Goal: Task Accomplishment & Management: Use online tool/utility

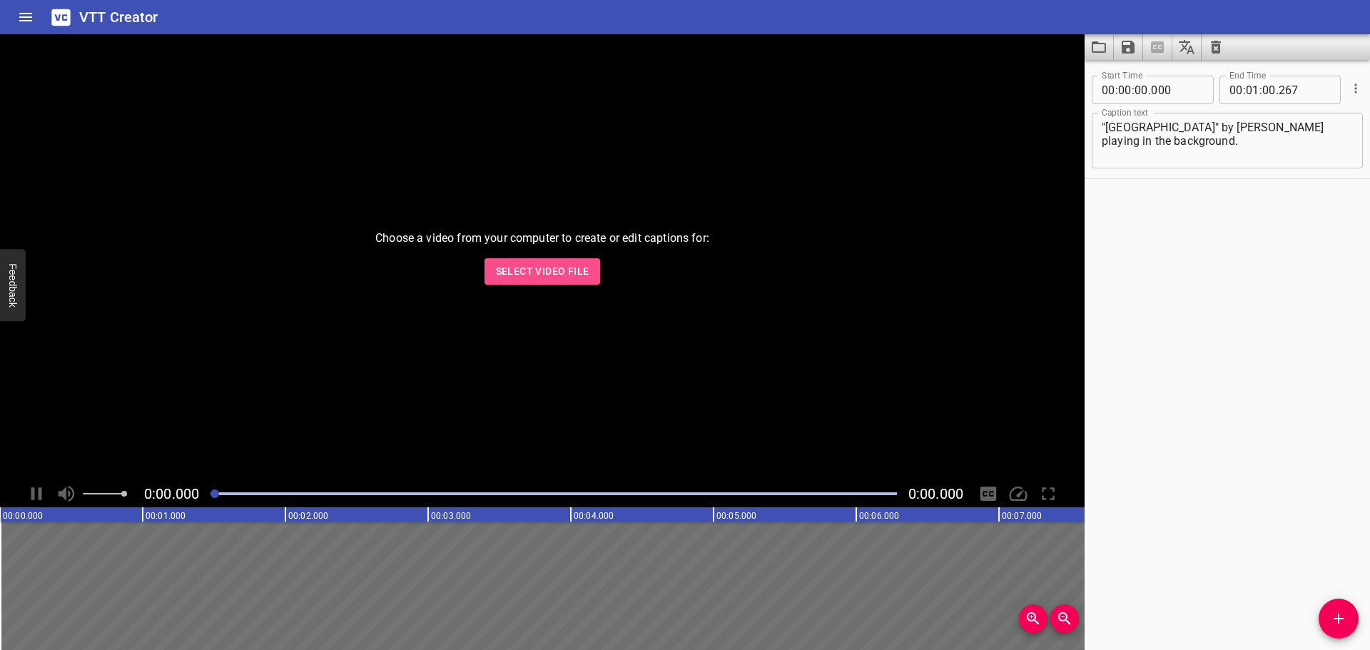
click at [532, 272] on span "Select Video File" at bounding box center [542, 272] width 93 height 18
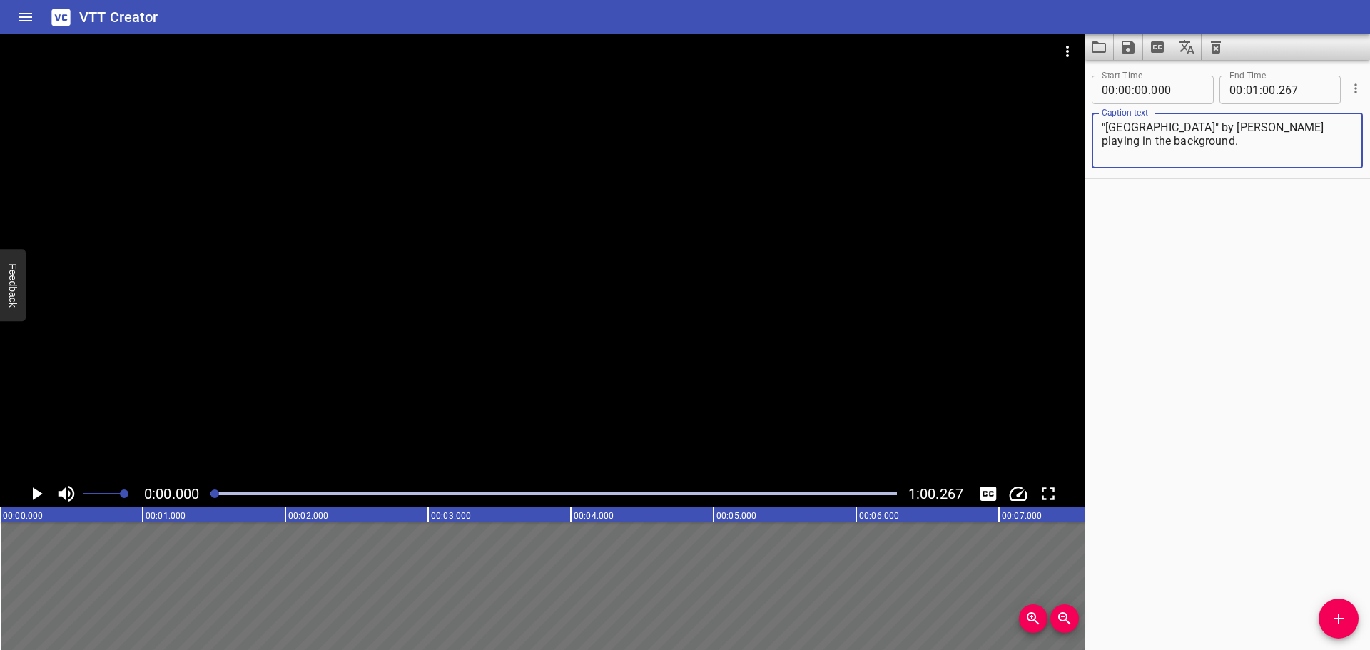
click at [1168, 147] on textarea ""[GEOGRAPHIC_DATA]" by [PERSON_NAME] playing in the background." at bounding box center [1227, 141] width 251 height 41
click at [1350, 83] on icon "Cue Options" at bounding box center [1356, 88] width 14 height 14
click at [1284, 113] on li "Delete Cue" at bounding box center [1296, 114] width 124 height 26
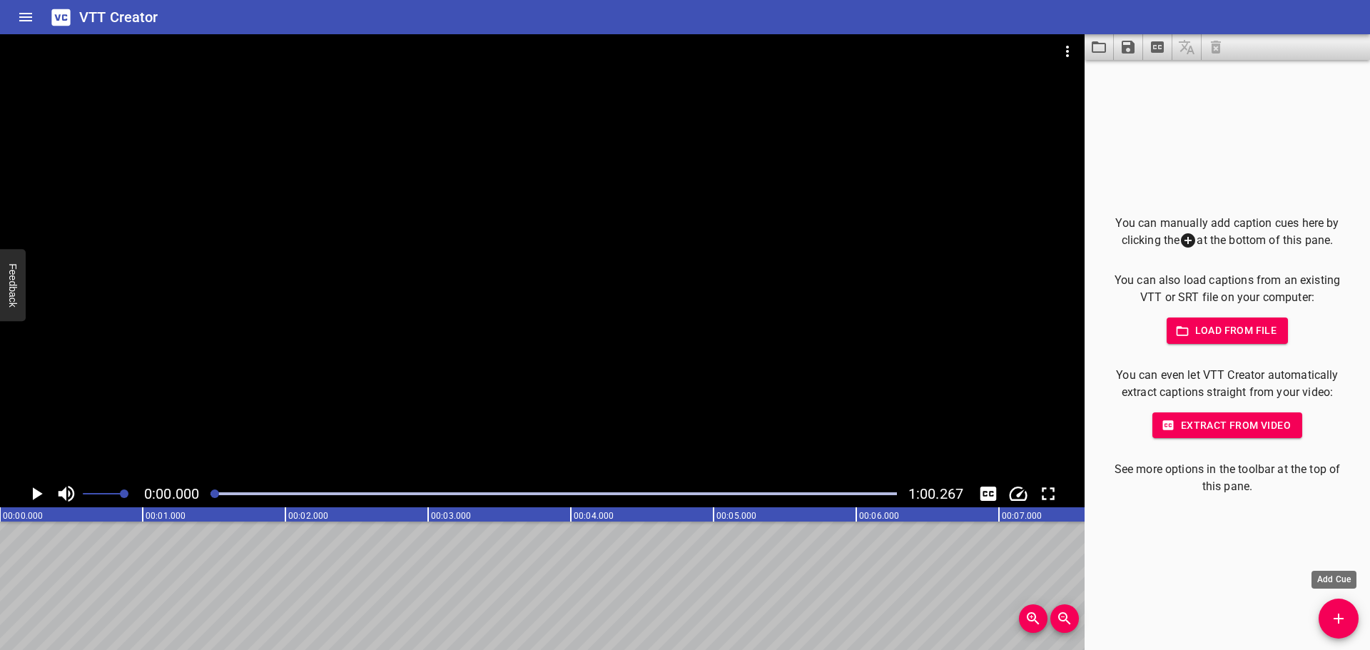
click at [1332, 607] on button "Add Cue" at bounding box center [1339, 619] width 40 height 40
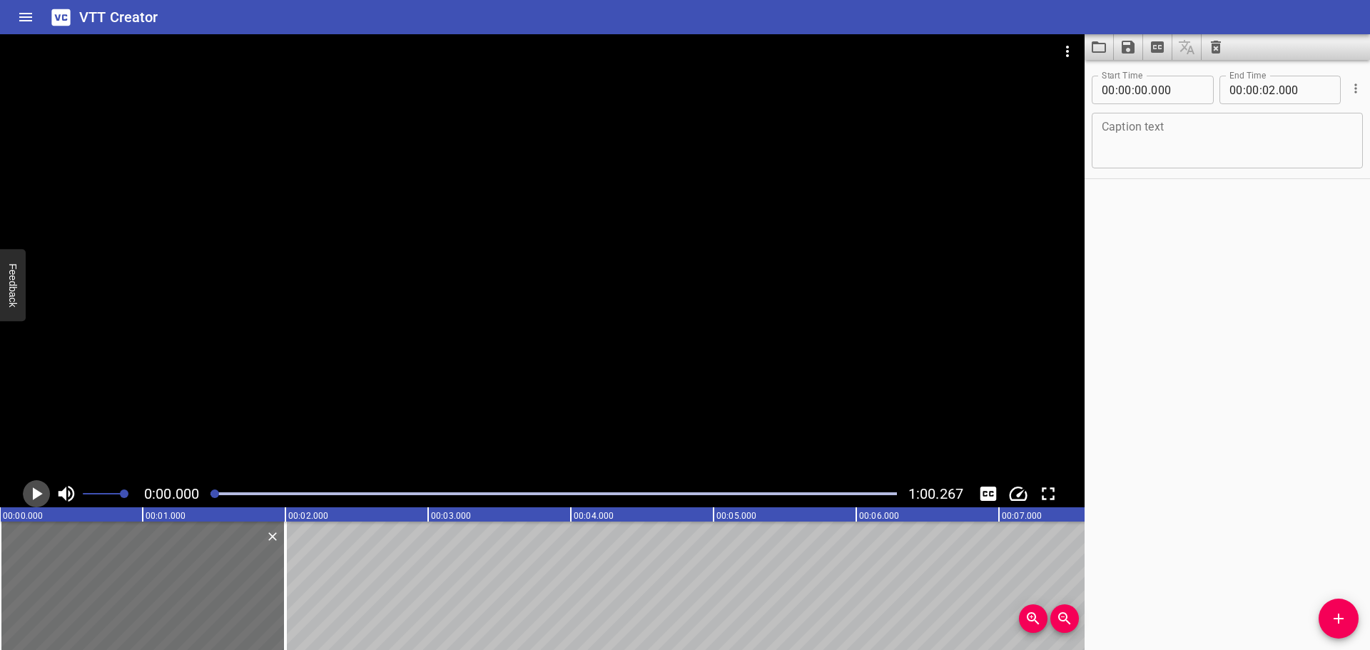
click at [37, 490] on icon "Play/Pause" at bounding box center [36, 493] width 21 height 21
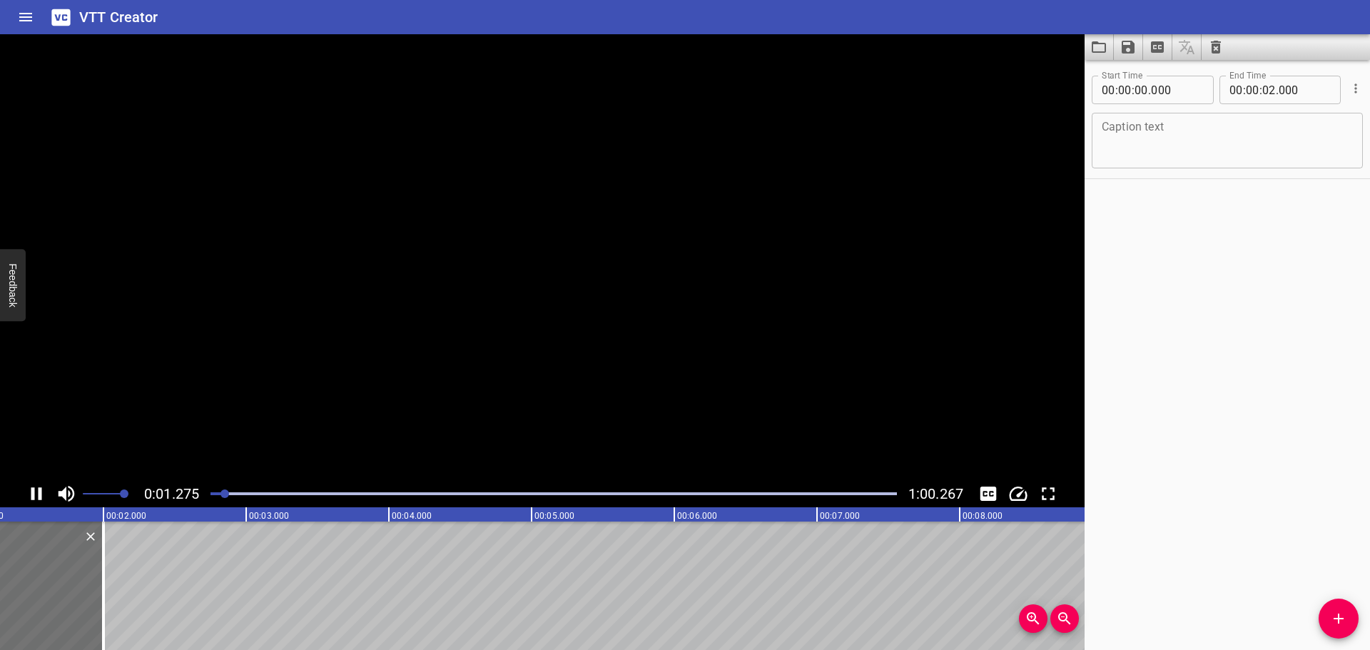
click at [37, 490] on icon "Play/Pause" at bounding box center [36, 493] width 21 height 21
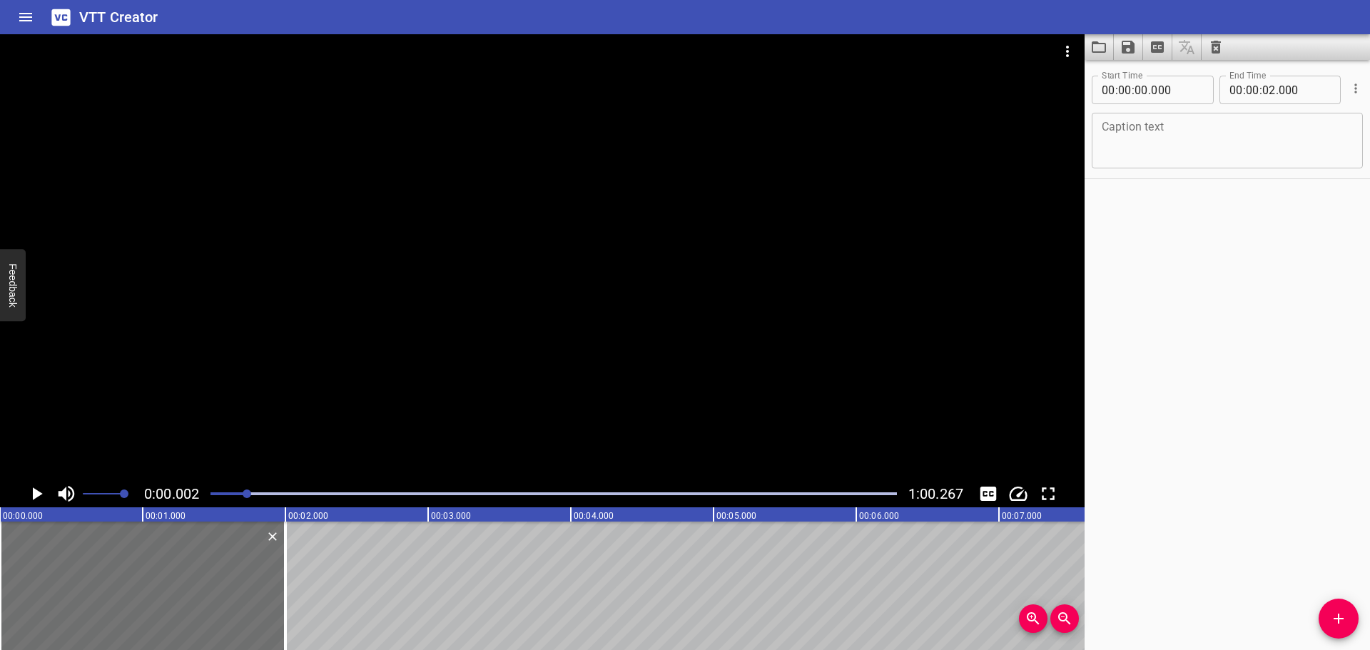
scroll to position [0, 1]
drag, startPoint x: 231, startPoint y: 495, endPoint x: 307, endPoint y: 494, distance: 76.4
click at [307, 494] on div at bounding box center [305, 494] width 9 height 9
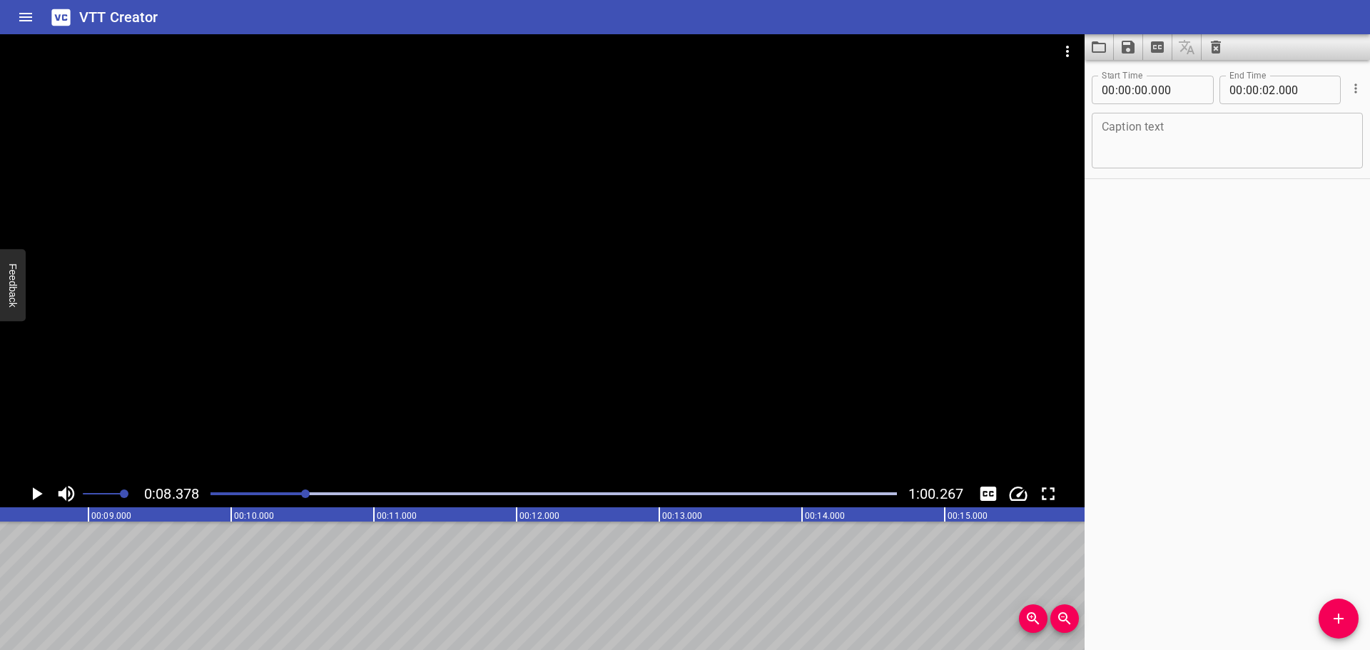
click at [267, 491] on div at bounding box center [554, 494] width 704 height 20
click at [236, 490] on div at bounding box center [554, 494] width 704 height 20
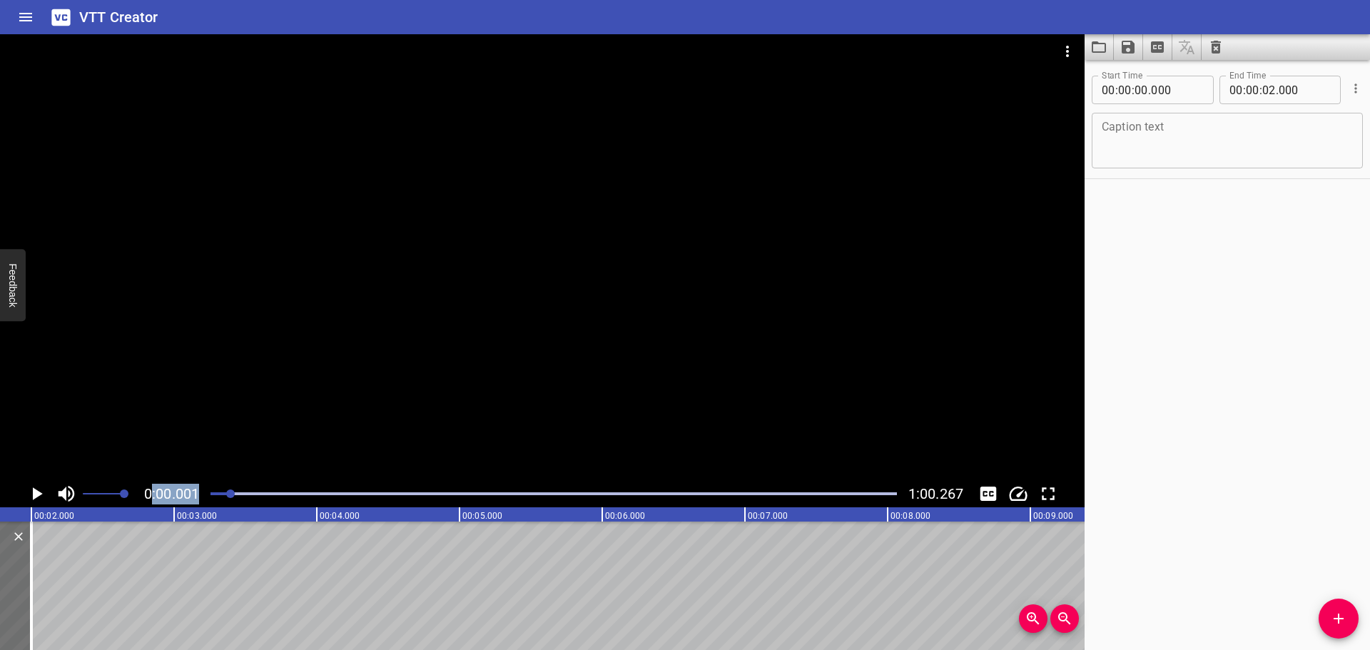
drag, startPoint x: 235, startPoint y: 495, endPoint x: 138, endPoint y: 494, distance: 97.1
click at [141, 495] on div "0:00.001 1:00.267" at bounding box center [542, 493] width 1085 height 27
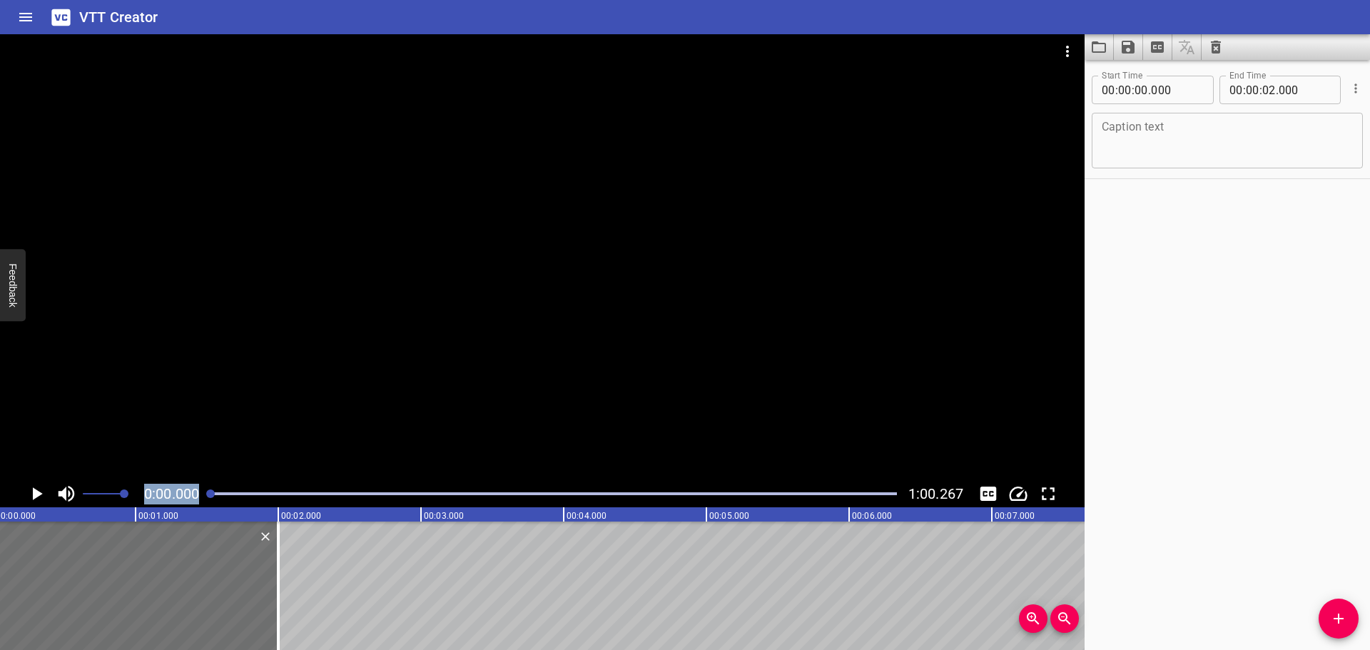
scroll to position [0, 0]
click at [41, 495] on icon "Play/Pause" at bounding box center [36, 493] width 21 height 21
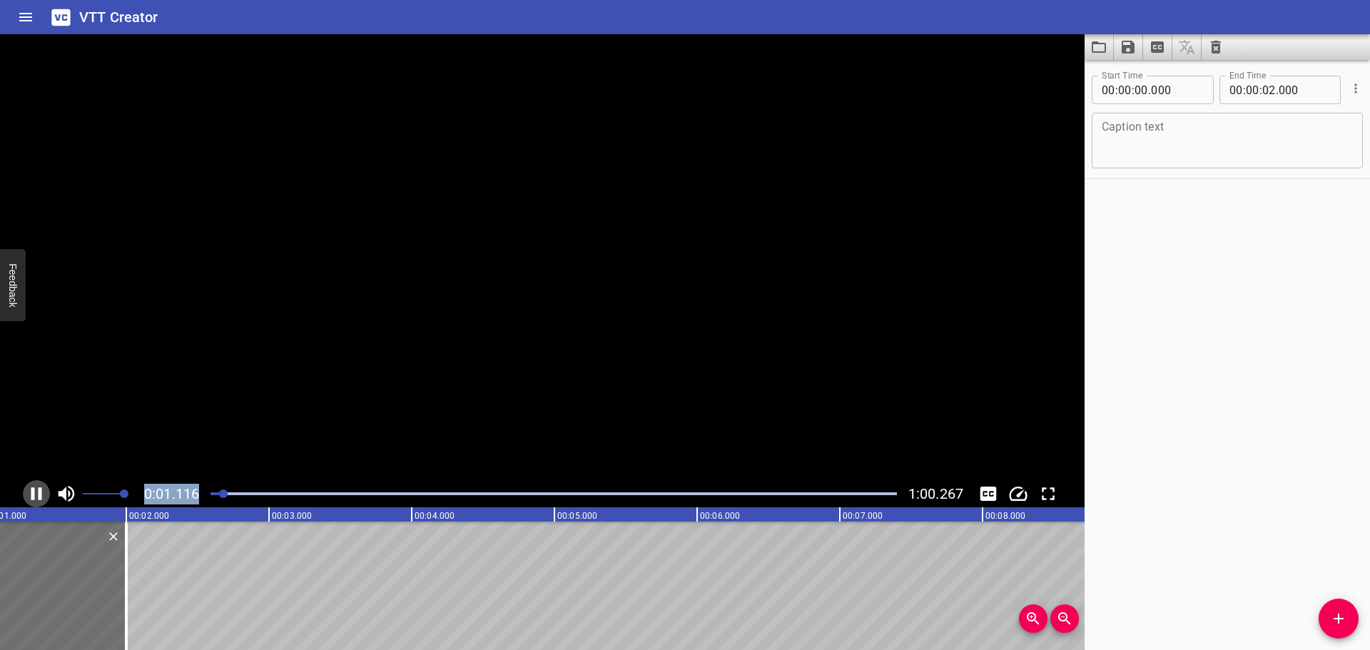
click at [41, 495] on icon "Play/Pause" at bounding box center [36, 493] width 11 height 13
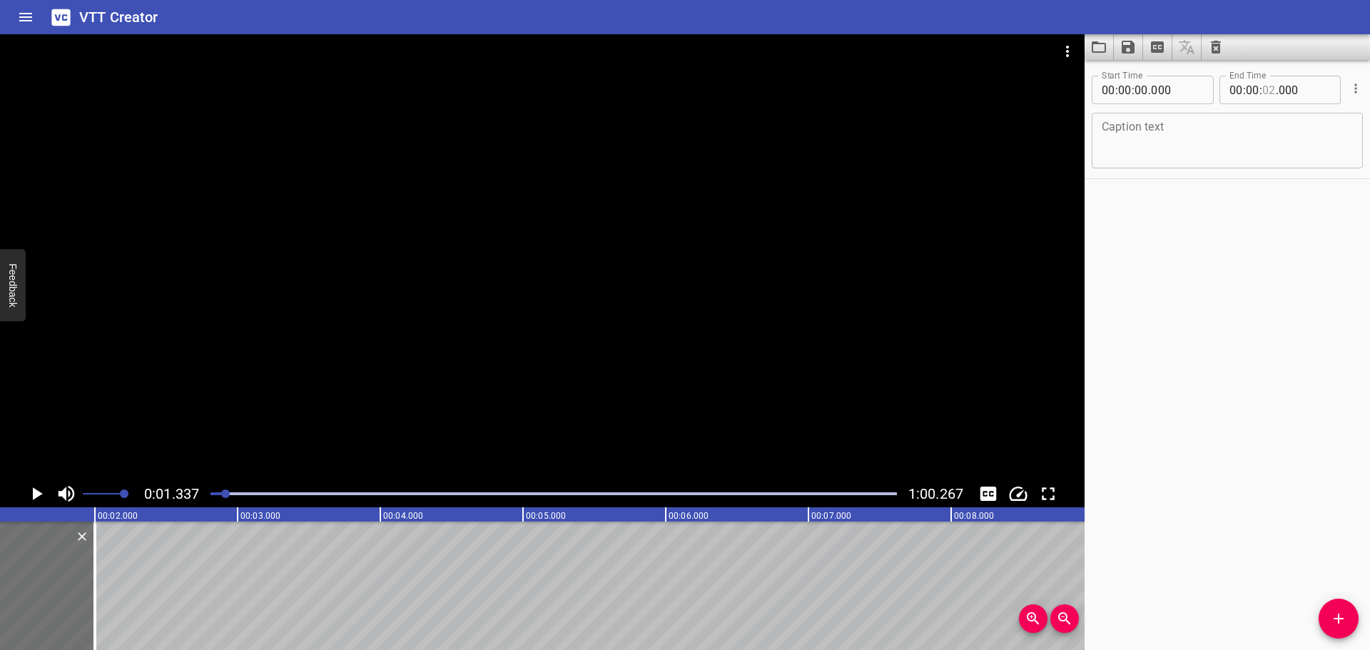
click at [1265, 91] on input "number" at bounding box center [1269, 90] width 14 height 29
type input "01"
type input "330"
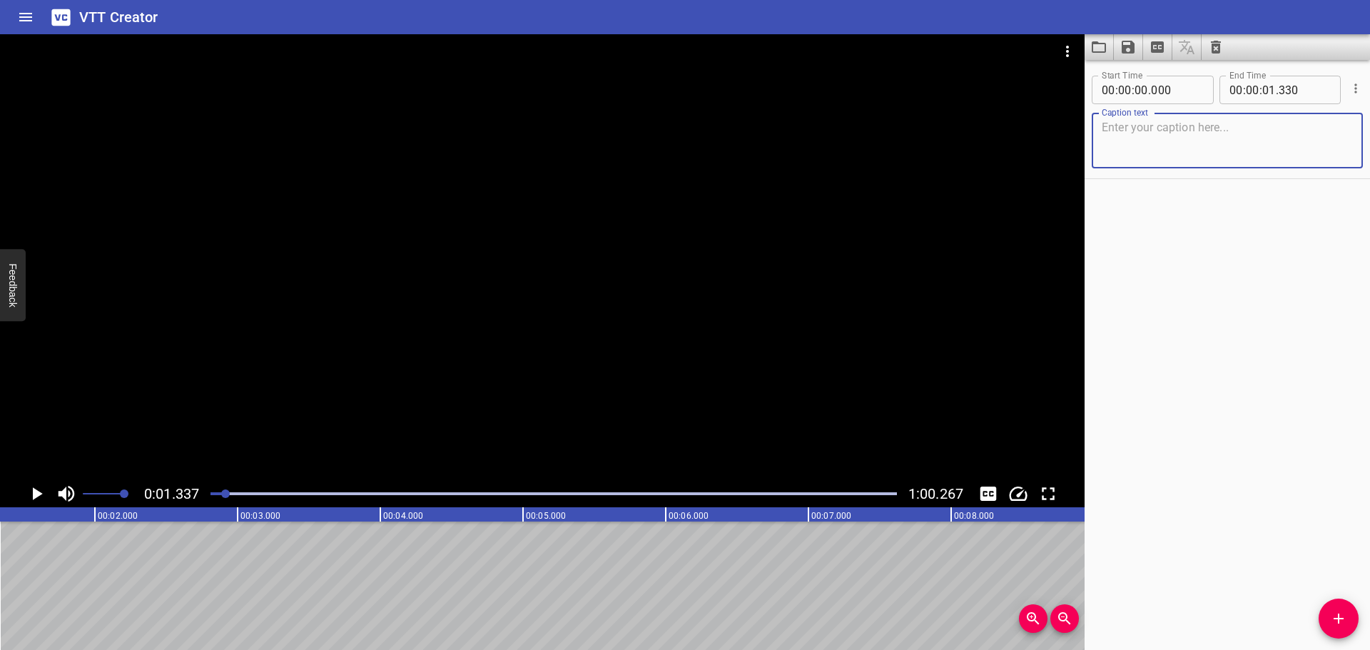
click at [1173, 153] on textarea at bounding box center [1227, 141] width 251 height 41
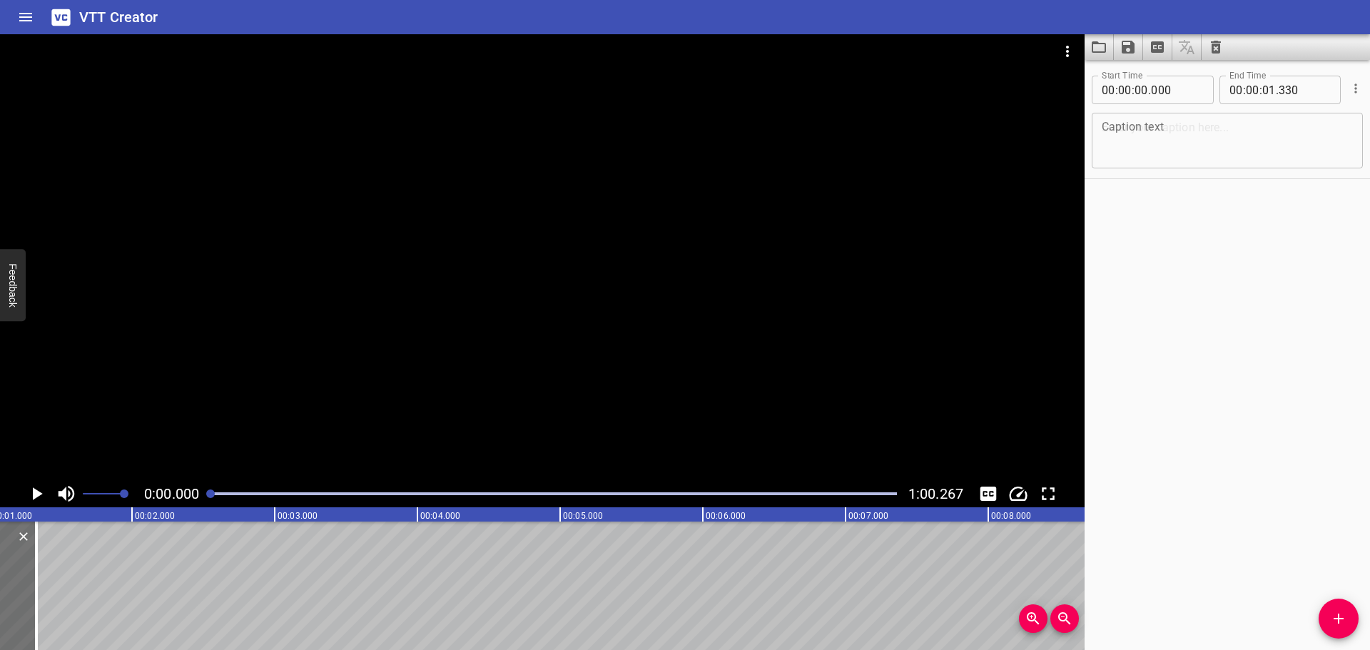
scroll to position [0, 7]
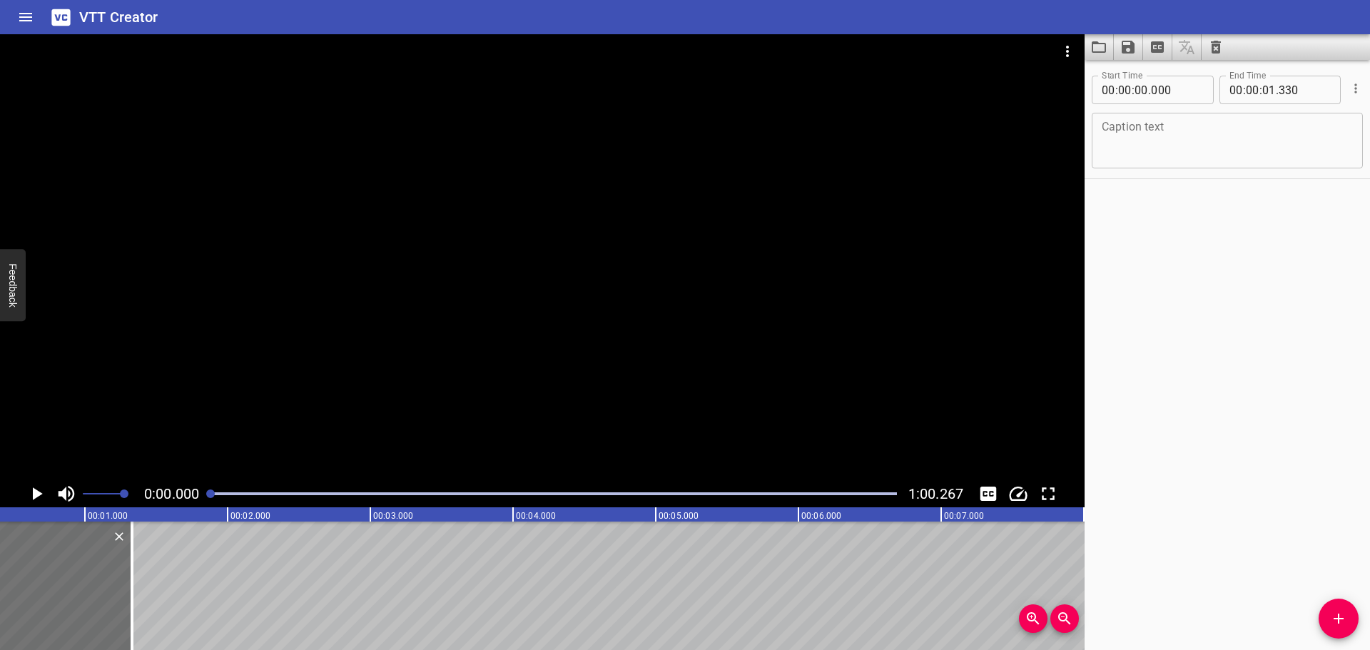
drag, startPoint x: 223, startPoint y: 491, endPoint x: 205, endPoint y: 495, distance: 19.0
click at [205, 495] on div at bounding box center [554, 494] width 704 height 20
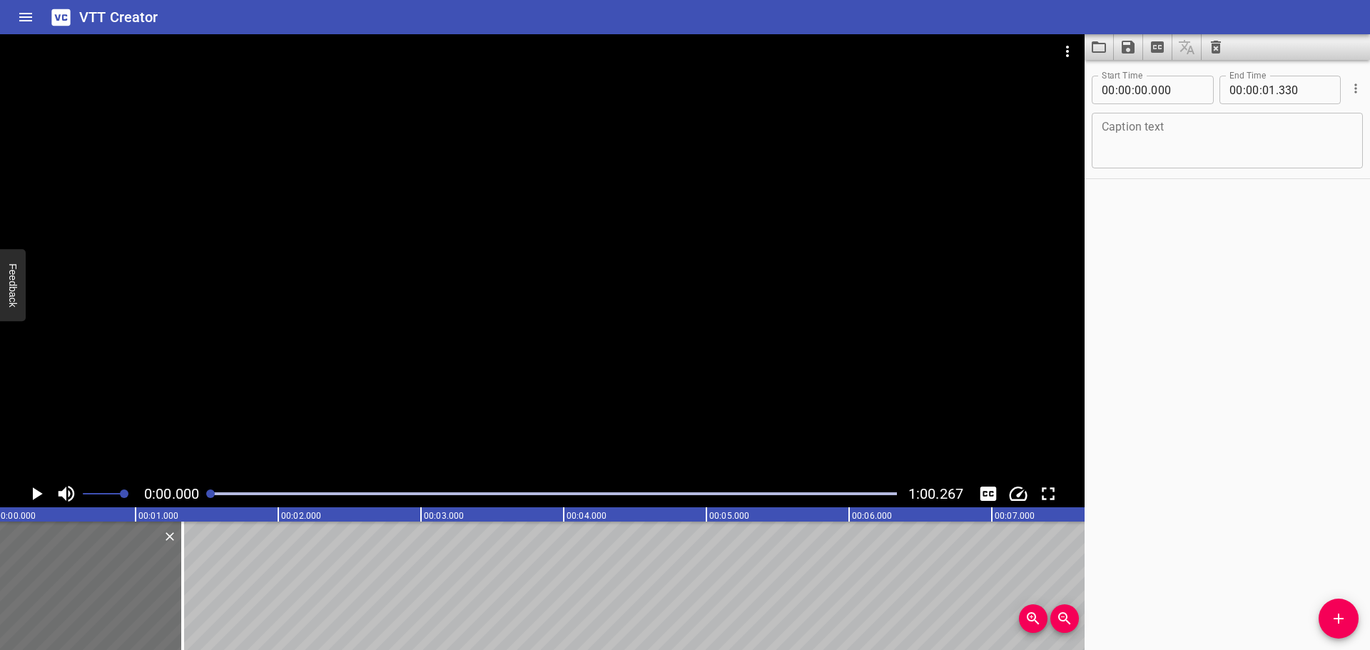
scroll to position [0, 0]
click at [1235, 115] on div "Caption text" at bounding box center [1227, 141] width 271 height 56
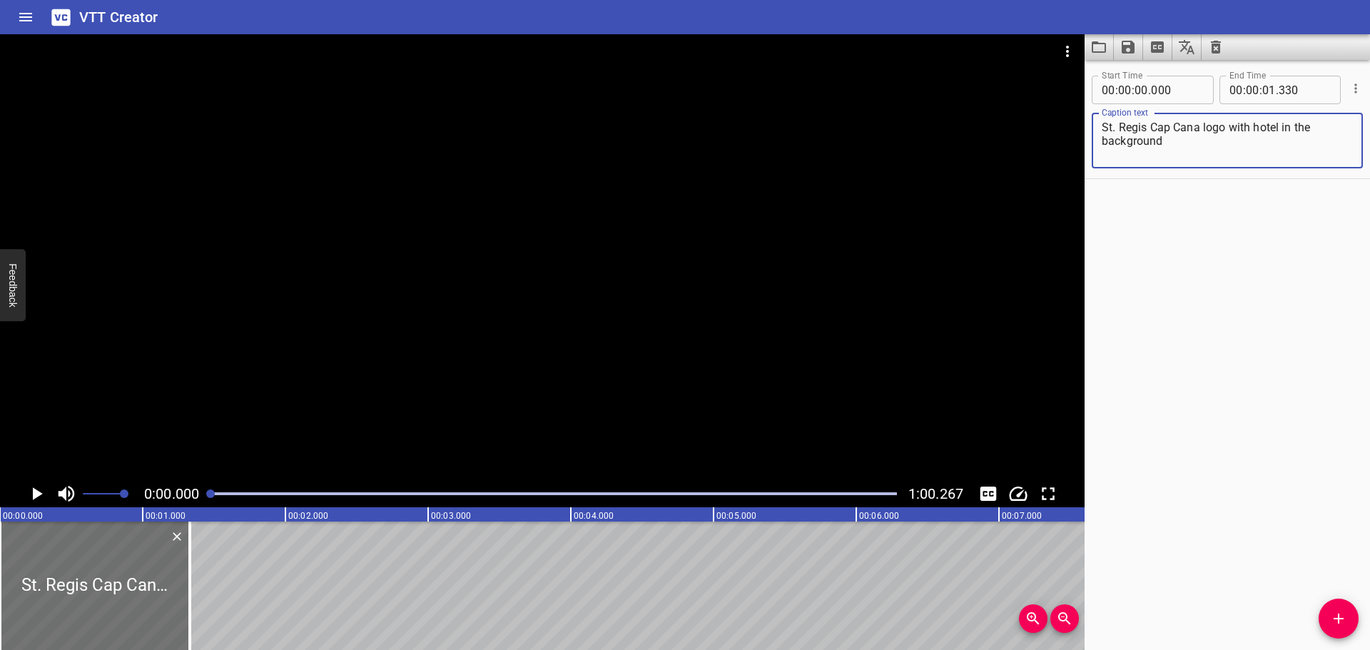
type textarea "St. Regis Cap Cana logo with hotel in the background"
click at [1274, 280] on div "Start Time 00 : 00 : 00 . 000 Start Time End Time 00 : 00 : 01 . 330 End Time C…" at bounding box center [1227, 355] width 285 height 590
click at [28, 495] on icon "Play/Pause" at bounding box center [36, 493] width 21 height 21
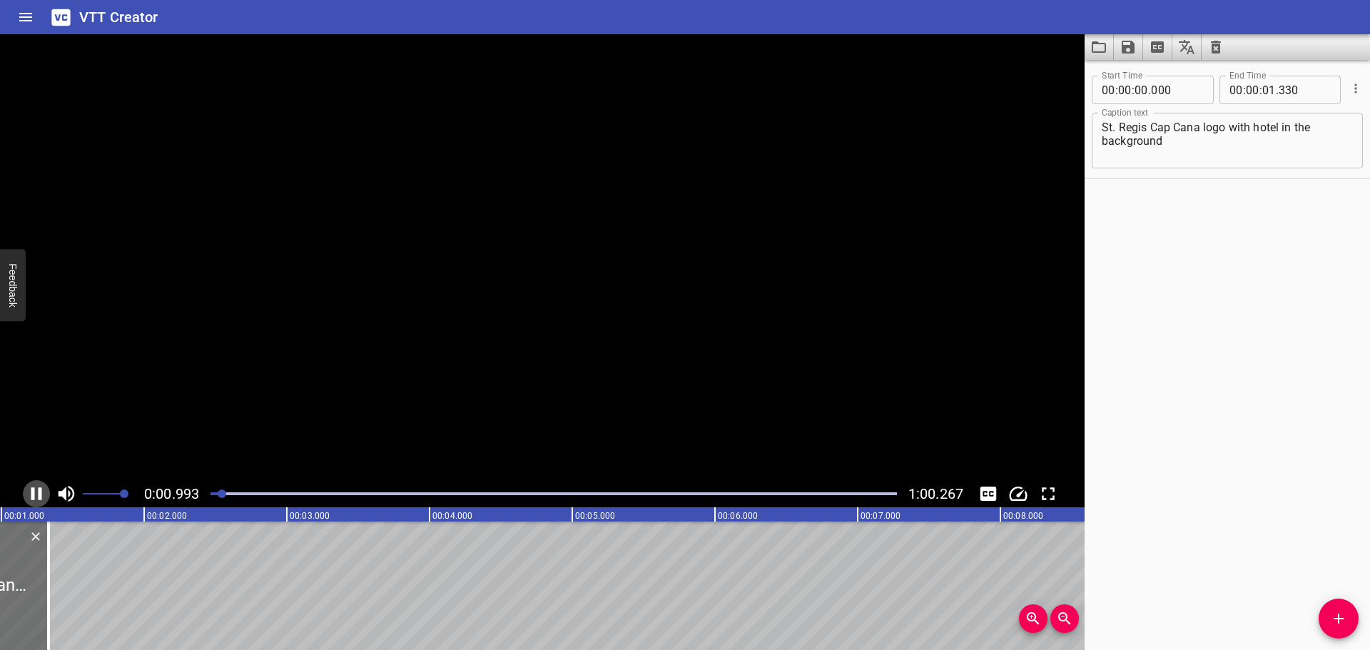
click at [28, 495] on icon "Play/Pause" at bounding box center [36, 493] width 21 height 21
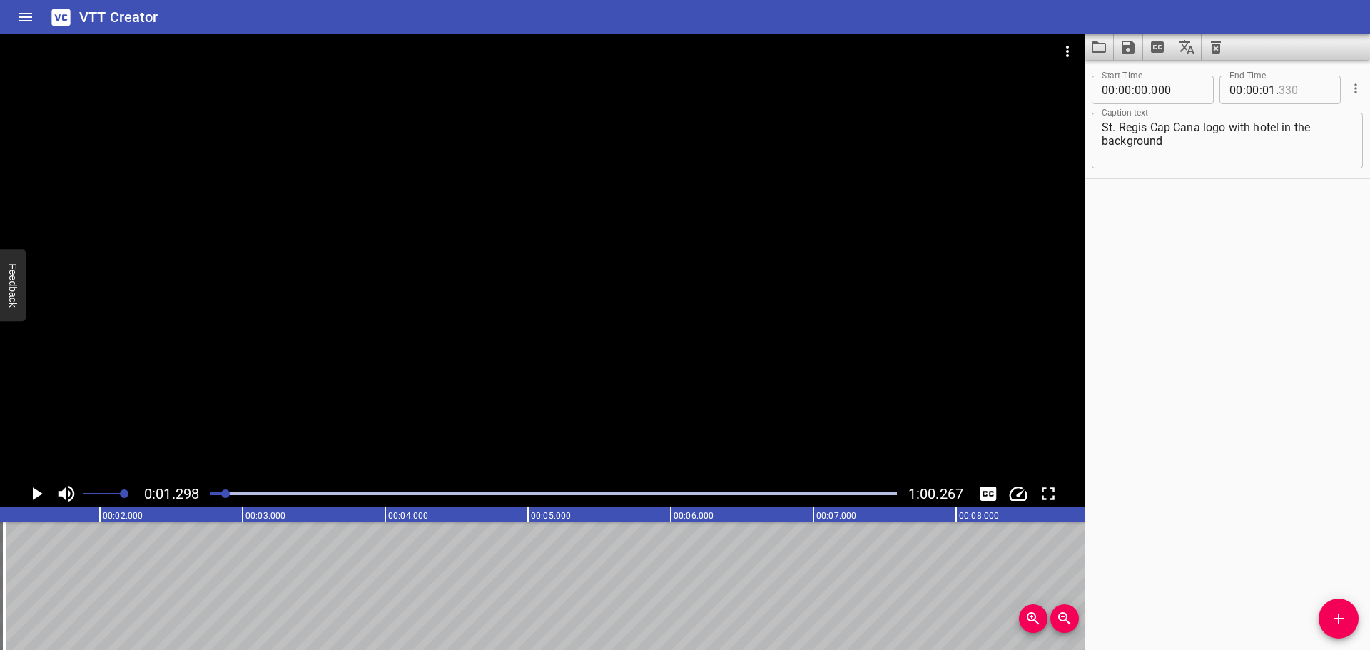
click at [1297, 90] on input "number" at bounding box center [1305, 90] width 52 height 29
type input "029"
click at [1335, 331] on div "Start Time 00 : 00 : 00 . 000 Start Time End Time 00 : 00 : 01 . 029 End Time C…" at bounding box center [1227, 355] width 285 height 590
click at [1337, 619] on icon "Add Cue" at bounding box center [1339, 619] width 10 height 10
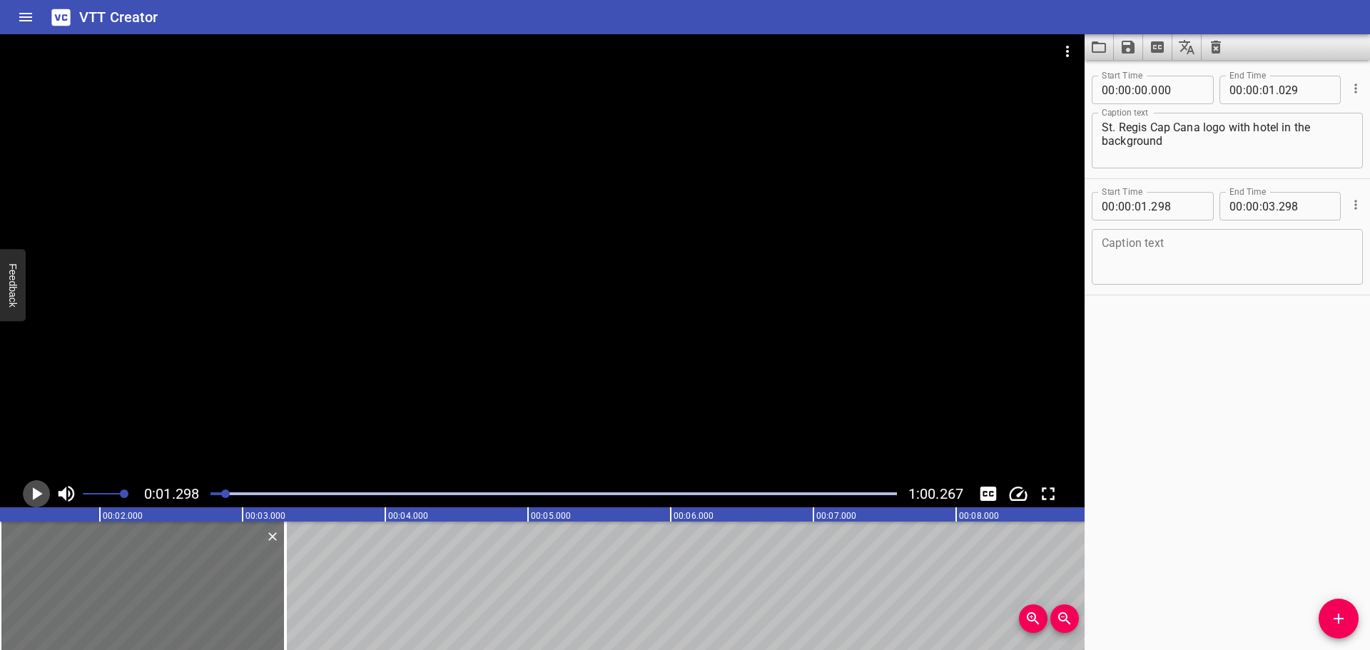
click at [37, 490] on icon "Play/Pause" at bounding box center [36, 493] width 21 height 21
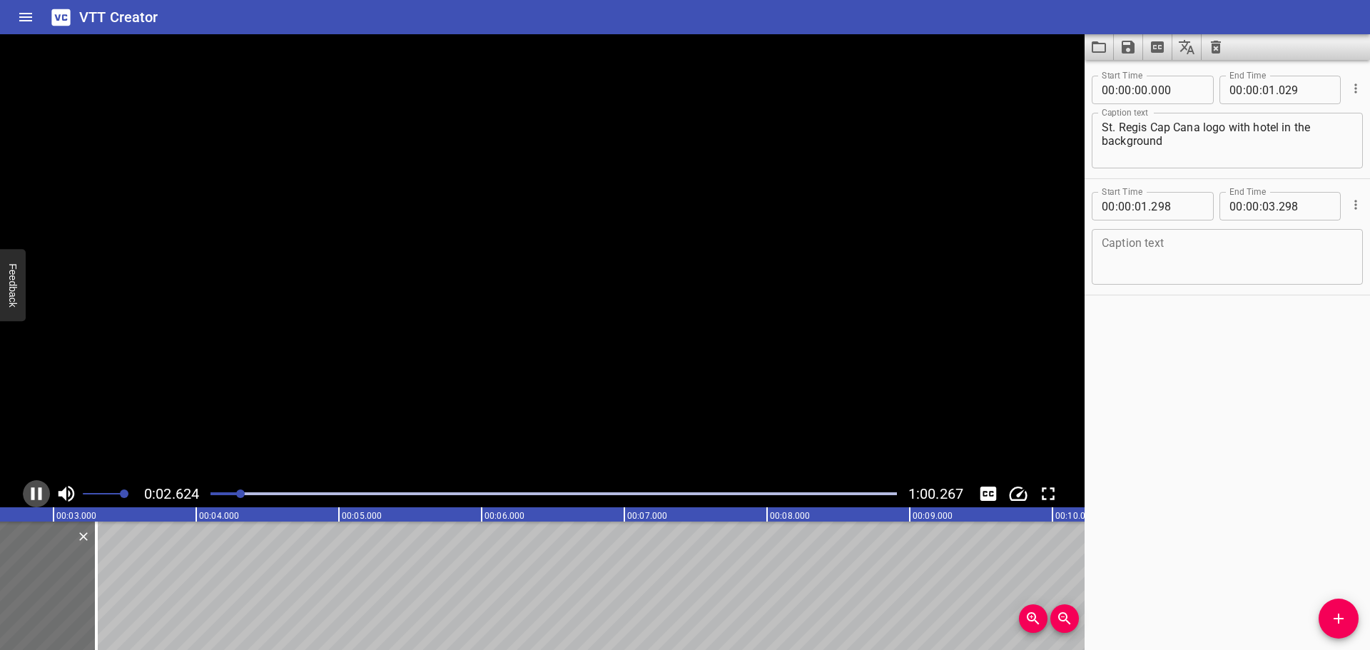
click at [37, 490] on icon "Play/Pause" at bounding box center [36, 493] width 21 height 21
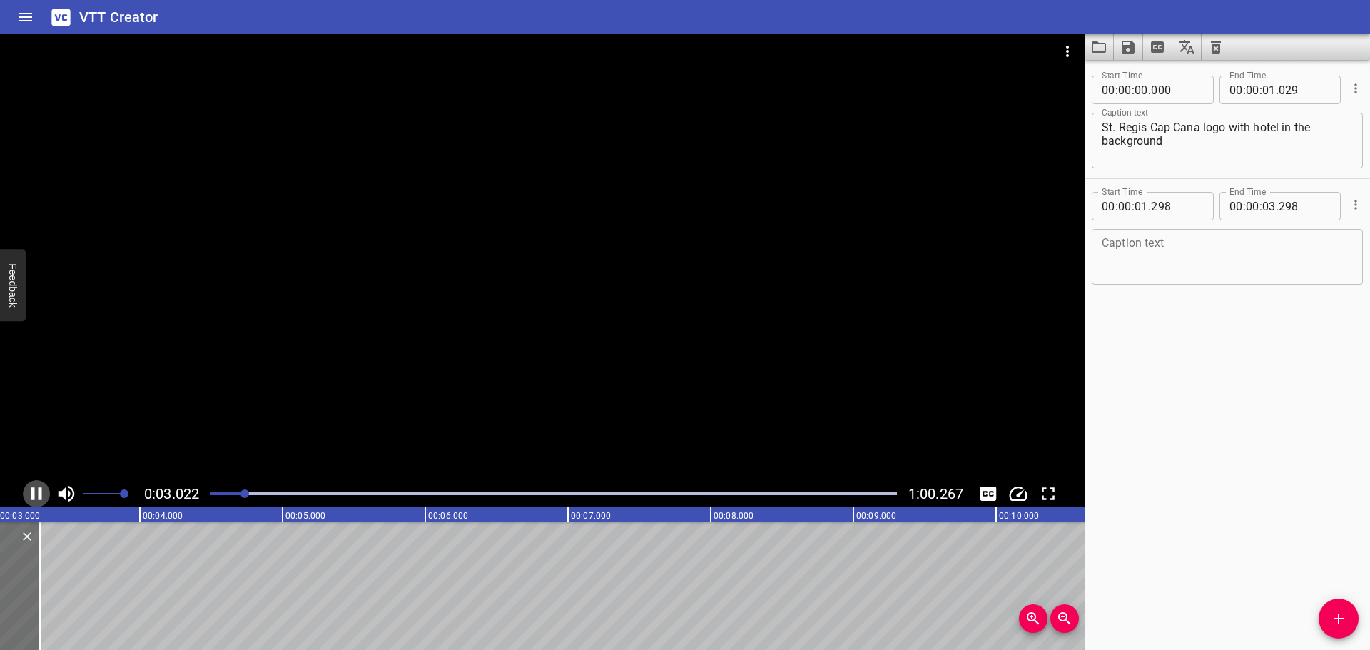
click at [37, 490] on icon "Play/Pause" at bounding box center [36, 493] width 21 height 21
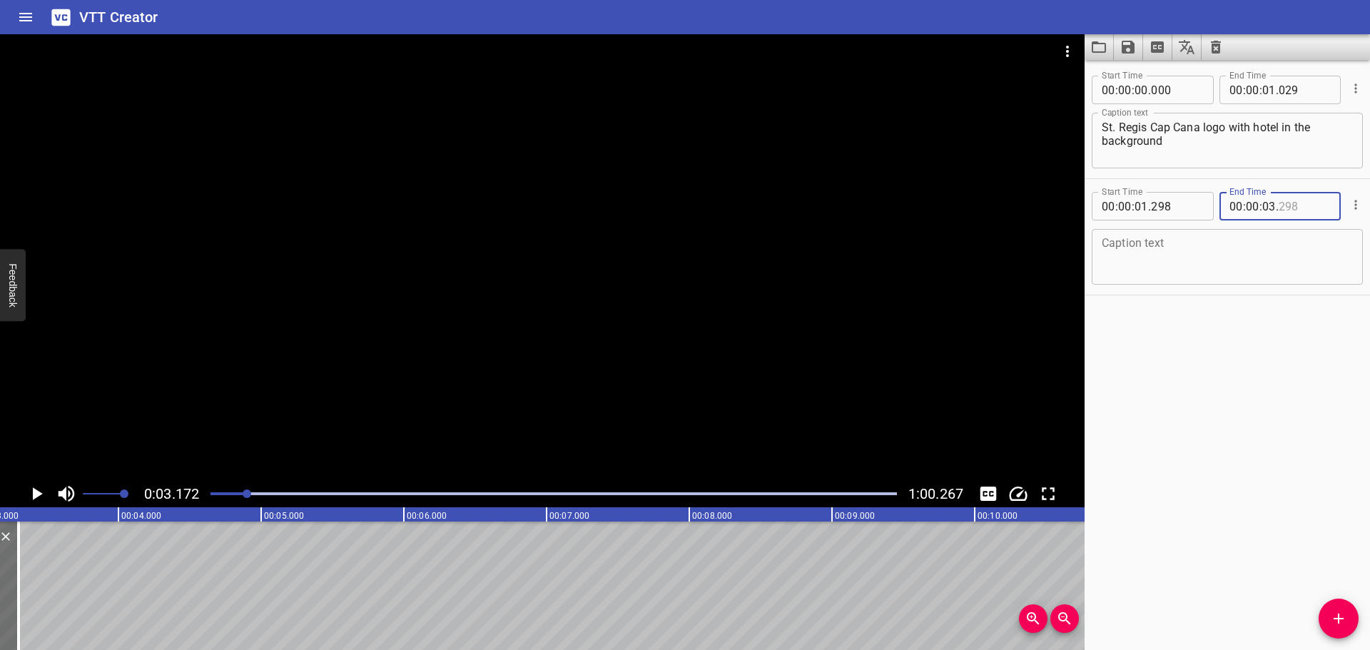
click at [1285, 208] on input "number" at bounding box center [1305, 206] width 52 height 29
type input "170"
click at [1140, 246] on textarea at bounding box center [1227, 257] width 251 height 41
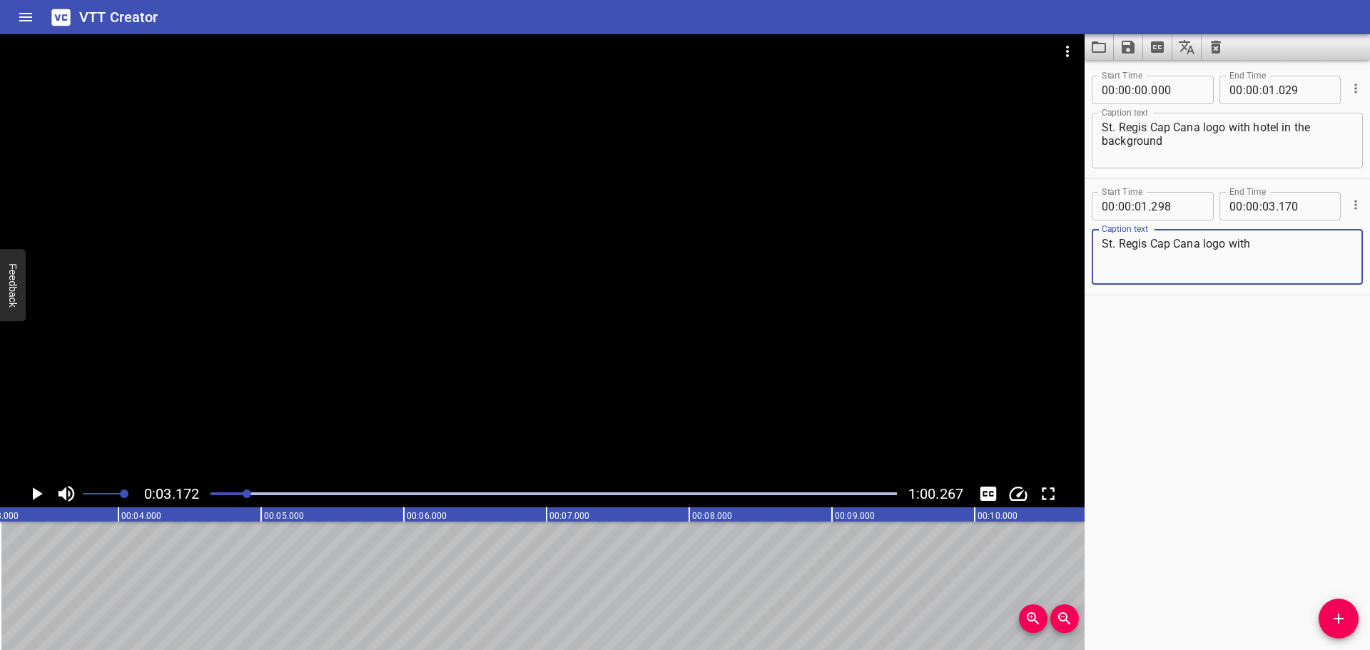
click at [223, 489] on div at bounding box center [554, 494] width 704 height 20
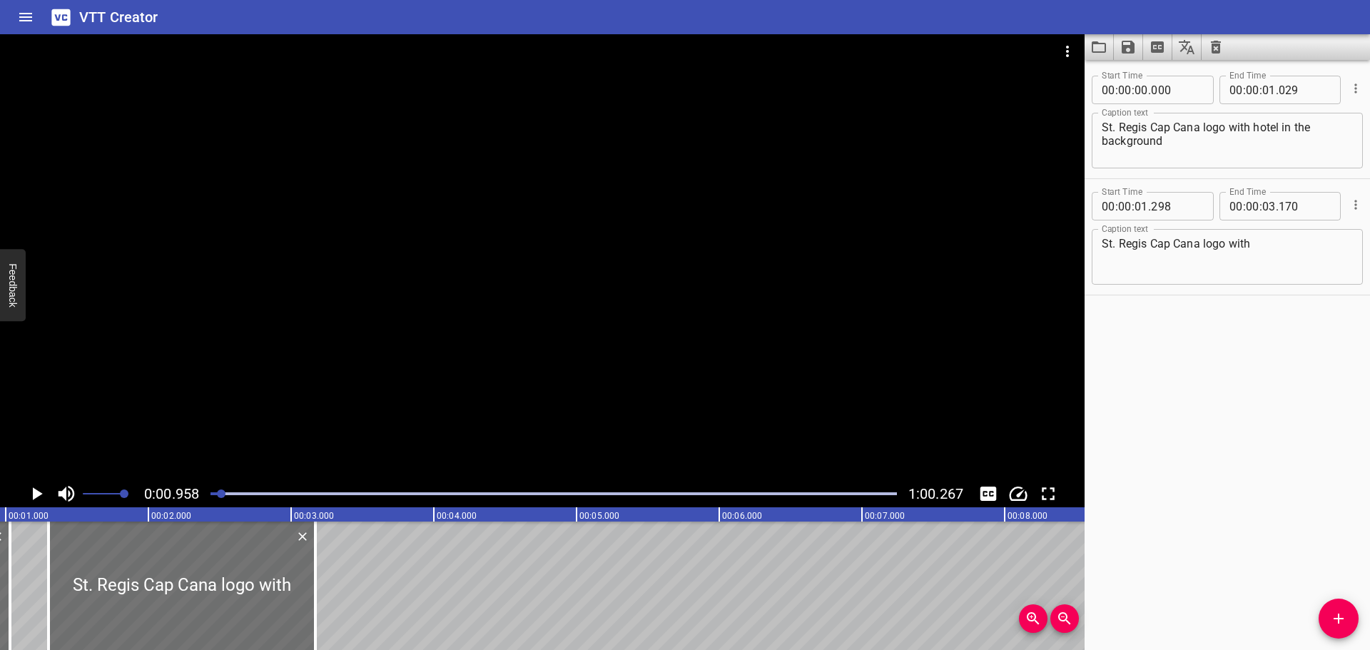
click at [40, 490] on icon "Play/Pause" at bounding box center [36, 493] width 21 height 21
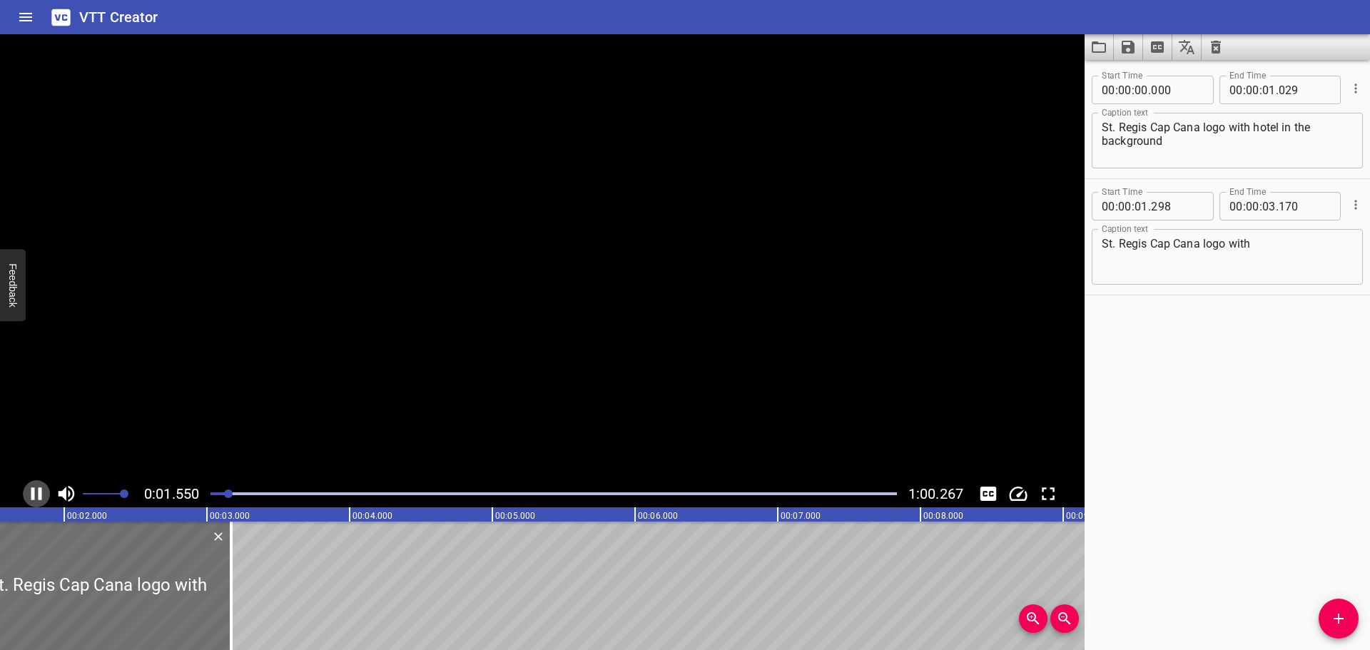
click at [40, 490] on icon "Play/Pause" at bounding box center [36, 493] width 11 height 13
click at [1273, 255] on textarea "St. Regis Cap Cana logo with" at bounding box center [1227, 257] width 251 height 41
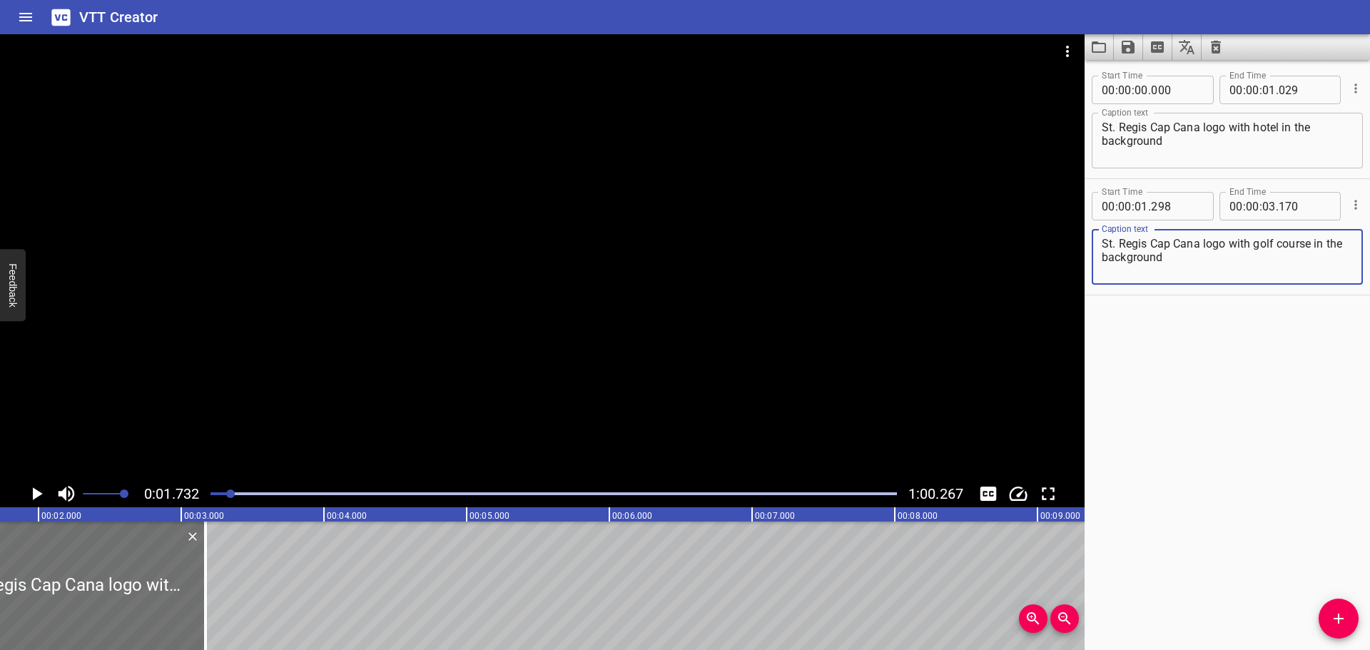
type textarea "St. Regis Cap Cana logo with golf course in the background"
click at [33, 500] on icon "Play/Pause" at bounding box center [38, 493] width 10 height 13
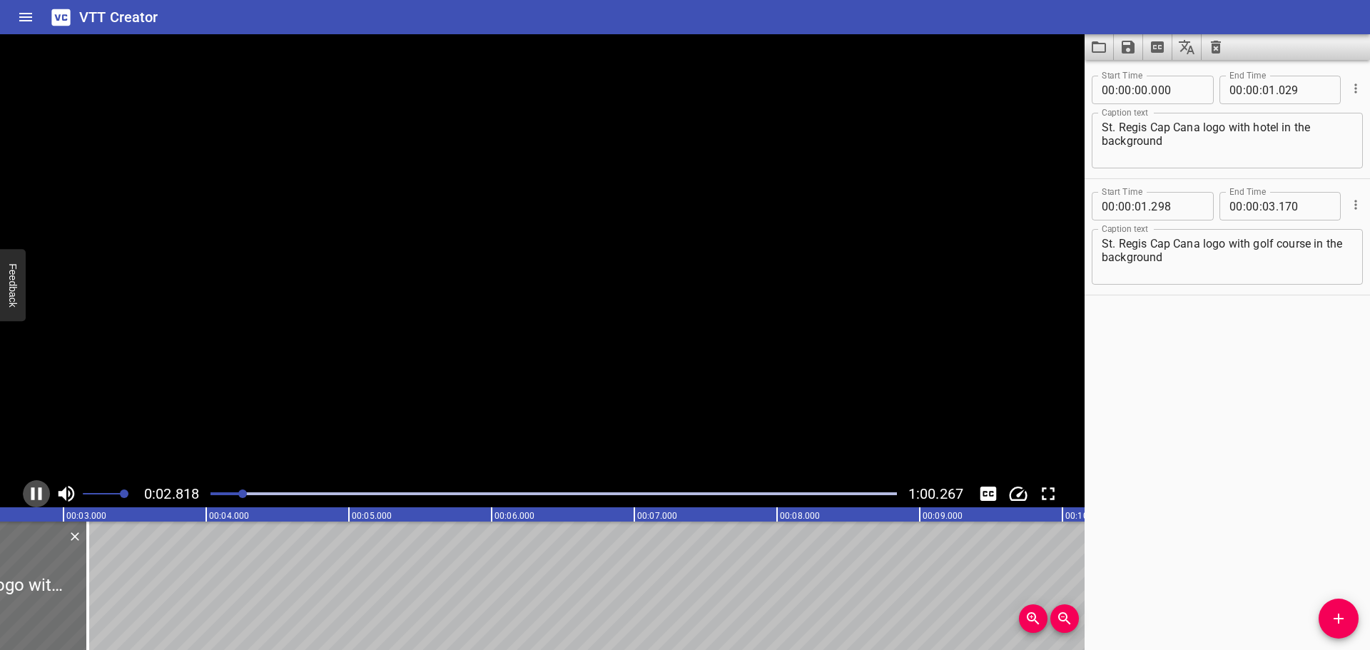
click at [33, 500] on icon "Play/Pause" at bounding box center [36, 493] width 11 height 13
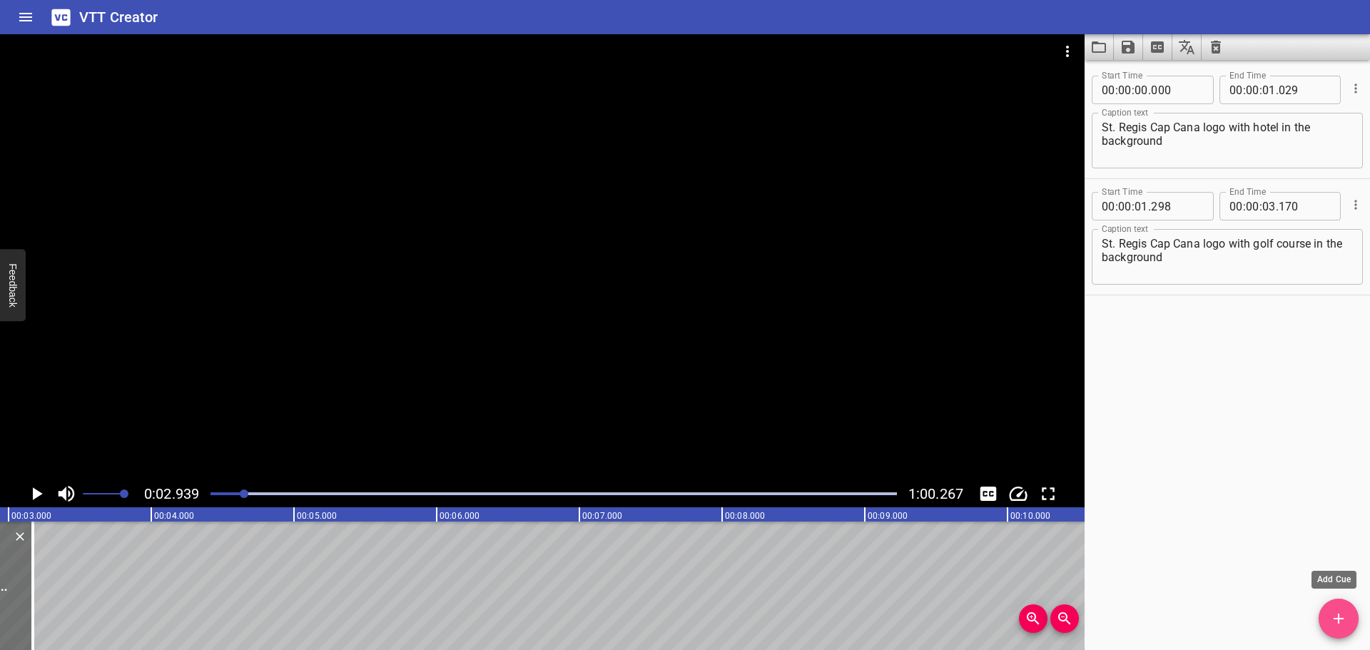
click at [1349, 617] on span "Add Cue" at bounding box center [1339, 618] width 40 height 17
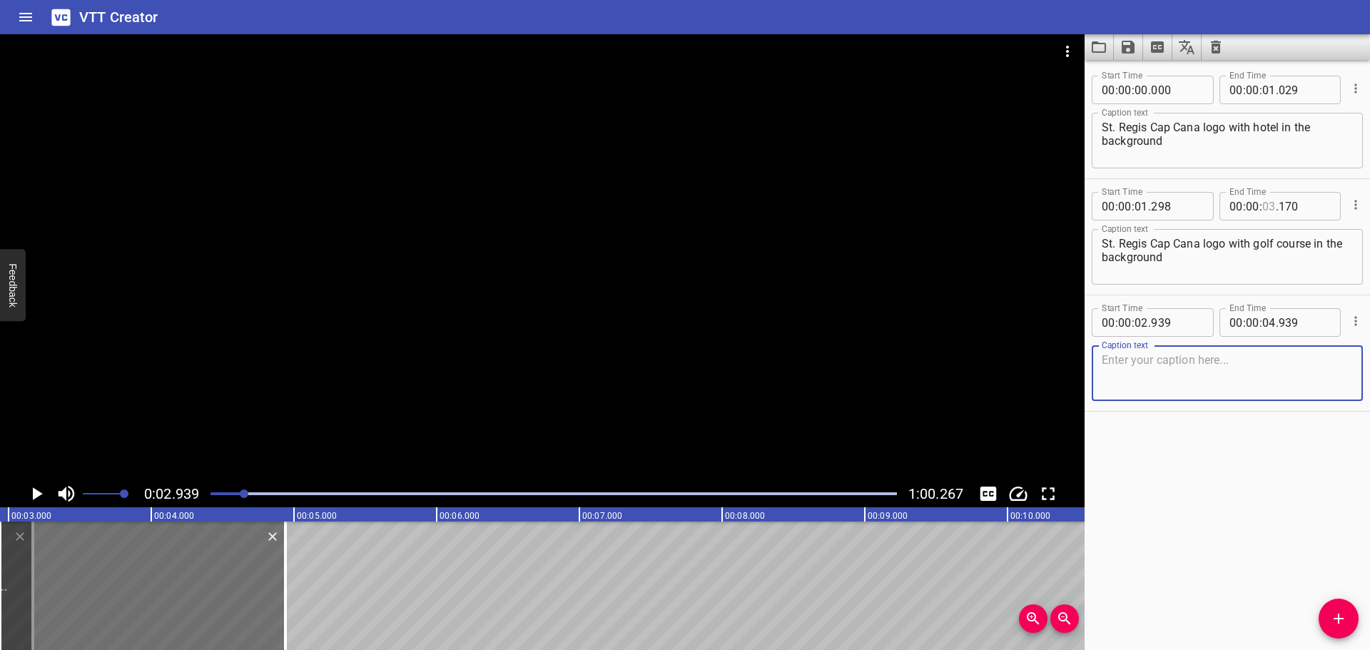
click at [1266, 209] on input "number" at bounding box center [1269, 206] width 14 height 29
type input "02"
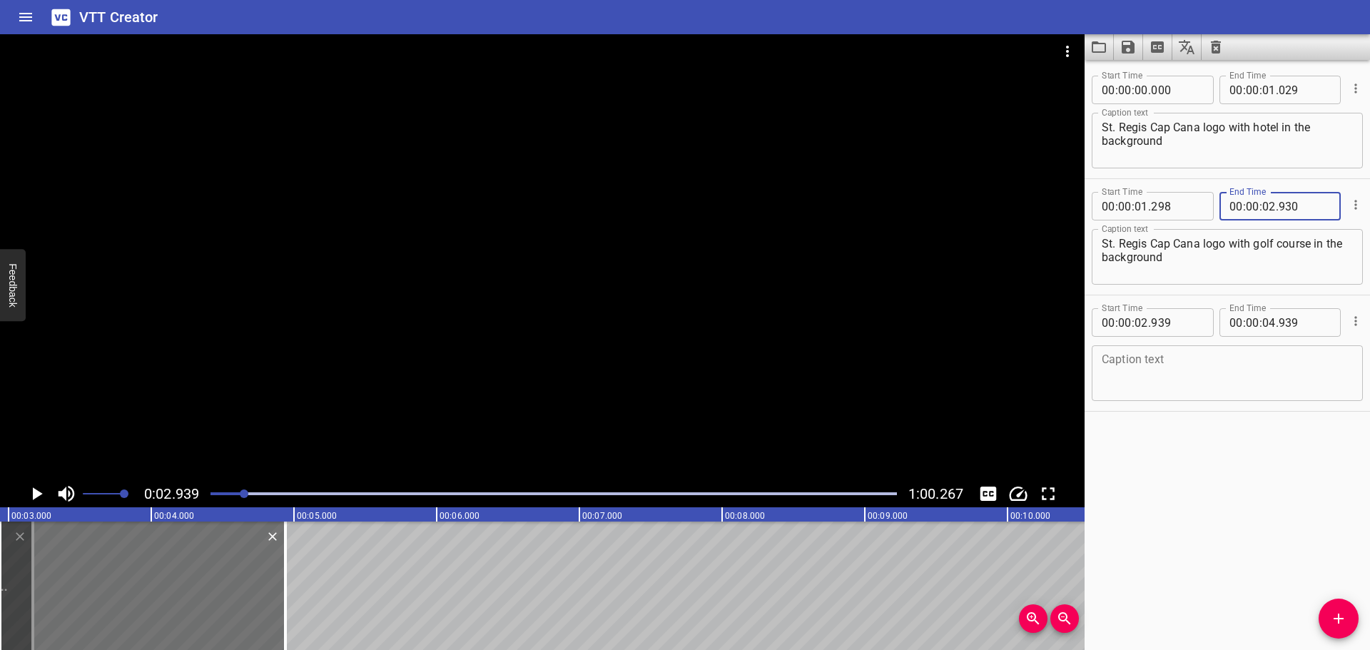
type input "930"
click at [1241, 457] on div "Start Time 00 : 00 : 00 . 000 Start Time End Time 00 : 00 : 01 . 029 End Time C…" at bounding box center [1227, 355] width 285 height 590
click at [31, 497] on icon "Play/Pause" at bounding box center [36, 493] width 21 height 21
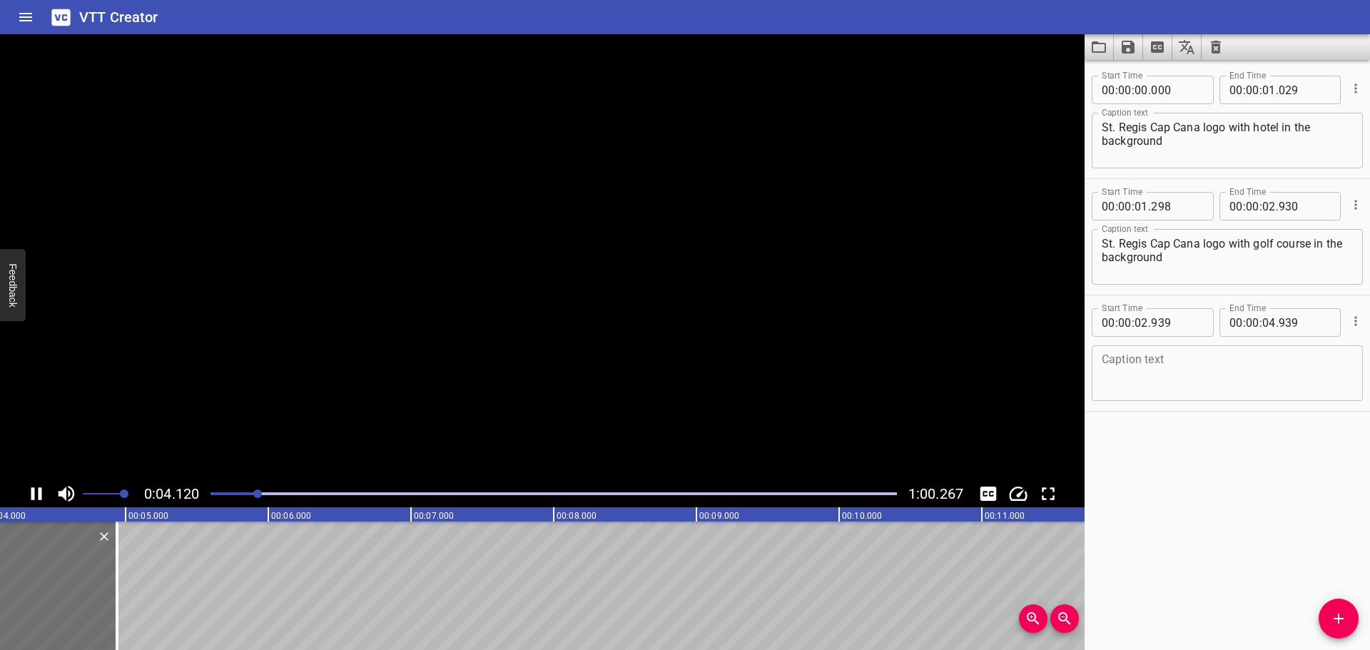
click at [31, 497] on icon "Play/Pause" at bounding box center [36, 493] width 21 height 21
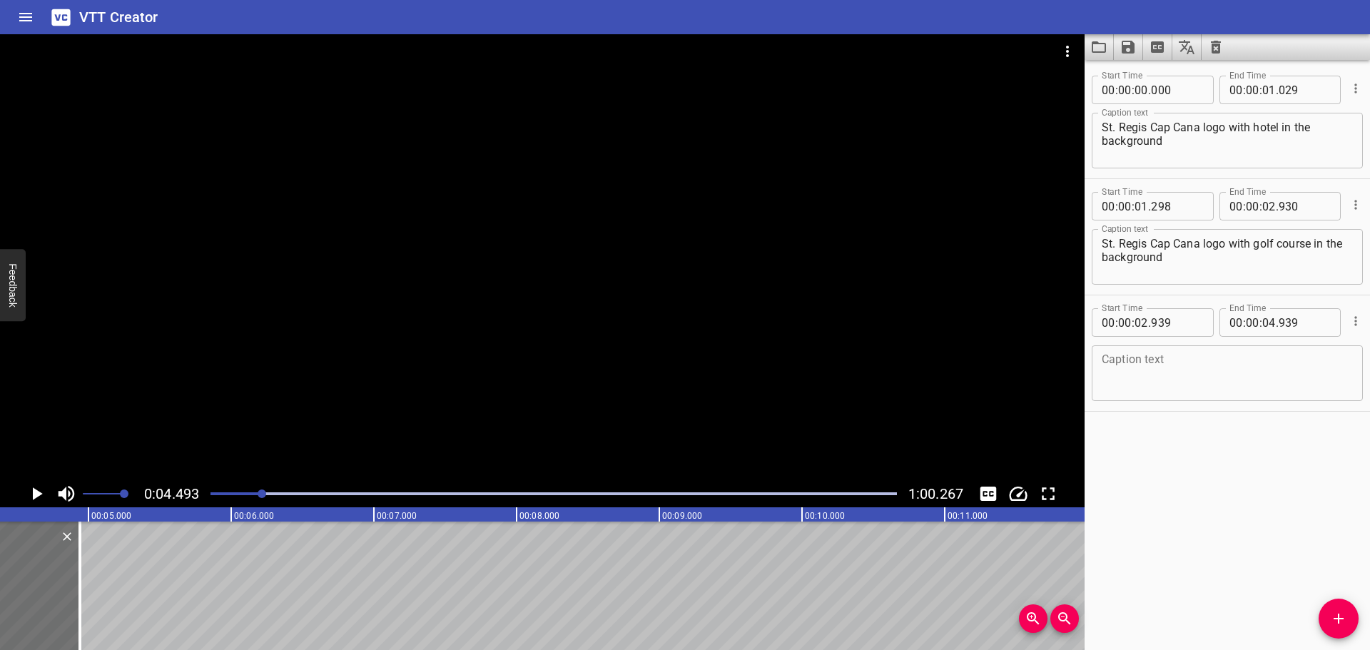
scroll to position [0, 642]
click at [1146, 383] on textarea at bounding box center [1227, 373] width 251 height 41
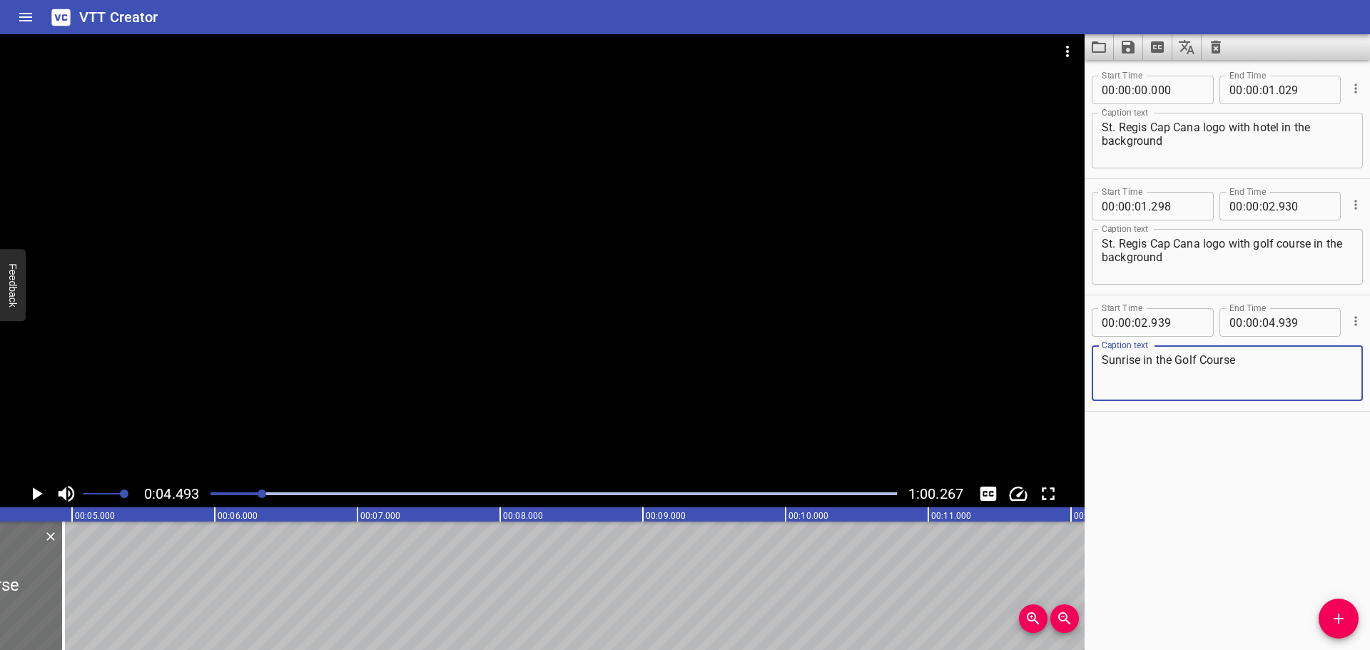
type textarea "Sunrise in the Golf Course"
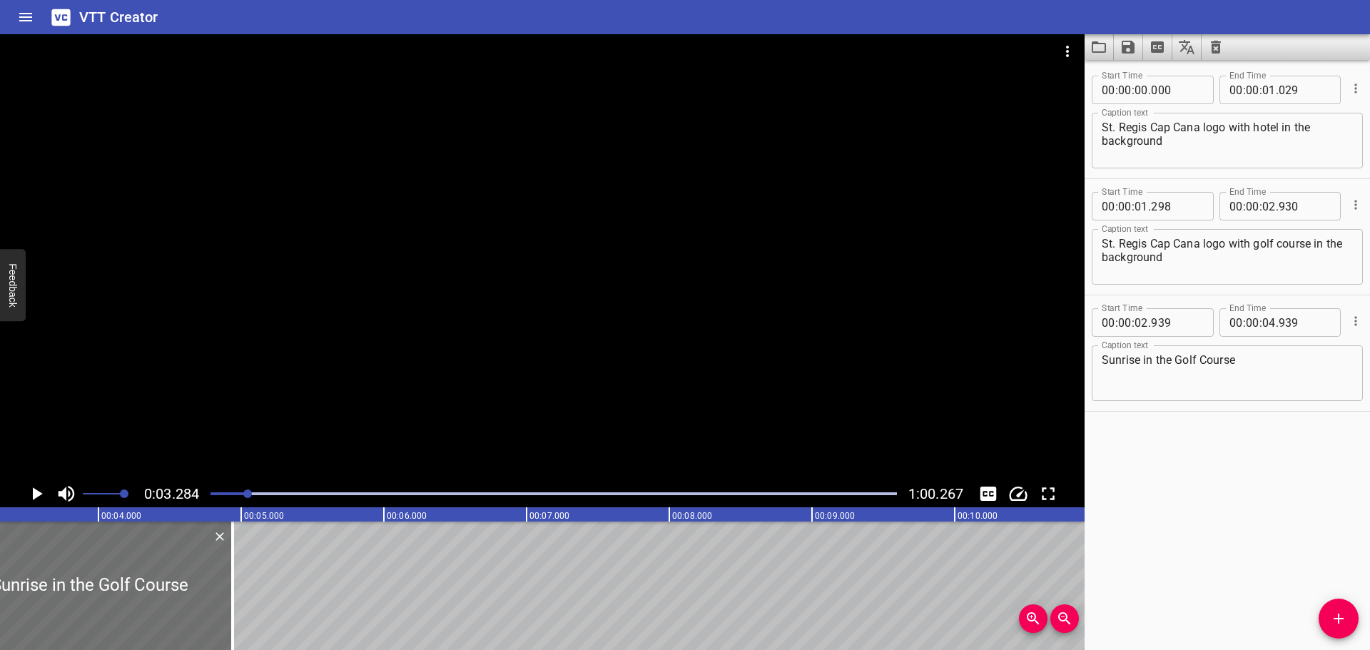
scroll to position [0, 469]
click at [42, 486] on icon "Play/Pause" at bounding box center [36, 493] width 21 height 21
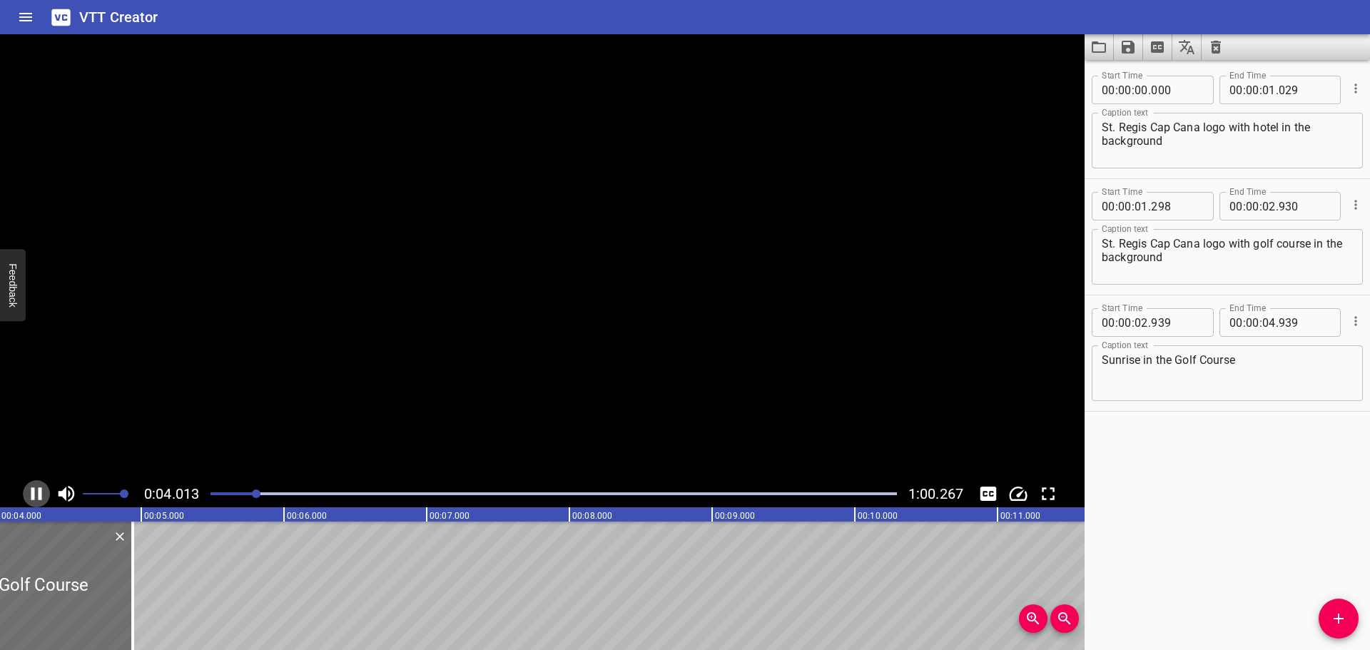
click at [42, 486] on icon "Play/Pause" at bounding box center [36, 493] width 21 height 21
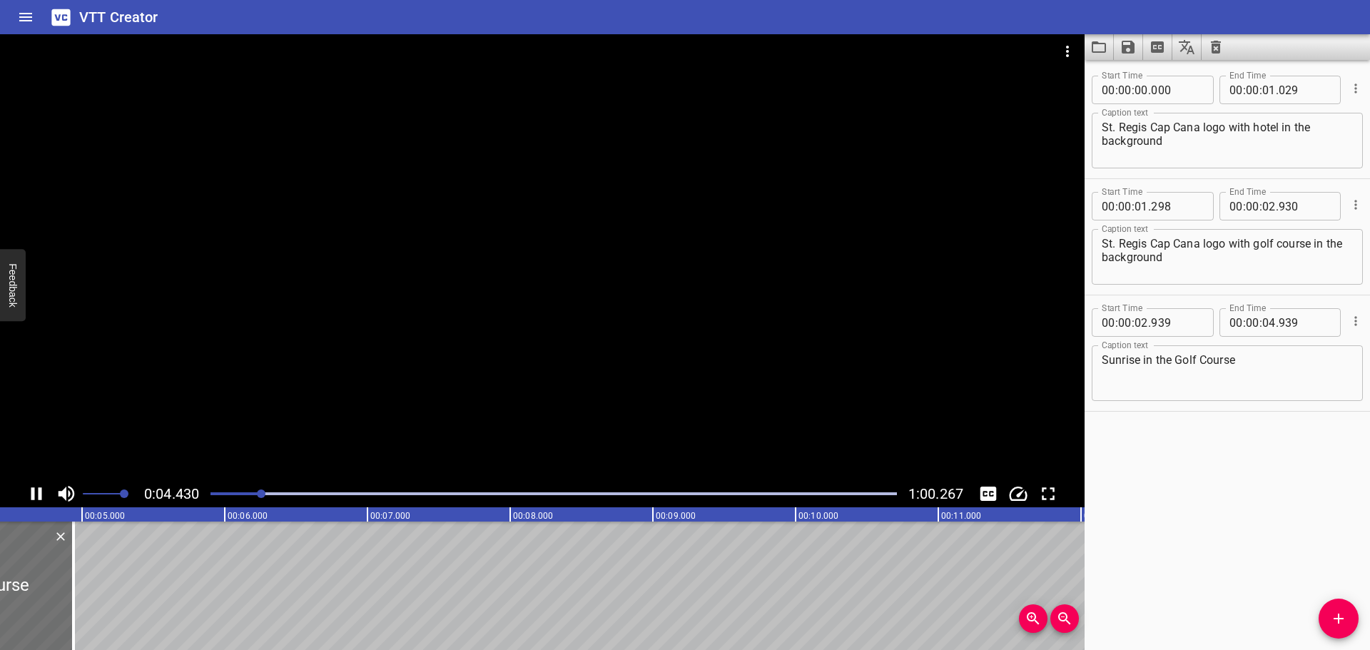
click at [42, 486] on icon "Play/Pause" at bounding box center [36, 493] width 21 height 21
click at [1286, 322] on input "number" at bounding box center [1305, 322] width 52 height 29
type input "500"
click at [248, 489] on div at bounding box center [554, 494] width 704 height 20
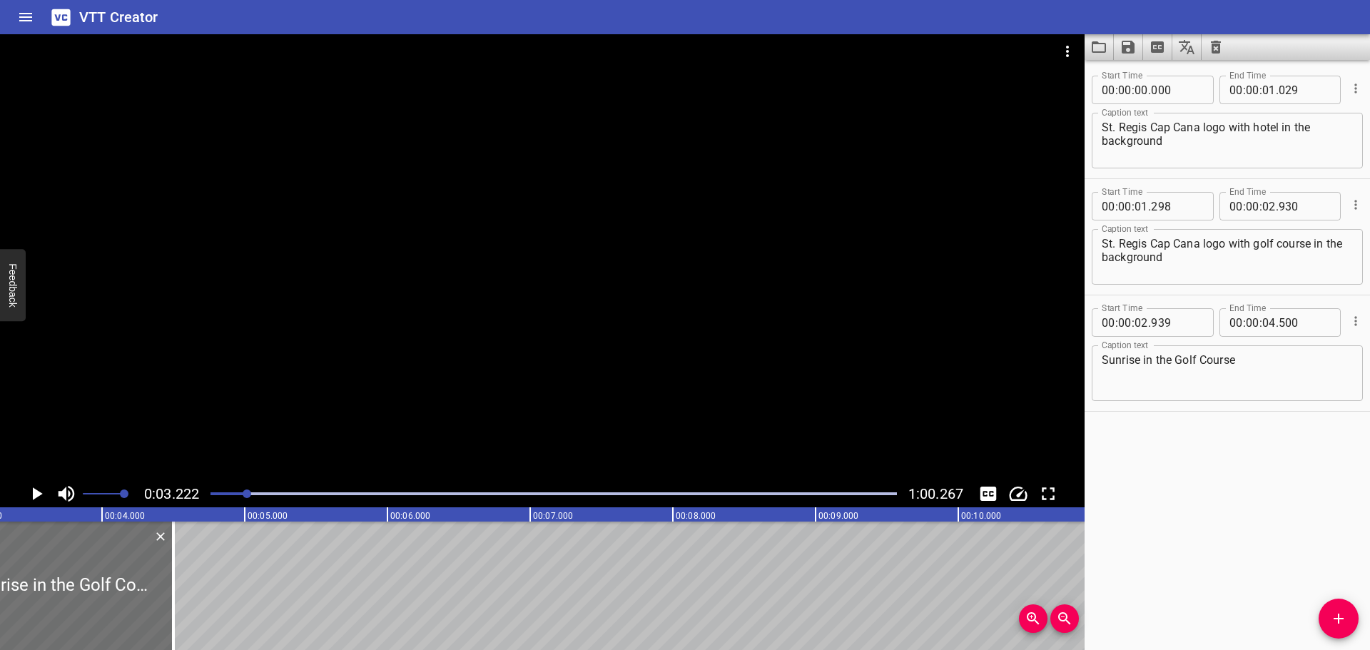
scroll to position [0, 460]
click at [31, 490] on icon "Play/Pause" at bounding box center [36, 493] width 21 height 21
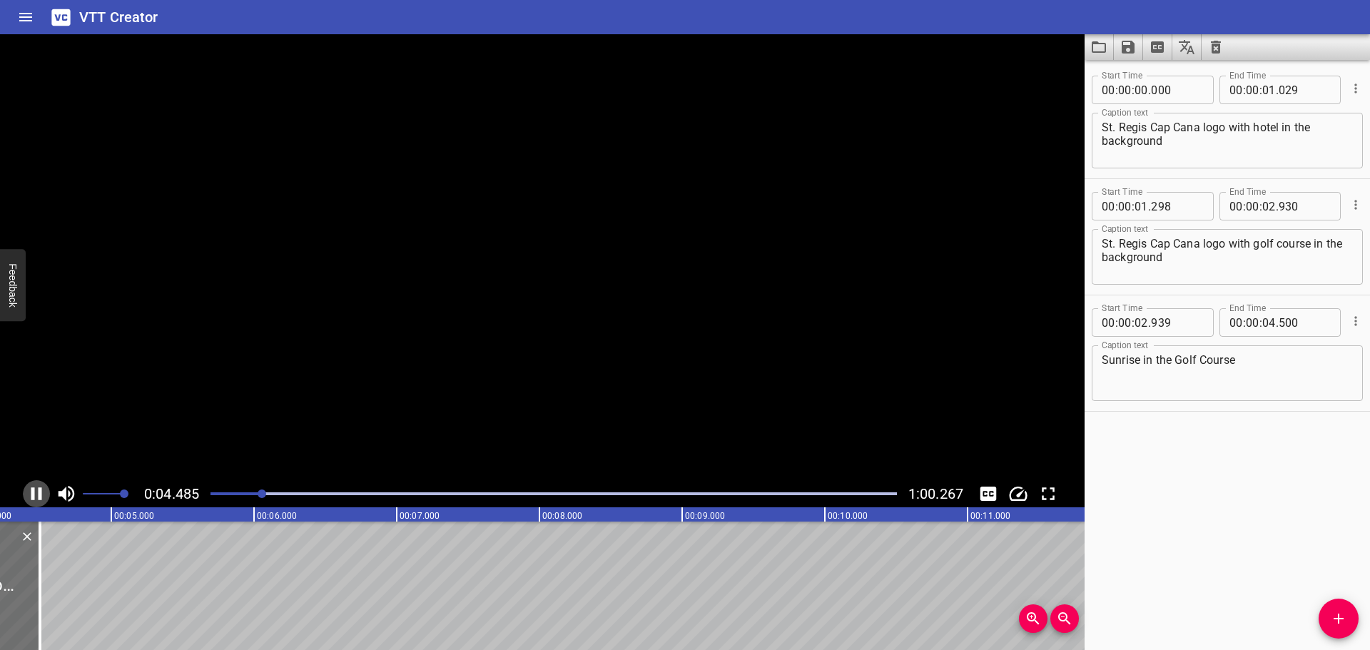
click at [31, 490] on icon "Play/Pause" at bounding box center [36, 493] width 11 height 13
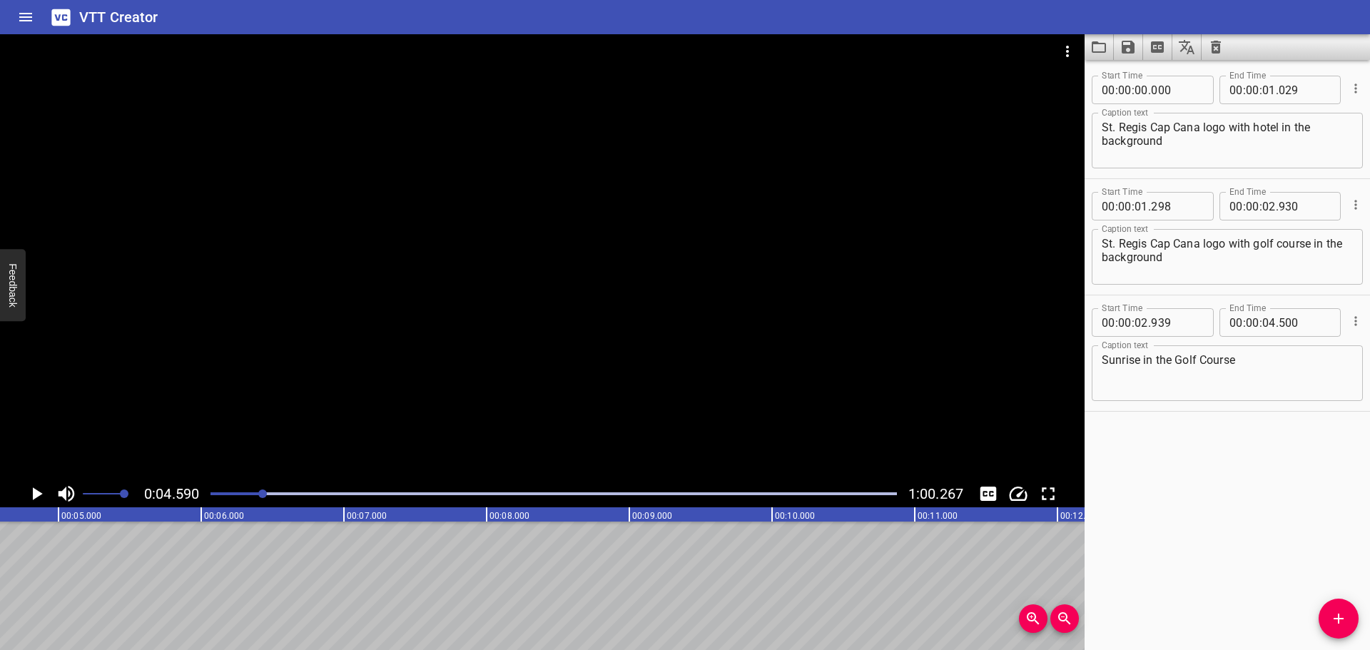
click at [1269, 472] on div "Start Time 00 : 00 : 00 . 000 Start Time End Time 00 : 00 : 01 . 029 End Time C…" at bounding box center [1227, 355] width 285 height 590
click at [1337, 621] on icon "Add Cue" at bounding box center [1338, 618] width 17 height 17
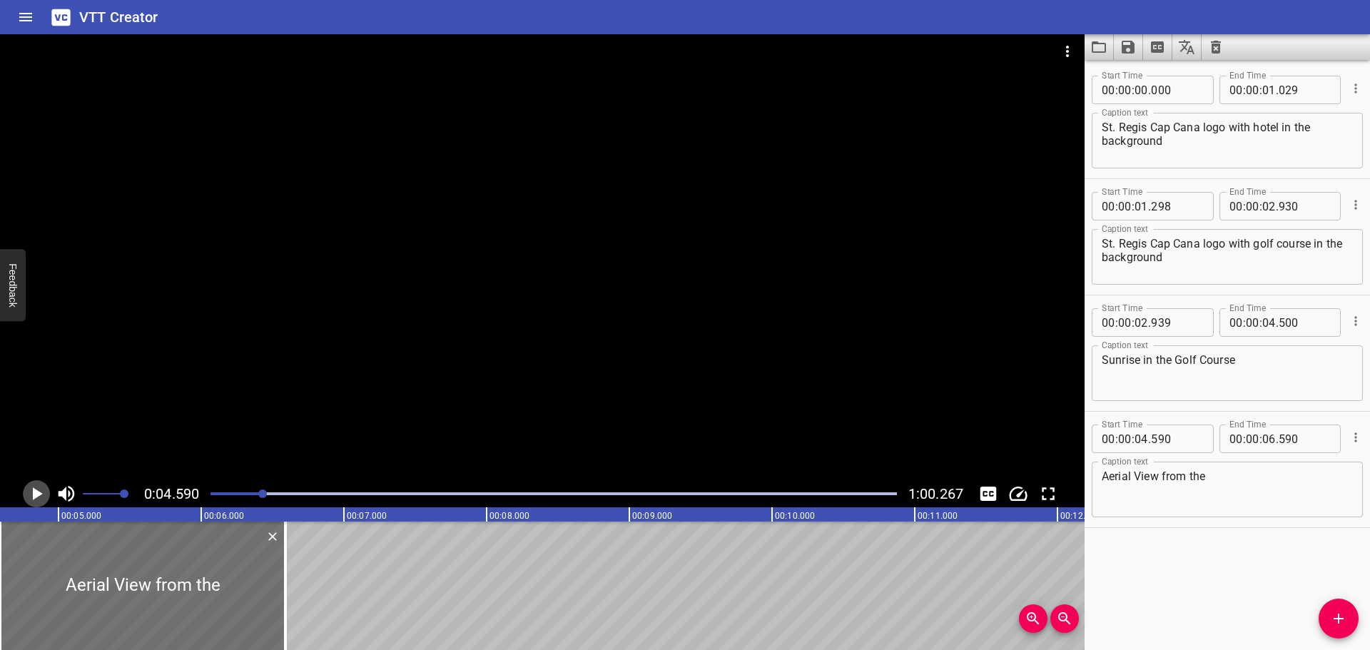
click at [29, 487] on icon "Play/Pause" at bounding box center [36, 493] width 21 height 21
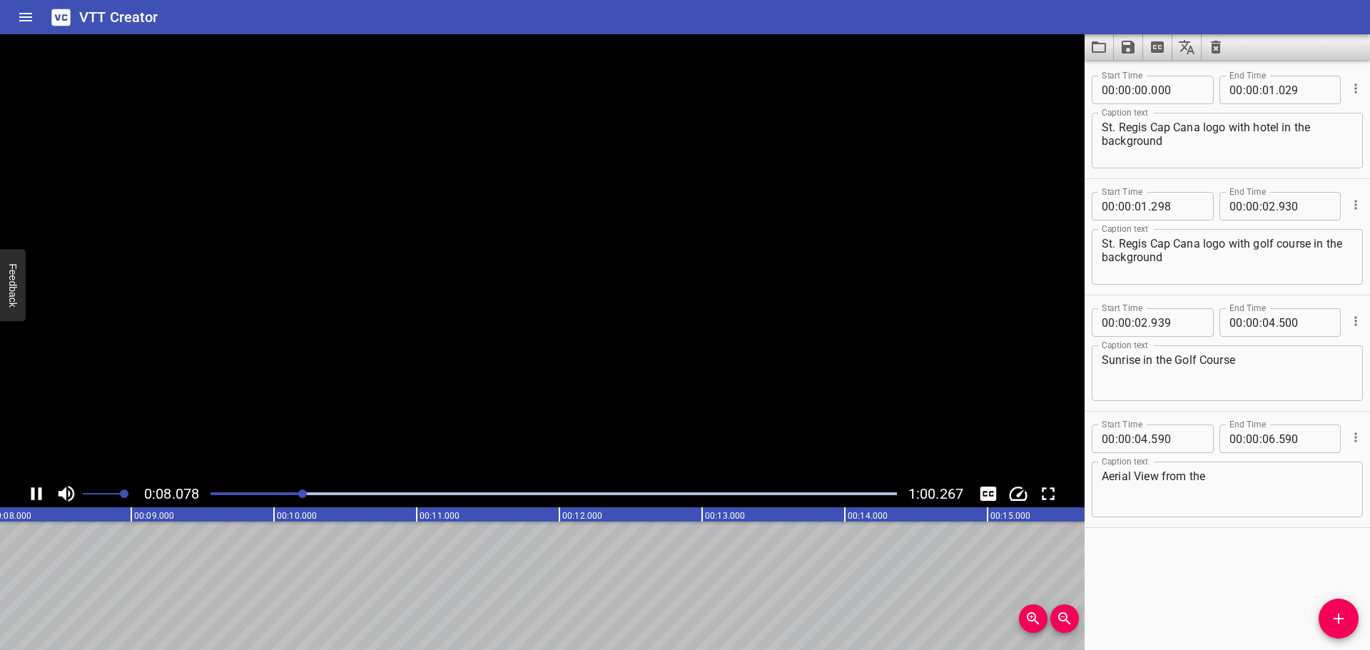
click at [29, 487] on icon "Play/Pause" at bounding box center [36, 493] width 21 height 21
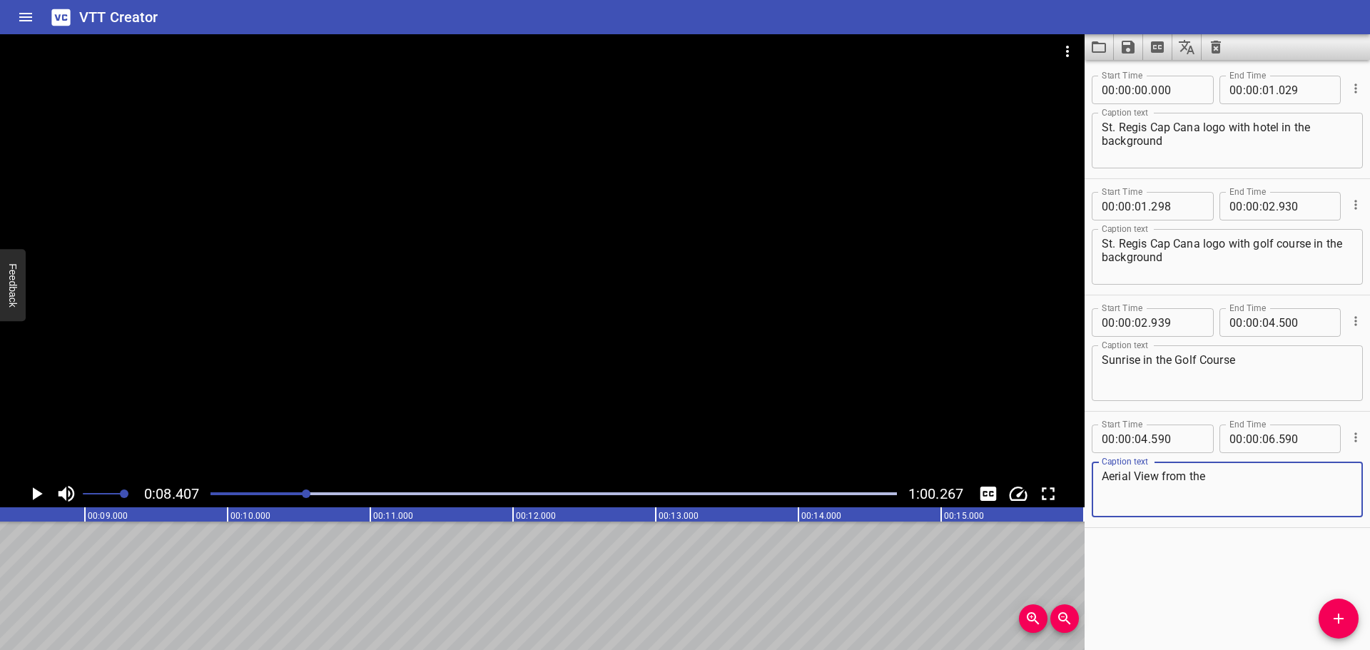
click at [1242, 470] on textarea "Aerial View from the" at bounding box center [1227, 490] width 251 height 41
drag, startPoint x: 1242, startPoint y: 470, endPoint x: 1163, endPoint y: 475, distance: 80.1
click at [1163, 475] on textarea "Aerial View from the" at bounding box center [1227, 490] width 251 height 41
drag, startPoint x: 1195, startPoint y: 467, endPoint x: 1205, endPoint y: 474, distance: 11.9
click at [1205, 474] on div "Aerial View of the [PERSON_NAME] Course Caption text" at bounding box center [1227, 490] width 271 height 56
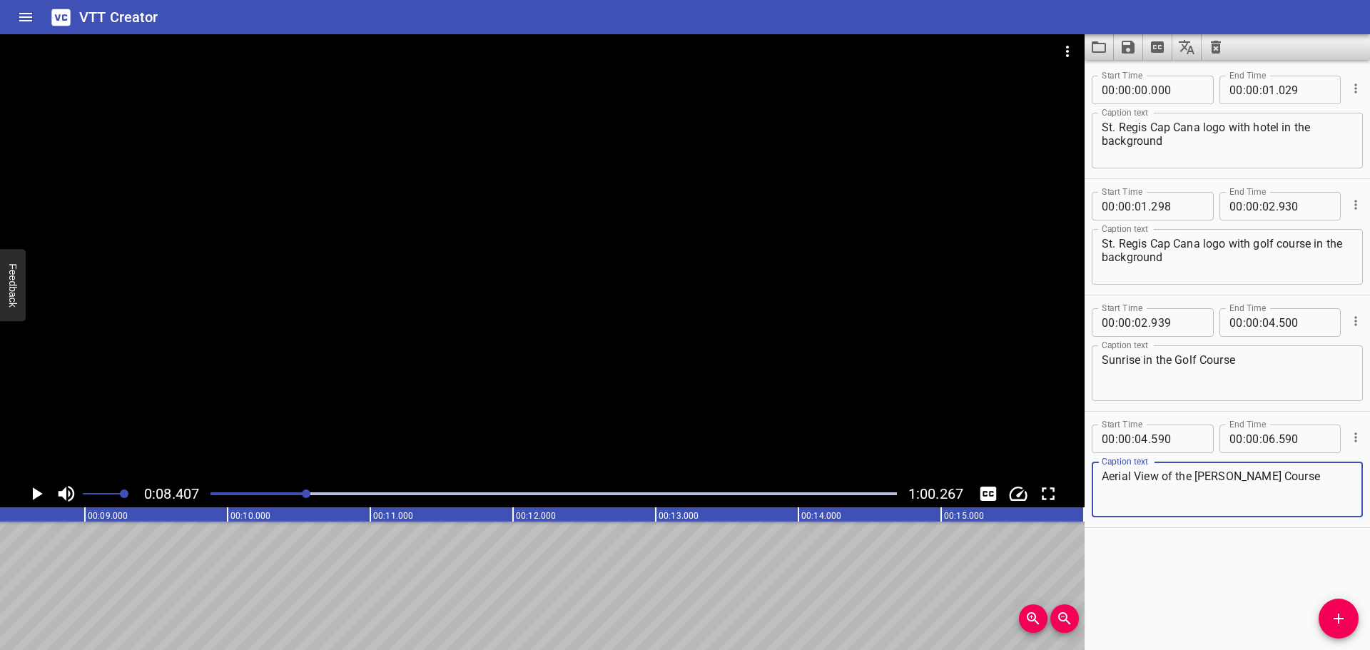
click at [1207, 475] on textarea "Aerial View of the [PERSON_NAME] Course" at bounding box center [1227, 490] width 251 height 41
click at [1210, 477] on textarea "Aerial View of the [PERSON_NAME] Course" at bounding box center [1227, 490] width 251 height 41
drag, startPoint x: 1202, startPoint y: 475, endPoint x: 1210, endPoint y: 480, distance: 9.9
click at [1202, 475] on textarea "Aerial View of the [PERSON_NAME] Course" at bounding box center [1227, 490] width 251 height 41
click at [34, 492] on icon "Play/Pause" at bounding box center [38, 493] width 10 height 13
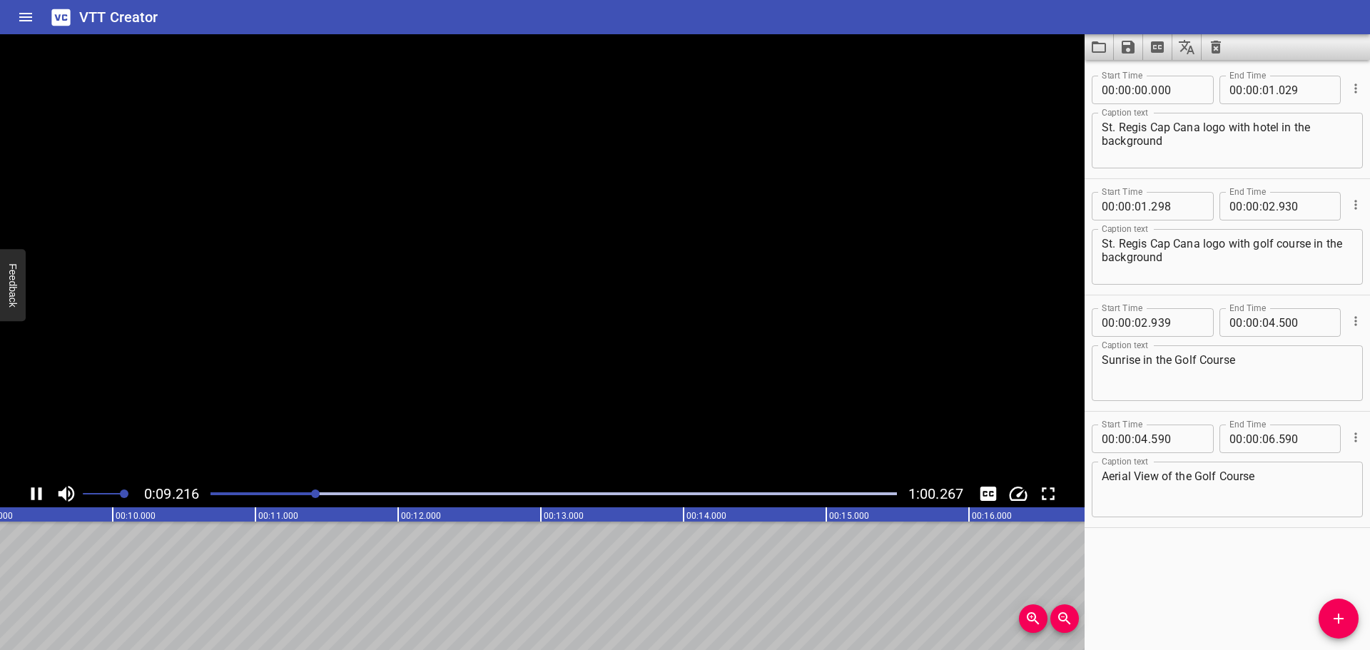
click at [34, 492] on icon "Play/Pause" at bounding box center [36, 493] width 11 height 13
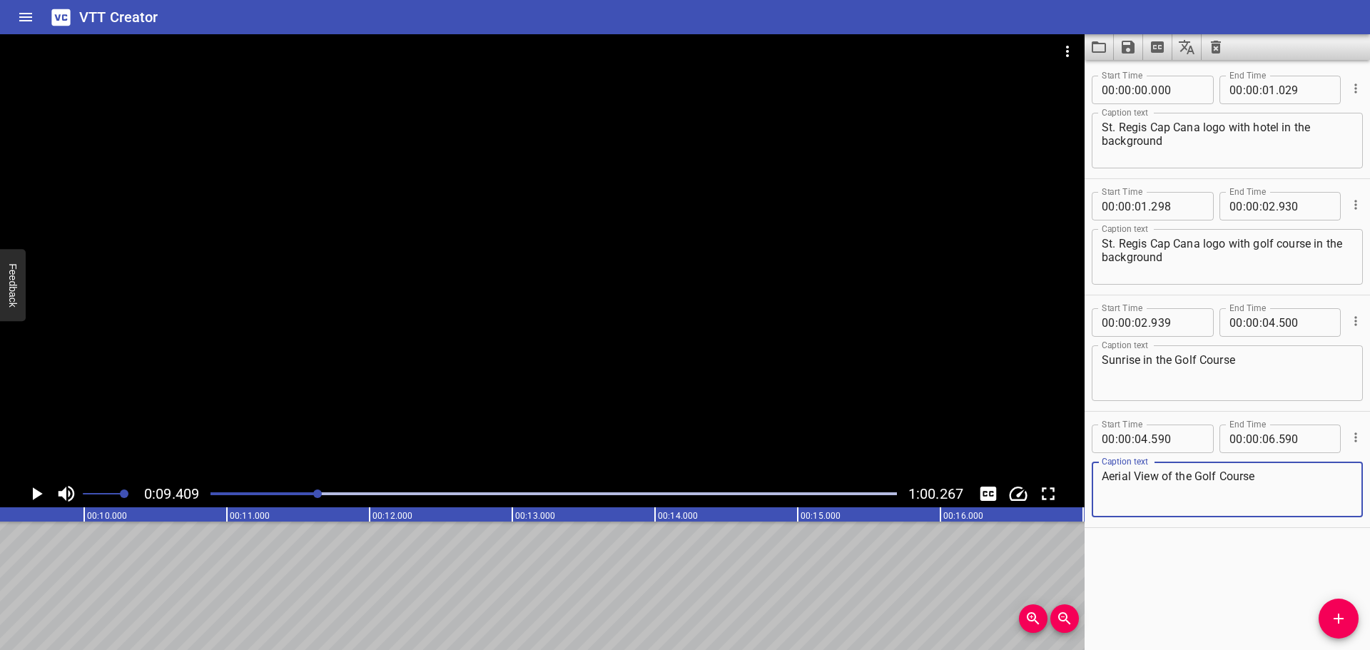
click at [1295, 486] on textarea "Aerial View of the Golf Course" at bounding box center [1227, 490] width 251 height 41
click at [1109, 487] on textarea "Aerial View of the Golf Course" at bounding box center [1227, 490] width 251 height 41
click at [1100, 475] on div "Aerial View of the Golf Course Caption text" at bounding box center [1227, 490] width 271 height 56
click at [1161, 477] on textarea "Aerial View of the Golf Course" at bounding box center [1227, 490] width 251 height 41
click at [1150, 477] on textarea "Aerial View of the Golf Course" at bounding box center [1227, 490] width 251 height 41
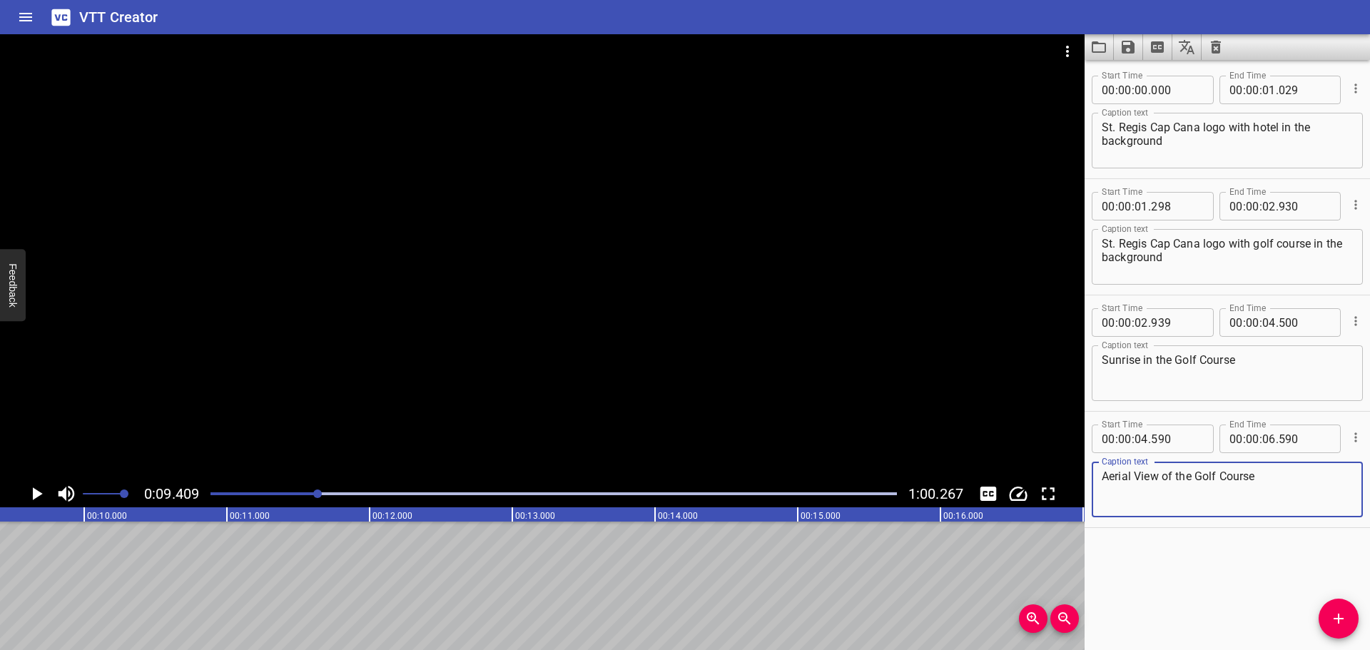
click at [1163, 475] on textarea "Aerial View of the Golf Course" at bounding box center [1227, 490] width 251 height 41
click at [1150, 477] on textarea "Aerial View of the Golf Course" at bounding box center [1227, 490] width 251 height 41
click at [1295, 483] on textarea "Aerial Shots of the Golf Course" at bounding box center [1227, 490] width 251 height 41
type textarea "Aerial Shots of the Golf Course with the Sea at sunrise"
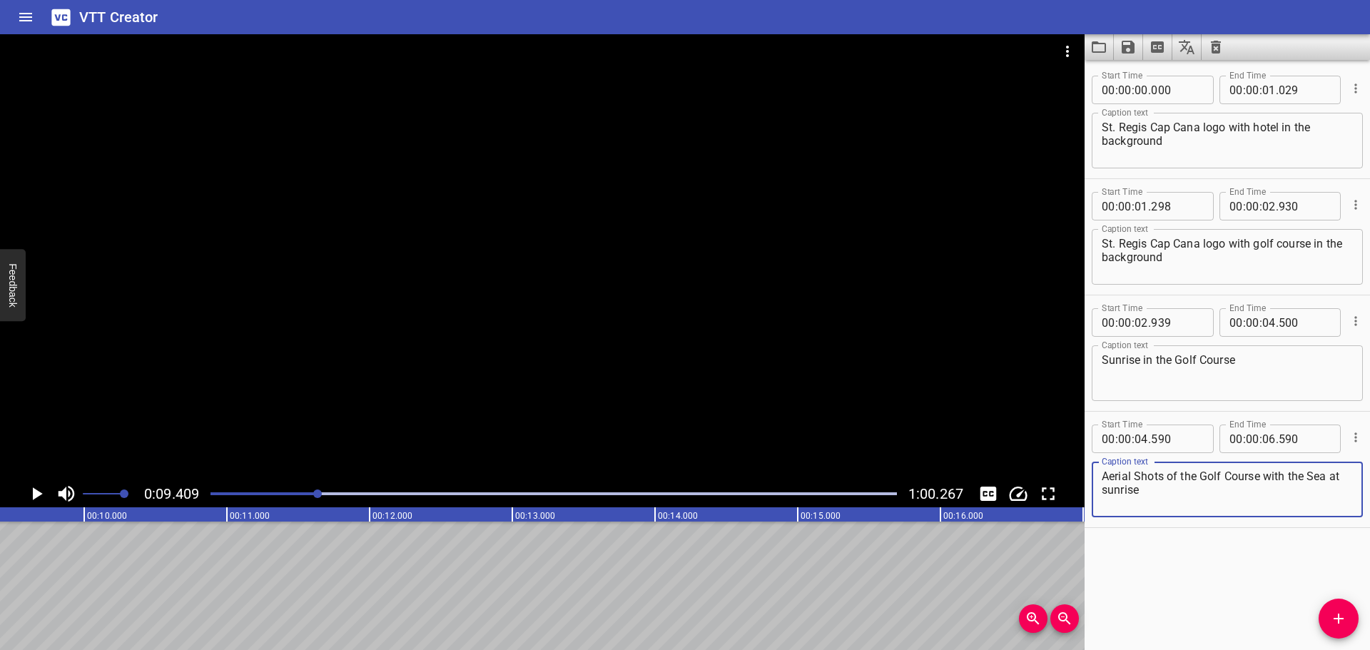
click at [25, 492] on button "Play/Pause" at bounding box center [36, 493] width 27 height 27
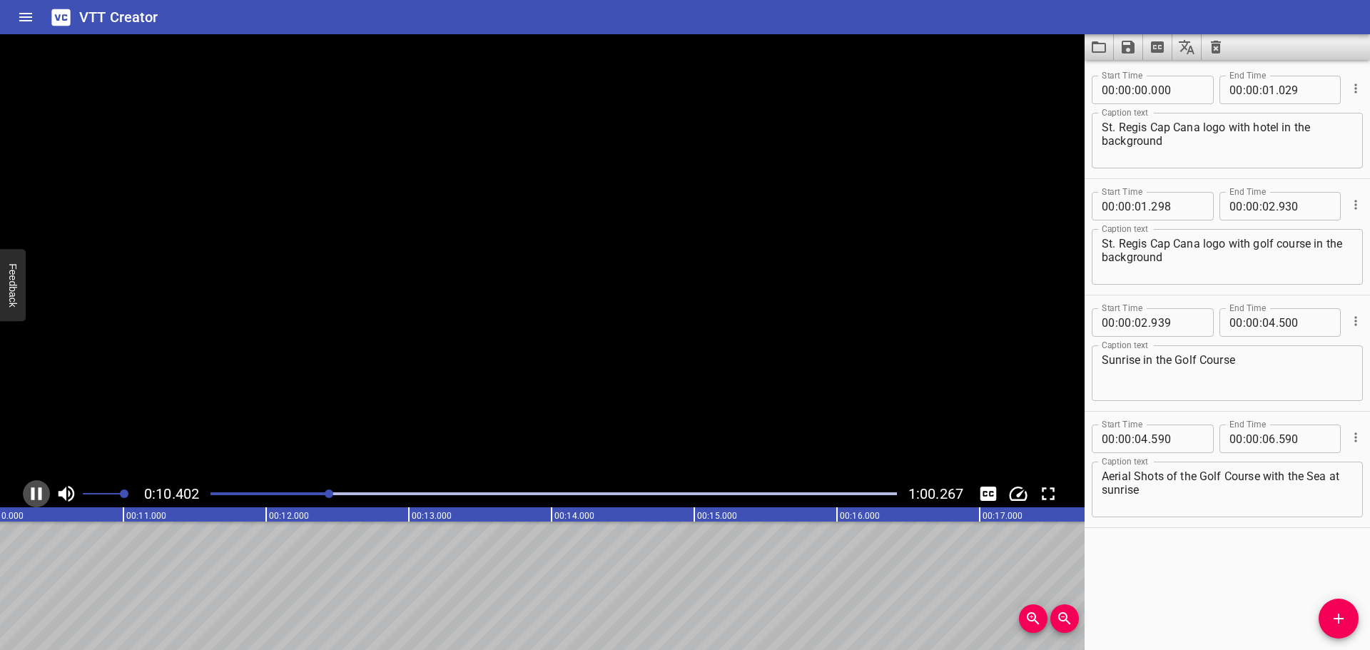
click at [25, 492] on button "Play/Pause" at bounding box center [36, 493] width 27 height 27
click at [1266, 432] on input "number" at bounding box center [1269, 439] width 14 height 29
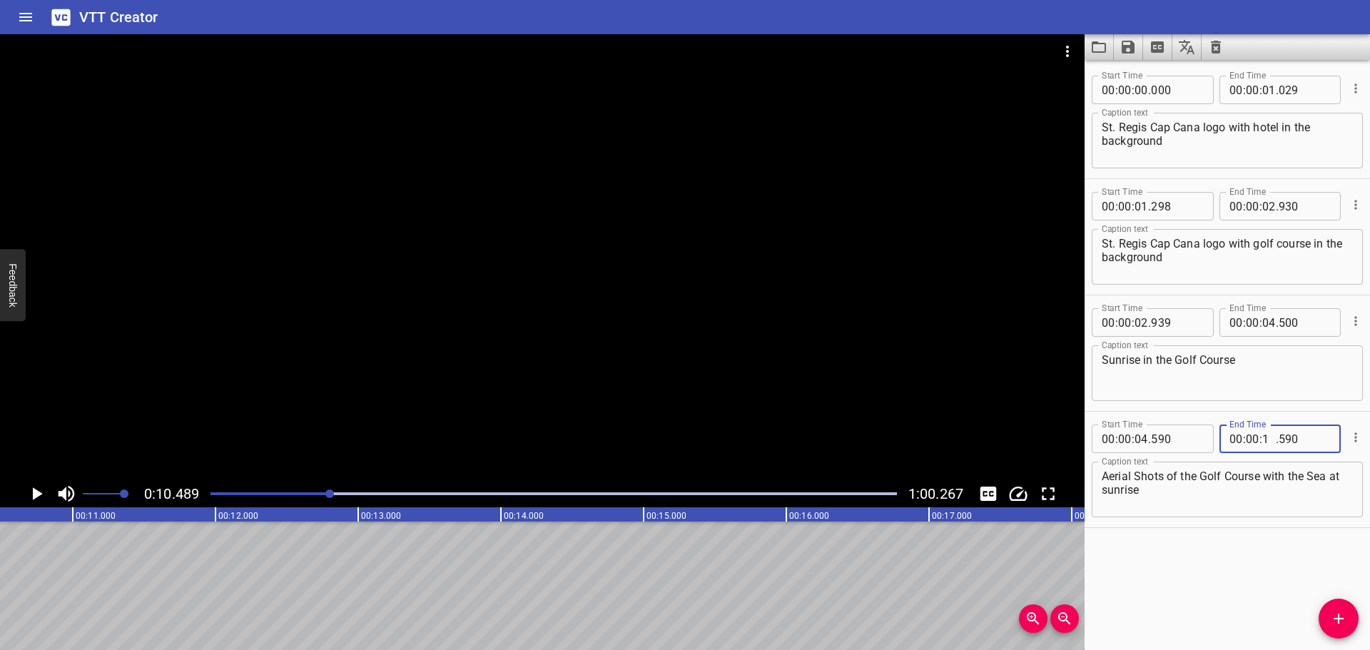
type input "10"
type input "400"
drag, startPoint x: 1223, startPoint y: 580, endPoint x: 1242, endPoint y: 582, distance: 19.4
click at [1222, 582] on div "Start Time 00 : 00 : 00 . 000 Start Time End Time 00 : 00 : 01 . 029 End Time C…" at bounding box center [1227, 355] width 285 height 590
click at [1337, 613] on icon "Add Cue" at bounding box center [1338, 618] width 17 height 17
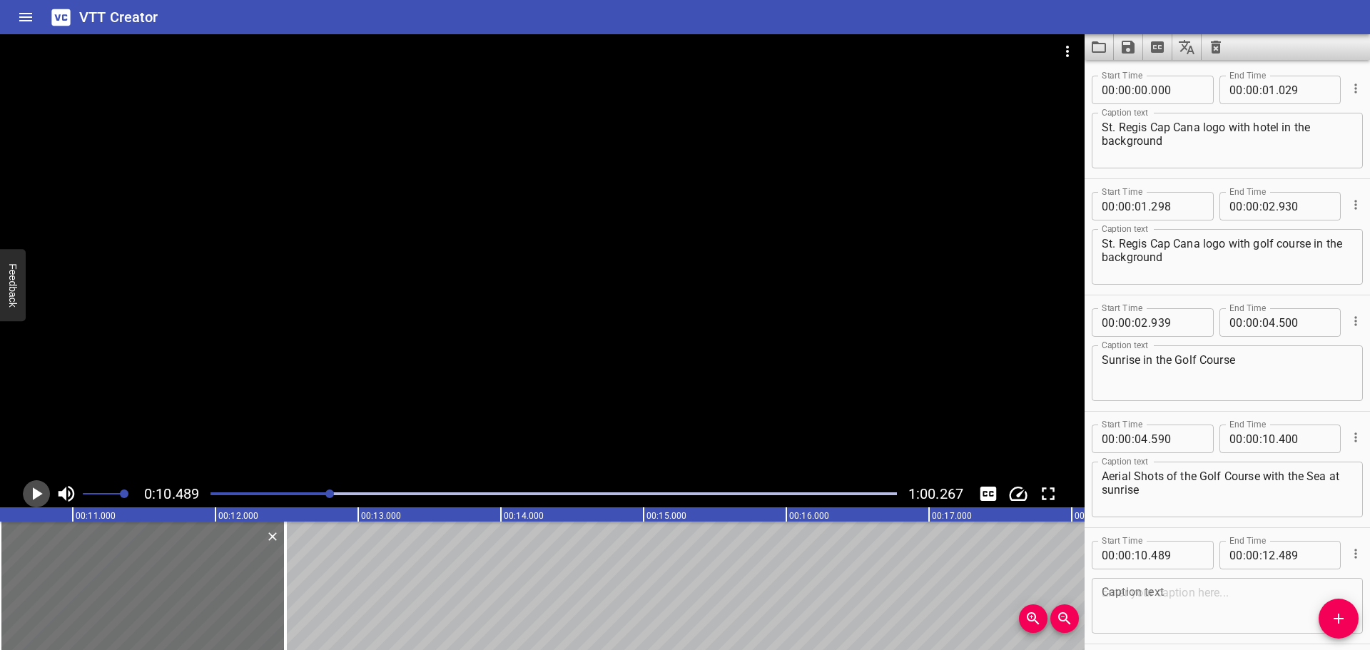
click at [26, 495] on icon "Play/Pause" at bounding box center [36, 493] width 21 height 21
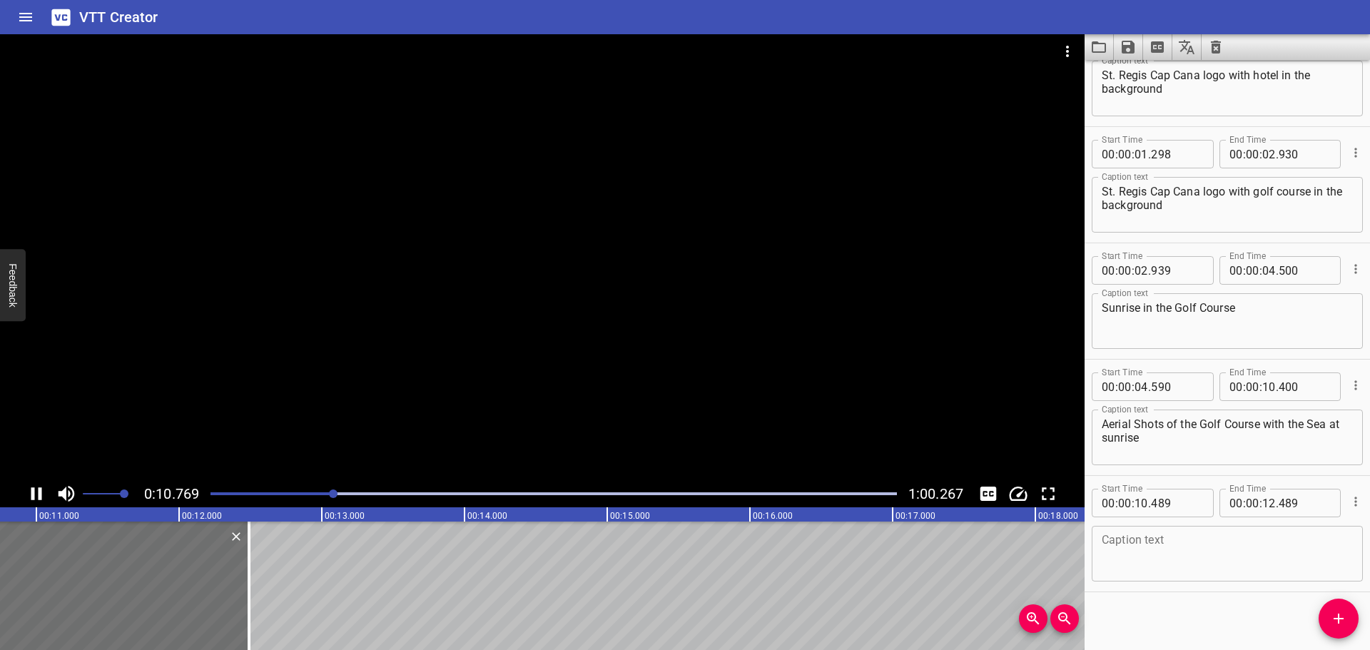
scroll to position [59, 0]
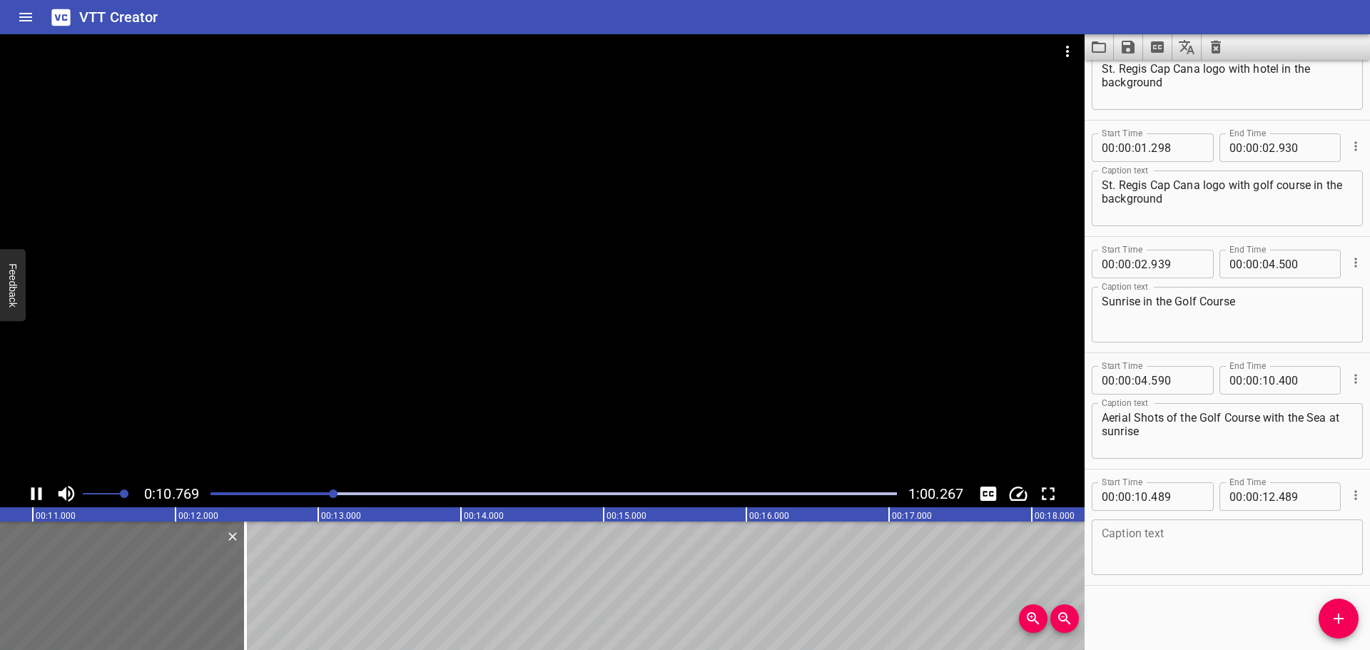
click at [26, 495] on icon "Play/Pause" at bounding box center [36, 493] width 21 height 21
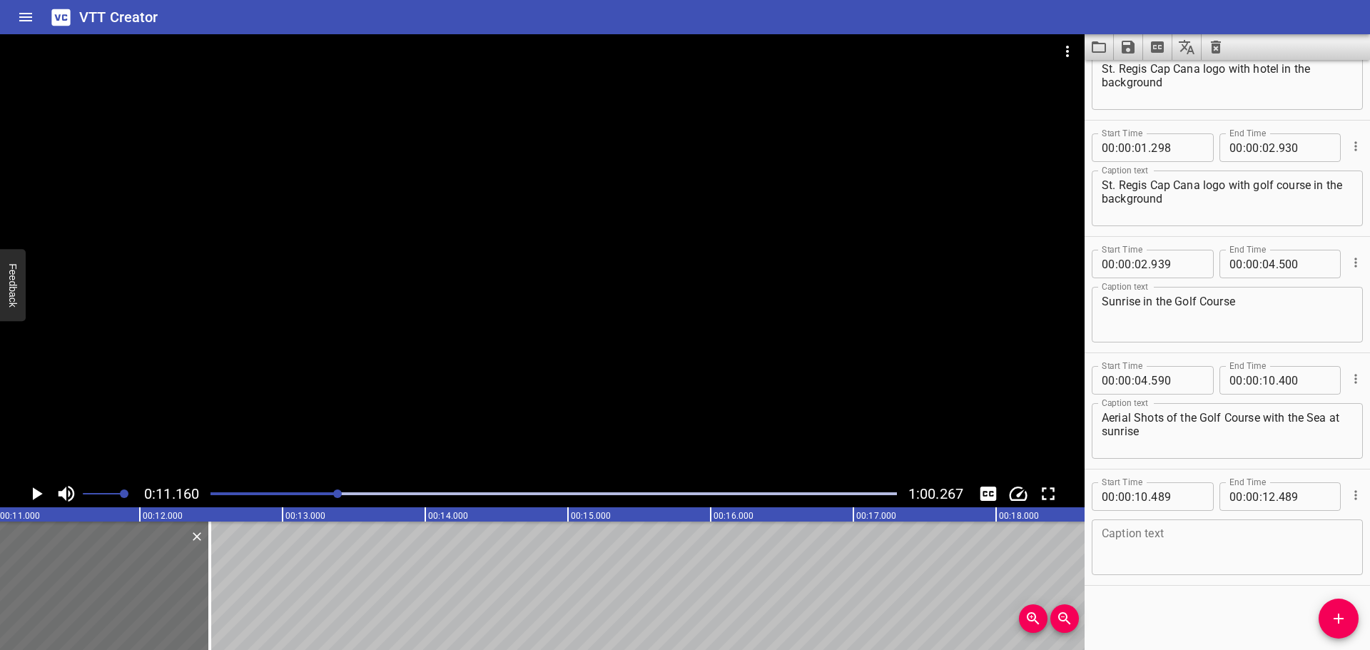
scroll to position [0, 1593]
click at [311, 487] on div at bounding box center [554, 494] width 704 height 20
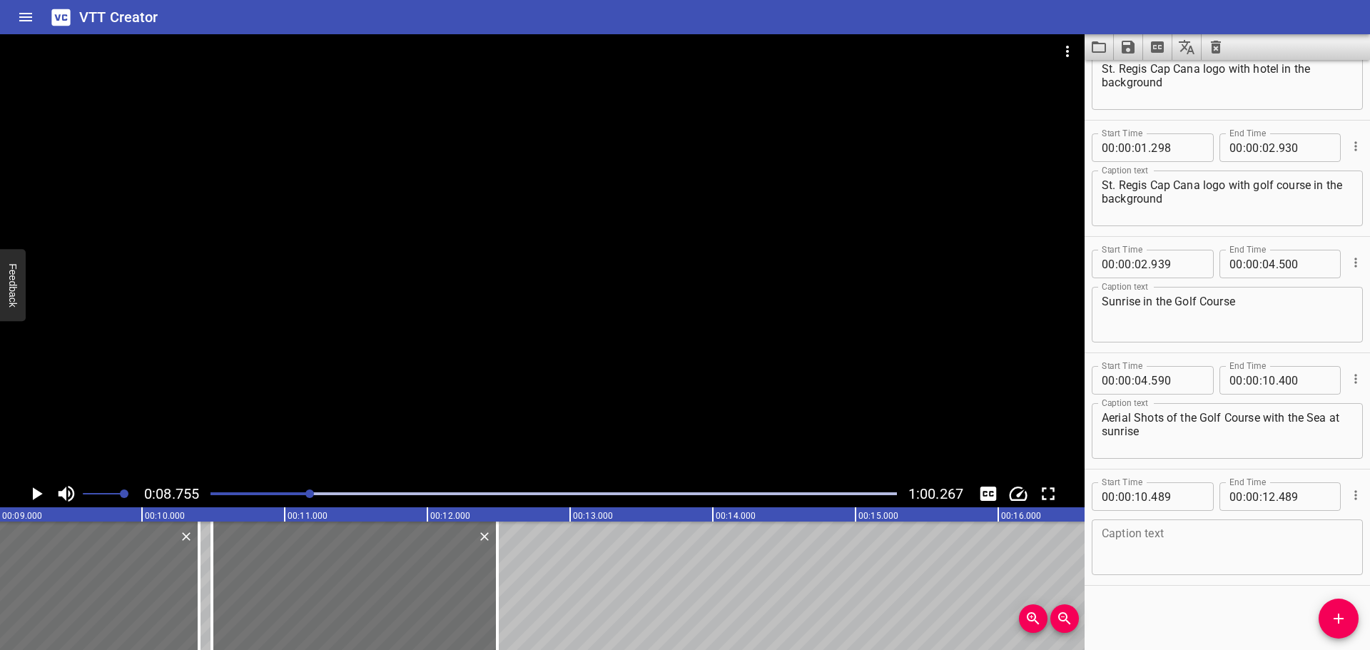
scroll to position [0, 1250]
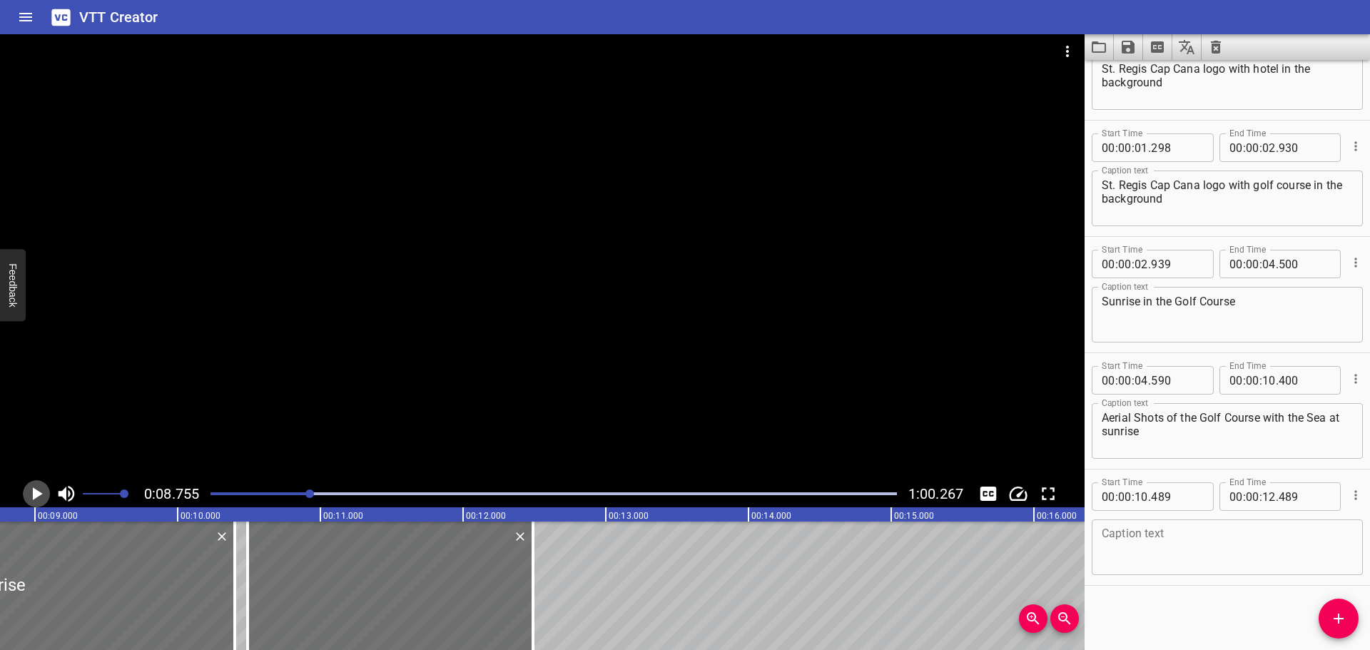
click at [36, 489] on icon "Play/Pause" at bounding box center [36, 493] width 21 height 21
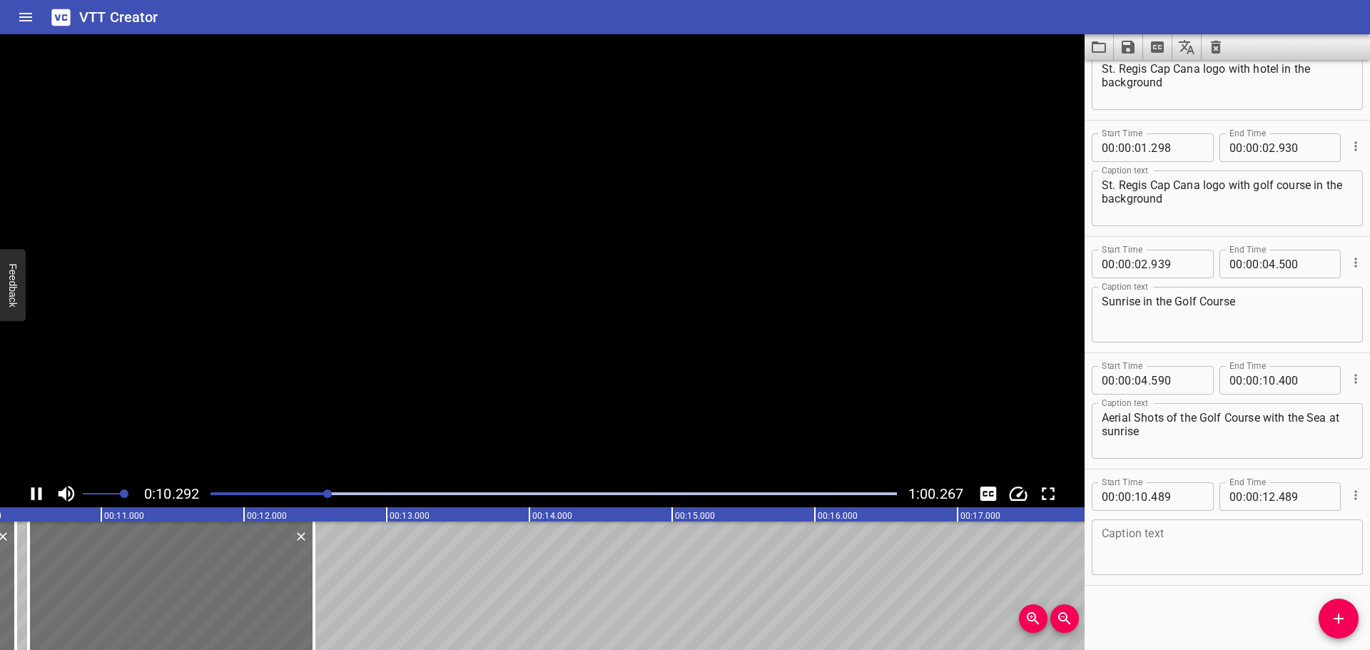
click at [36, 489] on icon "Play/Pause" at bounding box center [36, 493] width 21 height 21
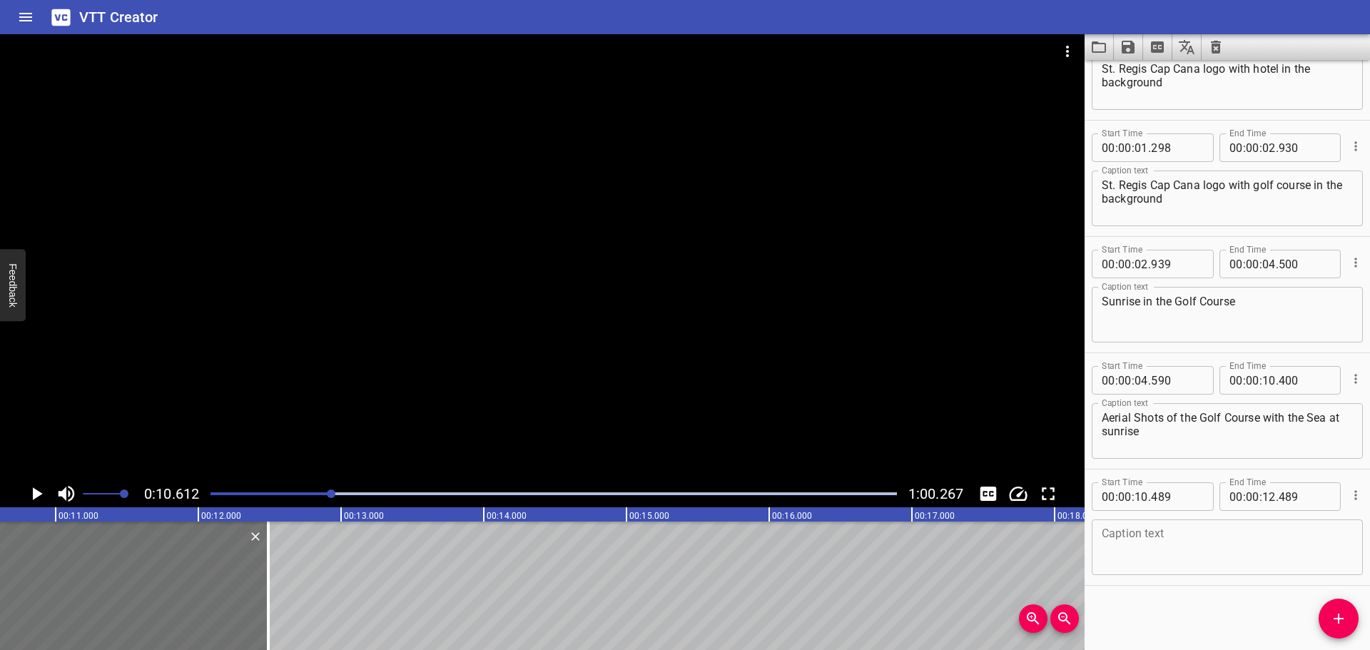
click at [1178, 535] on textarea at bounding box center [1227, 547] width 251 height 41
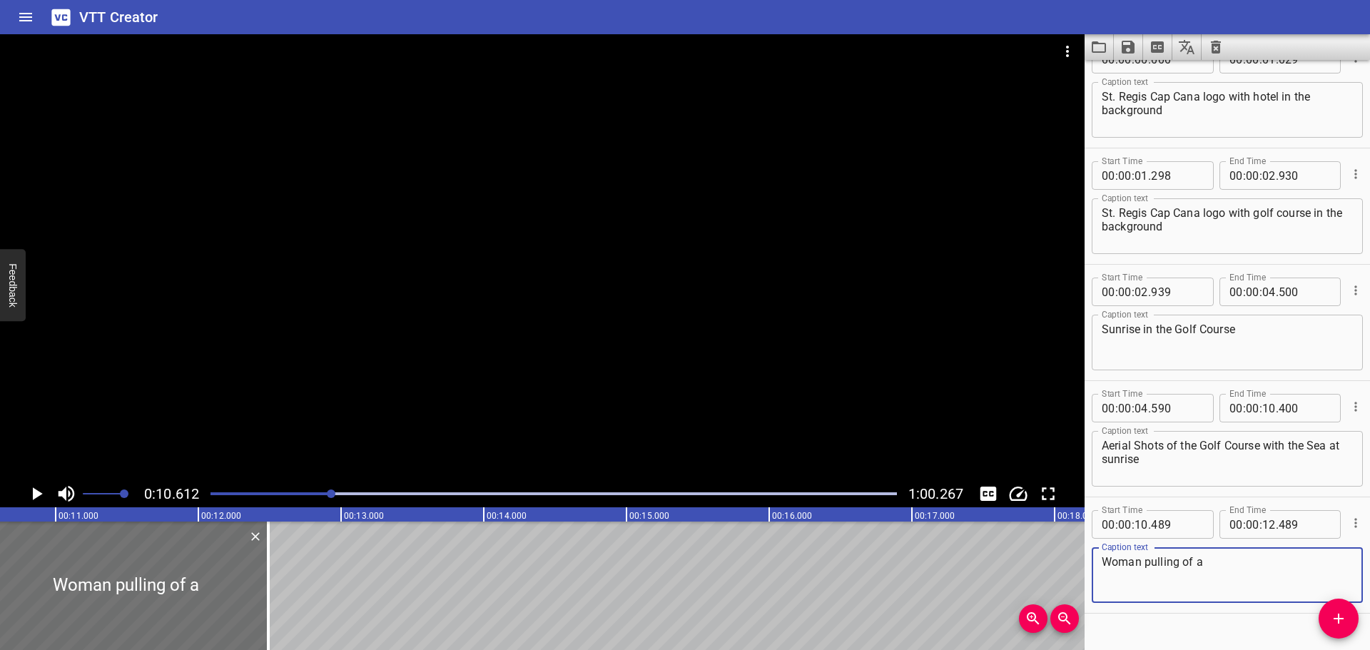
scroll to position [59, 0]
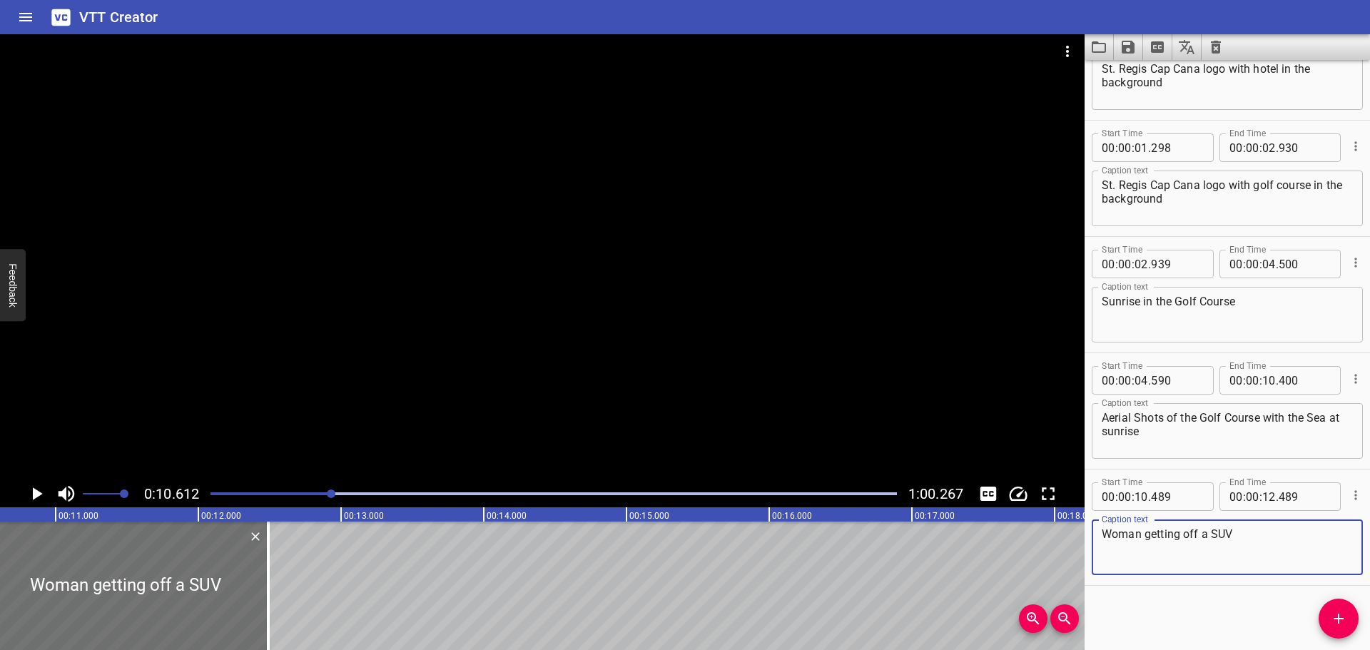
type textarea "Woman getting off a SUV"
click at [35, 491] on icon "Play/Pause" at bounding box center [38, 493] width 10 height 13
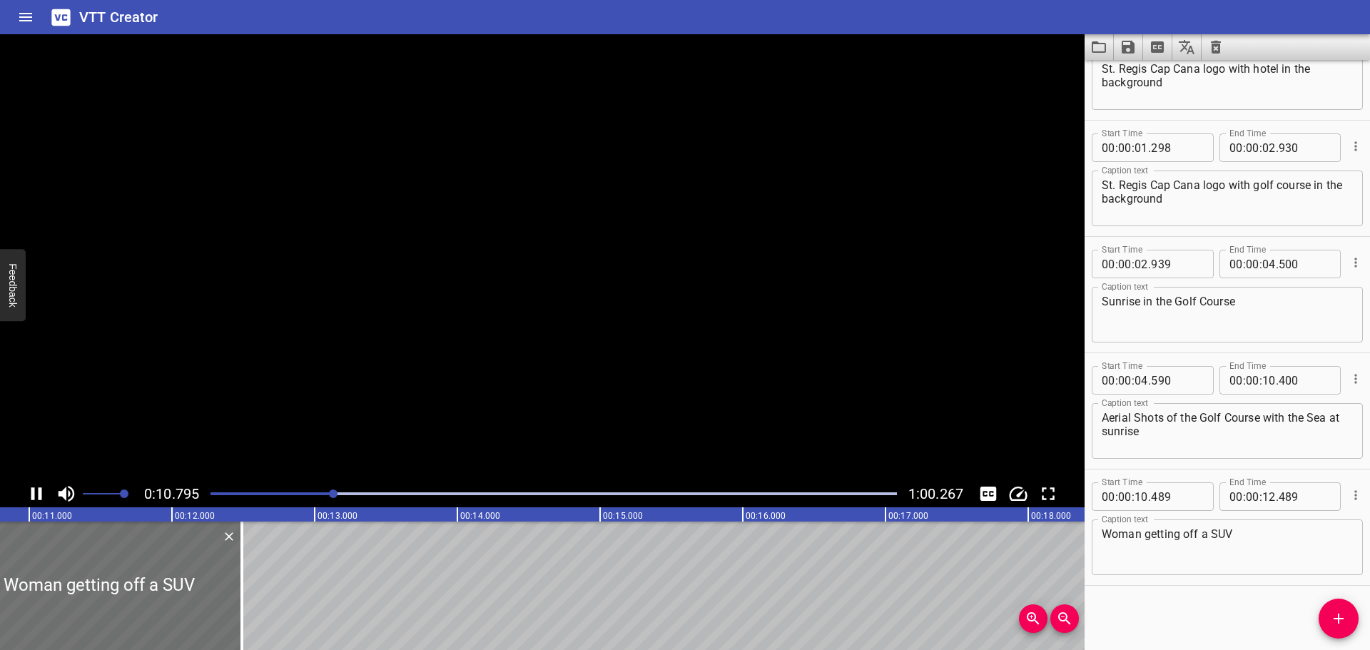
click at [35, 491] on icon "Play/Pause" at bounding box center [36, 493] width 21 height 21
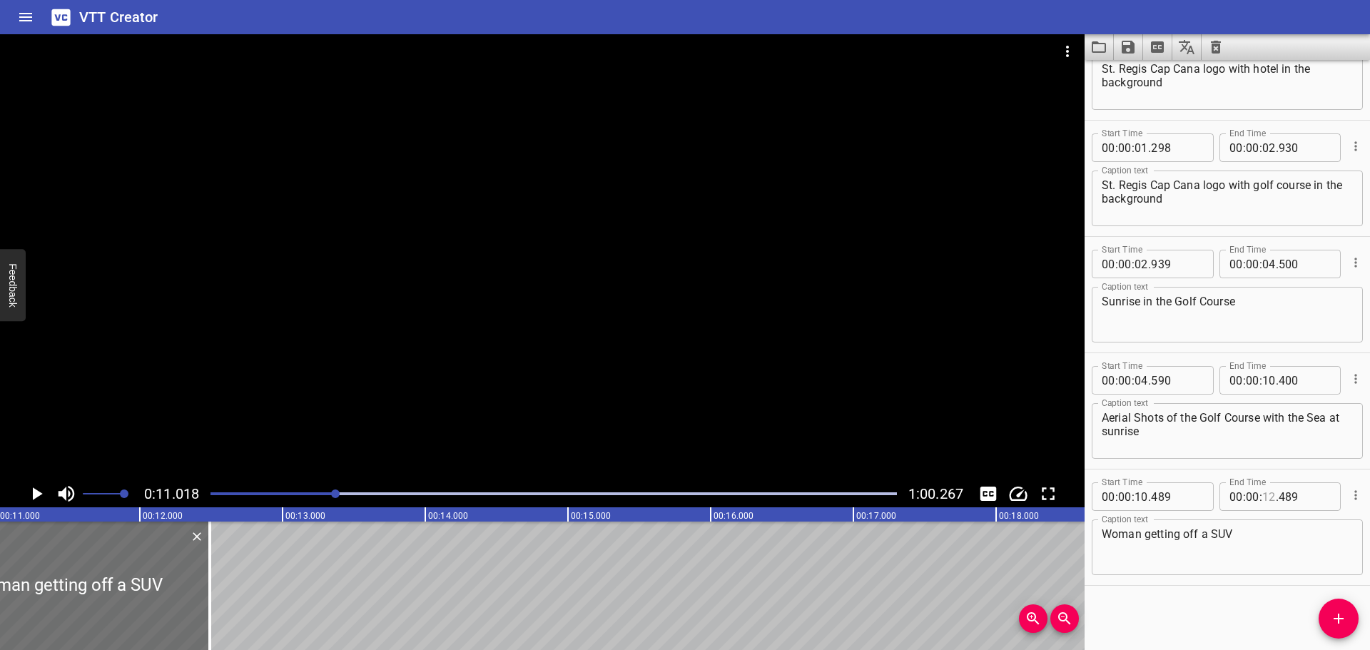
click at [1262, 500] on input "number" at bounding box center [1269, 496] width 14 height 29
type input "11"
type input "018"
click at [1340, 621] on icon "Add Cue" at bounding box center [1338, 618] width 17 height 17
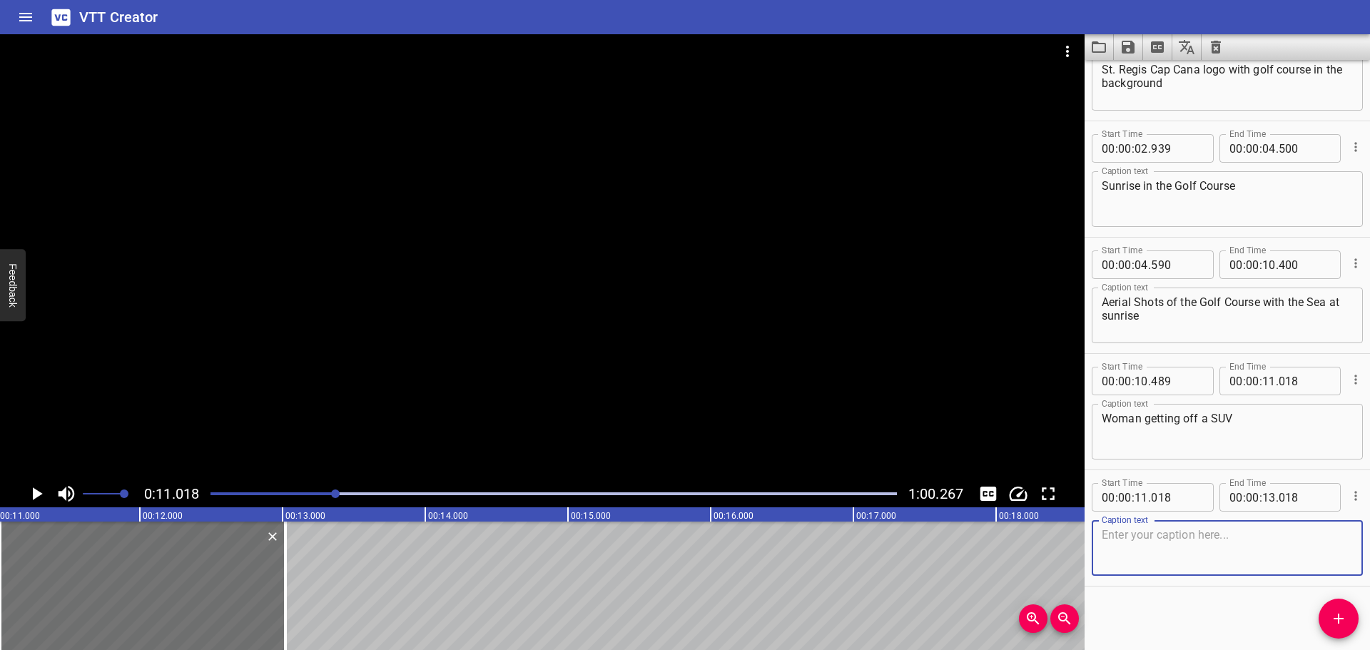
scroll to position [175, 0]
click at [29, 489] on icon "Play/Pause" at bounding box center [36, 493] width 21 height 21
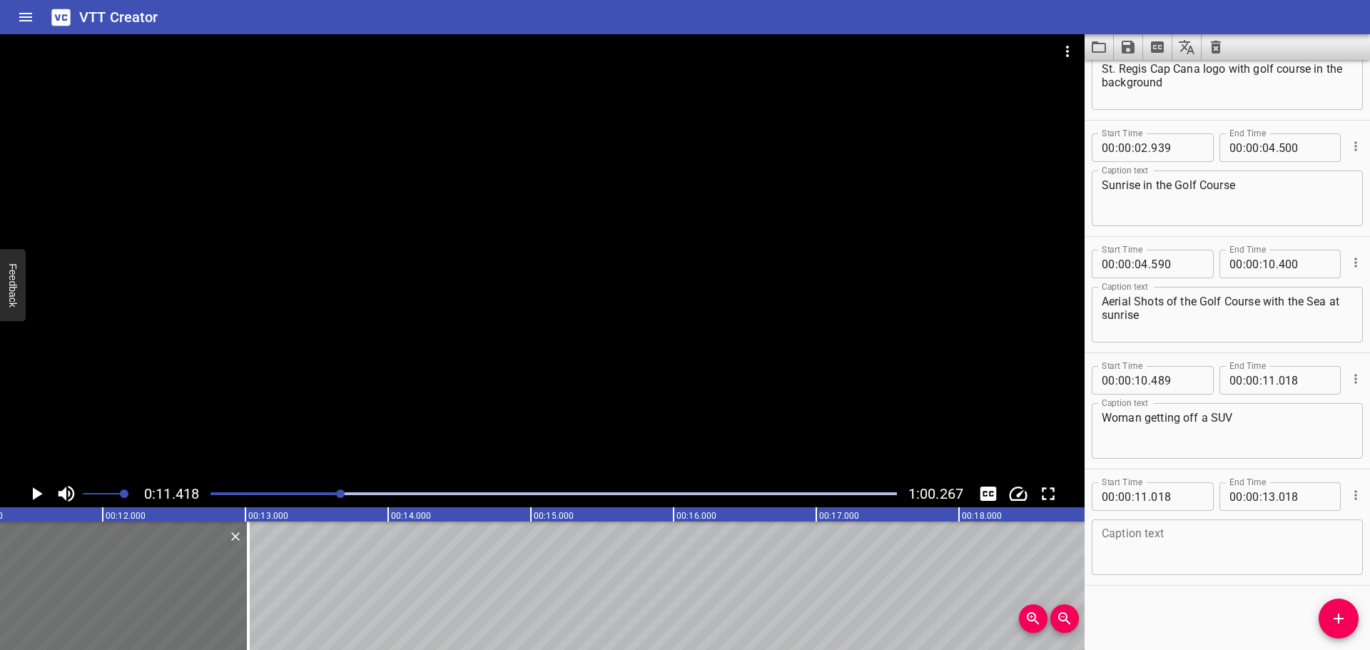
scroll to position [0, 1630]
click at [29, 489] on icon "Play/Pause" at bounding box center [36, 493] width 21 height 21
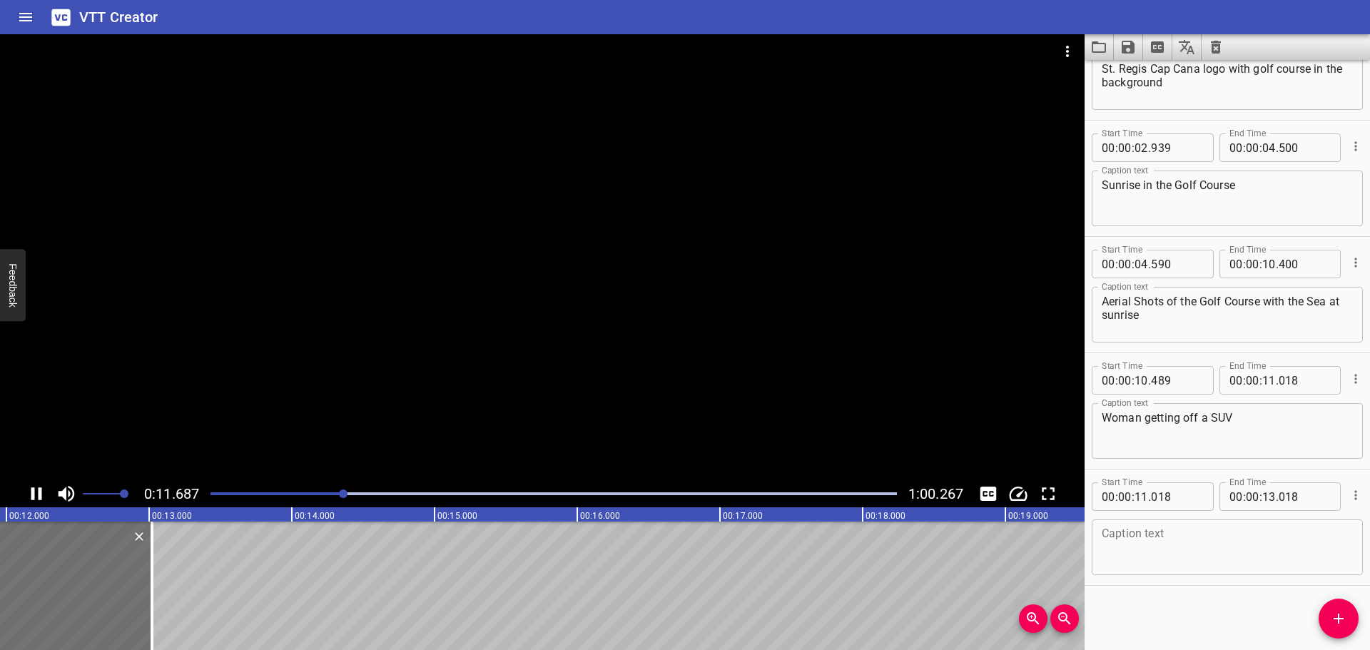
click at [29, 489] on icon "Play/Pause" at bounding box center [36, 493] width 21 height 21
click at [1133, 553] on textarea at bounding box center [1227, 547] width 251 height 41
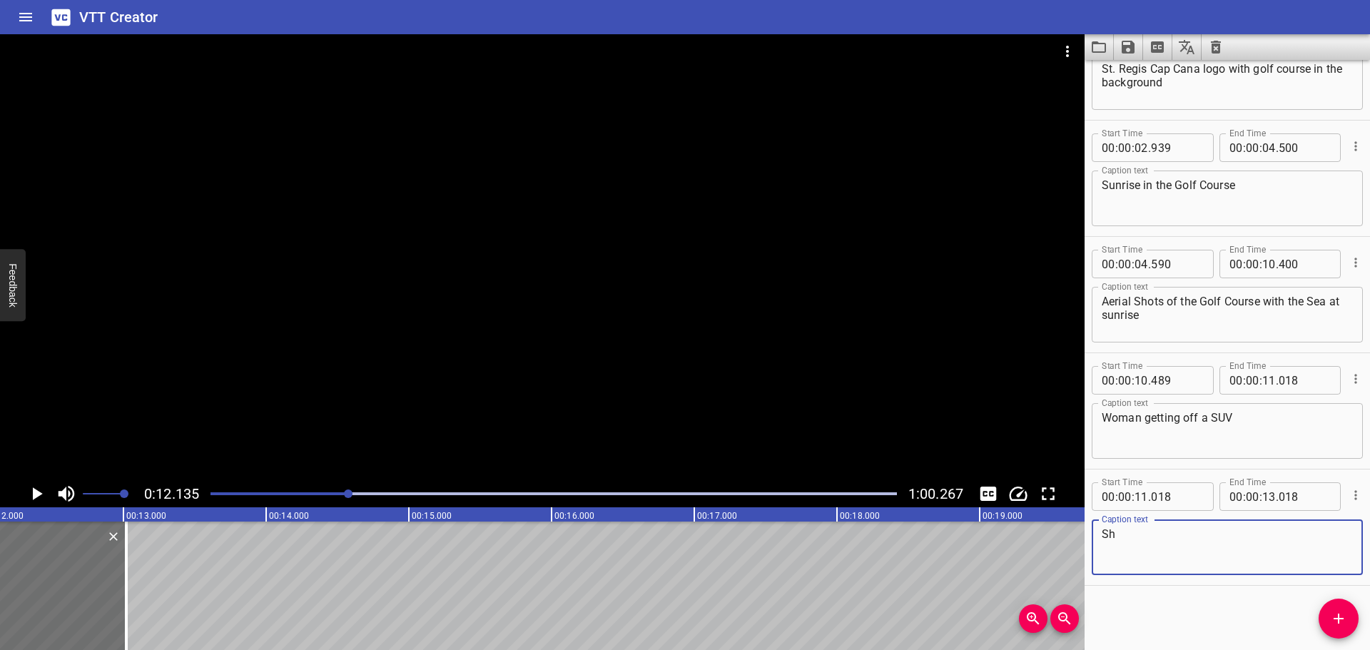
type textarea "S"
type textarea "Lobby Shots"
click at [1262, 495] on input "number" at bounding box center [1269, 496] width 14 height 29
type input "12"
type input "135"
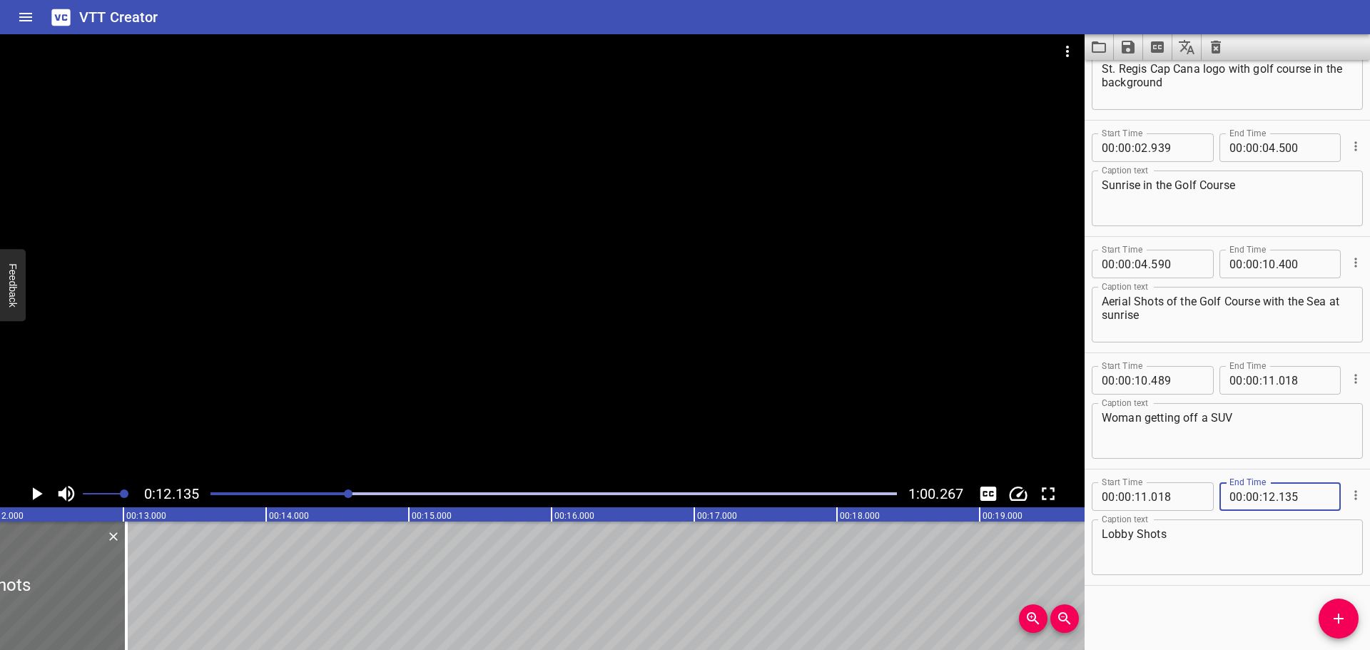
click at [1187, 606] on div "Start Time 00 : 00 : 00 . 000 Start Time End Time 00 : 00 : 01 . 029 End Time C…" at bounding box center [1227, 355] width 285 height 590
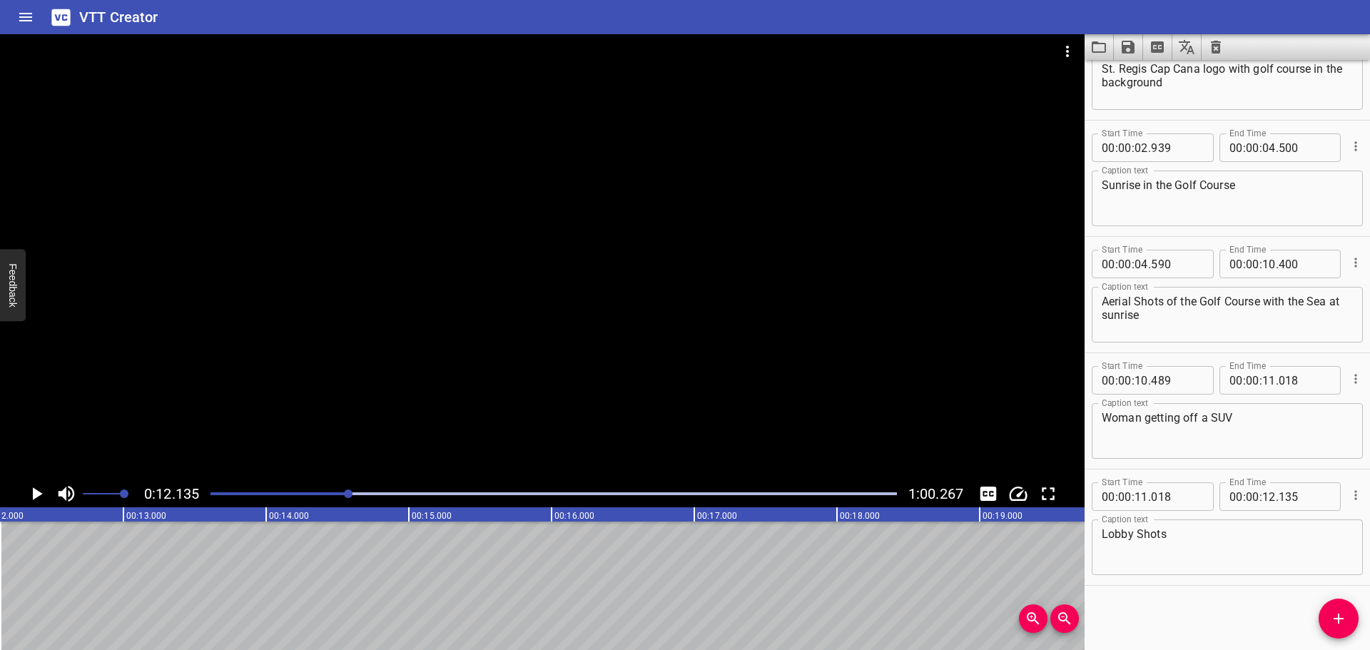
click at [1336, 622] on icon "Add Cue" at bounding box center [1338, 618] width 17 height 17
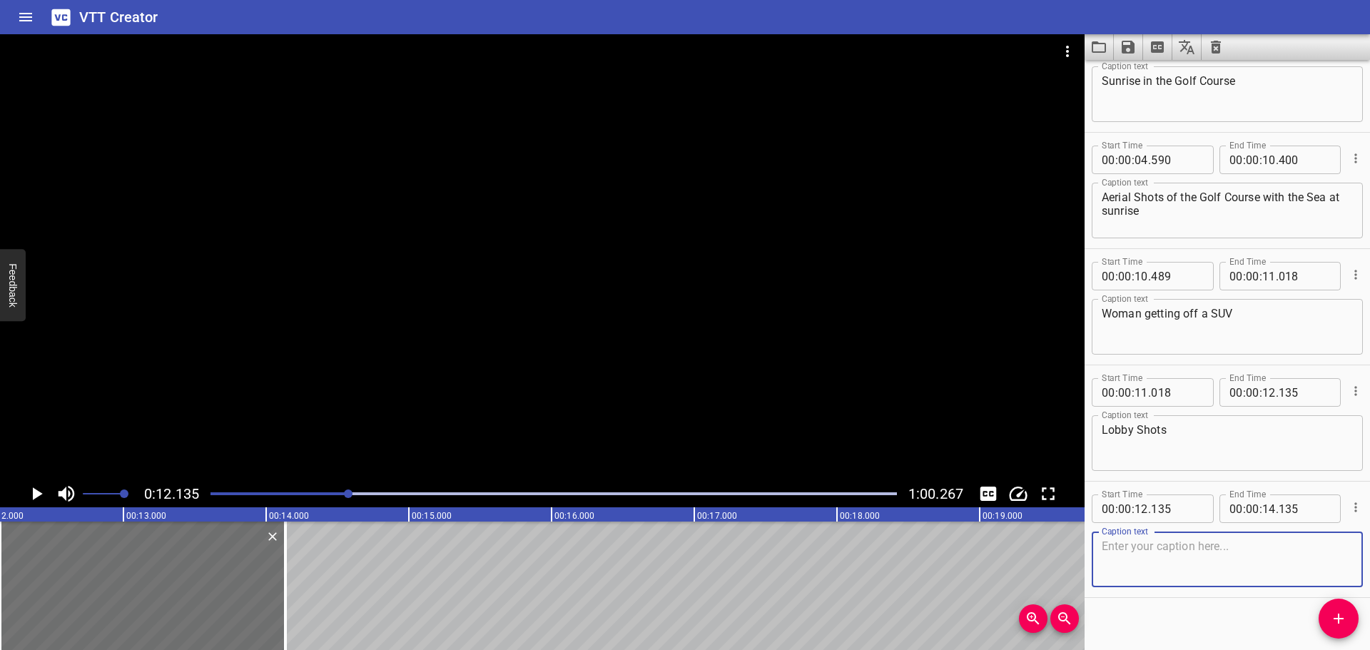
scroll to position [291, 0]
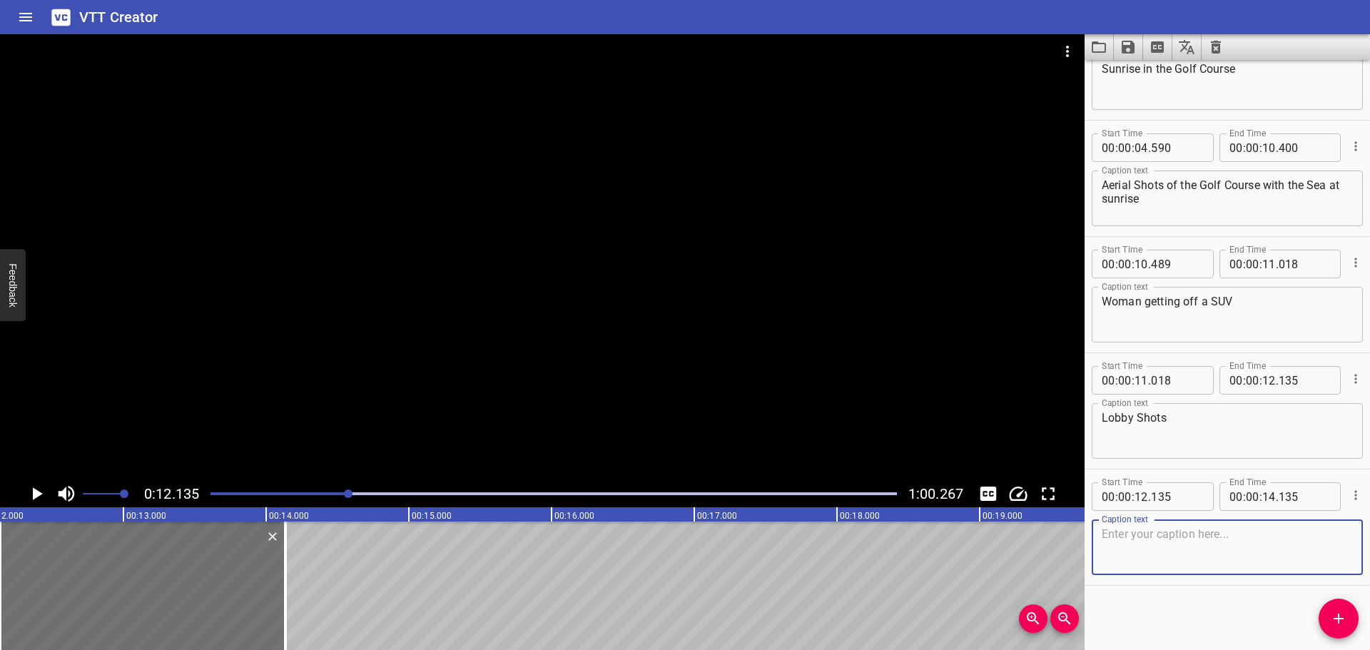
click at [1207, 541] on textarea at bounding box center [1227, 547] width 251 height 41
click at [32, 490] on icon "Play/Pause" at bounding box center [36, 493] width 21 height 21
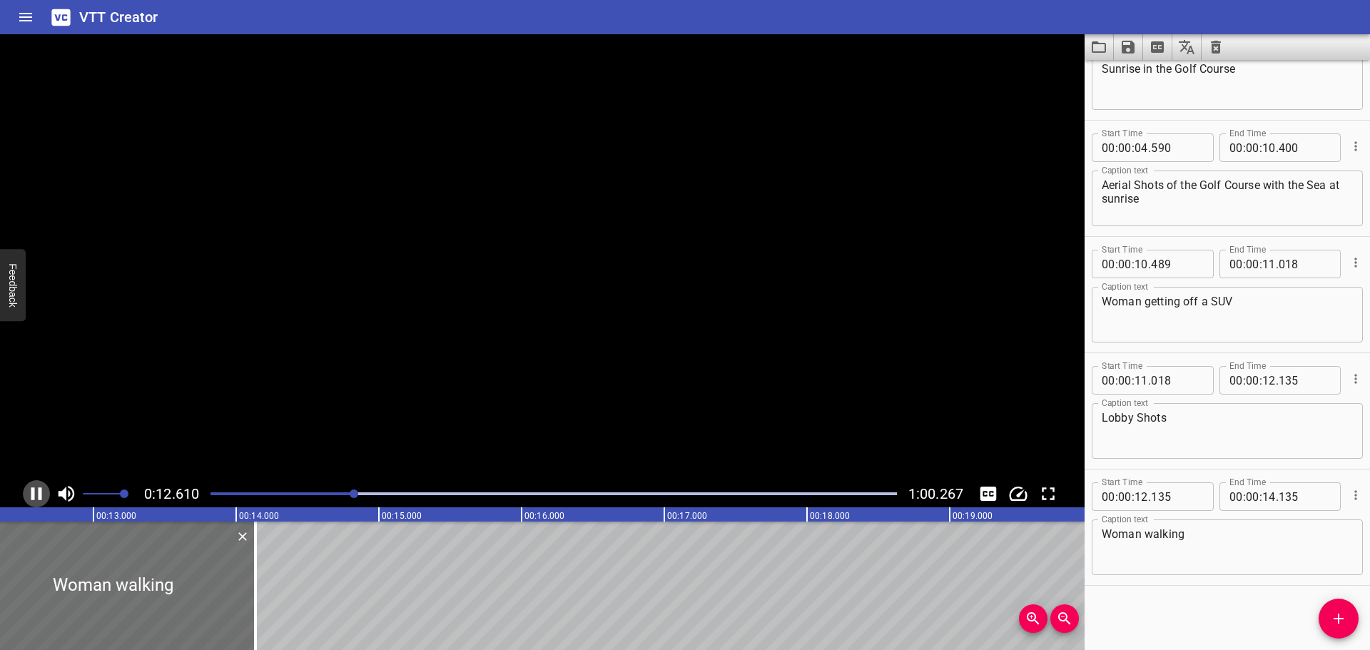
click at [32, 490] on icon "Play/Pause" at bounding box center [36, 493] width 11 height 13
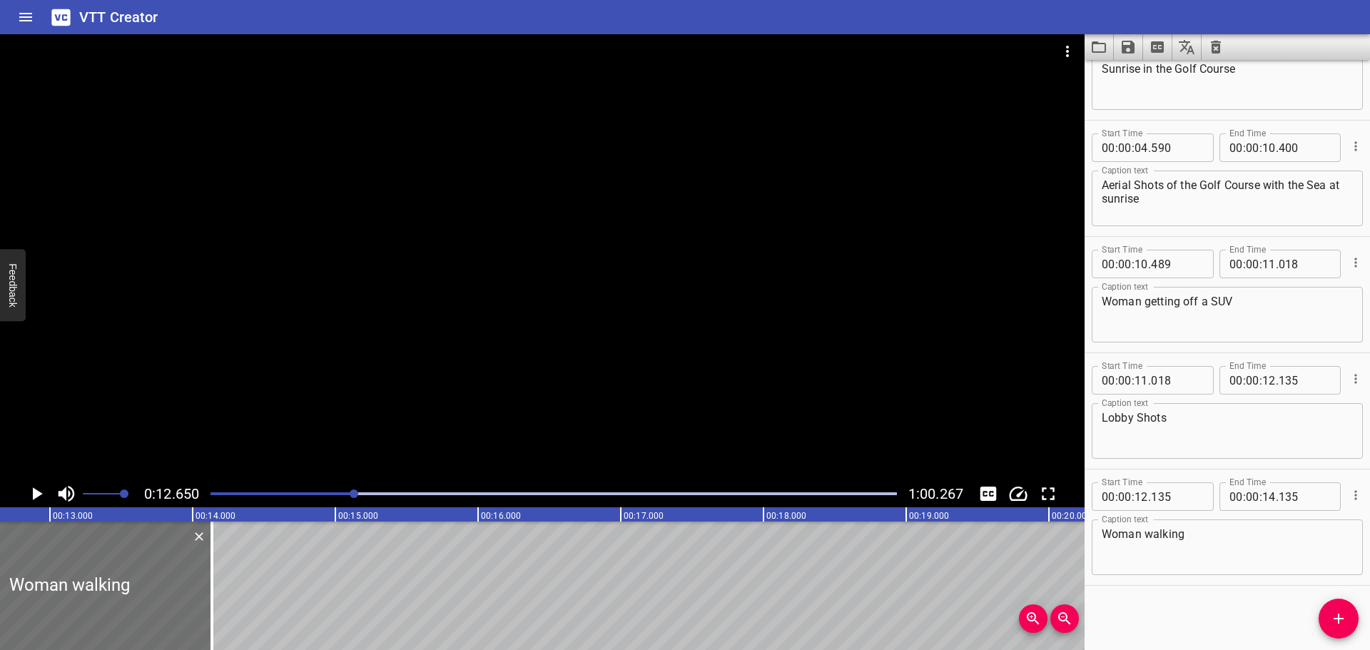
click at [1257, 541] on textarea "Woman walking" at bounding box center [1227, 547] width 251 height 41
type textarea "Woman walking in the lobby"
click at [1262, 493] on input "number" at bounding box center [1269, 496] width 14 height 29
type input "12"
type input "650"
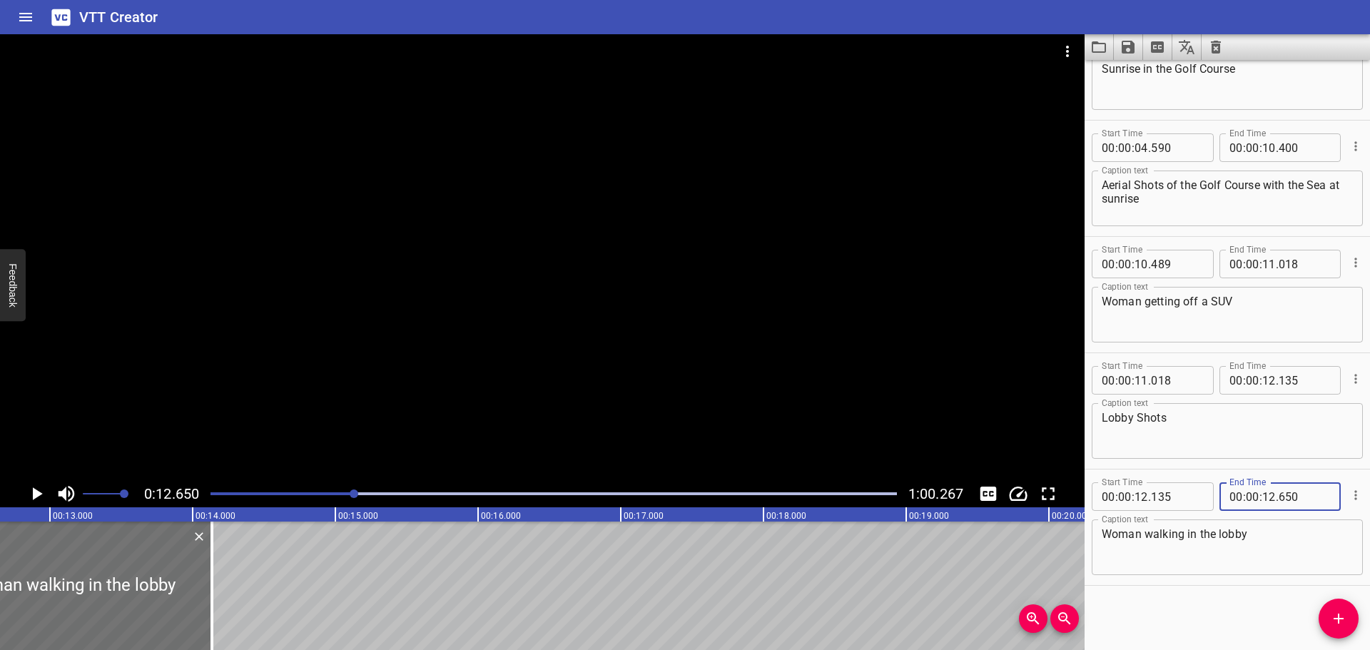
click at [1264, 624] on div "Start Time 00 : 00 : 00 . 000 Start Time End Time 00 : 00 : 01 . 029 End Time C…" at bounding box center [1227, 355] width 285 height 590
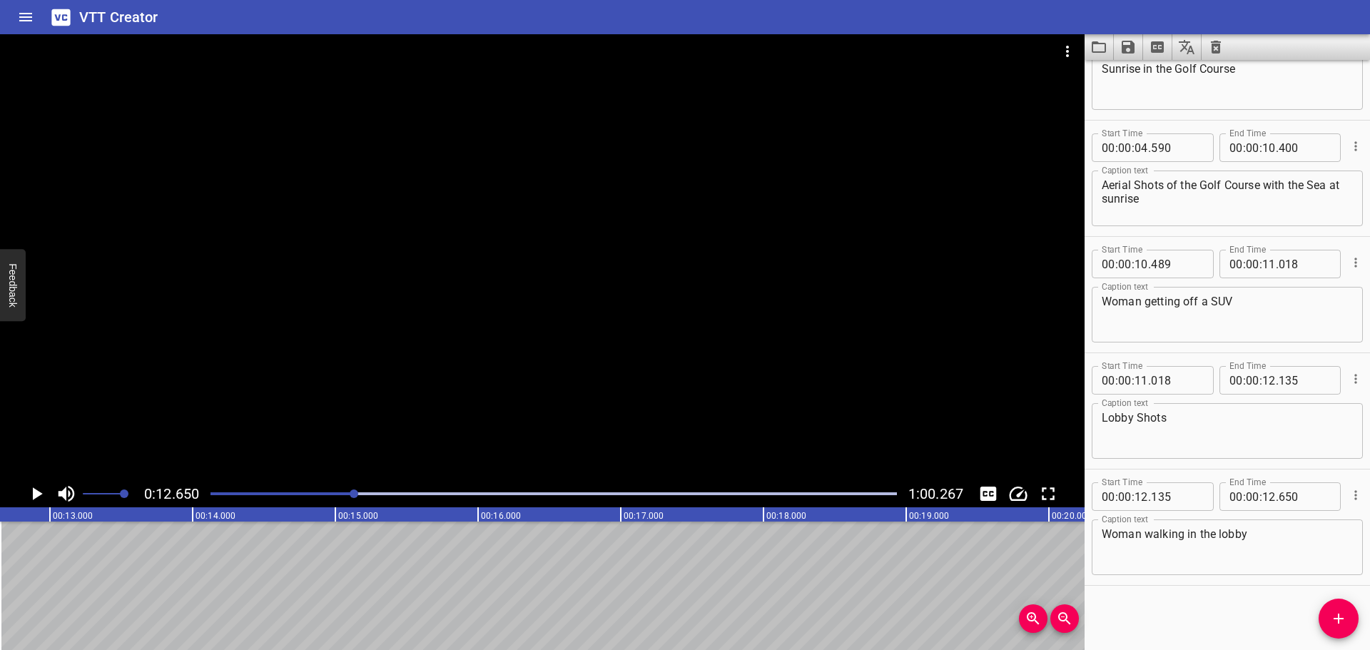
click at [1333, 616] on icon "Add Cue" at bounding box center [1338, 618] width 17 height 17
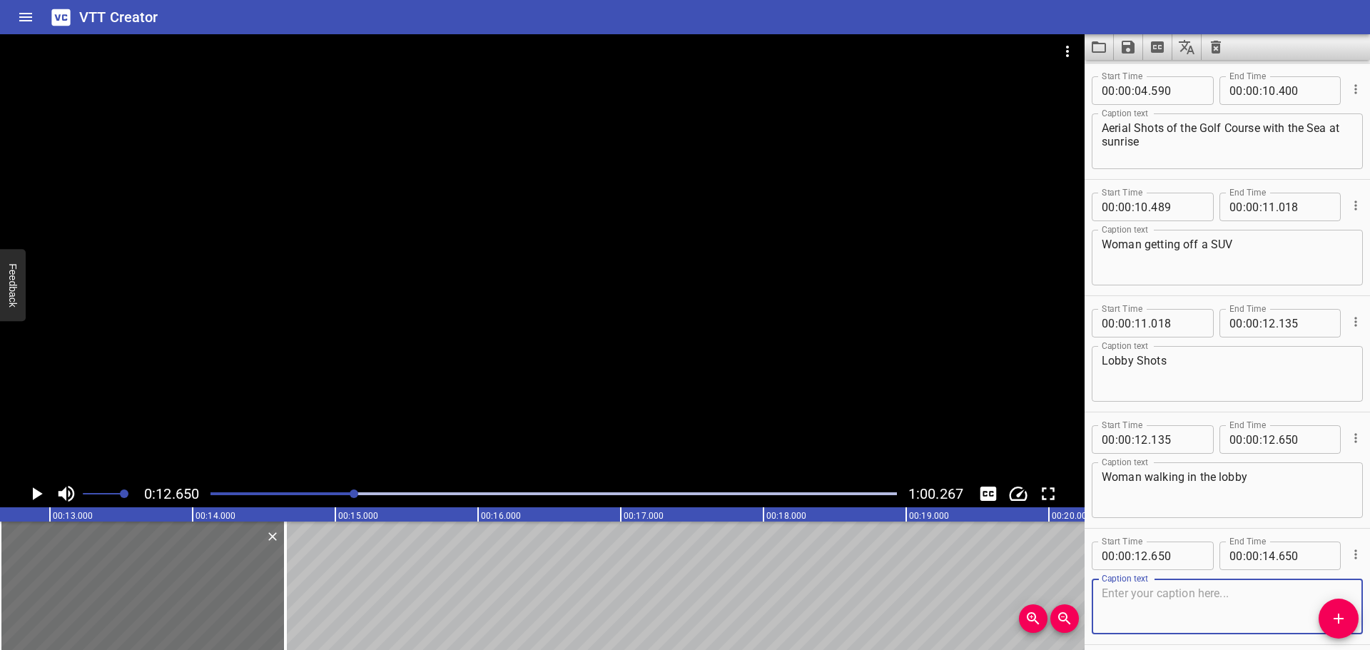
scroll to position [407, 0]
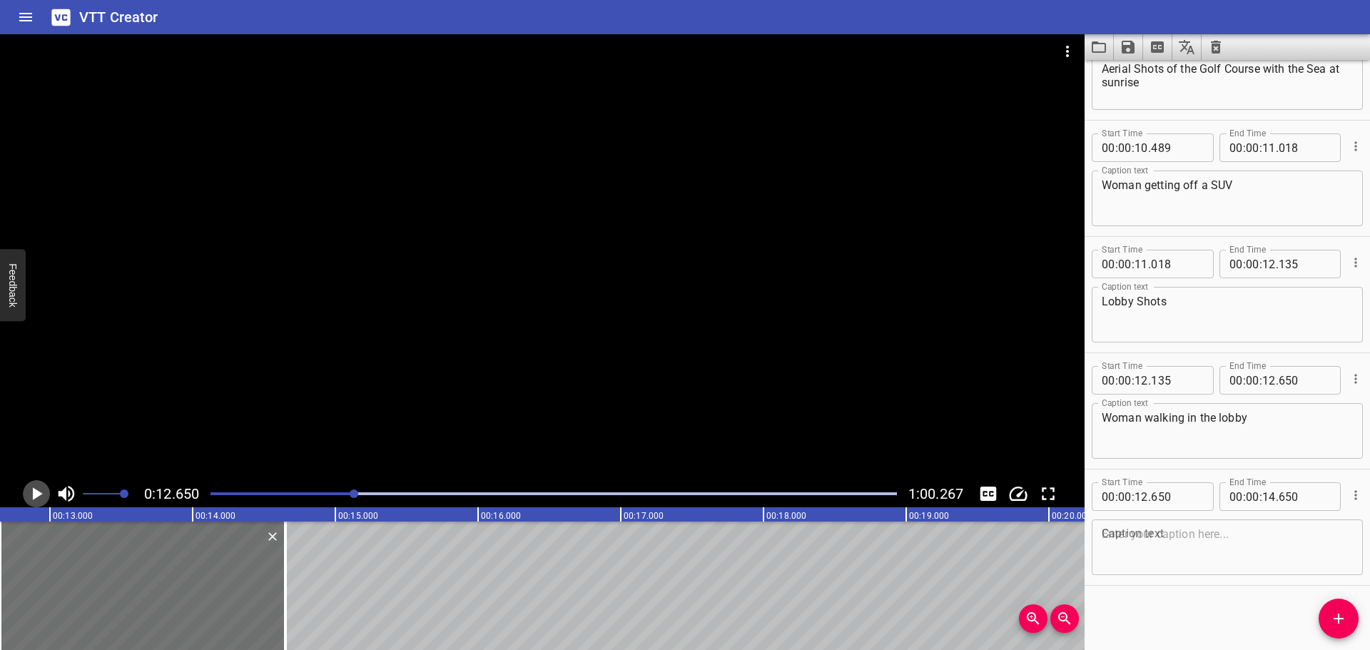
click at [39, 486] on icon "Play/Pause" at bounding box center [36, 493] width 21 height 21
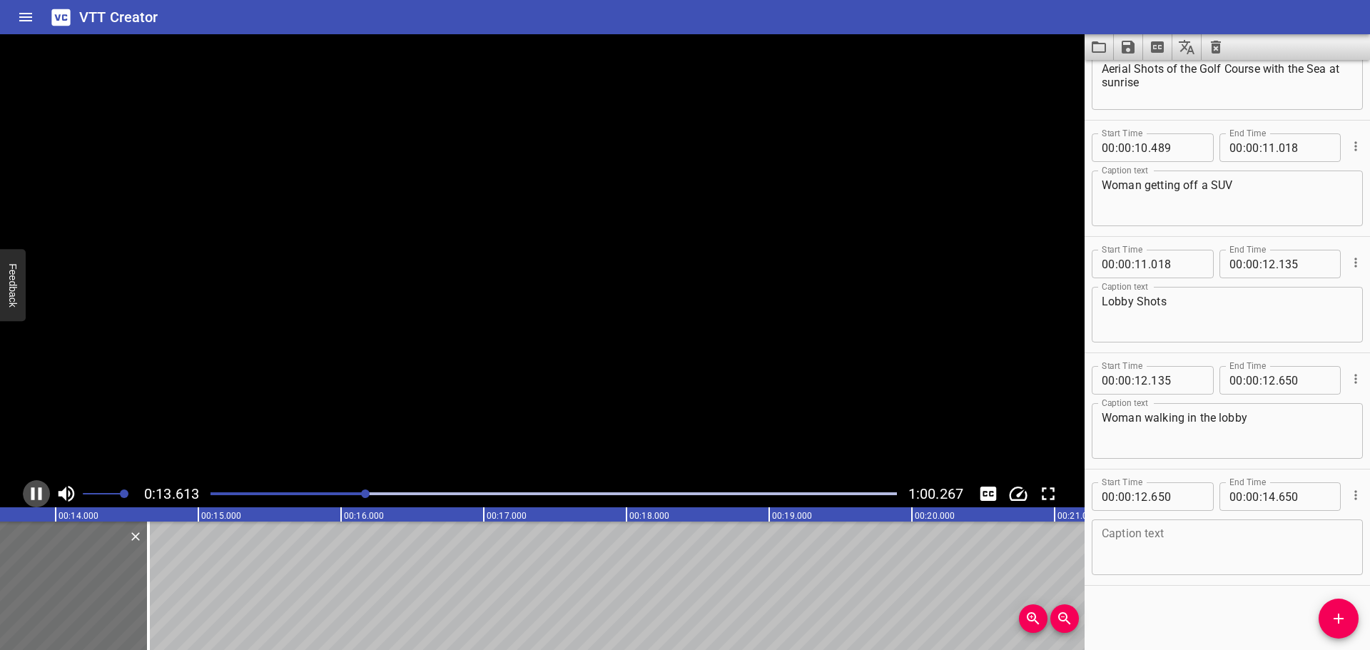
click at [39, 486] on icon "Play/Pause" at bounding box center [36, 493] width 21 height 21
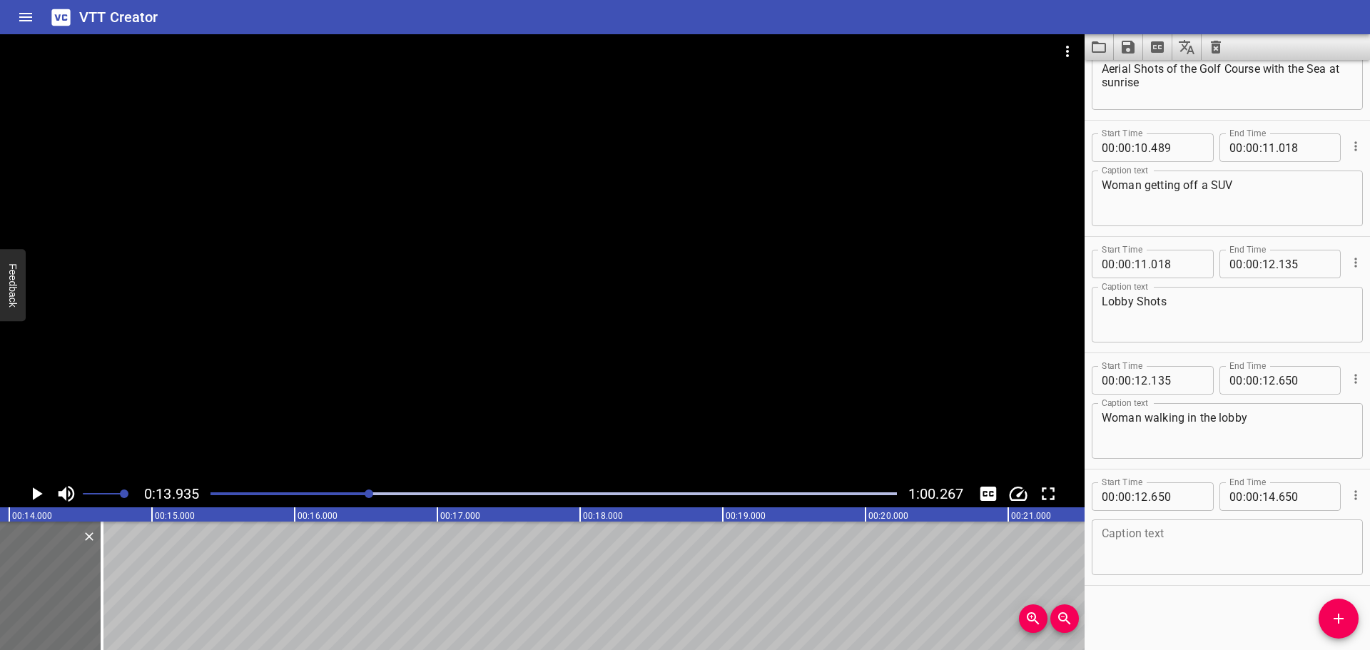
click at [1183, 543] on textarea at bounding box center [1227, 547] width 251 height 41
click at [1265, 497] on input "number" at bounding box center [1269, 496] width 14 height 29
type input "13"
type input "935"
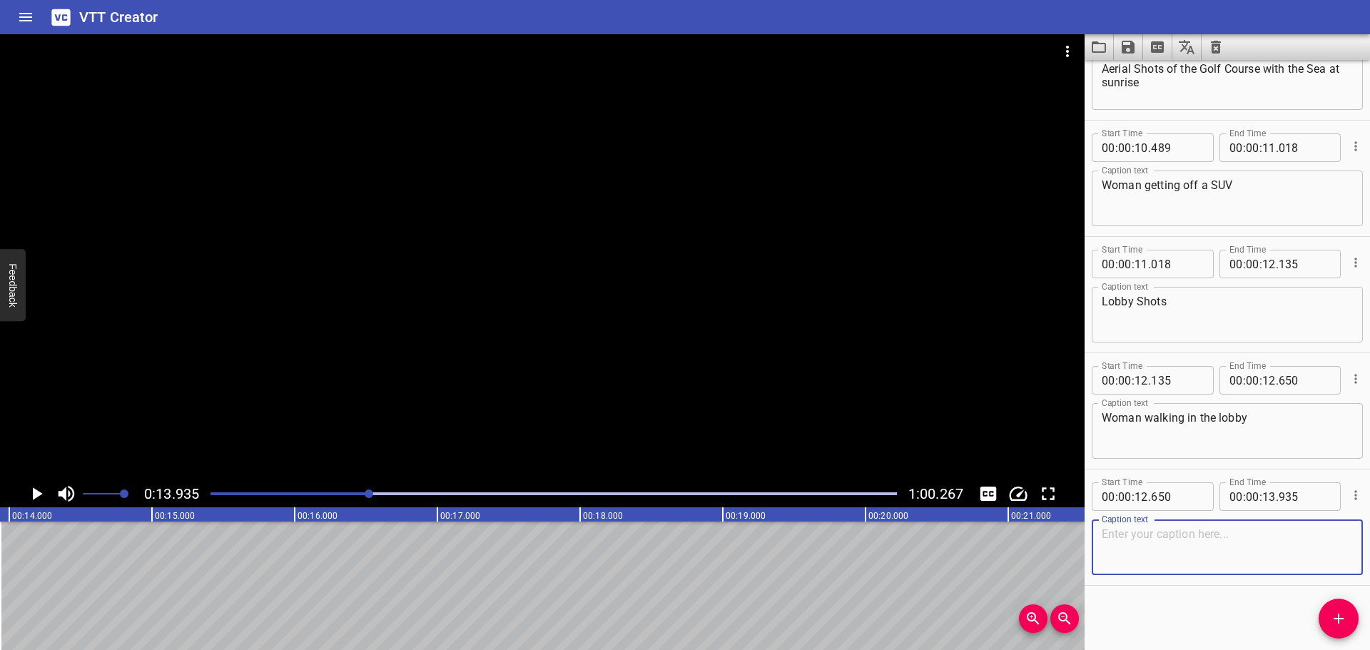
click at [1255, 538] on textarea at bounding box center [1227, 547] width 251 height 41
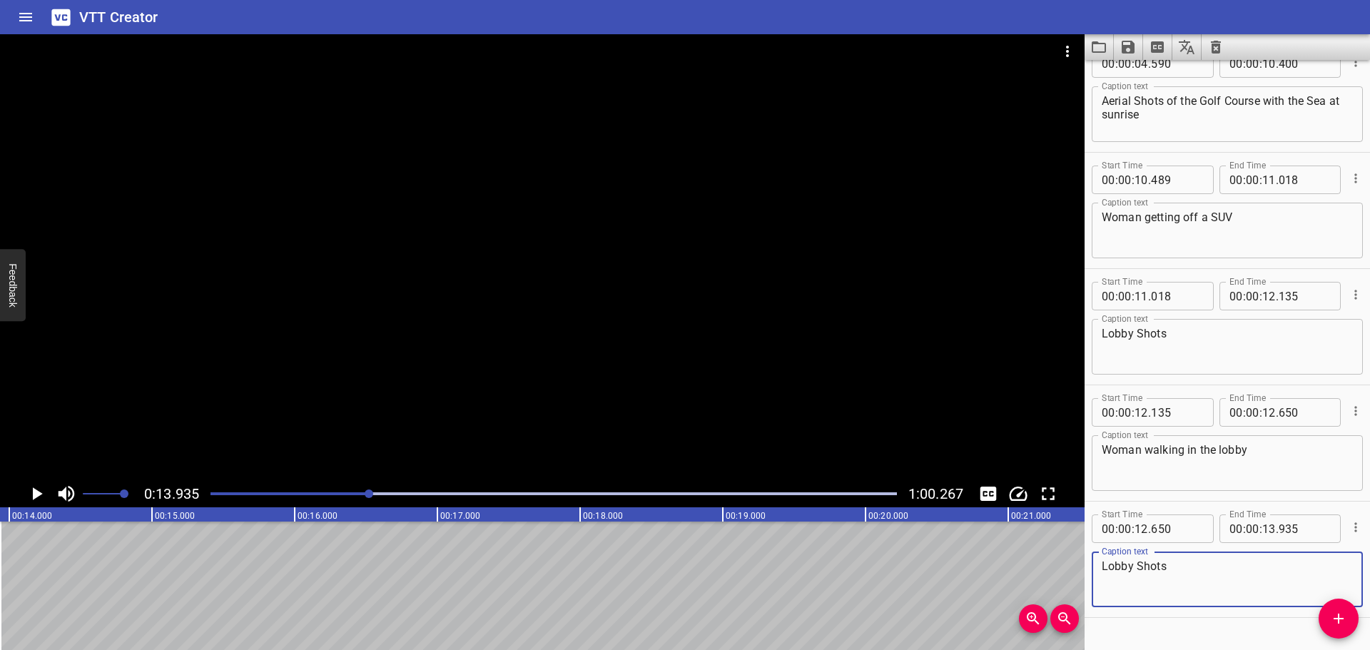
scroll to position [407, 0]
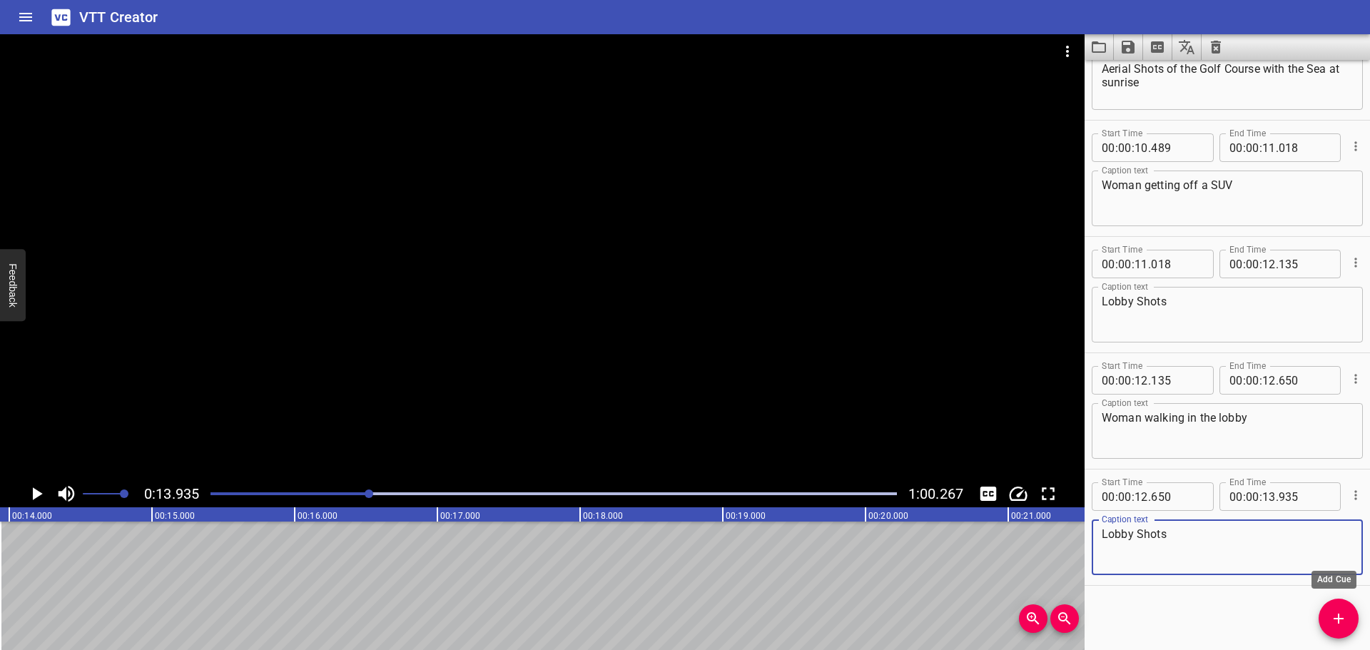
type textarea "Lobby Shots"
click at [1332, 619] on icon "Add Cue" at bounding box center [1338, 618] width 17 height 17
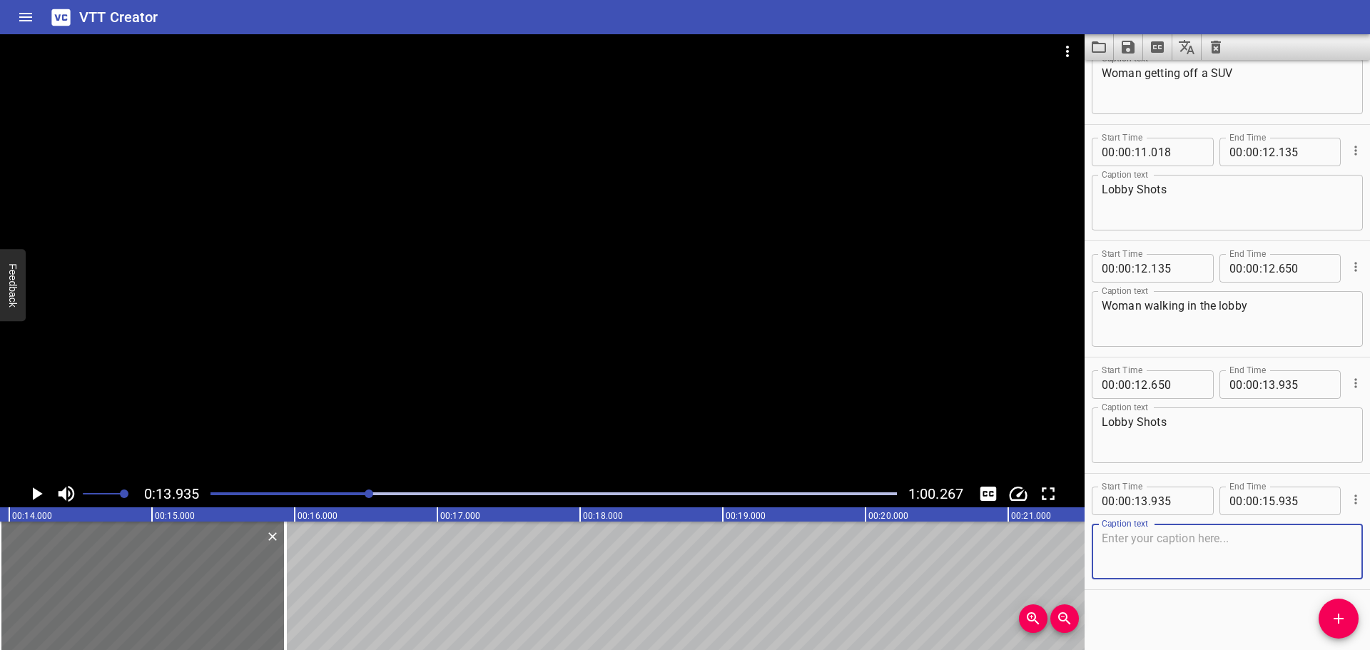
scroll to position [524, 0]
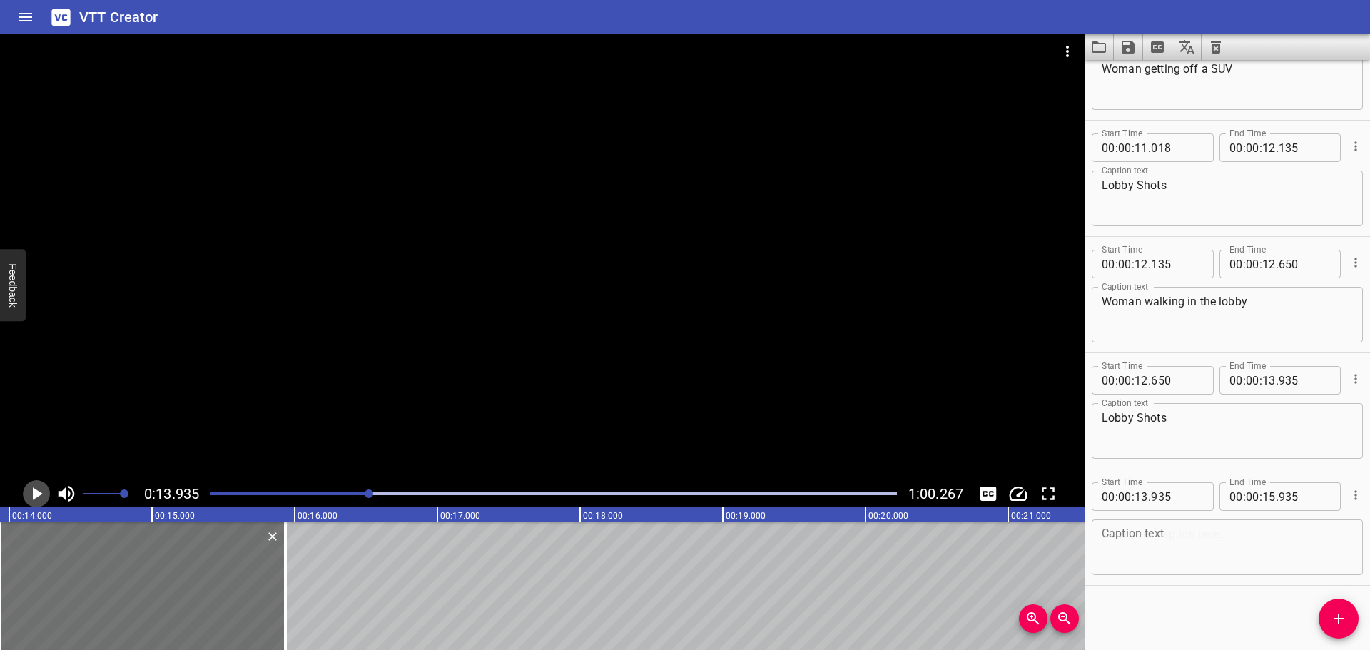
click at [31, 494] on icon "Play/Pause" at bounding box center [36, 493] width 21 height 21
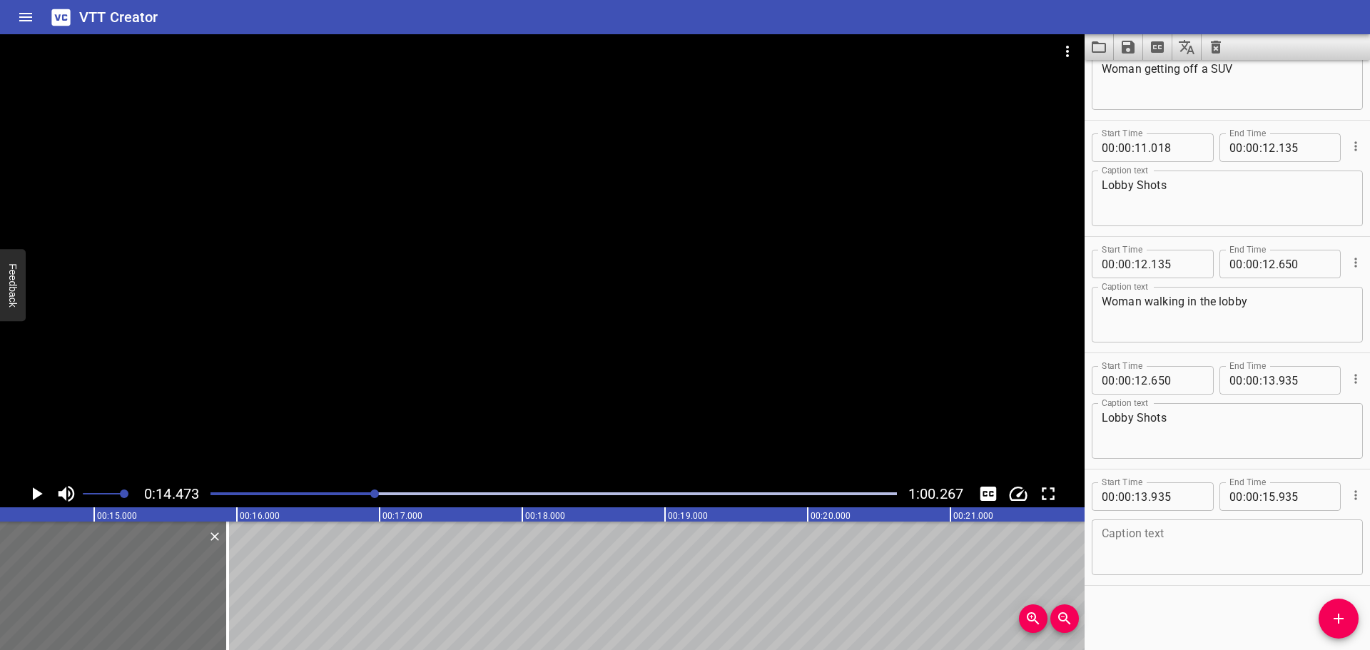
scroll to position [0, 2066]
click at [366, 491] on div at bounding box center [554, 494] width 704 height 20
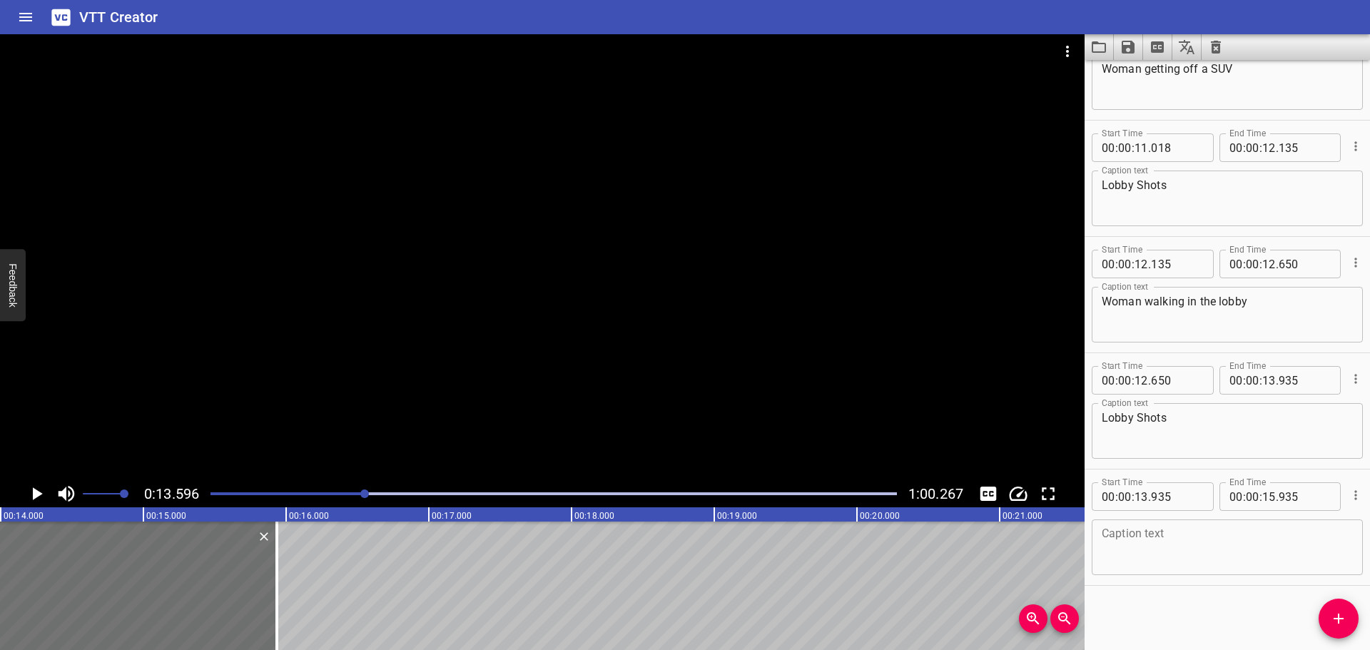
scroll to position [0, 1940]
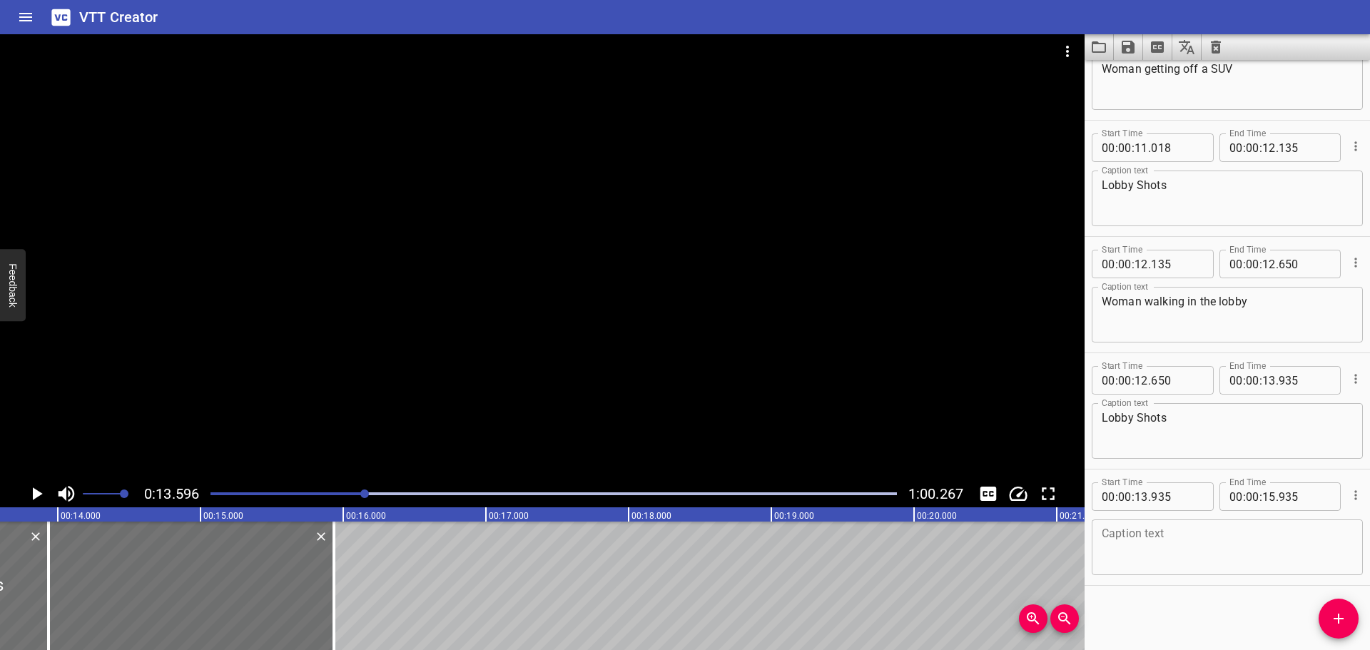
click at [1276, 498] on span "." at bounding box center [1277, 496] width 3 height 29
click at [1279, 500] on input "number" at bounding box center [1305, 496] width 52 height 29
type input "590"
click at [1133, 627] on div "Start Time 00 : 00 : 00 . 000 Start Time End Time 00 : 00 : 01 . 029 End Time C…" at bounding box center [1227, 355] width 285 height 590
click at [336, 488] on div at bounding box center [554, 494] width 704 height 20
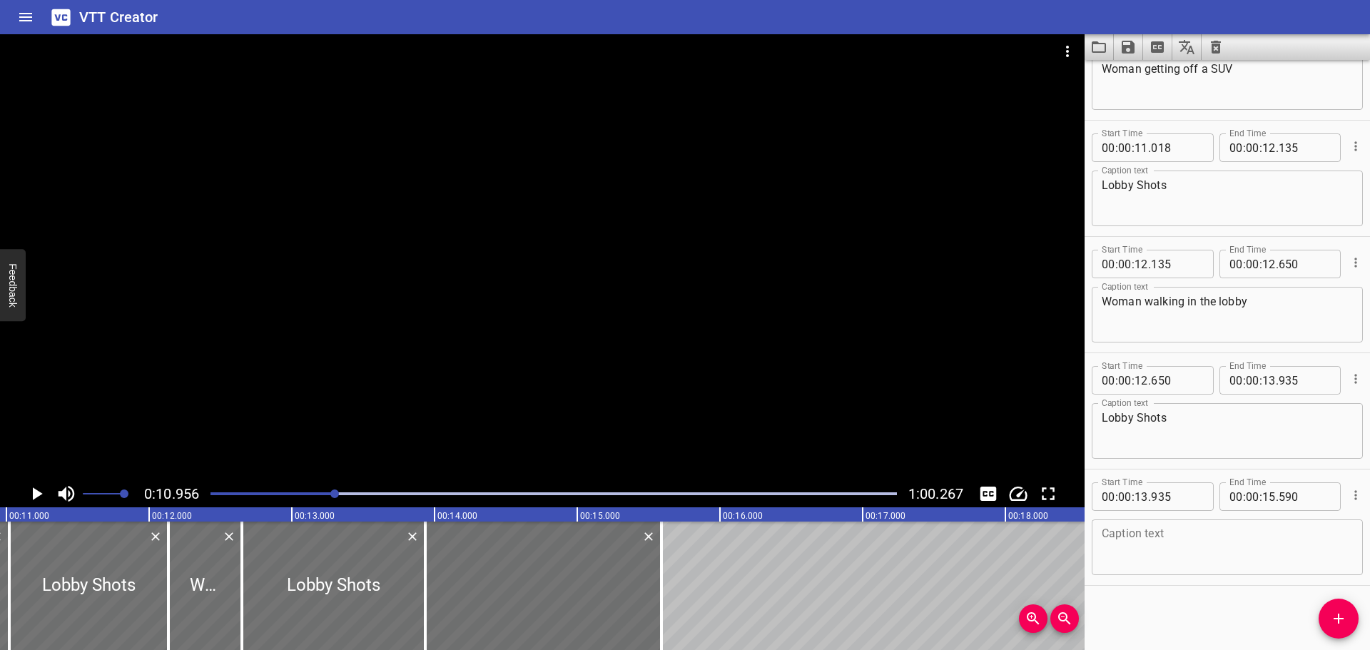
click at [35, 490] on icon "Play/Pause" at bounding box center [38, 493] width 10 height 13
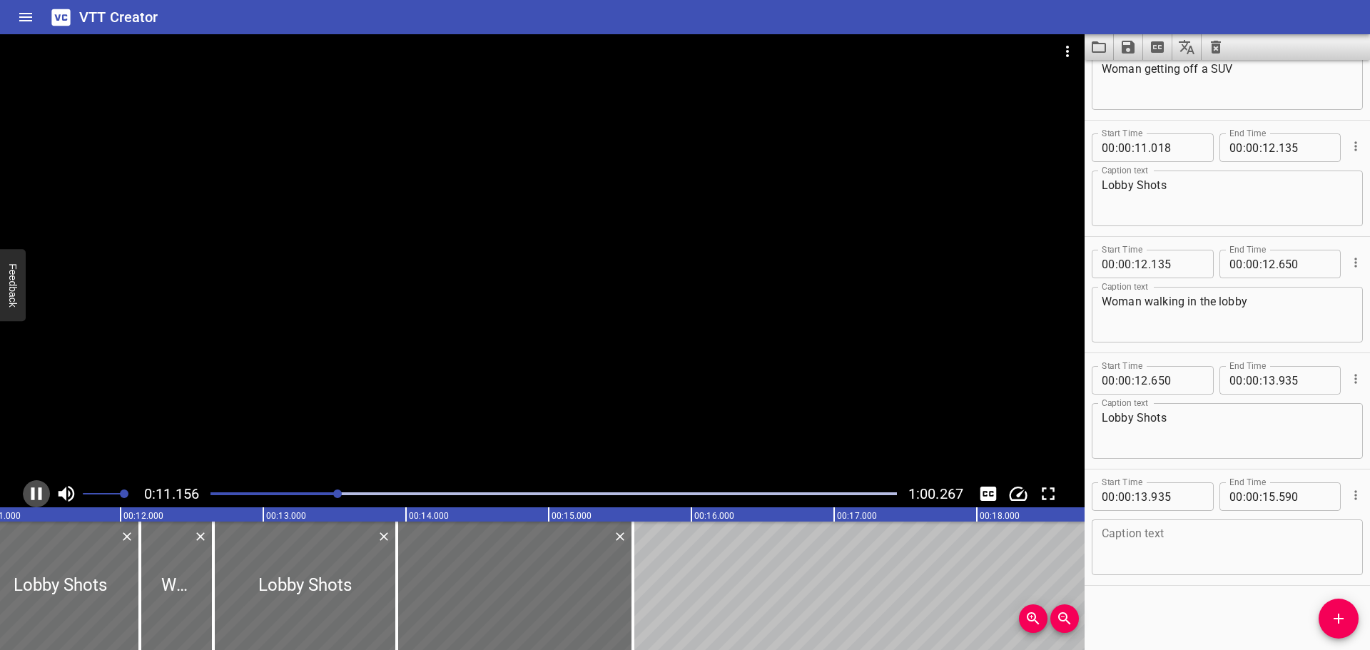
click at [35, 490] on icon "Play/Pause" at bounding box center [36, 493] width 21 height 21
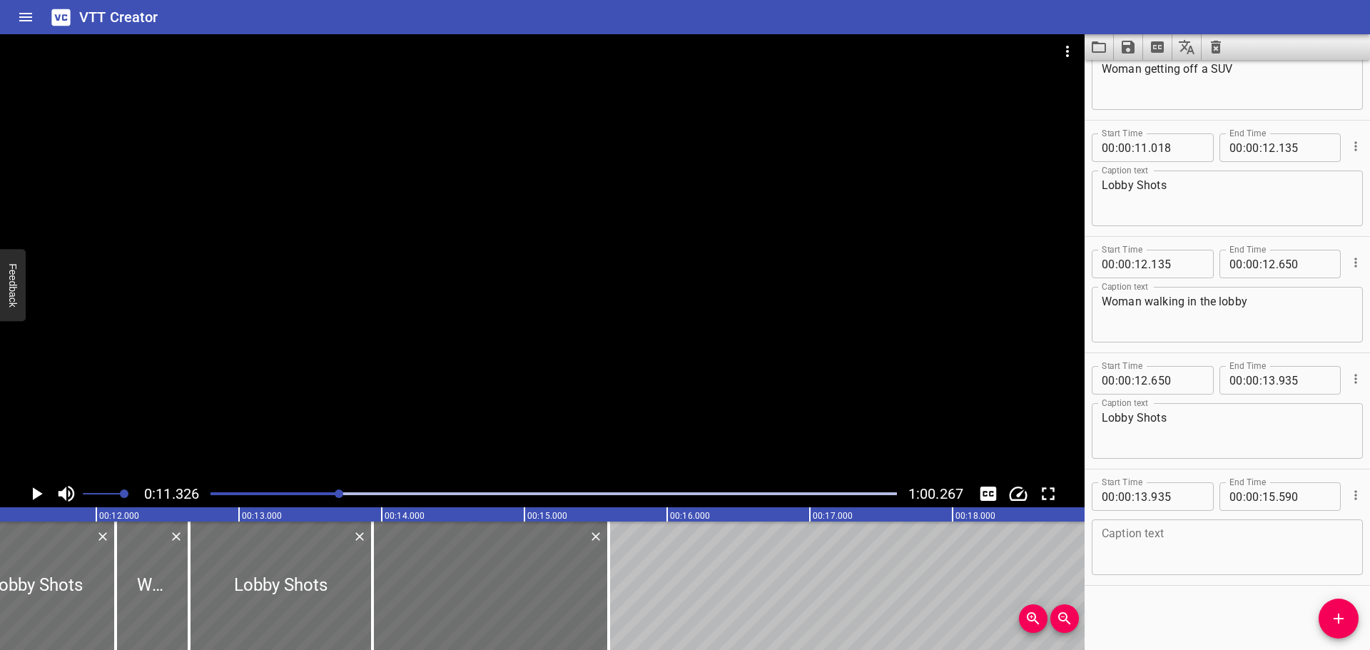
click at [293, 495] on div at bounding box center [554, 494] width 704 height 20
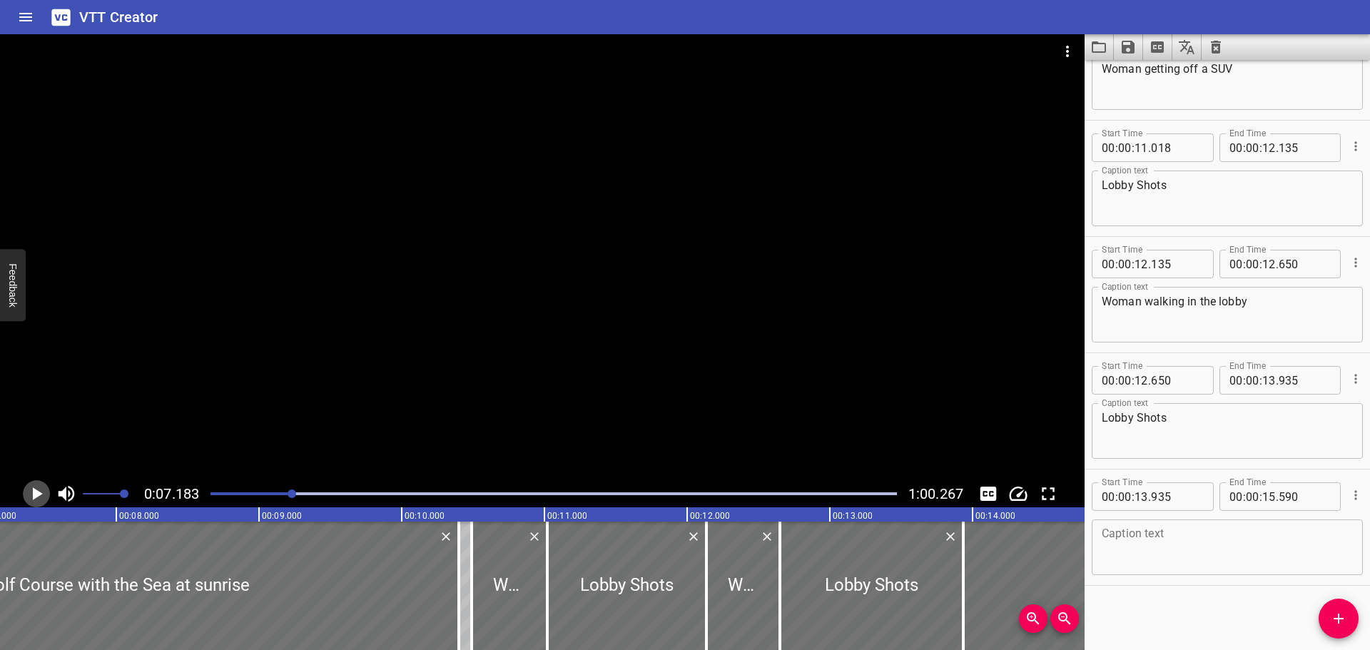
click at [31, 489] on icon "Play/Pause" at bounding box center [36, 493] width 21 height 21
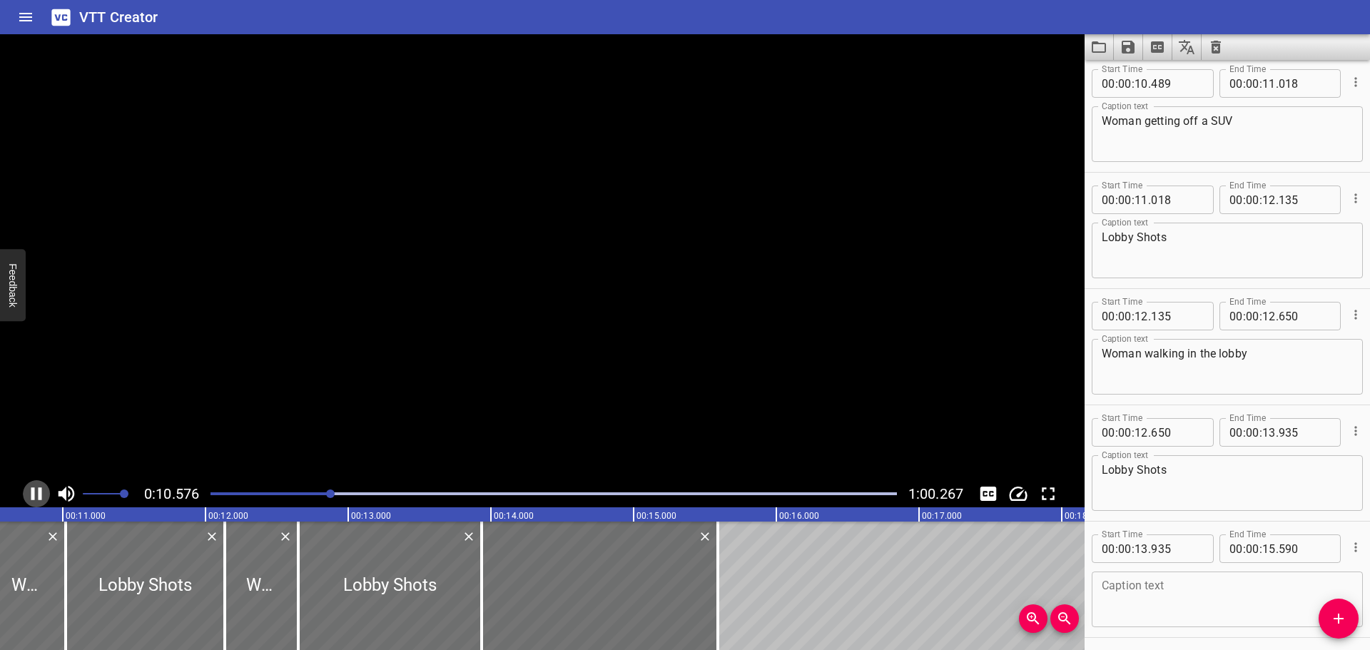
scroll to position [465, 0]
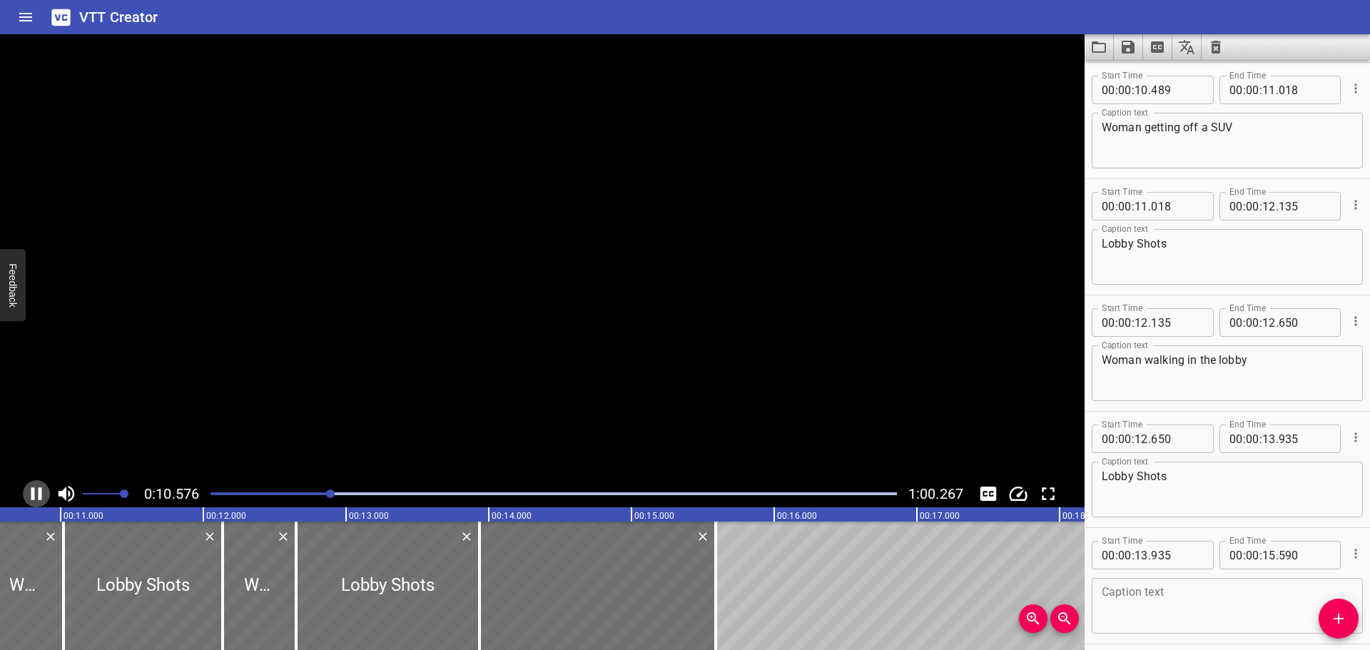
click at [31, 489] on icon "Play/Pause" at bounding box center [36, 493] width 11 height 13
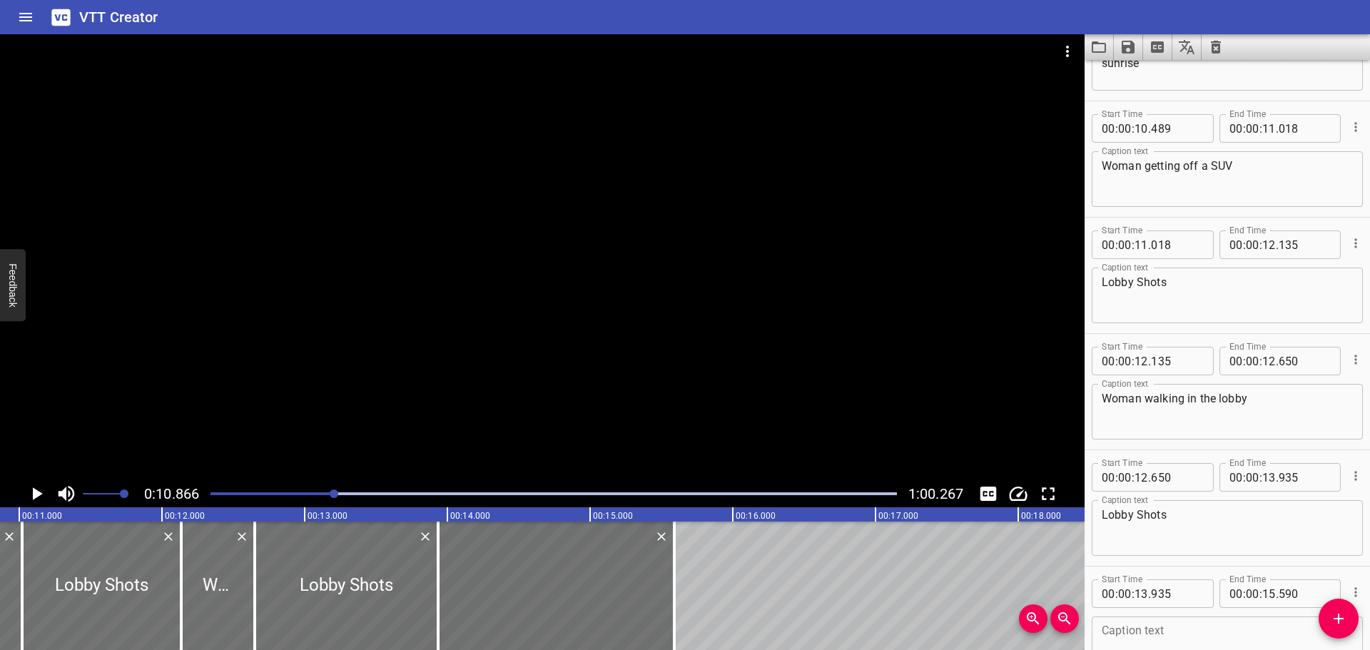
scroll to position [394, 0]
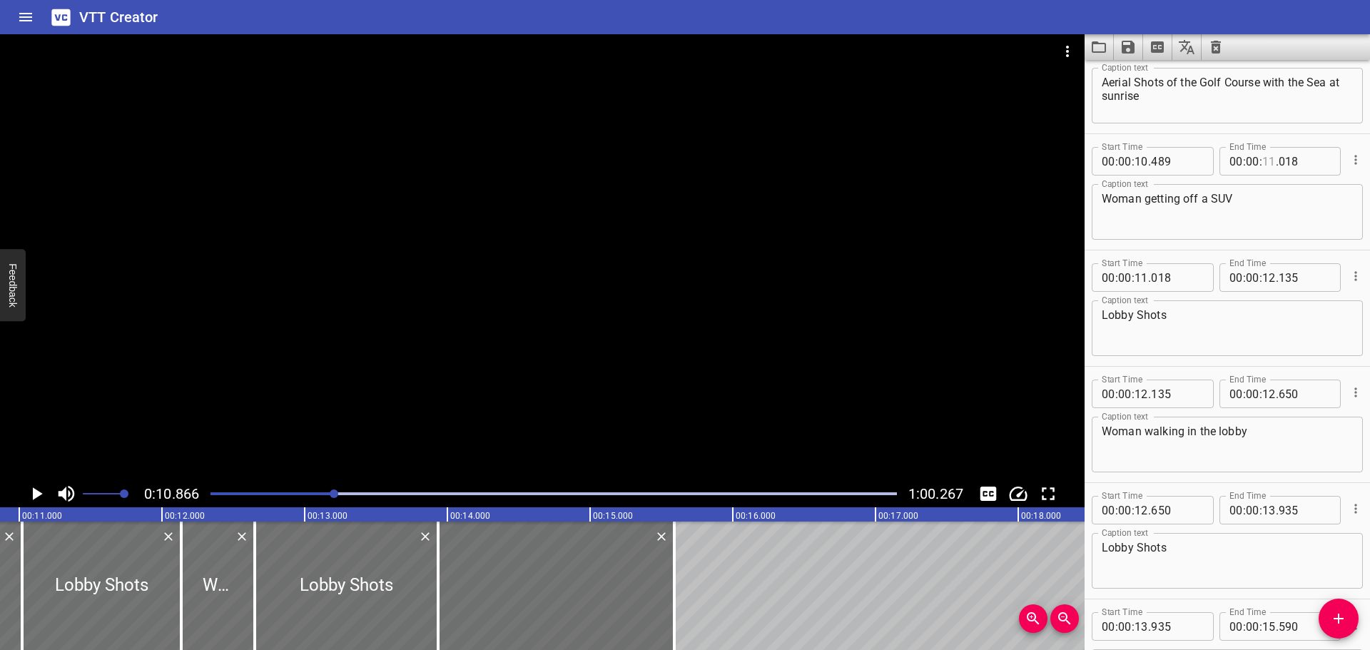
click at [1262, 153] on input "number" at bounding box center [1269, 161] width 14 height 29
type input "10"
type input "850"
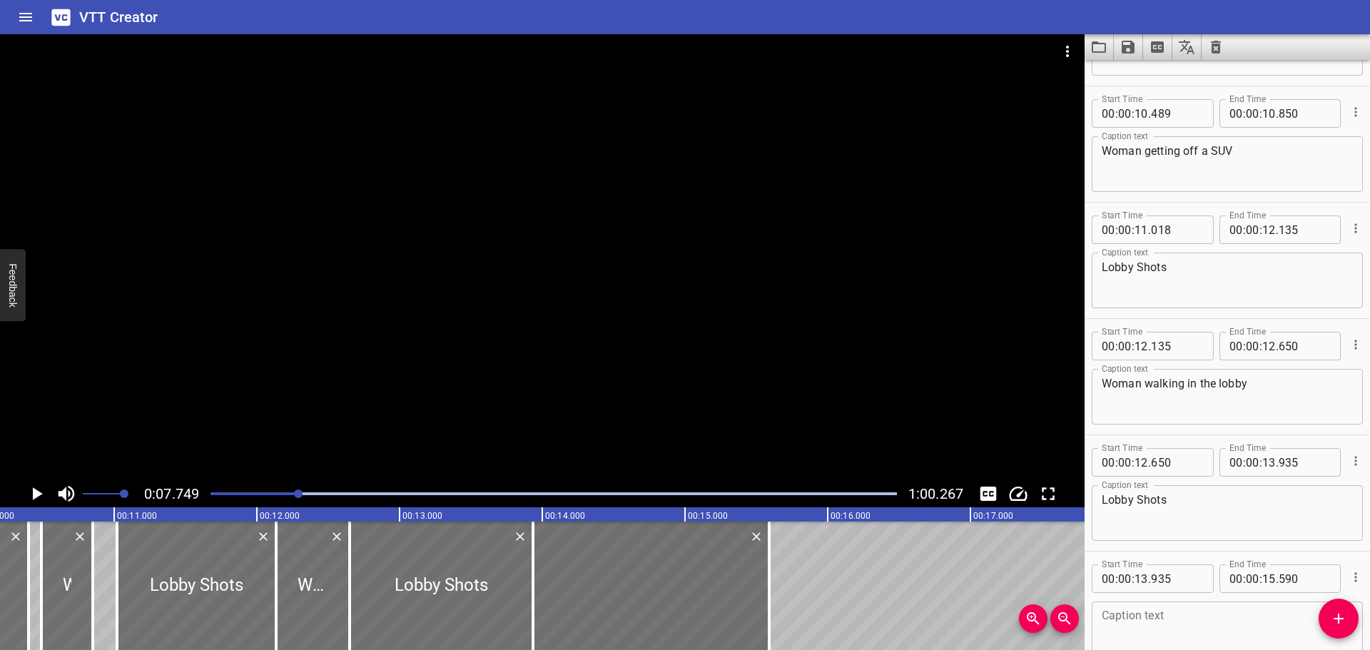
scroll to position [465, 0]
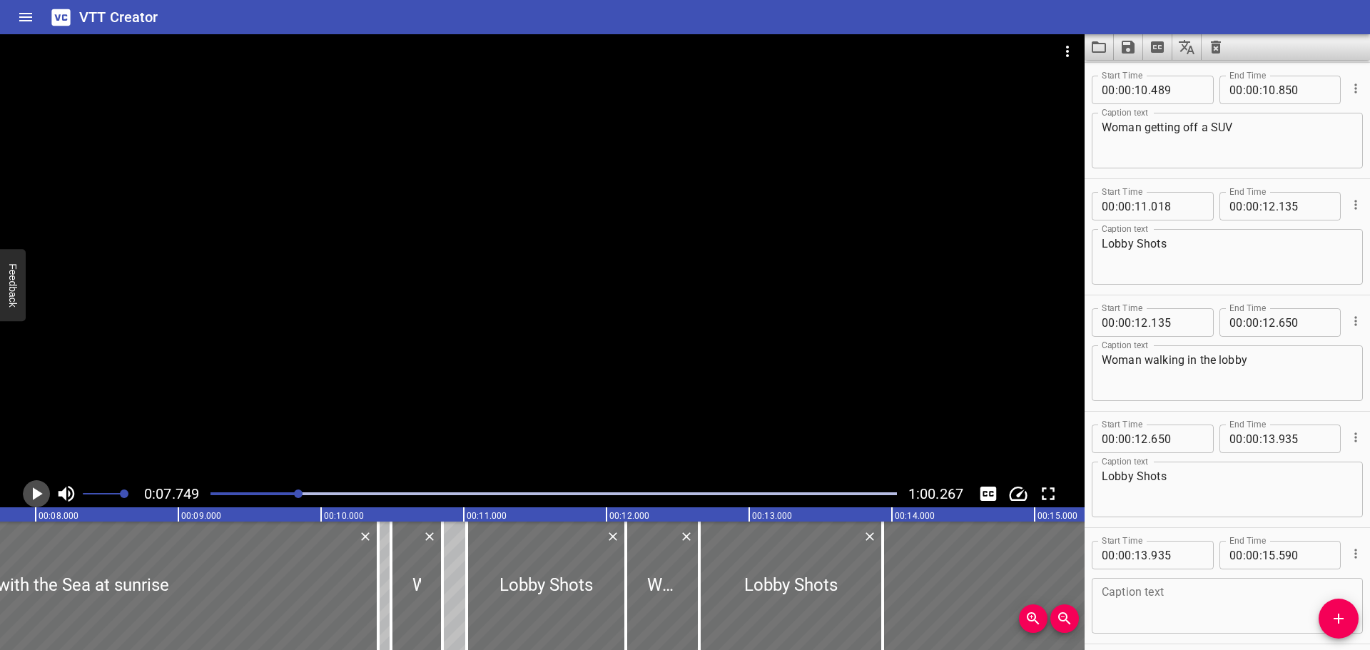
click at [34, 486] on icon "Play/Pause" at bounding box center [36, 493] width 21 height 21
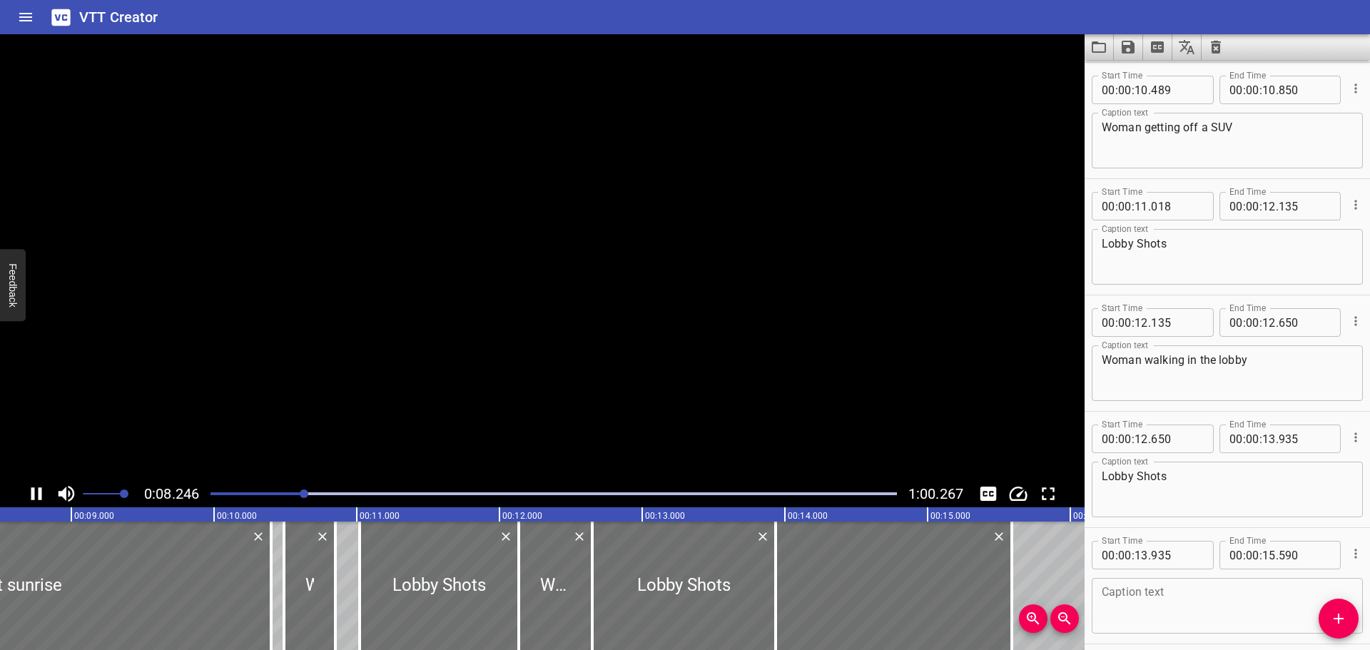
click at [34, 486] on icon "Play/Pause" at bounding box center [36, 493] width 21 height 21
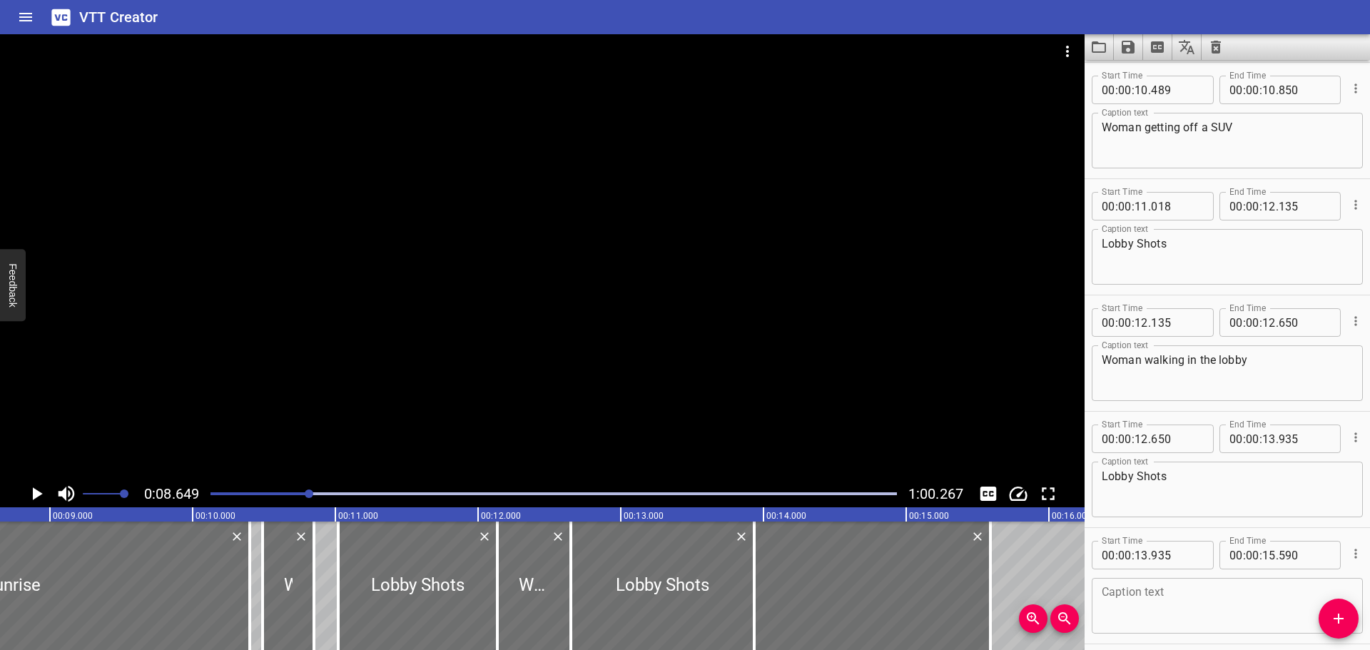
click at [34, 486] on icon "Play/Pause" at bounding box center [36, 493] width 21 height 21
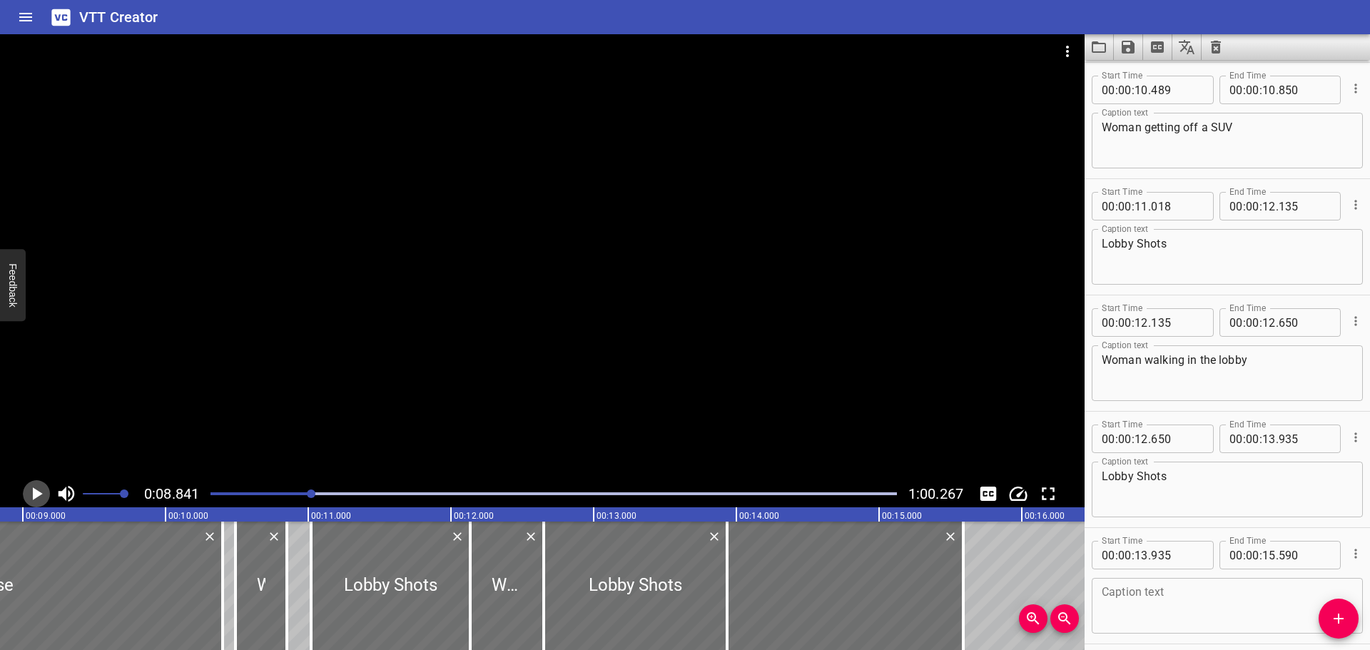
click at [34, 486] on icon "Play/Pause" at bounding box center [36, 493] width 21 height 21
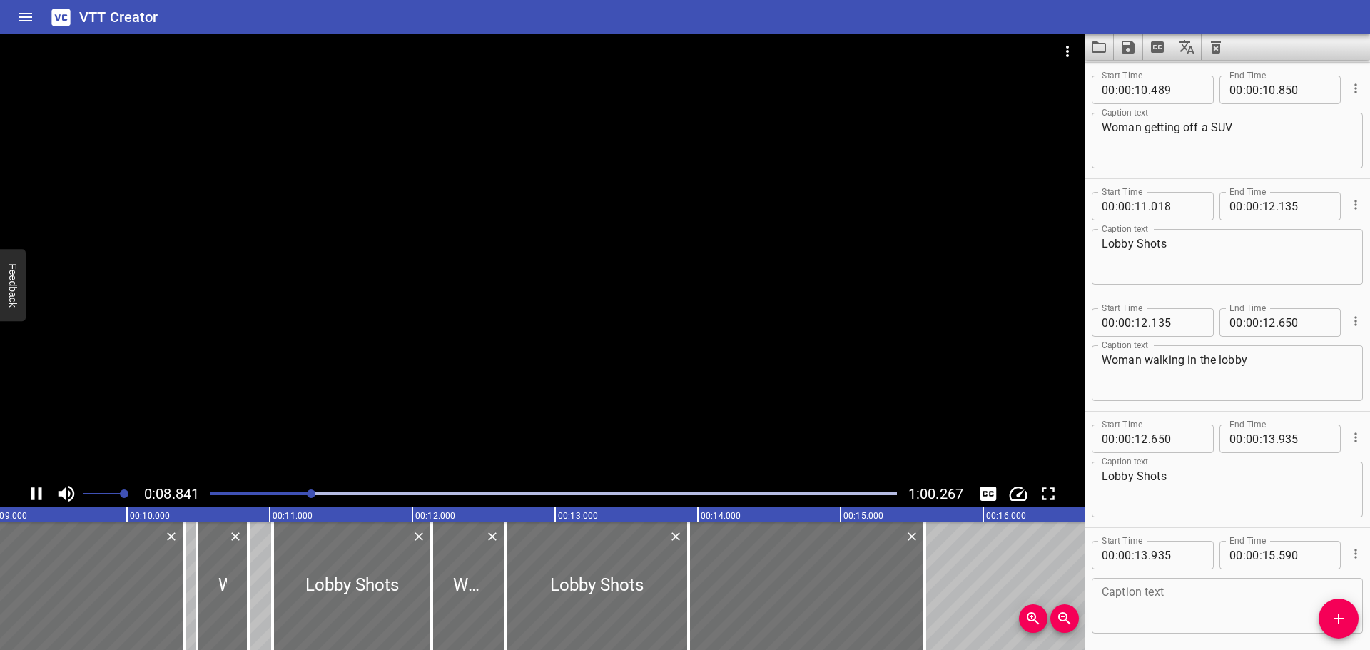
click at [34, 486] on icon "Play/Pause" at bounding box center [36, 493] width 21 height 21
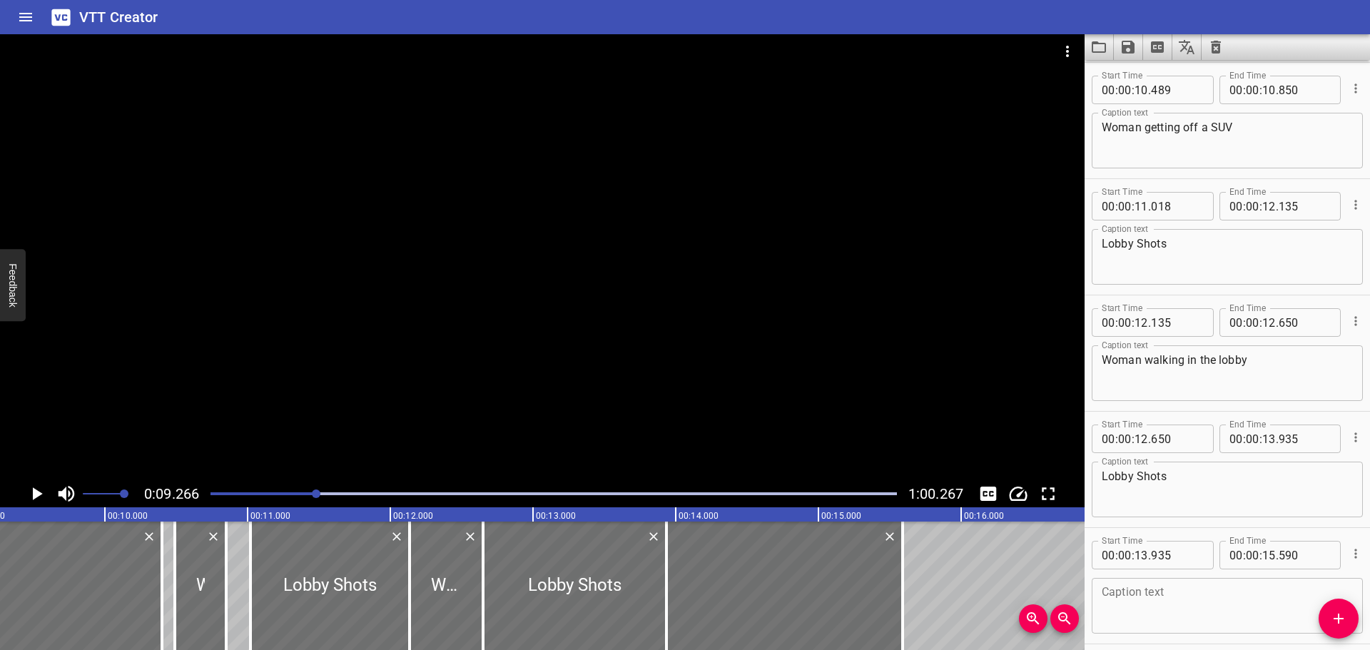
click at [34, 486] on icon "Play/Pause" at bounding box center [36, 493] width 21 height 21
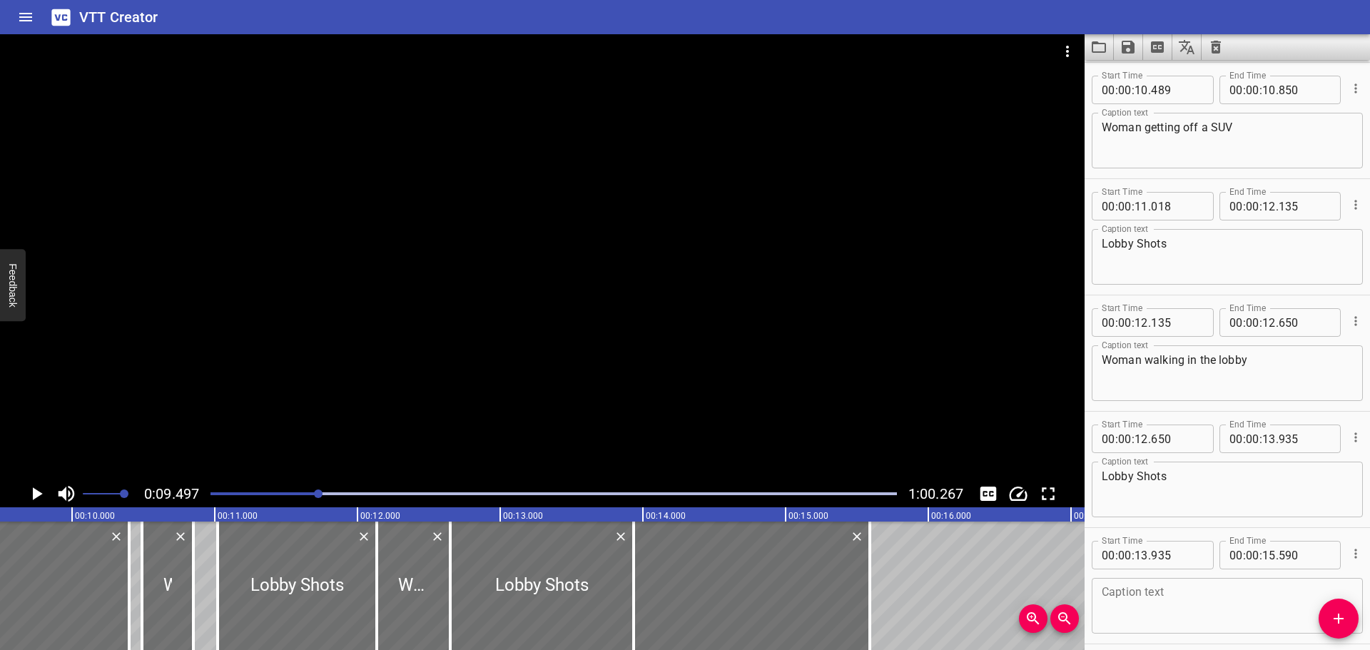
click at [34, 486] on icon "Play/Pause" at bounding box center [36, 493] width 21 height 21
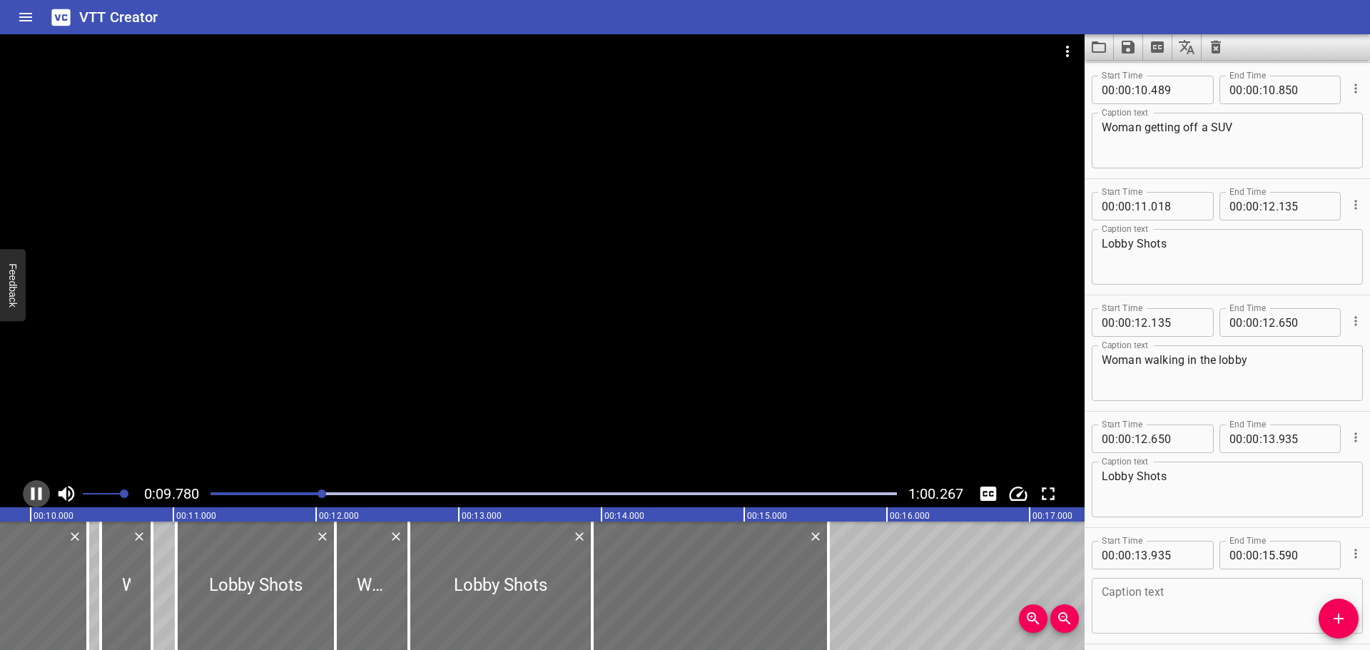
click at [34, 486] on icon "Play/Pause" at bounding box center [36, 493] width 21 height 21
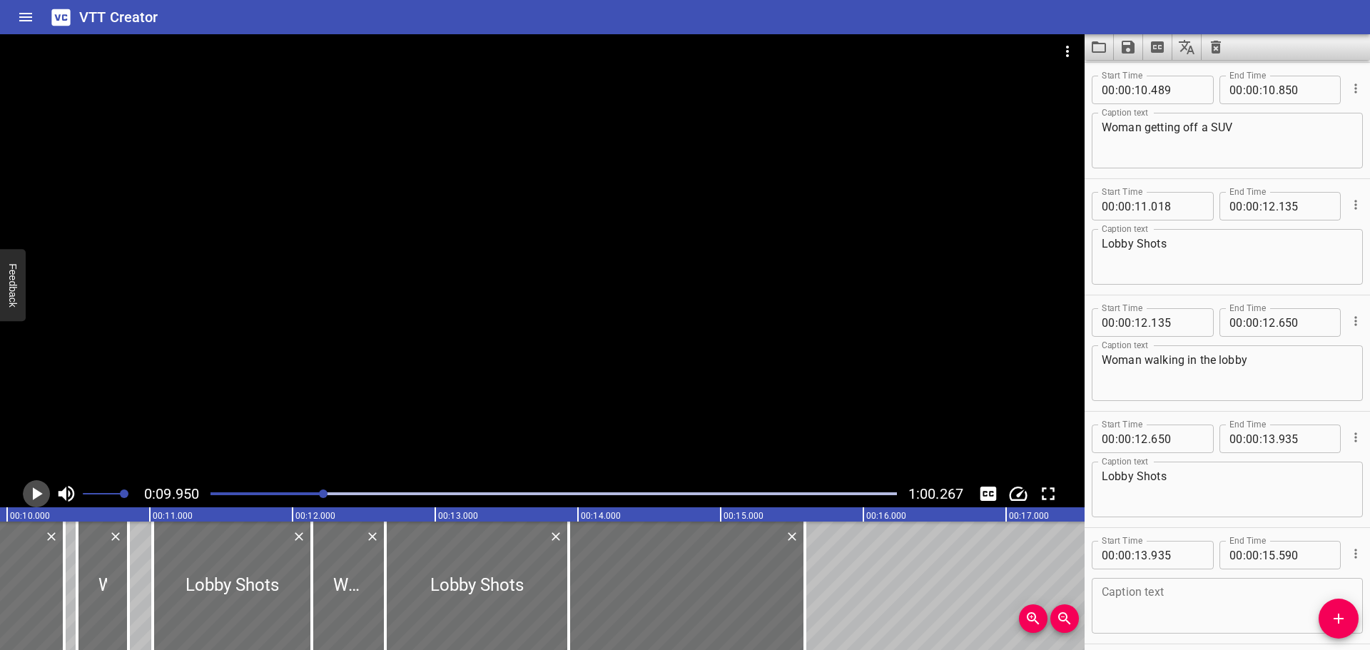
click at [34, 486] on icon "Play/Pause" at bounding box center [36, 493] width 21 height 21
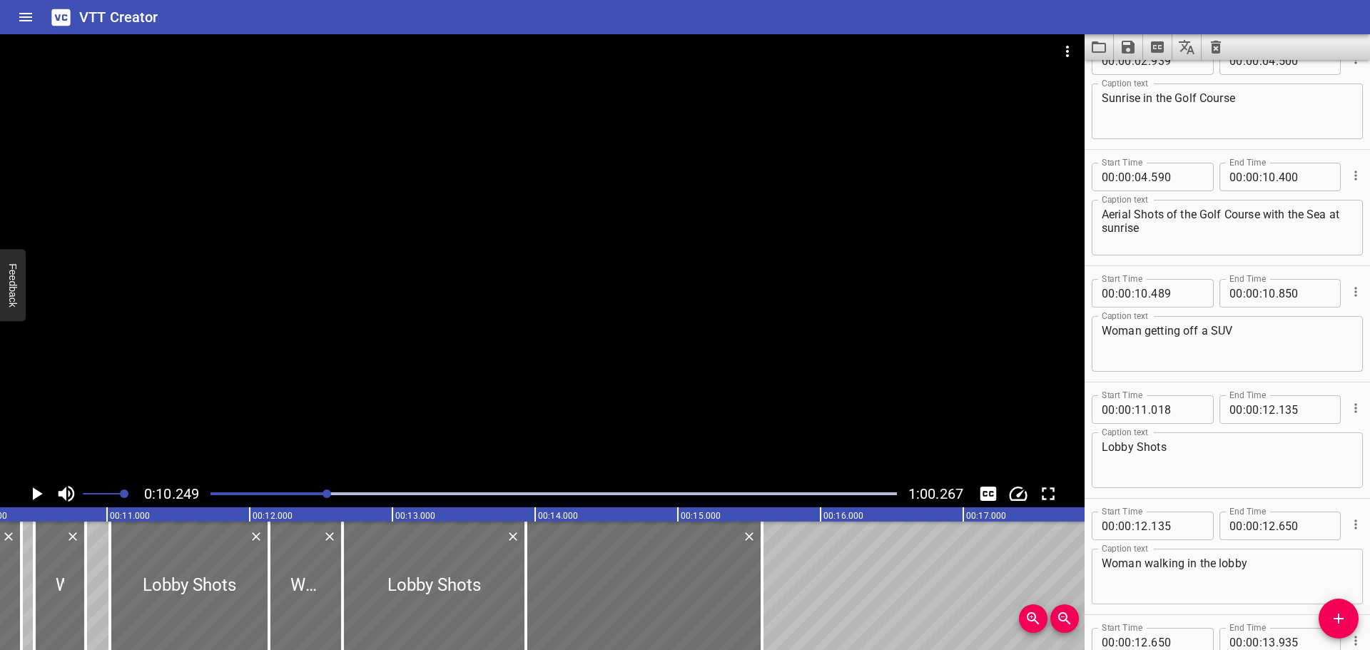
scroll to position [251, 0]
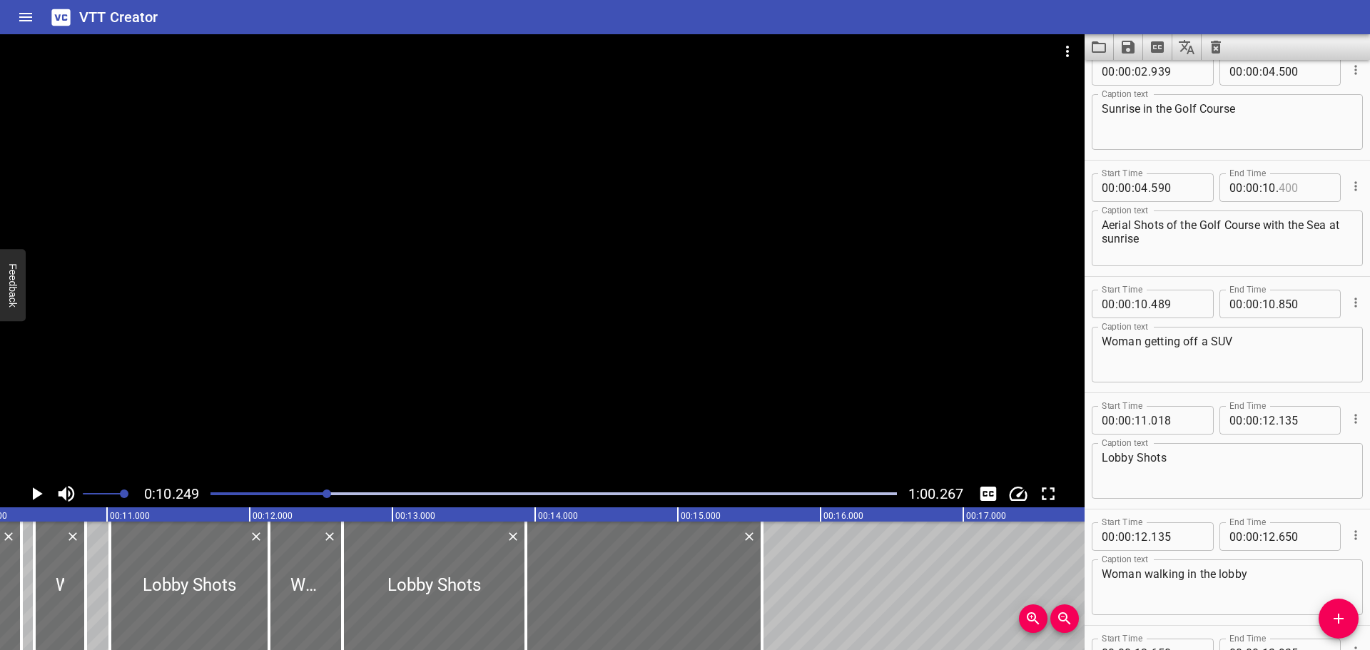
click at [1285, 193] on input "number" at bounding box center [1305, 187] width 52 height 29
type input "249"
click at [1164, 300] on input "number" at bounding box center [1177, 304] width 52 height 29
type input "249"
click at [1296, 183] on input "number" at bounding box center [1305, 187] width 52 height 29
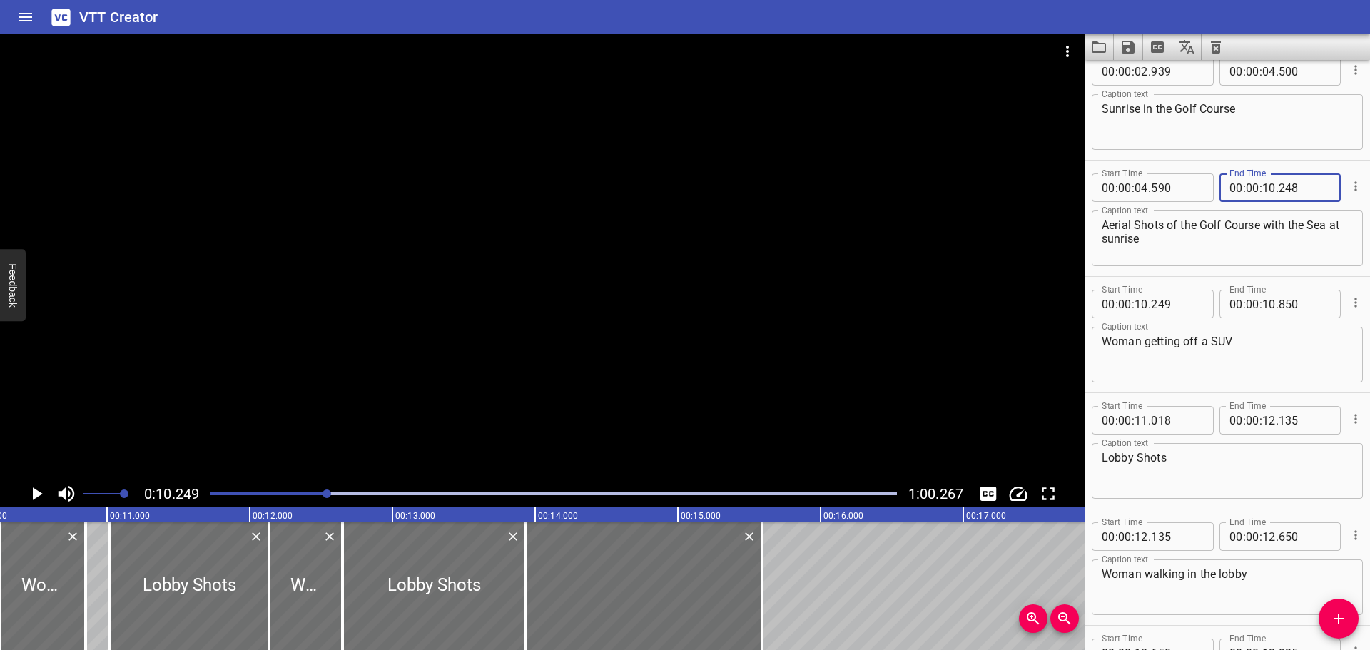
type input "248"
click at [1211, 398] on div "Start Time 00 : 00 : 11 . 018 Start Time End Time 00 : 00 : 12 . 135 End Time C…" at bounding box center [1227, 451] width 285 height 116
click at [1173, 313] on input "number" at bounding box center [1177, 304] width 52 height 29
type input "249"
click at [36, 495] on icon "Play/Pause" at bounding box center [38, 493] width 10 height 13
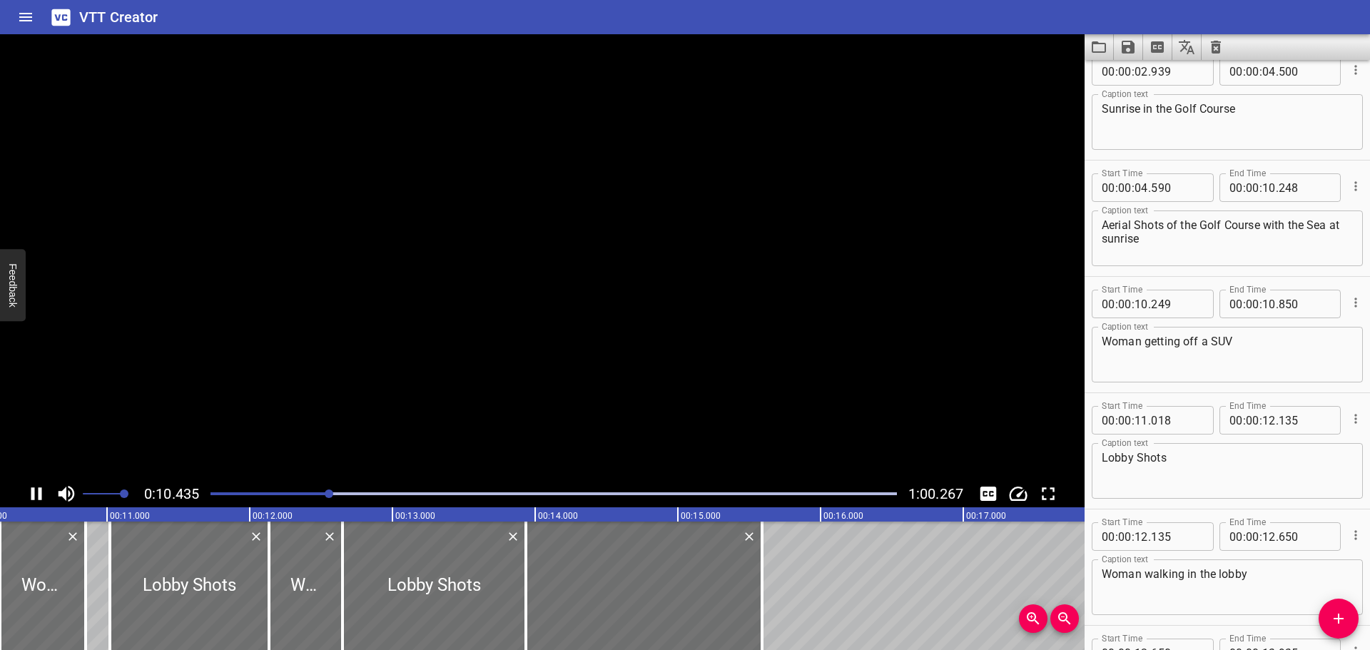
scroll to position [0, 1489]
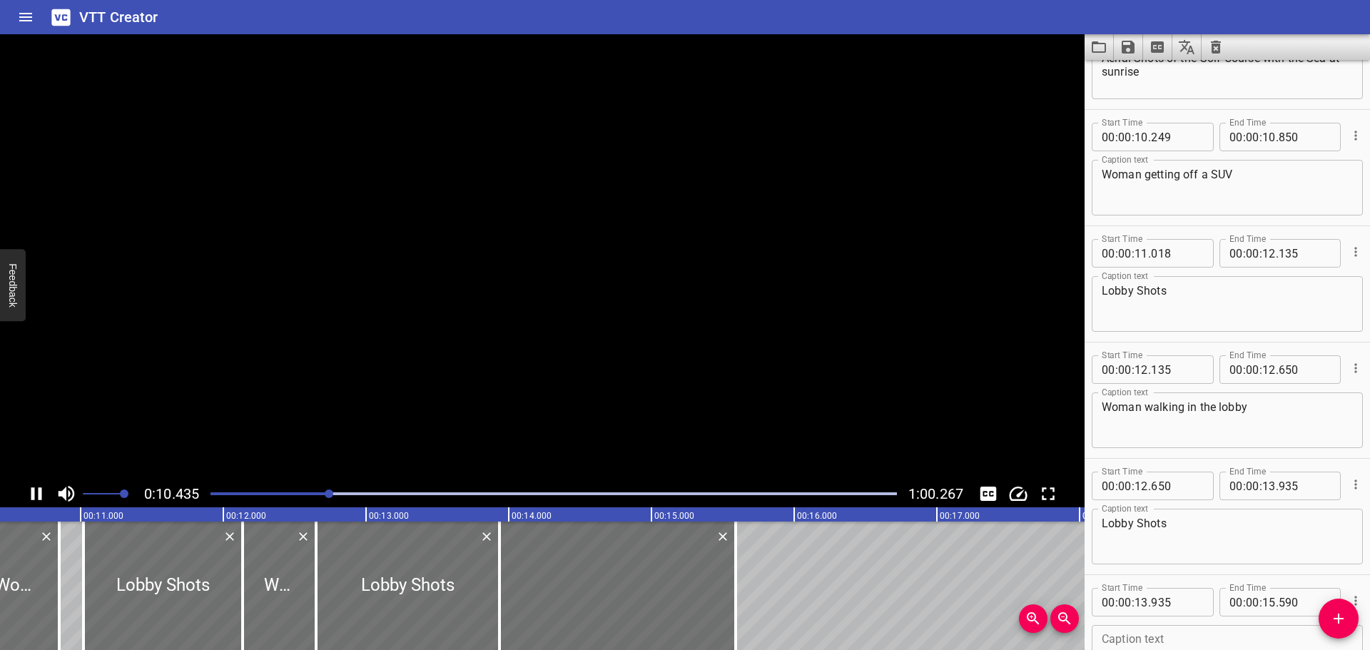
click at [36, 495] on icon "Play/Pause" at bounding box center [36, 493] width 21 height 21
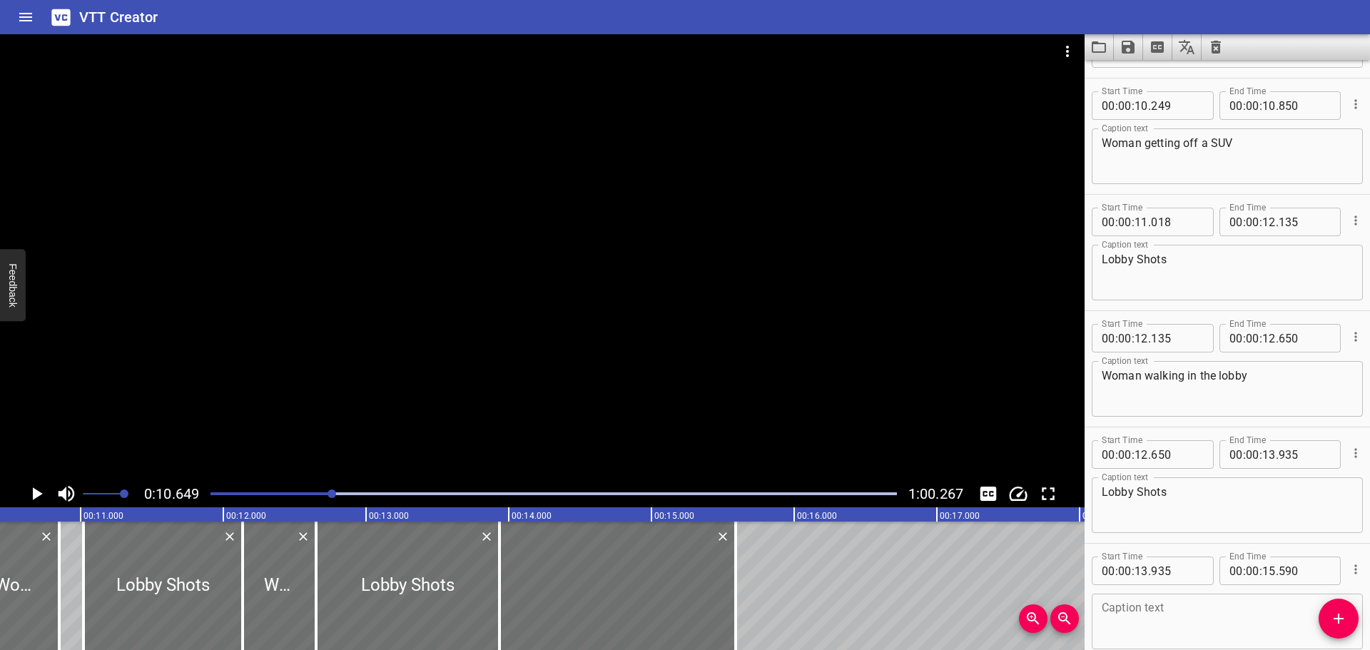
scroll to position [465, 0]
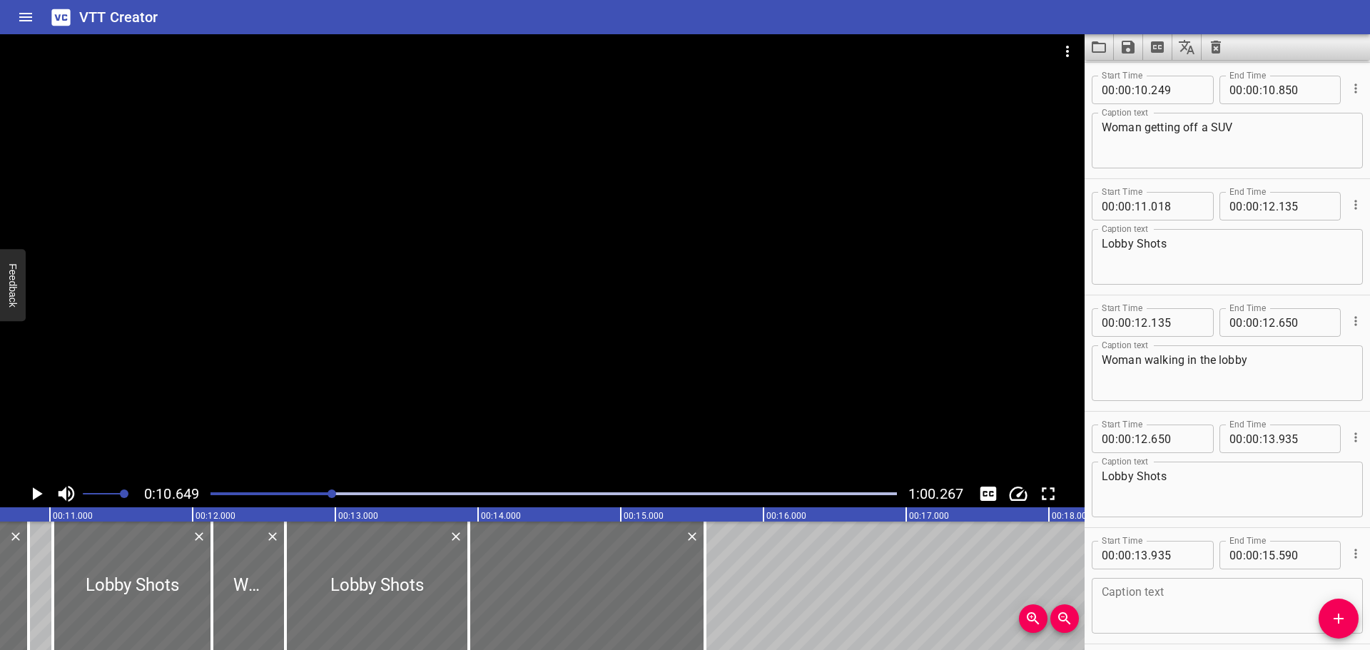
click at [36, 495] on icon "Play/Pause" at bounding box center [38, 493] width 10 height 13
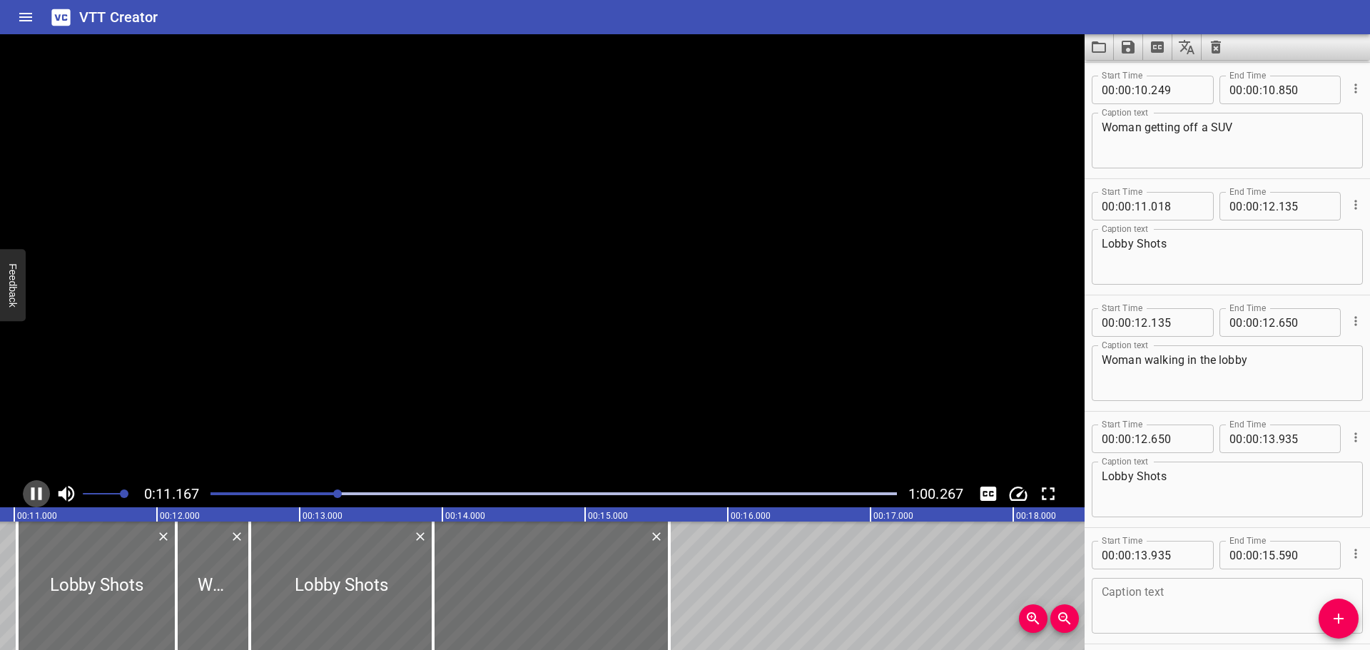
click at [36, 495] on icon "Play/Pause" at bounding box center [36, 493] width 21 height 21
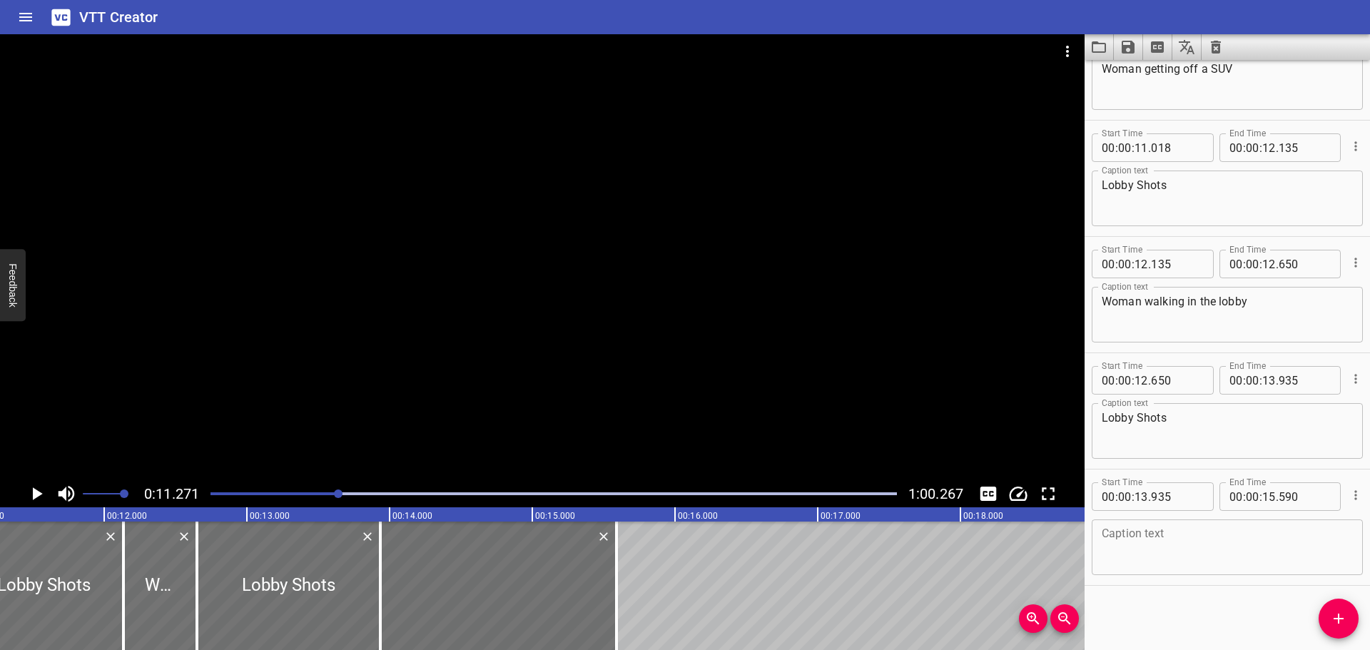
click at [330, 488] on div at bounding box center [554, 494] width 704 height 20
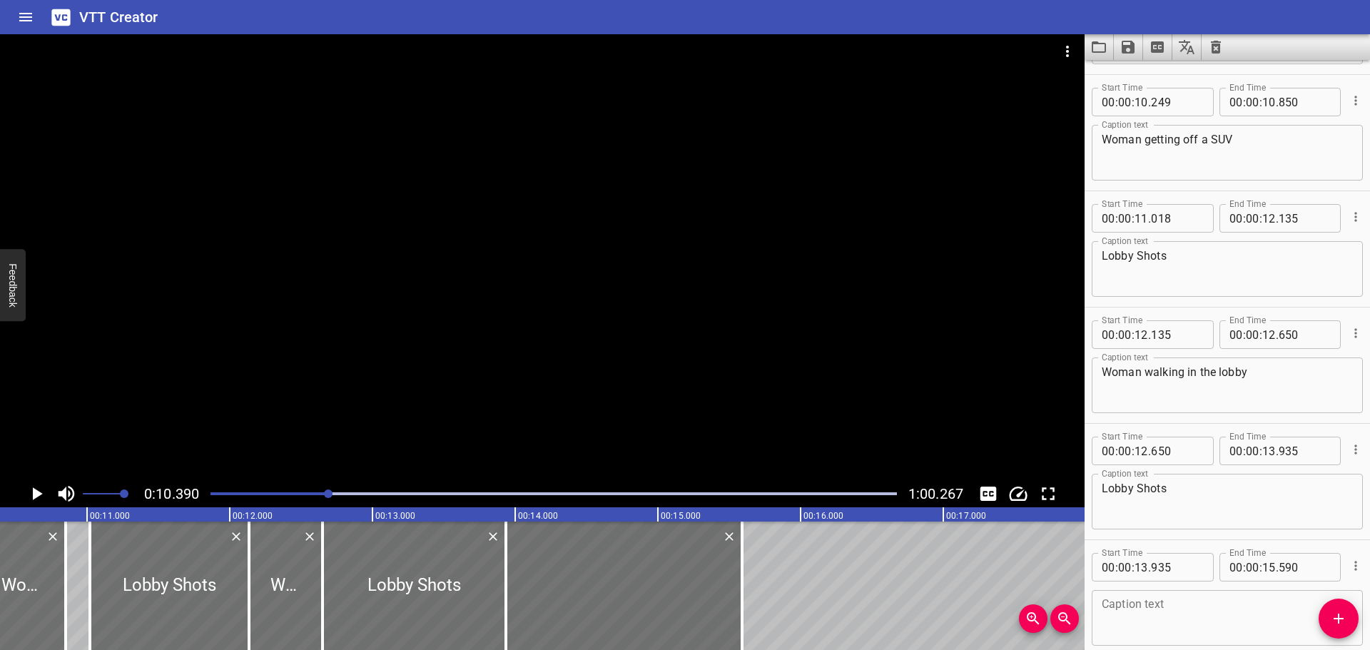
scroll to position [452, 0]
click at [34, 487] on icon "Play/Pause" at bounding box center [36, 493] width 21 height 21
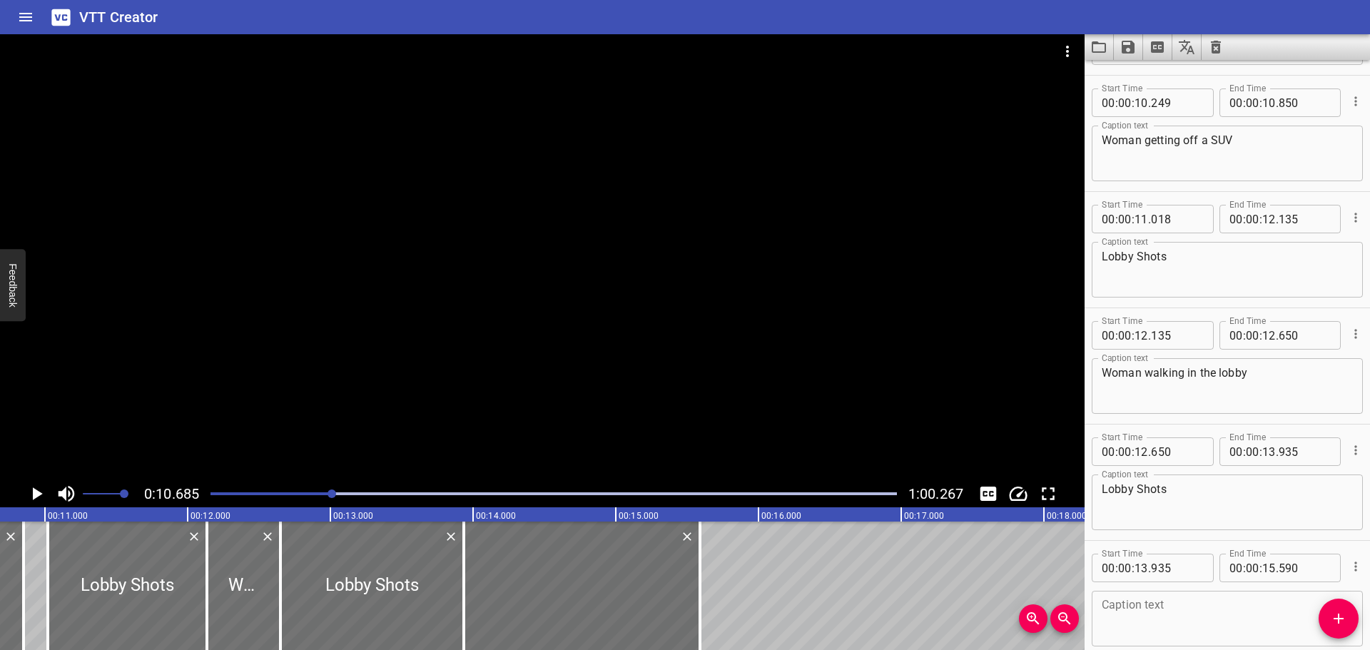
click at [34, 487] on icon "Play/Pause" at bounding box center [36, 493] width 21 height 21
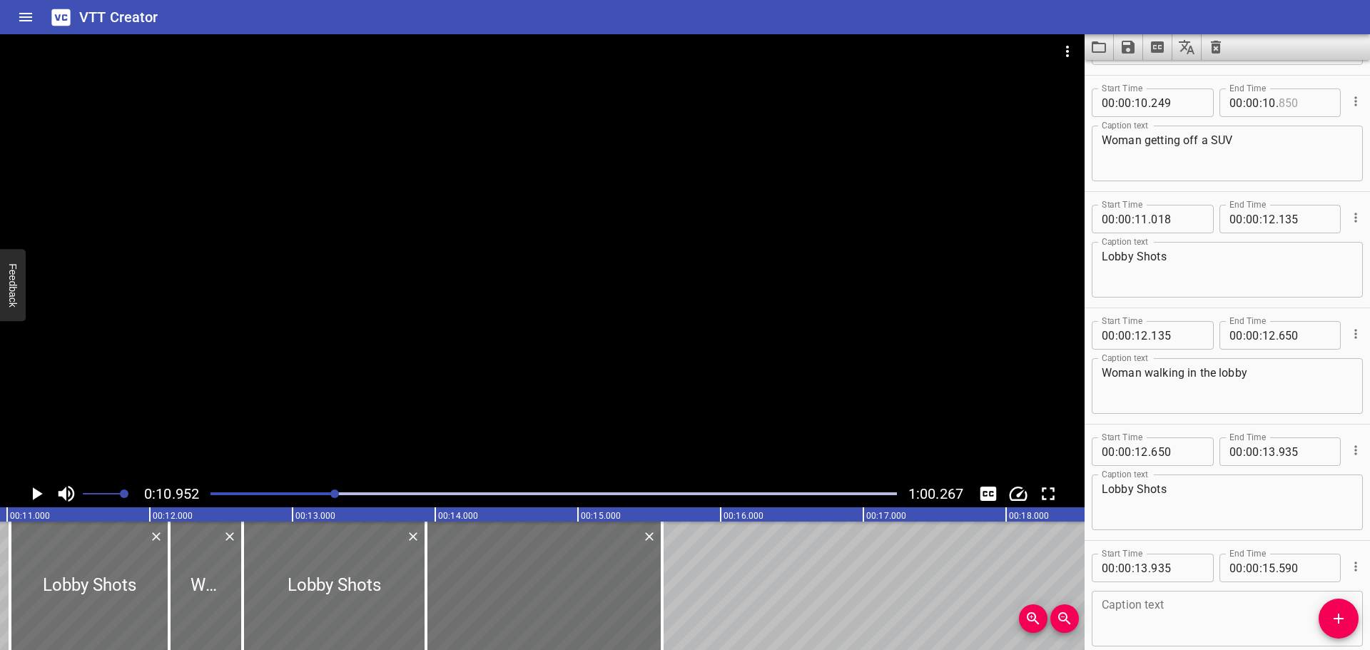
click at [1290, 115] on input "number" at bounding box center [1305, 102] width 52 height 29
type input "700"
click at [1142, 217] on input "number" at bounding box center [1142, 219] width 14 height 29
type input "10"
type input "7"
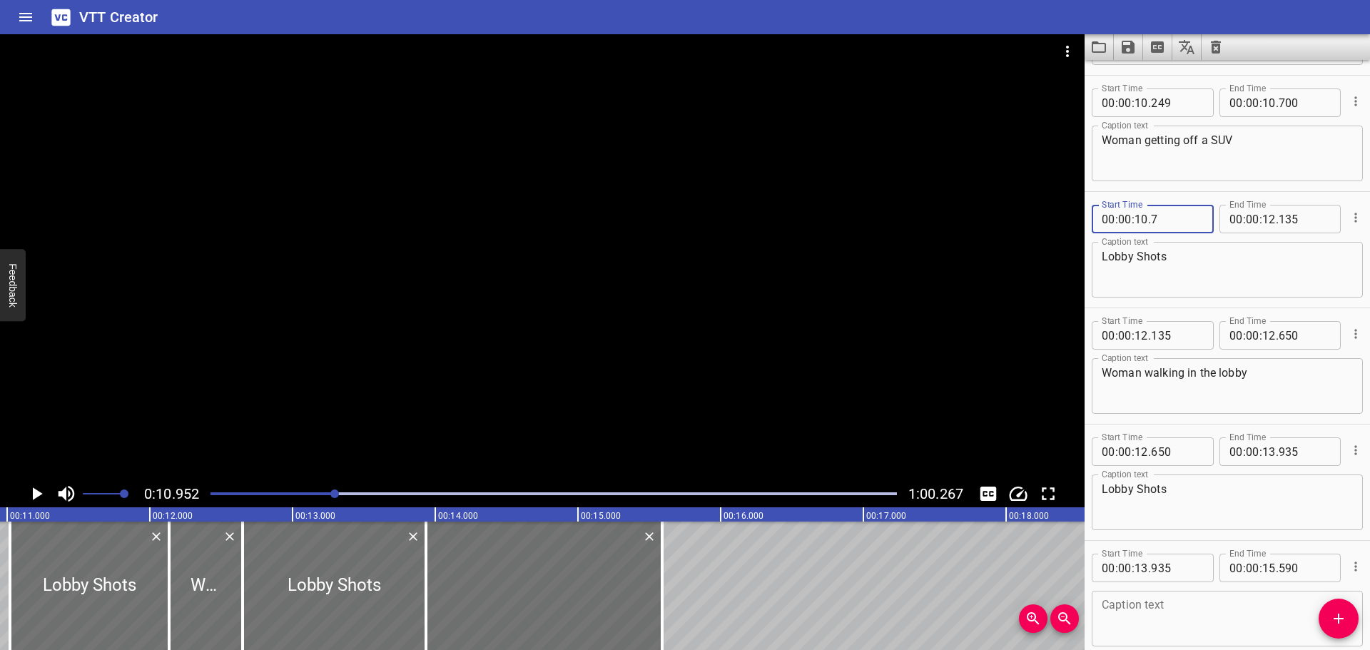
type input "018"
type input "80"
type input "0"
type input "018"
type input "10"
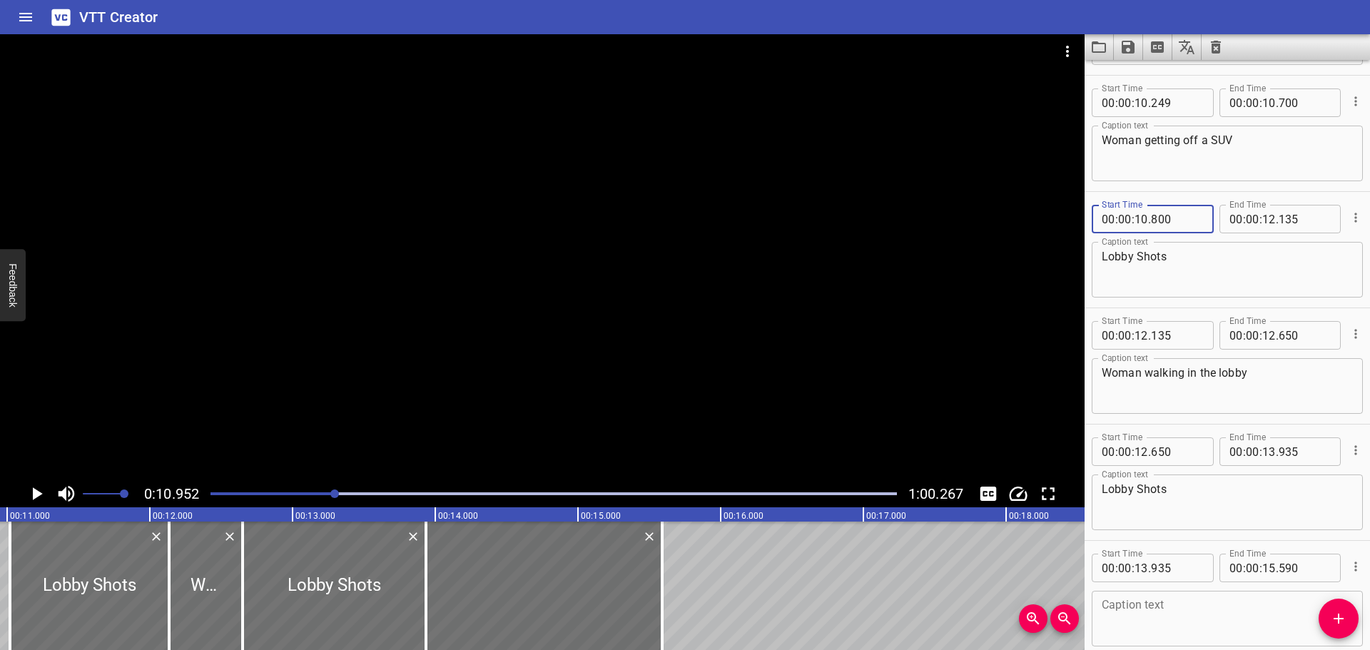
type input "800"
click at [1218, 185] on div "Start Time 00 : 00 : 10 . 249 Start Time End Time 00 : 00 : 10 . 700 End Time C…" at bounding box center [1227, 134] width 285 height 116
click at [33, 493] on icon "Play/Pause" at bounding box center [38, 493] width 10 height 13
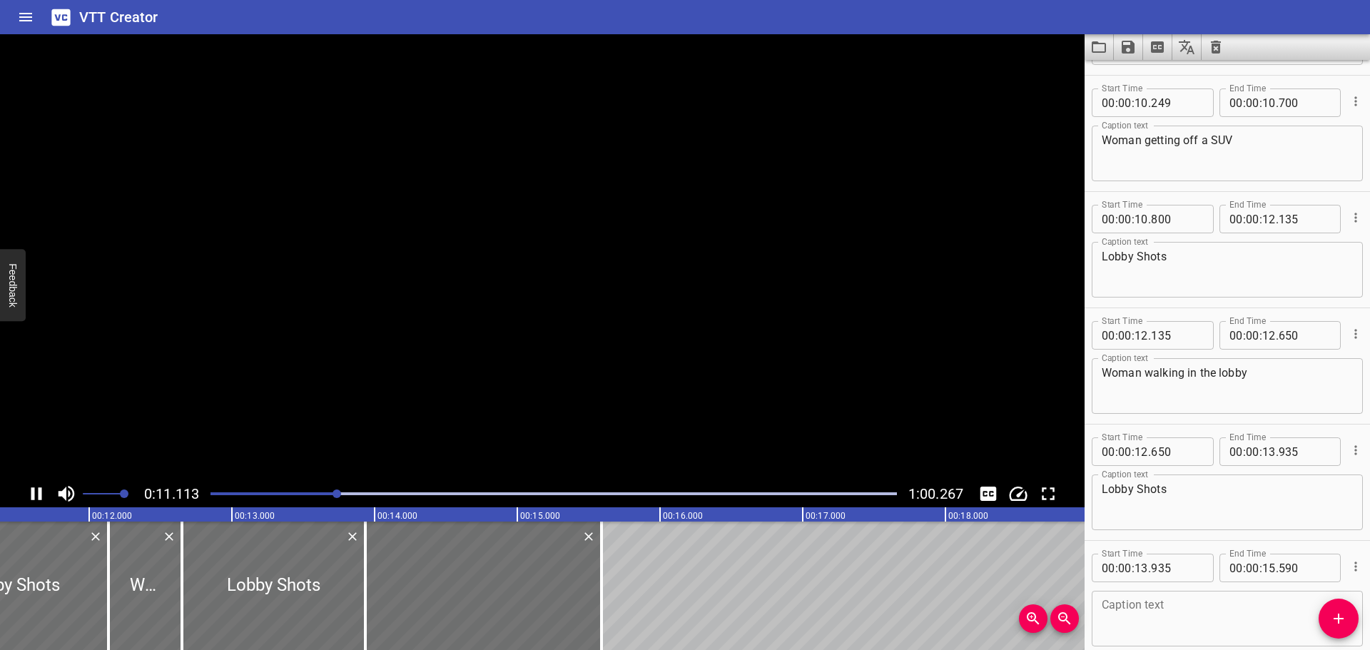
click at [33, 493] on icon "Play/Pause" at bounding box center [36, 493] width 11 height 13
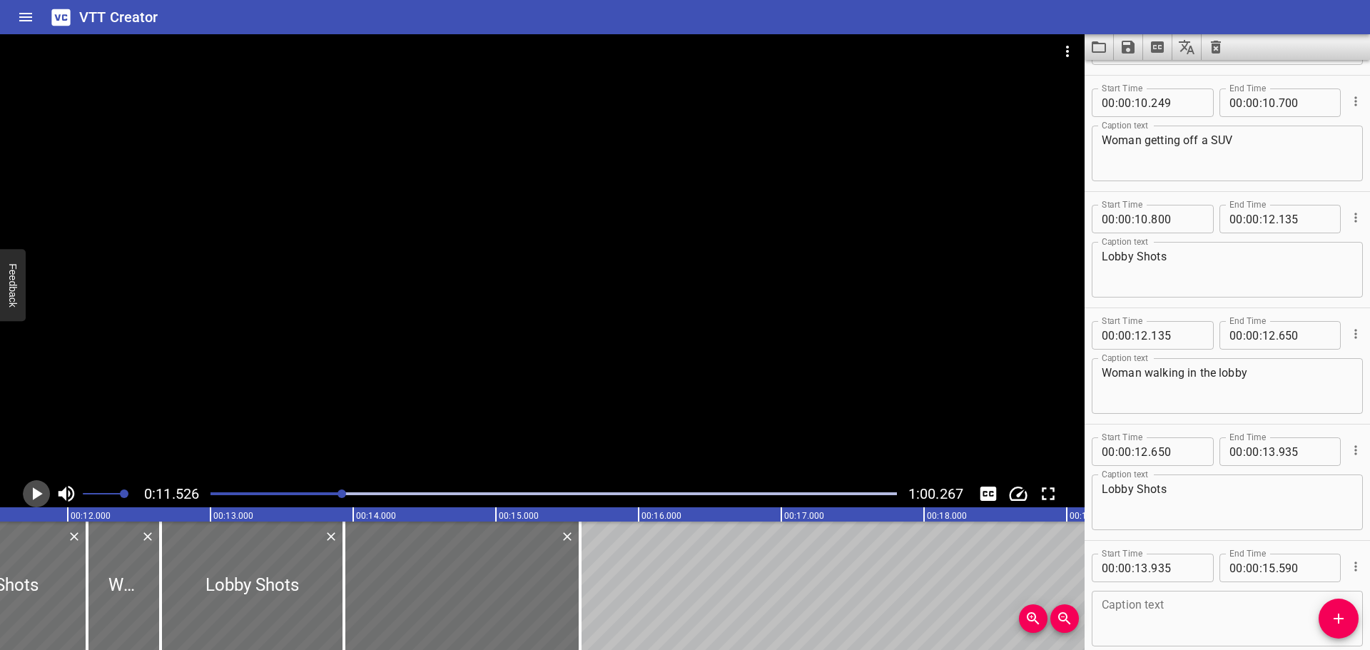
click at [33, 493] on icon "Play/Pause" at bounding box center [38, 493] width 10 height 13
click at [33, 493] on icon "Play/Pause" at bounding box center [36, 493] width 11 height 13
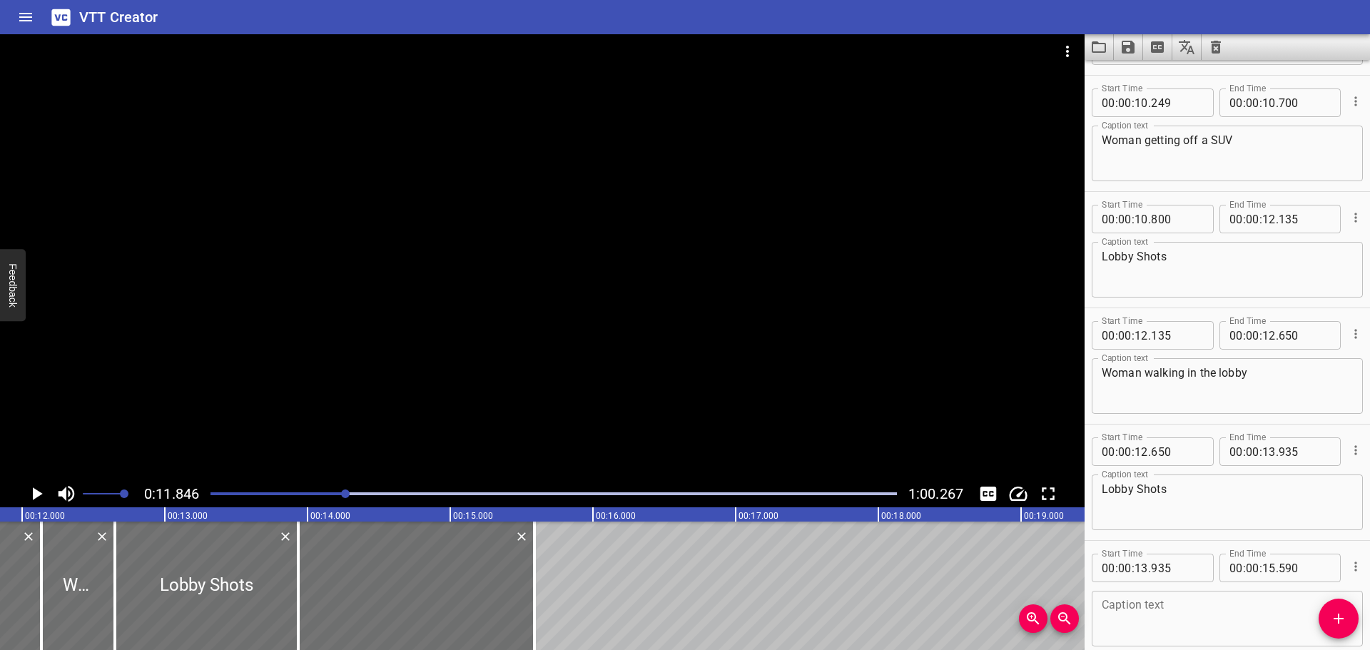
click at [33, 493] on icon "Play/Pause" at bounding box center [38, 493] width 10 height 13
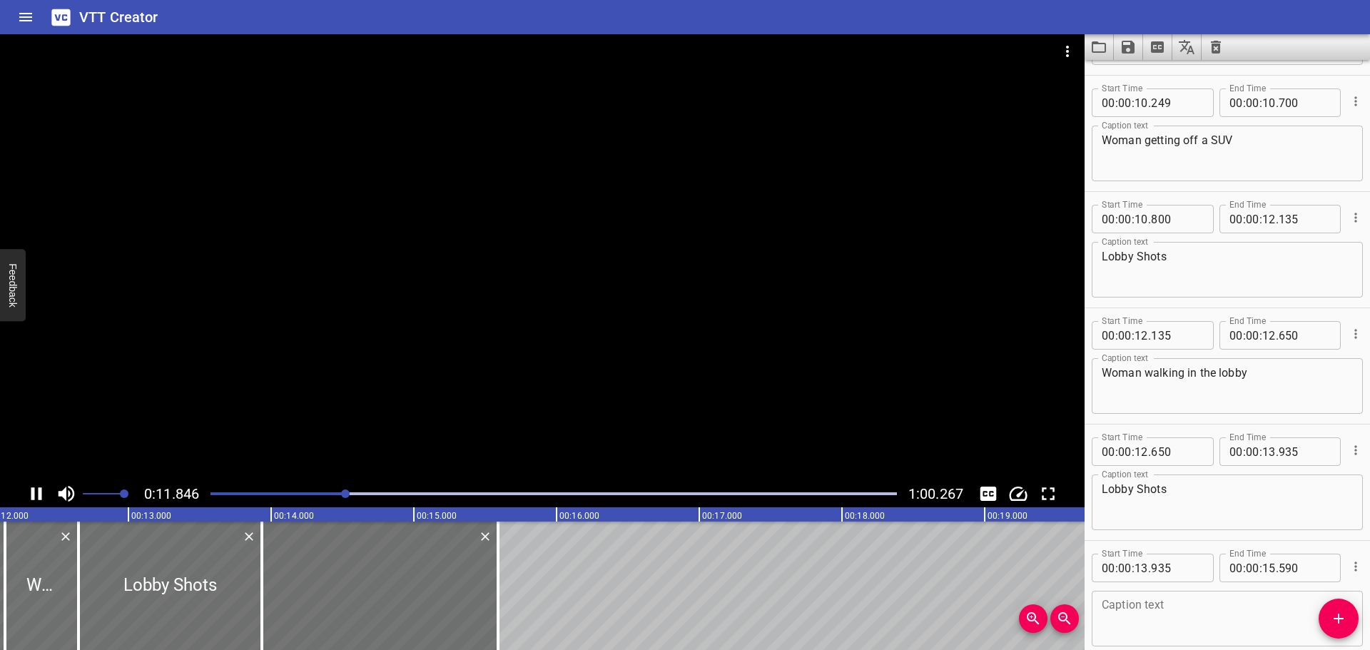
click at [33, 493] on icon "Play/Pause" at bounding box center [36, 493] width 11 height 13
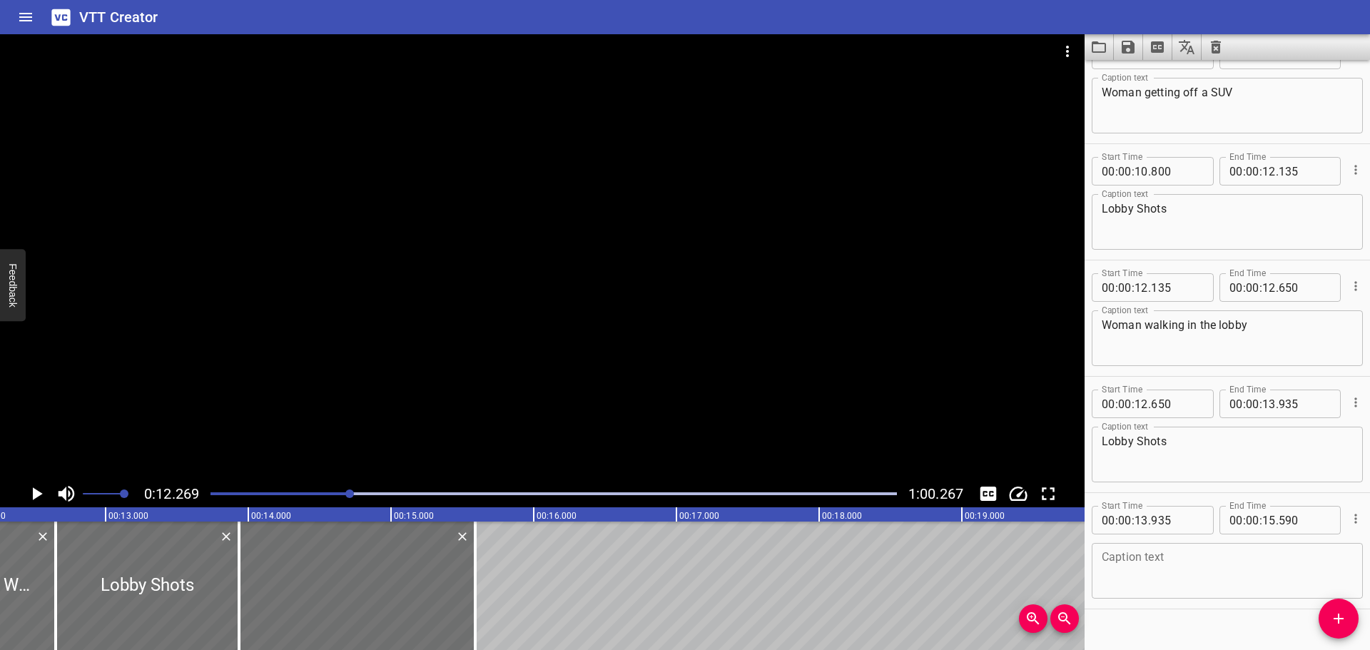
scroll to position [0, 1751]
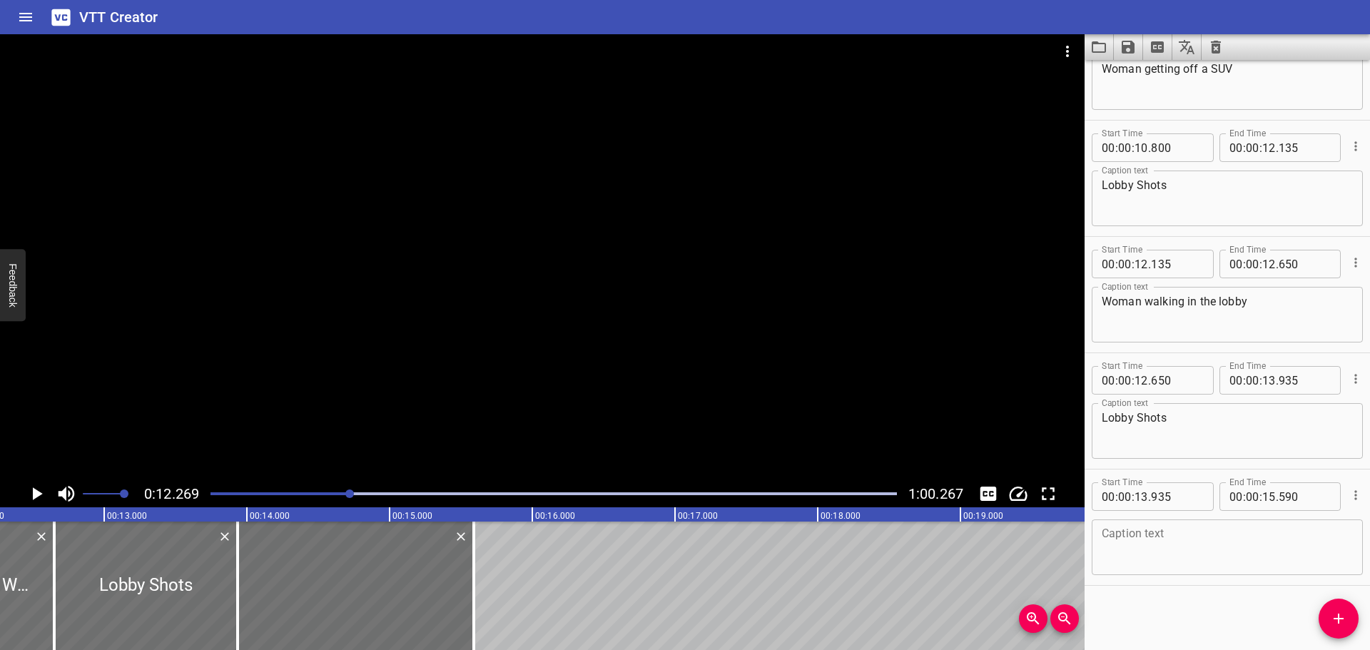
click at [337, 497] on div at bounding box center [554, 494] width 704 height 20
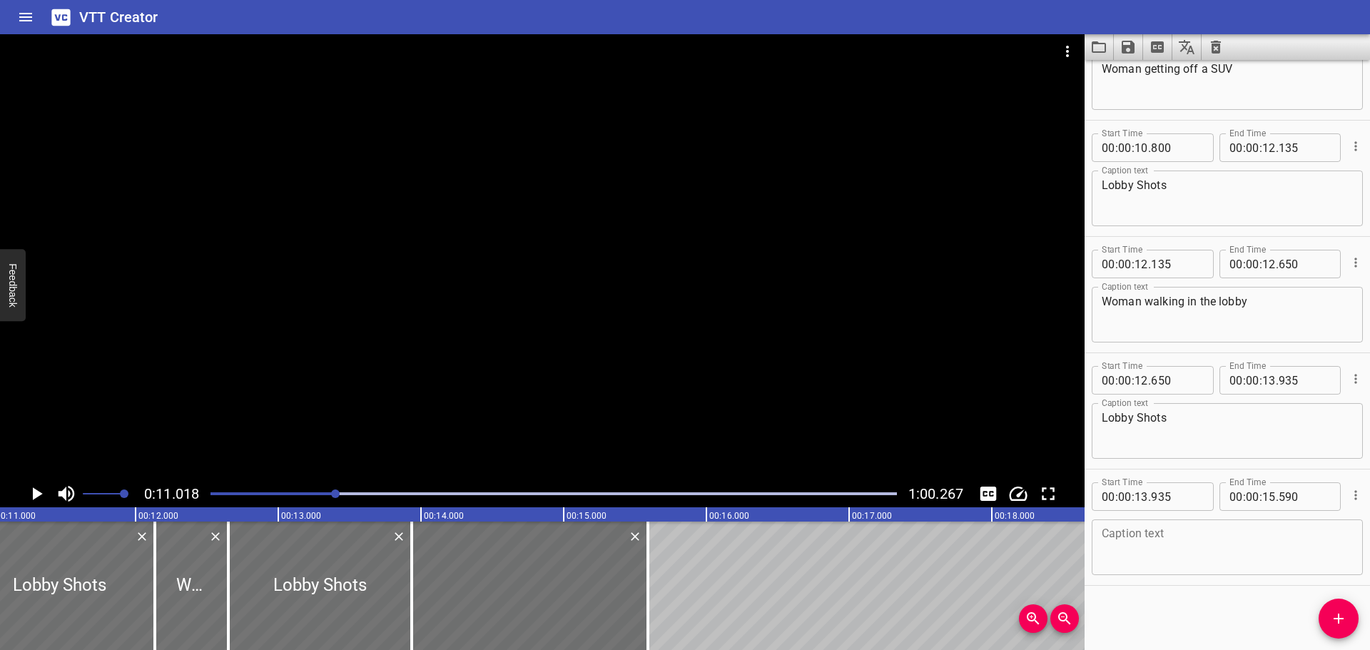
scroll to position [0, 1573]
click at [30, 493] on icon "Play/Pause" at bounding box center [36, 493] width 21 height 21
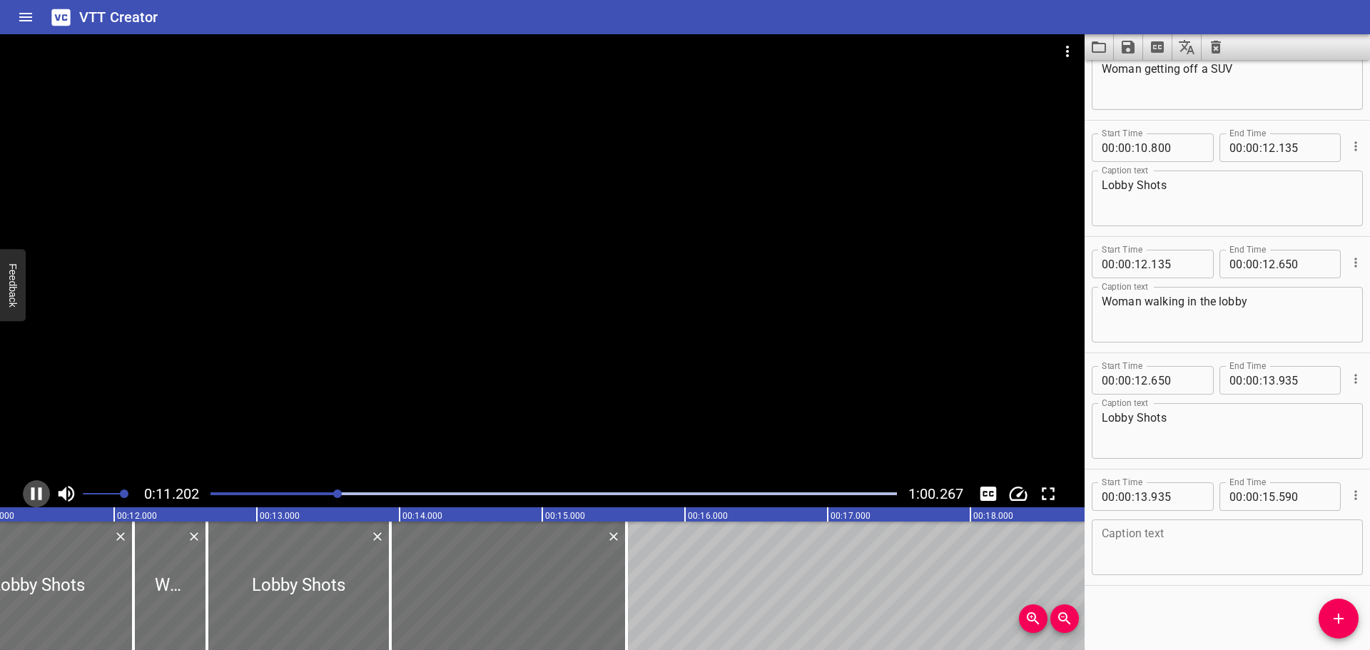
click at [30, 493] on icon "Play/Pause" at bounding box center [36, 493] width 21 height 21
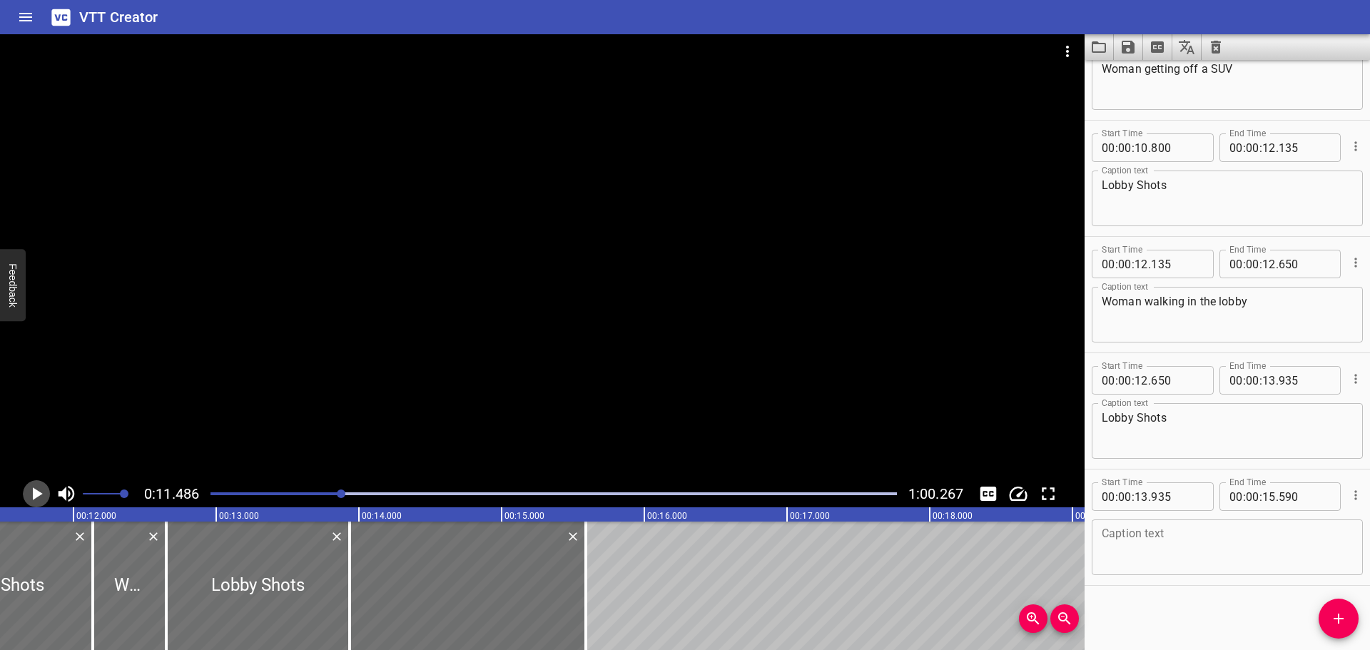
click at [30, 493] on icon "Play/Pause" at bounding box center [36, 493] width 21 height 21
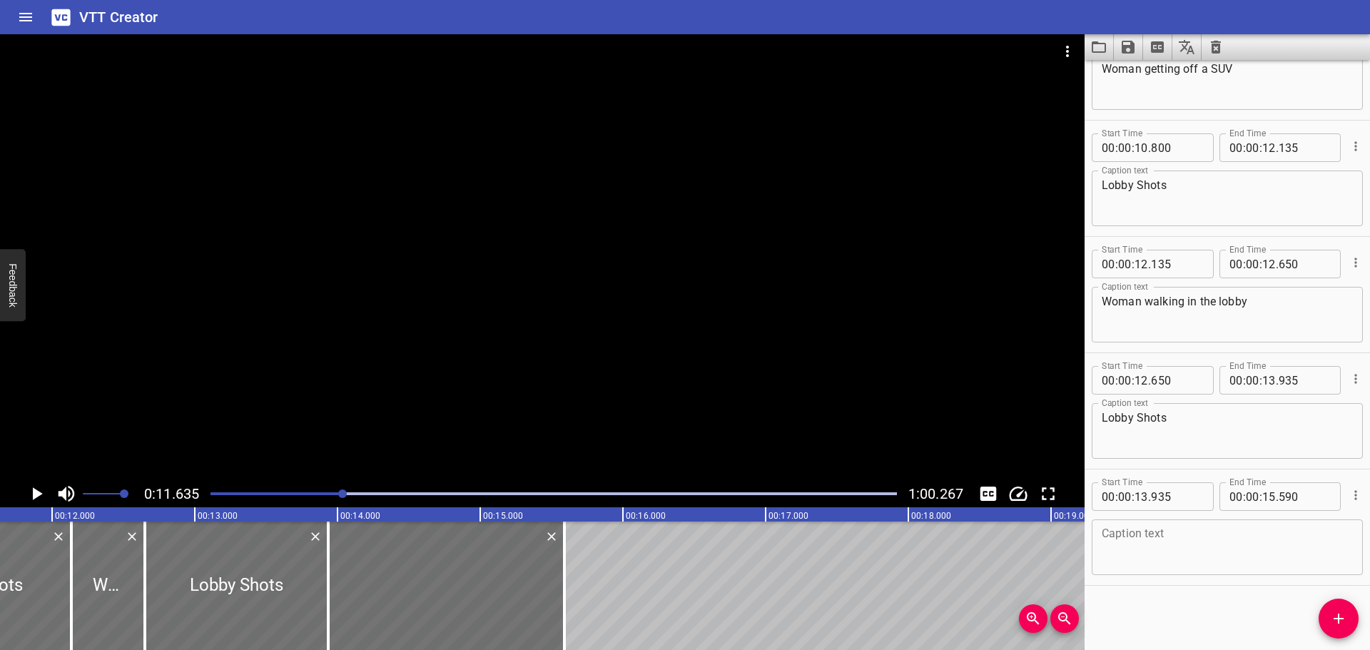
click at [30, 493] on icon "Play/Pause" at bounding box center [36, 493] width 21 height 21
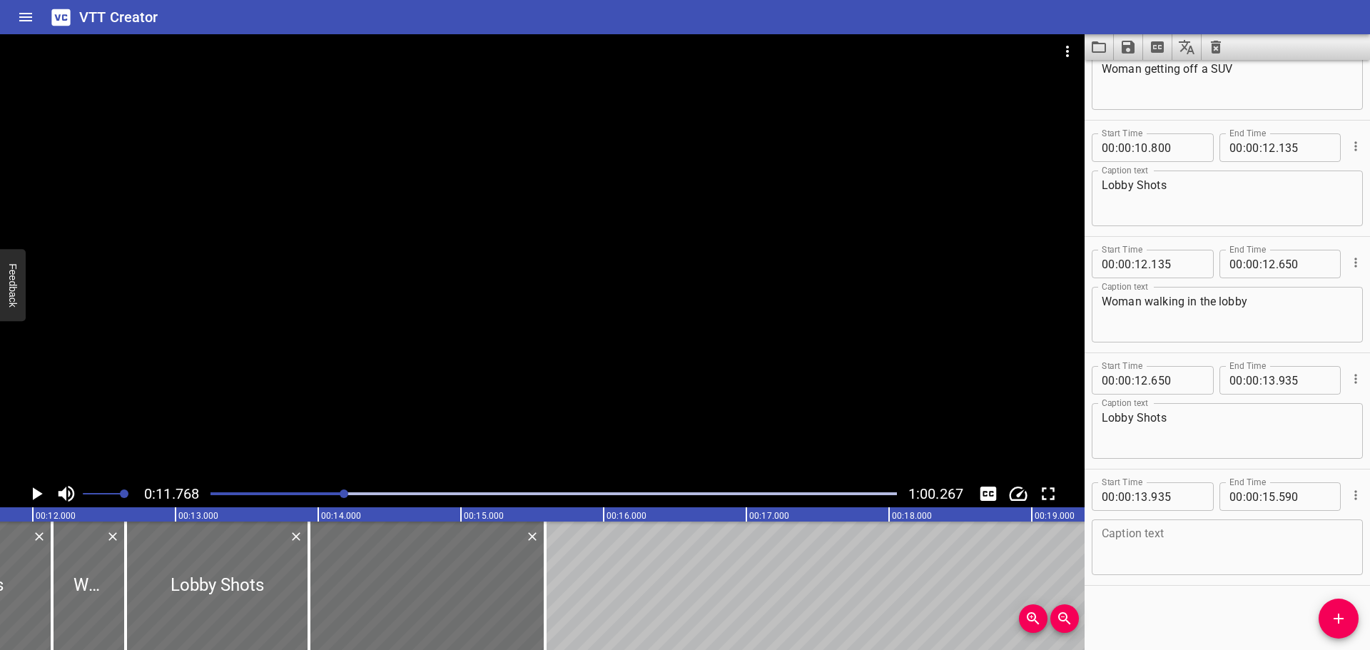
click at [30, 493] on icon "Play/Pause" at bounding box center [36, 493] width 21 height 21
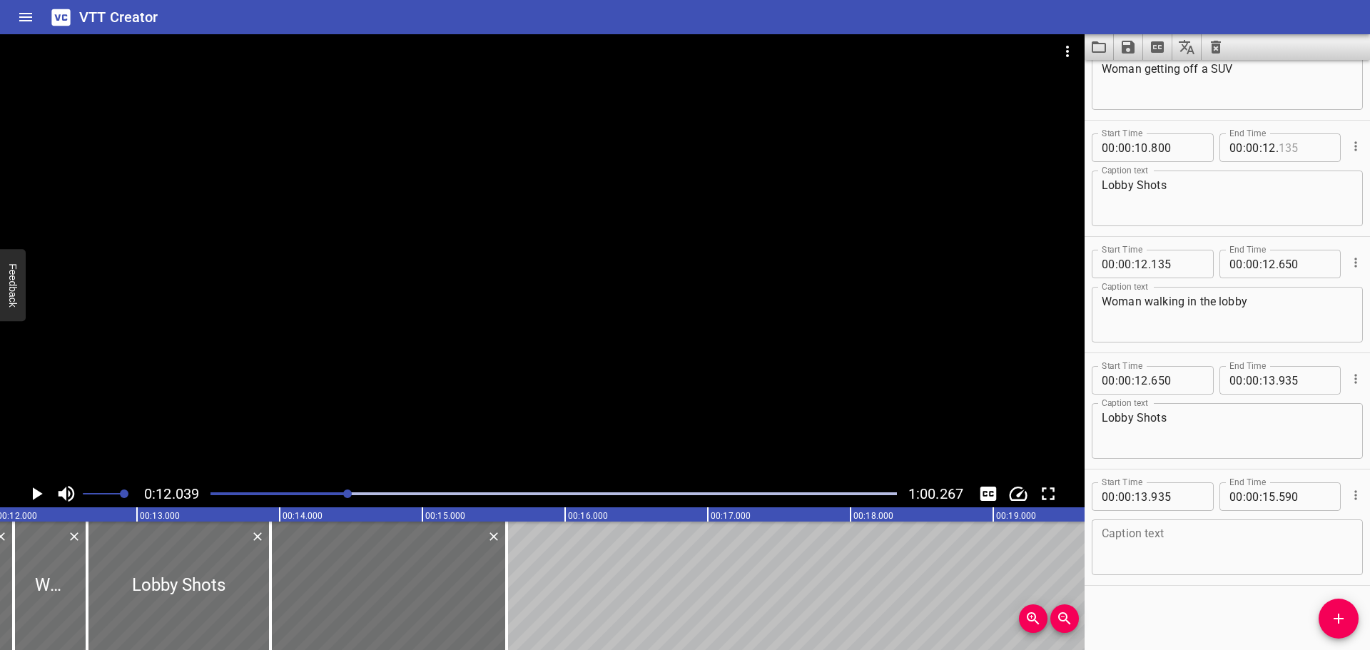
click at [1310, 144] on input "number" at bounding box center [1305, 147] width 52 height 29
type input "039"
click at [1190, 268] on input "number" at bounding box center [1177, 264] width 52 height 29
type input "039"
click at [1099, 357] on div "Start Time 00 : 00 : 12 . 650 Start Time End Time 00 : 00 : 13 . 935 End Time C…" at bounding box center [1227, 411] width 285 height 116
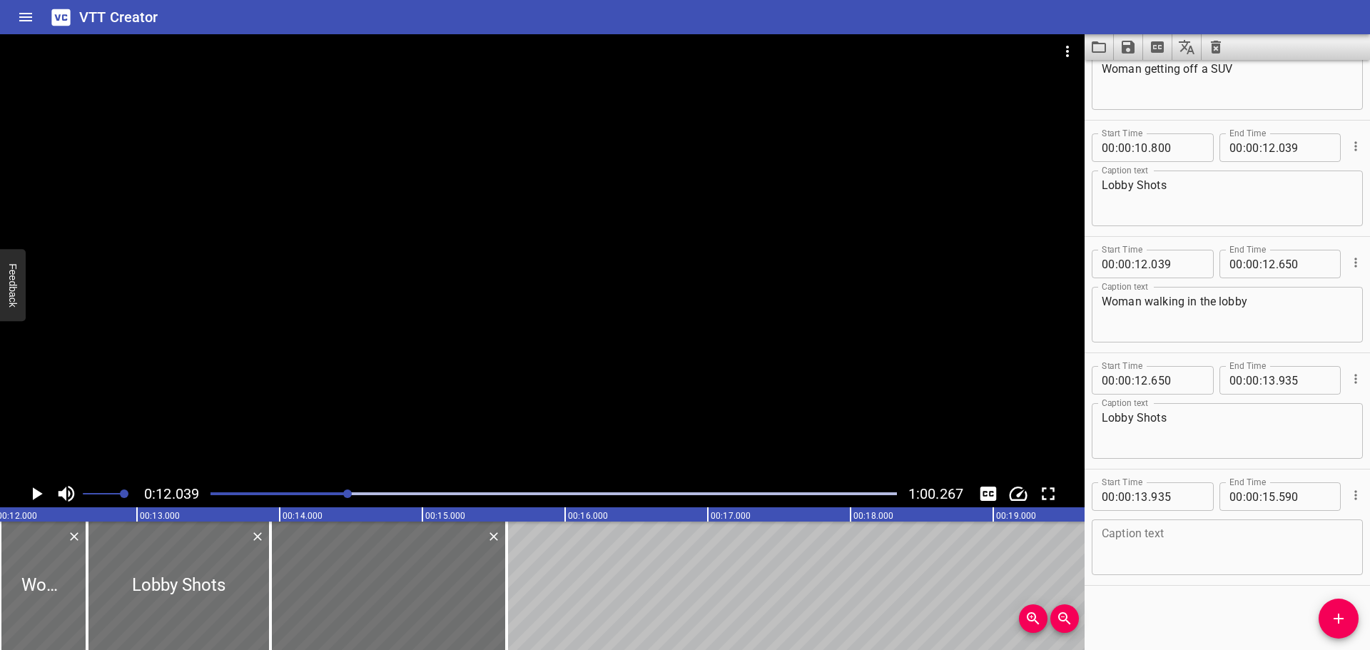
click at [40, 496] on icon "Play/Pause" at bounding box center [36, 493] width 21 height 21
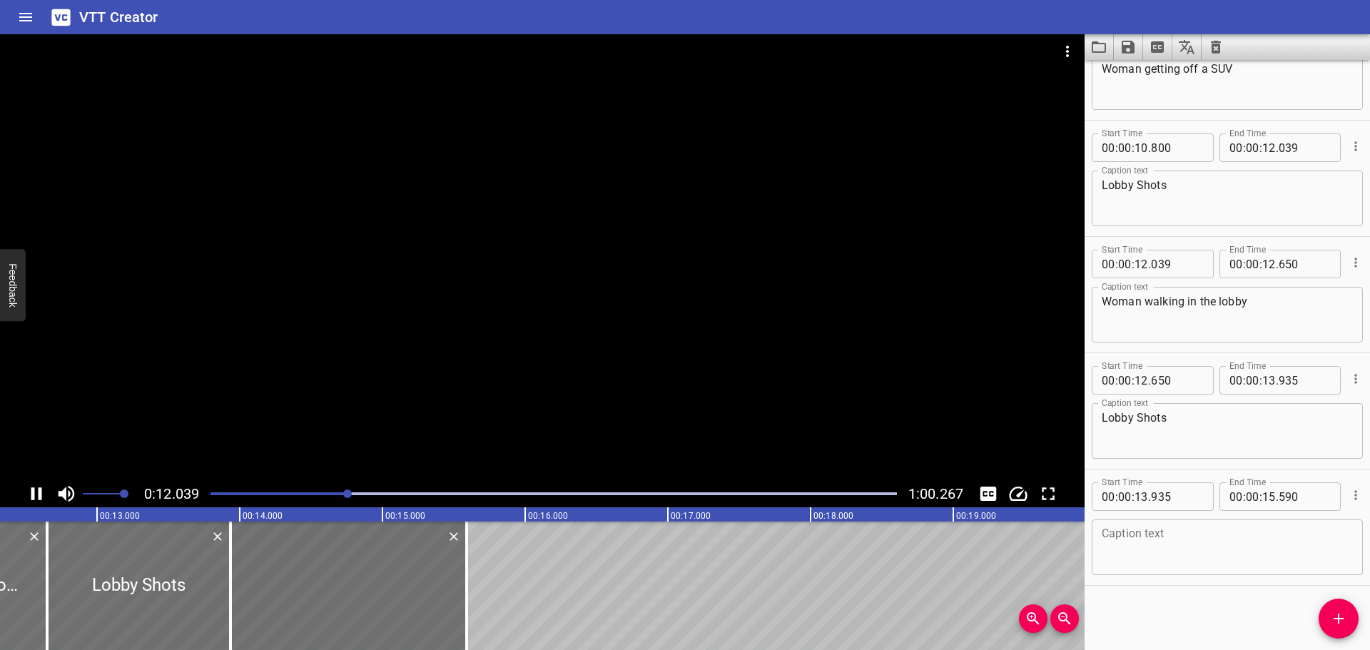
click at [40, 496] on icon "Play/Pause" at bounding box center [36, 493] width 11 height 13
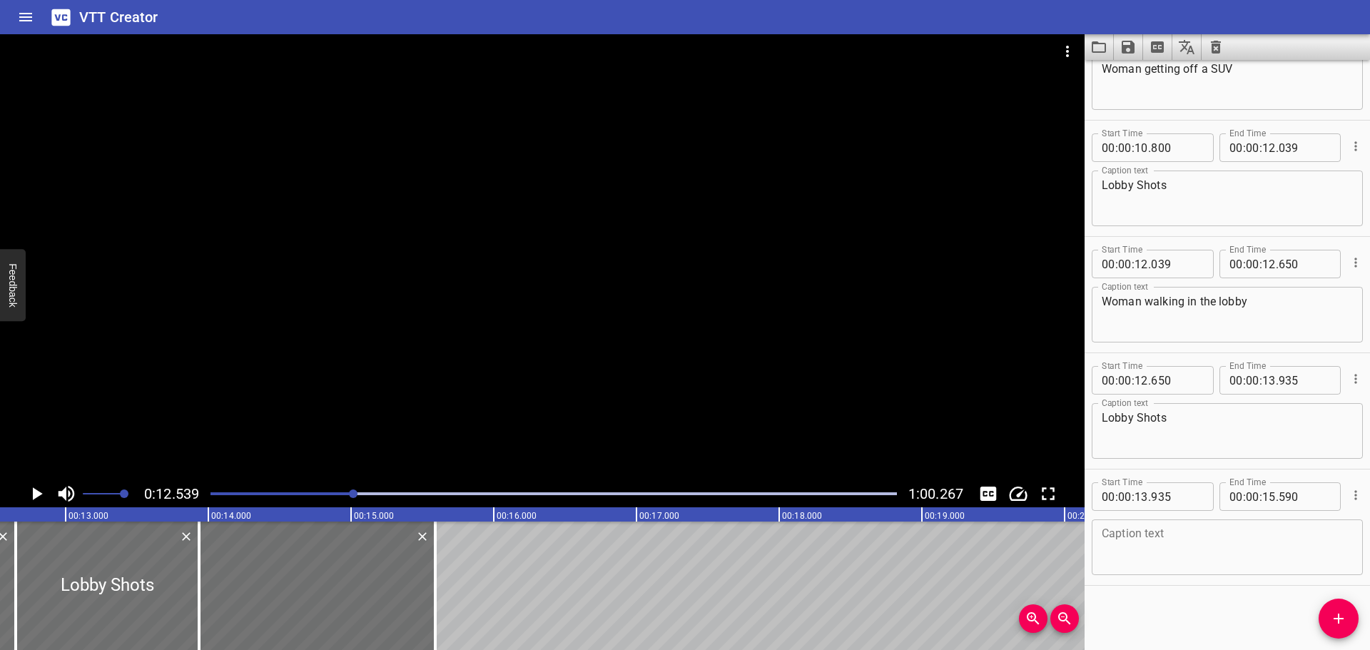
click at [40, 496] on icon "Play/Pause" at bounding box center [36, 493] width 21 height 21
click at [40, 496] on icon "Play/Pause" at bounding box center [36, 493] width 11 height 13
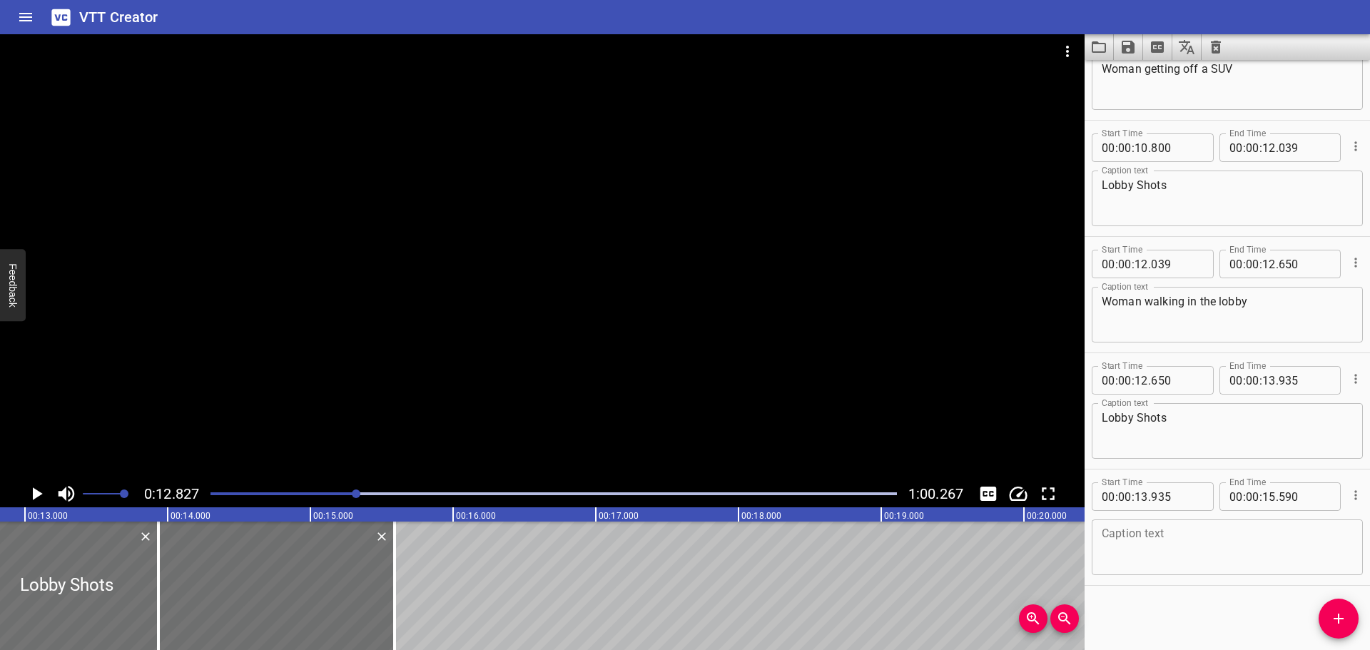
click at [343, 487] on div at bounding box center [554, 494] width 704 height 20
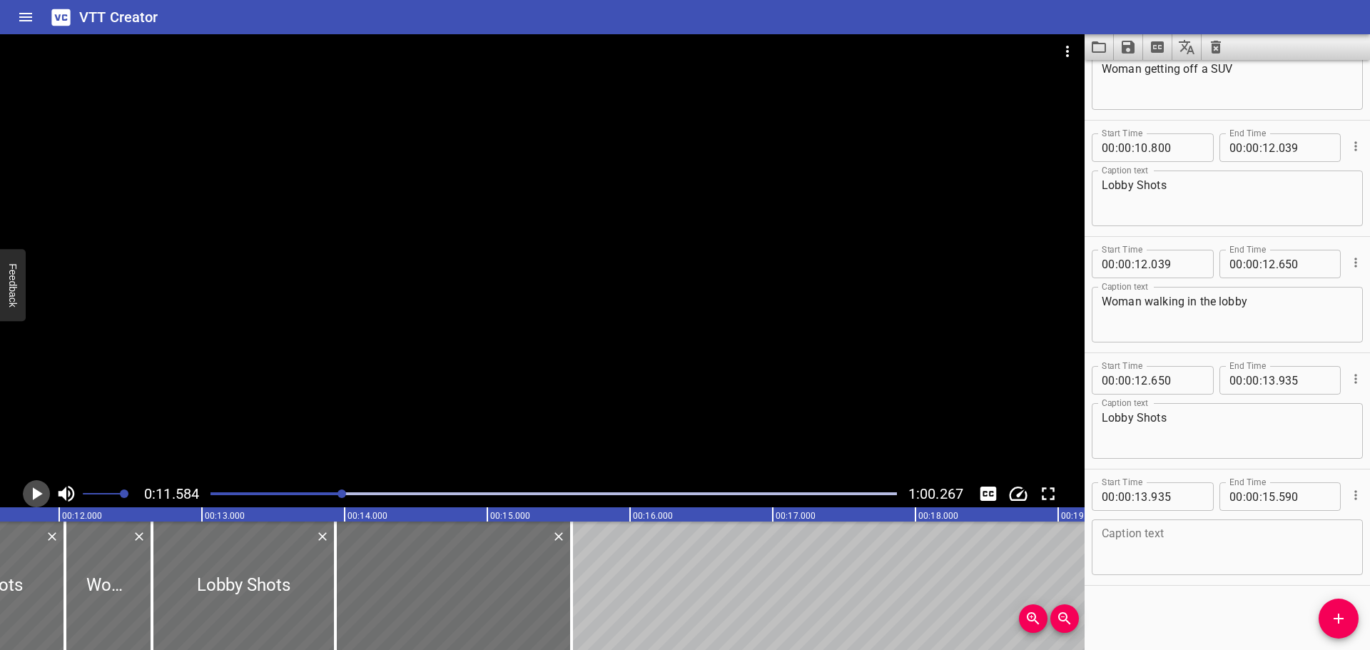
click at [44, 491] on icon "Play/Pause" at bounding box center [36, 493] width 21 height 21
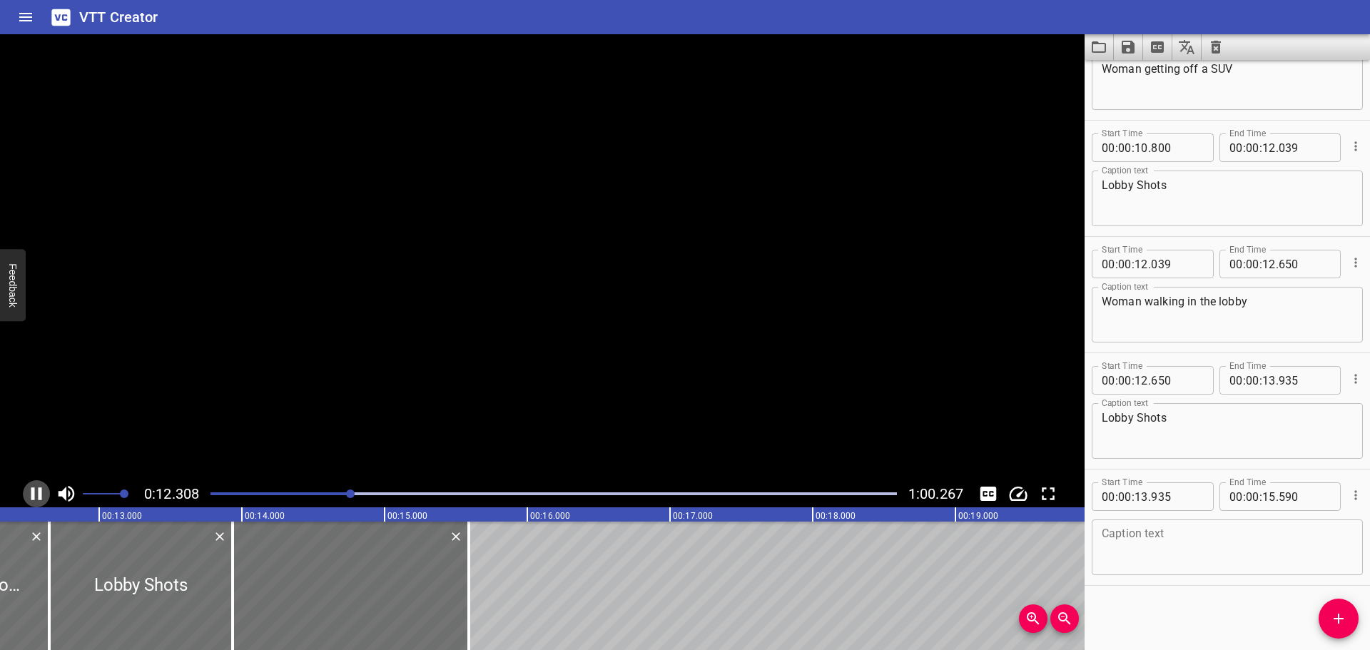
click at [42, 491] on icon "Play/Pause" at bounding box center [36, 493] width 21 height 21
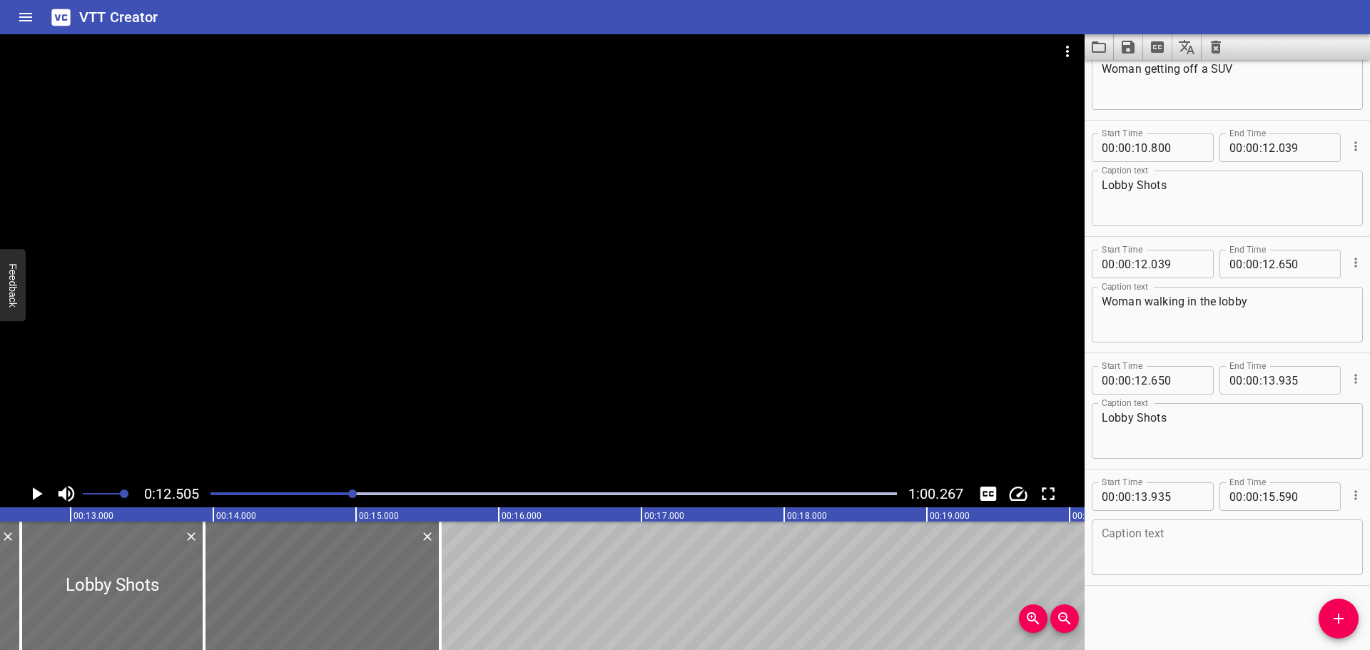
click at [42, 491] on icon "Play/Pause" at bounding box center [36, 493] width 21 height 21
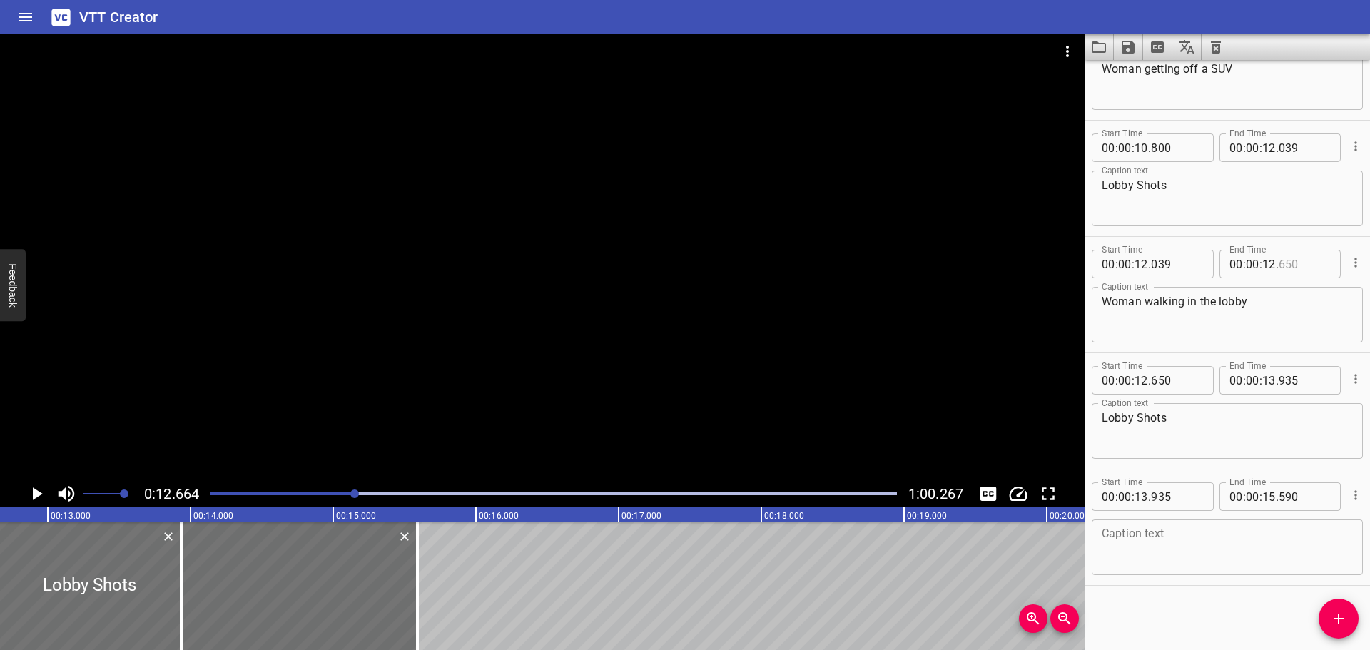
click at [1301, 264] on input "number" at bounding box center [1305, 264] width 52 height 29
type input "650"
click at [1316, 347] on div "Start Time 00 : 00 : 12 . 039 Start Time End Time 00 : 00 : 12 . 650 End Time C…" at bounding box center [1227, 295] width 285 height 116
click at [36, 485] on icon "Play/Pause" at bounding box center [36, 493] width 21 height 21
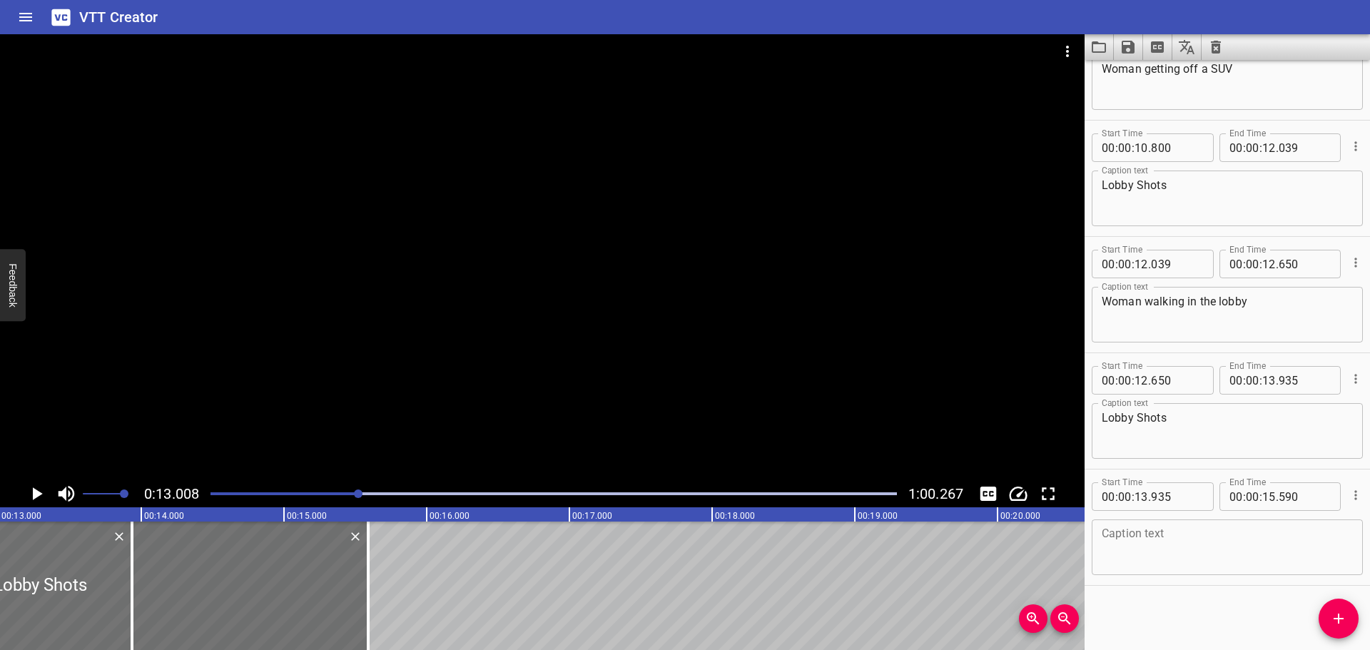
click at [36, 485] on icon "Play/Pause" at bounding box center [36, 493] width 21 height 21
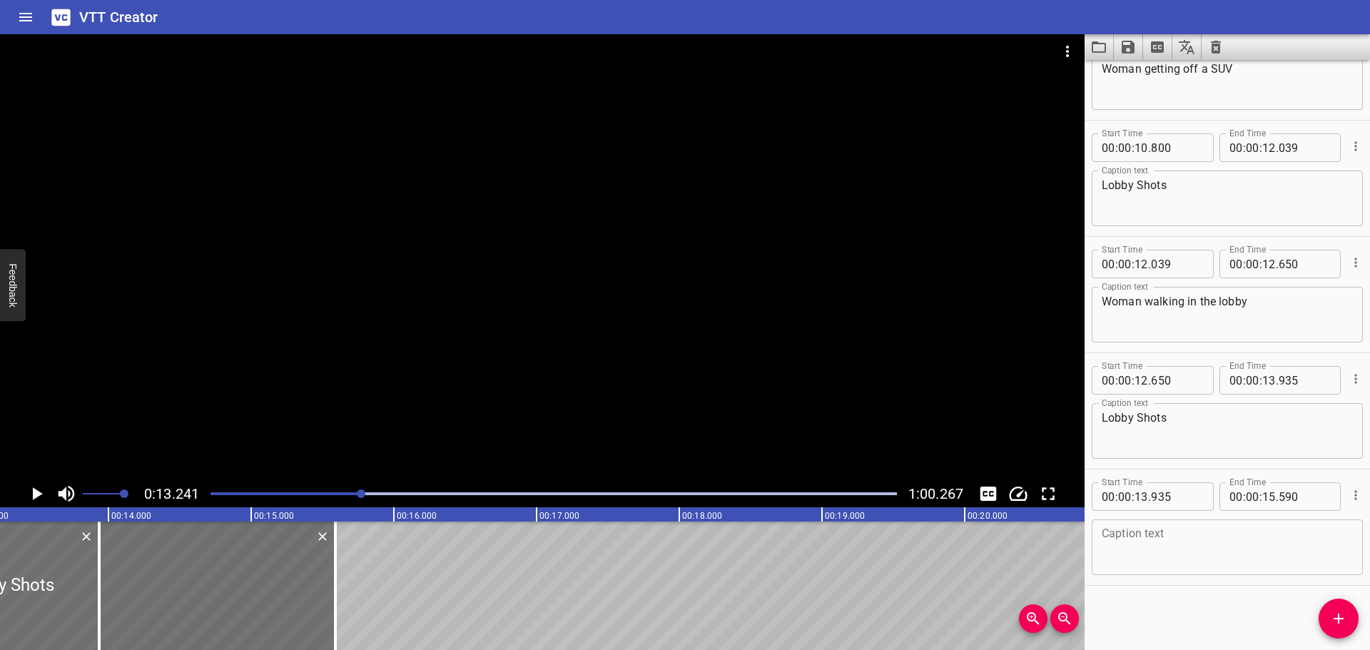
click at [36, 485] on icon "Play/Pause" at bounding box center [36, 493] width 21 height 21
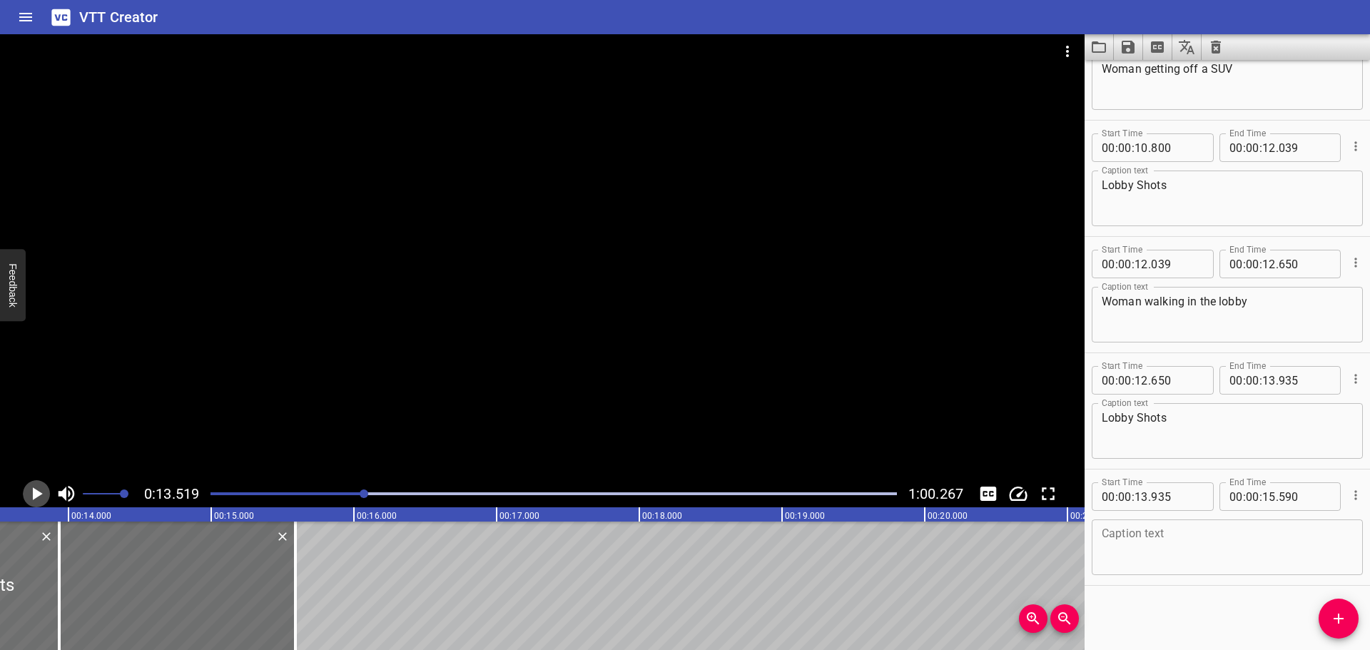
click at [36, 485] on icon "Play/Pause" at bounding box center [36, 493] width 21 height 21
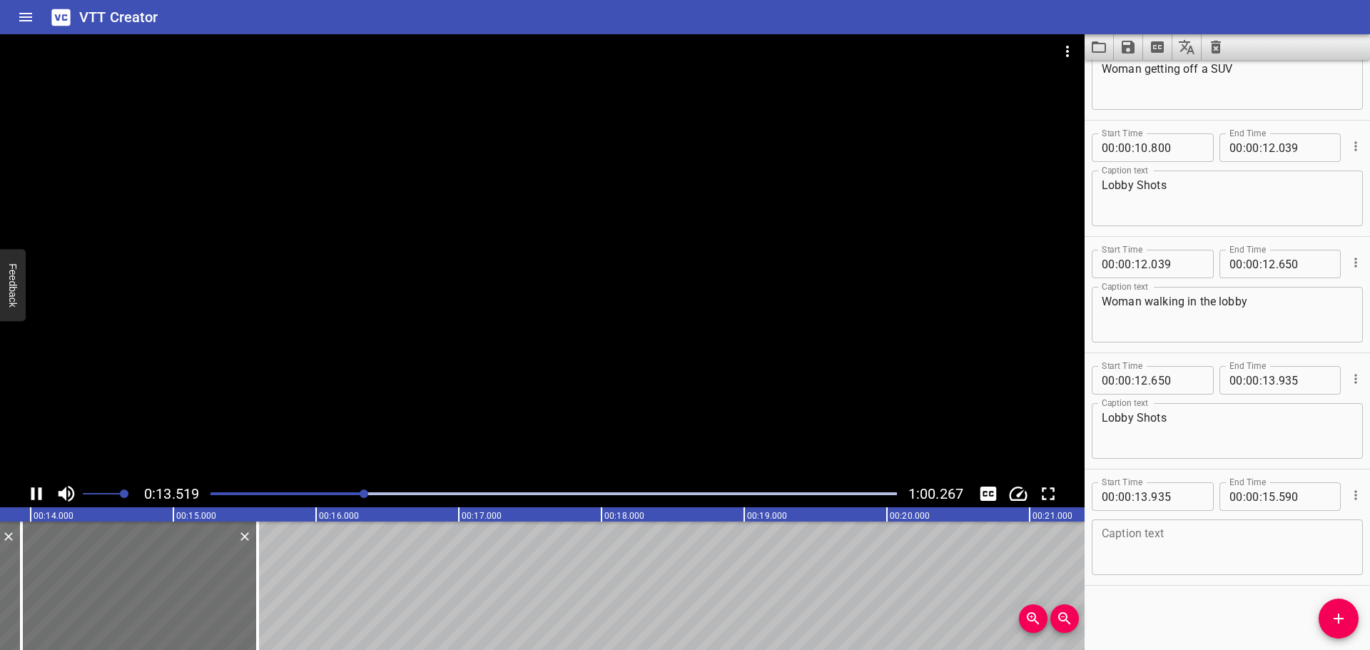
click at [36, 485] on icon "Play/Pause" at bounding box center [36, 493] width 21 height 21
click at [356, 493] on div "Play progress" at bounding box center [26, 493] width 687 height 3
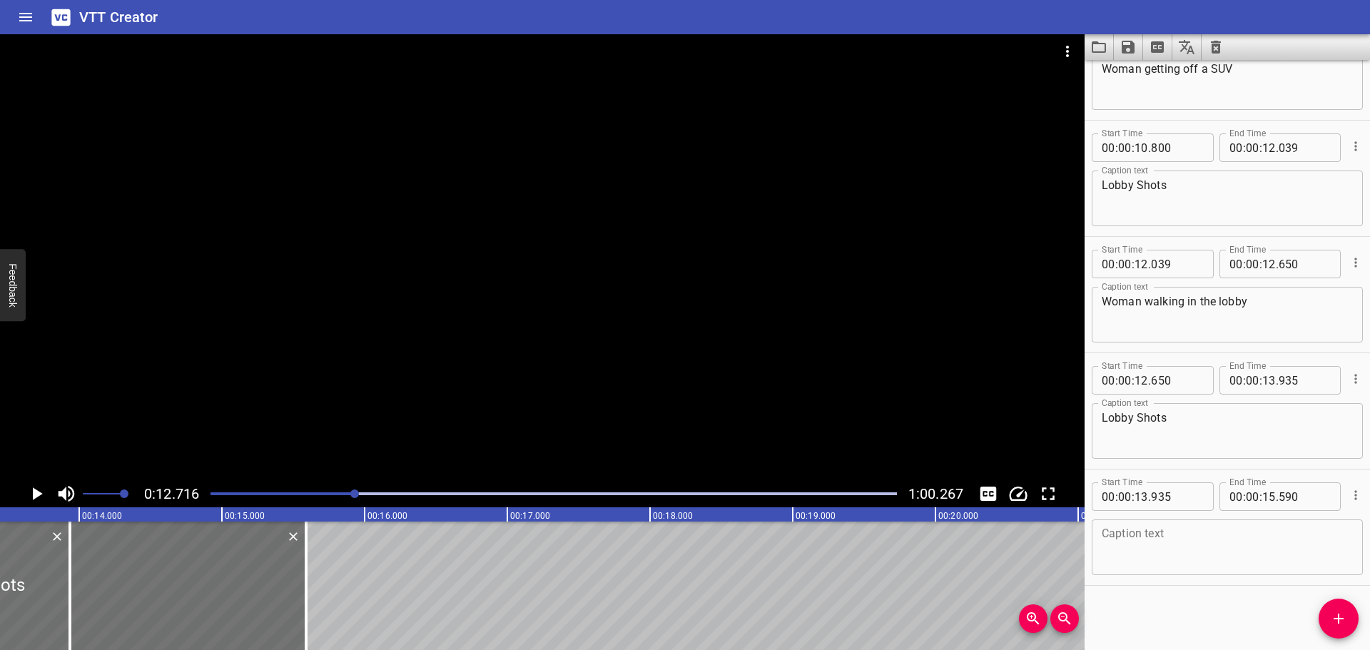
scroll to position [0, 1815]
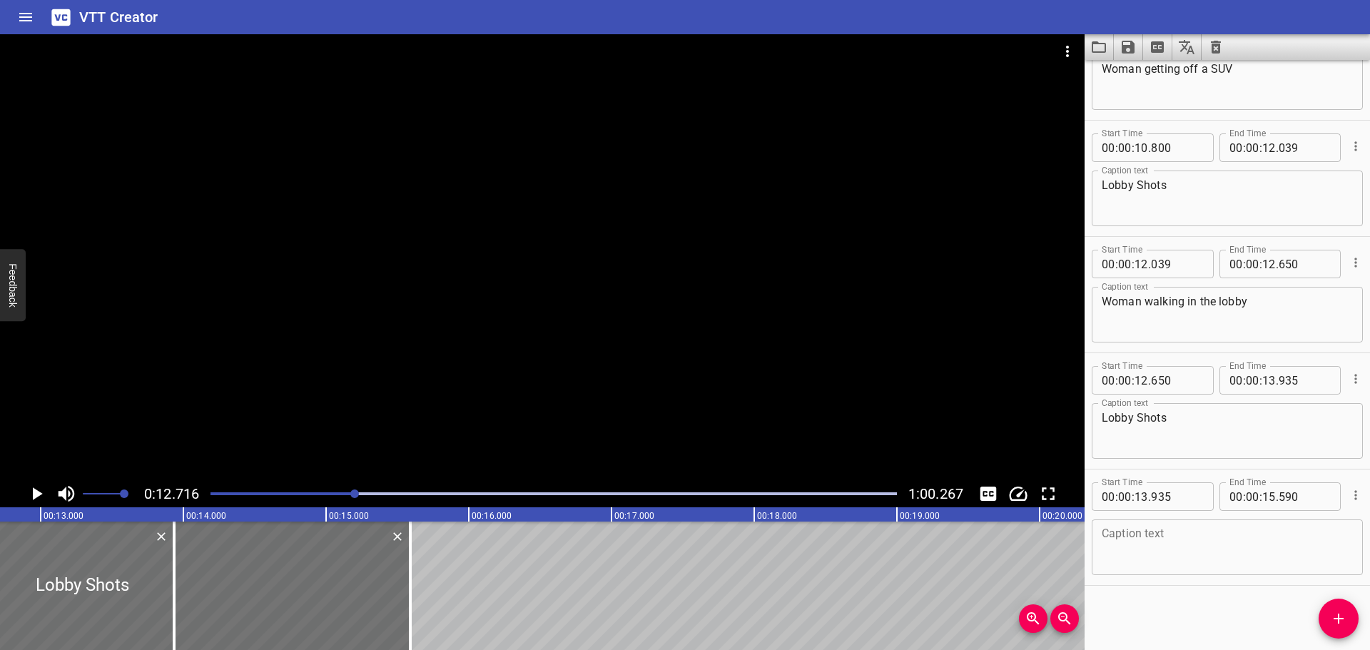
click at [30, 492] on icon "Play/Pause" at bounding box center [36, 493] width 21 height 21
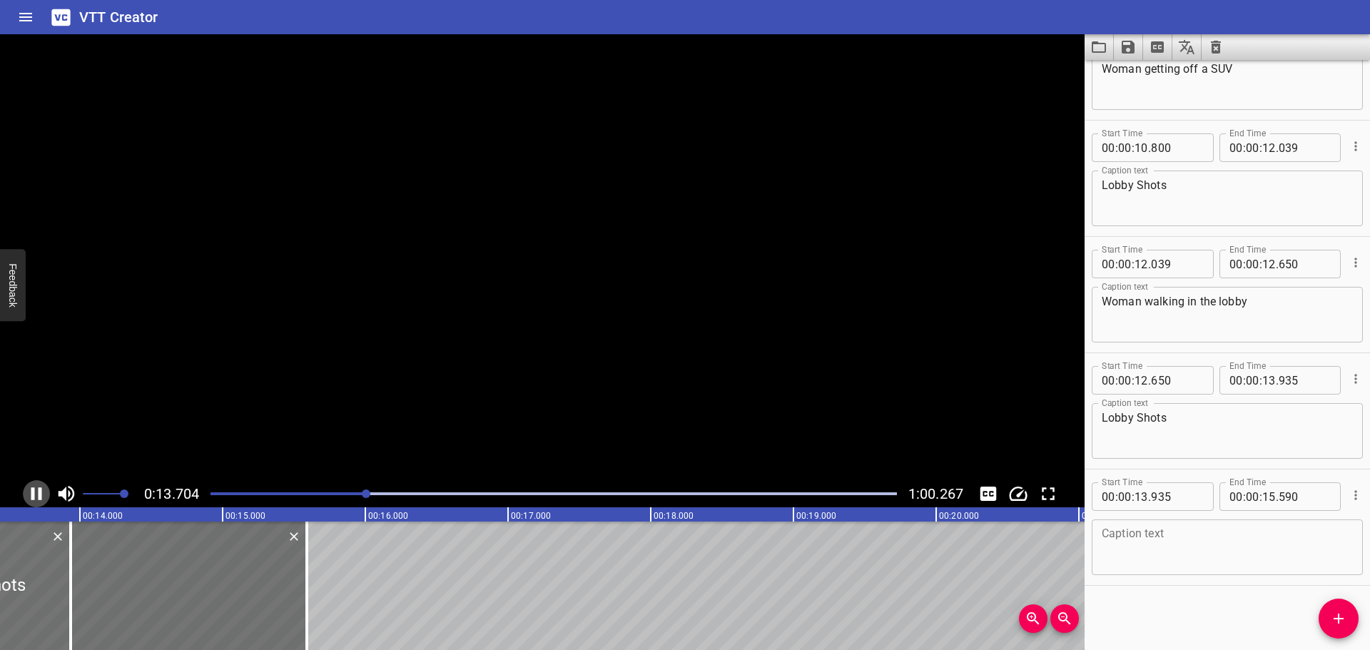
click at [30, 492] on icon "Play/Pause" at bounding box center [36, 493] width 21 height 21
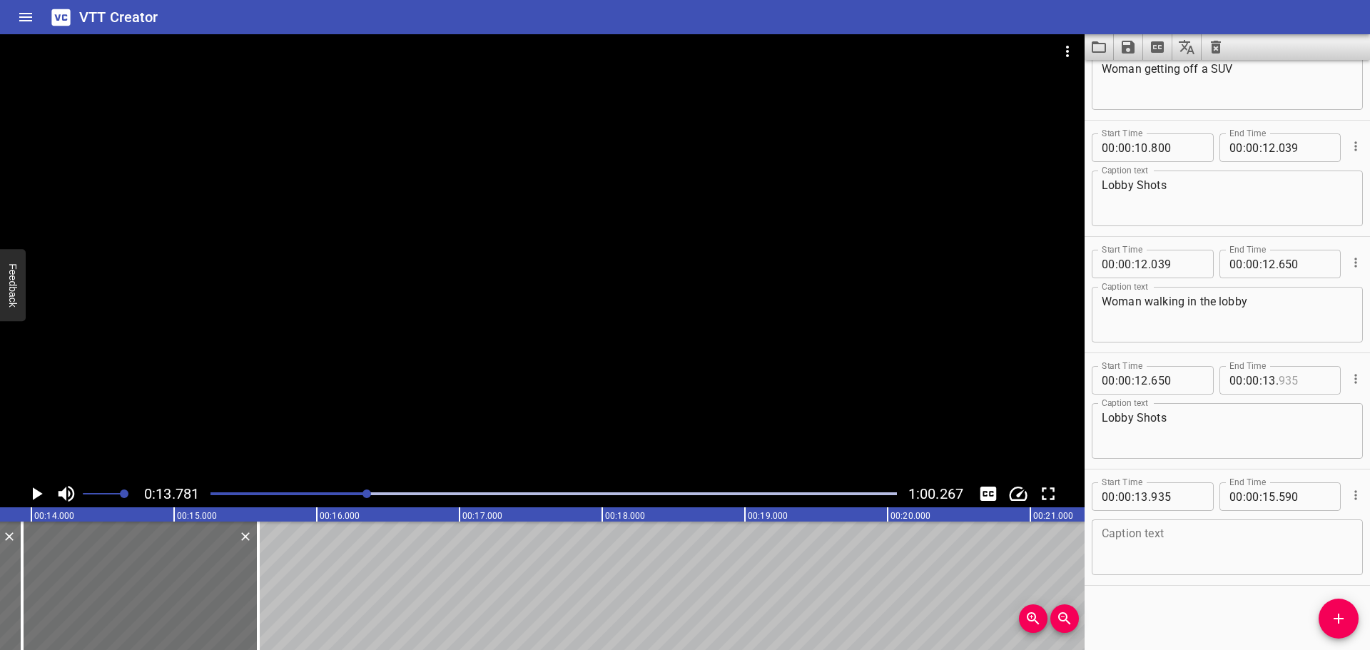
click at [1295, 390] on input "number" at bounding box center [1305, 380] width 52 height 29
type input "780"
click at [1175, 494] on input "number" at bounding box center [1177, 496] width 52 height 29
type input "780"
click at [1169, 549] on textarea at bounding box center [1227, 547] width 251 height 41
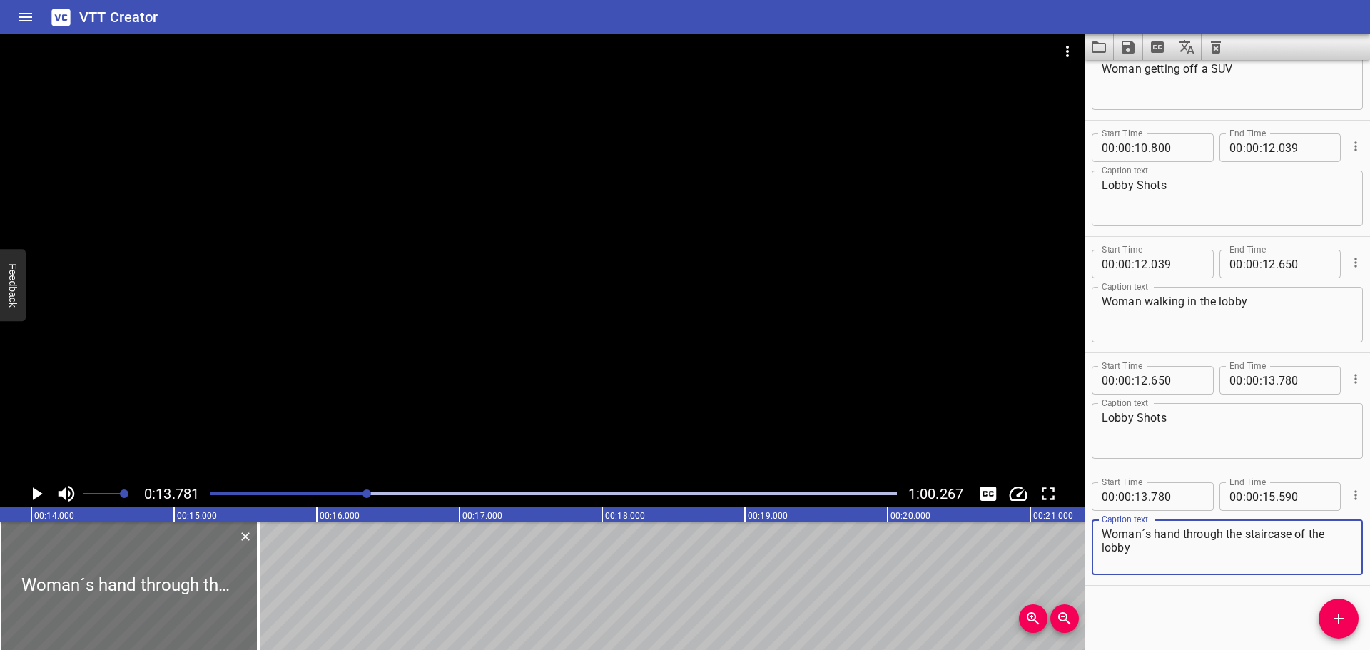
type textarea "Woman´s hand through the staircase of the lobby"
click at [34, 502] on icon "Play/Pause" at bounding box center [36, 493] width 21 height 21
click at [32, 492] on icon "Play/Pause" at bounding box center [36, 493] width 21 height 21
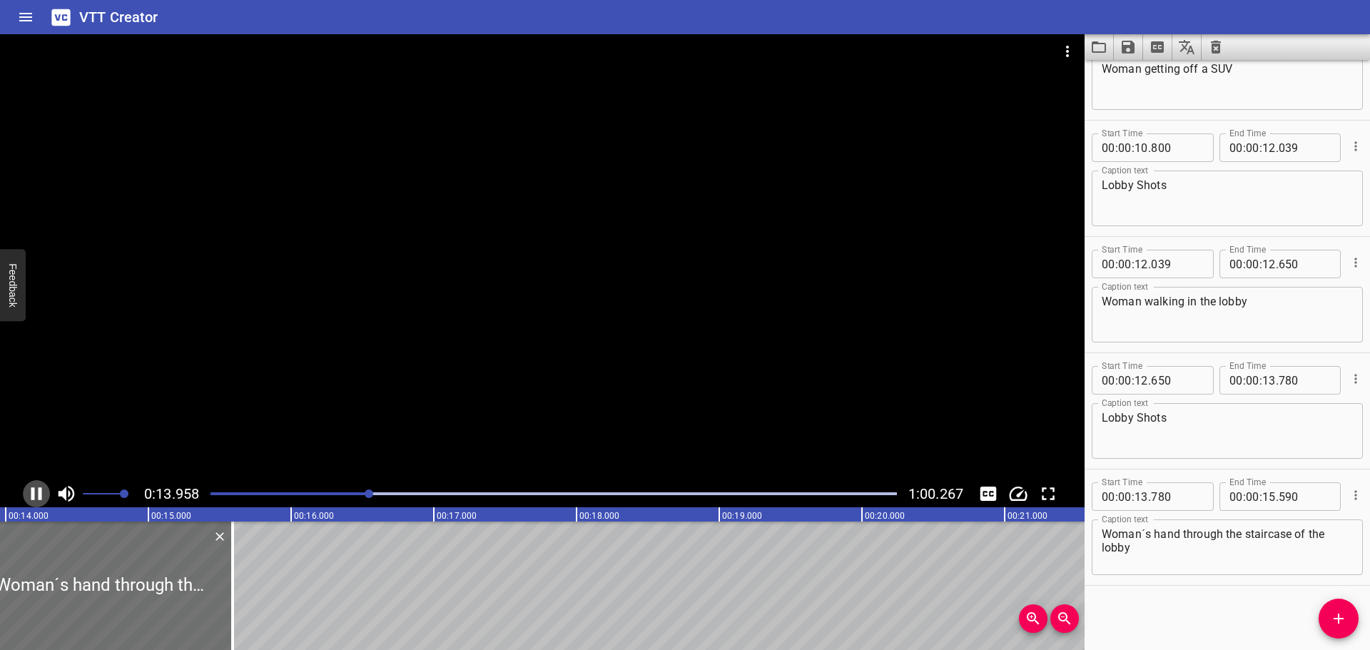
click at [32, 492] on icon "Play/Pause" at bounding box center [36, 493] width 11 height 13
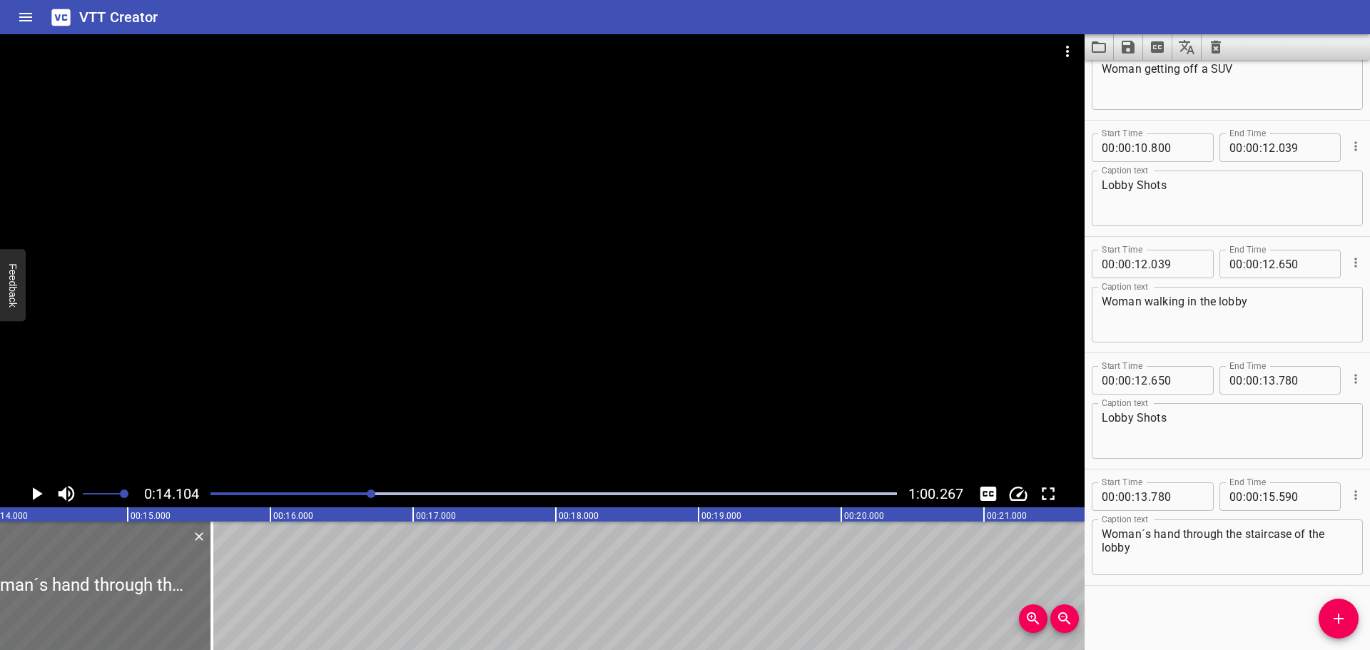
click at [1276, 495] on span "." at bounding box center [1277, 496] width 3 height 29
click at [1263, 495] on input "number" at bounding box center [1269, 496] width 14 height 29
type input "14"
type input "104"
click at [1193, 624] on div "Start Time 00 : 00 : 00 . 000 Start Time End Time 00 : 00 : 01 . 029 End Time C…" at bounding box center [1227, 355] width 285 height 590
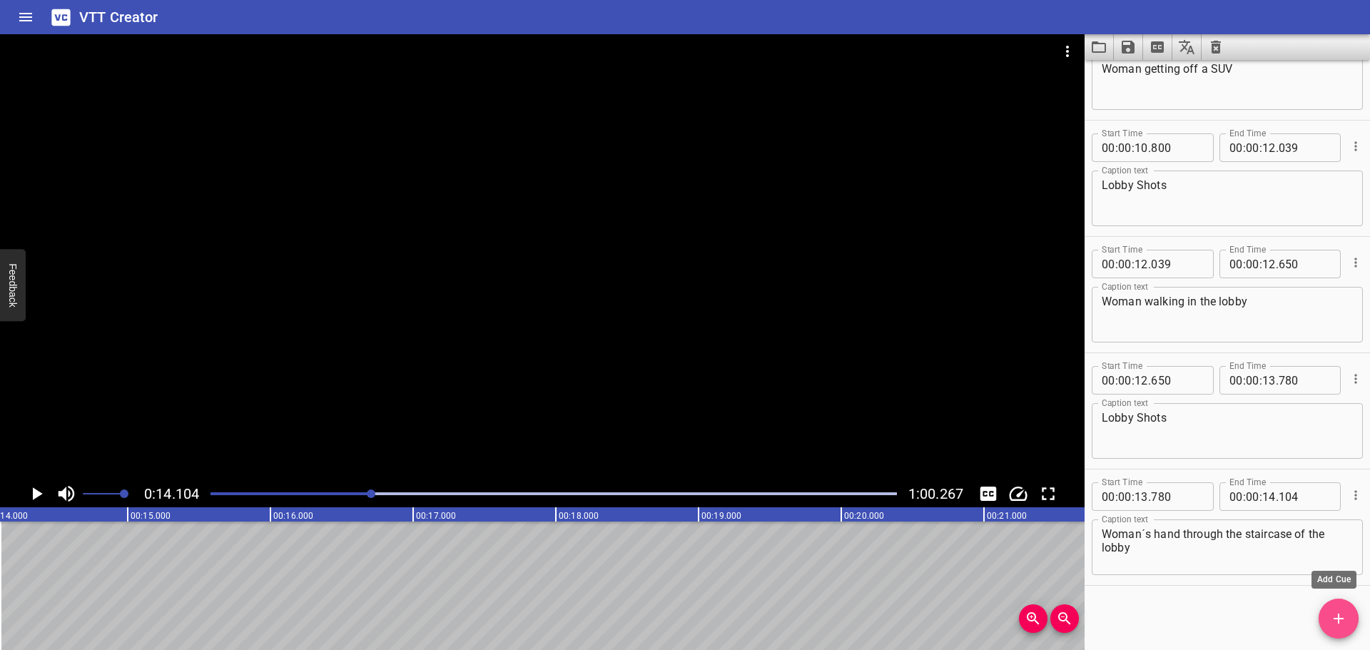
click at [1332, 617] on icon "Add Cue" at bounding box center [1338, 618] width 17 height 17
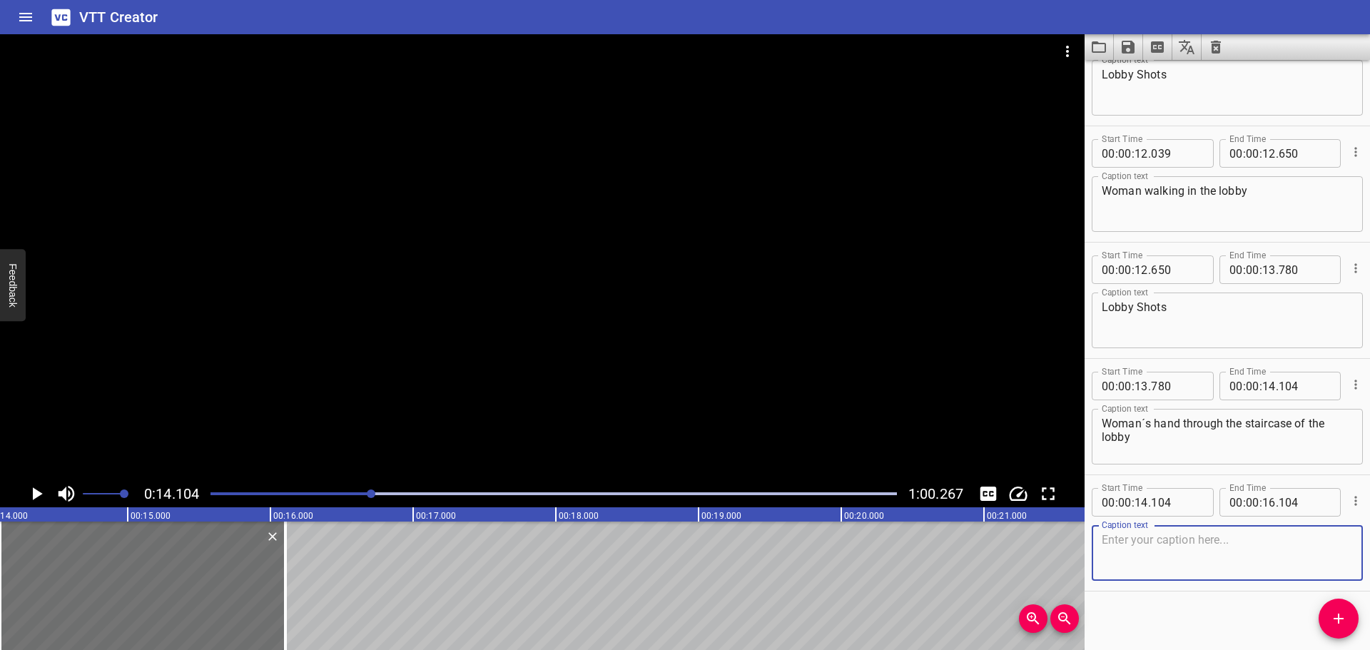
scroll to position [640, 0]
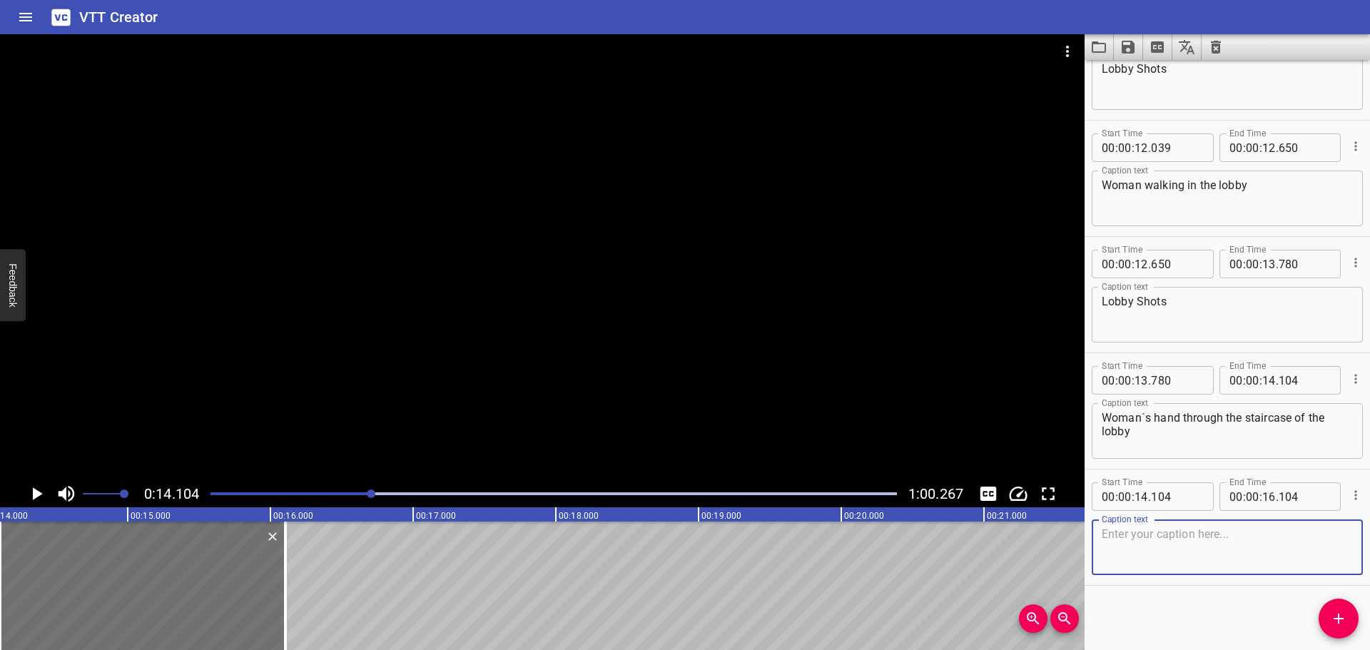
click at [29, 499] on icon "Play/Pause" at bounding box center [36, 493] width 21 height 21
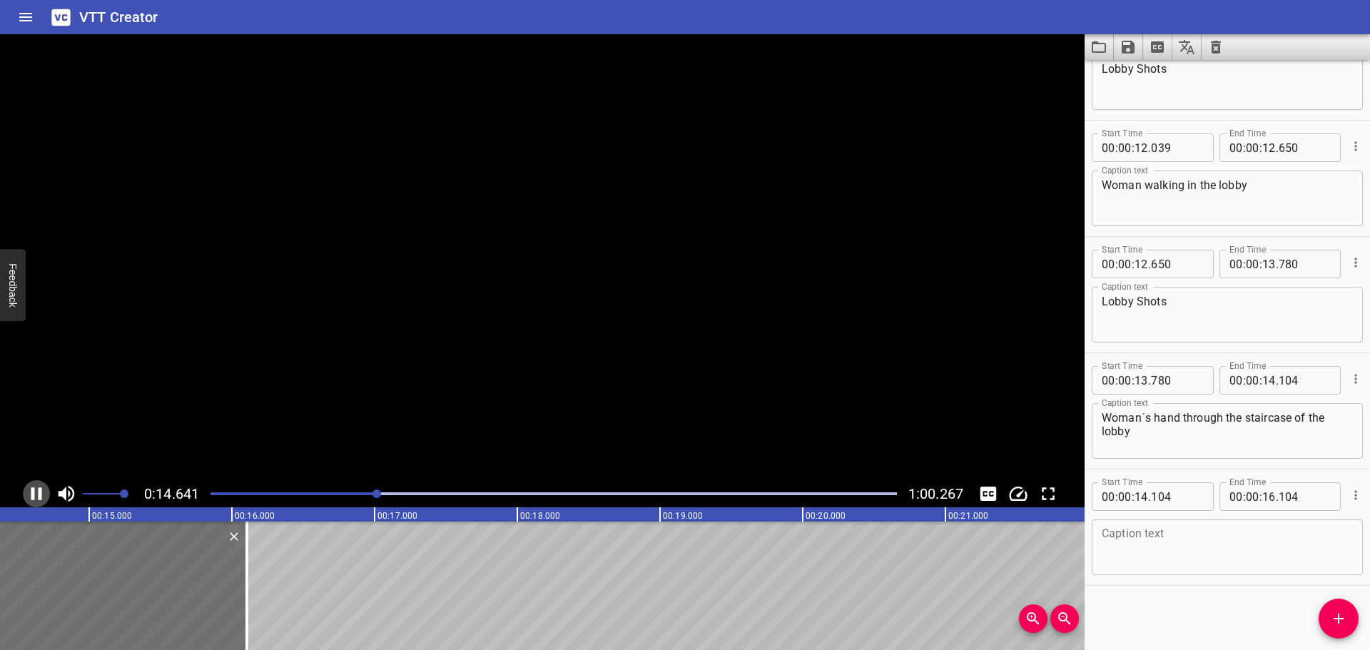
click at [29, 499] on icon "Play/Pause" at bounding box center [36, 493] width 21 height 21
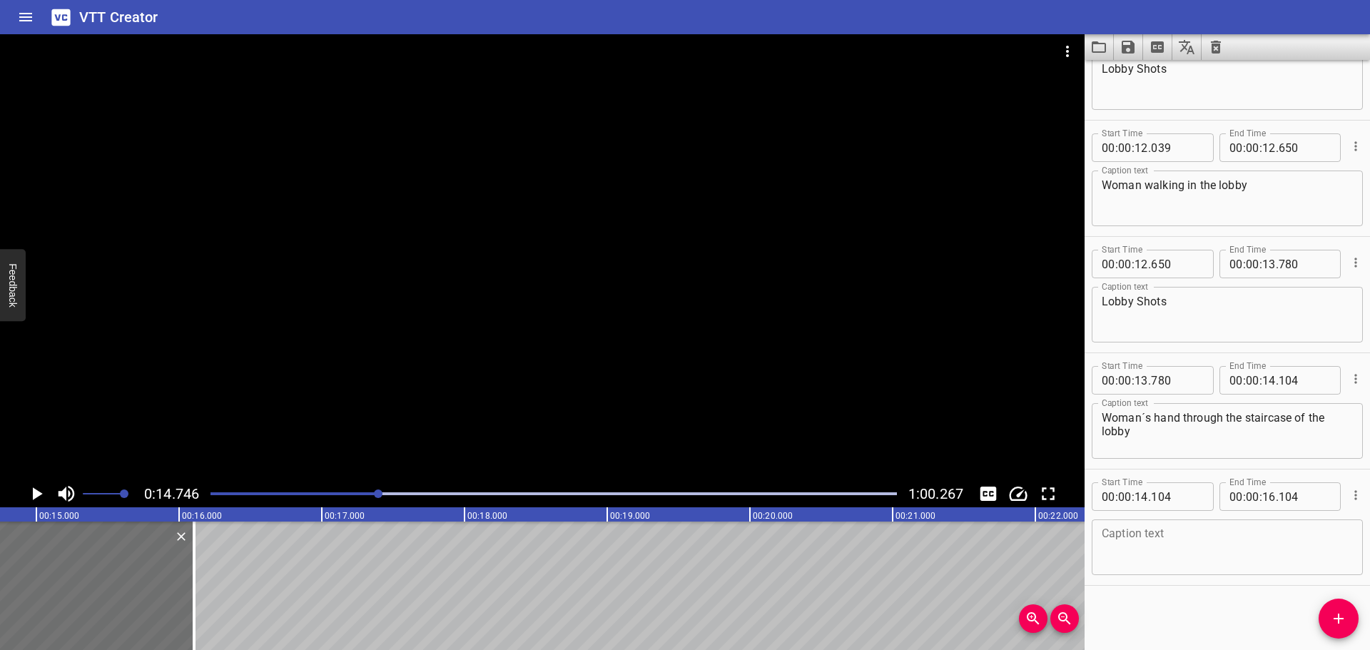
click at [29, 499] on icon "Play/Pause" at bounding box center [36, 493] width 21 height 21
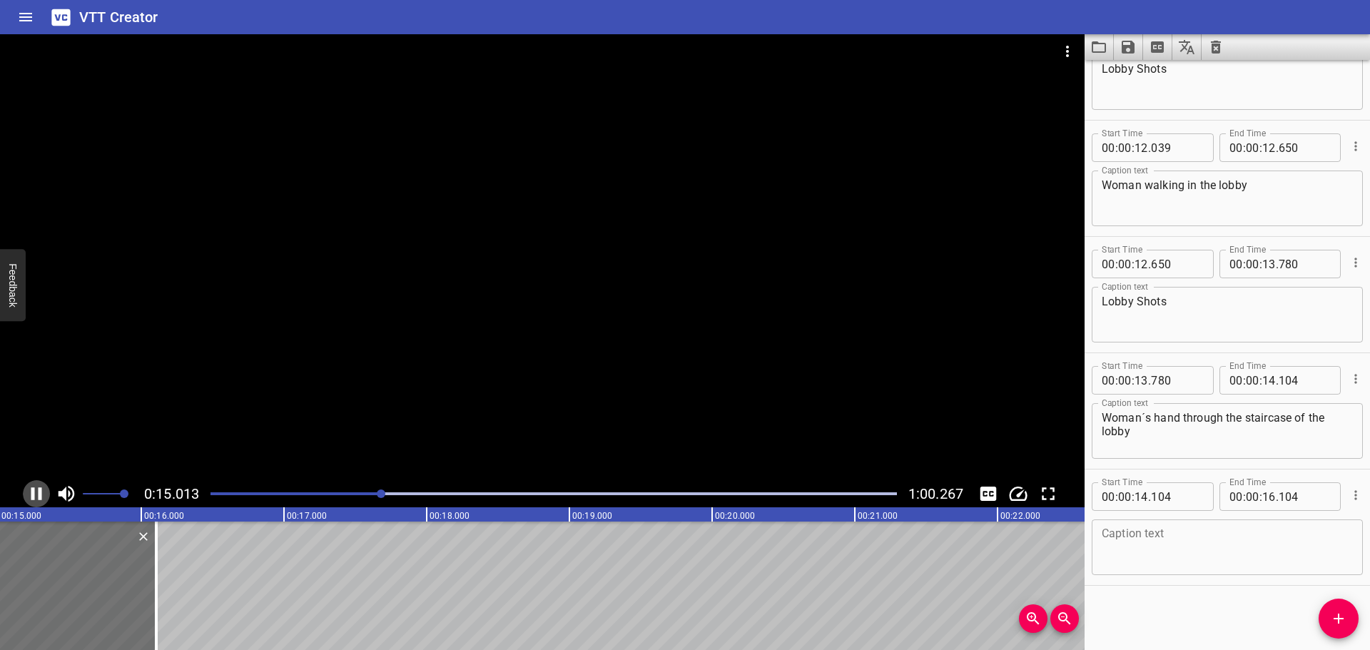
click at [29, 499] on icon "Play/Pause" at bounding box center [36, 493] width 21 height 21
click at [370, 494] on div "Play progress" at bounding box center [40, 493] width 687 height 3
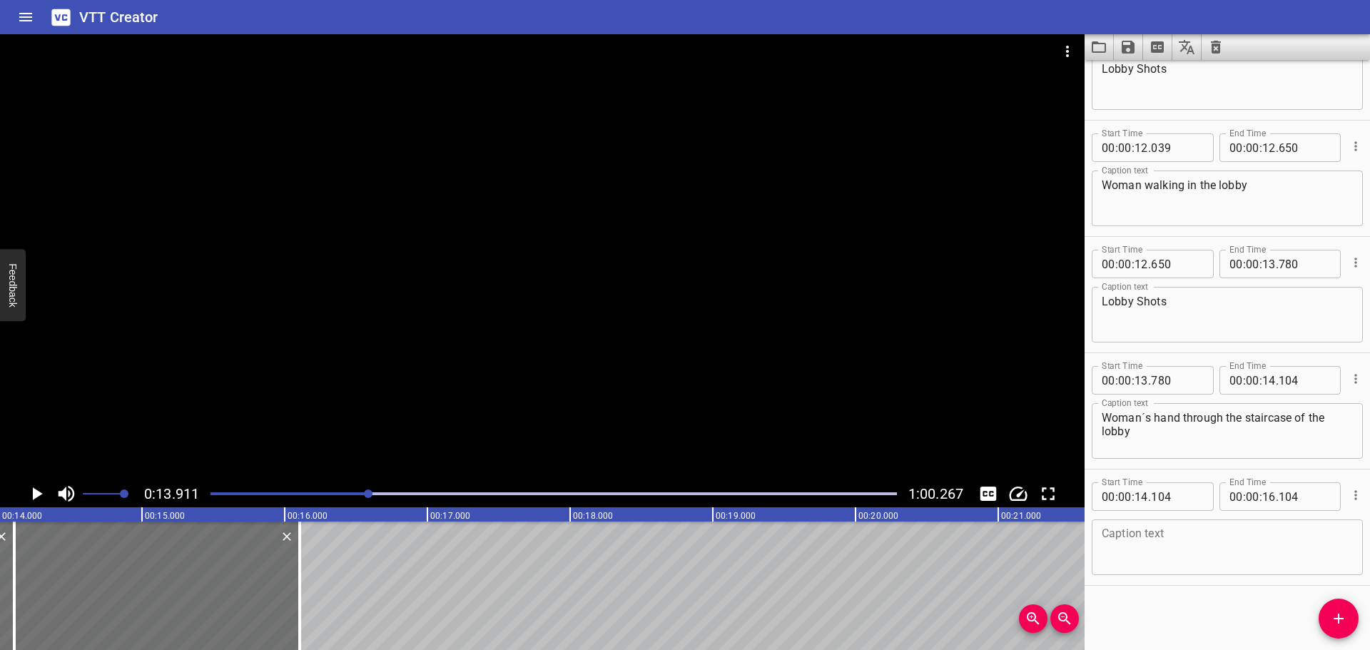
scroll to position [0, 1985]
click at [31, 493] on icon "Play/Pause" at bounding box center [36, 493] width 21 height 21
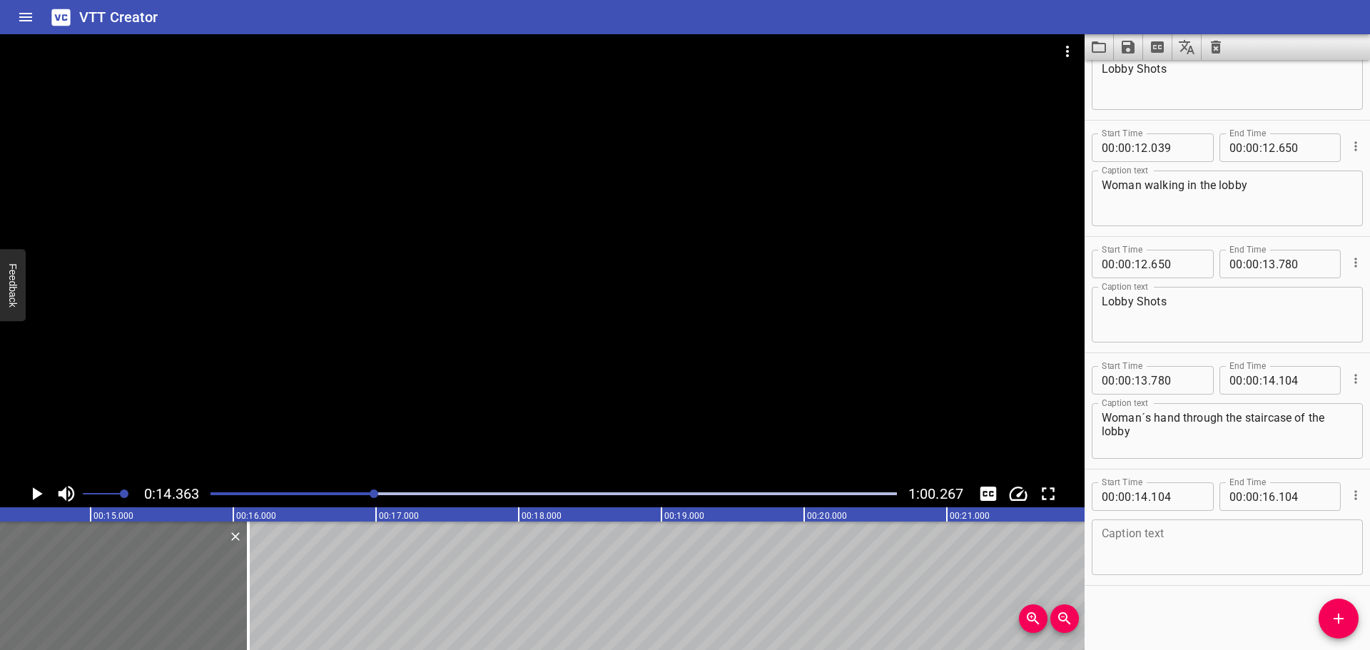
click at [1163, 527] on textarea at bounding box center [1227, 547] width 251 height 41
drag, startPoint x: 1245, startPoint y: 537, endPoint x: 1065, endPoint y: 546, distance: 180.0
click at [1065, 546] on main "0:14.363 1:00.267 00:00.000 00:01.000 00:02.000 00:03.000 00:04.000 00:05.000 0…" at bounding box center [685, 342] width 1370 height 616
click at [1173, 548] on textarea "Wall" at bounding box center [1227, 547] width 251 height 41
type textarea "Wall shot"
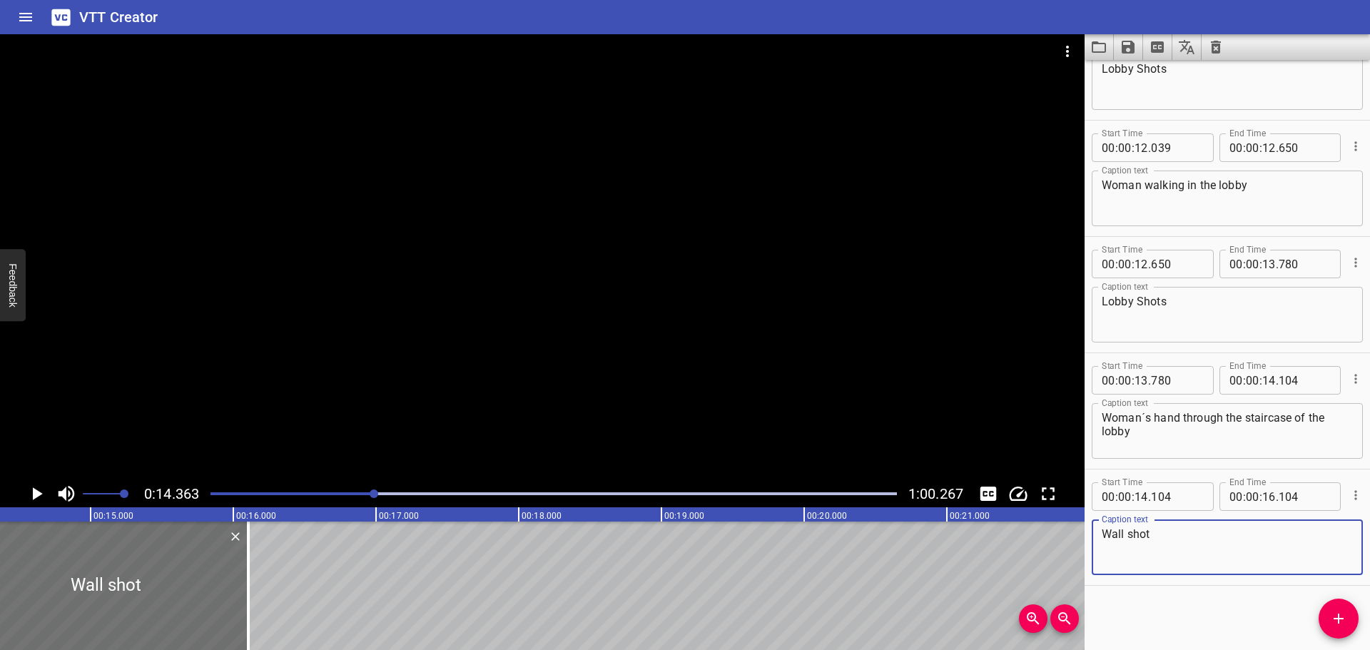
click at [34, 491] on icon "Play/Pause" at bounding box center [38, 493] width 10 height 13
click at [34, 491] on icon "Play/Pause" at bounding box center [36, 493] width 11 height 13
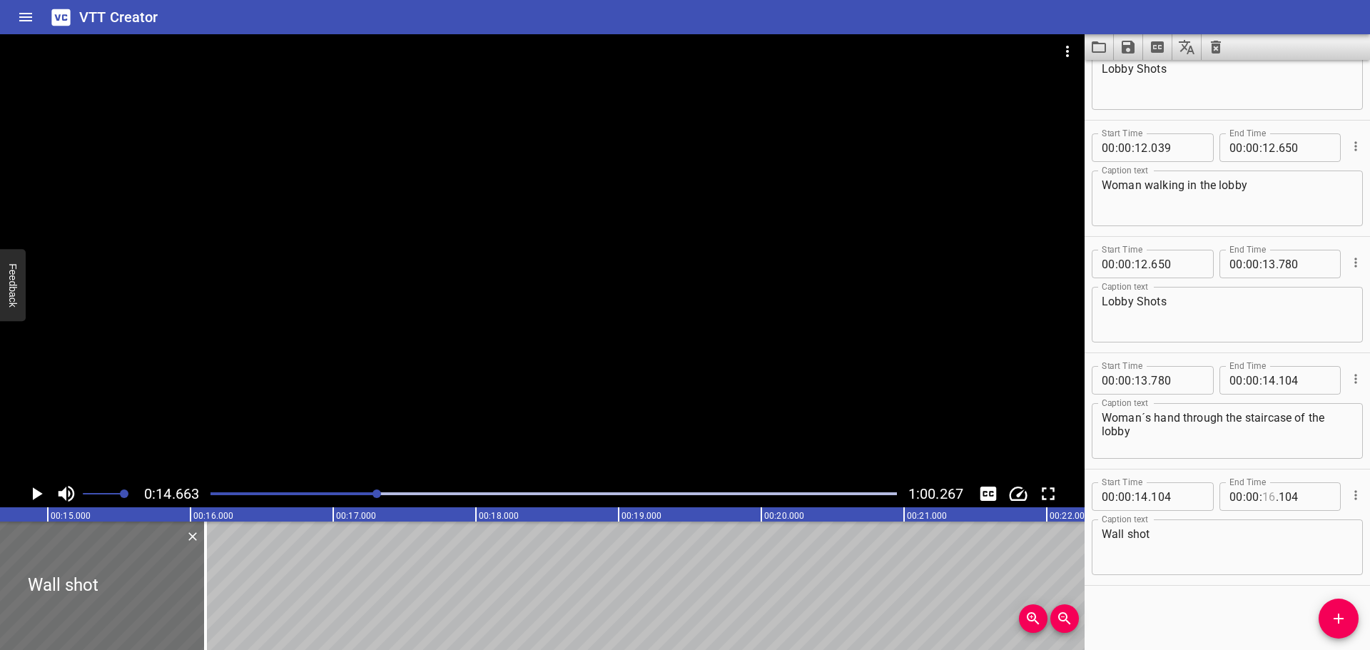
click at [1262, 496] on input "number" at bounding box center [1269, 496] width 14 height 29
type input "14"
type input "660"
click at [1237, 632] on div "Start Time 00 : 00 : 00 . 000 Start Time End Time 00 : 00 : 01 . 029 End Time C…" at bounding box center [1227, 355] width 285 height 590
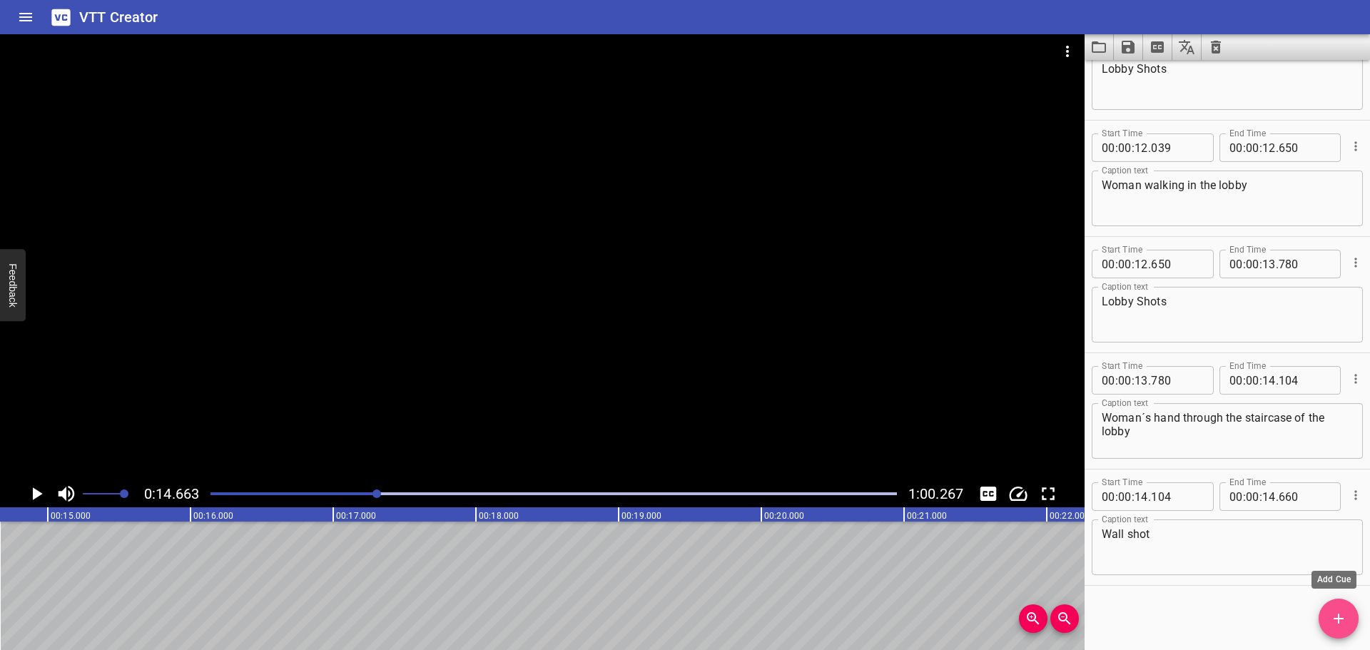
click at [1330, 609] on button "Add Cue" at bounding box center [1339, 619] width 40 height 40
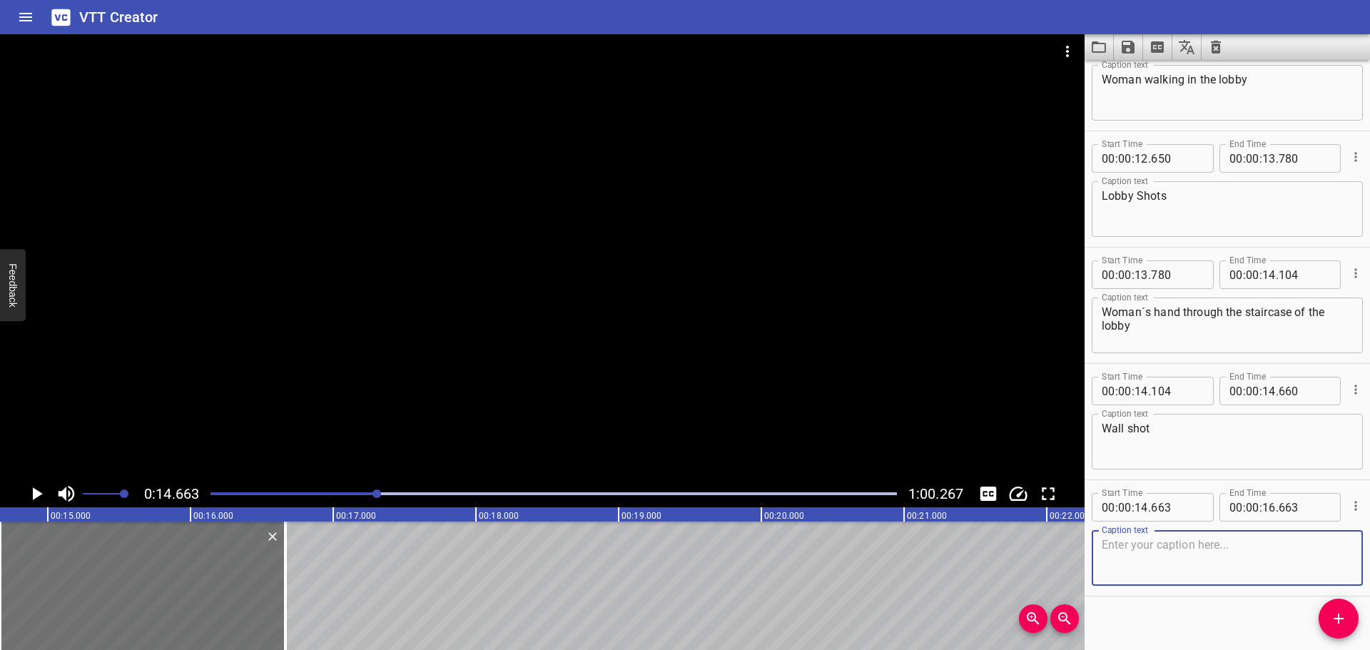
scroll to position [756, 0]
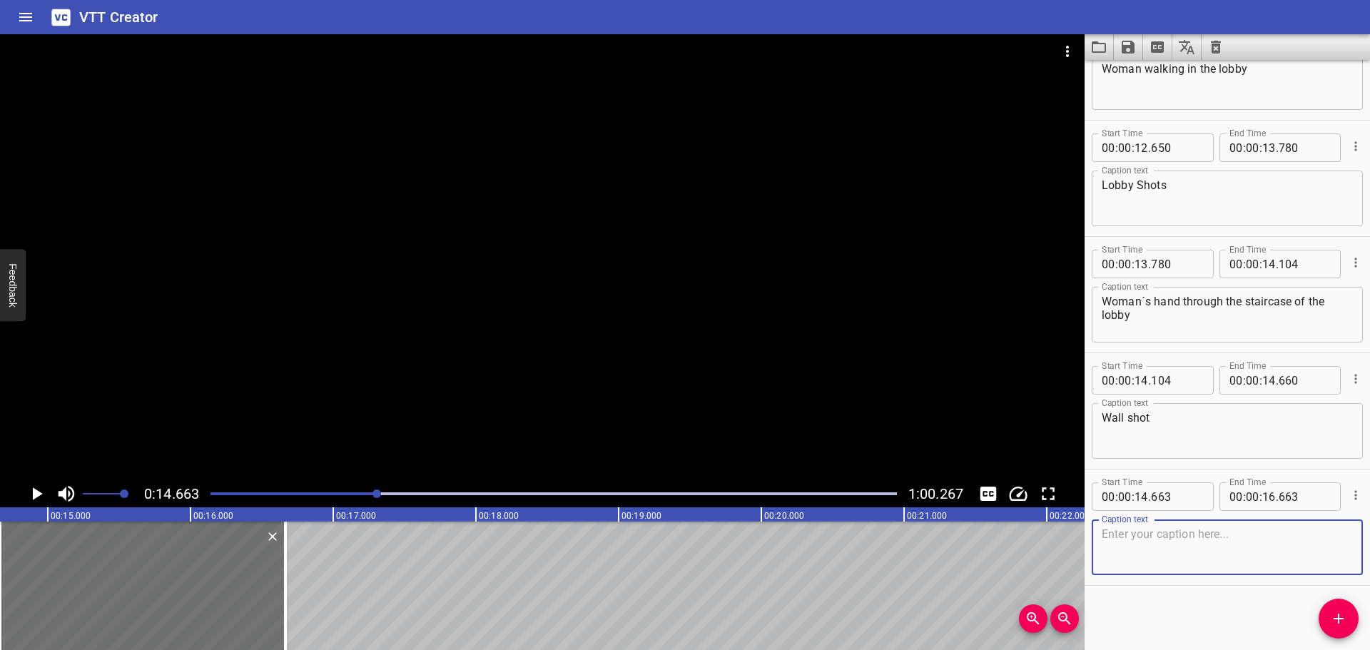
click at [1188, 559] on textarea at bounding box center [1227, 547] width 251 height 41
type textarea "Chairs shot"
click at [1197, 193] on textarea "Lobby Shots" at bounding box center [1227, 198] width 251 height 41
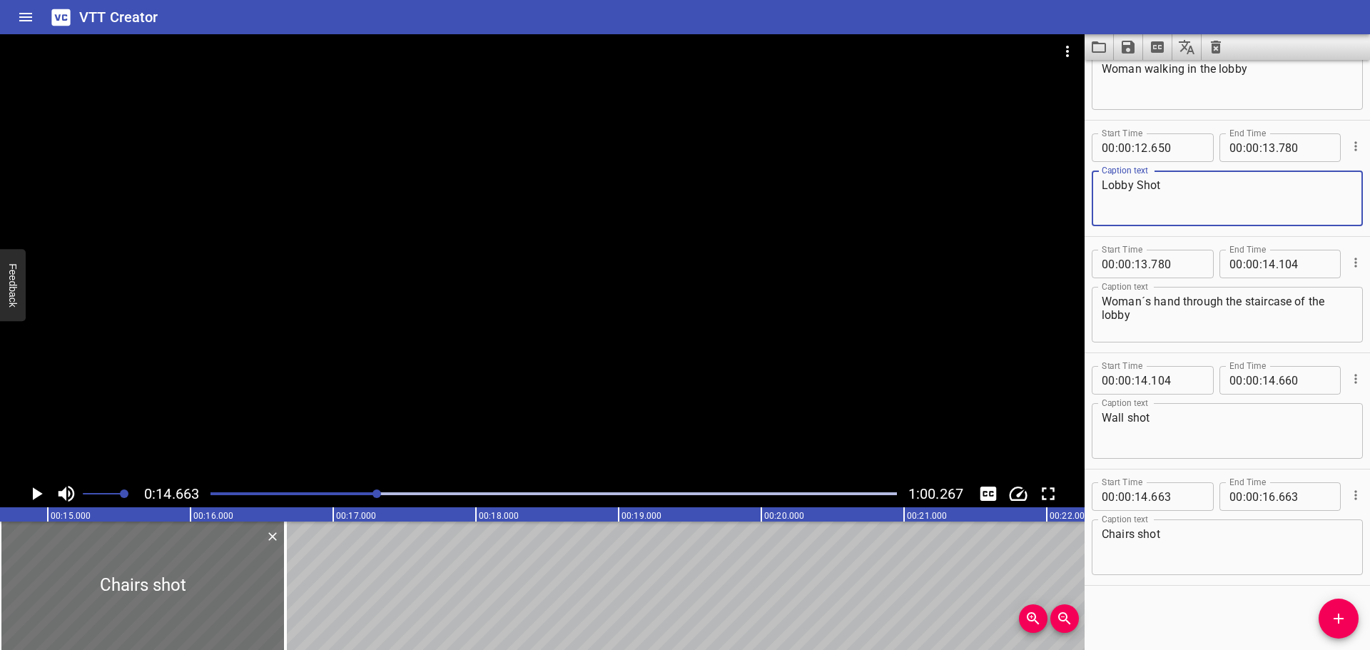
type textarea "Lobby Shot"
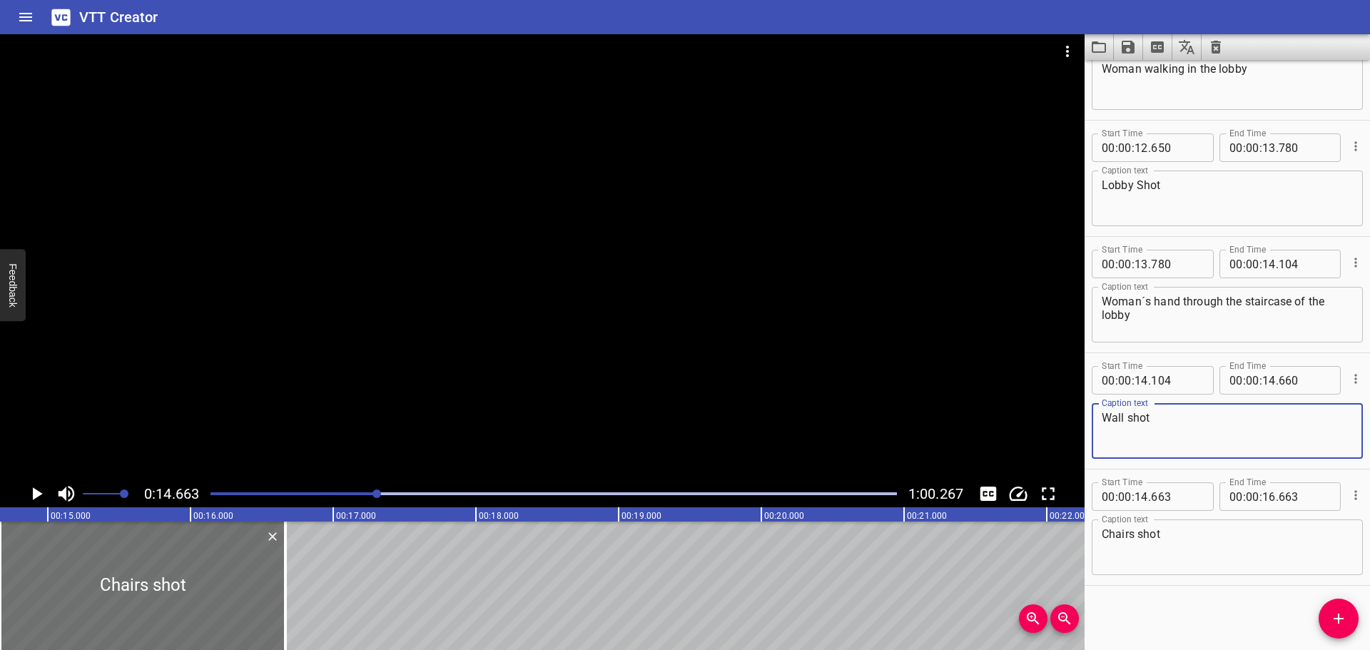
click at [1131, 412] on textarea "Wall shot" at bounding box center [1227, 431] width 251 height 41
type textarea "Wall Shot"
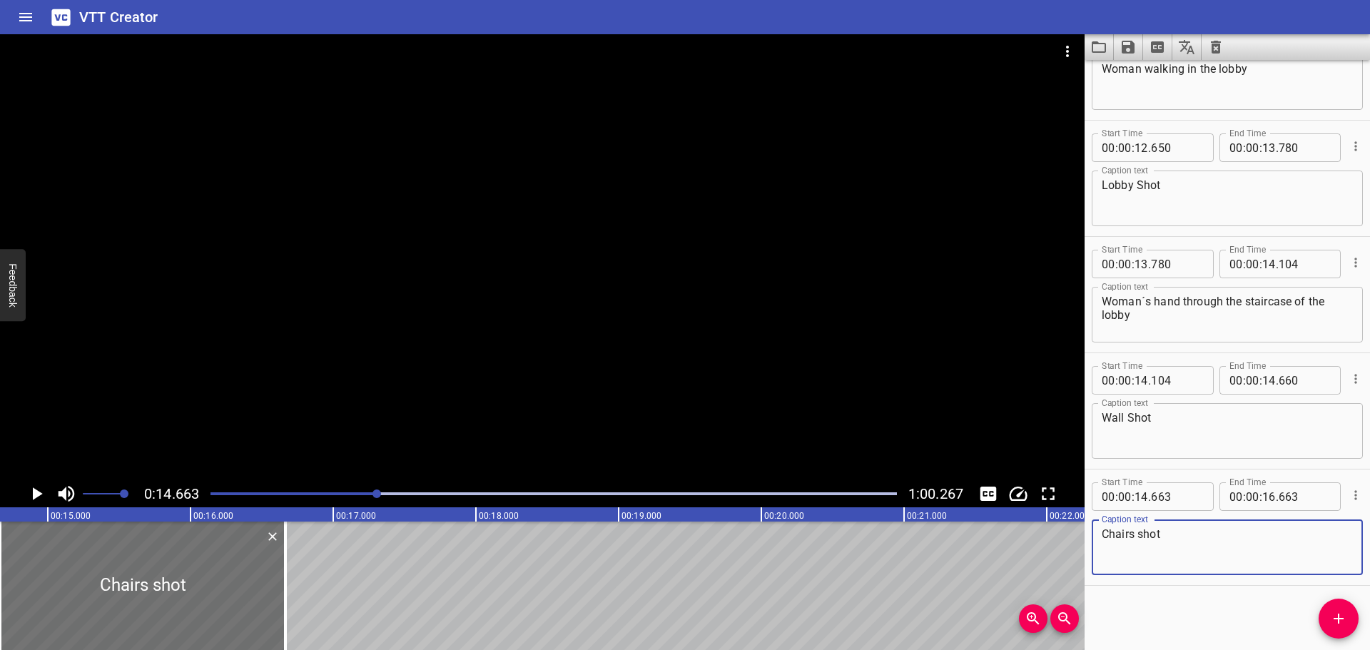
click at [1142, 528] on textarea "Chairs shot" at bounding box center [1227, 547] width 251 height 41
click at [1123, 535] on textarea "Chairs Shot" at bounding box center [1227, 547] width 251 height 41
type textarea "Dining Table Shot"
click at [0, 430] on div at bounding box center [542, 257] width 1085 height 446
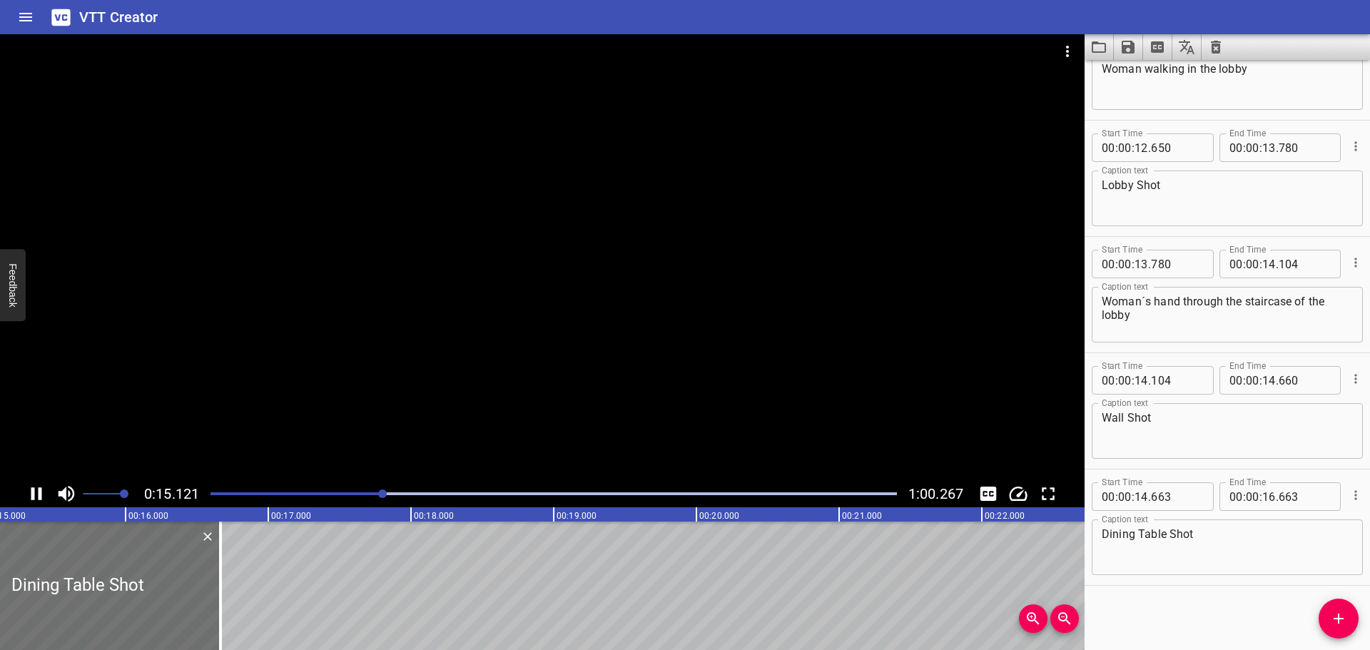
click at [26, 482] on div "0:15.121 1:00.267" at bounding box center [542, 493] width 1085 height 27
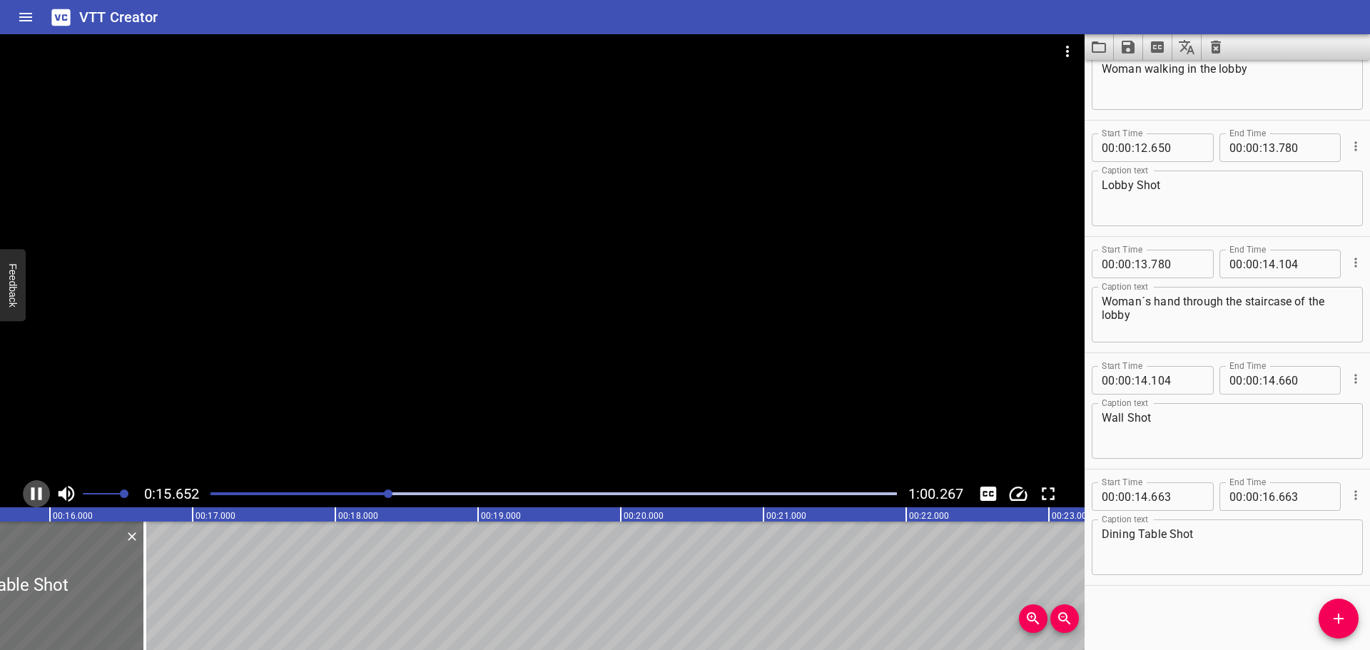
click at [32, 487] on icon "Play/Pause" at bounding box center [36, 493] width 21 height 21
click at [378, 492] on div "Play progress" at bounding box center [48, 493] width 687 height 3
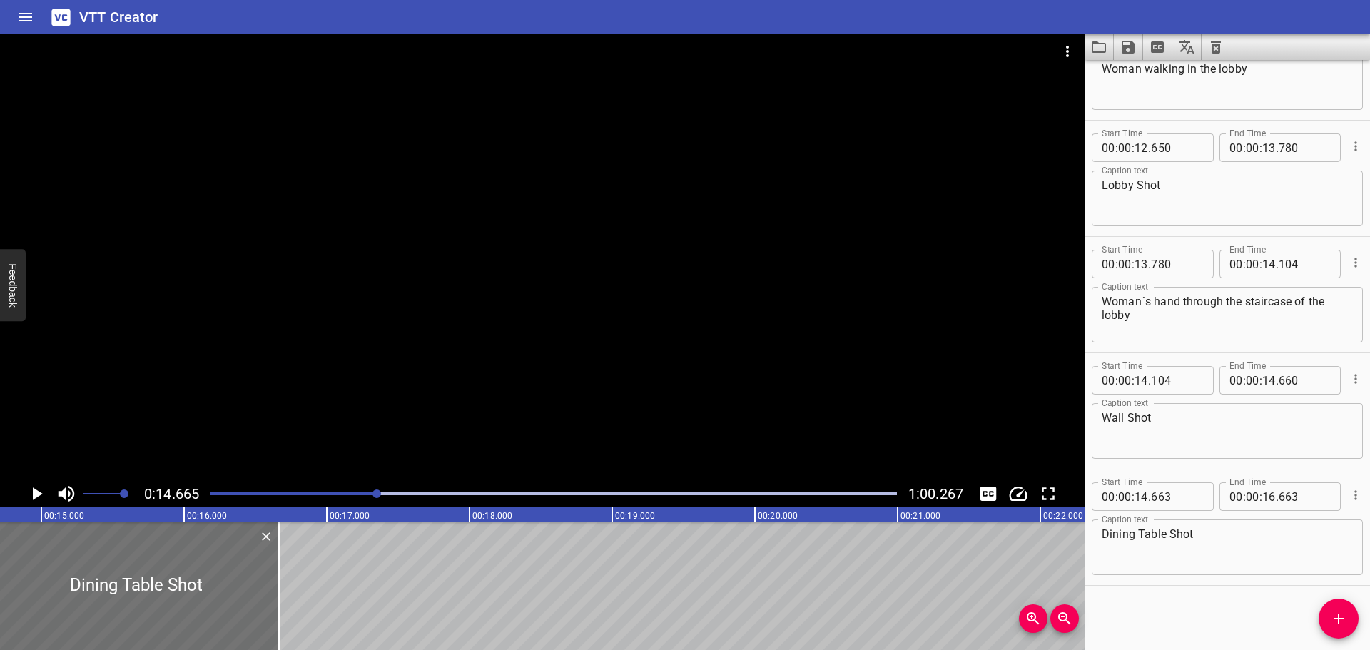
scroll to position [0, 2093]
click at [29, 494] on icon "Play/Pause" at bounding box center [36, 493] width 21 height 21
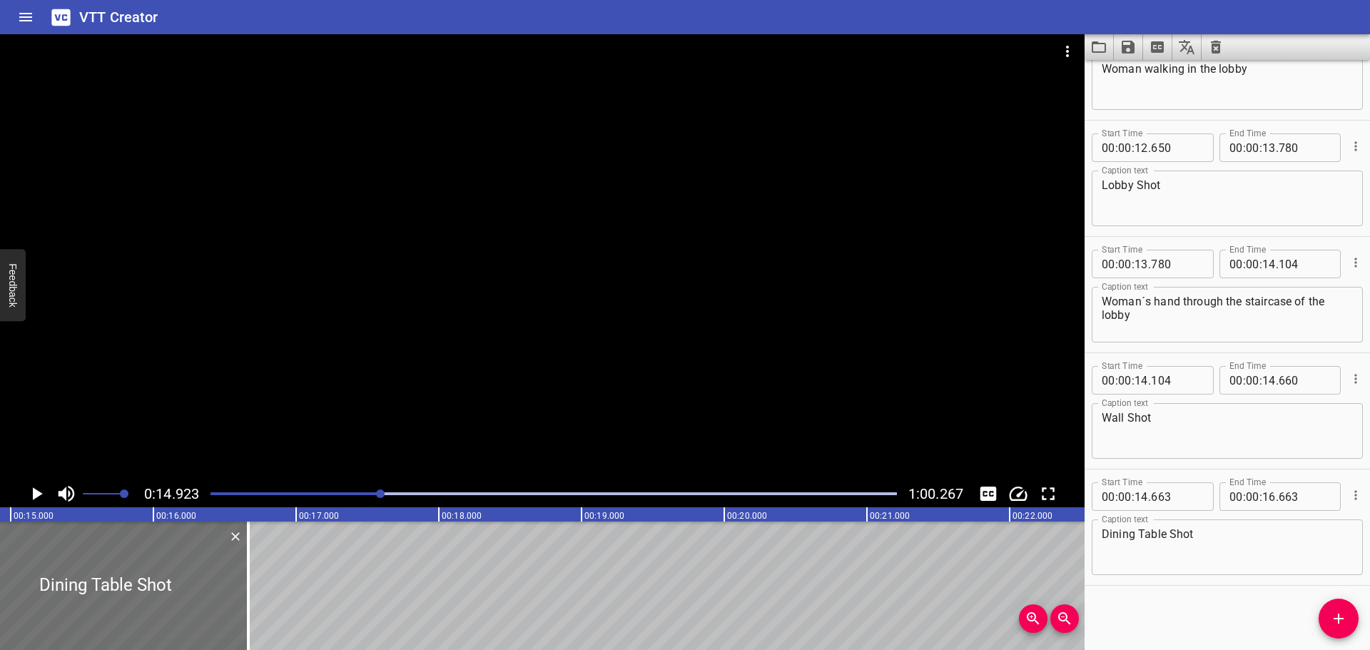
click at [29, 494] on icon "Play/Pause" at bounding box center [36, 493] width 21 height 21
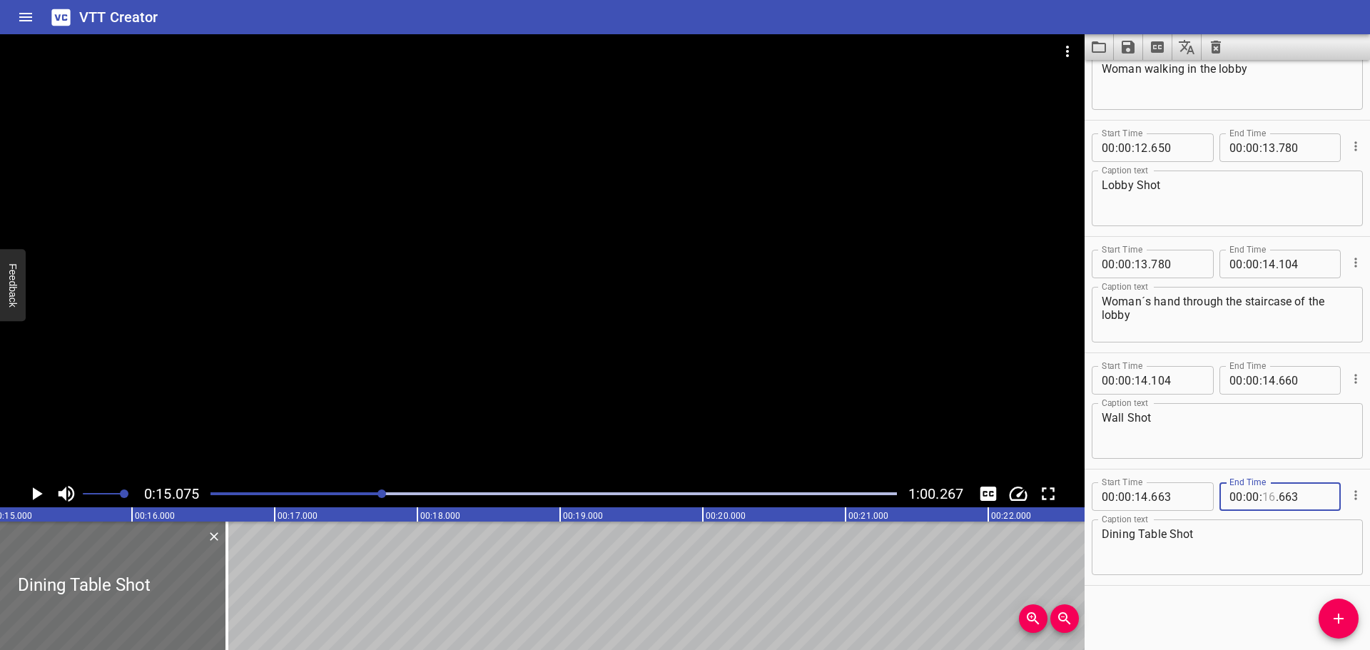
click at [1264, 495] on input "number" at bounding box center [1269, 496] width 14 height 29
type input "15"
type input "070"
click at [1199, 636] on div "Start Time 00 : 00 : 00 . 000 Start Time End Time 00 : 00 : 01 . 029 End Time C…" at bounding box center [1227, 355] width 285 height 590
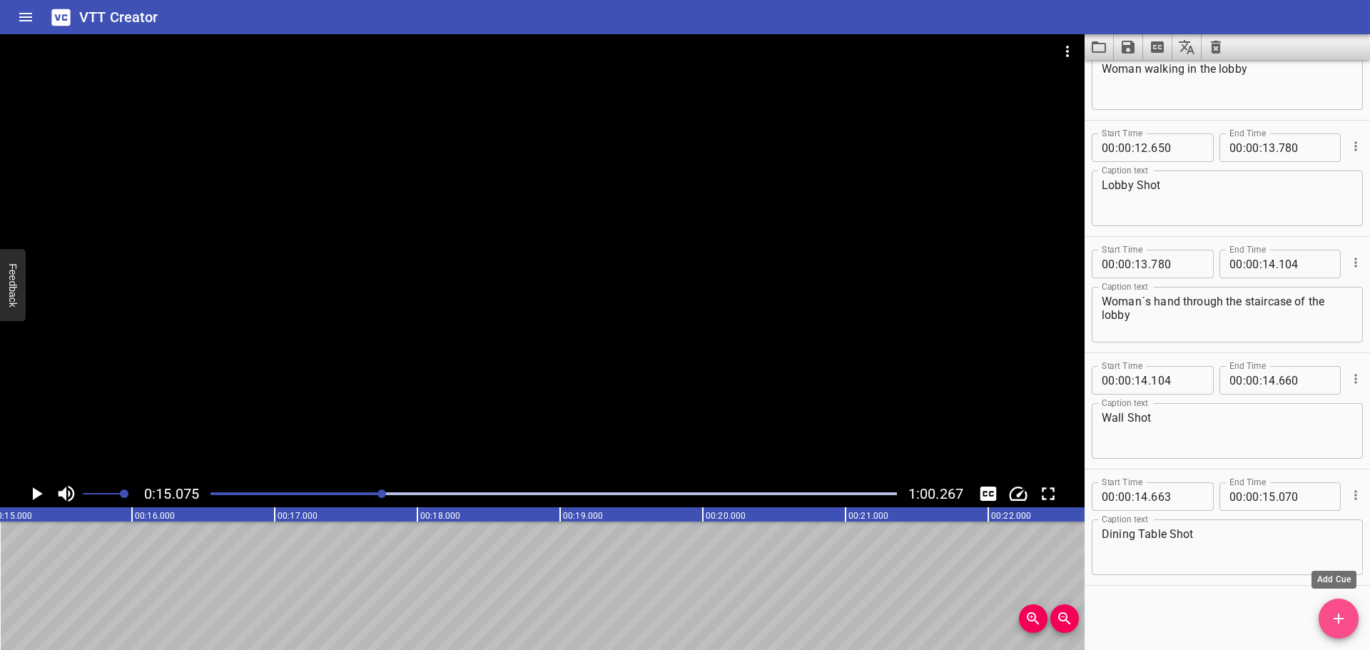
click at [1334, 610] on icon "Add Cue" at bounding box center [1338, 618] width 17 height 17
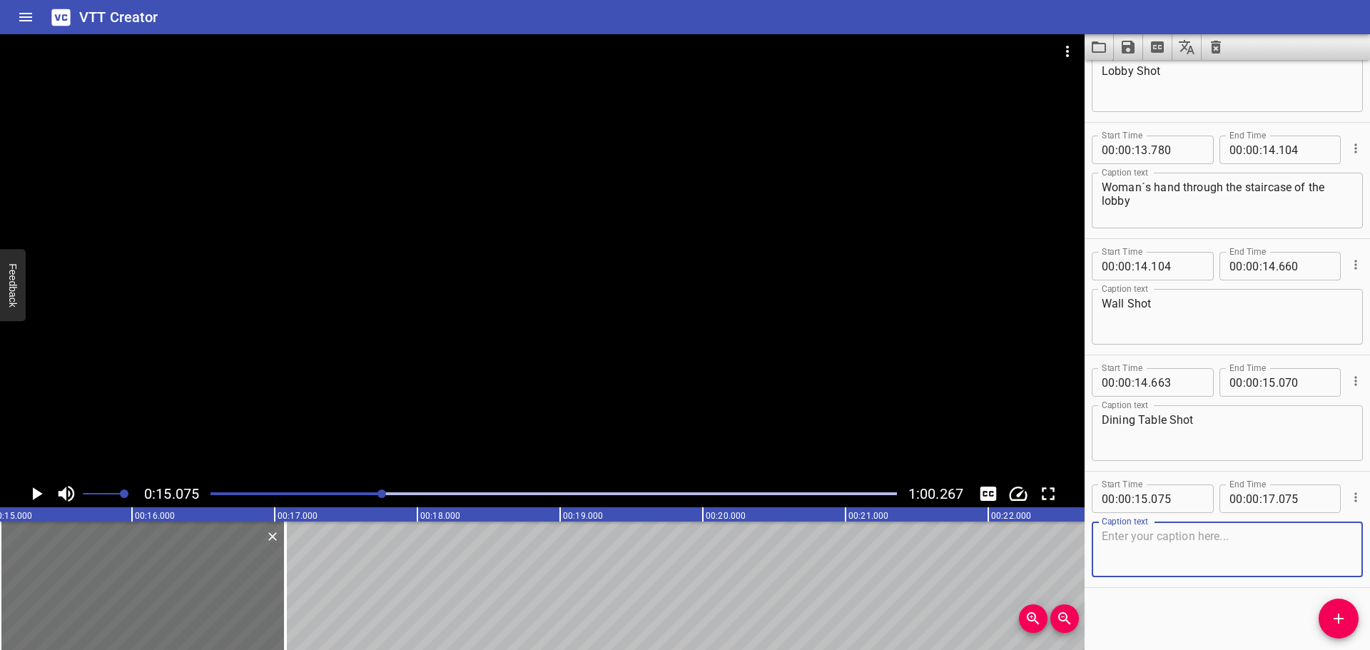
scroll to position [873, 0]
type textarea "Close up of Breakfast dish"
click at [349, 487] on div at bounding box center [554, 494] width 704 height 20
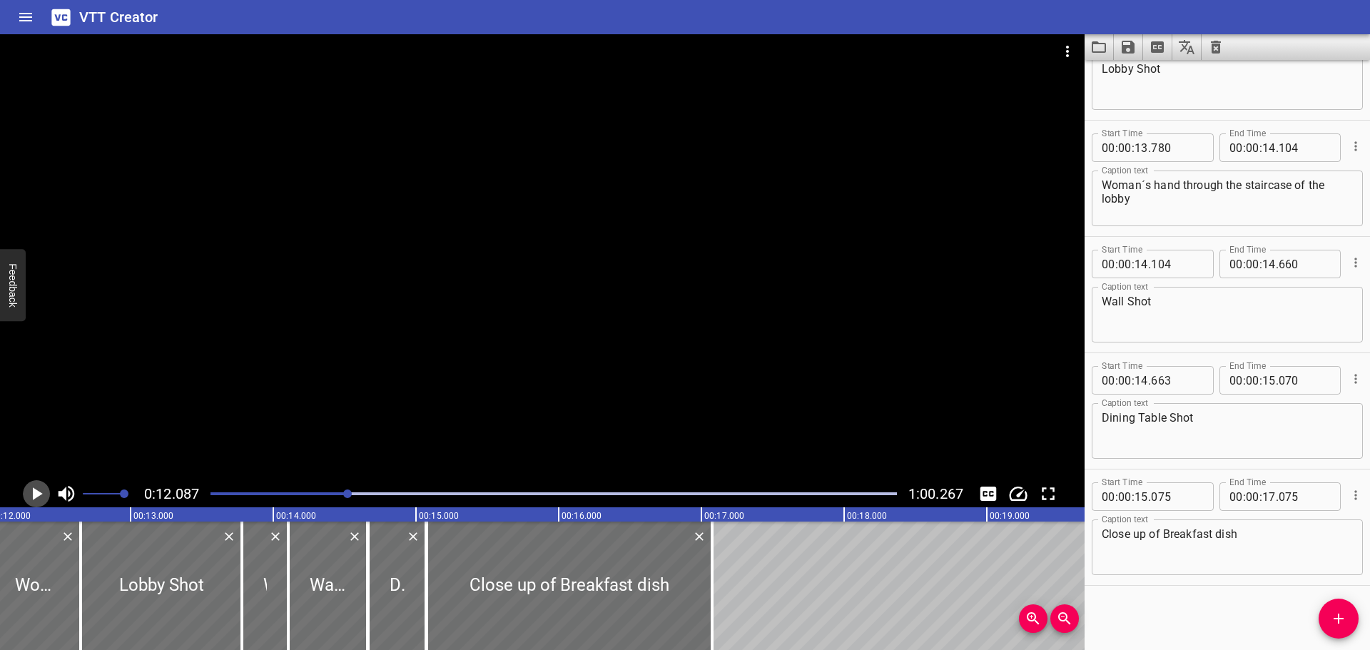
click at [31, 487] on icon "Play/Pause" at bounding box center [36, 493] width 21 height 21
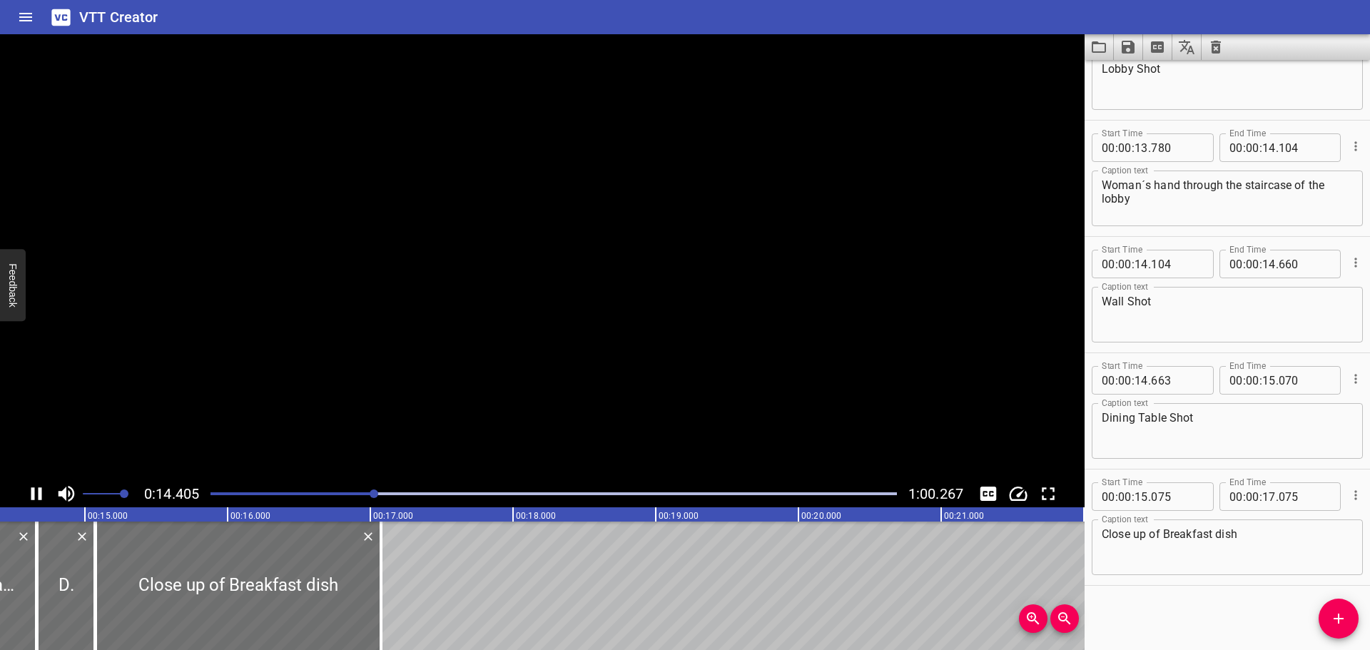
click at [31, 487] on icon "Play/Pause" at bounding box center [36, 493] width 21 height 21
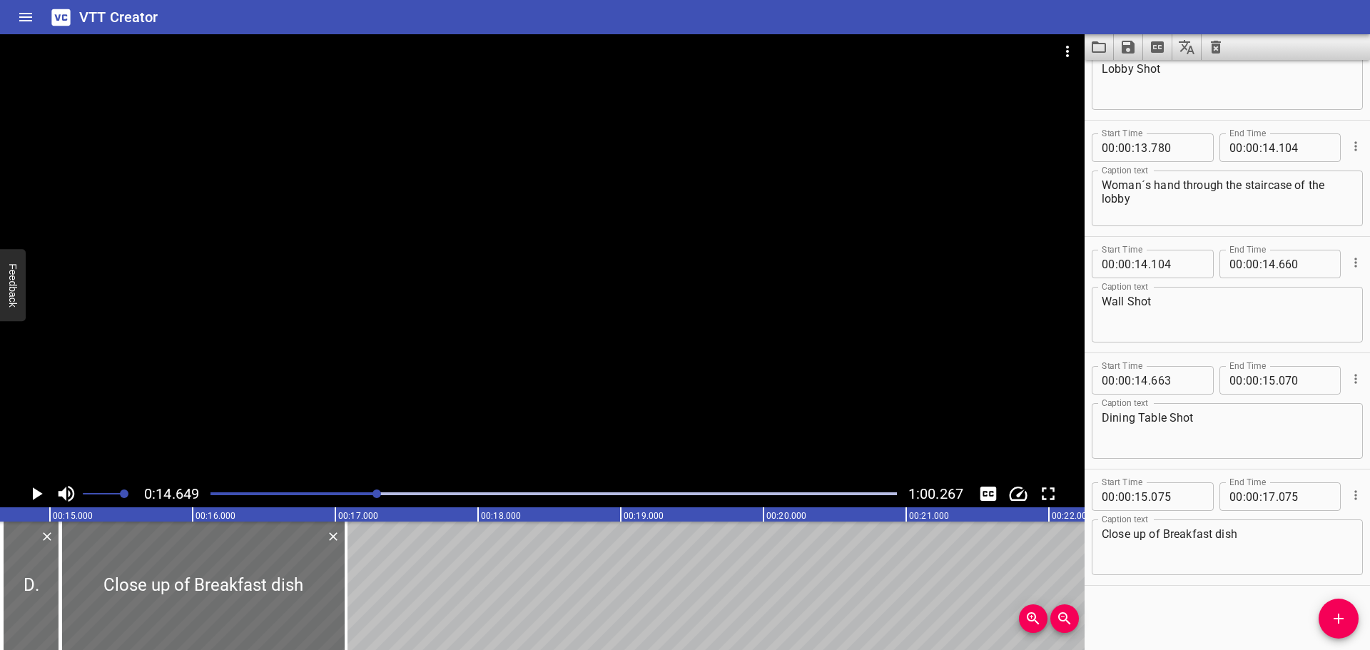
click at [318, 498] on div at bounding box center [554, 494] width 704 height 20
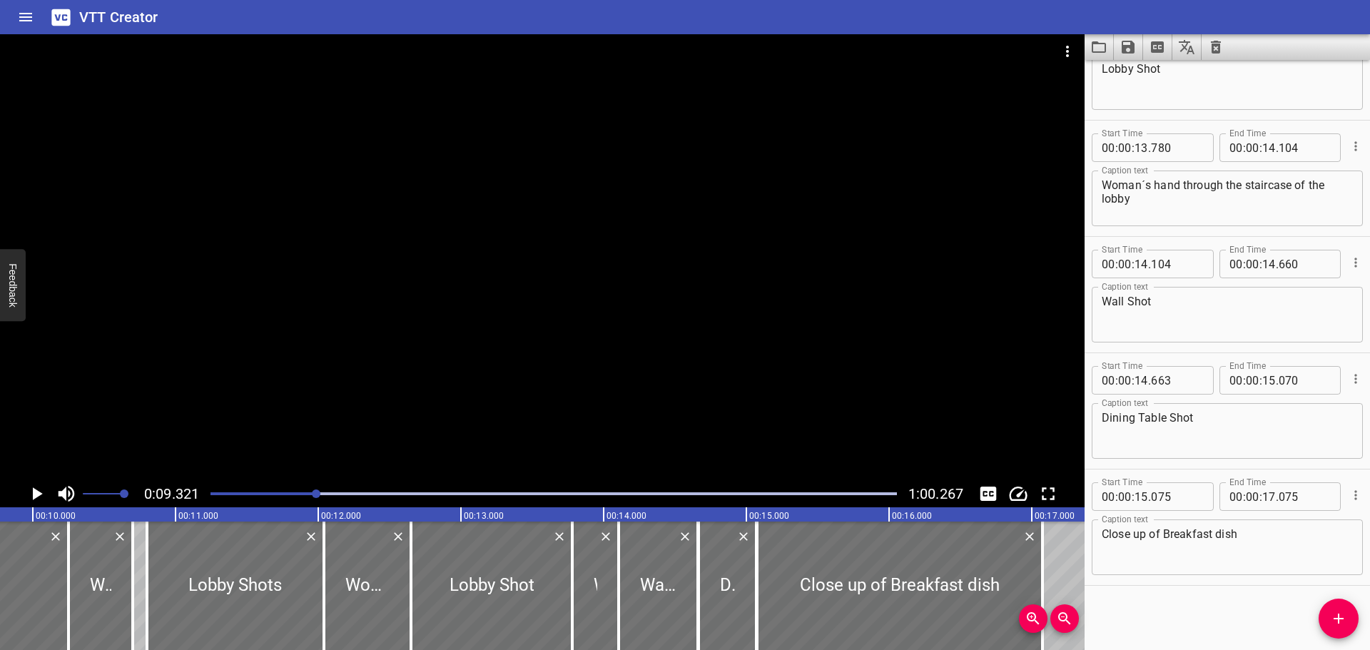
scroll to position [0, 1330]
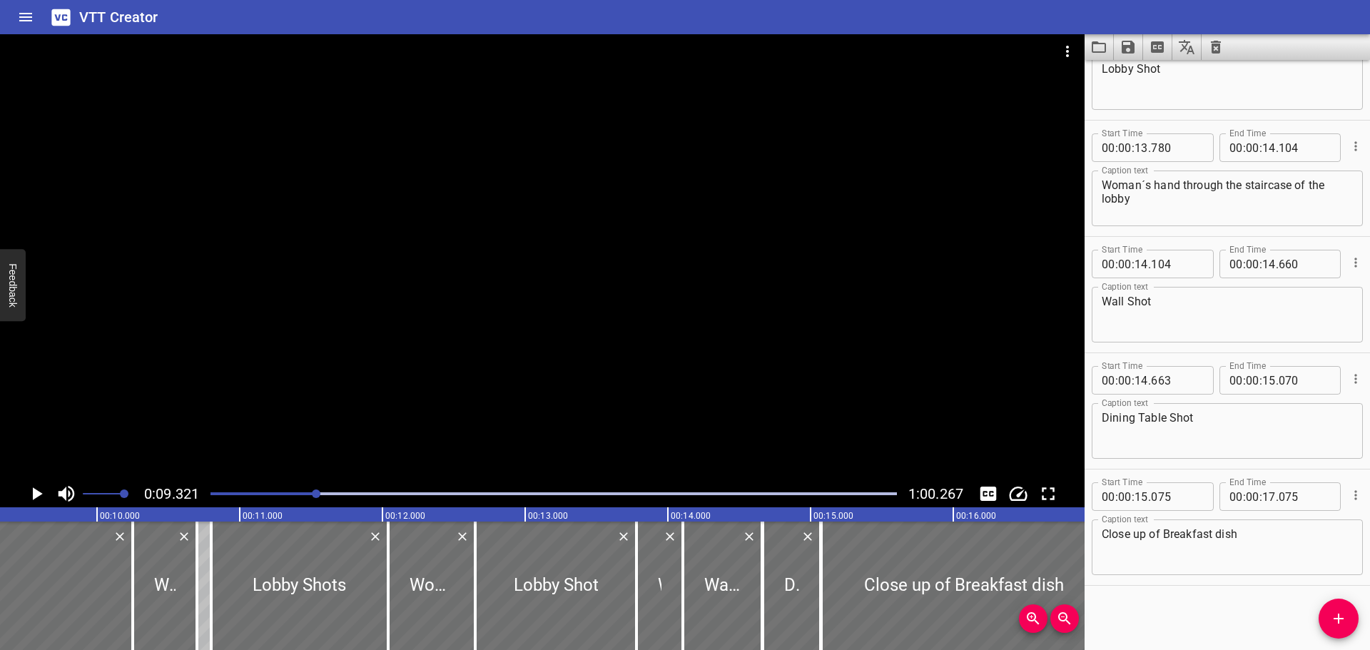
click at [345, 494] on div "Play progress" at bounding box center [554, 493] width 687 height 3
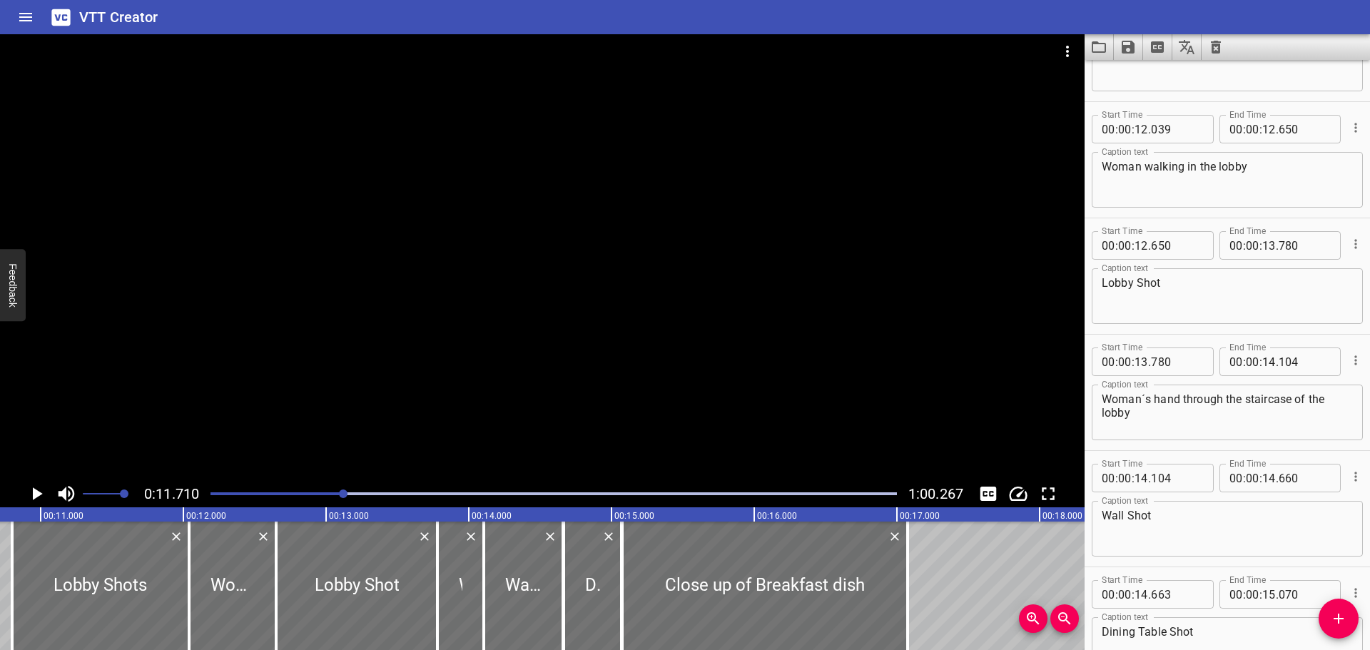
scroll to position [0, 1671]
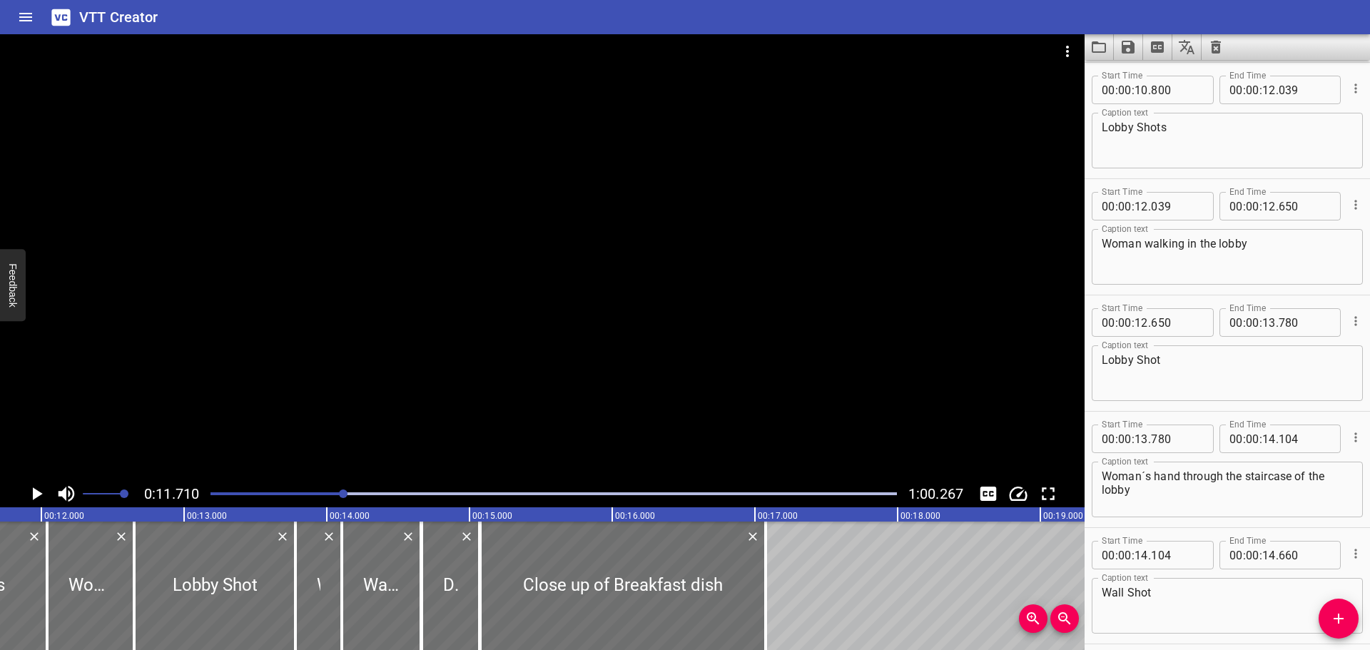
drag, startPoint x: 21, startPoint y: 493, endPoint x: 34, endPoint y: 490, distance: 12.6
click at [22, 493] on div "0:11.710 1:00.267" at bounding box center [542, 493] width 1085 height 27
click at [34, 490] on icon "Play/Pause" at bounding box center [38, 493] width 10 height 13
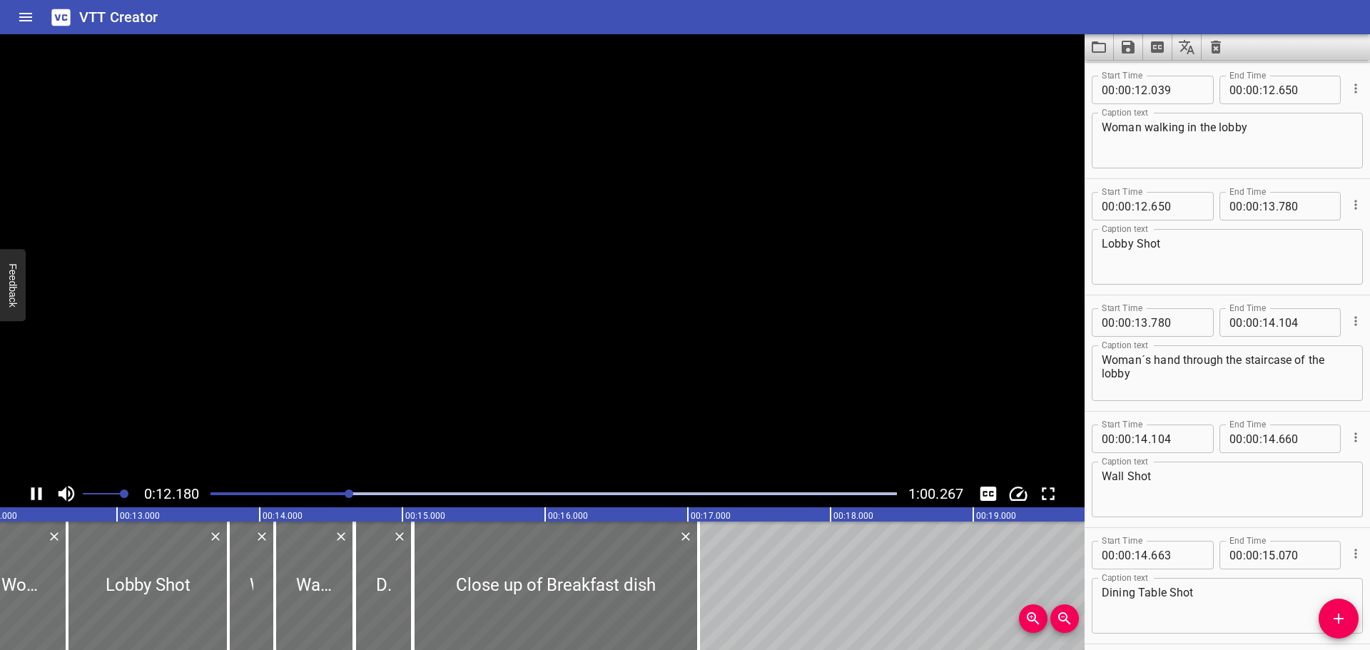
scroll to position [0, 1776]
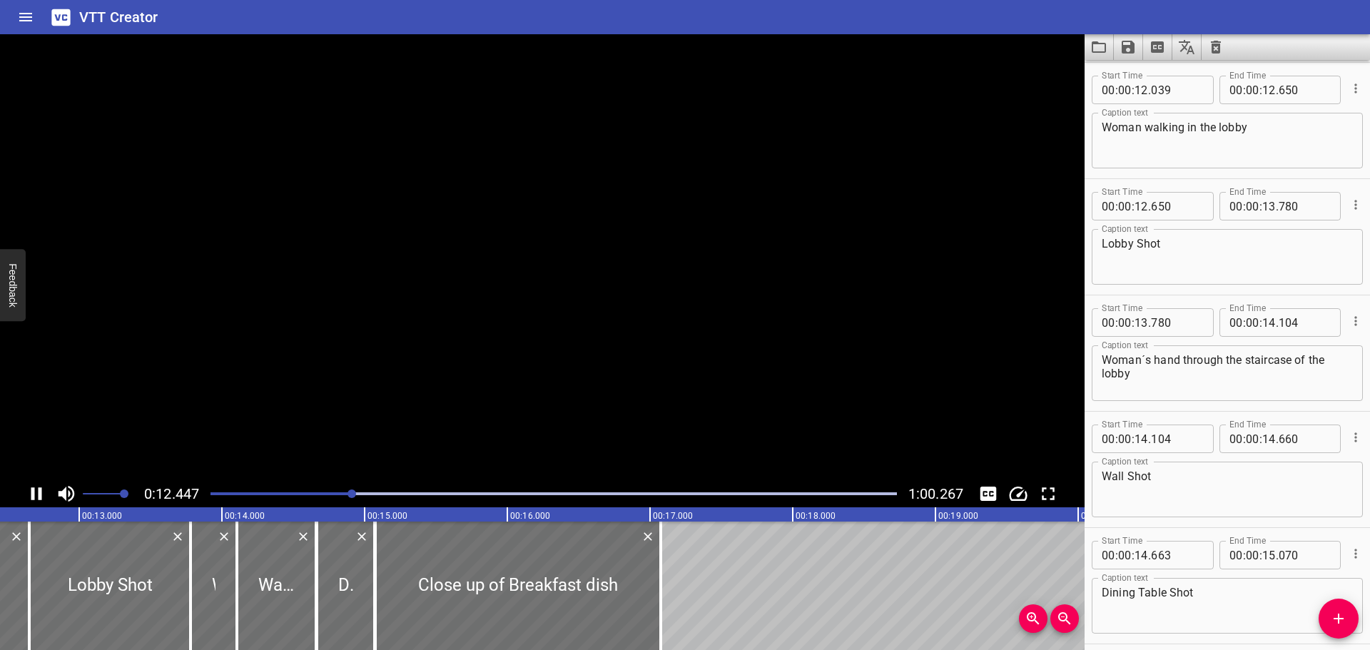
click at [34, 490] on icon "Play/Pause" at bounding box center [36, 493] width 11 height 13
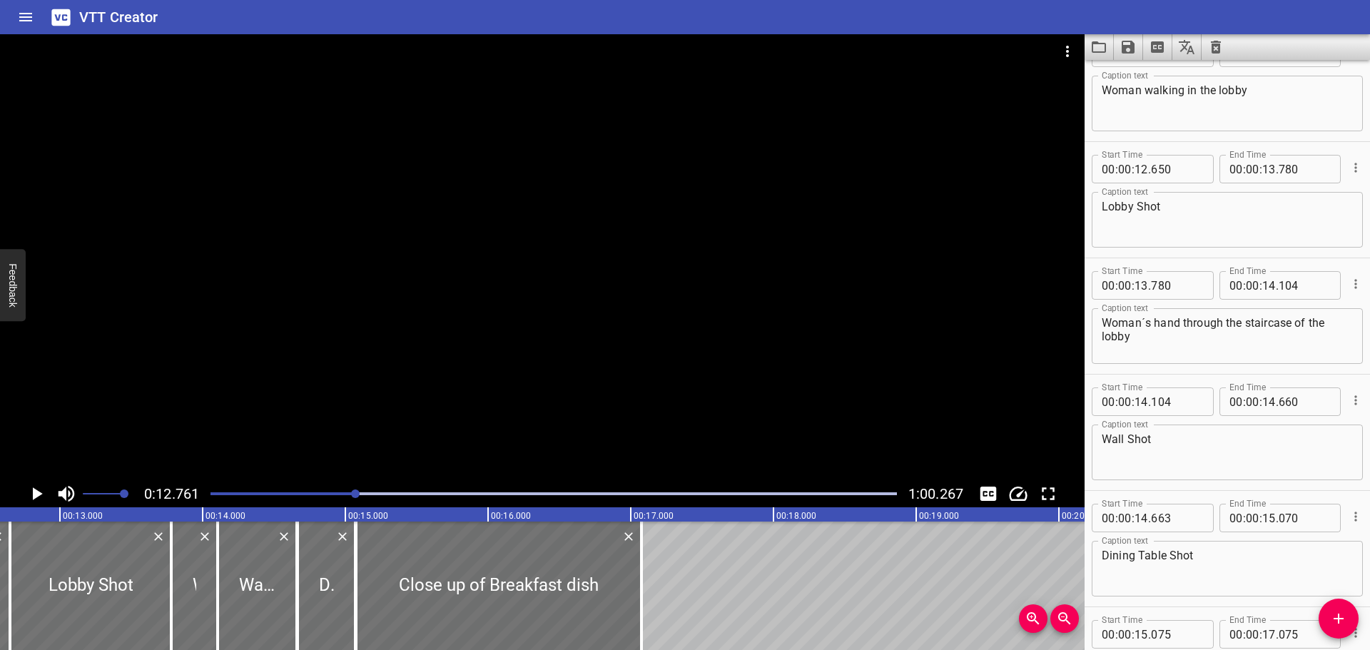
scroll to position [0, 0]
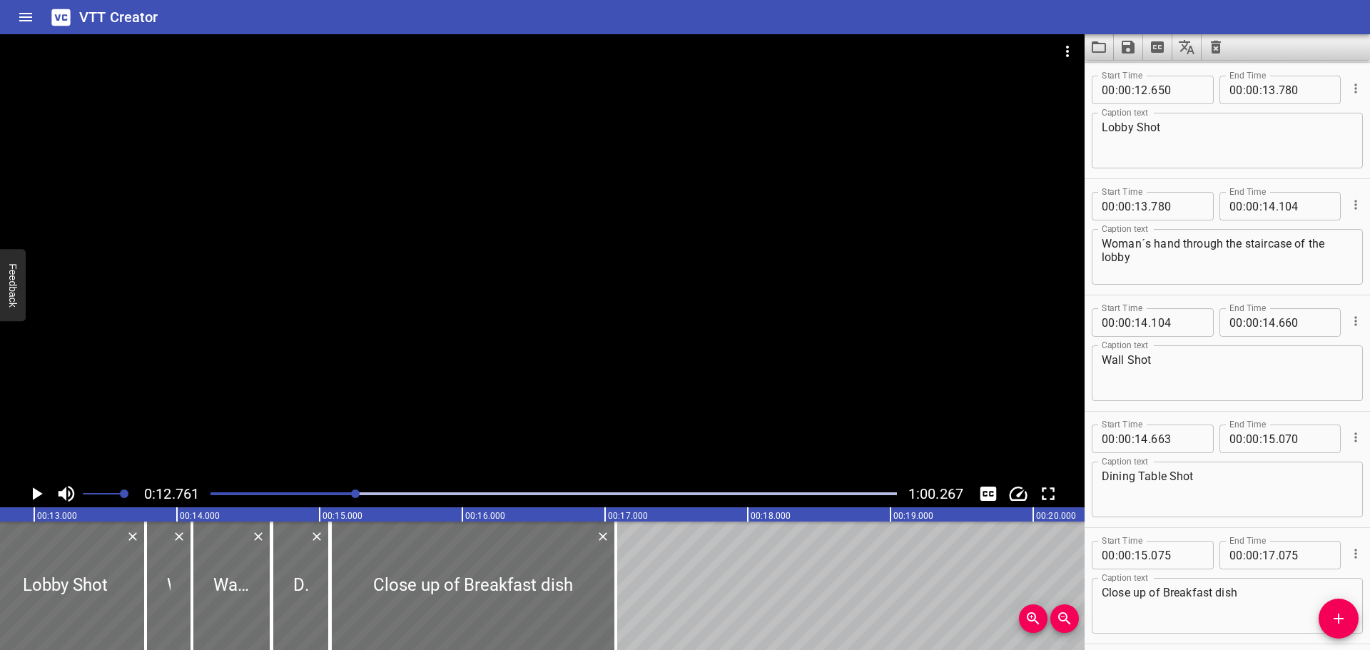
click at [34, 490] on icon "Play/Pause" at bounding box center [38, 493] width 10 height 13
click at [34, 490] on icon "Play/Pause" at bounding box center [36, 493] width 11 height 13
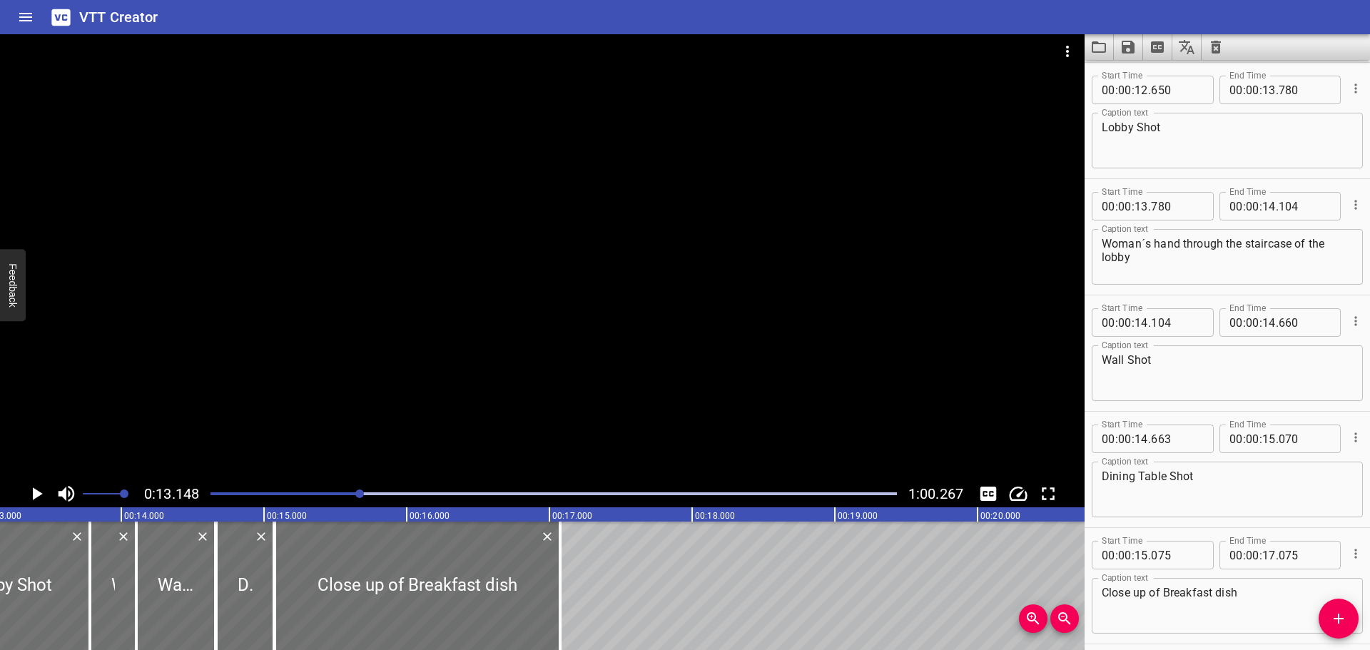
click at [34, 490] on icon "Play/Pause" at bounding box center [38, 493] width 10 height 13
click at [34, 490] on icon "Play/Pause" at bounding box center [36, 493] width 11 height 13
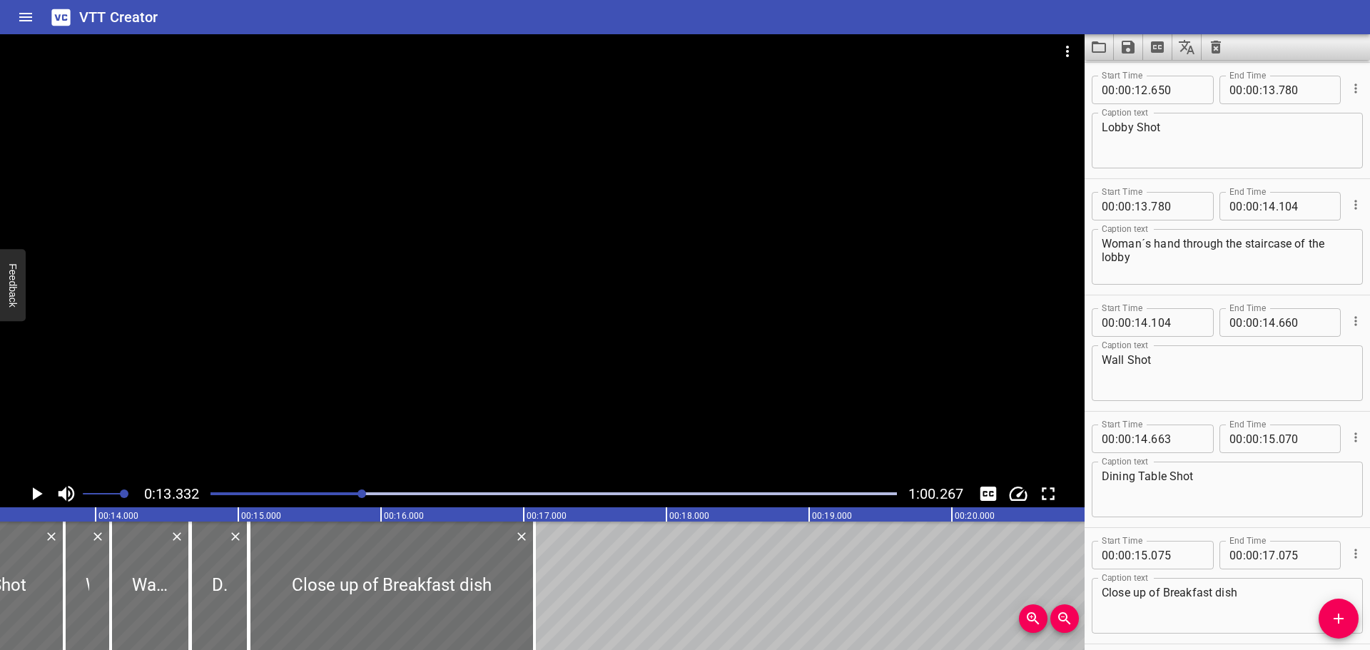
click at [34, 490] on icon "Play/Pause" at bounding box center [38, 493] width 10 height 13
click at [34, 490] on icon "Play/Pause" at bounding box center [36, 493] width 11 height 13
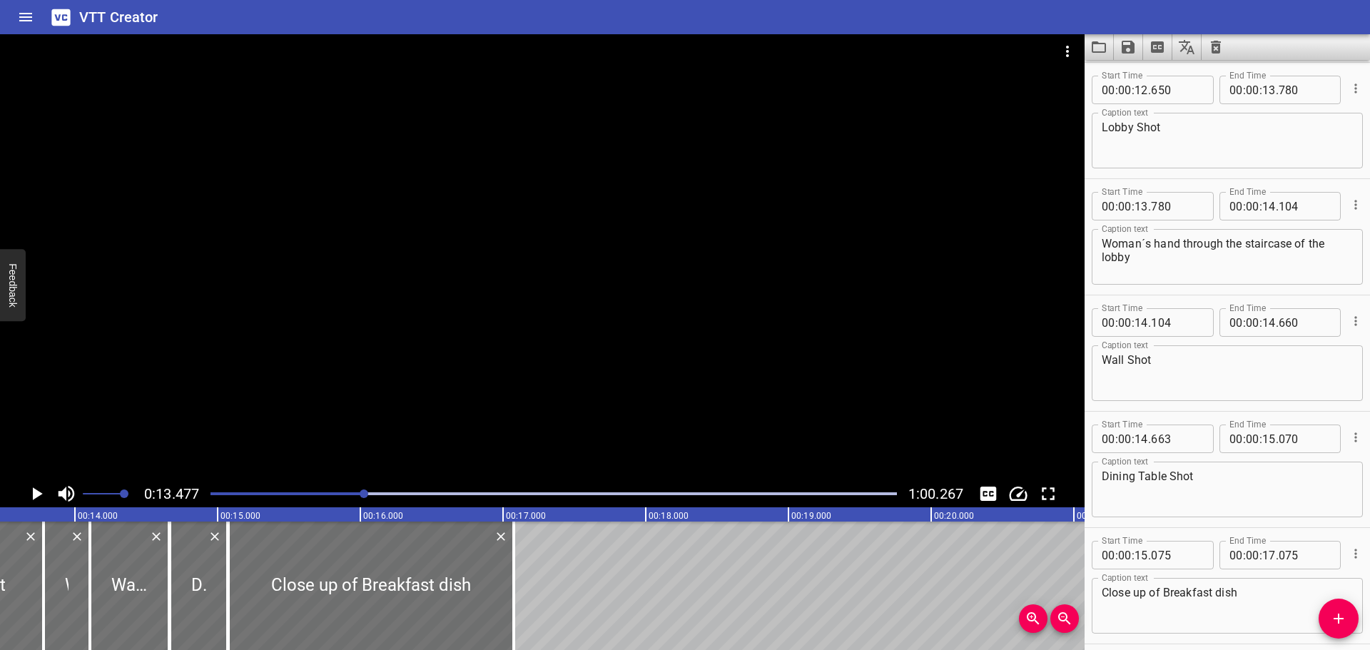
click at [34, 490] on icon "Play/Pause" at bounding box center [38, 493] width 10 height 13
click at [34, 490] on icon "Play/Pause" at bounding box center [36, 493] width 11 height 13
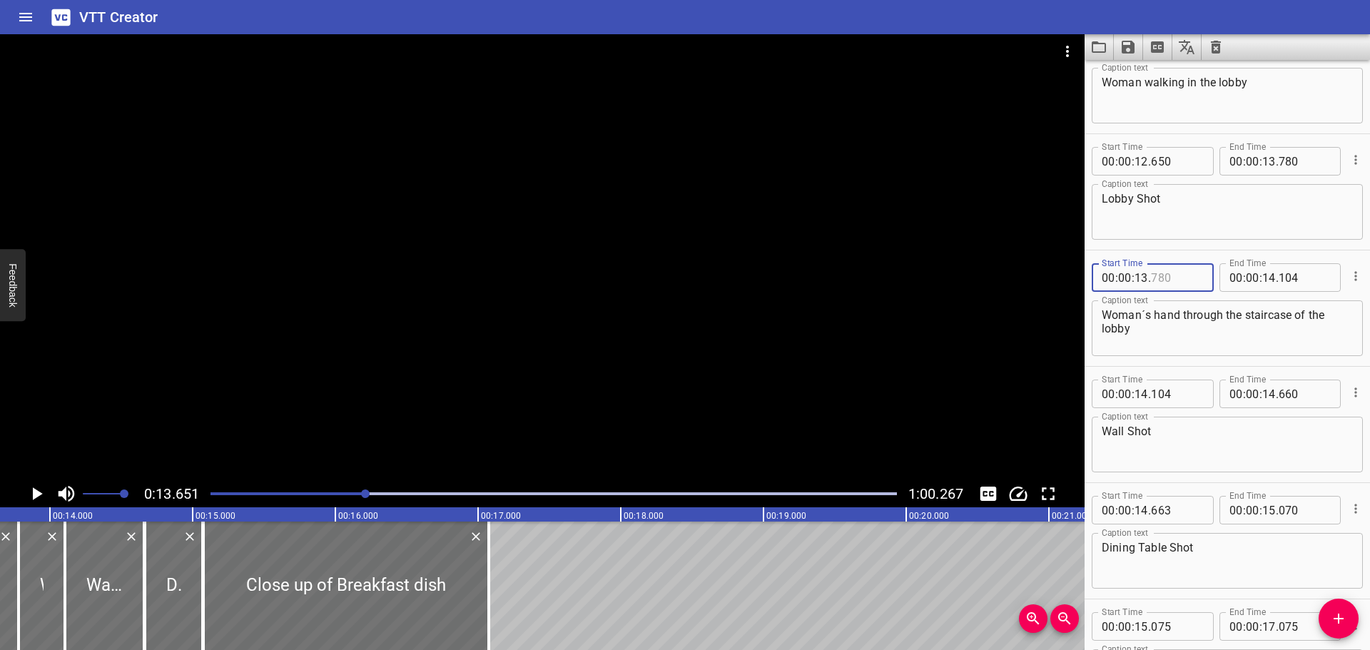
click at [1160, 271] on input "number" at bounding box center [1177, 277] width 52 height 29
type input "650"
click at [1295, 156] on input "number" at bounding box center [1305, 161] width 52 height 29
type input "650"
click at [1356, 245] on div "Start Time 00 : 00 : 12 . 650 Start Time End Time 00 : 00 : 13 . 650 End Time C…" at bounding box center [1227, 192] width 285 height 116
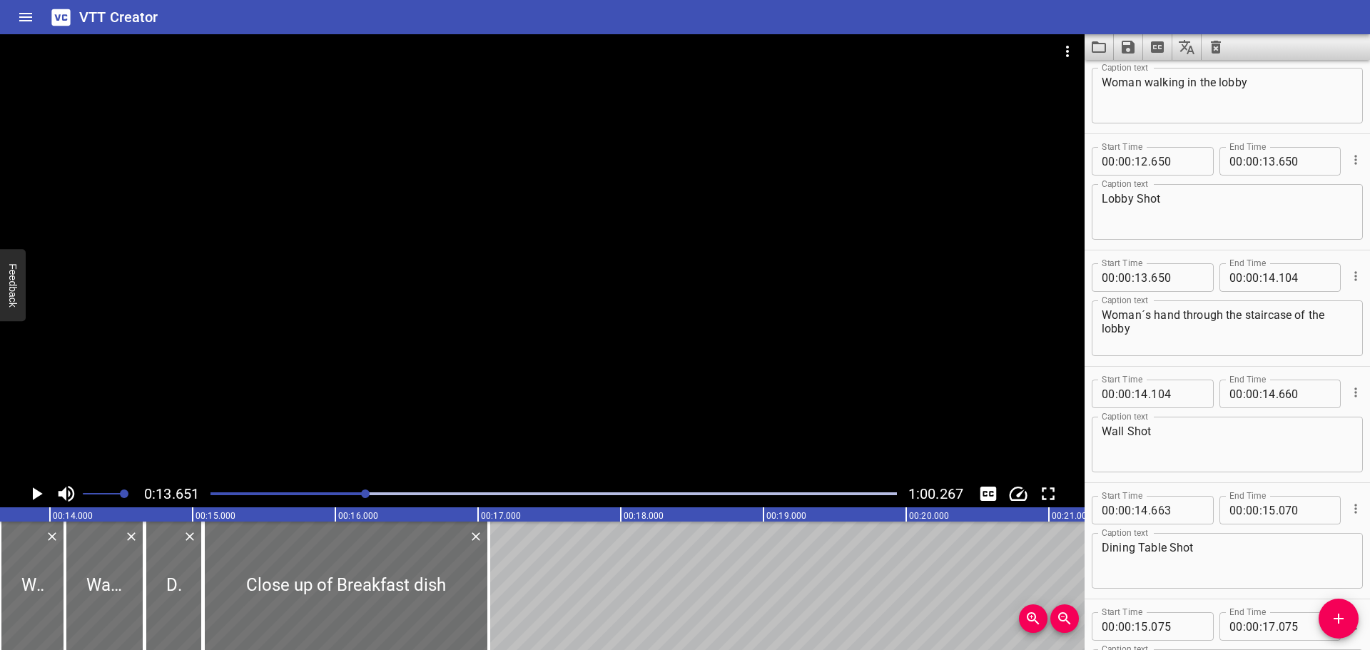
click at [36, 490] on icon "Play/Pause" at bounding box center [38, 493] width 10 height 13
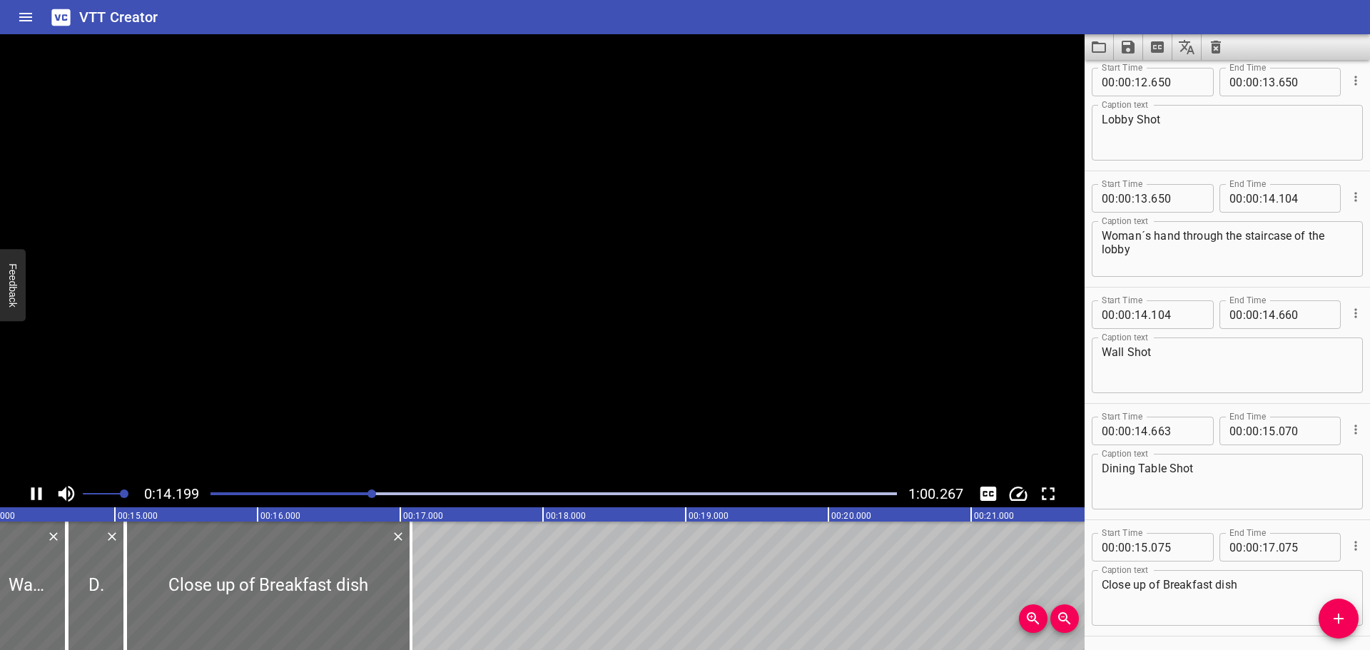
click at [36, 490] on icon "Play/Pause" at bounding box center [36, 493] width 21 height 21
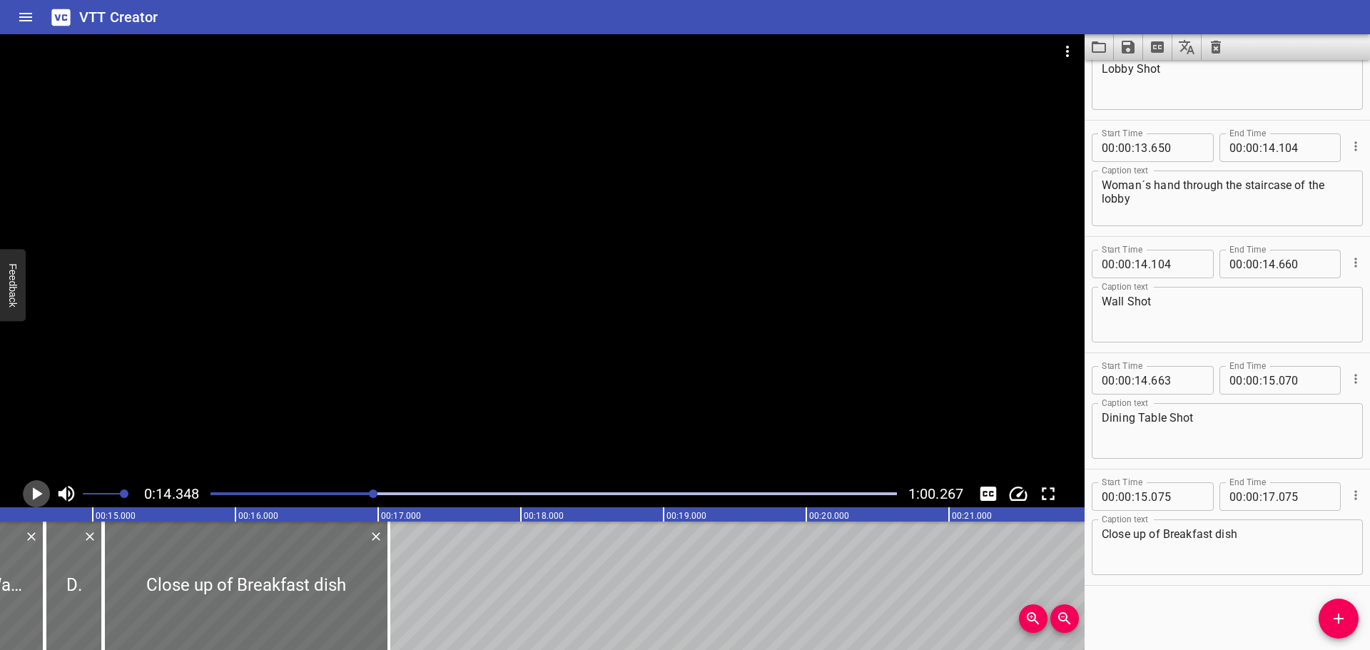
click at [36, 490] on icon "Play/Pause" at bounding box center [38, 493] width 10 height 13
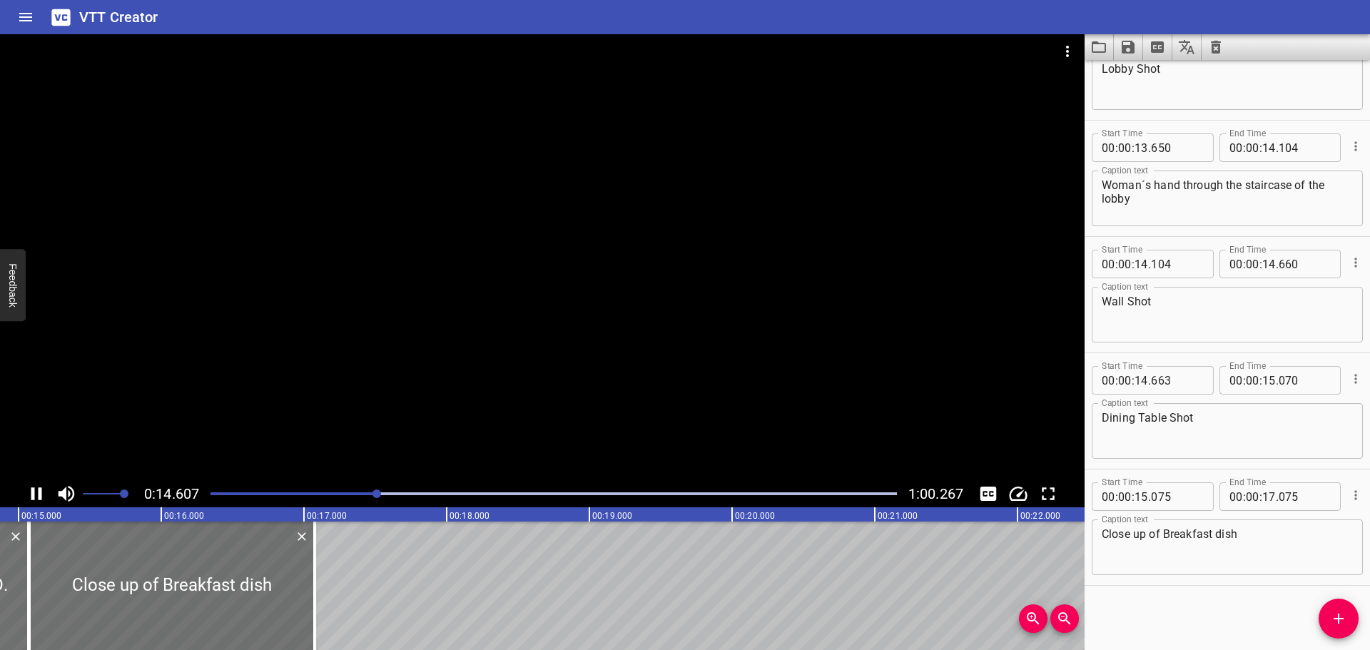
click at [36, 490] on icon "Play/Pause" at bounding box center [36, 493] width 21 height 21
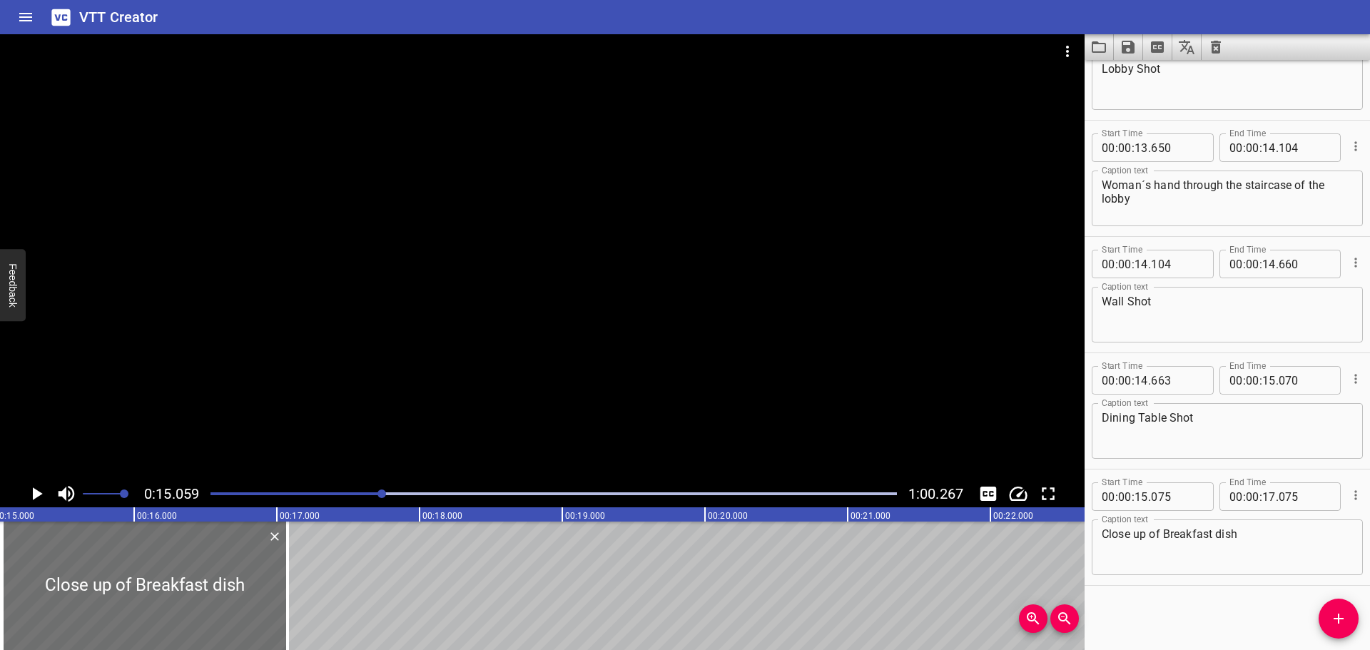
click at [365, 492] on div at bounding box center [554, 494] width 704 height 20
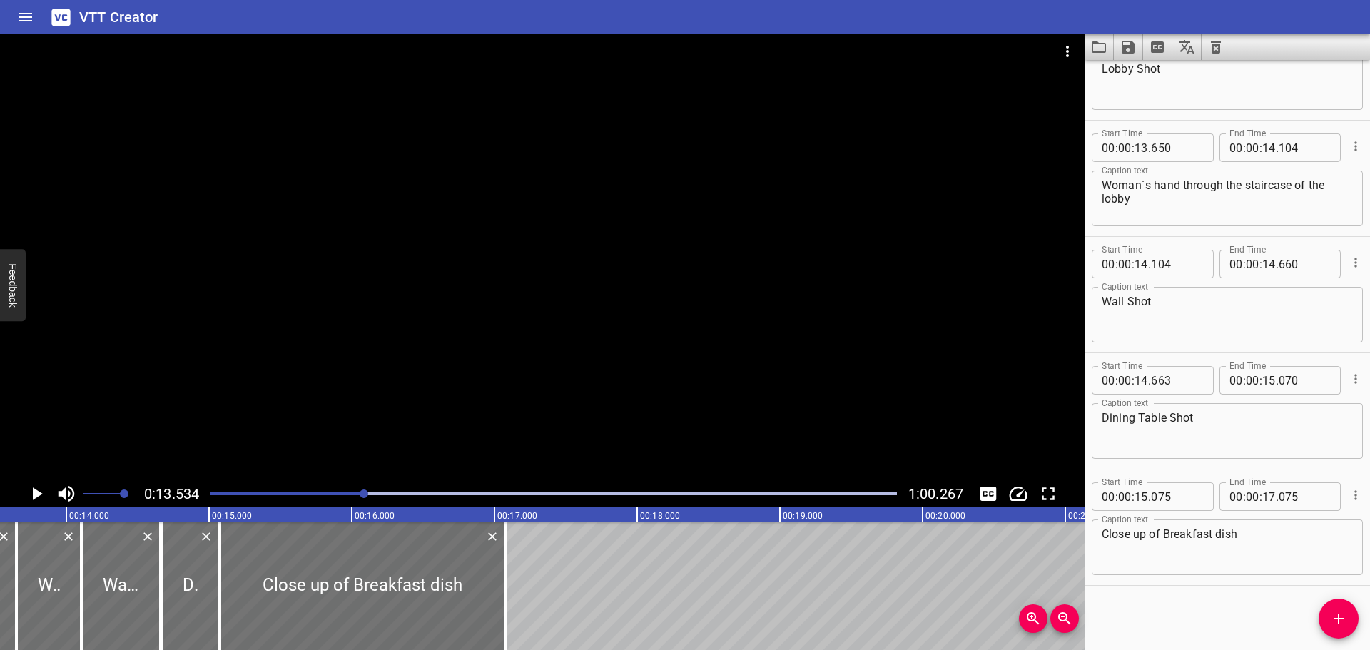
click at [39, 495] on icon "Play/Pause" at bounding box center [38, 493] width 10 height 13
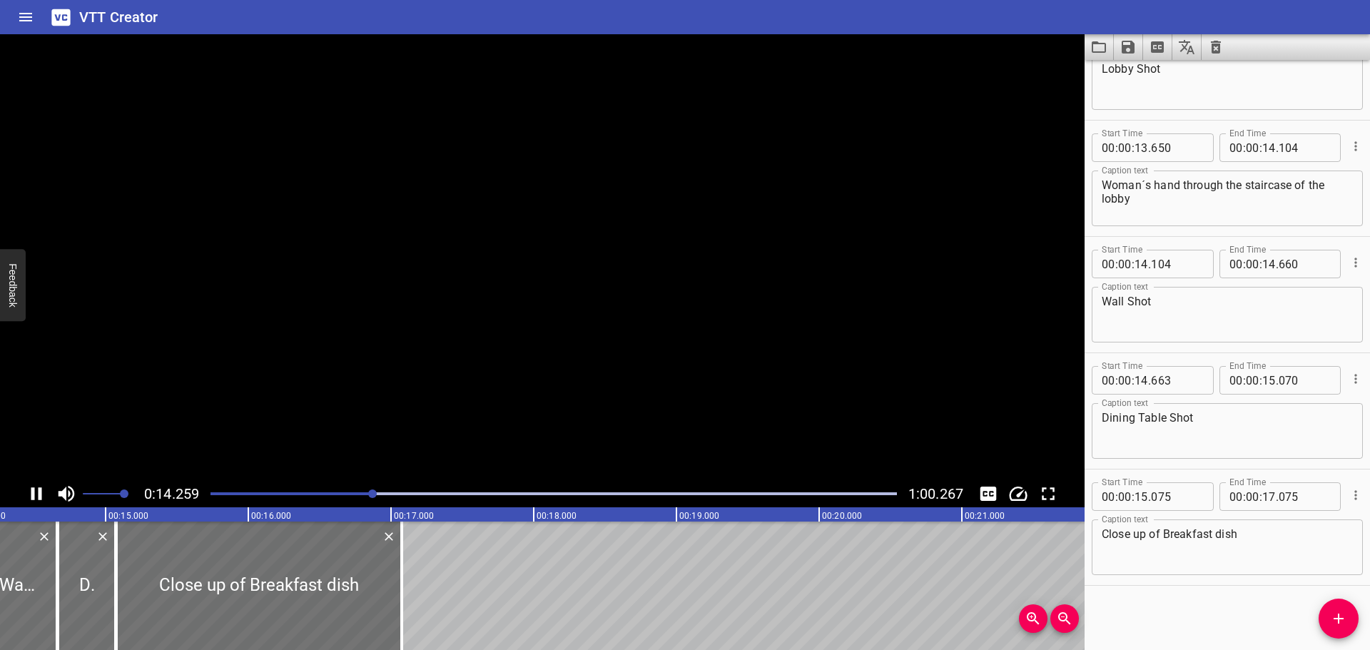
click at [39, 495] on icon "Play/Pause" at bounding box center [36, 493] width 11 height 13
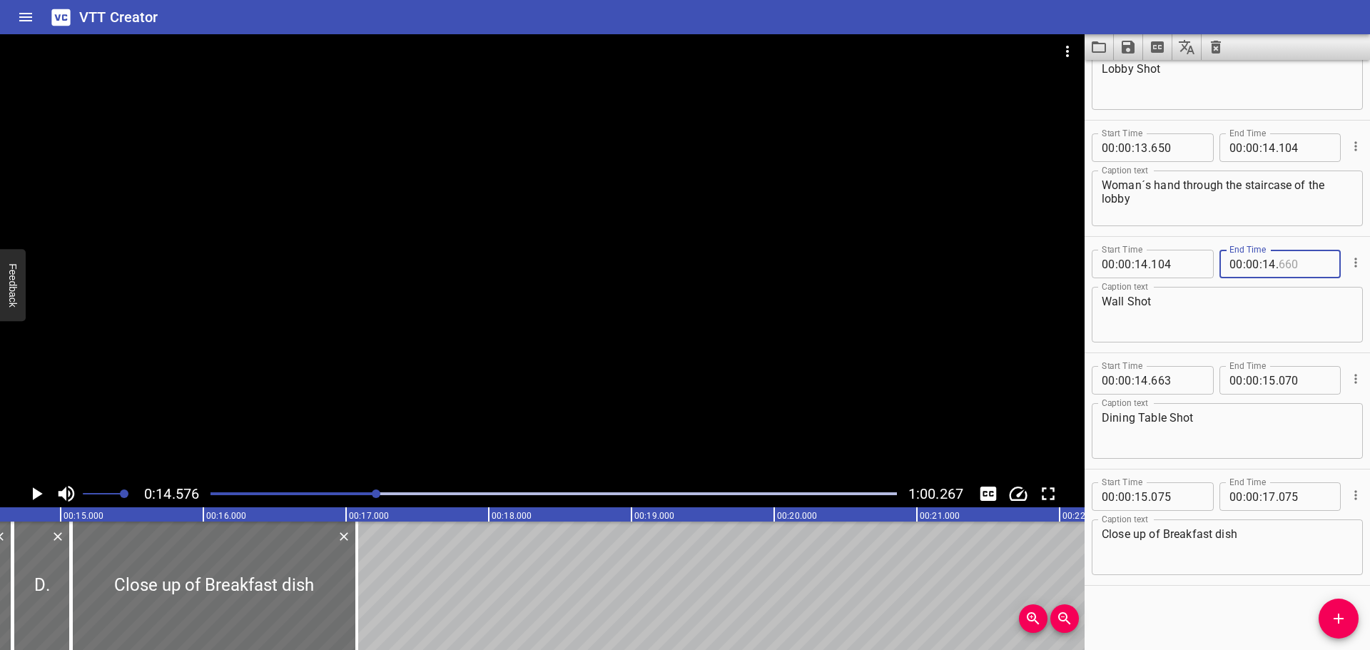
click at [1287, 262] on input "number" at bounding box center [1305, 264] width 52 height 29
type input "575"
click at [1166, 380] on input "number" at bounding box center [1177, 380] width 52 height 29
type input "575"
click at [28, 495] on icon "Play/Pause" at bounding box center [36, 493] width 21 height 21
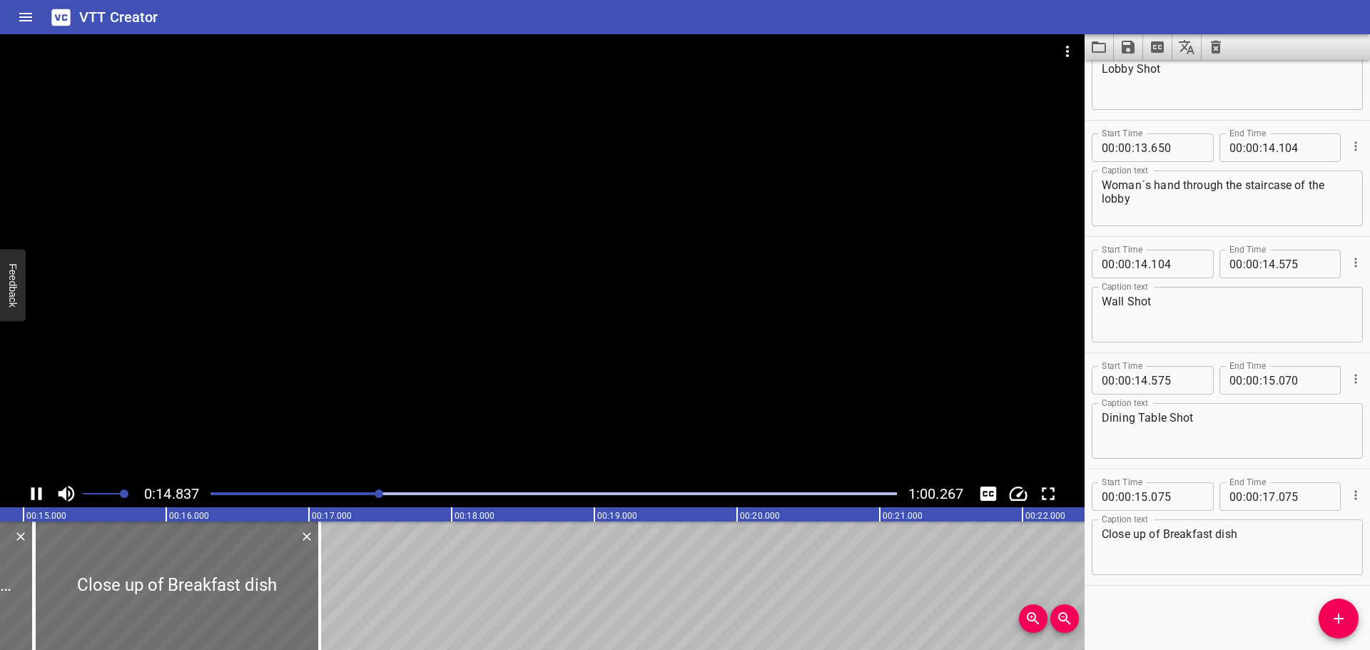
click at [28, 495] on icon "Play/Pause" at bounding box center [36, 493] width 21 height 21
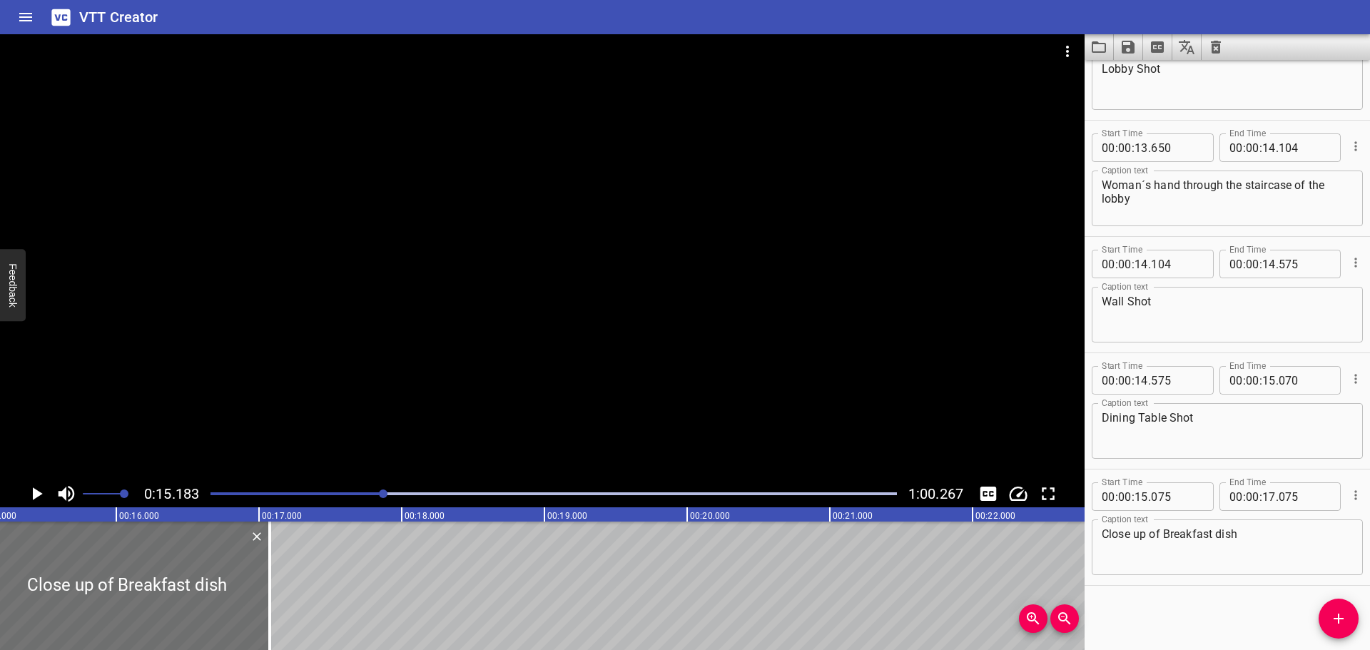
click at [365, 487] on div at bounding box center [554, 494] width 704 height 20
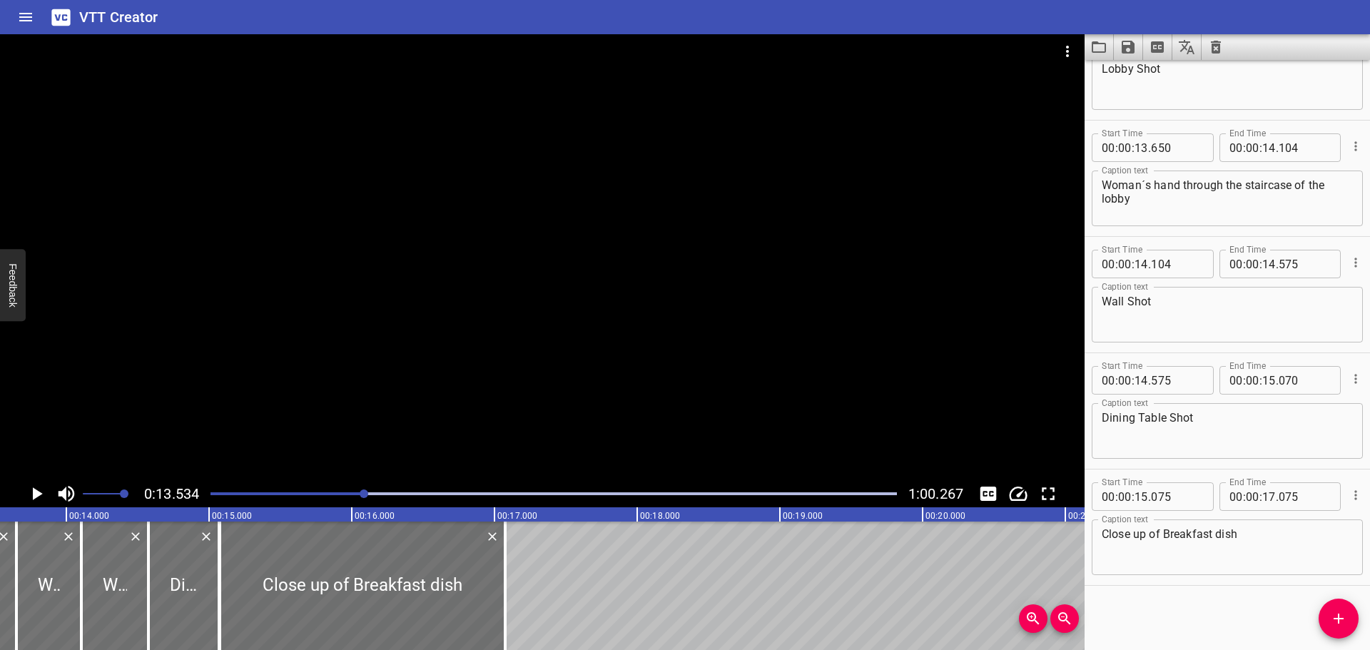
click at [33, 489] on icon "Play/Pause" at bounding box center [38, 493] width 10 height 13
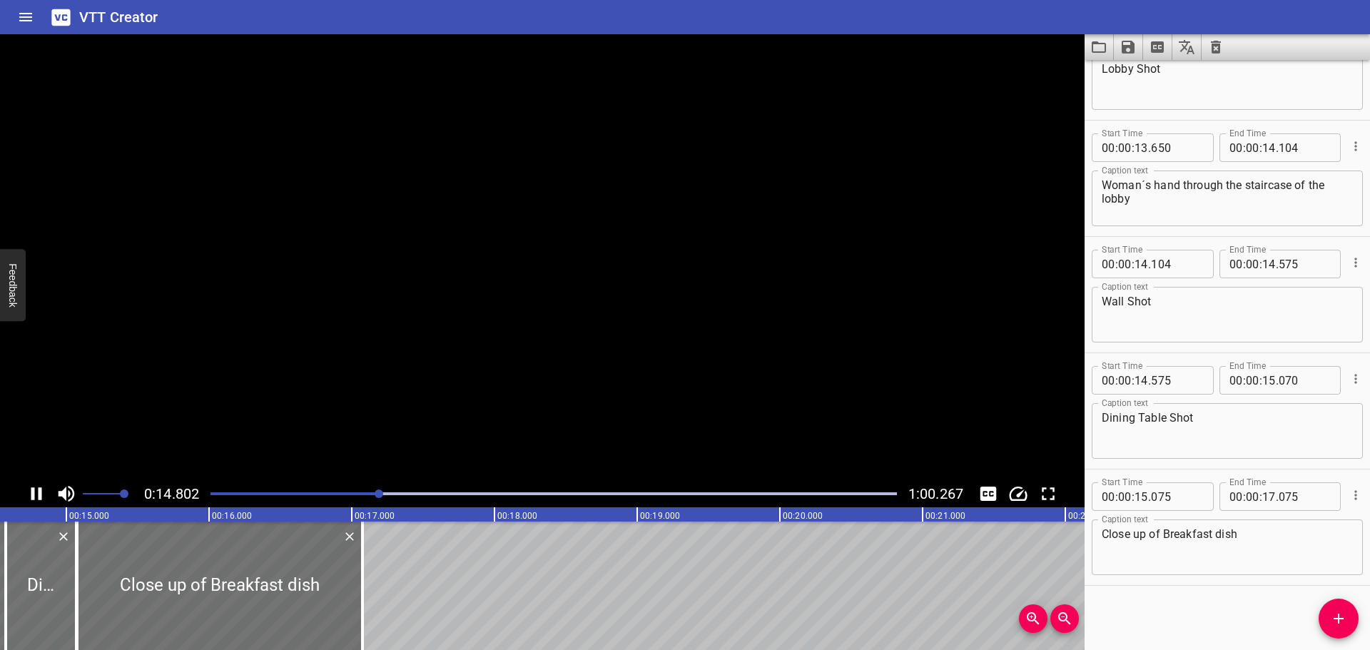
click at [33, 489] on icon "Play/Pause" at bounding box center [36, 493] width 11 height 13
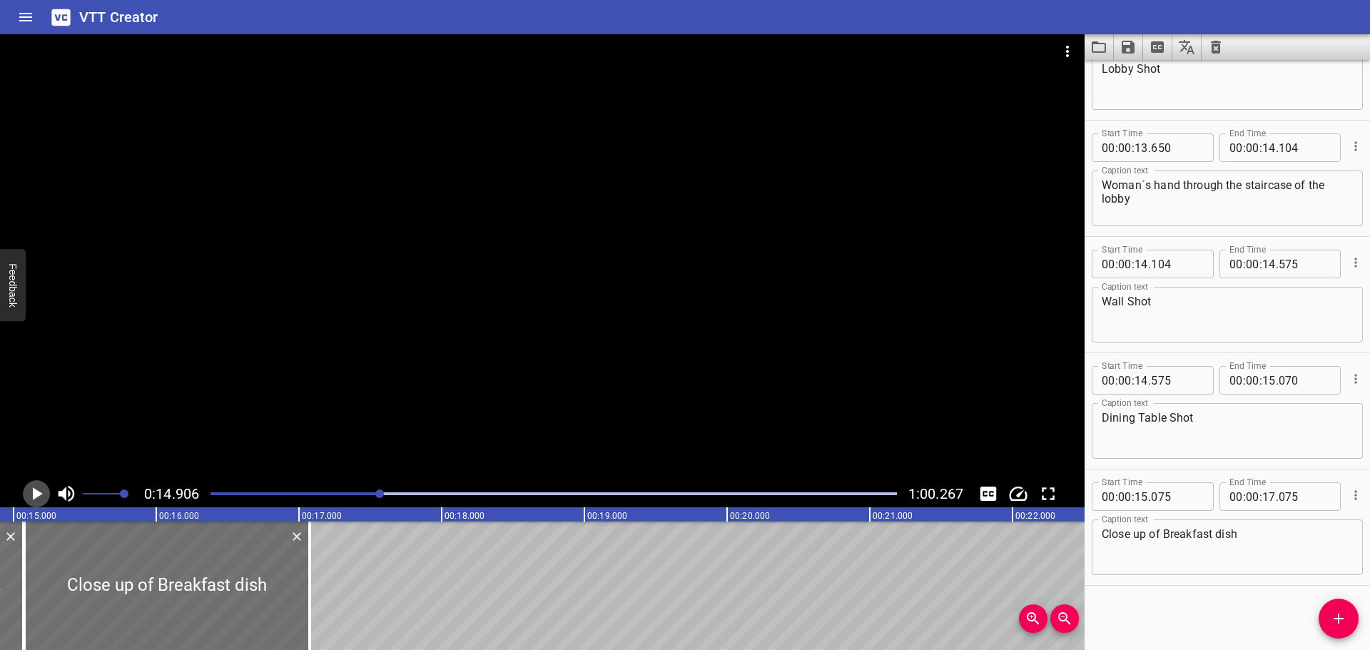
click at [33, 489] on icon "Play/Pause" at bounding box center [38, 493] width 10 height 13
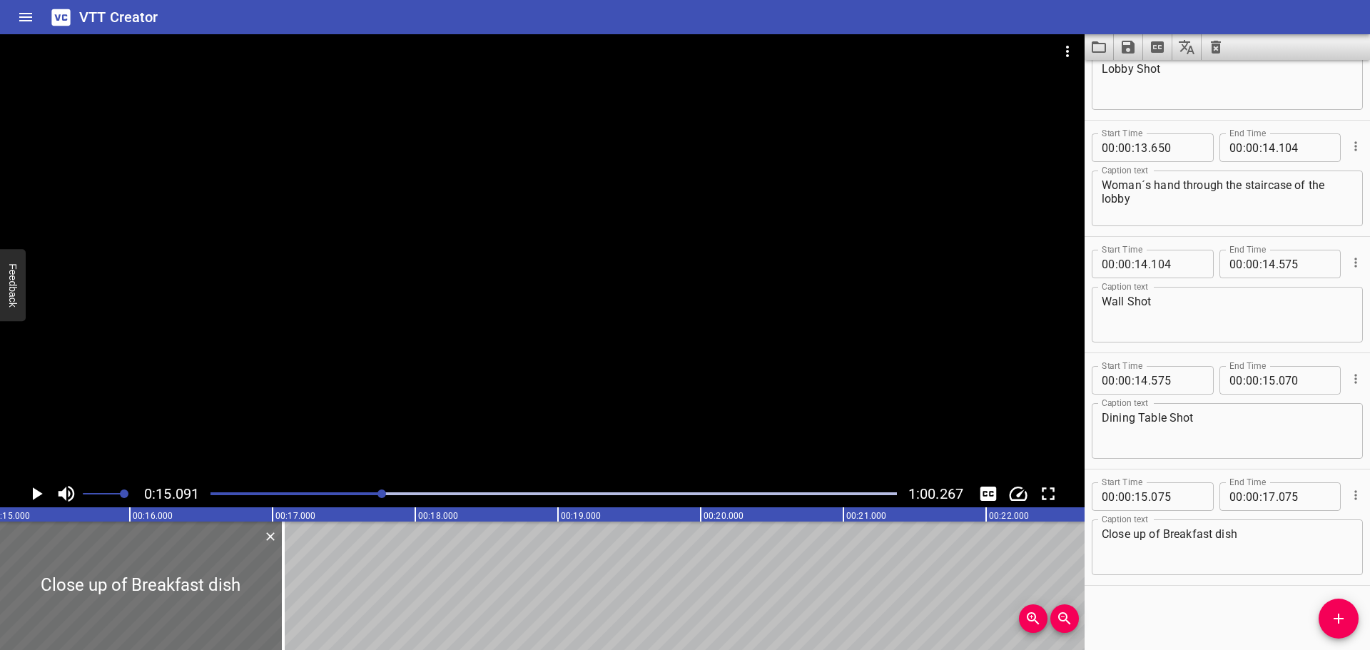
click at [34, 489] on icon "Play/Pause" at bounding box center [38, 493] width 10 height 13
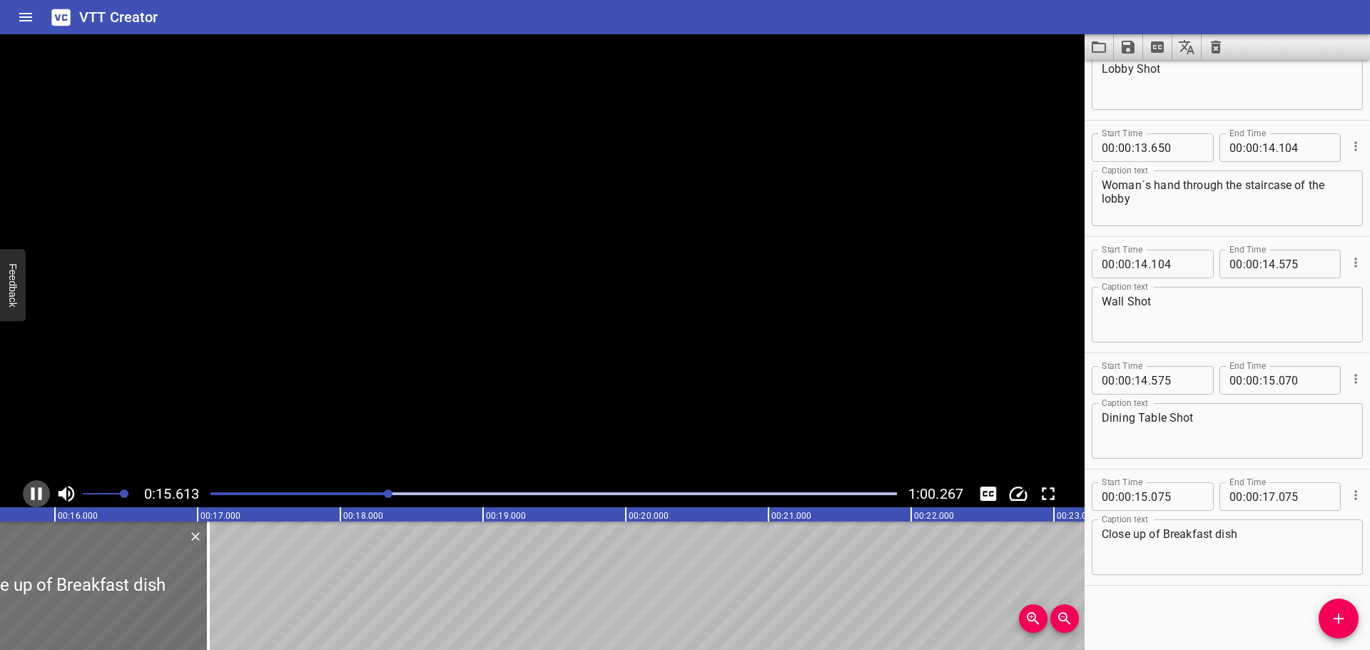
click at [34, 489] on icon "Play/Pause" at bounding box center [36, 493] width 11 height 13
click at [383, 494] on div "Play progress" at bounding box center [47, 493] width 687 height 3
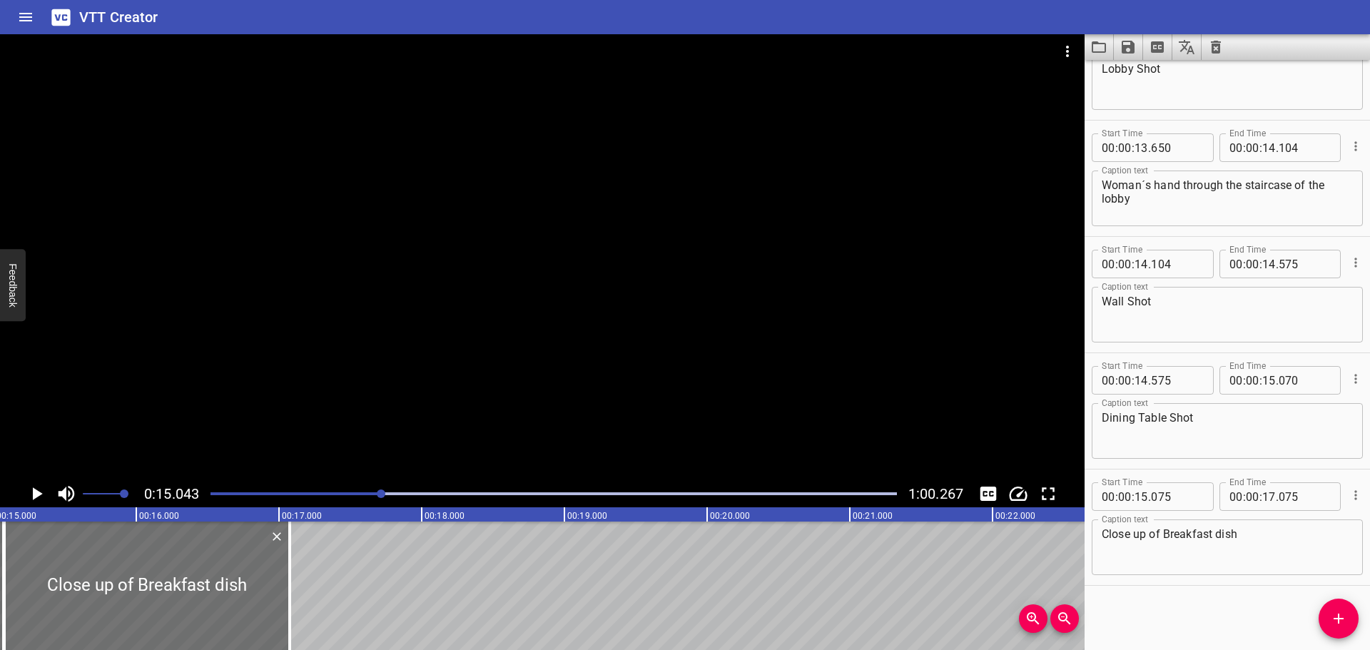
click at [36, 490] on icon "Play/Pause" at bounding box center [36, 493] width 21 height 21
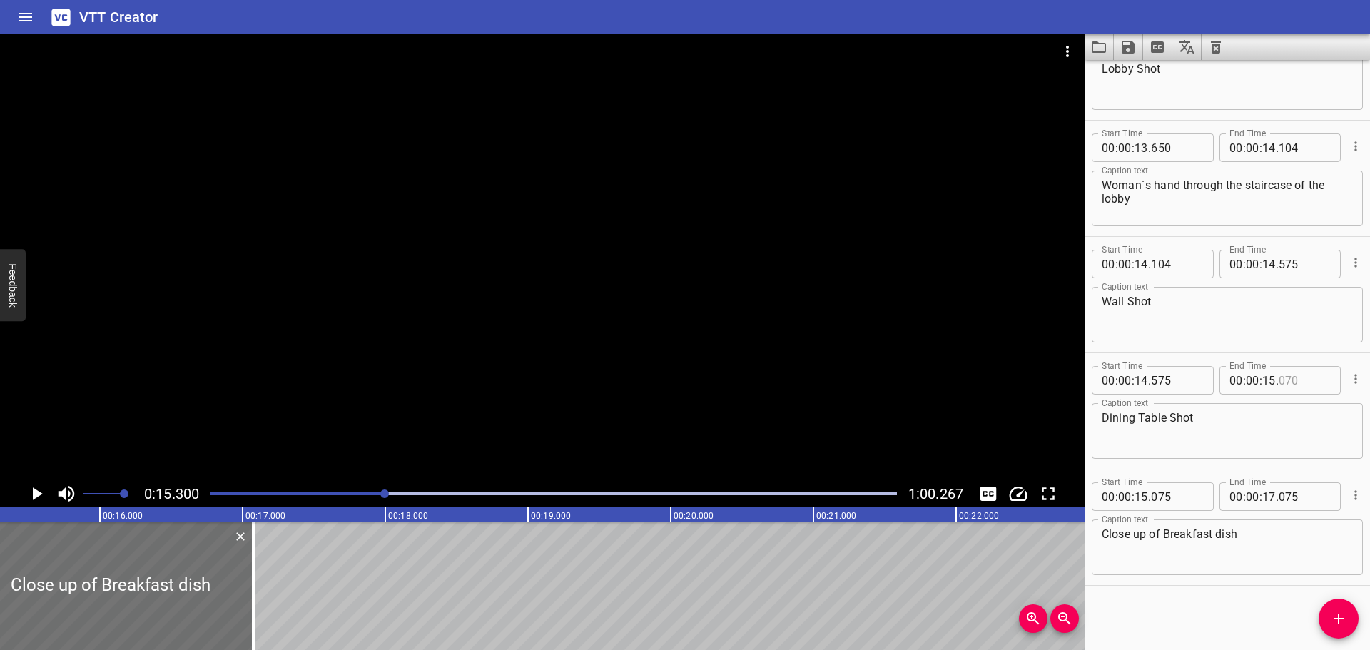
click at [1300, 380] on input "number" at bounding box center [1305, 380] width 52 height 29
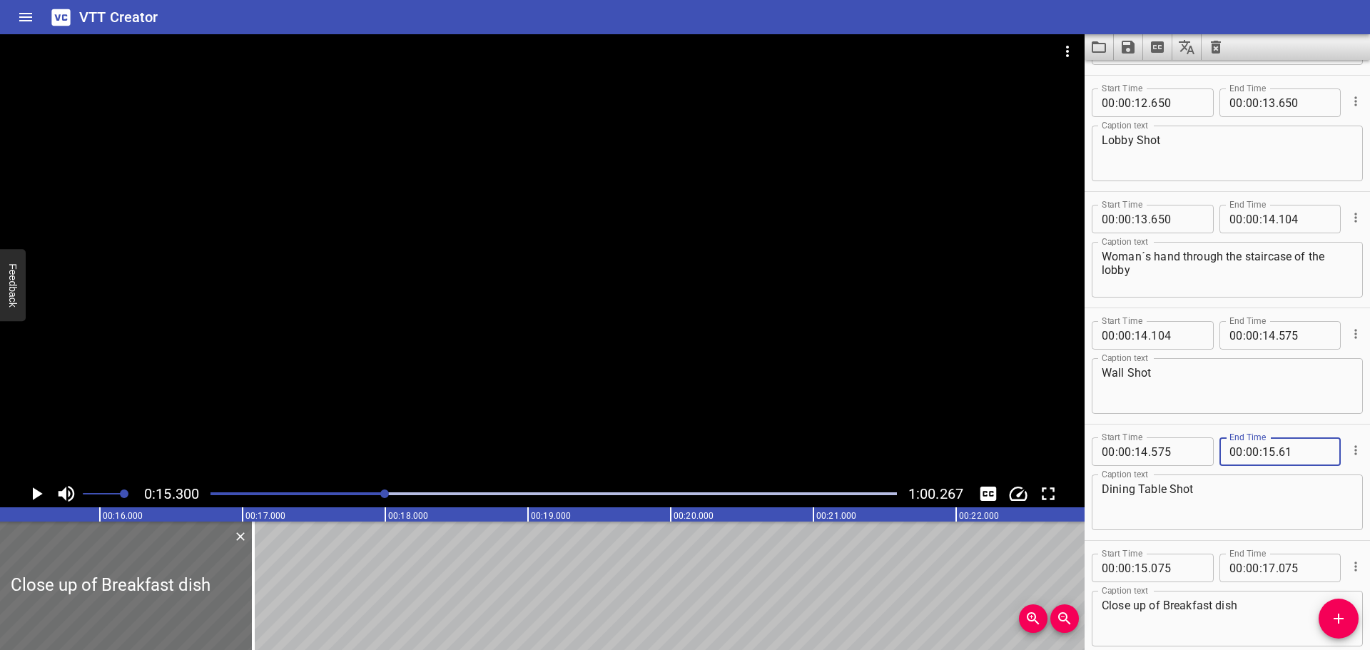
type input "061"
click at [1185, 557] on input "number" at bounding box center [1177, 568] width 52 height 29
type input "070"
click at [1198, 536] on div "Start Time 00 : 00 : 14 . 575 Start Time End Time 00 : 00 : 15 . 061 End Time C…" at bounding box center [1227, 483] width 285 height 116
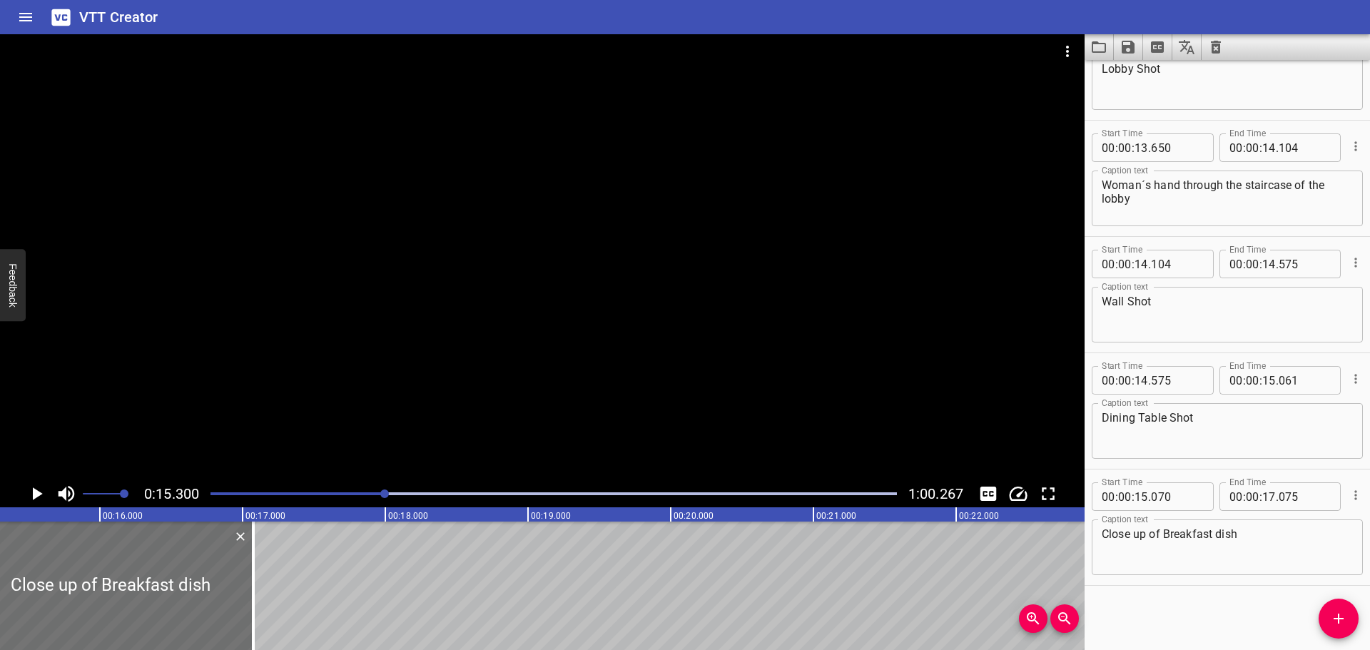
click at [39, 488] on icon "Play/Pause" at bounding box center [36, 493] width 21 height 21
click at [39, 488] on icon "Play/Pause" at bounding box center [36, 493] width 11 height 13
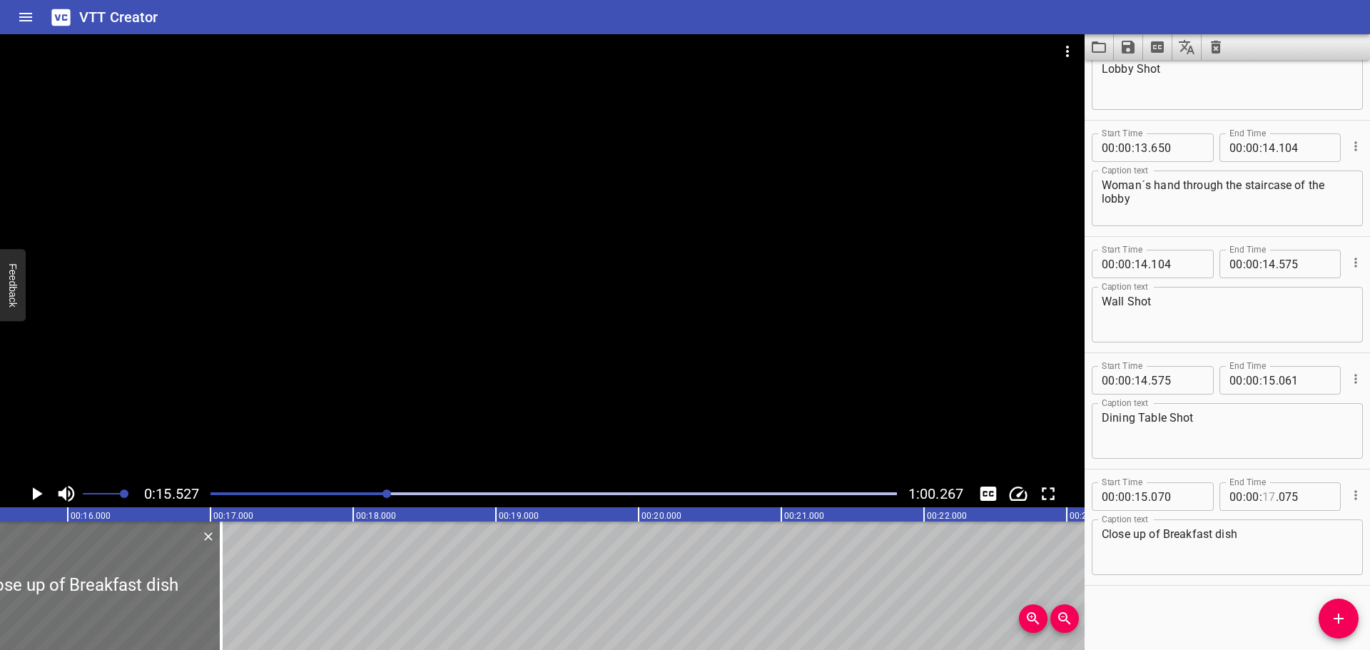
click at [1264, 500] on input "number" at bounding box center [1269, 496] width 14 height 29
type input "15"
type input "075"
drag, startPoint x: 1277, startPoint y: 533, endPoint x: 1078, endPoint y: 537, distance: 198.4
click at [1078, 537] on main "0:15.527 1:00.267 00:00.000 00:01.000 00:02.000 00:03.000 00:04.000 00:05.000 0…" at bounding box center [685, 342] width 1370 height 616
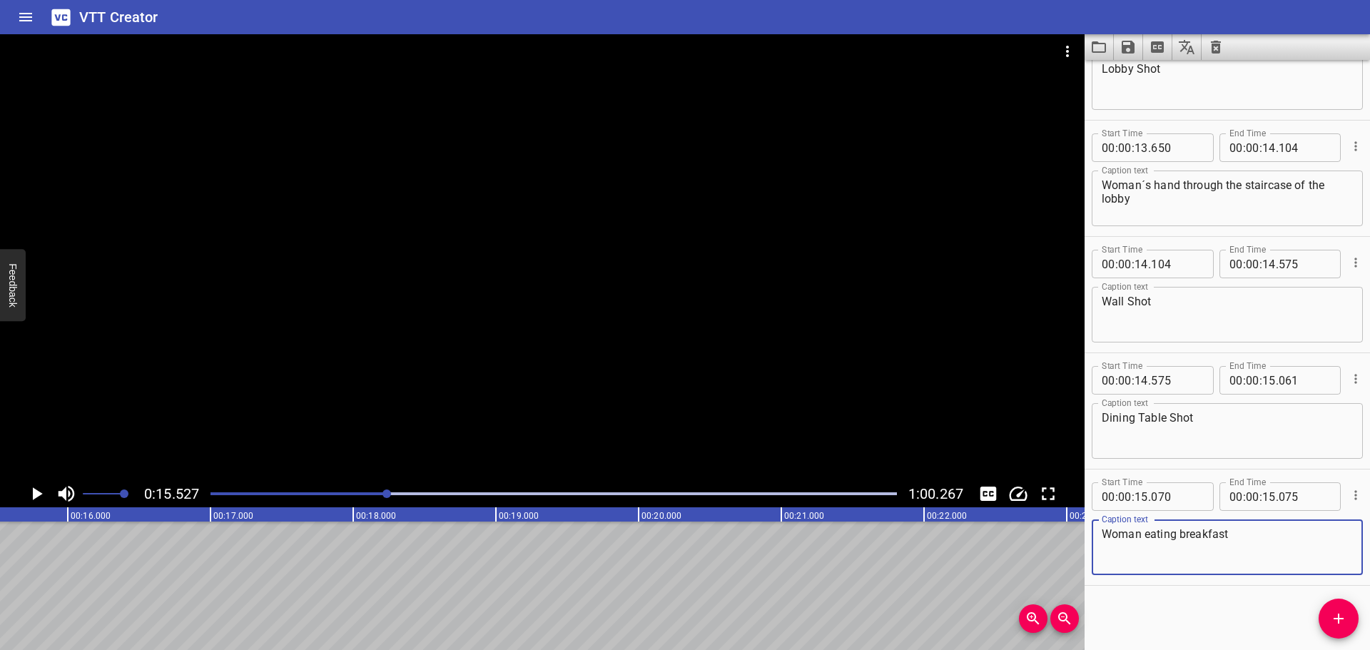
drag, startPoint x: 1270, startPoint y: 535, endPoint x: 1048, endPoint y: 543, distance: 222.8
click at [1048, 543] on main "0:15.527 1:00.267 00:00.000 00:01.000 00:02.000 00:03.000 00:04.000 00:05.000 0…" at bounding box center [685, 342] width 1370 height 616
type textarea "Close up shot of breakfast"
click at [1300, 500] on input "number" at bounding box center [1305, 496] width 52 height 29
type input "520"
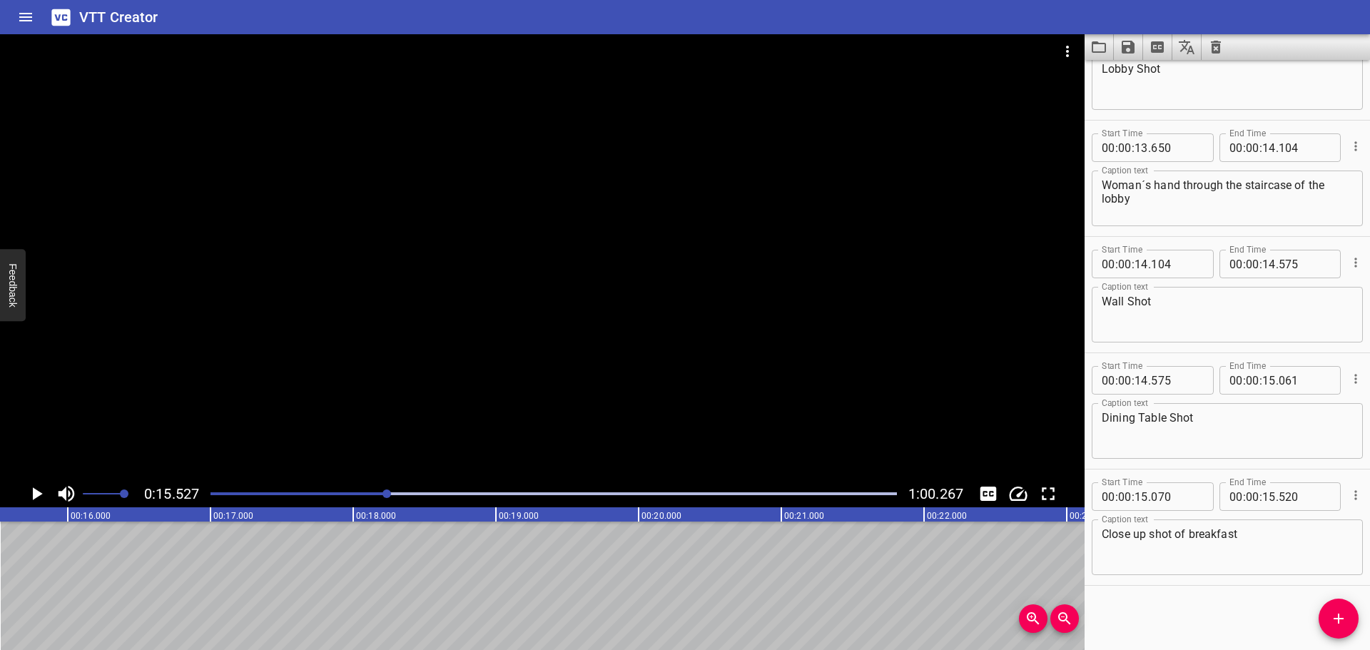
click at [1213, 622] on div "Start Time 00 : 00 : 00 . 000 Start Time End Time 00 : 00 : 01 . 029 End Time C…" at bounding box center [1227, 355] width 285 height 590
click at [1345, 618] on icon "Add Cue" at bounding box center [1338, 618] width 17 height 17
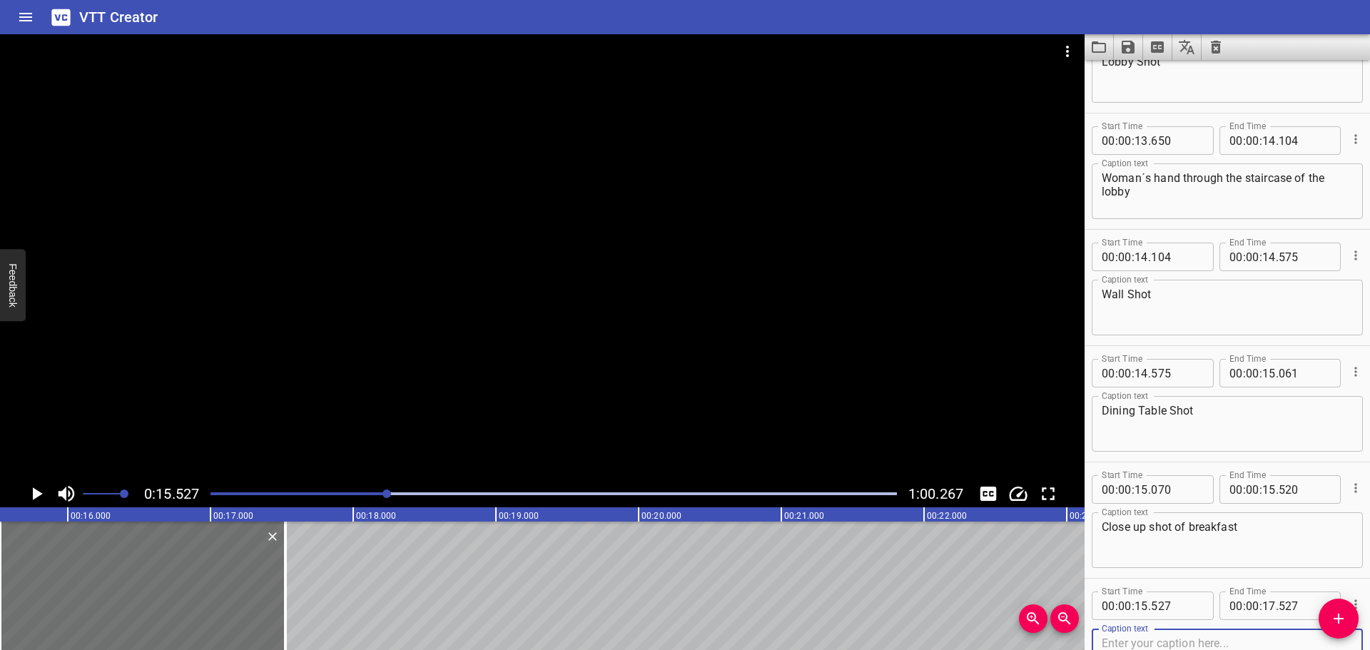
scroll to position [989, 0]
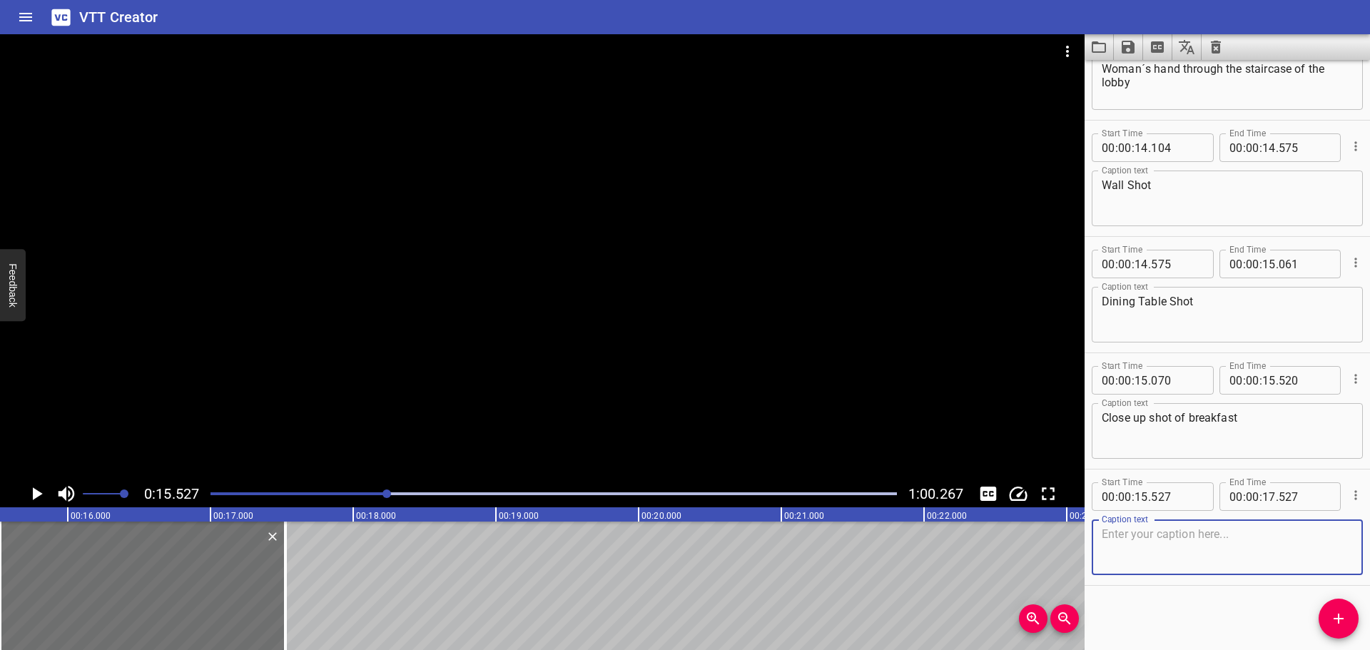
click at [1200, 493] on div "00 : 00 : 15 . 527" at bounding box center [1153, 496] width 122 height 29
click at [1191, 491] on input "number" at bounding box center [1177, 496] width 52 height 29
type input "520"
click at [1209, 555] on textarea at bounding box center [1227, 547] width 251 height 41
type textarea "Woman eating breakfast"
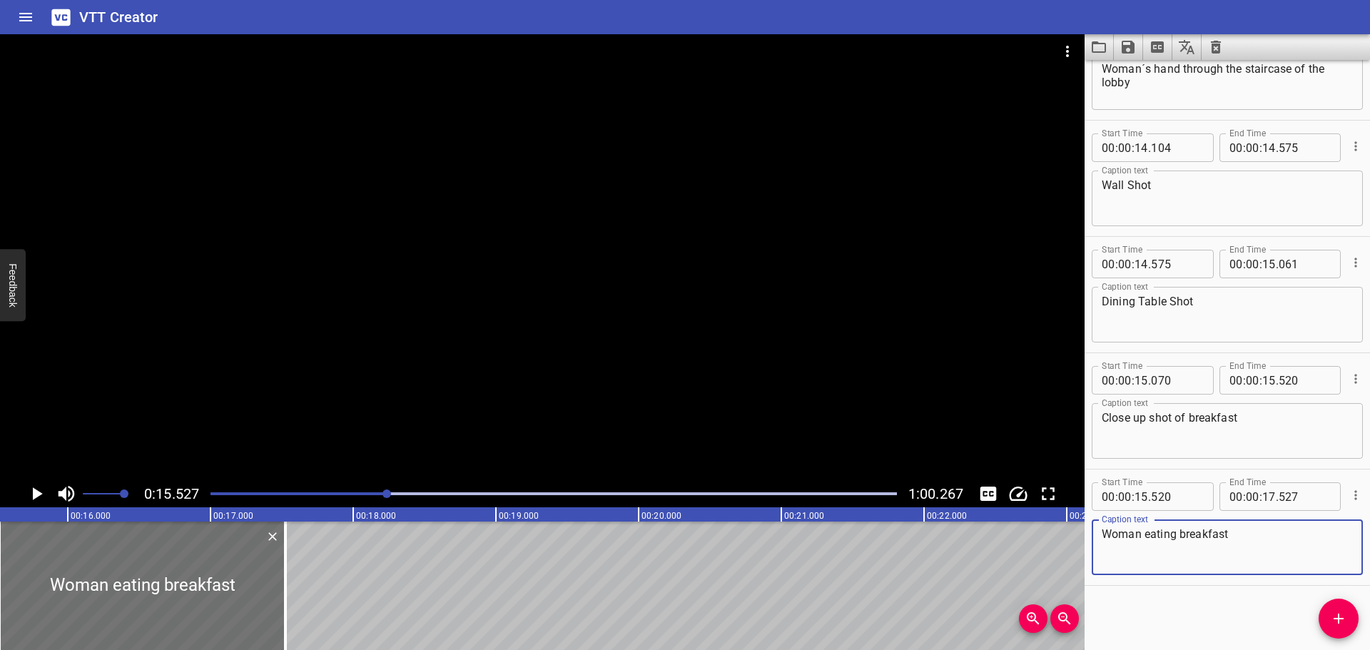
click at [31, 486] on icon "Play/Pause" at bounding box center [36, 493] width 21 height 21
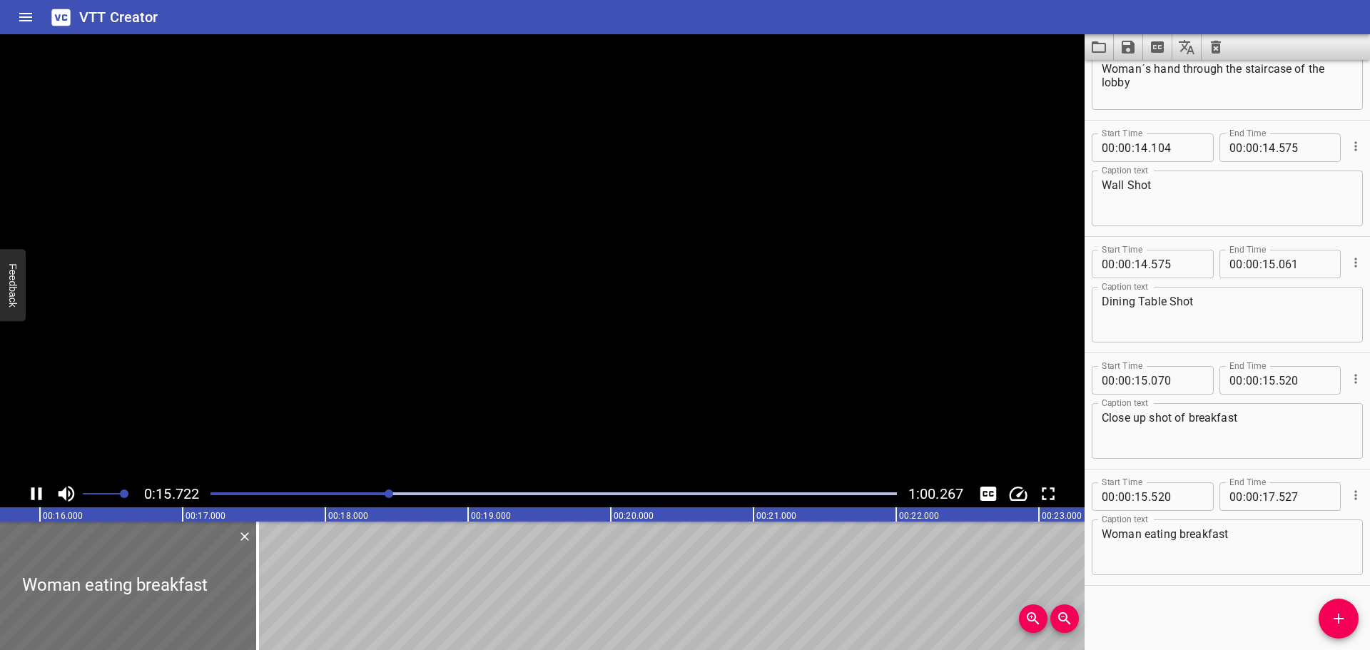
click at [31, 486] on icon "Play/Pause" at bounding box center [36, 493] width 21 height 21
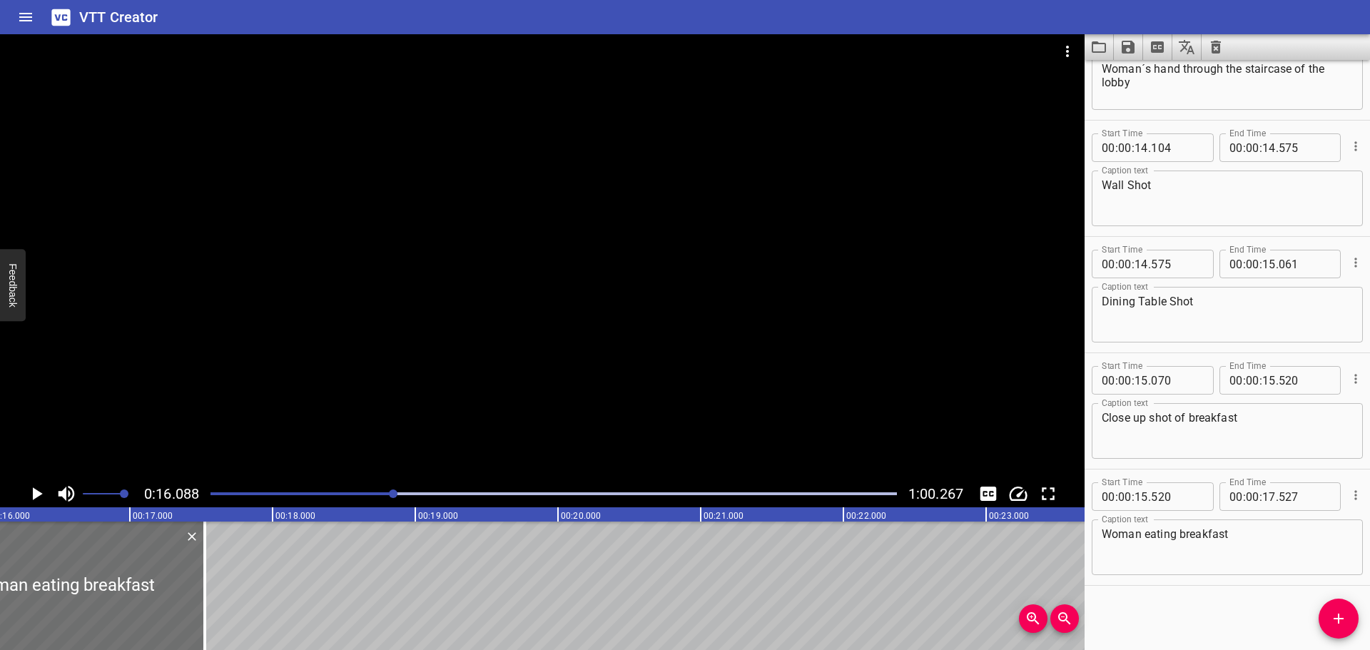
click at [31, 486] on icon "Play/Pause" at bounding box center [36, 493] width 21 height 21
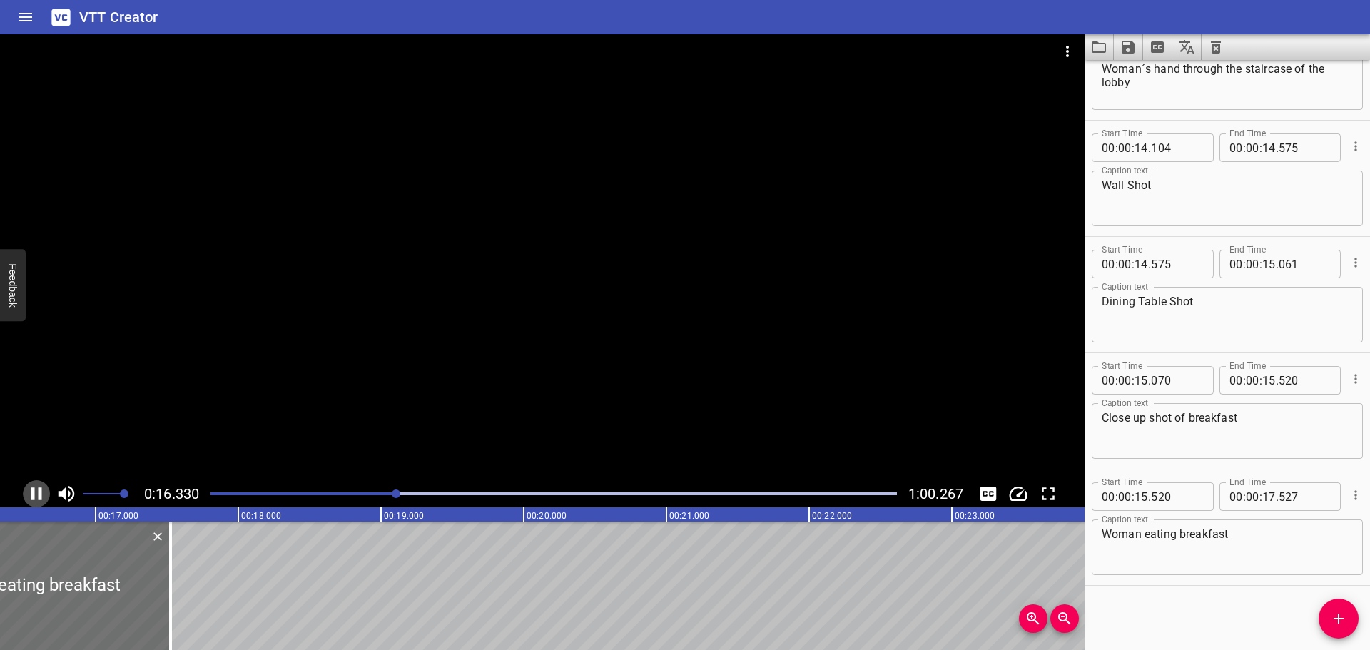
click at [31, 486] on icon "Play/Pause" at bounding box center [36, 493] width 21 height 21
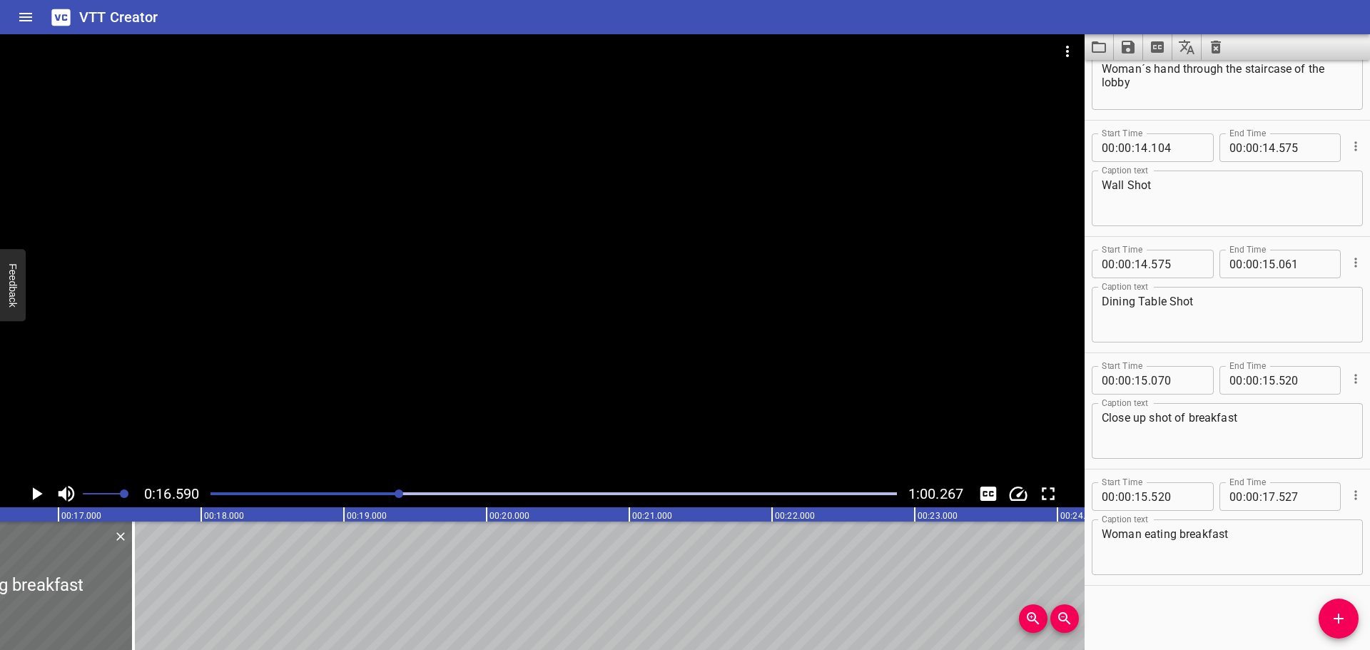
click at [390, 495] on div "Play progress" at bounding box center [56, 493] width 687 height 3
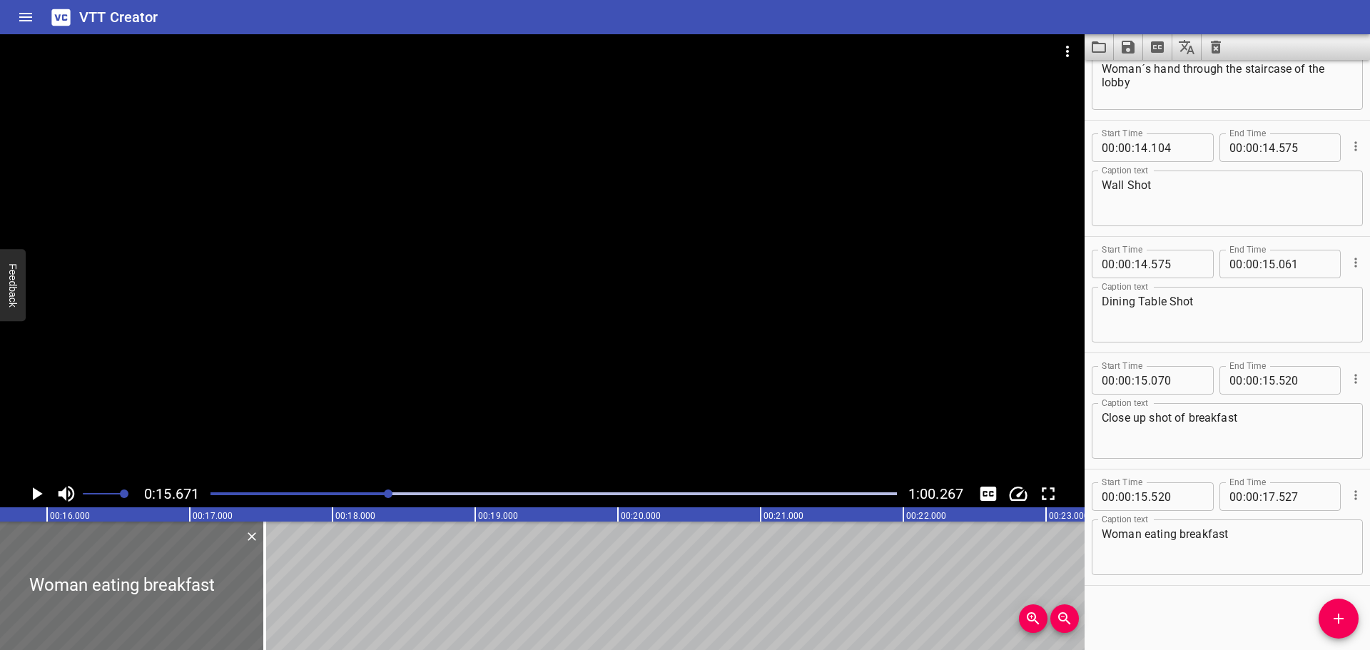
click at [36, 492] on icon "Play/Pause" at bounding box center [38, 493] width 10 height 13
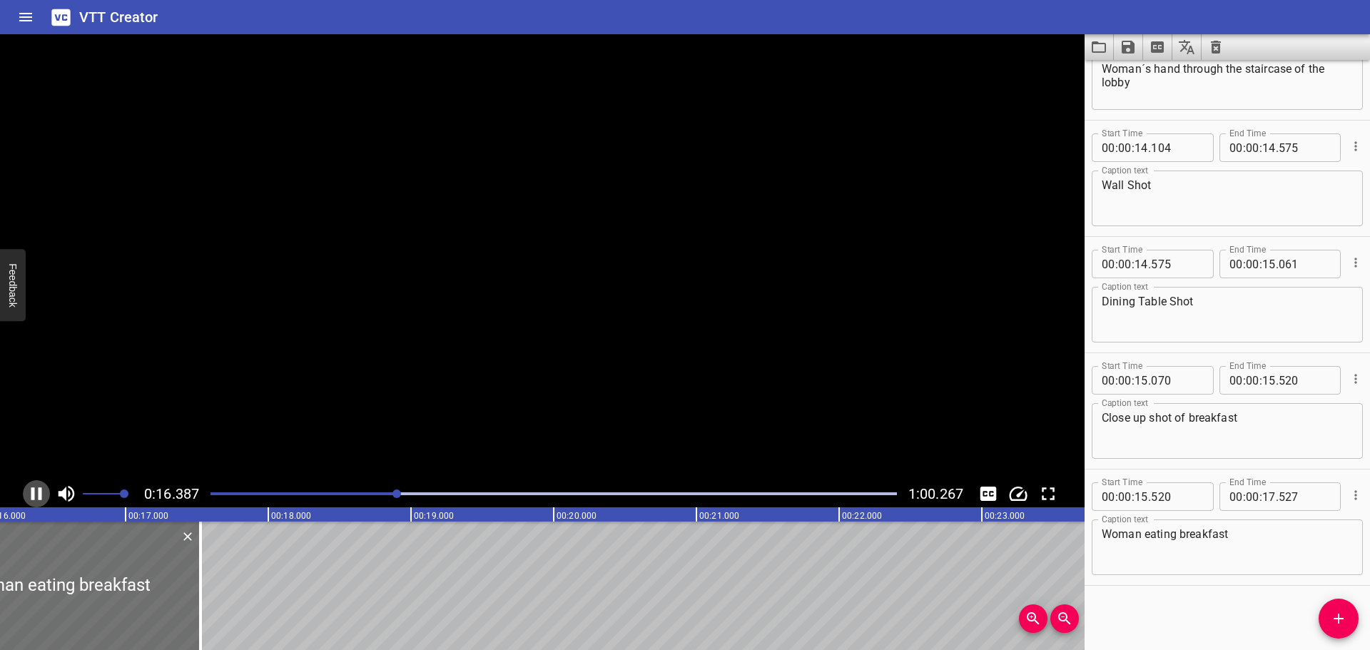
click at [36, 492] on icon "Play/Pause" at bounding box center [36, 493] width 21 height 21
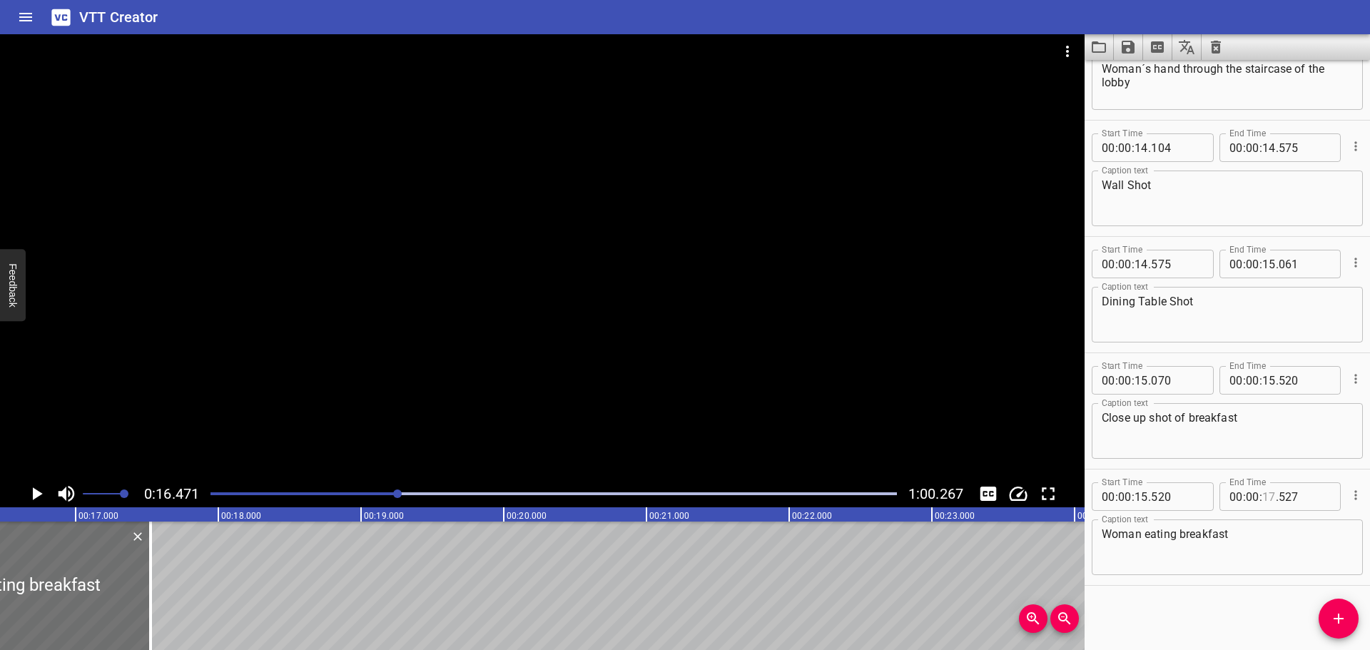
click at [1262, 494] on input "number" at bounding box center [1269, 496] width 14 height 29
type input "16"
type input "470"
click at [1225, 599] on div "Start Time 00 : 00 : 00 . 000 Start Time End Time 00 : 00 : 01 . 029 End Time C…" at bounding box center [1227, 355] width 285 height 590
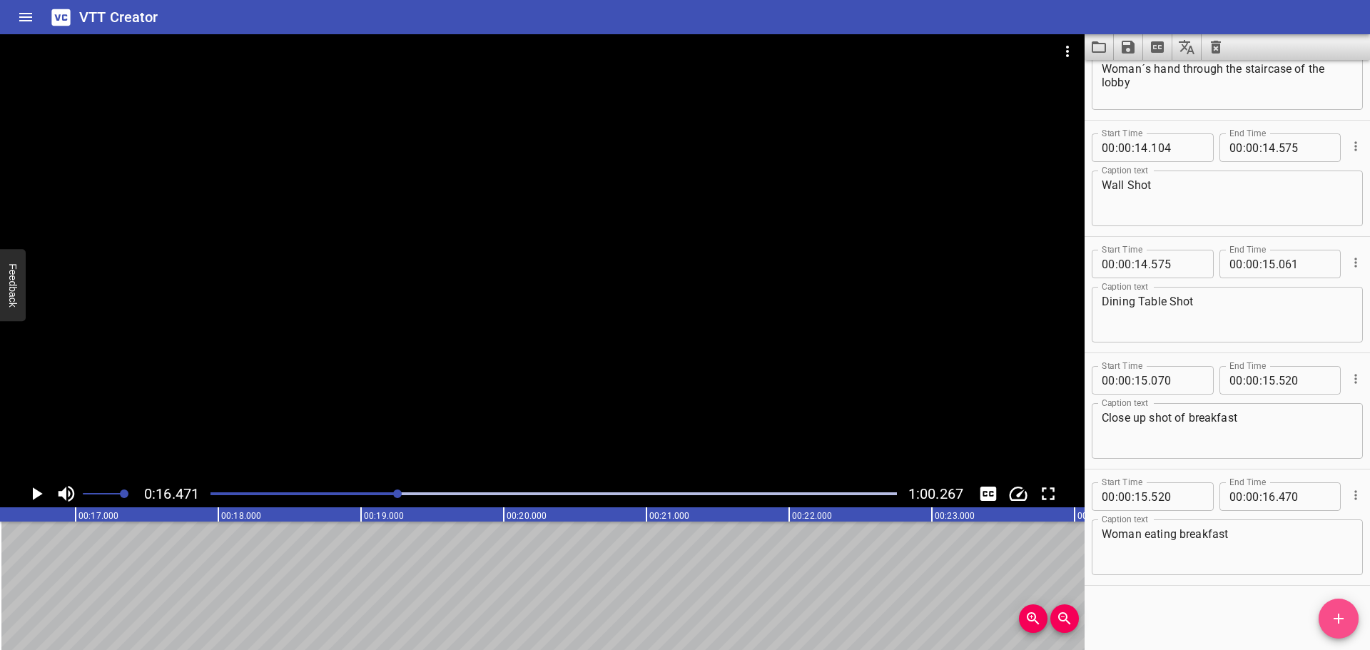
click at [1333, 614] on icon "Add Cue" at bounding box center [1338, 618] width 17 height 17
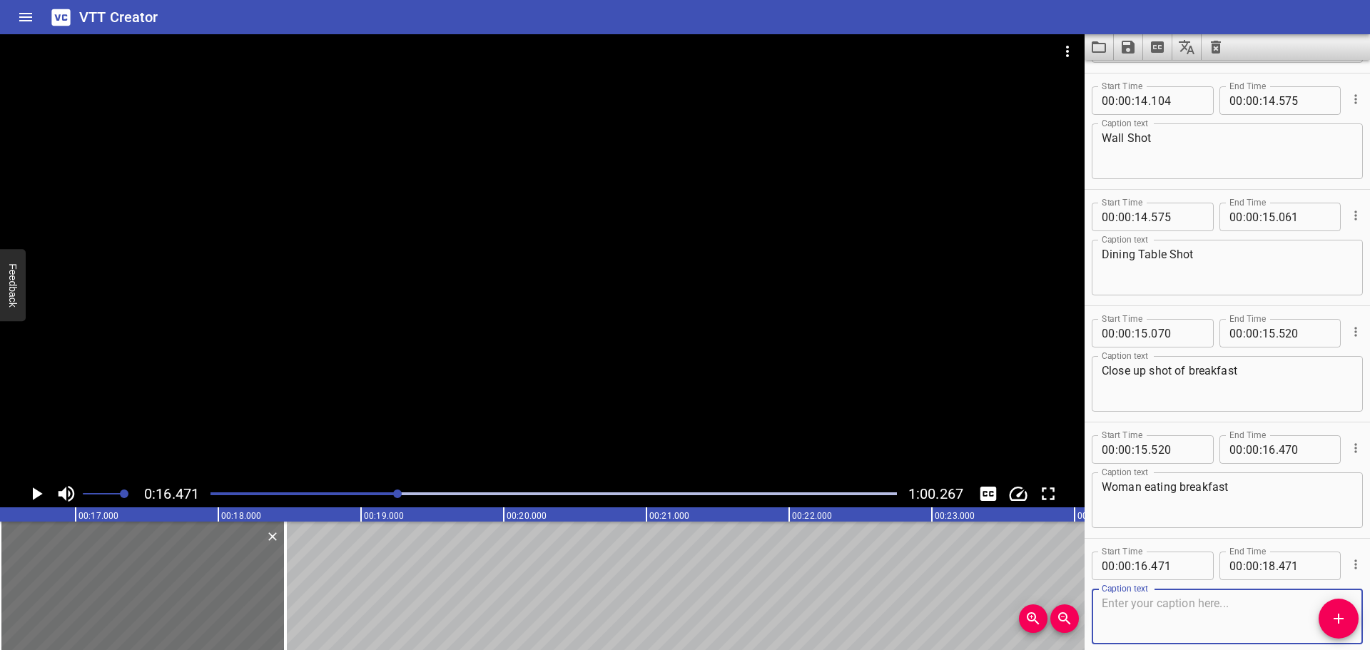
scroll to position [1105, 0]
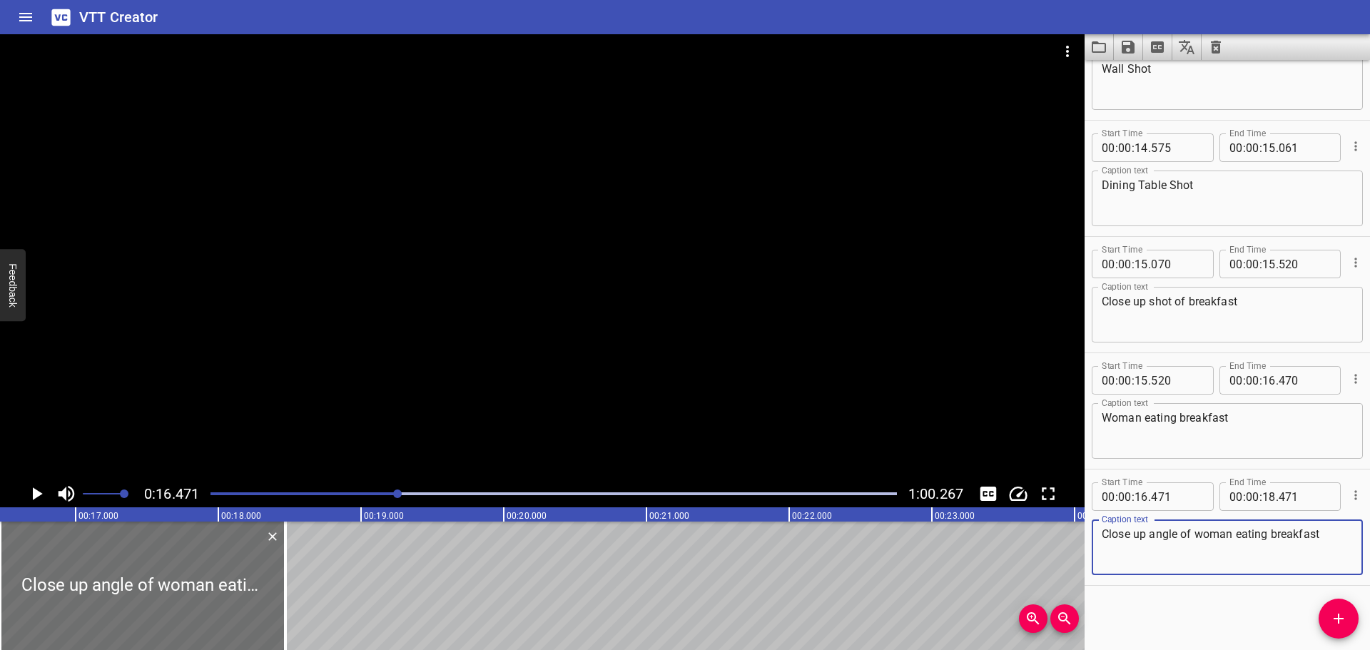
type textarea "Close up angle of woman eating breakfast"
click at [34, 490] on icon "Play/Pause" at bounding box center [38, 493] width 10 height 13
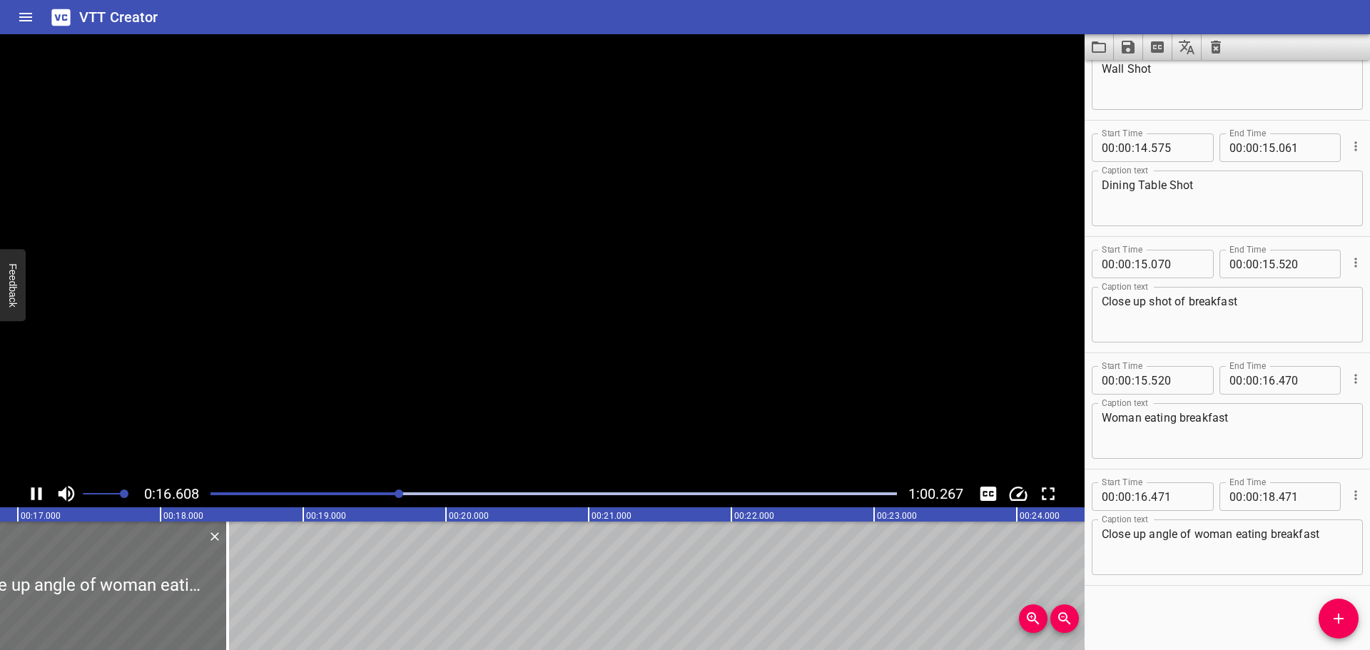
click at [34, 490] on icon "Play/Pause" at bounding box center [36, 493] width 11 height 13
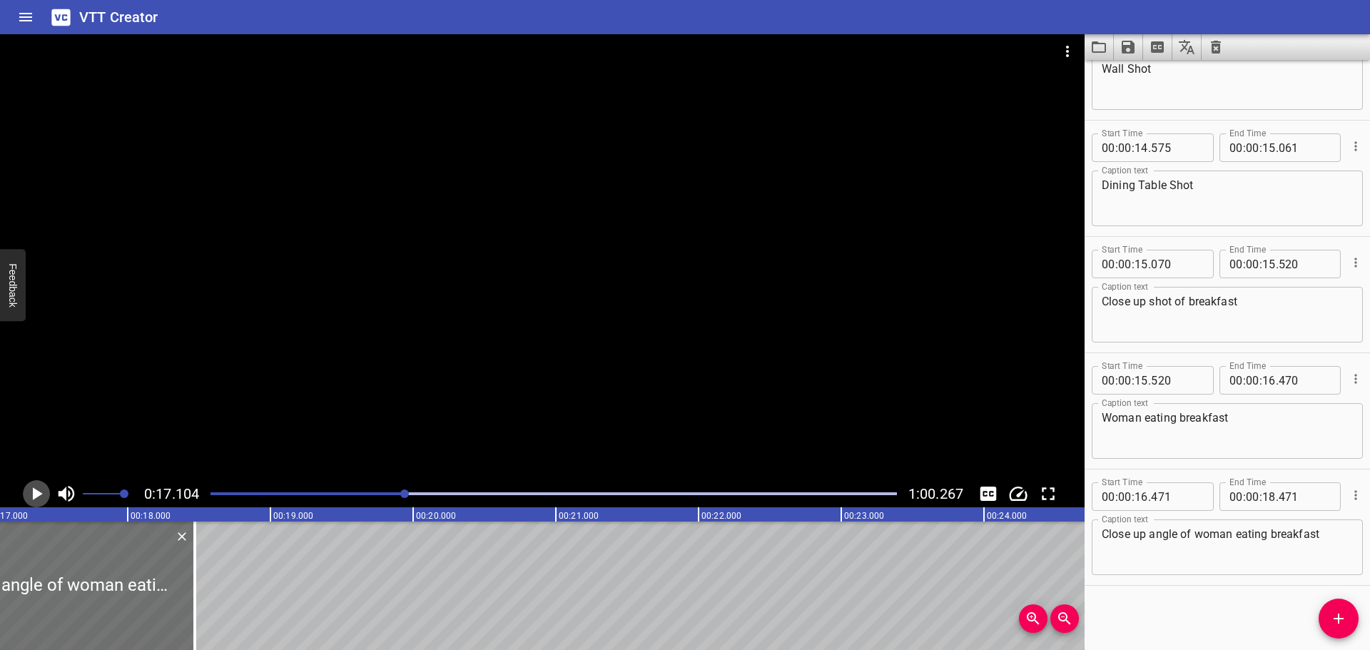
click at [34, 490] on icon "Play/Pause" at bounding box center [38, 493] width 10 height 13
click at [34, 490] on icon "Play/Pause" at bounding box center [36, 493] width 11 height 13
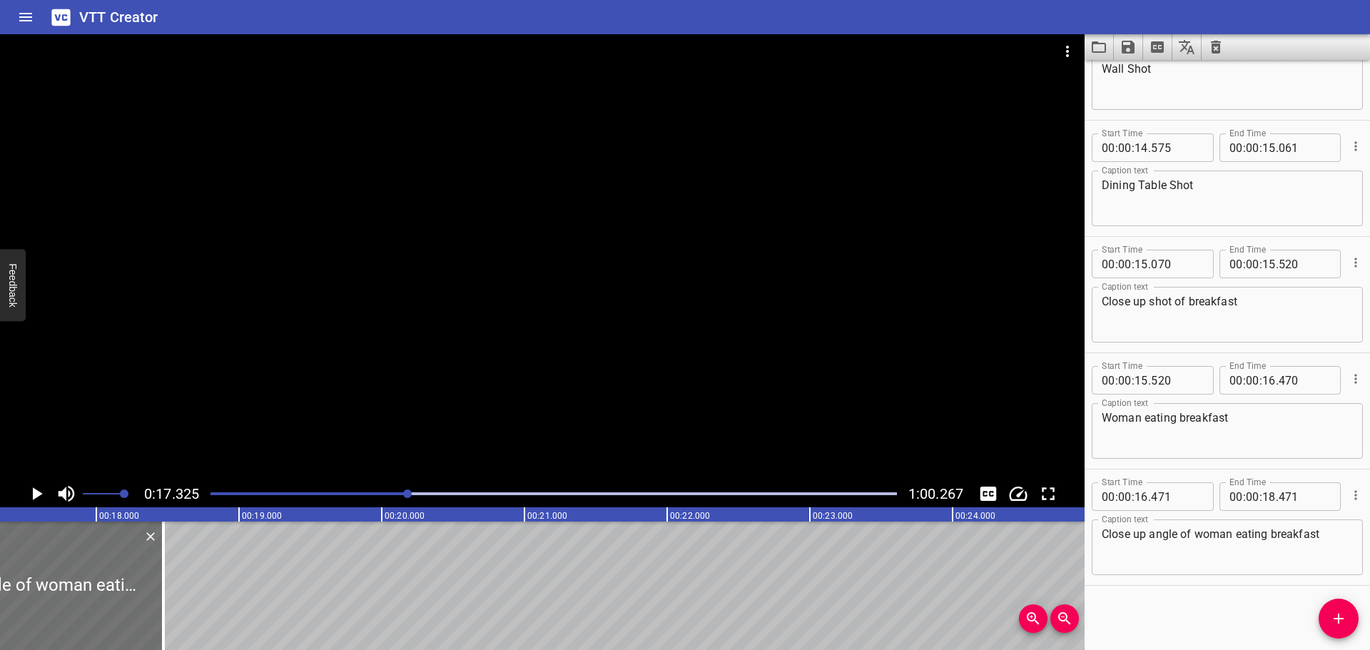
click at [34, 490] on icon "Play/Pause" at bounding box center [38, 493] width 10 height 13
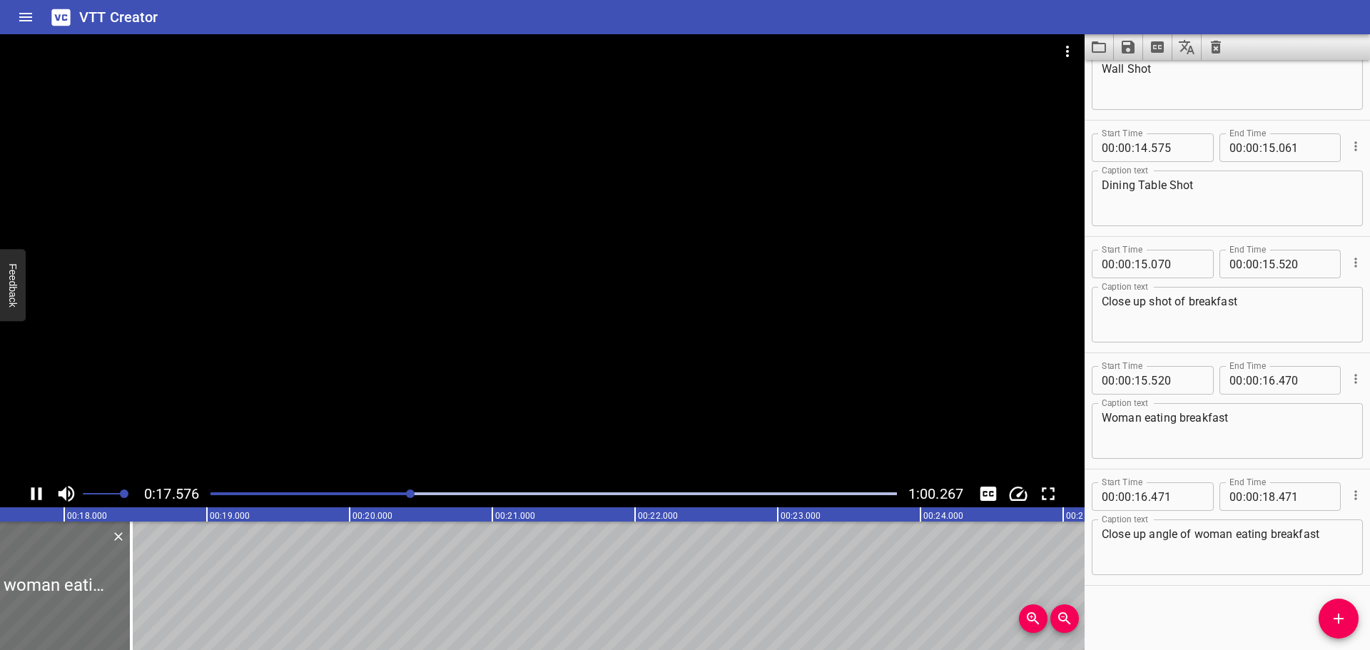
click at [34, 490] on icon "Play/Pause" at bounding box center [36, 493] width 11 height 13
click at [34, 490] on icon "Play/Pause" at bounding box center [38, 493] width 10 height 13
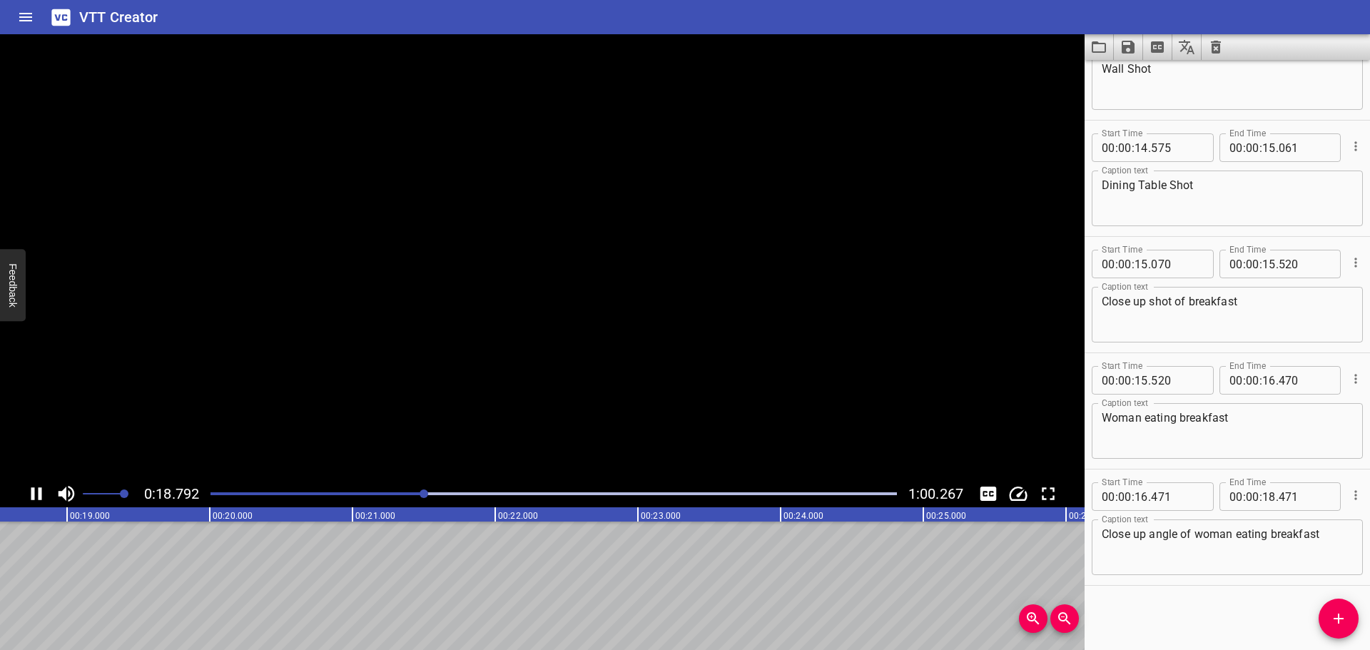
click at [34, 490] on icon "Play/Pause" at bounding box center [36, 493] width 11 height 13
click at [419, 493] on div "Play progress" at bounding box center [83, 493] width 687 height 3
click at [32, 492] on icon "Play/Pause" at bounding box center [36, 493] width 21 height 21
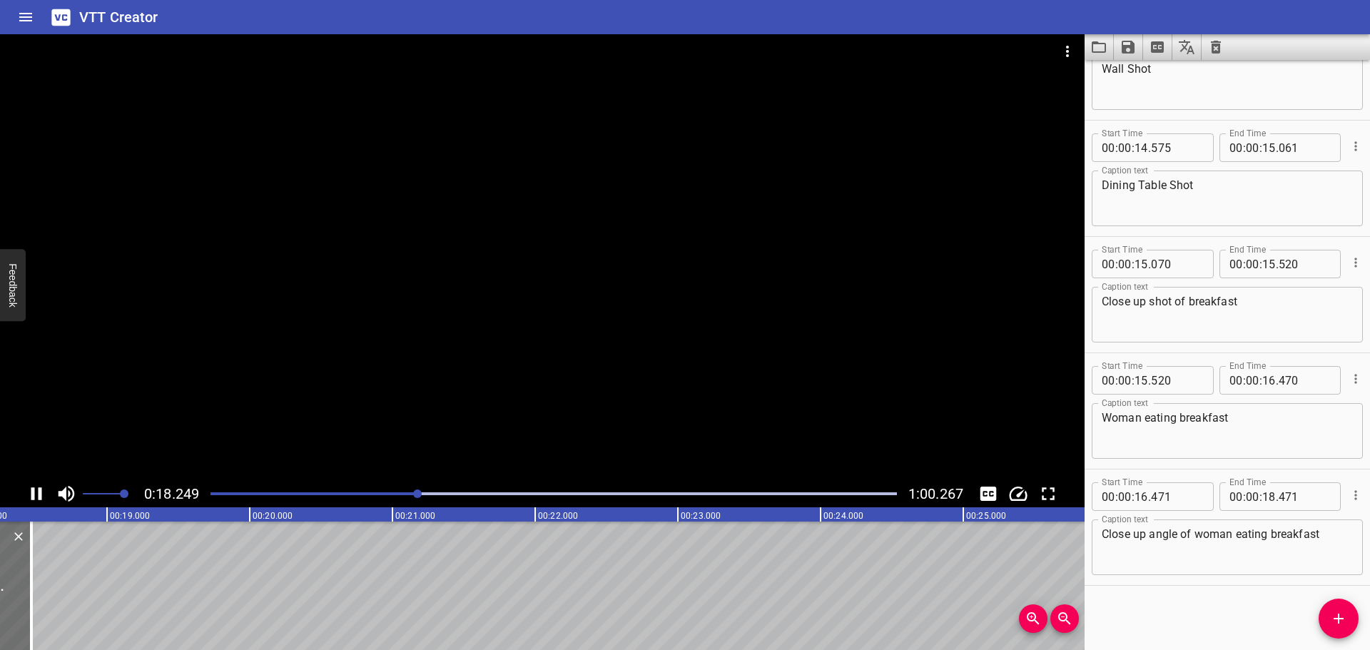
click at [32, 492] on icon "Play/Pause" at bounding box center [36, 493] width 11 height 13
click at [32, 492] on icon "Play/Pause" at bounding box center [36, 493] width 21 height 21
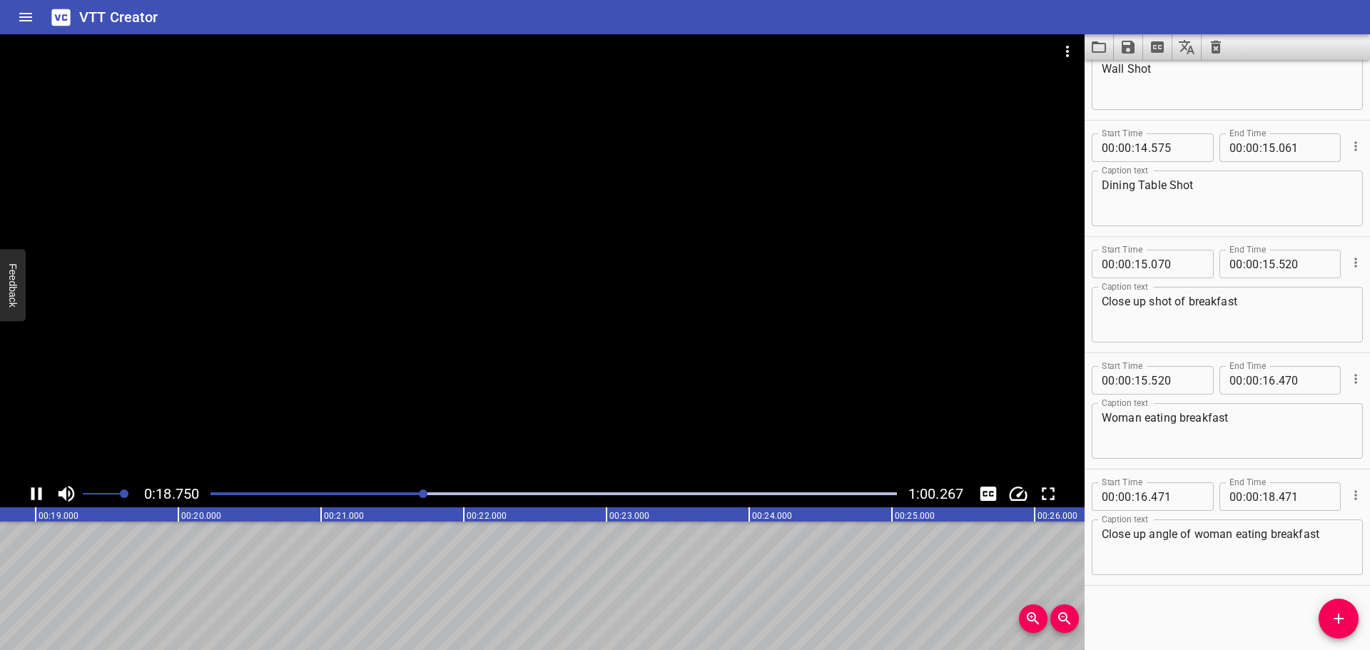
click at [32, 492] on icon "Play/Pause" at bounding box center [36, 493] width 11 height 13
click at [422, 492] on div "Play progress" at bounding box center [83, 493] width 687 height 3
click at [49, 497] on button "Play/Pause" at bounding box center [36, 493] width 27 height 27
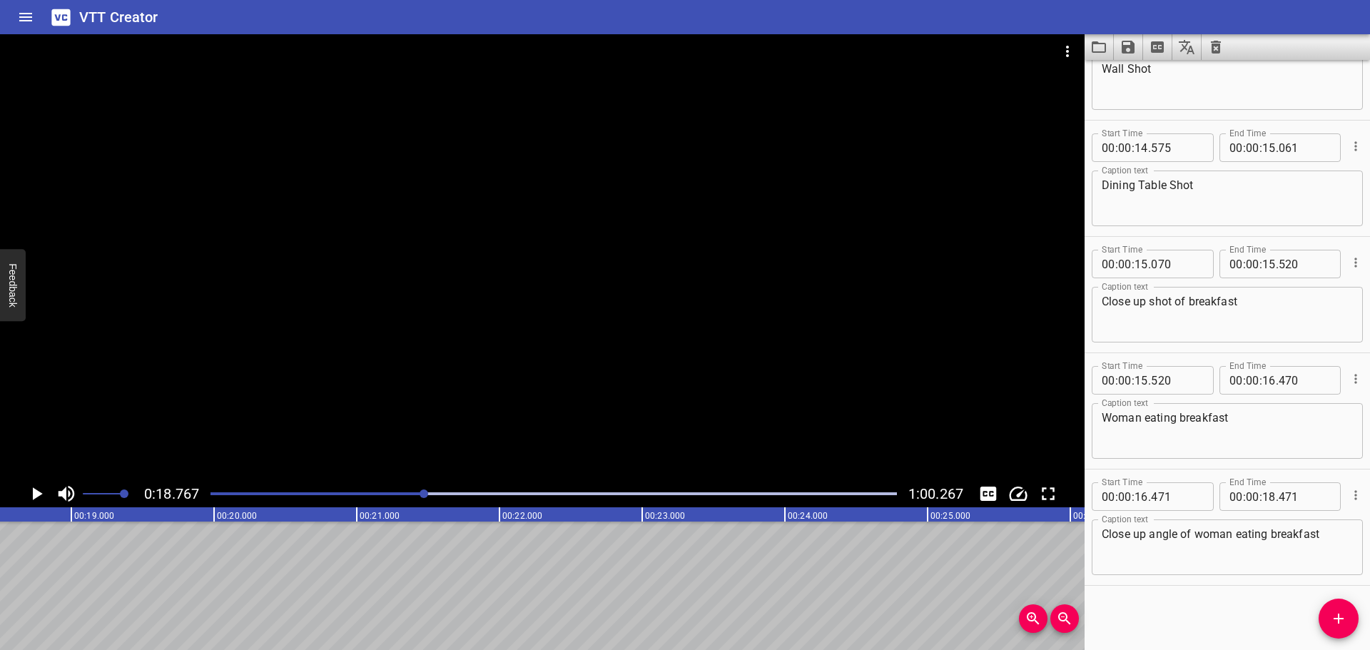
scroll to position [0, 2678]
click at [406, 495] on div "Play progress" at bounding box center [81, 493] width 687 height 3
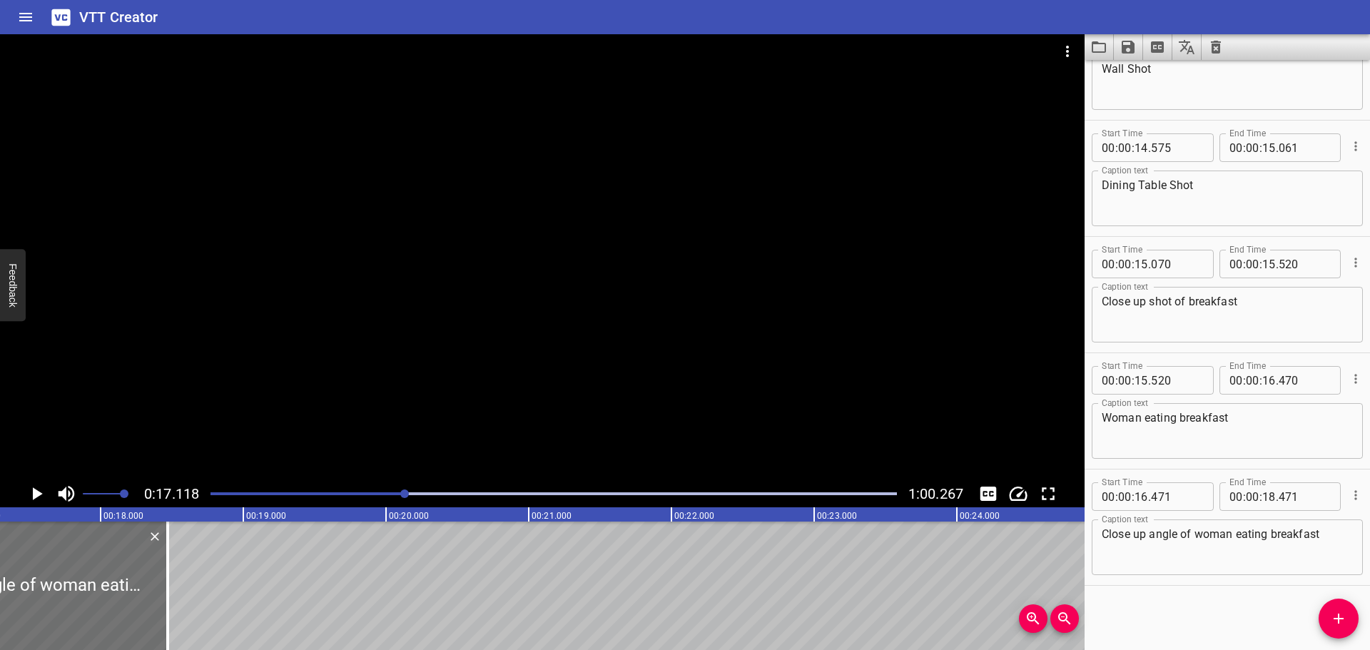
scroll to position [0, 2444]
click at [34, 487] on icon "Play/Pause" at bounding box center [36, 493] width 21 height 21
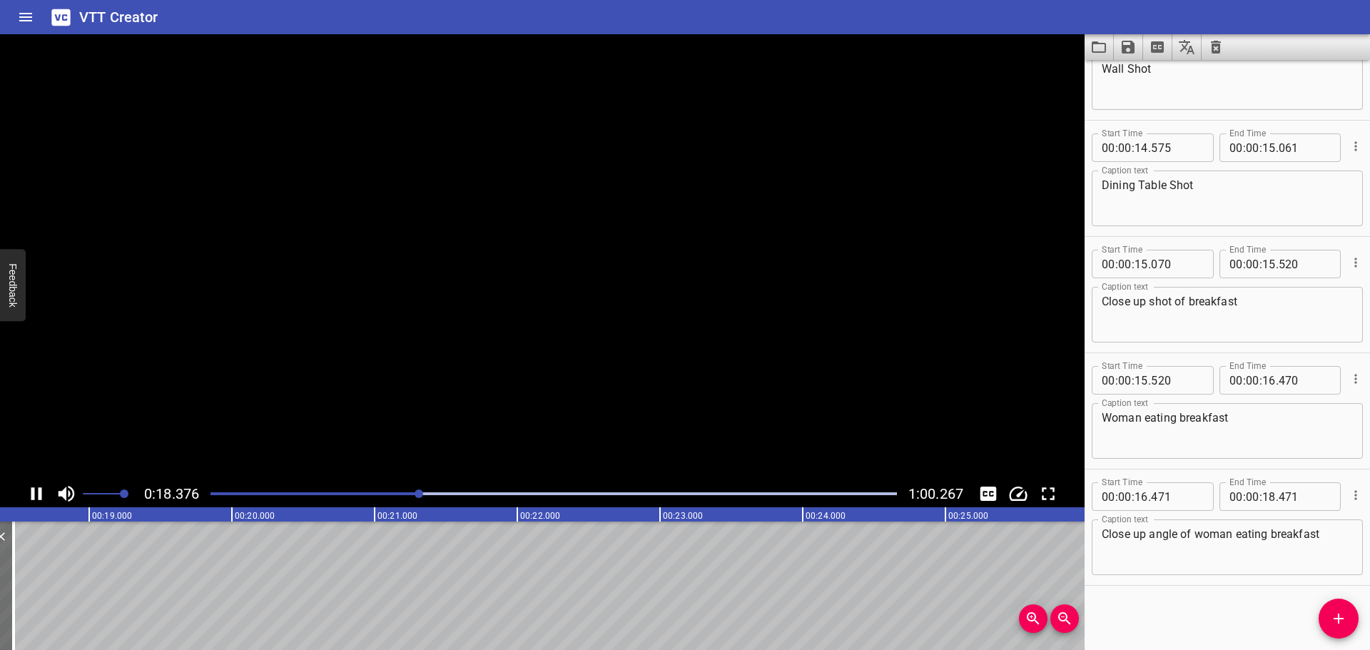
click at [34, 487] on icon "Play/Pause" at bounding box center [36, 493] width 21 height 21
click at [1285, 500] on input "number" at bounding box center [1305, 496] width 52 height 29
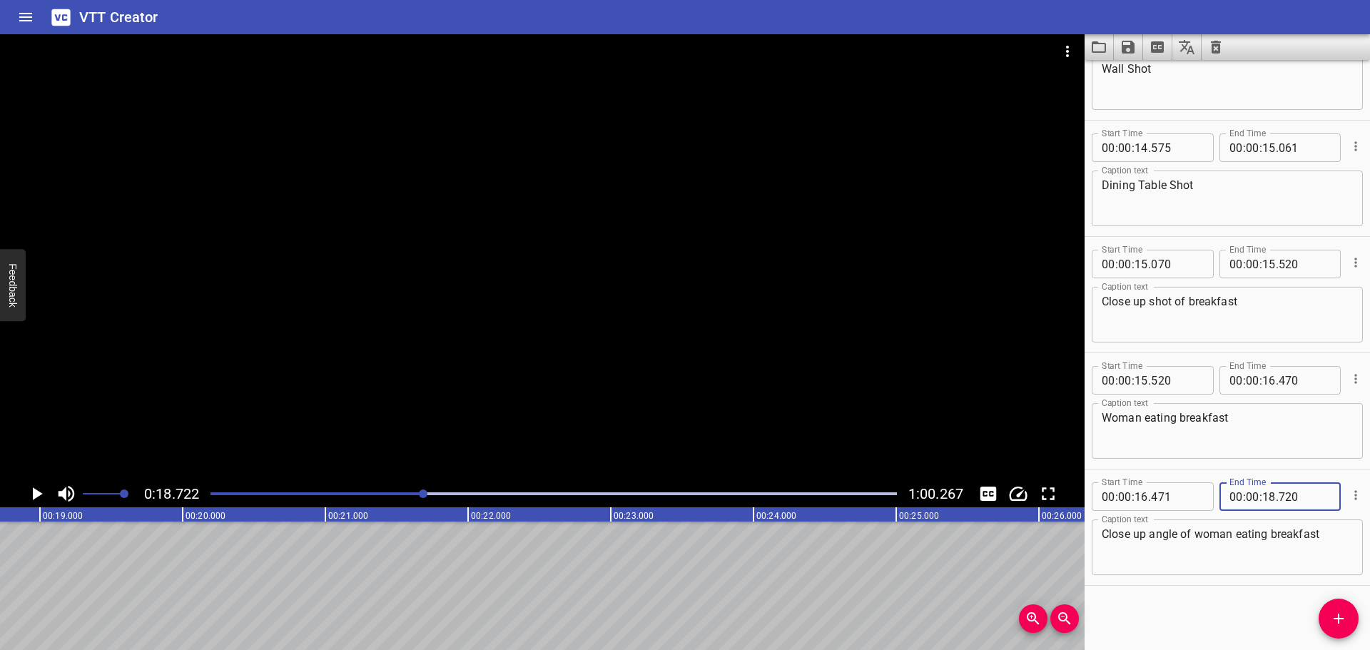
type input "720"
click at [1204, 594] on div "Start Time 00 : 00 : 00 . 000 Start Time End Time 00 : 00 : 01 . 029 End Time C…" at bounding box center [1227, 355] width 285 height 590
click at [1326, 613] on span "Add Cue" at bounding box center [1339, 618] width 40 height 17
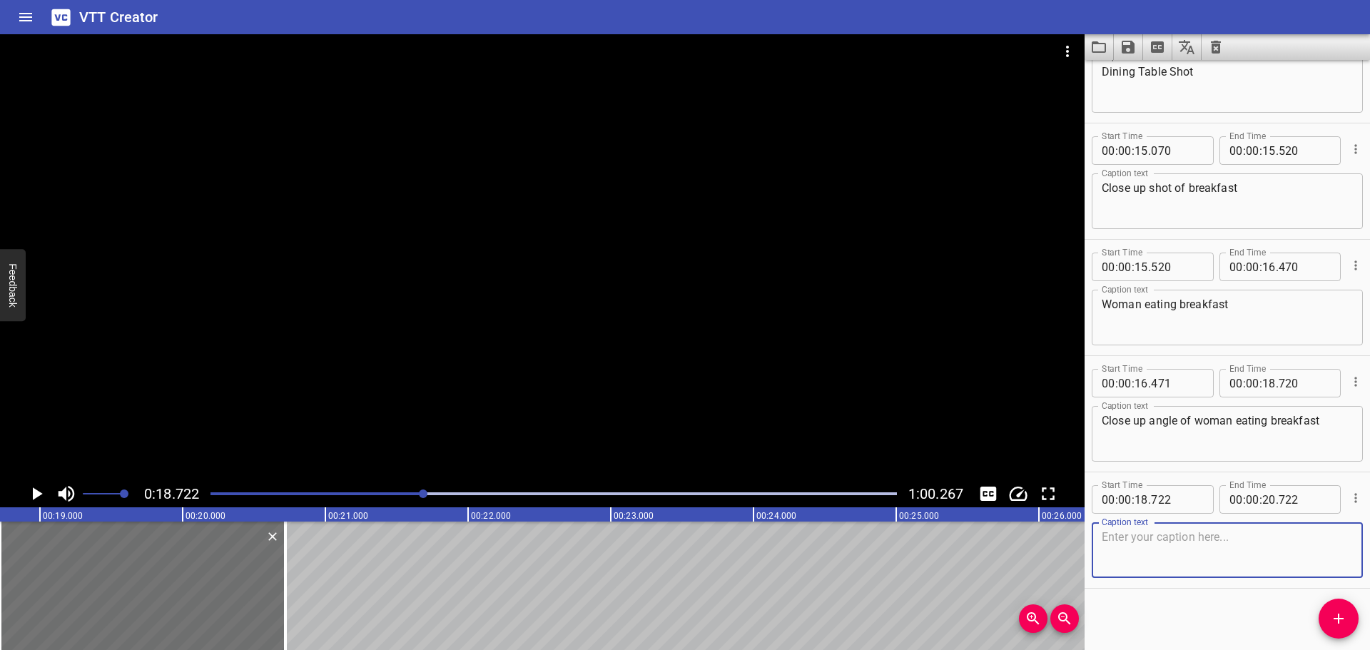
scroll to position [1222, 0]
click at [1186, 496] on input "number" at bounding box center [1177, 496] width 52 height 29
type input "720"
click at [1185, 551] on textarea at bounding box center [1227, 547] width 251 height 41
click at [41, 490] on icon "Play/Pause" at bounding box center [36, 493] width 21 height 21
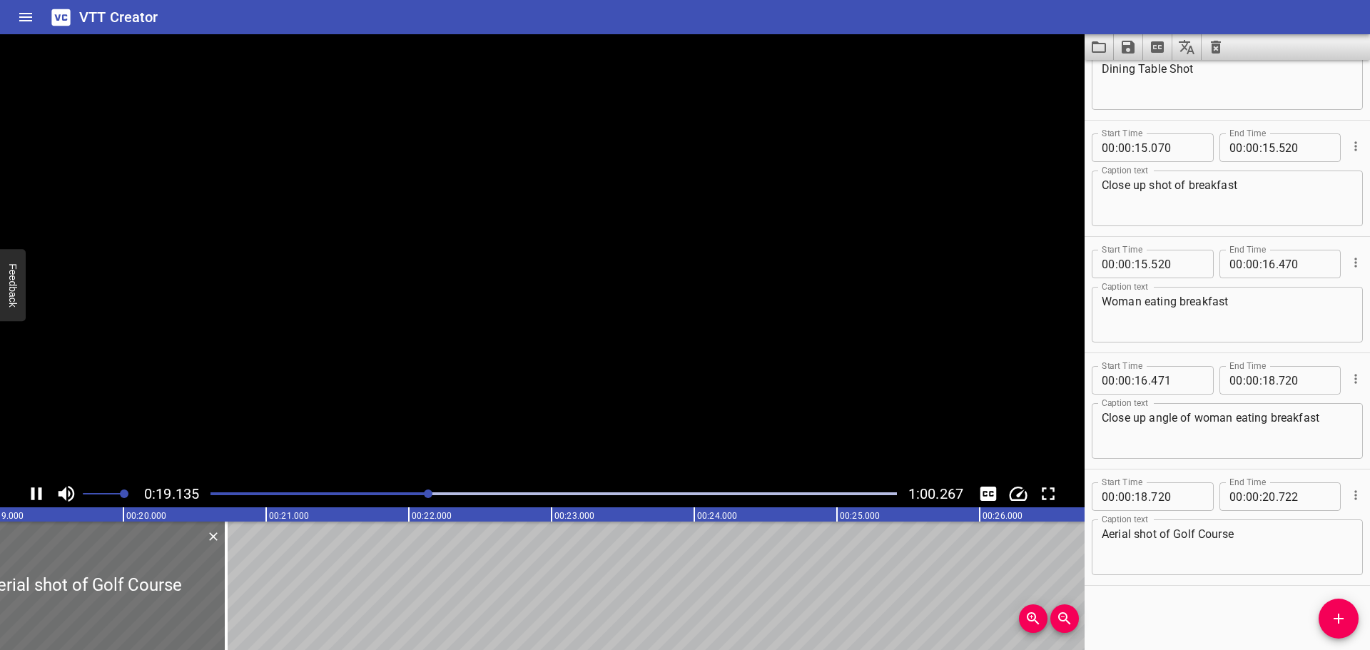
click at [41, 490] on icon "Play/Pause" at bounding box center [36, 493] width 11 height 13
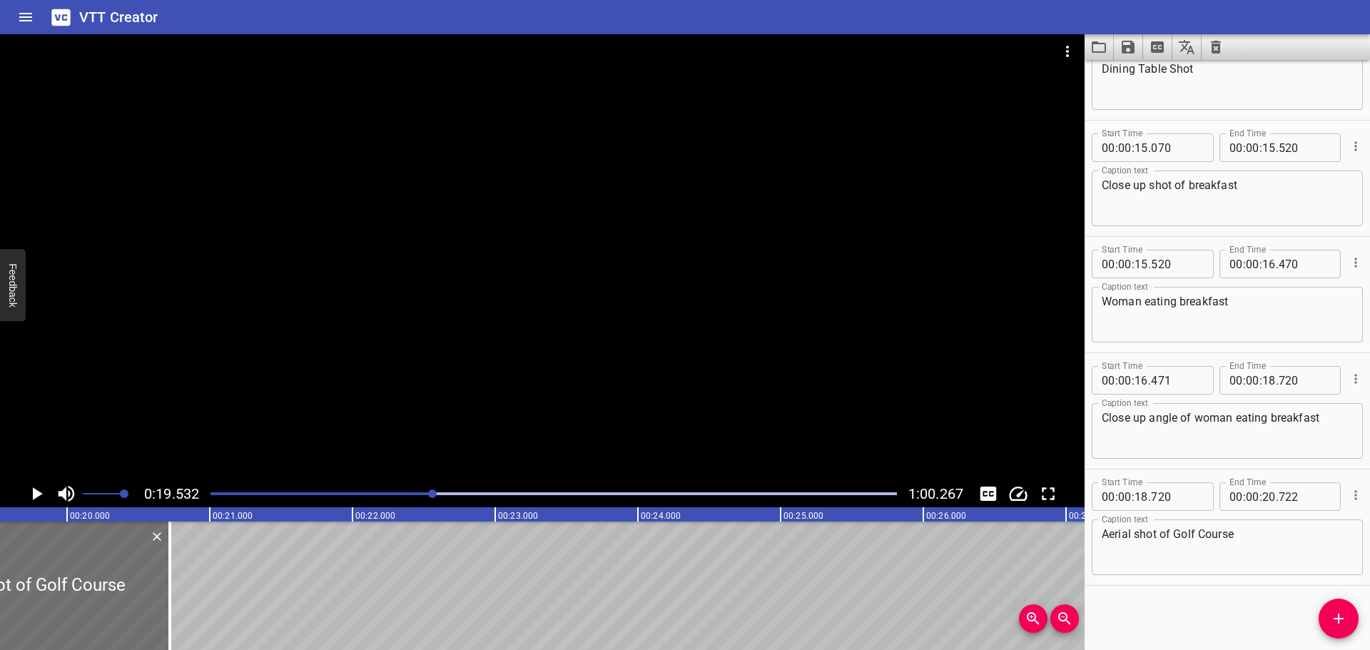
click at [41, 490] on icon "Play/Pause" at bounding box center [36, 493] width 21 height 21
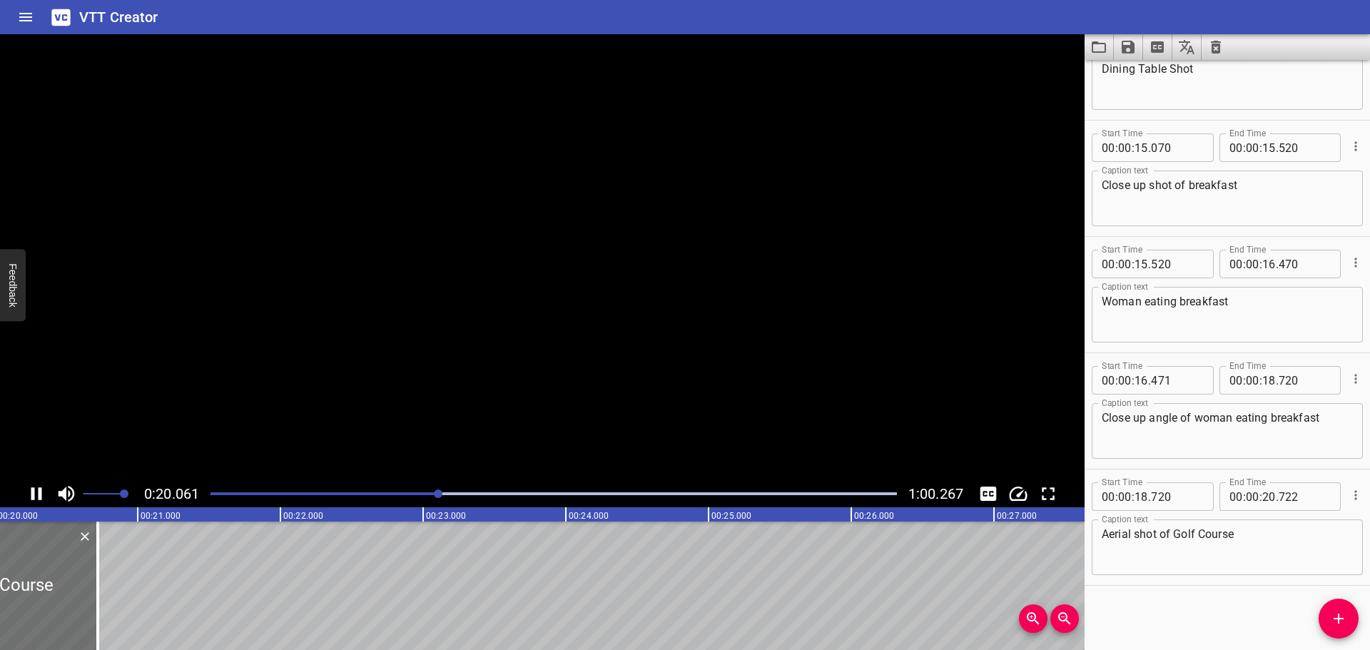
click at [41, 490] on icon "Play/Pause" at bounding box center [36, 493] width 11 height 13
click at [1154, 533] on textarea "Aerial shot of Golf Course" at bounding box center [1227, 547] width 251 height 41
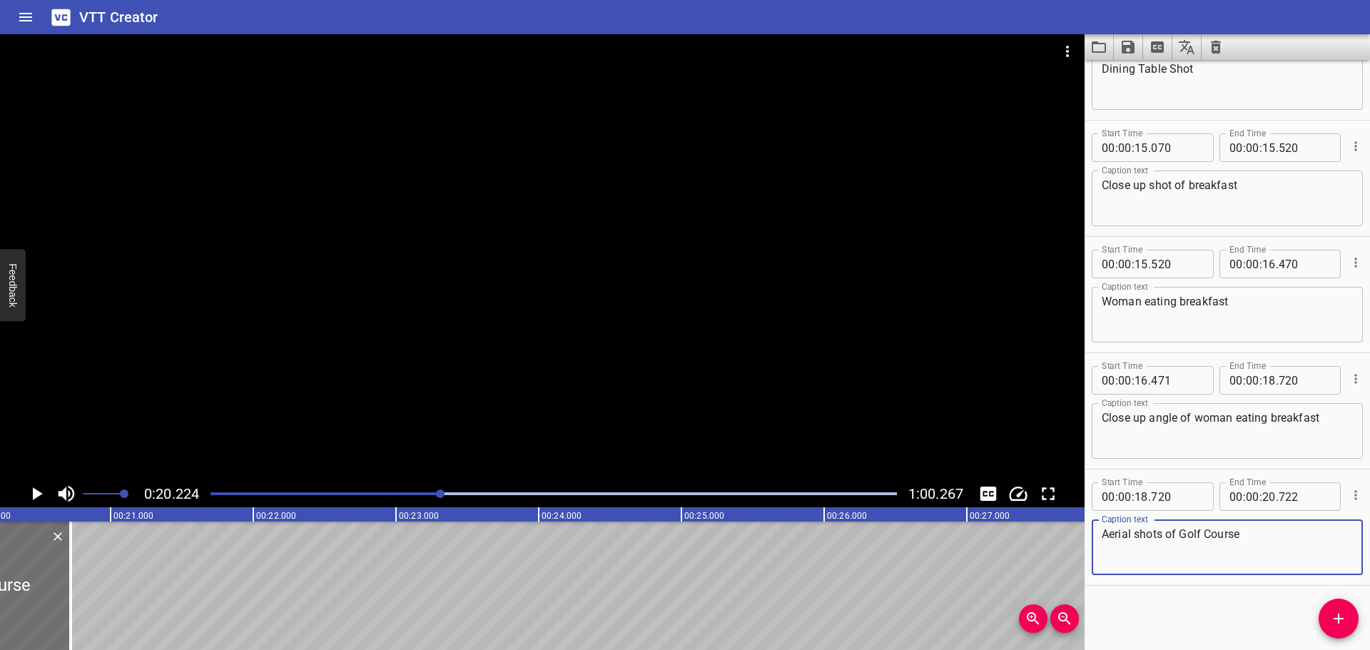
type textarea "Aerial shots of Golf Course"
click at [427, 492] on div at bounding box center [554, 494] width 704 height 20
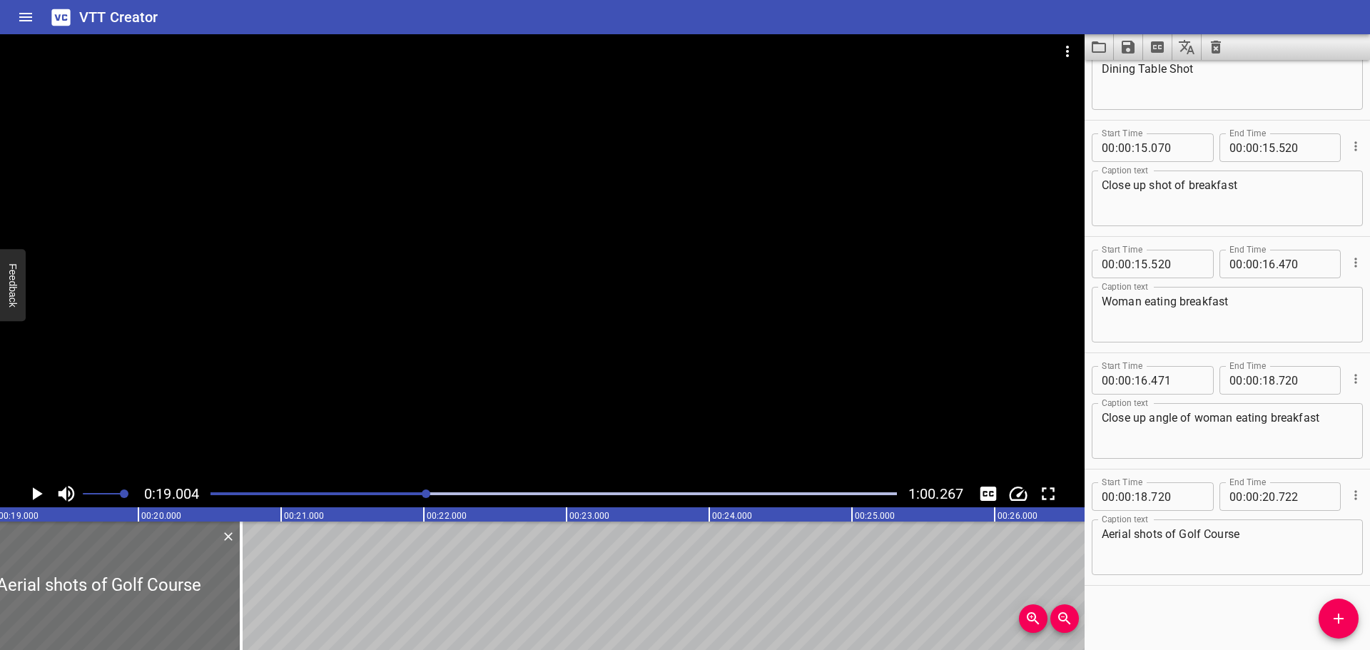
scroll to position [0, 2713]
click at [43, 492] on icon "Play/Pause" at bounding box center [36, 493] width 21 height 21
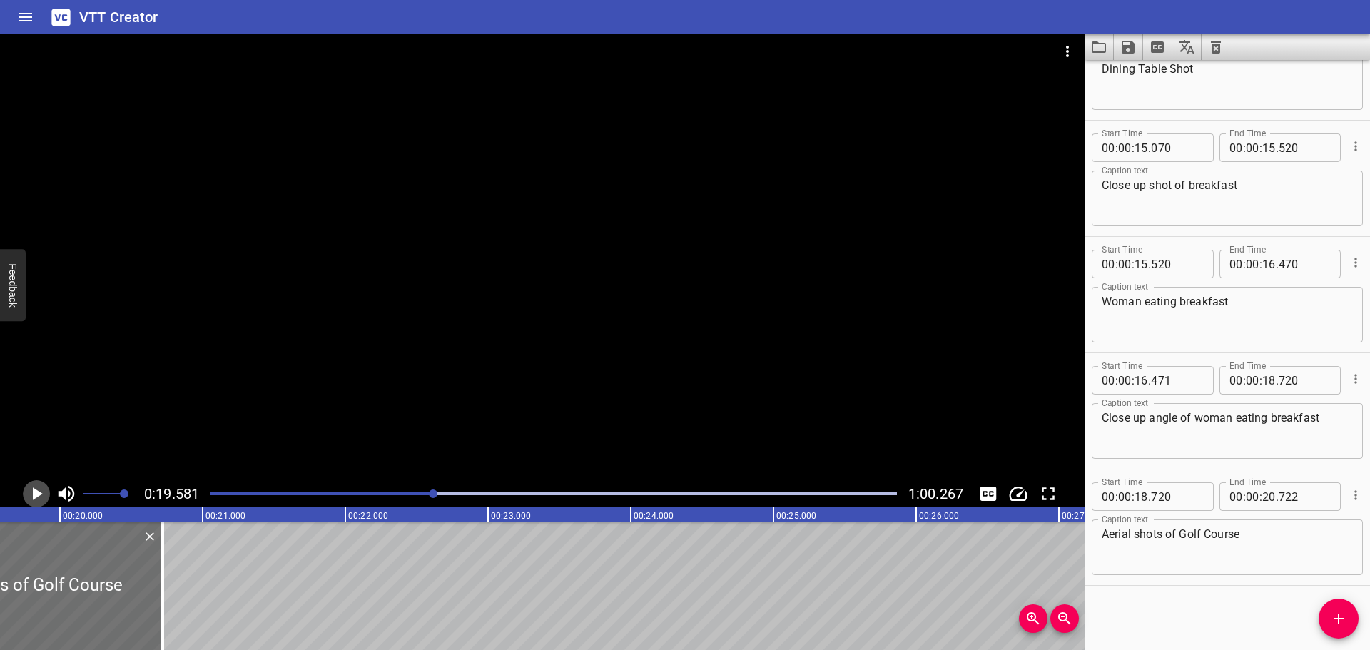
click at [43, 492] on icon "Play/Pause" at bounding box center [36, 493] width 21 height 21
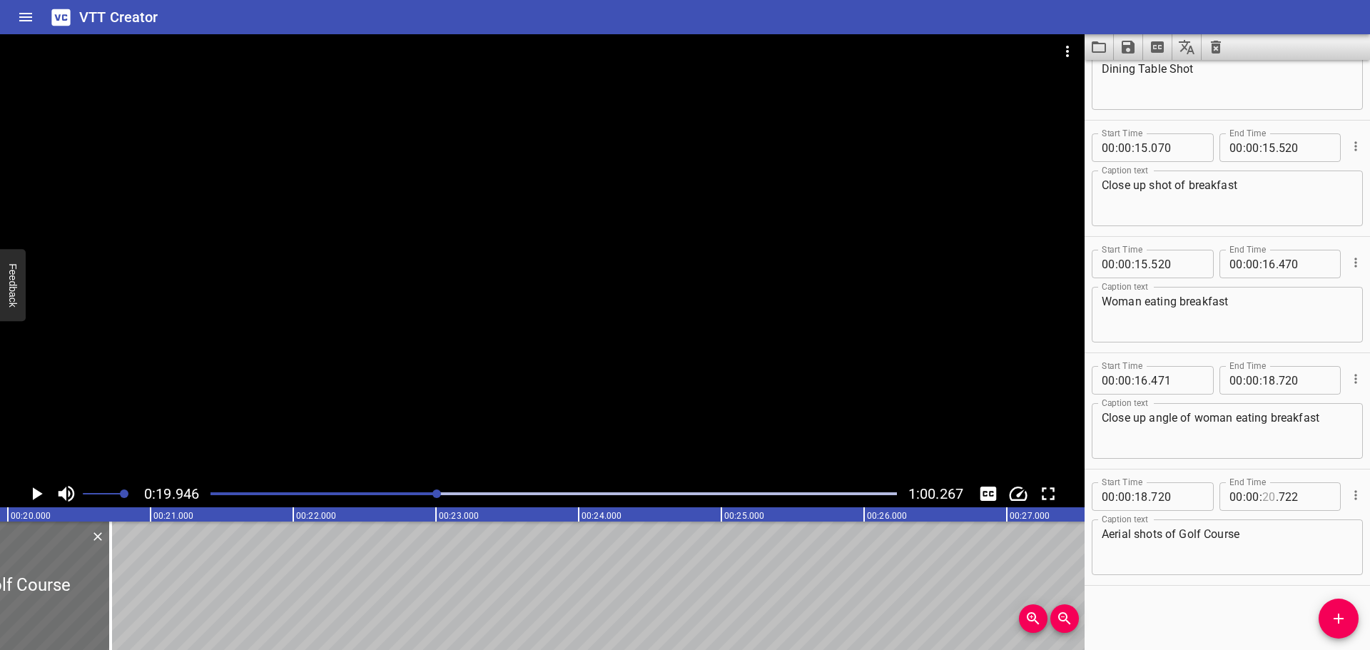
click at [1264, 504] on input "number" at bounding box center [1269, 496] width 14 height 29
type input "19"
type input "940"
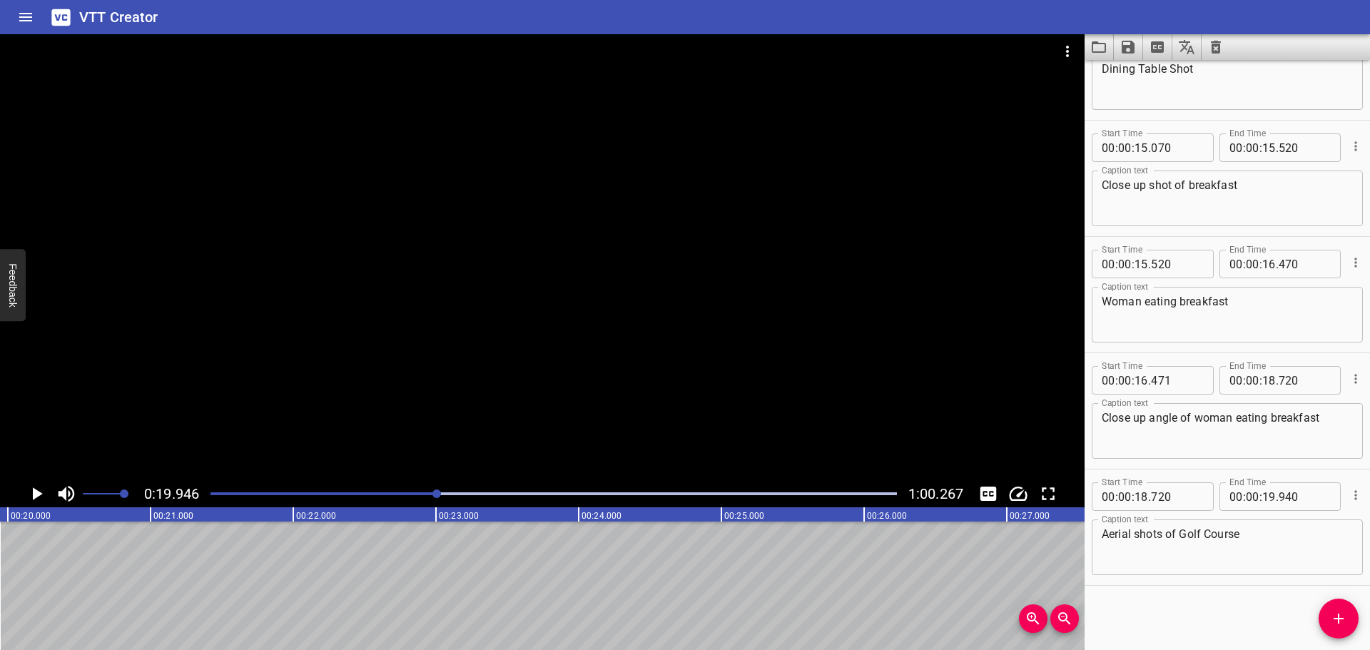
click at [1242, 627] on div "Start Time 00 : 00 : 00 . 000 Start Time End Time 00 : 00 : 01 . 029 End Time C…" at bounding box center [1227, 355] width 285 height 590
click at [1340, 614] on icon "Add Cue" at bounding box center [1338, 618] width 17 height 17
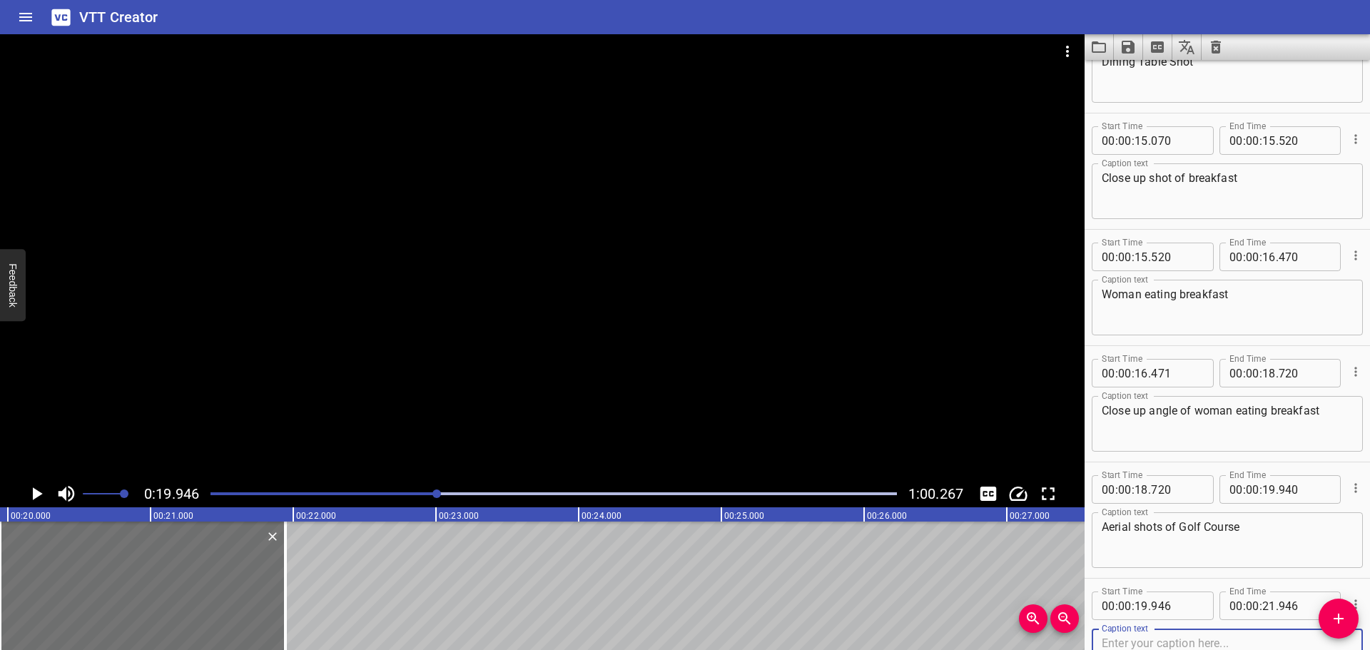
scroll to position [1338, 0]
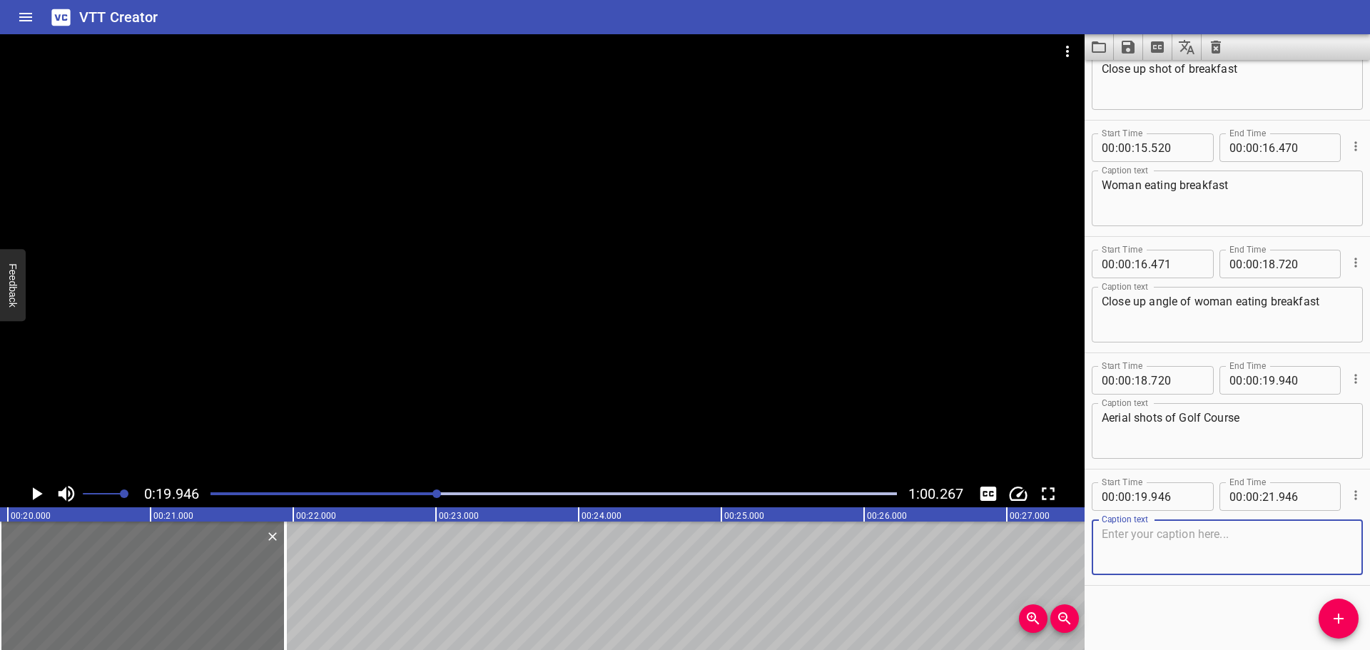
click at [1191, 551] on textarea at bounding box center [1227, 547] width 251 height 41
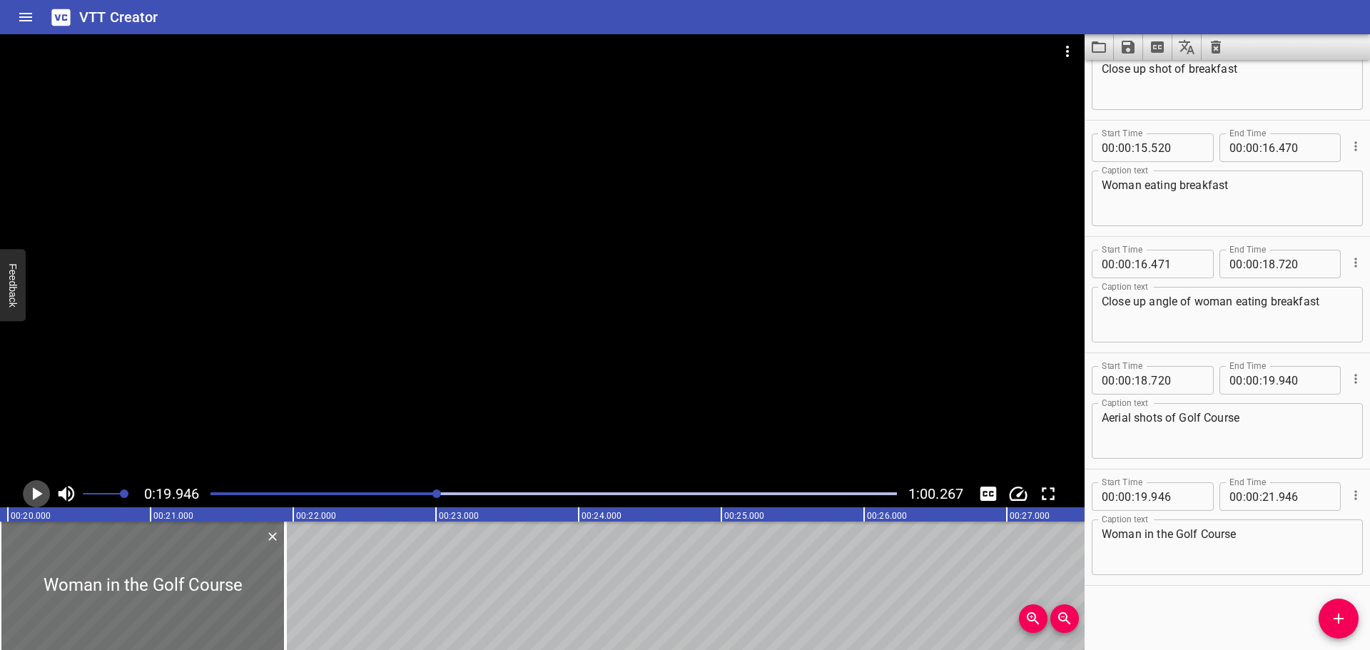
click at [40, 495] on icon "Play/Pause" at bounding box center [38, 493] width 10 height 13
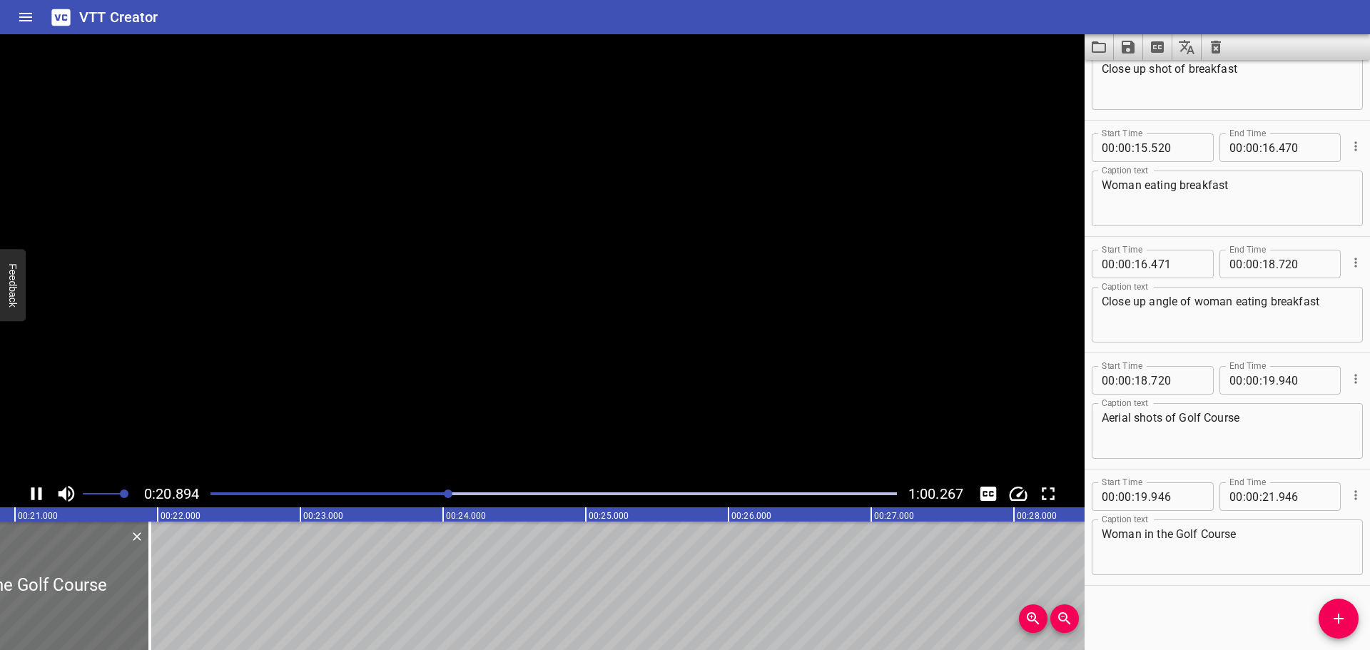
click at [40, 495] on icon "Play/Pause" at bounding box center [36, 493] width 11 height 13
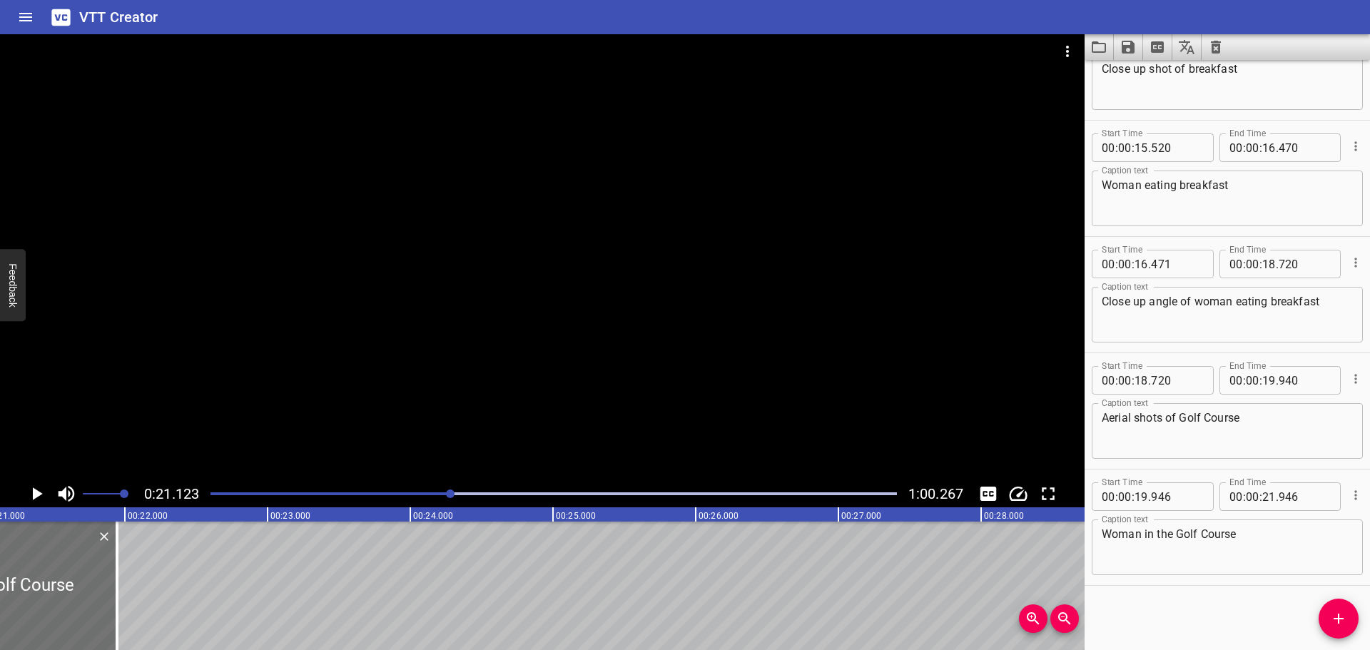
click at [1133, 531] on textarea "Woman in the Golf Course" at bounding box center [1227, 547] width 251 height 41
click at [41, 490] on icon "Play/Pause" at bounding box center [36, 493] width 21 height 21
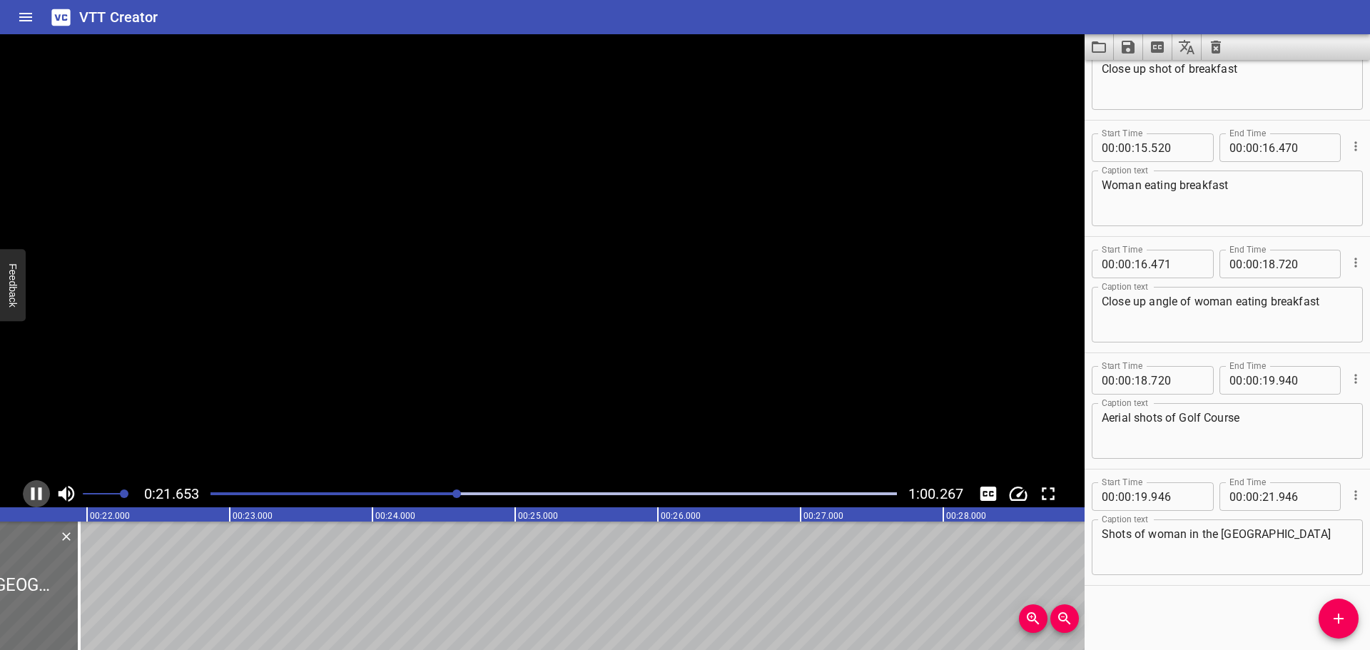
click at [41, 490] on icon "Play/Pause" at bounding box center [36, 493] width 11 height 13
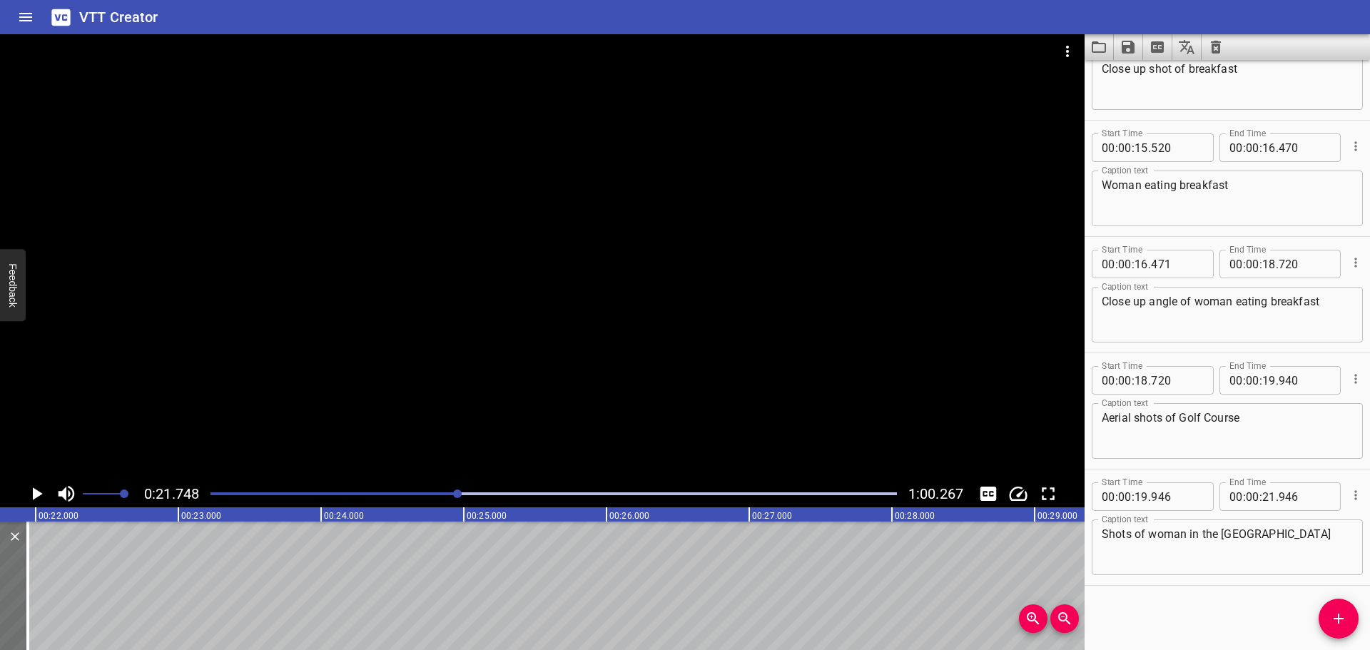
click at [41, 490] on icon "Play/Pause" at bounding box center [36, 493] width 21 height 21
click at [41, 490] on icon "Play/Pause" at bounding box center [36, 493] width 11 height 13
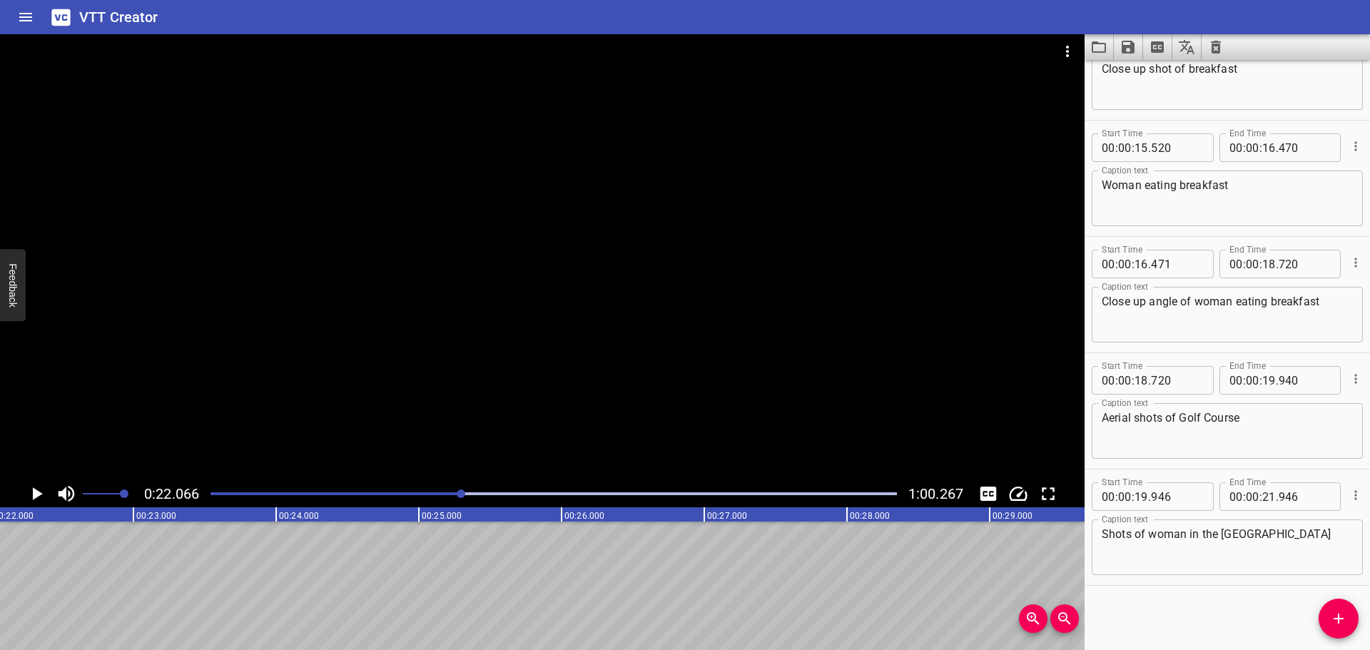
click at [41, 490] on icon "Play/Pause" at bounding box center [36, 493] width 21 height 21
click at [41, 490] on icon "Play/Pause" at bounding box center [36, 493] width 11 height 13
click at [455, 497] on div at bounding box center [554, 494] width 704 height 20
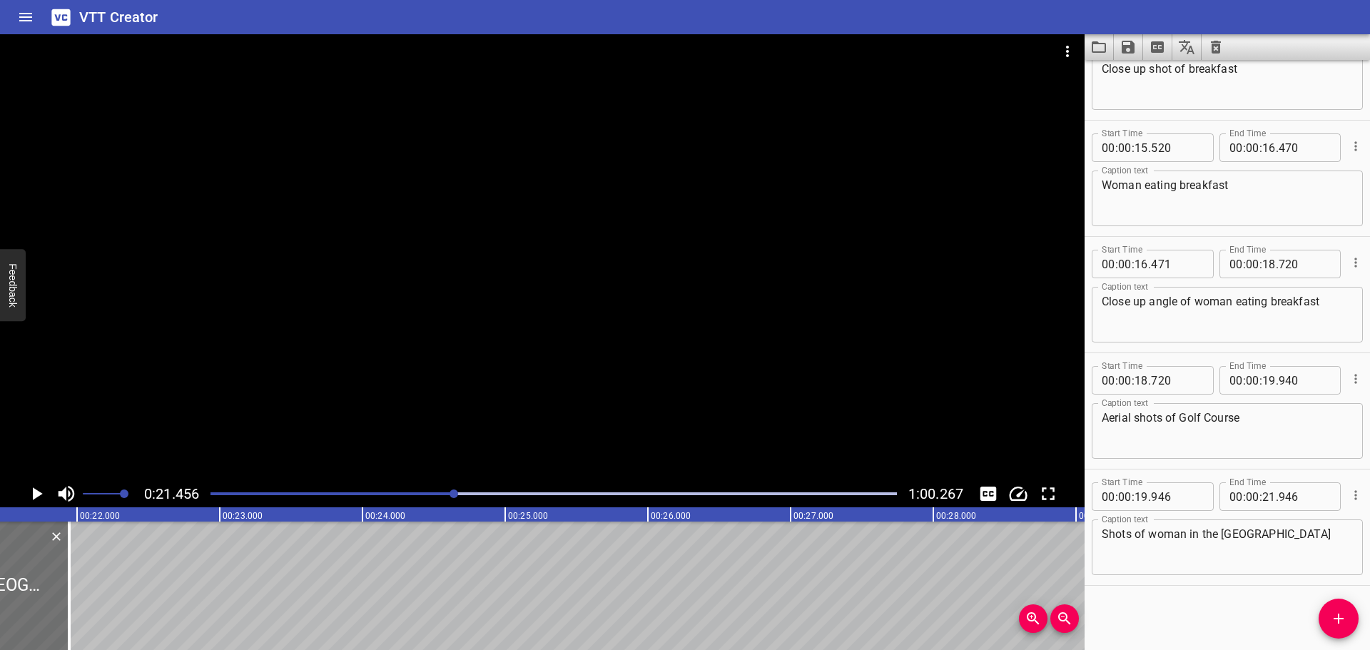
scroll to position [0, 3062]
drag, startPoint x: 1151, startPoint y: 535, endPoint x: 959, endPoint y: 530, distance: 192.1
click at [975, 535] on main "0:21.456 1:00.267 00:00.000 00:01.000 00:02.000 00:03.000 00:04.000 00:05.000 0…" at bounding box center [685, 342] width 1370 height 616
type textarea "Woman in the Golf Course"
click at [34, 486] on icon "Play/Pause" at bounding box center [36, 493] width 21 height 21
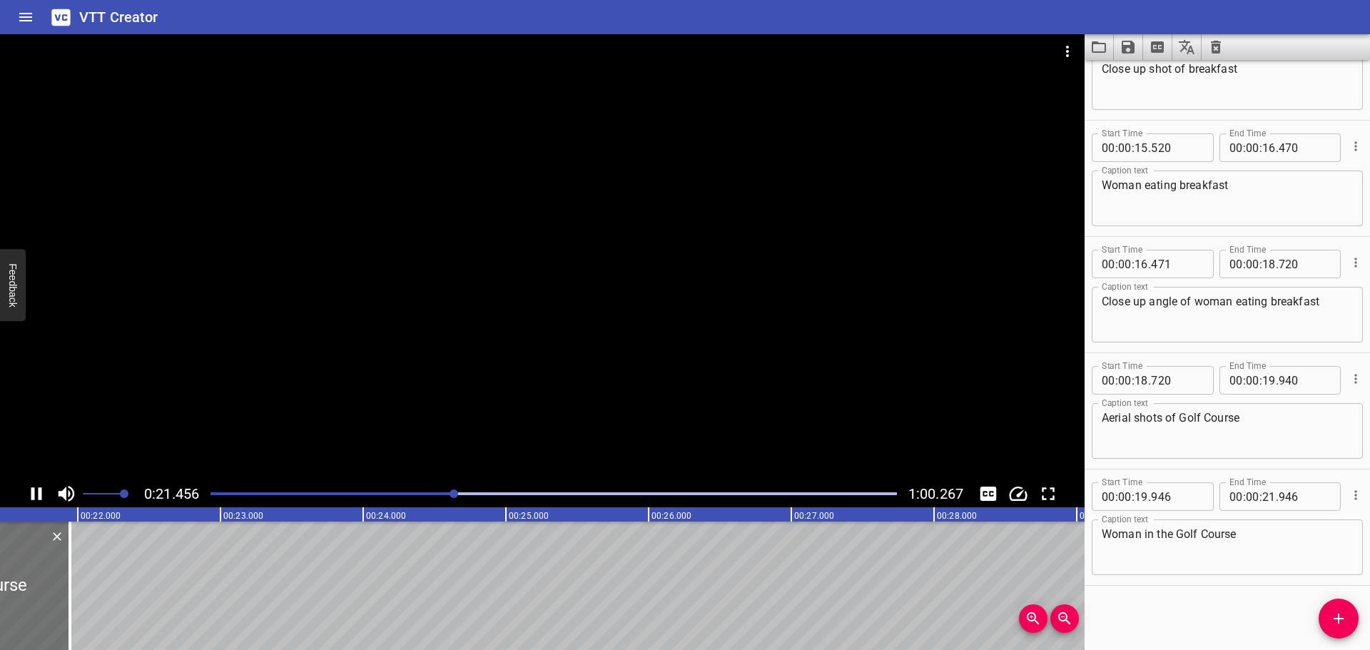
click at [34, 486] on icon "Play/Pause" at bounding box center [36, 493] width 21 height 21
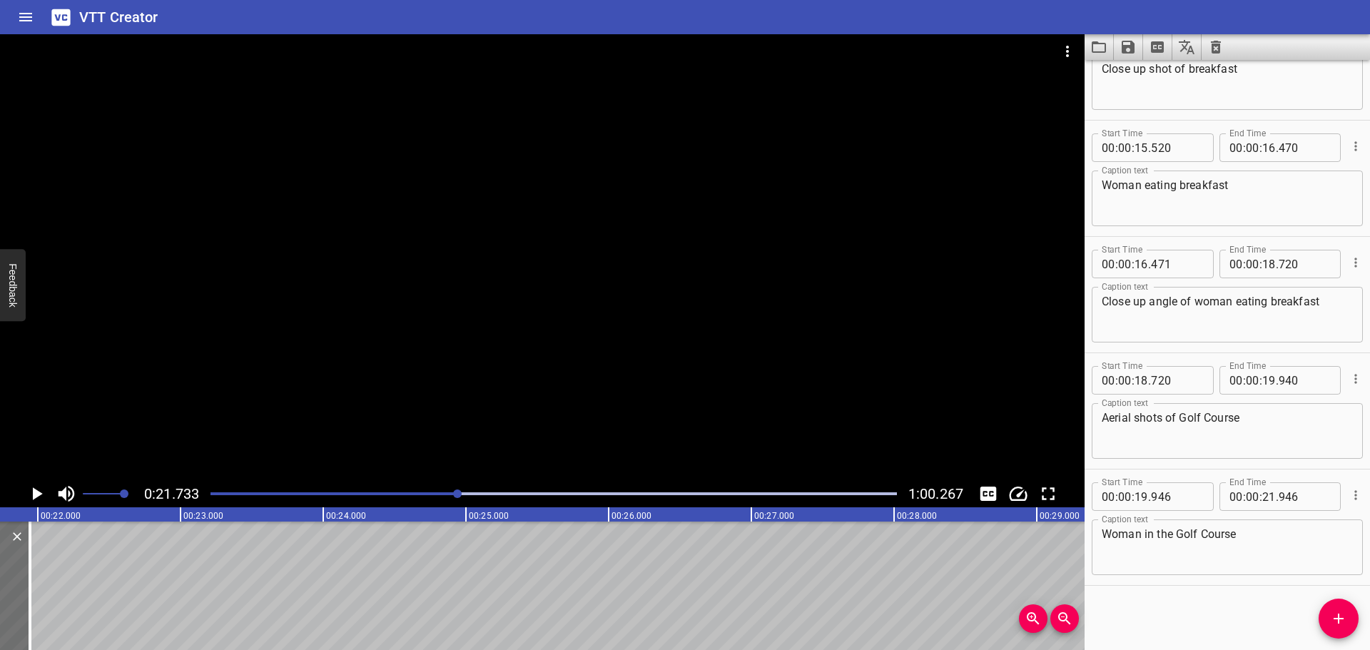
click at [34, 486] on icon "Play/Pause" at bounding box center [36, 493] width 21 height 21
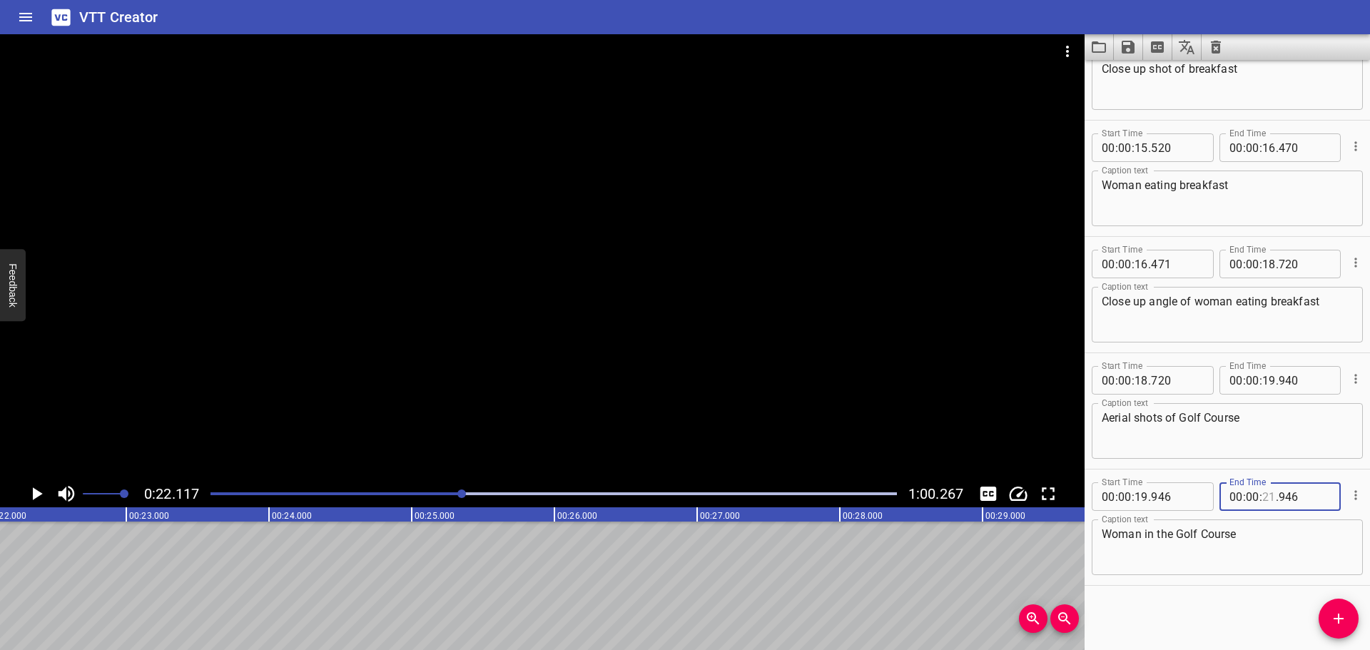
click at [1262, 492] on input "number" at bounding box center [1269, 496] width 14 height 29
type input "22"
type input "110"
click at [1207, 594] on div "Start Time 00 : 00 : 00 . 000 Start Time End Time 00 : 00 : 01 . 029 End Time C…" at bounding box center [1227, 355] width 285 height 590
click at [1347, 621] on span "Add Cue" at bounding box center [1339, 618] width 40 height 17
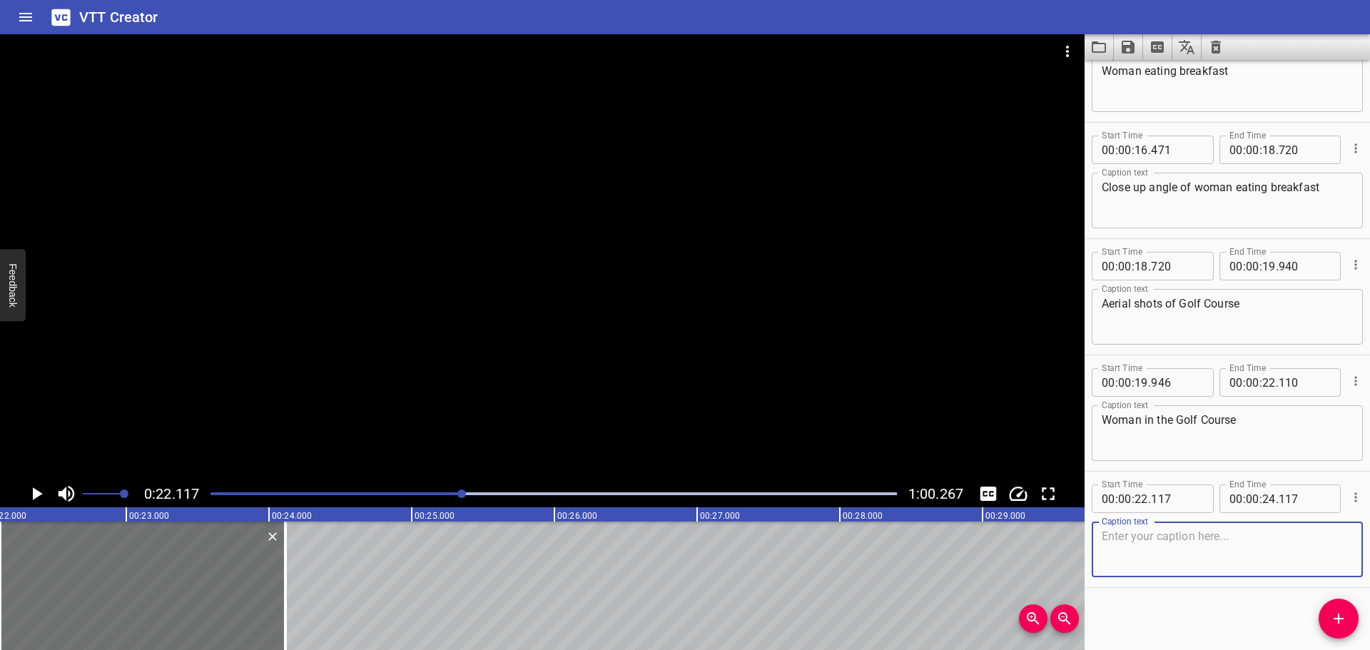
scroll to position [1454, 0]
click at [1180, 372] on input "number" at bounding box center [1177, 380] width 52 height 29
type input "940"
click at [1145, 618] on div "Start Time 00 : 00 : 00 . 000 Start Time End Time 00 : 00 : 01 . 029 End Time C…" at bounding box center [1227, 355] width 285 height 590
click at [1176, 544] on textarea at bounding box center [1227, 547] width 251 height 41
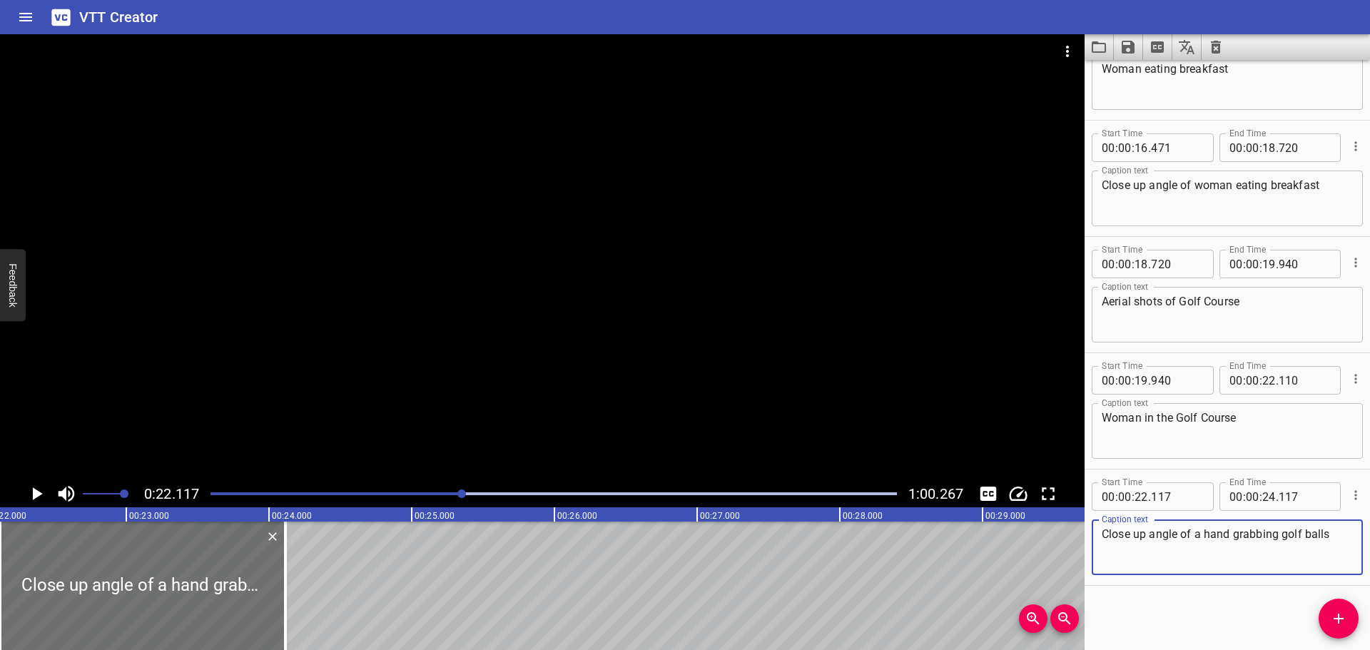
type textarea "Close up angle of a hand grabbing golf balls"
click at [36, 487] on icon "Play/Pause" at bounding box center [36, 493] width 21 height 21
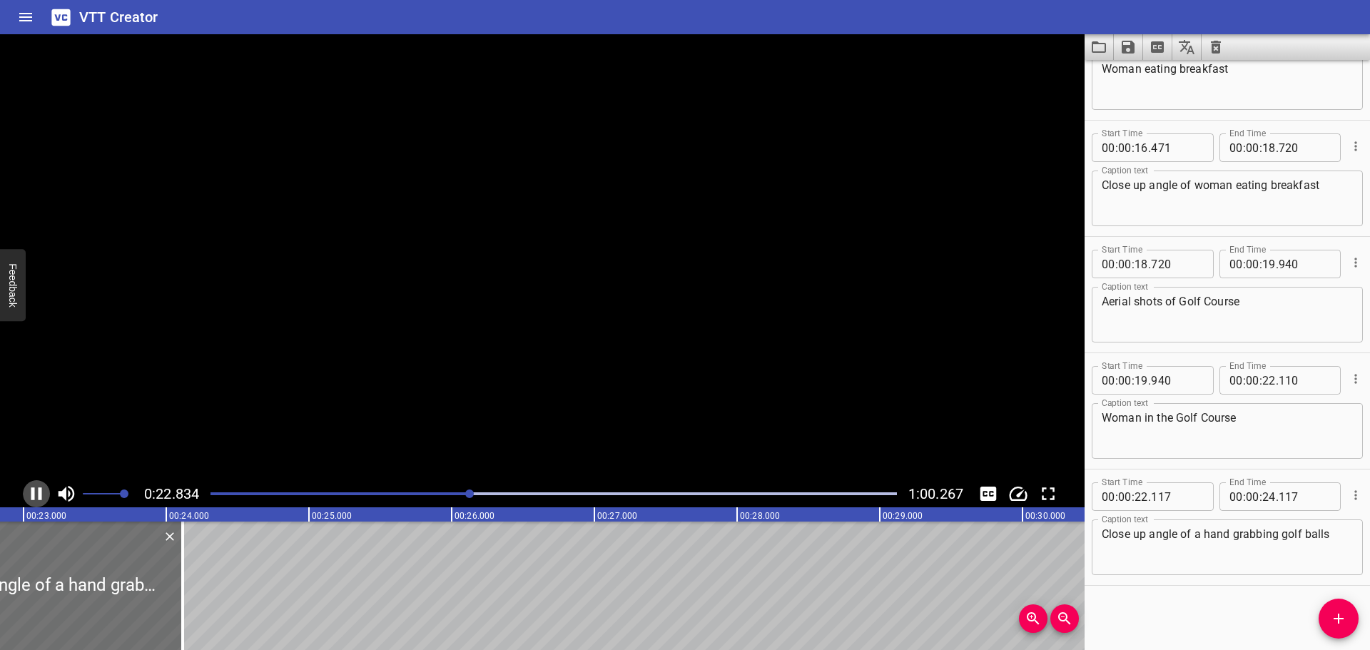
click at [36, 487] on icon "Play/Pause" at bounding box center [36, 493] width 21 height 21
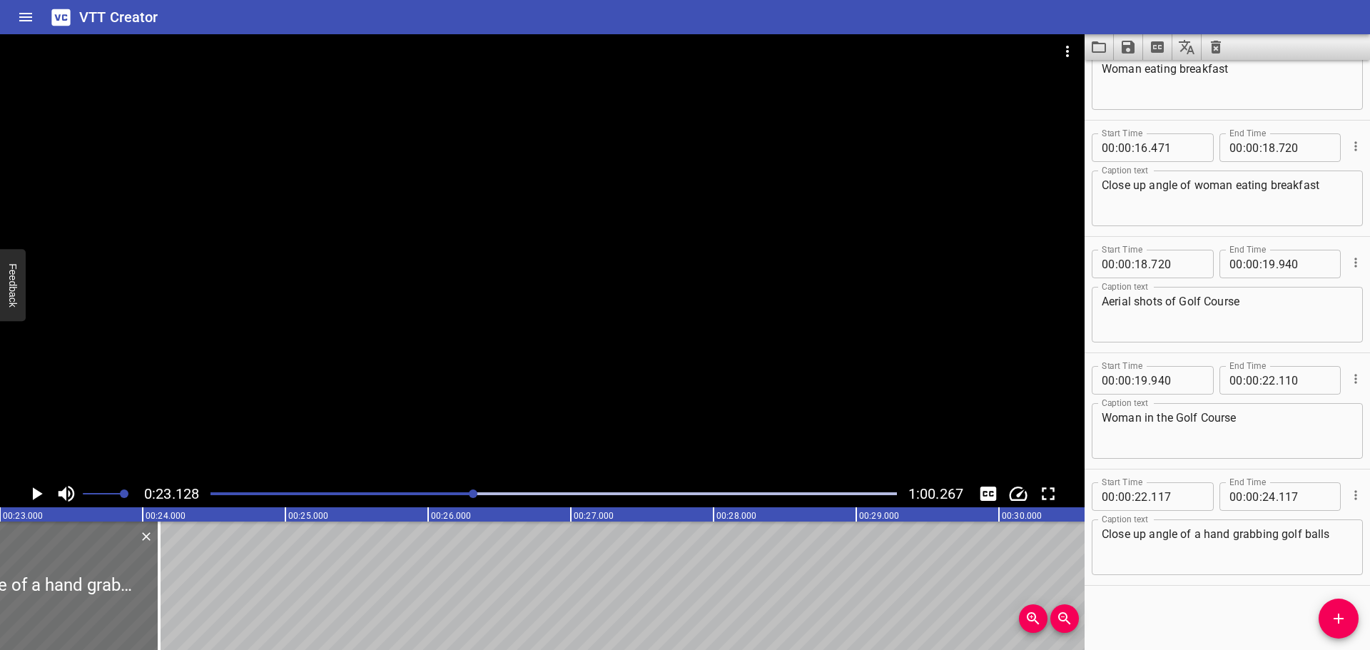
scroll to position [0, 3301]
click at [1262, 493] on input "number" at bounding box center [1269, 496] width 14 height 29
type input "23"
type input "120"
click at [1278, 599] on div "Start Time 00 : 00 : 00 . 000 Start Time End Time 00 : 00 : 01 . 029 End Time C…" at bounding box center [1227, 355] width 285 height 590
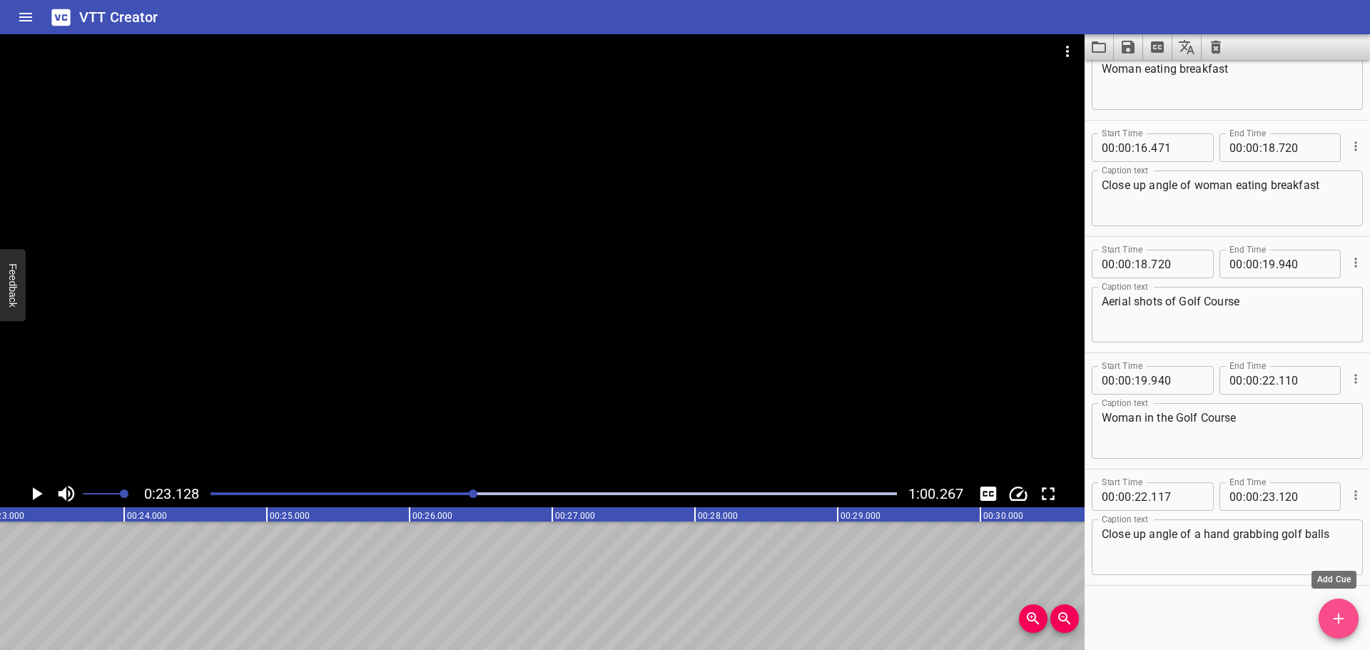
click at [1333, 608] on button "Add Cue" at bounding box center [1339, 619] width 40 height 40
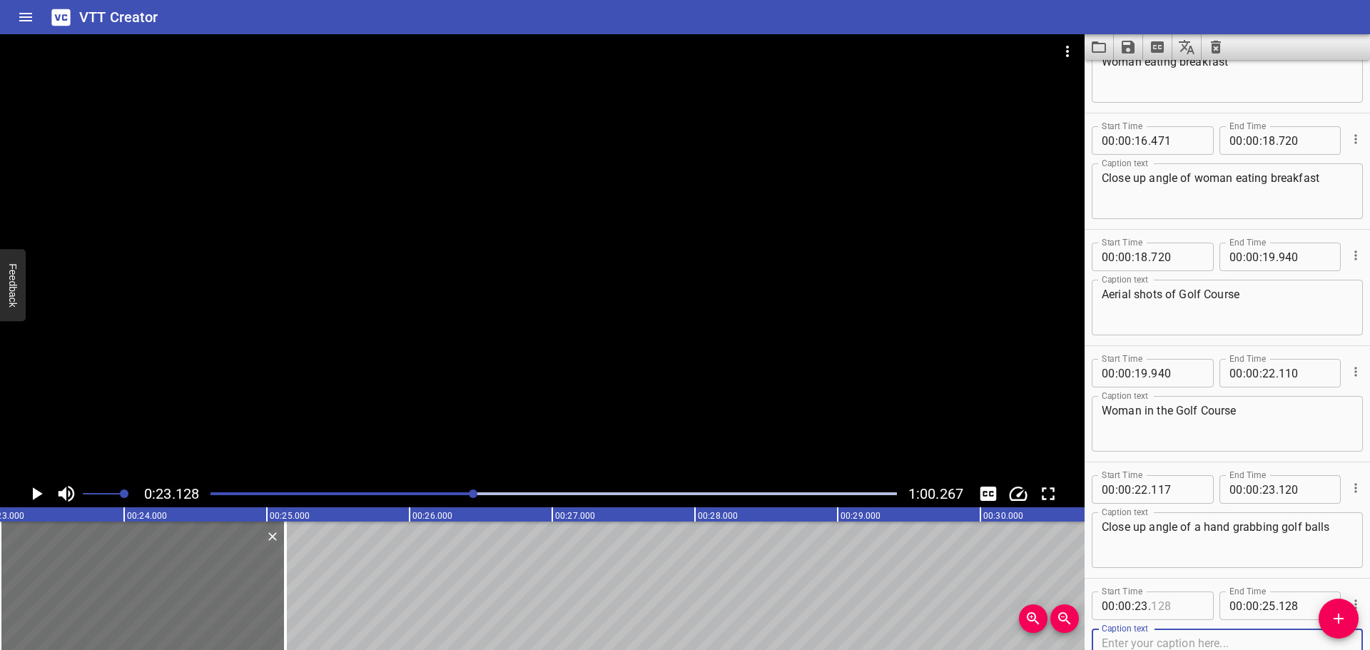
click at [1181, 602] on input "number" at bounding box center [1177, 606] width 52 height 29
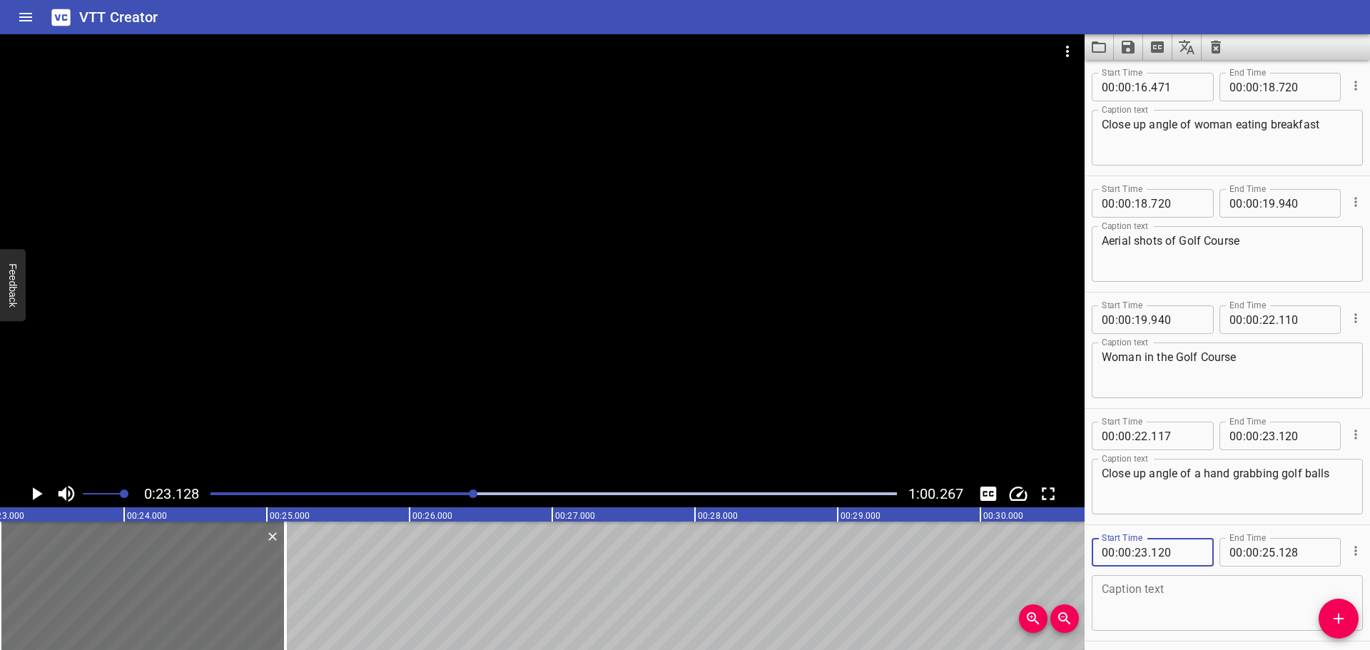
scroll to position [1571, 0]
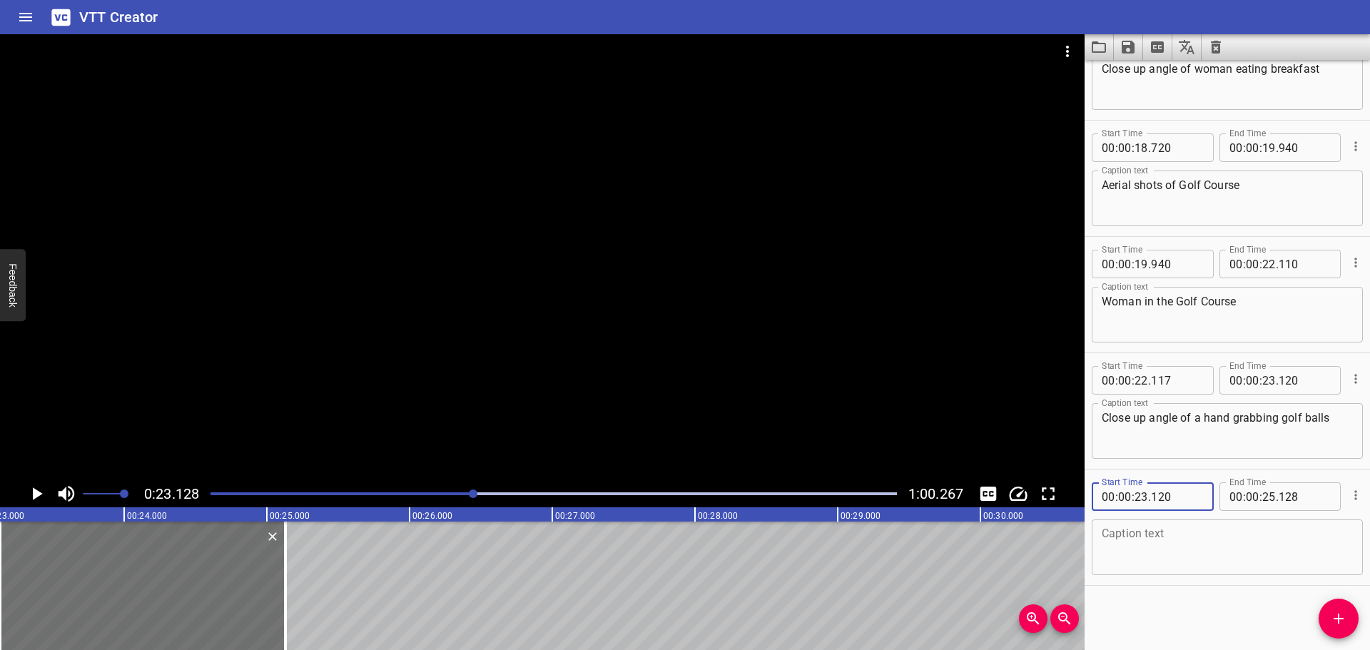
type input "120"
click at [1170, 559] on textarea at bounding box center [1227, 547] width 251 height 41
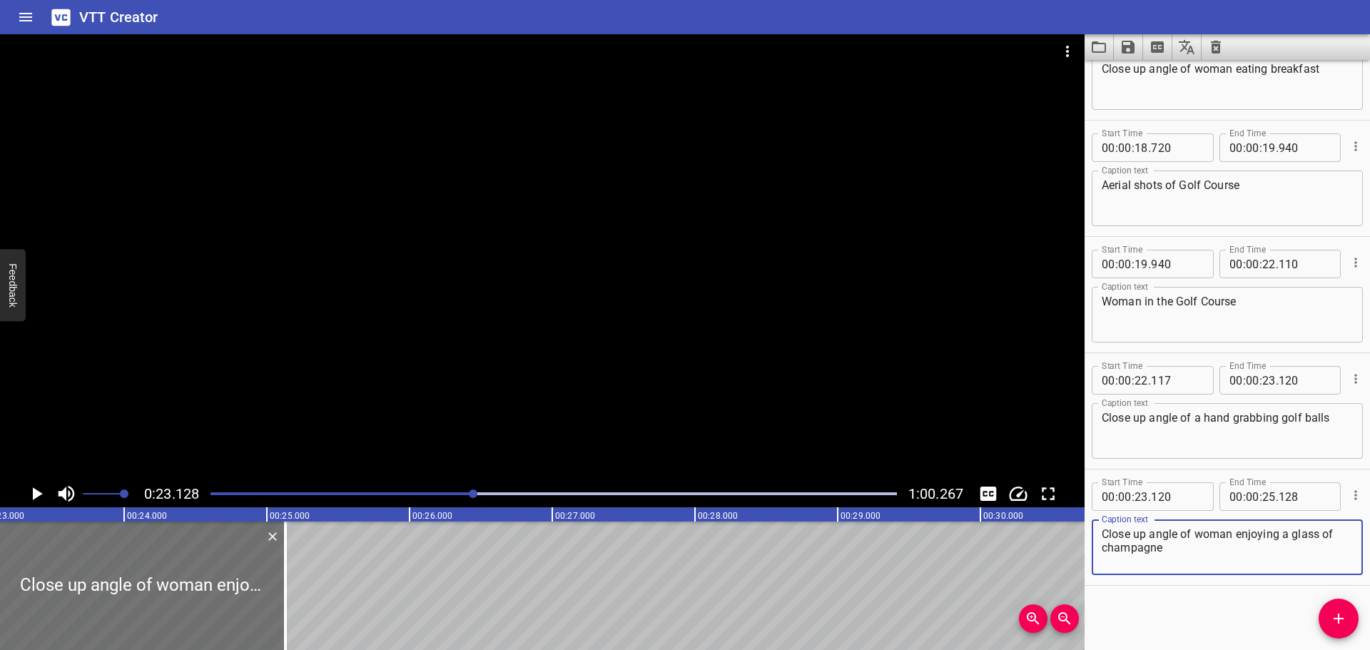
type textarea "Close up angle of woman enjoying a glass of champagne"
click at [1160, 607] on div "Start Time 00 : 00 : 00 . 000 Start Time End Time 00 : 00 : 01 . 029 End Time C…" at bounding box center [1227, 355] width 285 height 590
click at [1220, 557] on textarea "Close up angle of woman enjoying a glass of champagne" at bounding box center [1227, 547] width 251 height 41
click at [36, 486] on icon "Play/Pause" at bounding box center [36, 493] width 21 height 21
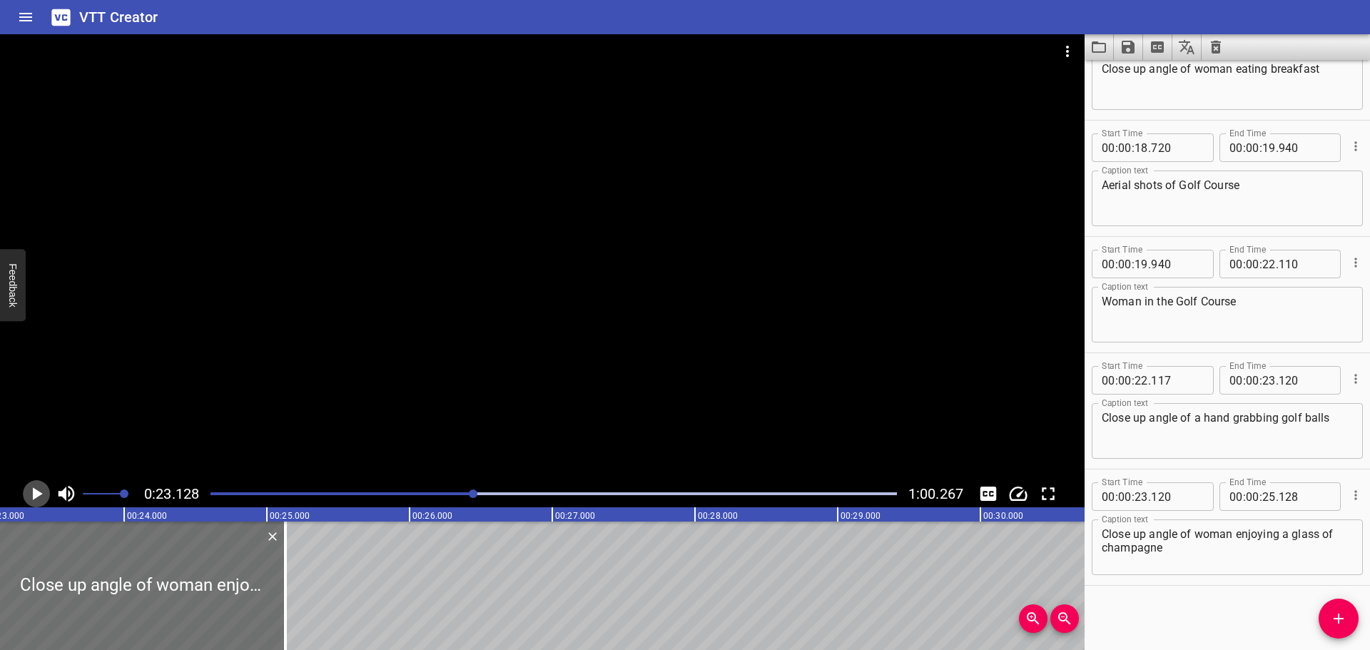
click at [36, 486] on icon "Play/Pause" at bounding box center [36, 493] width 21 height 21
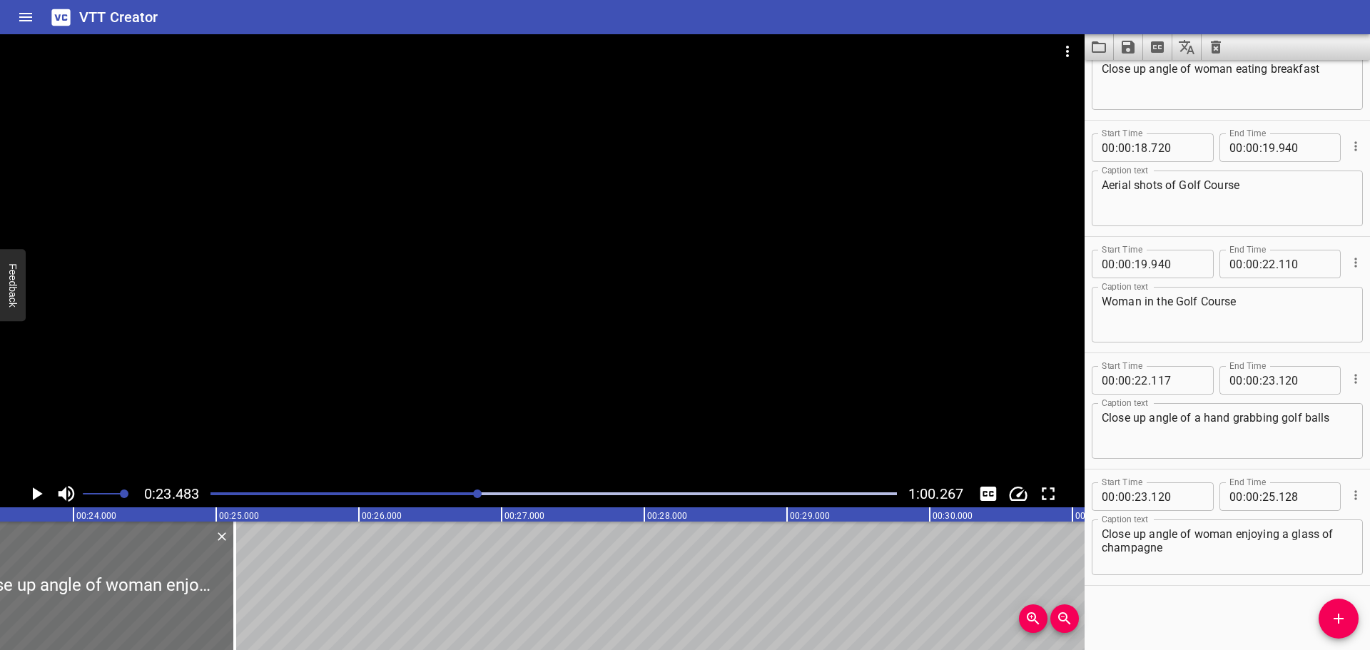
click at [36, 486] on icon "Play/Pause" at bounding box center [36, 493] width 21 height 21
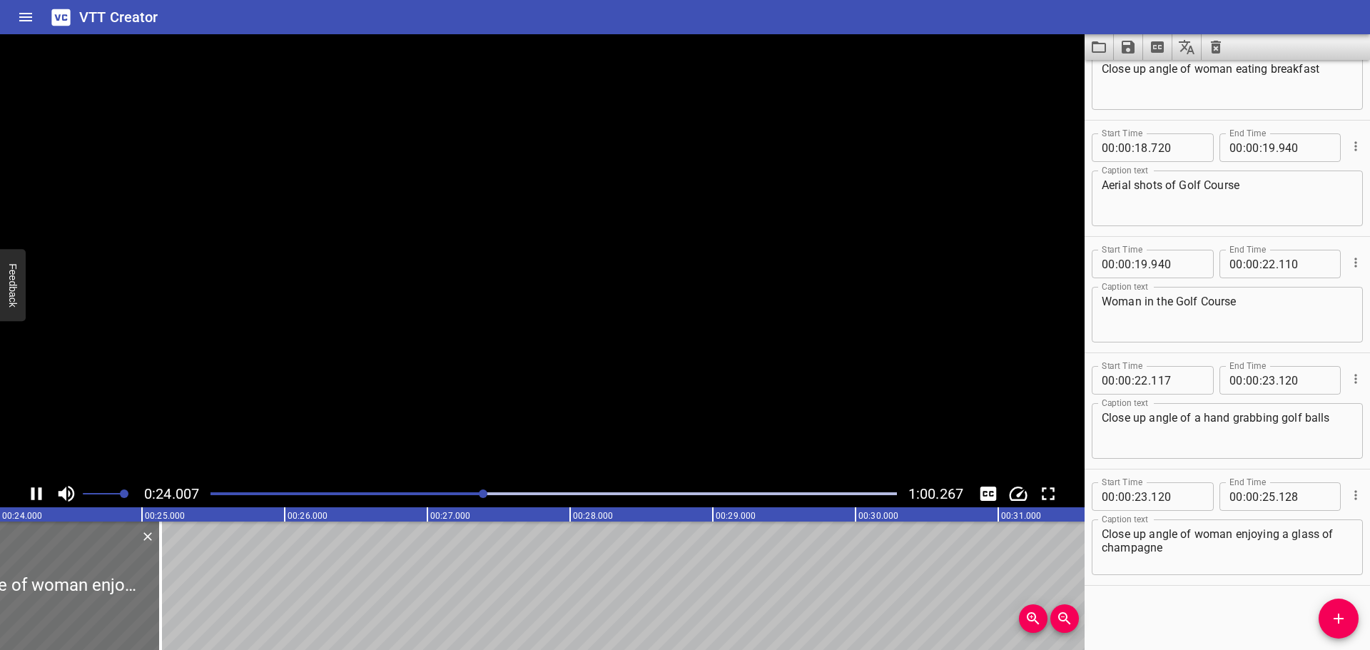
click at [36, 486] on icon "Play/Pause" at bounding box center [36, 493] width 21 height 21
click at [1262, 495] on input "number" at bounding box center [1269, 496] width 14 height 29
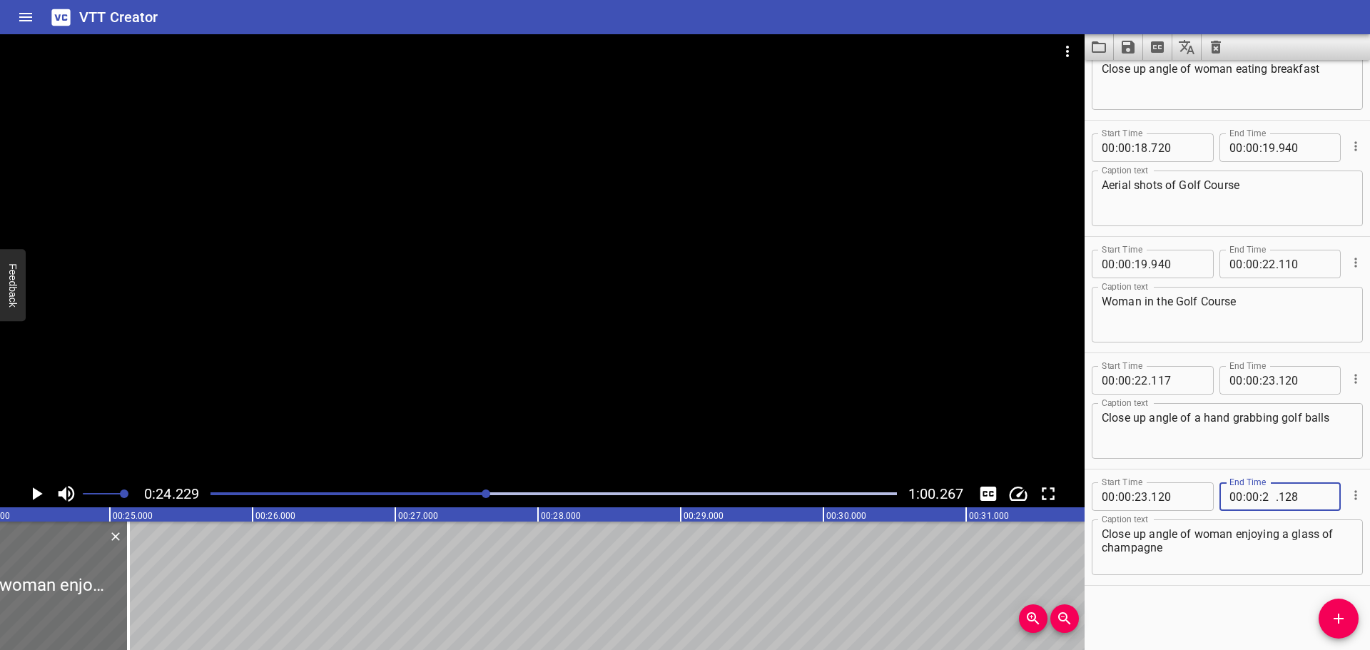
type input "24"
click at [1310, 497] on input "number" at bounding box center [1305, 496] width 52 height 29
type input "220"
click at [364, 492] on div at bounding box center [554, 494] width 704 height 20
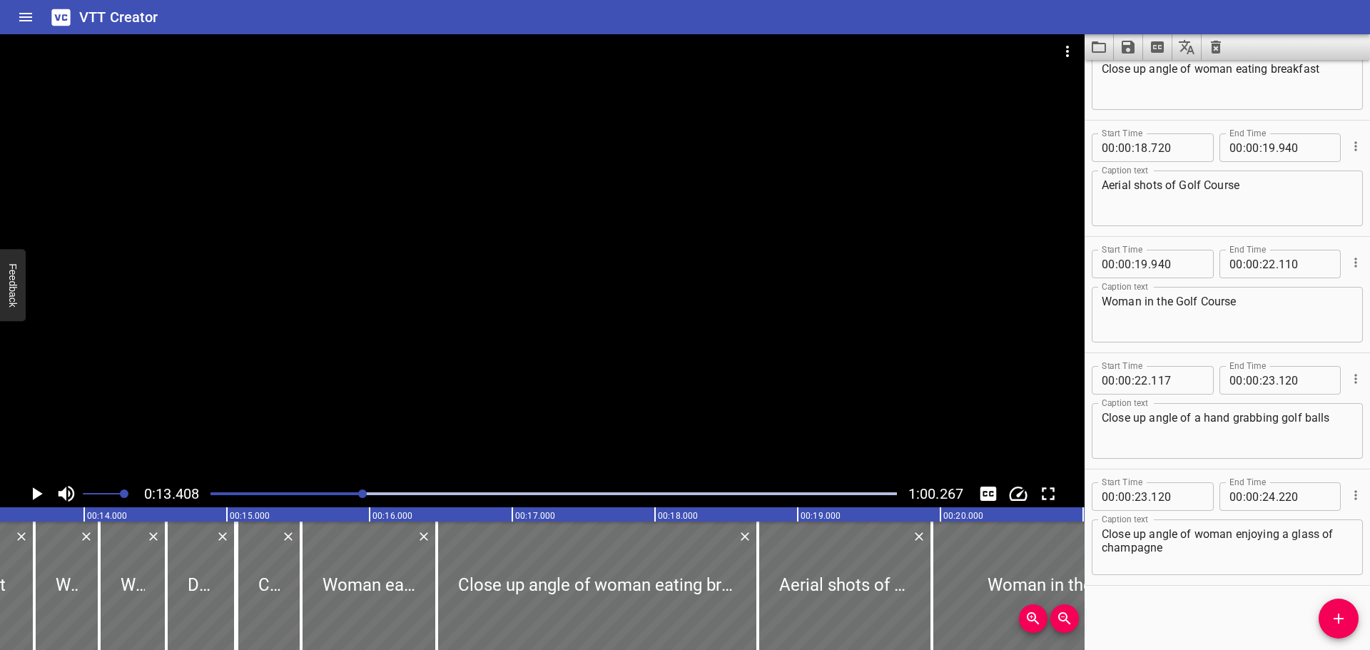
click at [41, 492] on icon "Play/Pause" at bounding box center [36, 493] width 21 height 21
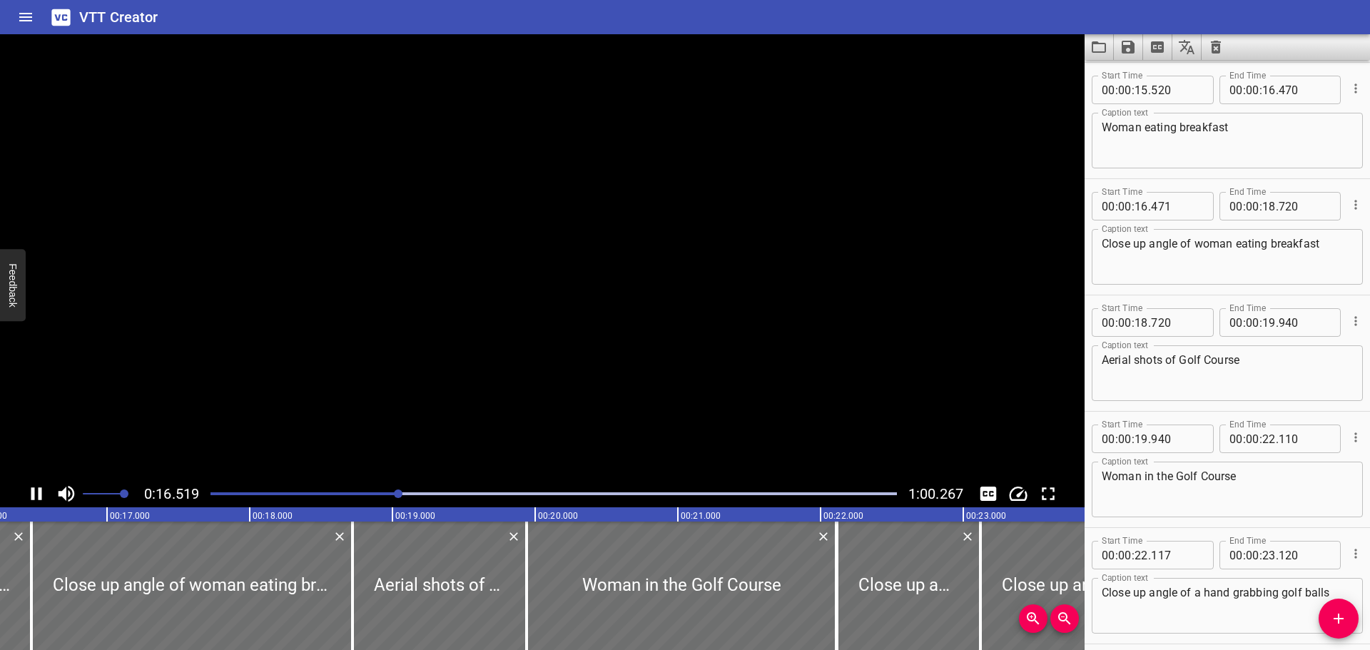
scroll to position [1512, 0]
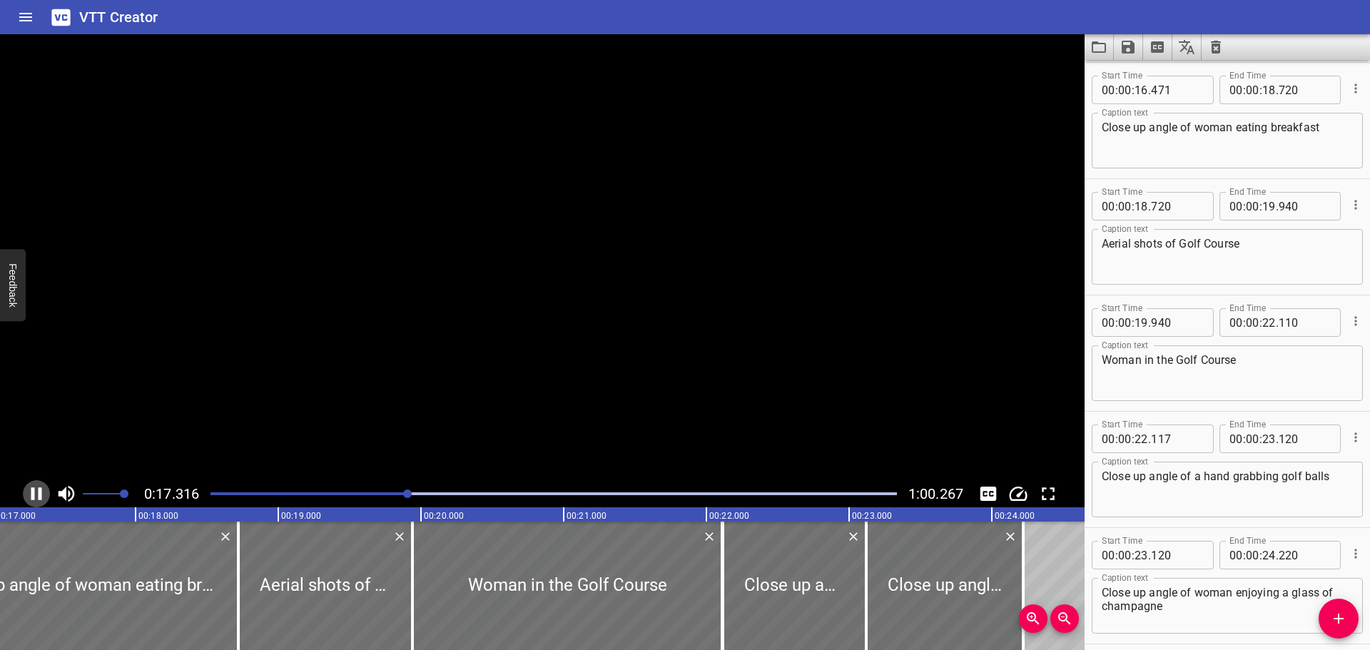
click at [41, 492] on icon "Play/Pause" at bounding box center [36, 493] width 11 height 13
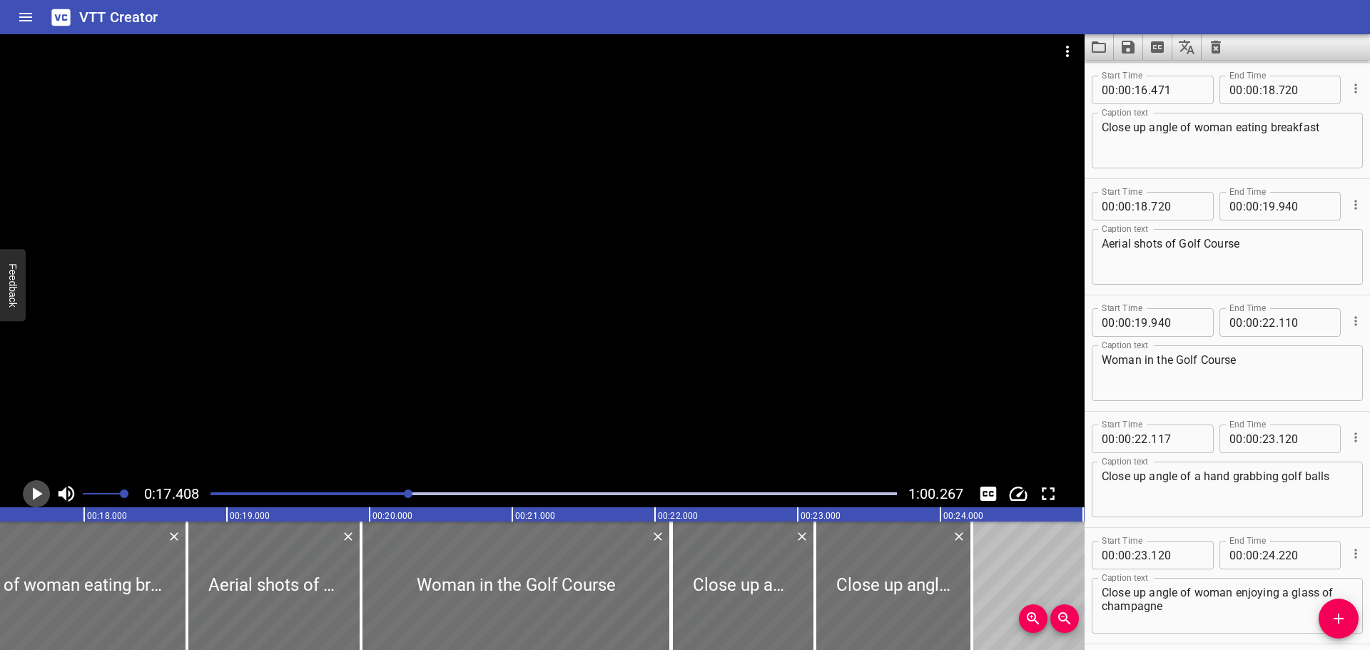
click at [41, 492] on icon "Play/Pause" at bounding box center [36, 493] width 21 height 21
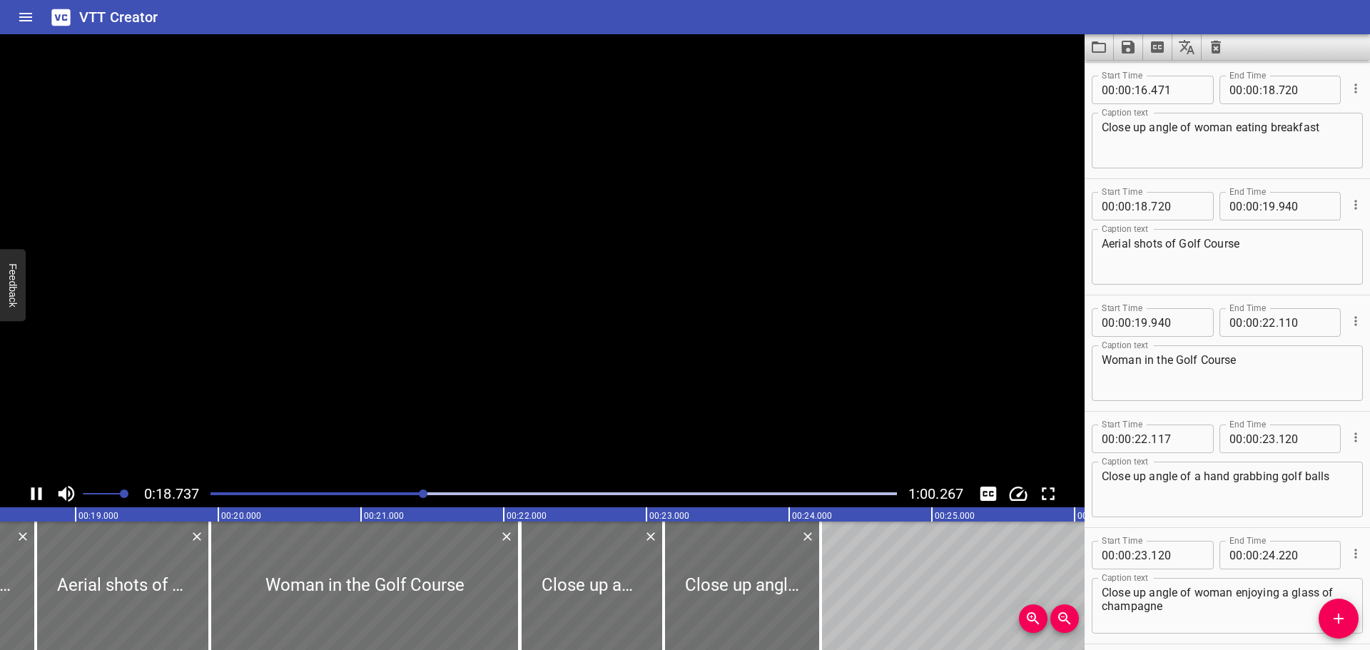
scroll to position [1571, 0]
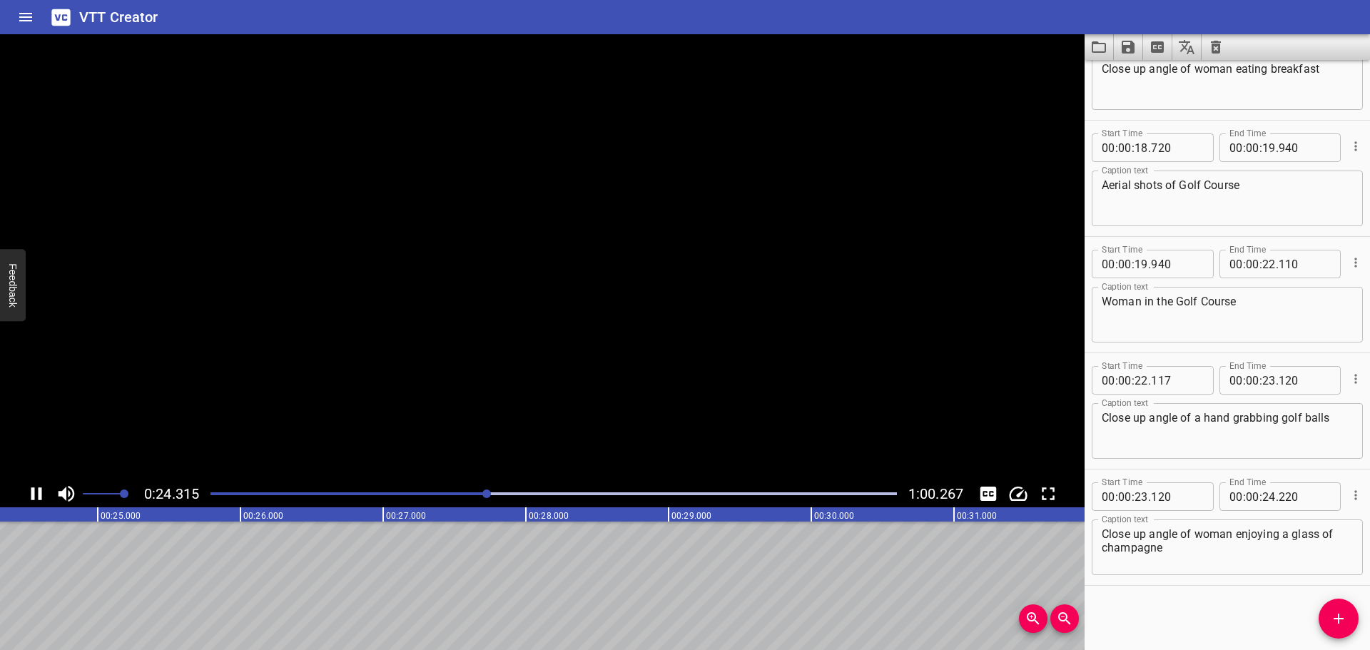
click at [41, 492] on icon "Play/Pause" at bounding box center [36, 493] width 11 height 13
click at [467, 492] on div at bounding box center [554, 494] width 704 height 20
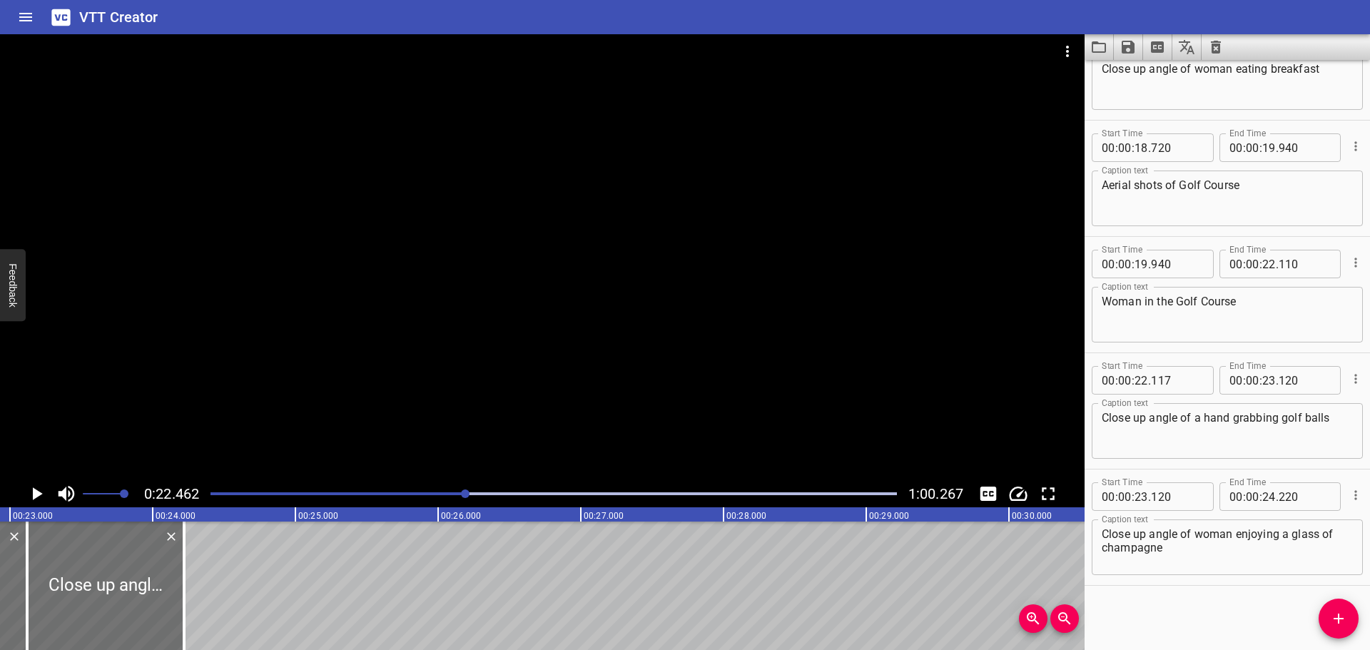
scroll to position [0, 3206]
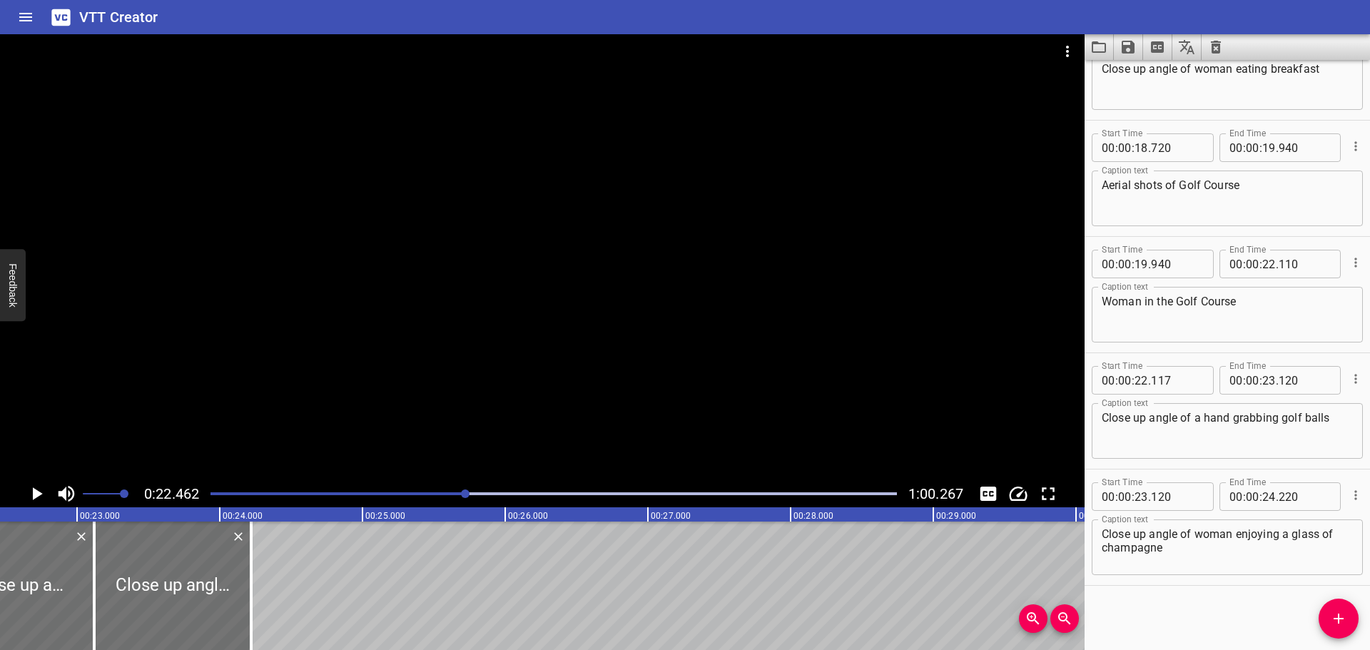
click at [42, 486] on icon "Play/Pause" at bounding box center [36, 493] width 21 height 21
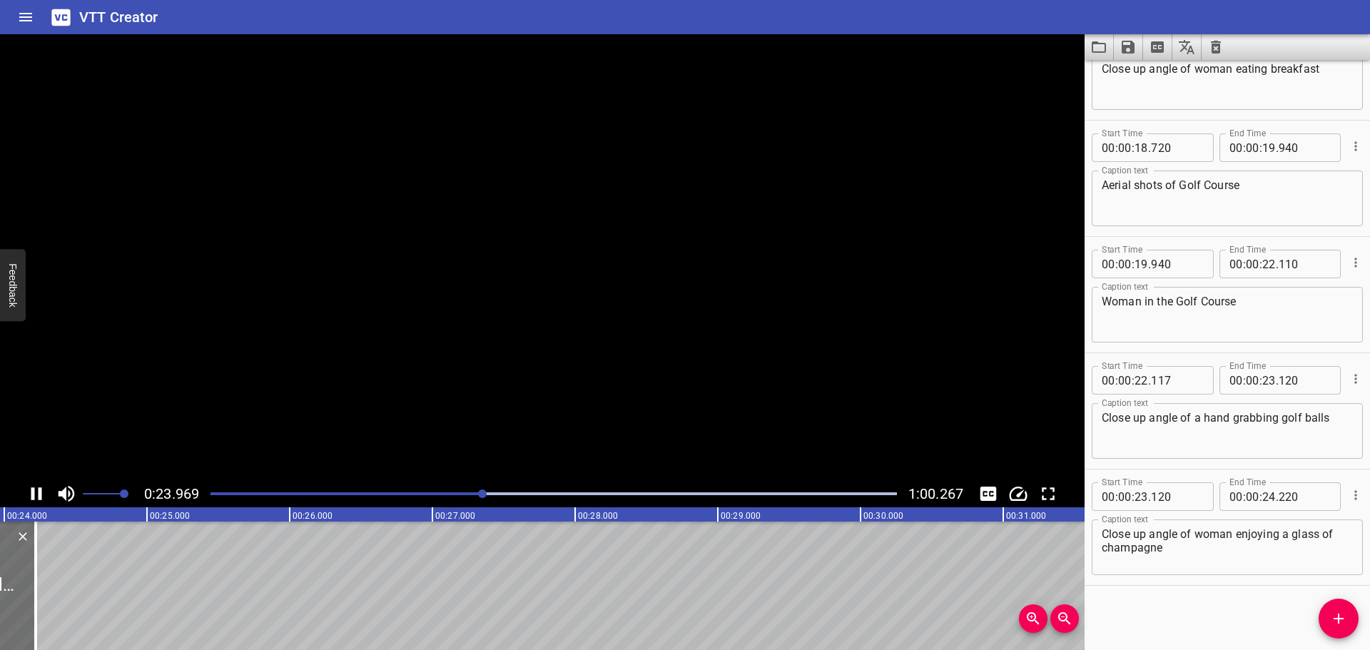
click at [42, 486] on icon "Play/Pause" at bounding box center [36, 493] width 21 height 21
click at [1289, 497] on input "number" at bounding box center [1305, 496] width 52 height 29
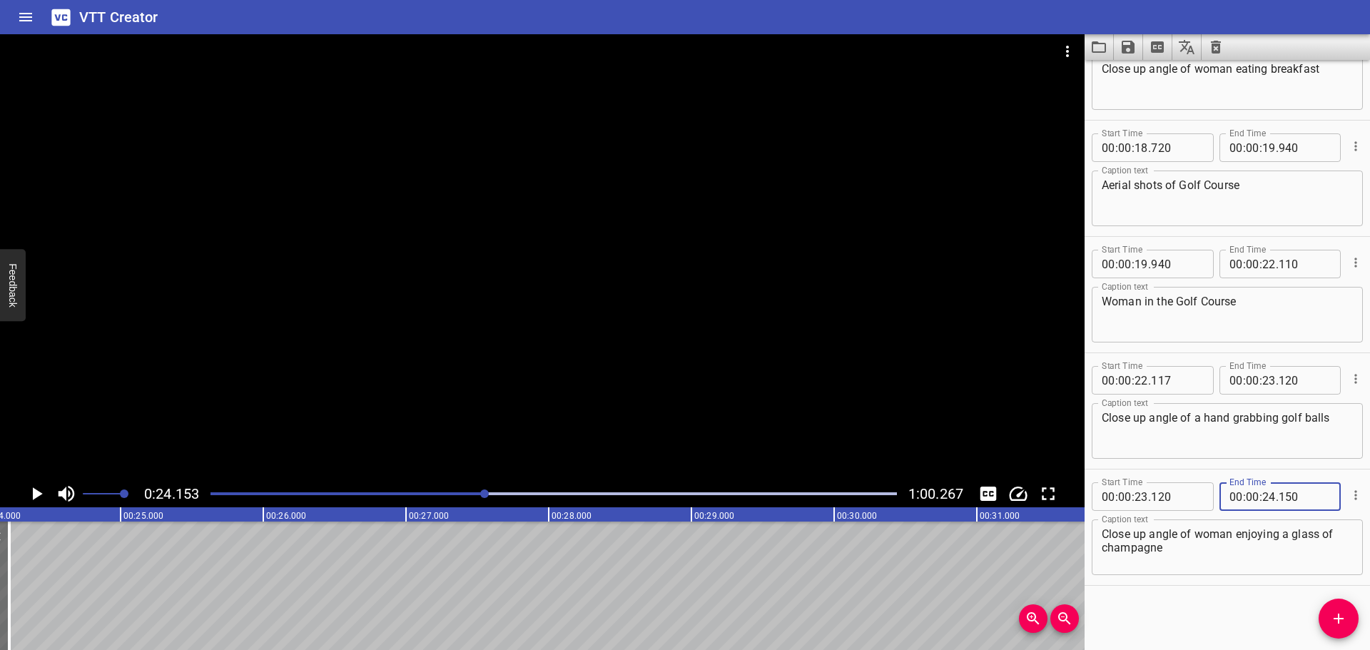
type input "150"
click at [1190, 608] on div "Start Time 00 : 00 : 00 . 000 Start Time End Time 00 : 00 : 01 . 029 End Time C…" at bounding box center [1227, 355] width 285 height 590
click at [1334, 626] on icon "Add Cue" at bounding box center [1338, 618] width 17 height 17
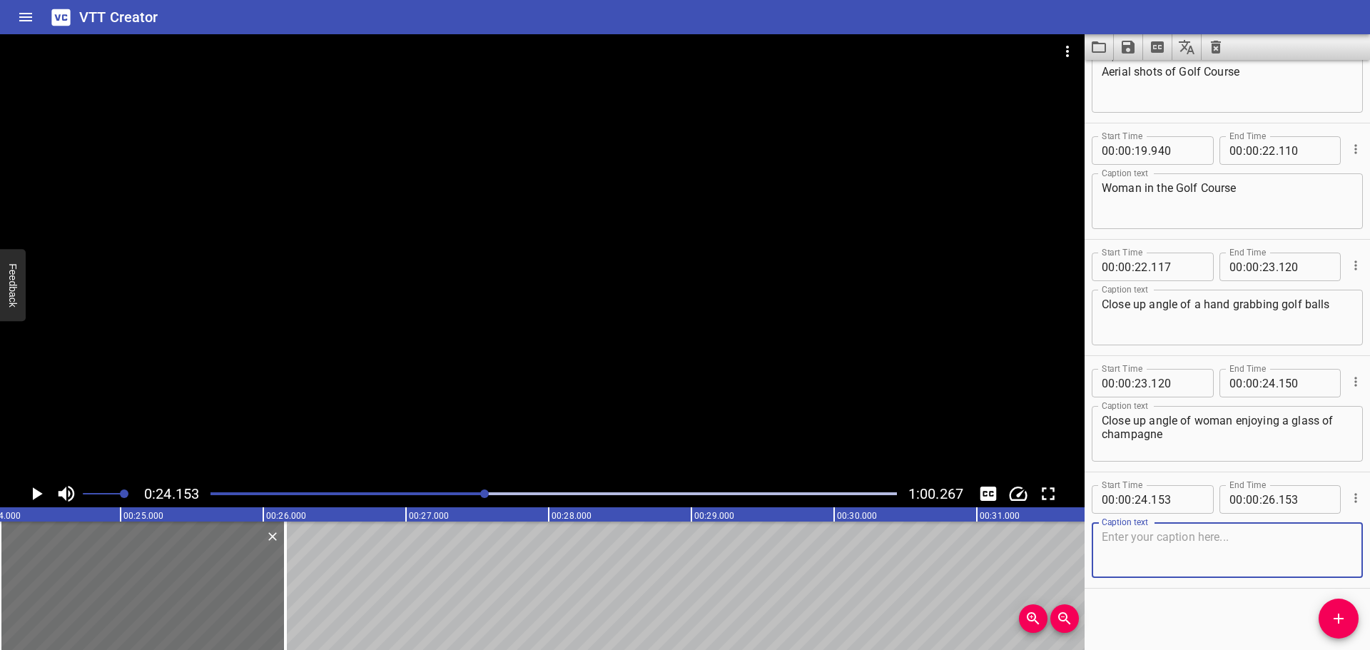
scroll to position [1687, 0]
click at [1173, 489] on input "number" at bounding box center [1177, 496] width 52 height 29
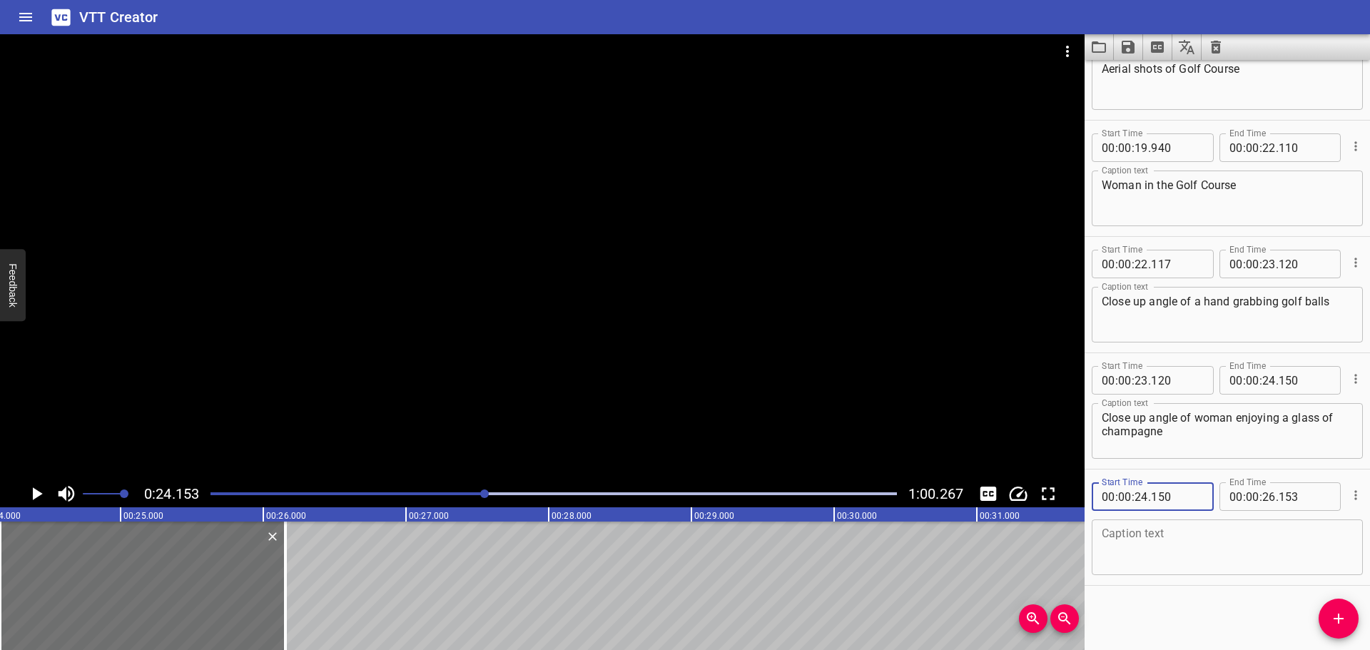
type input "150"
click at [1156, 552] on textarea at bounding box center [1227, 547] width 251 height 41
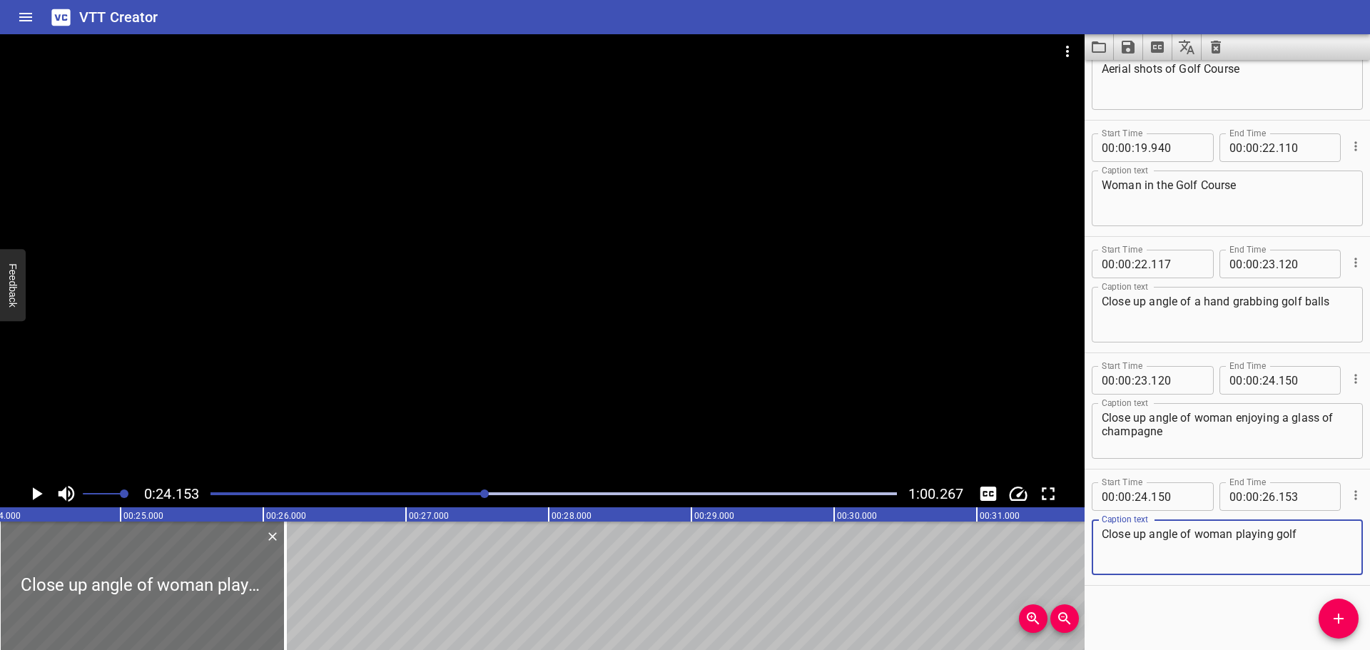
type textarea "Close up angle of woman playing golf"
click at [32, 491] on icon "Play/Pause" at bounding box center [36, 493] width 21 height 21
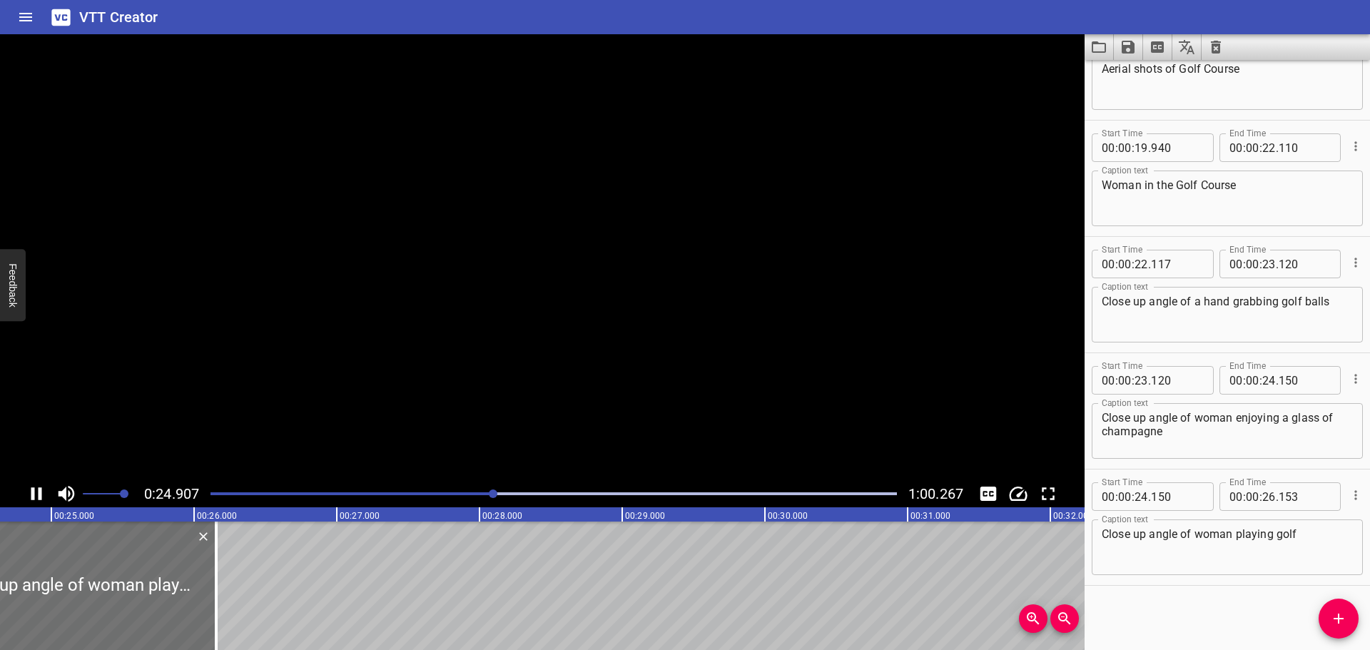
click at [32, 491] on icon "Play/Pause" at bounding box center [36, 493] width 11 height 13
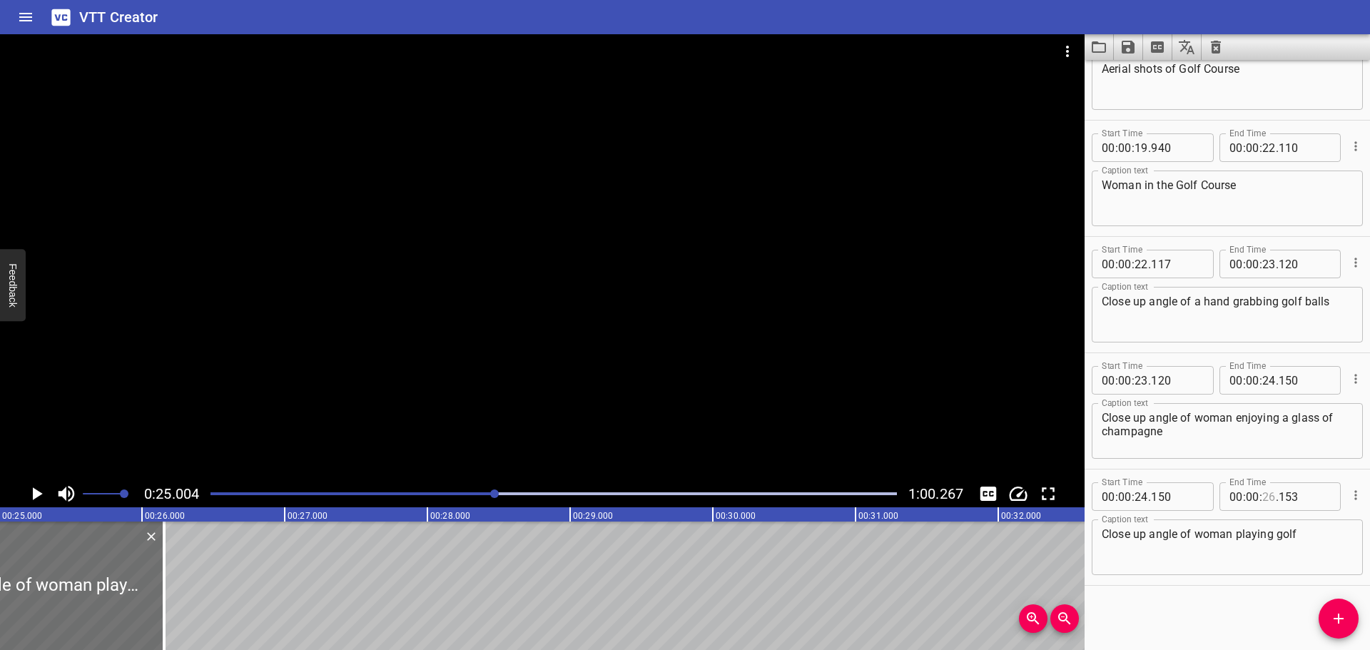
click at [1267, 500] on input "number" at bounding box center [1269, 496] width 14 height 29
type input "25"
type input "000"
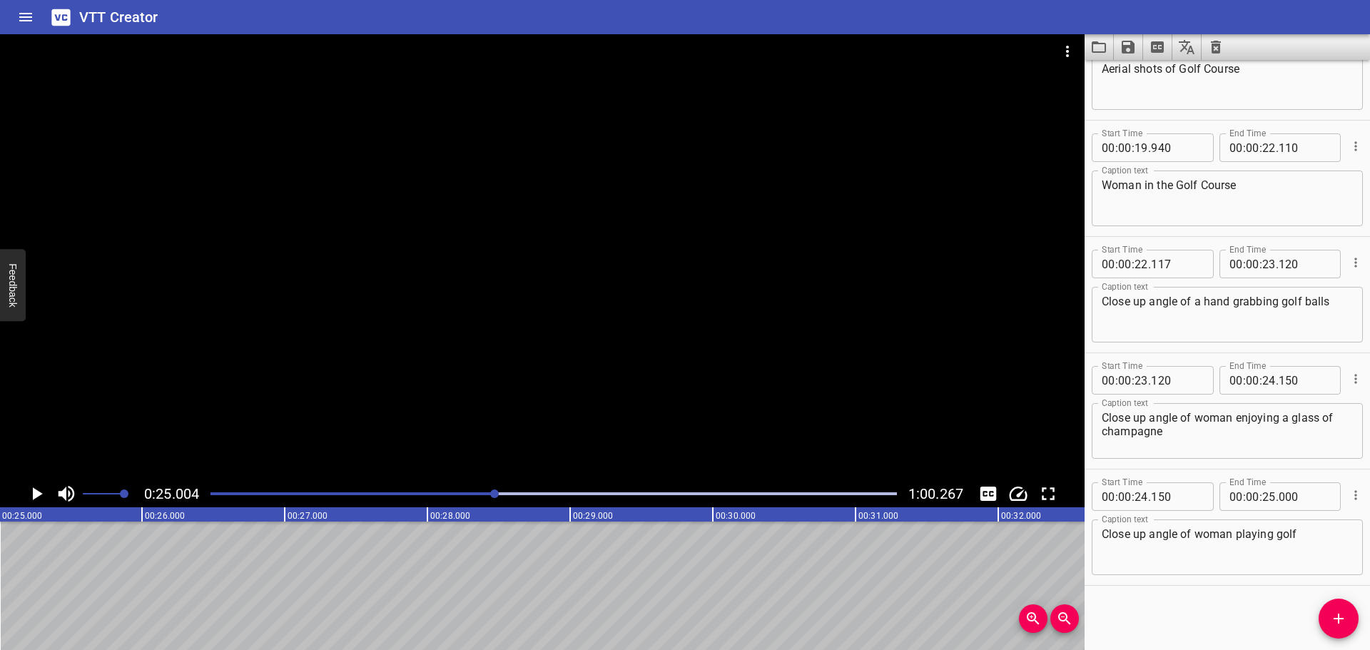
click at [483, 490] on div at bounding box center [554, 494] width 704 height 20
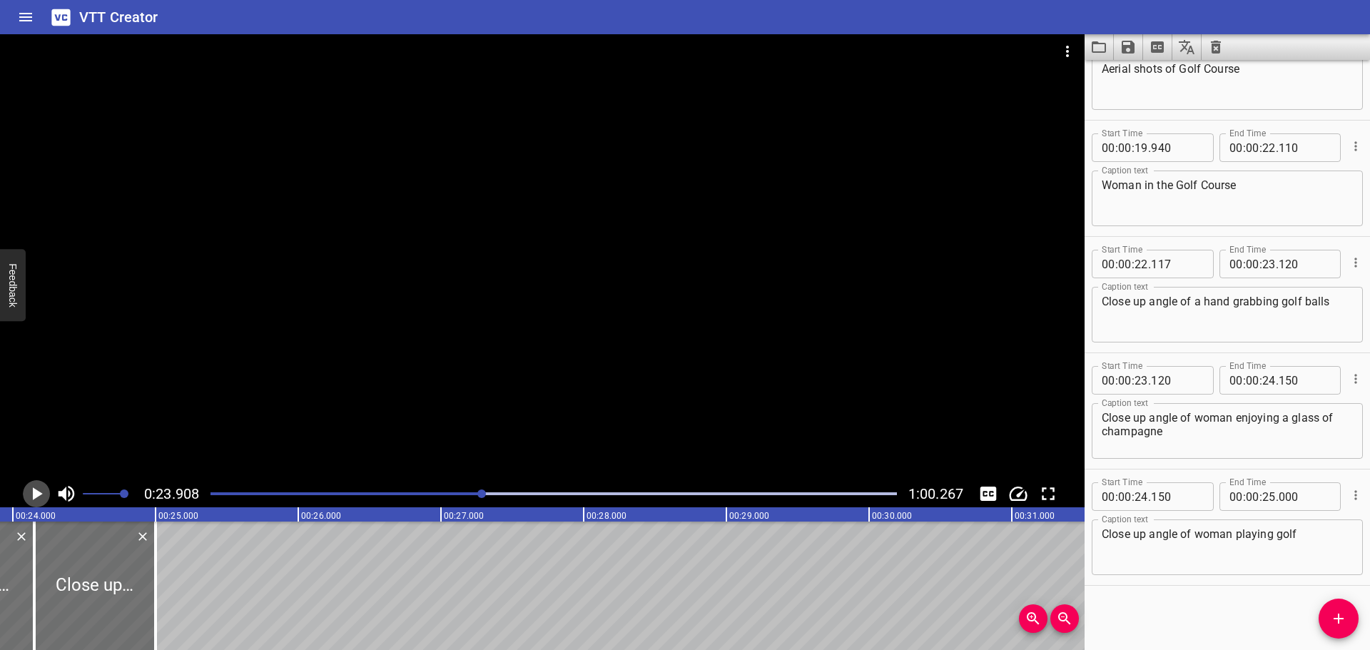
click at [24, 495] on button "Play/Pause" at bounding box center [36, 493] width 27 height 27
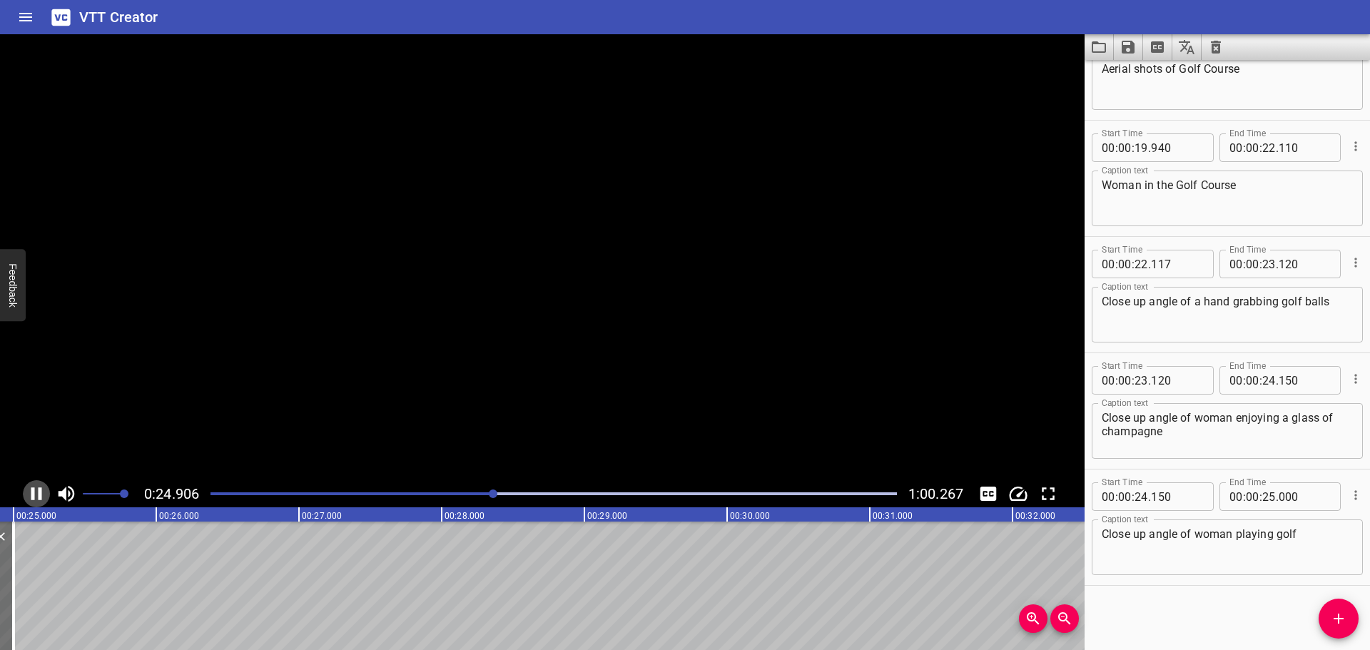
click at [28, 492] on icon "Play/Pause" at bounding box center [36, 493] width 21 height 21
click at [480, 493] on div "Play progress" at bounding box center [153, 493] width 687 height 3
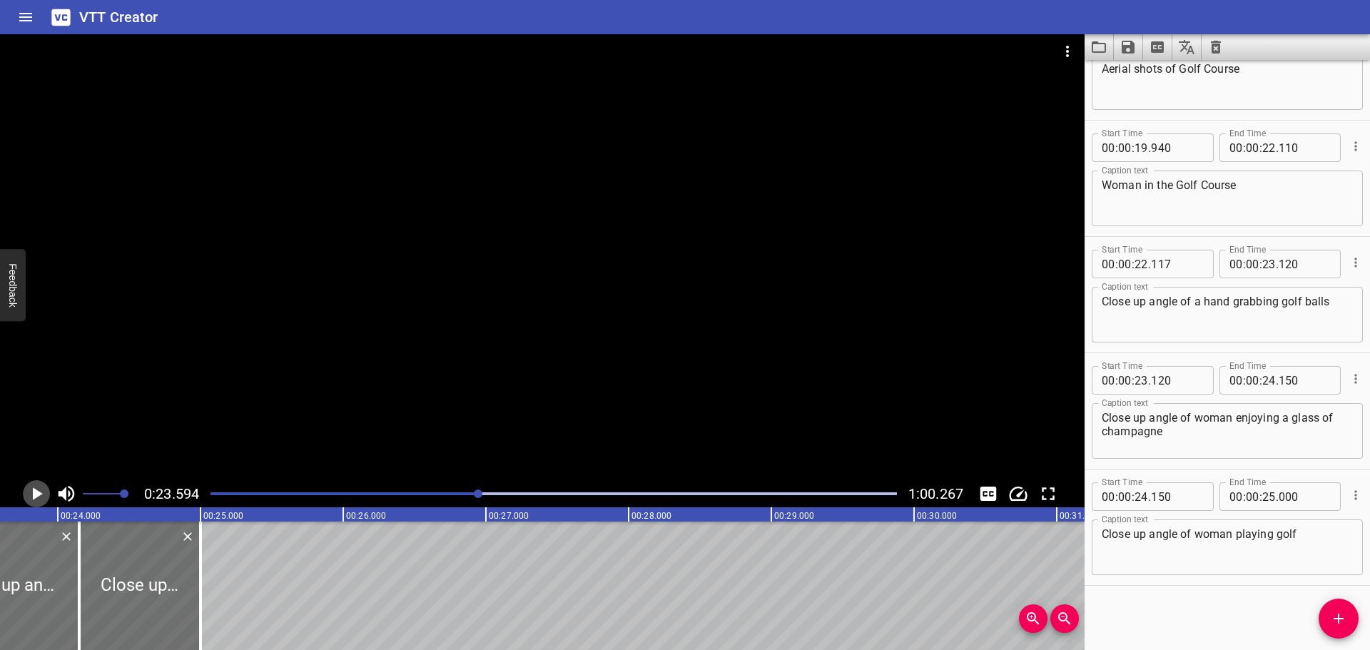
click at [38, 491] on icon "Play/Pause" at bounding box center [38, 493] width 10 height 13
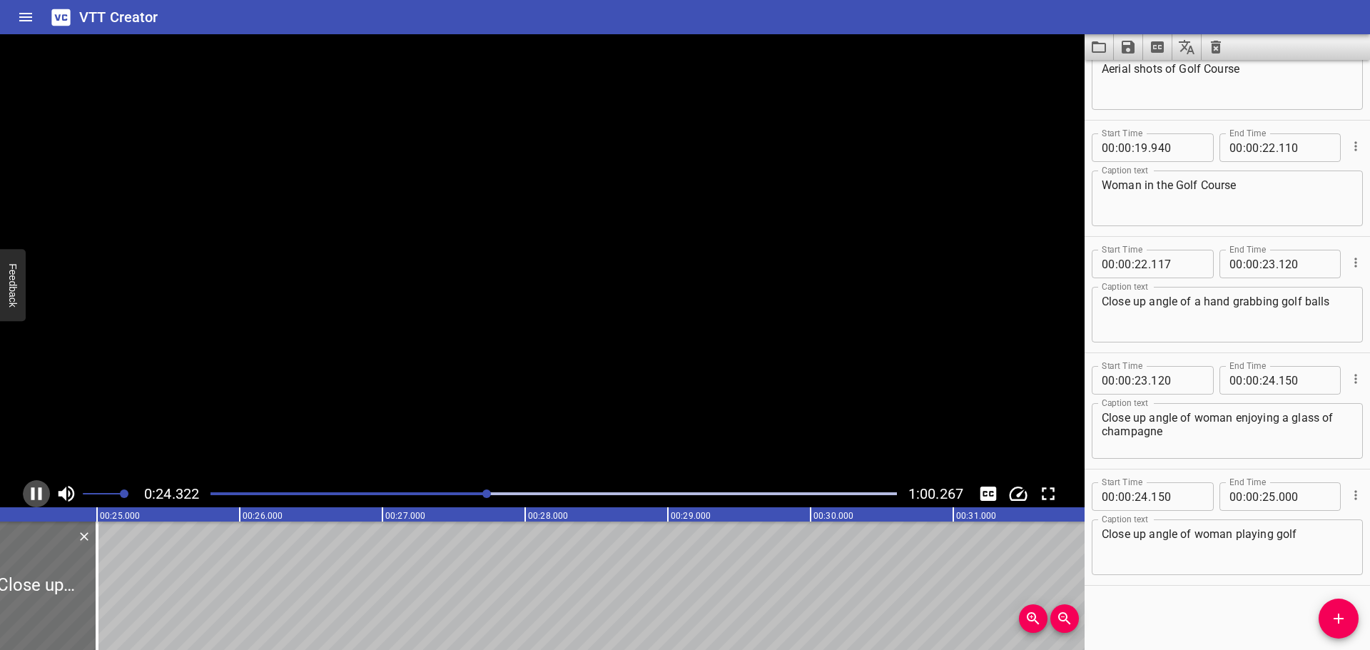
click at [38, 491] on icon "Play/Pause" at bounding box center [36, 493] width 21 height 21
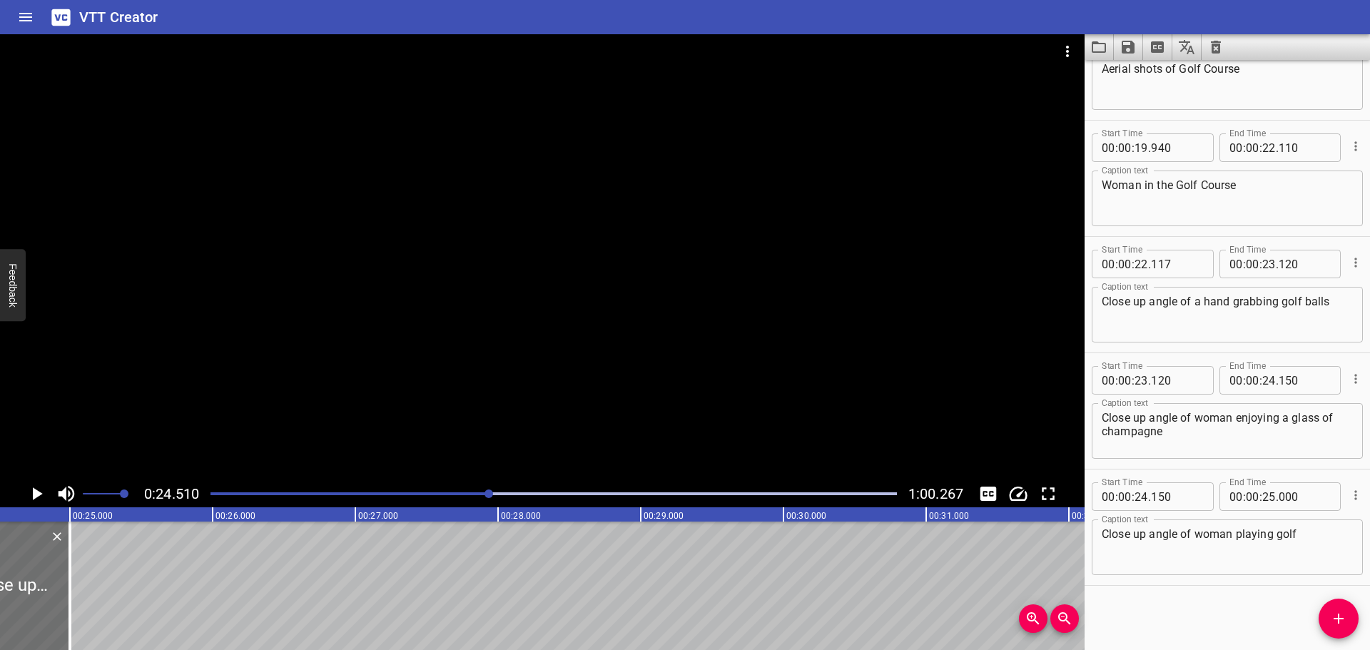
click at [38, 491] on icon "Play/Pause" at bounding box center [38, 493] width 10 height 13
click at [38, 491] on icon "Play/Pause" at bounding box center [36, 493] width 21 height 21
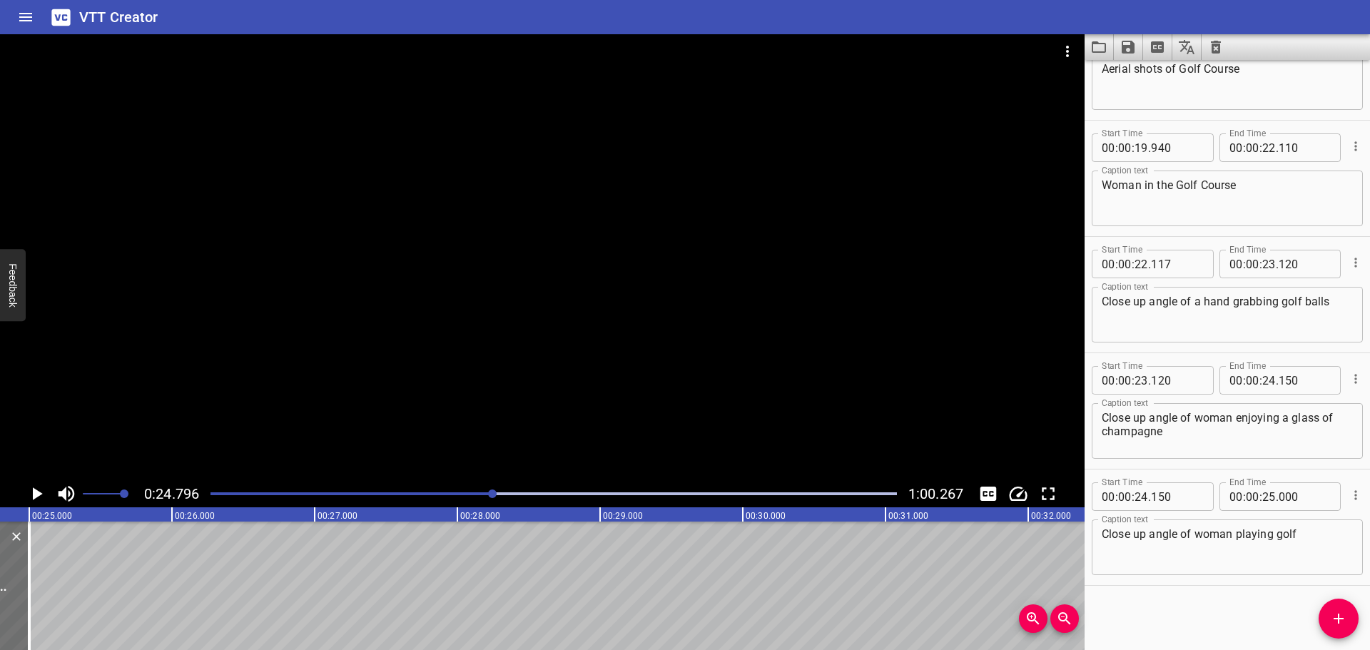
click at [1276, 499] on span "." at bounding box center [1277, 496] width 3 height 29
click at [1262, 500] on input "number" at bounding box center [1269, 496] width 14 height 29
type input "24"
type input "795"
click at [1211, 609] on div "Start Time 00 : 00 : 00 . 000 Start Time End Time 00 : 00 : 01 . 029 End Time C…" at bounding box center [1227, 355] width 285 height 590
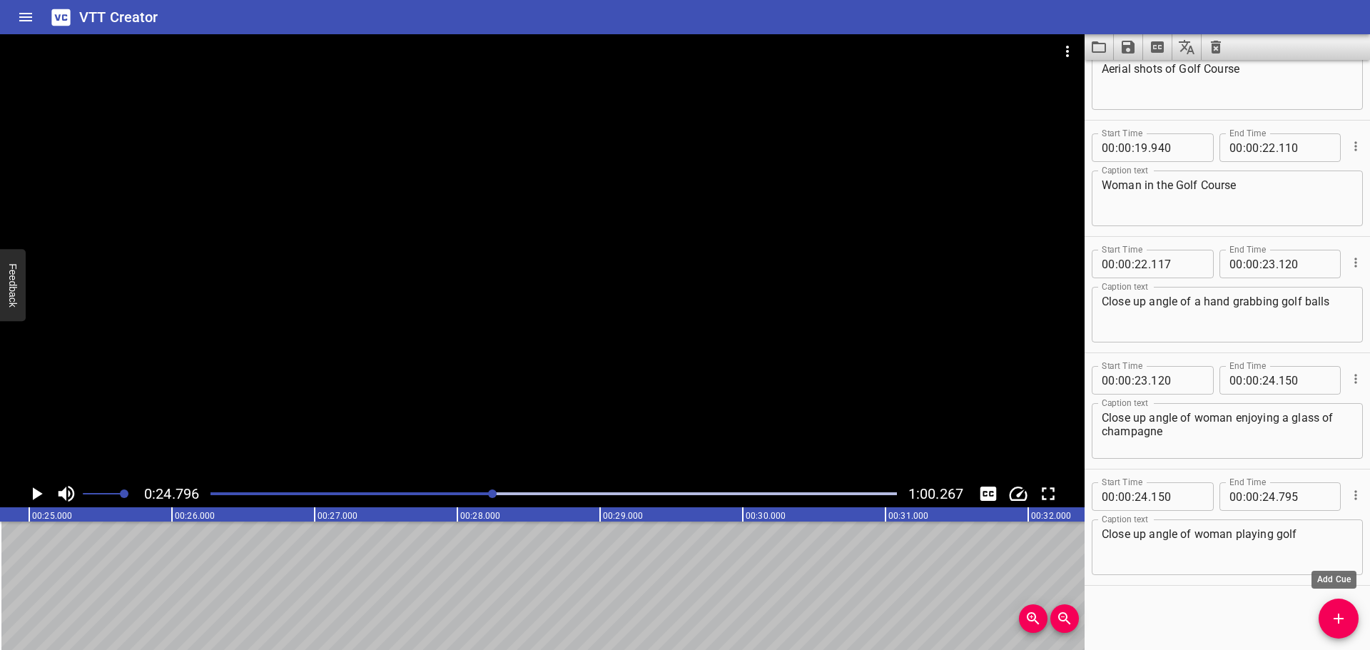
click at [1347, 614] on span "Add Cue" at bounding box center [1339, 618] width 40 height 17
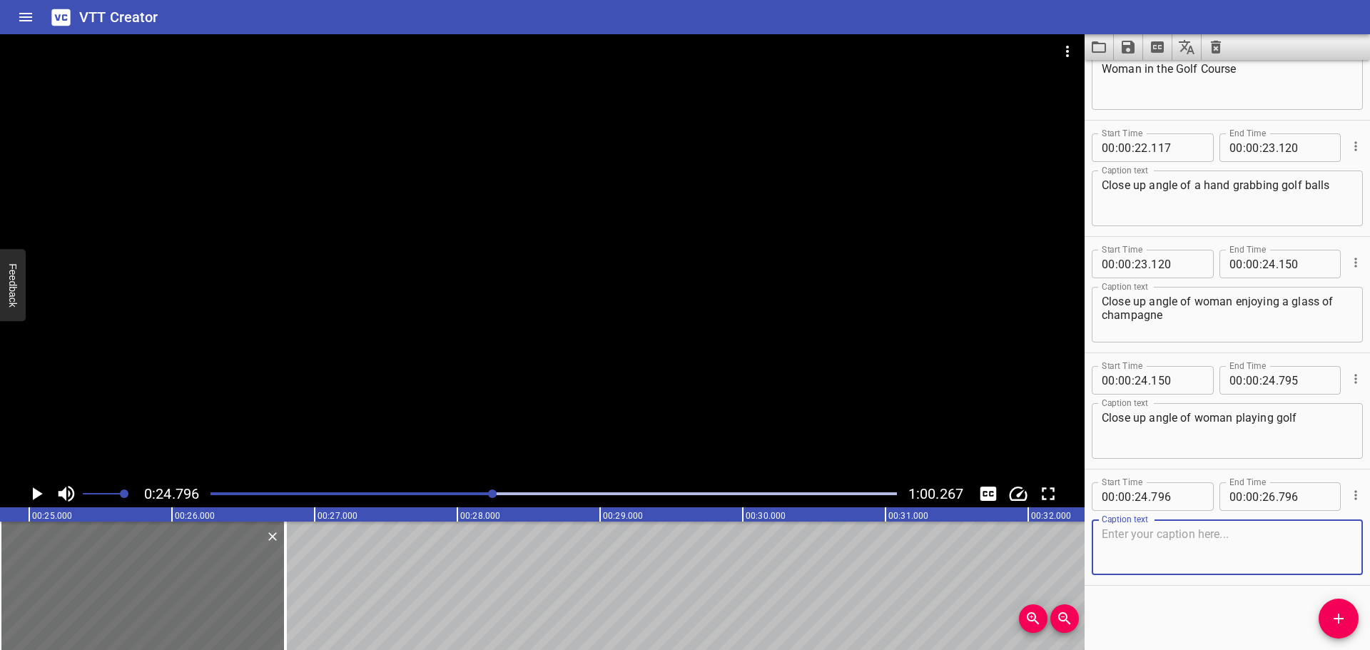
click at [1149, 558] on textarea at bounding box center [1227, 547] width 251 height 41
type textarea "Shot of seagull flying in the sea"
click at [1180, 597] on div "Start Time 00 : 00 : 00 . 000 Start Time End Time 00 : 00 : 01 . 029 End Time C…" at bounding box center [1227, 355] width 285 height 590
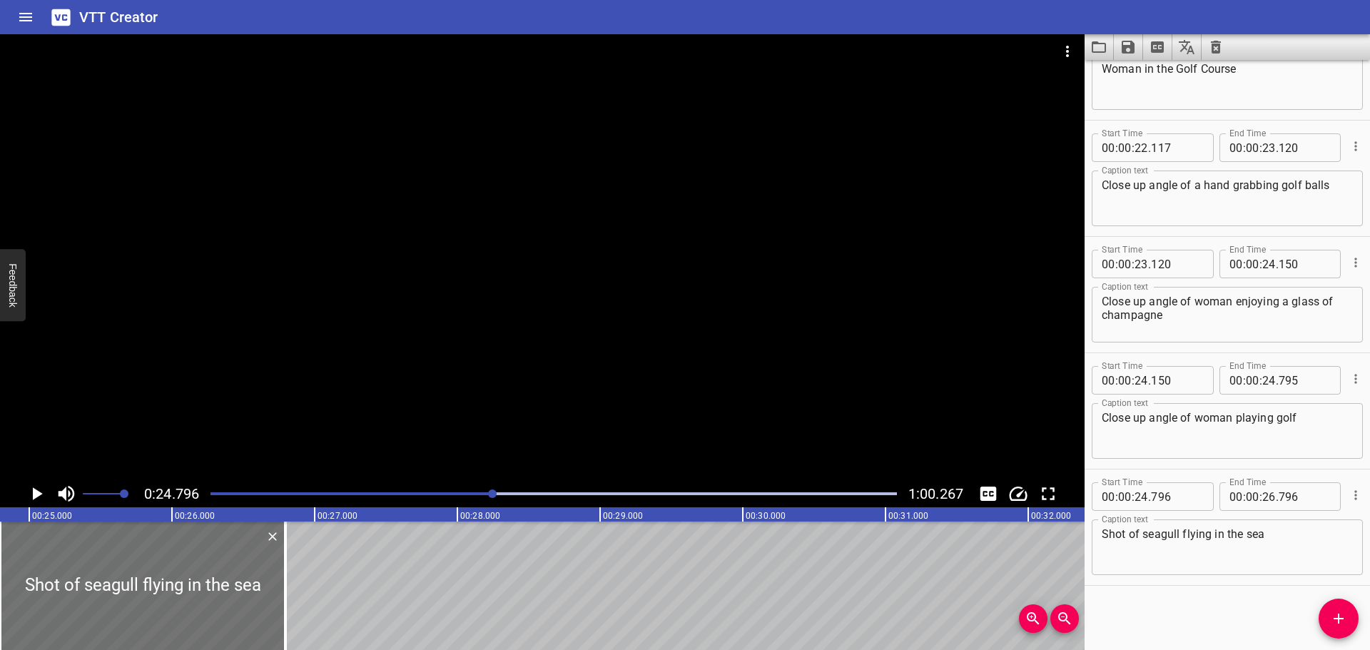
click at [37, 487] on icon "Play/Pause" at bounding box center [36, 493] width 21 height 21
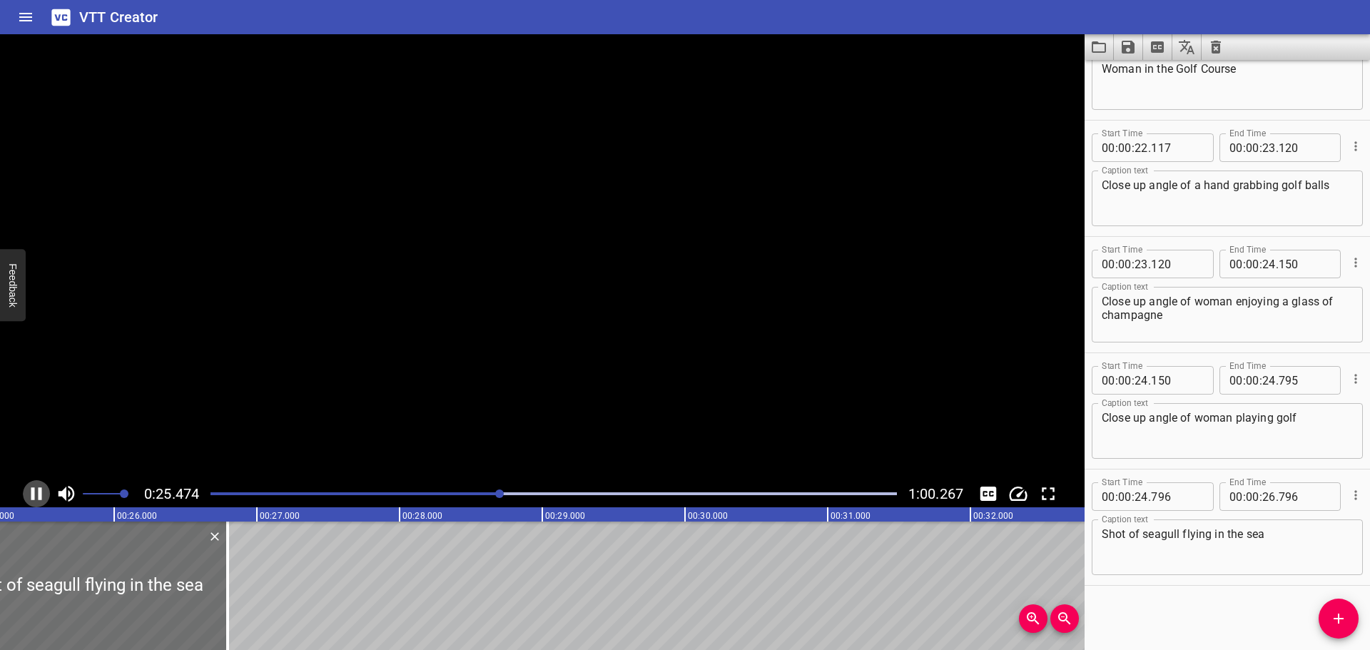
click at [37, 487] on icon "Play/Pause" at bounding box center [36, 493] width 21 height 21
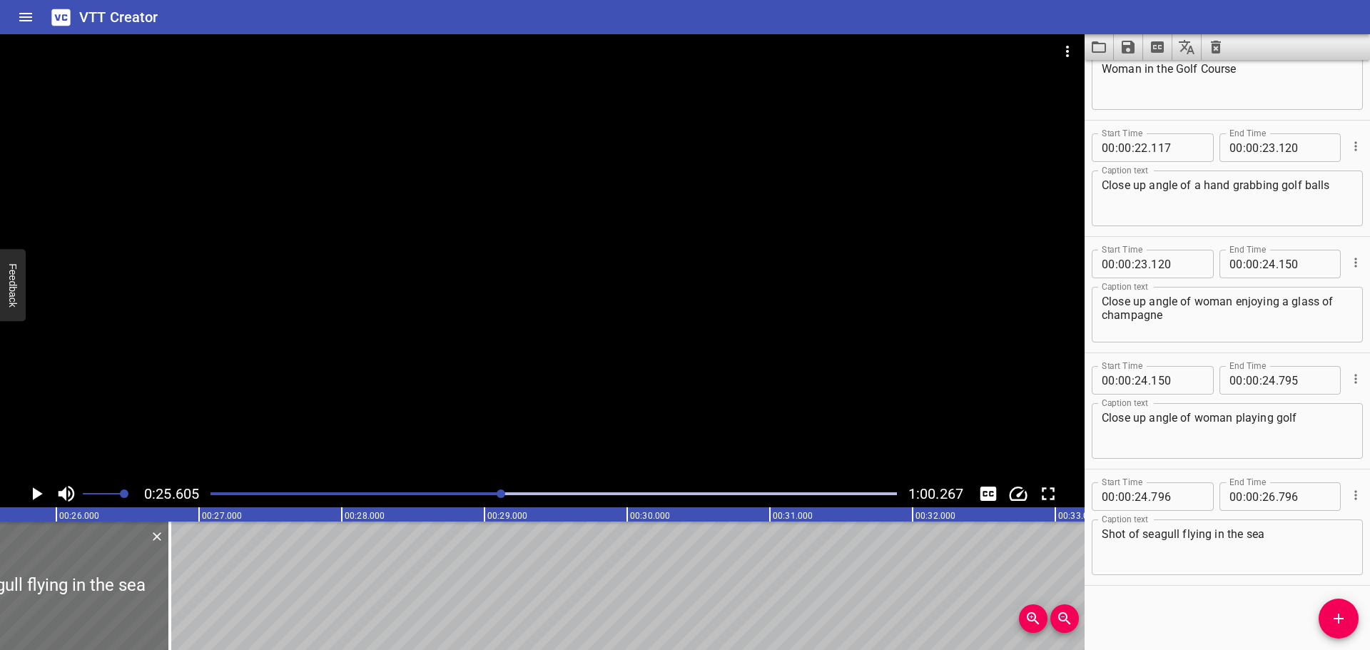
click at [493, 492] on div "Play progress" at bounding box center [159, 493] width 687 height 3
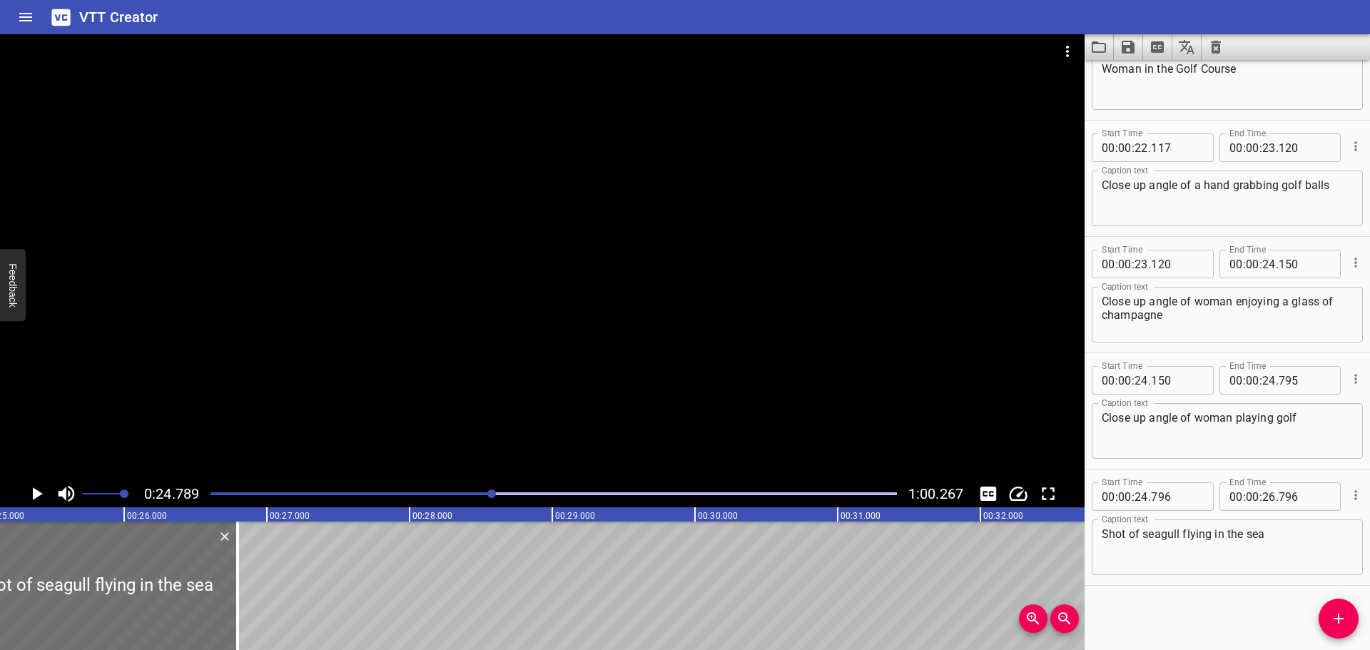
scroll to position [0, 3538]
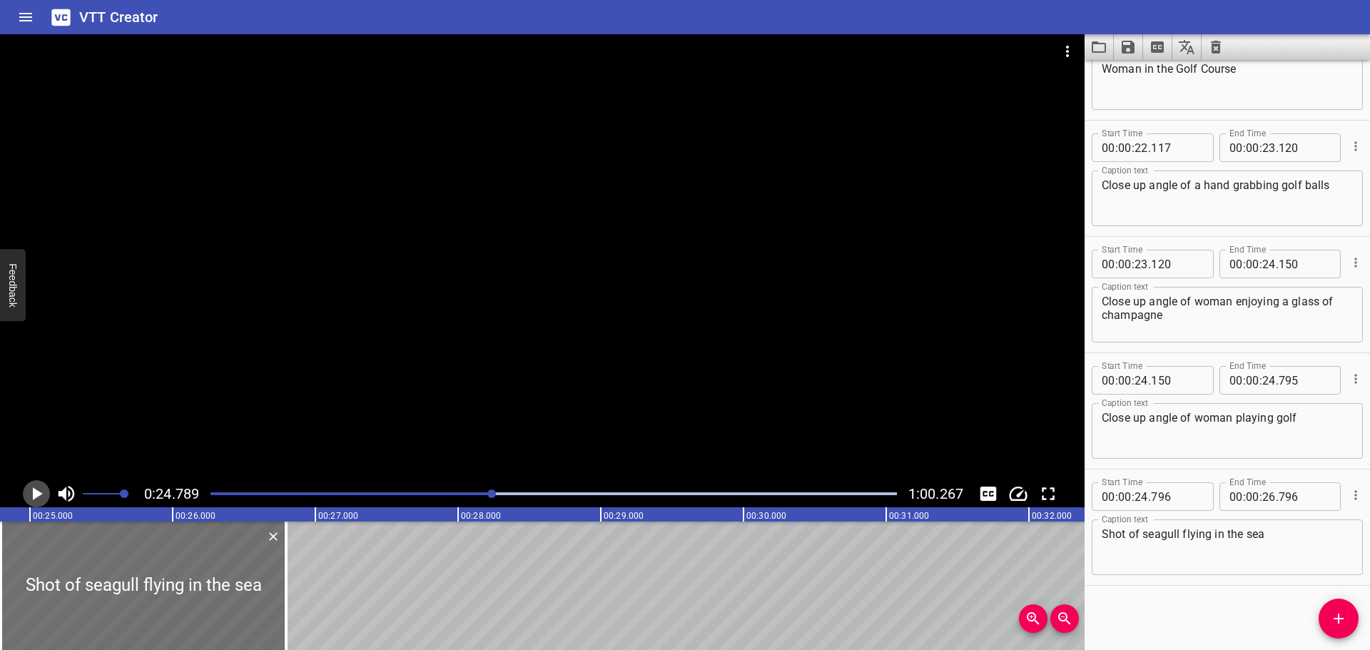
click at [37, 494] on icon "Play/Pause" at bounding box center [38, 493] width 10 height 13
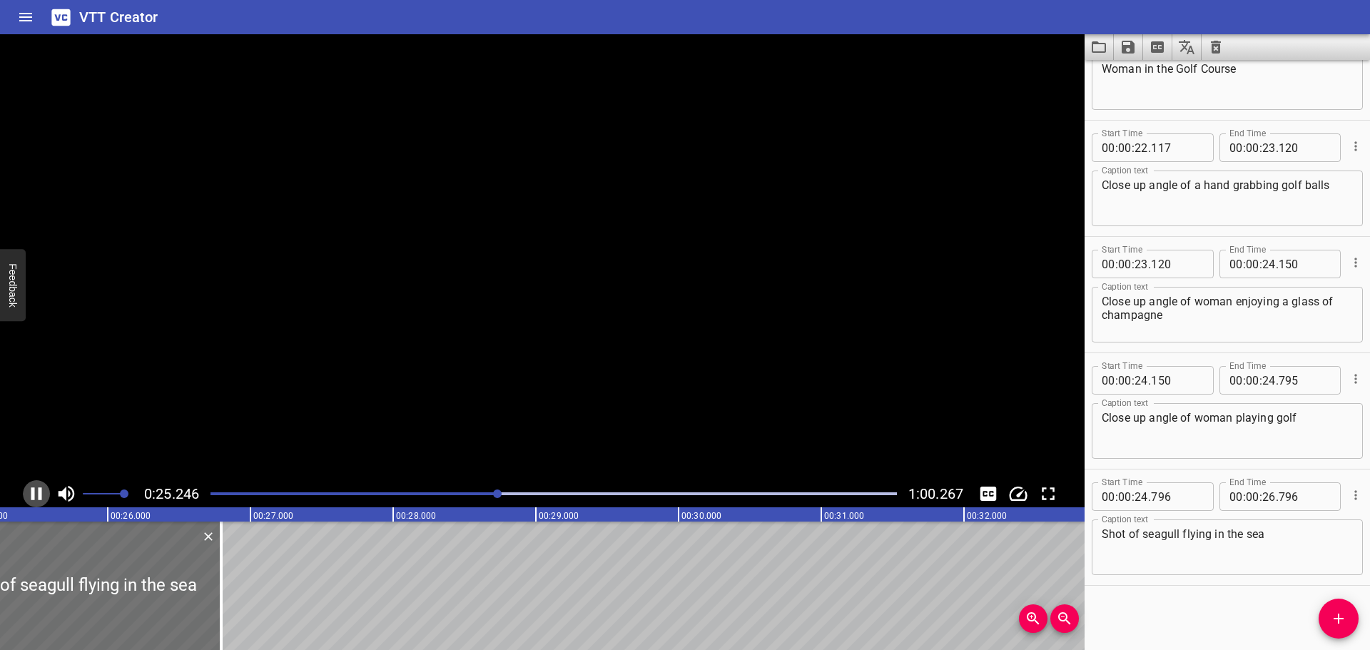
click at [37, 494] on icon "Play/Pause" at bounding box center [36, 493] width 21 height 21
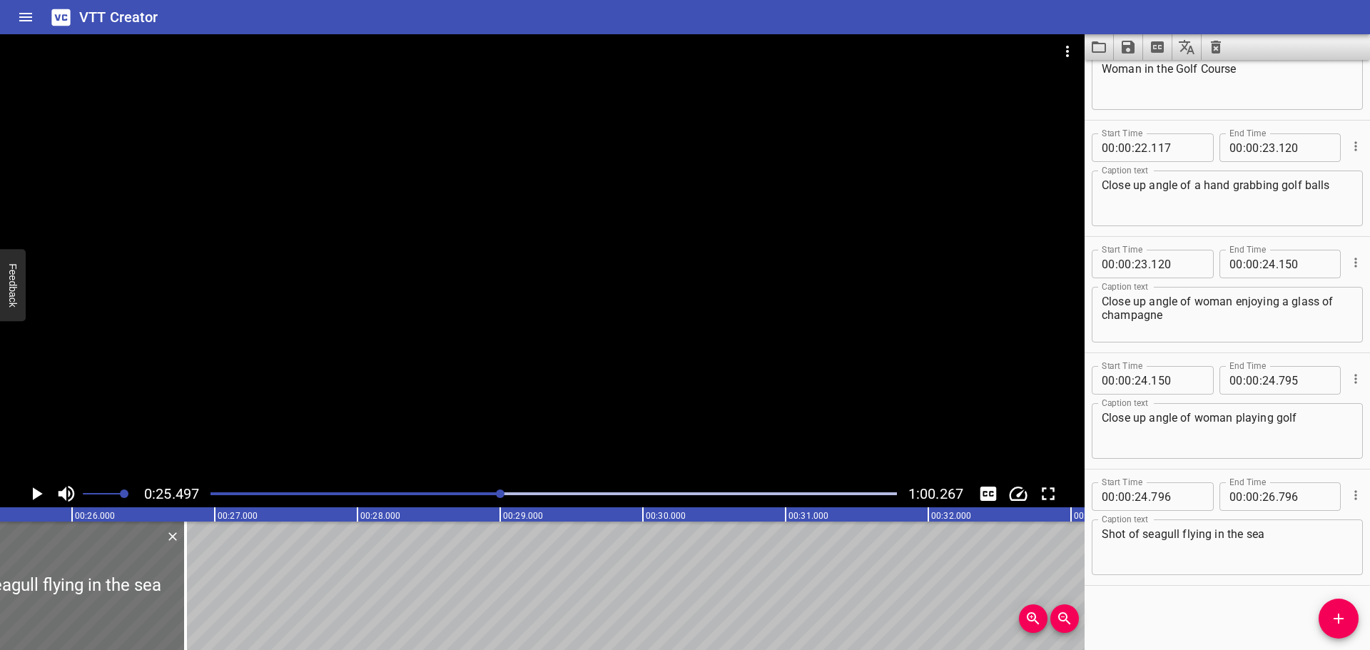
click at [491, 490] on div at bounding box center [554, 494] width 704 height 20
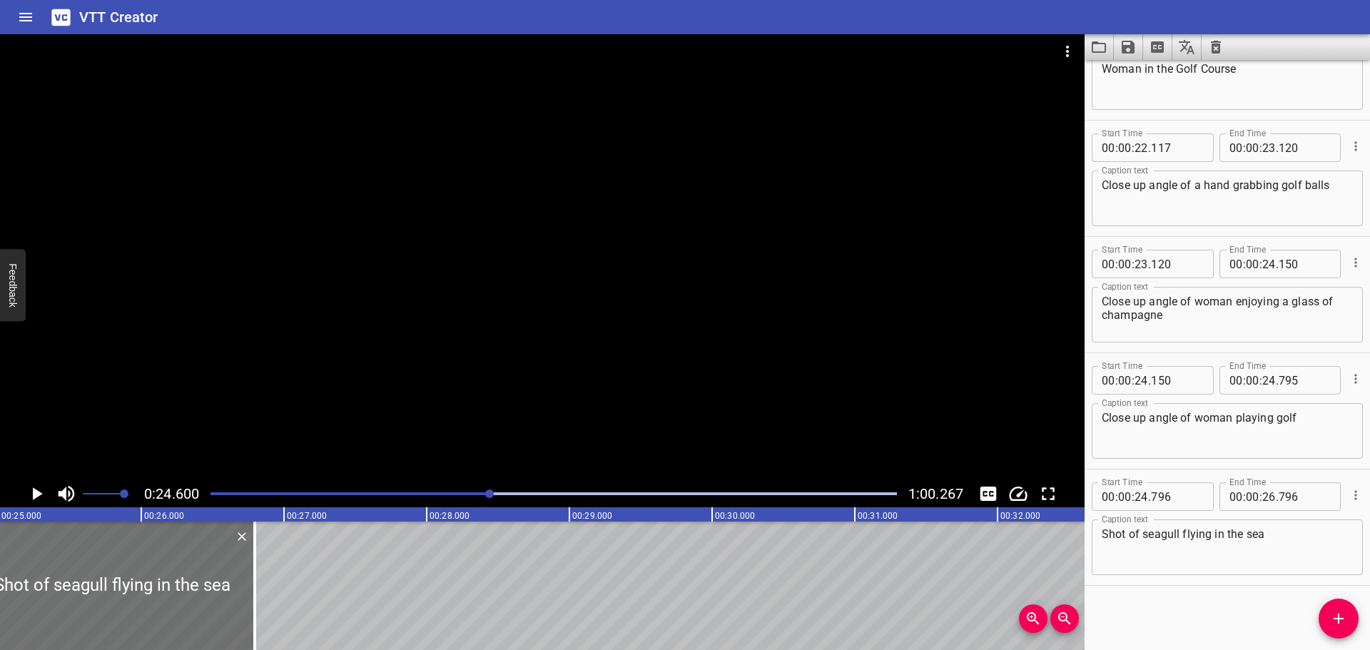
scroll to position [0, 3511]
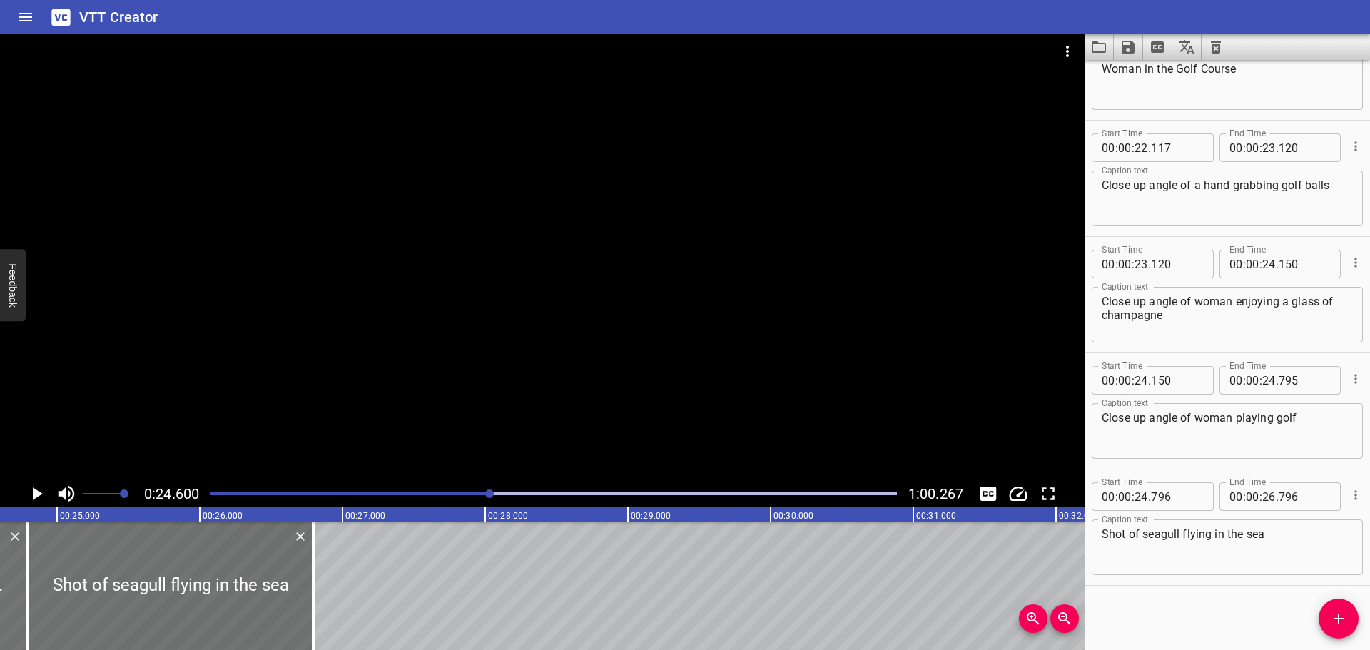
click at [37, 487] on icon "Play/Pause" at bounding box center [36, 493] width 21 height 21
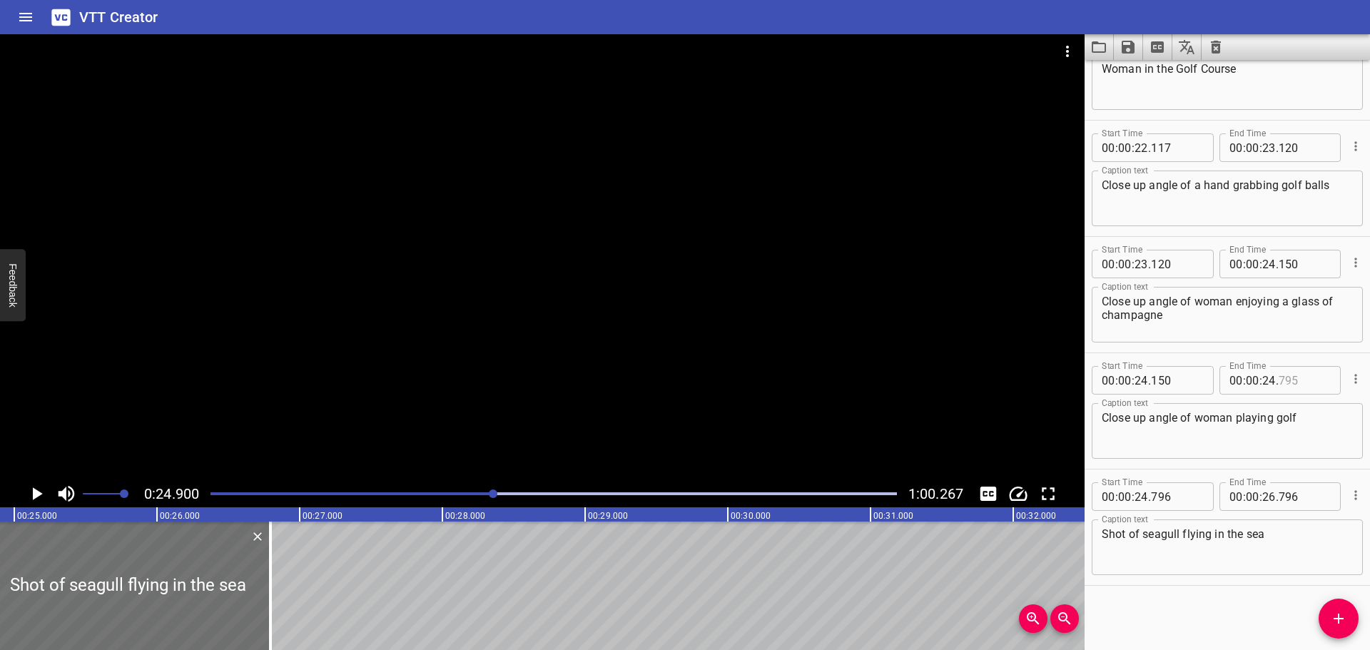
click at [1302, 377] on input "number" at bounding box center [1305, 380] width 52 height 29
type input "790"
click at [1185, 620] on div "Start Time 00 : 00 : 00 . 000 Start Time End Time 00 : 00 : 01 . 029 End Time C…" at bounding box center [1227, 355] width 285 height 590
click at [1174, 482] on div "Start Time 00 : 00 : 24 . 796 Start Time End Time 00 : 00 : 26 . 796 End Time" at bounding box center [1227, 495] width 271 height 37
click at [1173, 488] on input "number" at bounding box center [1177, 496] width 52 height 29
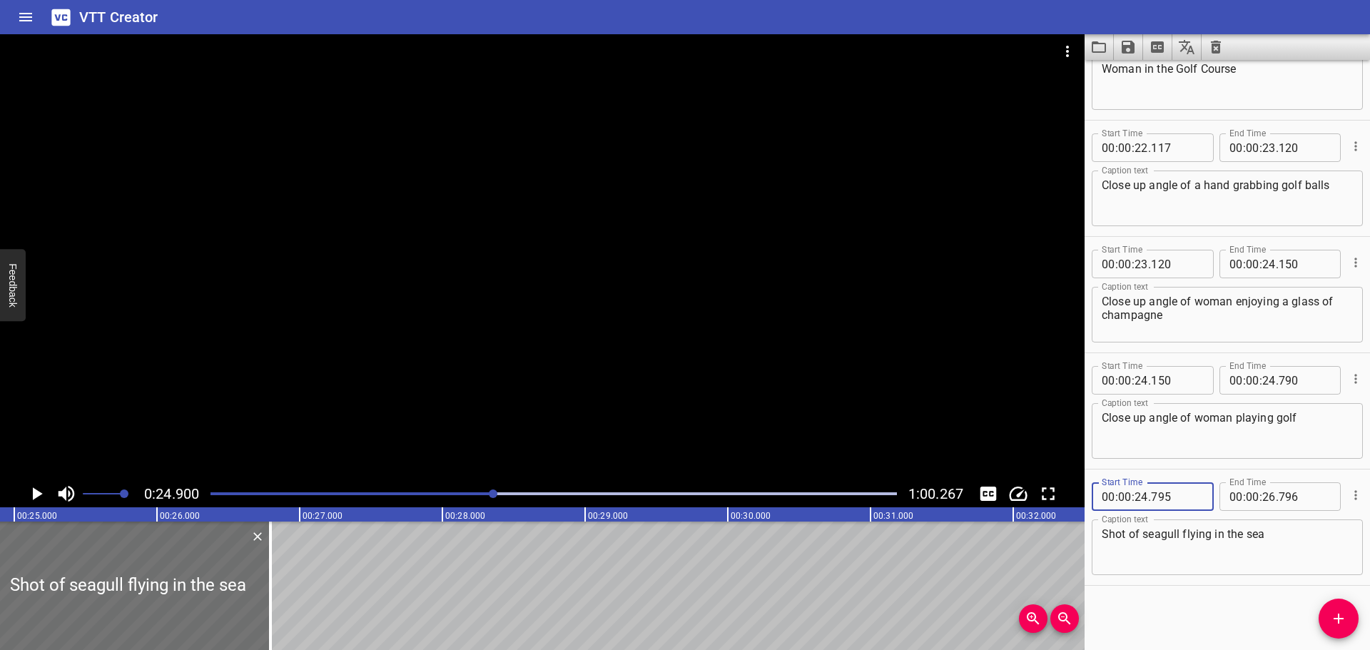
type input "795"
click at [1178, 575] on div "Shot of seagull flying in the sea Caption text" at bounding box center [1227, 548] width 271 height 56
click at [34, 491] on icon "Play/Pause" at bounding box center [38, 493] width 10 height 13
click at [34, 491] on icon "Play/Pause" at bounding box center [36, 493] width 11 height 13
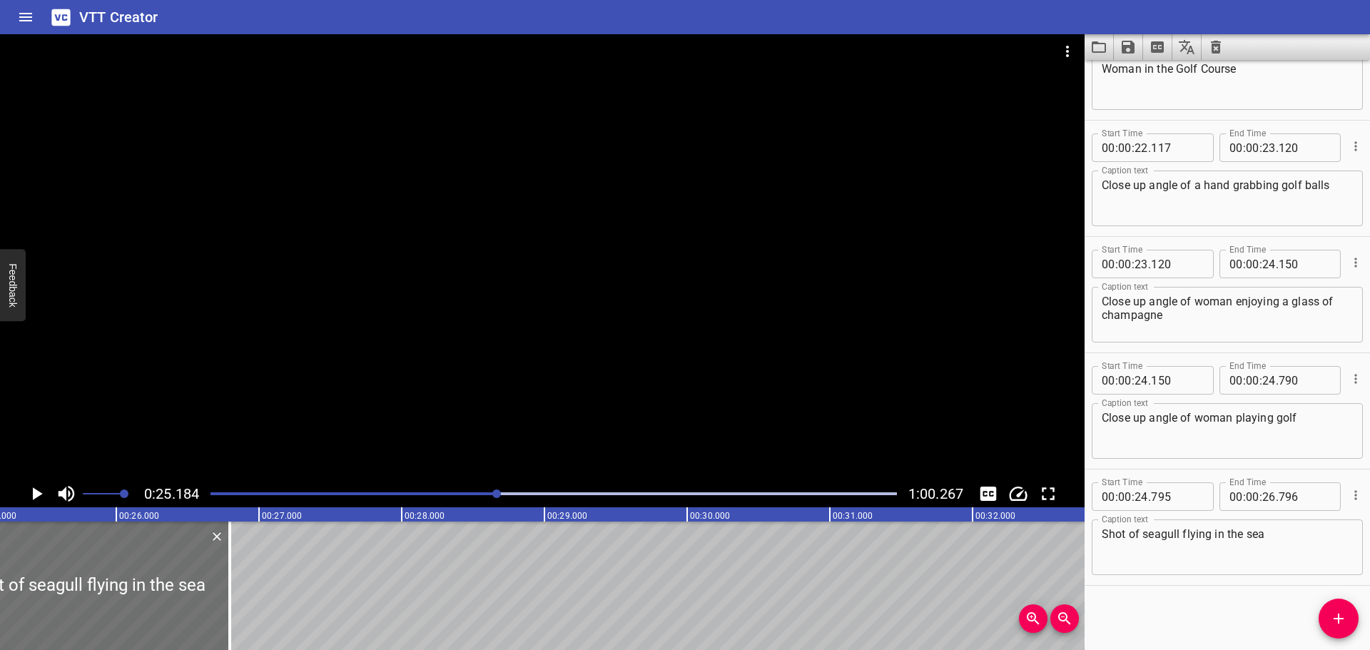
click at [34, 491] on icon "Play/Pause" at bounding box center [38, 493] width 10 height 13
click at [34, 491] on icon "Play/Pause" at bounding box center [36, 493] width 11 height 13
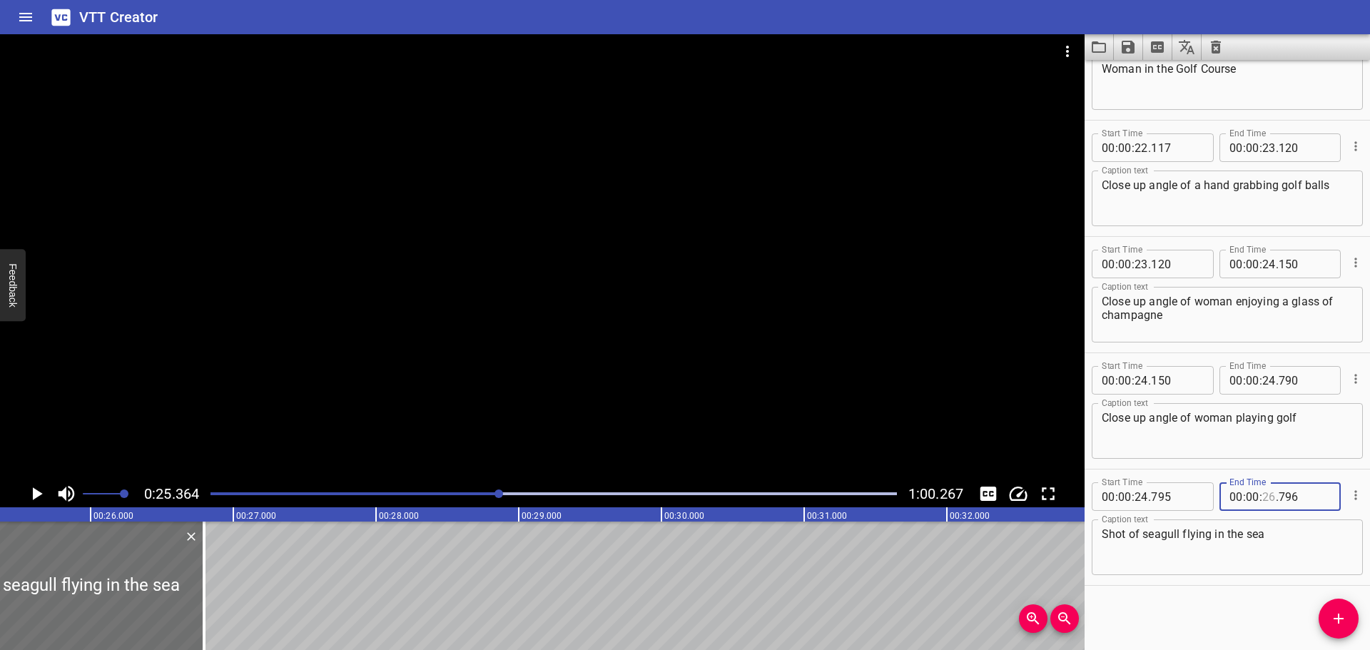
click at [1267, 494] on input "number" at bounding box center [1269, 496] width 14 height 29
type input "25"
click at [1292, 497] on input "number" at bounding box center [1305, 496] width 52 height 29
type input "360"
click at [1172, 607] on div "Start Time 00 : 00 : 00 . 000 Start Time End Time 00 : 00 : 01 . 029 End Time C…" at bounding box center [1227, 355] width 285 height 590
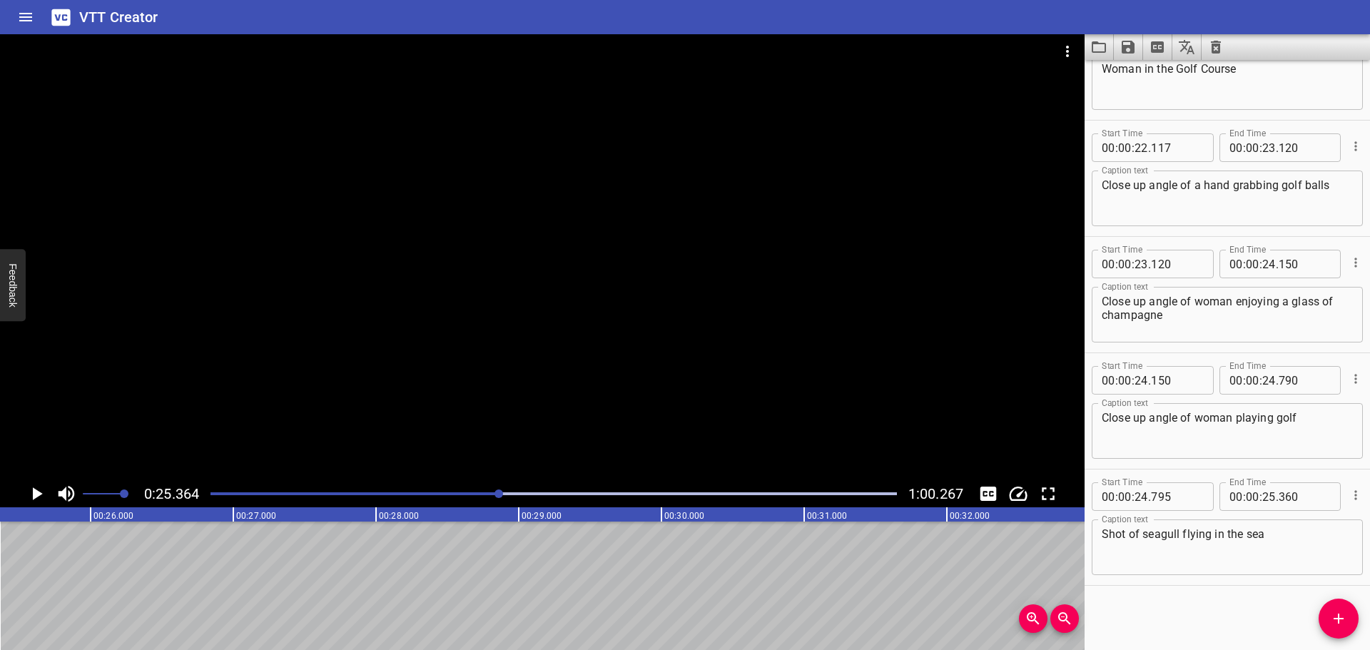
click at [1330, 615] on icon "Add Cue" at bounding box center [1338, 618] width 17 height 17
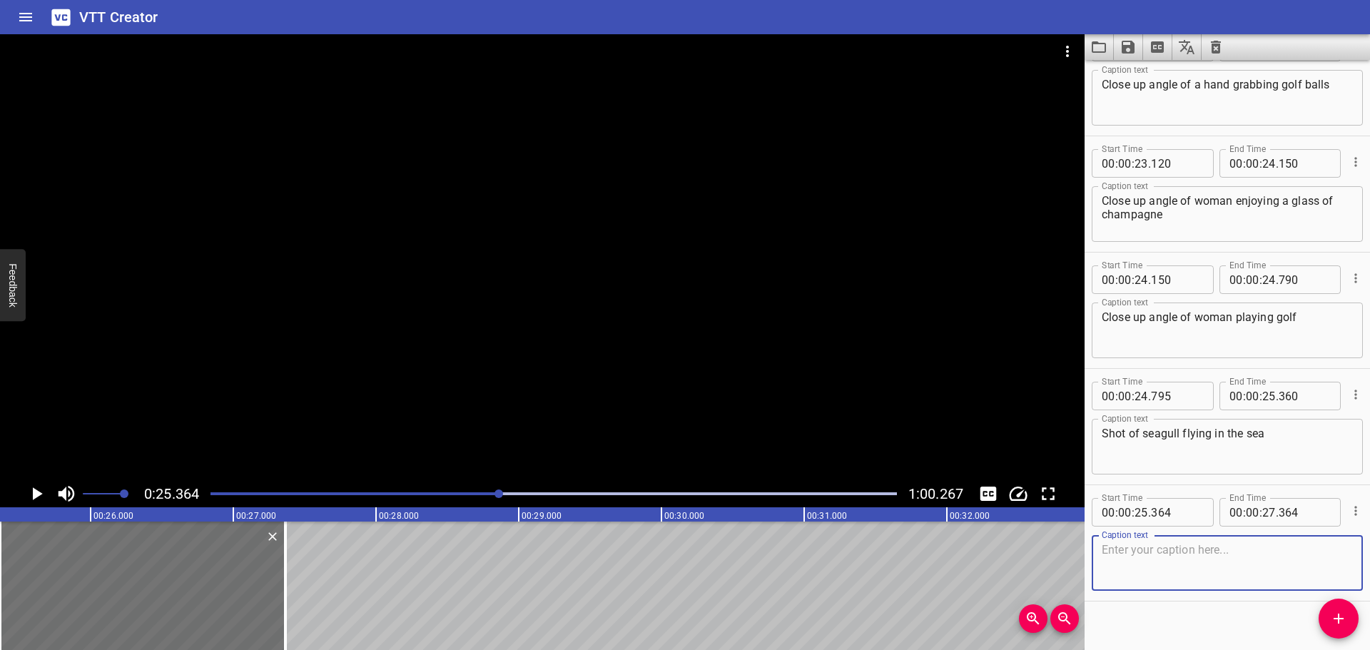
scroll to position [1920, 0]
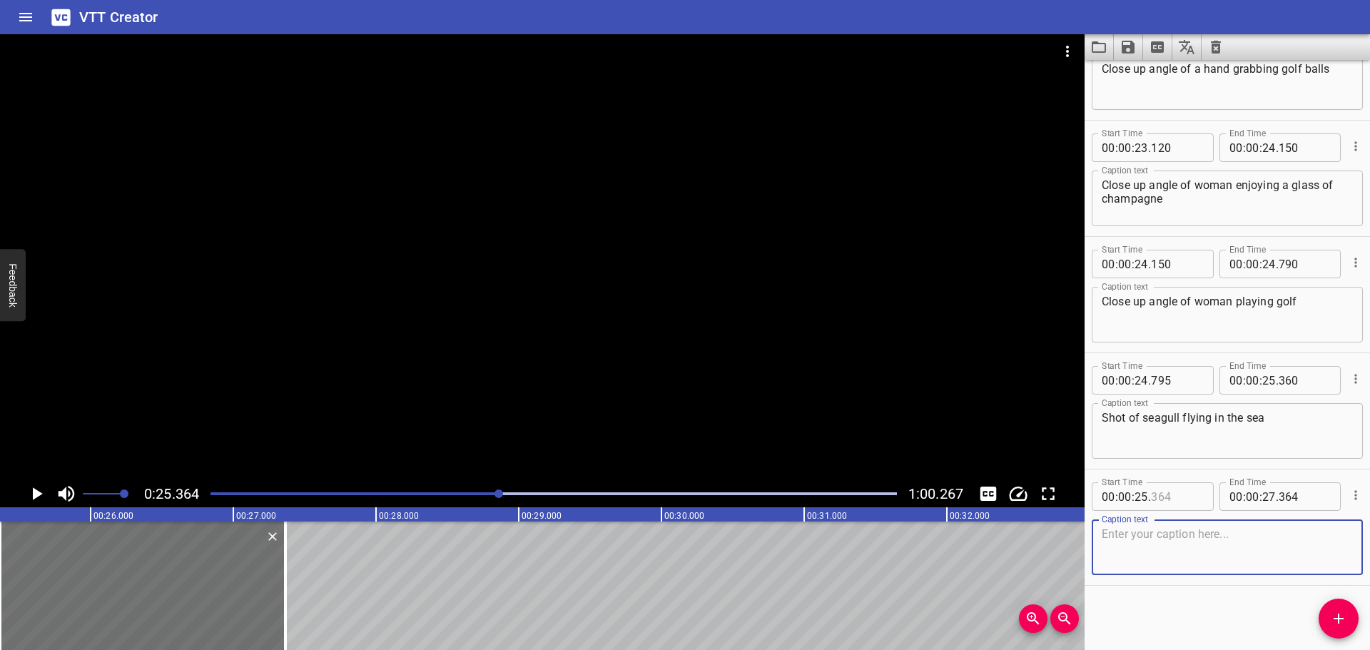
click at [1180, 497] on input "number" at bounding box center [1177, 496] width 52 height 29
type input "360"
click at [1202, 557] on textarea at bounding box center [1227, 547] width 251 height 41
type textarea "Man playing golf"
click at [31, 485] on icon "Play/Pause" at bounding box center [36, 493] width 21 height 21
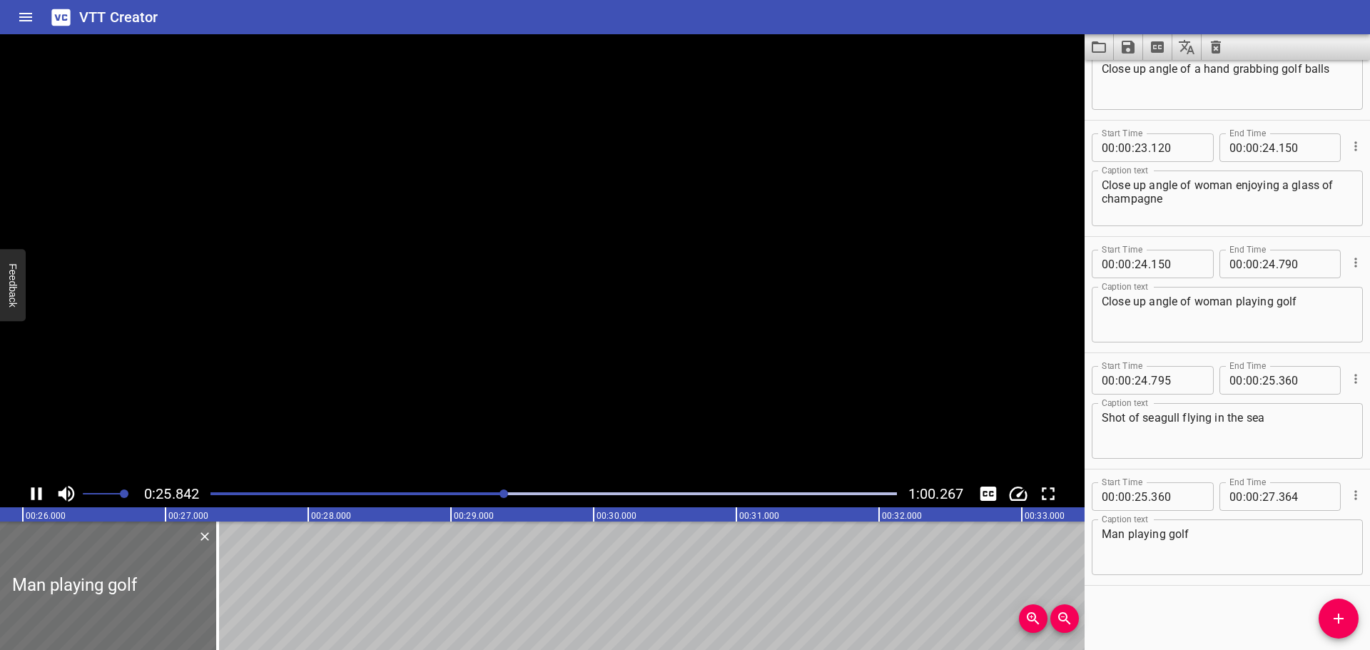
click at [31, 485] on icon "Play/Pause" at bounding box center [36, 493] width 21 height 21
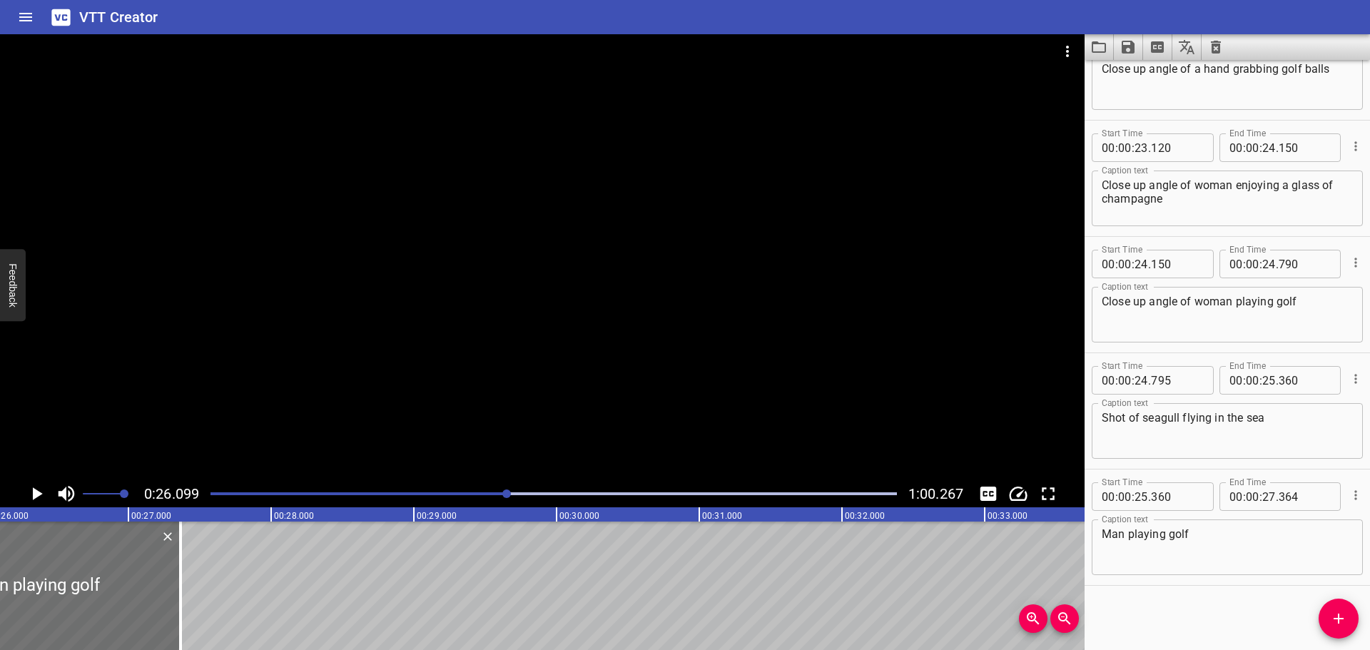
click at [495, 492] on div "Play progress" at bounding box center [165, 493] width 687 height 3
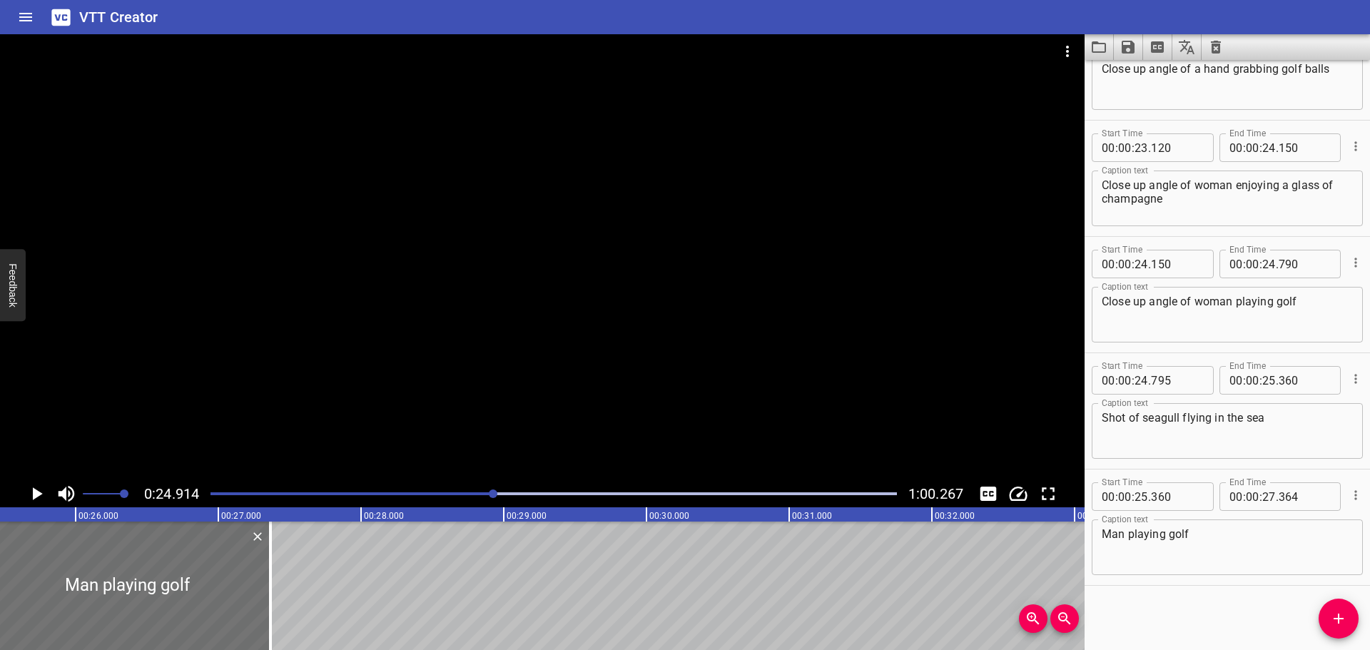
scroll to position [0, 3556]
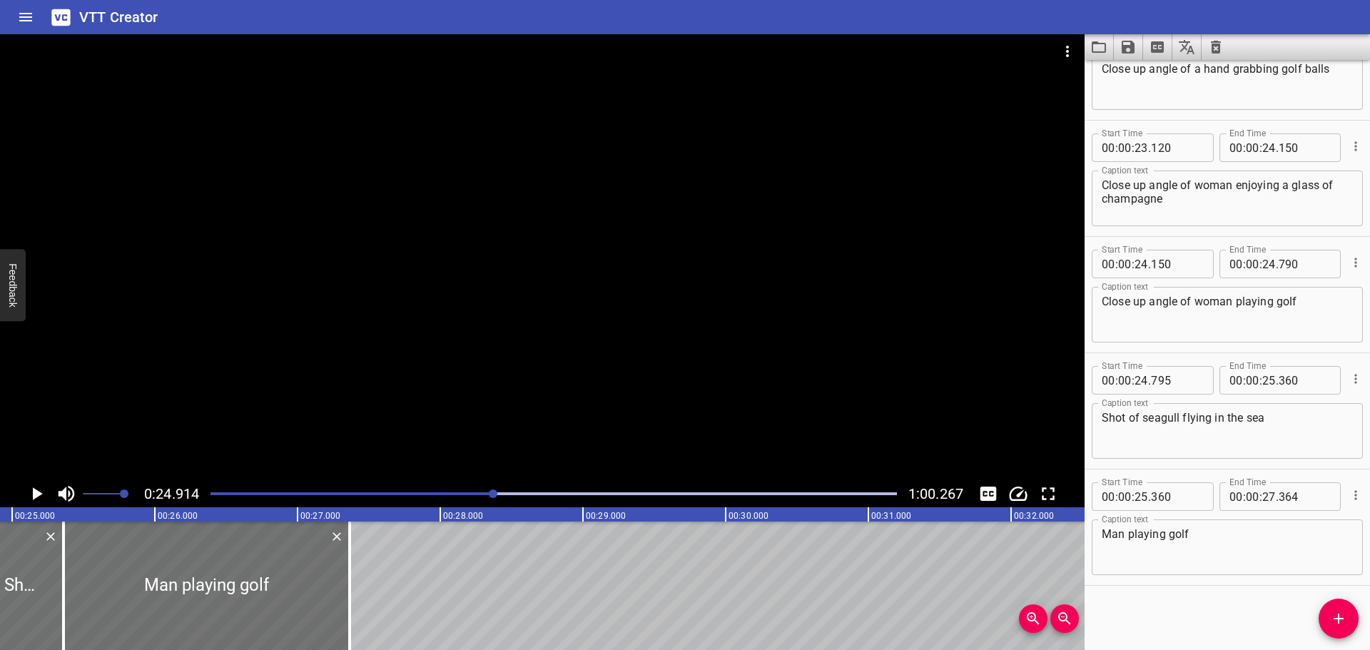
click at [43, 491] on icon "Play/Pause" at bounding box center [36, 493] width 21 height 21
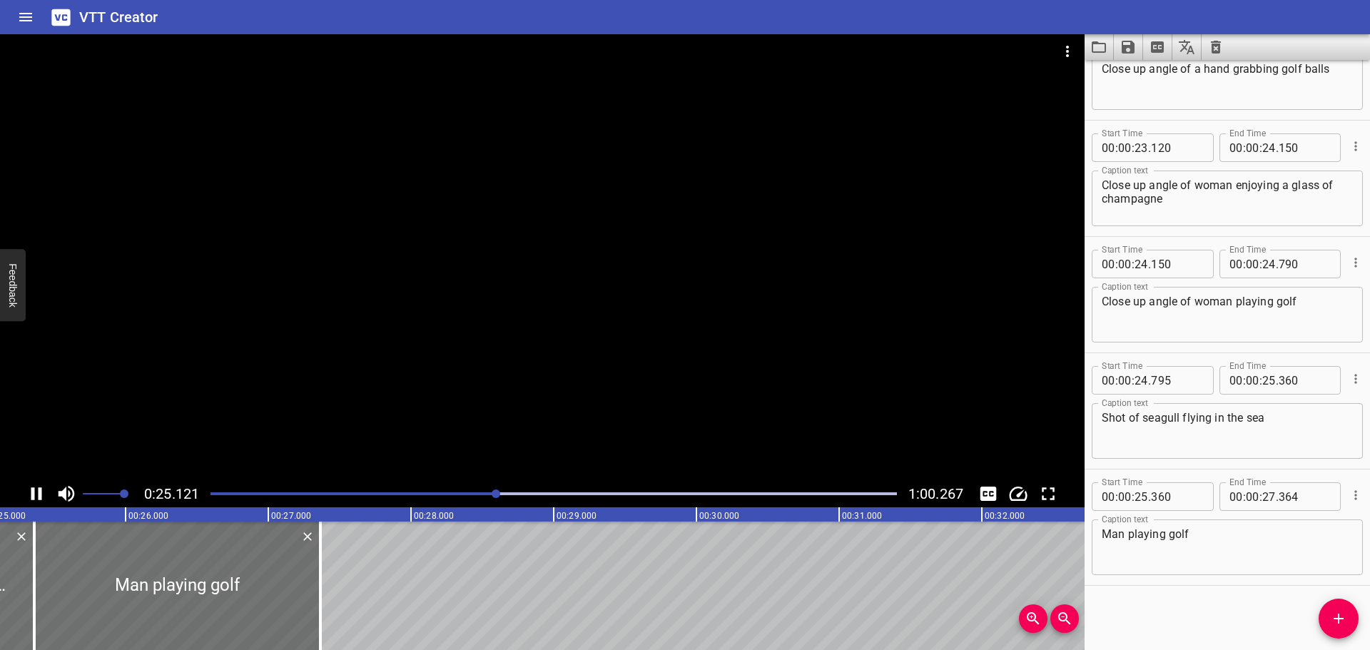
click at [43, 491] on icon "Play/Pause" at bounding box center [36, 493] width 21 height 21
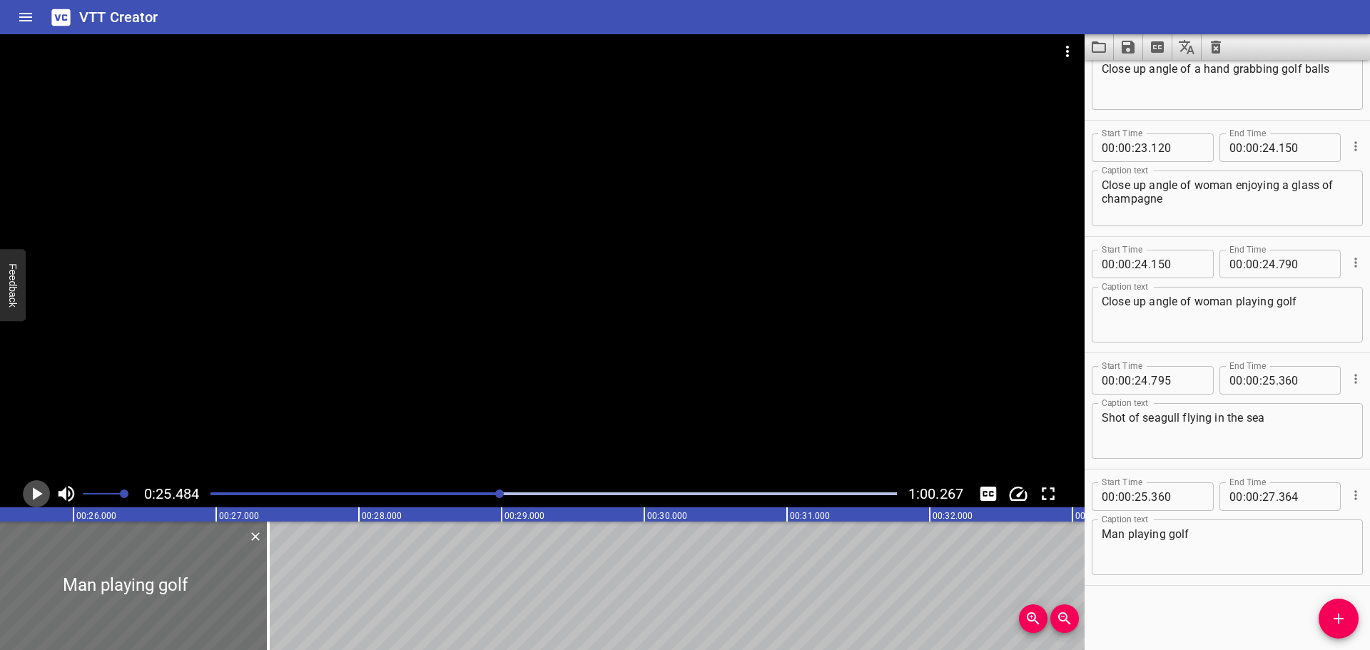
click at [43, 491] on icon "Play/Pause" at bounding box center [36, 493] width 21 height 21
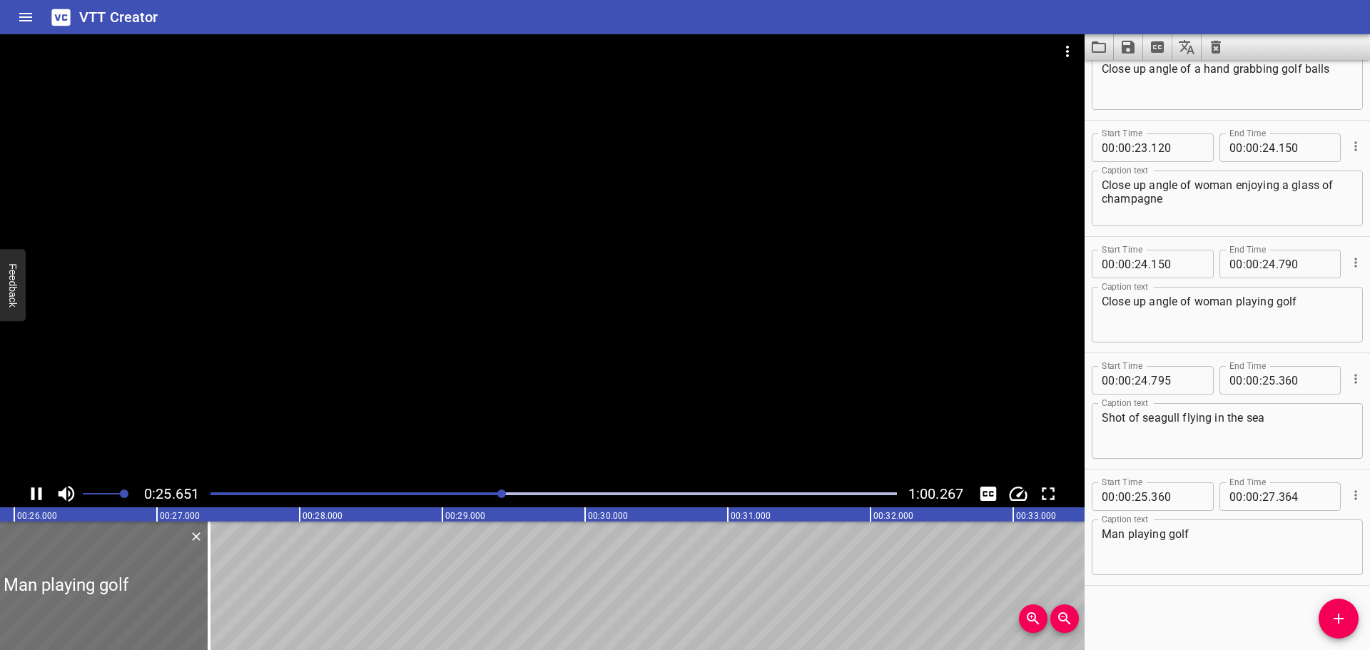
click at [43, 491] on icon "Play/Pause" at bounding box center [36, 493] width 21 height 21
click at [1267, 500] on input "number" at bounding box center [1269, 496] width 14 height 29
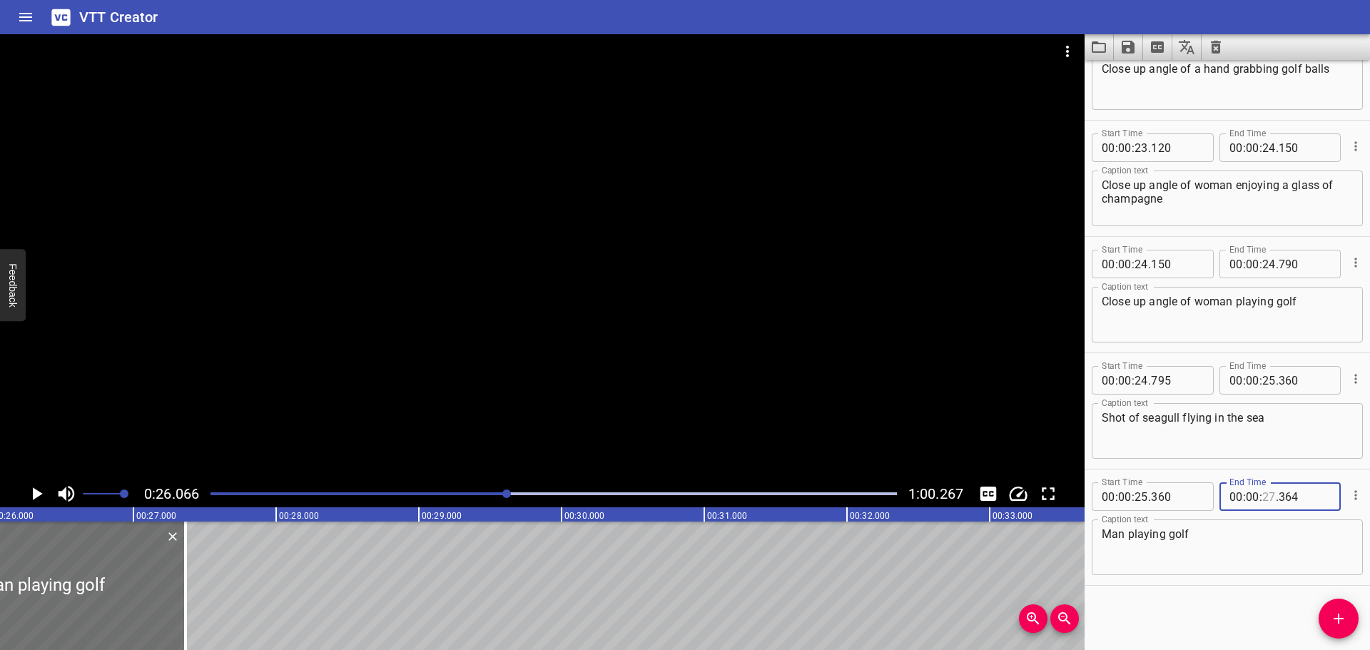
type input "27"
click at [501, 487] on div at bounding box center [554, 494] width 704 height 20
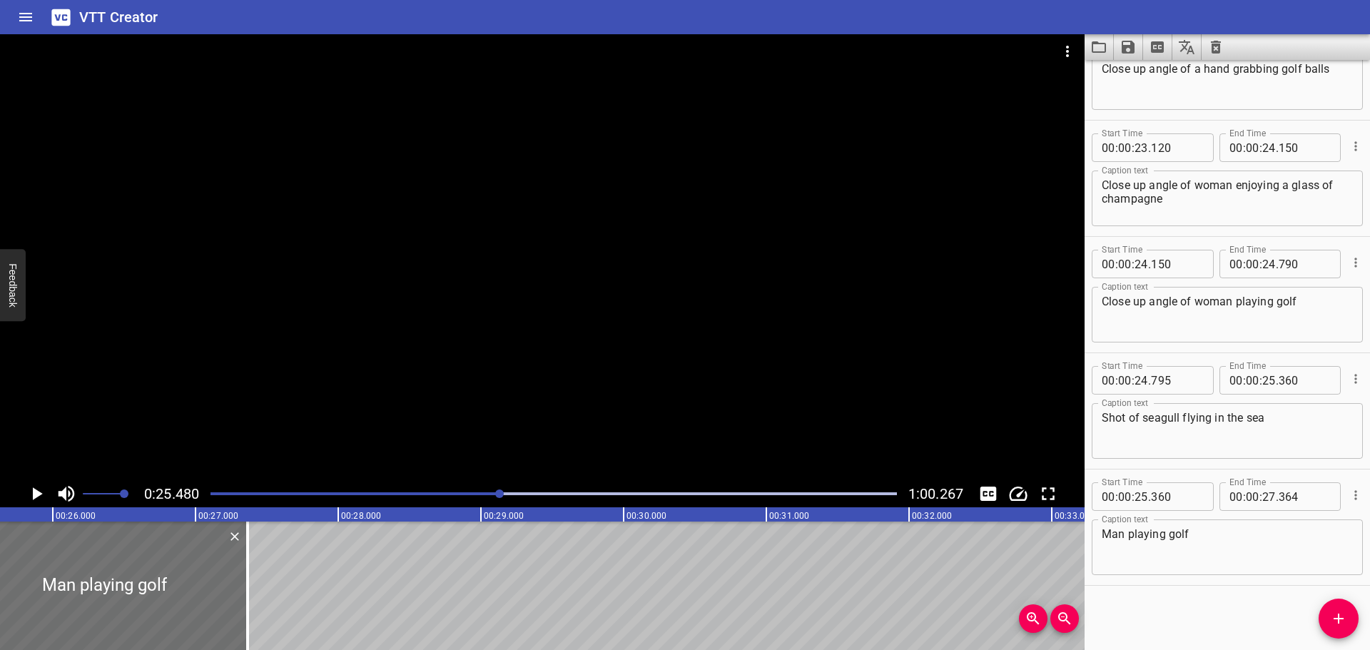
scroll to position [0, 3637]
click at [40, 492] on icon "Play/Pause" at bounding box center [36, 493] width 21 height 21
click at [40, 492] on icon "Play/Pause" at bounding box center [36, 493] width 11 height 13
click at [1270, 495] on input "number" at bounding box center [1269, 496] width 14 height 29
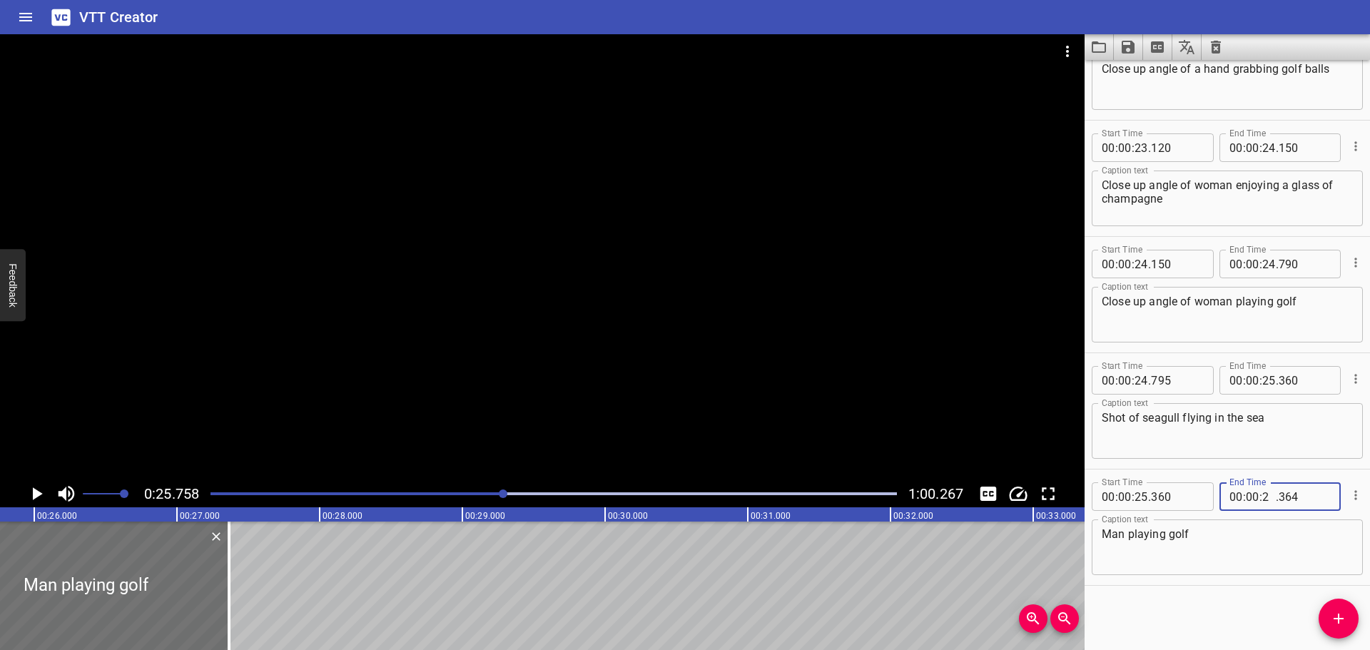
type input "25"
type input "755"
click at [1345, 617] on icon "Add Cue" at bounding box center [1338, 618] width 17 height 17
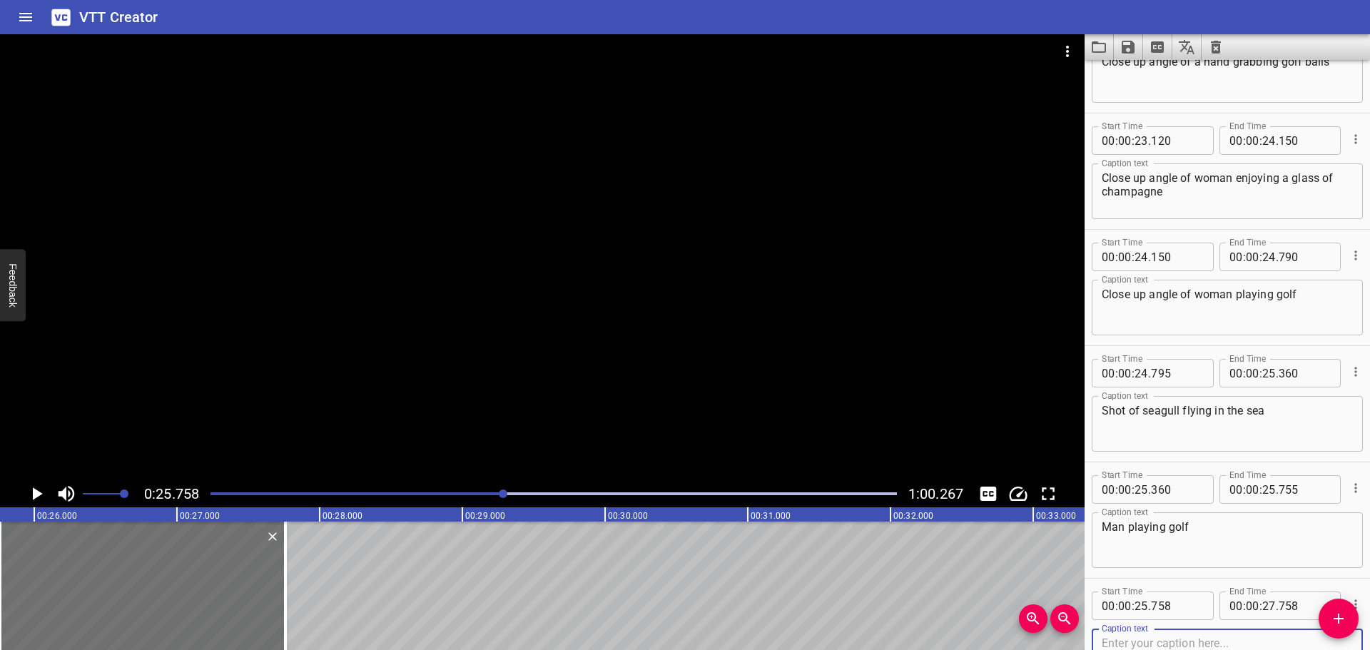
scroll to position [2036, 0]
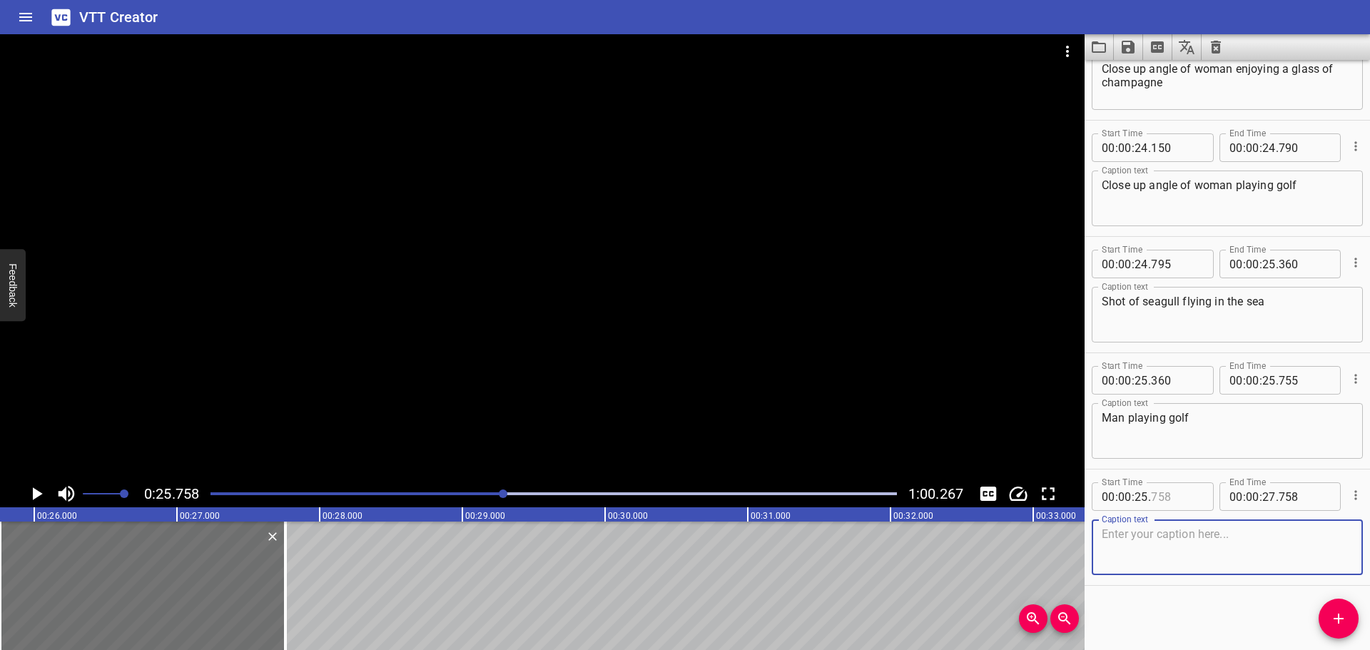
click at [1184, 498] on input "number" at bounding box center [1177, 496] width 52 height 29
type input "756"
click at [1151, 543] on textarea at bounding box center [1227, 547] width 251 height 41
click at [26, 492] on icon "Play/Pause" at bounding box center [36, 493] width 21 height 21
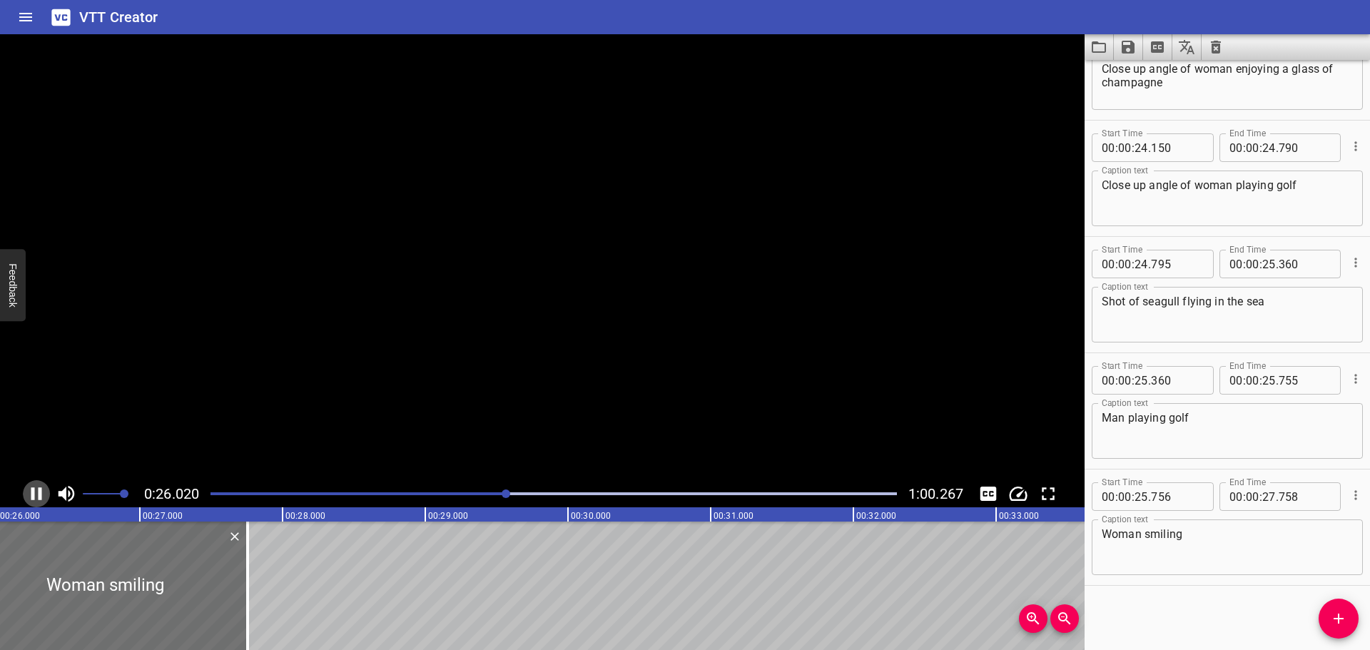
click at [26, 492] on icon "Play/Pause" at bounding box center [36, 493] width 21 height 21
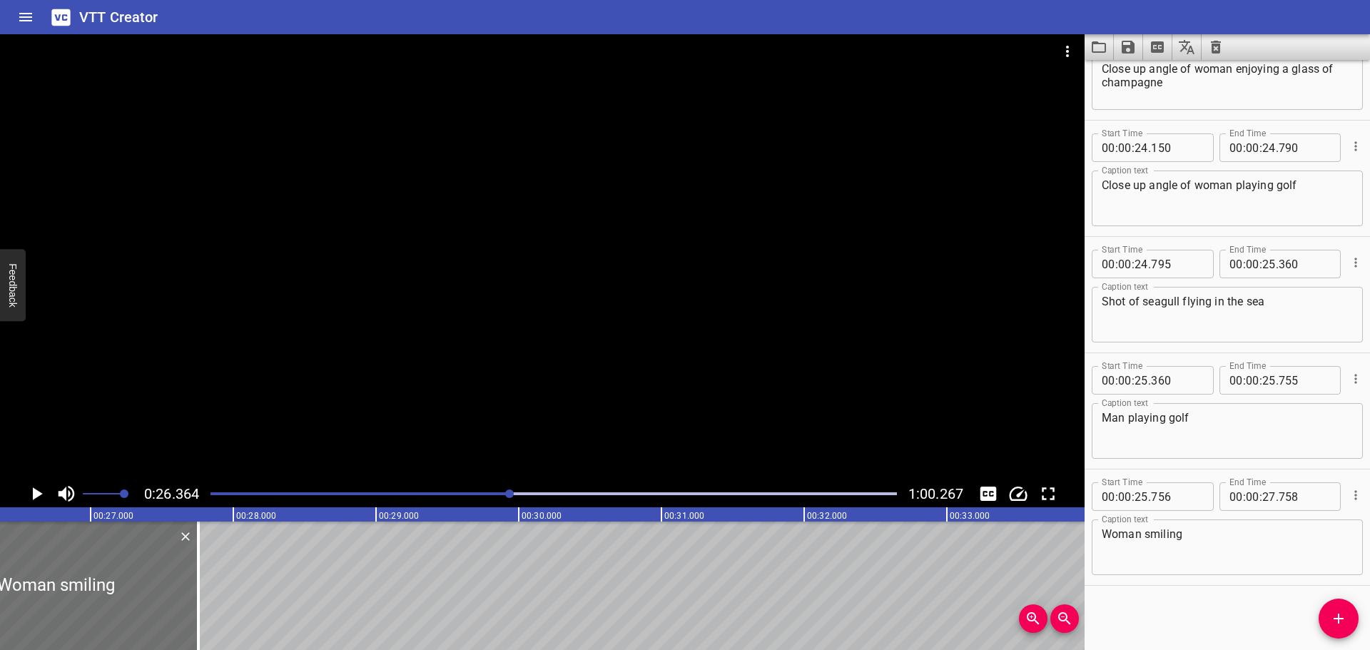
click at [1272, 520] on div "Woman smiling Caption text" at bounding box center [1227, 548] width 271 height 56
type textarea "Woman smiling with sea breeze"
click at [31, 493] on icon "Play/Pause" at bounding box center [36, 493] width 21 height 21
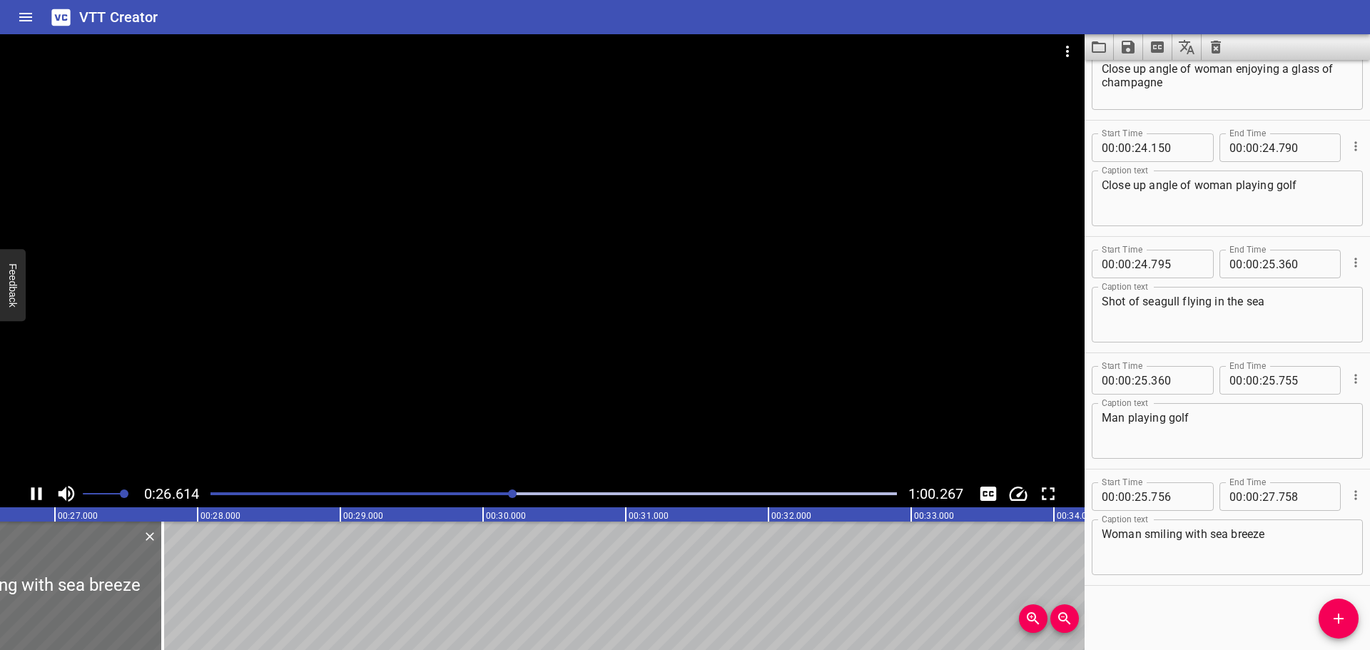
click at [31, 493] on icon "Play/Pause" at bounding box center [36, 493] width 21 height 21
click at [510, 494] on div "Play progress" at bounding box center [172, 493] width 687 height 3
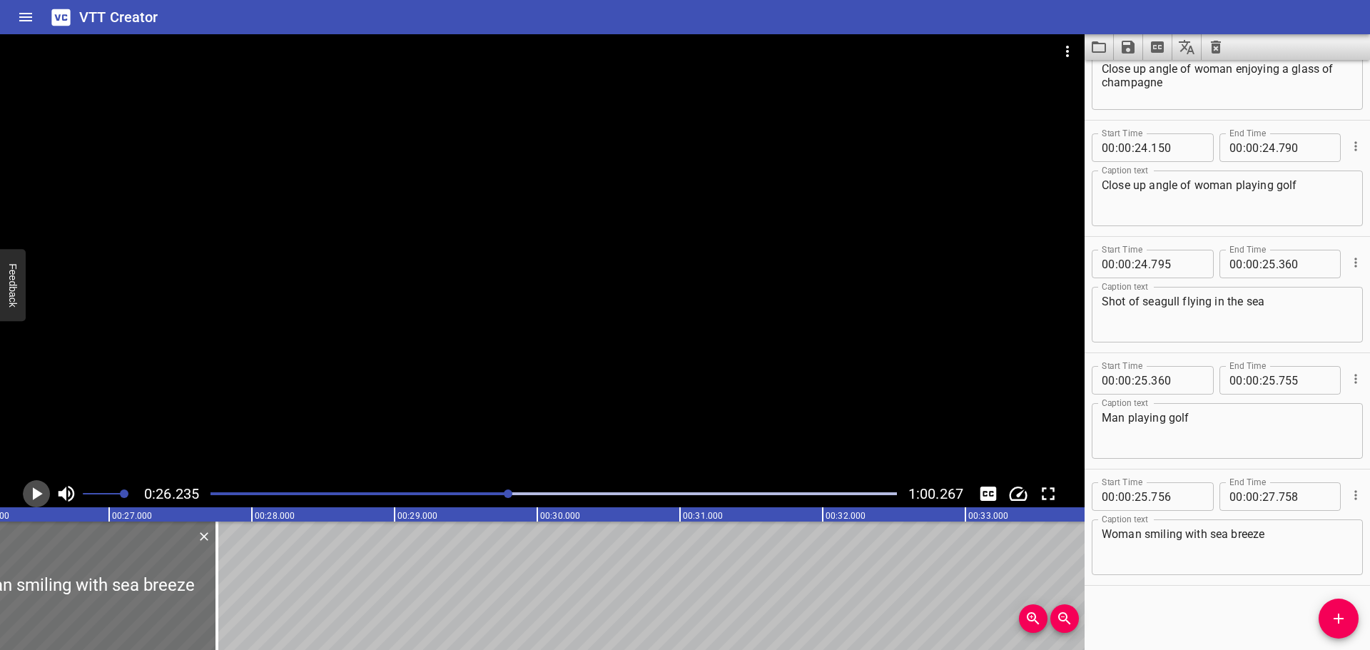
click at [40, 494] on icon "Play/Pause" at bounding box center [38, 493] width 10 height 13
click at [40, 494] on icon "Play/Pause" at bounding box center [36, 493] width 11 height 13
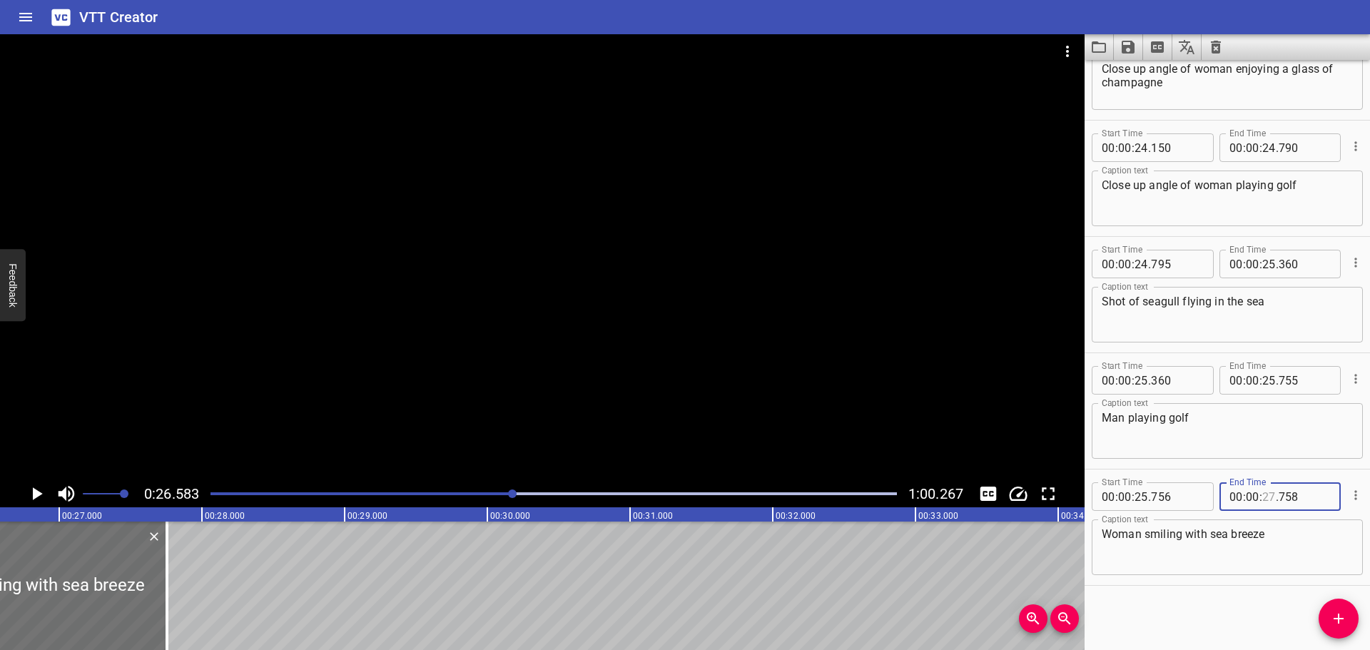
click at [1265, 497] on input "number" at bounding box center [1269, 496] width 14 height 29
type input "26"
type input "580"
click at [1342, 620] on icon "Add Cue" at bounding box center [1338, 618] width 17 height 17
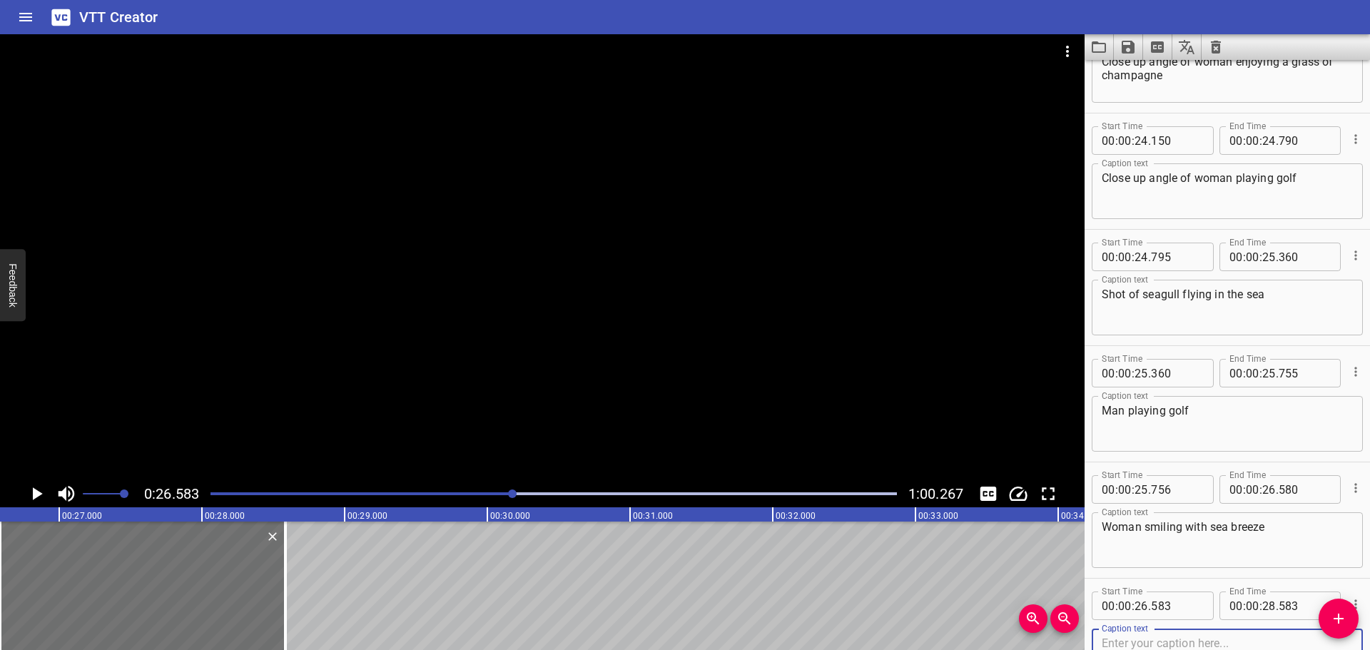
scroll to position [2115, 0]
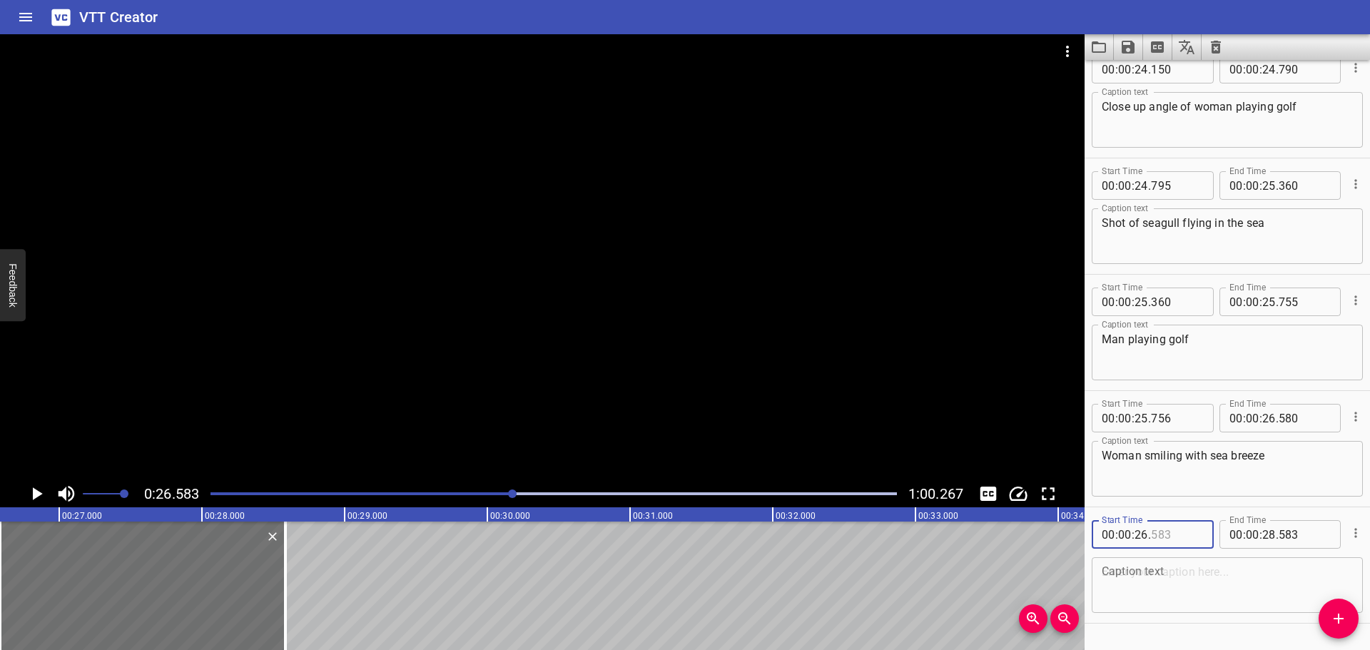
click at [1187, 529] on input "number" at bounding box center [1177, 534] width 52 height 29
type input "581"
click at [1153, 596] on textarea at bounding box center [1227, 585] width 251 height 41
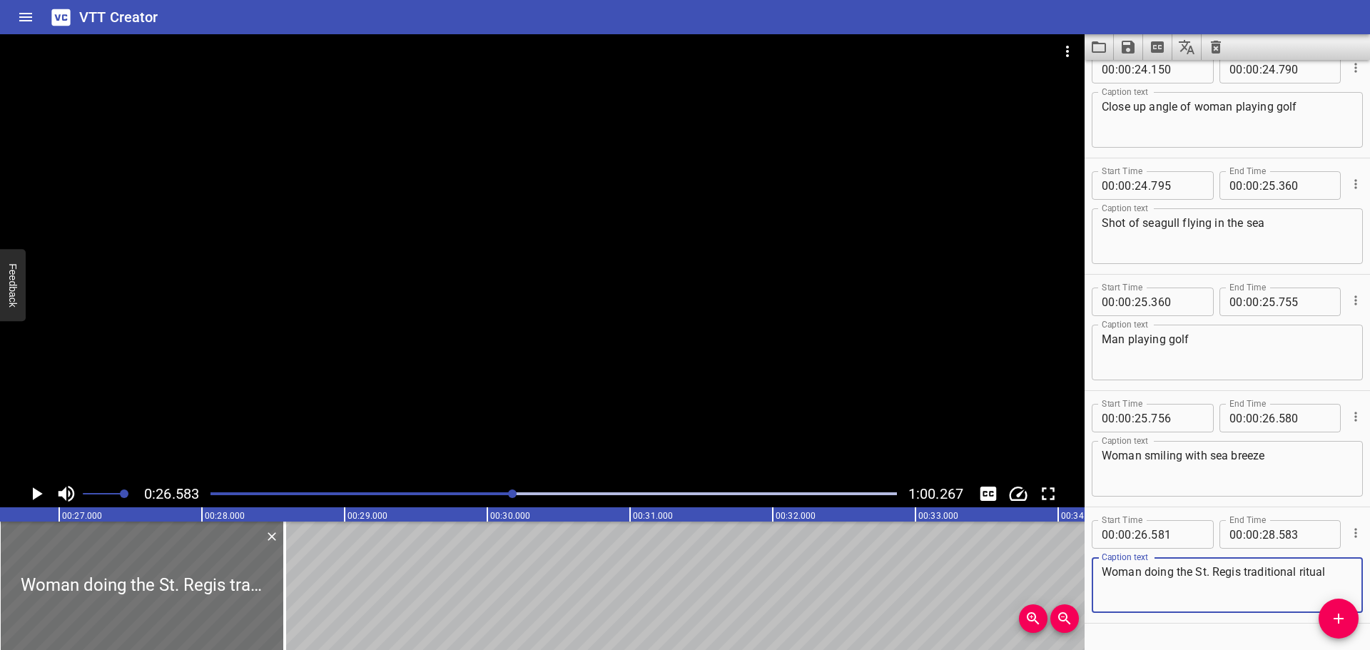
type textarea "Woman doing the St. Regis traditional ritual"
click at [30, 495] on icon "Play/Pause" at bounding box center [36, 493] width 21 height 21
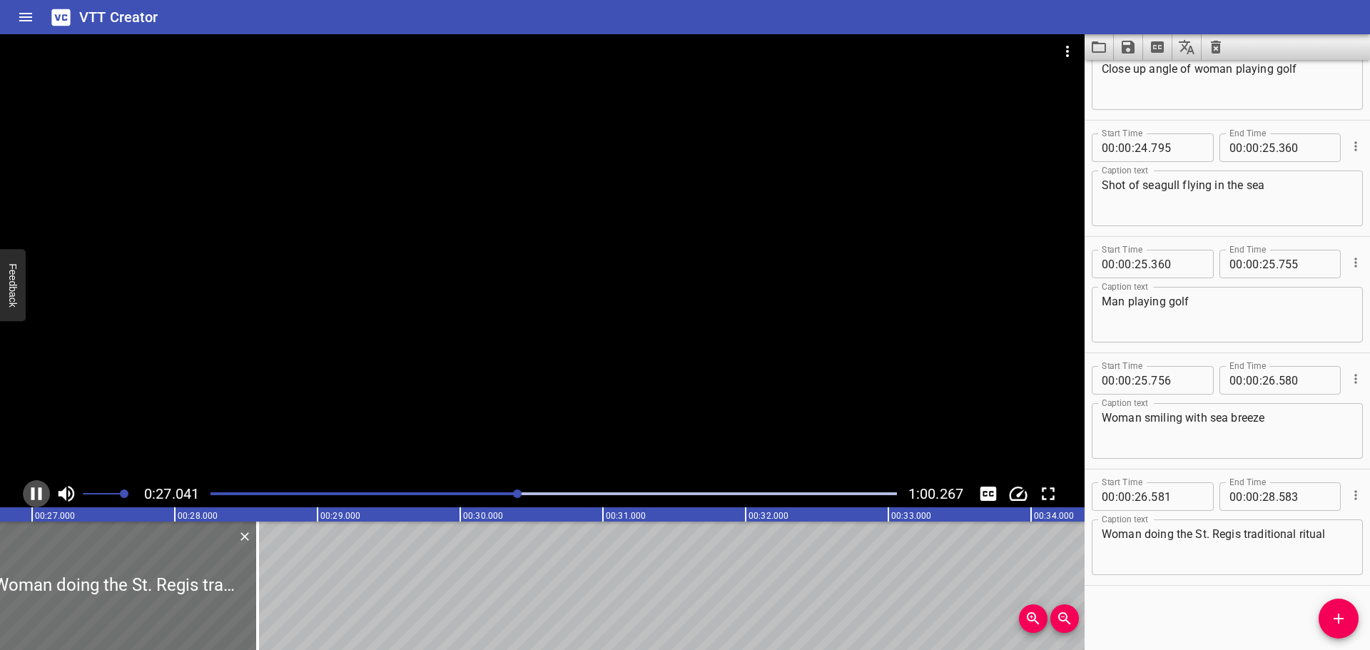
click at [31, 495] on icon "Play/Pause" at bounding box center [36, 493] width 11 height 13
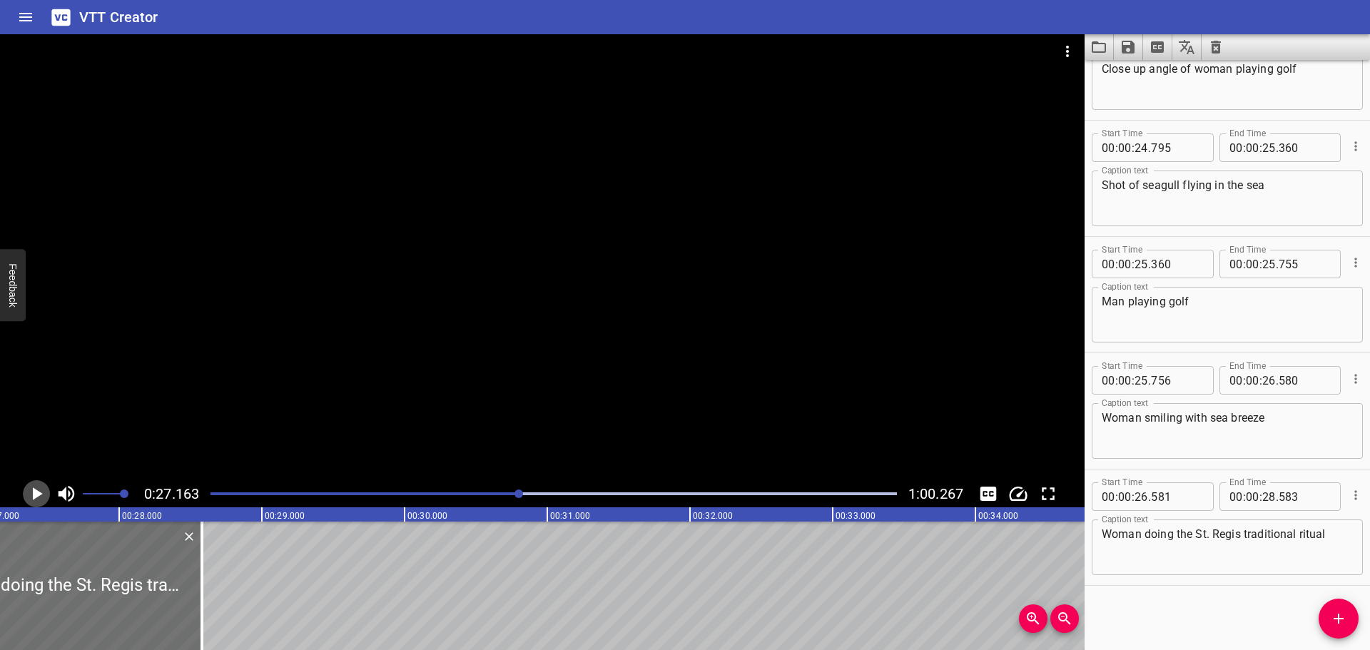
click at [31, 495] on icon "Play/Pause" at bounding box center [36, 493] width 21 height 21
click at [31, 495] on icon "Play/Pause" at bounding box center [36, 493] width 11 height 13
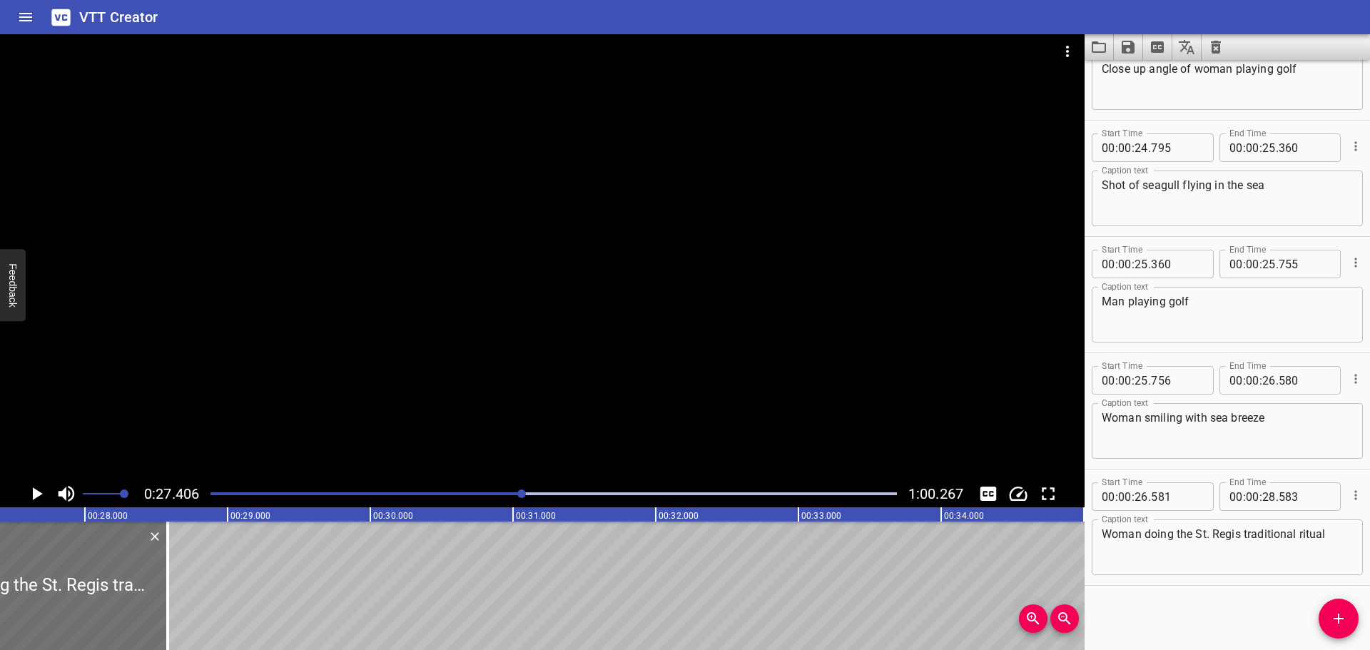
click at [31, 495] on icon "Play/Pause" at bounding box center [36, 493] width 21 height 21
click at [31, 495] on icon "Play/Pause" at bounding box center [36, 493] width 11 height 13
click at [31, 495] on icon "Play/Pause" at bounding box center [36, 493] width 21 height 21
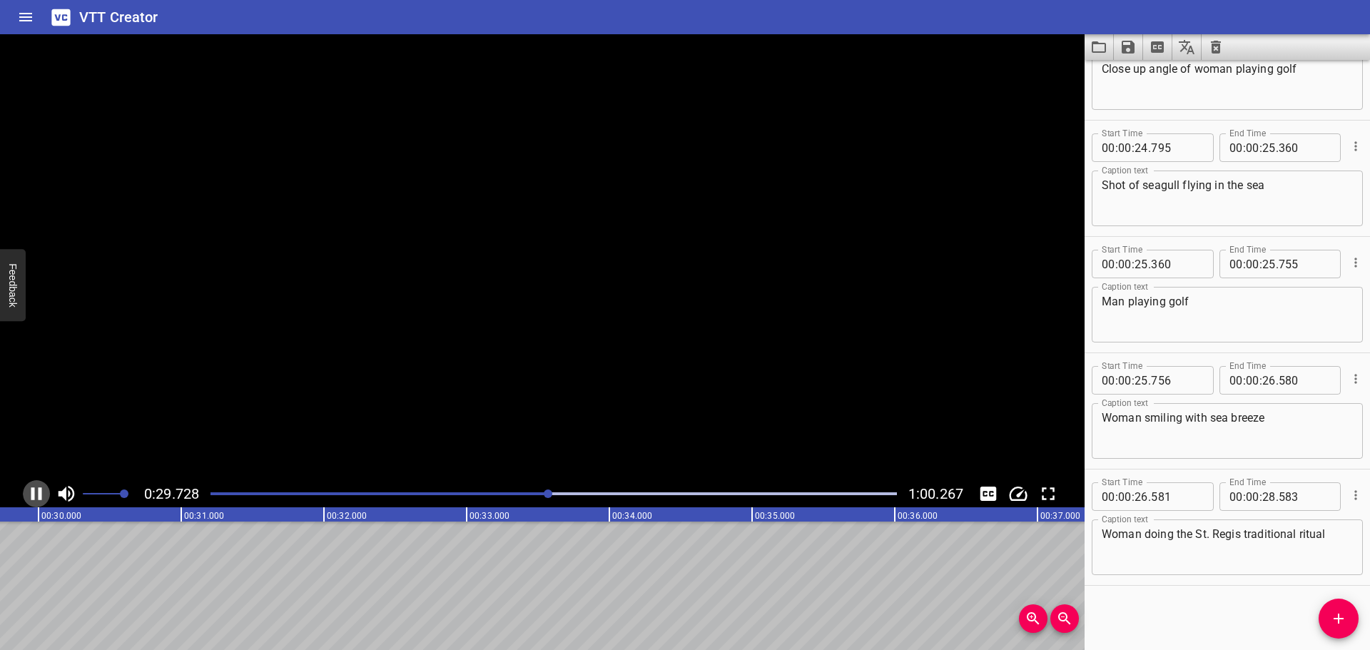
click at [31, 495] on icon "Play/Pause" at bounding box center [36, 493] width 11 height 13
click at [31, 495] on icon "Play/Pause" at bounding box center [36, 493] width 21 height 21
click at [31, 495] on icon "Play/Pause" at bounding box center [36, 493] width 11 height 13
click at [550, 490] on div at bounding box center [554, 494] width 704 height 20
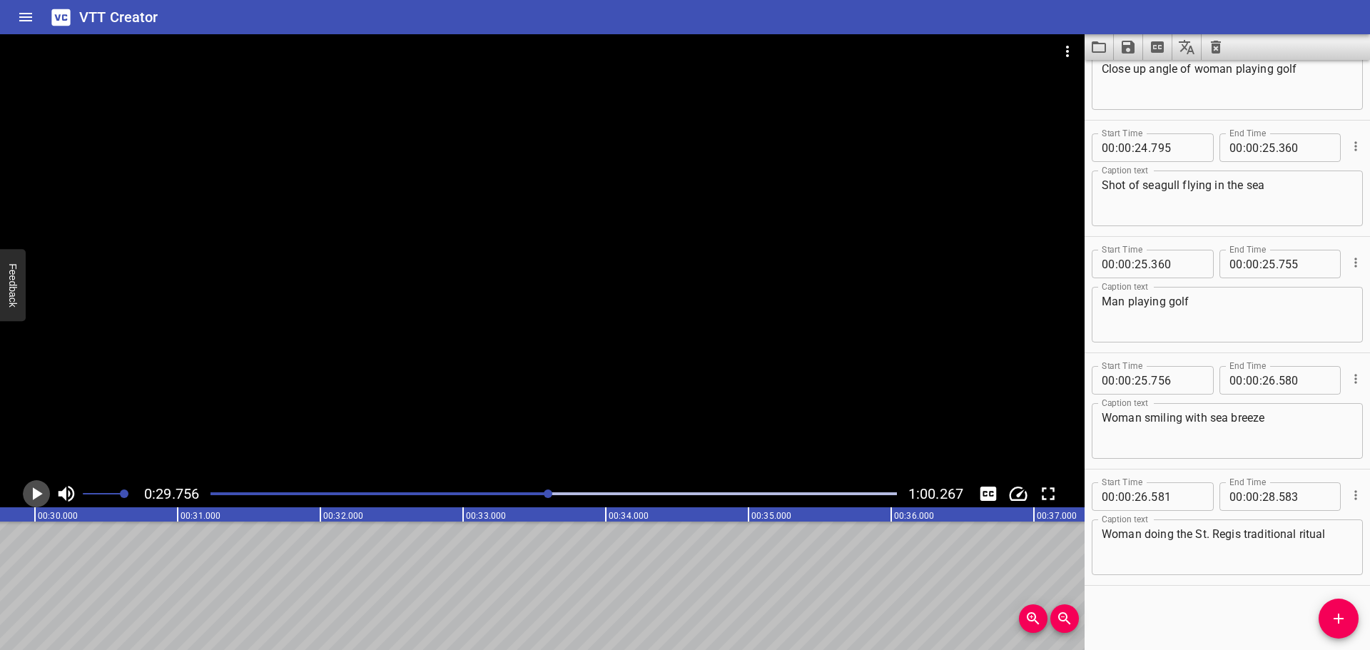
click at [30, 495] on icon "Play/Pause" at bounding box center [36, 493] width 21 height 21
click at [1266, 493] on input "number" at bounding box center [1269, 496] width 14 height 29
type input "30"
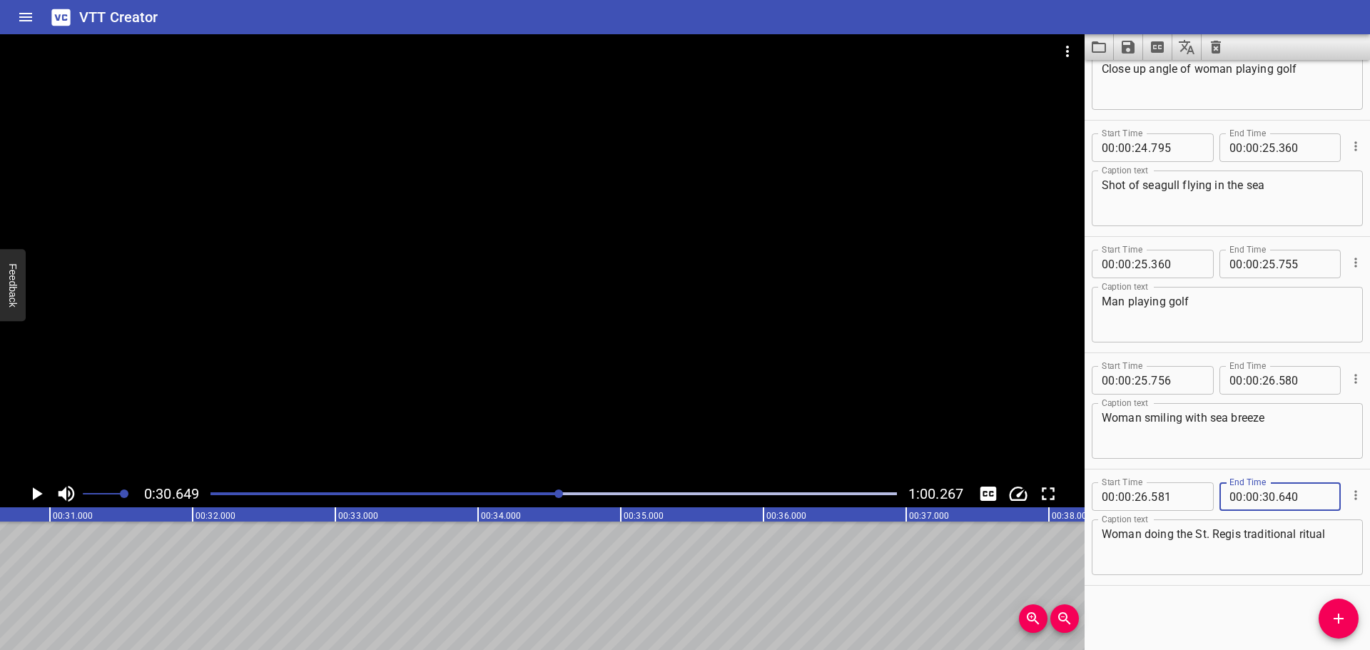
type input "640"
drag, startPoint x: 1233, startPoint y: 622, endPoint x: 1153, endPoint y: 609, distance: 81.7
click at [1234, 622] on div "Start Time 00 : 00 : 00 . 000 Start Time End Time 00 : 00 : 01 . 029 End Time C…" at bounding box center [1227, 355] width 285 height 590
click at [1334, 614] on icon "Add Cue" at bounding box center [1338, 618] width 17 height 17
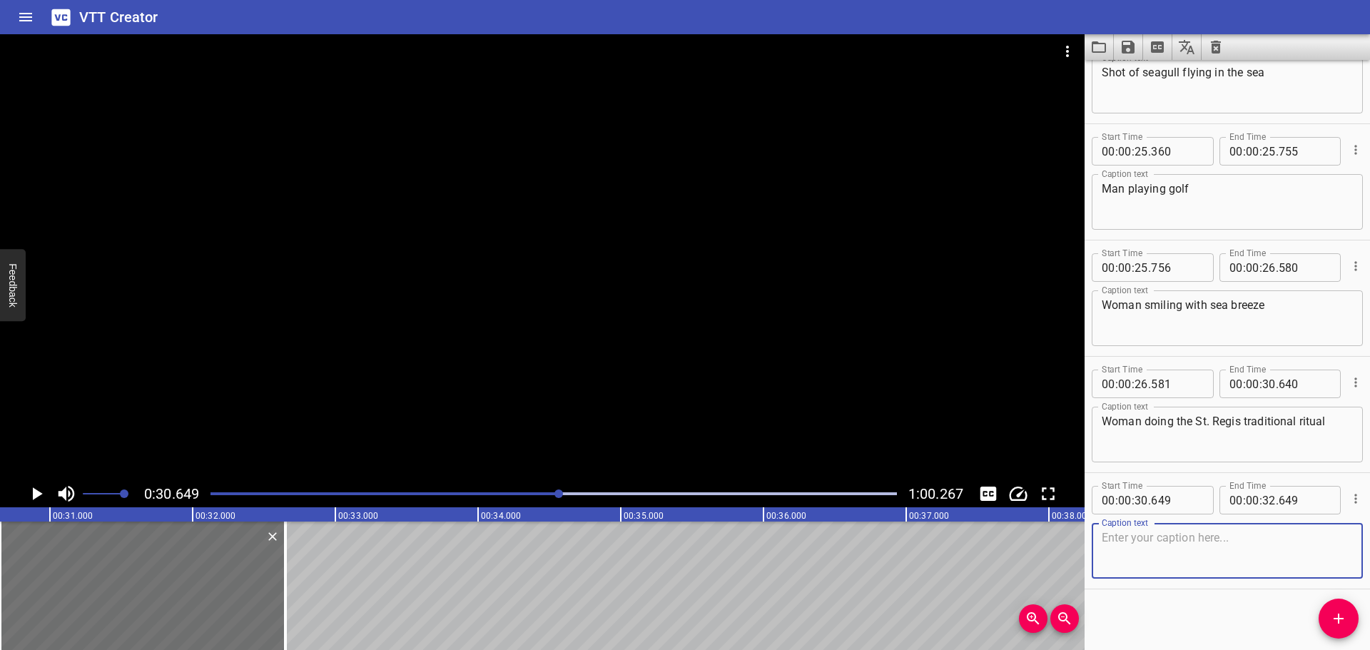
scroll to position [2269, 0]
click at [546, 492] on div "Play progress" at bounding box center [217, 493] width 687 height 3
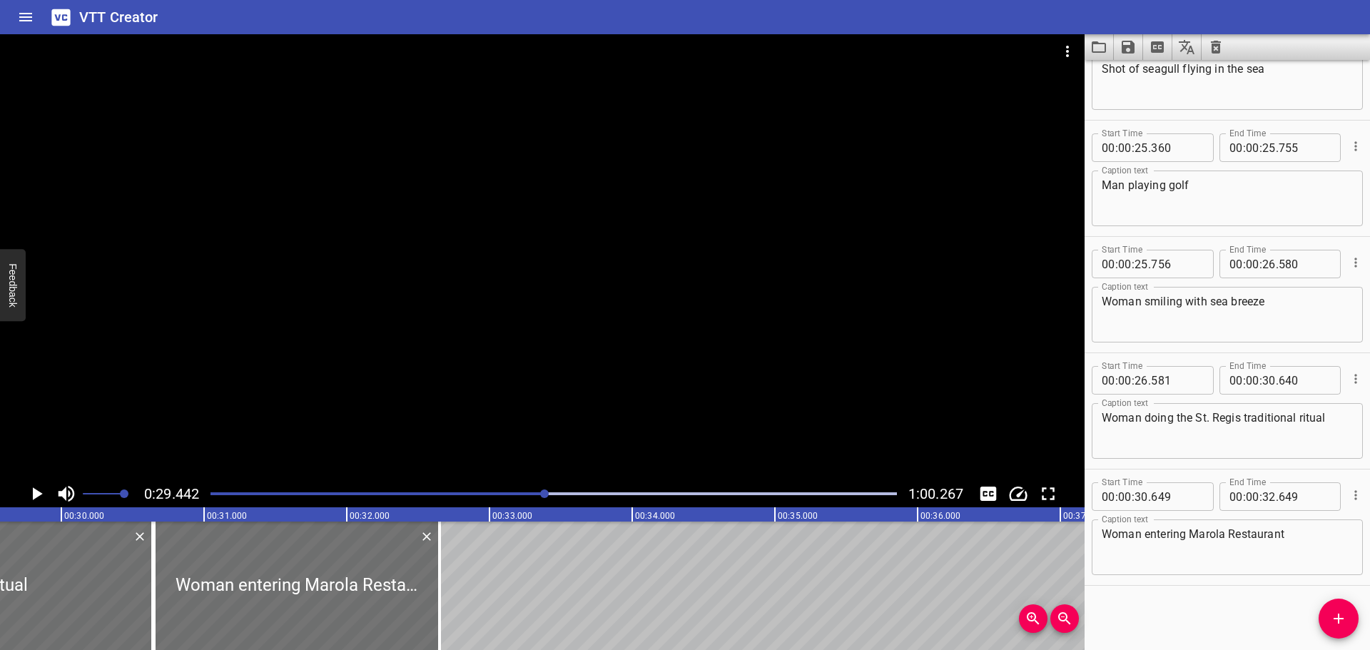
scroll to position [0, 4202]
click at [26, 490] on icon "Play/Pause" at bounding box center [36, 493] width 21 height 21
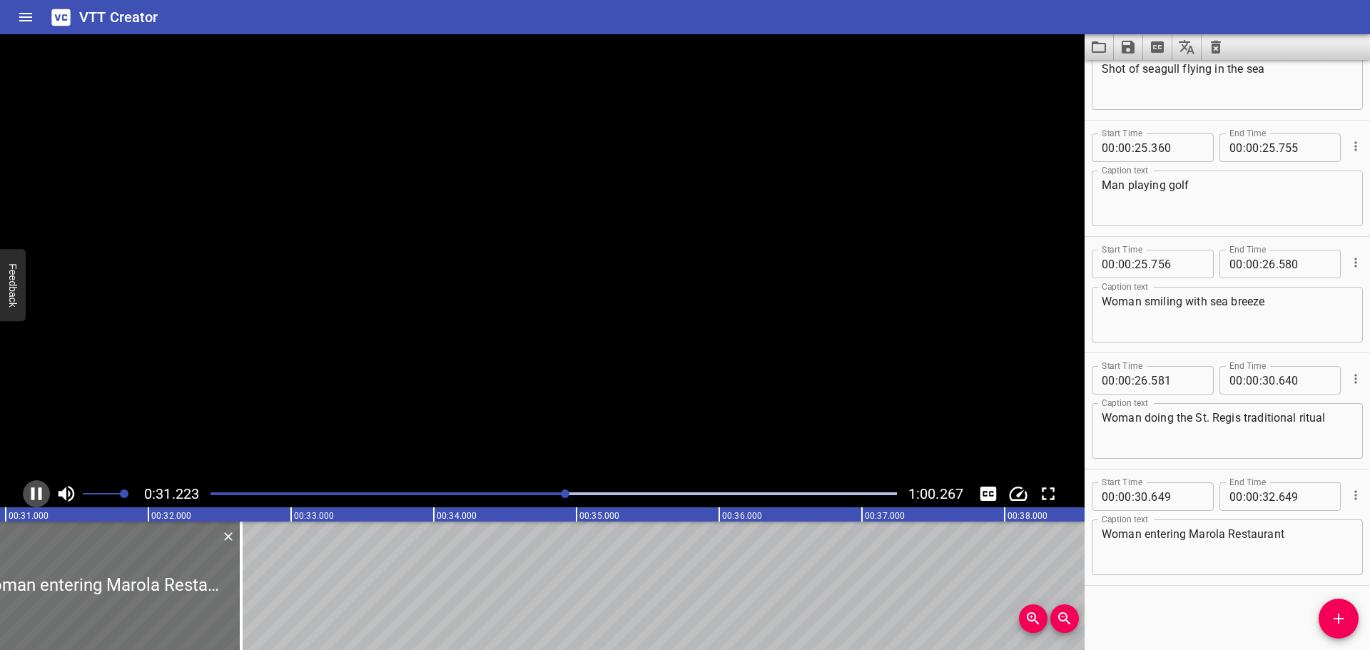
click at [26, 490] on icon "Play/Pause" at bounding box center [36, 493] width 21 height 21
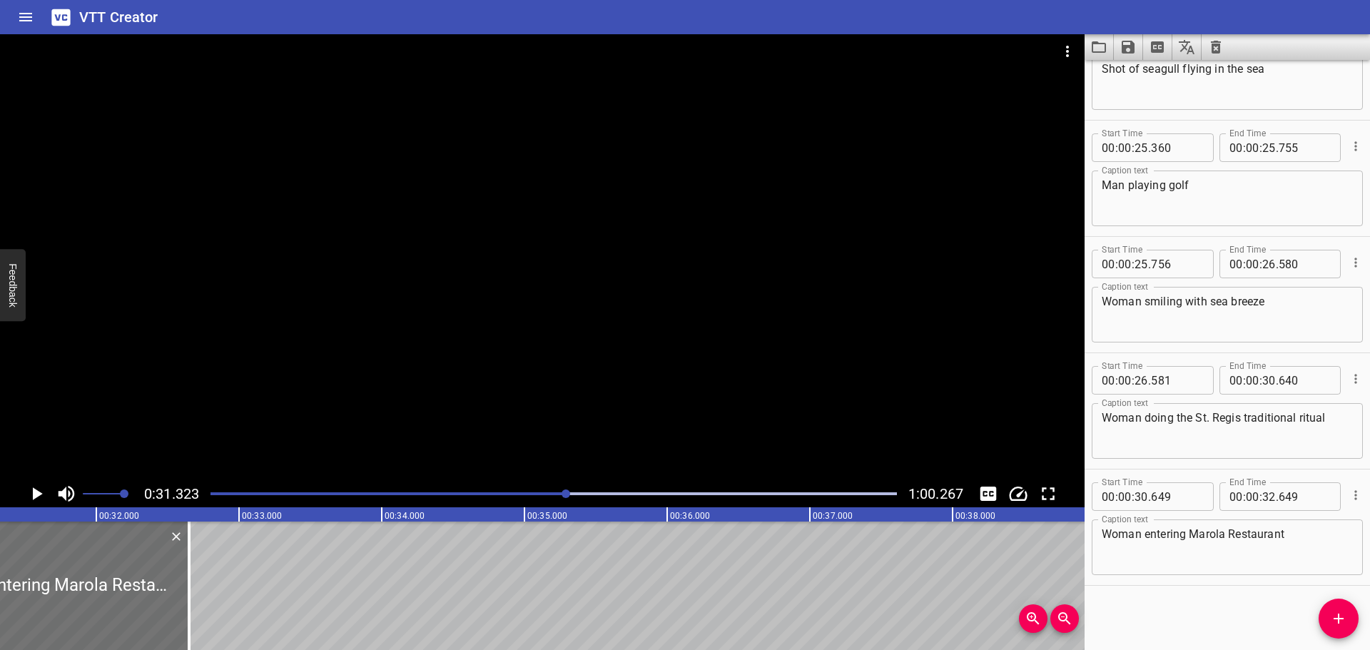
click at [552, 493] on div "Play progress" at bounding box center [224, 493] width 687 height 3
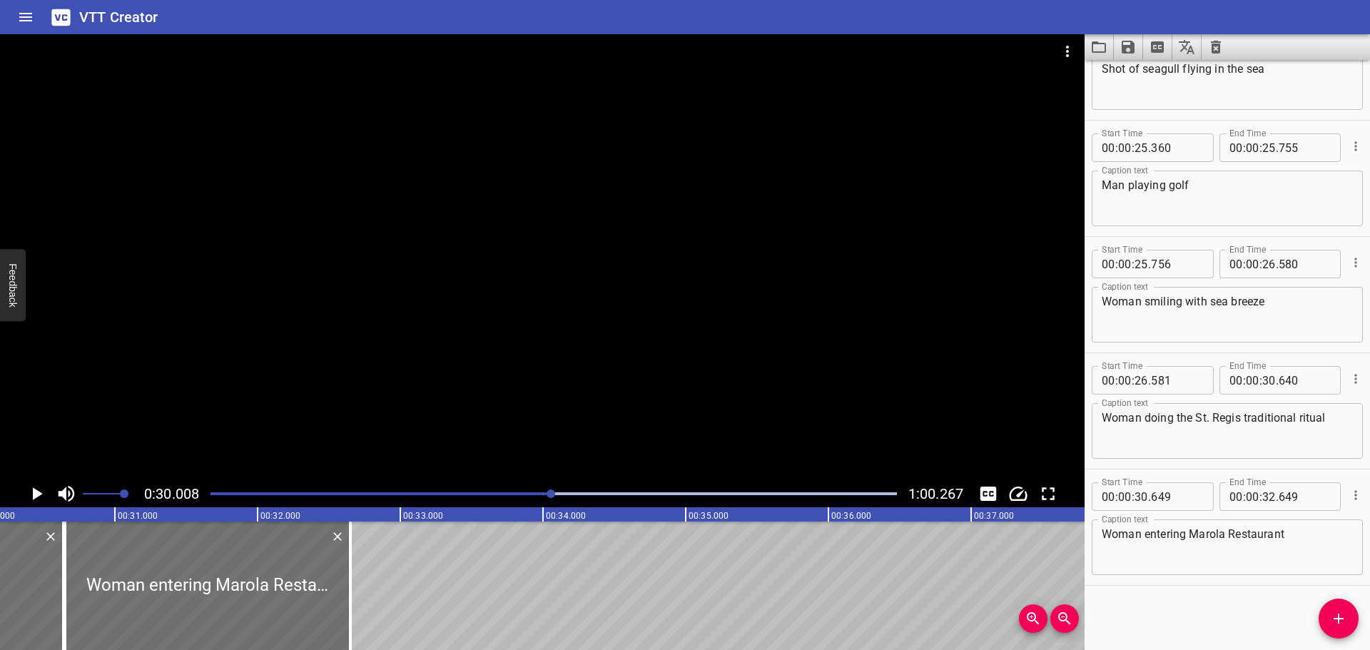
scroll to position [0, 4283]
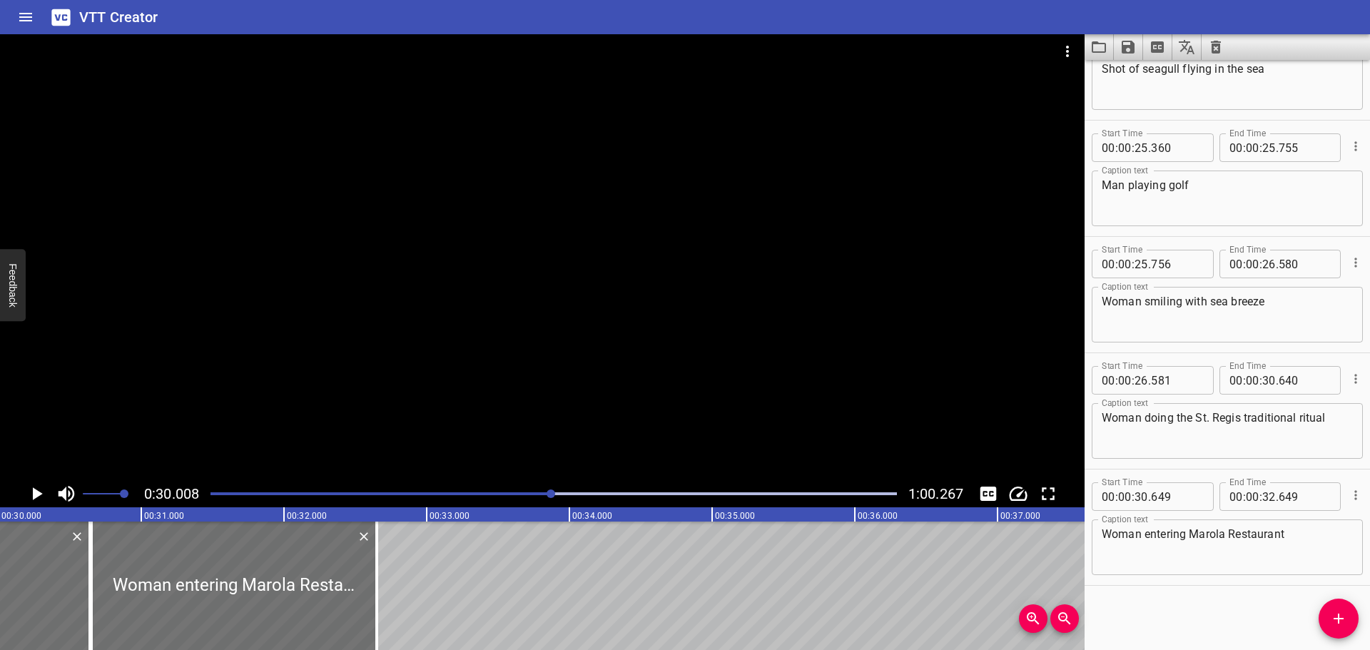
click at [34, 489] on icon "Play/Pause" at bounding box center [38, 493] width 10 height 13
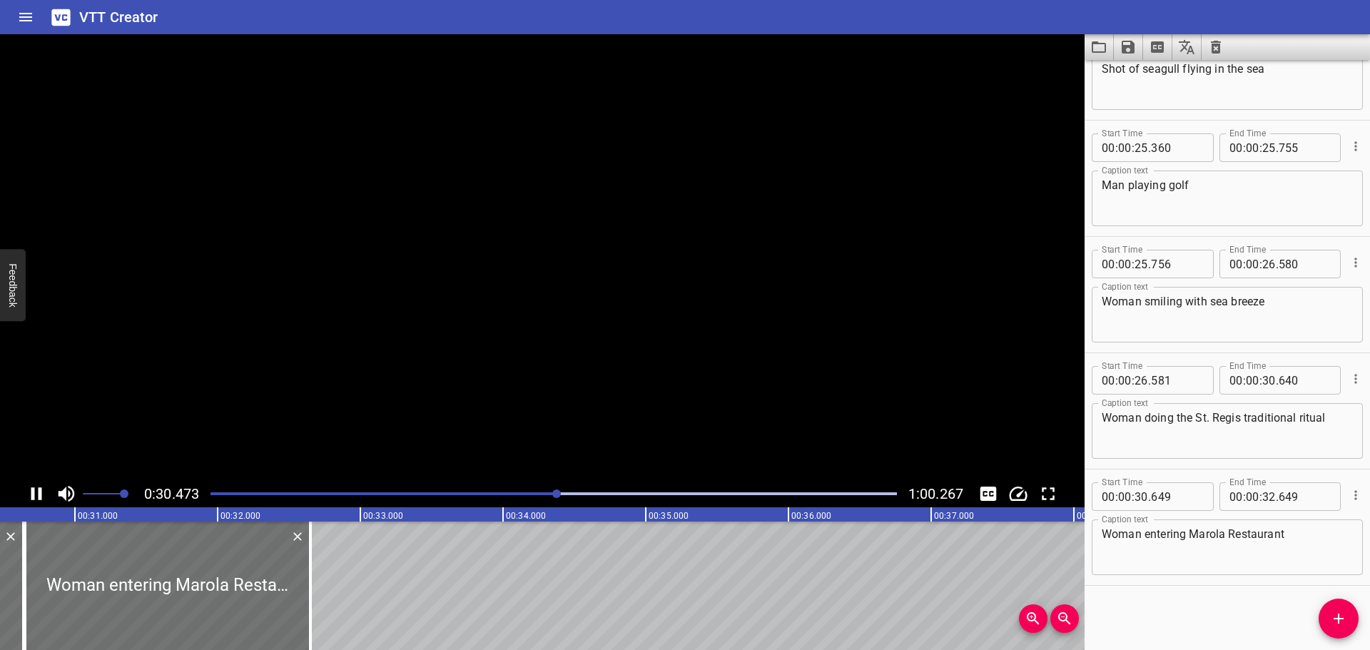
click at [34, 489] on icon "Play/Pause" at bounding box center [36, 493] width 11 height 13
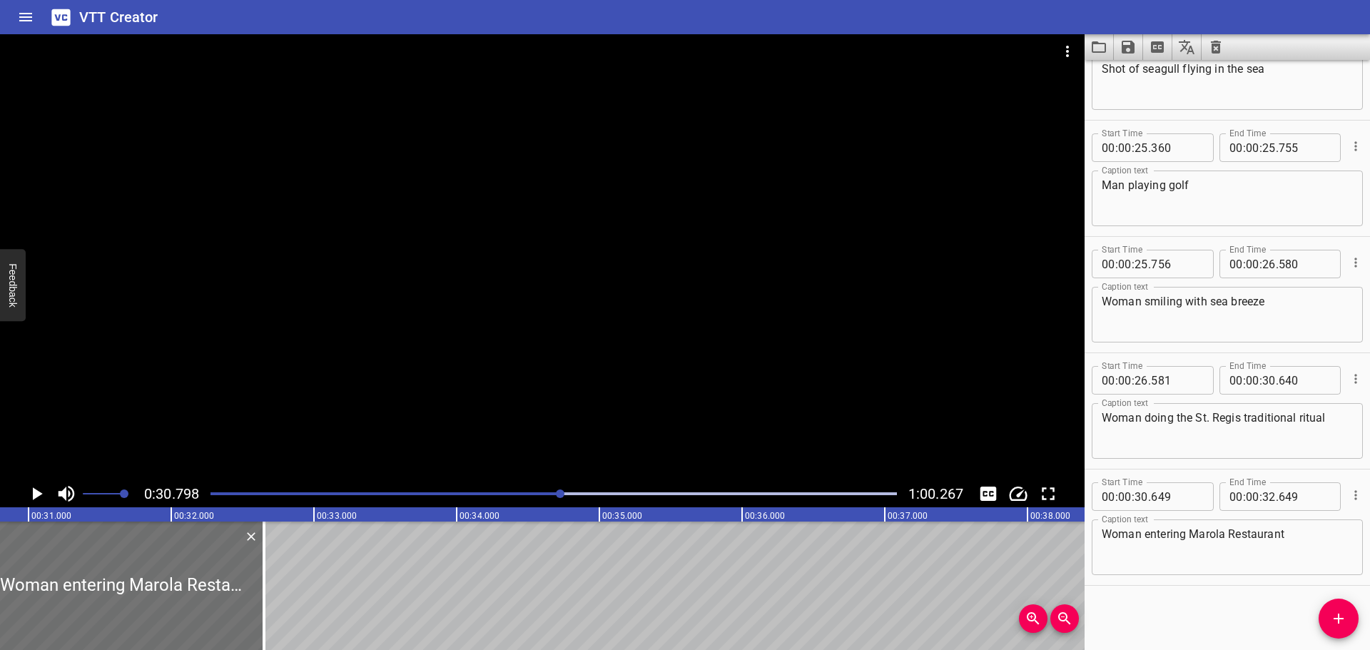
click at [33, 496] on icon "Play/Pause" at bounding box center [38, 493] width 10 height 13
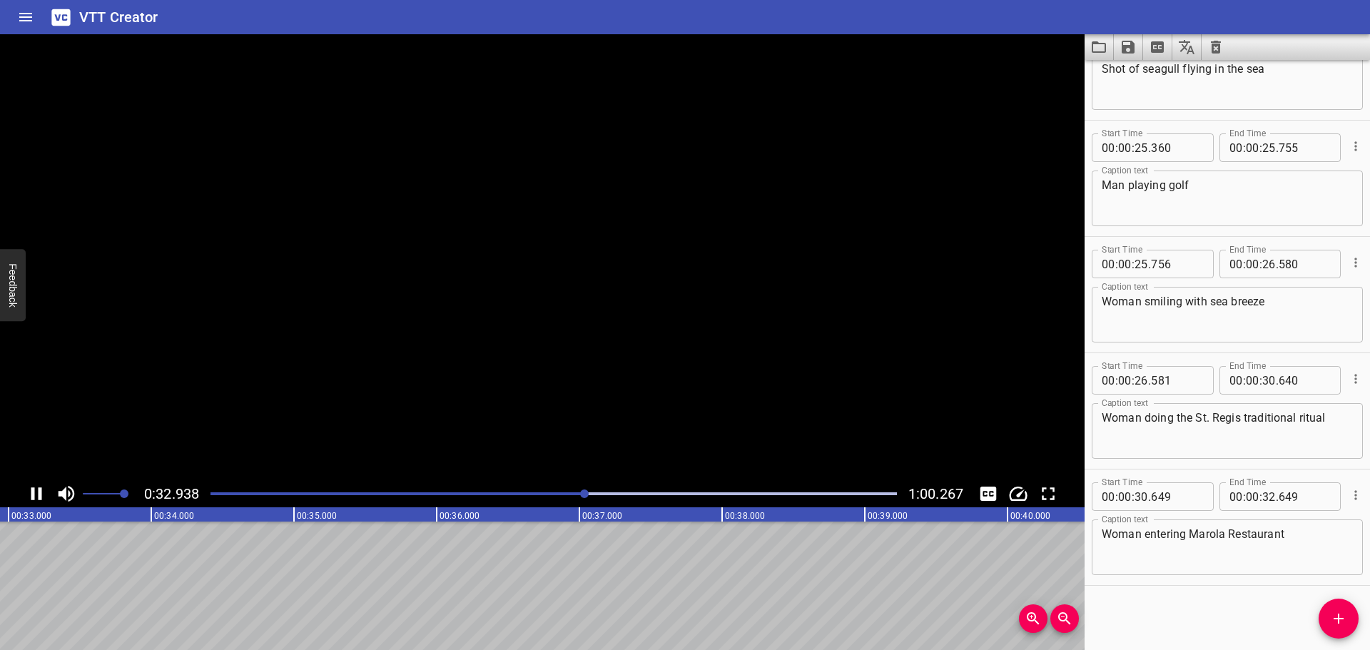
click at [33, 496] on icon "Play/Pause" at bounding box center [36, 493] width 11 height 13
click at [1312, 543] on textarea "Woman entering Marola Restaurant" at bounding box center [1227, 547] width 251 height 41
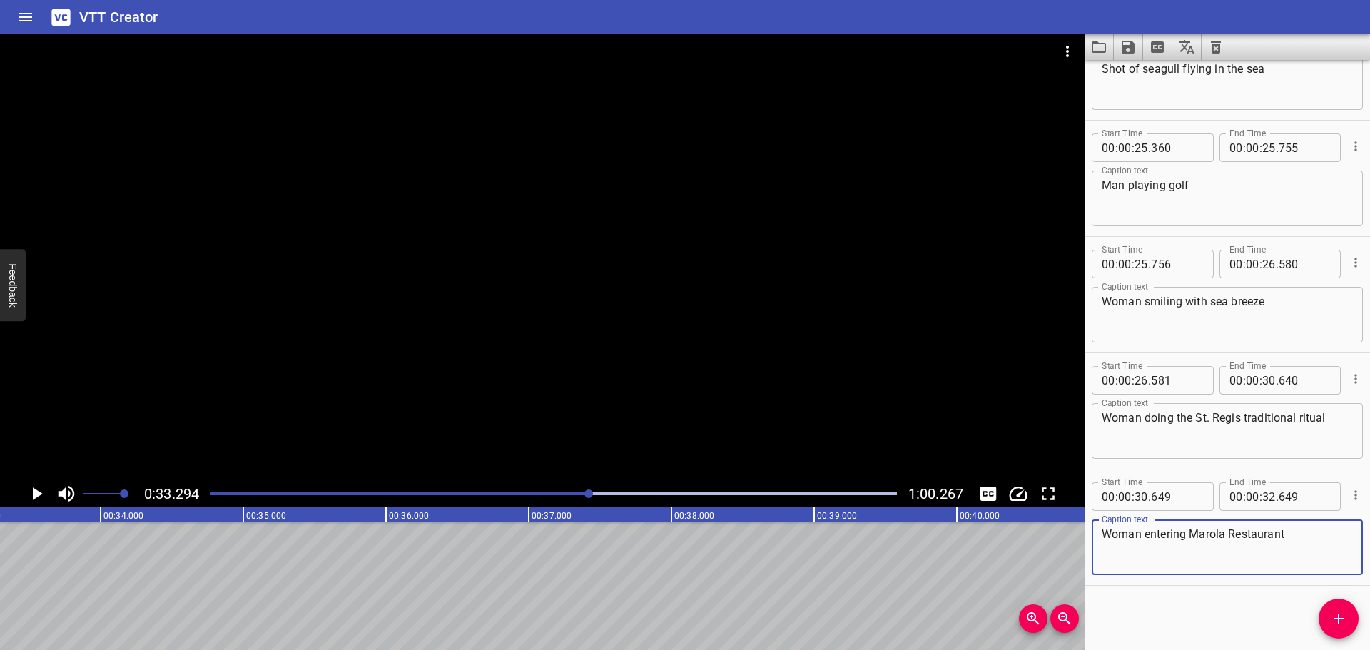
click at [1270, 539] on textarea "Woman entering Marola Restaurant" at bounding box center [1227, 547] width 251 height 41
type textarea "Woman entering [GEOGRAPHIC_DATA] Grill"
click at [567, 488] on div at bounding box center [554, 494] width 704 height 20
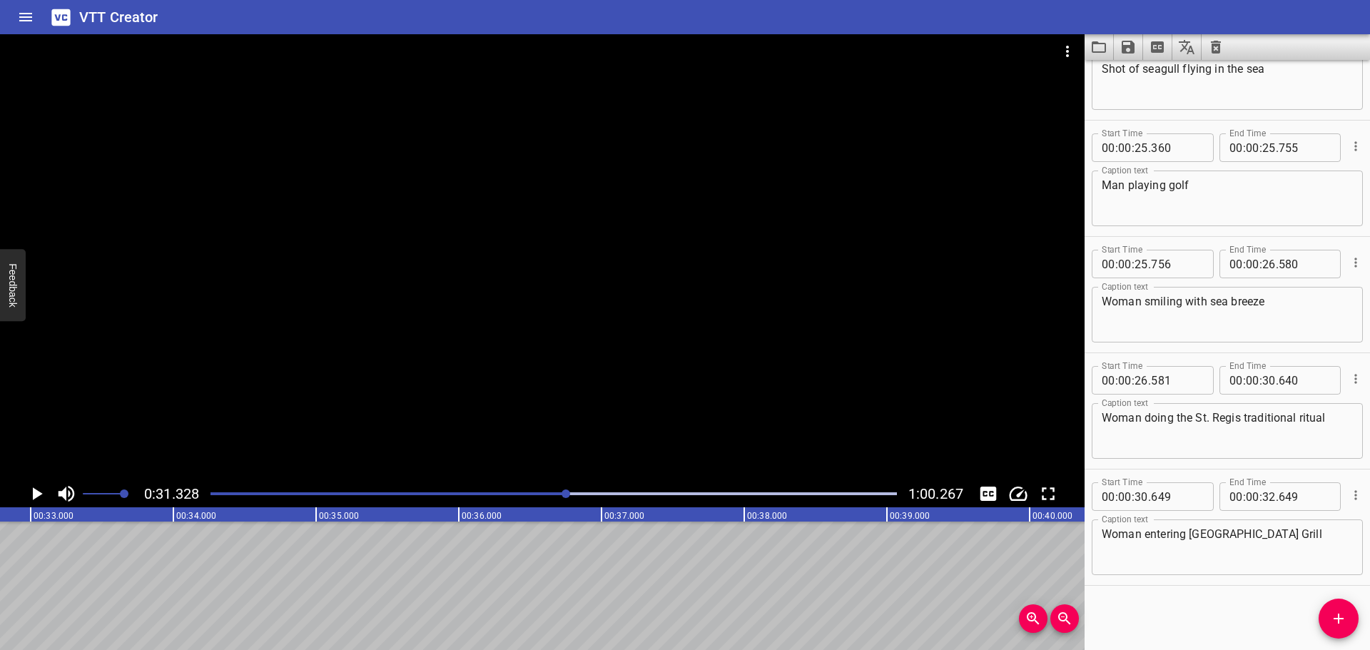
scroll to position [0, 4472]
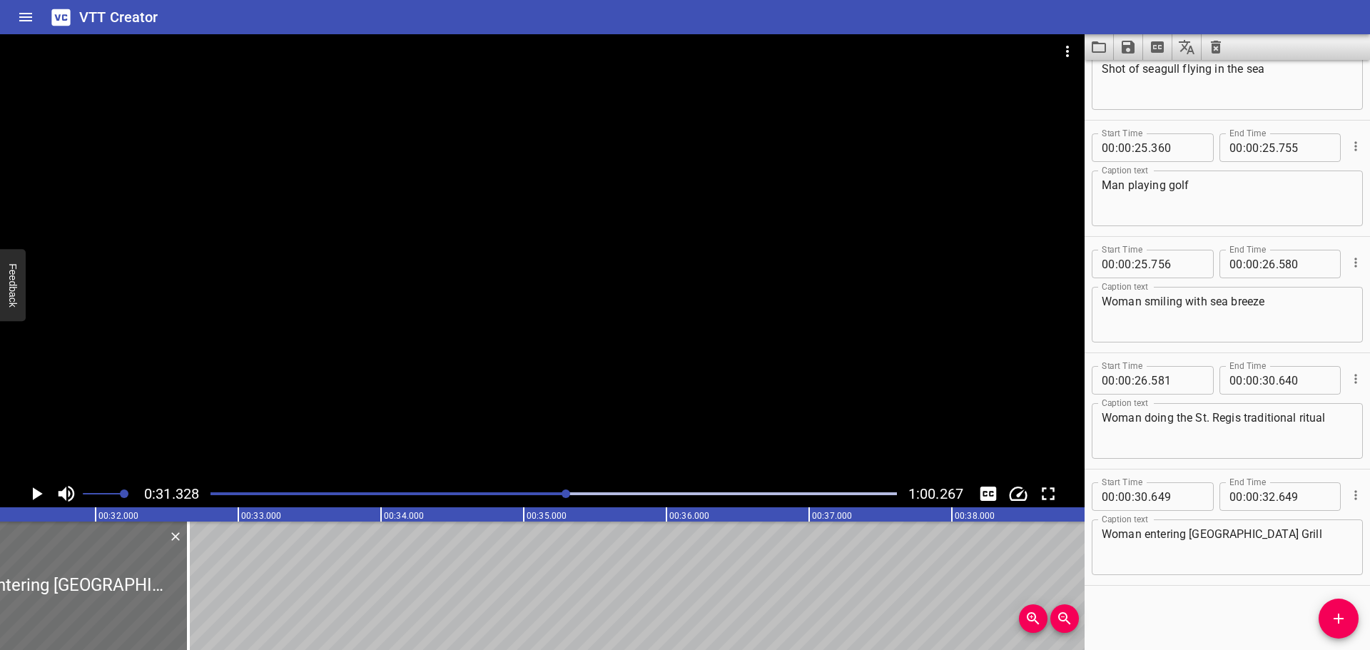
click at [34, 492] on icon "Play/Pause" at bounding box center [38, 493] width 10 height 13
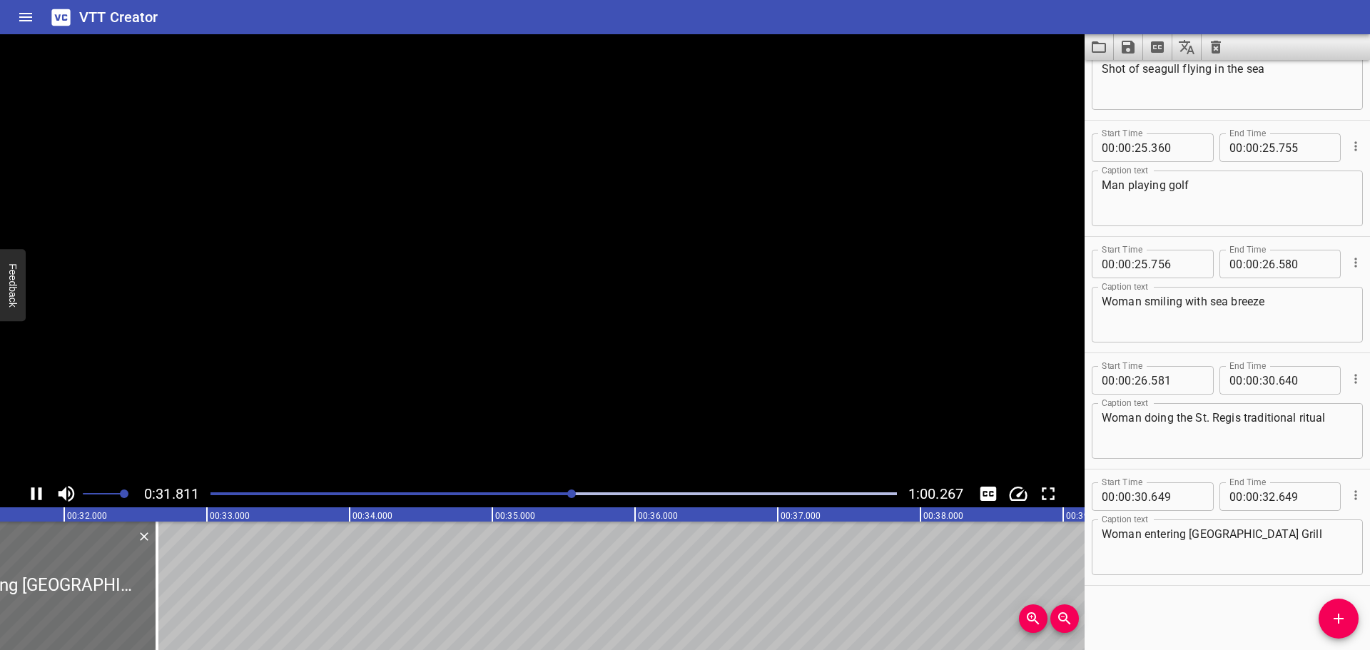
click at [34, 492] on icon "Play/Pause" at bounding box center [36, 493] width 11 height 13
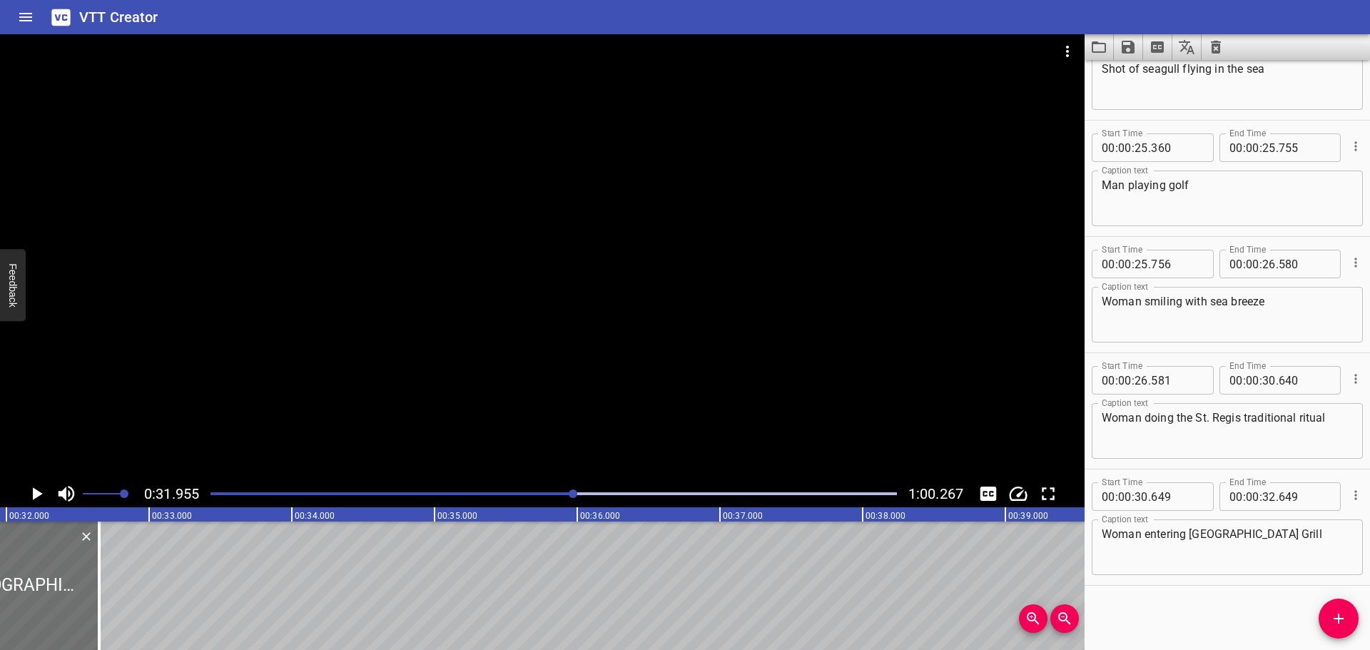
click at [34, 492] on icon "Play/Pause" at bounding box center [38, 493] width 10 height 13
click at [34, 492] on icon "Play/Pause" at bounding box center [36, 493] width 11 height 13
click at [34, 492] on icon "Play/Pause" at bounding box center [38, 493] width 10 height 13
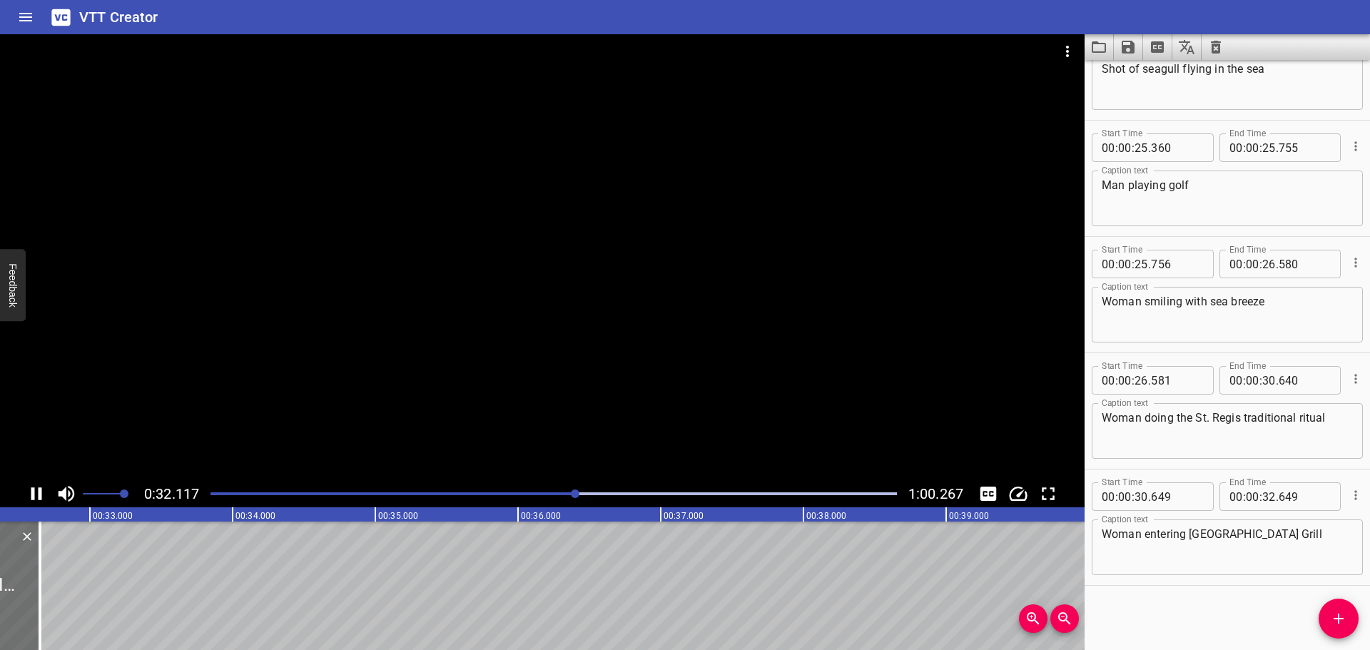
click at [34, 492] on icon "Play/Pause" at bounding box center [36, 493] width 11 height 13
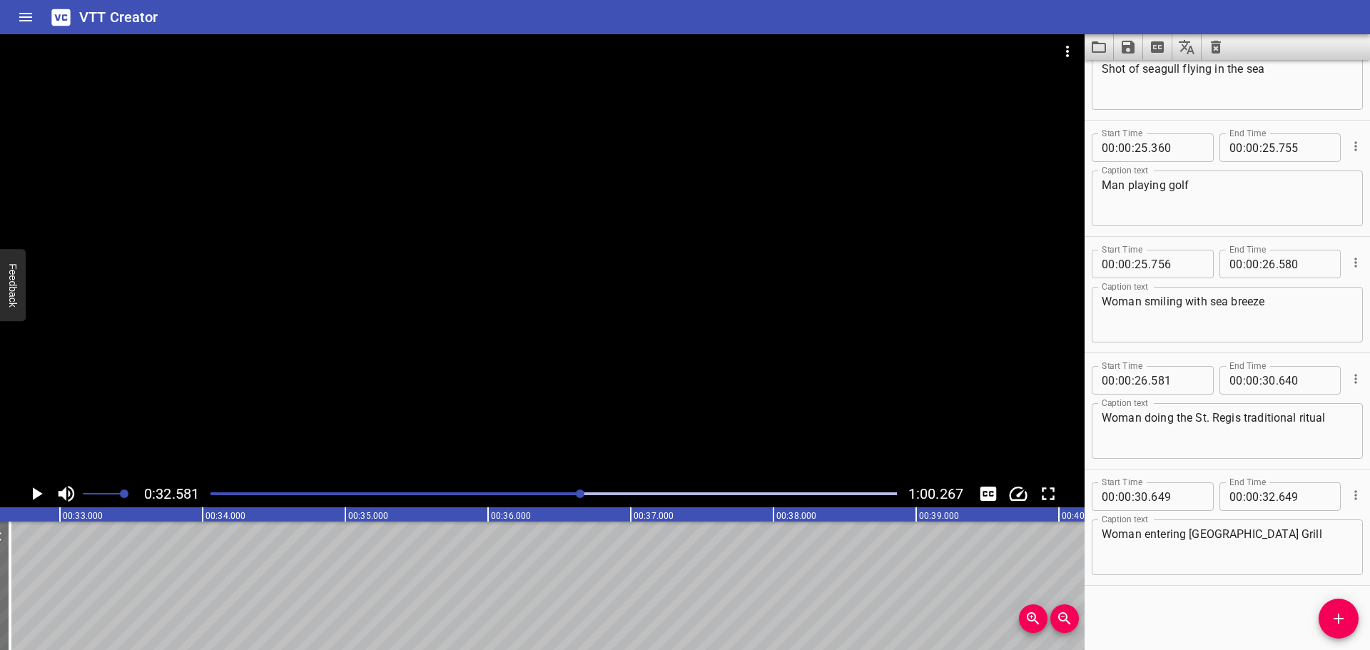
click at [34, 492] on icon "Play/Pause" at bounding box center [38, 493] width 10 height 13
click at [34, 492] on icon "Play/Pause" at bounding box center [36, 493] width 11 height 13
click at [34, 492] on icon "Play/Pause" at bounding box center [38, 493] width 10 height 13
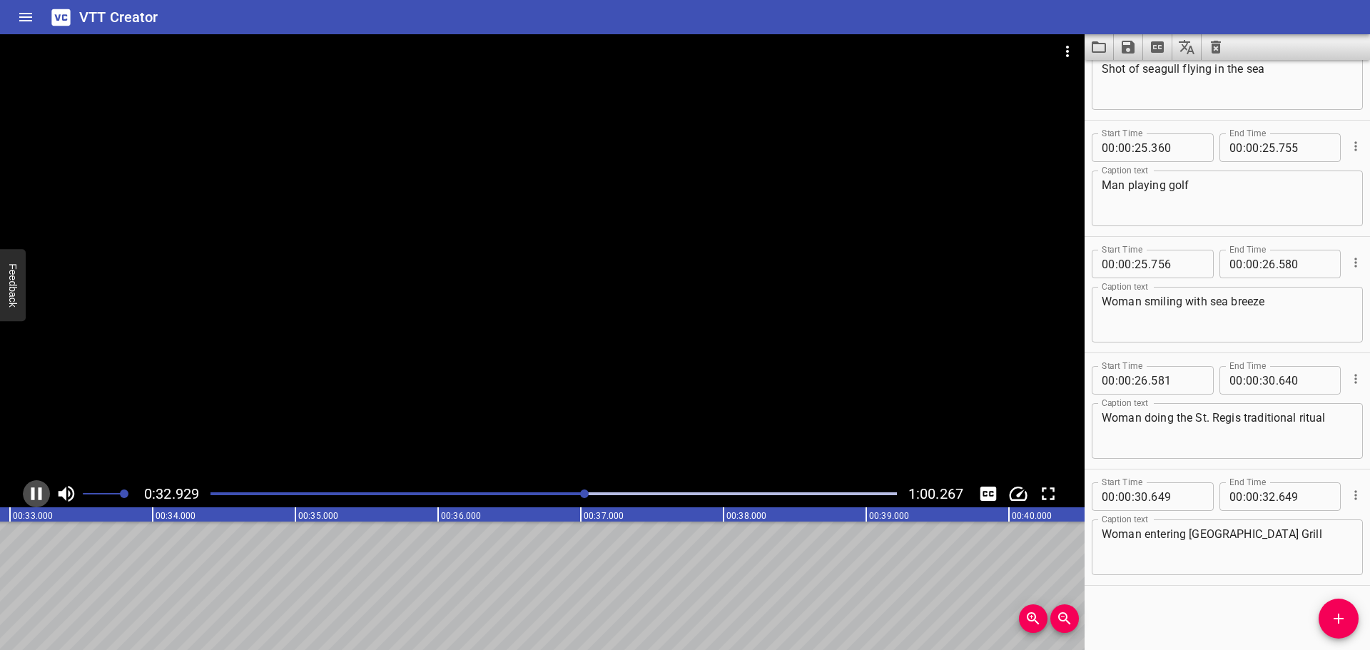
click at [34, 492] on icon "Play/Pause" at bounding box center [36, 493] width 11 height 13
click at [1264, 494] on input "number" at bounding box center [1269, 496] width 14 height 29
type input "33"
type input "060"
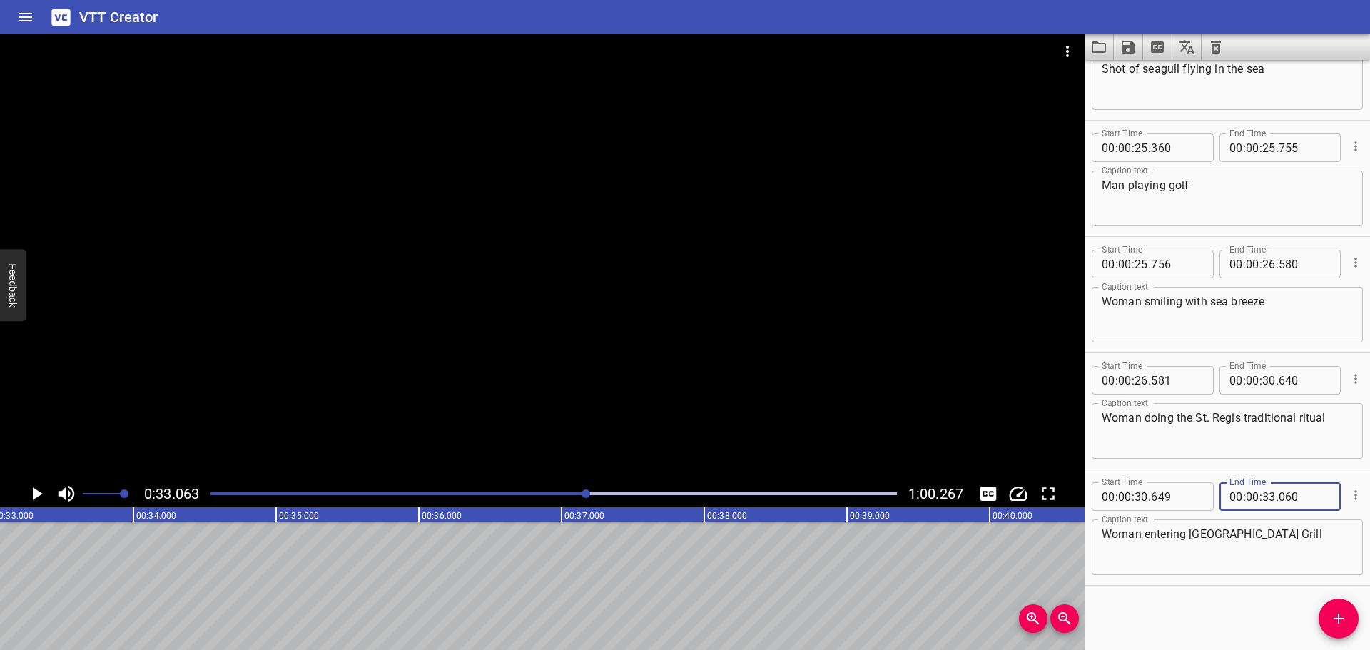
click at [1193, 645] on div "Start Time 00 : 00 : 00 . 000 Start Time End Time 00 : 00 : 01 . 029 End Time C…" at bounding box center [1227, 355] width 285 height 590
click at [1348, 605] on button "Add Cue" at bounding box center [1339, 619] width 40 height 40
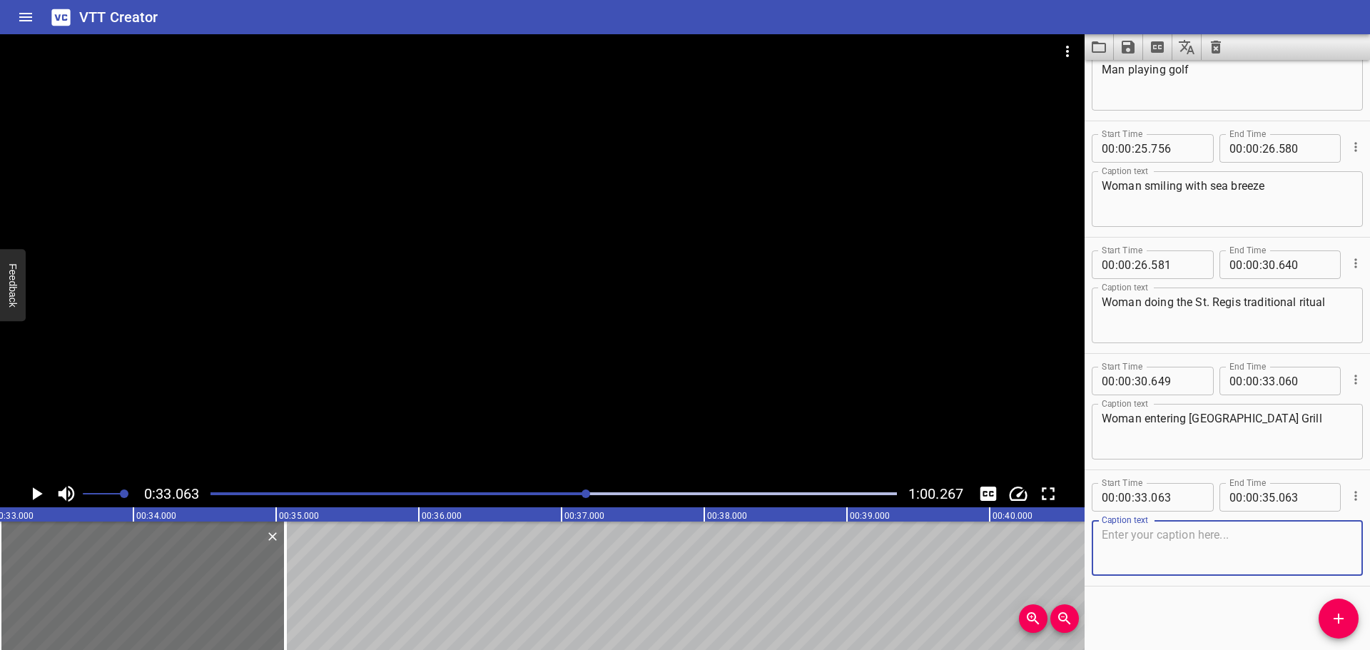
scroll to position [2385, 0]
click at [1185, 500] on input "number" at bounding box center [1177, 496] width 52 height 29
type input "060"
click at [1180, 613] on div "Start Time 00 : 00 : 00 . 000 Start Time End Time 00 : 00 : 01 . 029 End Time C…" at bounding box center [1227, 355] width 285 height 590
click at [34, 490] on icon "Play/Pause" at bounding box center [38, 493] width 10 height 13
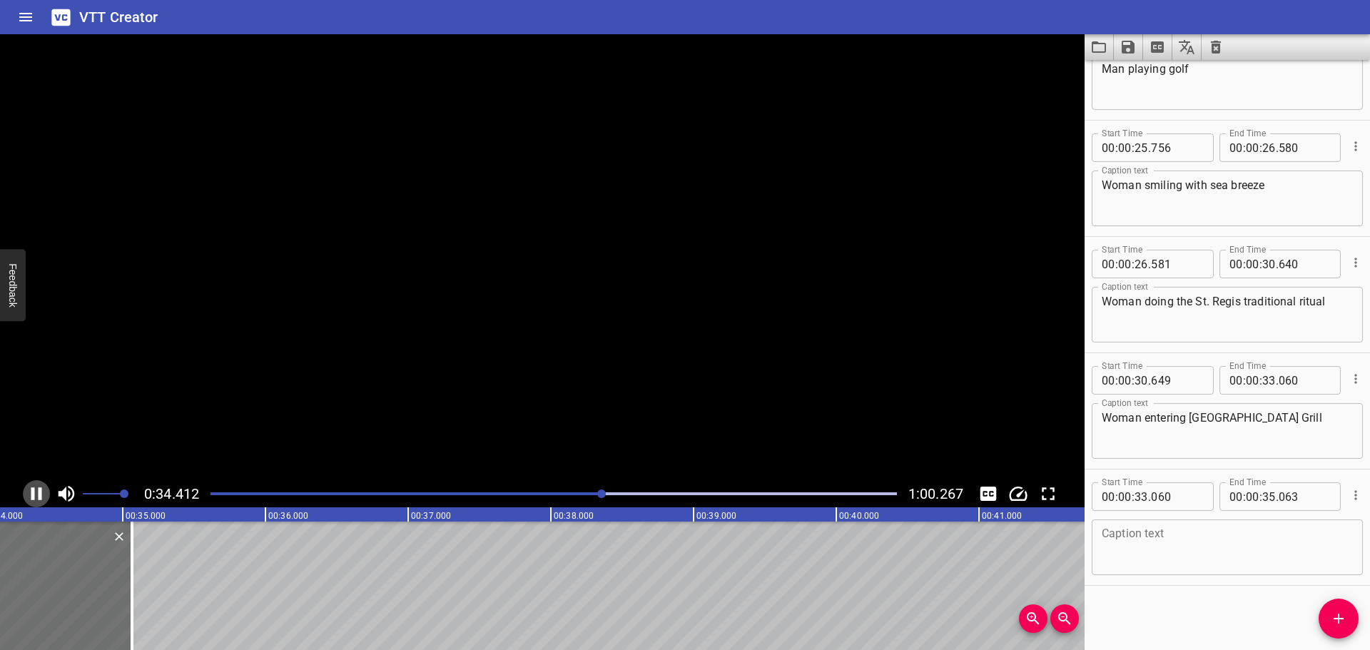
click at [34, 490] on icon "Play/Pause" at bounding box center [36, 493] width 11 height 13
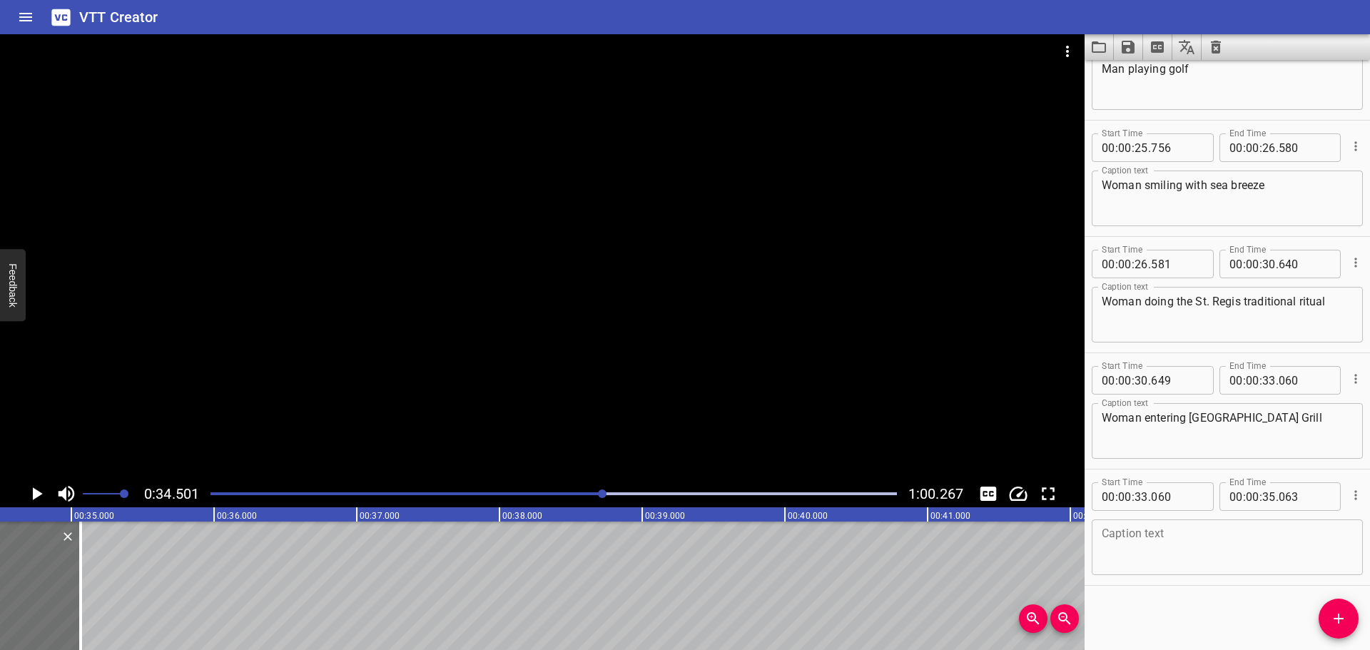
click at [1163, 557] on textarea at bounding box center [1227, 547] width 251 height 41
click at [1267, 497] on input "number" at bounding box center [1269, 496] width 14 height 29
type input "34"
click at [1307, 497] on input "number" at bounding box center [1305, 496] width 52 height 29
type input "500"
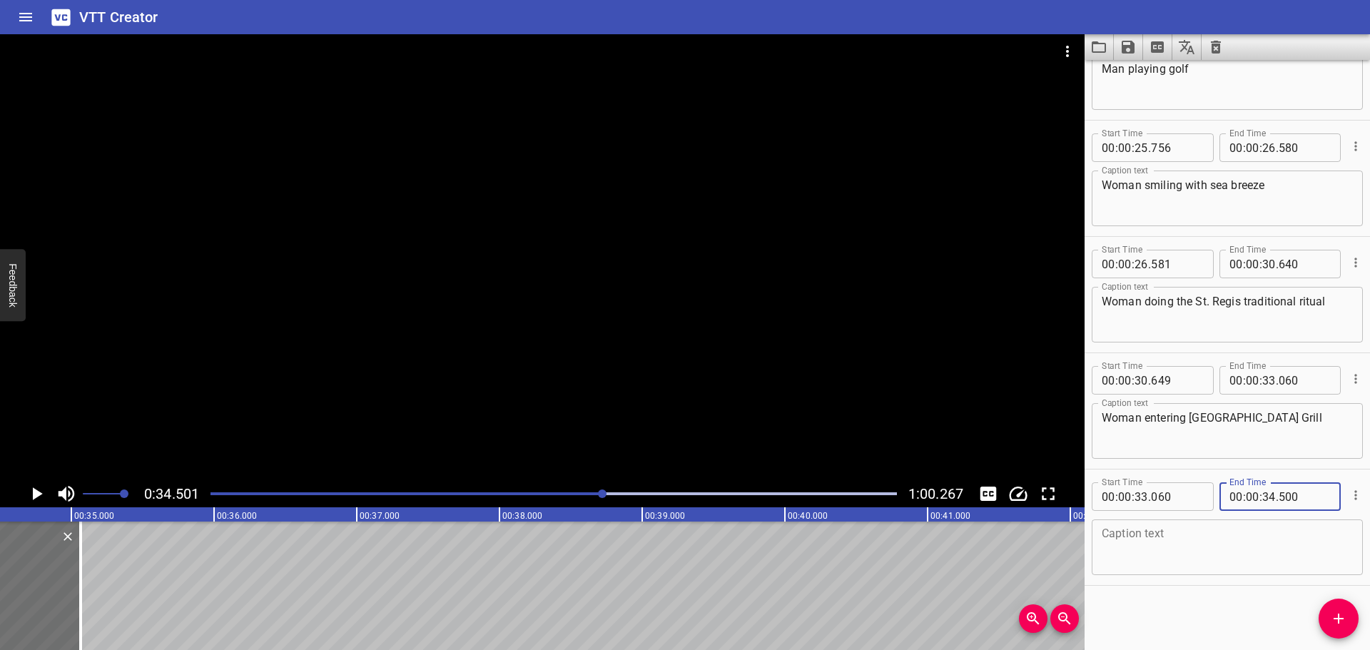
click at [566, 495] on div at bounding box center [554, 494] width 704 height 20
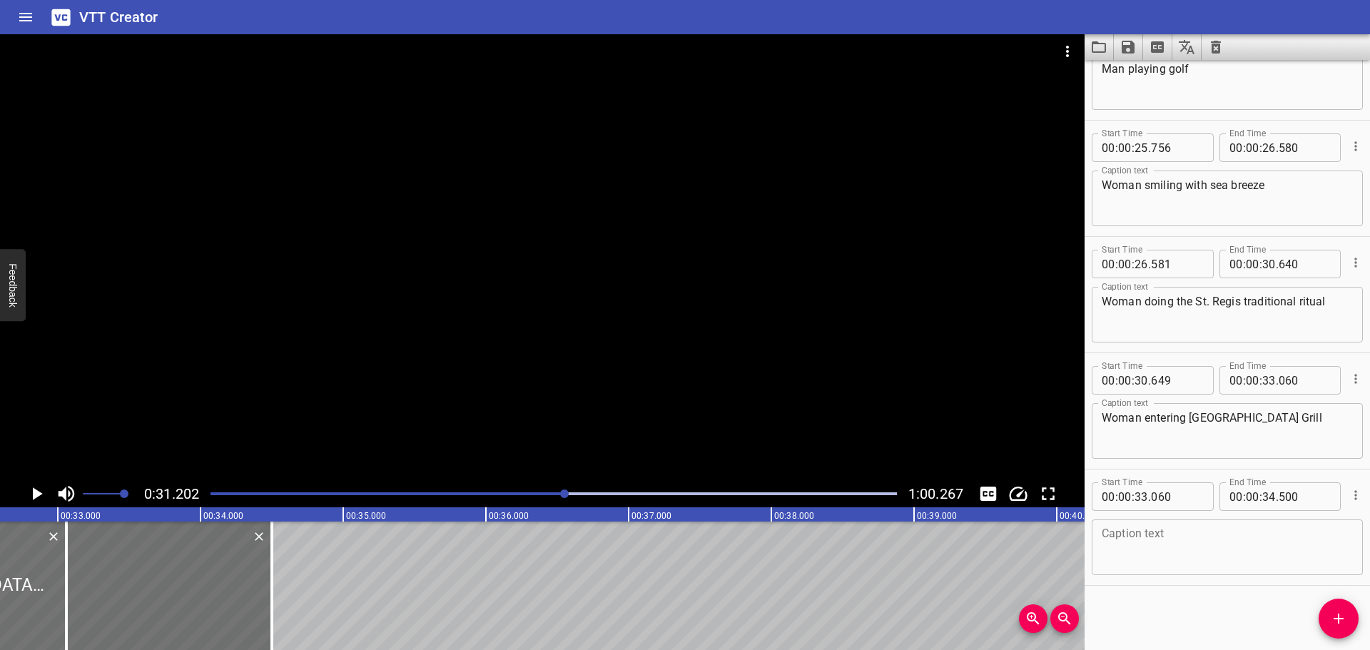
scroll to position [0, 4453]
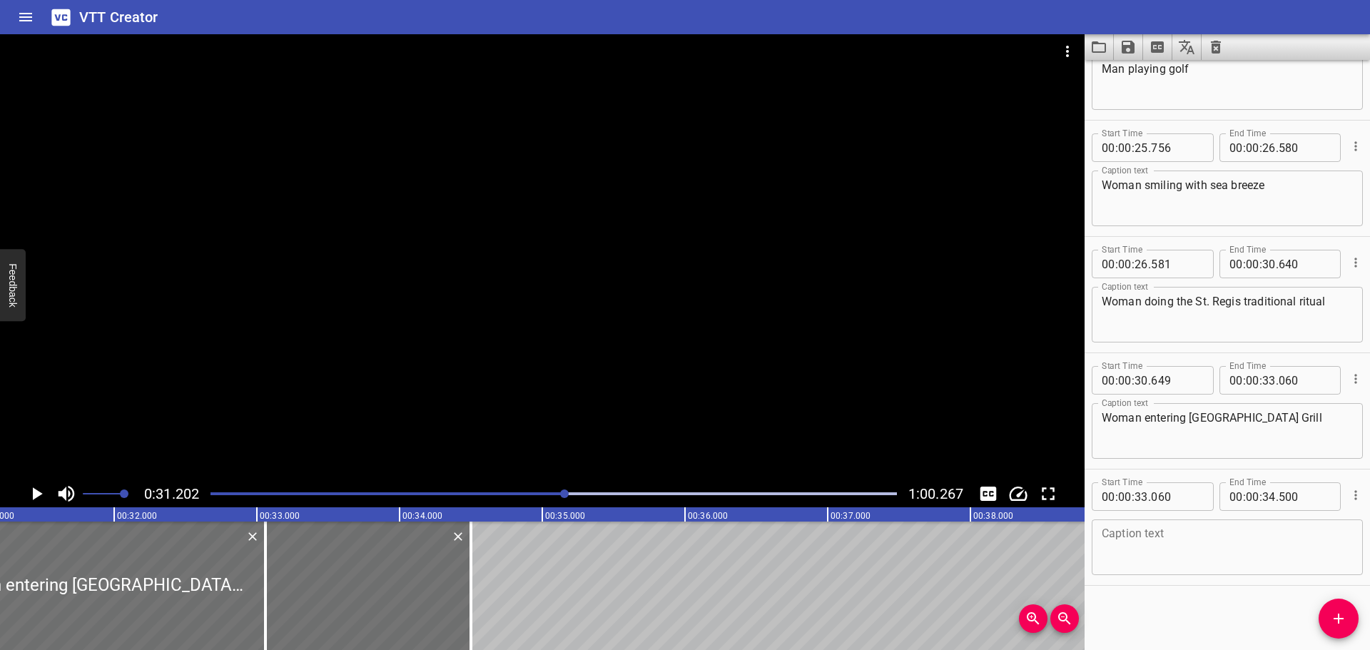
click at [30, 495] on icon "Play/Pause" at bounding box center [36, 493] width 21 height 21
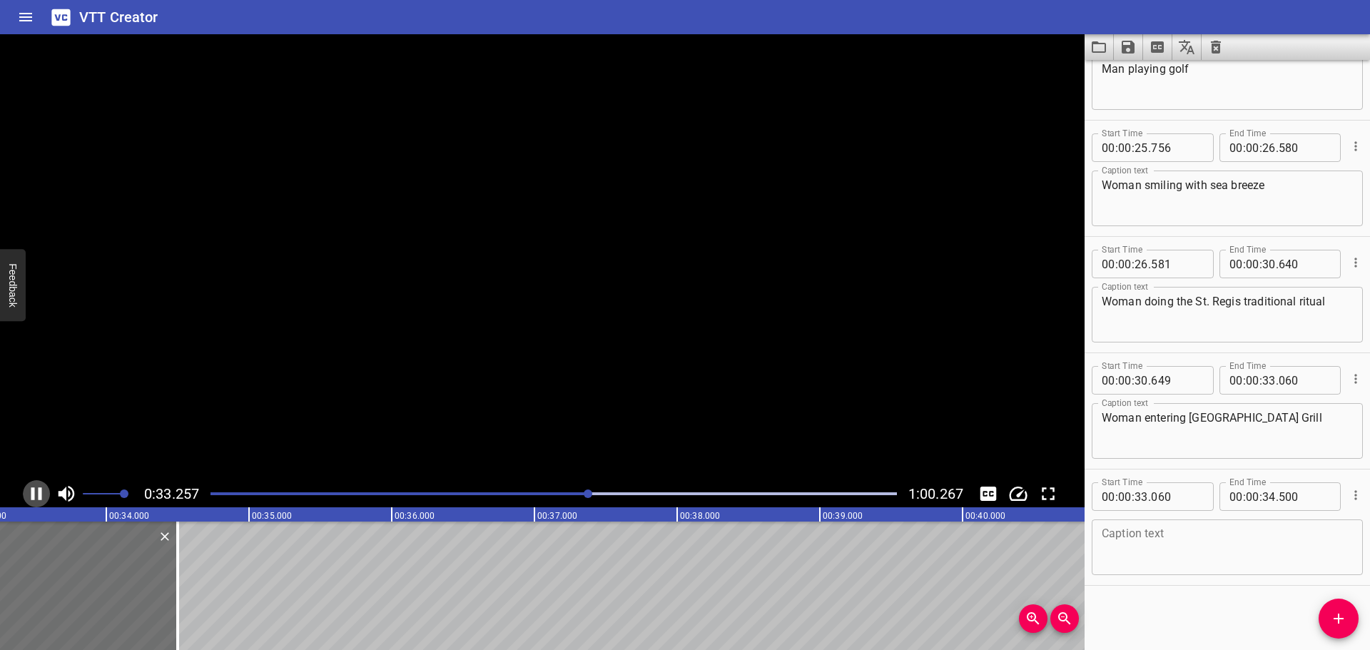
click at [30, 495] on icon "Play/Pause" at bounding box center [36, 493] width 21 height 21
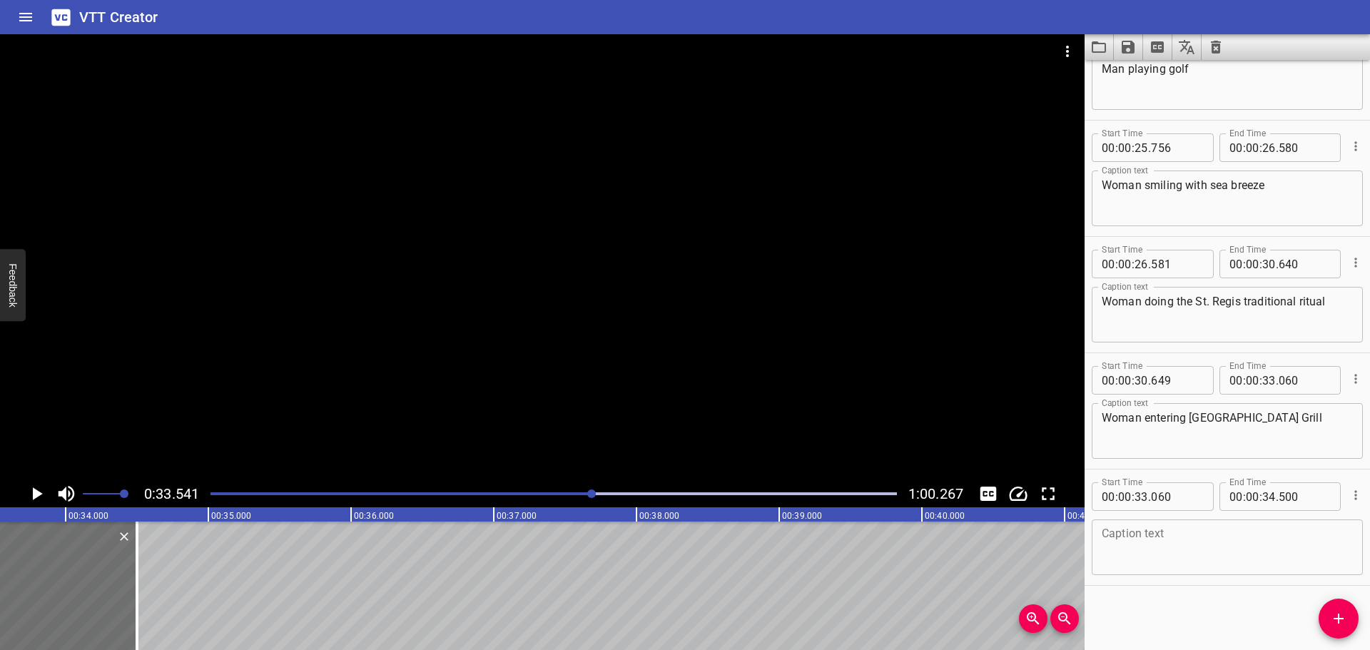
click at [30, 495] on icon "Play/Pause" at bounding box center [36, 493] width 21 height 21
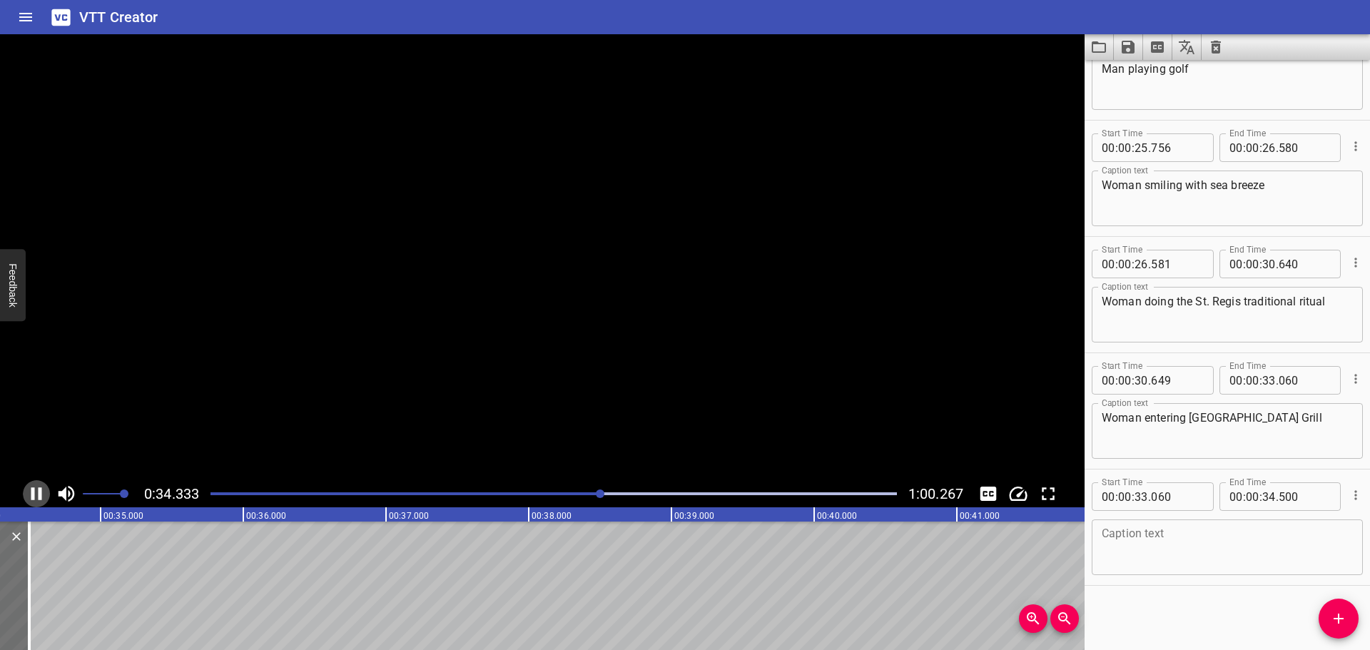
click at [30, 495] on icon "Play/Pause" at bounding box center [36, 493] width 21 height 21
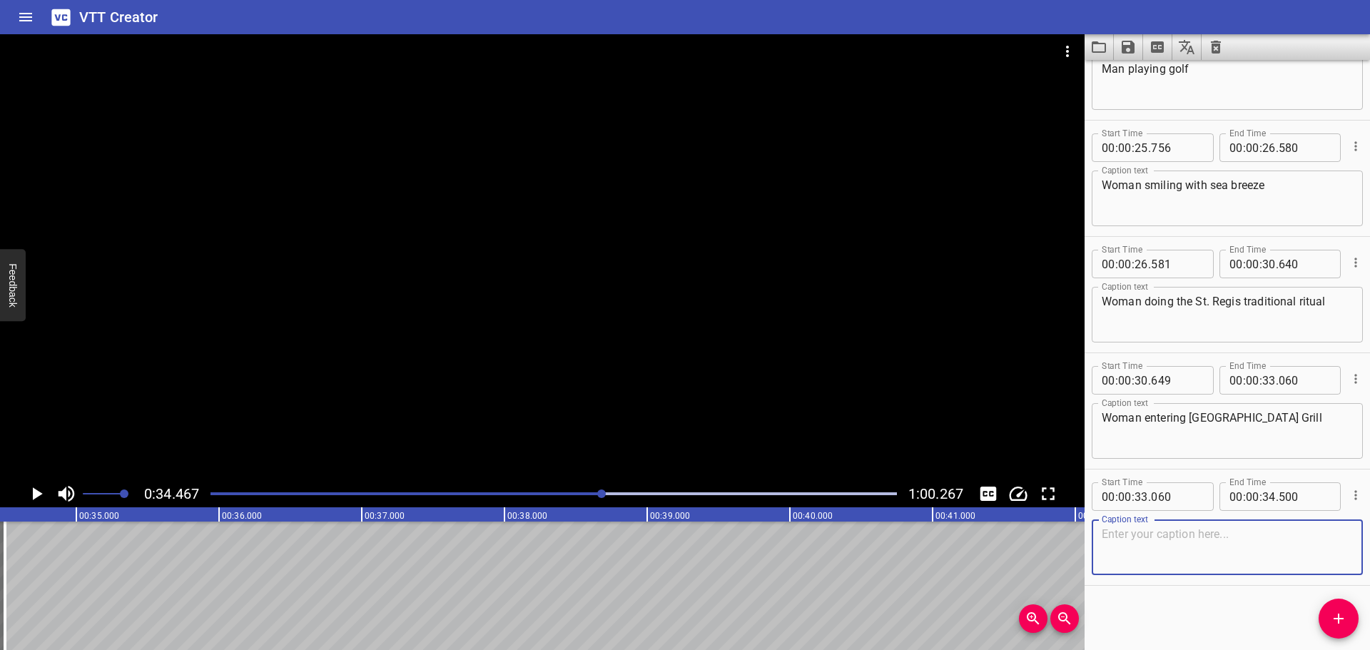
click at [1232, 557] on textarea at bounding box center [1227, 547] width 251 height 41
type textarea "Close up angle of woman smiling in the restaurant"
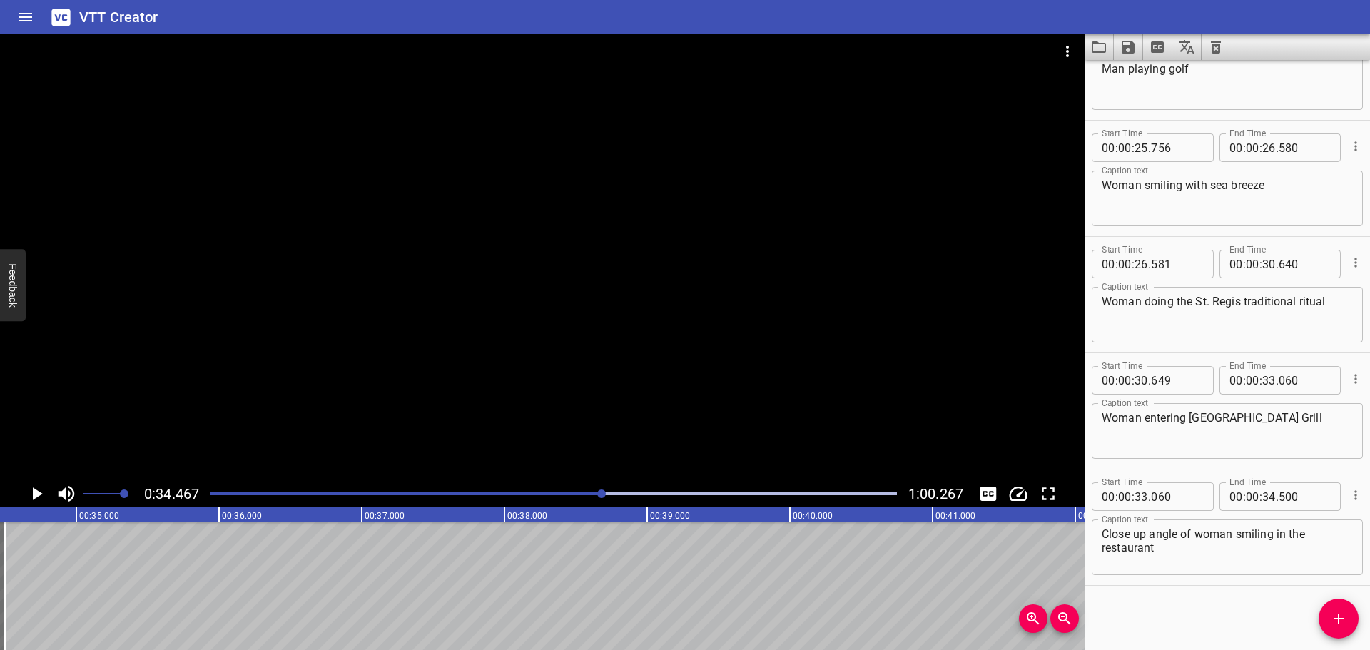
click at [589, 492] on div "Play progress" at bounding box center [260, 493] width 687 height 3
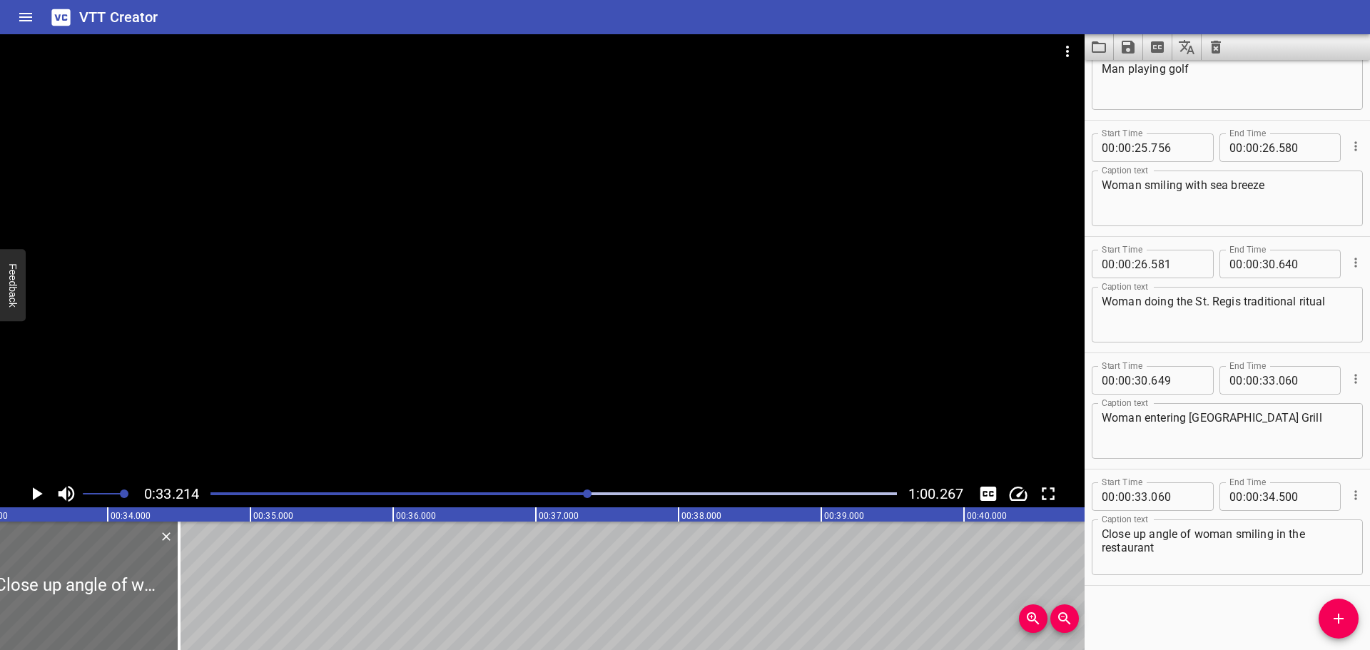
scroll to position [0, 4741]
click at [36, 495] on icon "Play/Pause" at bounding box center [38, 493] width 10 height 13
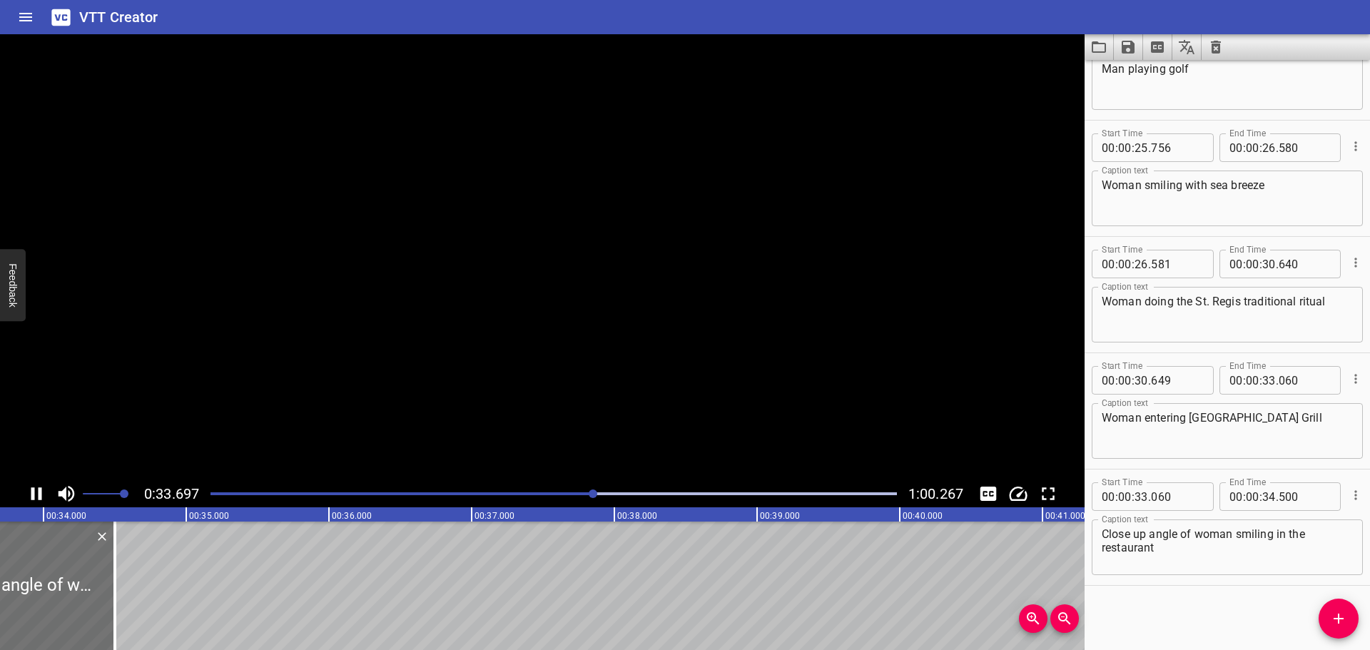
click at [36, 495] on icon "Play/Pause" at bounding box center [36, 493] width 21 height 21
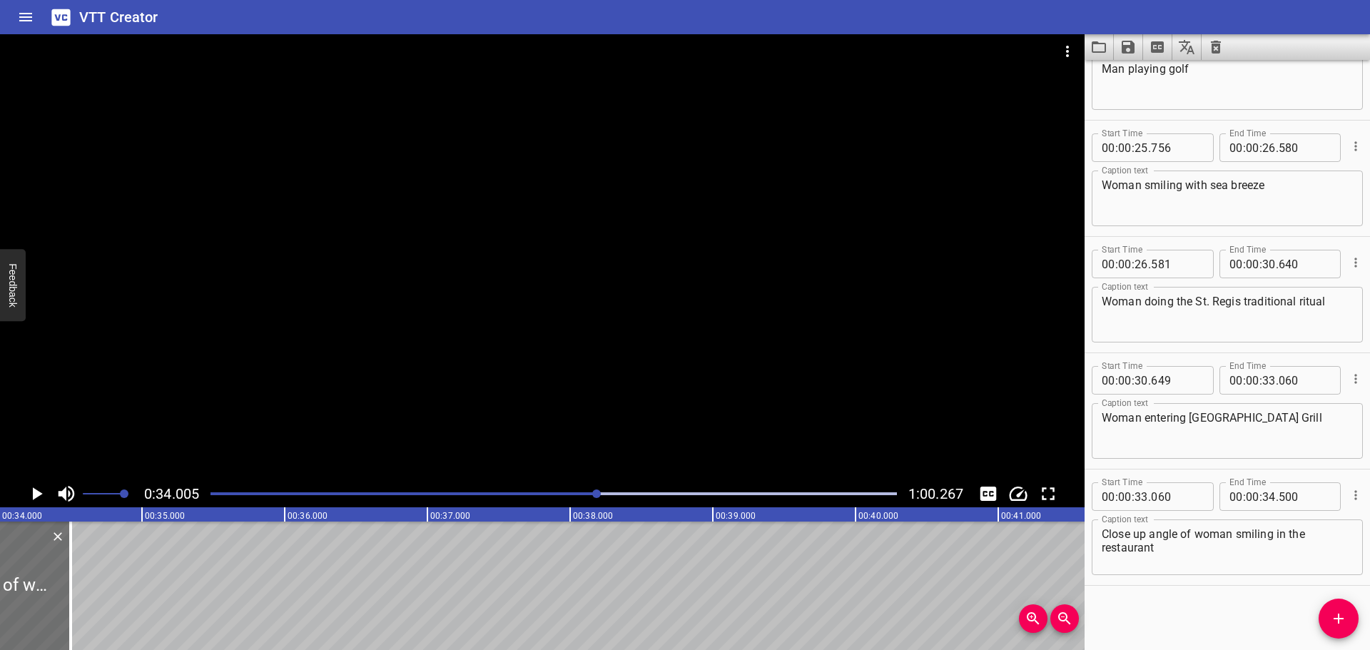
click at [36, 495] on icon "Play/Pause" at bounding box center [38, 493] width 10 height 13
click at [36, 495] on icon "Play/Pause" at bounding box center [36, 493] width 21 height 21
click at [36, 495] on icon "Play/Pause" at bounding box center [38, 493] width 10 height 13
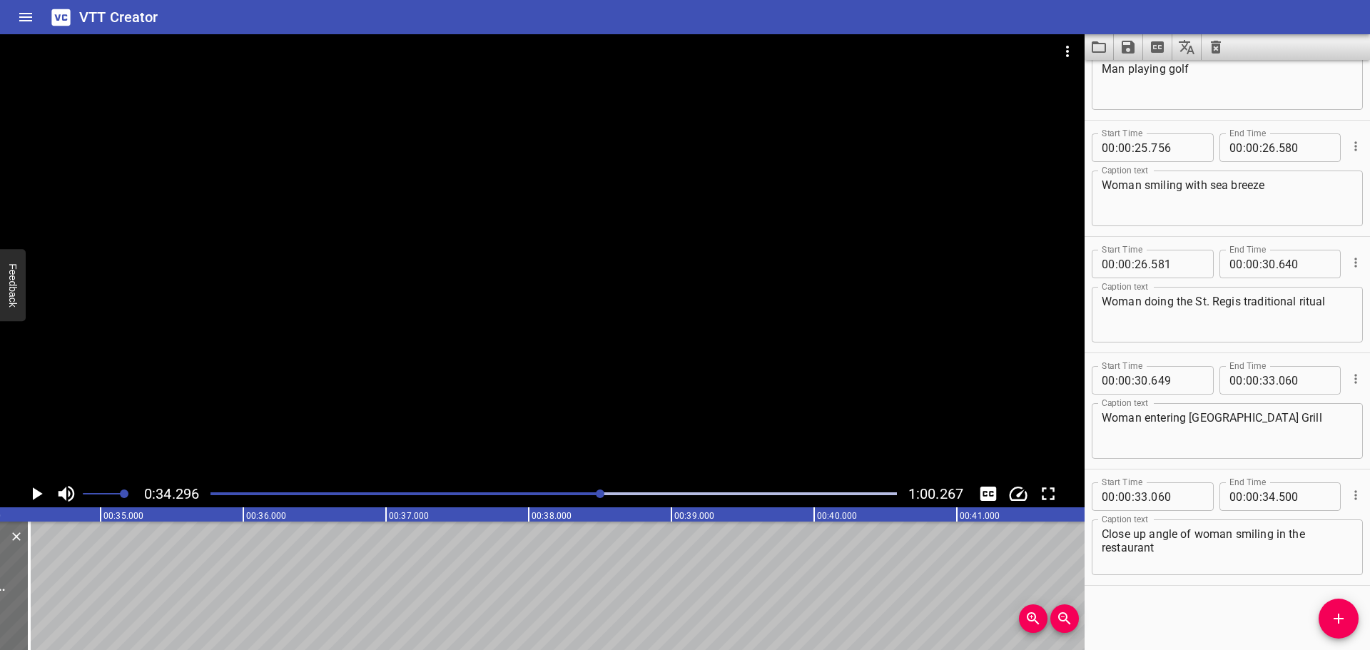
click at [36, 495] on icon "Play/Pause" at bounding box center [38, 493] width 10 height 13
click at [36, 495] on icon "Play/Pause" at bounding box center [36, 493] width 21 height 21
click at [1291, 497] on input "number" at bounding box center [1305, 496] width 52 height 29
type input "460"
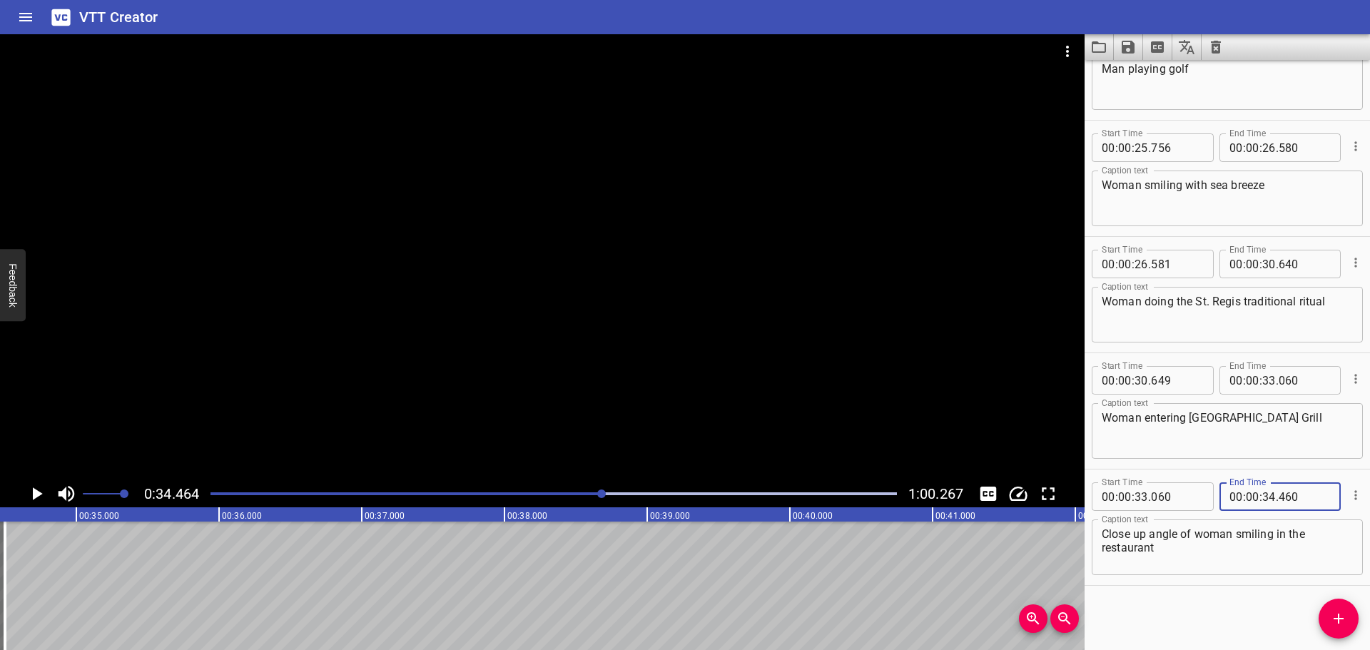
click at [1225, 631] on div "Start Time 00 : 00 : 00 . 000 Start Time End Time 00 : 00 : 01 . 029 End Time C…" at bounding box center [1227, 355] width 285 height 590
click at [1331, 612] on icon "Add Cue" at bounding box center [1338, 618] width 17 height 17
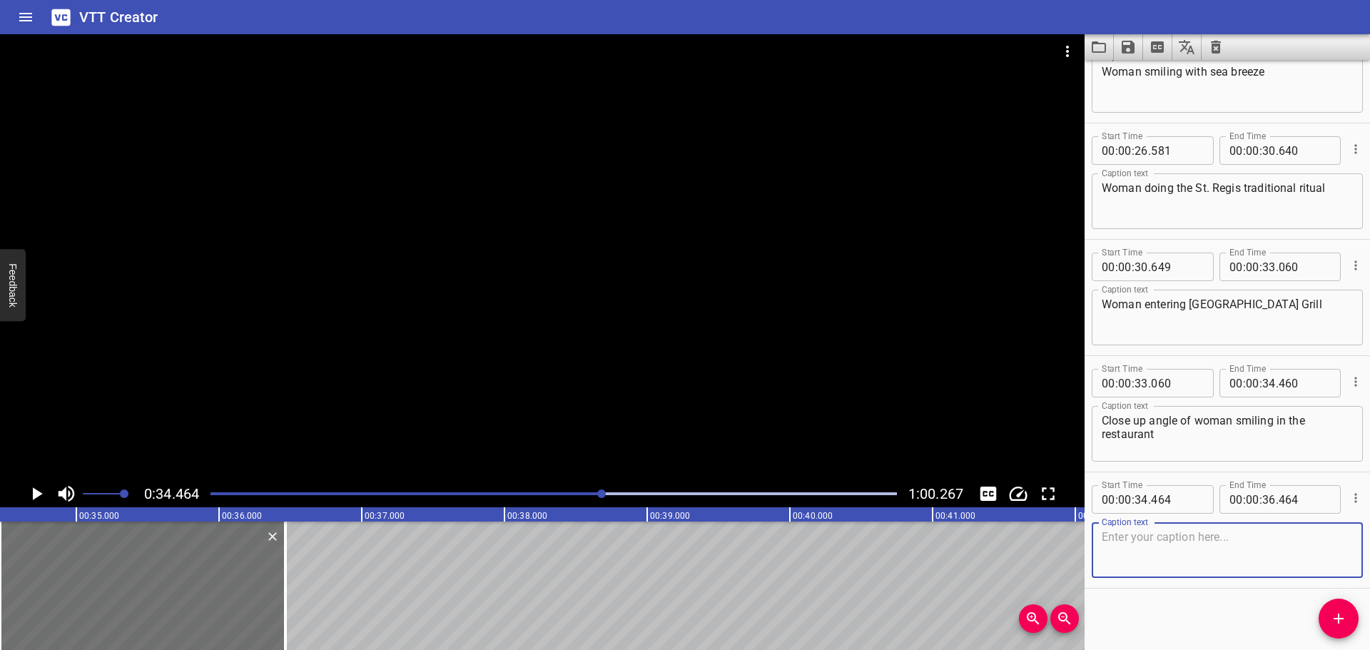
scroll to position [2501, 0]
click at [1180, 502] on input "number" at bounding box center [1177, 496] width 52 height 29
type input "461"
click at [1167, 554] on textarea at bounding box center [1227, 547] width 251 height 41
type textarea "W"
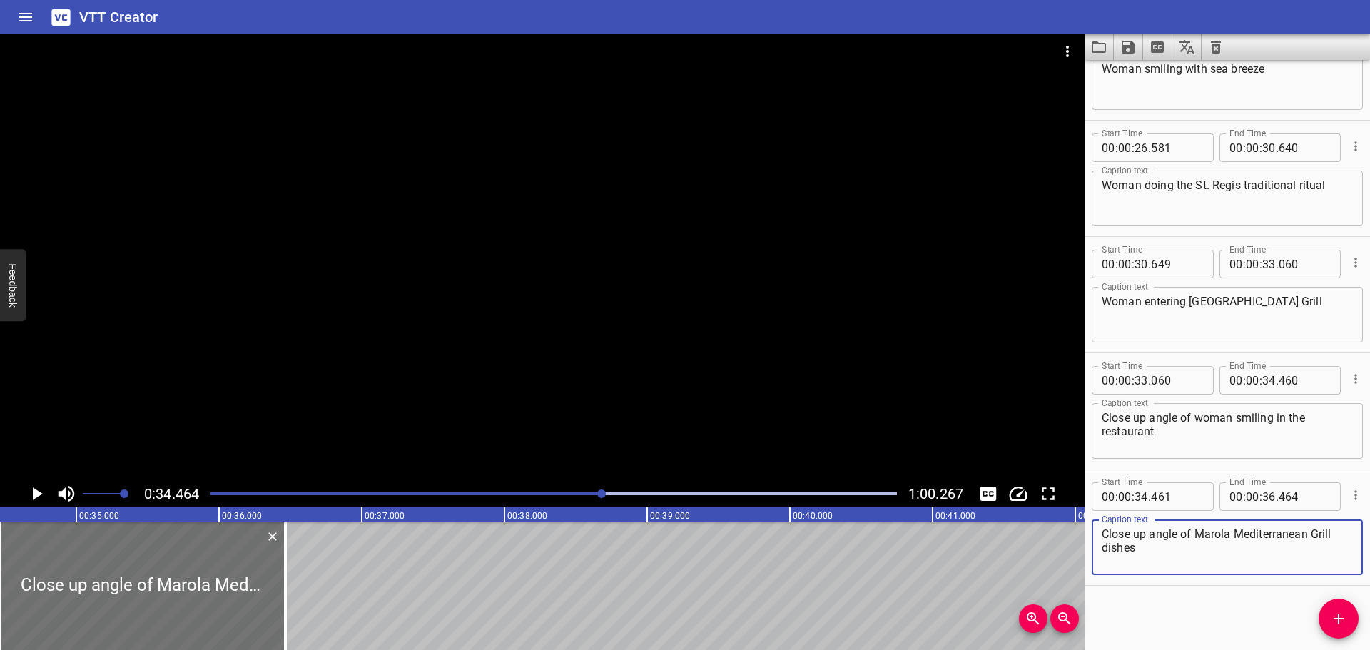
click at [1193, 534] on textarea "Close up angle of Marola Mediterranean Grill dishes" at bounding box center [1227, 547] width 251 height 41
click at [1199, 542] on textarea "Close up angle of waiter carrying Marola Mediterranean Grill dishes" at bounding box center [1227, 547] width 251 height 41
type textarea "Close up angle of waiter carrying Marola Mediterranean Grill´s dishes"
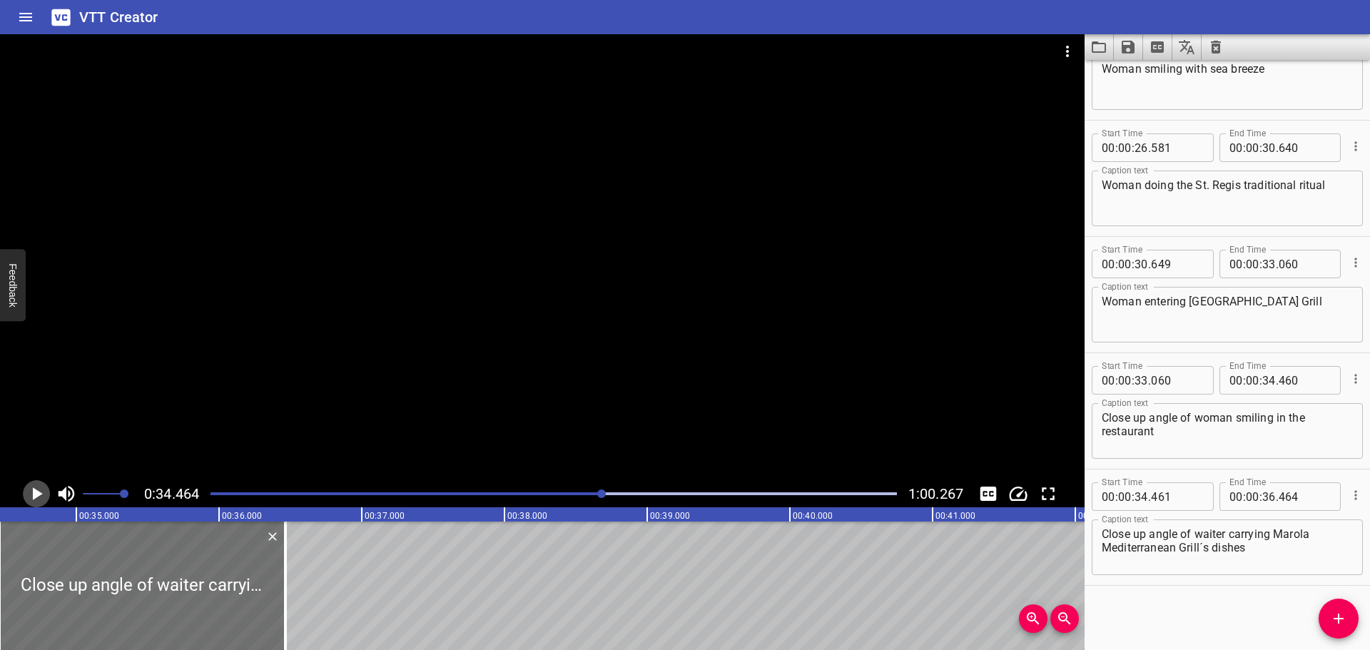
click at [39, 489] on icon "Play/Pause" at bounding box center [36, 493] width 21 height 21
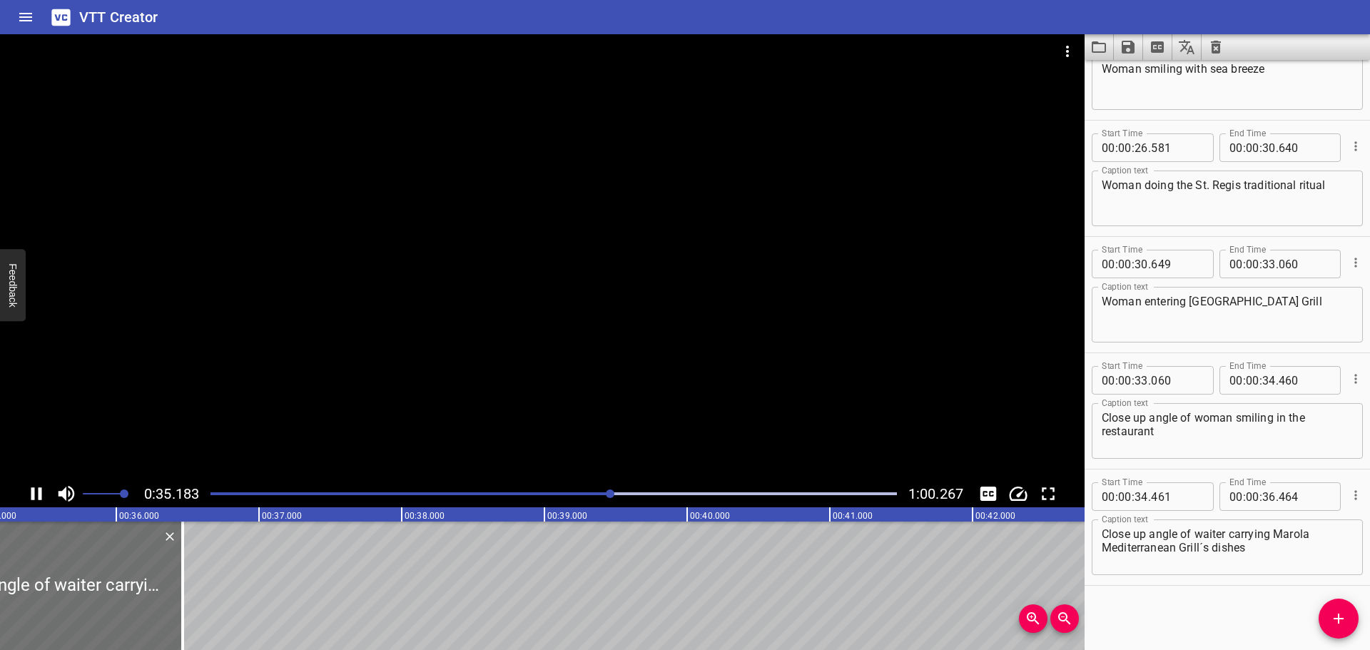
click at [34, 490] on icon "Play/Pause" at bounding box center [36, 493] width 11 height 13
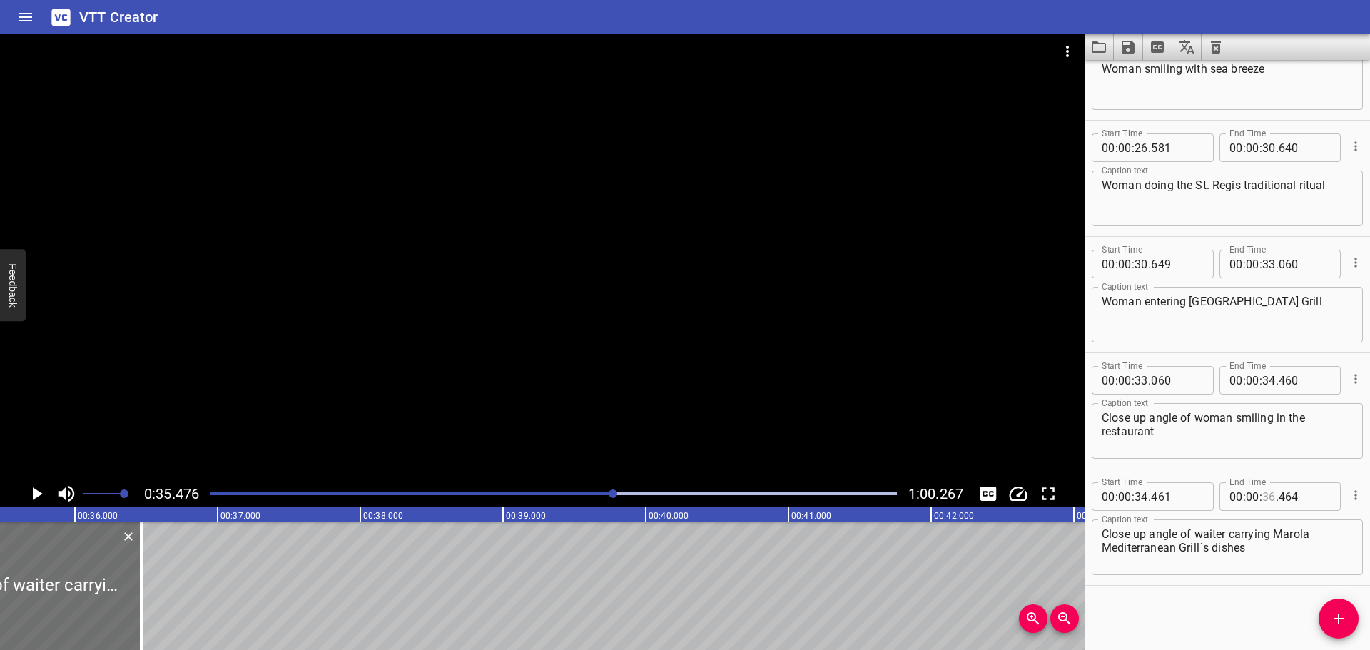
click at [1263, 493] on input "number" at bounding box center [1269, 496] width 14 height 29
type input "35"
click at [1290, 502] on input "number" at bounding box center [1305, 496] width 52 height 29
type input "470"
click at [603, 497] on div at bounding box center [554, 494] width 704 height 20
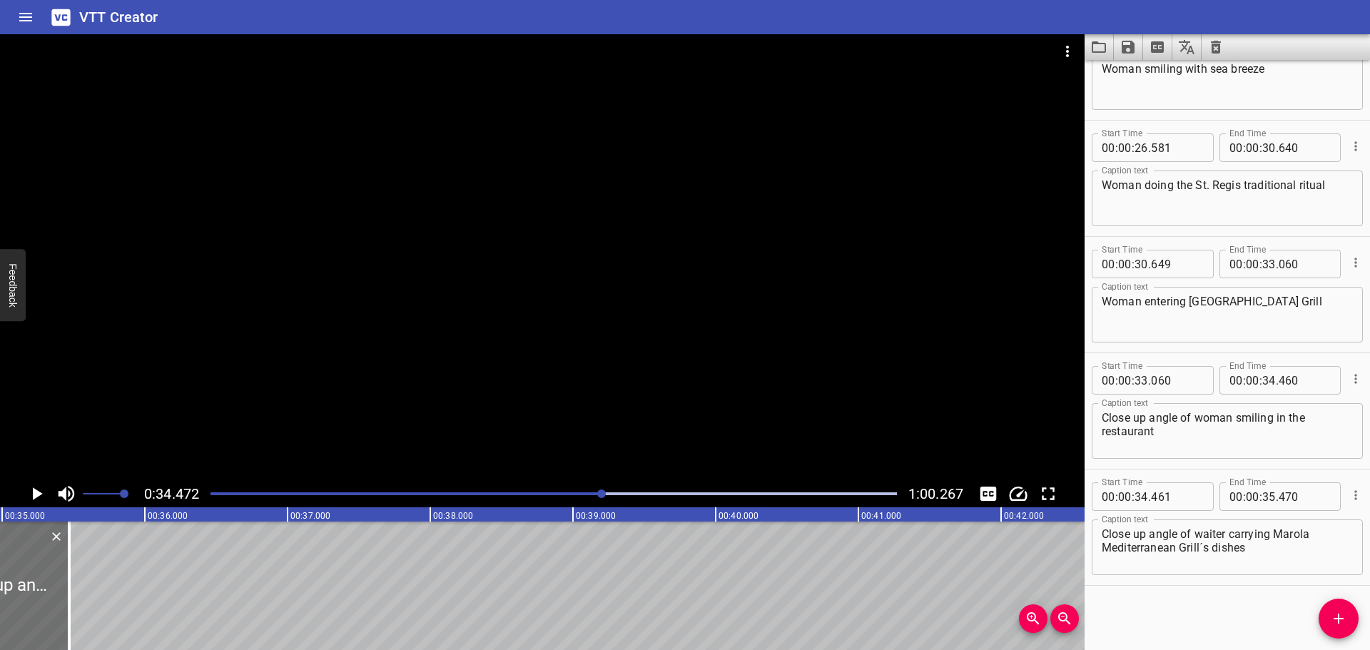
scroll to position [0, 4920]
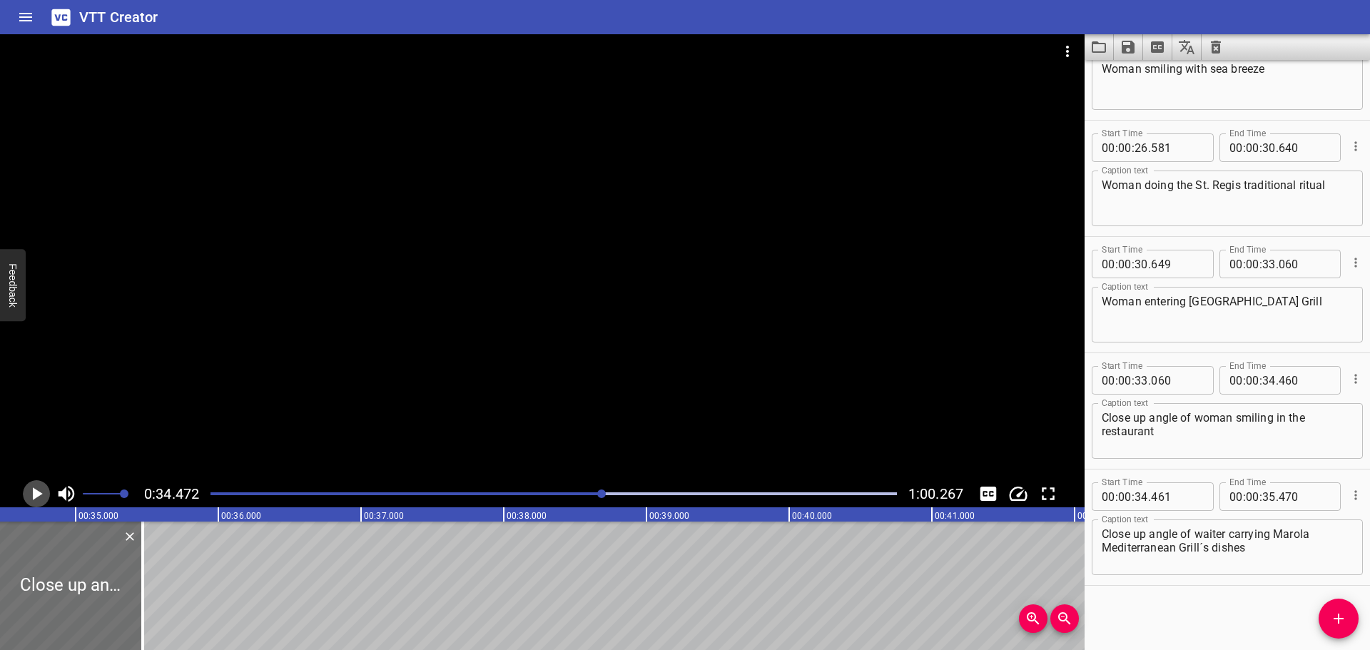
click at [31, 496] on icon "Play/Pause" at bounding box center [36, 493] width 21 height 21
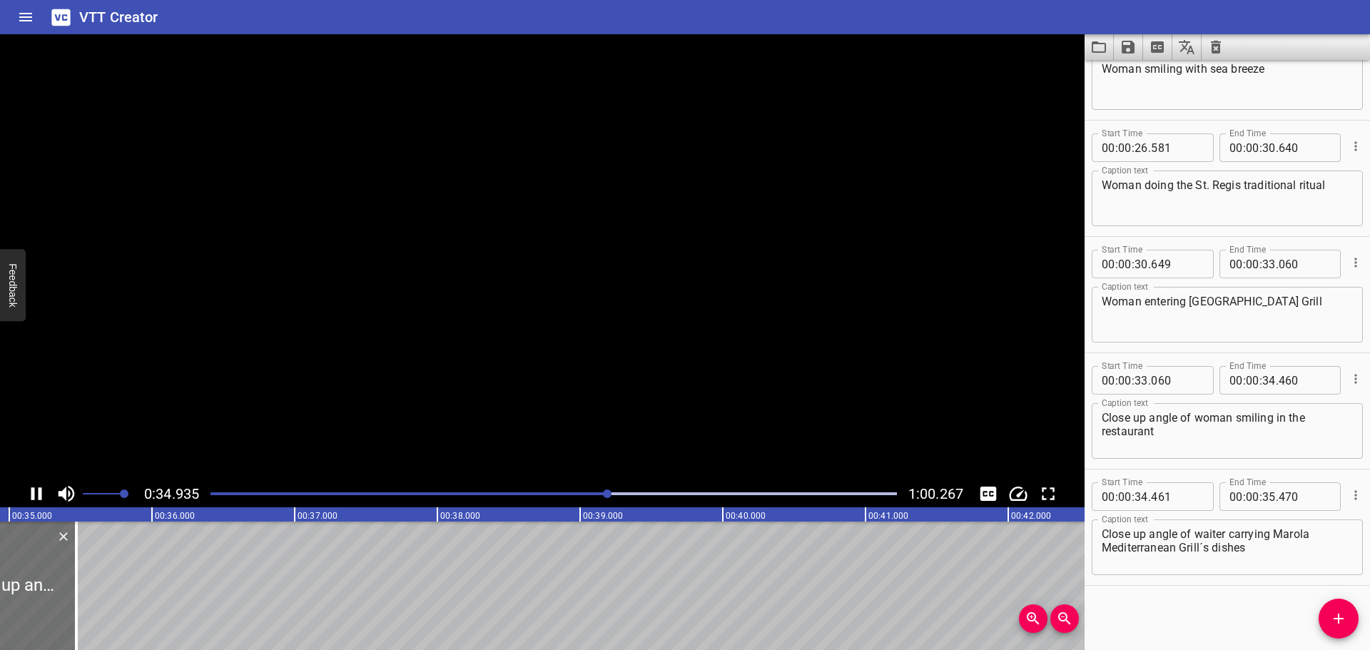
click at [31, 496] on icon "Play/Pause" at bounding box center [36, 493] width 11 height 13
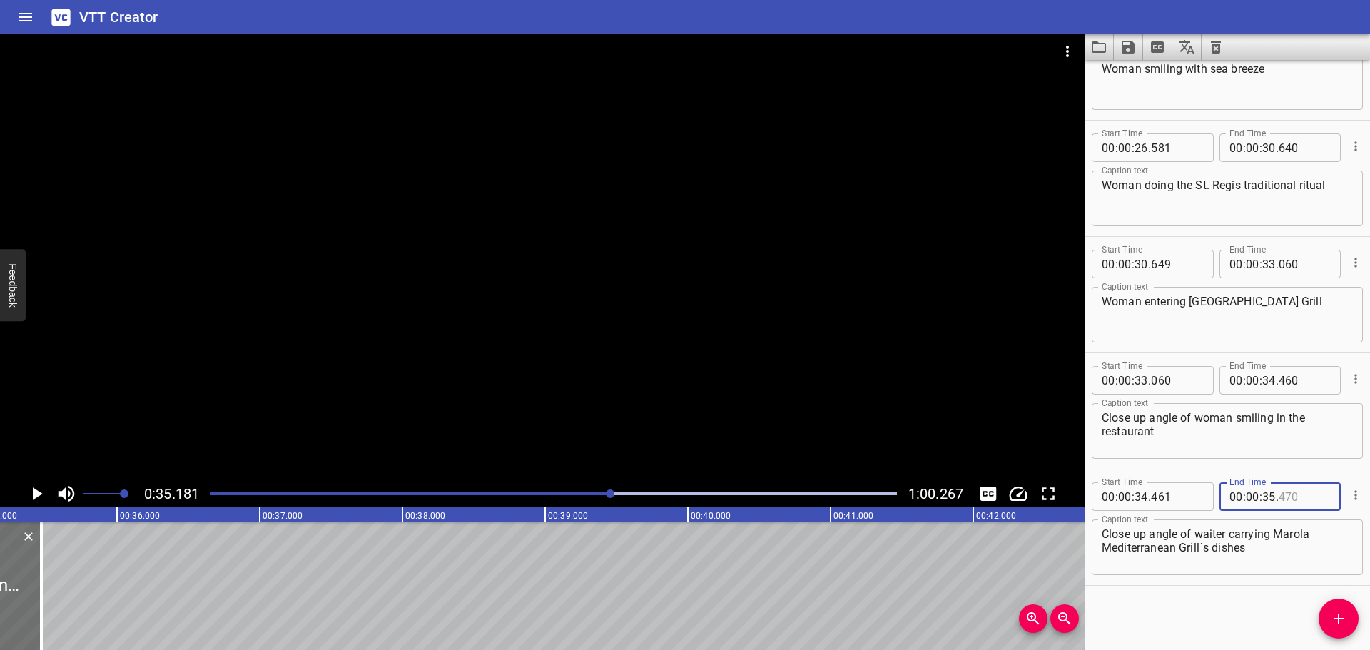
click at [1298, 495] on input "number" at bounding box center [1305, 496] width 52 height 29
type input "180"
click at [1194, 607] on div "Start Time 00 : 00 : 00 . 000 Start Time End Time 00 : 00 : 01 . 029 End Time C…" at bounding box center [1227, 355] width 285 height 590
click at [1337, 616] on icon "Add Cue" at bounding box center [1338, 618] width 17 height 17
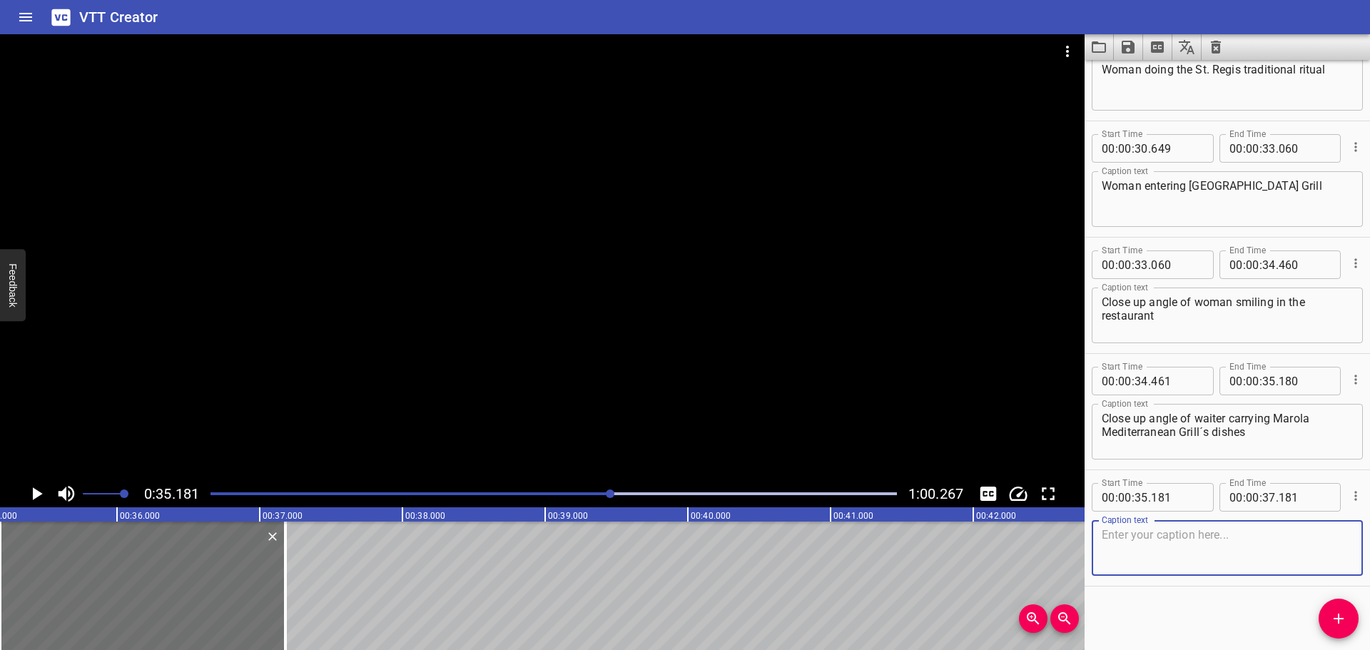
scroll to position [2618, 0]
click at [1207, 547] on textarea at bounding box center [1227, 547] width 251 height 41
type textarea "Close up angle of wine being served into a glass"
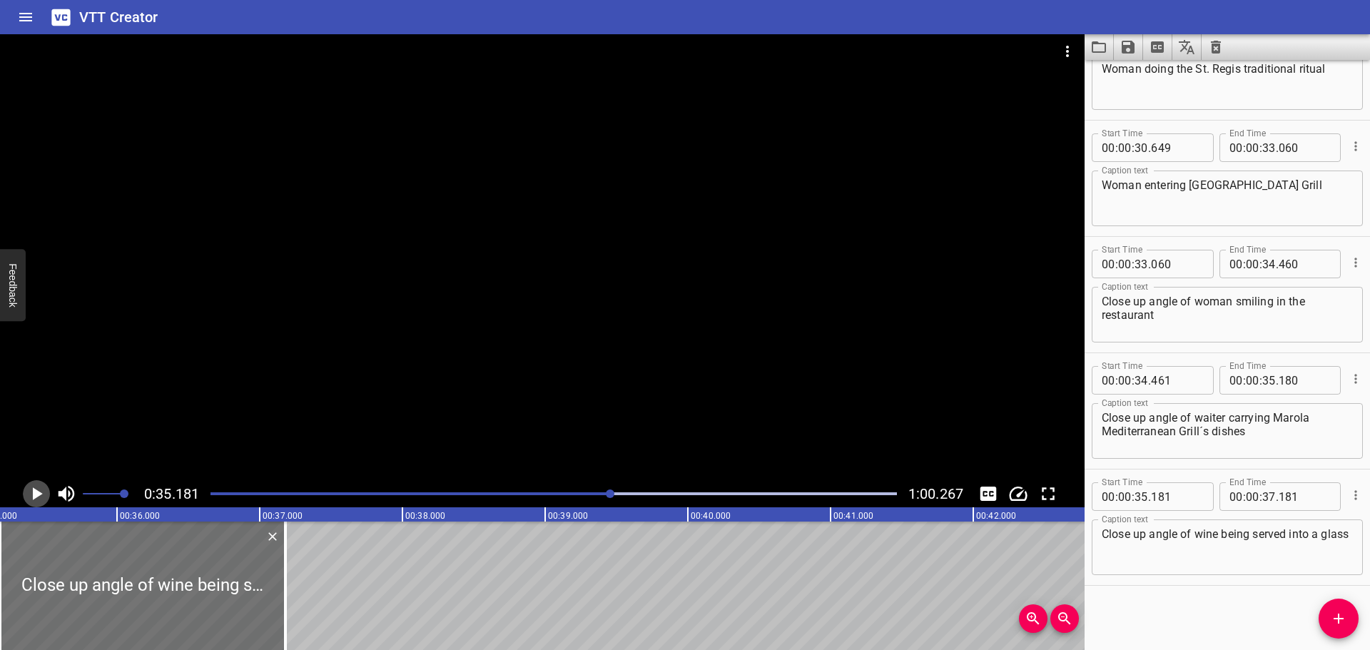
click at [40, 486] on icon "Play/Pause" at bounding box center [36, 493] width 21 height 21
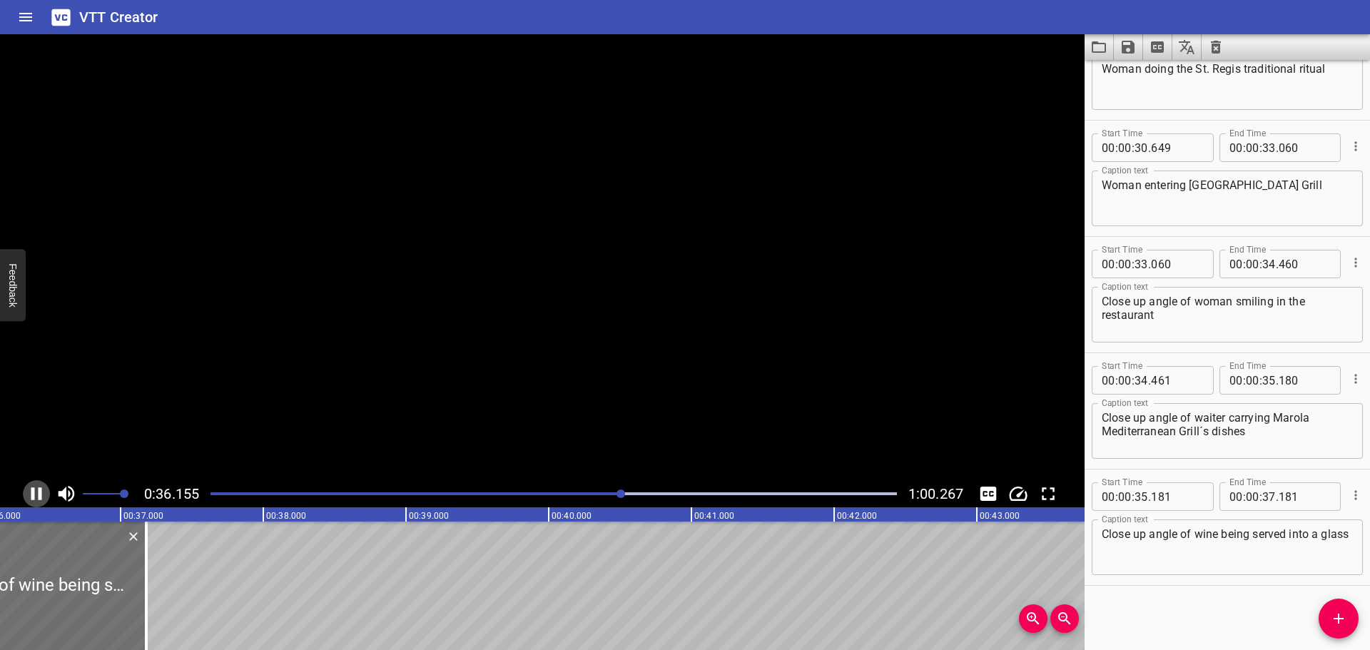
click at [40, 486] on icon "Play/Pause" at bounding box center [36, 493] width 21 height 21
click at [1265, 490] on input "number" at bounding box center [1269, 496] width 14 height 29
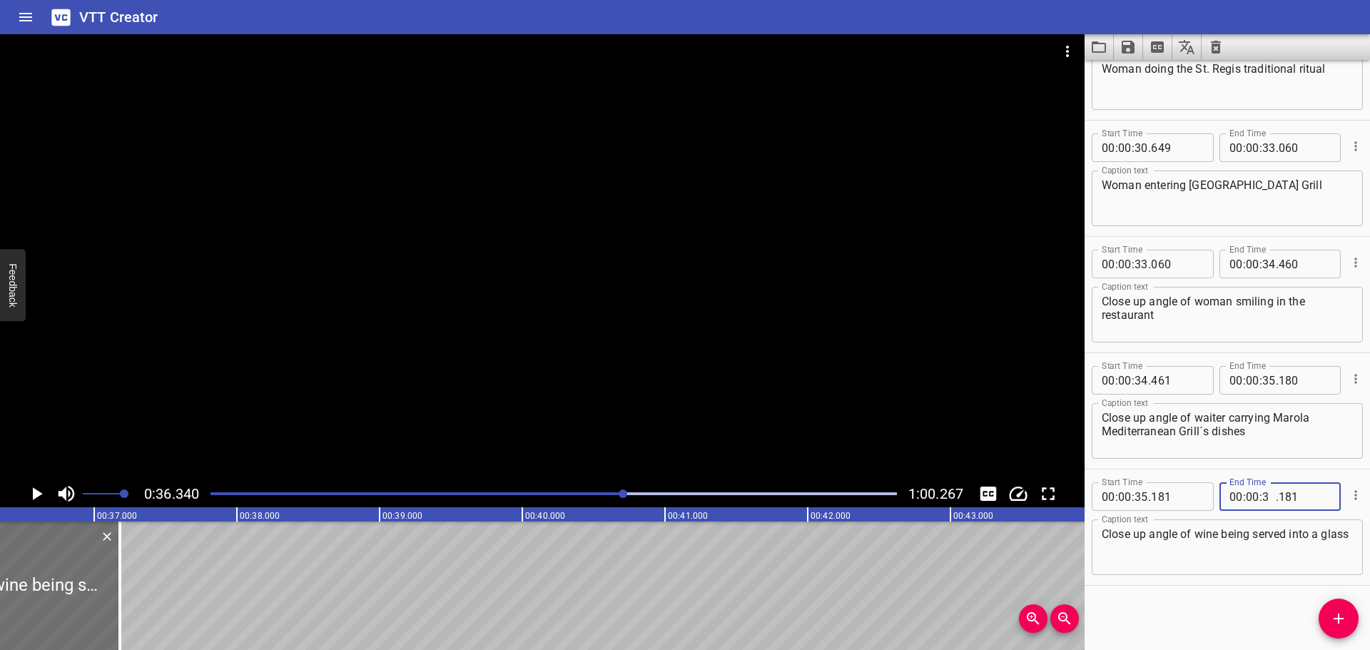
type input "36"
type input "335"
click at [1245, 629] on div "Start Time 00 : 00 : 00 . 000 Start Time End Time 00 : 00 : 01 . 029 End Time C…" at bounding box center [1227, 355] width 285 height 590
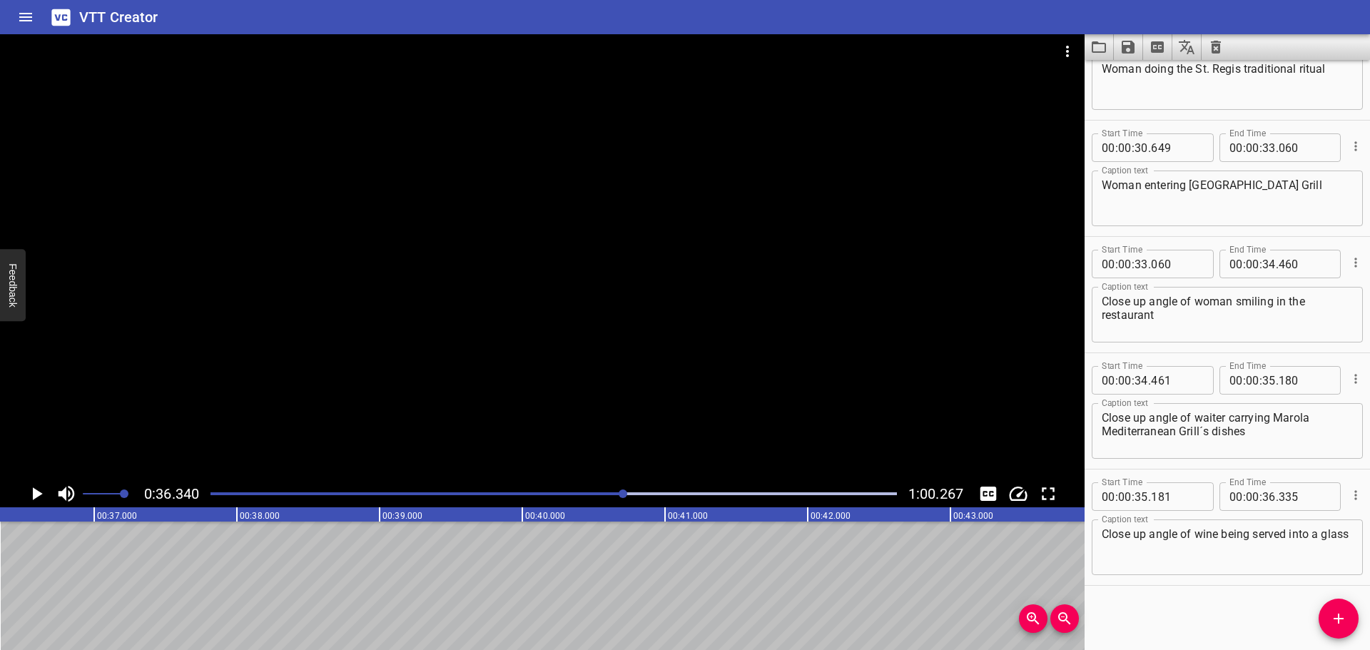
click at [589, 492] on div "Play progress" at bounding box center [281, 493] width 687 height 3
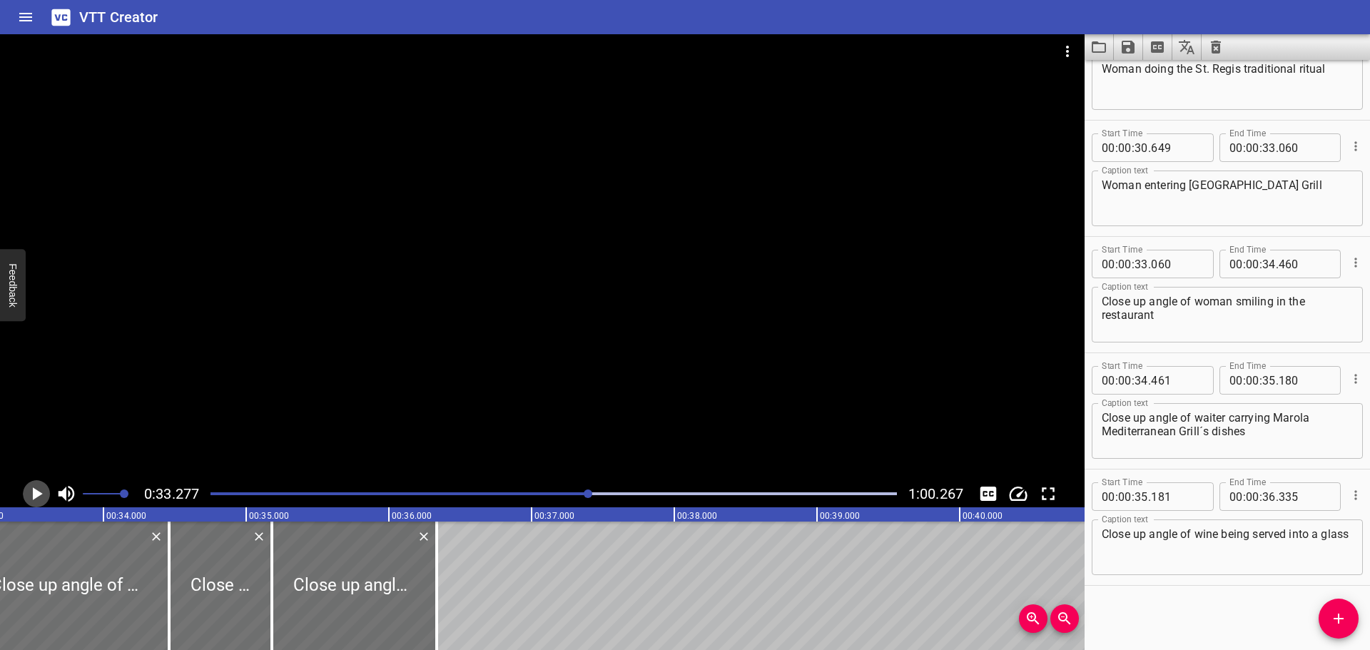
click at [39, 485] on icon "Play/Pause" at bounding box center [36, 493] width 21 height 21
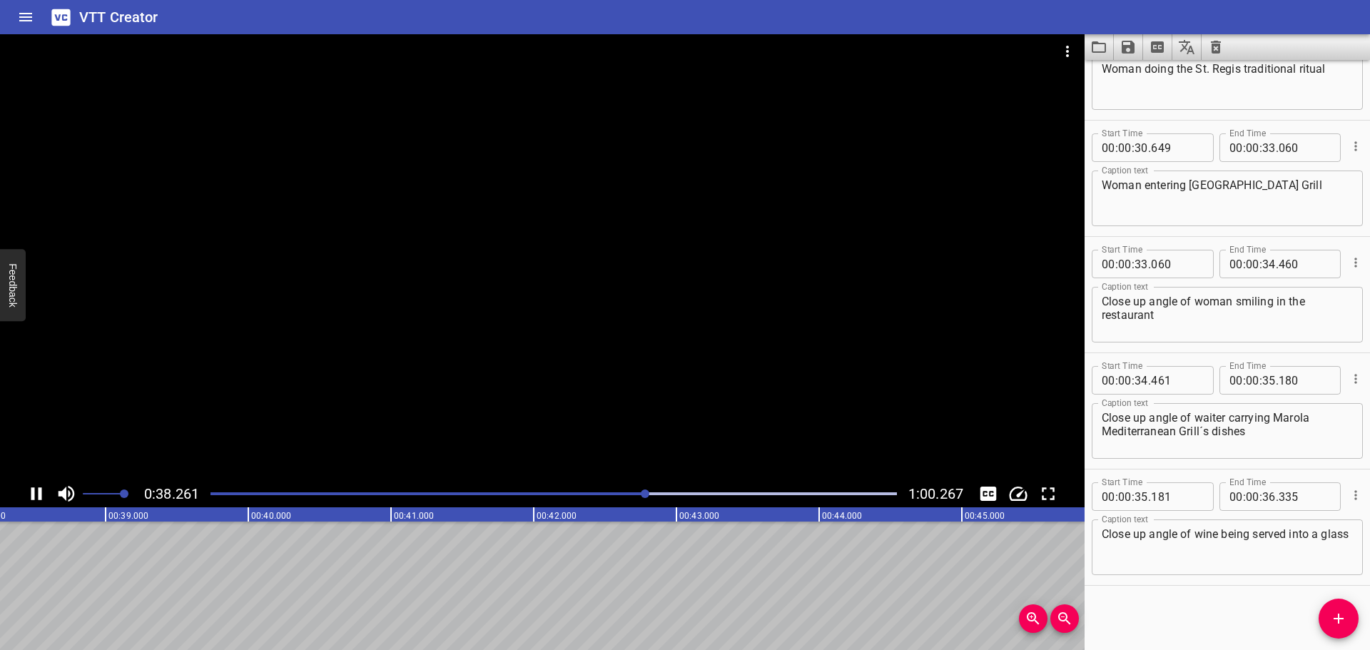
click at [586, 494] on div "Play progress" at bounding box center [303, 493] width 687 height 3
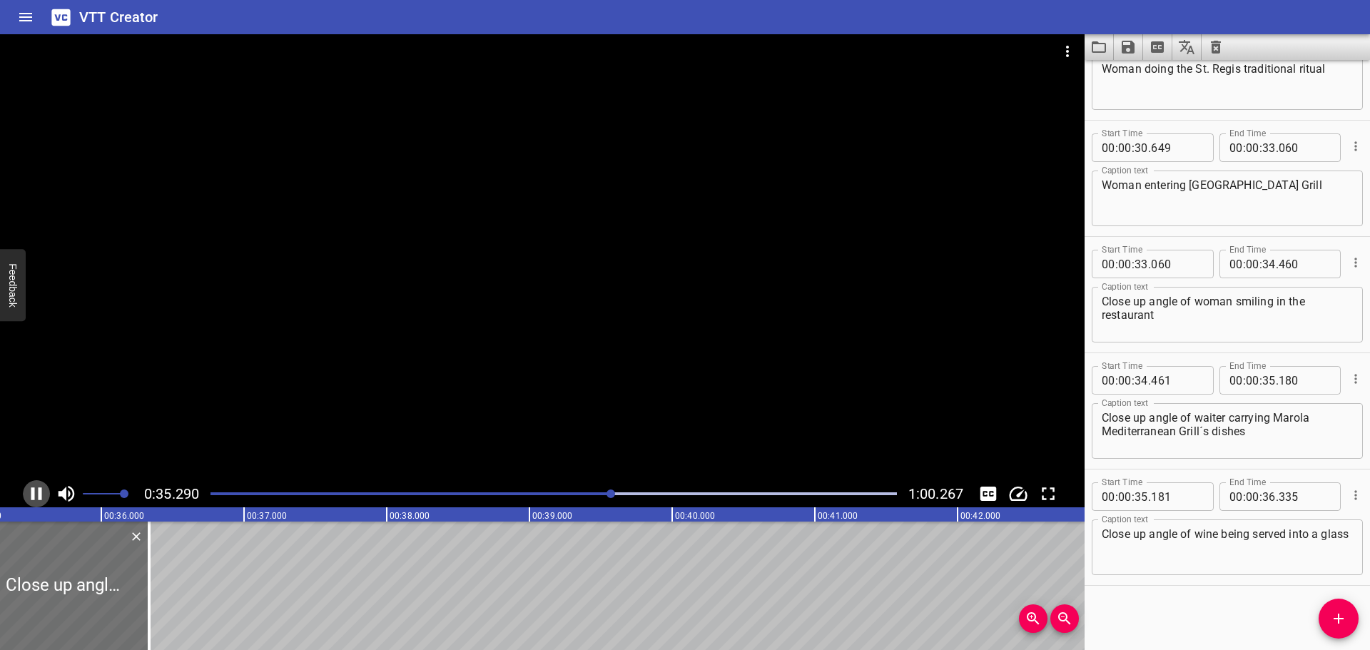
click at [32, 494] on icon "Play/Pause" at bounding box center [36, 493] width 11 height 13
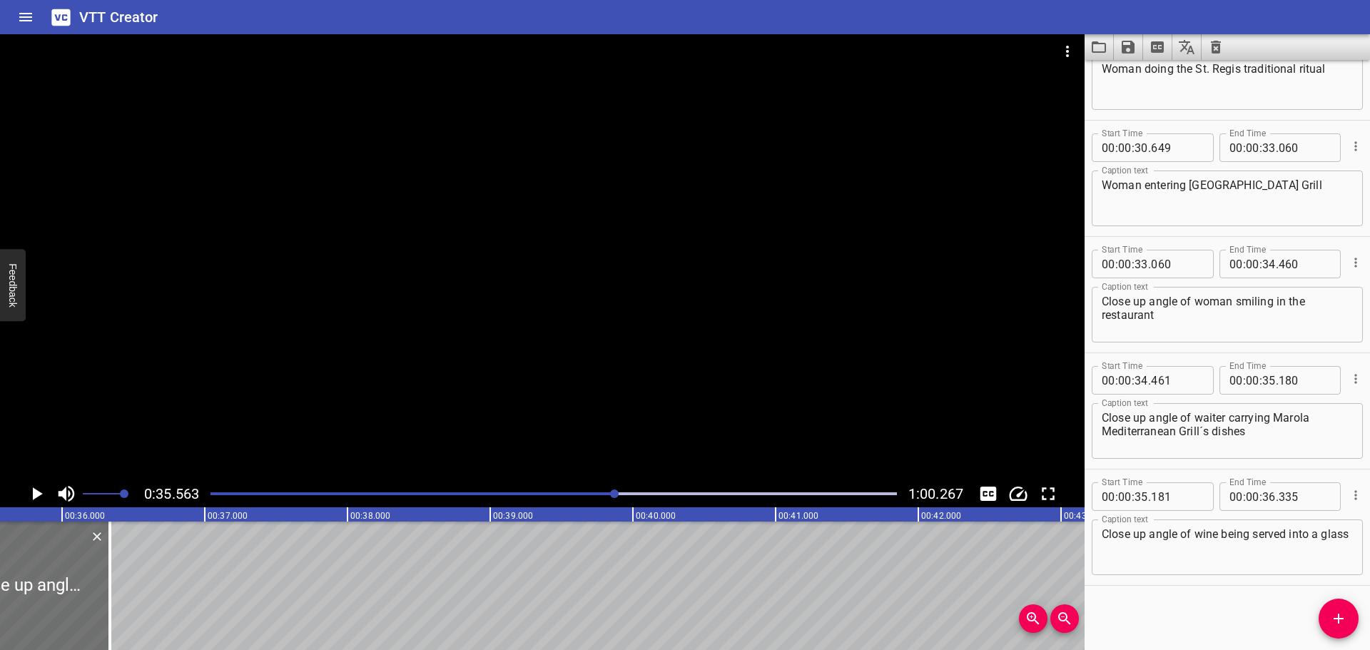
click at [32, 494] on icon "Play/Pause" at bounding box center [36, 493] width 21 height 21
click at [32, 494] on icon "Play/Pause" at bounding box center [36, 493] width 11 height 13
click at [32, 494] on icon "Play/Pause" at bounding box center [36, 493] width 21 height 21
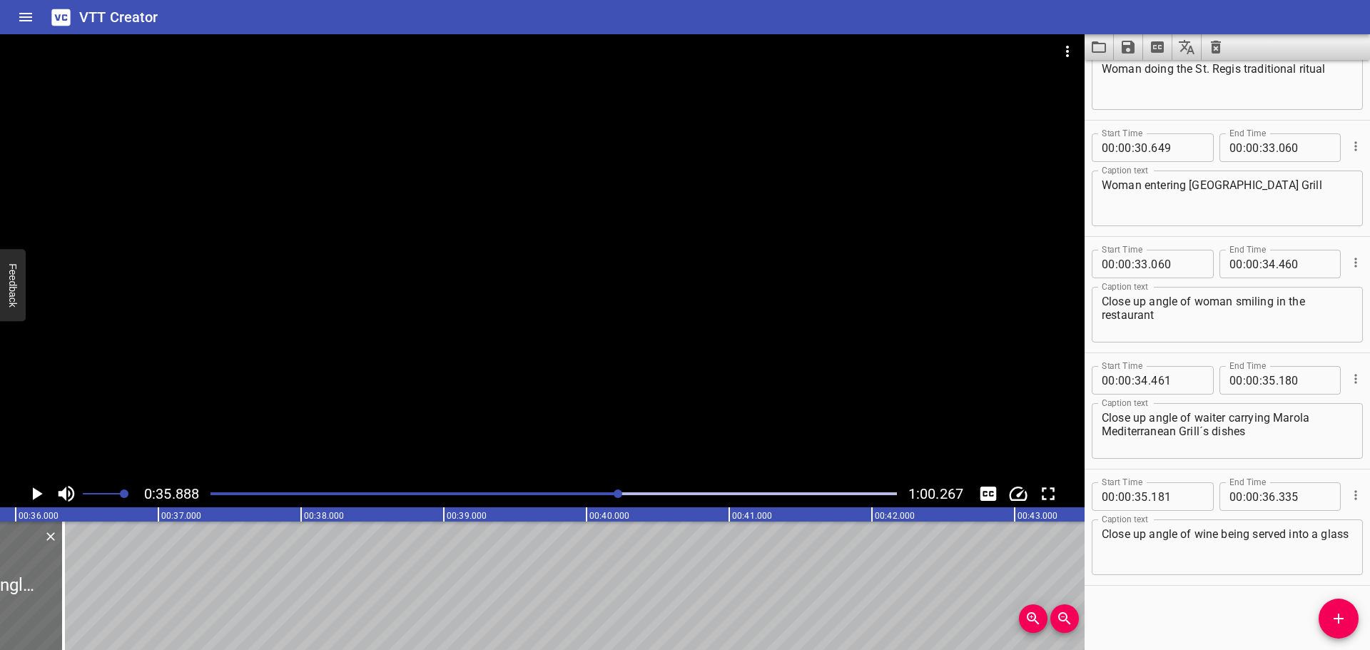
click at [32, 494] on icon "Play/Pause" at bounding box center [36, 493] width 21 height 21
click at [32, 494] on icon "Play/Pause" at bounding box center [36, 493] width 11 height 13
click at [32, 494] on icon "Play/Pause" at bounding box center [36, 493] width 21 height 21
click at [32, 494] on icon "Play/Pause" at bounding box center [36, 493] width 11 height 13
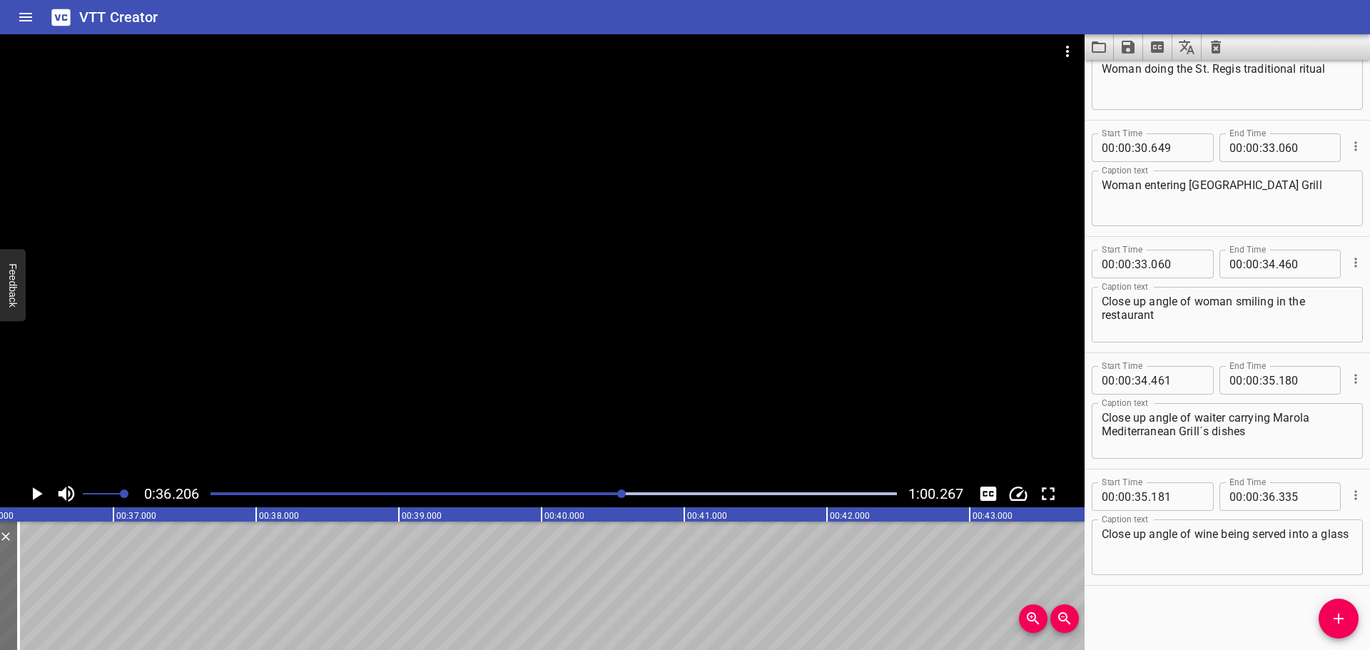
click at [32, 494] on icon "Play/Pause" at bounding box center [36, 493] width 21 height 21
click at [32, 494] on icon "Play/Pause" at bounding box center [36, 493] width 11 height 13
click at [1297, 500] on input "number" at bounding box center [1305, 496] width 52 height 29
type input "335"
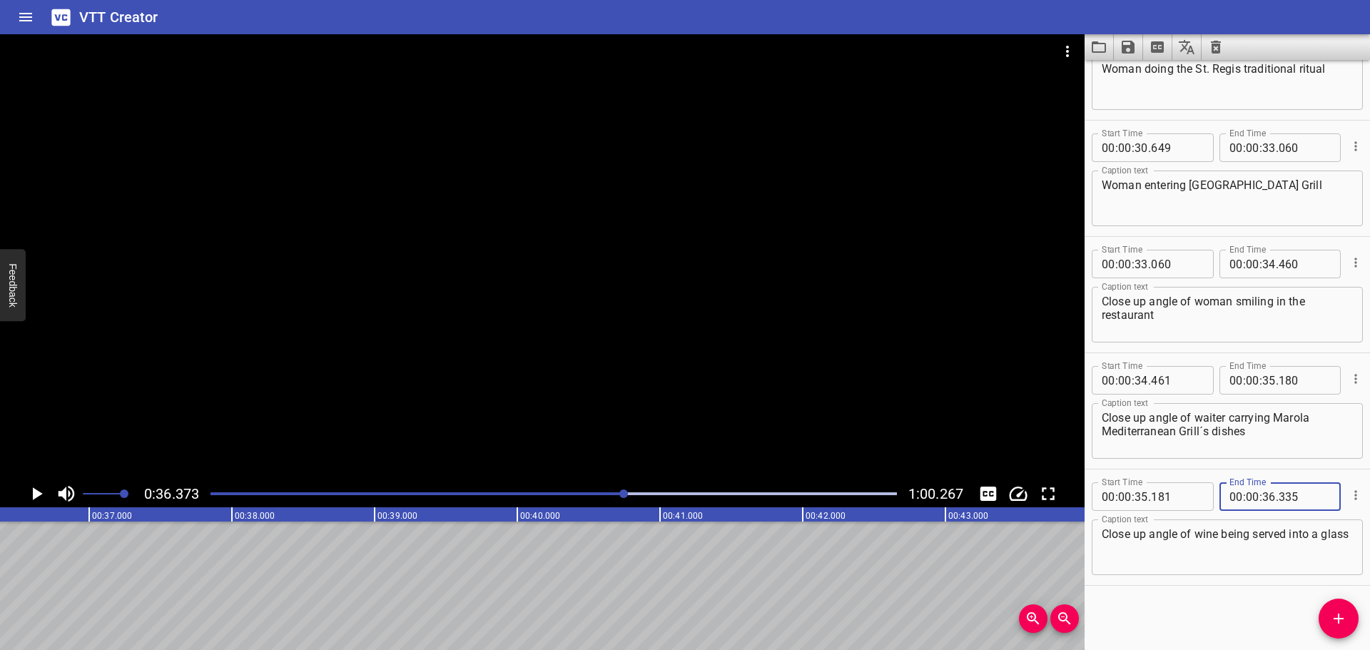
click at [1275, 600] on div "Start Time 00 : 00 : 00 . 000 Start Time End Time 00 : 00 : 01 . 029 End Time C…" at bounding box center [1227, 355] width 285 height 590
click at [1332, 605] on button "Add Cue" at bounding box center [1339, 619] width 40 height 40
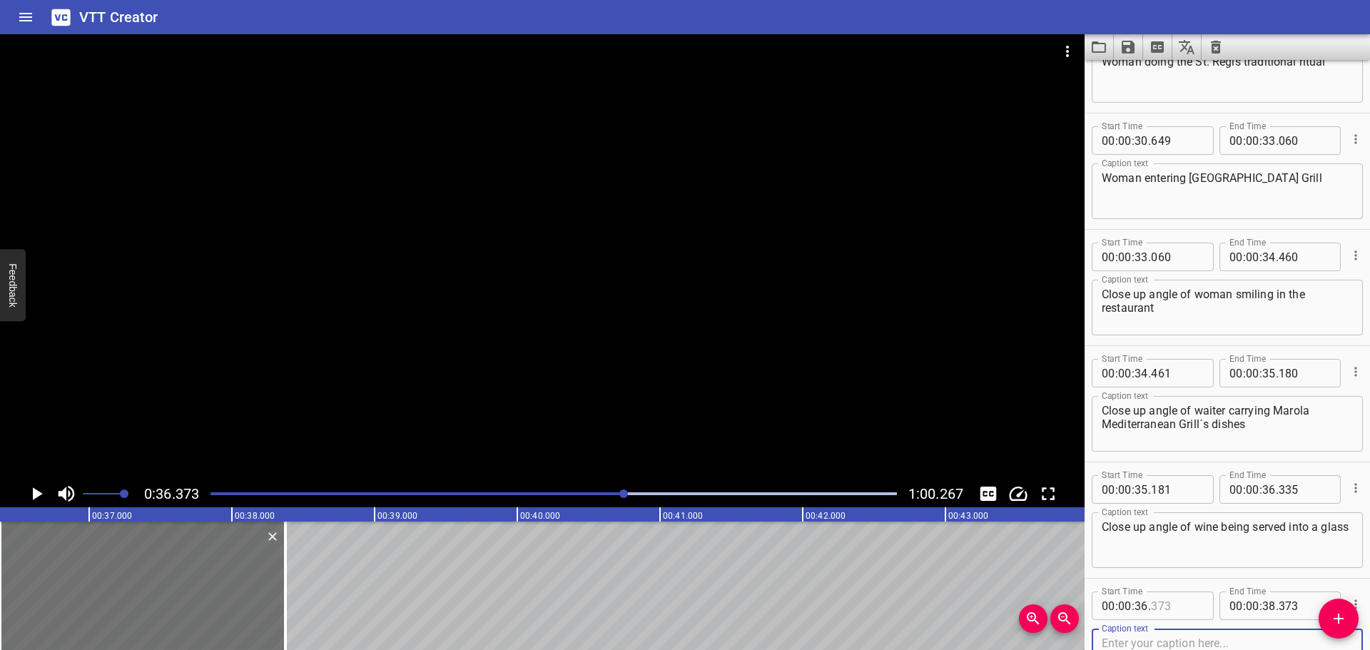
click at [1174, 600] on input "number" at bounding box center [1177, 606] width 52 height 29
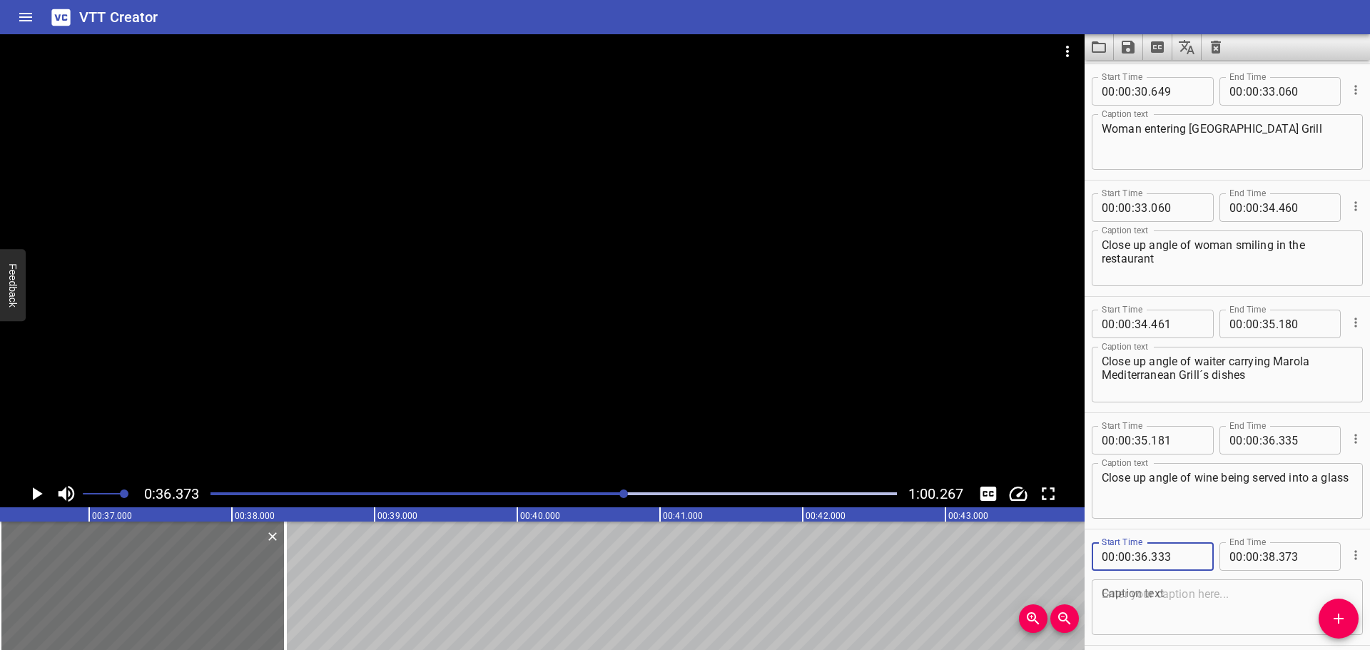
scroll to position [2734, 0]
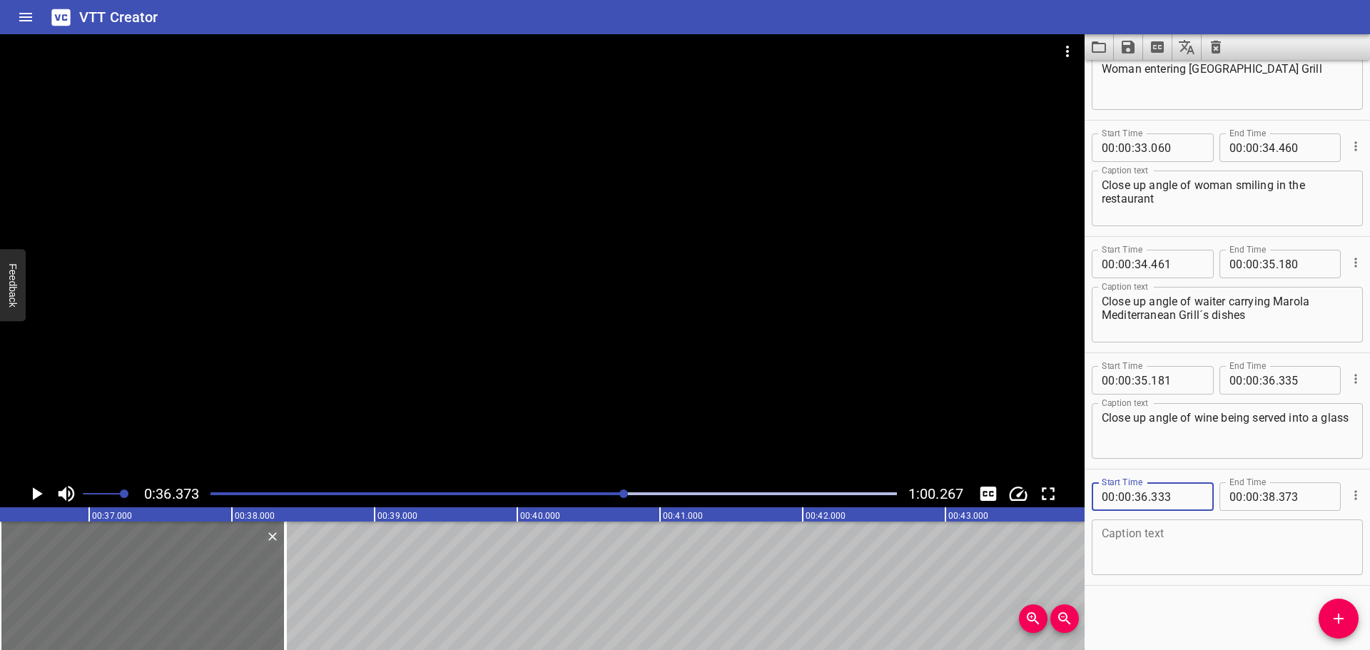
type input "333"
click at [1158, 550] on textarea at bounding box center [1227, 547] width 251 height 41
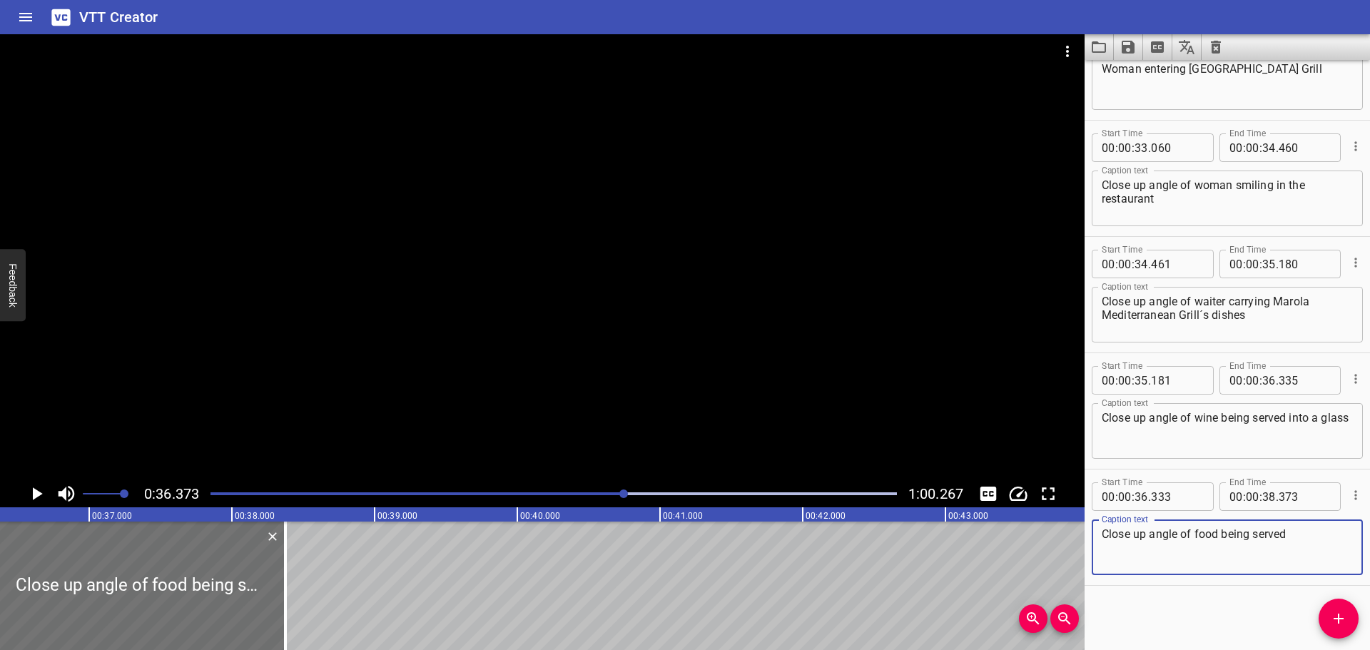
click at [38, 493] on icon "Play/Pause" at bounding box center [38, 493] width 10 height 13
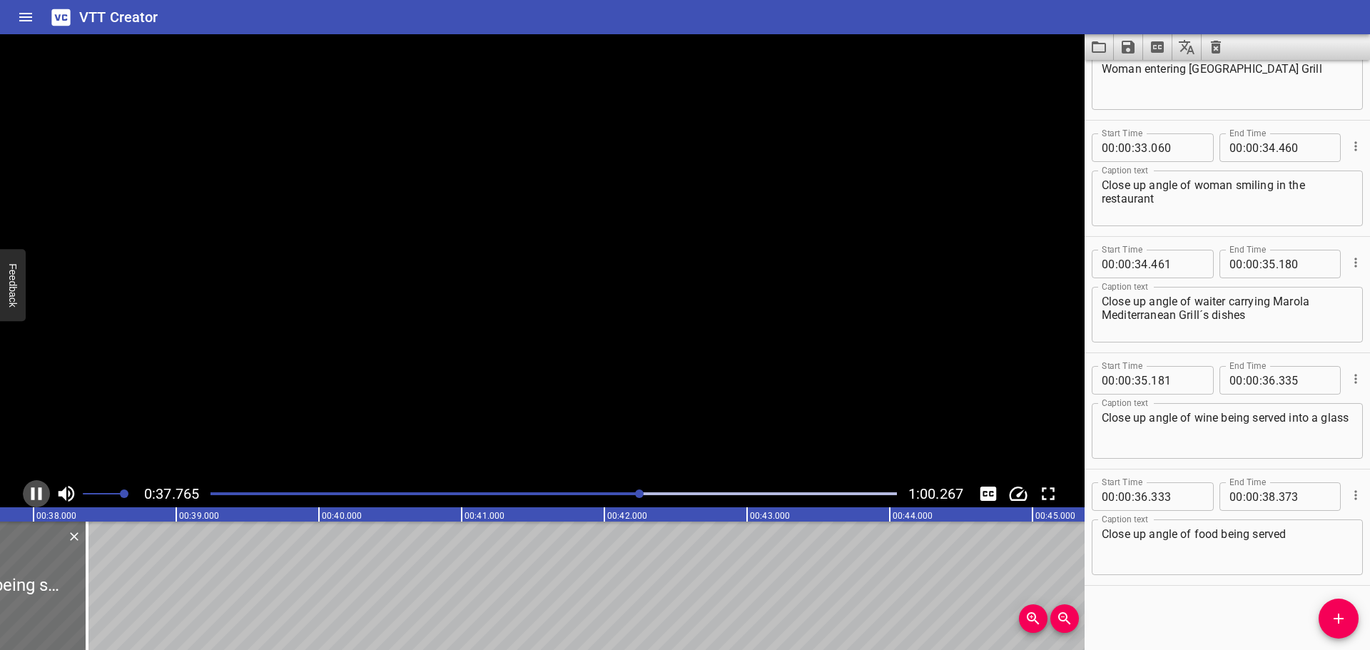
click at [38, 493] on icon "Play/Pause" at bounding box center [36, 493] width 21 height 21
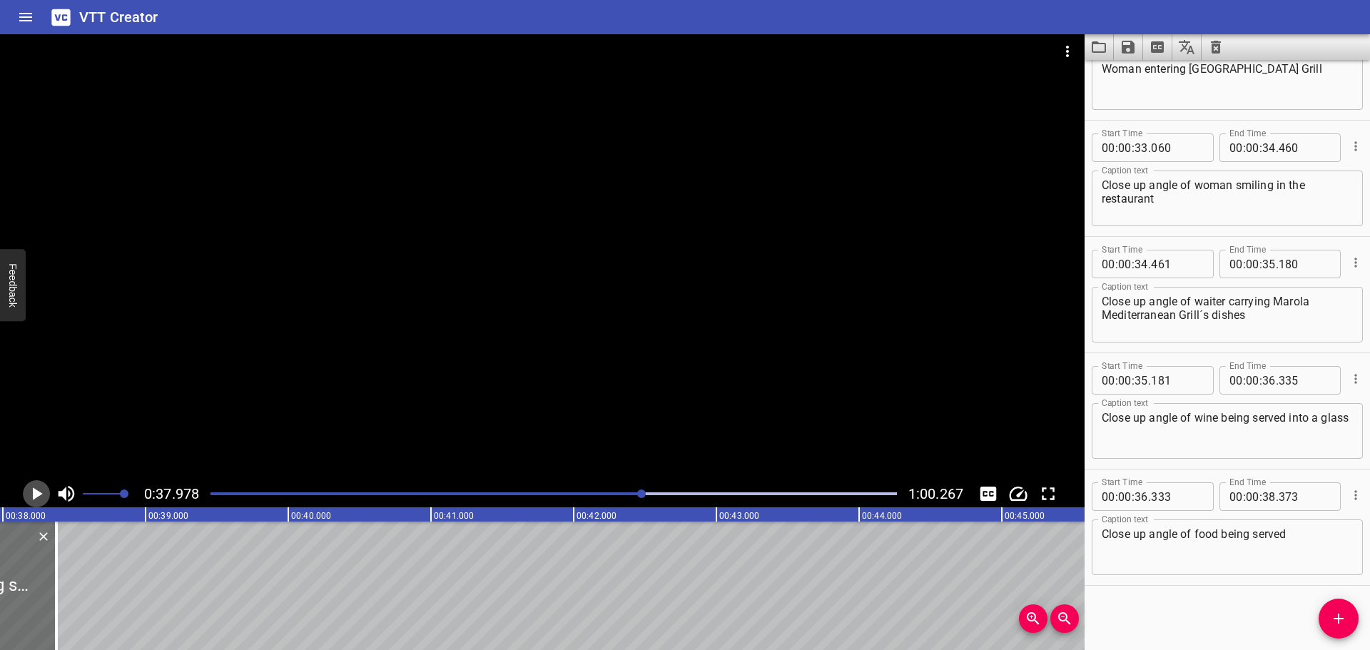
click at [38, 493] on icon "Play/Pause" at bounding box center [38, 493] width 10 height 13
click at [38, 493] on icon "Play/Pause" at bounding box center [36, 493] width 21 height 21
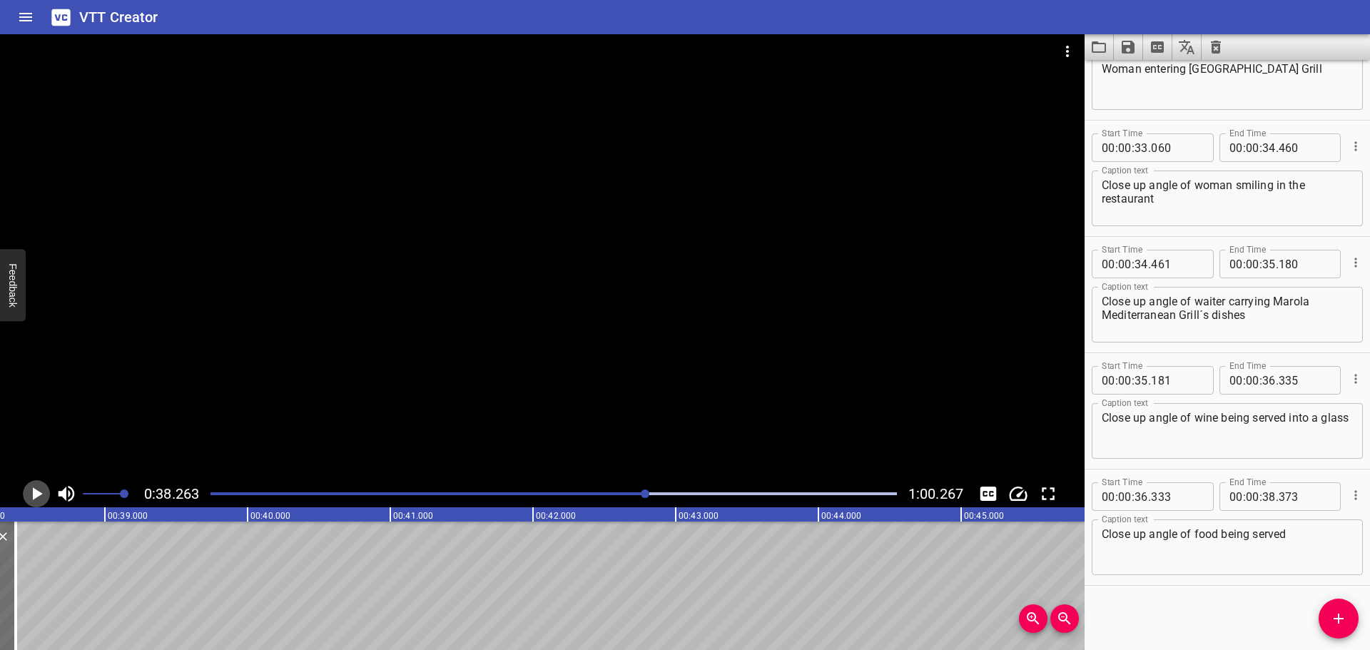
click at [38, 493] on icon "Play/Pause" at bounding box center [38, 493] width 10 height 13
click at [38, 493] on icon "Play/Pause" at bounding box center [36, 493] width 21 height 21
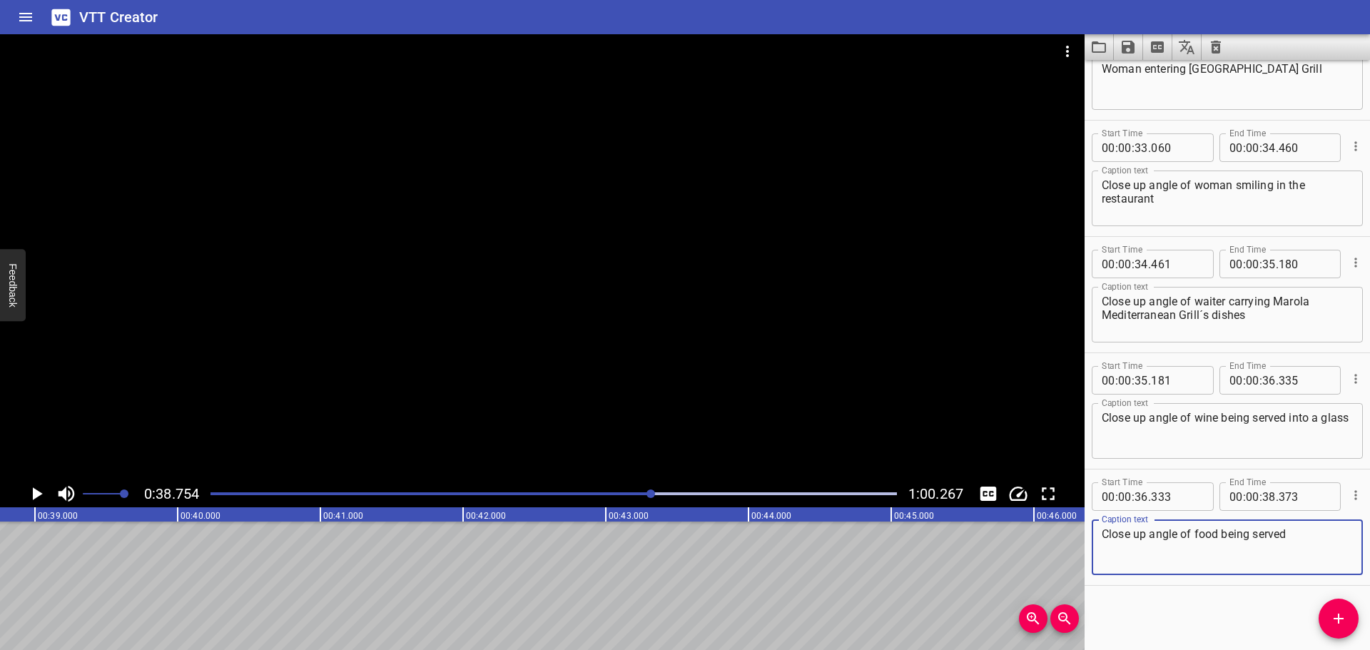
click at [1308, 537] on textarea "Close up angle of food being served" at bounding box center [1227, 547] width 251 height 41
type textarea "Close up angle of food being served in the table"
click at [619, 489] on div at bounding box center [554, 494] width 704 height 20
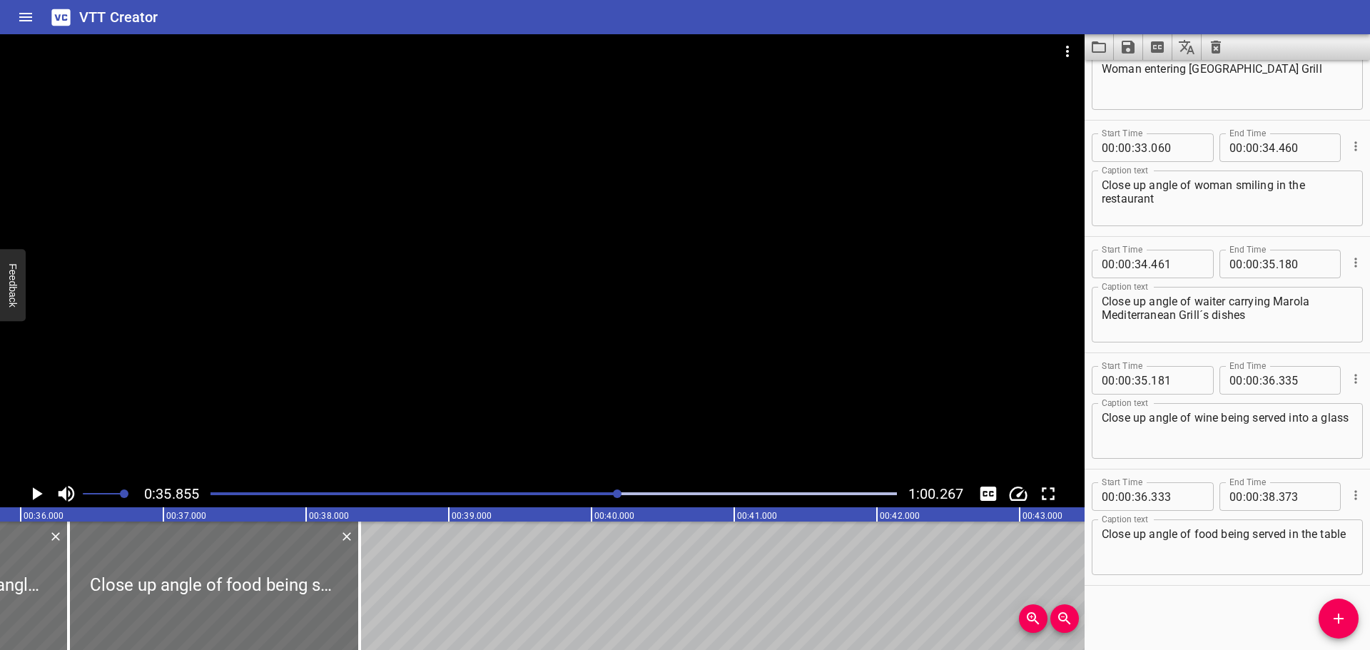
click at [31, 494] on icon "Play/Pause" at bounding box center [36, 493] width 21 height 21
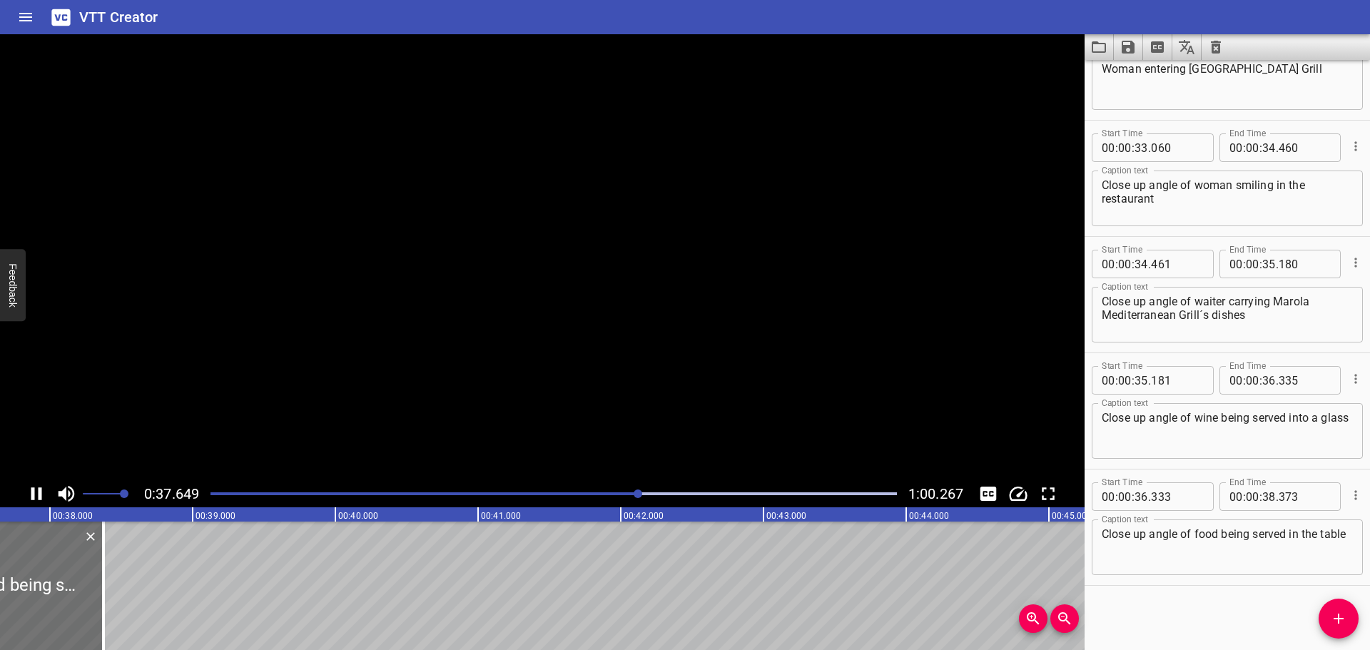
click at [31, 494] on icon "Play/Pause" at bounding box center [36, 493] width 21 height 21
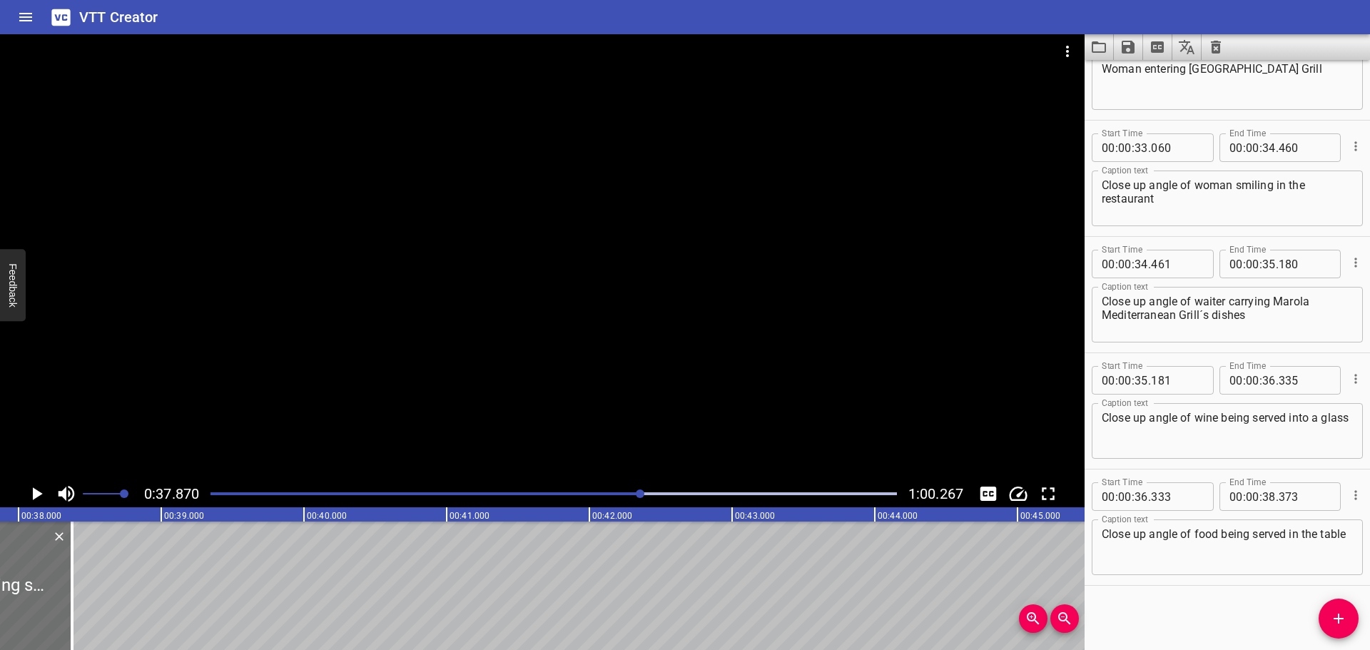
click at [31, 494] on icon "Play/Pause" at bounding box center [36, 493] width 21 height 21
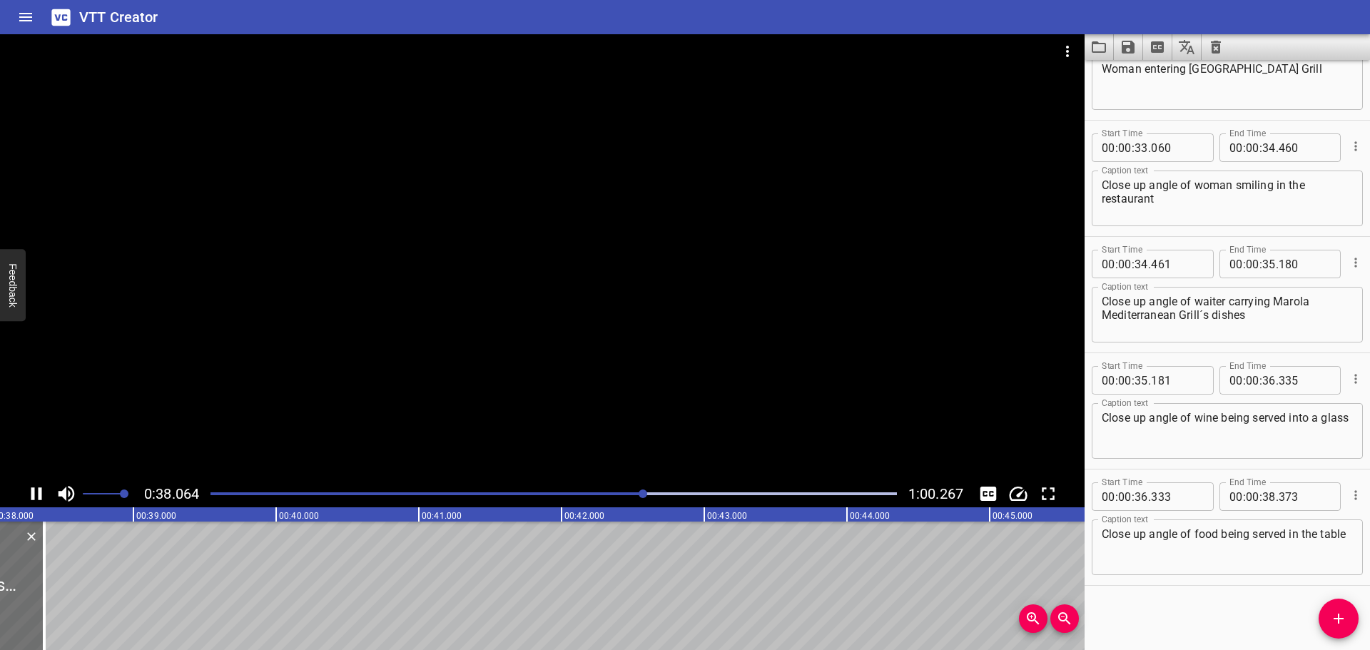
click at [31, 494] on icon "Play/Pause" at bounding box center [36, 493] width 21 height 21
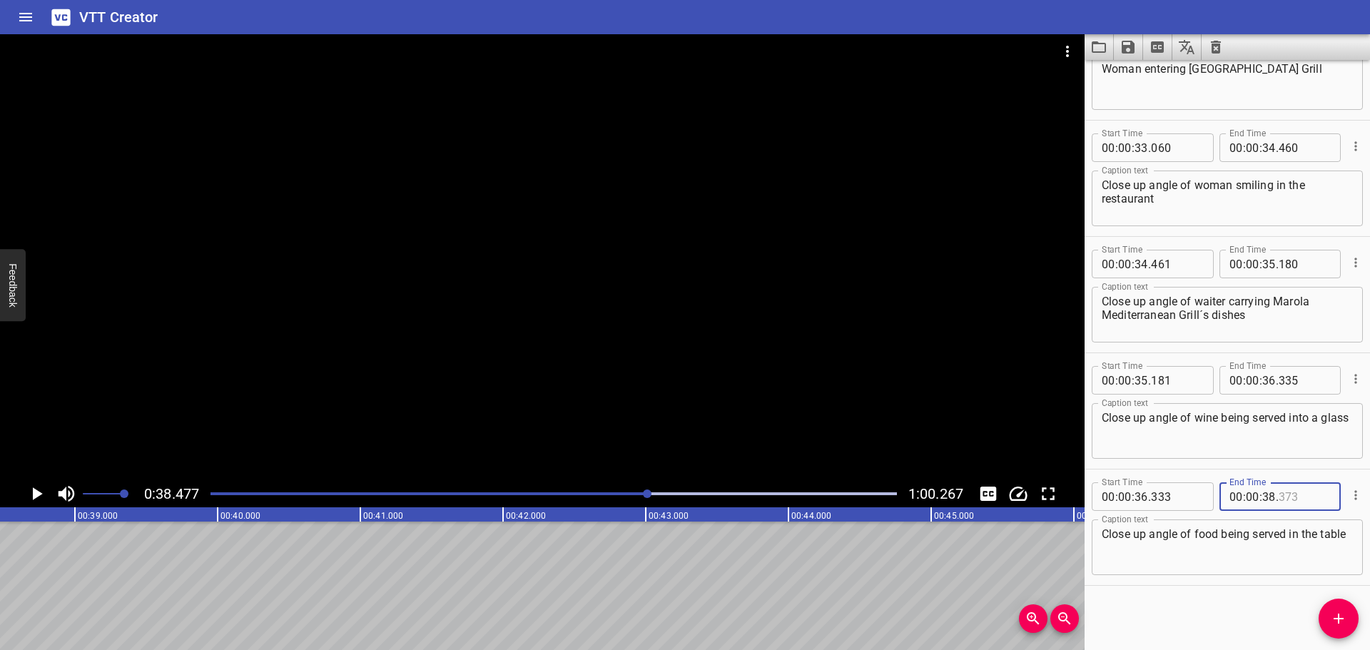
click at [1292, 502] on input "number" at bounding box center [1305, 496] width 52 height 29
type input "470"
click at [1250, 619] on div "Start Time 00 : 00 : 00 . 000 Start Time End Time 00 : 00 : 01 . 029 End Time C…" at bounding box center [1227, 355] width 285 height 590
click at [1327, 617] on span "Add Cue" at bounding box center [1339, 618] width 40 height 17
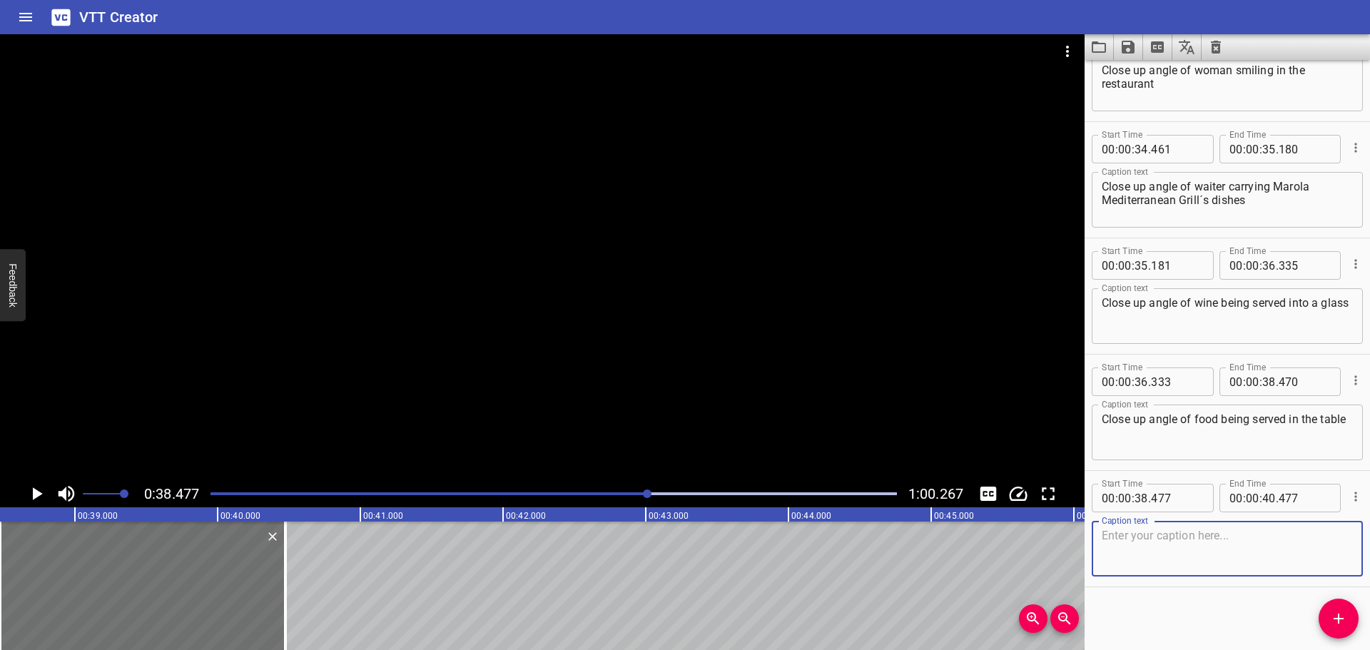
scroll to position [2850, 0]
click at [1197, 495] on input "number" at bounding box center [1177, 496] width 52 height 29
type input "471"
click at [1162, 589] on div "Start Time 00 : 00 : 00 . 000 Start Time End Time 00 : 00 : 01 . 029 End Time C…" at bounding box center [1227, 355] width 285 height 590
click at [1292, 515] on div "Caption text Caption text" at bounding box center [1227, 546] width 271 height 64
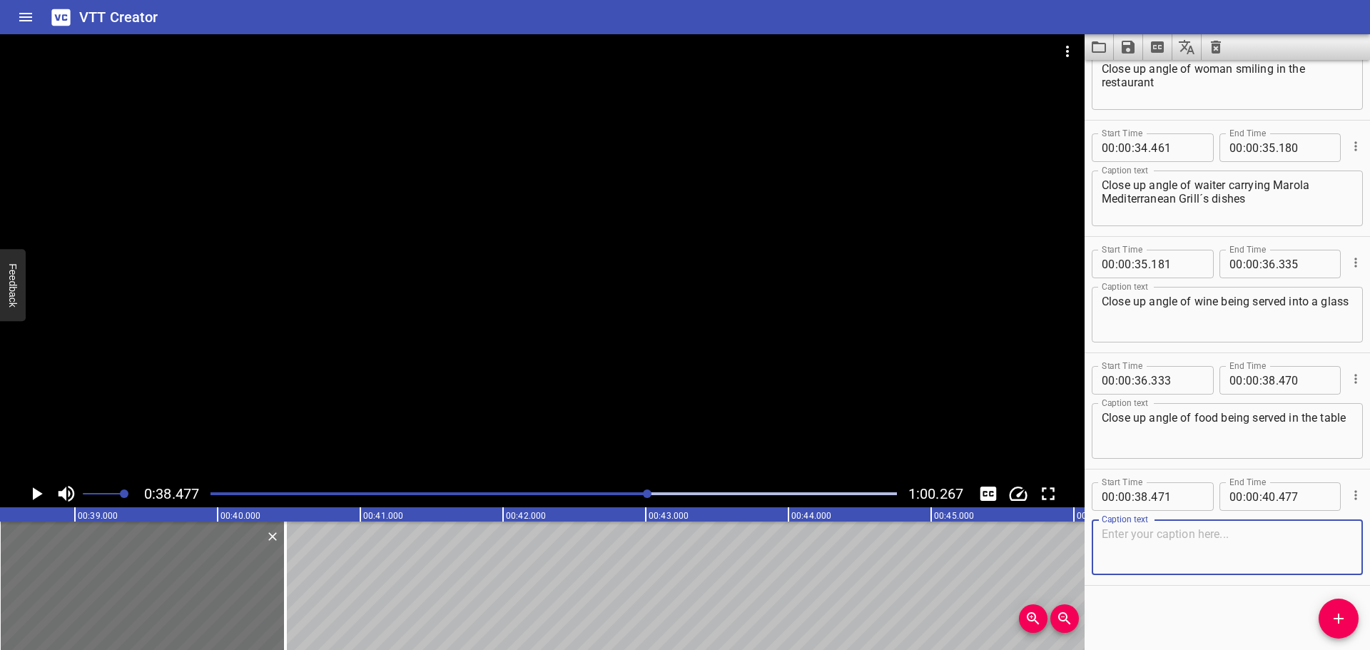
click at [1285, 537] on textarea at bounding box center [1227, 547] width 251 height 41
type textarea "Woman enjoying her wine glass"
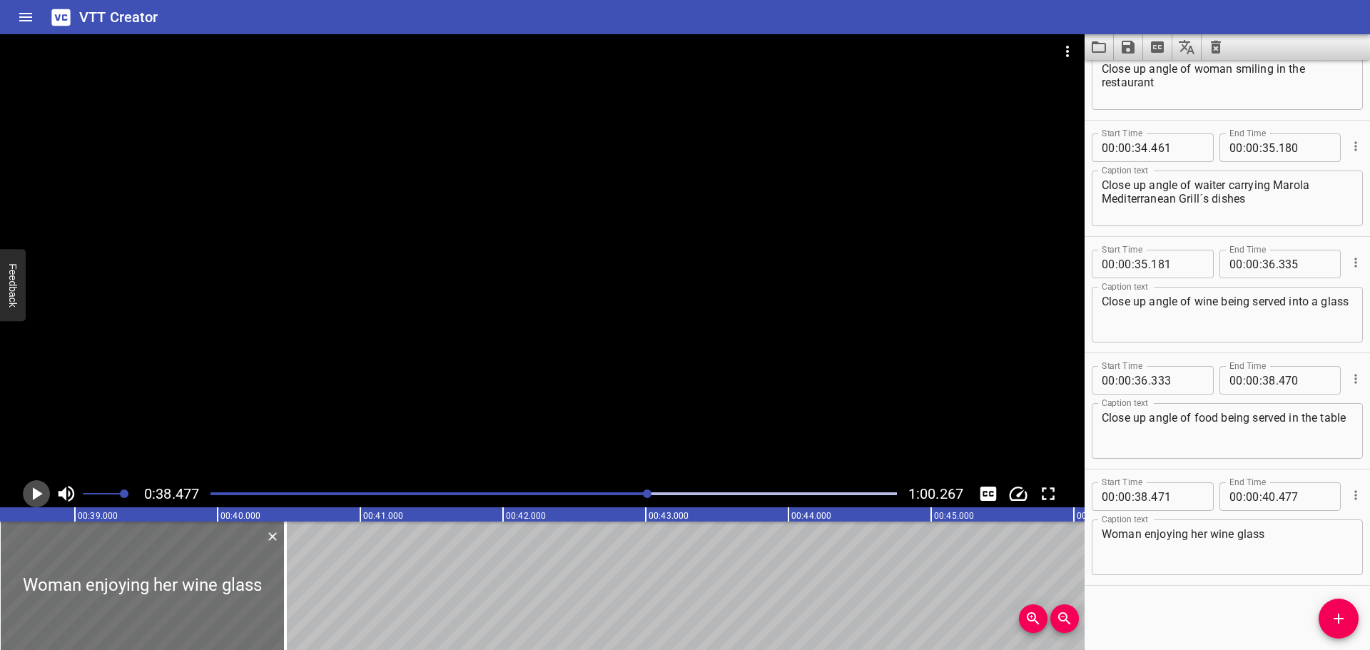
click at [31, 492] on icon "Play/Pause" at bounding box center [36, 493] width 21 height 21
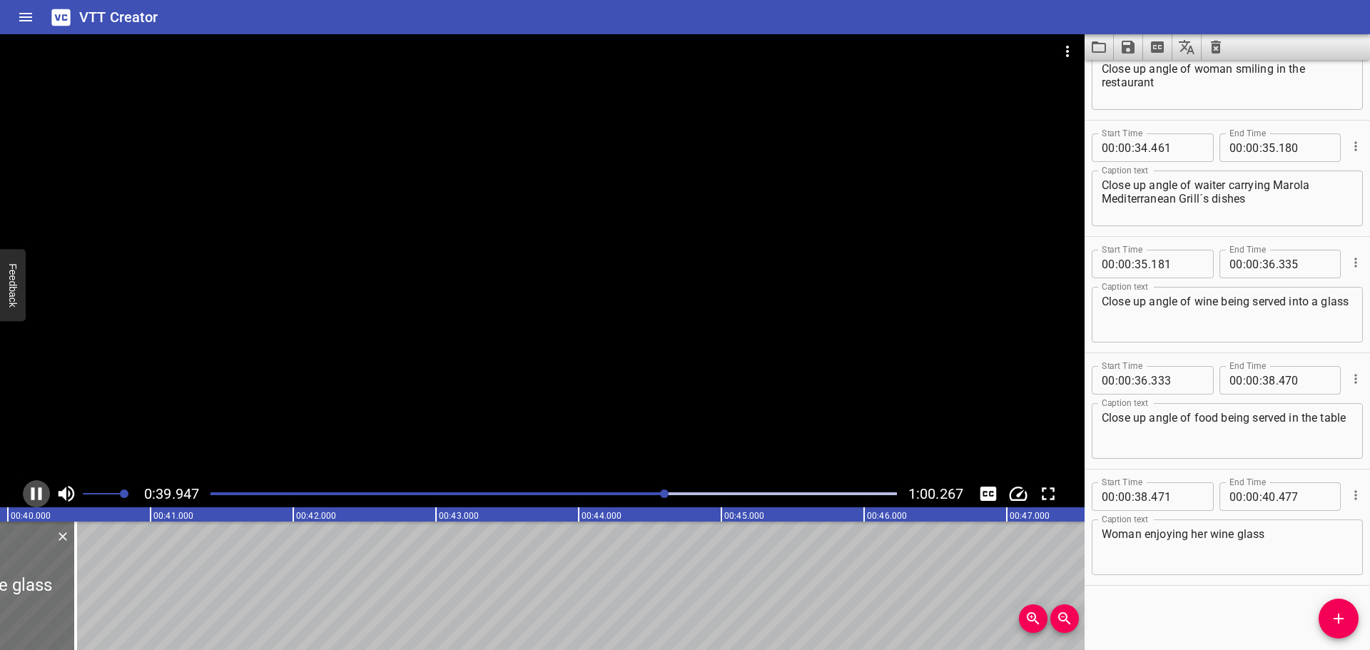
click at [31, 492] on icon "Play/Pause" at bounding box center [36, 493] width 11 height 13
click at [654, 491] on div at bounding box center [554, 494] width 704 height 20
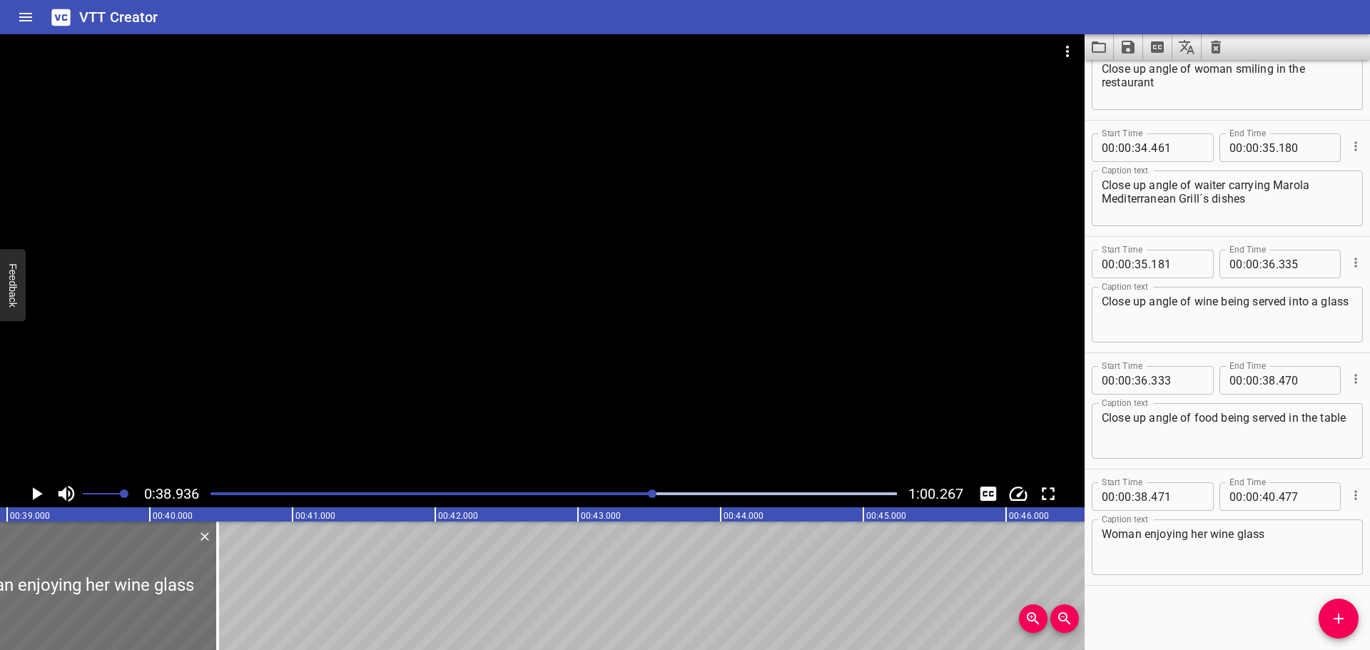
scroll to position [0, 5557]
click at [41, 495] on icon "Play/Pause" at bounding box center [38, 493] width 10 height 13
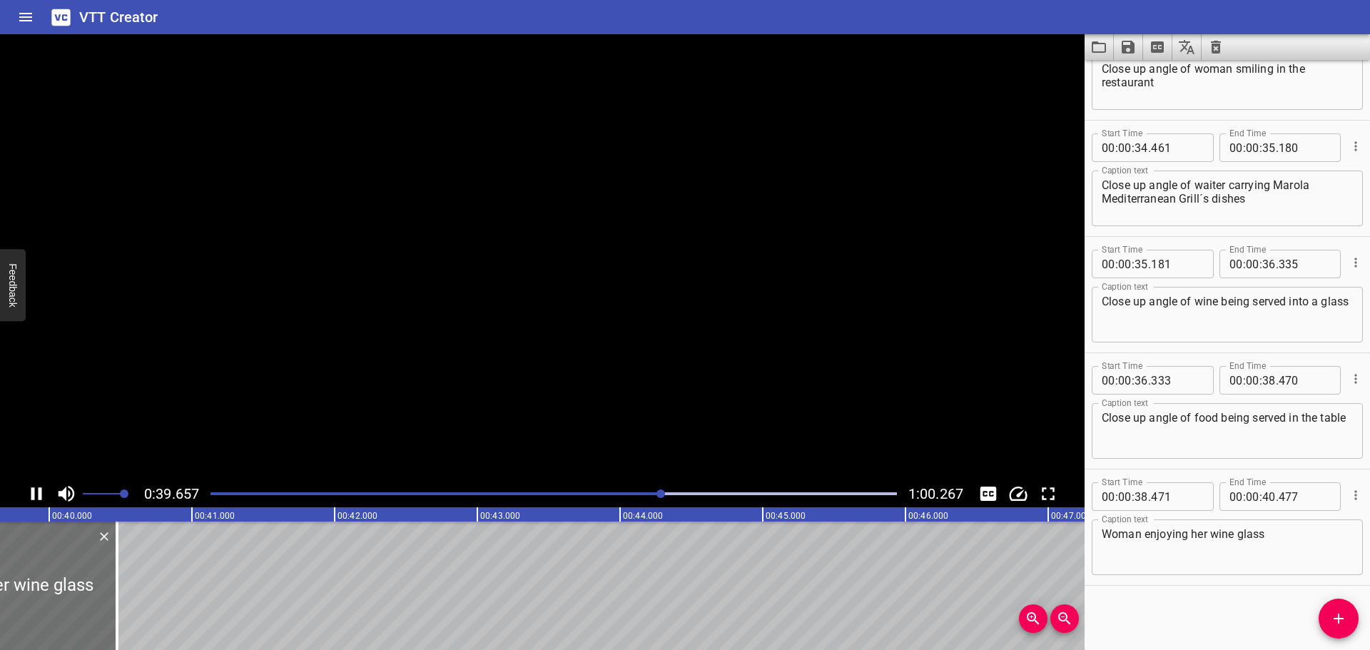
click at [41, 495] on icon "Play/Pause" at bounding box center [36, 493] width 11 height 13
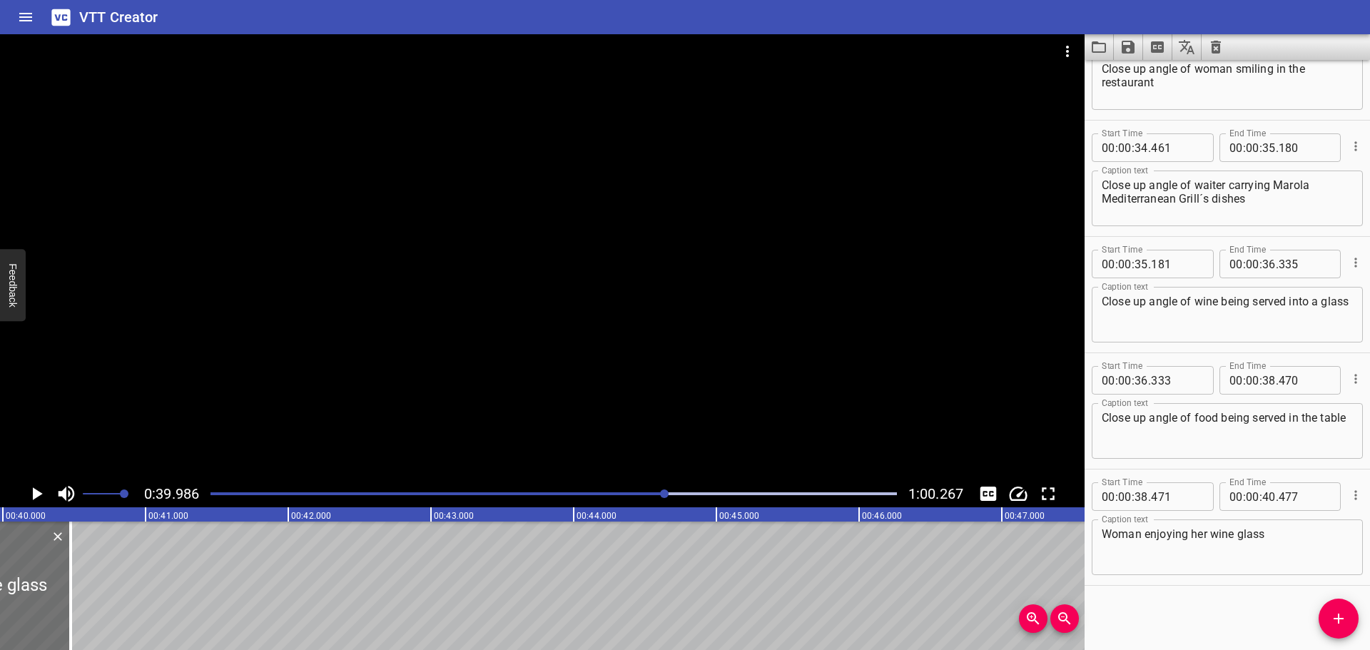
scroll to position [0, 5707]
click at [652, 491] on div at bounding box center [554, 494] width 704 height 20
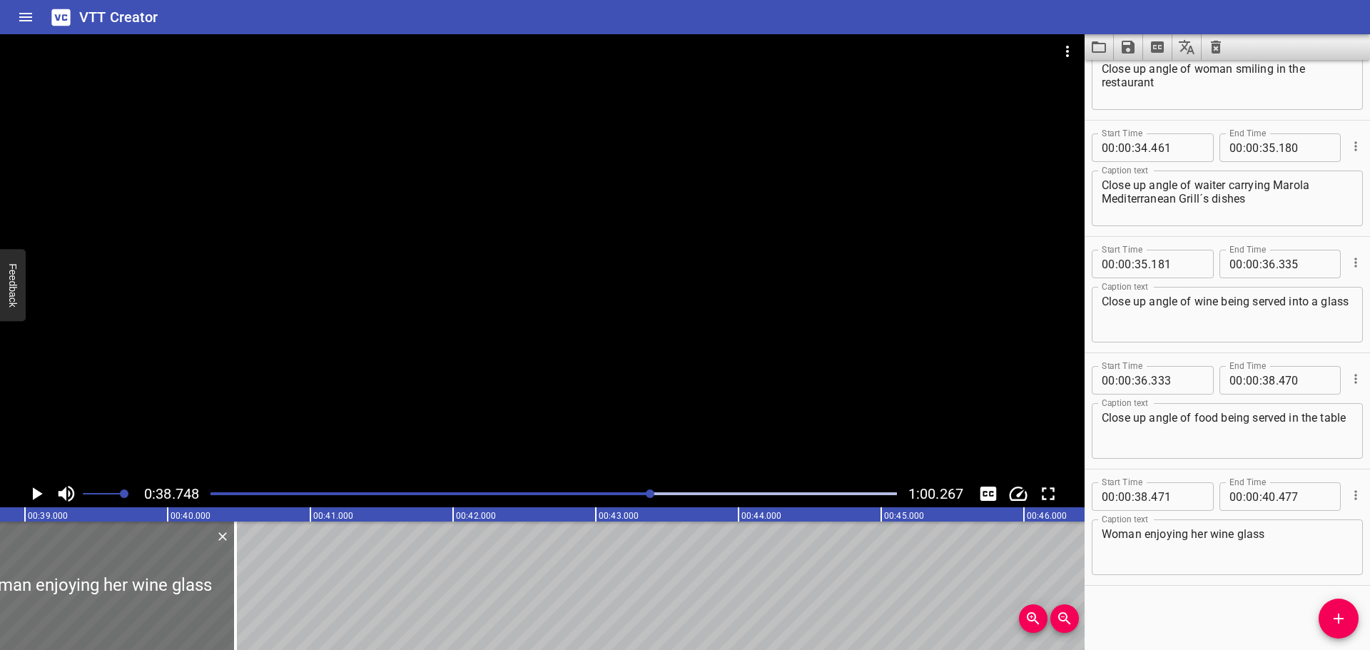
scroll to position [0, 5531]
click at [31, 492] on icon "Play/Pause" at bounding box center [36, 493] width 21 height 21
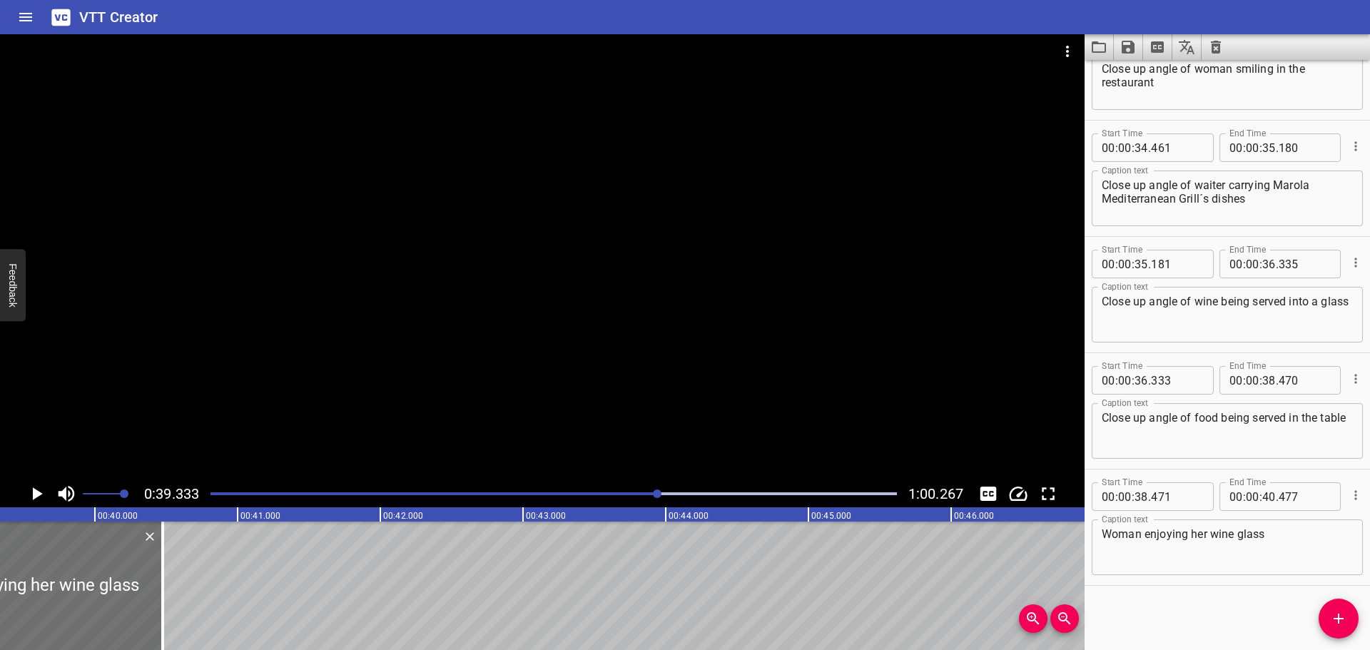
click at [31, 492] on icon "Play/Pause" at bounding box center [36, 493] width 21 height 21
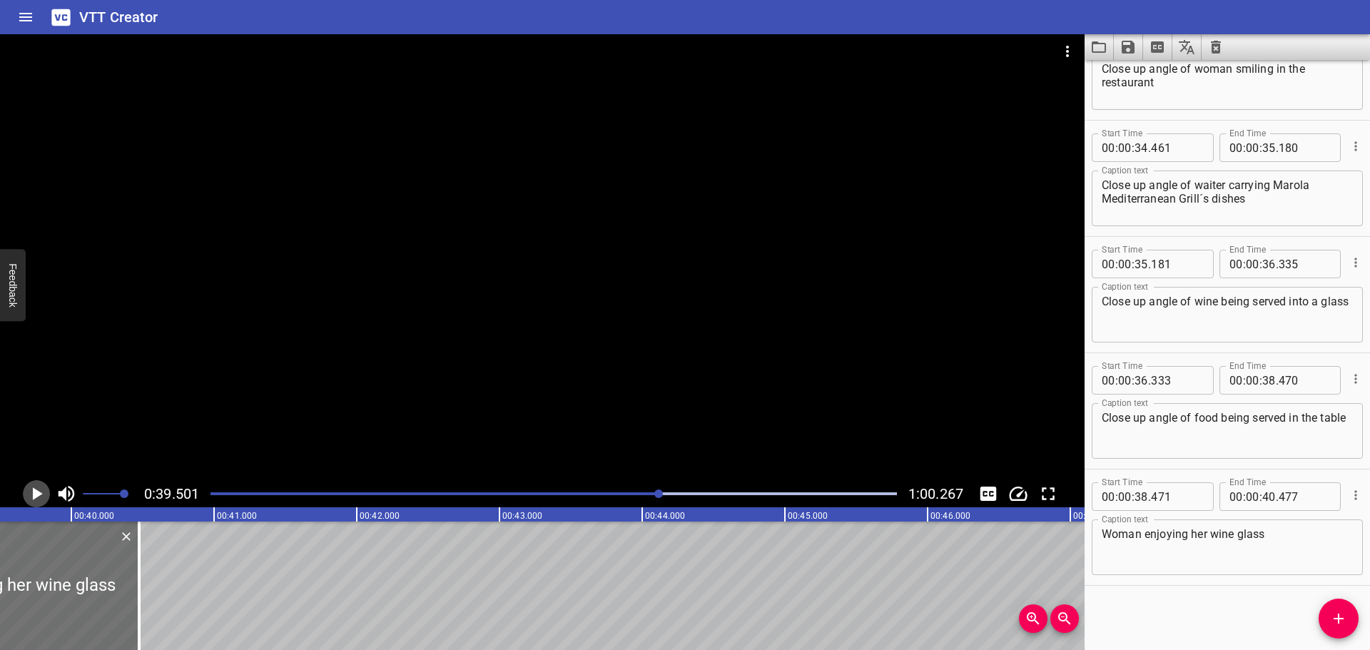
click at [31, 492] on icon "Play/Pause" at bounding box center [36, 493] width 21 height 21
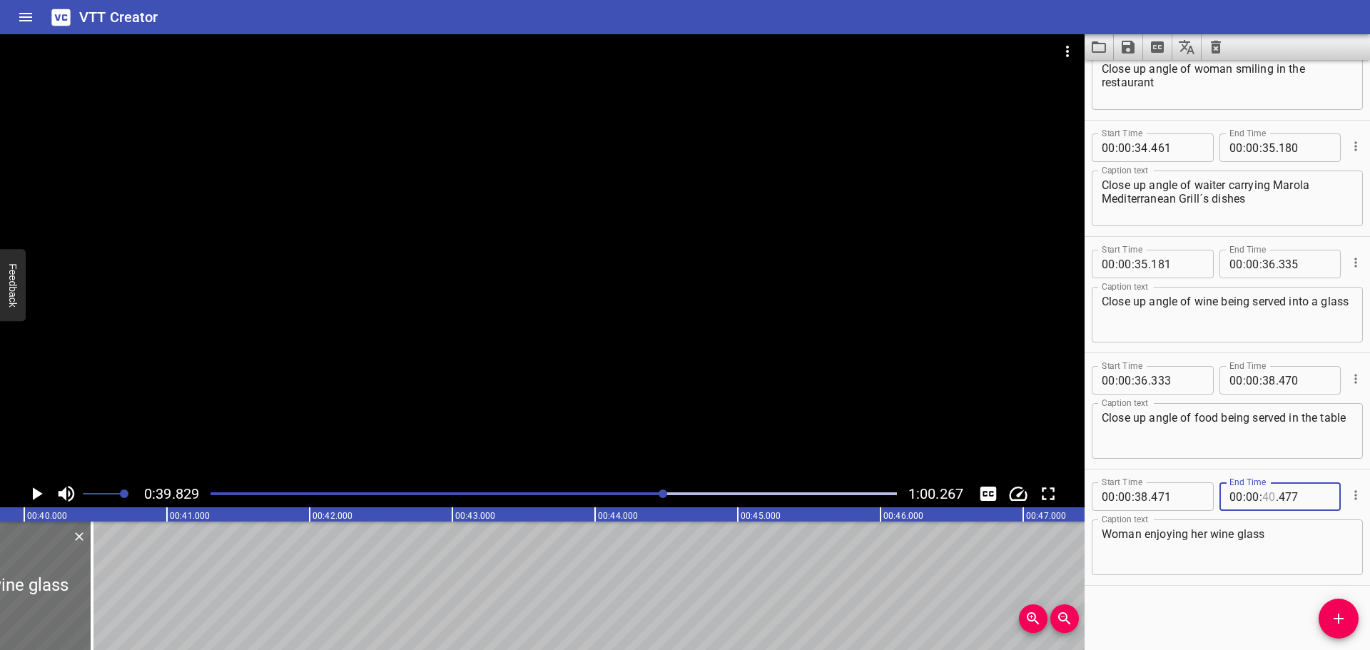
click at [1262, 491] on input "number" at bounding box center [1269, 496] width 14 height 29
type input "39"
type input "820"
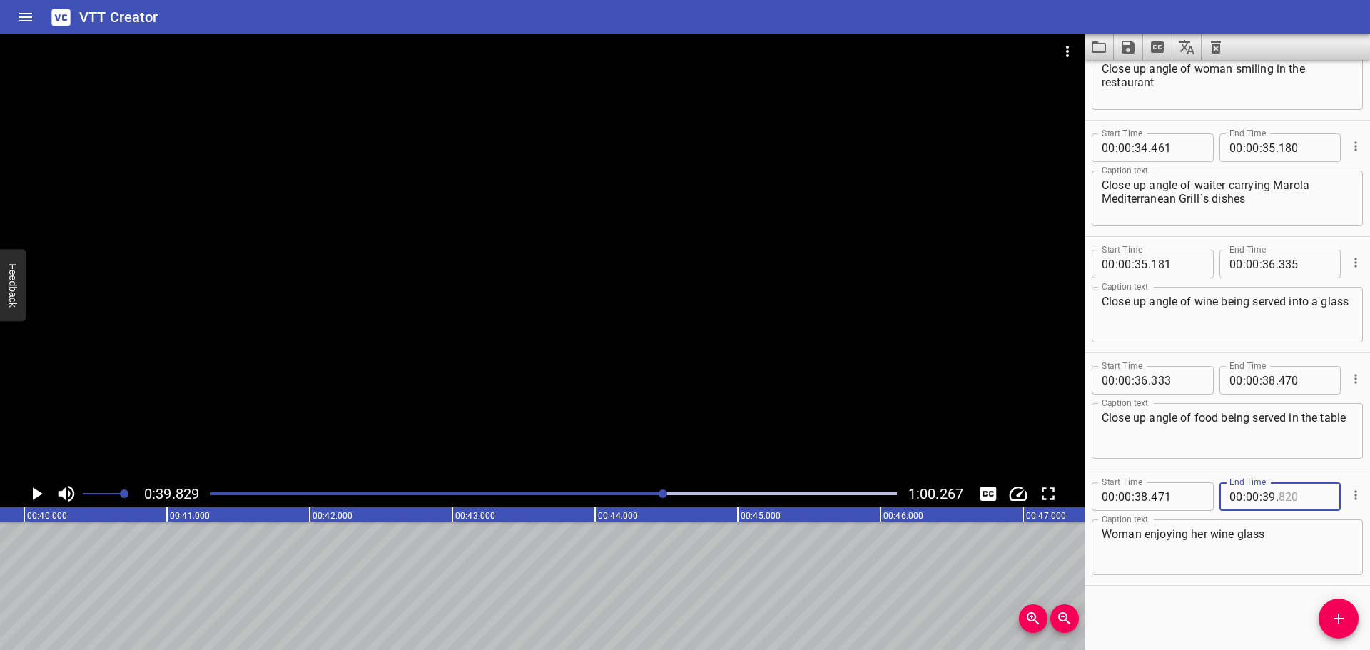
type input "3"
type input "820"
type input "39"
click at [1216, 602] on div "Start Time 00 : 00 : 00 . 000 Start Time End Time 00 : 00 : 01 . 029 End Time C…" at bounding box center [1227, 355] width 285 height 590
click at [1327, 613] on span "Add Cue" at bounding box center [1339, 618] width 40 height 17
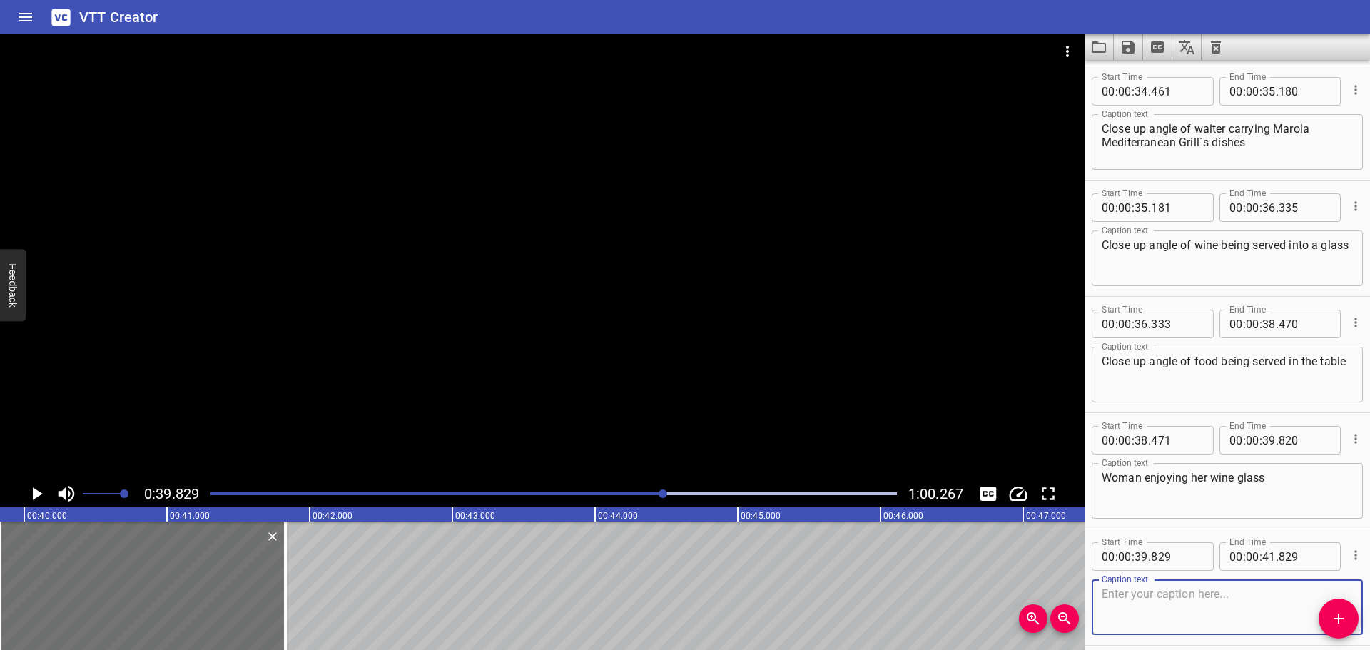
scroll to position [2967, 0]
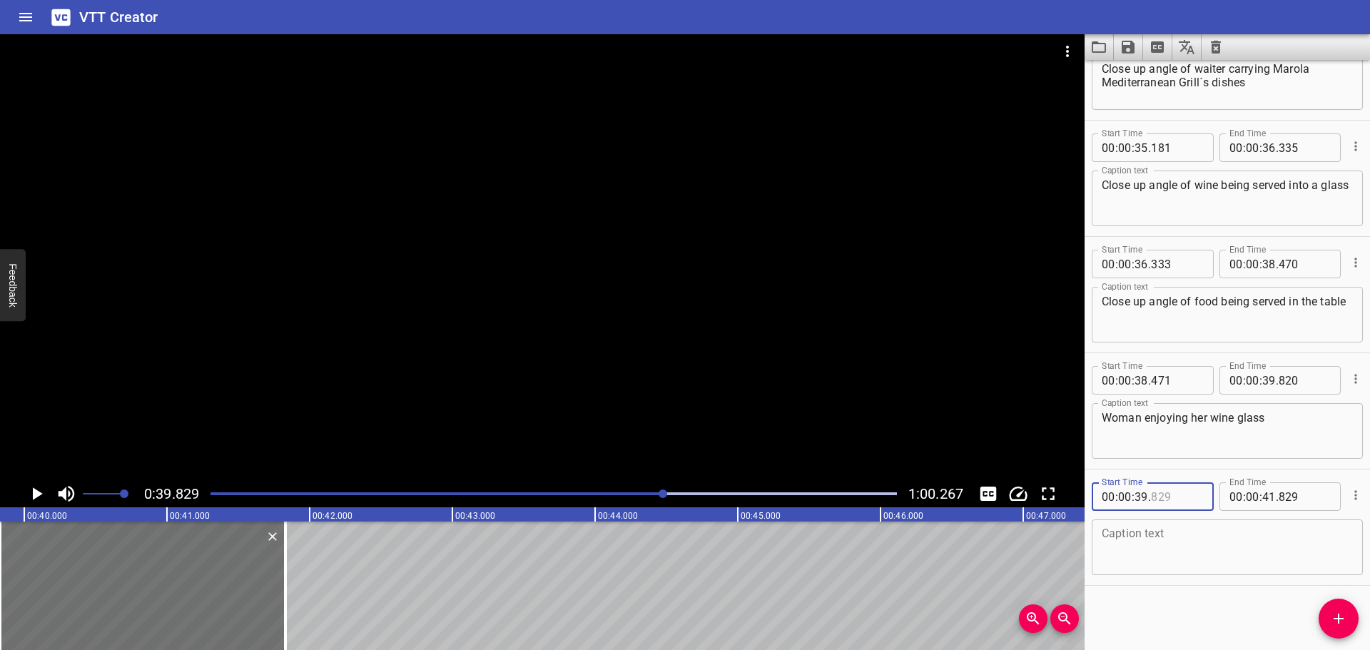
click at [1186, 493] on input "number" at bounding box center [1177, 496] width 52 height 29
type input "820"
click at [32, 500] on icon "Play/Pause" at bounding box center [36, 493] width 21 height 21
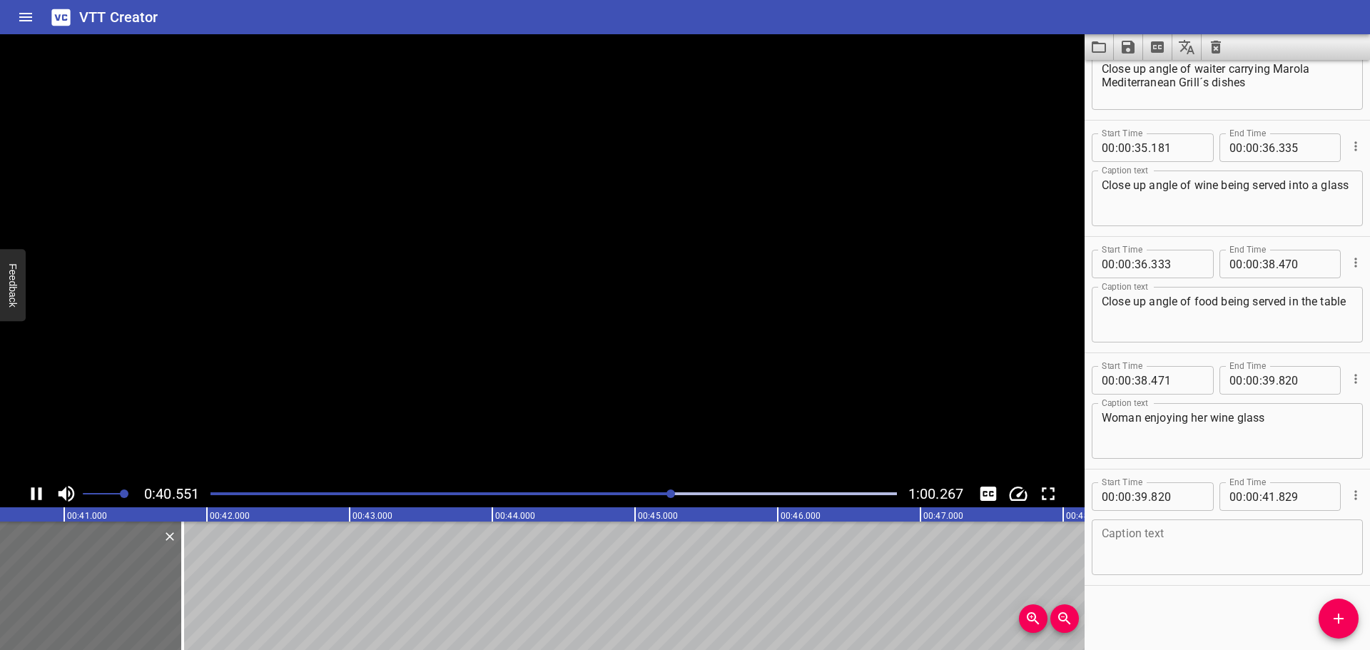
click at [32, 500] on icon "Play/Pause" at bounding box center [36, 493] width 21 height 21
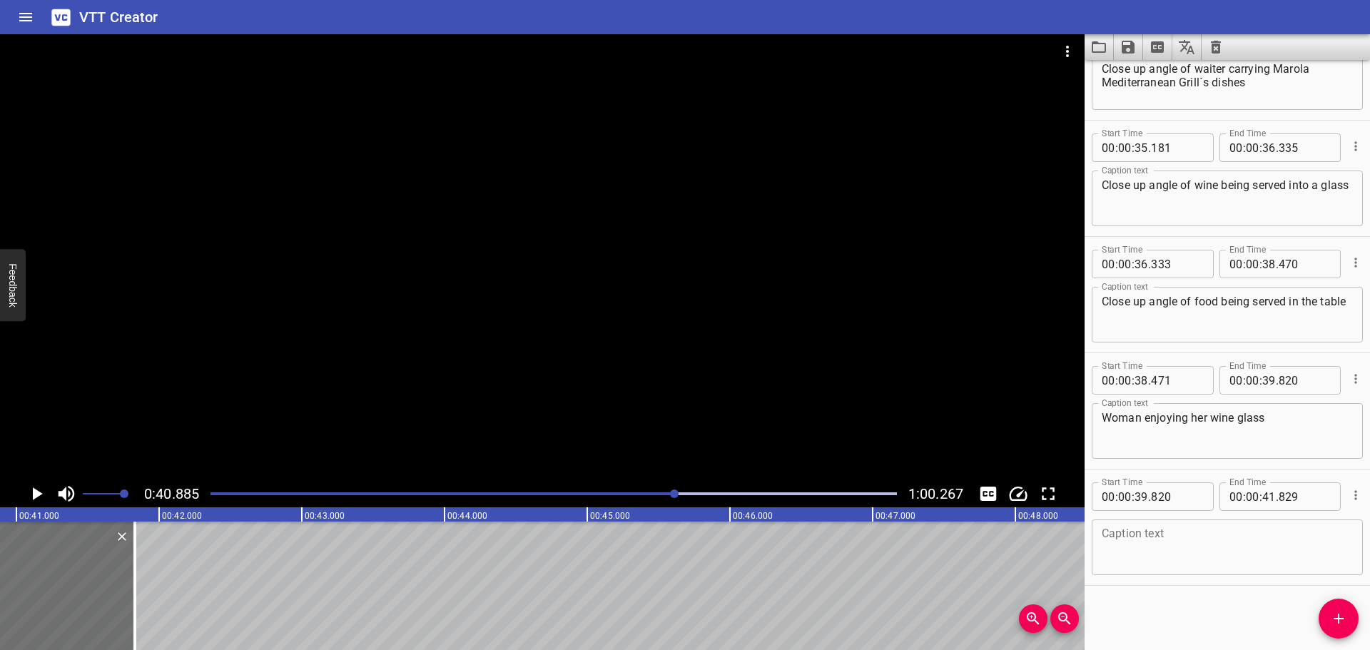
click at [634, 498] on div at bounding box center [554, 494] width 704 height 20
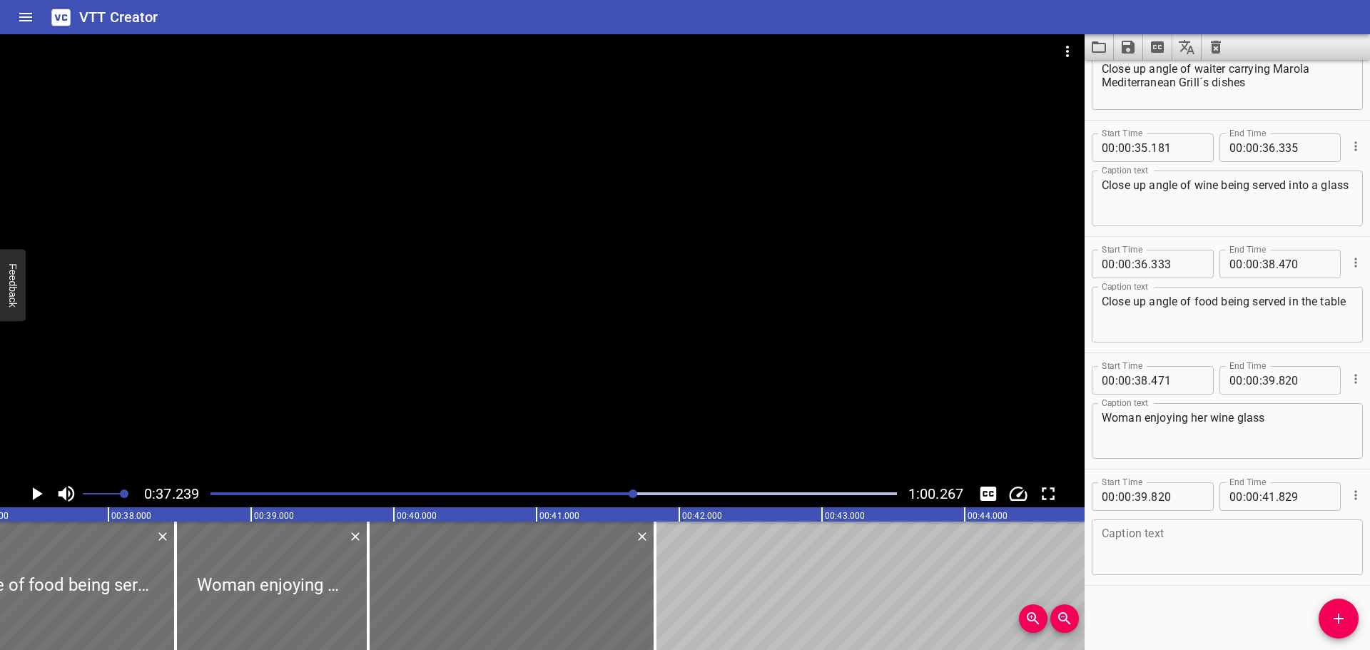
click at [33, 497] on icon "Play/Pause" at bounding box center [38, 493] width 10 height 13
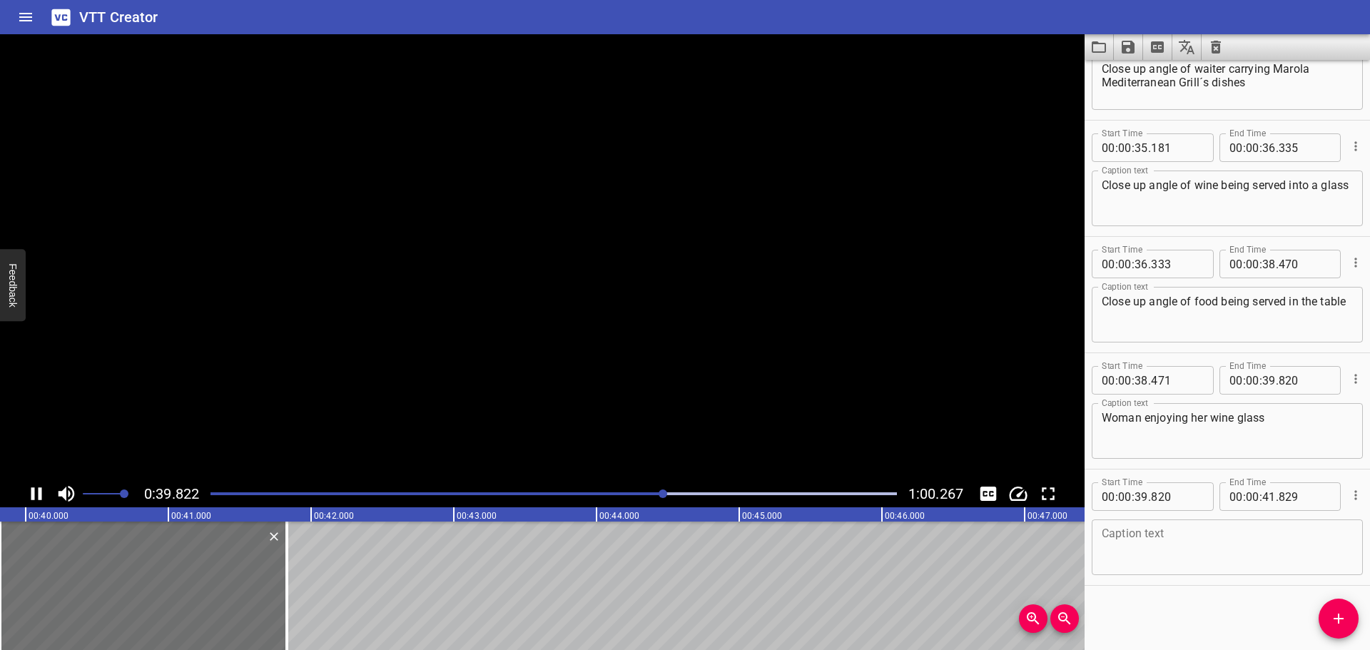
click at [33, 497] on icon "Play/Pause" at bounding box center [36, 493] width 11 height 13
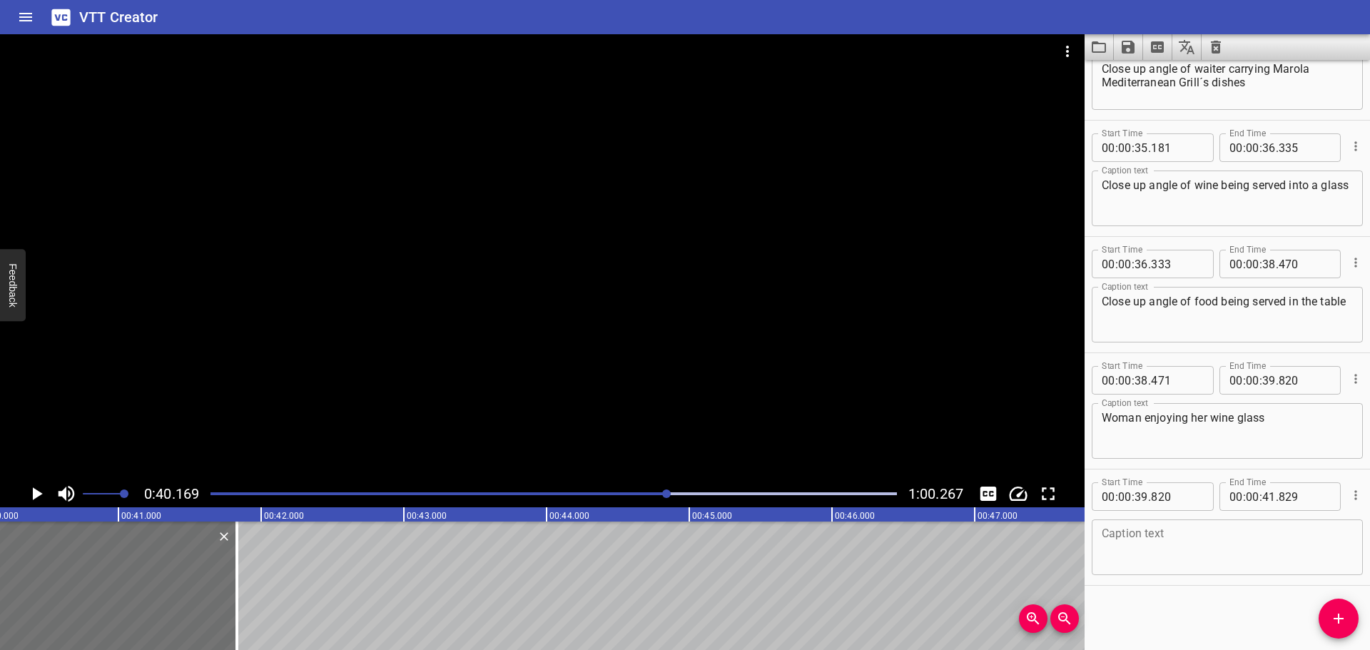
click at [609, 494] on div "Play progress" at bounding box center [325, 493] width 687 height 3
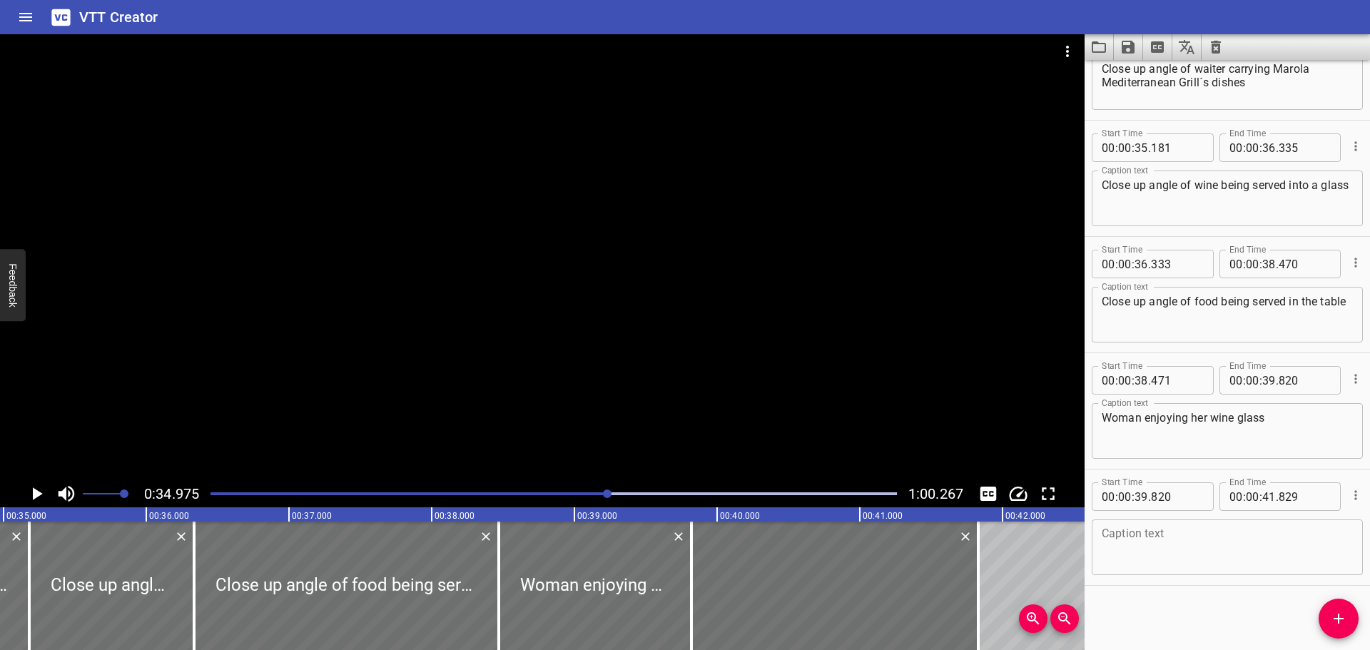
click at [24, 491] on button "Play/Pause" at bounding box center [36, 493] width 27 height 27
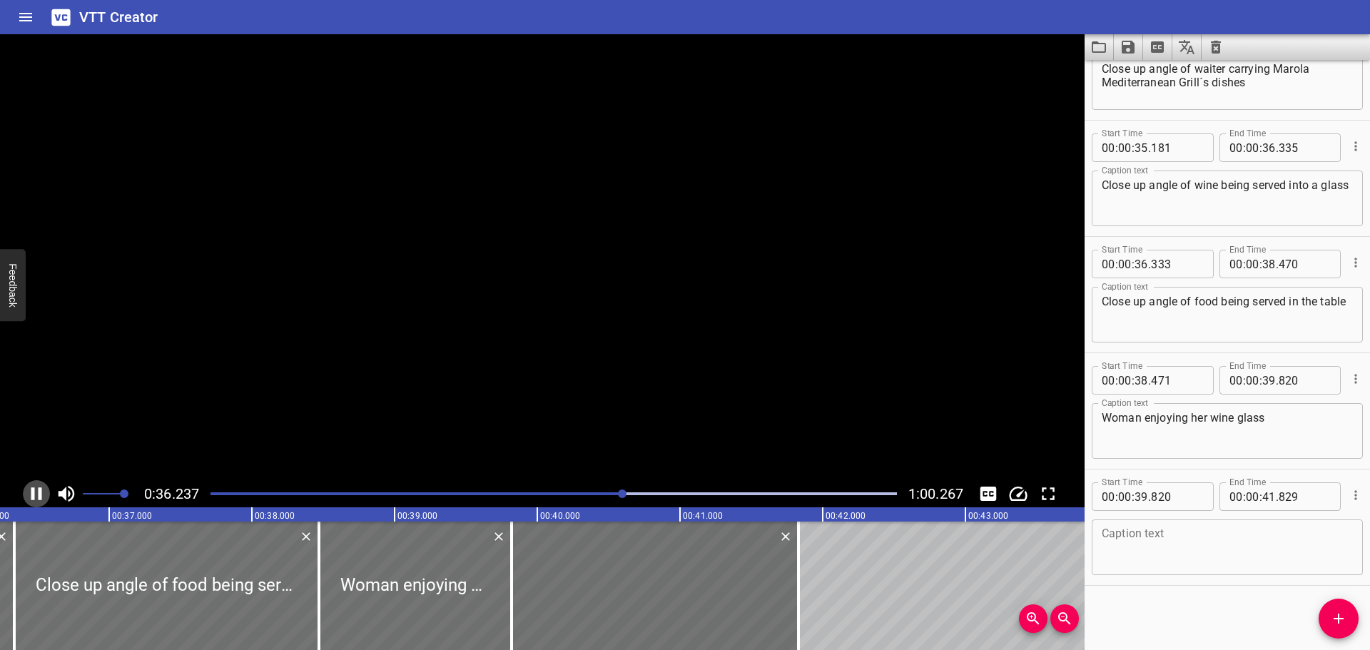
click at [24, 491] on button "Play/Pause" at bounding box center [36, 493] width 27 height 27
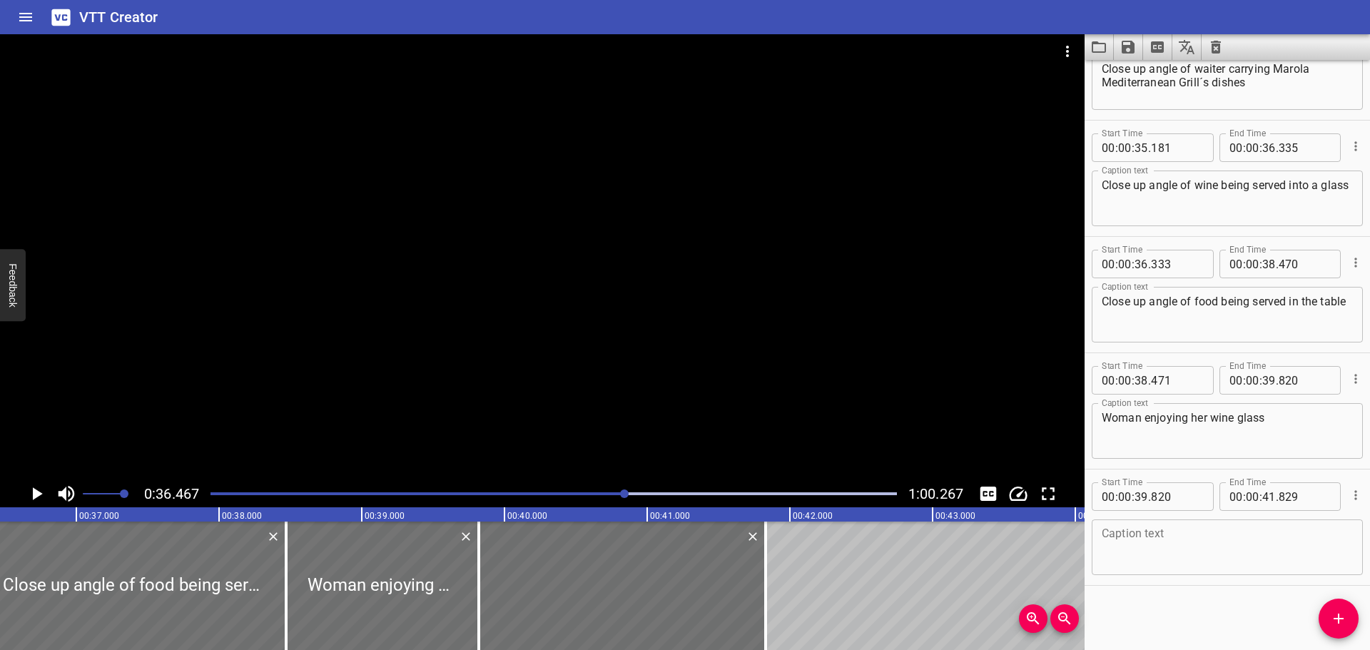
click at [24, 491] on button "Play/Pause" at bounding box center [36, 493] width 27 height 27
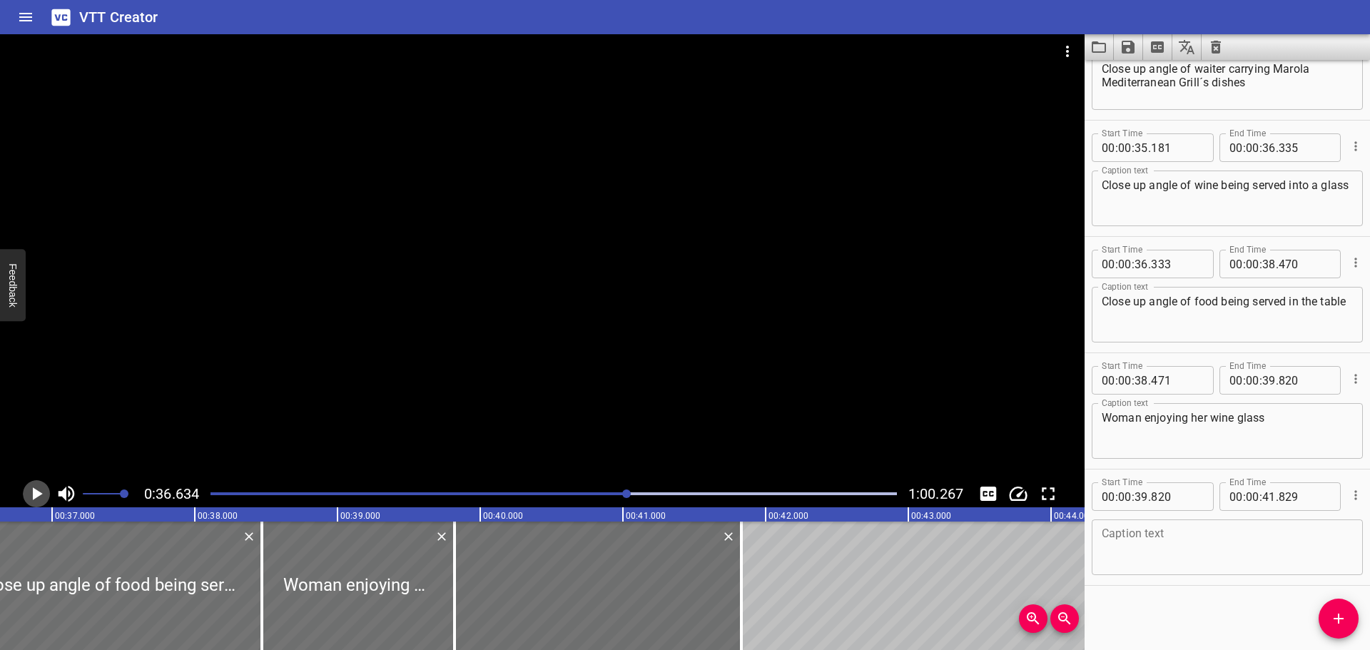
click at [24, 491] on button "Play/Pause" at bounding box center [36, 493] width 27 height 27
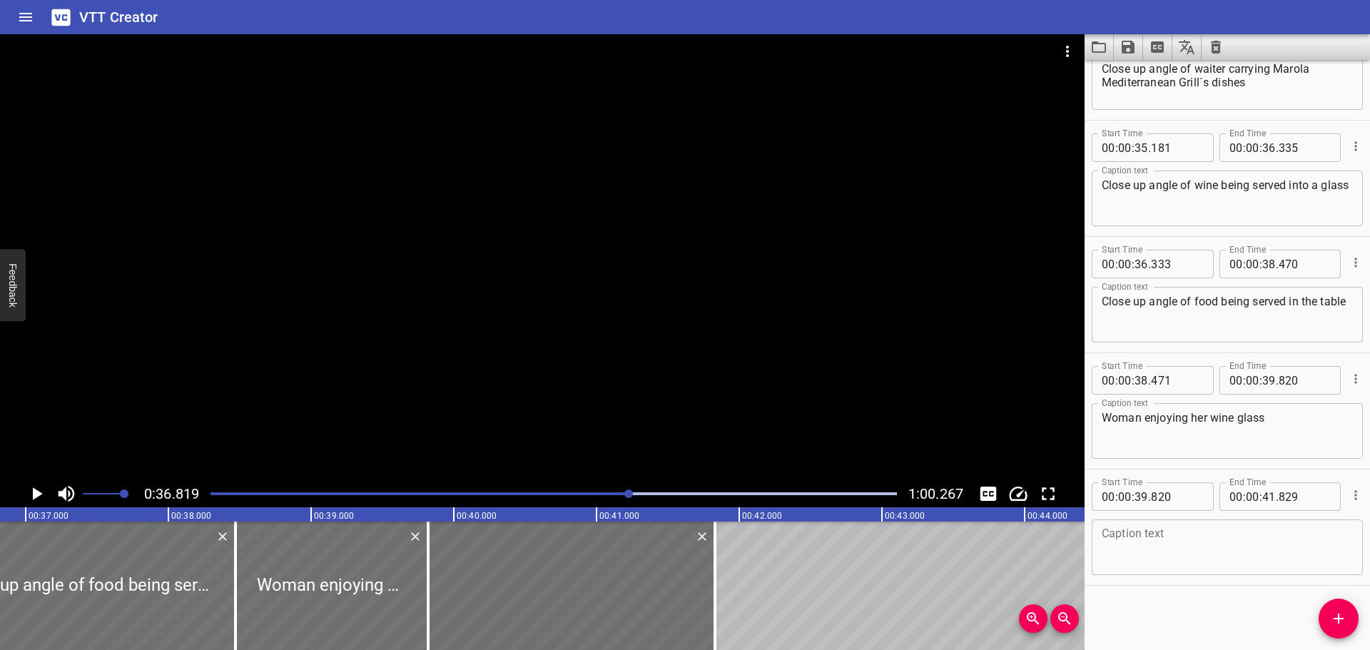
click at [24, 491] on button "Play/Pause" at bounding box center [36, 493] width 27 height 27
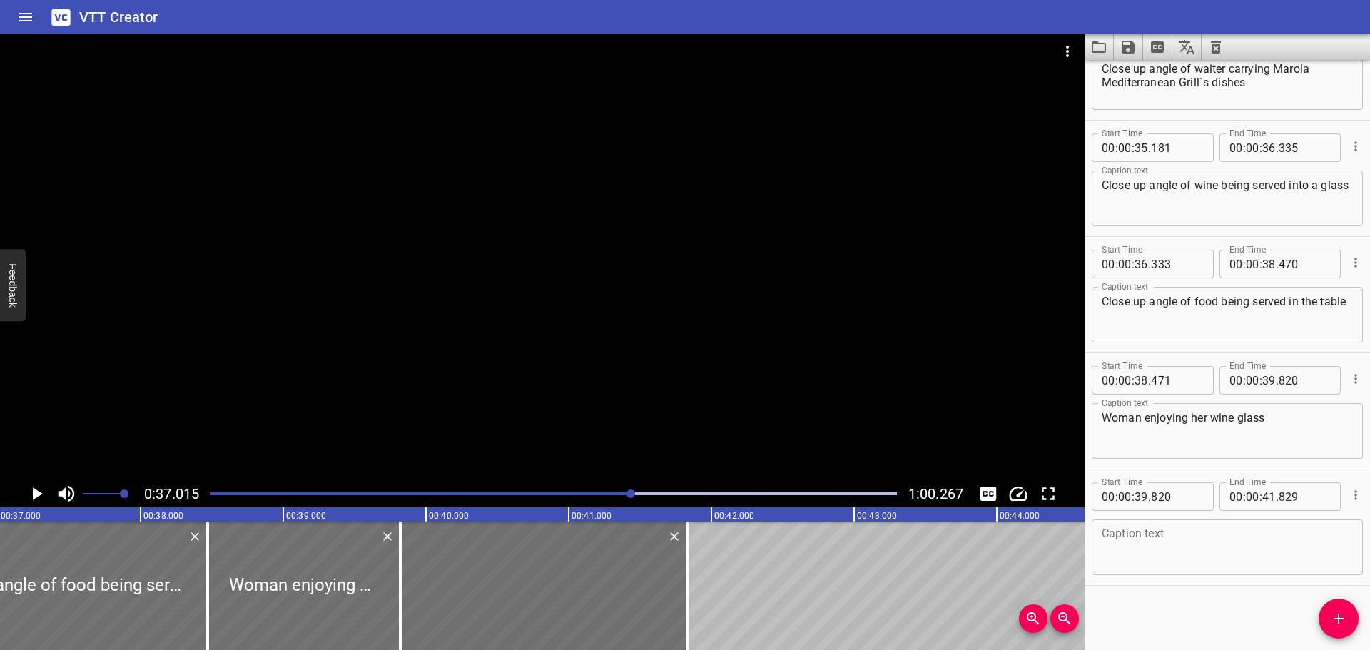
click at [24, 491] on button "Play/Pause" at bounding box center [36, 493] width 27 height 27
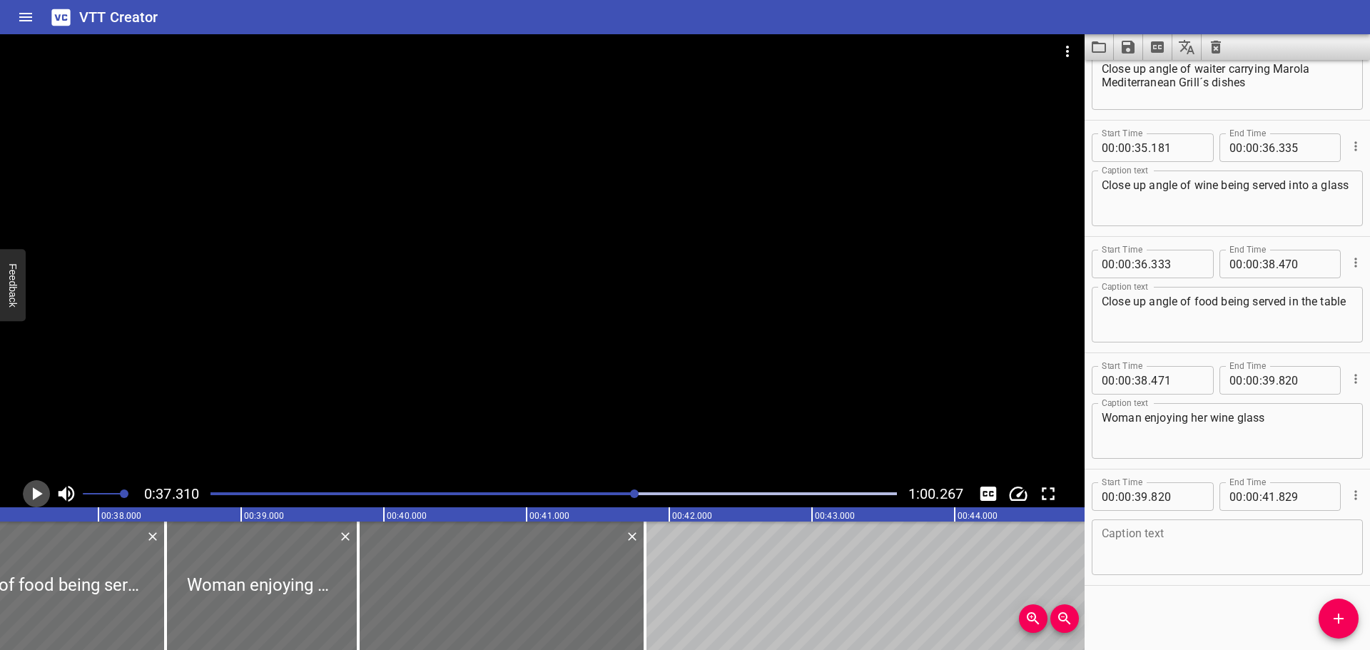
click at [24, 491] on button "Play/Pause" at bounding box center [36, 493] width 27 height 27
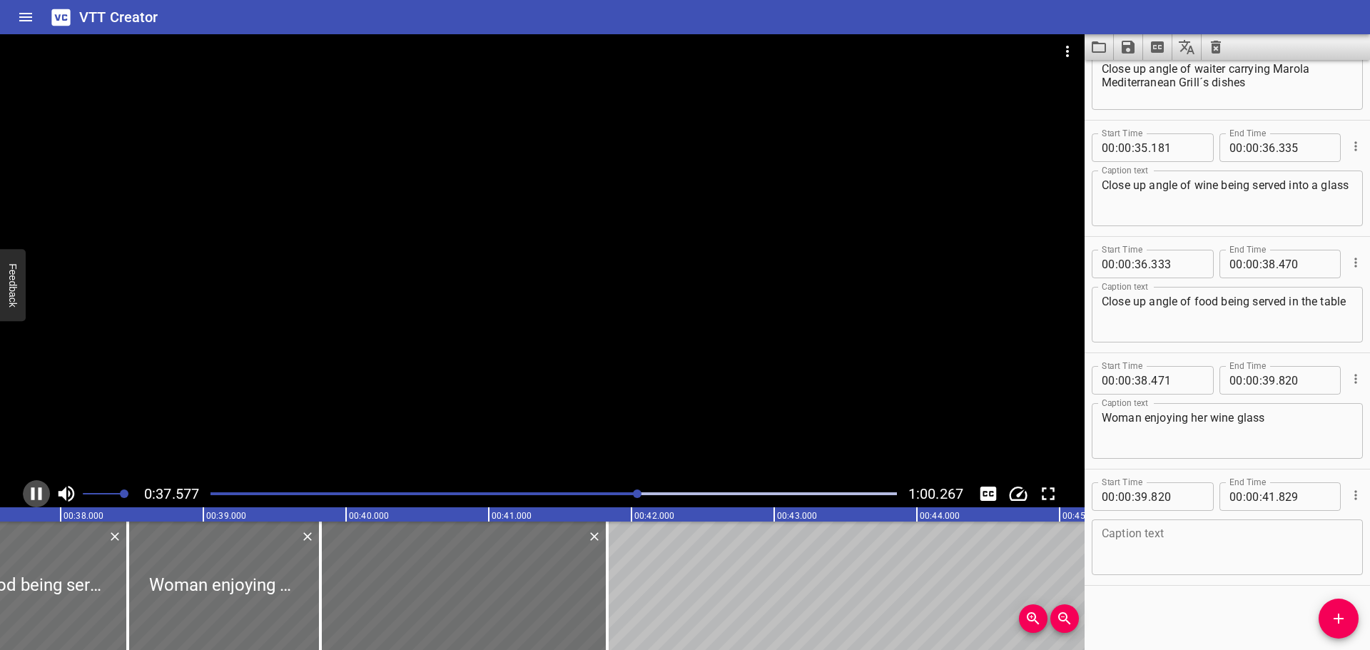
click at [24, 491] on button "Play/Pause" at bounding box center [36, 493] width 27 height 27
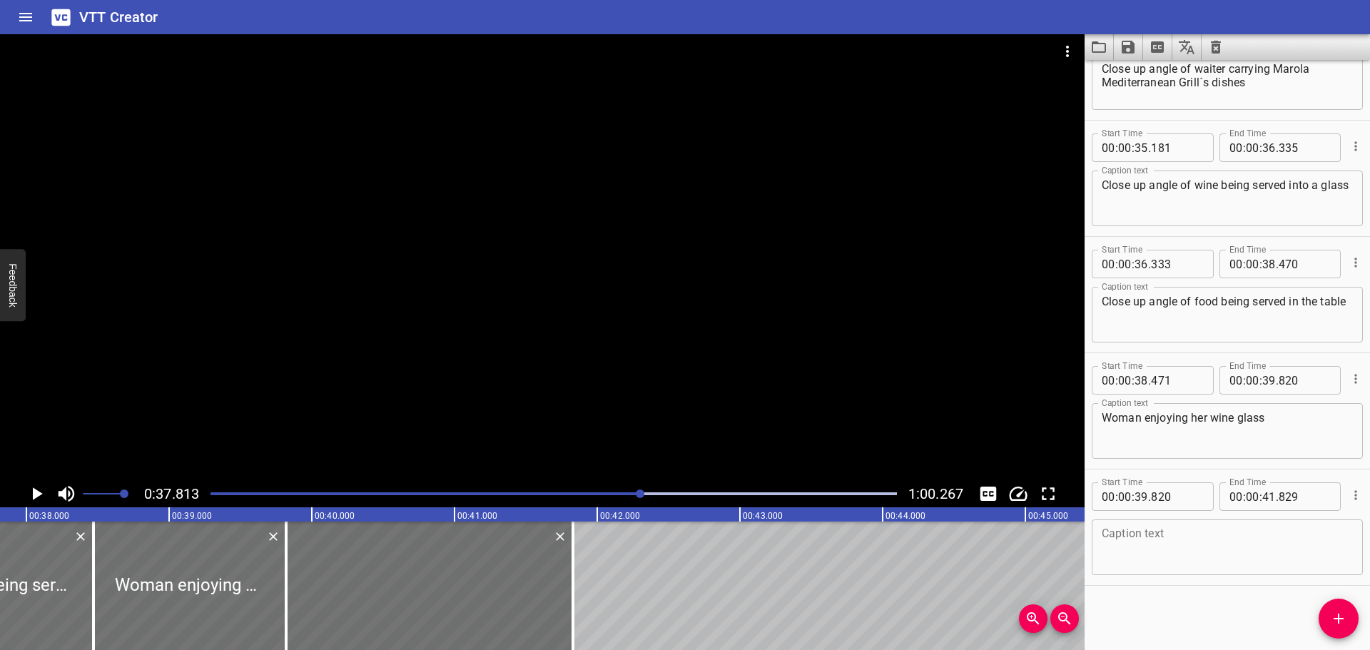
click at [24, 491] on button "Play/Pause" at bounding box center [36, 493] width 27 height 27
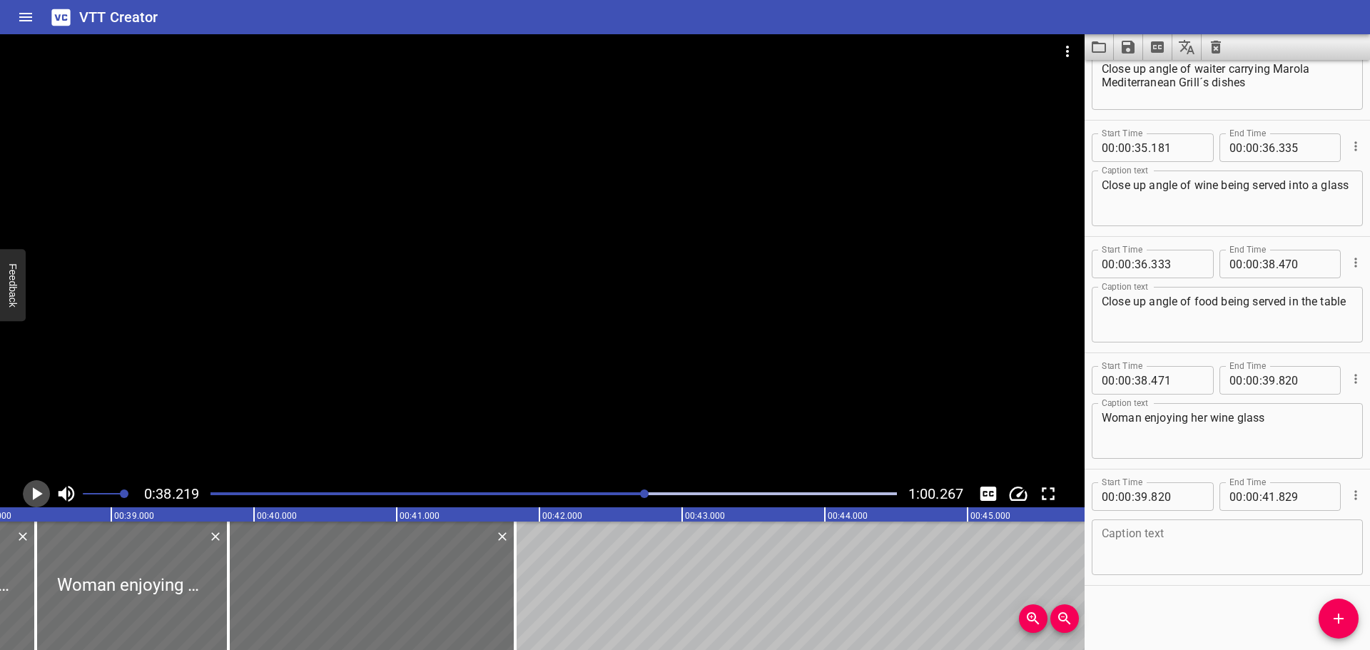
click at [24, 491] on button "Play/Pause" at bounding box center [36, 493] width 27 height 27
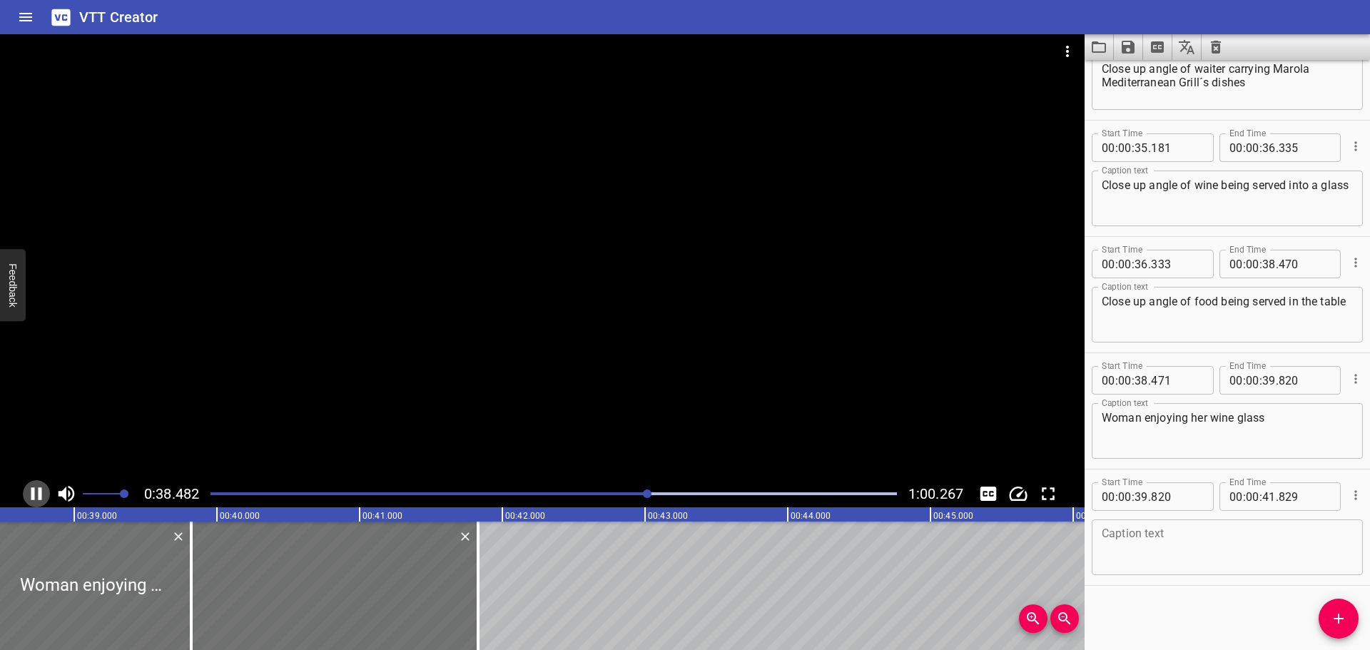
click at [24, 491] on button "Play/Pause" at bounding box center [36, 493] width 27 height 27
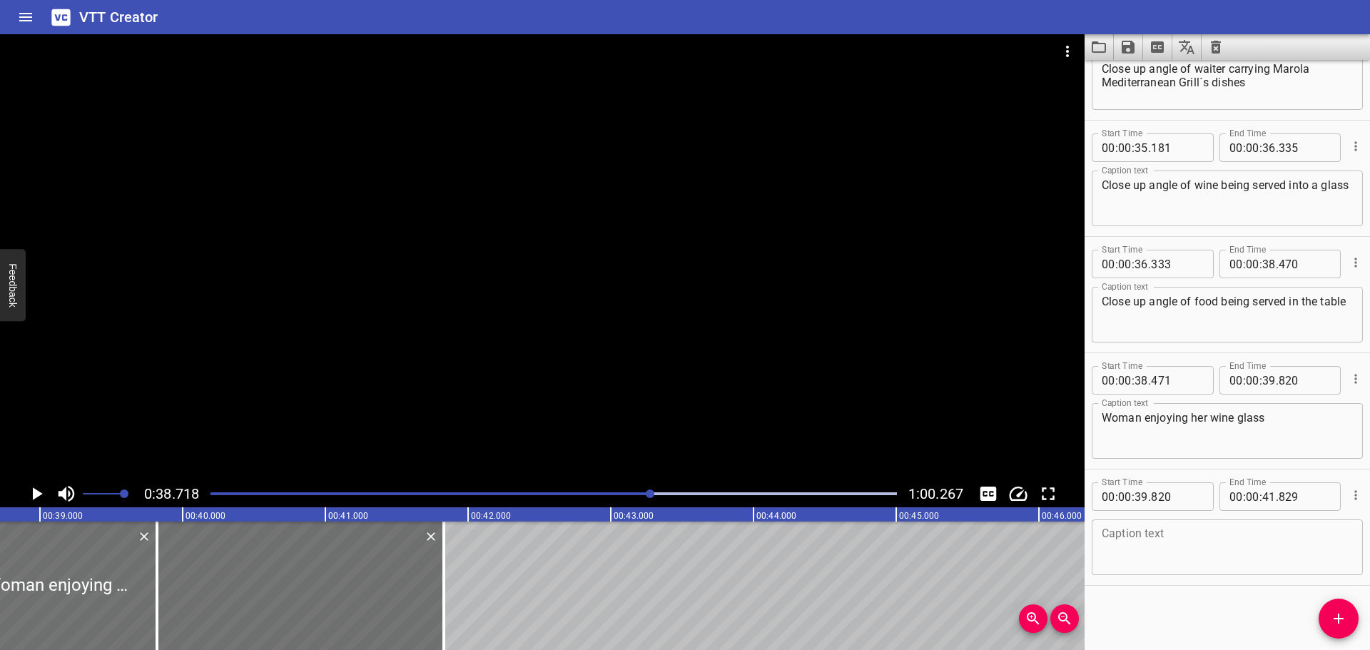
click at [24, 491] on button "Play/Pause" at bounding box center [36, 493] width 27 height 27
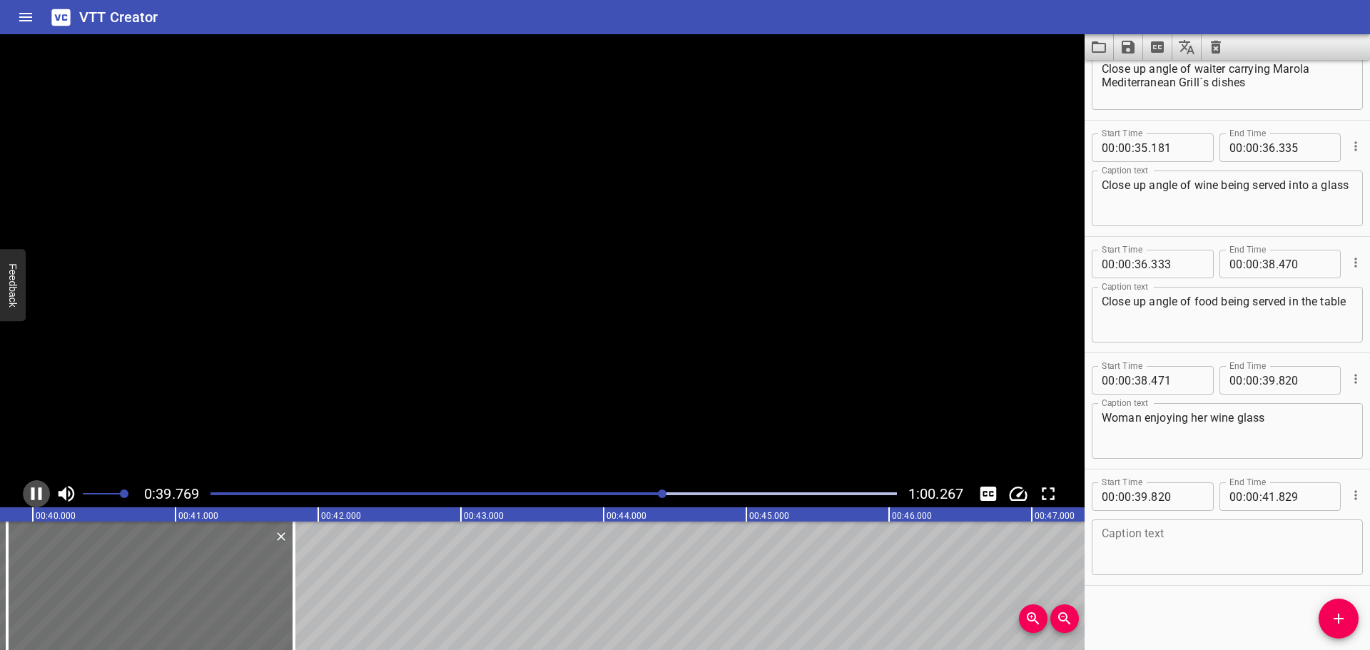
click at [24, 491] on button "Play/Pause" at bounding box center [36, 493] width 27 height 27
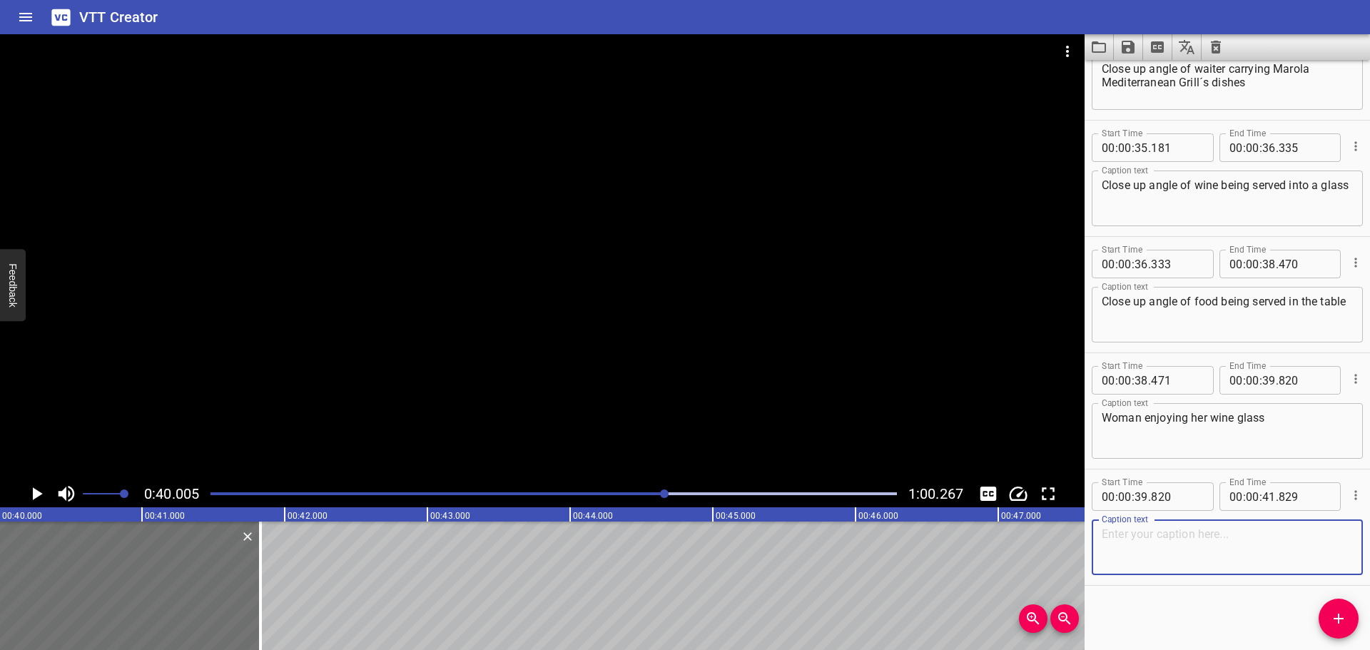
click at [1163, 540] on textarea at bounding box center [1227, 547] width 251 height 41
type textarea "l"
type textarea "Lobby Shot"
click at [31, 484] on icon "Play/Pause" at bounding box center [36, 493] width 21 height 21
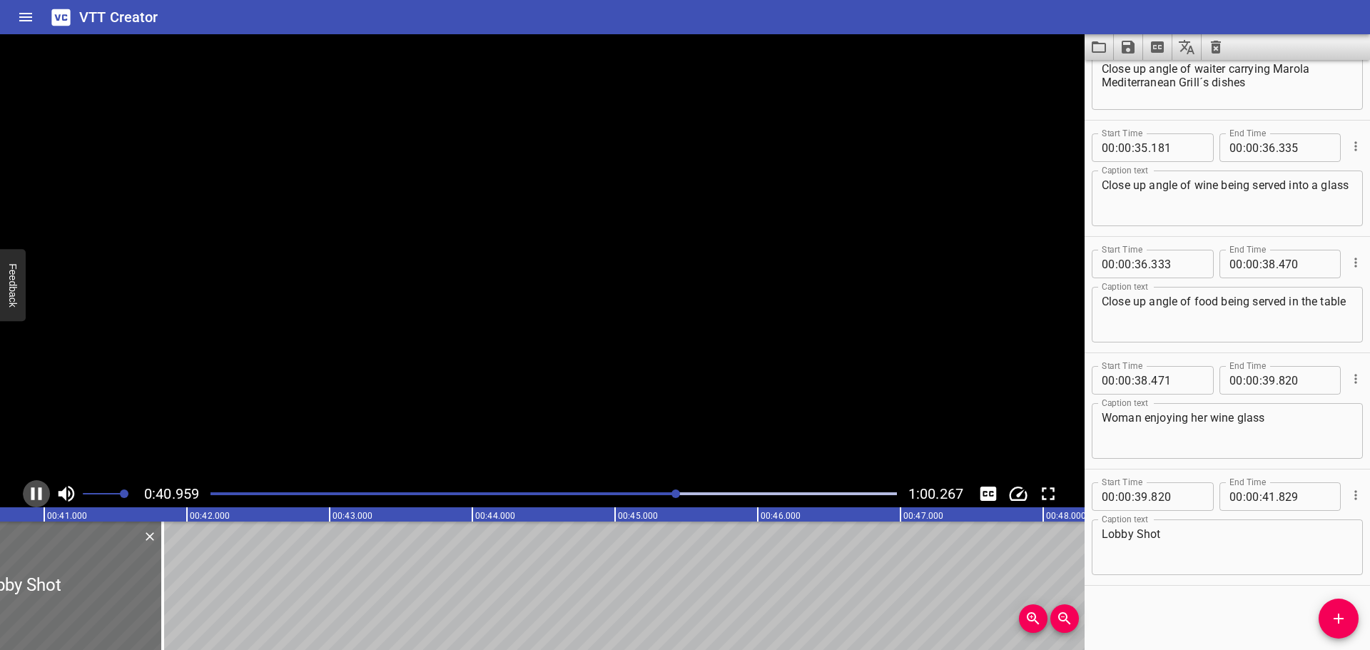
click at [31, 484] on icon "Play/Pause" at bounding box center [36, 493] width 21 height 21
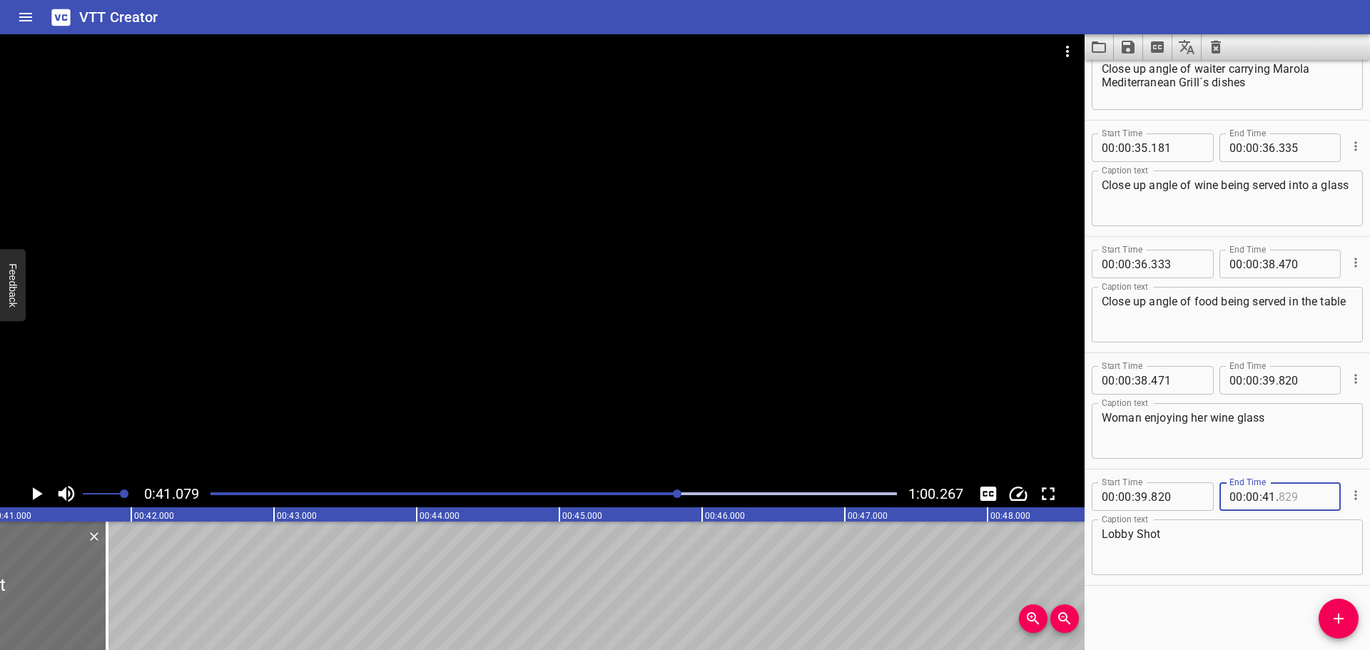
click at [1299, 497] on input "number" at bounding box center [1305, 496] width 52 height 29
type input "050"
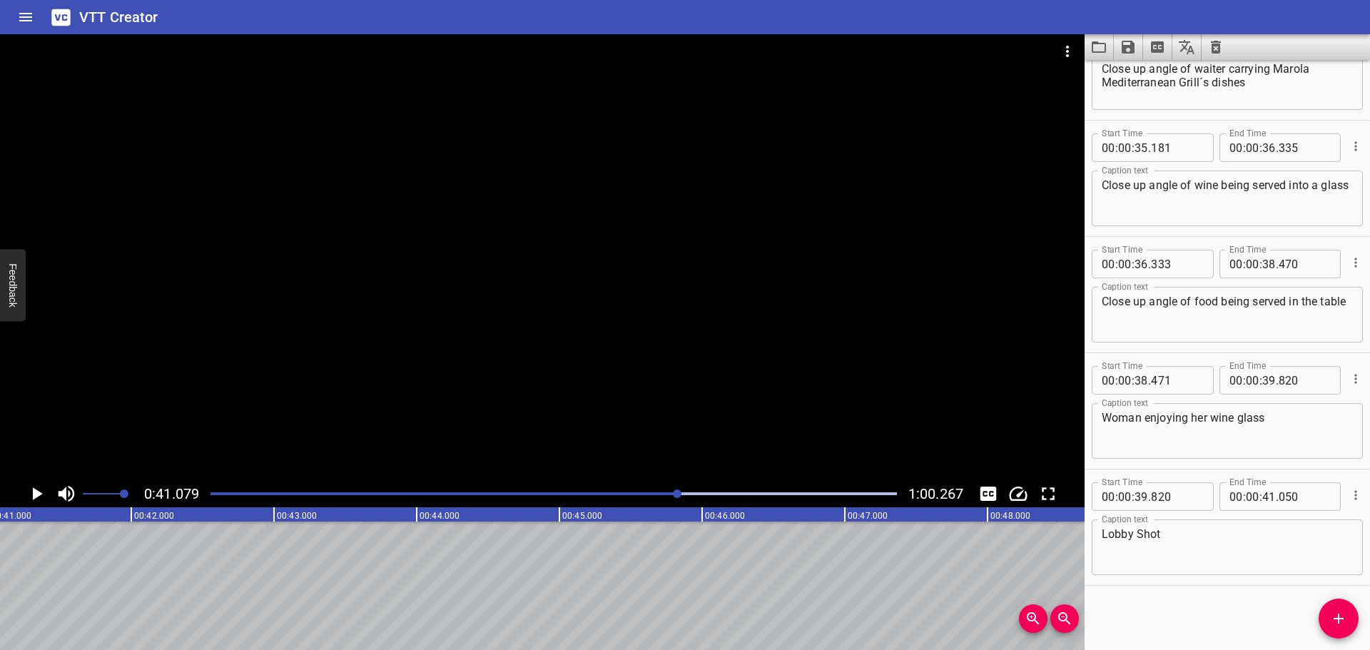
click at [1215, 619] on div "Start Time 00 : 00 : 00 . 000 Start Time End Time 00 : 00 : 01 . 029 End Time C…" at bounding box center [1227, 355] width 285 height 590
click at [1343, 620] on icon "Add Cue" at bounding box center [1338, 618] width 17 height 17
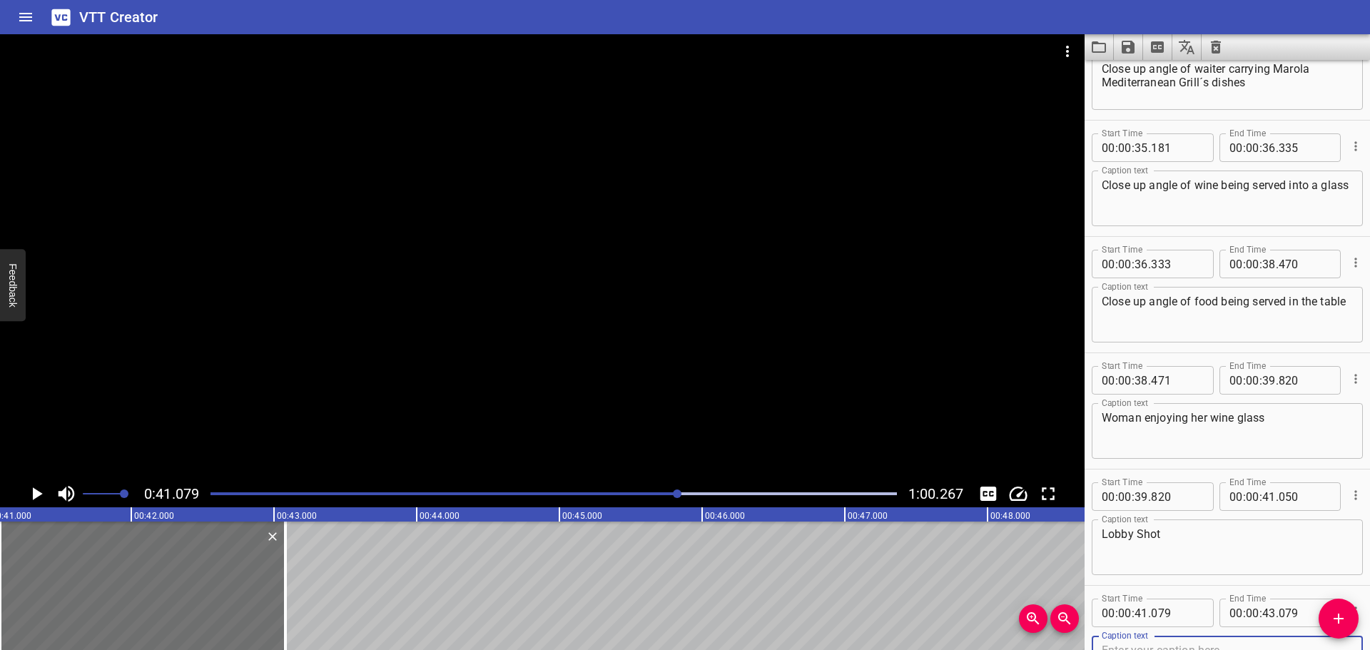
scroll to position [2974, 0]
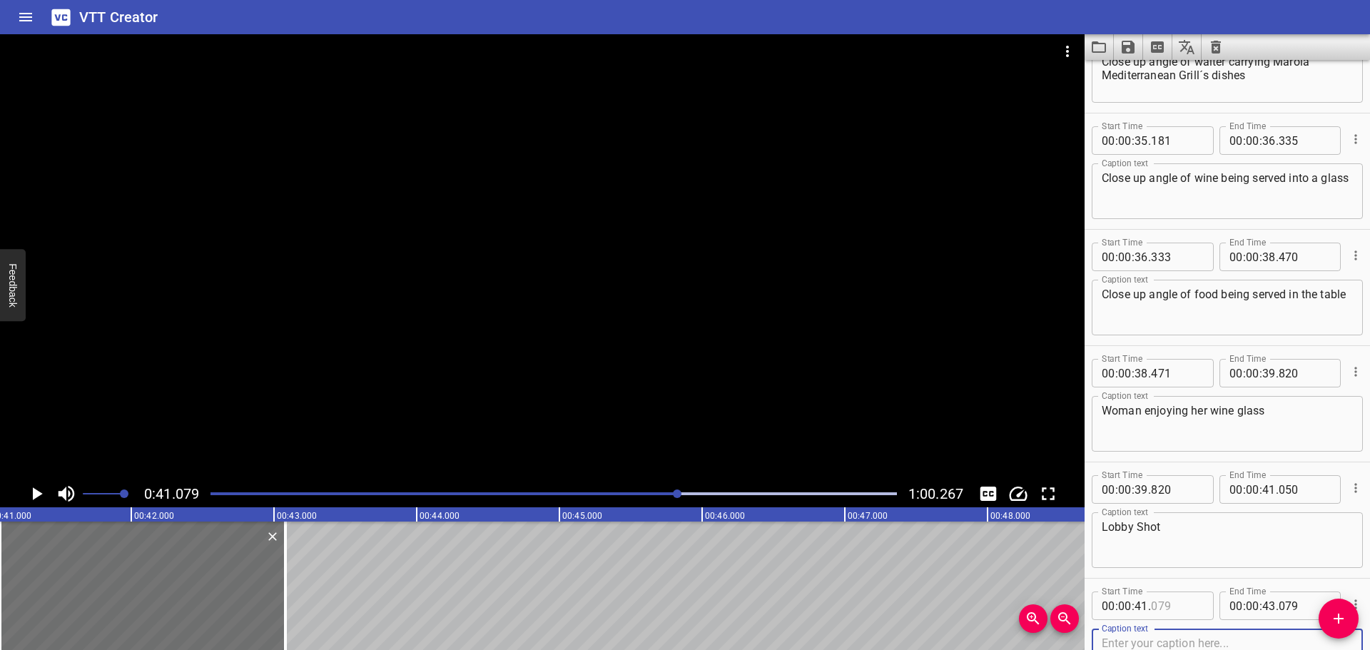
click at [1170, 611] on input "number" at bounding box center [1177, 606] width 52 height 29
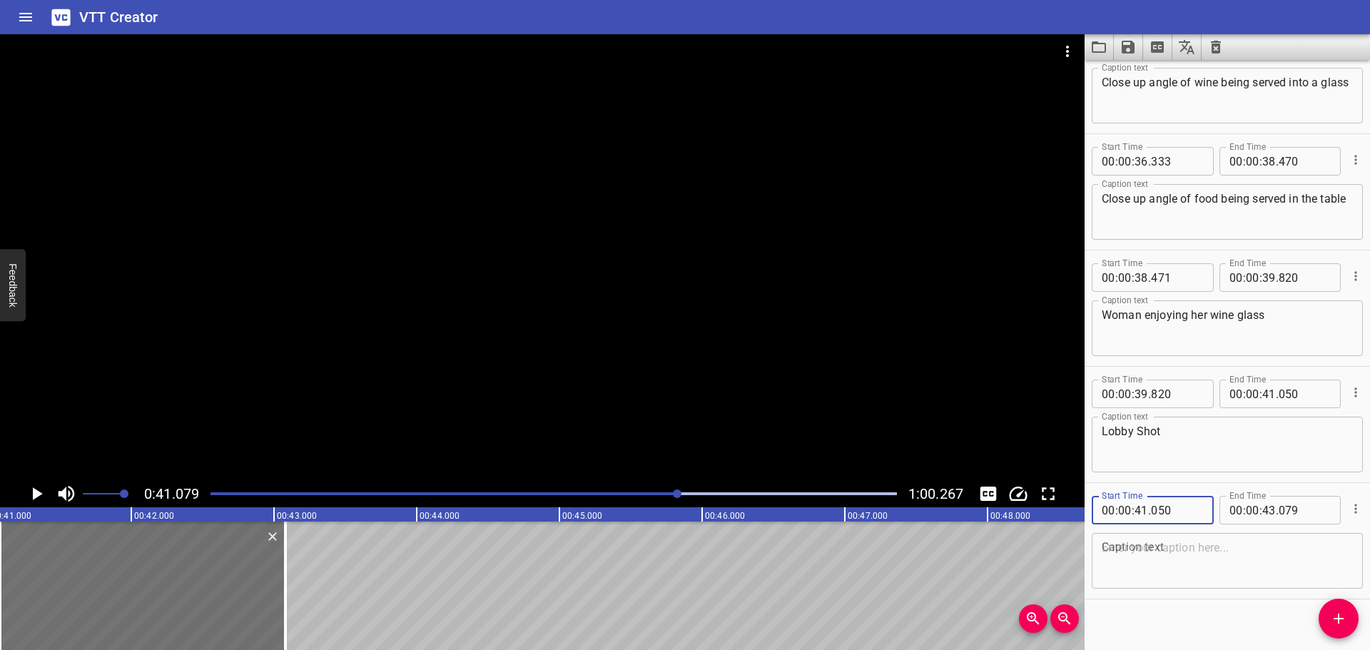
scroll to position [3083, 0]
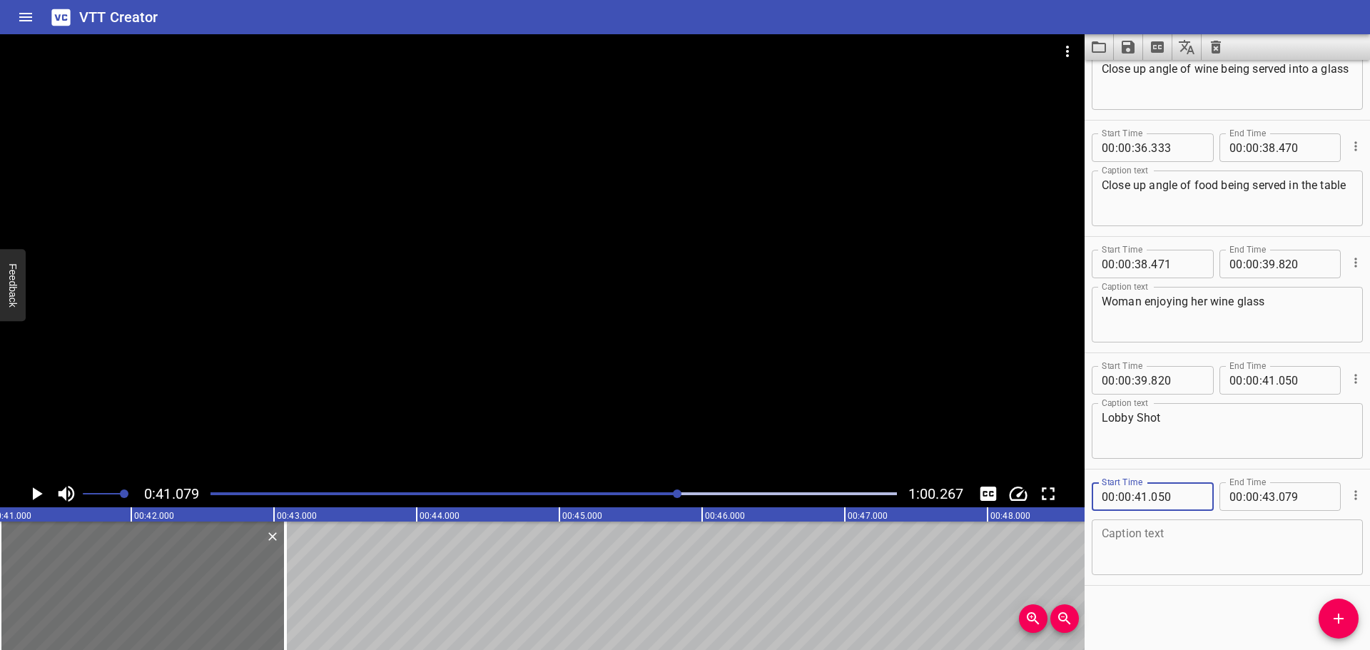
type input "050"
click at [1160, 551] on textarea at bounding box center [1227, 547] width 251 height 41
click at [19, 492] on div "0:41.079 1:00.267" at bounding box center [542, 493] width 1085 height 27
click at [29, 490] on icon "Play/Pause" at bounding box center [36, 493] width 21 height 21
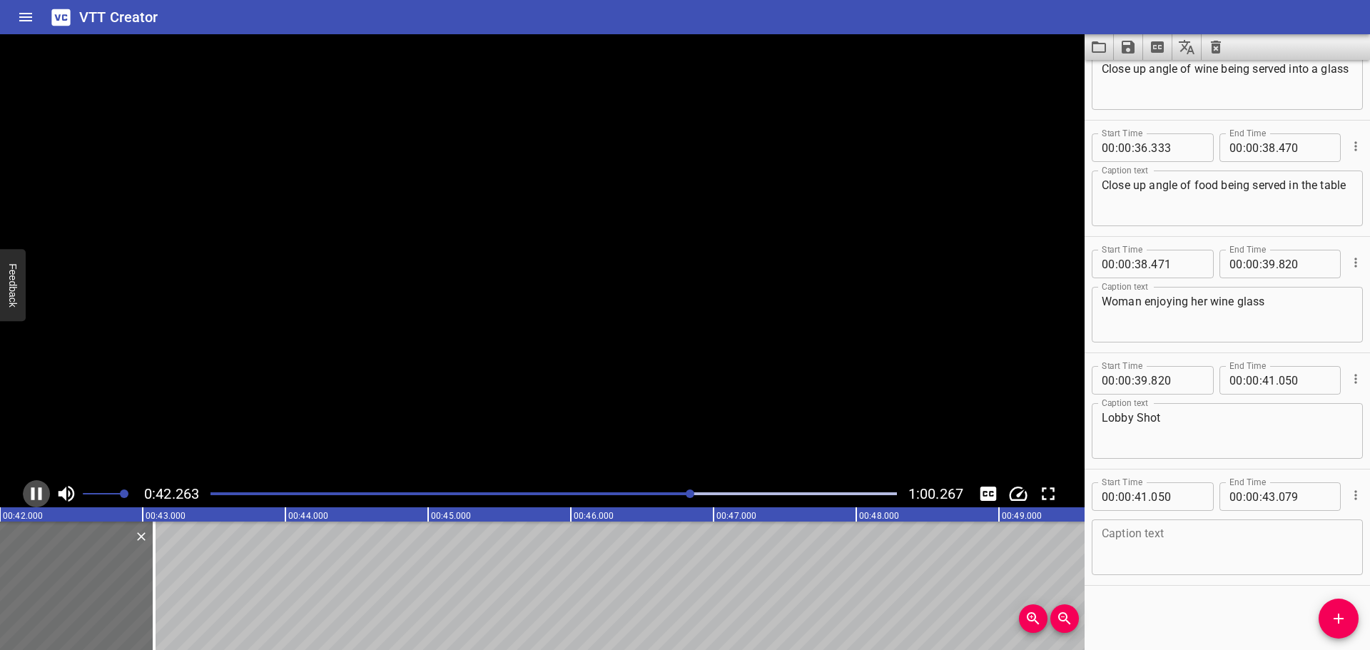
click at [29, 490] on icon "Play/Pause" at bounding box center [36, 493] width 21 height 21
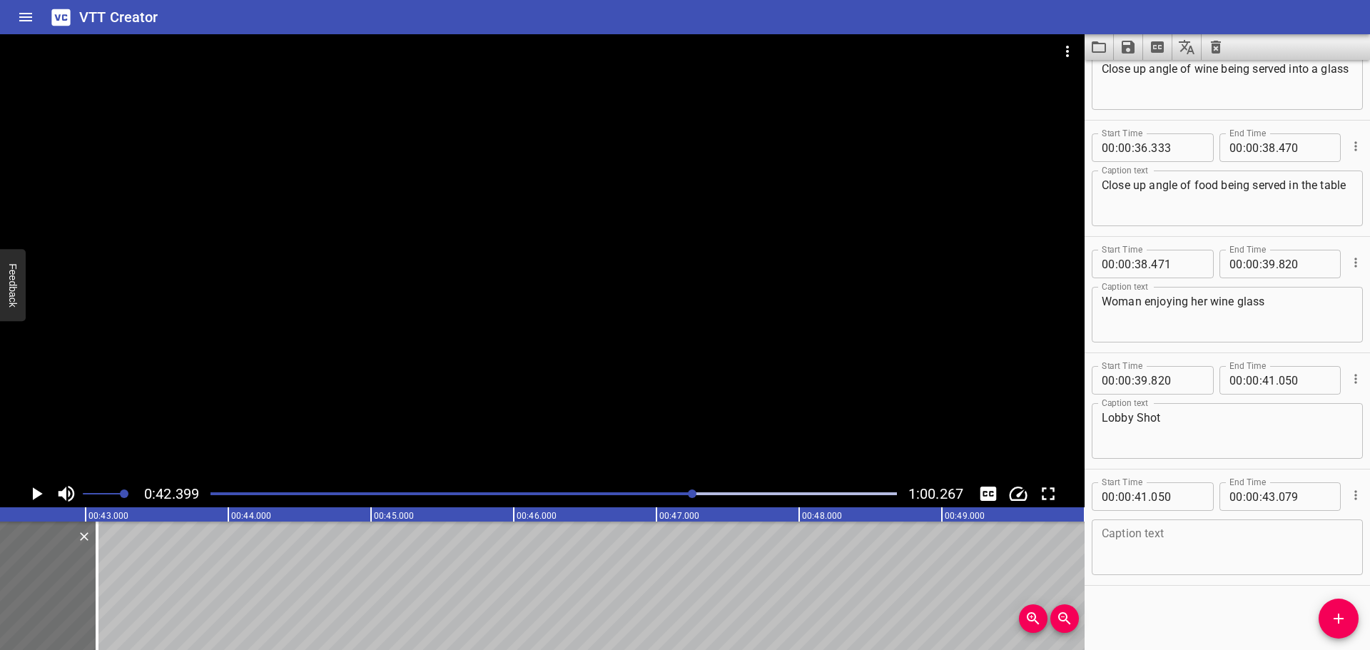
click at [1253, 549] on textarea at bounding box center [1227, 547] width 251 height 41
type textarea "w"
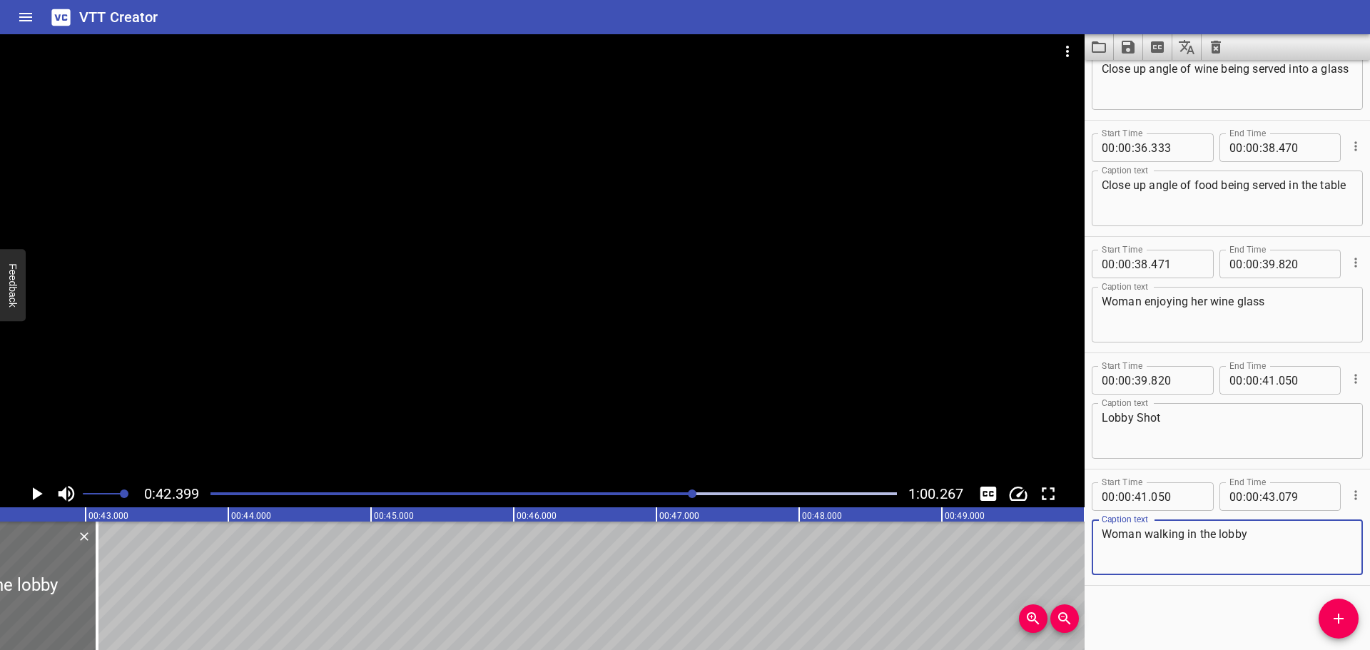
type textarea "Woman walking in the lobby"
click at [1262, 497] on input "number" at bounding box center [1269, 496] width 14 height 29
type input "42"
type input "390"
click at [1203, 606] on div "Start Time 00 : 00 : 00 . 000 Start Time End Time 00 : 00 : 01 . 029 End Time C…" at bounding box center [1227, 355] width 285 height 590
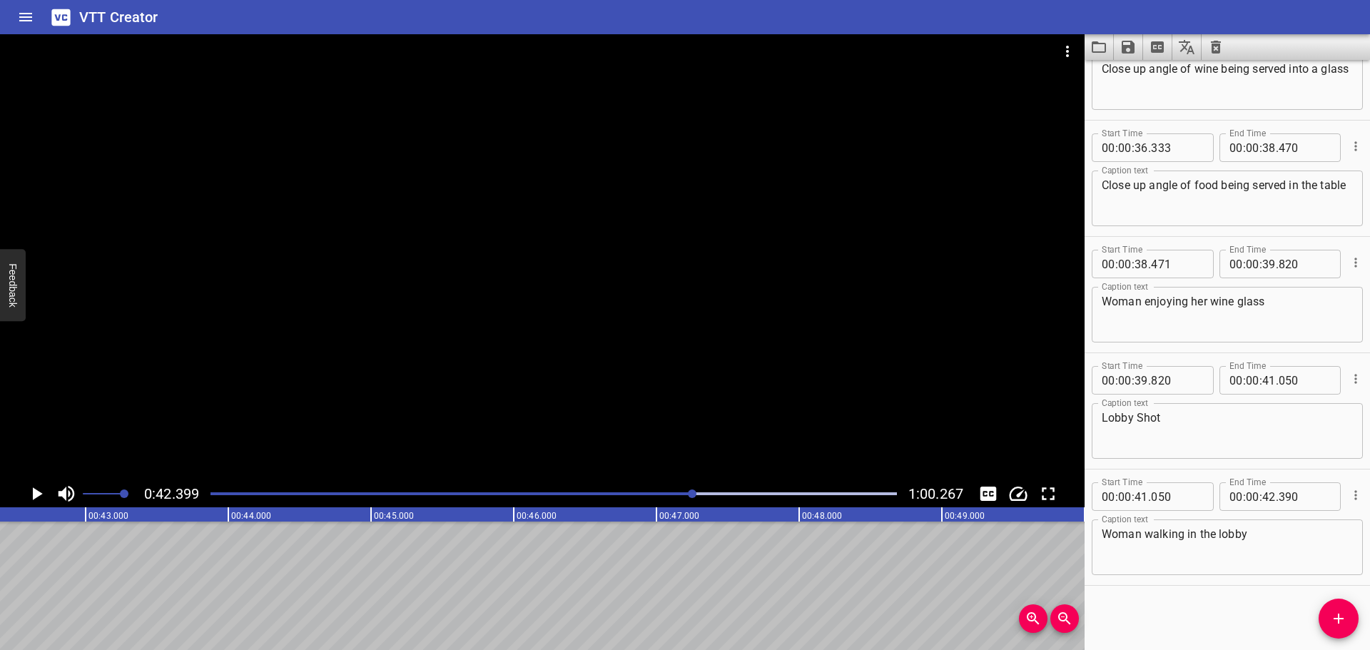
click at [569, 493] on div "Play progress" at bounding box center [350, 493] width 687 height 3
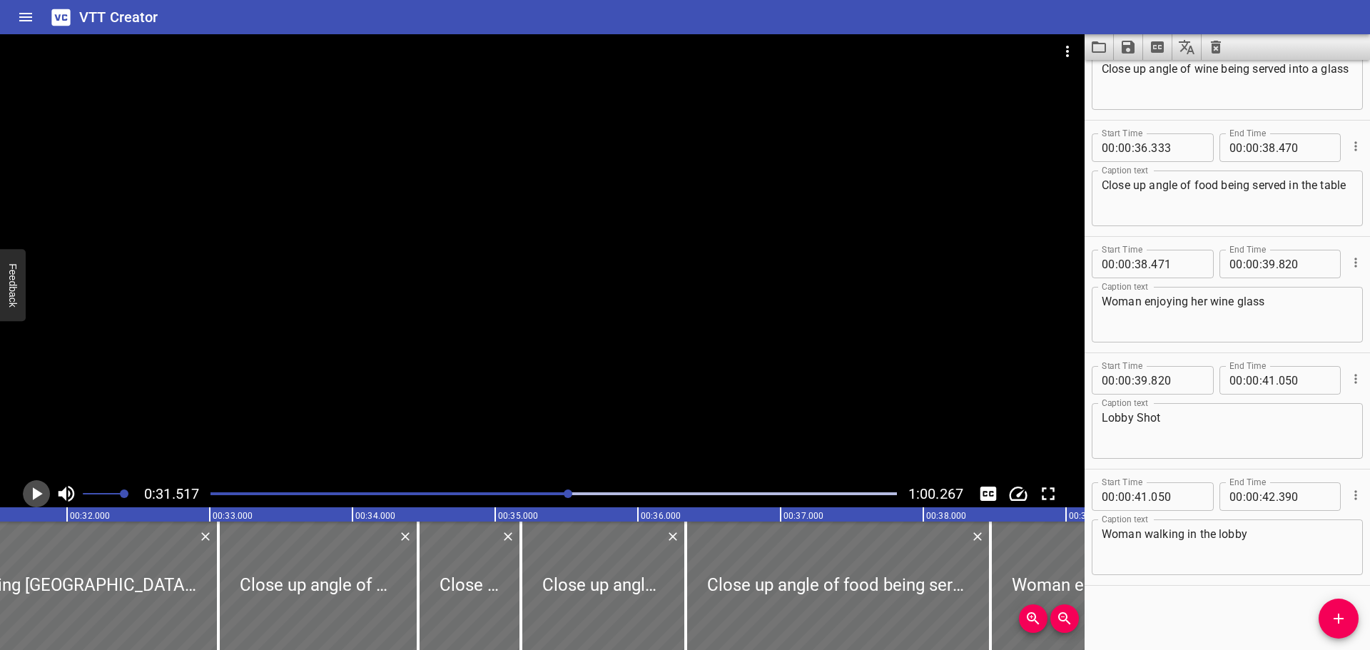
click at [34, 496] on icon "Play/Pause" at bounding box center [38, 493] width 10 height 13
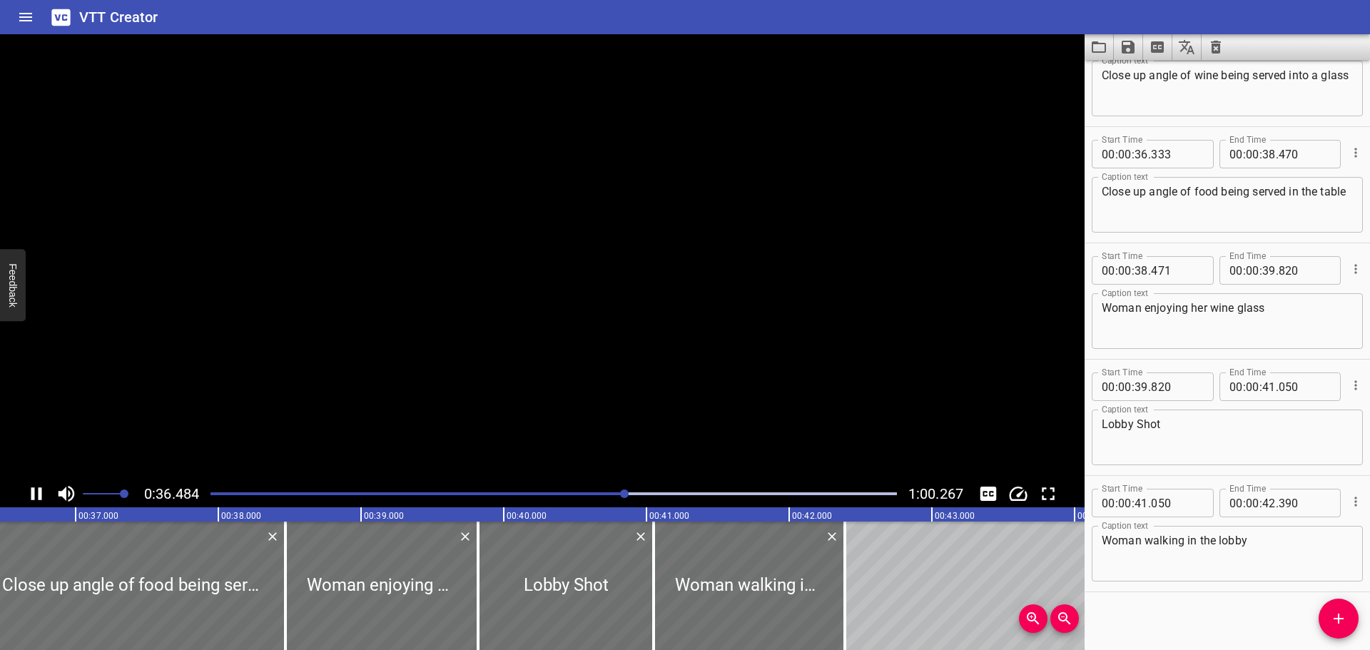
scroll to position [3083, 0]
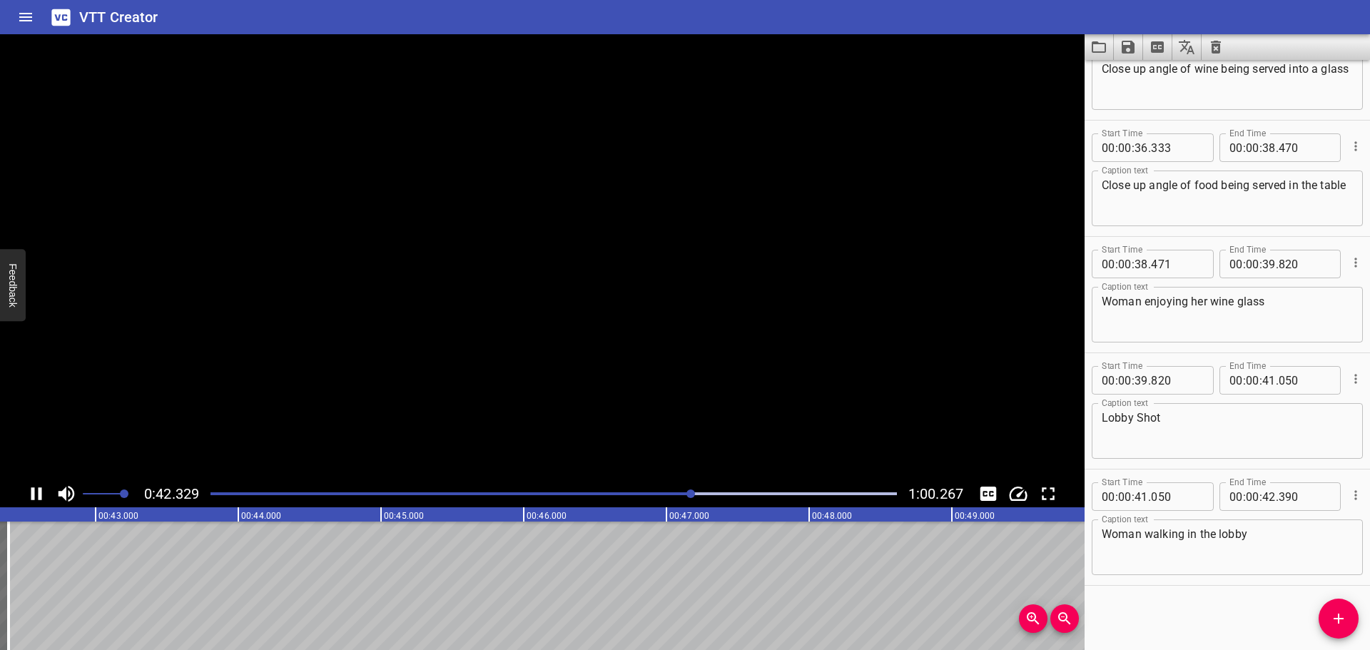
click at [761, 318] on video at bounding box center [542, 257] width 1085 height 446
click at [683, 495] on div at bounding box center [554, 494] width 704 height 20
click at [662, 485] on div at bounding box center [554, 494] width 704 height 20
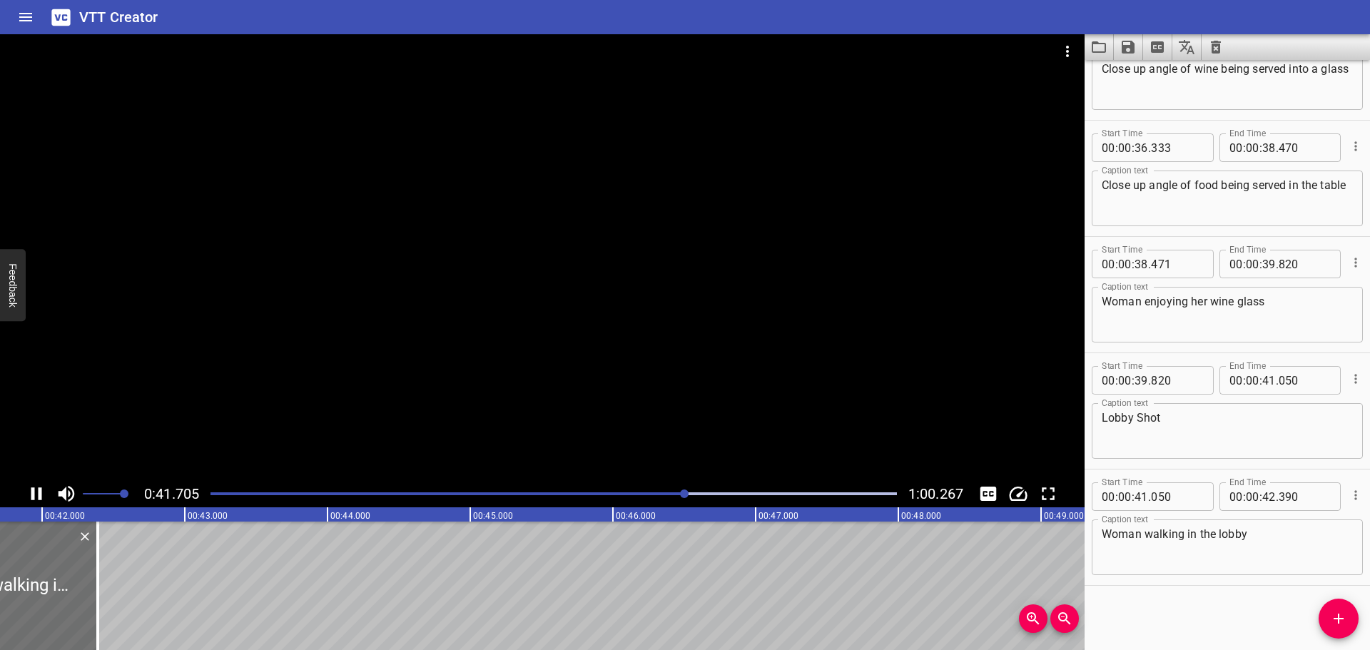
click at [31, 488] on icon "Play/Pause" at bounding box center [36, 493] width 11 height 13
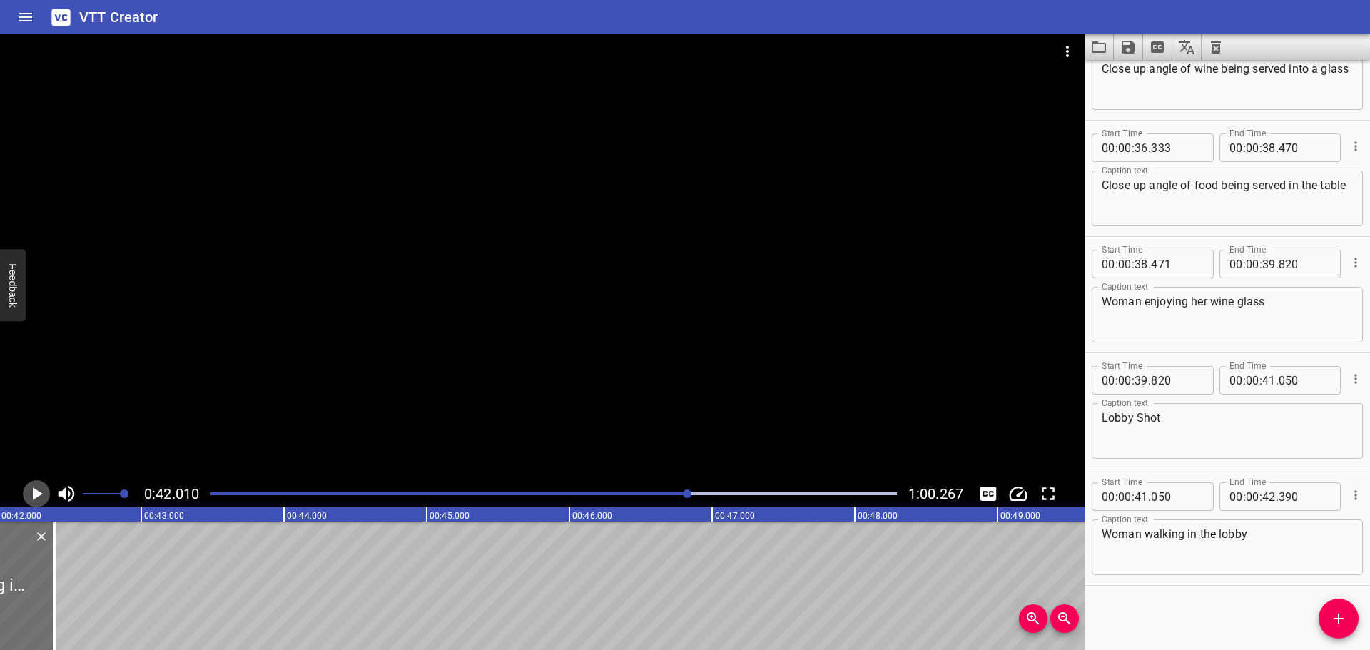
click at [31, 488] on icon "Play/Pause" at bounding box center [36, 493] width 21 height 21
click at [31, 488] on icon "Play/Pause" at bounding box center [36, 493] width 11 height 13
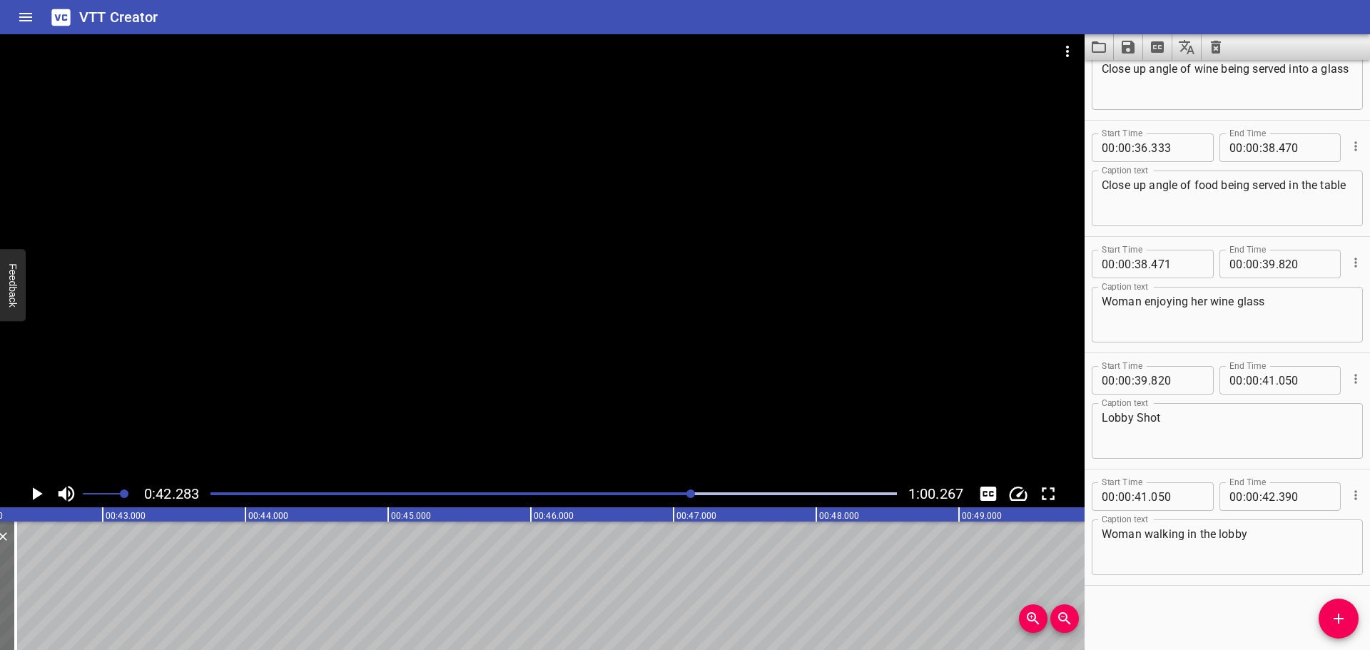
scroll to position [0, 6035]
click at [1292, 497] on input "number" at bounding box center [1305, 496] width 52 height 29
type input "280"
click at [1235, 617] on div "Start Time 00 : 00 : 00 . 000 Start Time End Time 00 : 00 : 01 . 029 End Time C…" at bounding box center [1227, 355] width 285 height 590
click at [1335, 617] on icon "Add Cue" at bounding box center [1338, 618] width 17 height 17
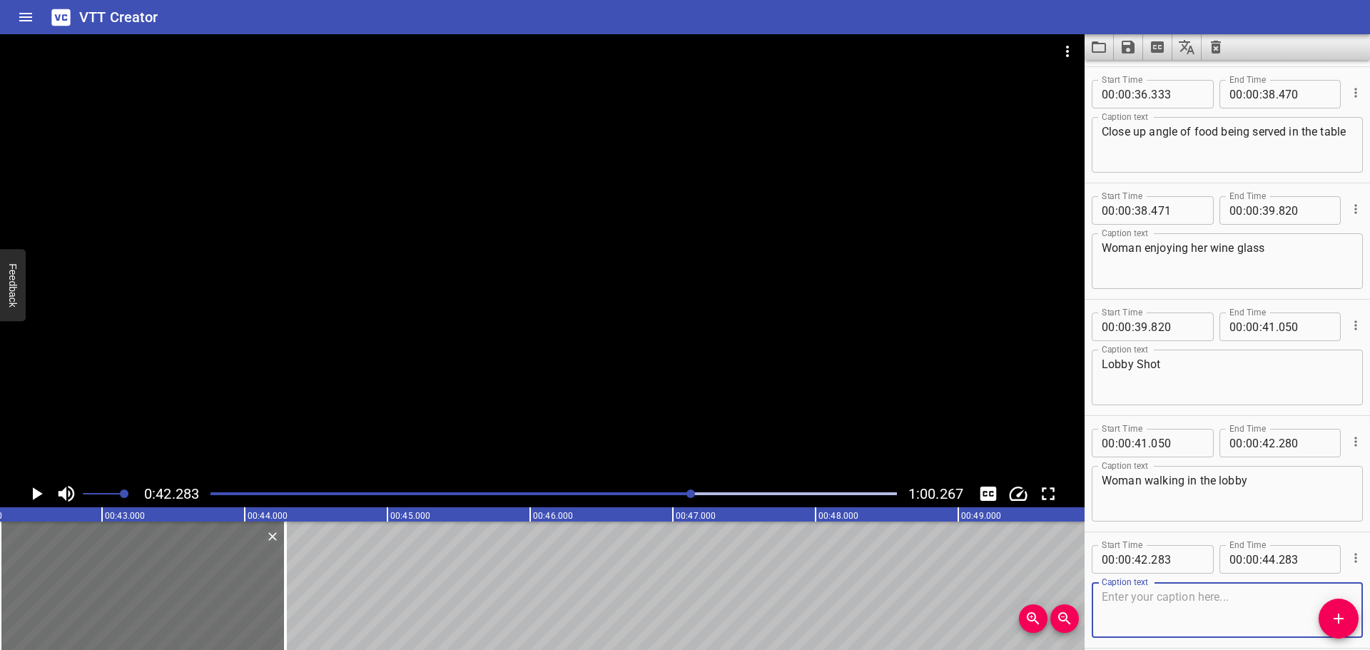
scroll to position [3161, 0]
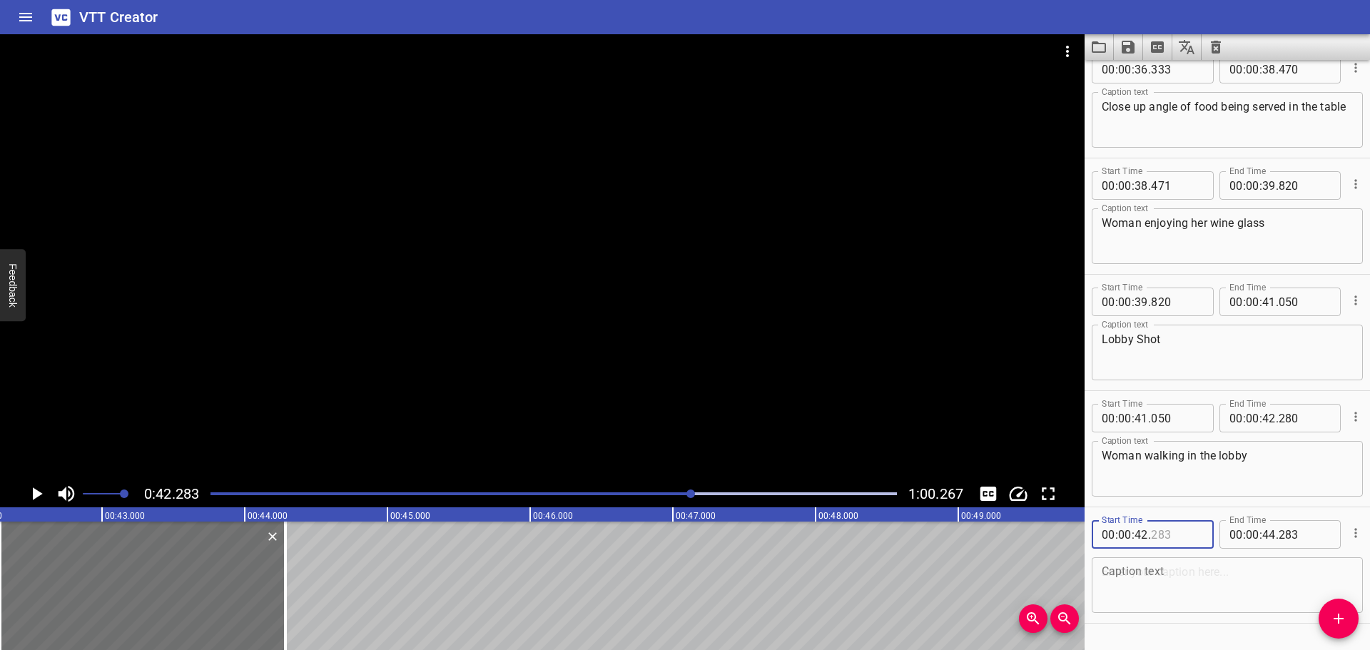
click at [1187, 545] on input "number" at bounding box center [1177, 534] width 52 height 29
type input "280"
click at [1207, 582] on textarea at bounding box center [1227, 585] width 251 height 41
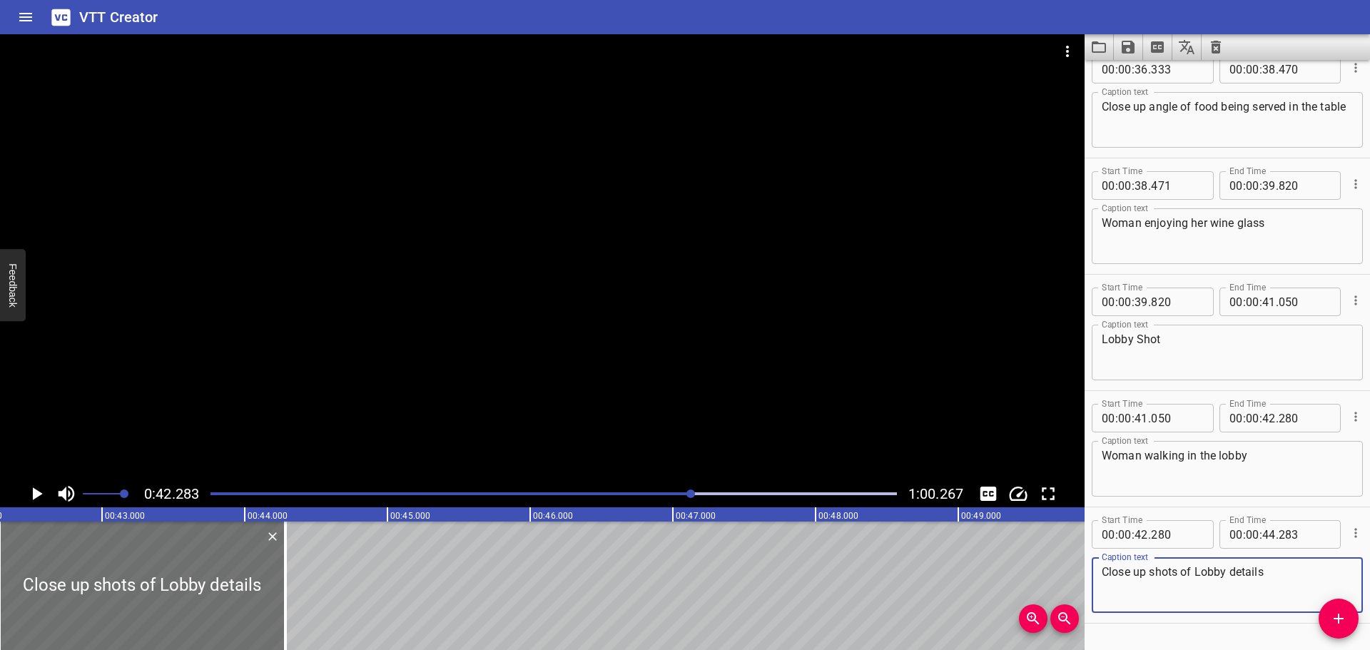
type textarea "Close up shots of Lobby details"
click at [26, 502] on icon "Play/Pause" at bounding box center [36, 493] width 21 height 21
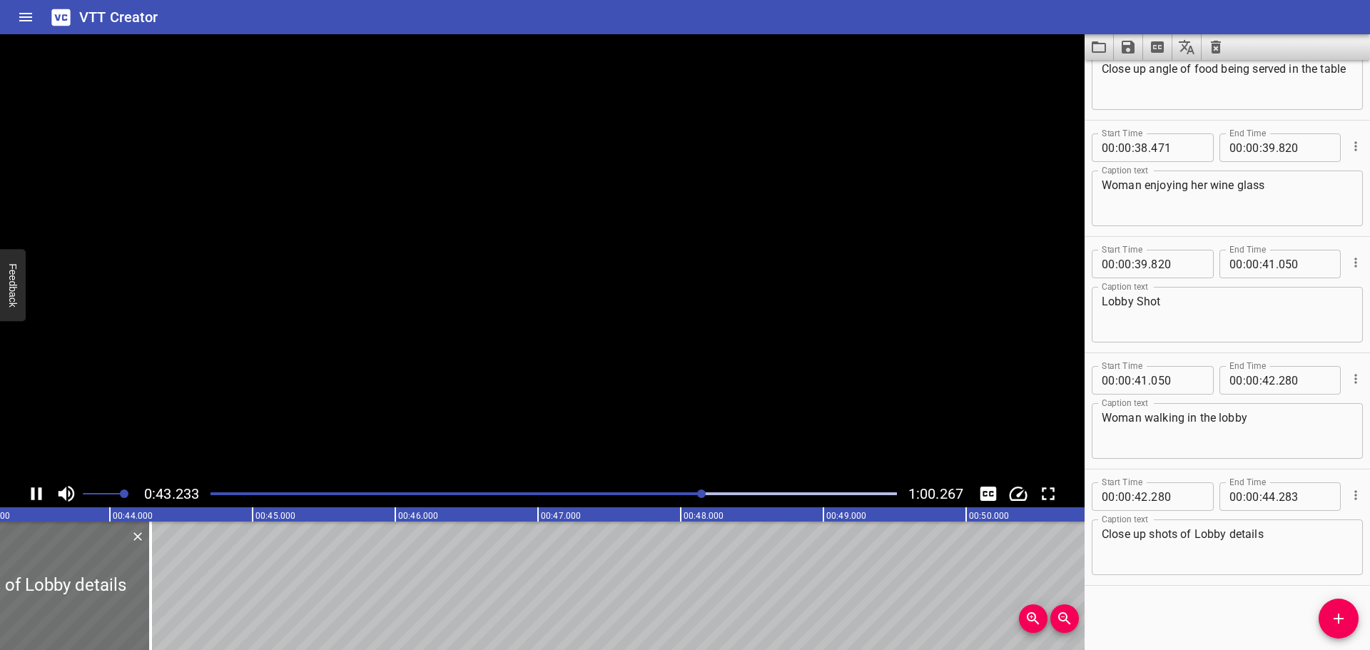
click at [26, 502] on icon "Play/Pause" at bounding box center [36, 493] width 21 height 21
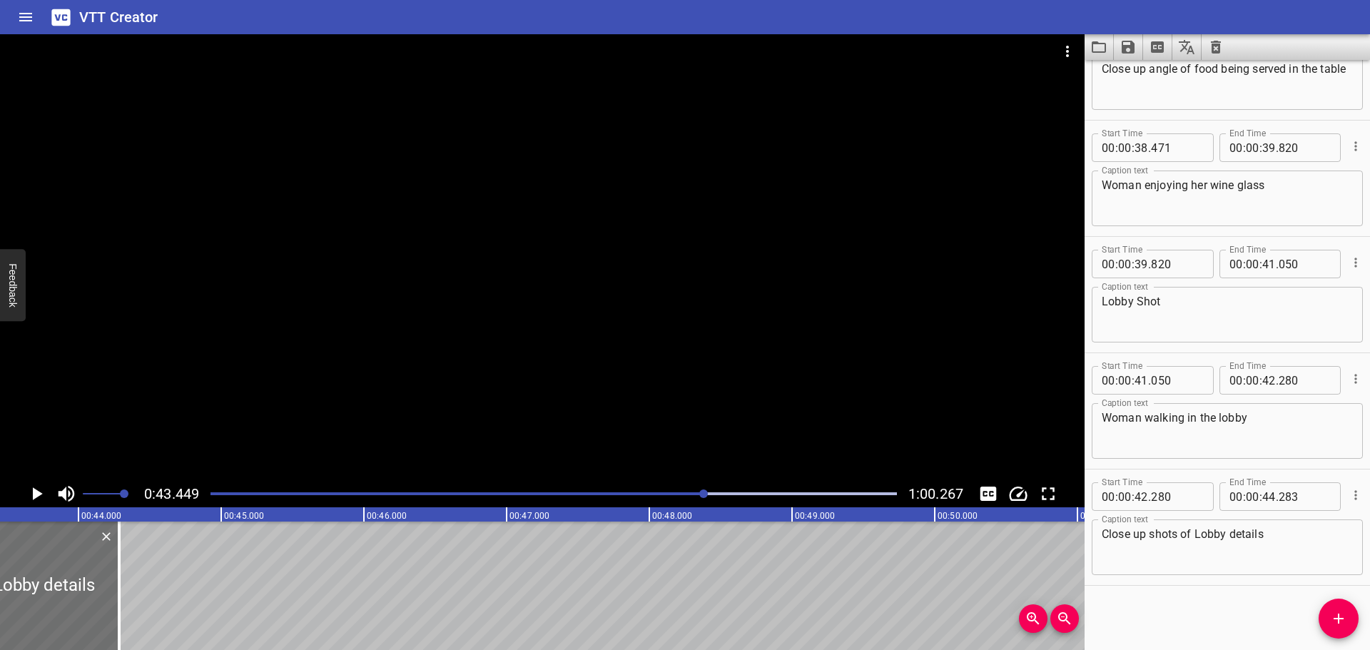
click at [26, 502] on icon "Play/Pause" at bounding box center [36, 493] width 21 height 21
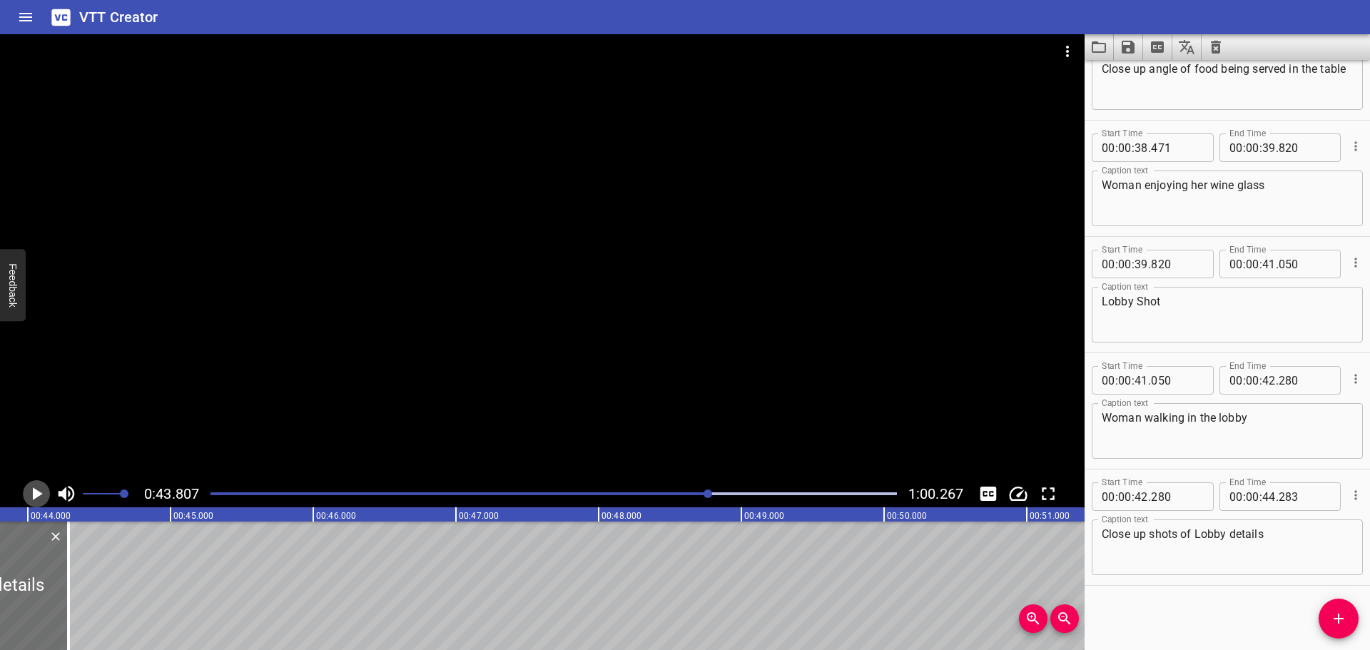
click at [26, 502] on icon "Play/Pause" at bounding box center [36, 493] width 21 height 21
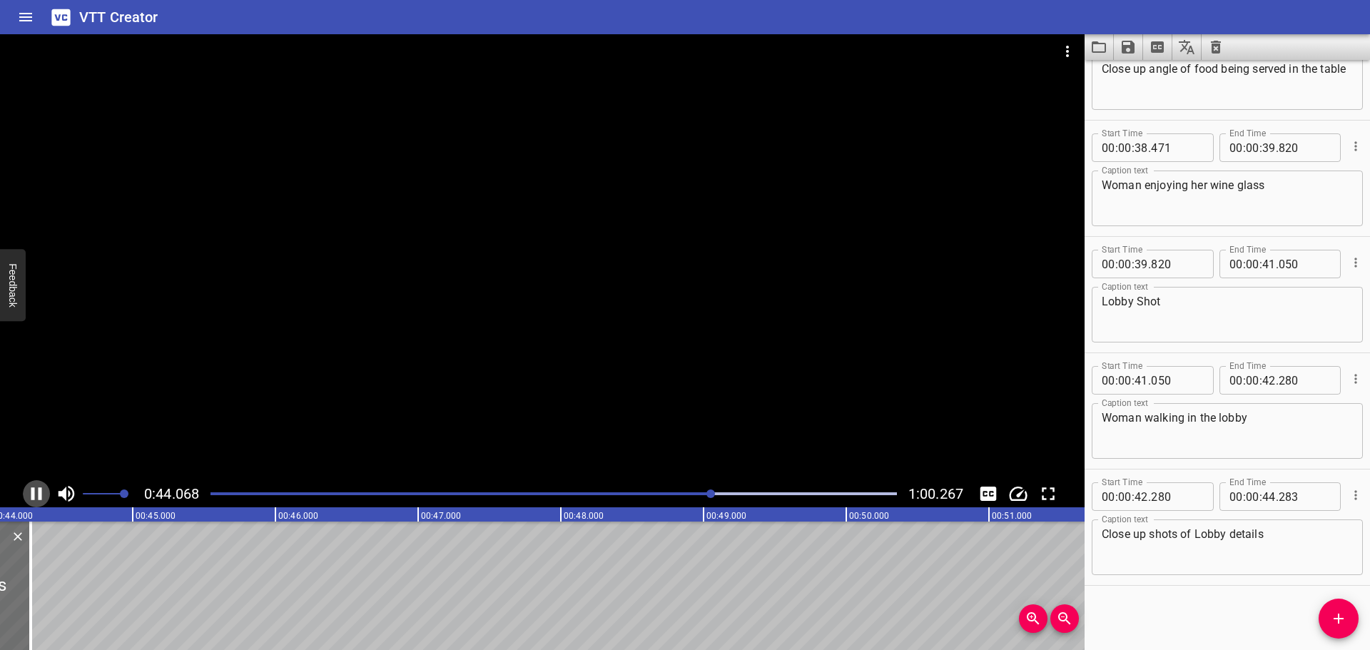
click at [26, 502] on icon "Play/Pause" at bounding box center [36, 493] width 21 height 21
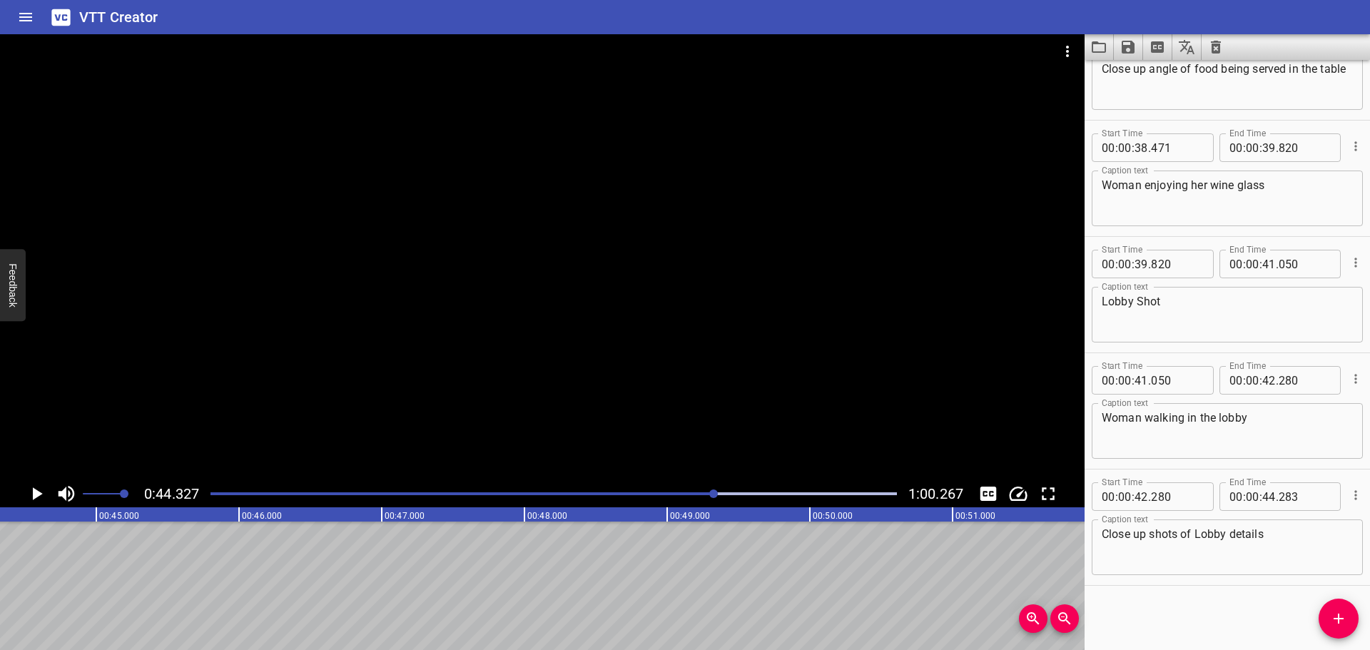
click at [26, 502] on icon "Play/Pause" at bounding box center [36, 493] width 21 height 21
drag, startPoint x: 716, startPoint y: 496, endPoint x: 701, endPoint y: 497, distance: 15.0
click at [716, 497] on div at bounding box center [554, 494] width 704 height 20
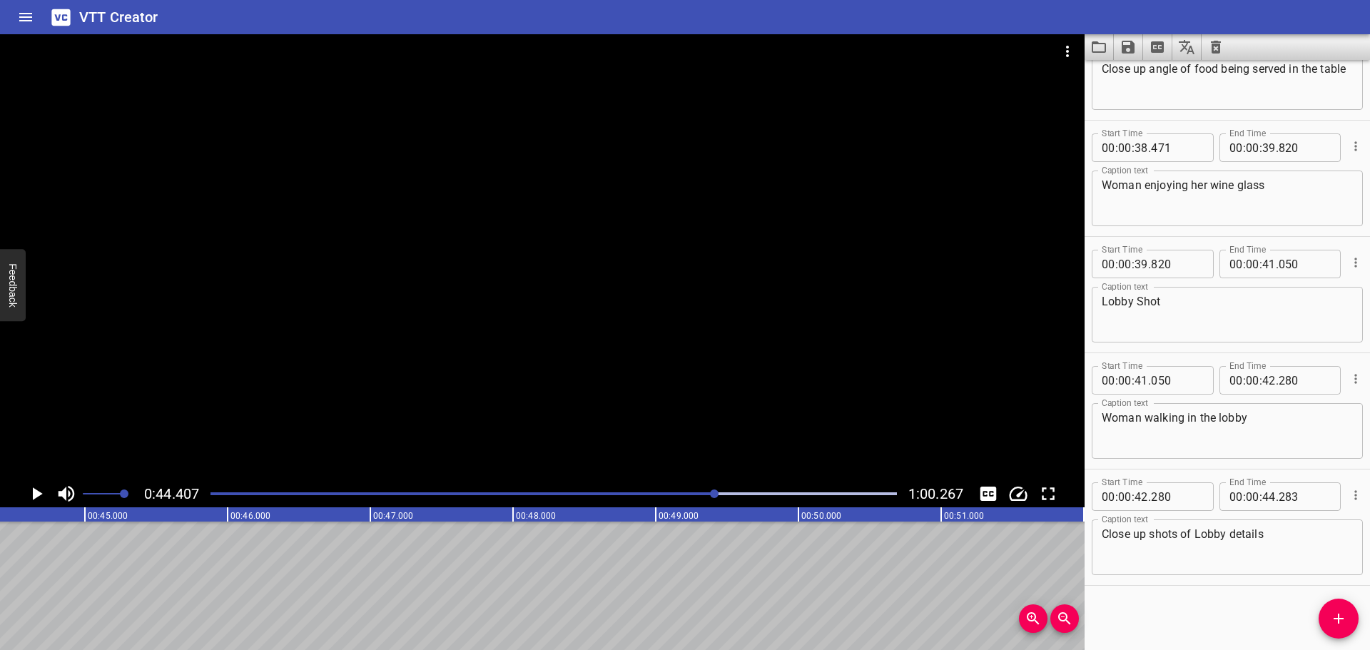
click at [681, 498] on div at bounding box center [554, 494] width 704 height 20
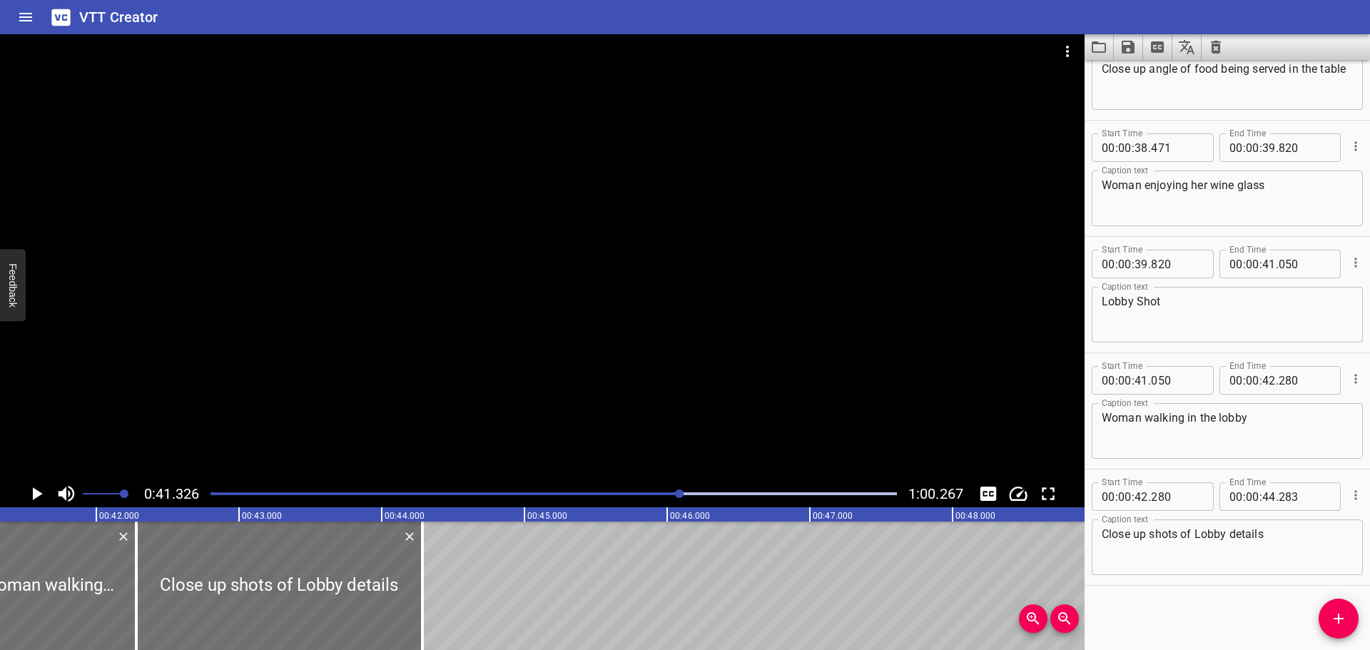
click at [27, 499] on icon "Play/Pause" at bounding box center [36, 493] width 21 height 21
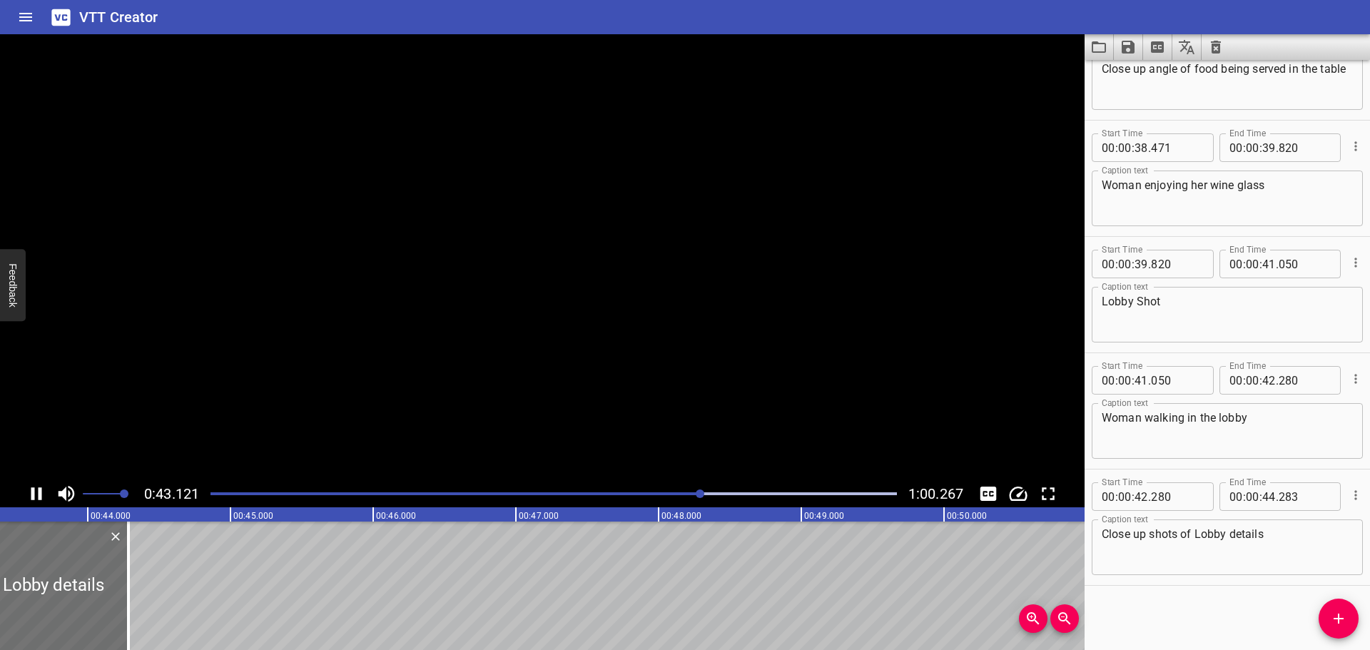
click at [27, 499] on icon "Play/Pause" at bounding box center [36, 493] width 21 height 21
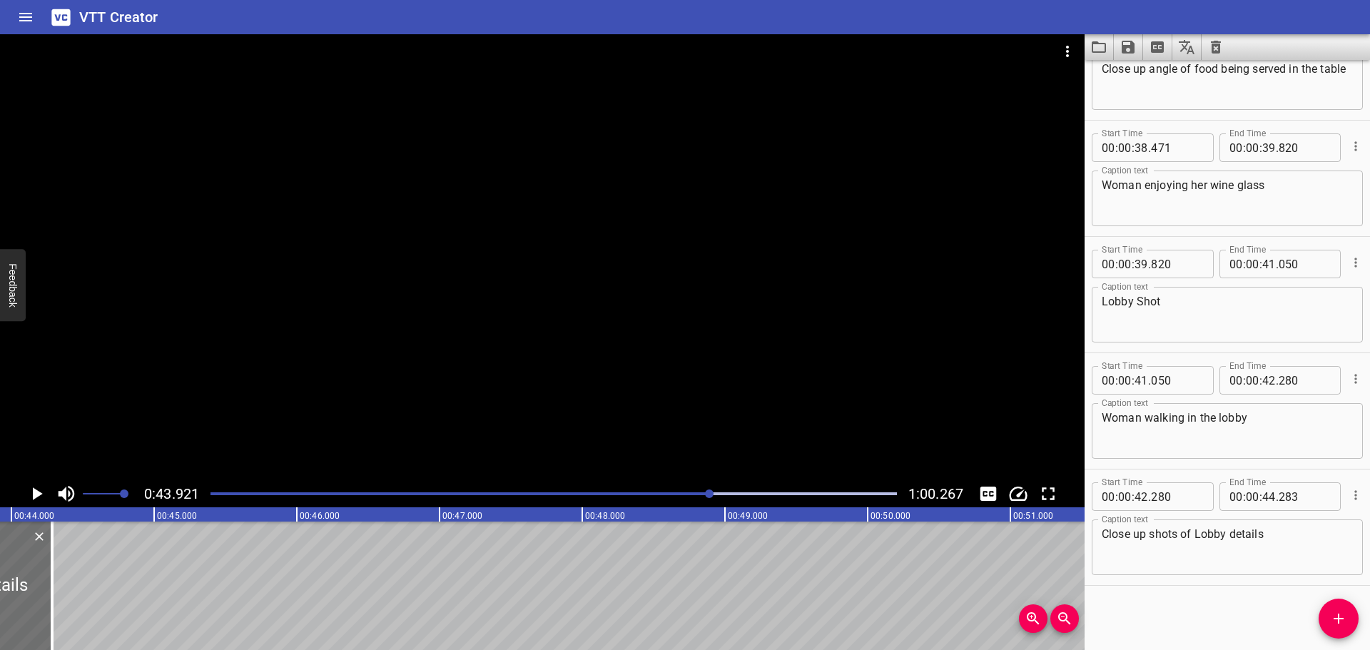
click at [27, 499] on icon "Play/Pause" at bounding box center [36, 493] width 21 height 21
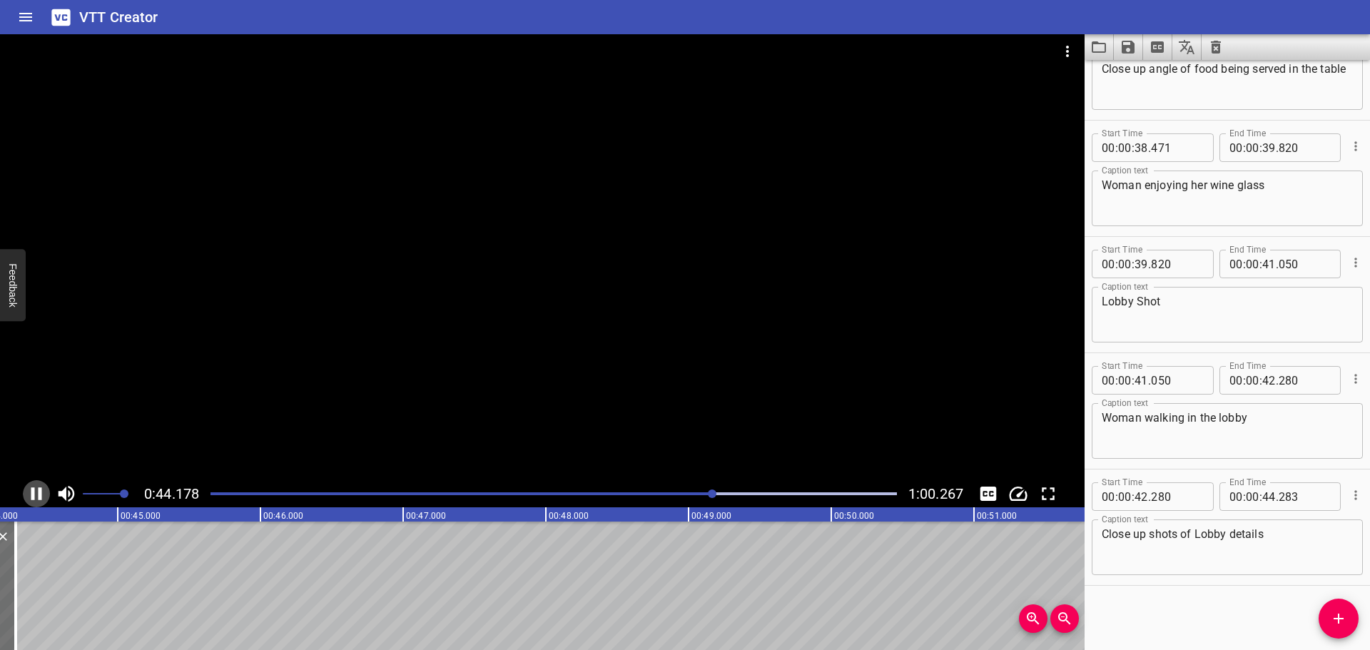
click at [27, 499] on icon "Play/Pause" at bounding box center [36, 493] width 21 height 21
click at [1284, 498] on input "number" at bounding box center [1305, 496] width 52 height 29
type input "370"
click at [1204, 619] on div "Start Time 00 : 00 : 00 . 000 Start Time End Time 00 : 00 : 01 . 029 End Time C…" at bounding box center [1227, 355] width 285 height 590
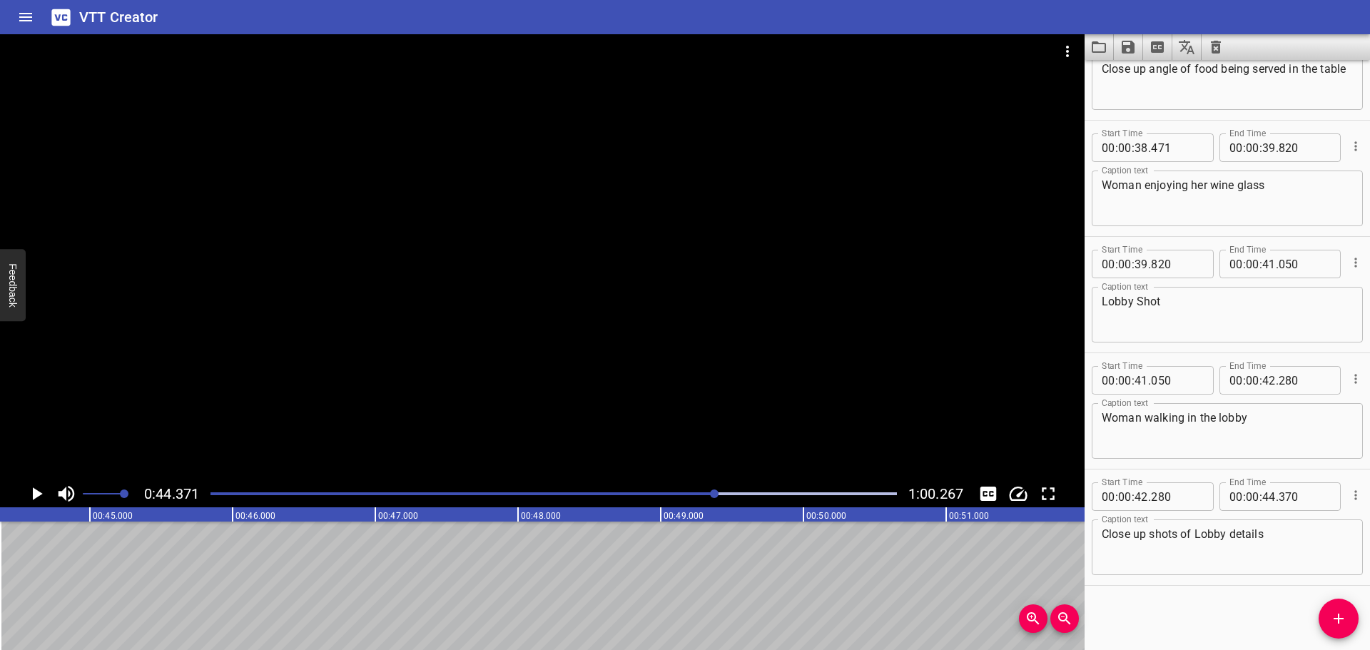
click at [1328, 629] on button "Add Cue" at bounding box center [1339, 619] width 40 height 40
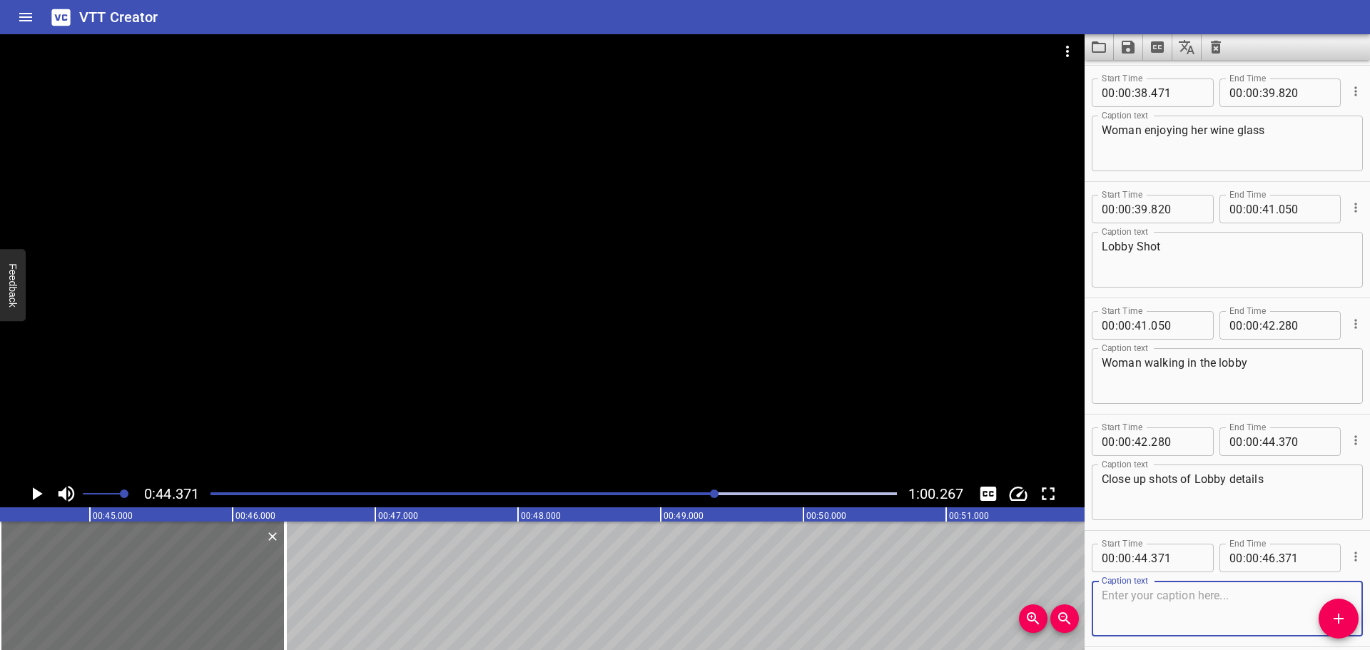
scroll to position [3316, 0]
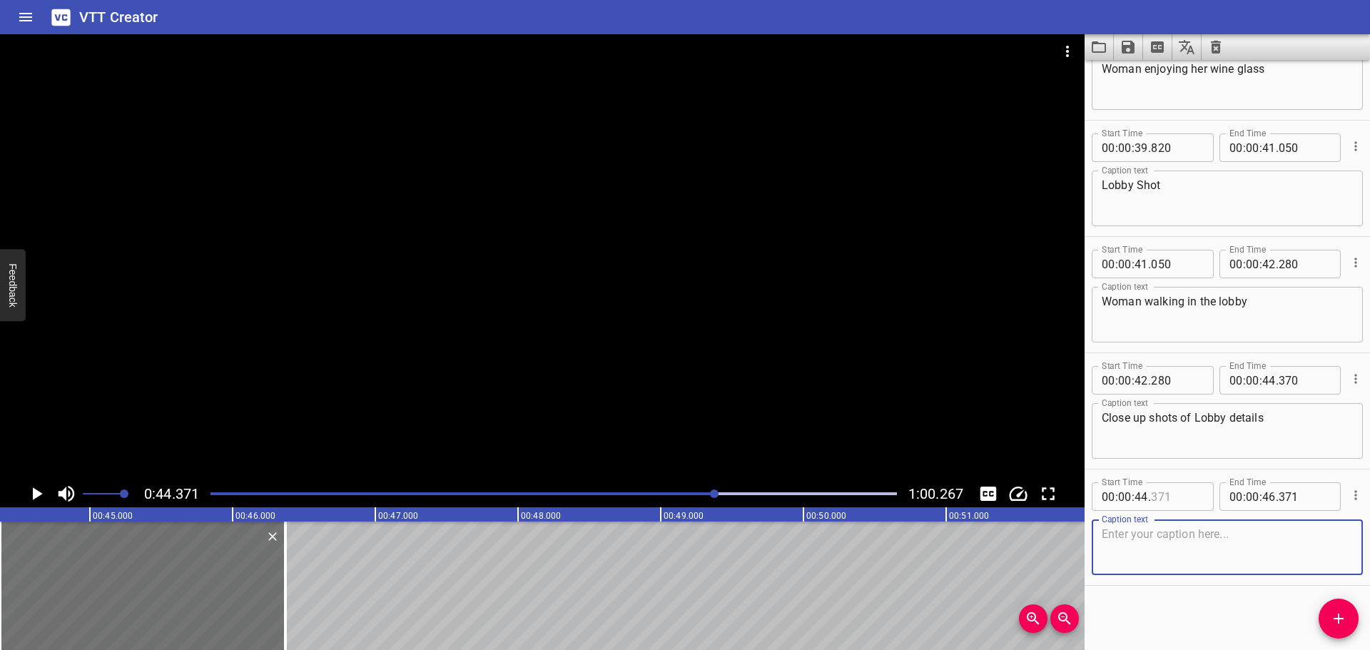
click at [1175, 488] on input "number" at bounding box center [1177, 496] width 52 height 29
type input "370"
click at [1174, 618] on div "Start Time 00 : 00 : 00 . 000 Start Time End Time 00 : 00 : 01 . 029 End Time C…" at bounding box center [1227, 355] width 285 height 590
click at [19, 492] on div "0:44.371 1:00.267" at bounding box center [542, 493] width 1085 height 27
click at [26, 492] on icon "Play/Pause" at bounding box center [36, 493] width 21 height 21
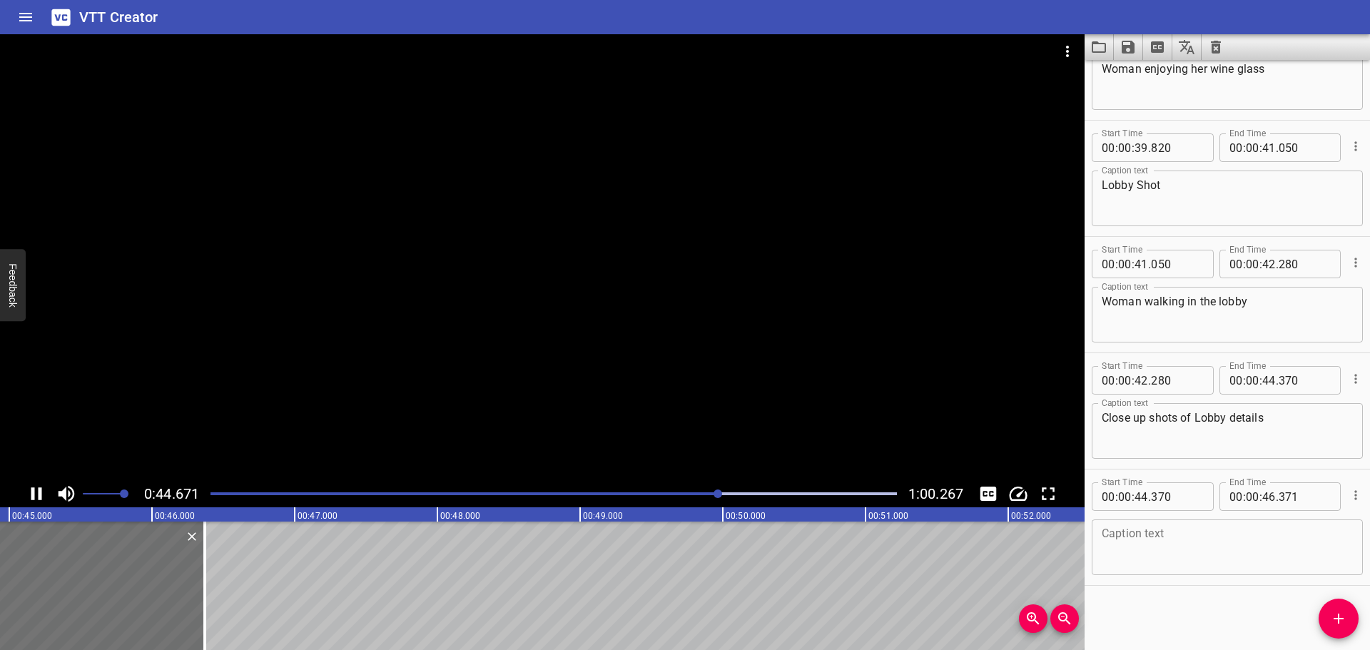
click at [26, 492] on icon "Play/Pause" at bounding box center [36, 493] width 21 height 21
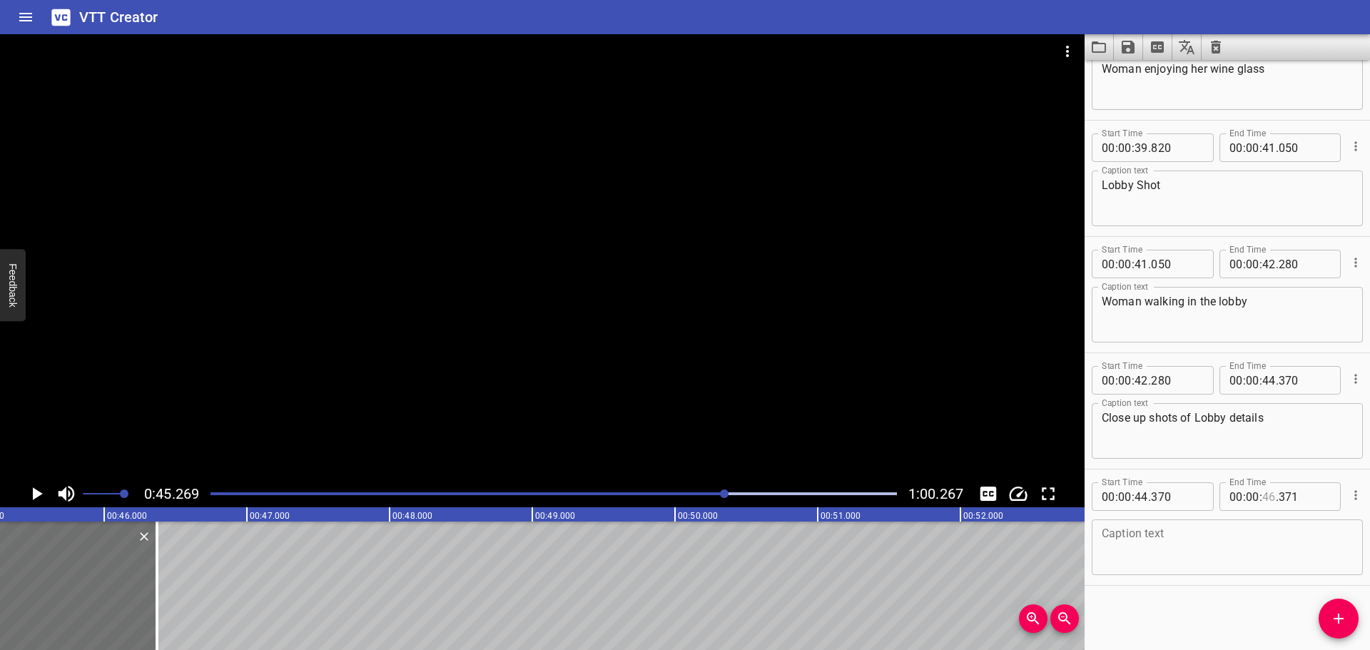
click at [1268, 497] on input "number" at bounding box center [1269, 496] width 14 height 29
type input "45"
click at [1303, 502] on input "number" at bounding box center [1305, 496] width 52 height 29
type input "260"
click at [1246, 531] on textarea at bounding box center [1227, 547] width 251 height 41
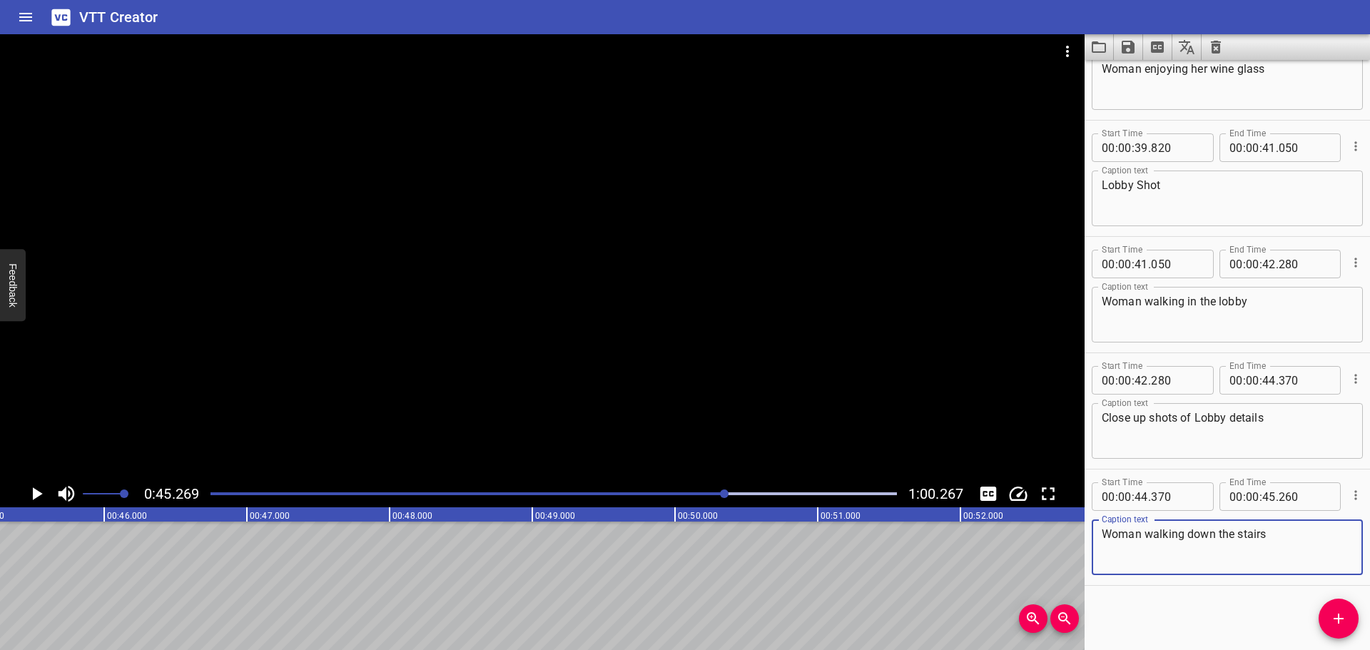
type textarea "Woman walking down the stairs"
click at [1240, 607] on div "Start Time 00 : 00 : 00 . 000 Start Time End Time 00 : 00 : 01 . 029 End Time C…" at bounding box center [1227, 355] width 285 height 590
click at [1326, 602] on div "Start Time 00 : 00 : 00 . 000 Start Time End Time 00 : 00 : 01 . 029 End Time C…" at bounding box center [1227, 355] width 285 height 590
click at [1333, 605] on button "Add Cue" at bounding box center [1339, 619] width 40 height 40
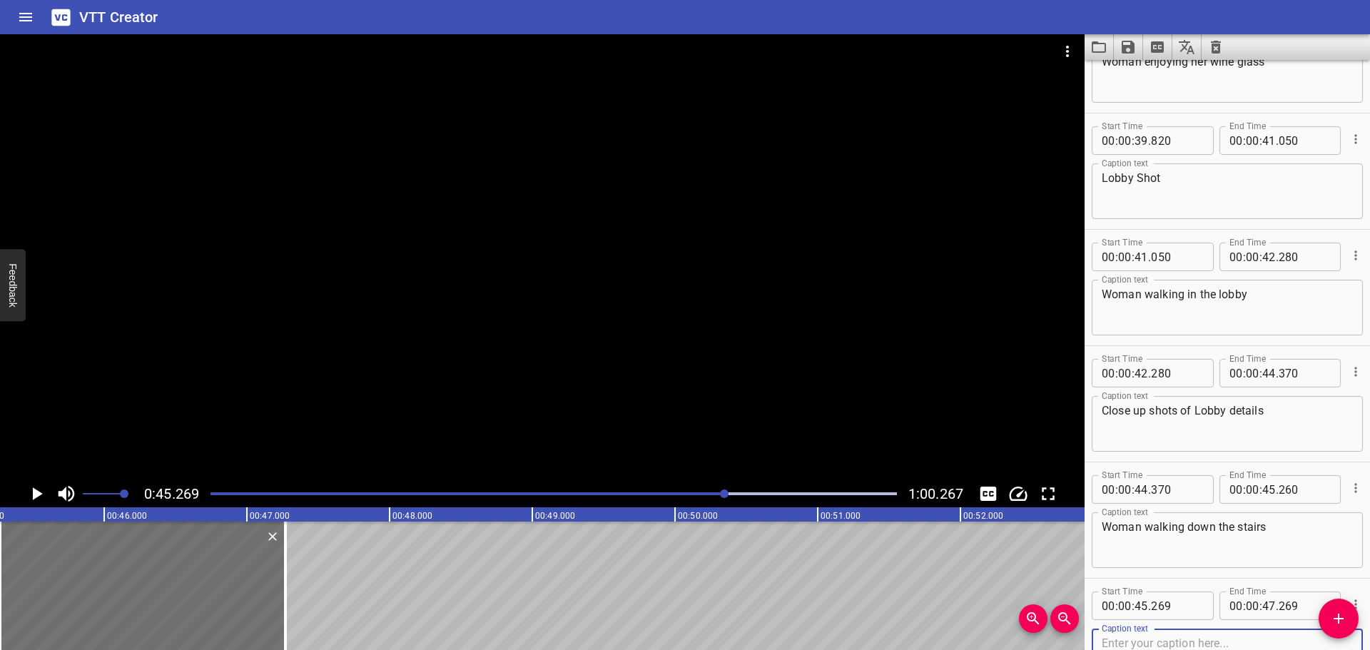
scroll to position [3432, 0]
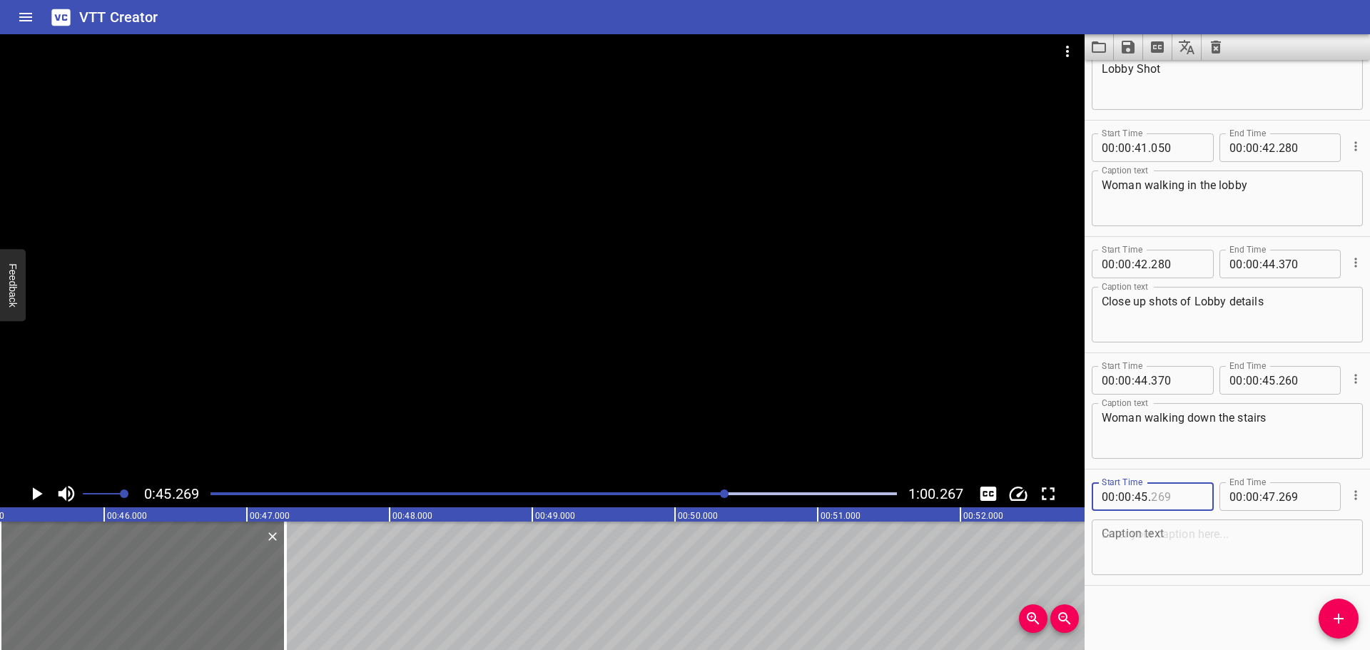
click at [1192, 498] on input "number" at bounding box center [1177, 496] width 52 height 29
type input "261"
click at [1185, 537] on textarea at bounding box center [1227, 547] width 251 height 41
click at [26, 487] on icon "Play/Pause" at bounding box center [36, 493] width 21 height 21
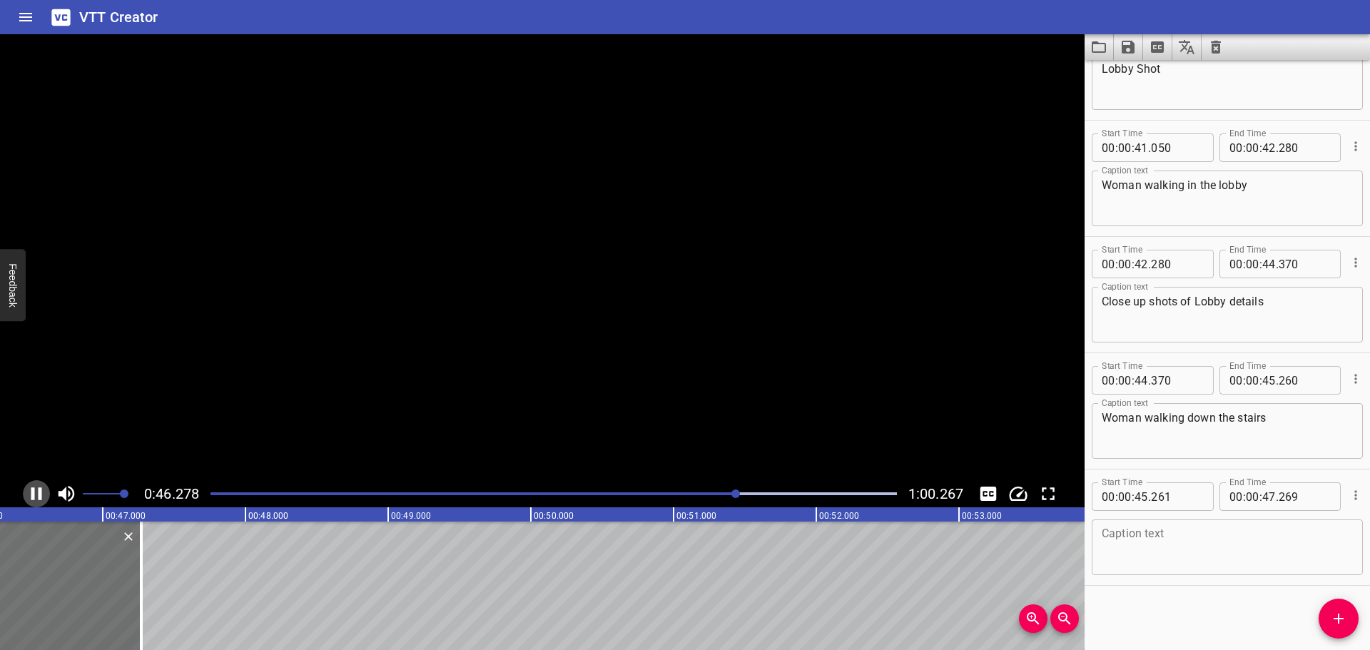
click at [26, 487] on icon "Play/Pause" at bounding box center [36, 493] width 21 height 21
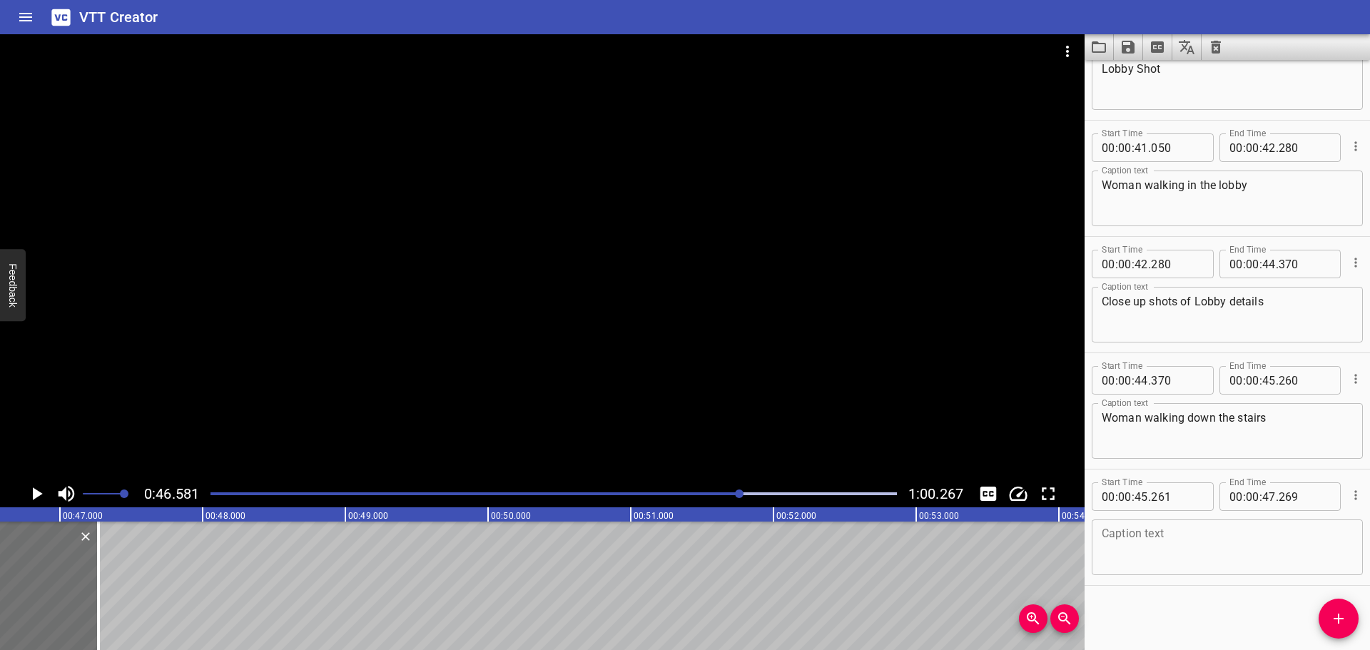
click at [1189, 558] on textarea at bounding box center [1227, 547] width 251 height 41
type textarea "Dynamic shot of the sunset"
click at [1250, 613] on div "Start Time 00 : 00 : 00 . 000 Start Time End Time 00 : 00 : 01 . 029 End Time C…" at bounding box center [1227, 355] width 285 height 590
click at [724, 495] on div at bounding box center [554, 494] width 704 height 20
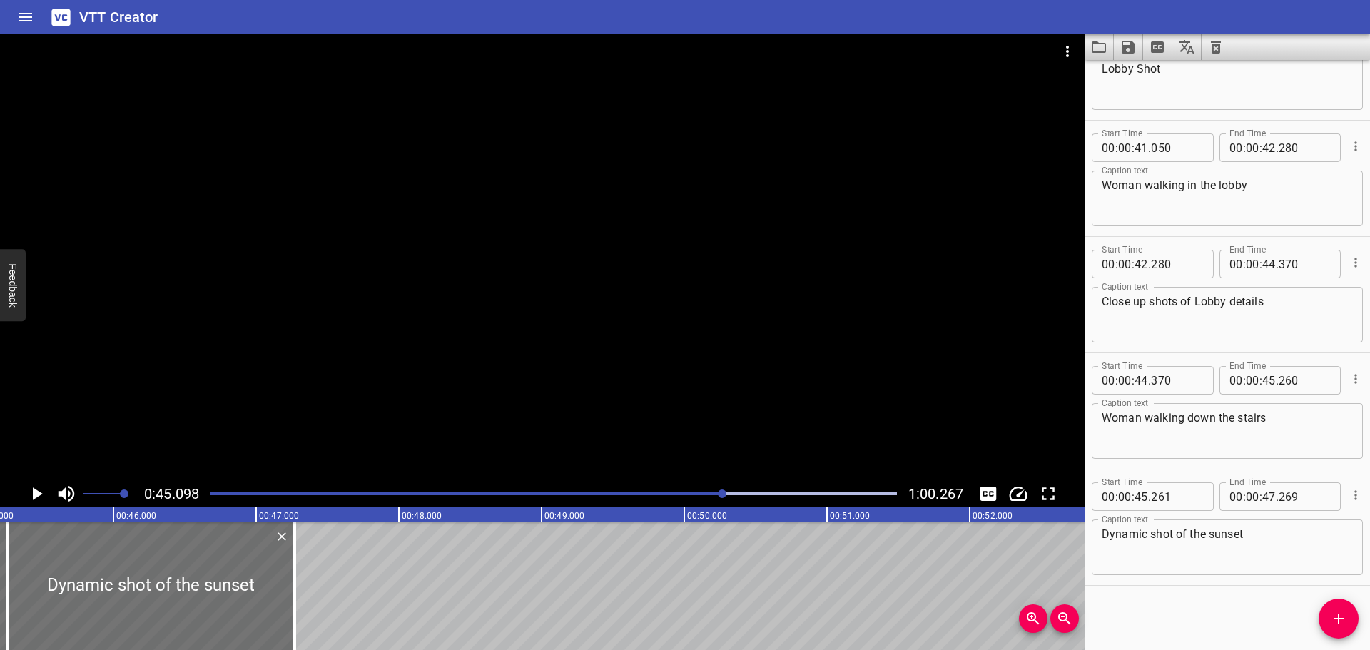
scroll to position [0, 6437]
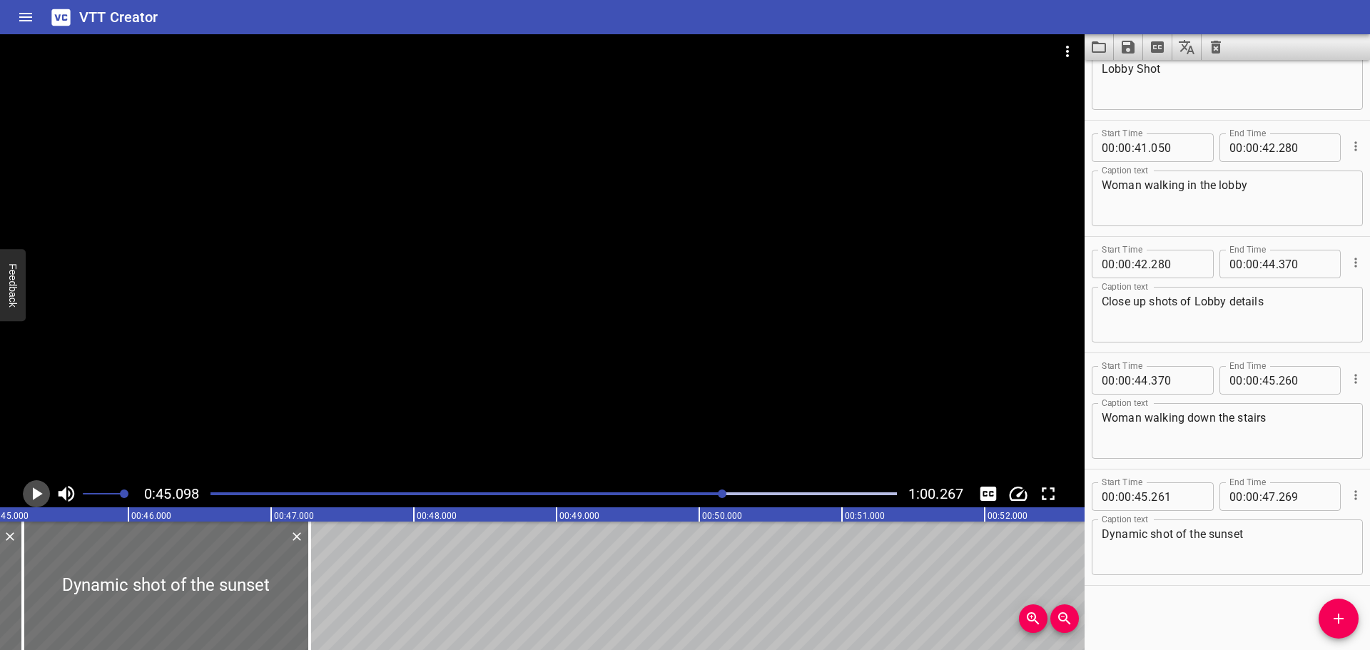
click at [38, 496] on icon "Play/Pause" at bounding box center [38, 493] width 10 height 13
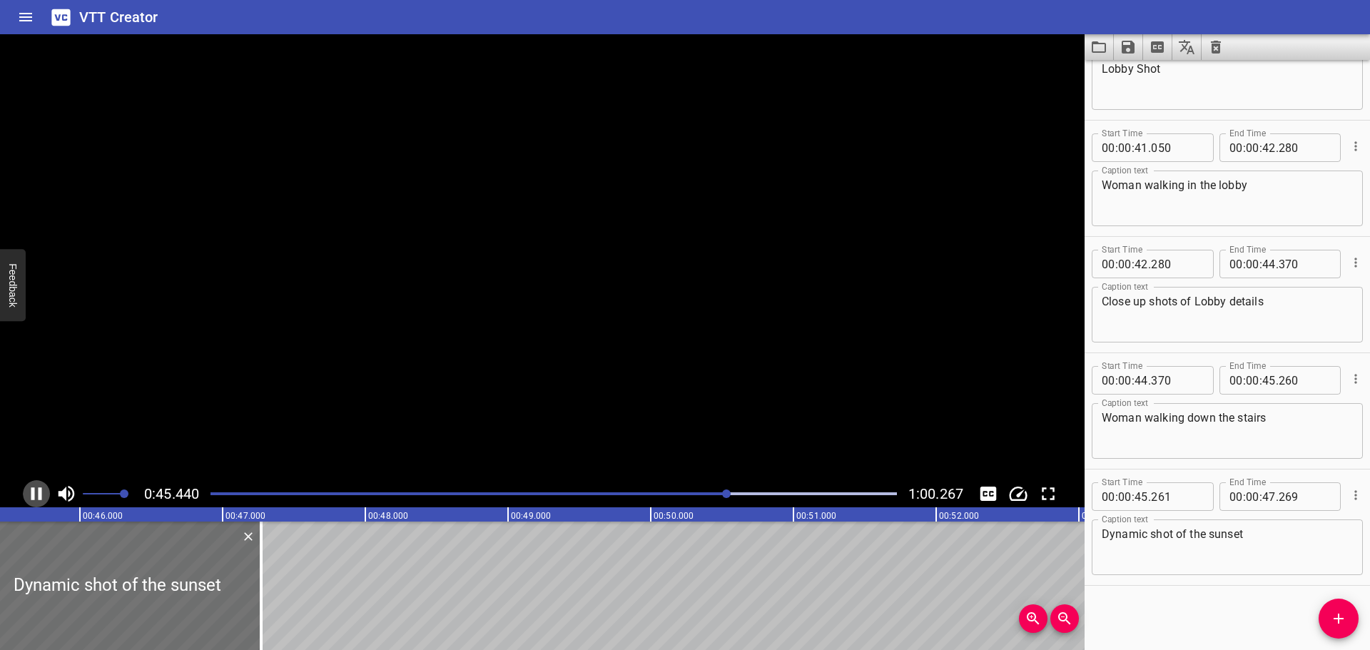
click at [38, 496] on icon "Play/Pause" at bounding box center [36, 493] width 21 height 21
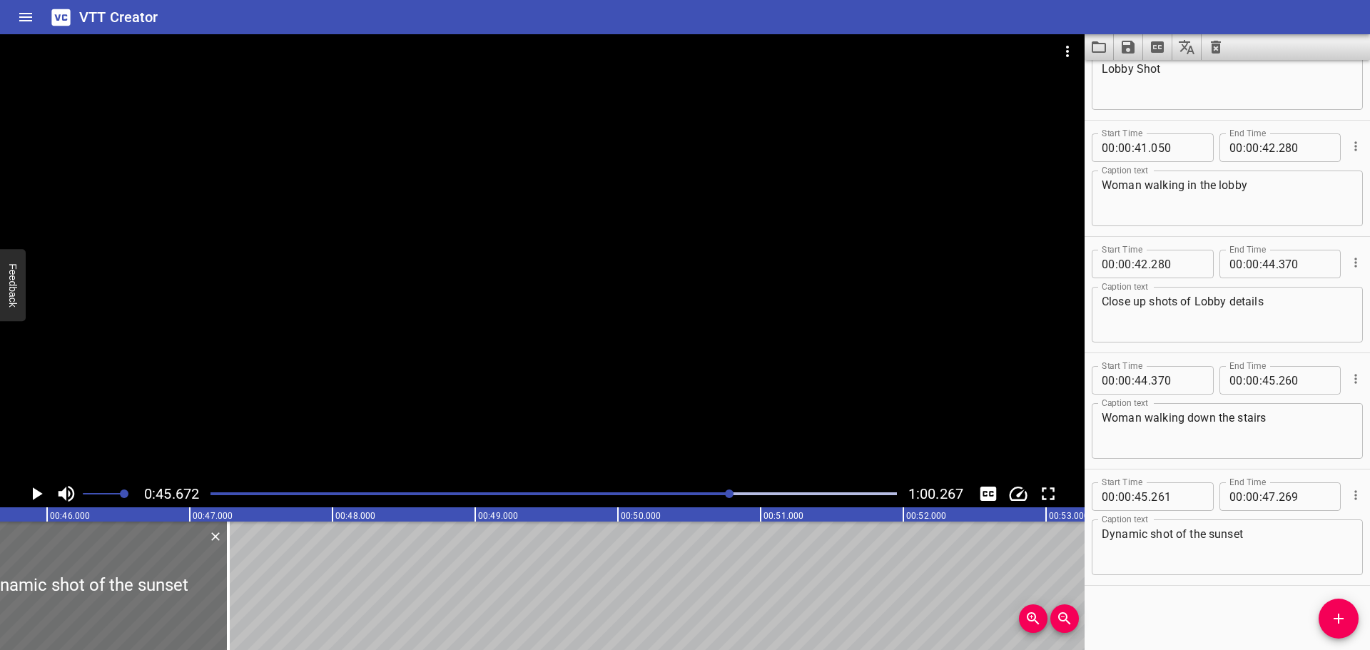
click at [38, 496] on icon "Play/Pause" at bounding box center [38, 493] width 10 height 13
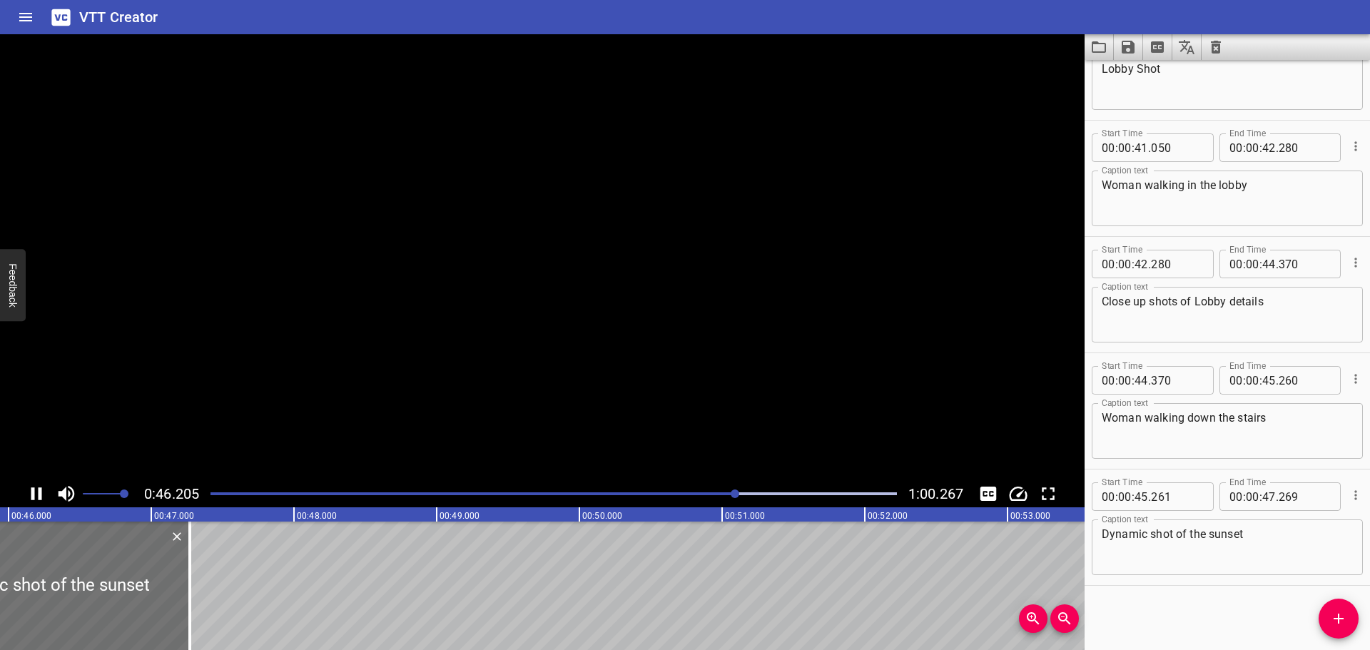
click at [38, 496] on icon "Play/Pause" at bounding box center [36, 493] width 21 height 21
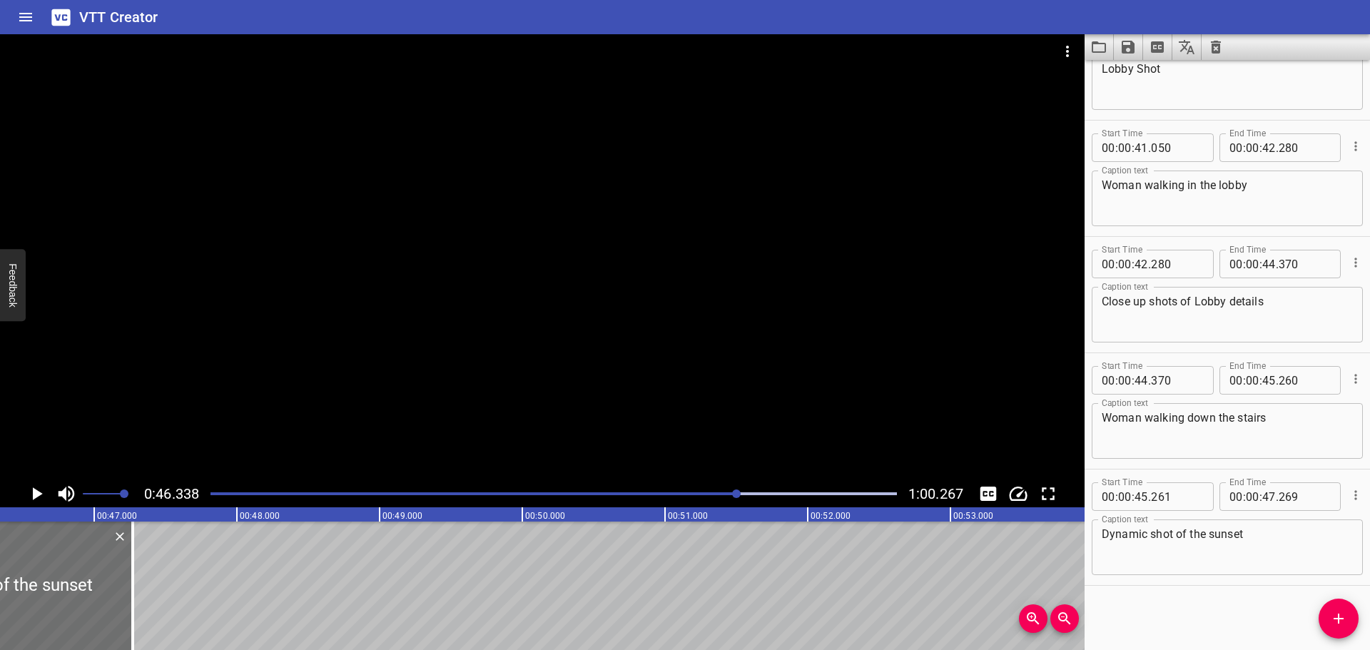
click at [38, 496] on icon "Play/Pause" at bounding box center [38, 493] width 10 height 13
click at [38, 496] on icon "Play/Pause" at bounding box center [36, 493] width 21 height 21
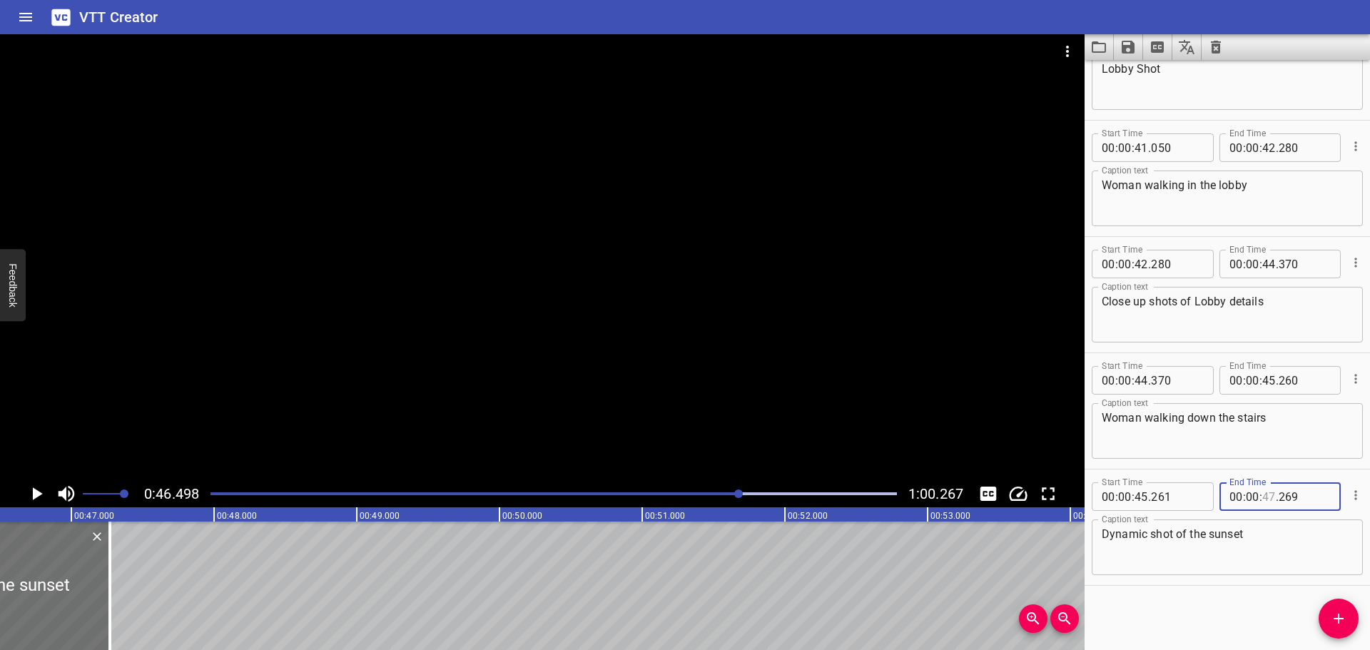
click at [1263, 497] on input "number" at bounding box center [1269, 496] width 14 height 29
type input "46"
type input "490"
click at [1224, 598] on div "Start Time 00 : 00 : 00 . 000 Start Time End Time 00 : 00 : 01 . 029 End Time C…" at bounding box center [1227, 355] width 285 height 590
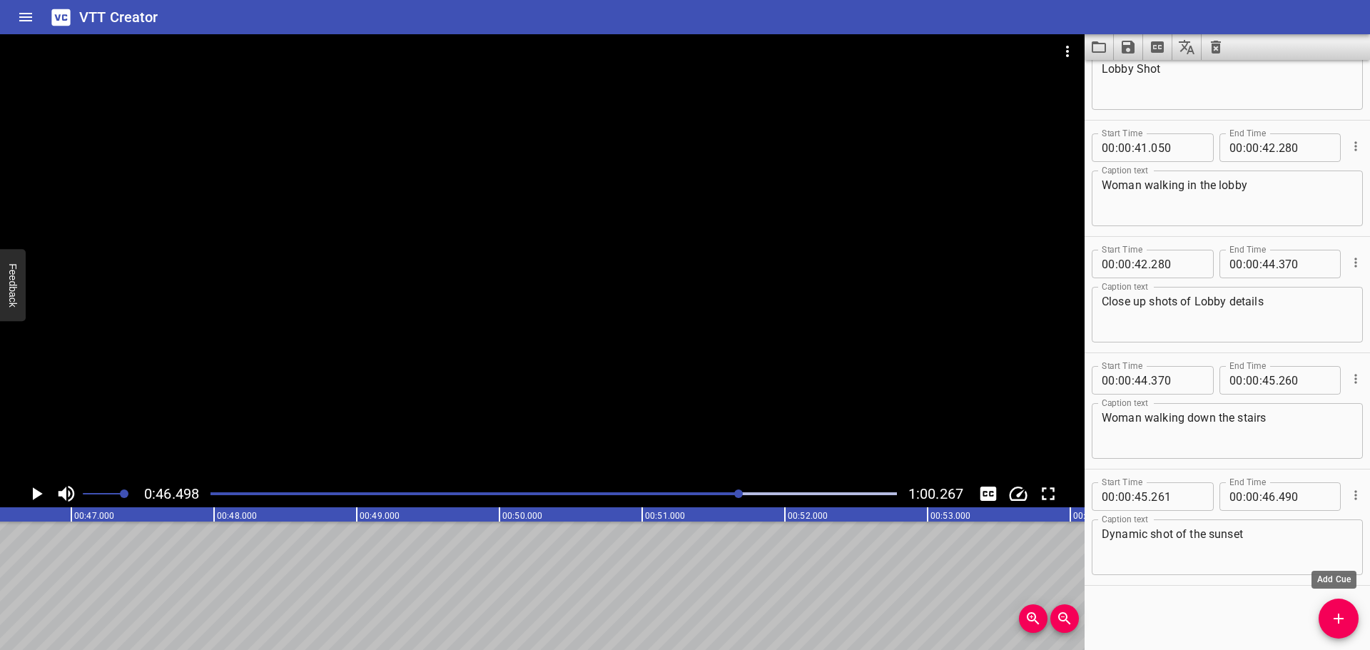
click at [1335, 614] on icon "Add Cue" at bounding box center [1338, 618] width 17 height 17
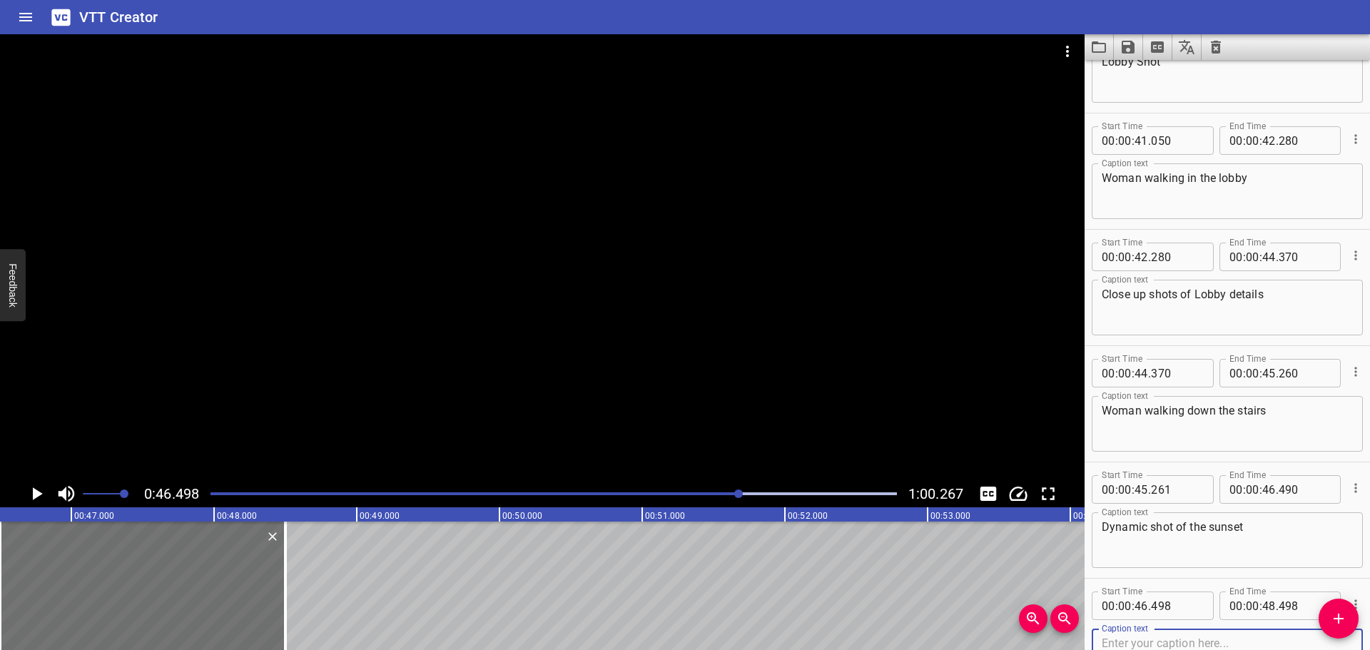
click at [30, 492] on icon "Play/Pause" at bounding box center [36, 493] width 21 height 21
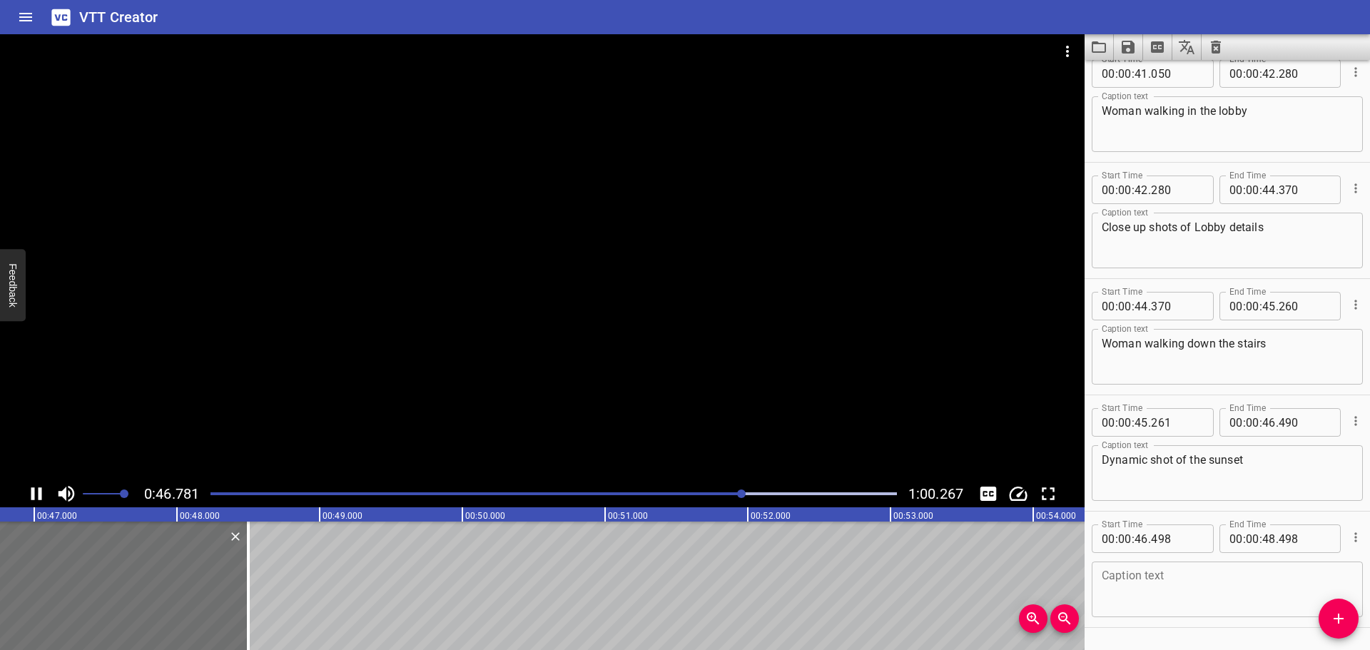
scroll to position [3548, 0]
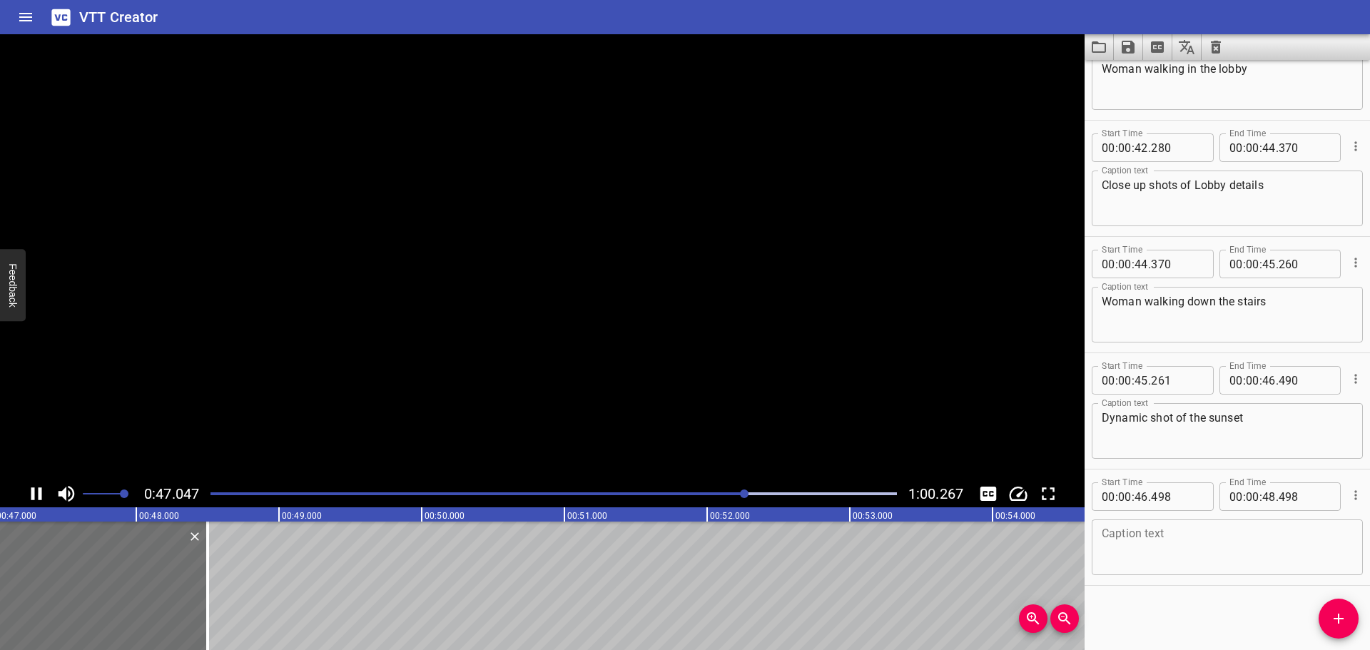
click at [30, 492] on icon "Play/Pause" at bounding box center [36, 493] width 21 height 21
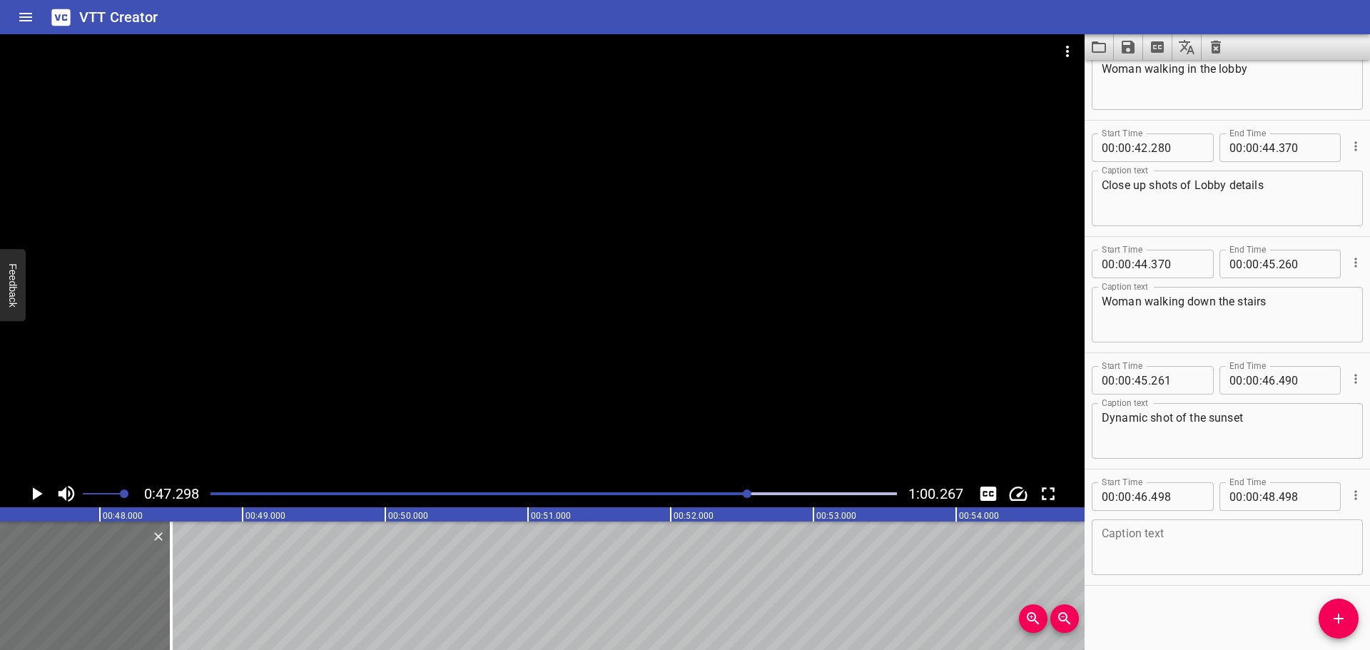
click at [724, 495] on div at bounding box center [554, 494] width 704 height 20
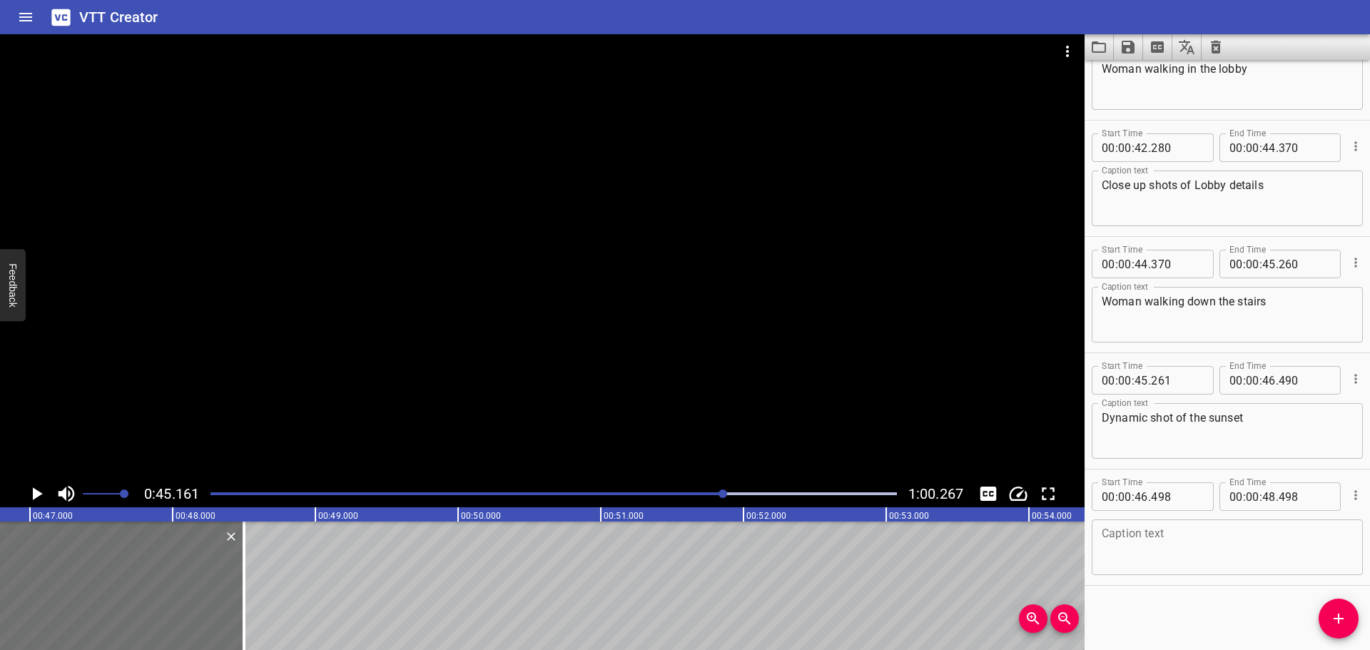
scroll to position [0, 6446]
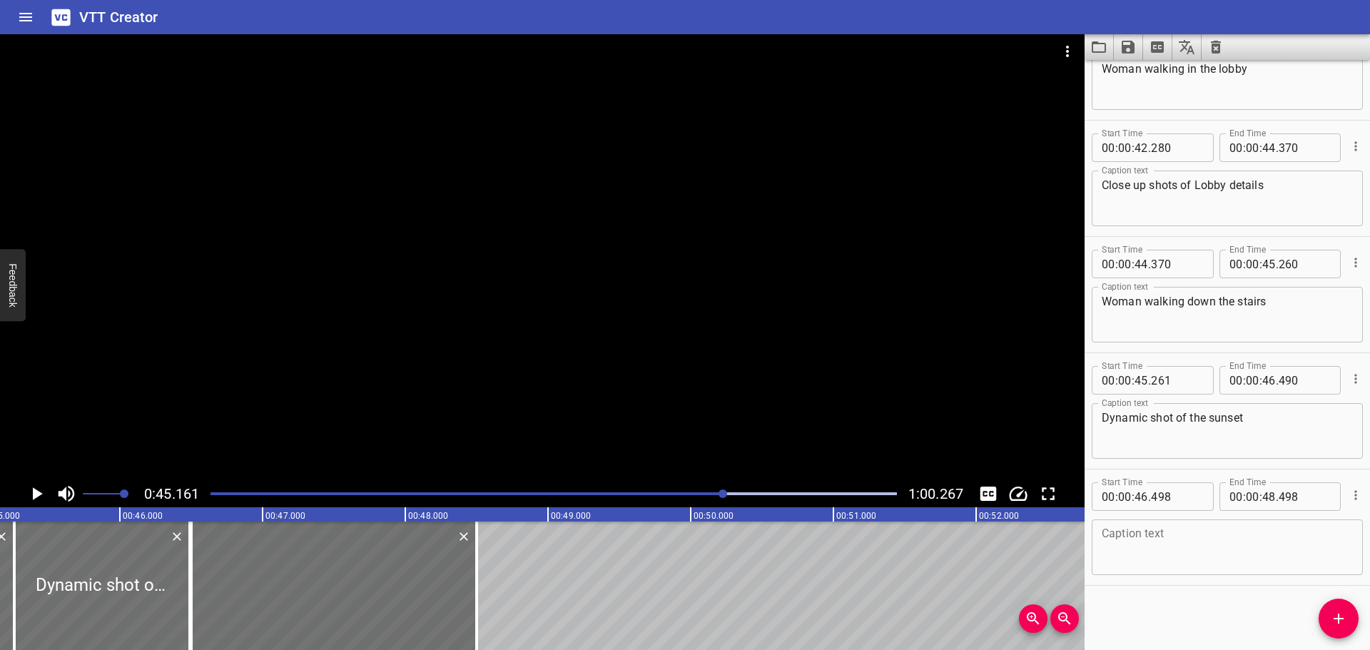
click at [36, 487] on icon "Play/Pause" at bounding box center [36, 493] width 21 height 21
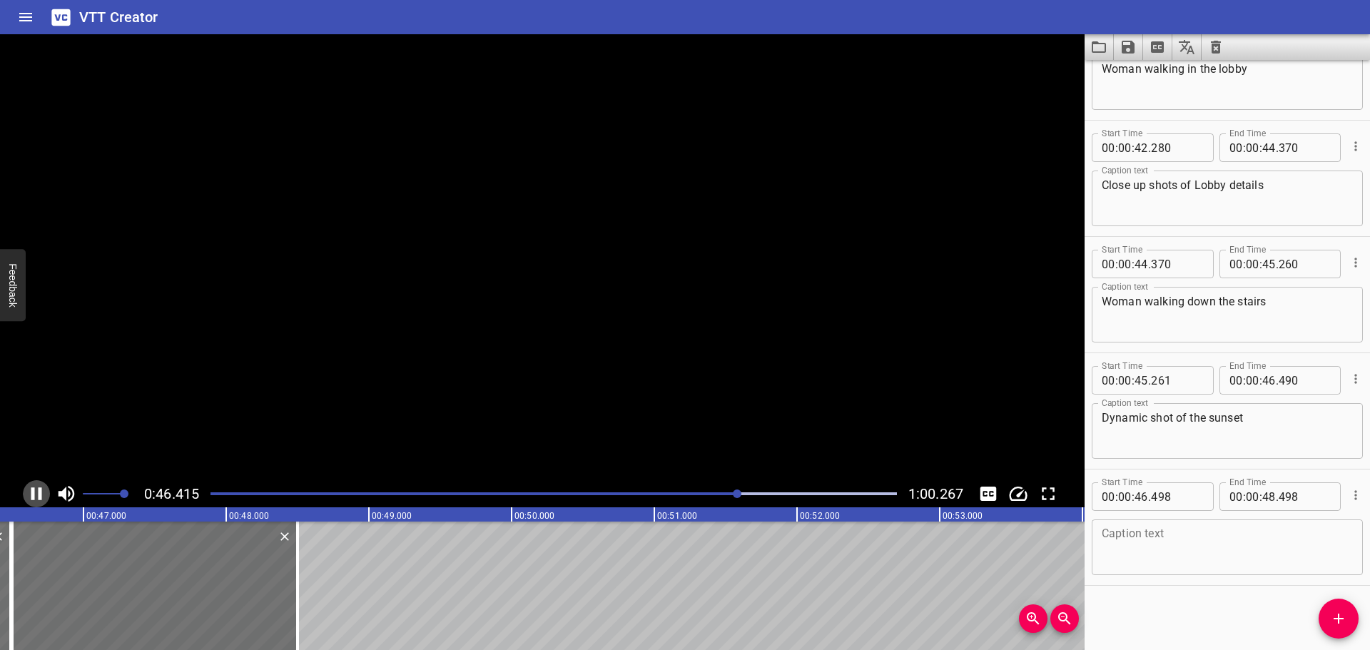
click at [36, 487] on icon "Play/Pause" at bounding box center [36, 493] width 21 height 21
click at [34, 490] on icon "Play/Pause" at bounding box center [38, 493] width 10 height 13
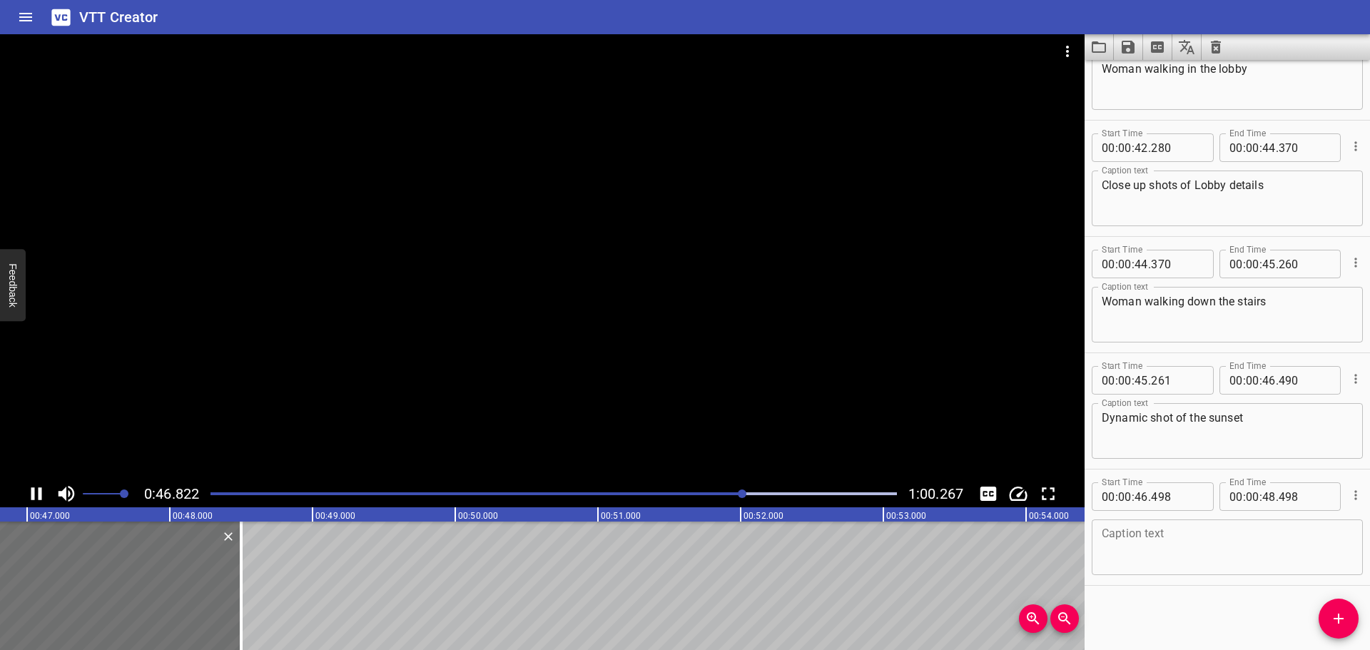
click at [34, 490] on icon "Play/Pause" at bounding box center [36, 493] width 11 height 13
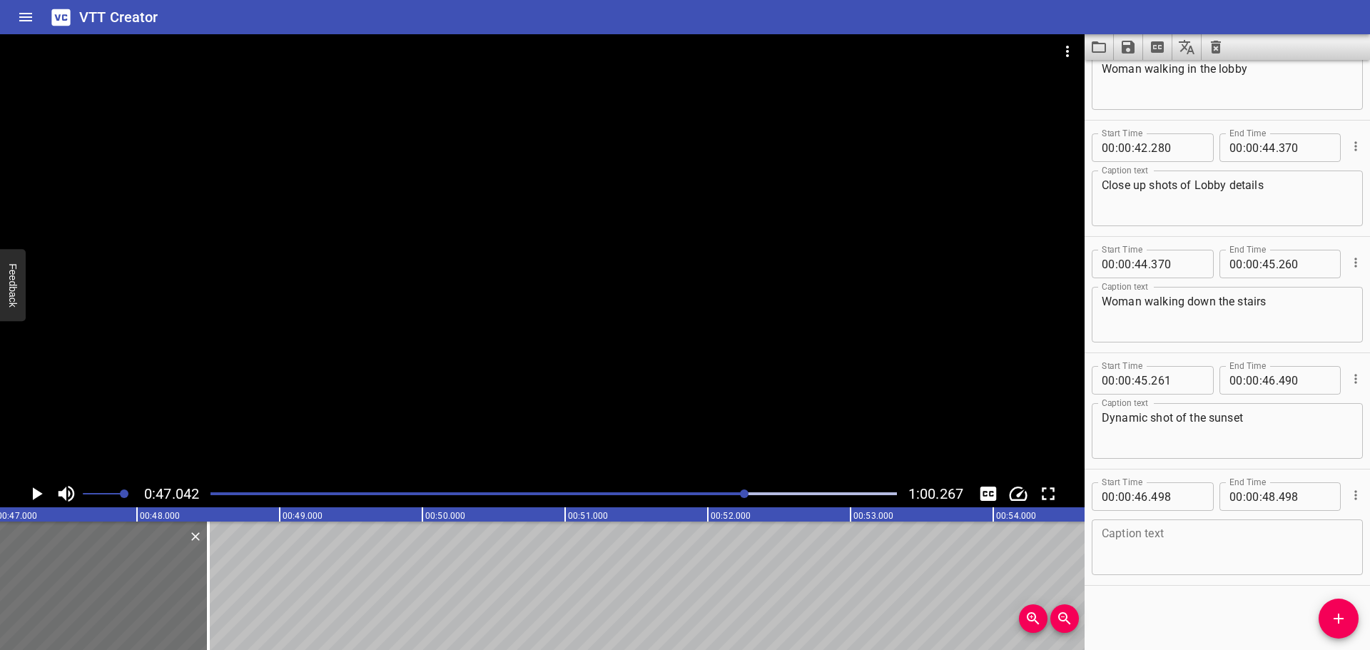
click at [744, 492] on div at bounding box center [744, 494] width 9 height 9
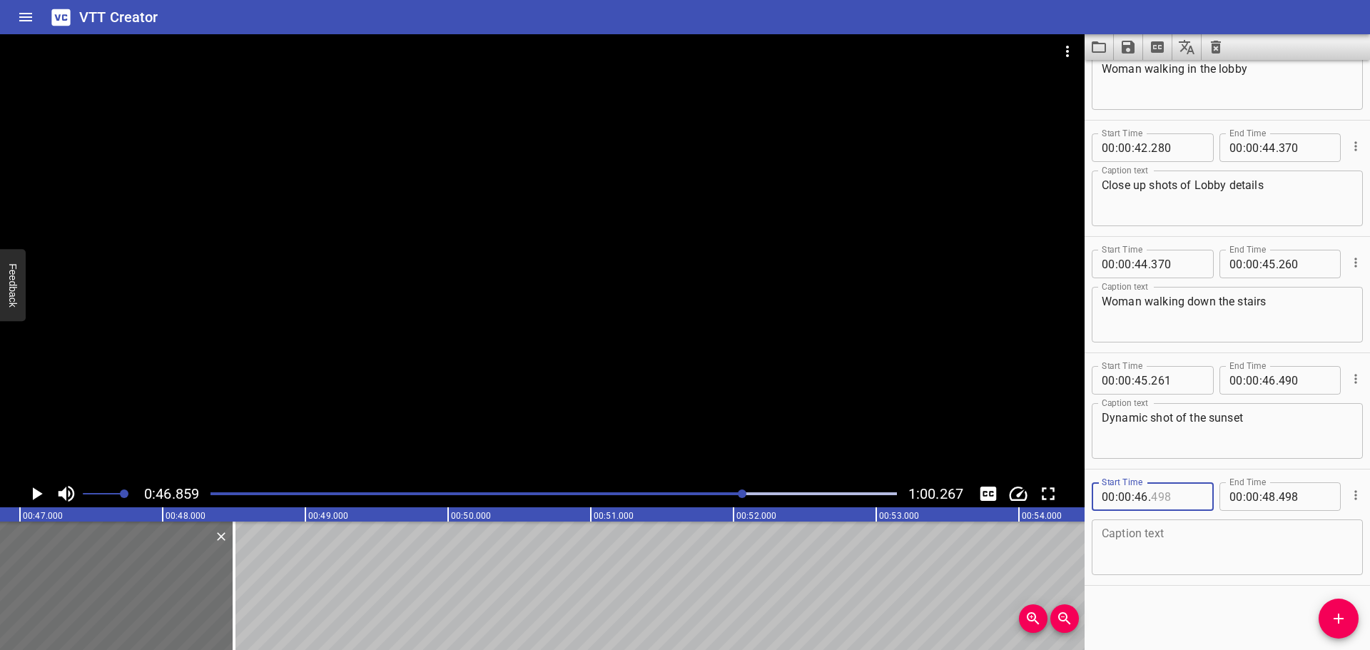
click at [1175, 495] on input "number" at bounding box center [1177, 496] width 52 height 29
type input "840"
click at [1177, 629] on div "Start Time 00 : 00 : 00 . 000 Start Time End Time 00 : 00 : 01 . 029 End Time C…" at bounding box center [1227, 355] width 285 height 590
click at [1262, 562] on textarea at bounding box center [1227, 547] width 251 height 41
type textarea "Black screen"
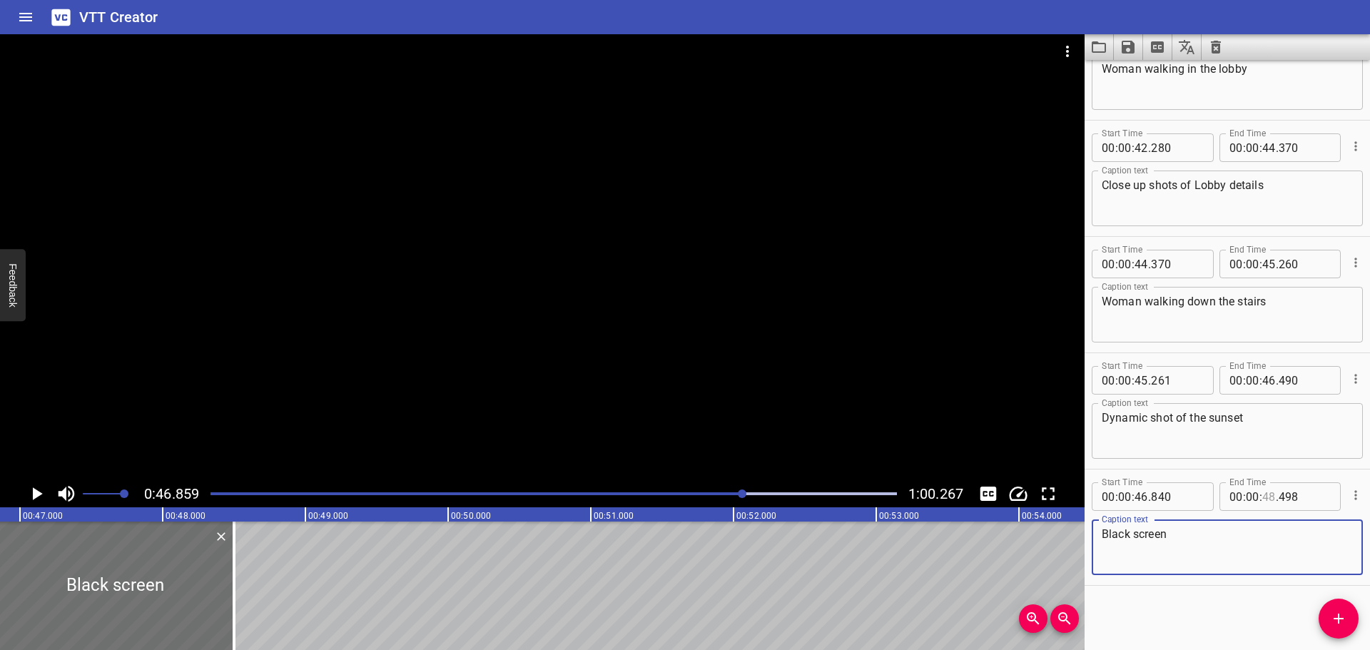
click at [1264, 494] on input "number" at bounding box center [1269, 496] width 14 height 29
type input "46"
type input "840"
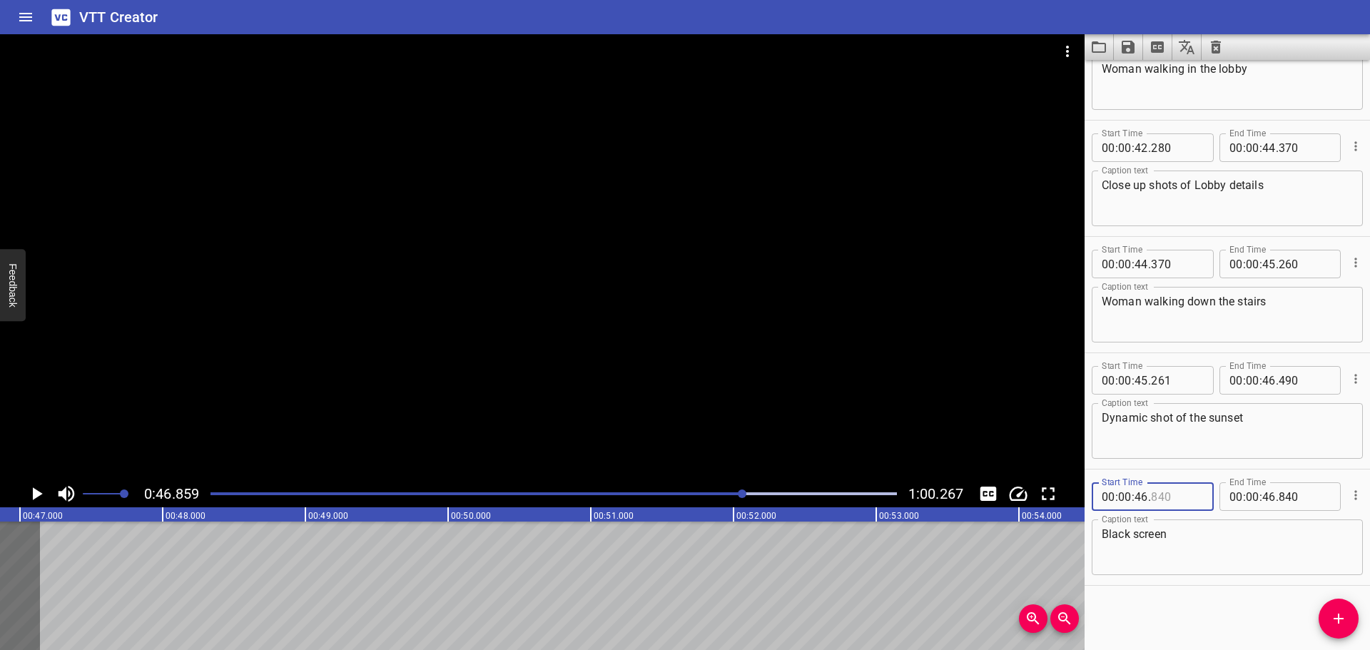
click at [1180, 500] on input "number" at bounding box center [1177, 496] width 52 height 29
type input "490"
click at [1178, 589] on div "Start Time 00 : 00 : 00 . 000 Start Time End Time 00 : 00 : 01 . 029 End Time C…" at bounding box center [1227, 355] width 285 height 590
click at [1339, 611] on icon "Add Cue" at bounding box center [1338, 618] width 17 height 17
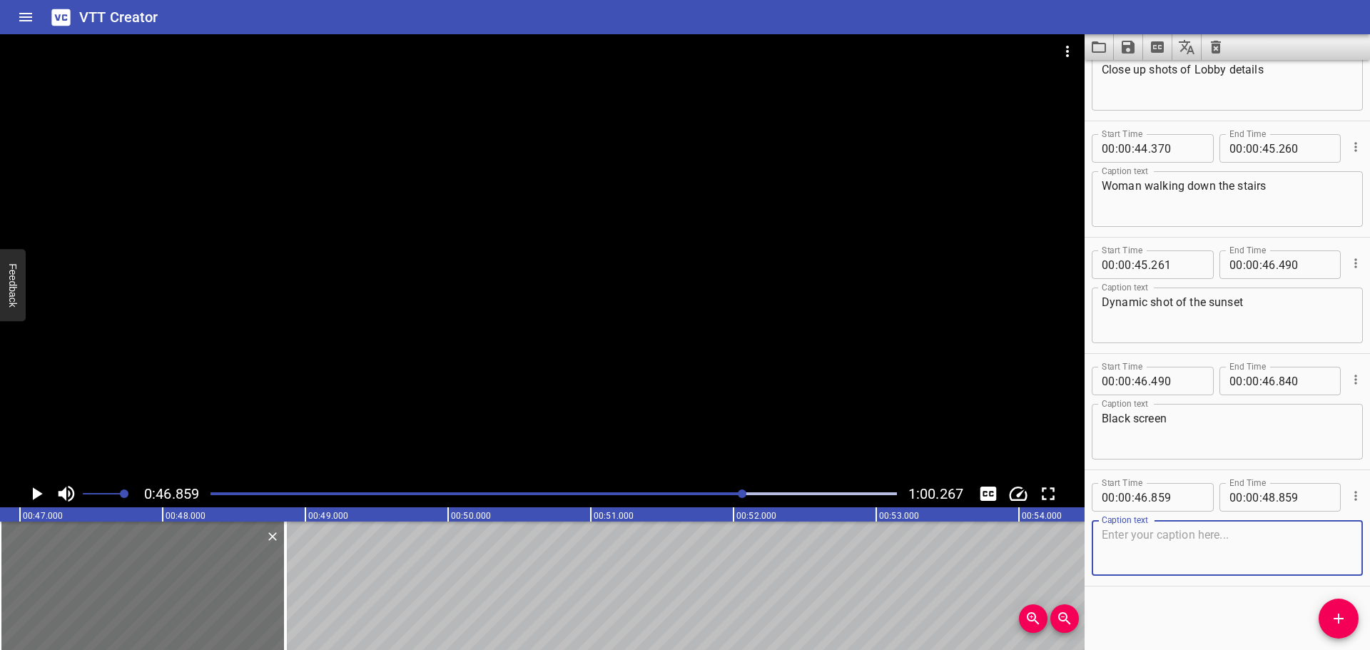
scroll to position [3665, 0]
type textarea "Close up shot of woman walking down the stairs"
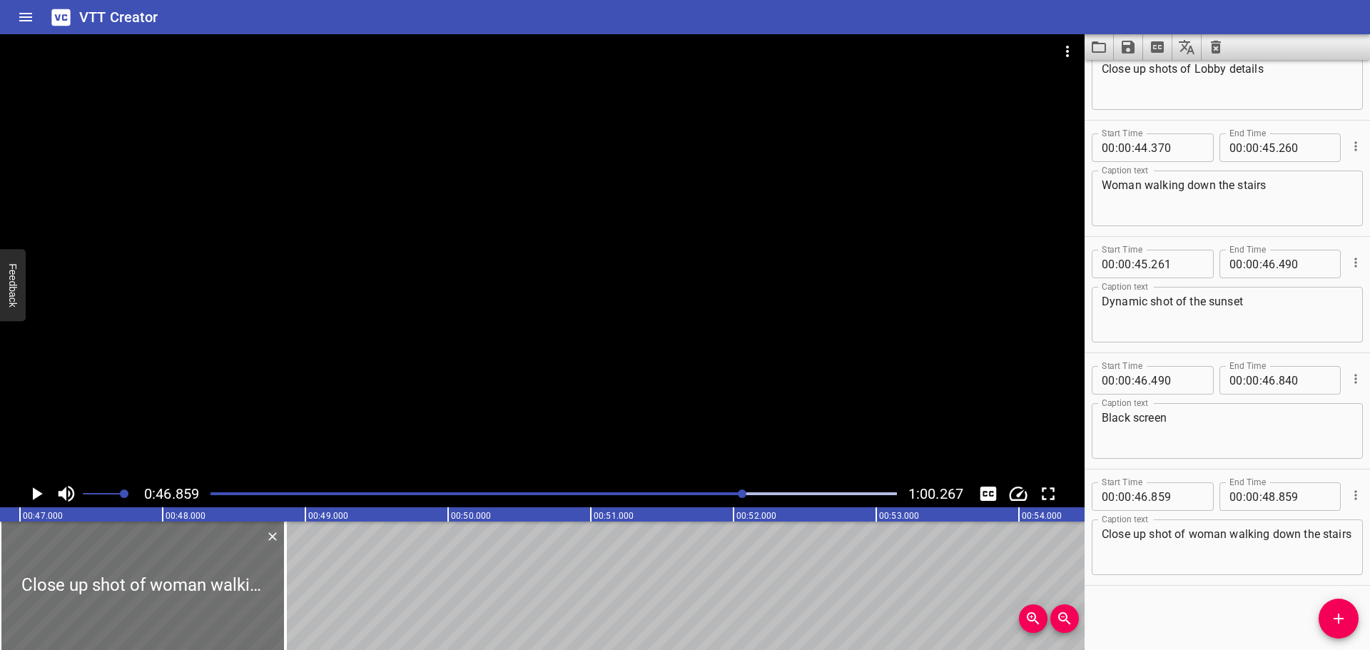
click at [701, 491] on div at bounding box center [554, 494] width 704 height 20
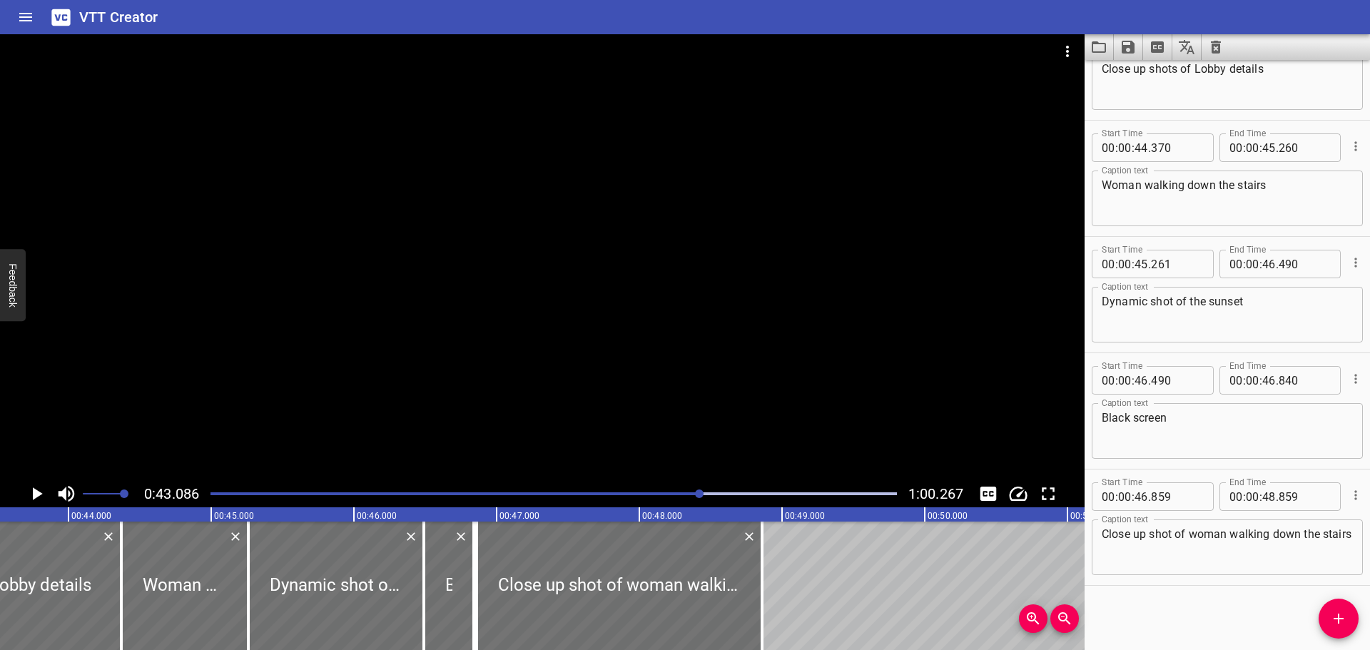
scroll to position [0, 6149]
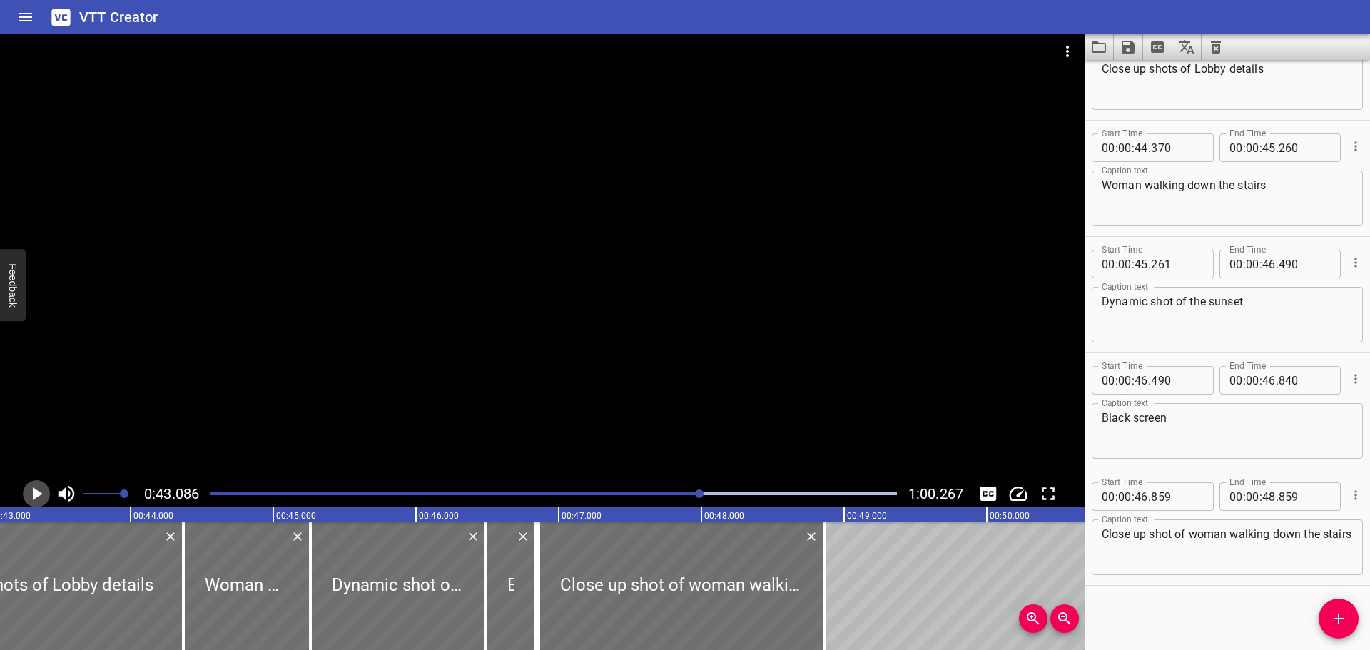
click at [28, 487] on icon "Play/Pause" at bounding box center [36, 493] width 21 height 21
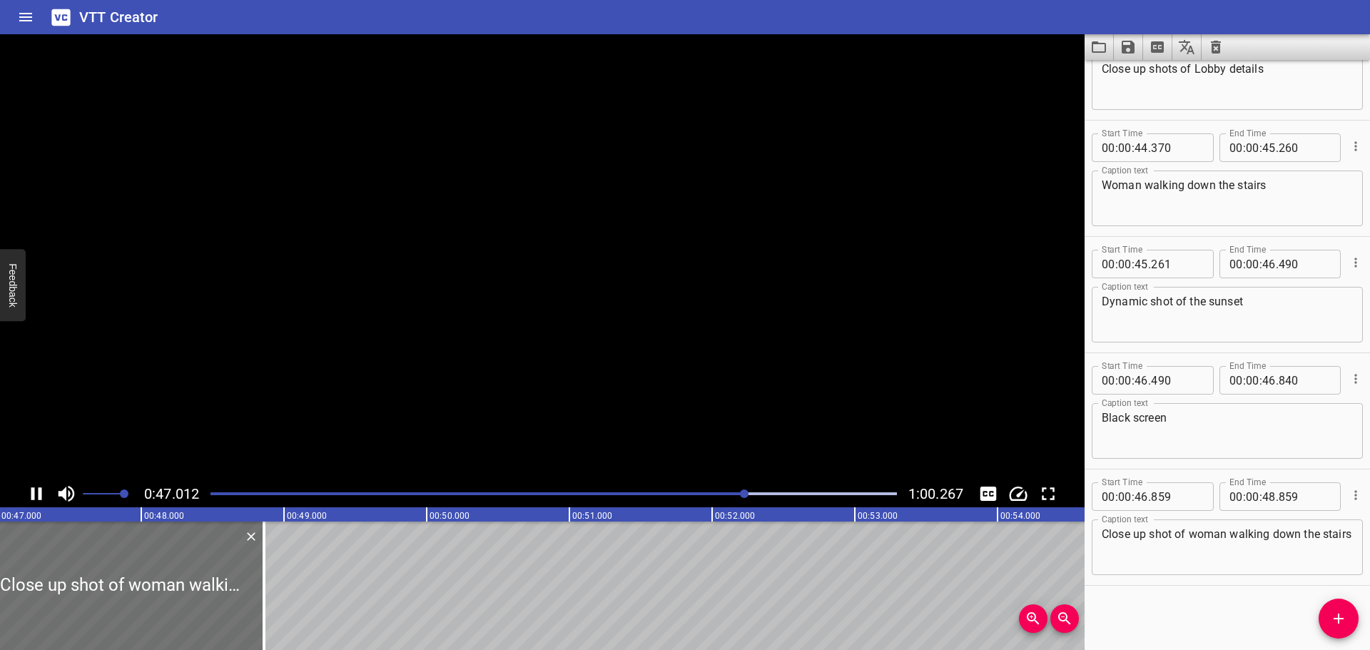
click at [28, 487] on icon "Play/Pause" at bounding box center [36, 493] width 21 height 21
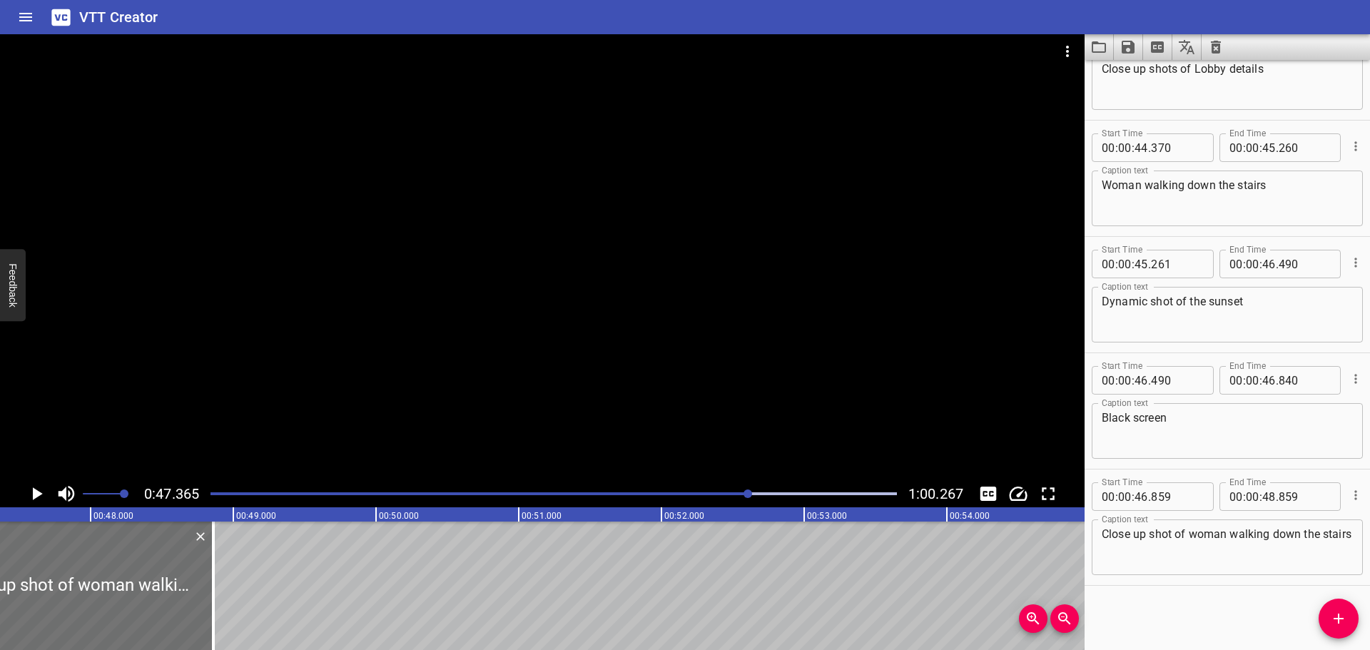
click at [42, 488] on icon "Play/Pause" at bounding box center [36, 493] width 21 height 21
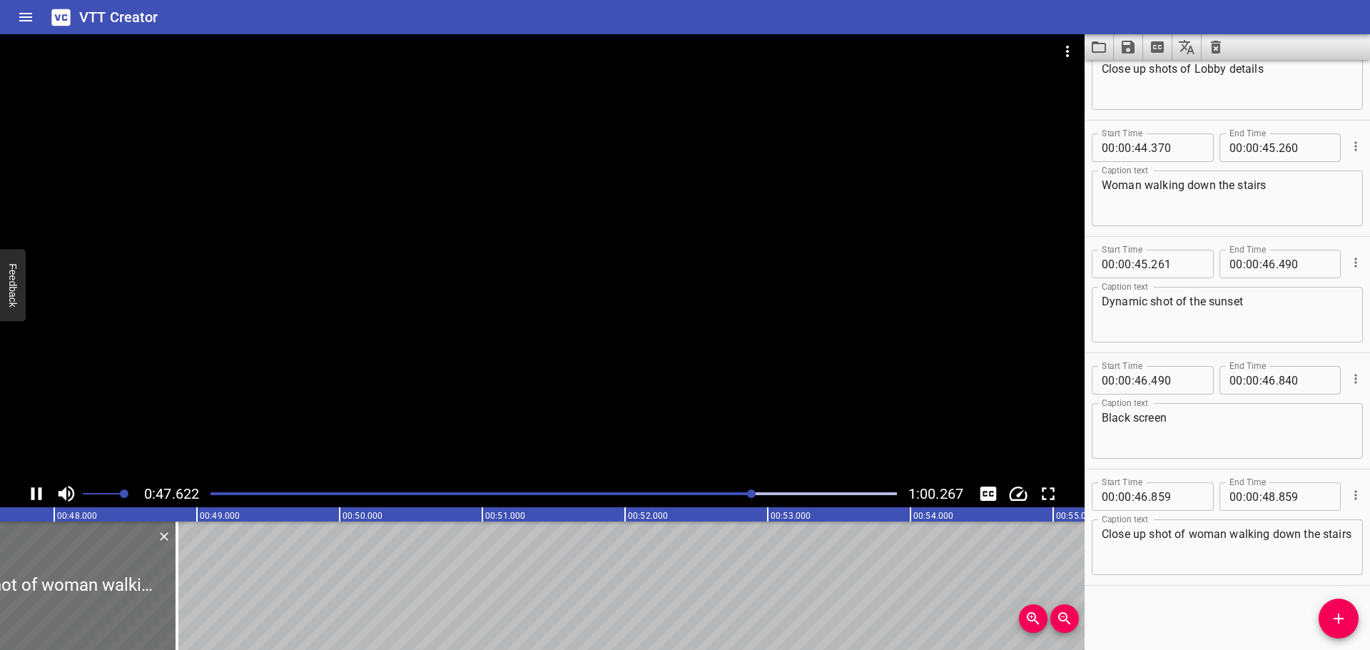
click at [42, 488] on icon "Play/Pause" at bounding box center [36, 493] width 21 height 21
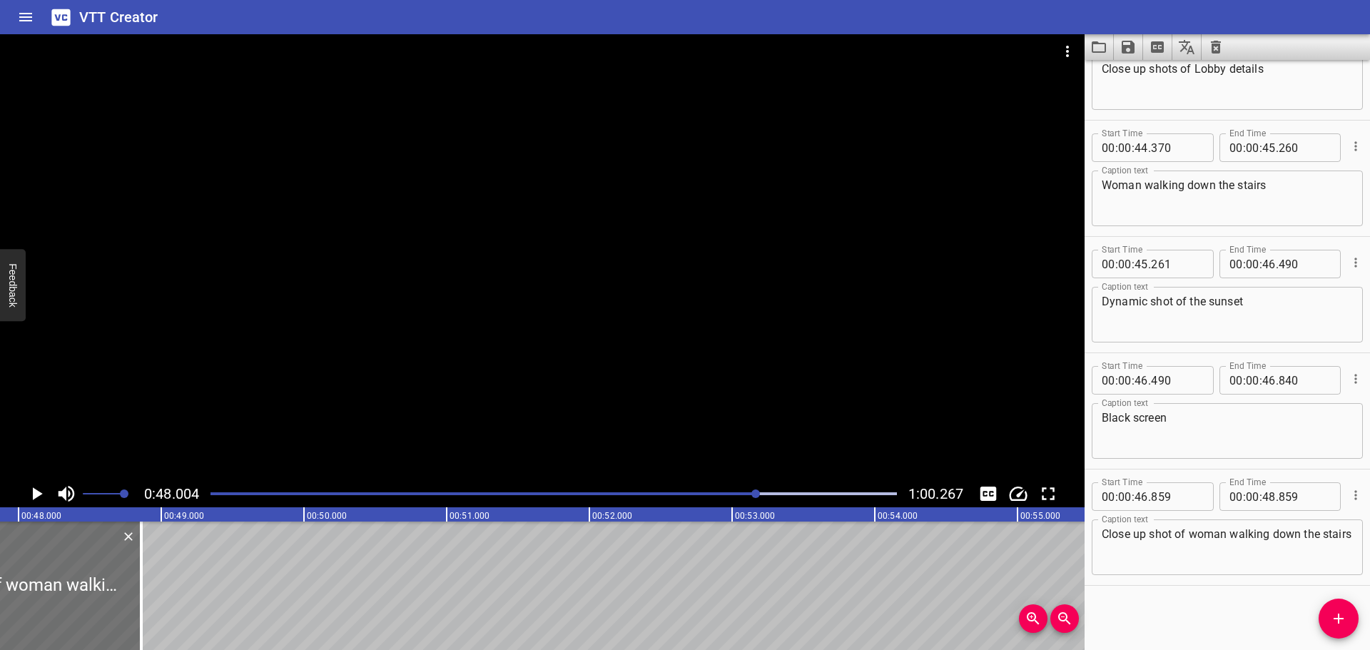
scroll to position [0, 6852]
click at [743, 498] on div at bounding box center [554, 494] width 704 height 20
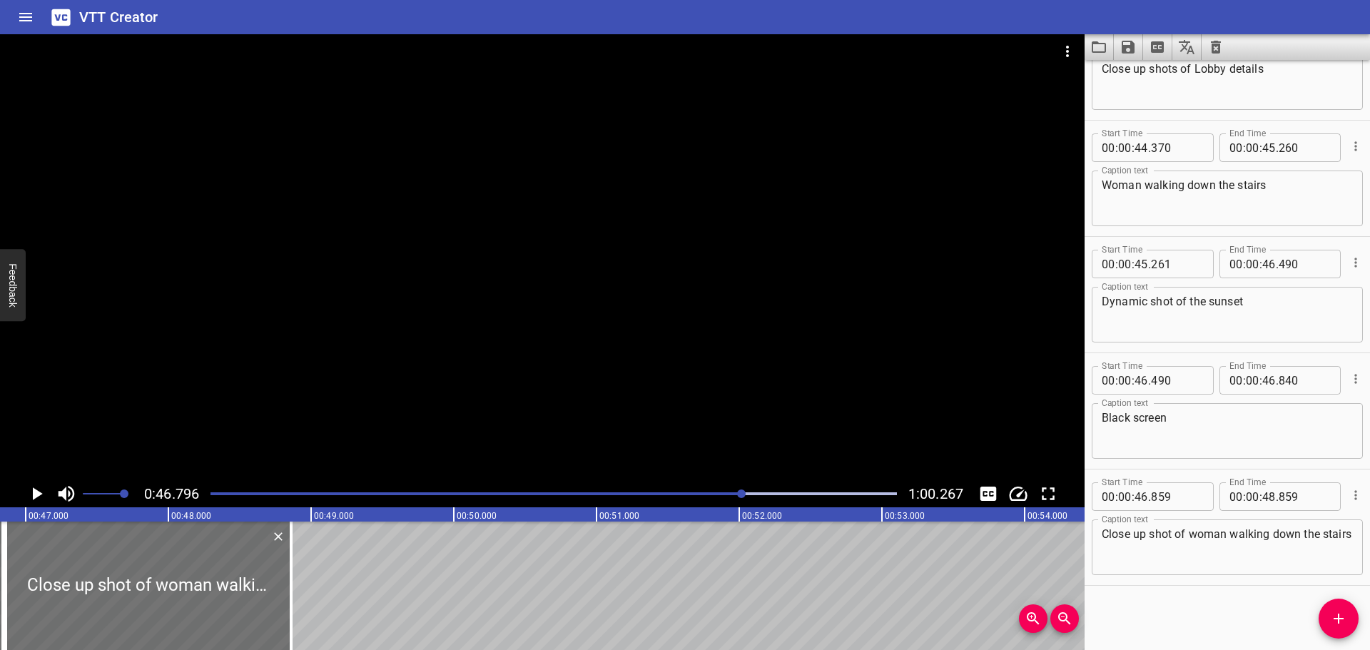
scroll to position [0, 6679]
click at [44, 492] on icon "Play/Pause" at bounding box center [36, 493] width 21 height 21
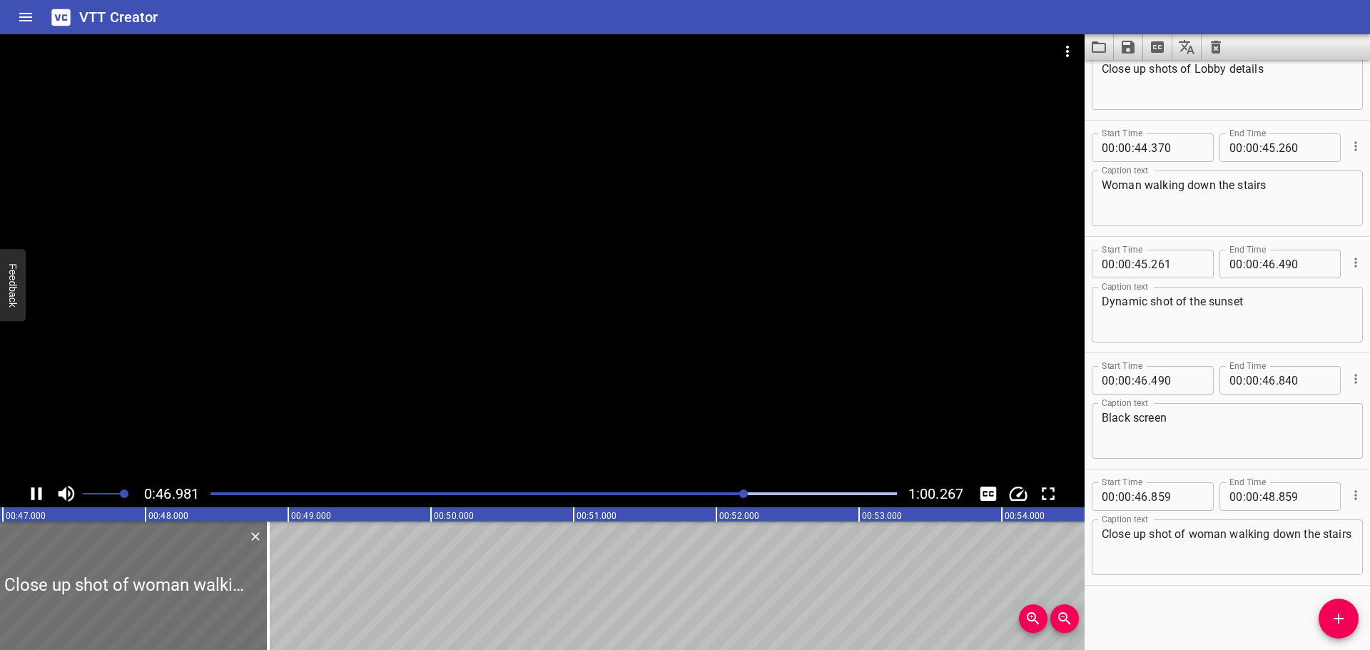
click at [44, 492] on icon "Play/Pause" at bounding box center [36, 493] width 21 height 21
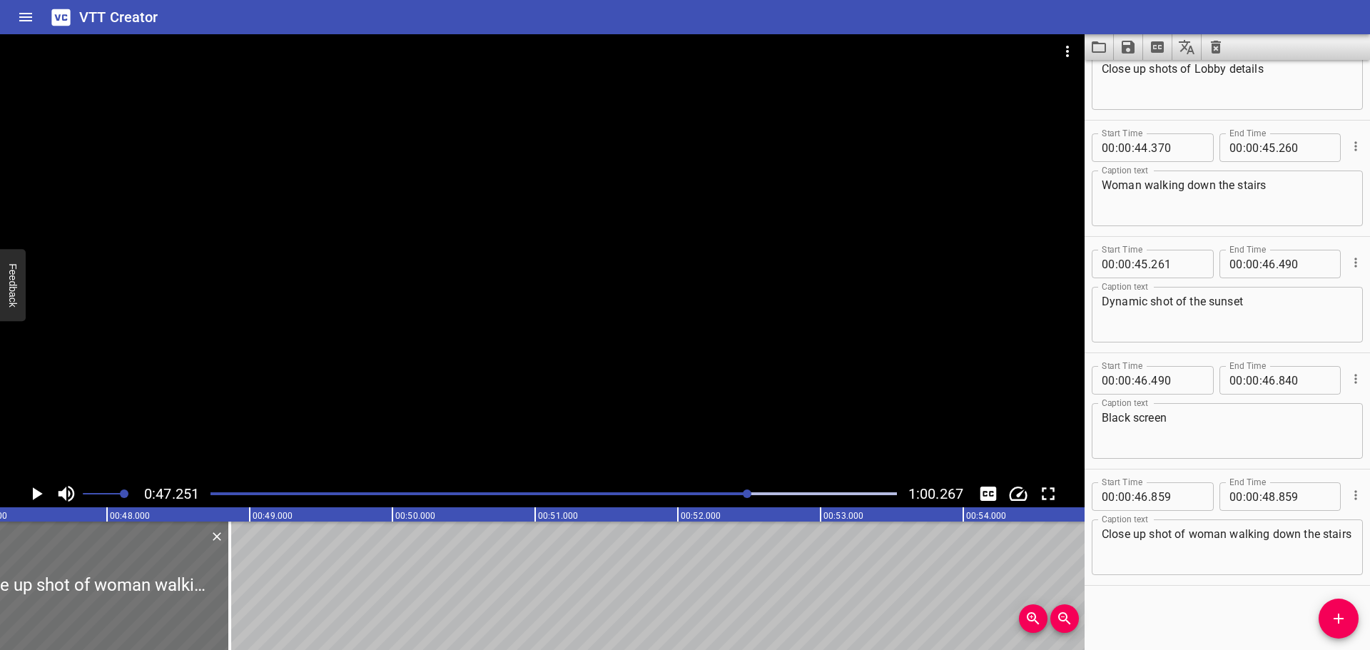
click at [44, 492] on icon "Play/Pause" at bounding box center [36, 493] width 21 height 21
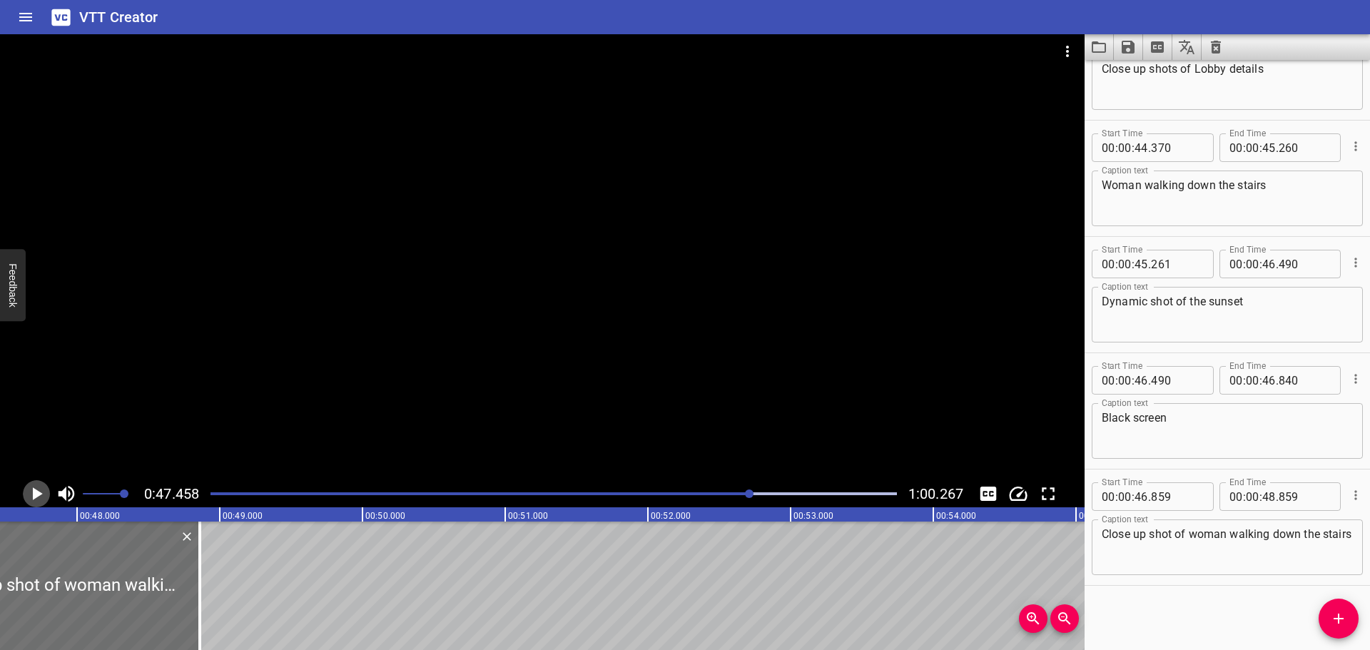
click at [44, 492] on icon "Play/Pause" at bounding box center [36, 493] width 21 height 21
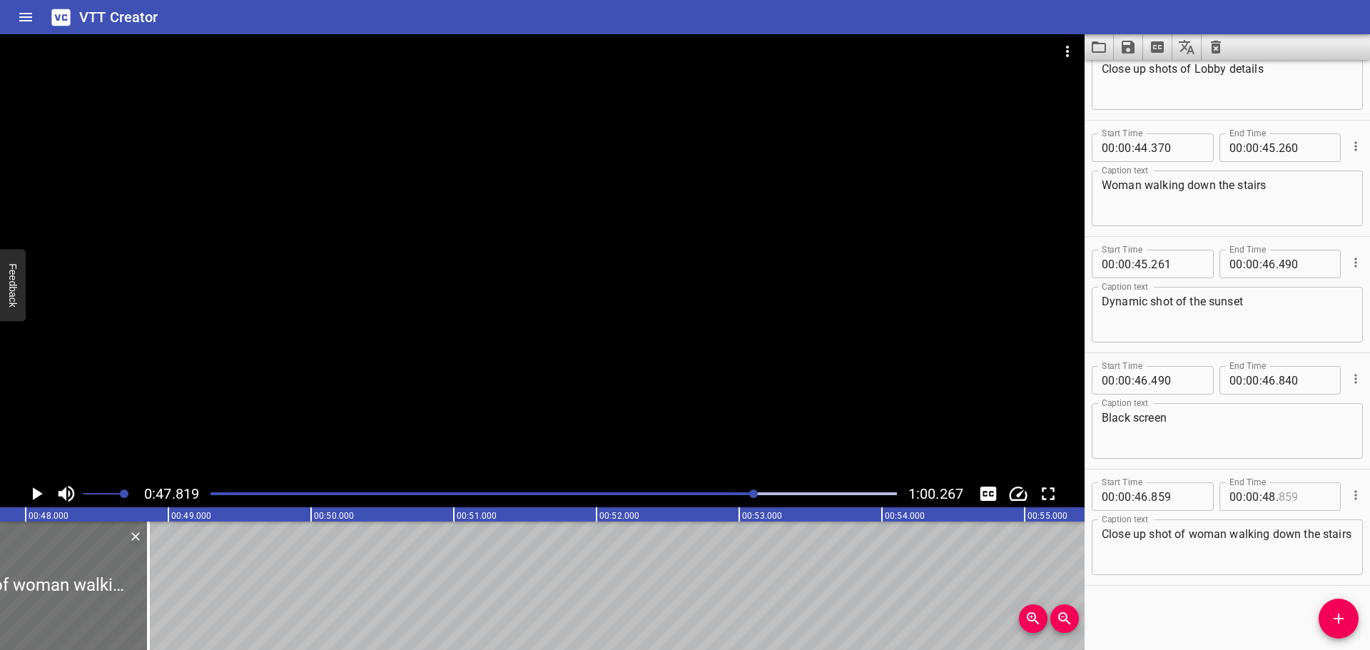
click at [1279, 494] on input "number" at bounding box center [1305, 496] width 52 height 29
type input "859"
click at [1265, 500] on input "number" at bounding box center [1269, 496] width 14 height 29
type input "47"
type input "815"
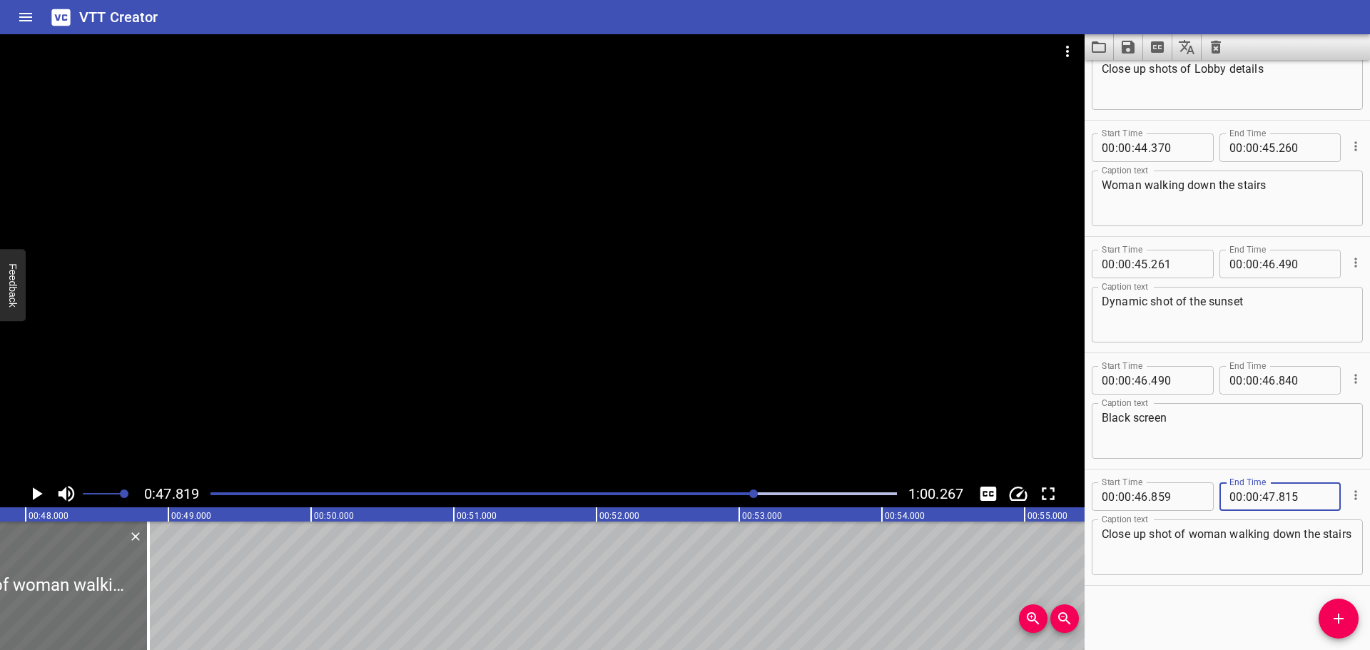
click at [1248, 588] on div "Start Time 00 : 00 : 00 . 000 Start Time End Time 00 : 00 : 01 . 029 End Time C…" at bounding box center [1227, 355] width 285 height 590
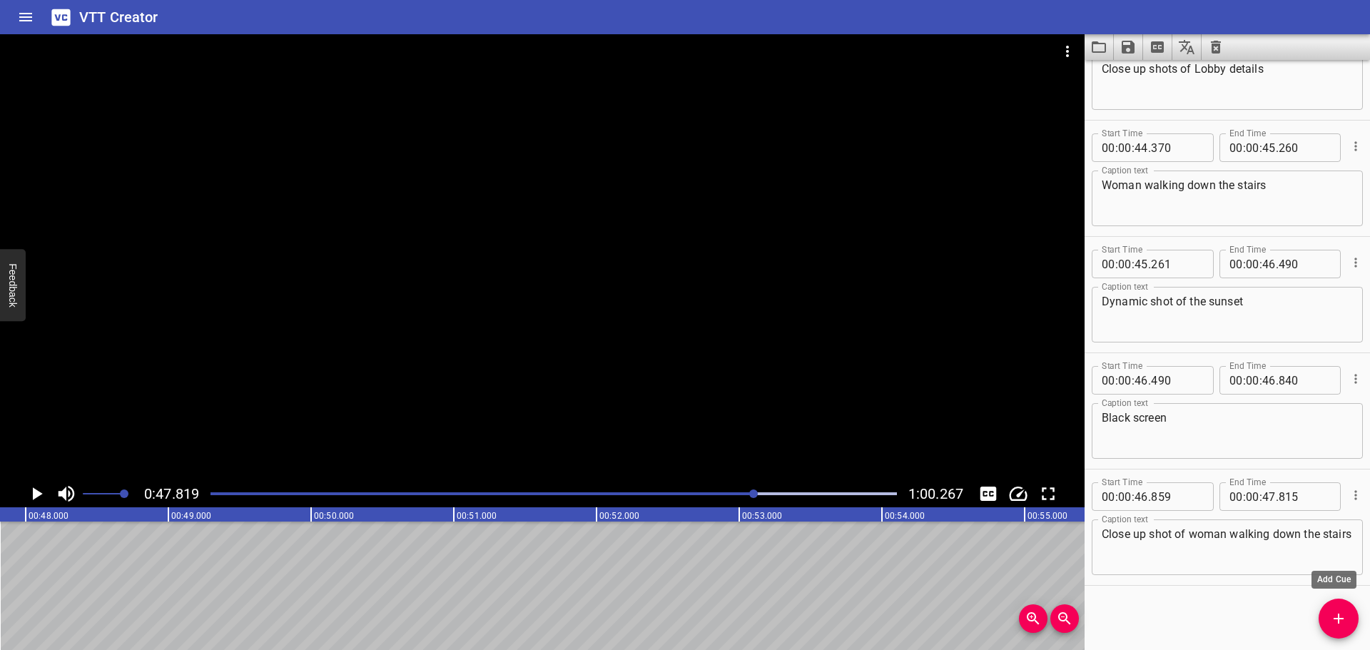
click at [1347, 626] on span "Add Cue" at bounding box center [1339, 618] width 40 height 17
click at [1347, 624] on span "Add Cue" at bounding box center [1339, 618] width 40 height 17
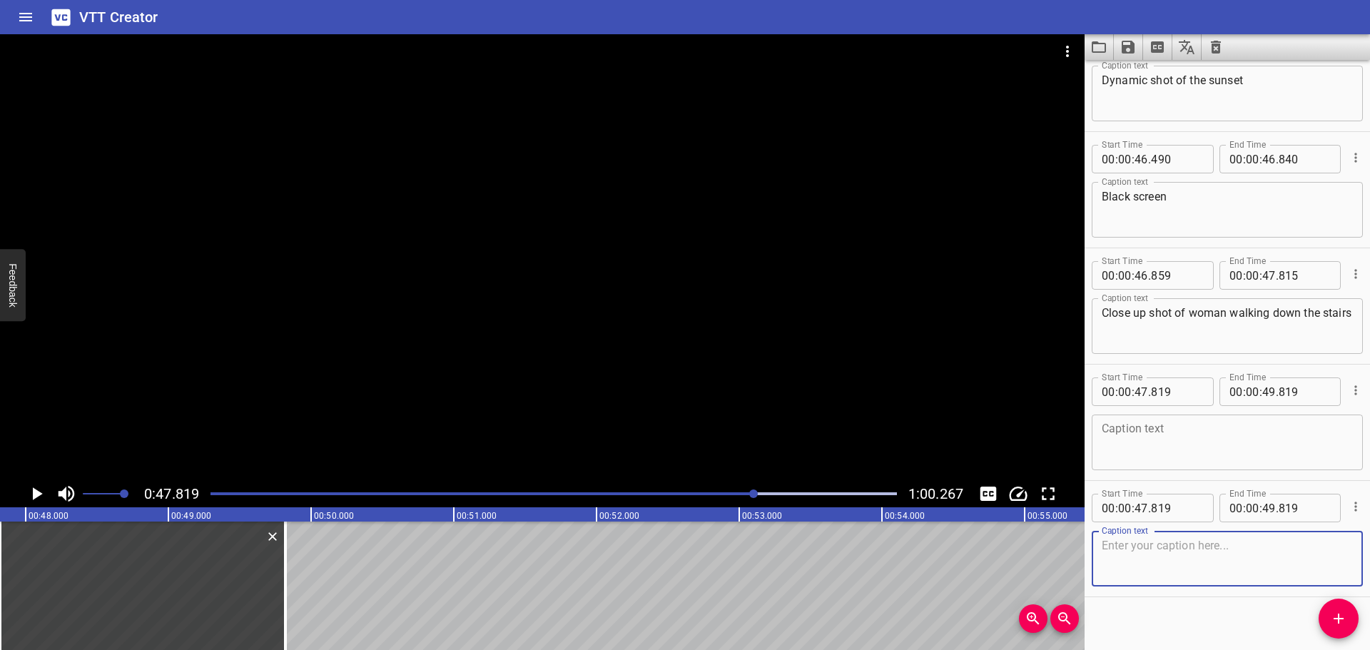
scroll to position [3897, 0]
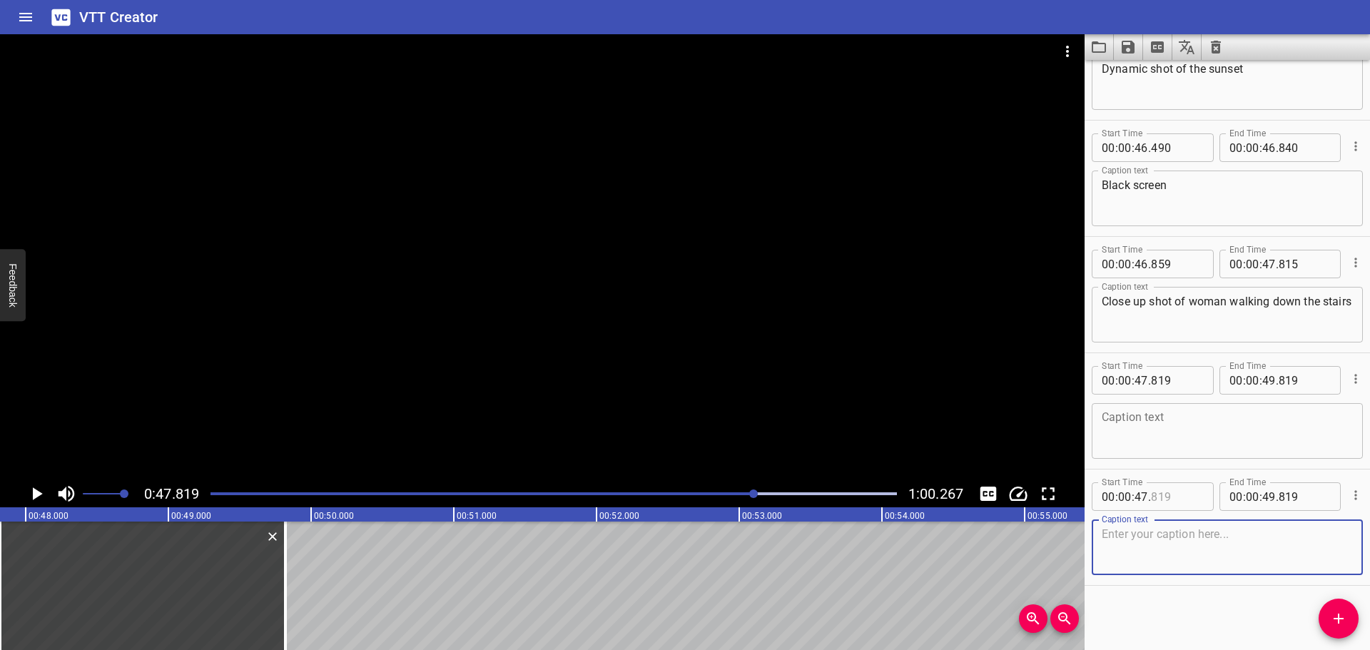
click at [1187, 501] on input "number" at bounding box center [1177, 496] width 52 height 29
type input "815"
click at [1168, 547] on textarea at bounding box center [1227, 547] width 251 height 41
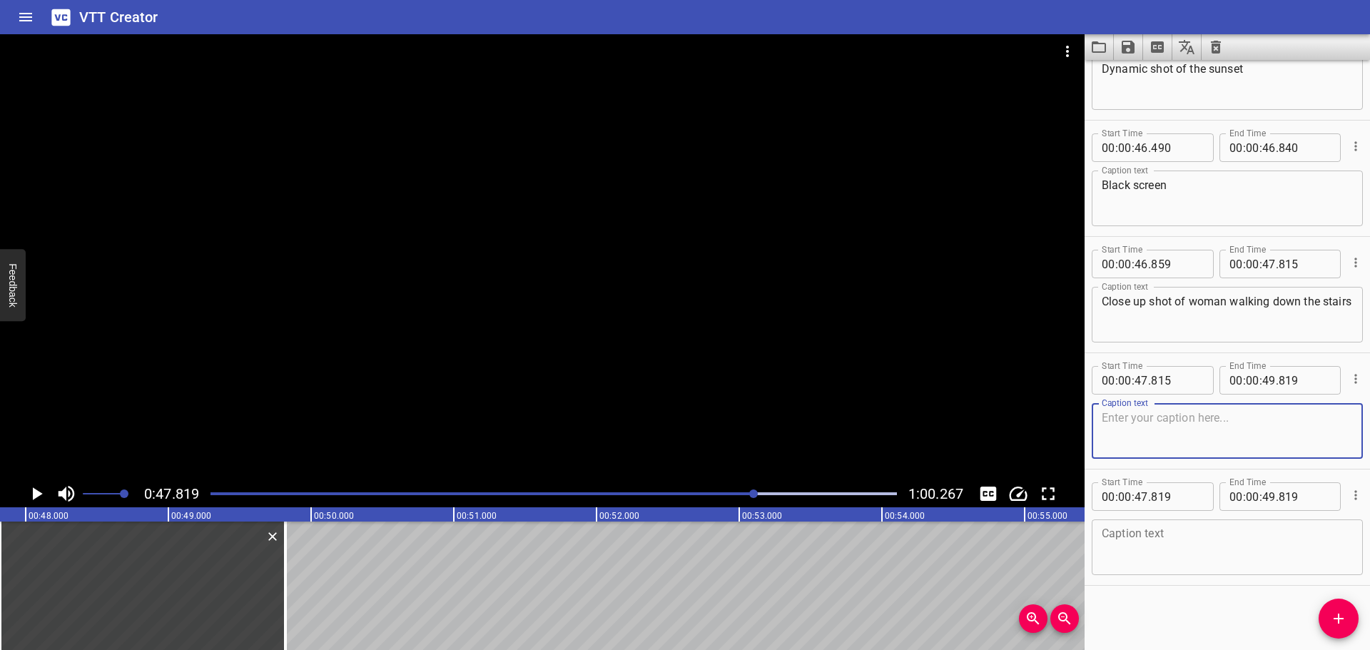
click at [1349, 500] on icon "Cue Options" at bounding box center [1356, 495] width 14 height 14
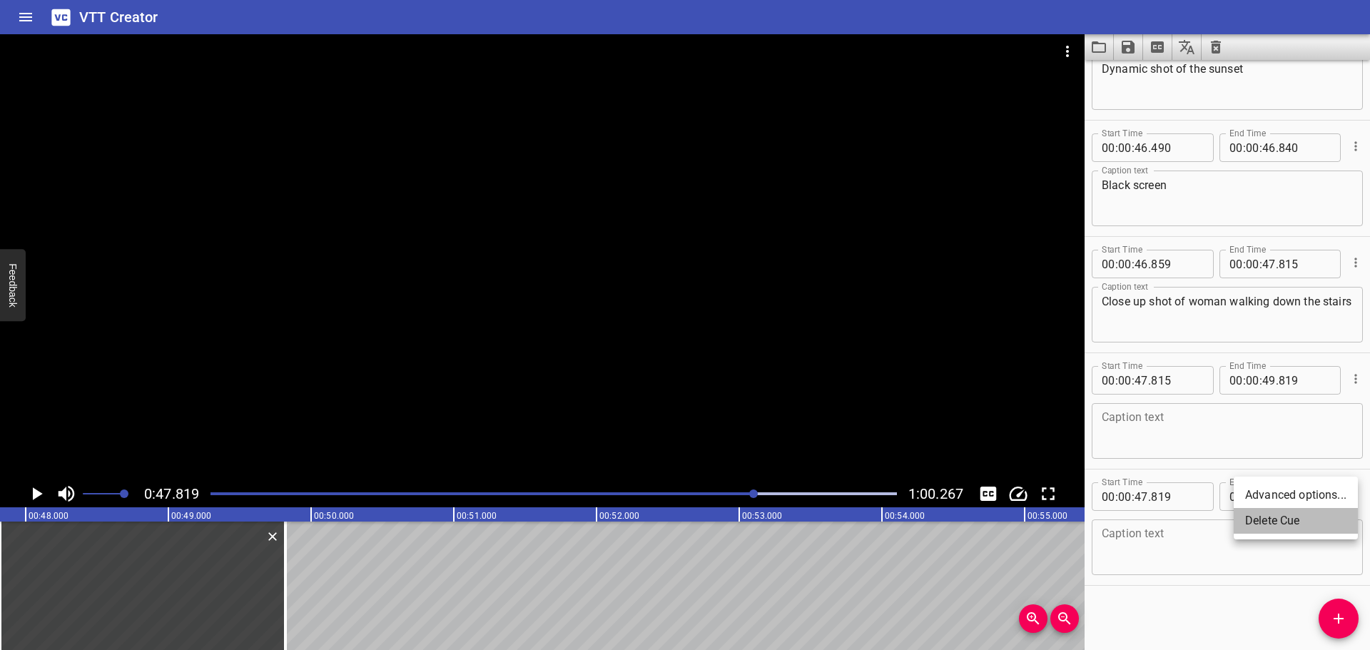
click at [1310, 514] on li "Delete Cue" at bounding box center [1296, 521] width 124 height 26
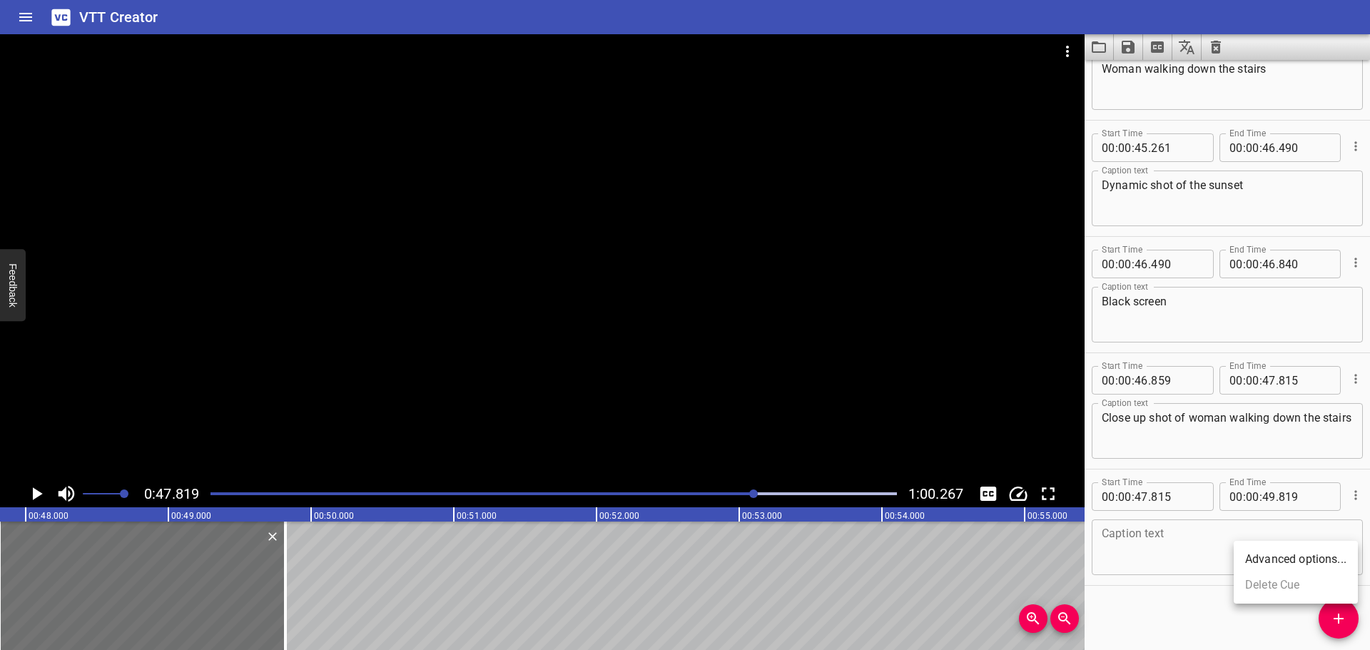
scroll to position [3781, 0]
click at [1179, 563] on textarea at bounding box center [1227, 547] width 251 height 41
click at [37, 486] on icon "Play/Pause" at bounding box center [36, 493] width 21 height 21
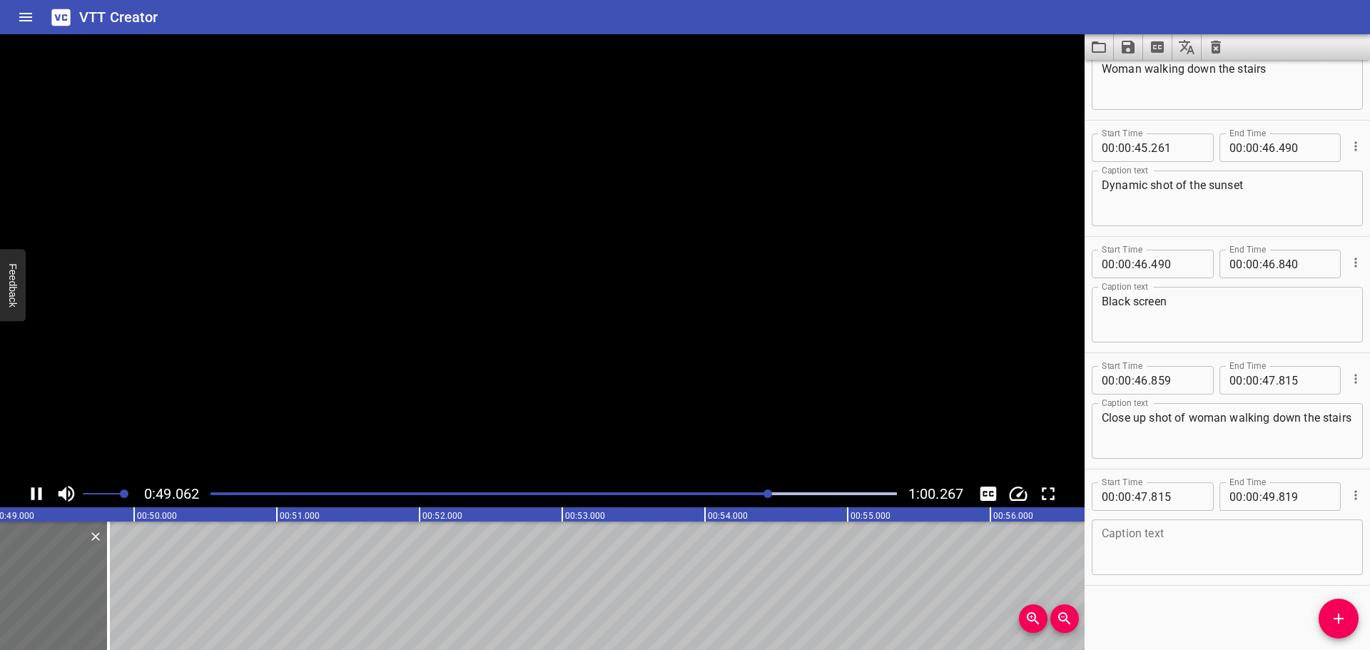
click at [37, 486] on icon "Play/Pause" at bounding box center [36, 493] width 21 height 21
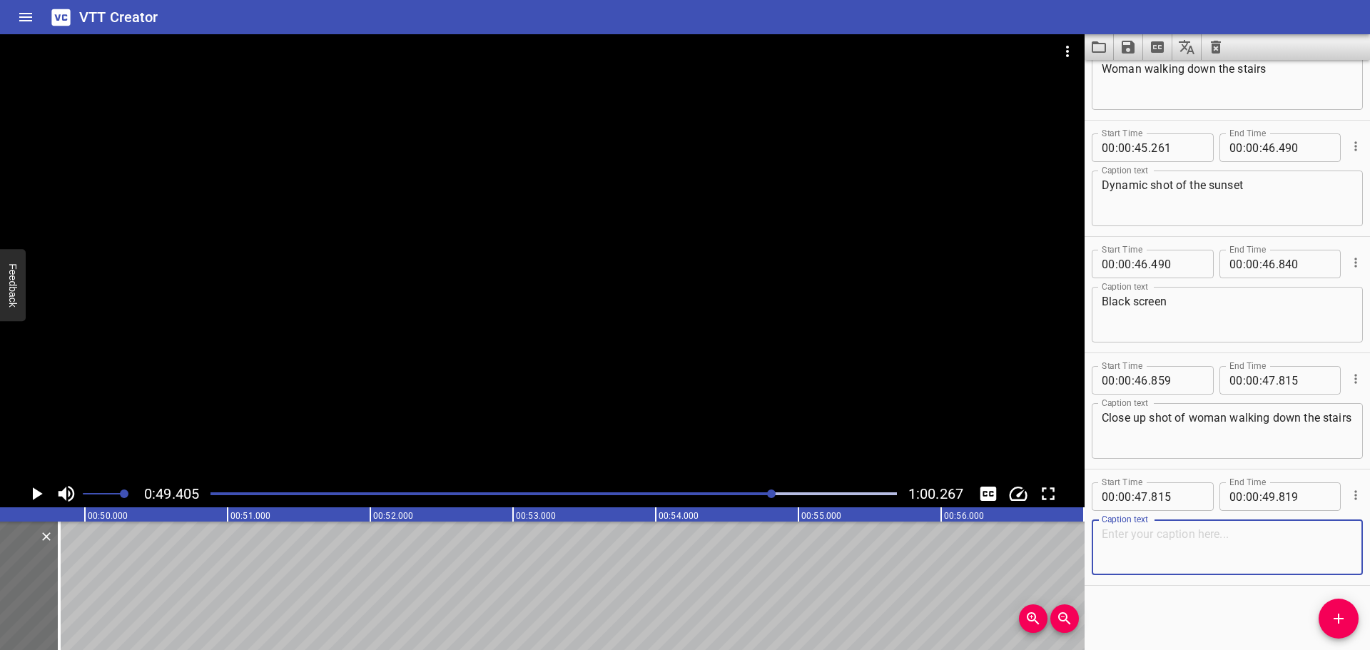
click at [1301, 552] on textarea at bounding box center [1227, 547] width 251 height 41
type textarea "Couple walking"
click at [1202, 600] on div "Start Time 00 : 00 : 00 . 000 Start Time End Time 00 : 00 : 01 . 029 End Time C…" at bounding box center [1227, 355] width 285 height 590
click at [1262, 497] on input "number" at bounding box center [1269, 496] width 14 height 29
type input "49"
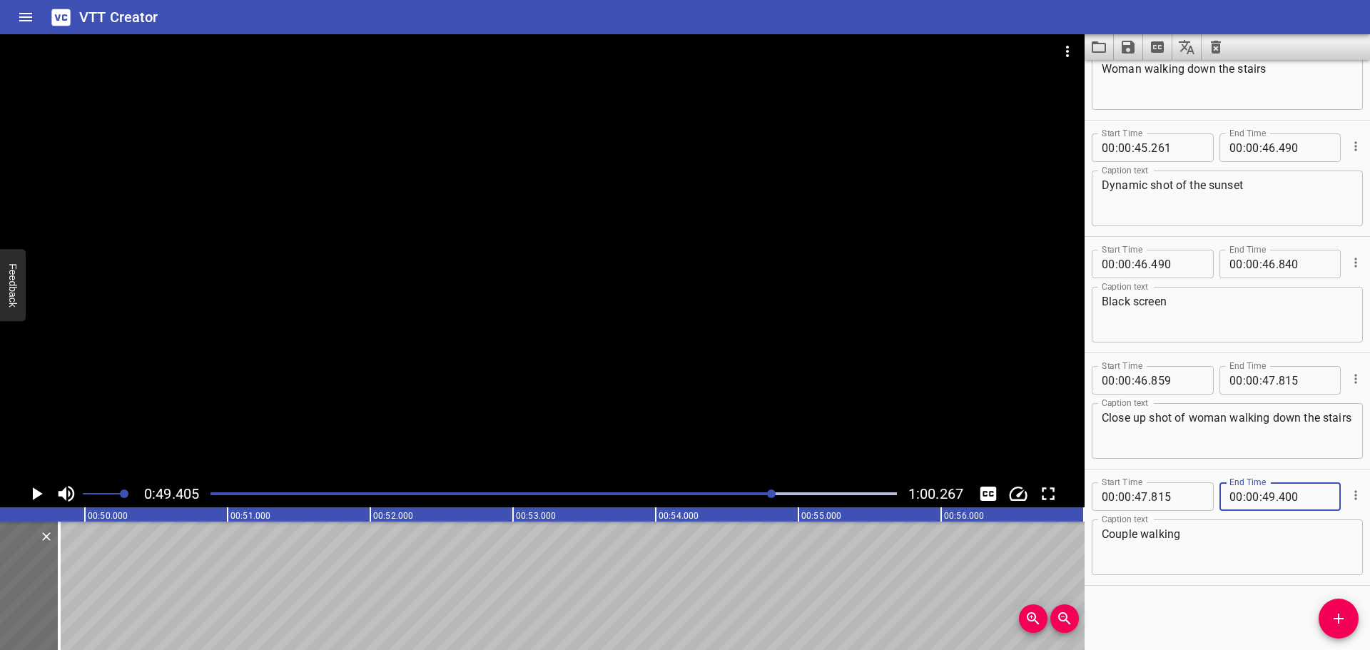
type input "400"
click at [1200, 624] on div "Start Time 00 : 00 : 00 . 000 Start Time End Time 00 : 00 : 01 . 029 End Time C…" at bounding box center [1227, 355] width 285 height 590
click at [753, 490] on div at bounding box center [554, 494] width 704 height 20
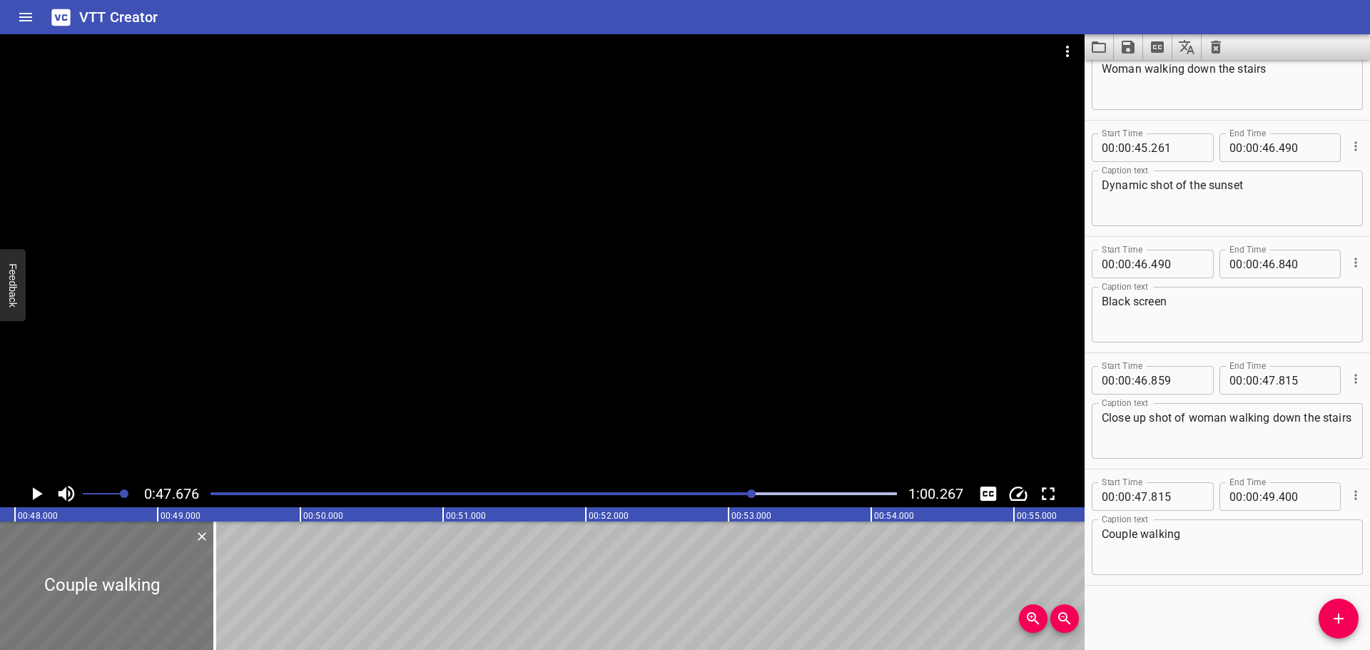
scroll to position [0, 6805]
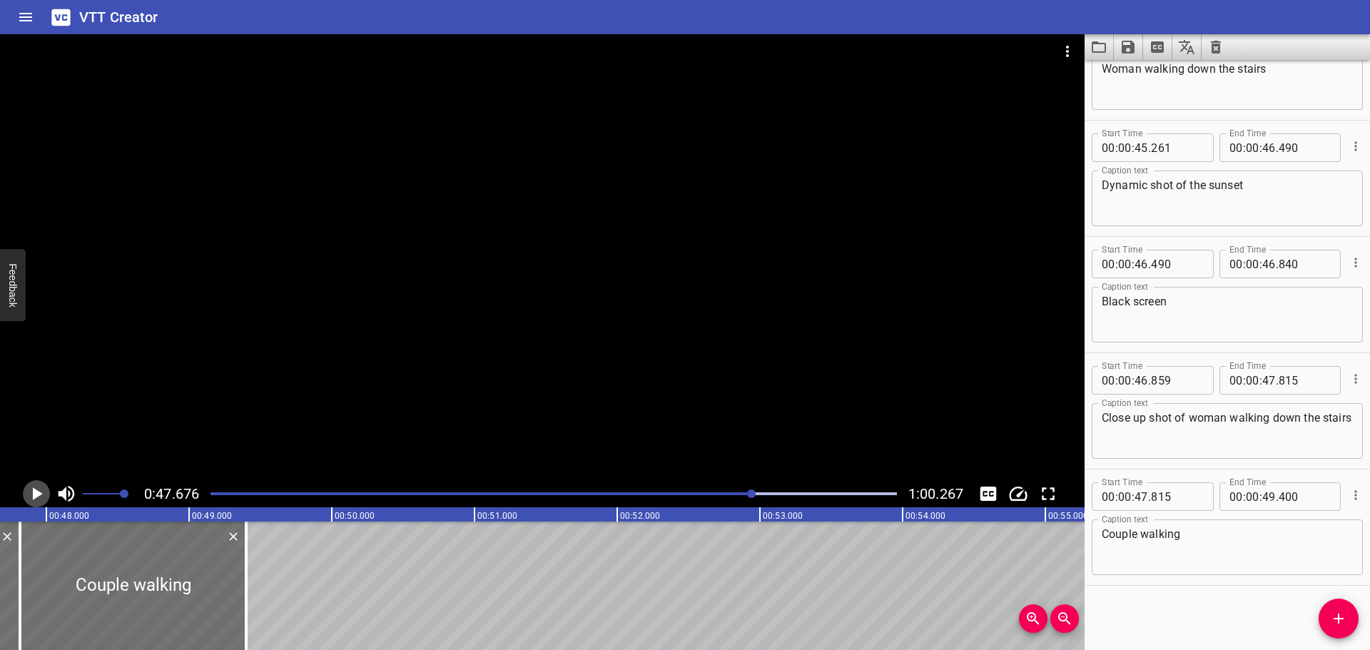
click at [36, 500] on icon "Play/Pause" at bounding box center [36, 493] width 21 height 21
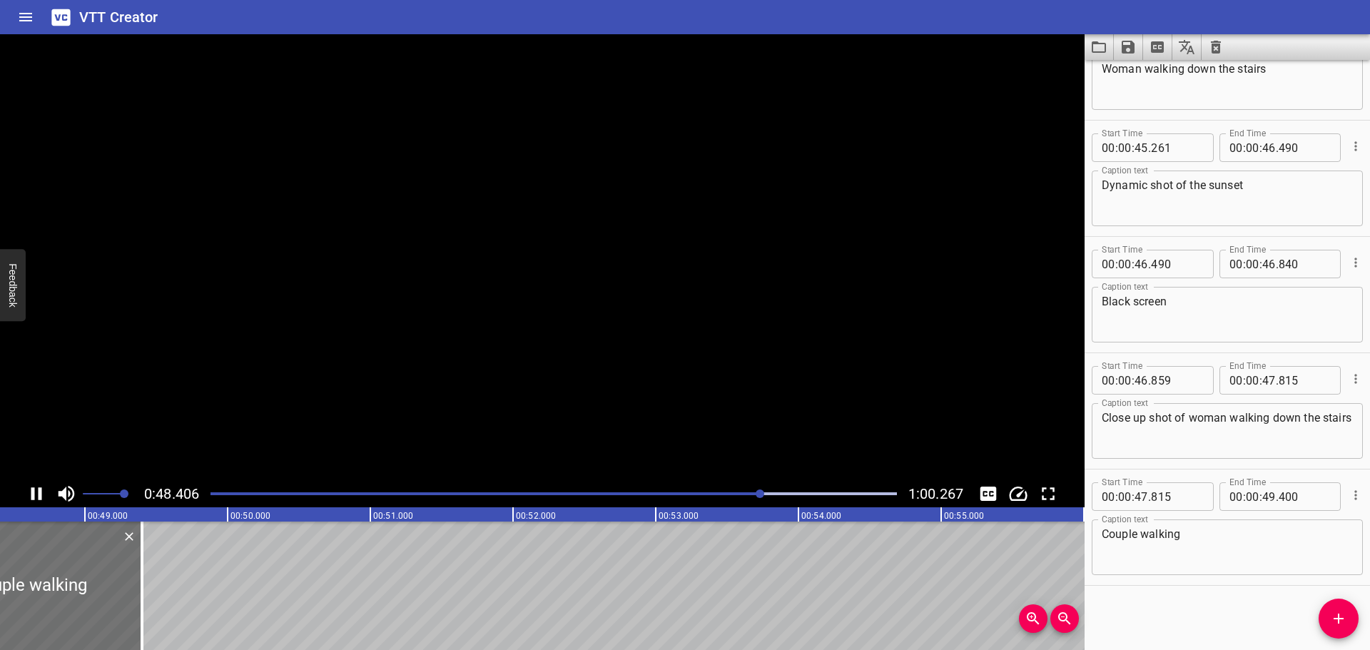
click at [36, 500] on icon "Play/Pause" at bounding box center [36, 493] width 21 height 21
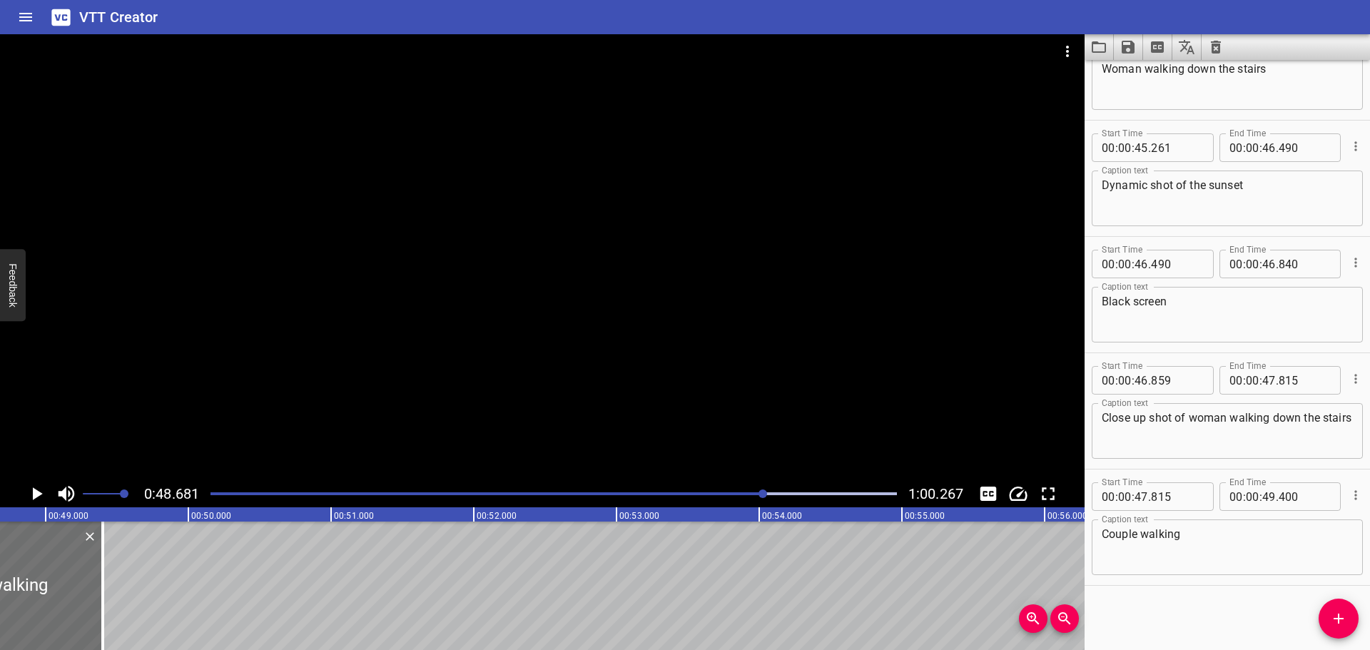
click at [36, 500] on icon "Play/Pause" at bounding box center [36, 493] width 21 height 21
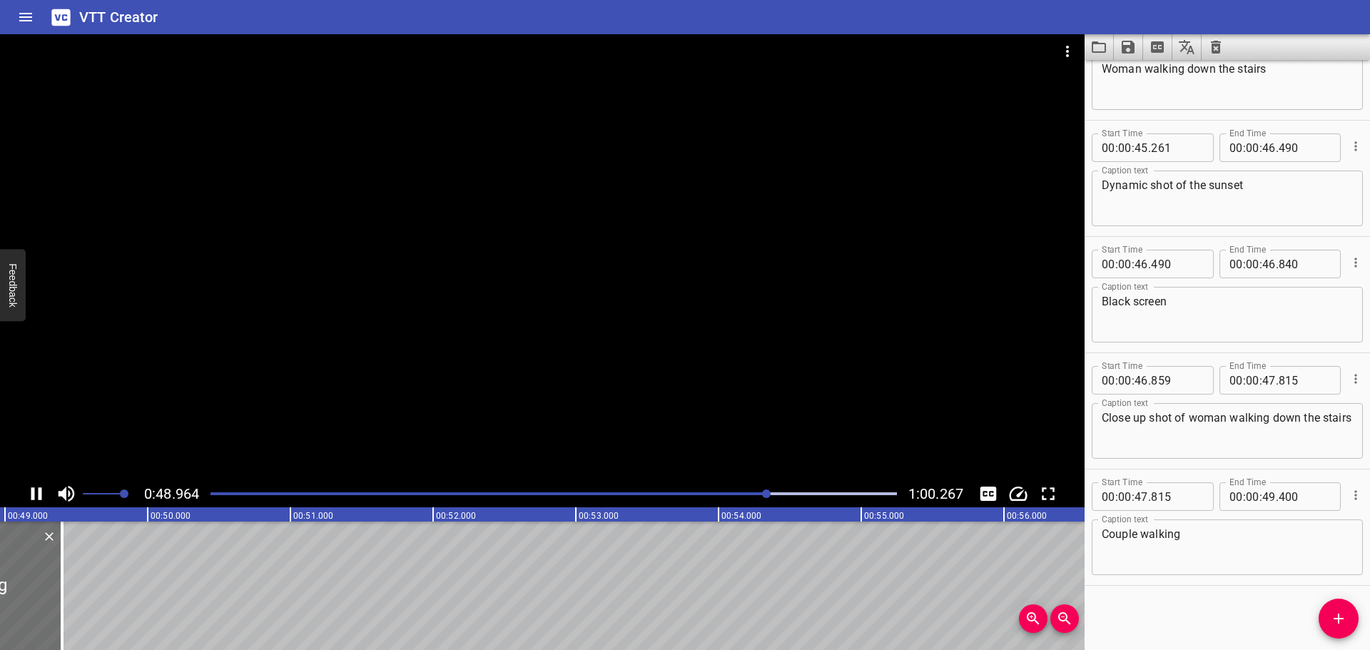
click at [36, 500] on icon "Play/Pause" at bounding box center [36, 493] width 21 height 21
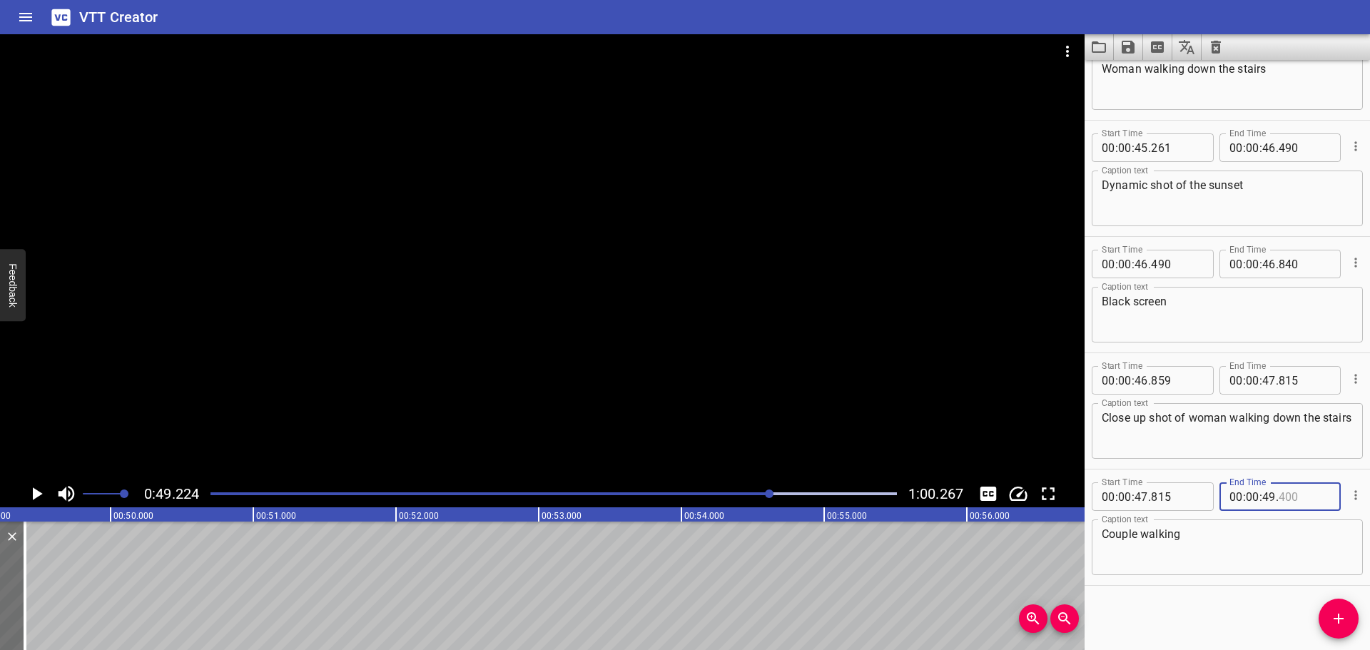
click at [1290, 493] on input "number" at bounding box center [1305, 496] width 52 height 29
type input "220"
click at [1238, 616] on div "Start Time 00 : 00 : 00 . 000 Start Time End Time 00 : 00 : 01 . 029 End Time C…" at bounding box center [1227, 355] width 285 height 590
click at [1334, 619] on icon "Add Cue" at bounding box center [1339, 619] width 10 height 10
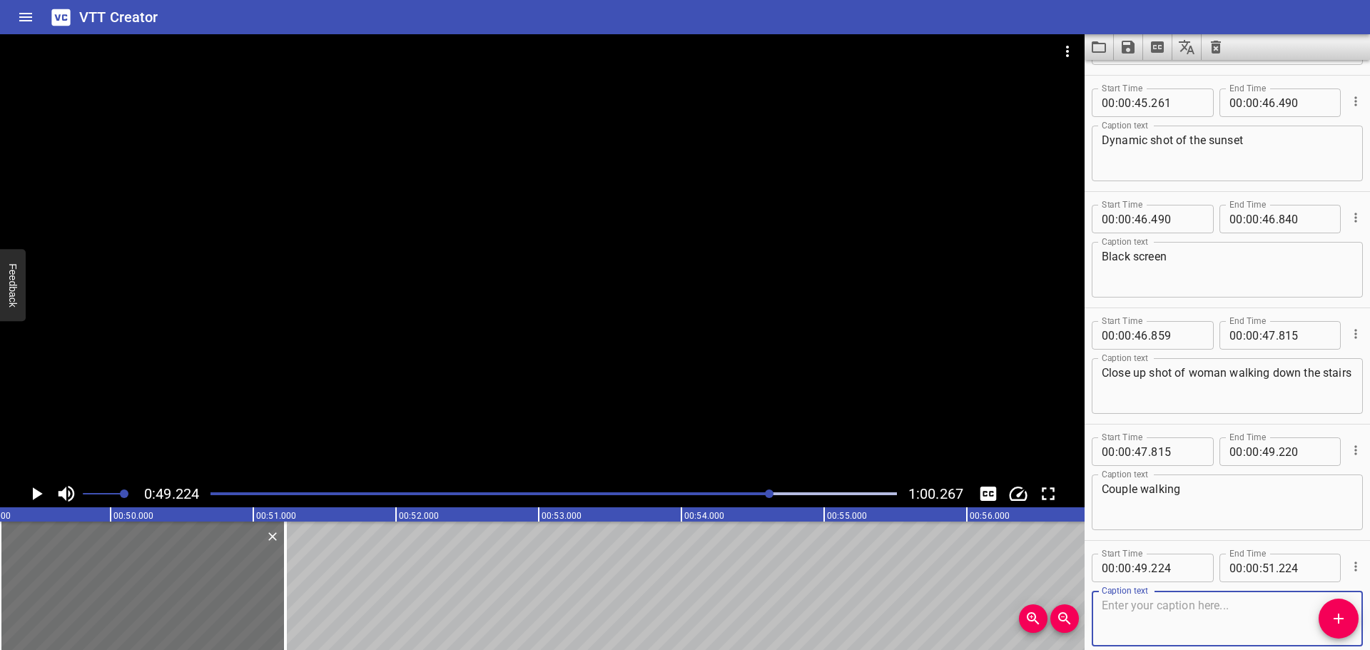
scroll to position [3897, 0]
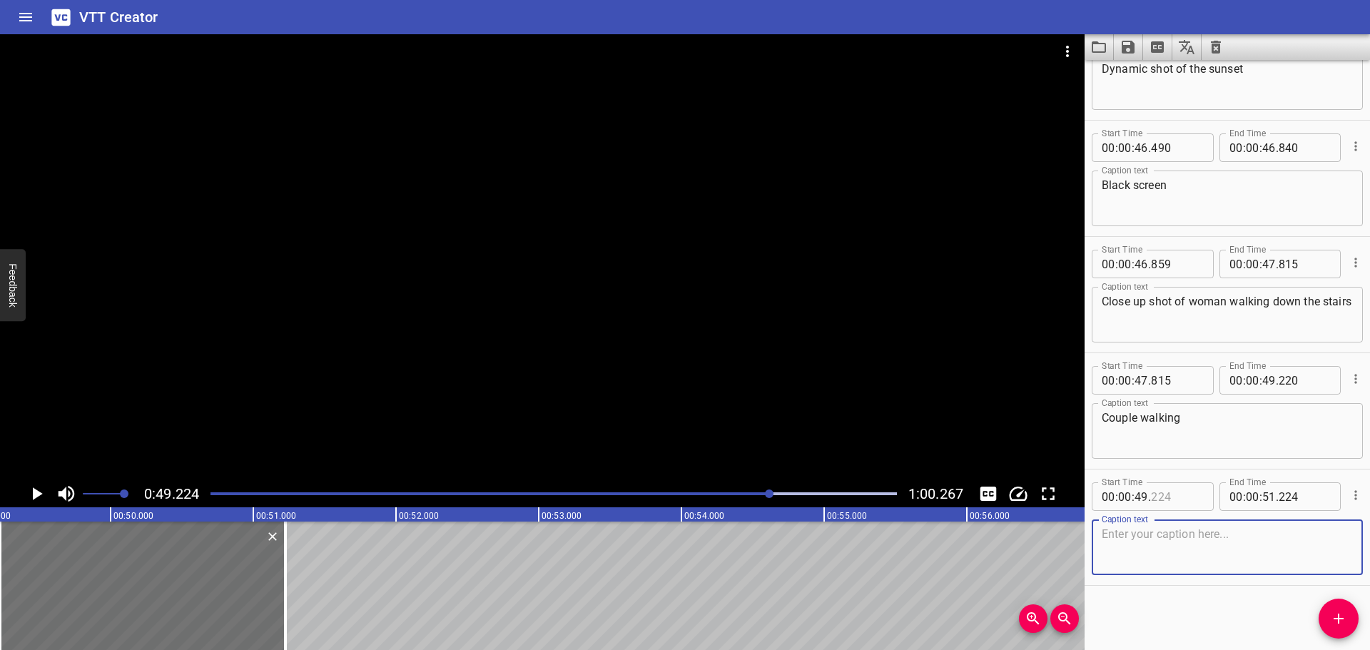
click at [1180, 501] on input "number" at bounding box center [1177, 496] width 52 height 29
type input "220"
click at [1175, 606] on div "Start Time 00 : 00 : 00 . 000 Start Time End Time 00 : 00 : 01 . 029 End Time C…" at bounding box center [1227, 355] width 285 height 590
click at [35, 486] on icon "Play/Pause" at bounding box center [36, 493] width 21 height 21
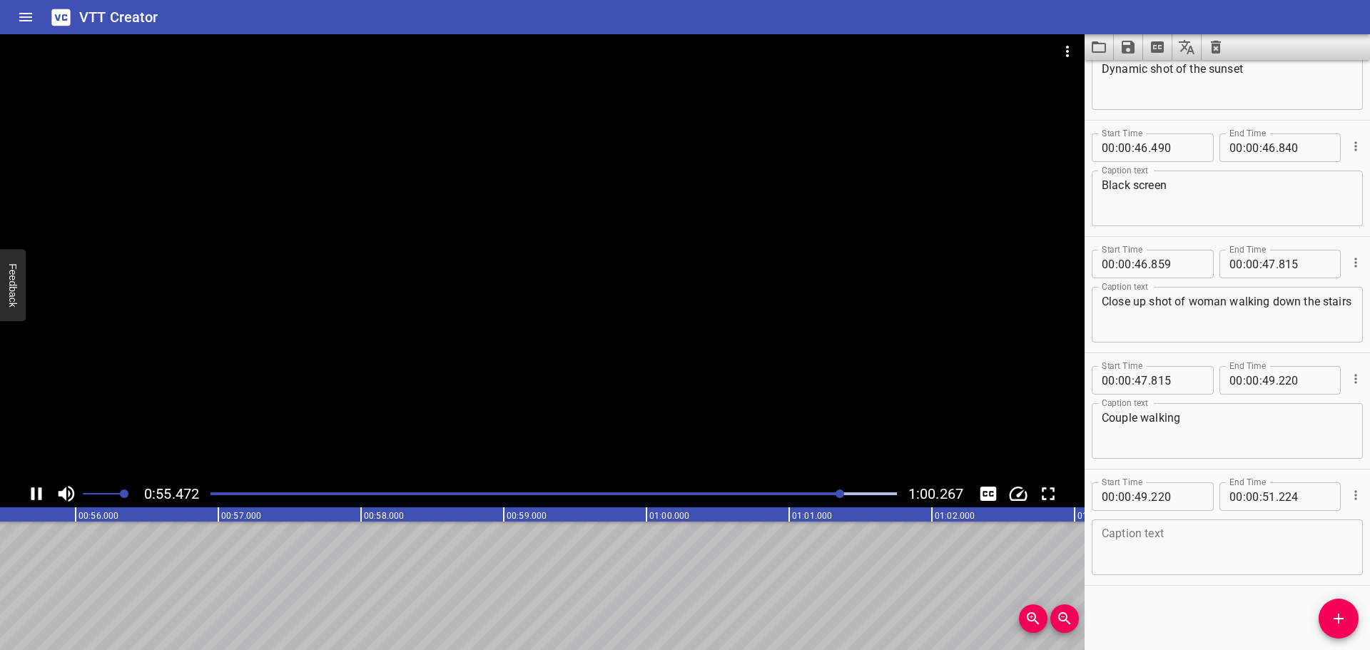
click at [30, 484] on icon "Play/Pause" at bounding box center [36, 493] width 21 height 21
click at [698, 488] on div at bounding box center [554, 494] width 704 height 20
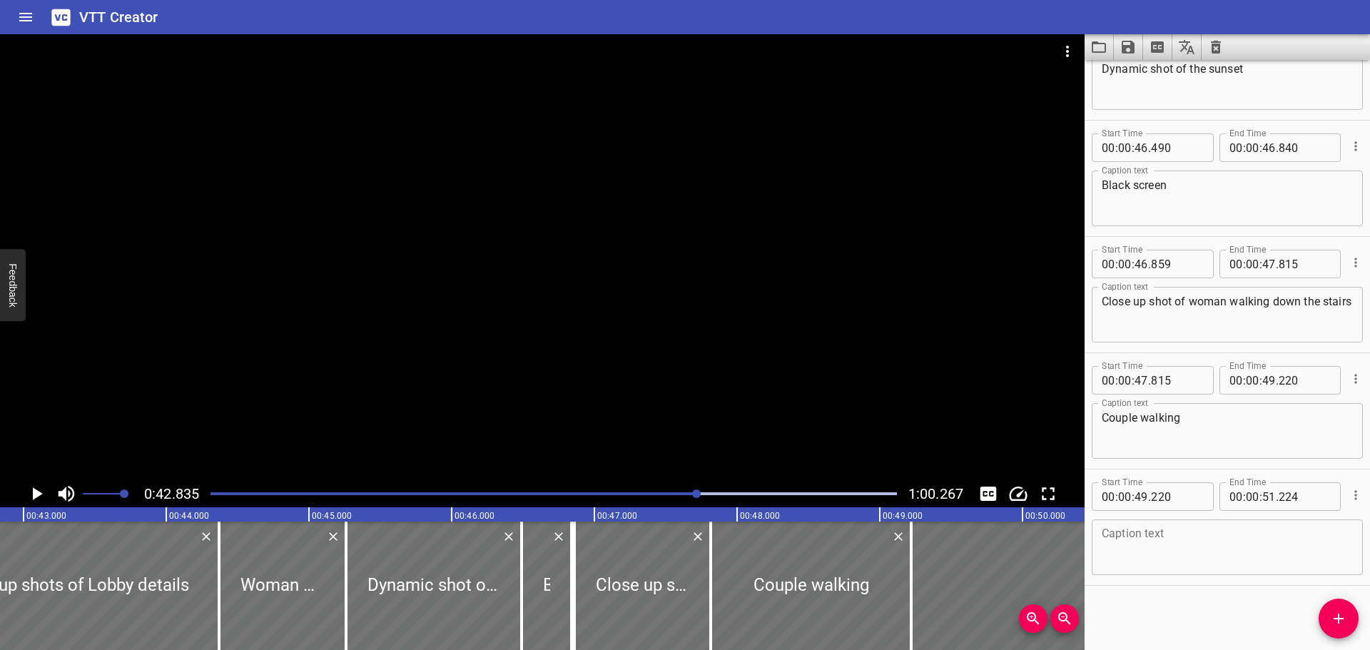
click at [44, 486] on icon "Play/Pause" at bounding box center [36, 493] width 21 height 21
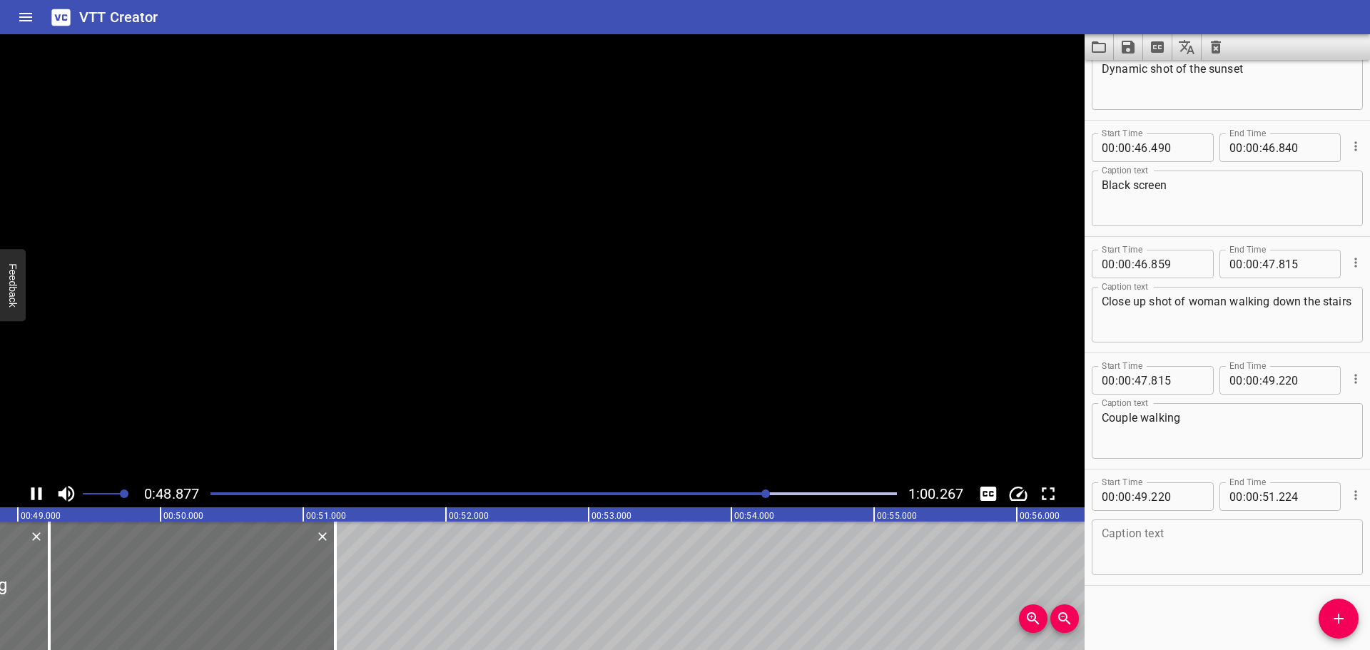
click at [44, 486] on icon "Play/Pause" at bounding box center [36, 493] width 21 height 21
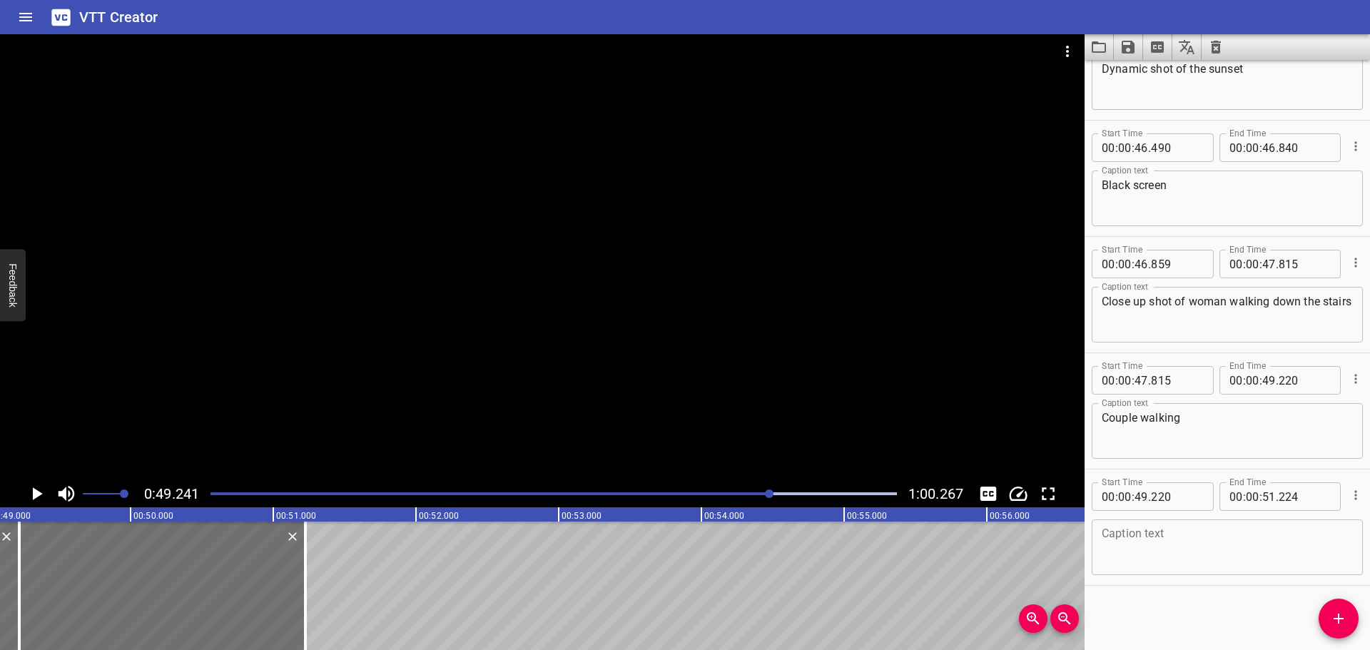
scroll to position [0, 7028]
click at [1170, 538] on textarea at bounding box center [1227, 547] width 251 height 41
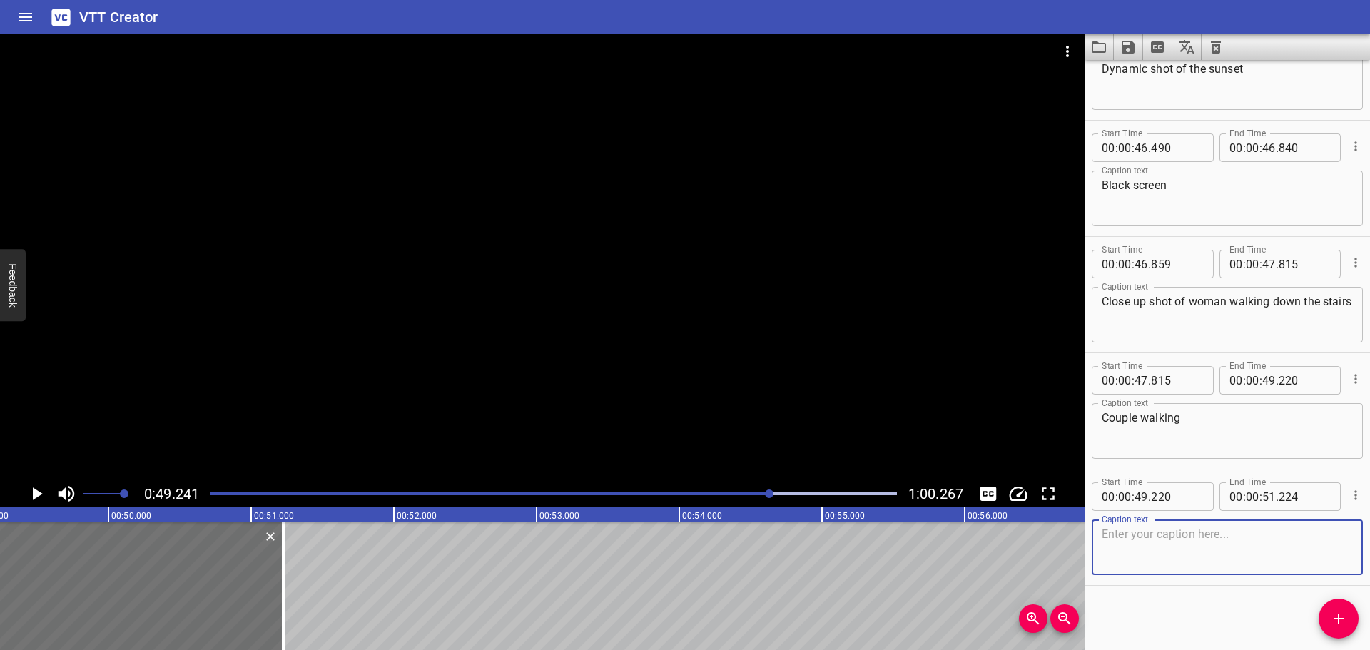
click at [34, 490] on icon "Play/Pause" at bounding box center [38, 493] width 10 height 13
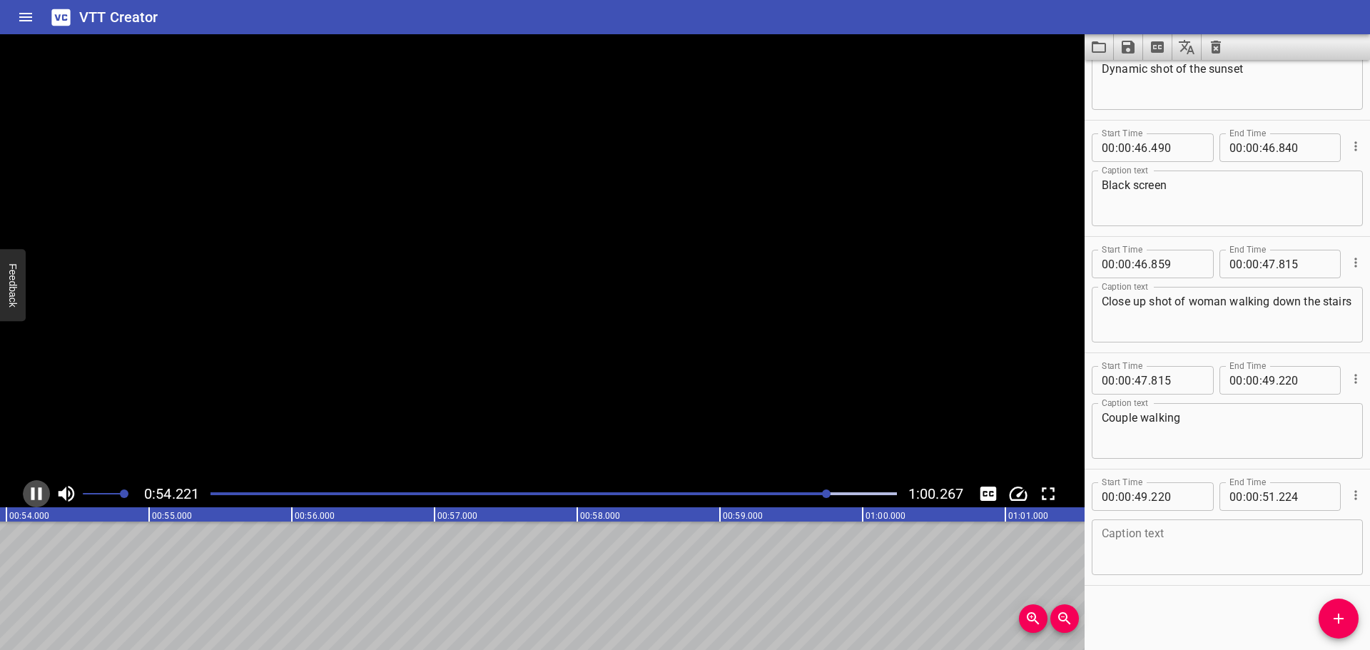
click at [34, 490] on icon "Play/Pause" at bounding box center [36, 493] width 11 height 13
click at [807, 495] on div at bounding box center [554, 494] width 704 height 20
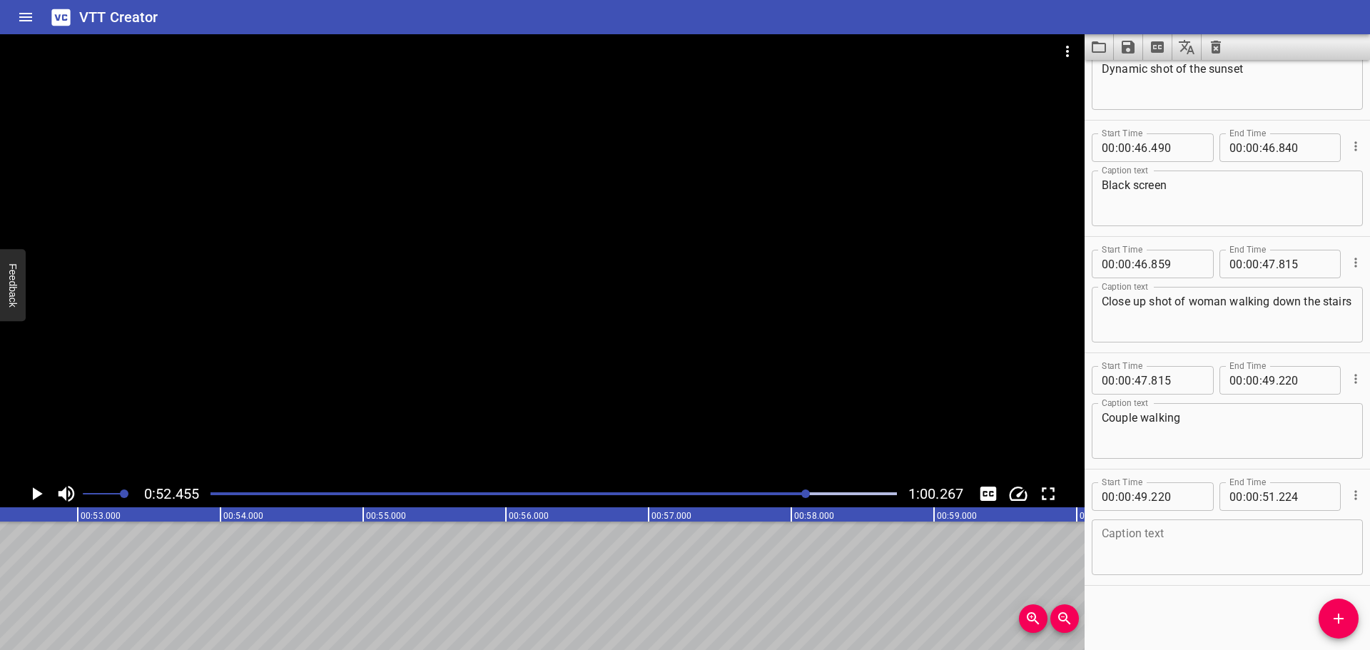
click at [40, 486] on icon "Play/Pause" at bounding box center [36, 493] width 21 height 21
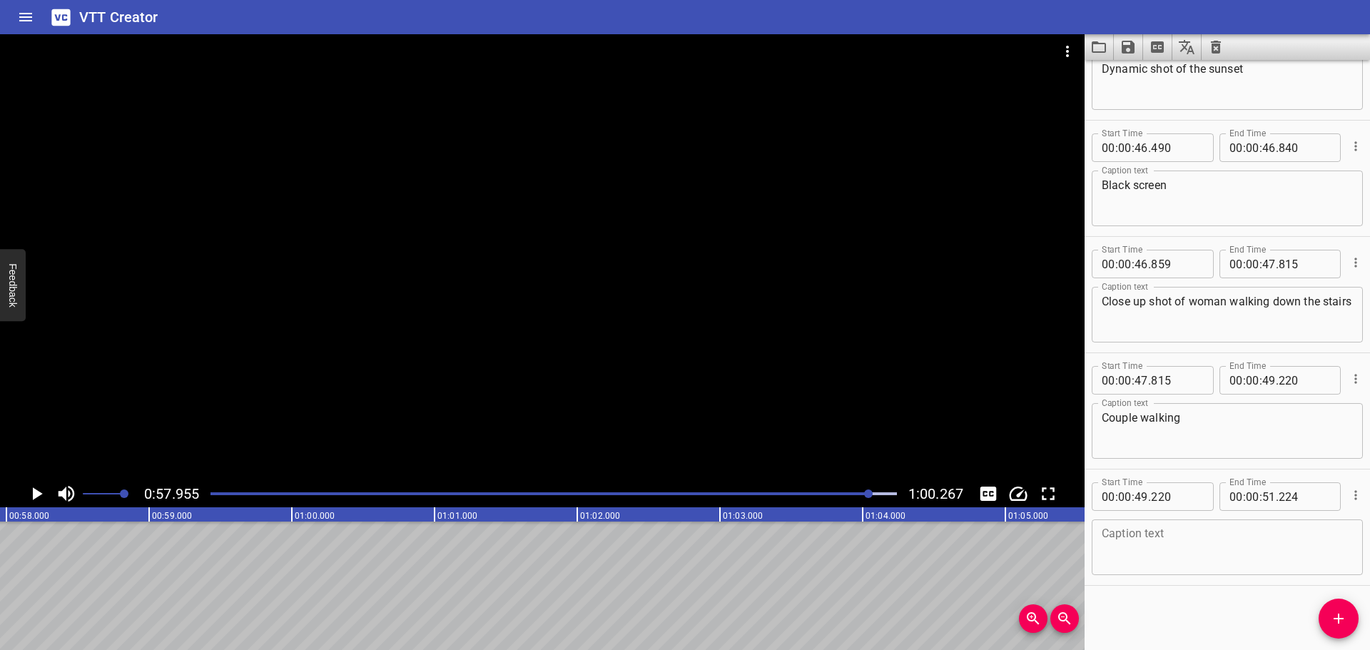
click at [789, 492] on div at bounding box center [554, 494] width 704 height 20
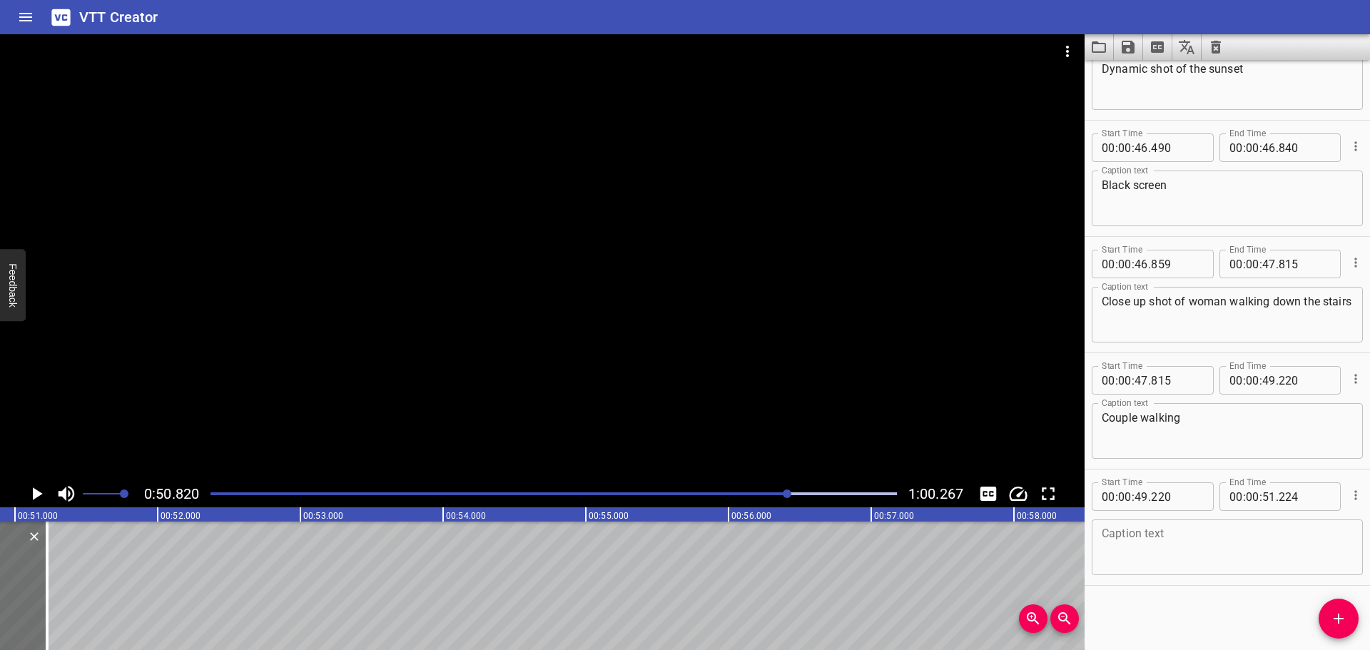
scroll to position [0, 7254]
click at [773, 492] on div "Play progress" at bounding box center [446, 493] width 687 height 3
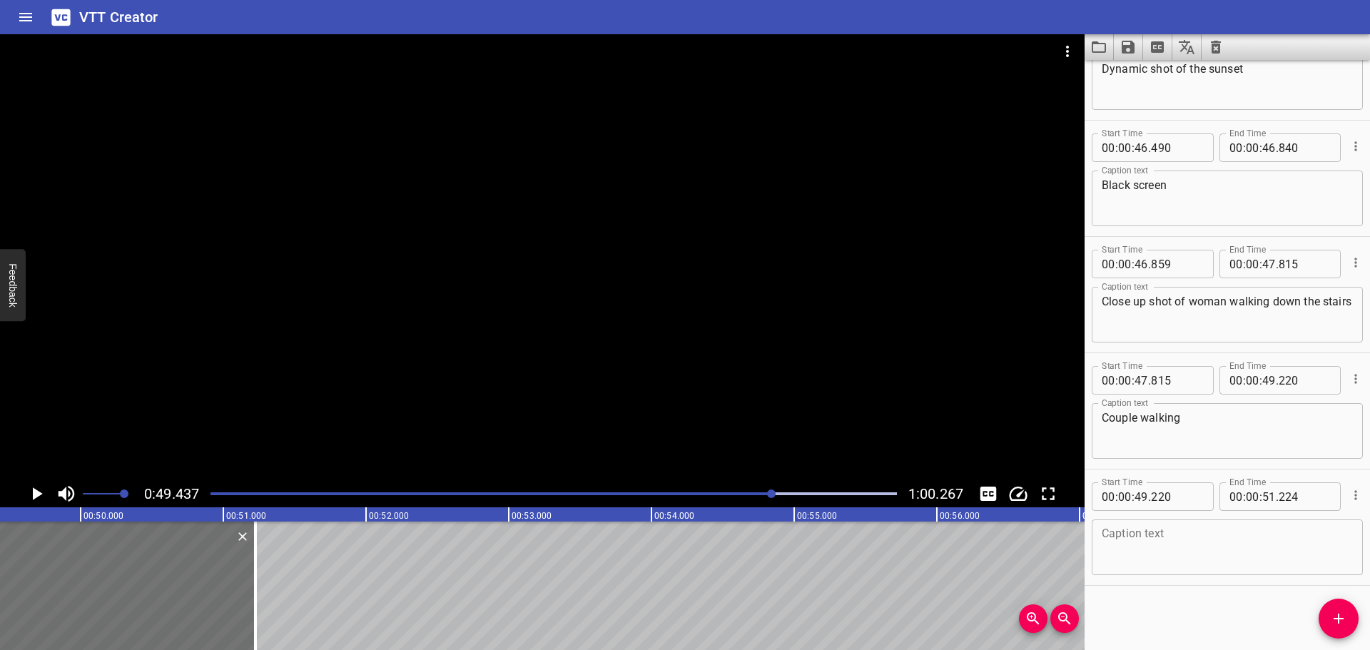
click at [757, 494] on div "Play progress" at bounding box center [430, 493] width 687 height 3
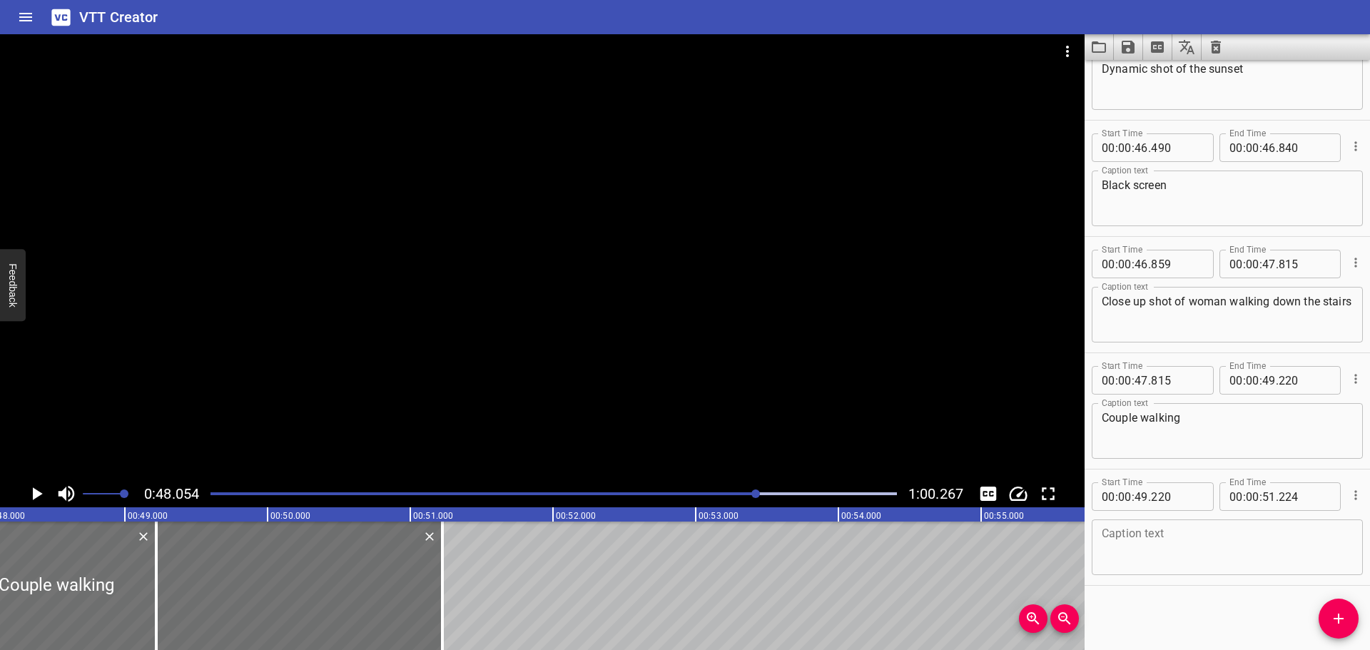
scroll to position [0, 6859]
click at [34, 500] on icon "Play/Pause" at bounding box center [36, 493] width 21 height 21
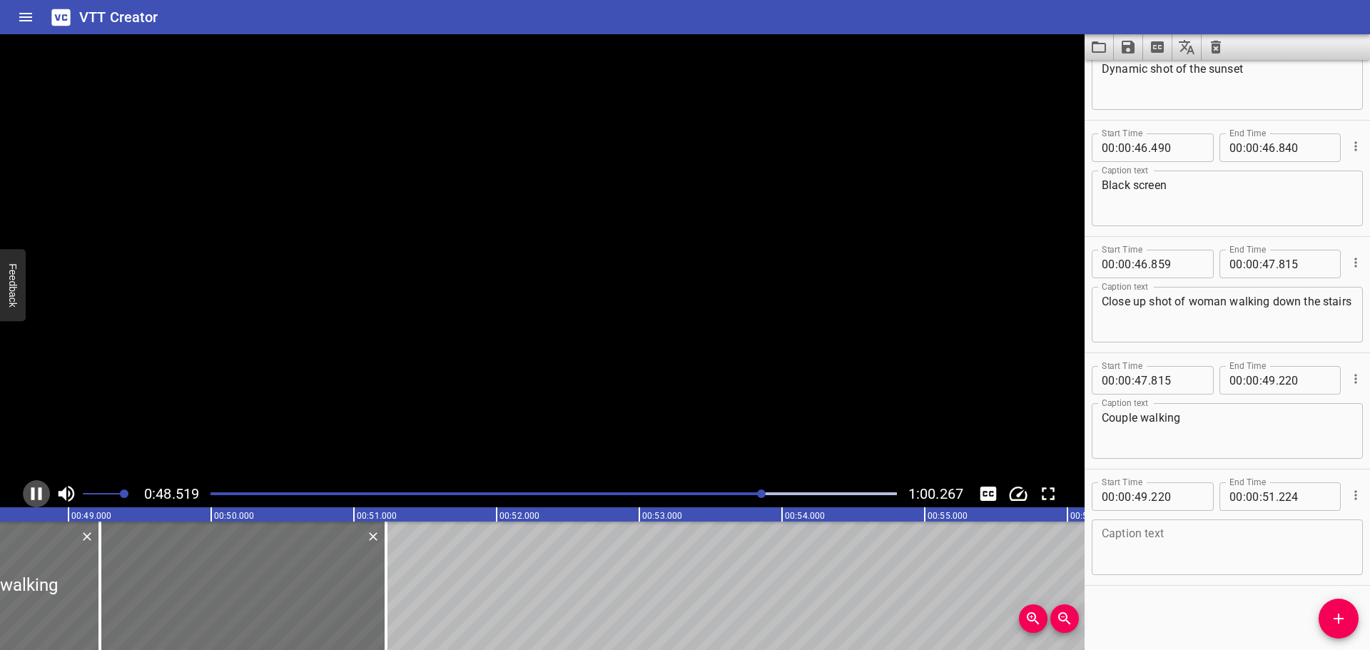
click at [34, 498] on icon "Play/Pause" at bounding box center [36, 493] width 11 height 13
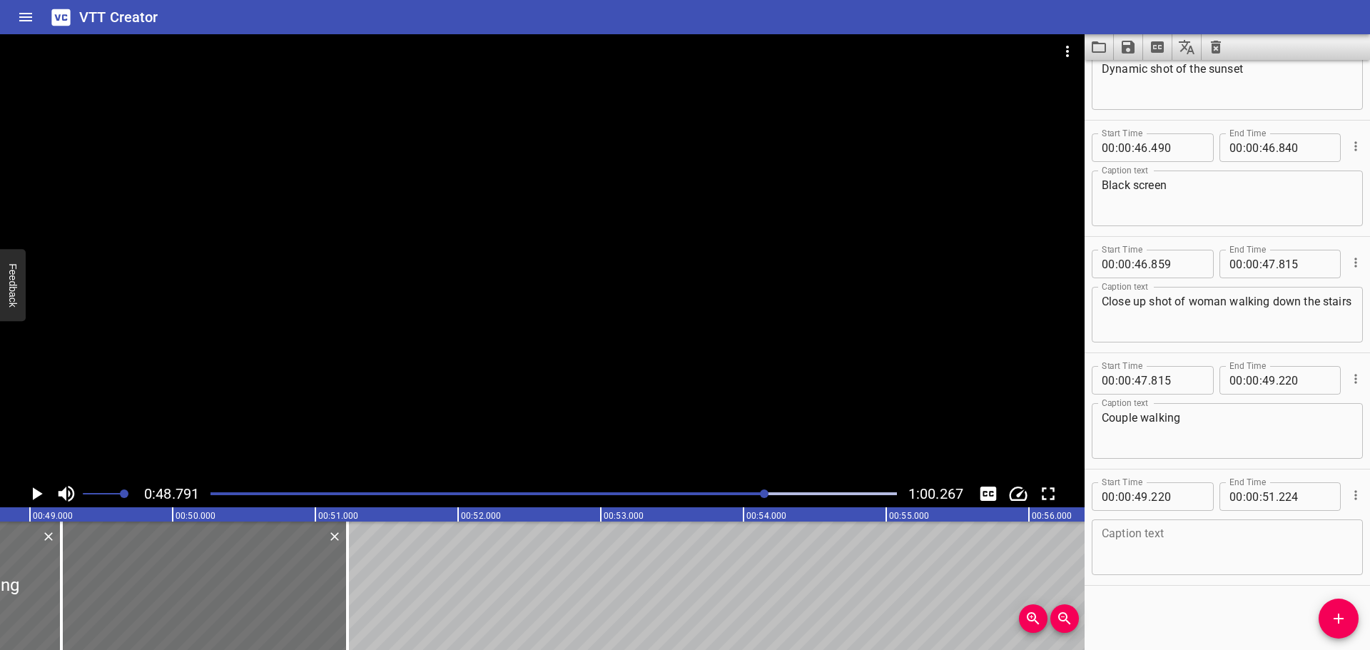
click at [38, 492] on icon "Play/Pause" at bounding box center [38, 493] width 10 height 13
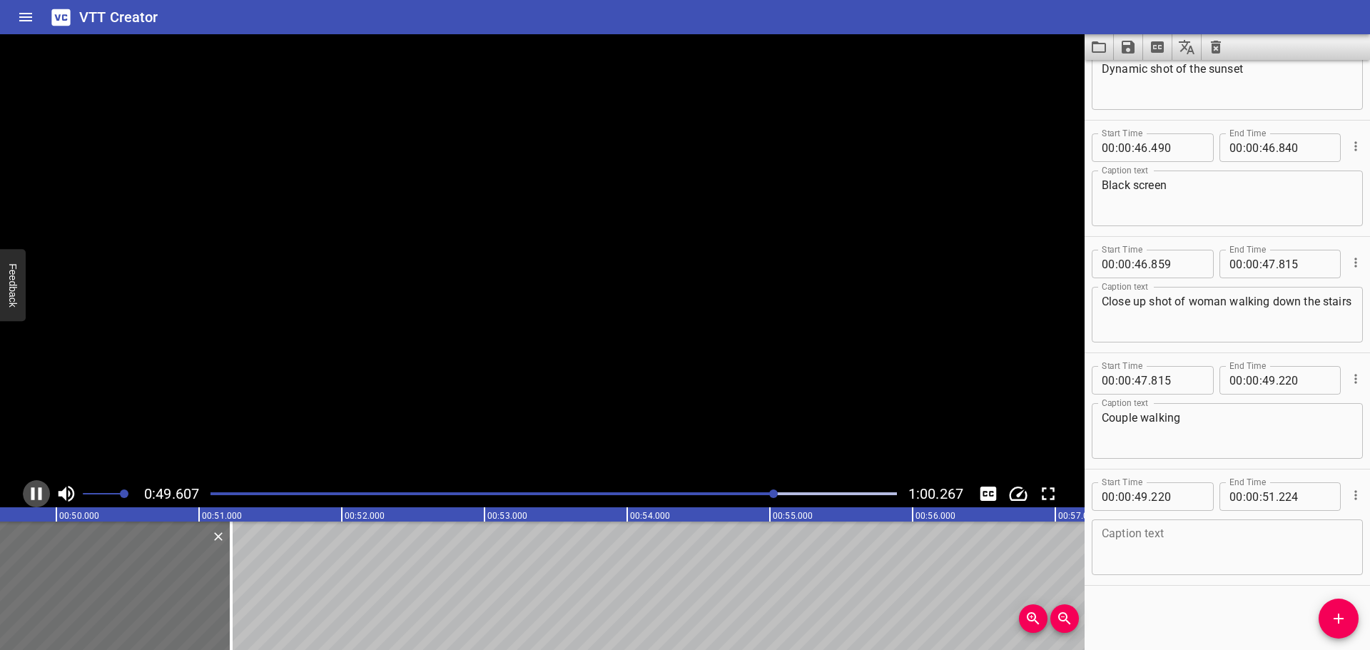
click at [39, 492] on icon "Play/Pause" at bounding box center [36, 493] width 11 height 13
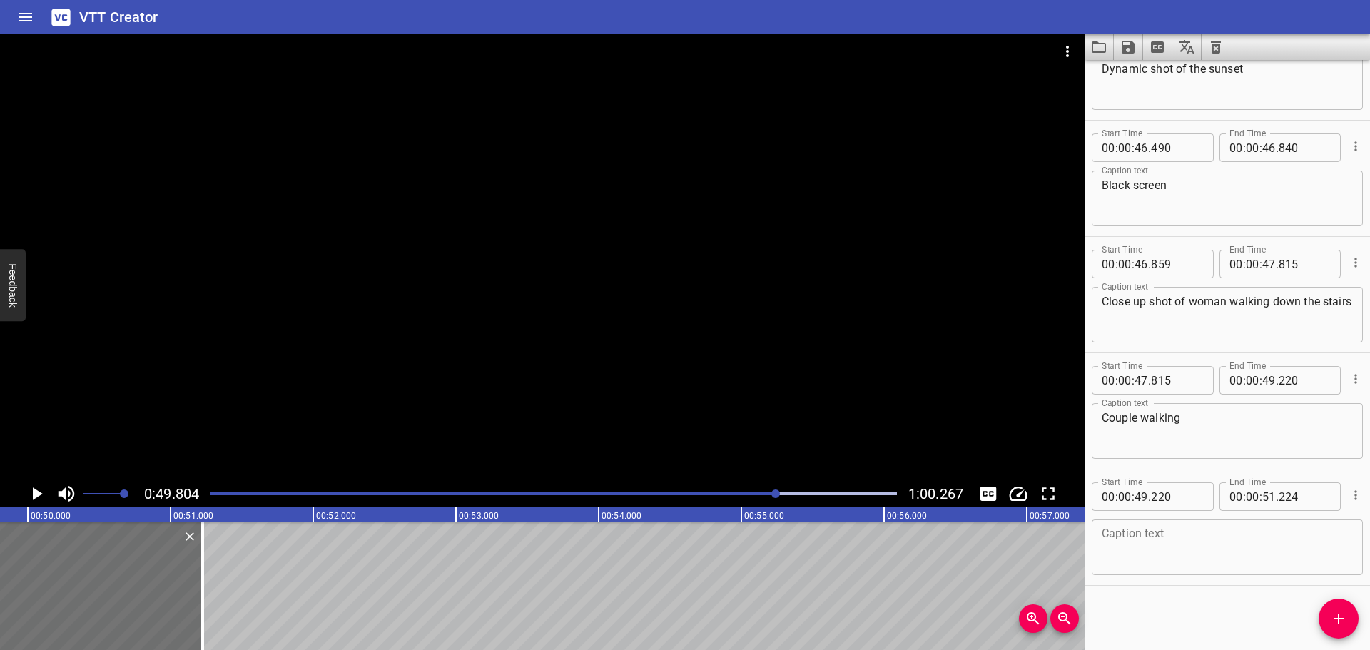
click at [747, 490] on div at bounding box center [554, 494] width 704 height 20
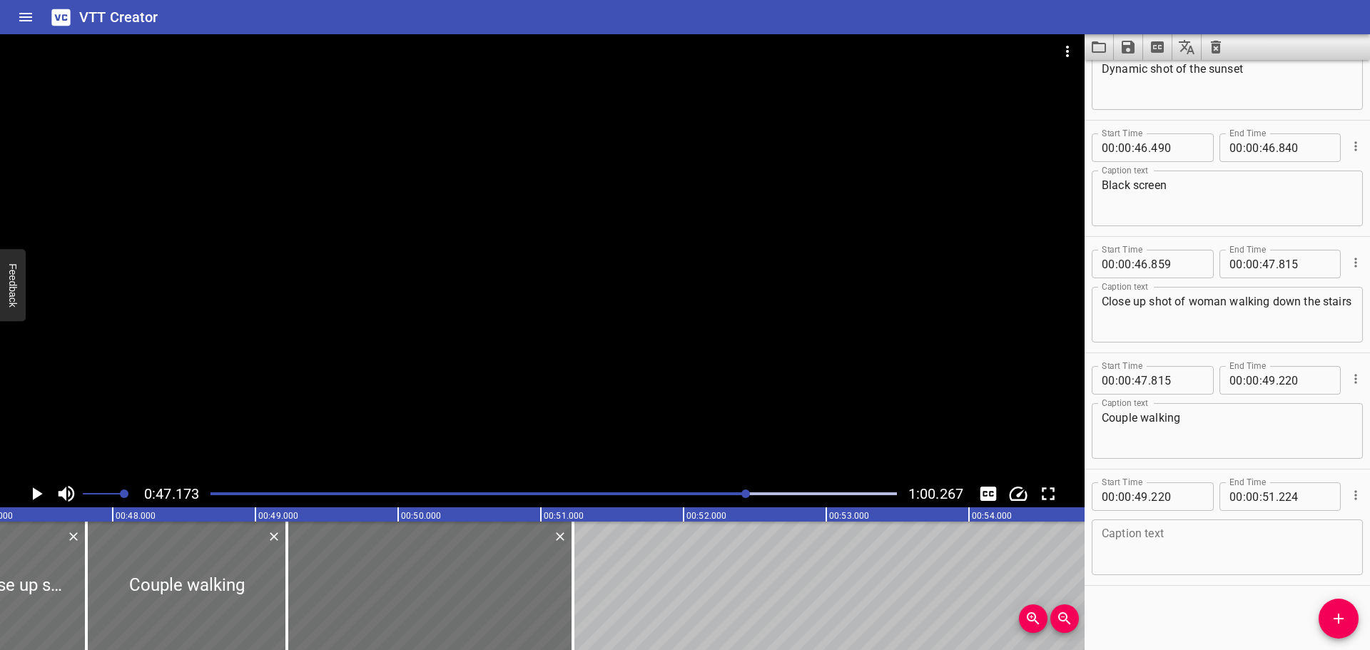
scroll to position [0, 6733]
click at [38, 488] on icon "Play/Pause" at bounding box center [36, 493] width 21 height 21
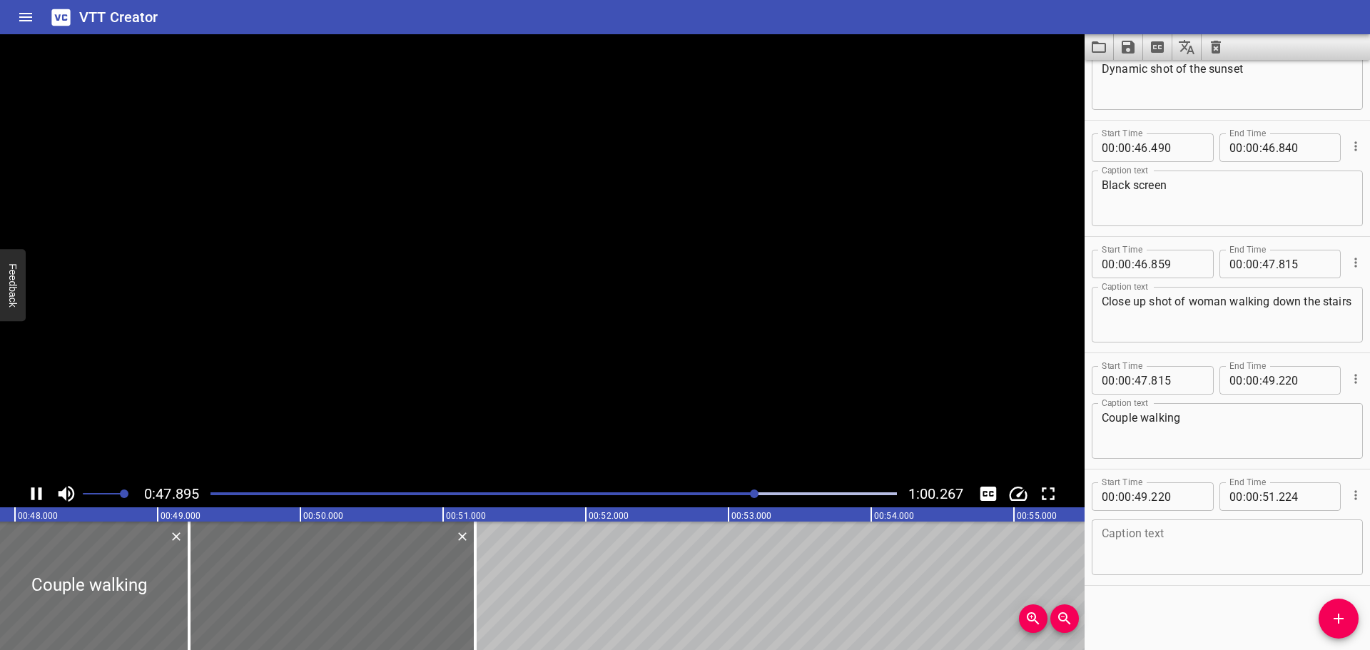
click at [38, 488] on icon "Play/Pause" at bounding box center [36, 493] width 21 height 21
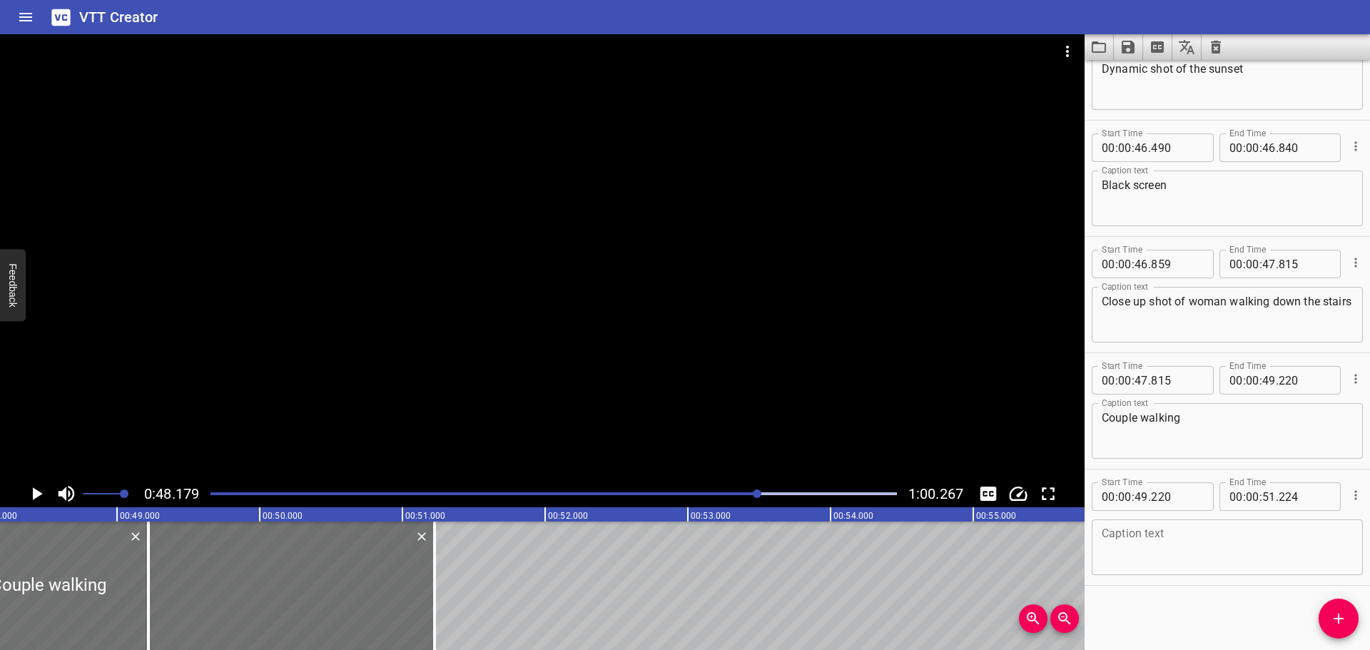
click at [38, 488] on icon "Play/Pause" at bounding box center [36, 493] width 21 height 21
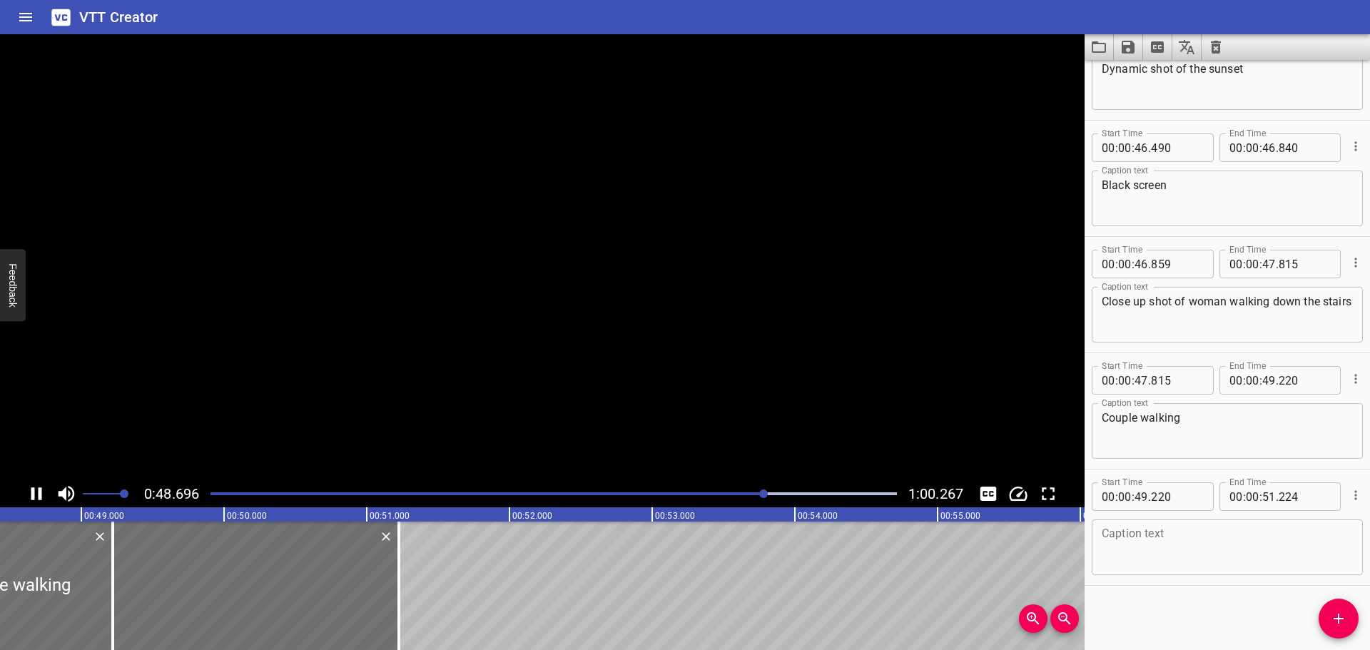
click at [38, 488] on icon "Play/Pause" at bounding box center [36, 493] width 21 height 21
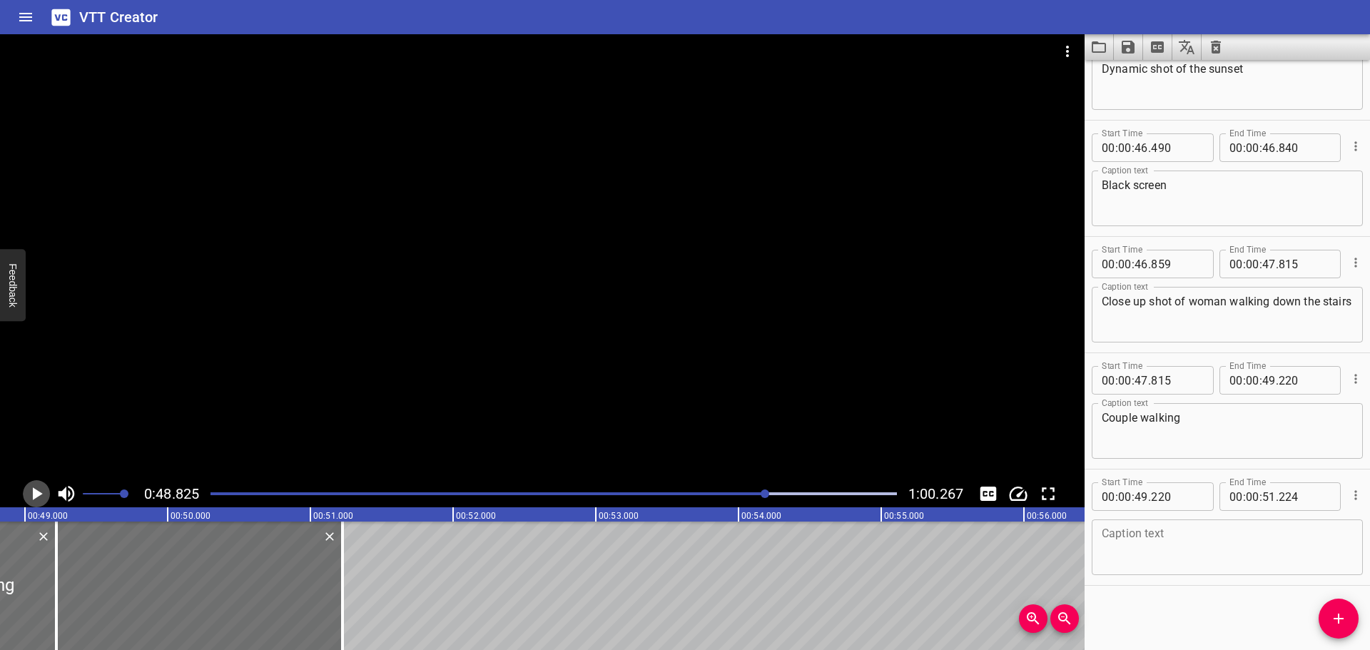
click at [38, 488] on icon "Play/Pause" at bounding box center [36, 493] width 21 height 21
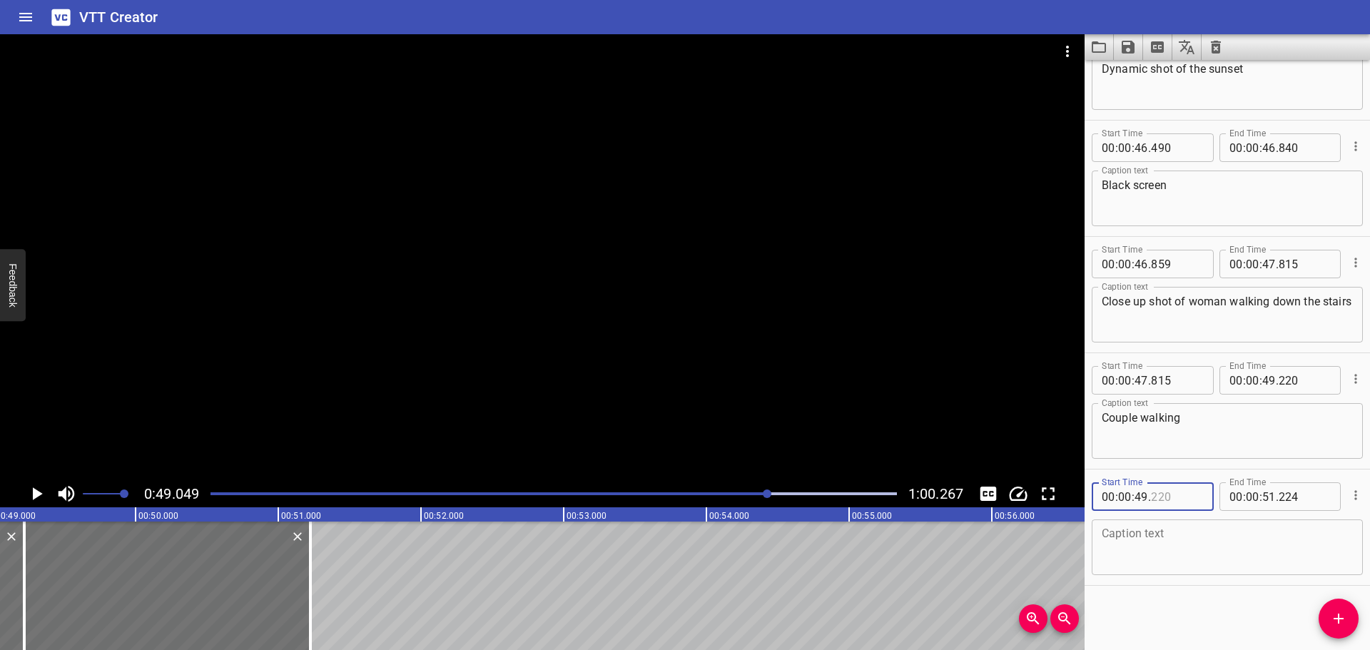
click at [1175, 500] on input "number" at bounding box center [1177, 496] width 52 height 29
type input "049"
click at [1305, 375] on input "number" at bounding box center [1305, 380] width 52 height 29
type input "049"
click at [1205, 561] on textarea at bounding box center [1227, 547] width 251 height 41
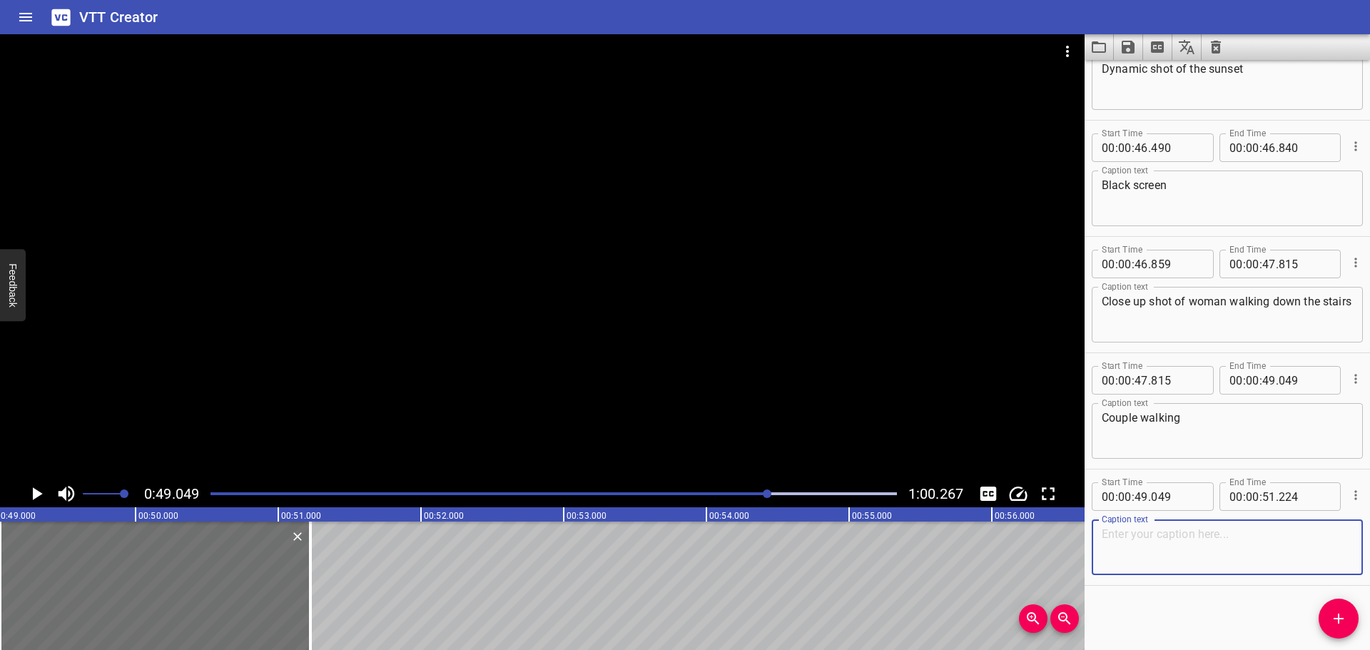
click at [1194, 610] on div "Start Time 00 : 00 : 00 . 000 Start Time End Time 00 : 00 : 01 . 029 End Time C…" at bounding box center [1227, 355] width 285 height 590
click at [1200, 542] on textarea at bounding box center [1227, 547] width 251 height 41
click at [1098, 569] on div "Dinner Caption text" at bounding box center [1227, 548] width 271 height 56
click at [1138, 576] on div "Caption text Dinner Caption text" at bounding box center [1227, 546] width 271 height 64
drag, startPoint x: 1182, startPoint y: 537, endPoint x: 1075, endPoint y: 536, distance: 106.3
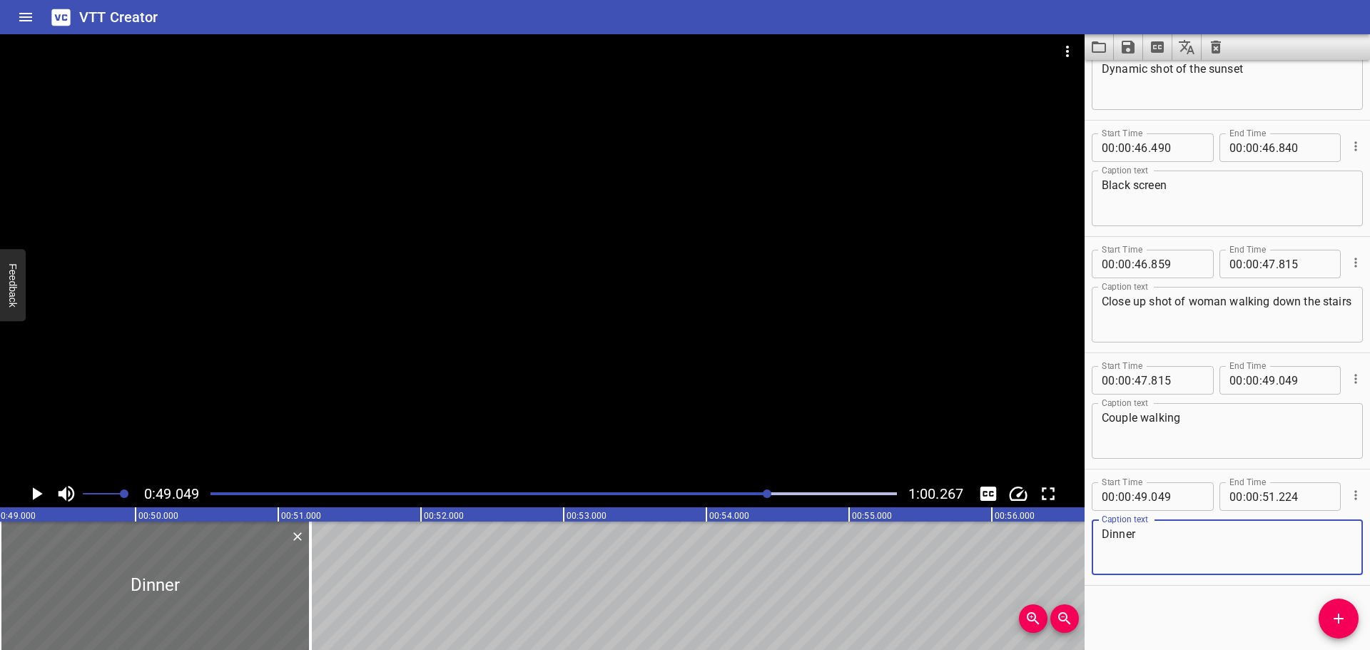
click at [1075, 536] on main "0:49.049 1:00.267 00:00.000 00:01.000 00:02.000 00:03.000 00:04.000 00:05.000 0…" at bounding box center [685, 342] width 1370 height 616
click at [1163, 550] on textarea "Dinner" at bounding box center [1227, 547] width 251 height 41
type textarea "Dinner Shot at Restaurant"
click at [1139, 633] on div "Start Time 00 : 00 : 00 . 000 Start Time End Time 00 : 00 : 01 . 029 End Time C…" at bounding box center [1227, 355] width 285 height 590
click at [34, 491] on icon "Play/Pause" at bounding box center [38, 493] width 10 height 13
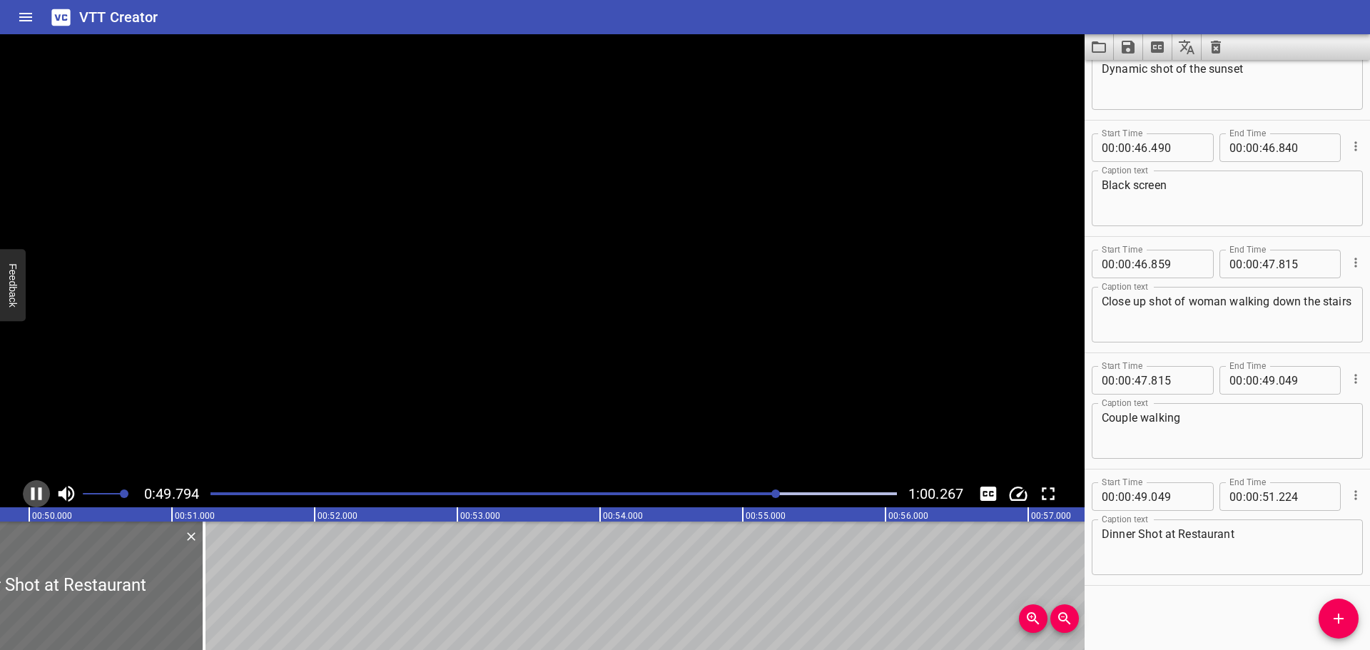
click at [34, 491] on icon "Play/Pause" at bounding box center [36, 493] width 11 height 13
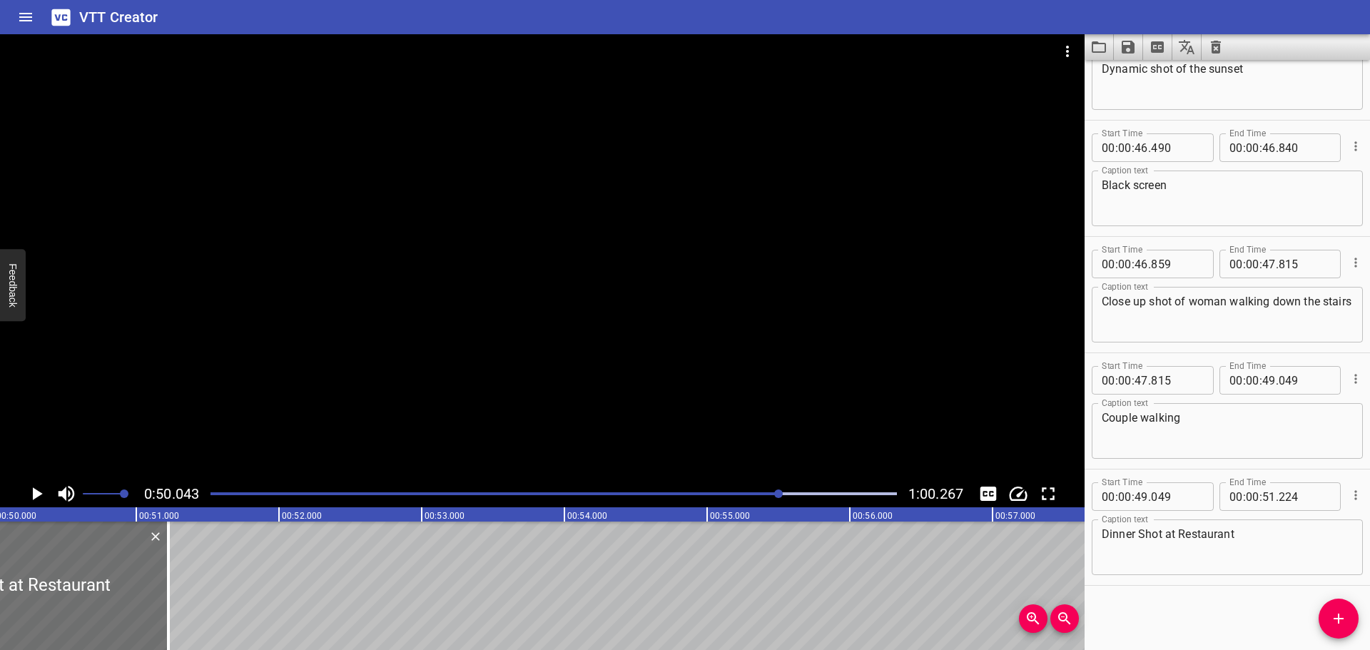
click at [755, 497] on div at bounding box center [554, 494] width 704 height 20
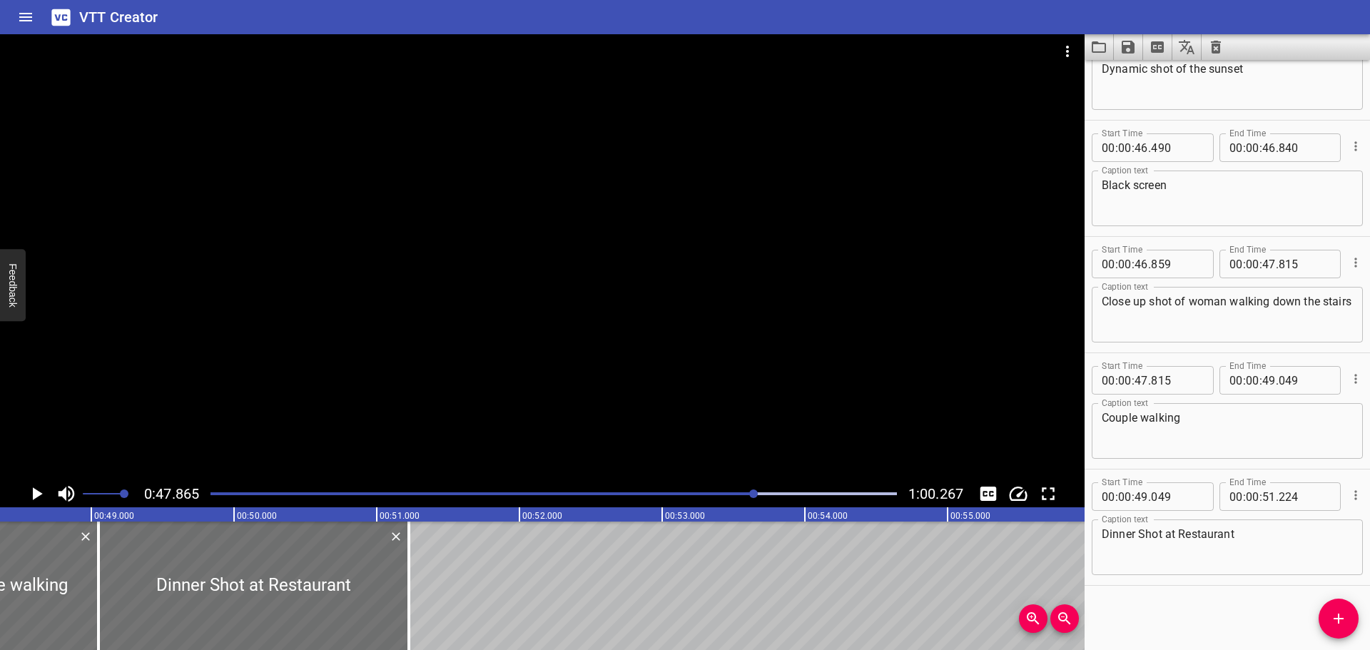
scroll to position [0, 6832]
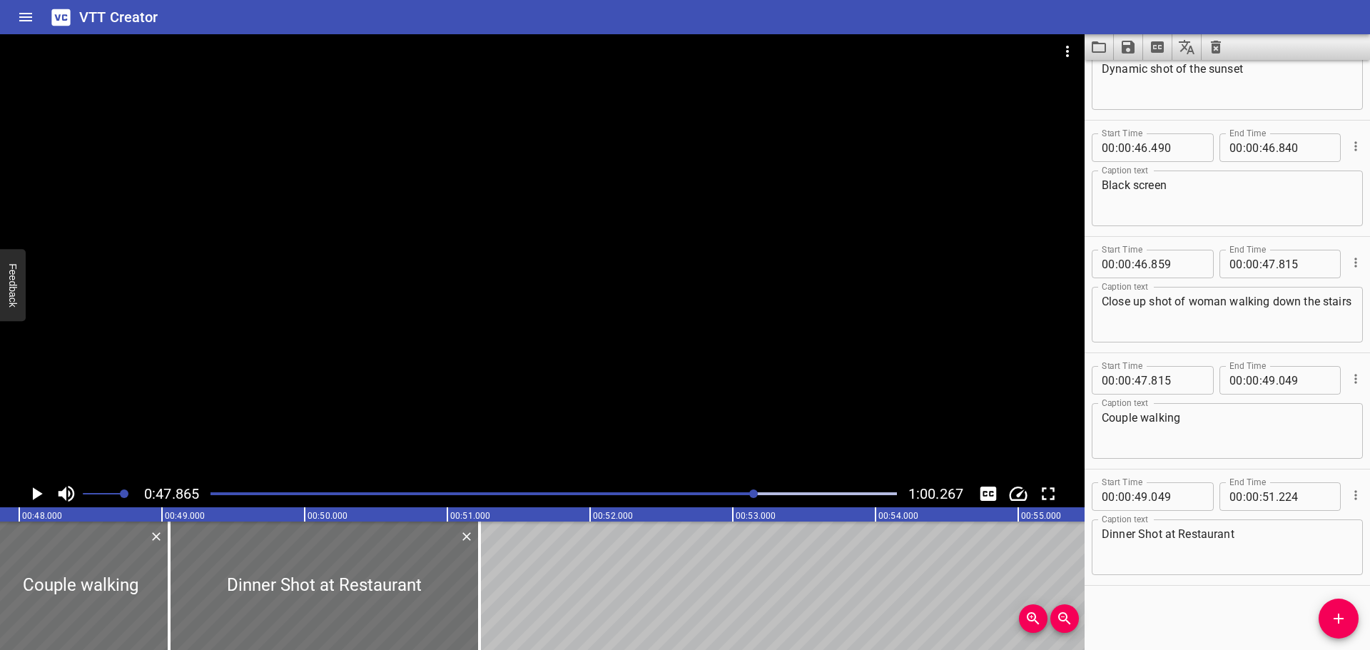
click at [37, 490] on icon "Play/Pause" at bounding box center [36, 493] width 21 height 21
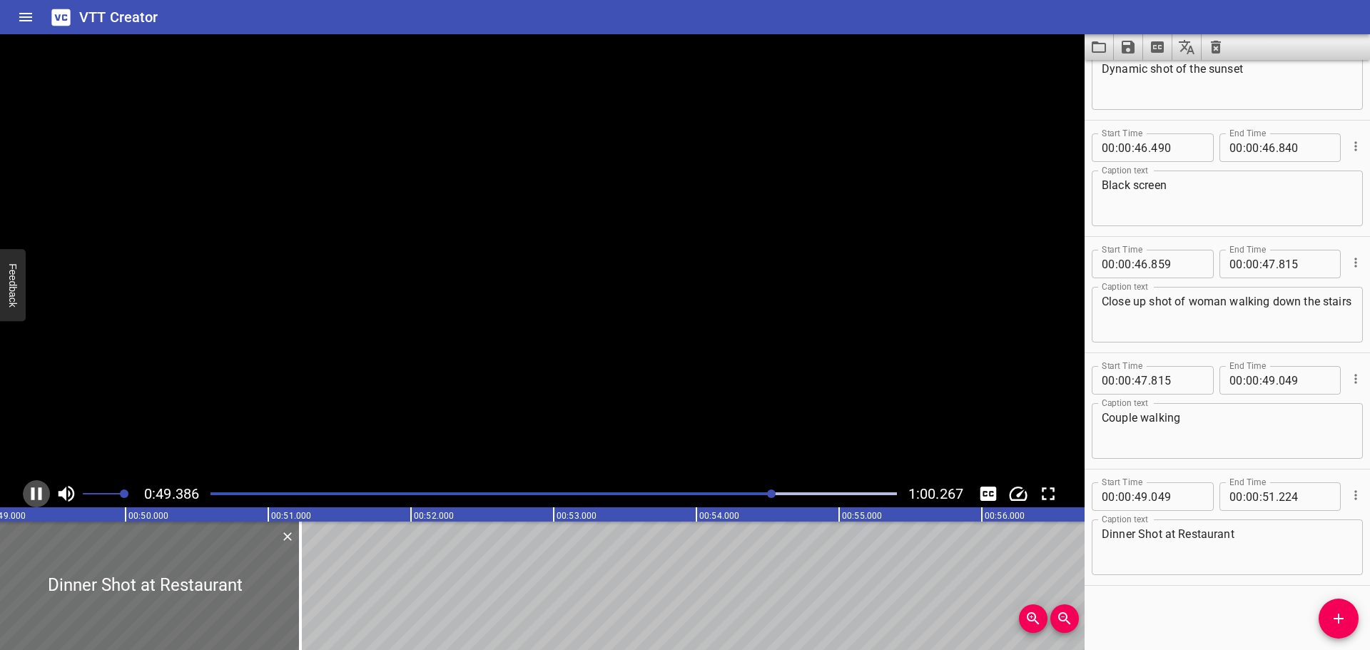
click at [37, 490] on icon "Play/Pause" at bounding box center [36, 493] width 21 height 21
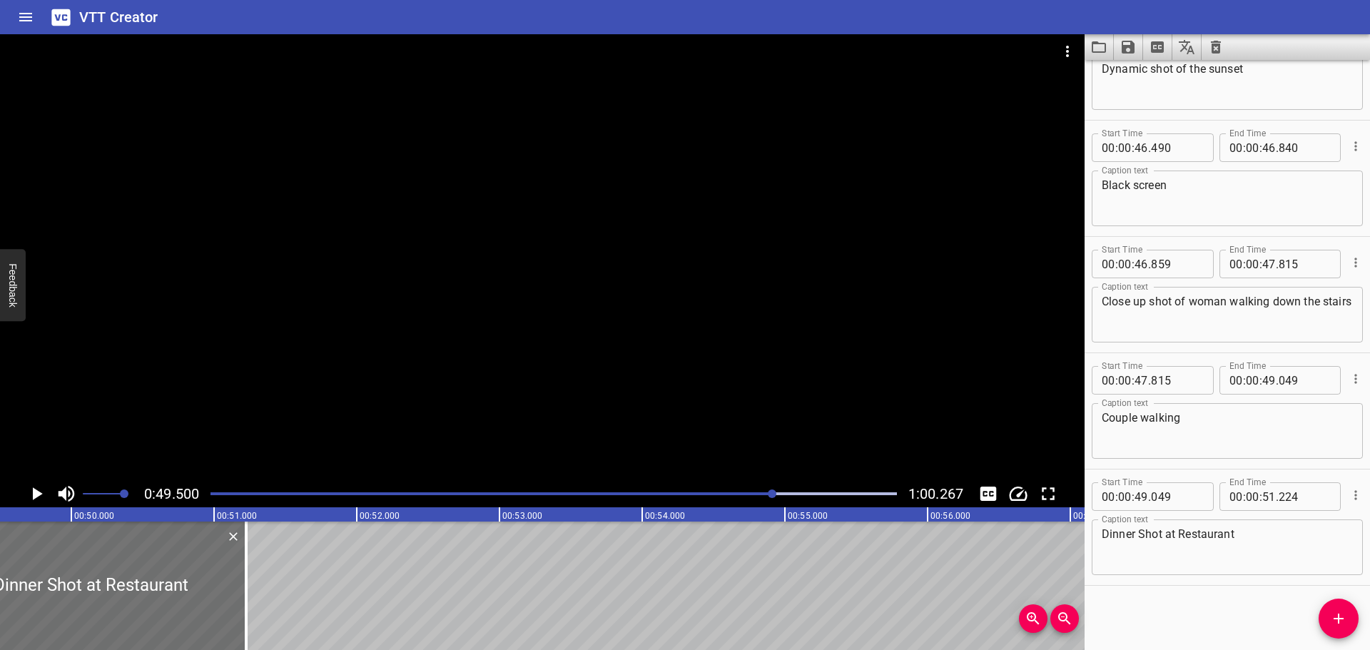
click at [37, 490] on icon "Play/Pause" at bounding box center [36, 493] width 21 height 21
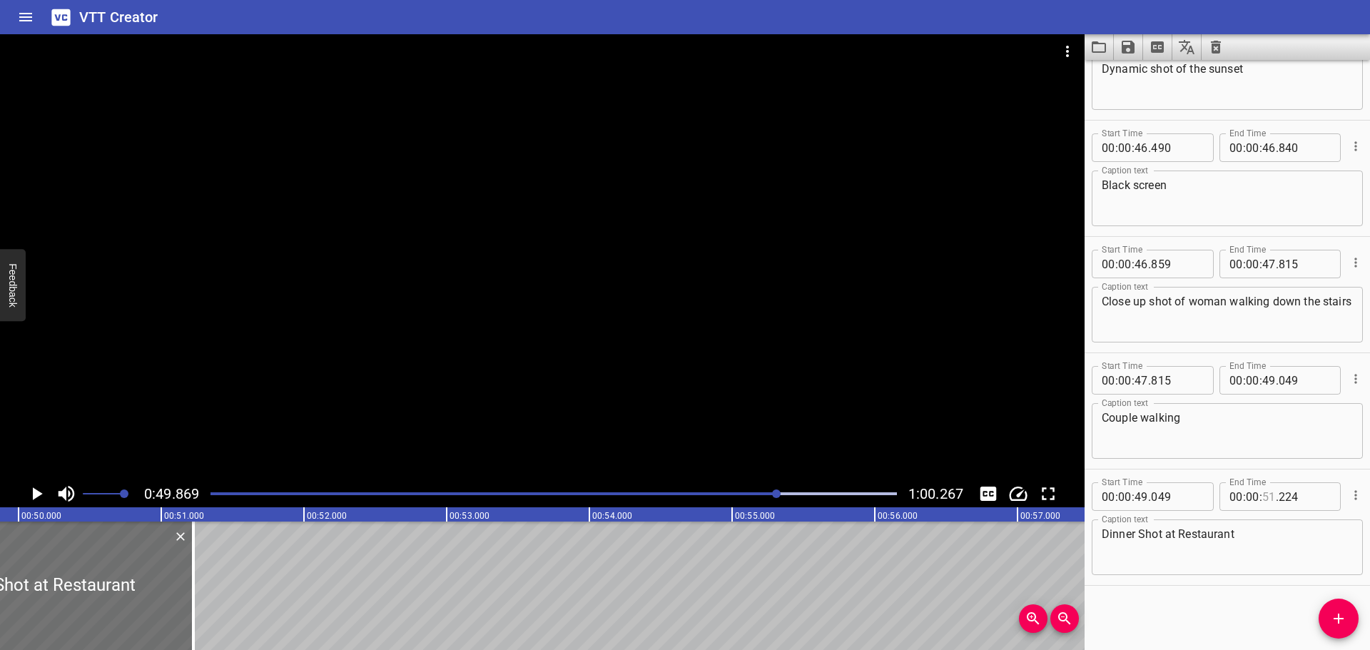
click at [1262, 497] on input "number" at bounding box center [1269, 496] width 14 height 29
type input "49"
type input "860"
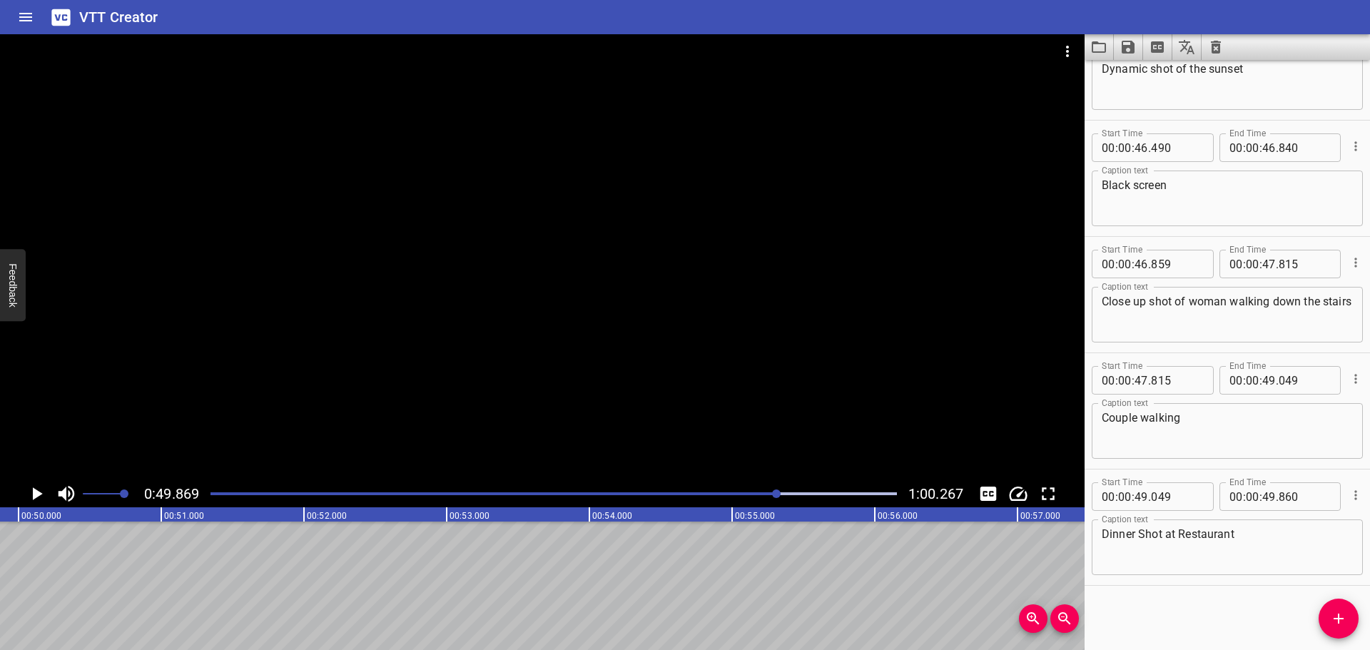
click at [1247, 622] on div "Start Time 00 : 00 : 00 . 000 Start Time End Time 00 : 00 : 01 . 029 End Time C…" at bounding box center [1227, 355] width 285 height 590
click at [1345, 626] on icon "Add Cue" at bounding box center [1338, 618] width 17 height 17
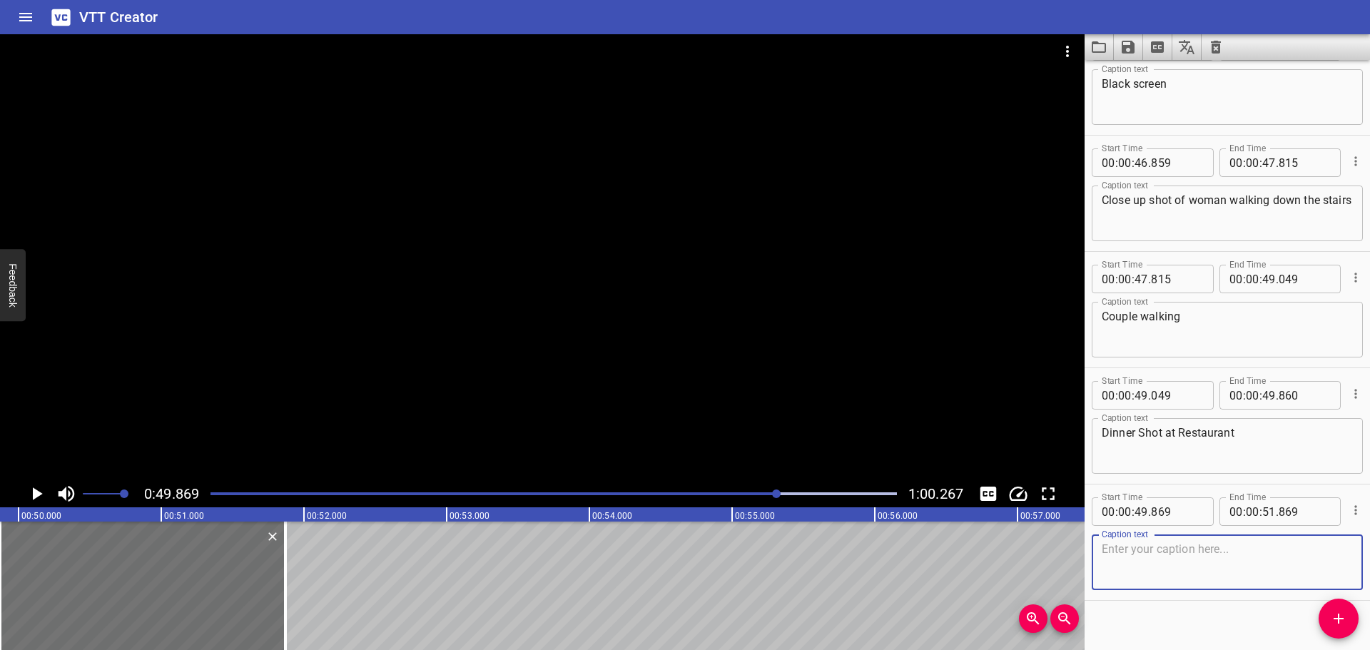
scroll to position [4014, 0]
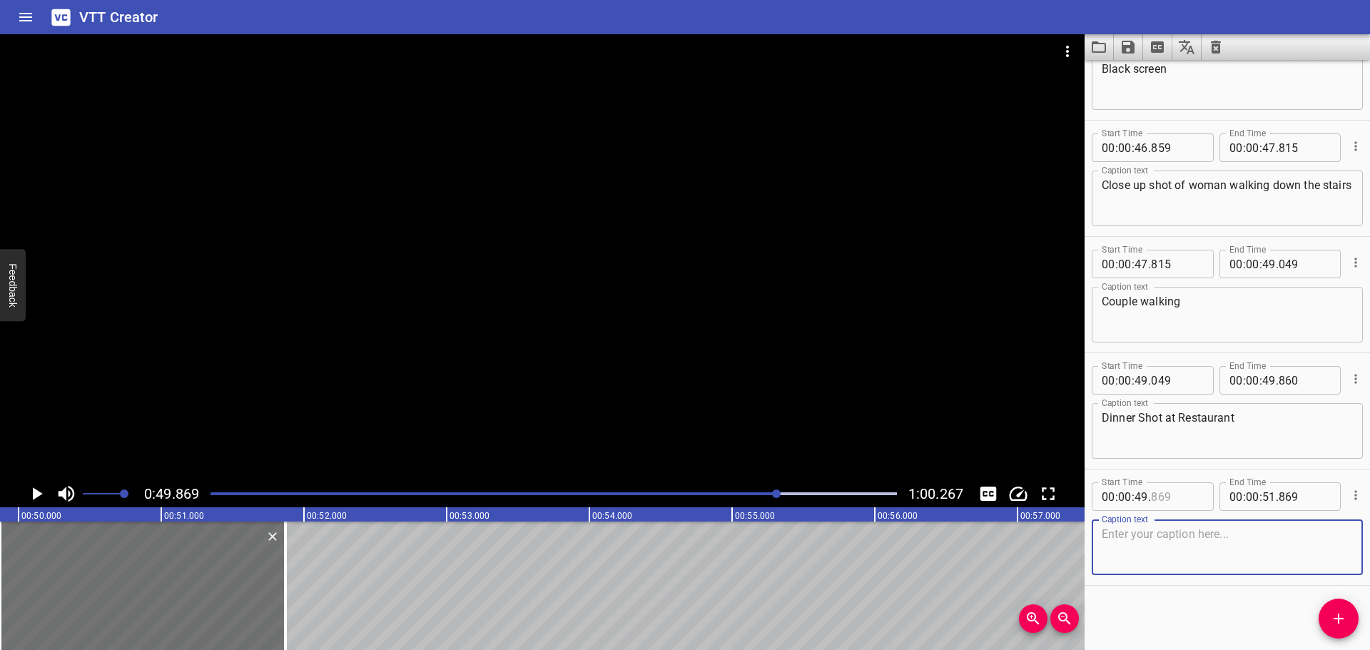
drag, startPoint x: 1177, startPoint y: 505, endPoint x: 1170, endPoint y: 498, distance: 9.1
click at [1173, 500] on input "number" at bounding box center [1177, 496] width 52 height 29
type input "860"
click at [1180, 623] on div "Start Time 00 : 00 : 00 . 000 Start Time End Time 00 : 00 : 01 . 029 End Time C…" at bounding box center [1227, 355] width 285 height 590
click at [1189, 558] on textarea at bounding box center [1227, 547] width 251 height 41
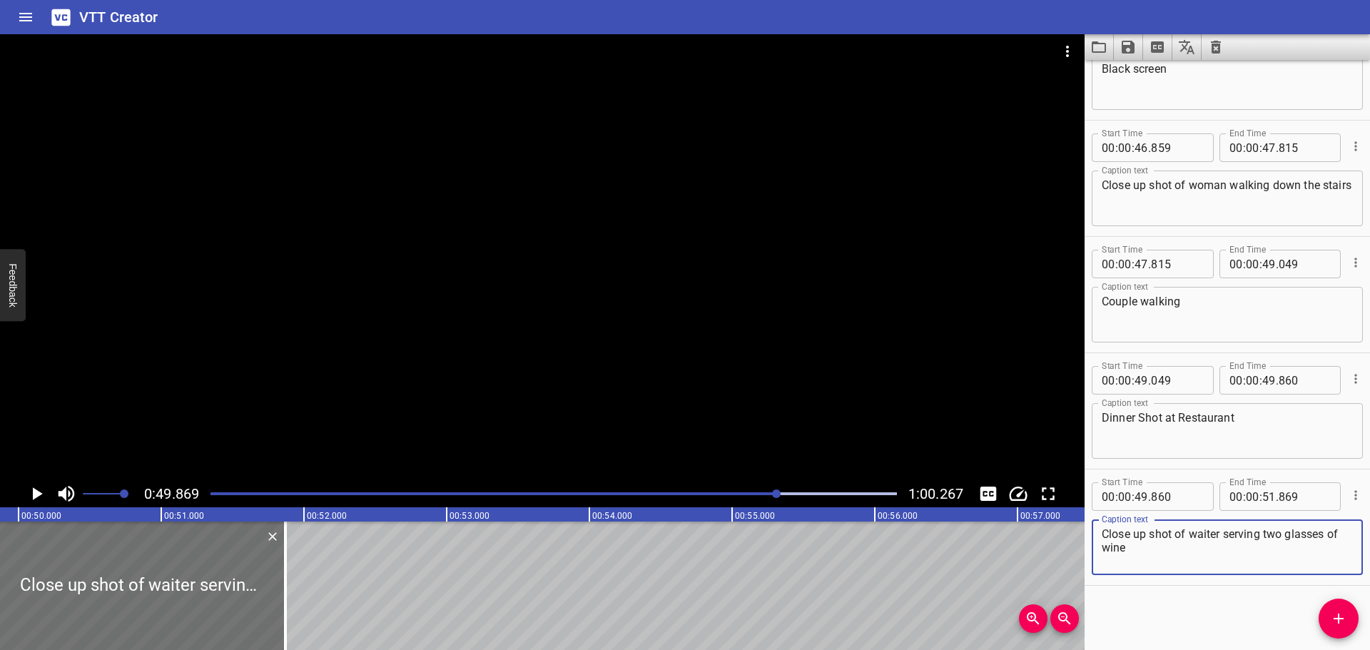
type textarea "Close up shot of waiter serving two glasses of wine"
click at [756, 495] on div "Play progress" at bounding box center [435, 493] width 687 height 3
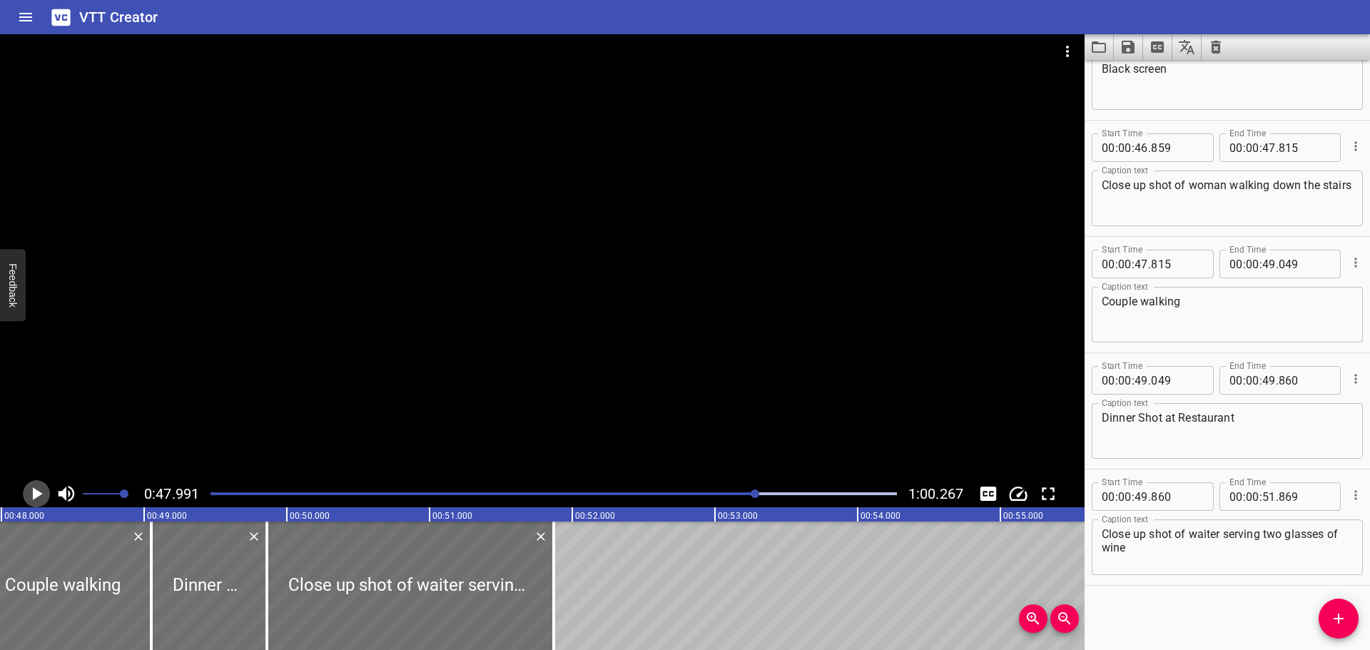
click at [33, 492] on icon "Play/Pause" at bounding box center [38, 493] width 10 height 13
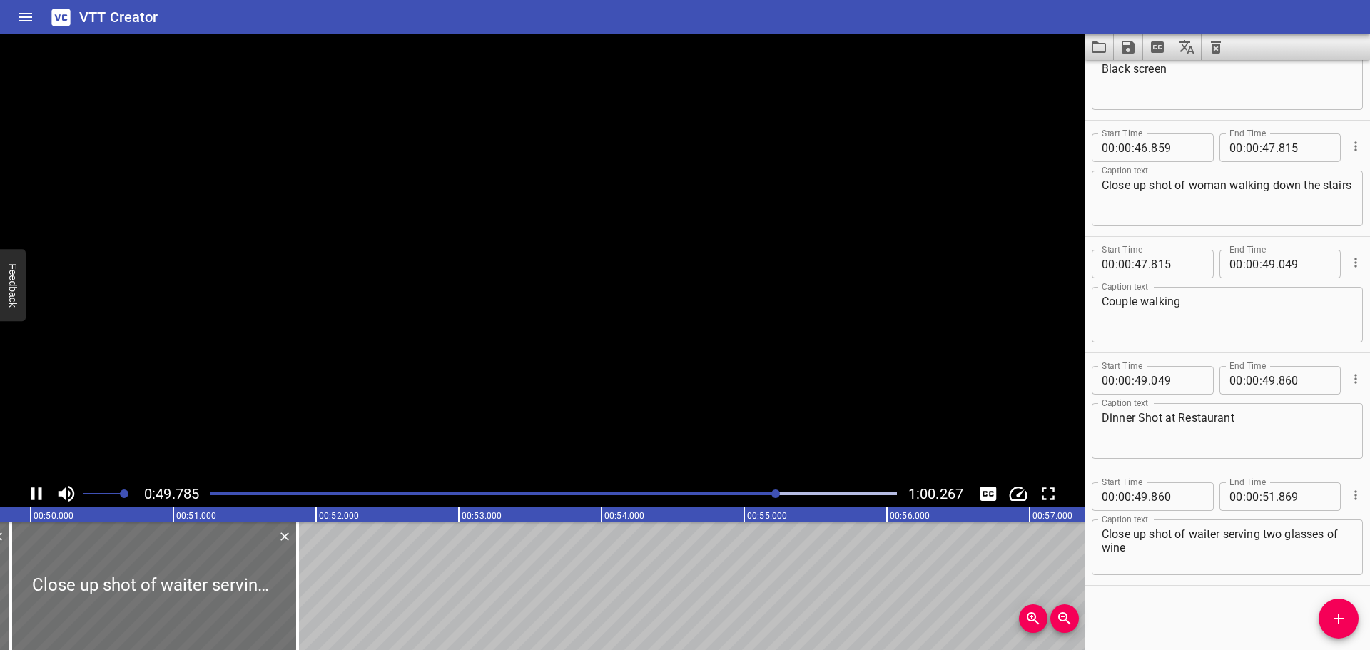
click at [33, 492] on icon "Play/Pause" at bounding box center [36, 493] width 11 height 13
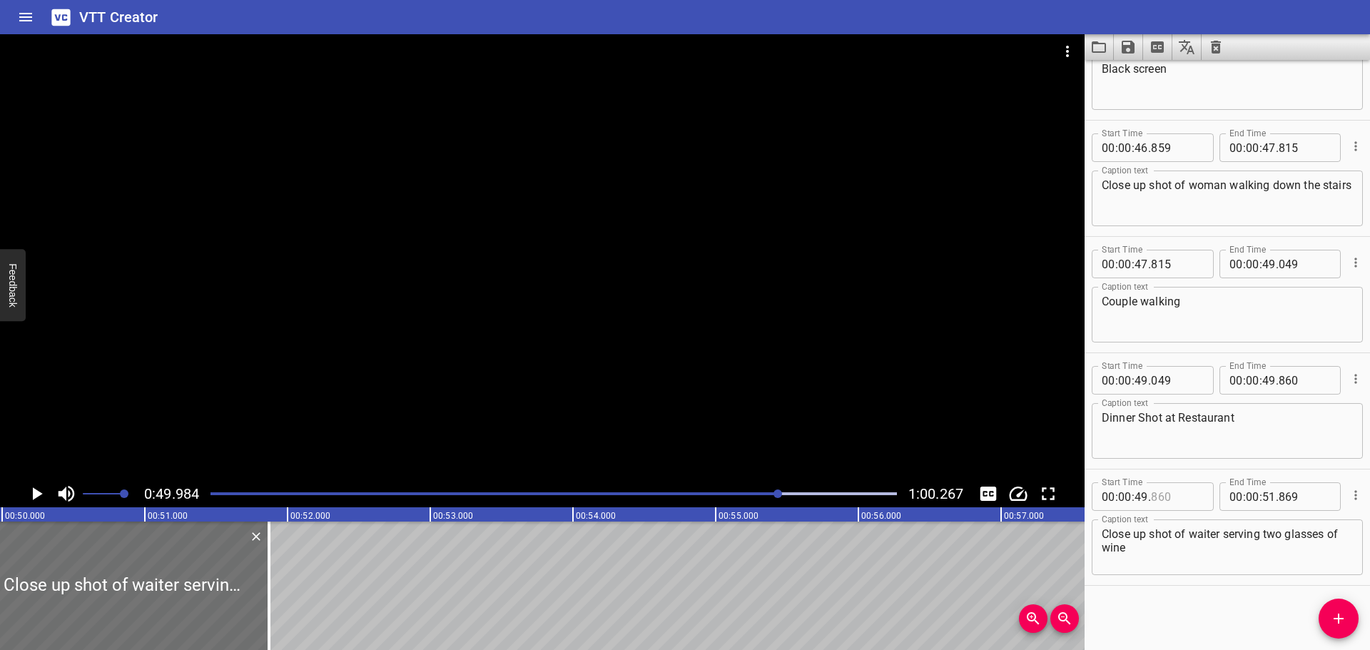
click at [1180, 494] on input "number" at bounding box center [1177, 496] width 52 height 29
type input "850"
click at [1309, 386] on input "number" at bounding box center [1305, 380] width 52 height 29
type input "850"
click at [1195, 555] on textarea "Close up shot of waiter serving two glasses of wine" at bounding box center [1227, 547] width 251 height 41
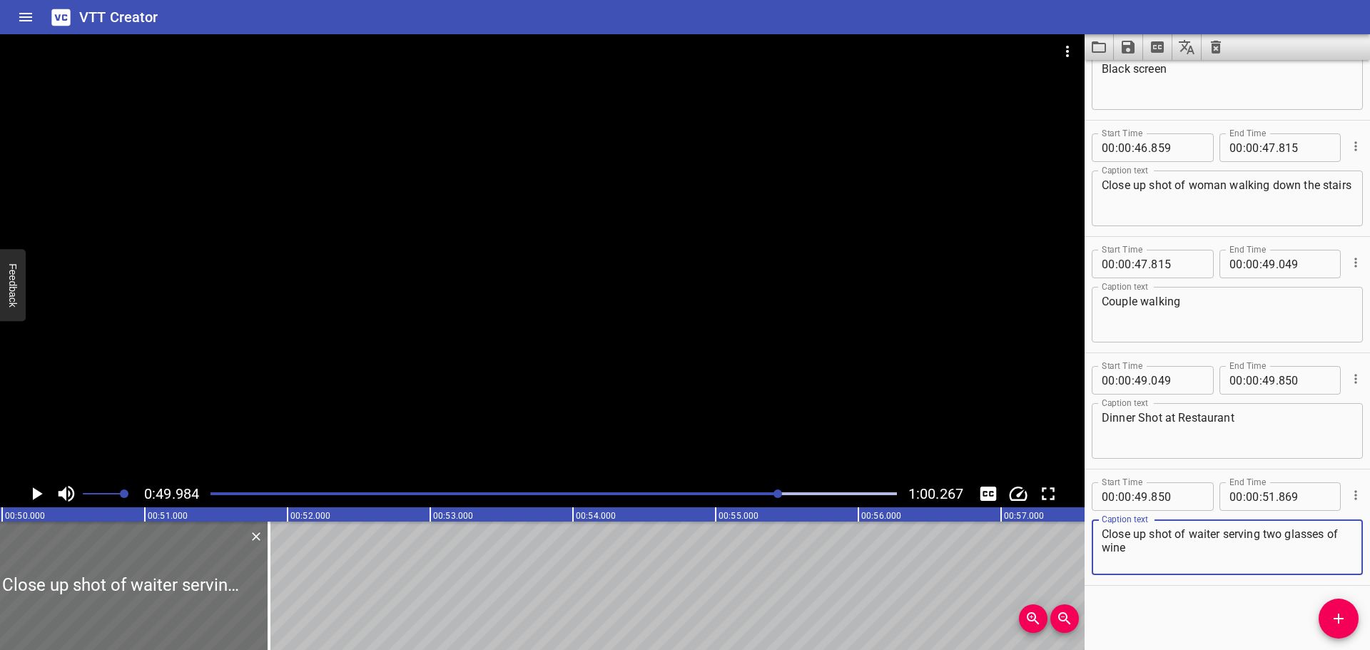
click at [1158, 534] on textarea "Close up shot of waiter serving two glasses of wine" at bounding box center [1227, 547] width 251 height 41
type textarea "Close up angle of waiter serving two glasses of wine"
click at [36, 496] on icon "Play/Pause" at bounding box center [38, 493] width 10 height 13
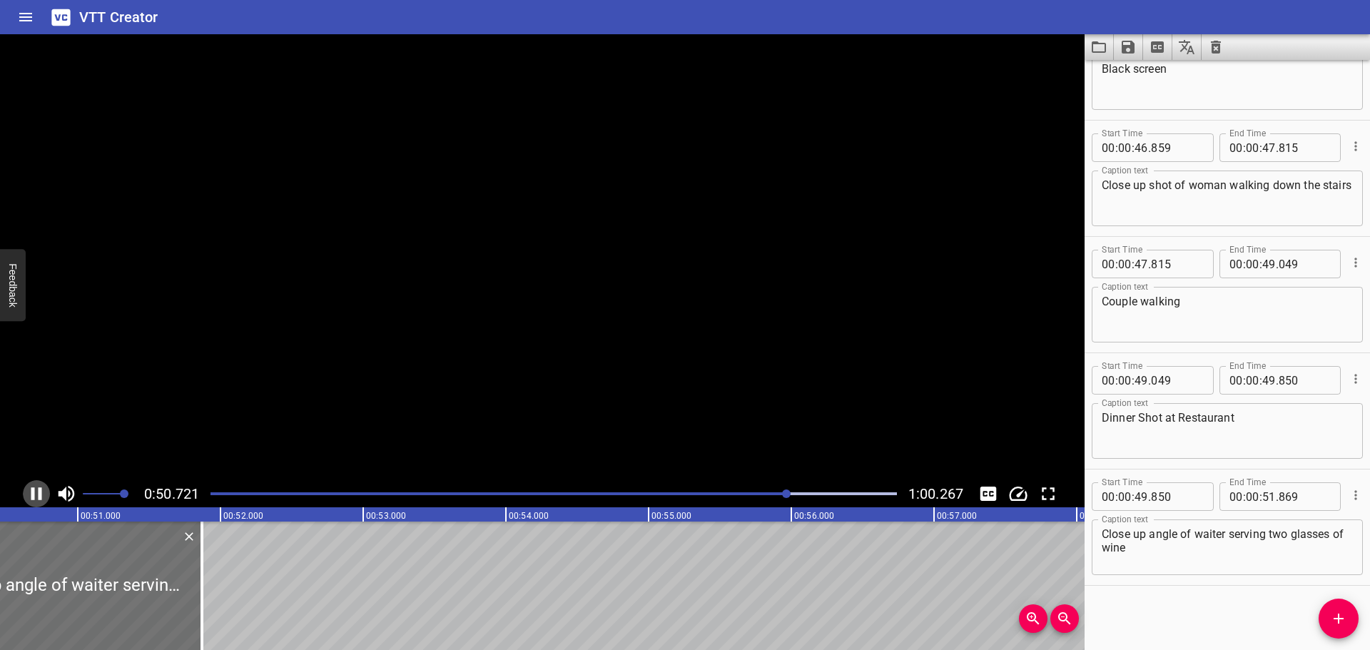
click at [36, 496] on icon "Play/Pause" at bounding box center [36, 493] width 21 height 21
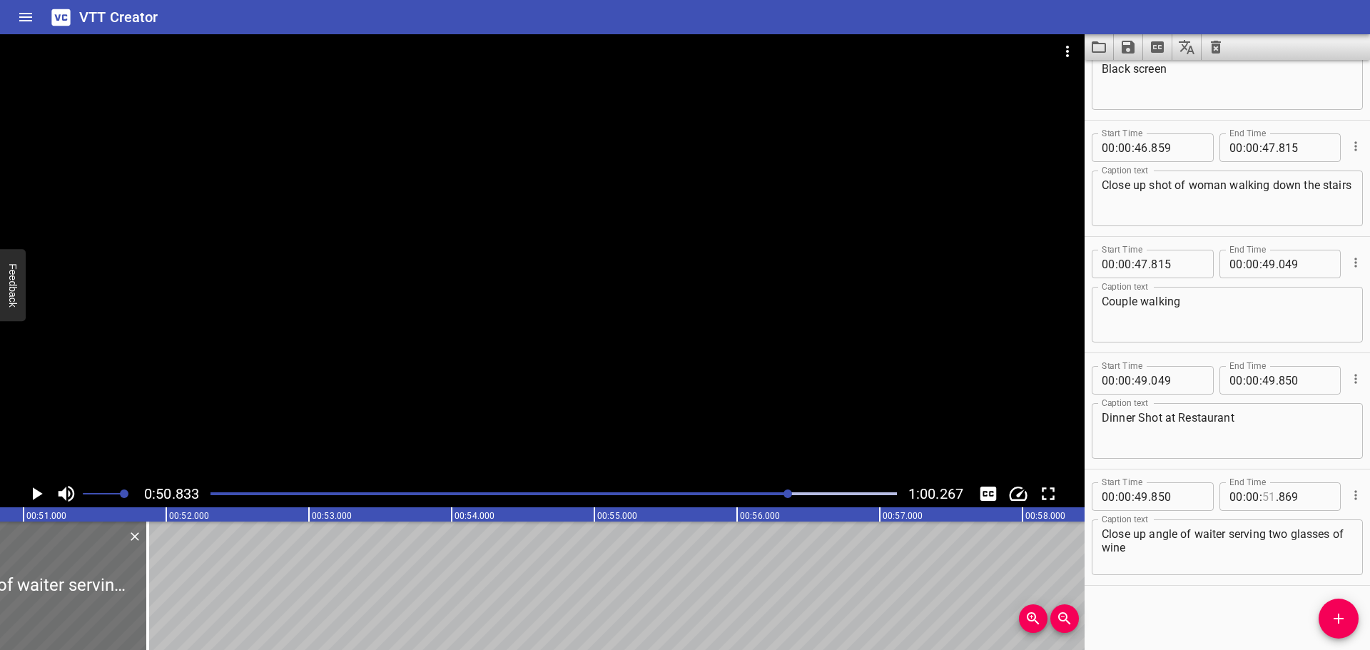
click at [1262, 493] on input "number" at bounding box center [1269, 496] width 14 height 29
type input "50"
type input "9"
type input "869"
type input "82"
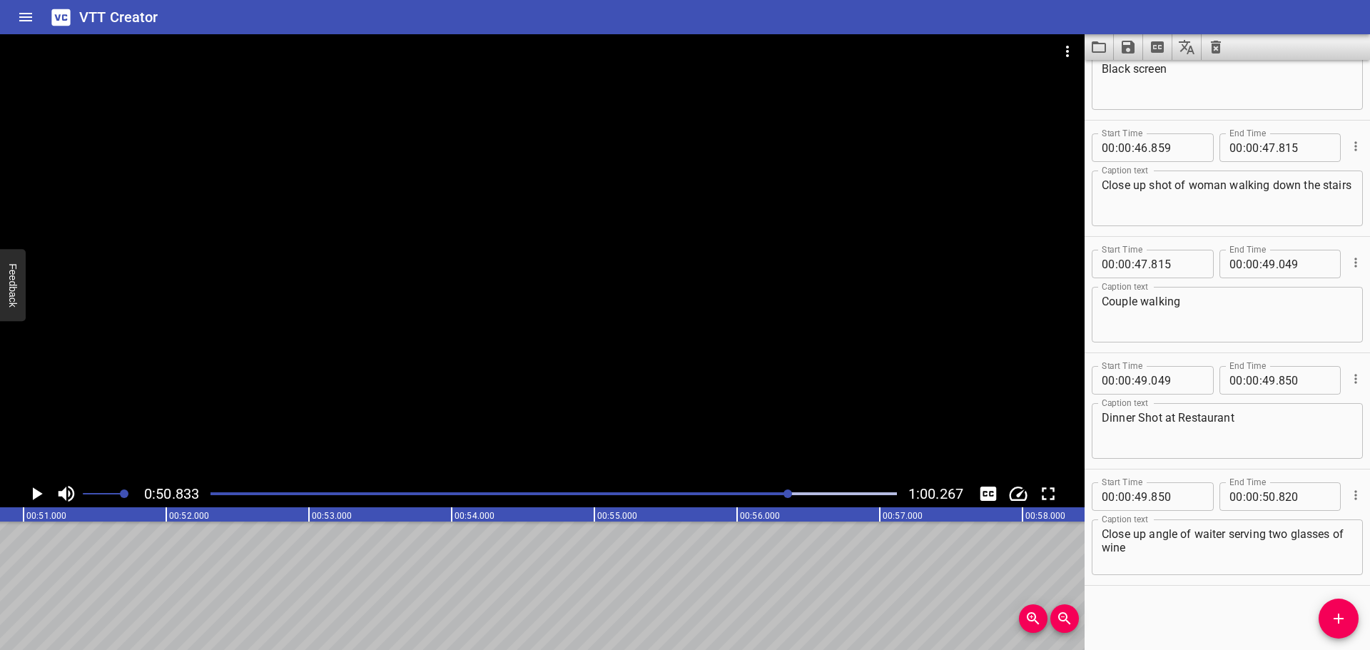
click at [1158, 610] on div "Start Time 00 : 00 : 00 . 000 Start Time End Time 00 : 00 : 01 . 029 End Time C…" at bounding box center [1227, 355] width 285 height 590
click at [29, 489] on icon "Play/Pause" at bounding box center [36, 493] width 21 height 21
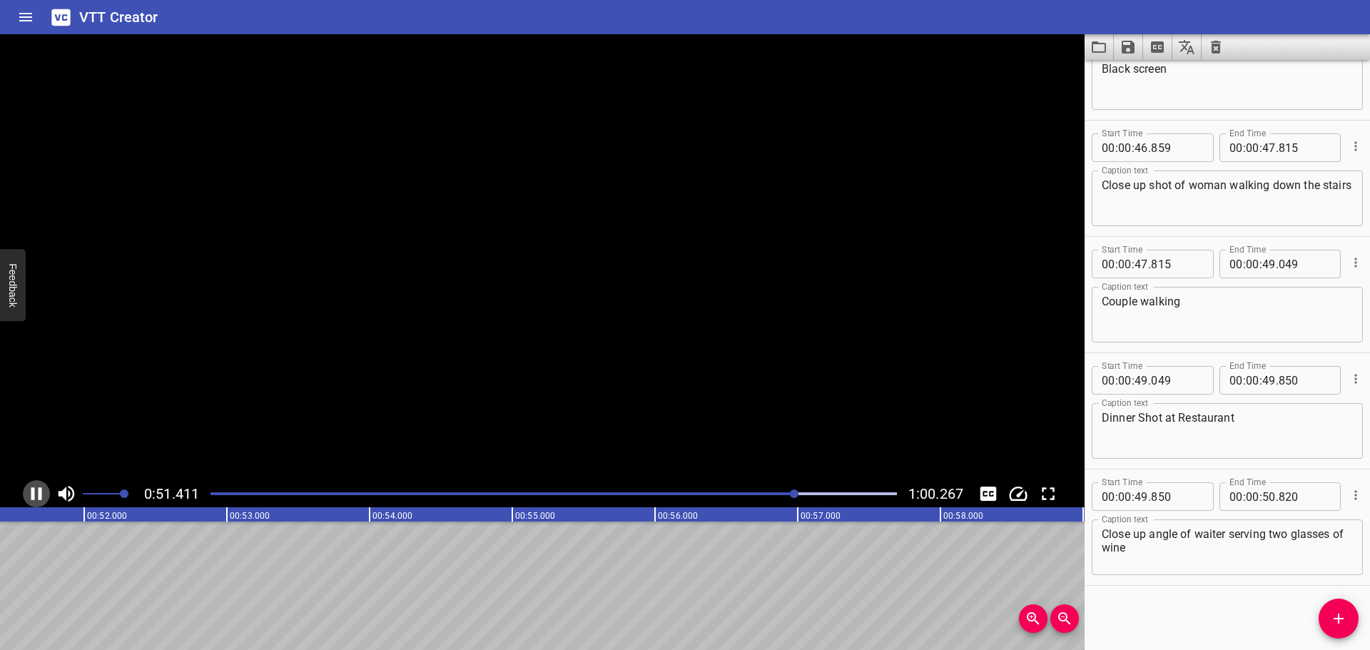
click at [29, 489] on icon "Play/Pause" at bounding box center [36, 493] width 21 height 21
click at [751, 489] on div at bounding box center [554, 494] width 704 height 20
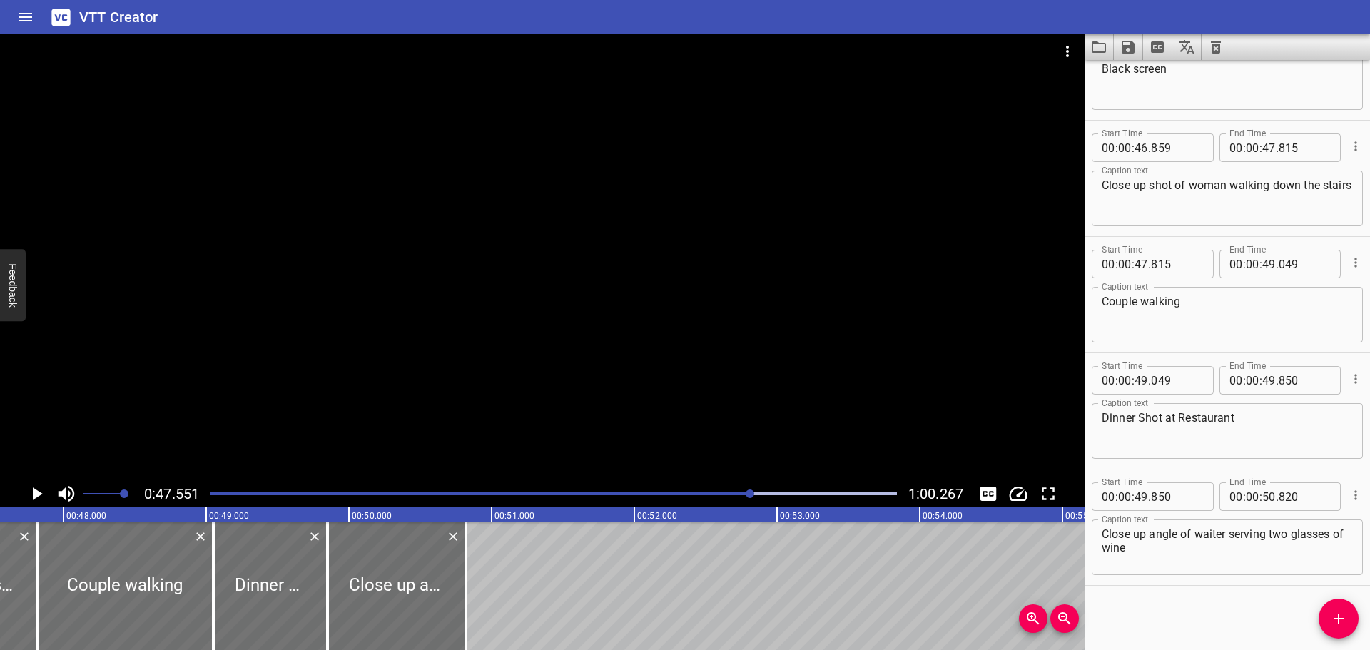
scroll to position [0, 6787]
click at [26, 489] on icon "Play/Pause" at bounding box center [36, 493] width 21 height 21
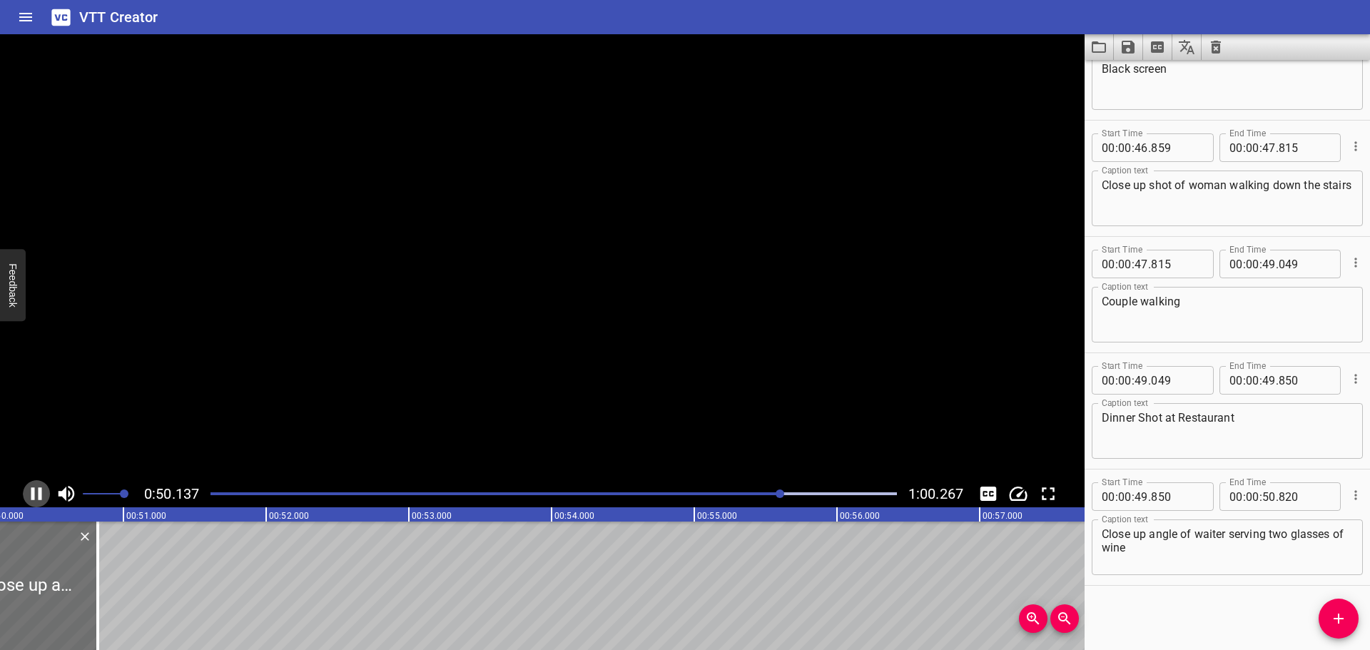
click at [26, 489] on icon "Play/Pause" at bounding box center [36, 493] width 21 height 21
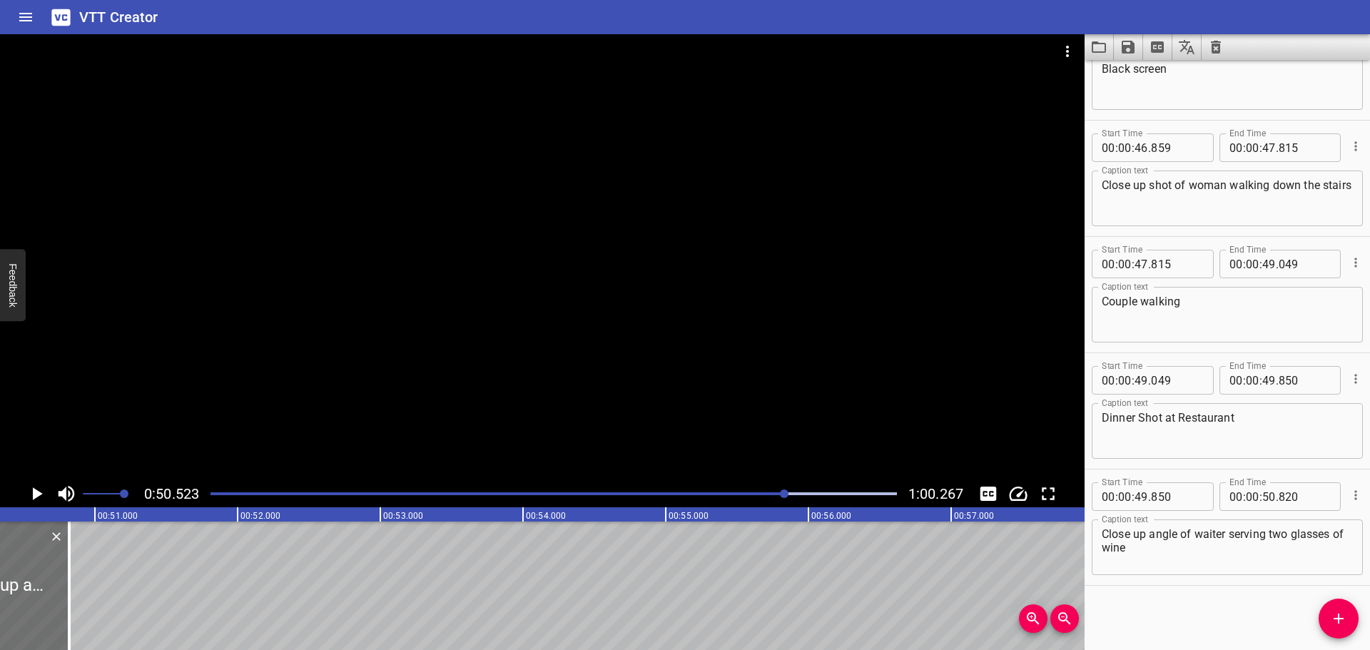
scroll to position [0, 7211]
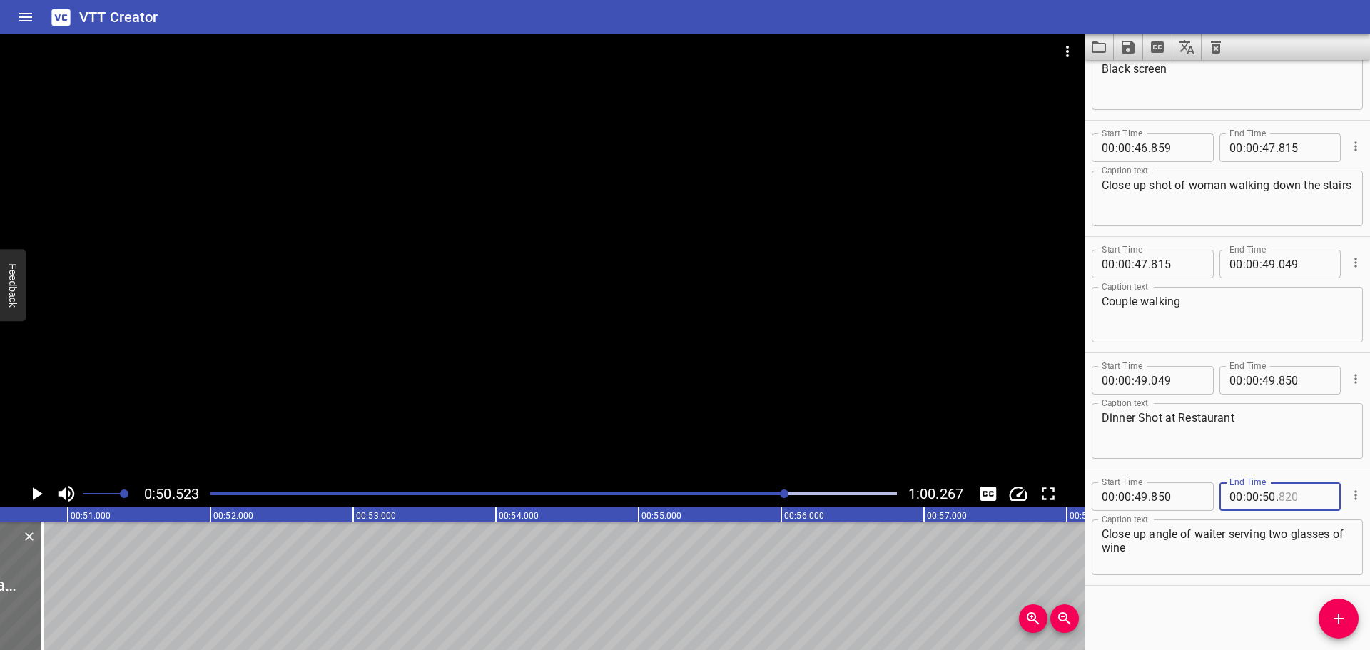
click at [1299, 497] on input "number" at bounding box center [1305, 496] width 52 height 29
click at [1232, 614] on div "Start Time 00 : 00 : 00 . 000 Start Time End Time 00 : 00 : 01 . 029 End Time C…" at bounding box center [1227, 355] width 285 height 590
click at [1346, 617] on icon "Add Cue" at bounding box center [1338, 618] width 17 height 17
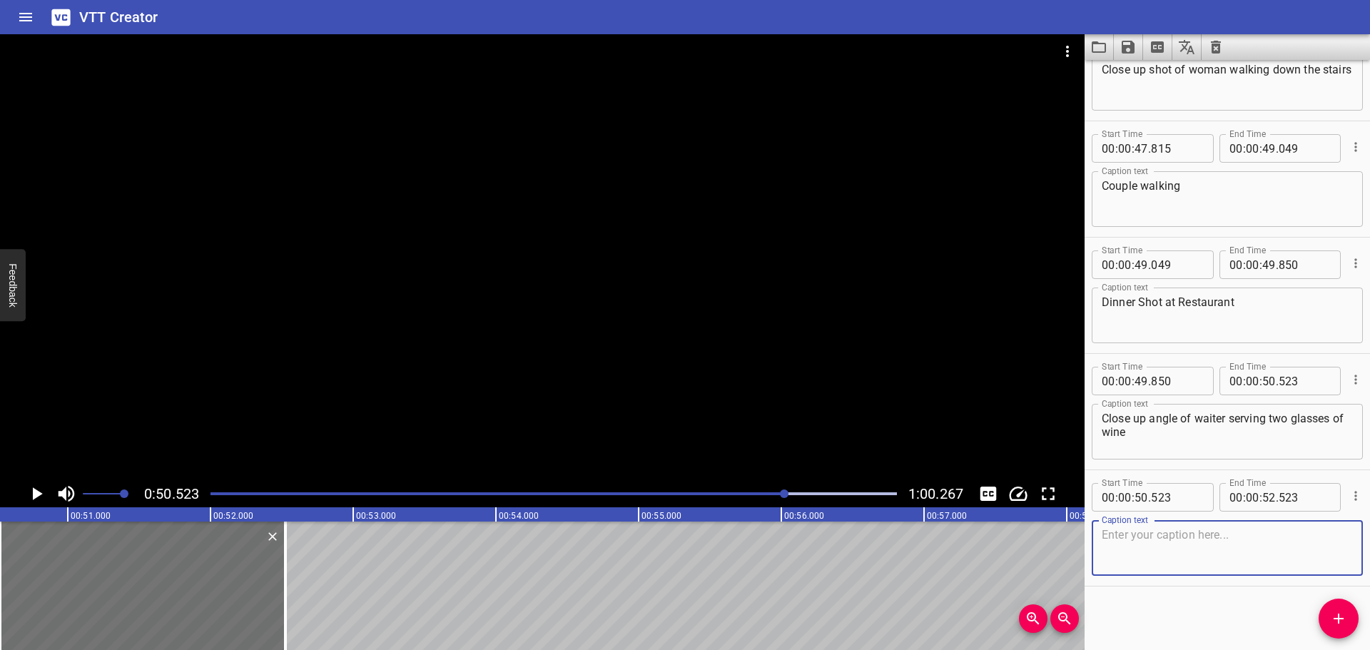
scroll to position [4130, 0]
drag, startPoint x: 1165, startPoint y: 537, endPoint x: 1082, endPoint y: 538, distance: 83.5
click at [1088, 539] on div "Start Time 00 : 00 : 50 . 523 Start Time End Time 00 : 00 : 52 . 523 End Time C…" at bounding box center [1227, 528] width 285 height 116
click at [1310, 559] on textarea "Shot of people enjoying their" at bounding box center [1227, 547] width 251 height 41
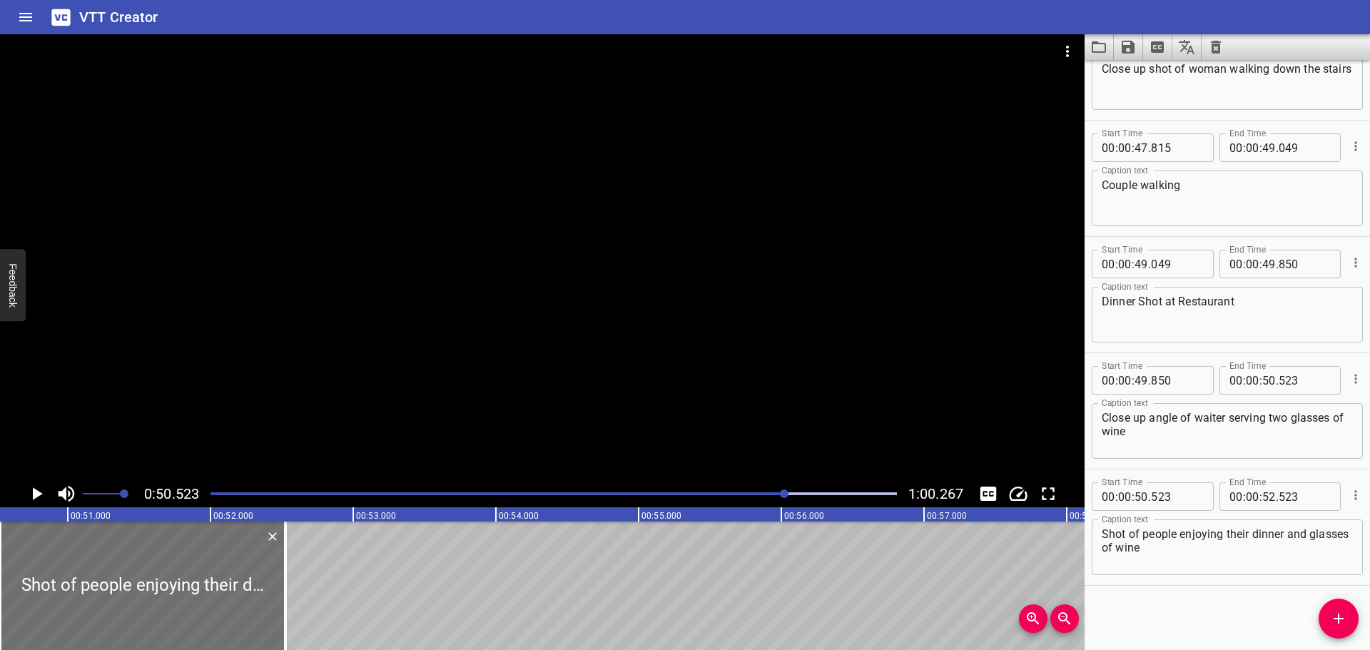
click at [1219, 629] on div "Start Time 00 : 00 : 00 . 000 Start Time End Time 00 : 00 : 01 . 029 End Time C…" at bounding box center [1227, 355] width 285 height 590
click at [34, 501] on icon "Play/Pause" at bounding box center [36, 493] width 21 height 21
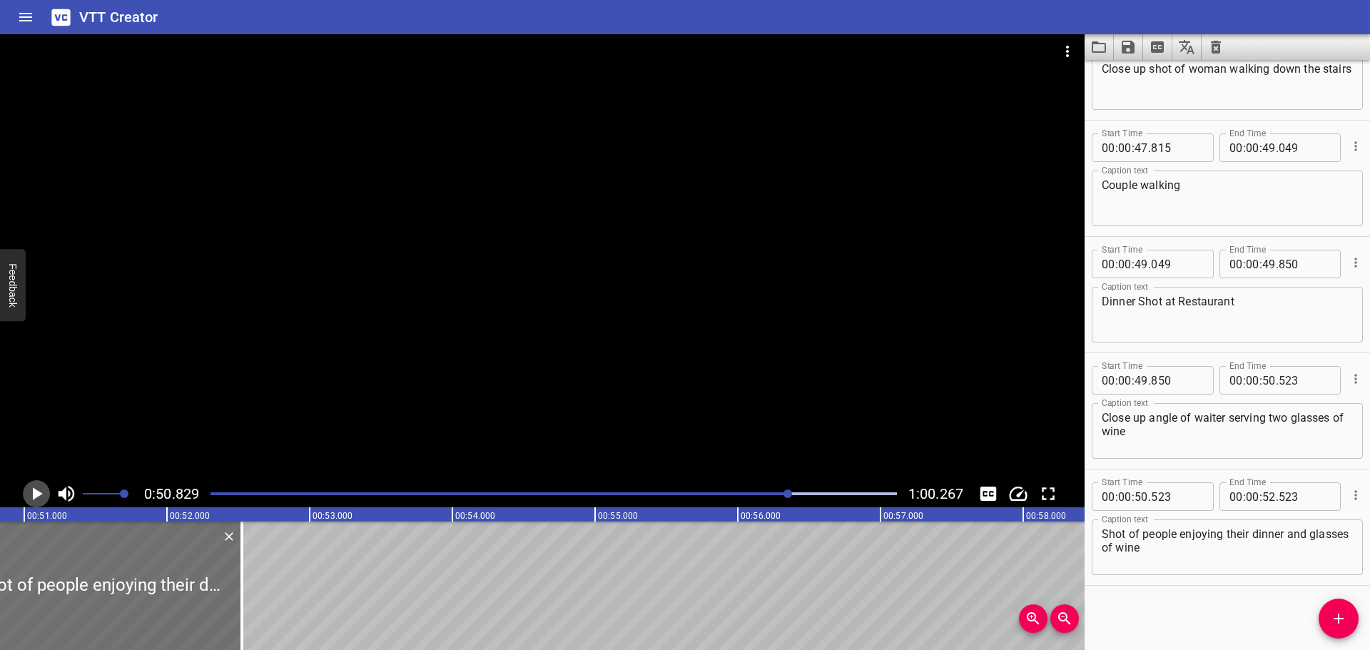
click at [34, 501] on icon "Play/Pause" at bounding box center [36, 493] width 21 height 21
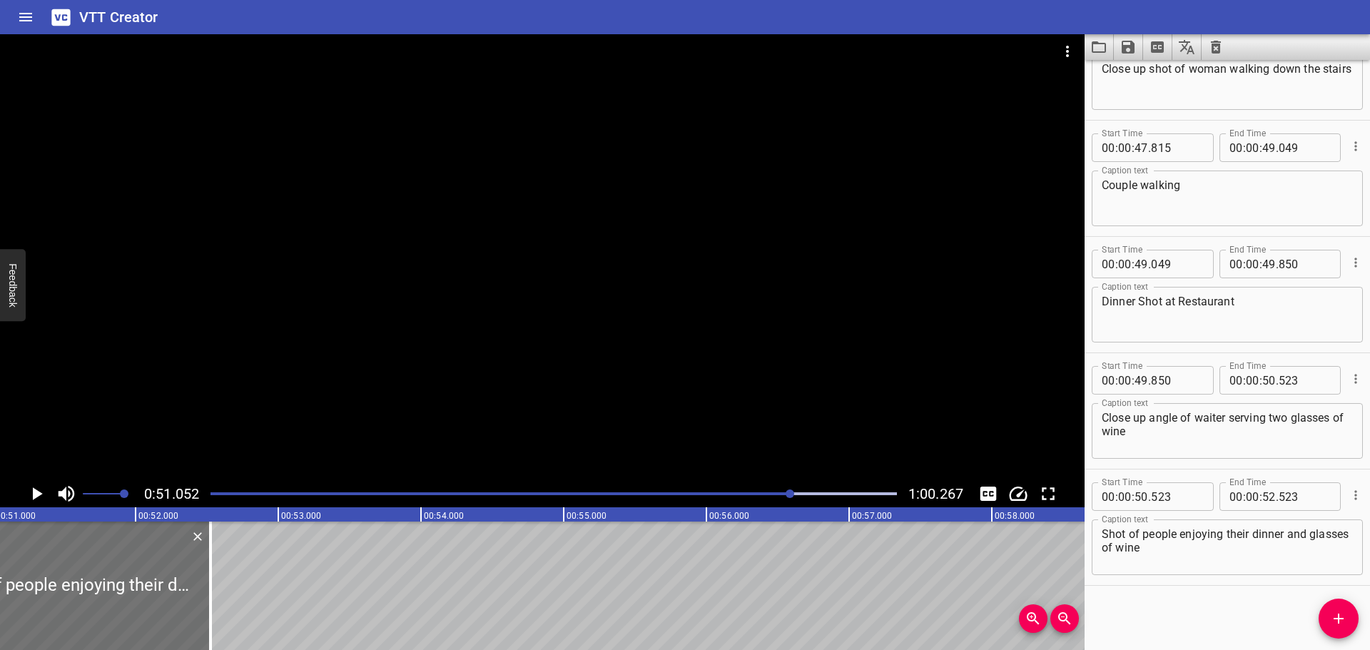
click at [34, 501] on icon "Play/Pause" at bounding box center [36, 493] width 21 height 21
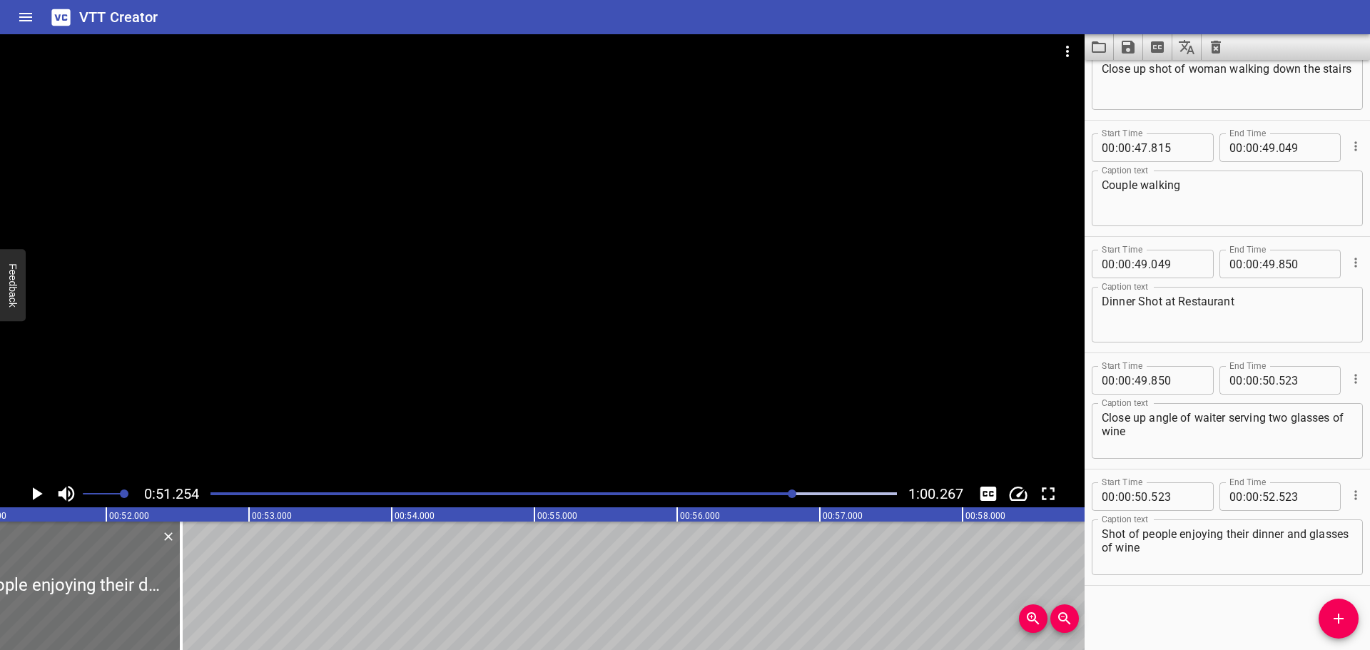
click at [34, 501] on icon "Play/Pause" at bounding box center [36, 493] width 21 height 21
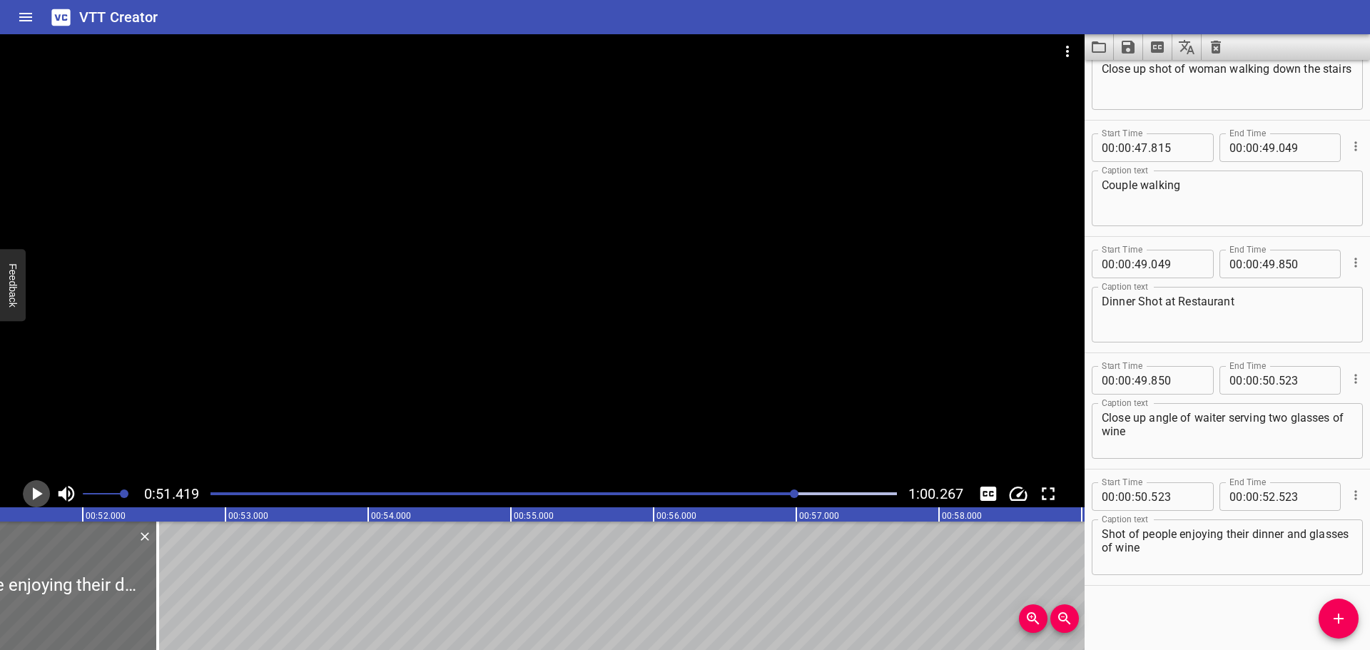
click at [34, 501] on icon "Play/Pause" at bounding box center [36, 493] width 21 height 21
click at [1262, 495] on input "number" at bounding box center [1269, 496] width 14 height 29
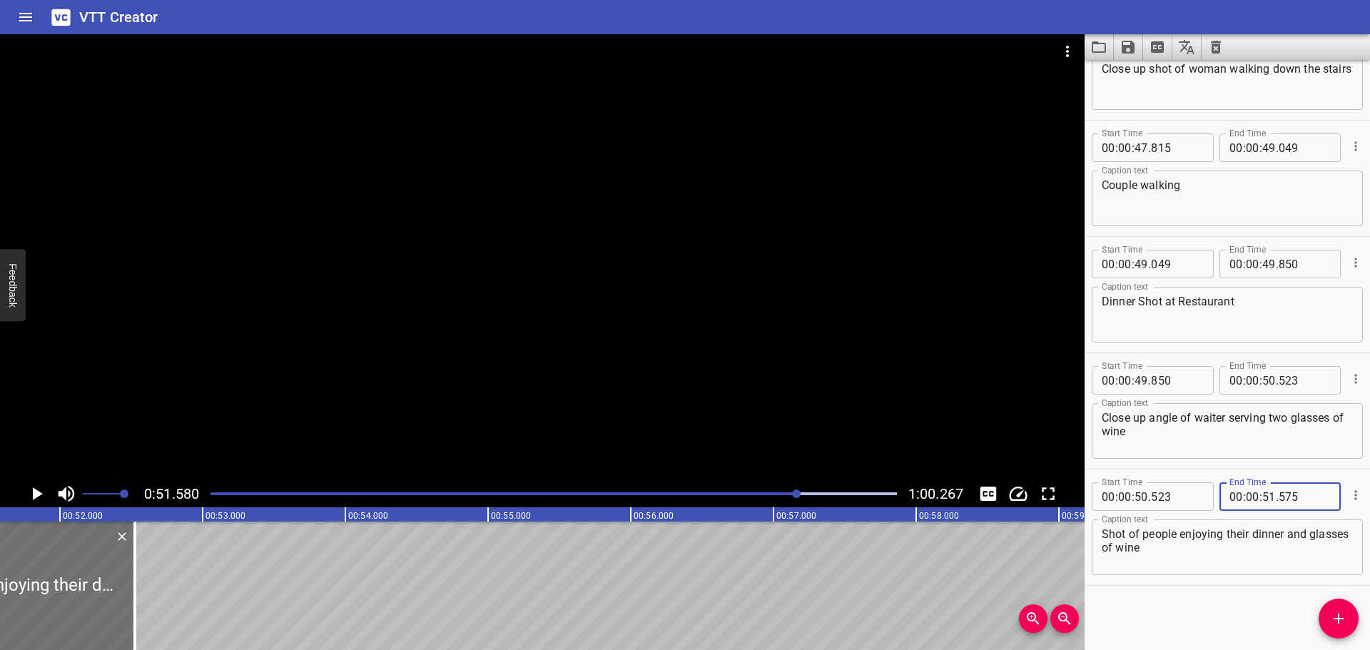
click at [1258, 597] on div "Start Time 00 : 00 : 00 . 000 Start Time End Time 00 : 00 : 01 . 029 End Time C…" at bounding box center [1227, 355] width 285 height 590
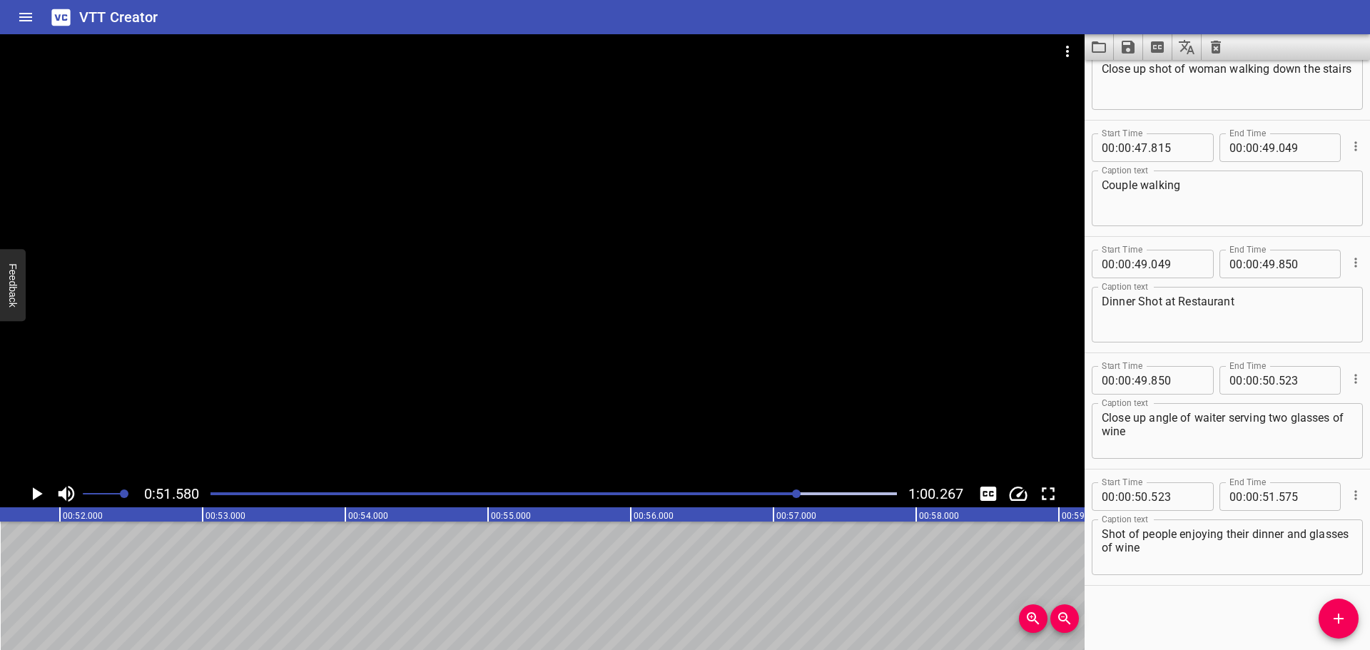
click at [1331, 612] on icon "Add Cue" at bounding box center [1338, 618] width 17 height 17
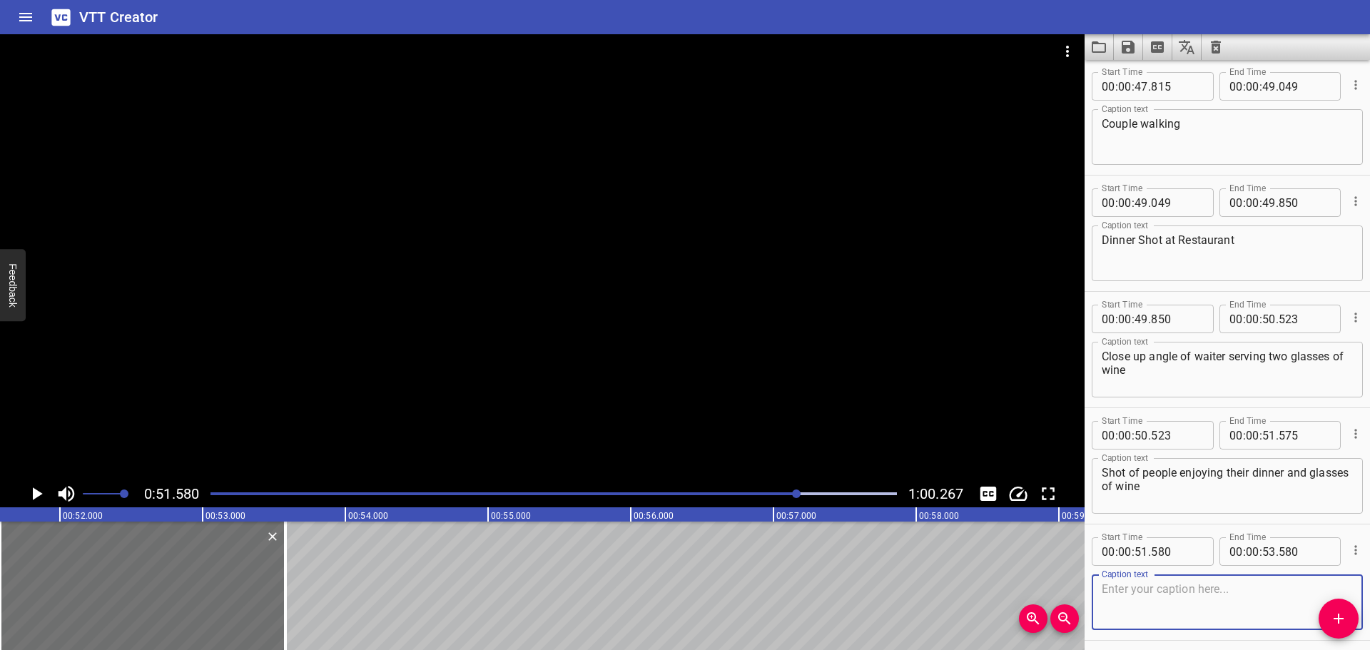
scroll to position [4246, 0]
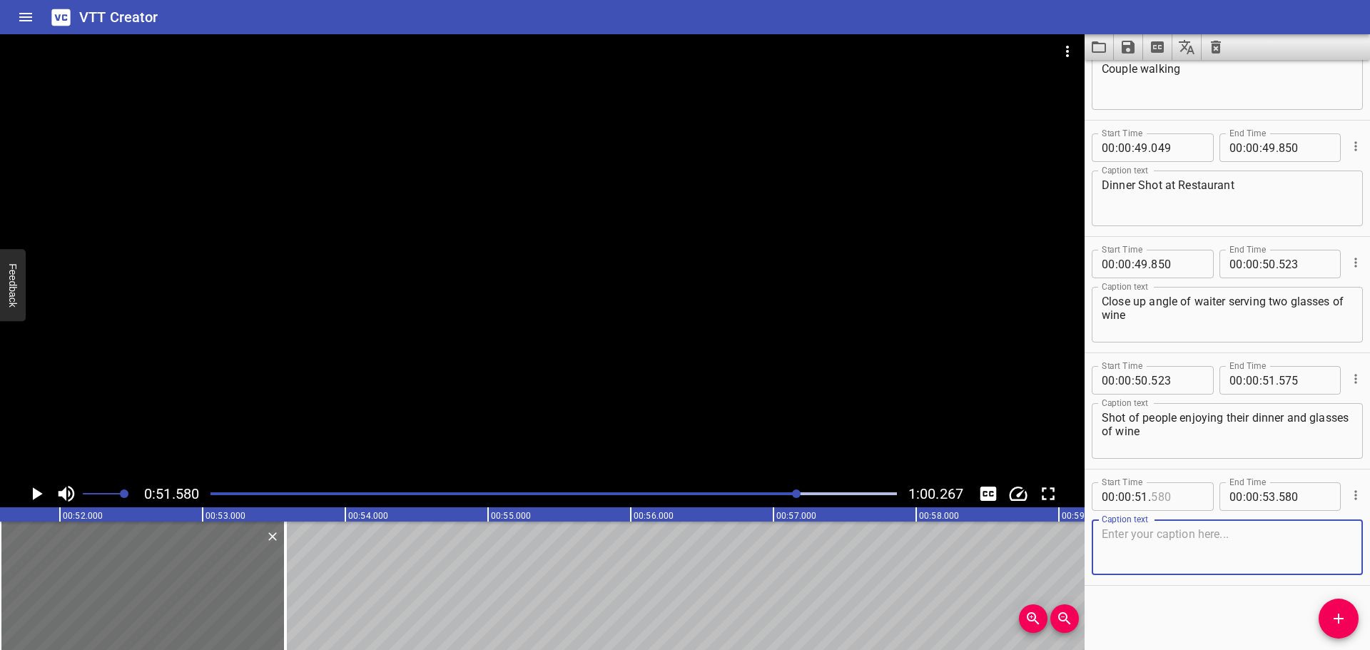
click at [1188, 504] on input "number" at bounding box center [1177, 496] width 52 height 29
click at [1177, 591] on div "Start Time 00 : 00 : 00 . 000 Start Time End Time 00 : 00 : 01 . 029 End Time C…" at bounding box center [1227, 355] width 285 height 590
click at [1190, 549] on textarea at bounding box center [1227, 547] width 251 height 41
click at [36, 491] on icon "Play/Pause" at bounding box center [38, 493] width 10 height 13
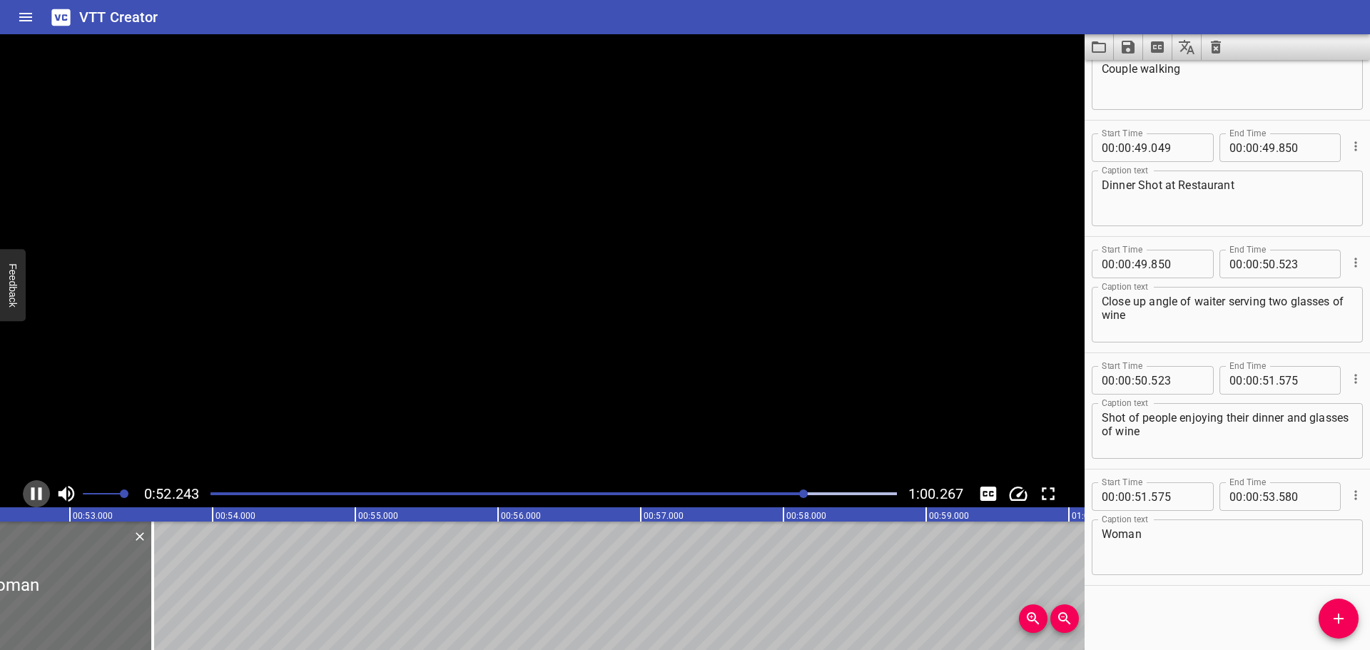
click at [36, 491] on icon "Play/Pause" at bounding box center [36, 493] width 21 height 21
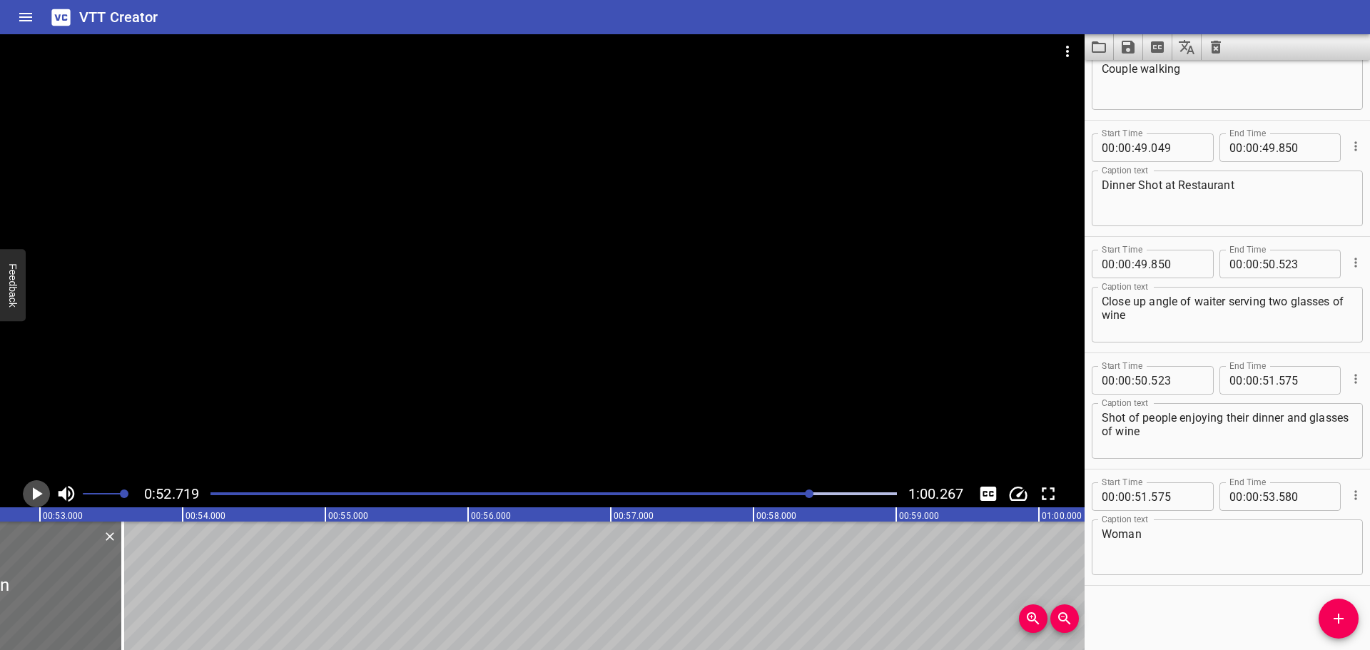
click at [36, 491] on icon "Play/Pause" at bounding box center [38, 493] width 10 height 13
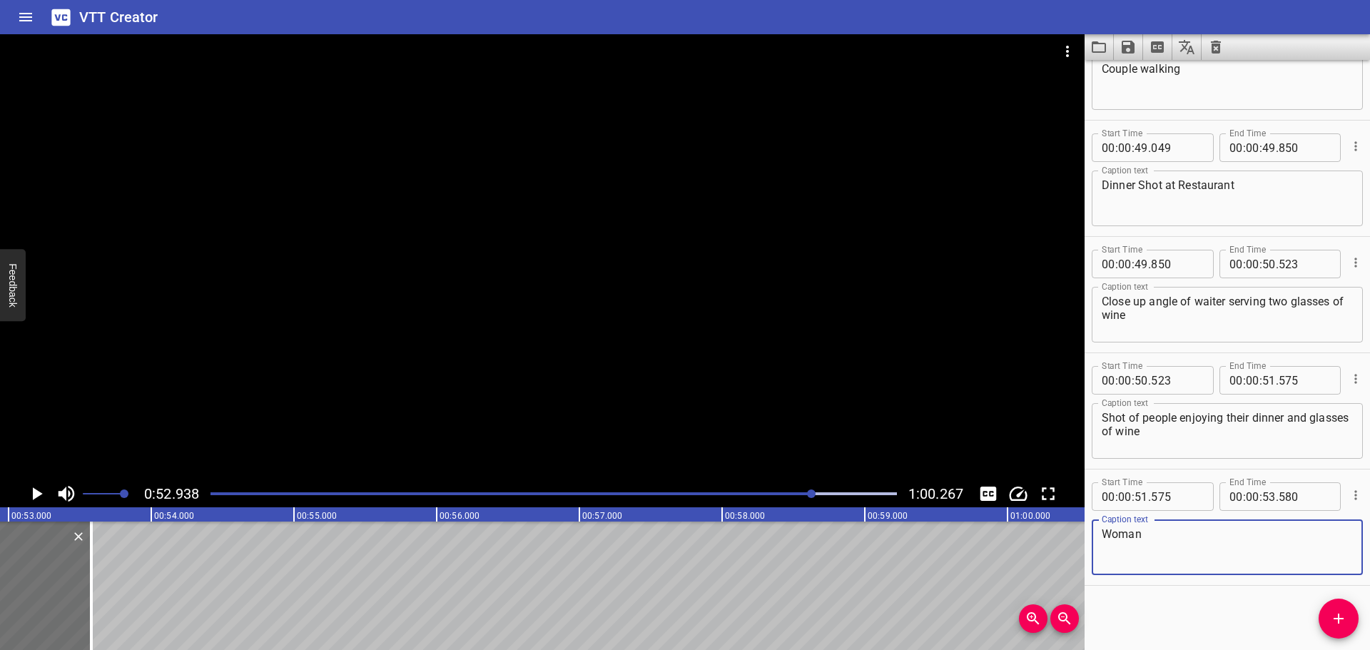
click at [1219, 553] on textarea "Woman" at bounding box center [1227, 547] width 251 height 41
click at [1268, 495] on input "number" at bounding box center [1269, 496] width 14 height 29
click at [1216, 633] on div "Start Time 00 : 00 : 00 . 000 Start Time End Time 00 : 00 : 01 . 029 End Time C…" at bounding box center [1227, 355] width 285 height 590
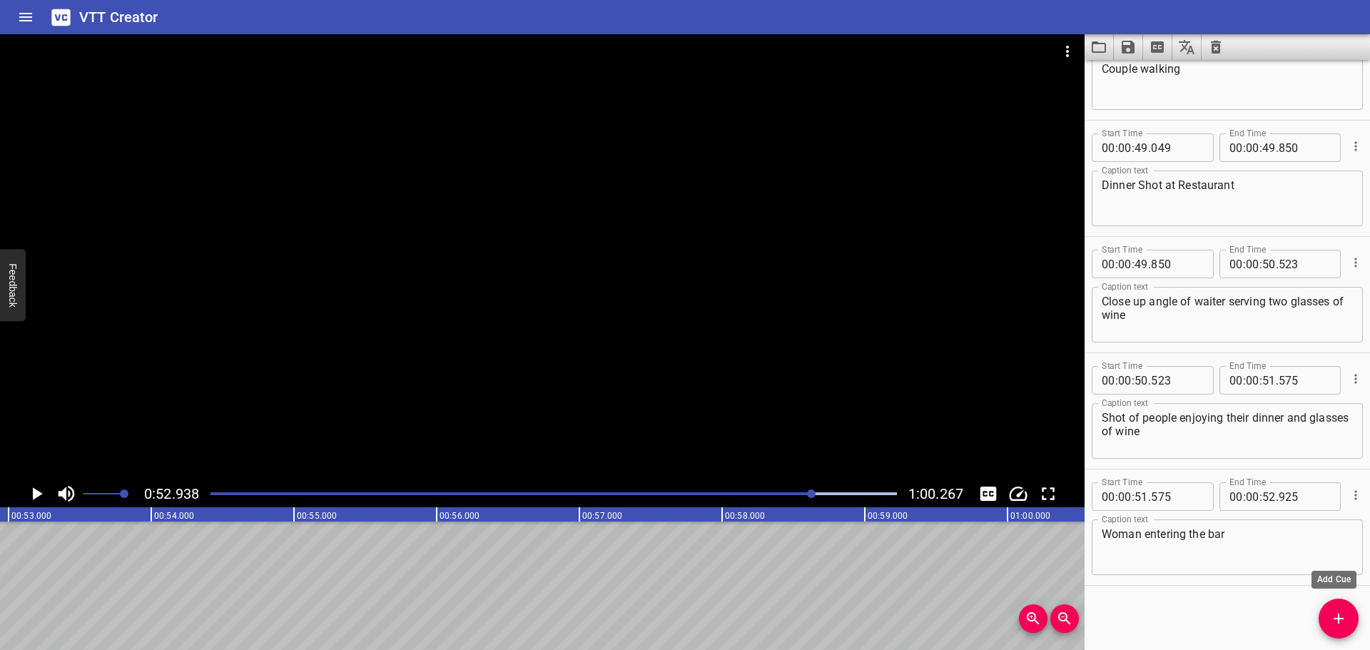
click at [1328, 607] on button "Add Cue" at bounding box center [1339, 619] width 40 height 40
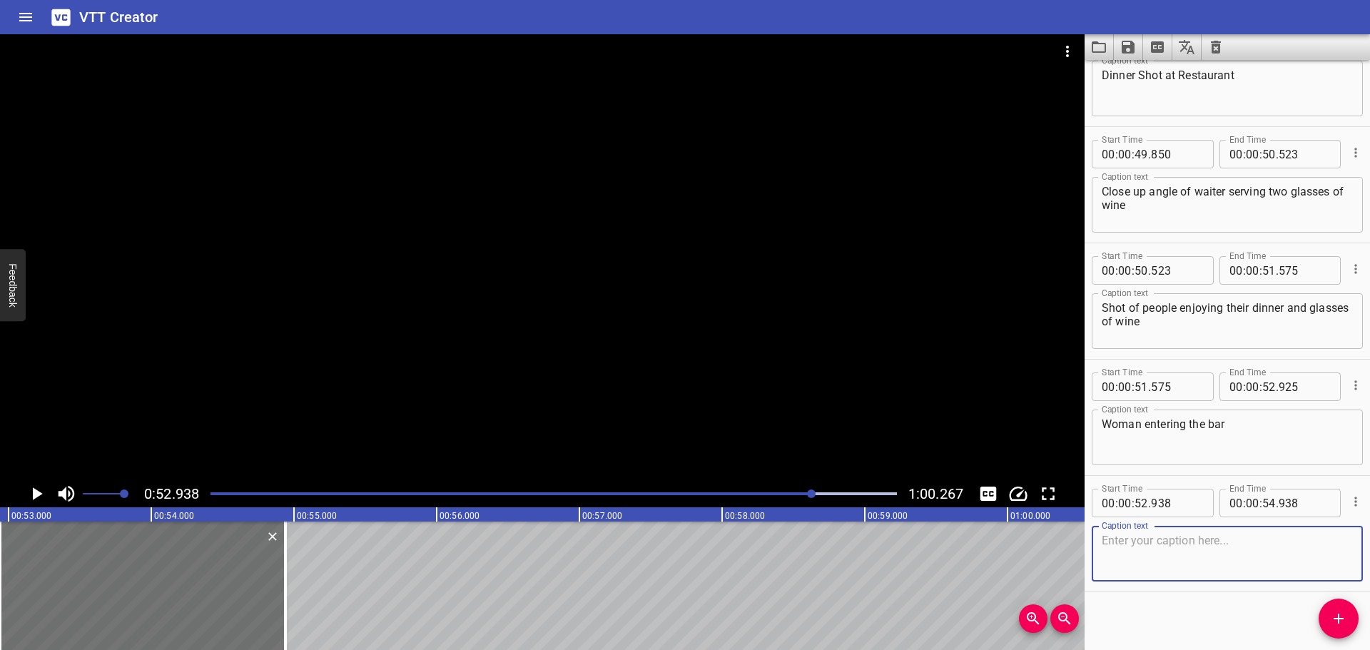
scroll to position [4363, 0]
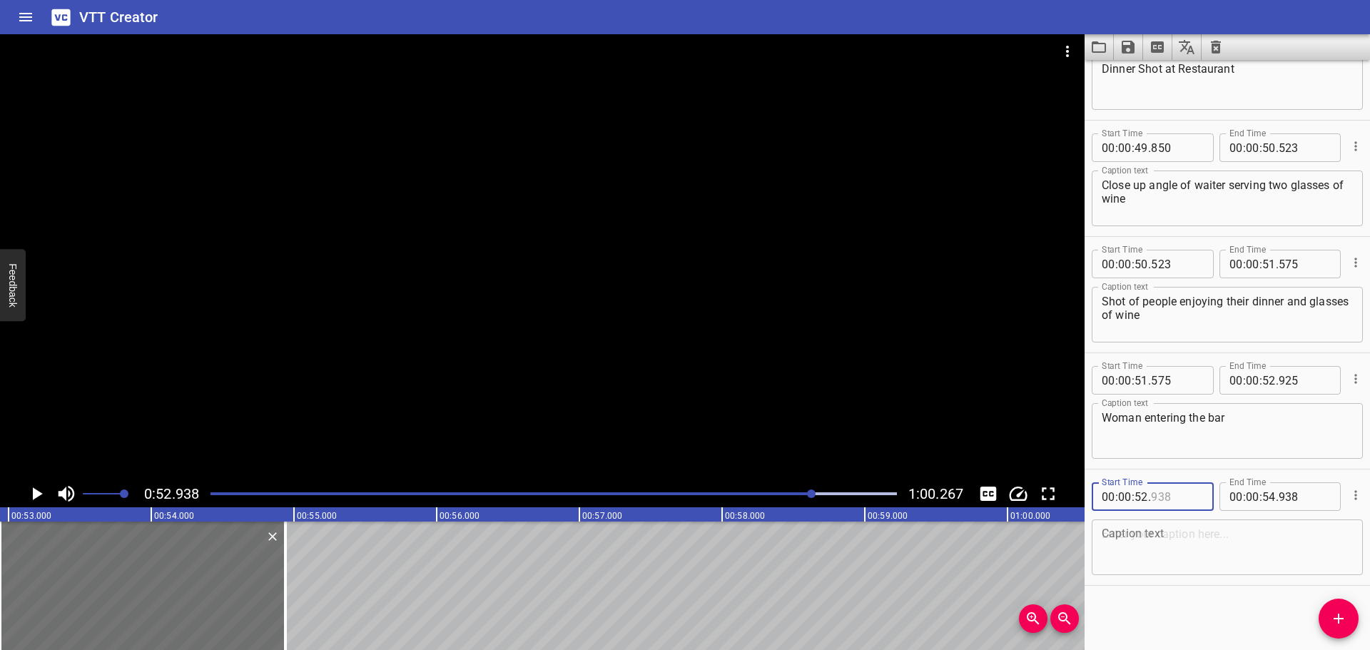
click at [1182, 496] on input "number" at bounding box center [1177, 496] width 52 height 29
click at [1185, 638] on div "Start Time 00 : 00 : 00 . 000 Start Time End Time 00 : 00 : 01 . 029 End Time C…" at bounding box center [1227, 355] width 285 height 590
click at [1145, 552] on textarea at bounding box center [1227, 547] width 251 height 41
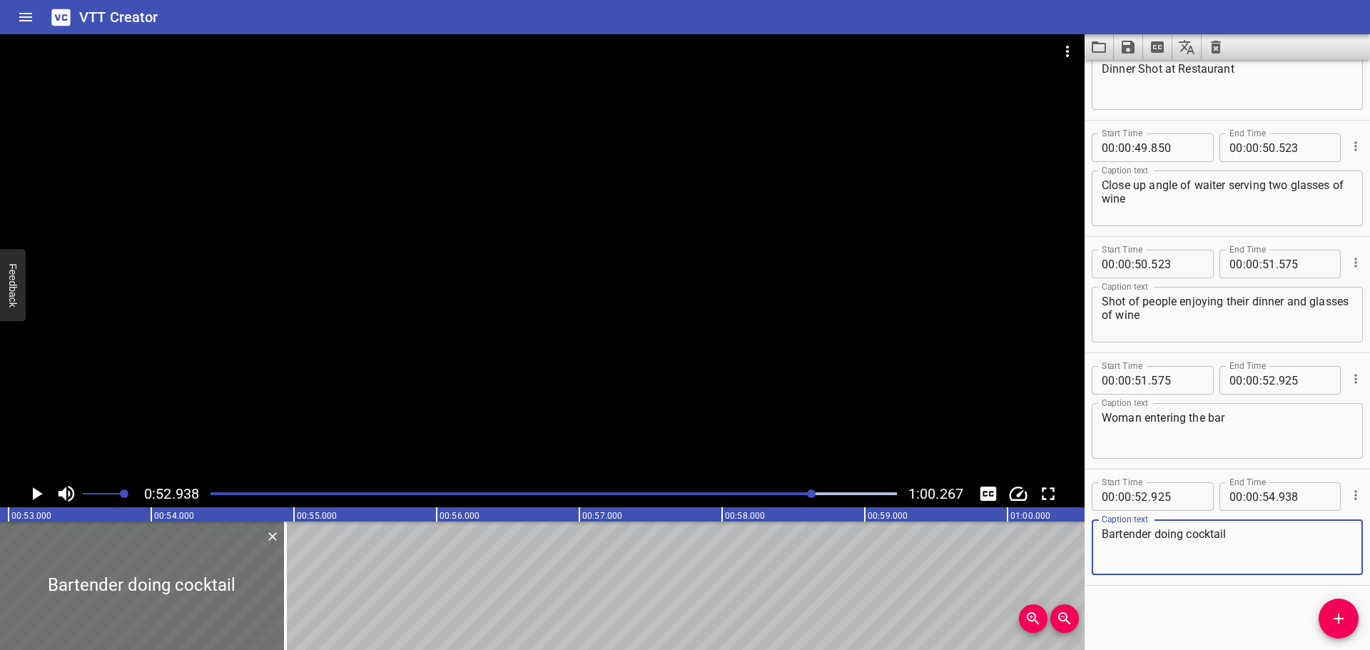
click at [1212, 621] on div "Start Time 00 : 00 : 00 . 000 Start Time End Time 00 : 00 : 01 . 029 End Time C…" at bounding box center [1227, 355] width 285 height 590
click at [23, 491] on button "Play/Pause" at bounding box center [36, 493] width 27 height 27
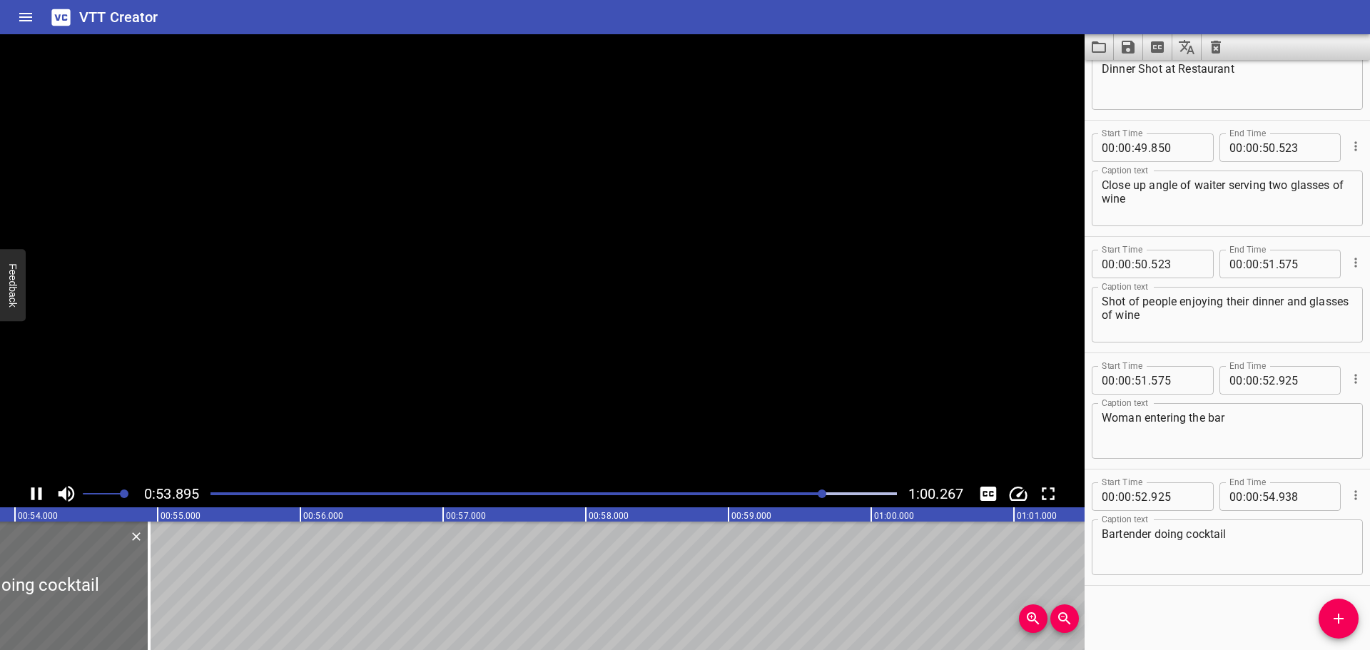
click at [23, 491] on button "Play/Pause" at bounding box center [36, 493] width 27 height 27
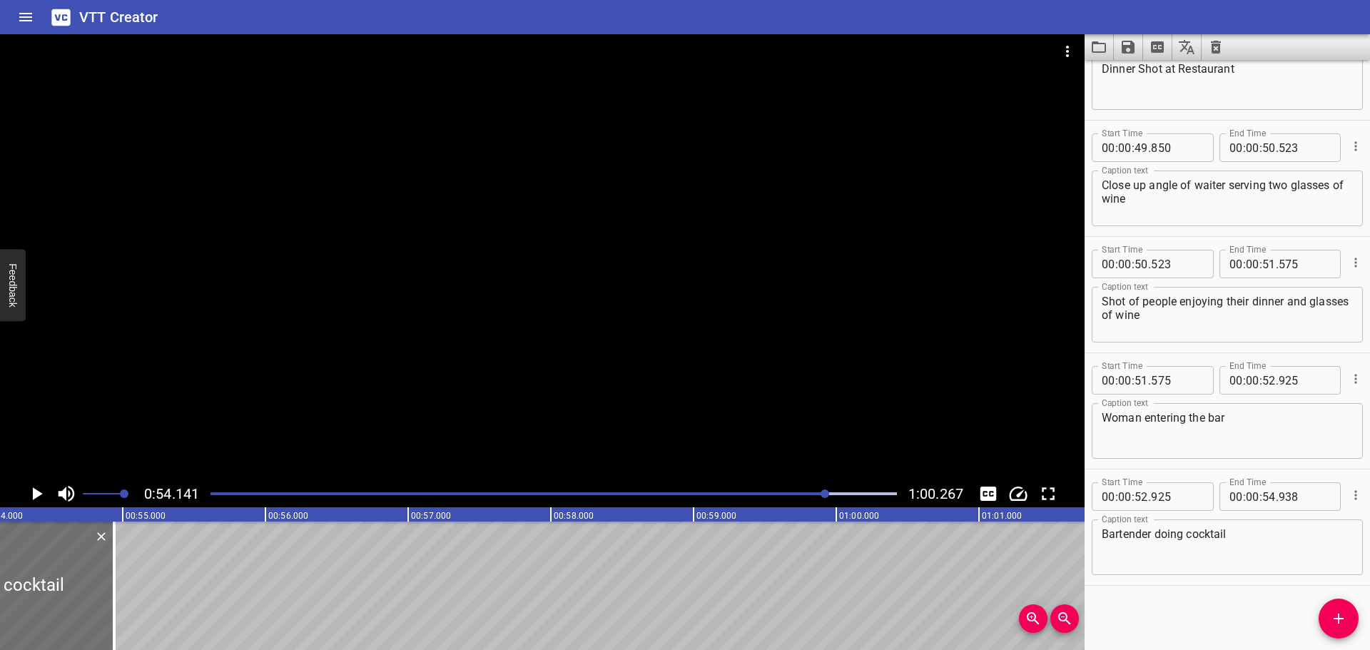
click at [804, 487] on div at bounding box center [554, 494] width 704 height 20
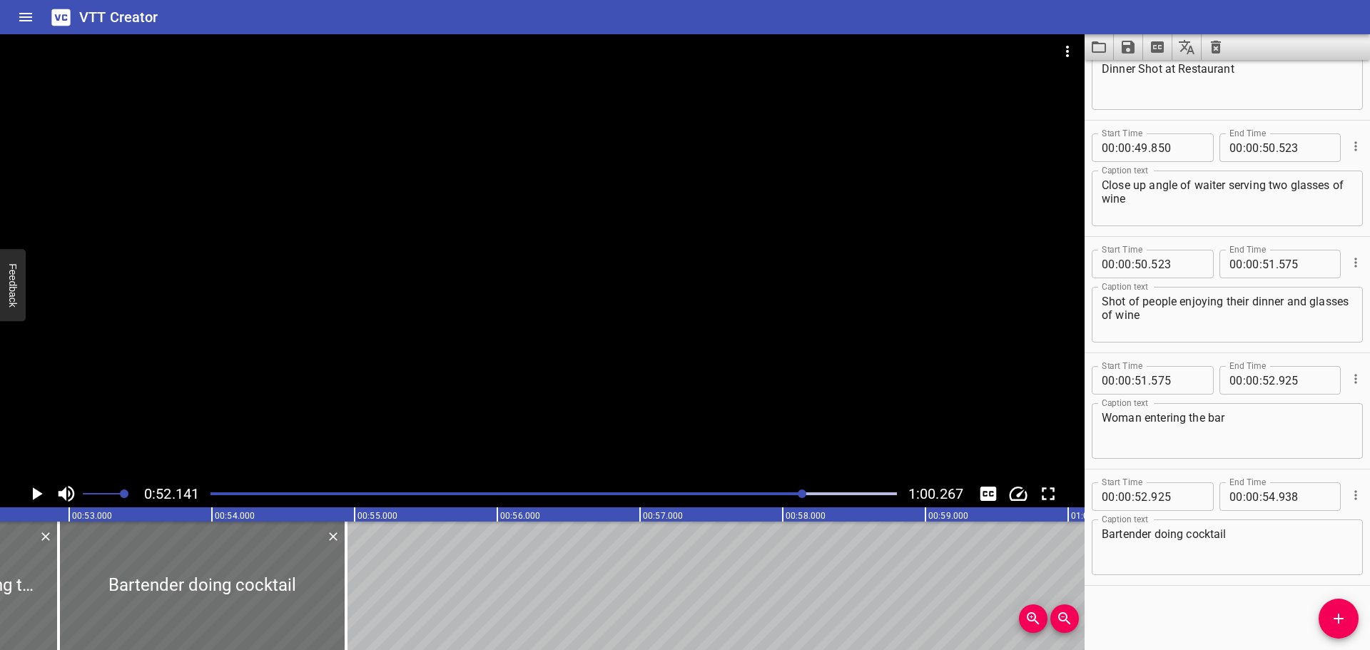
scroll to position [0, 7442]
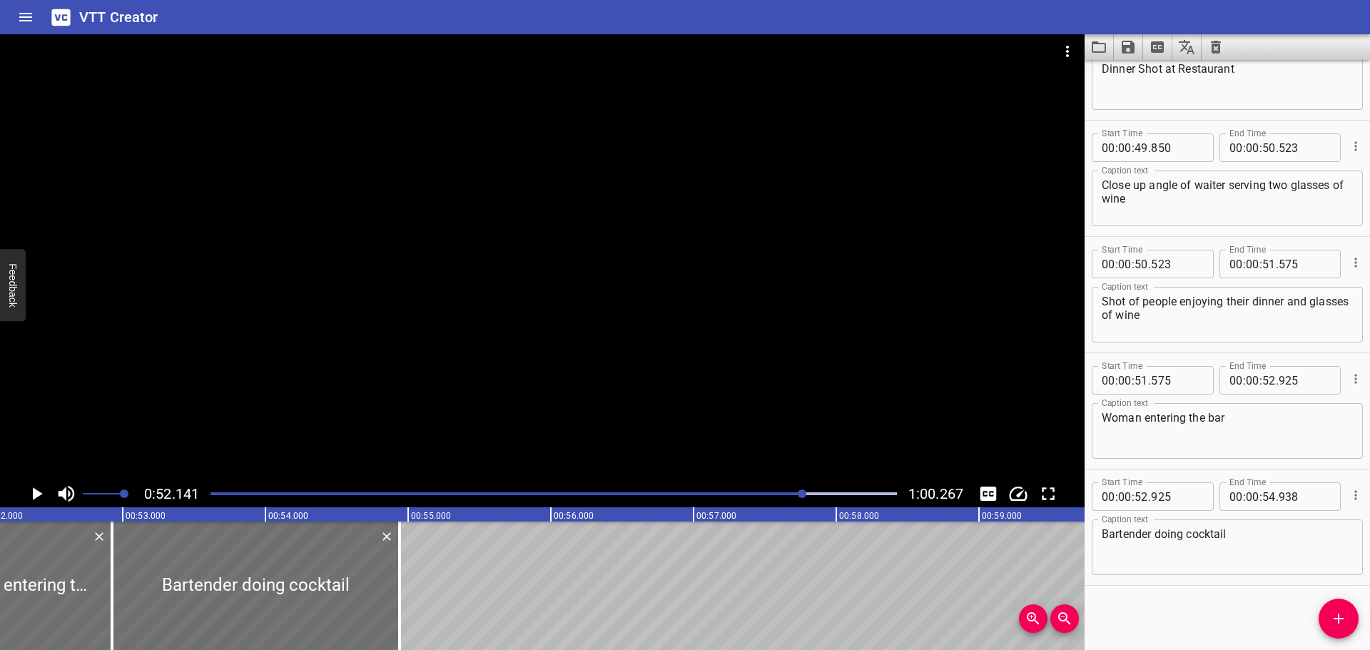
click at [41, 495] on icon "Play/Pause" at bounding box center [38, 493] width 10 height 13
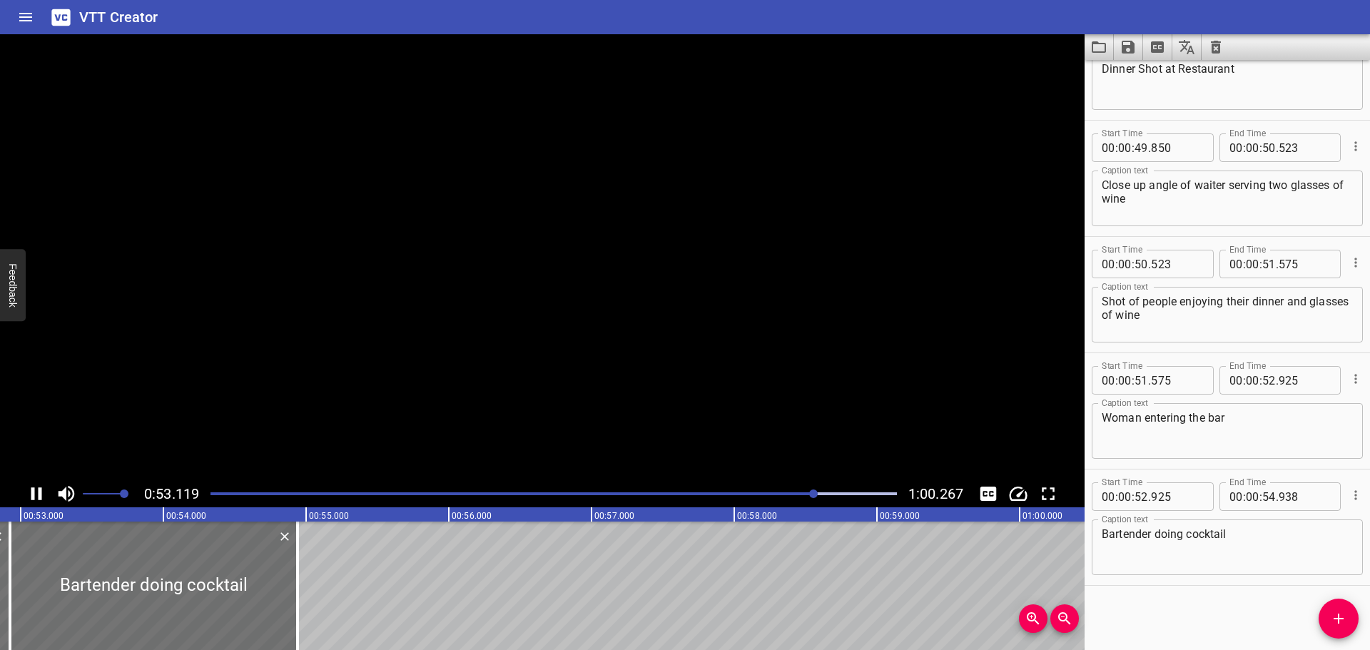
click at [41, 495] on icon "Play/Pause" at bounding box center [36, 493] width 11 height 13
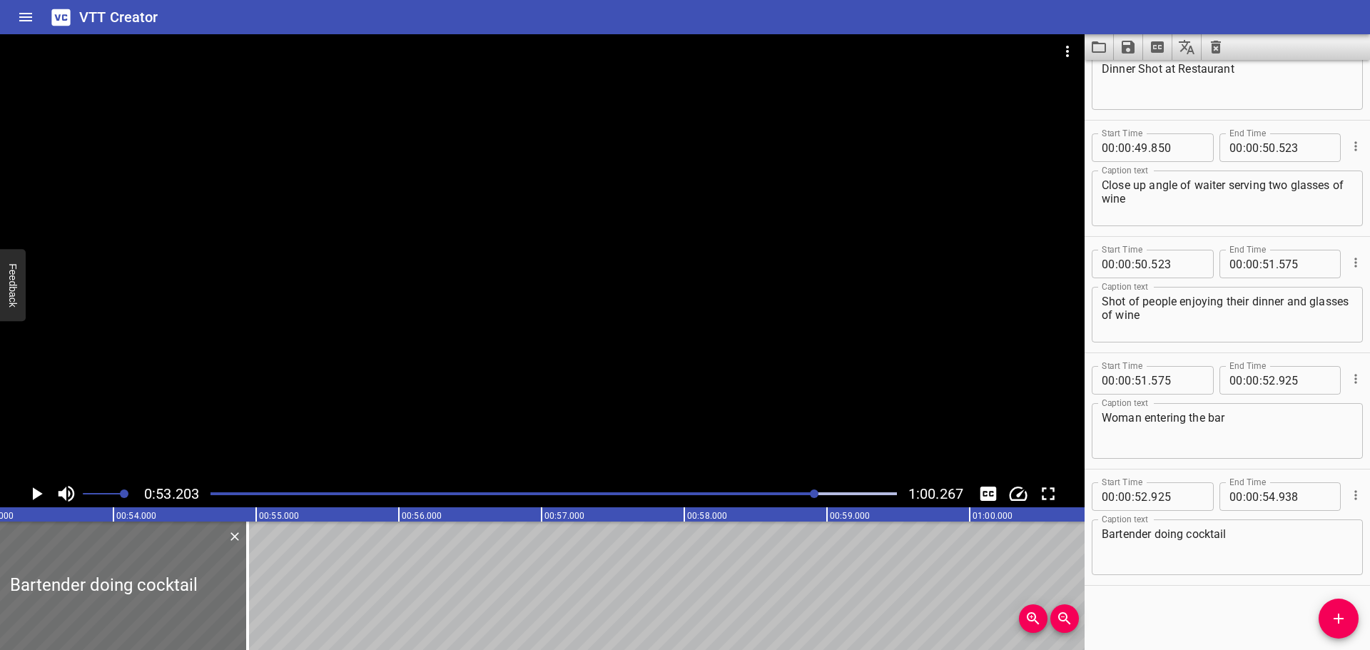
click at [41, 495] on icon "Play/Pause" at bounding box center [38, 493] width 10 height 13
click at [41, 495] on icon "Play/Pause" at bounding box center [36, 493] width 11 height 13
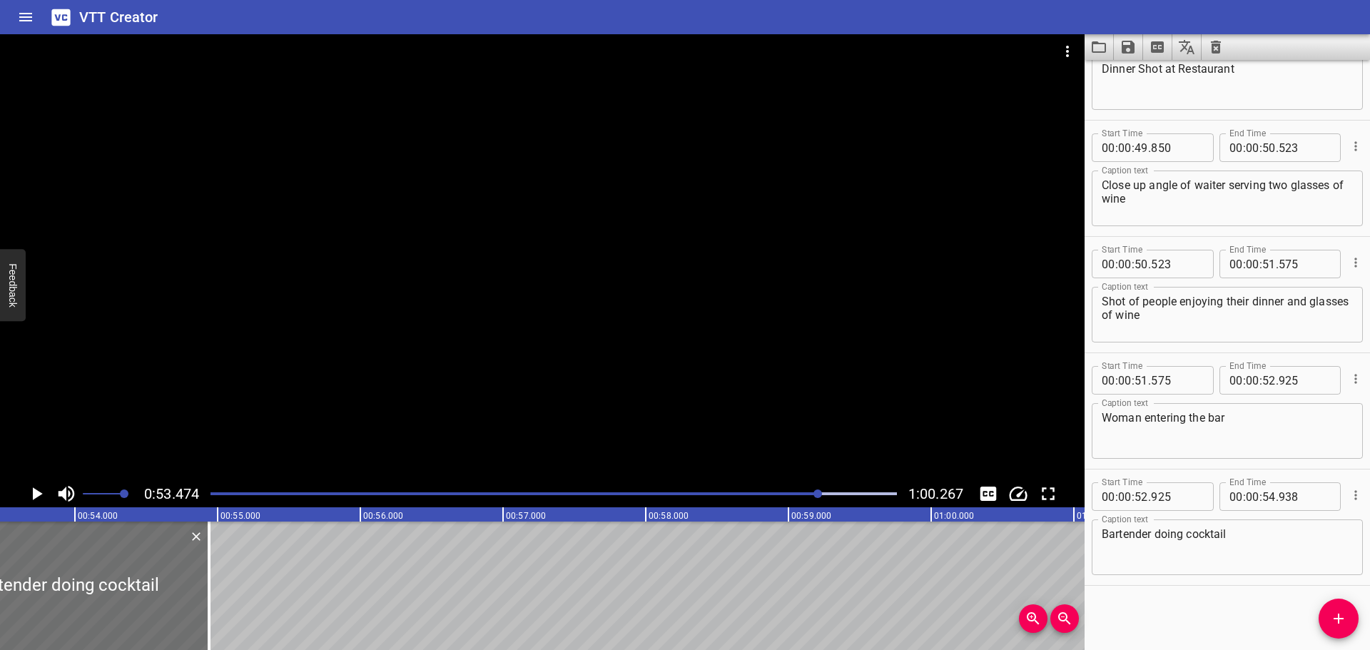
click at [41, 495] on icon "Play/Pause" at bounding box center [38, 493] width 10 height 13
click at [41, 495] on icon "Play/Pause" at bounding box center [36, 493] width 11 height 13
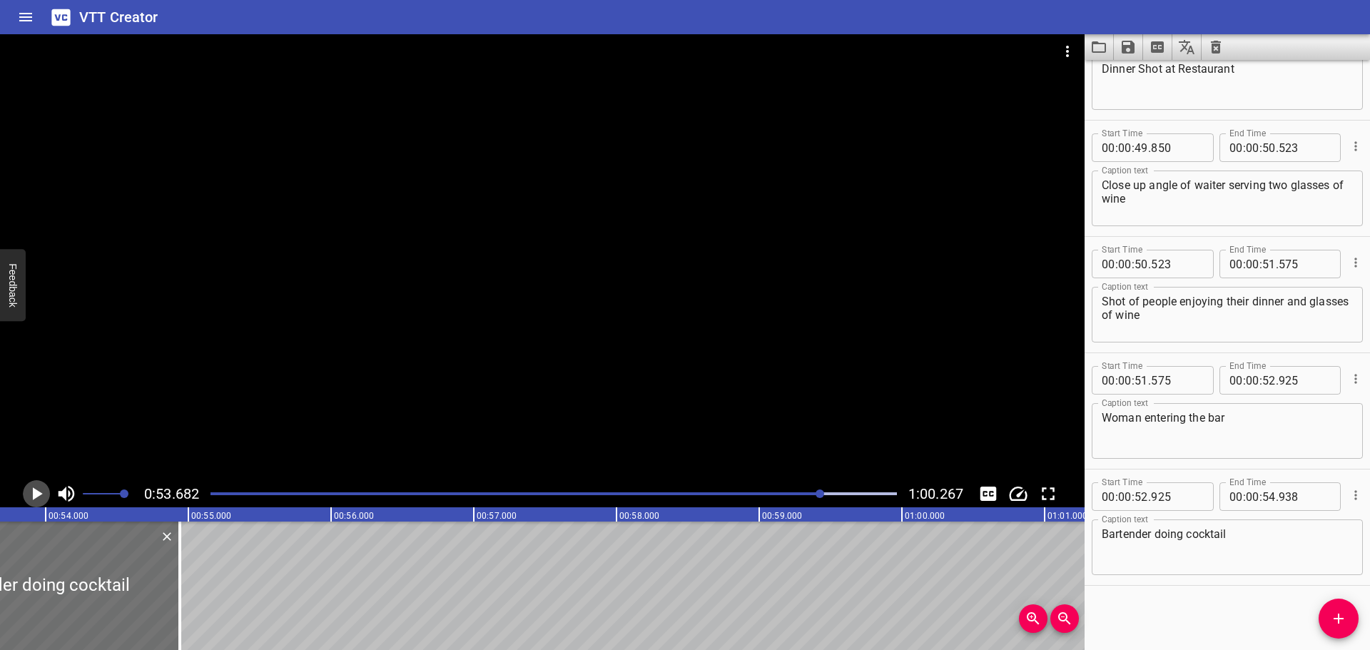
click at [41, 495] on icon "Play/Pause" at bounding box center [38, 493] width 10 height 13
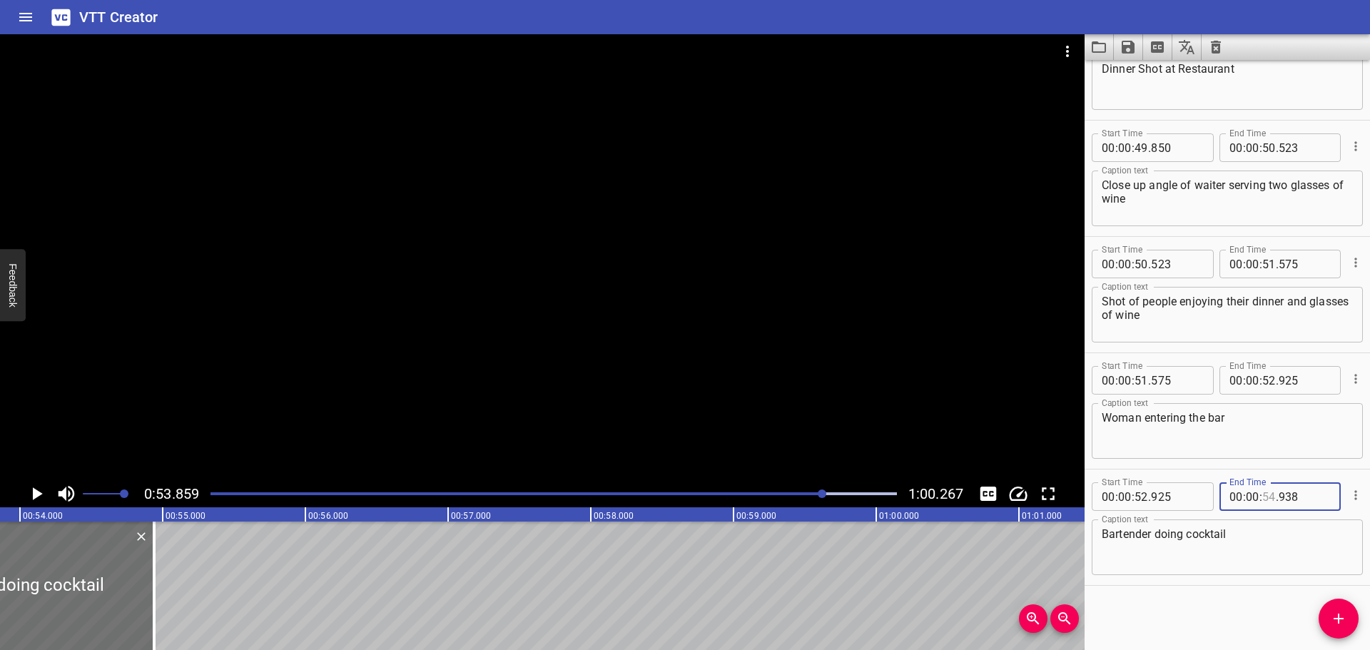
click at [1262, 500] on input "number" at bounding box center [1269, 496] width 14 height 29
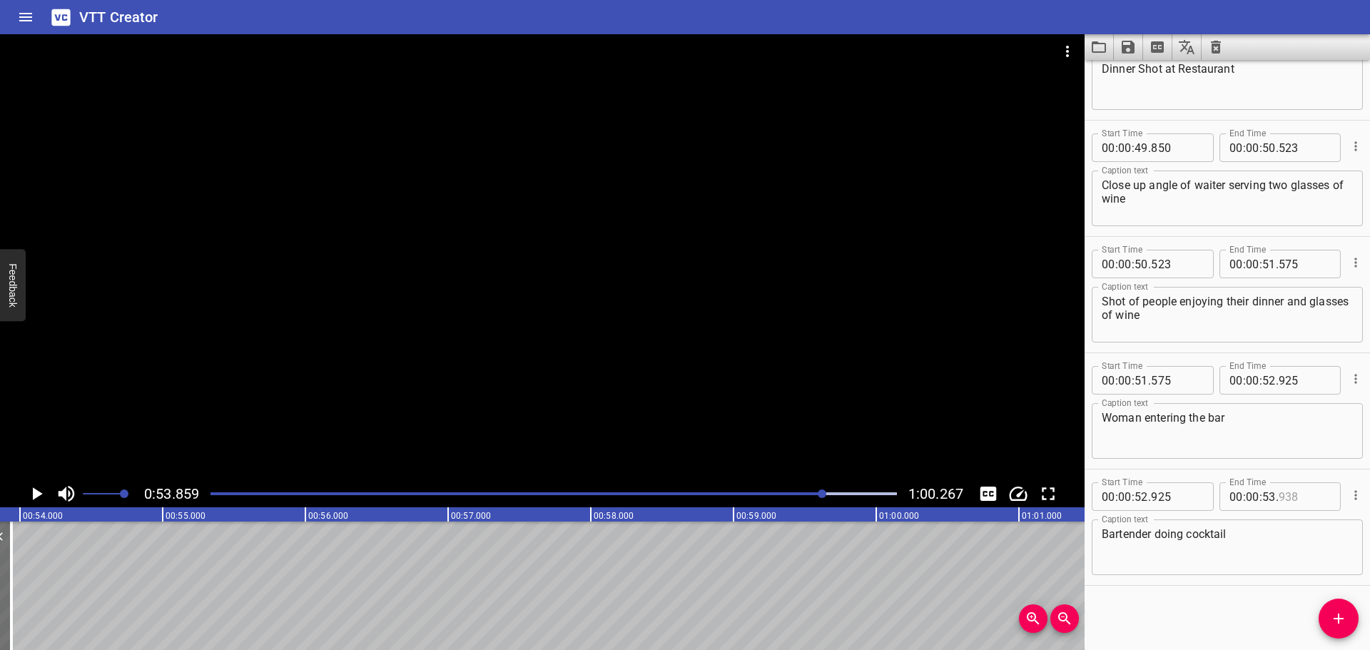
click at [1303, 491] on input "number" at bounding box center [1305, 496] width 52 height 29
click at [1338, 631] on button "Add Cue" at bounding box center [1339, 619] width 40 height 40
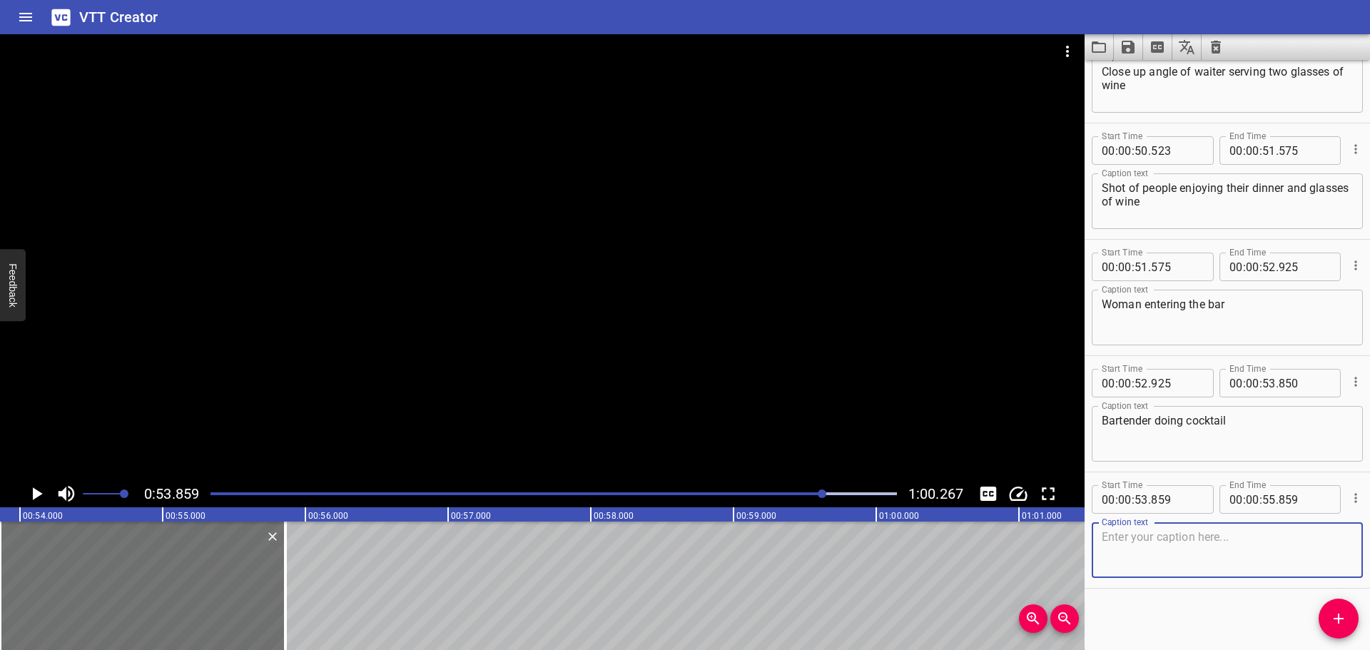
scroll to position [4479, 0]
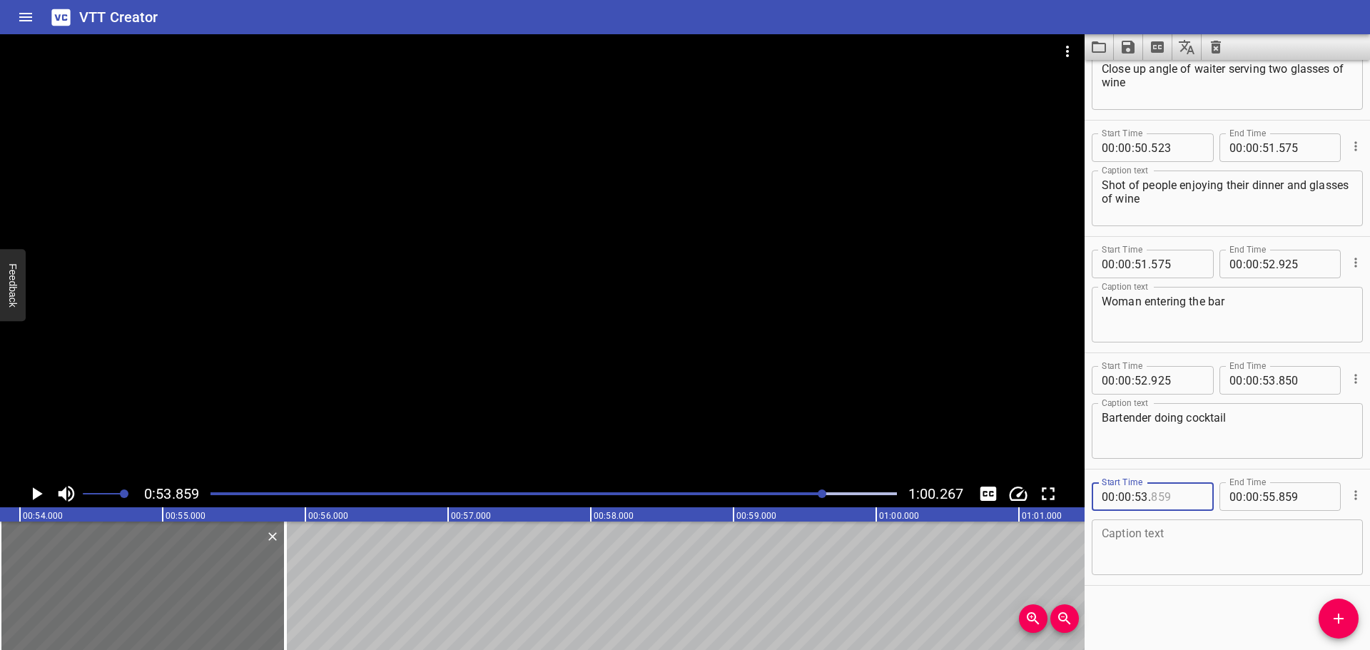
click at [1183, 497] on input "number" at bounding box center [1177, 496] width 52 height 29
click at [1140, 607] on div "Start Time 00 : 00 : 00 . 000 Start Time End Time 00 : 00 : 01 . 029 End Time C…" at bounding box center [1227, 355] width 285 height 590
click at [1145, 559] on textarea at bounding box center [1227, 547] width 251 height 41
click at [32, 492] on icon "Play/Pause" at bounding box center [36, 493] width 21 height 21
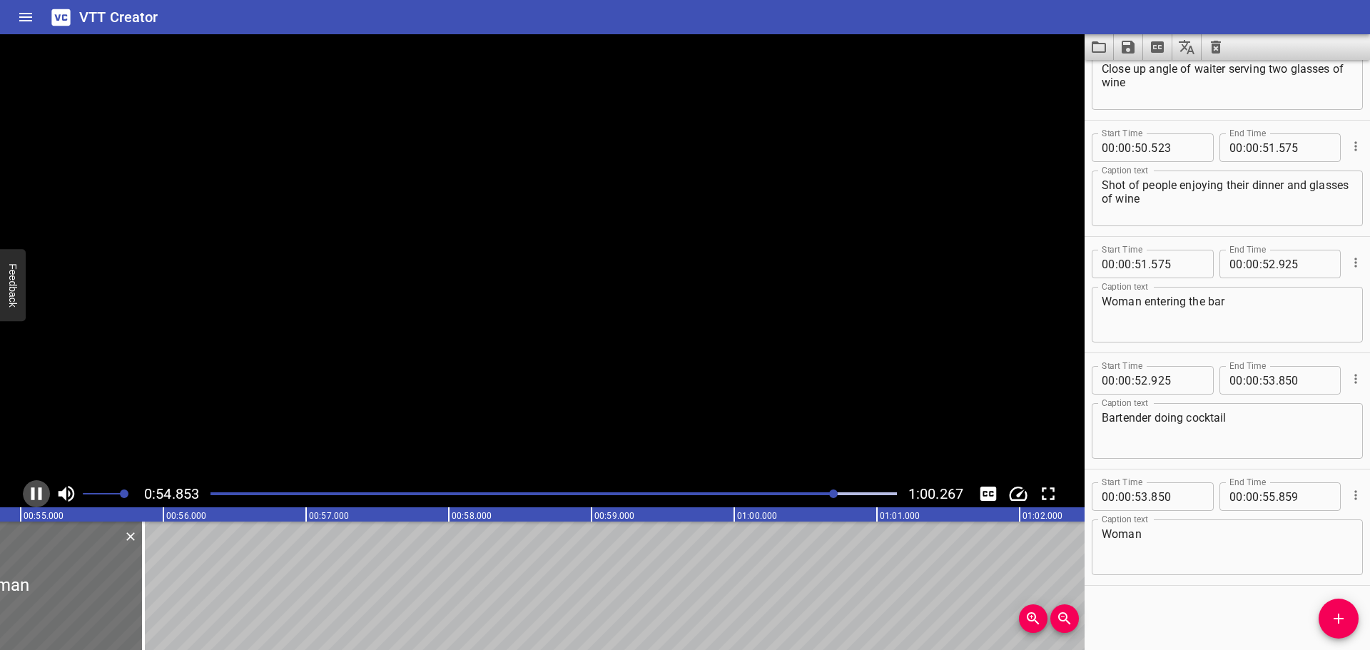
click at [32, 492] on icon "Play/Pause" at bounding box center [36, 493] width 11 height 13
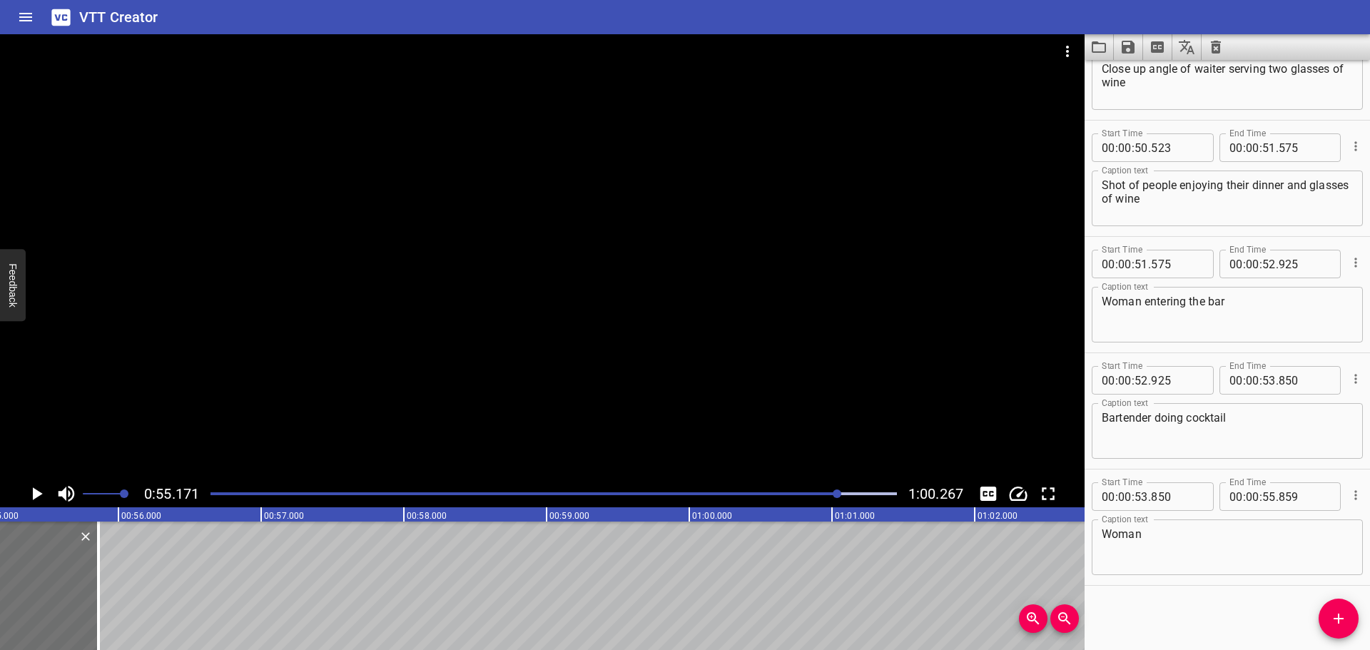
click at [1178, 534] on textarea "Woman" at bounding box center [1227, 547] width 251 height 41
click at [1207, 612] on div "Start Time 00 : 00 : 00 . 000 Start Time End Time 00 : 00 : 01 . 029 End Time C…" at bounding box center [1227, 355] width 285 height 590
click at [1295, 498] on input "number" at bounding box center [1305, 496] width 52 height 29
click at [1233, 617] on div "Start Time 00 : 00 : 00 . 000 Start Time End Time 00 : 00 : 01 . 029 End Time C…" at bounding box center [1227, 355] width 285 height 590
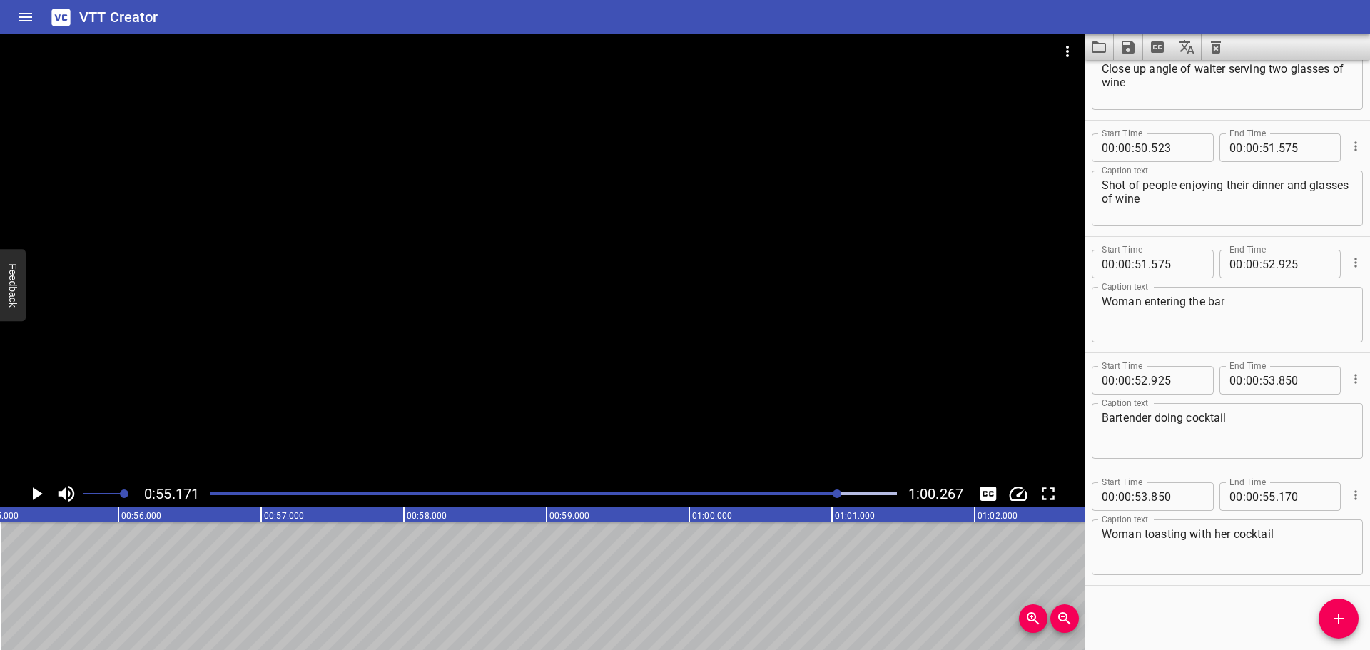
click at [1322, 622] on span "Add Cue" at bounding box center [1339, 618] width 40 height 17
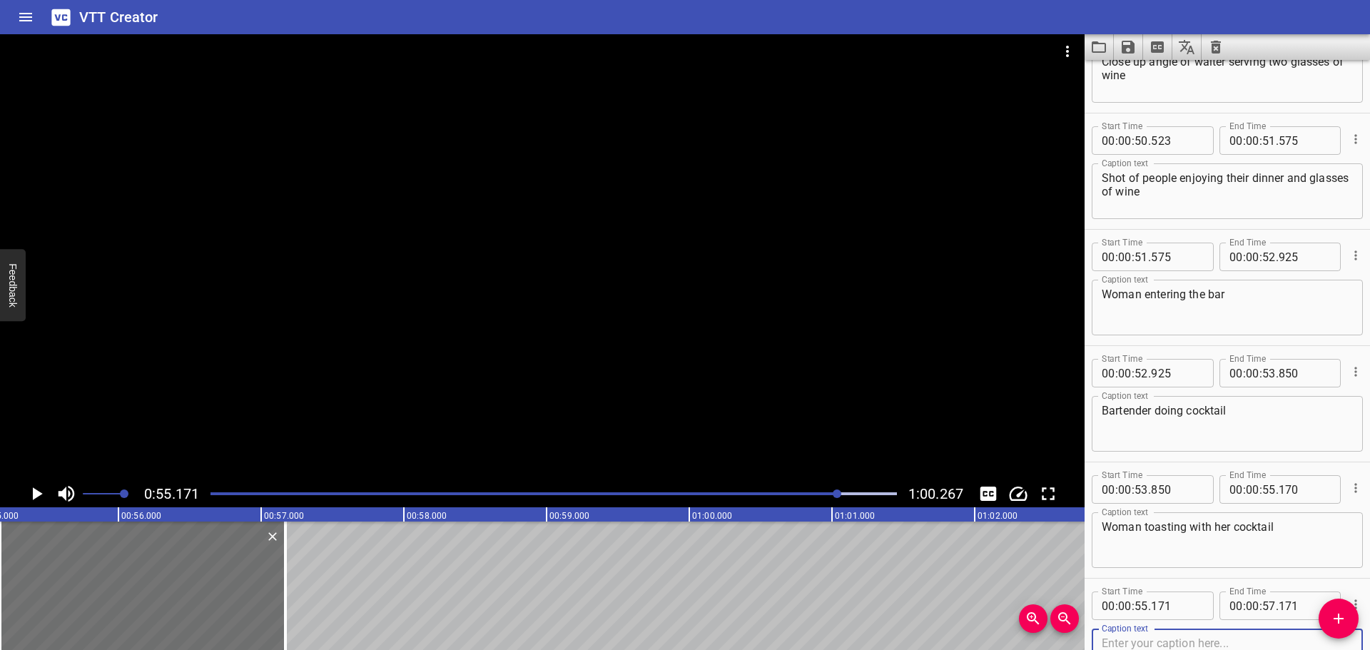
scroll to position [4595, 0]
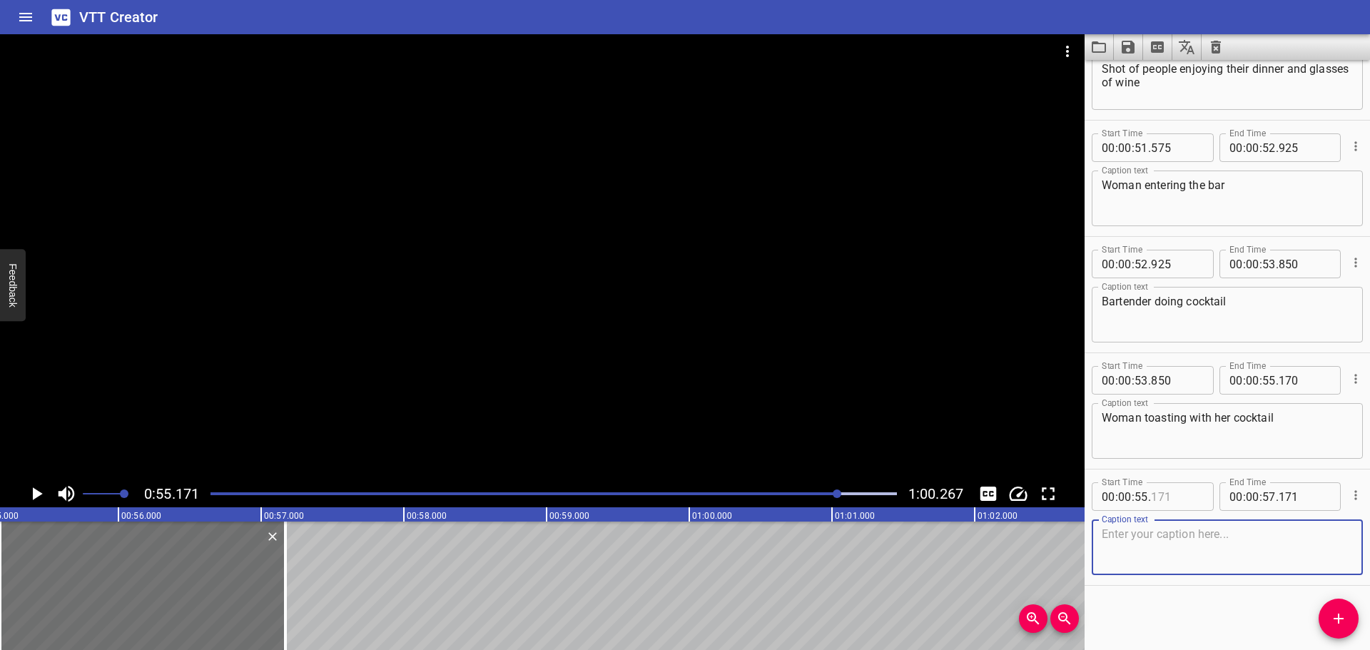
click at [1185, 497] on input "number" at bounding box center [1177, 496] width 52 height 29
click at [1212, 620] on div "Start Time 00 : 00 : 00 . 000 Start Time End Time 00 : 00 : 01 . 029 End Time C…" at bounding box center [1227, 355] width 285 height 590
click at [33, 495] on icon "Play/Pause" at bounding box center [38, 493] width 10 height 13
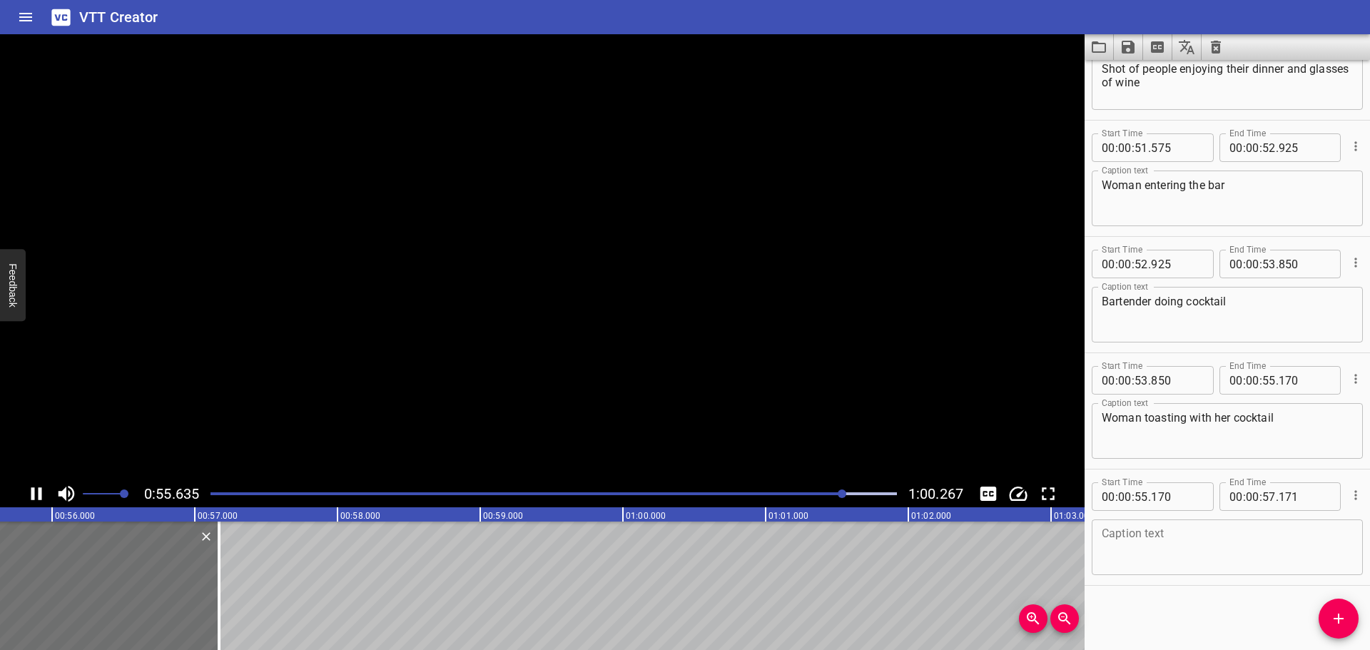
click at [33, 495] on icon "Play/Pause" at bounding box center [36, 493] width 11 height 13
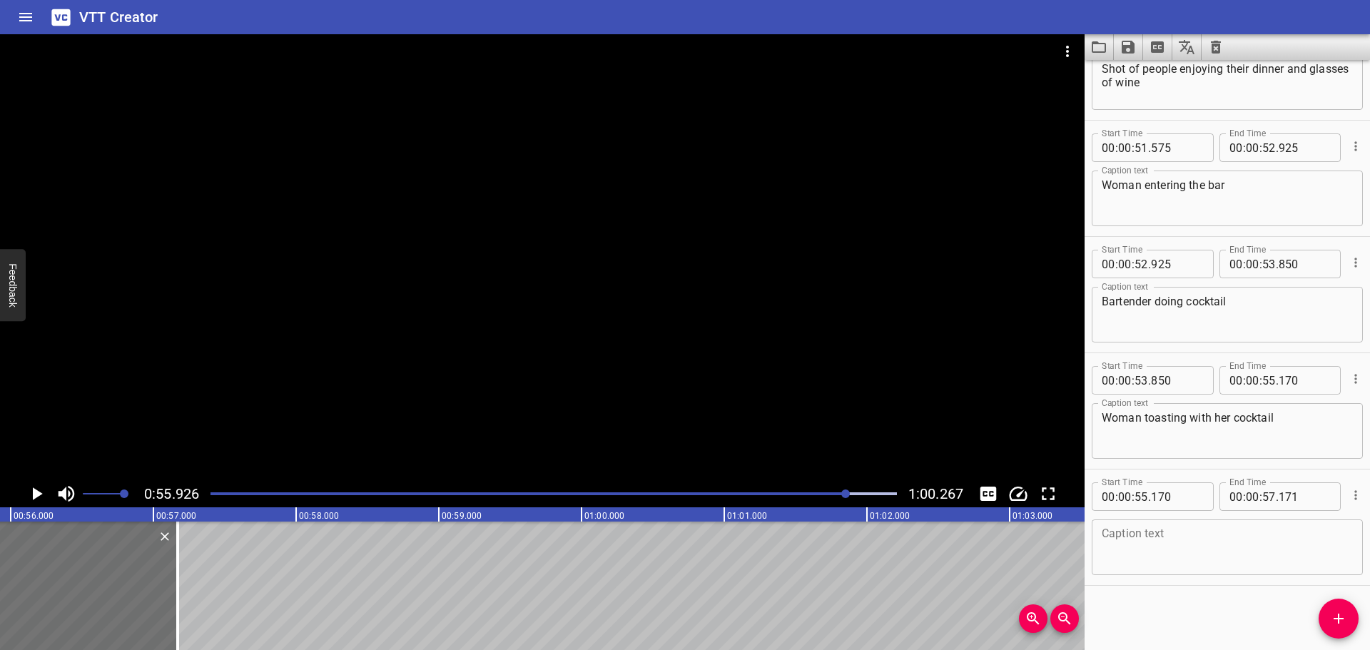
click at [1163, 560] on textarea at bounding box center [1227, 547] width 251 height 41
click at [36, 494] on icon "Play/Pause" at bounding box center [38, 493] width 10 height 13
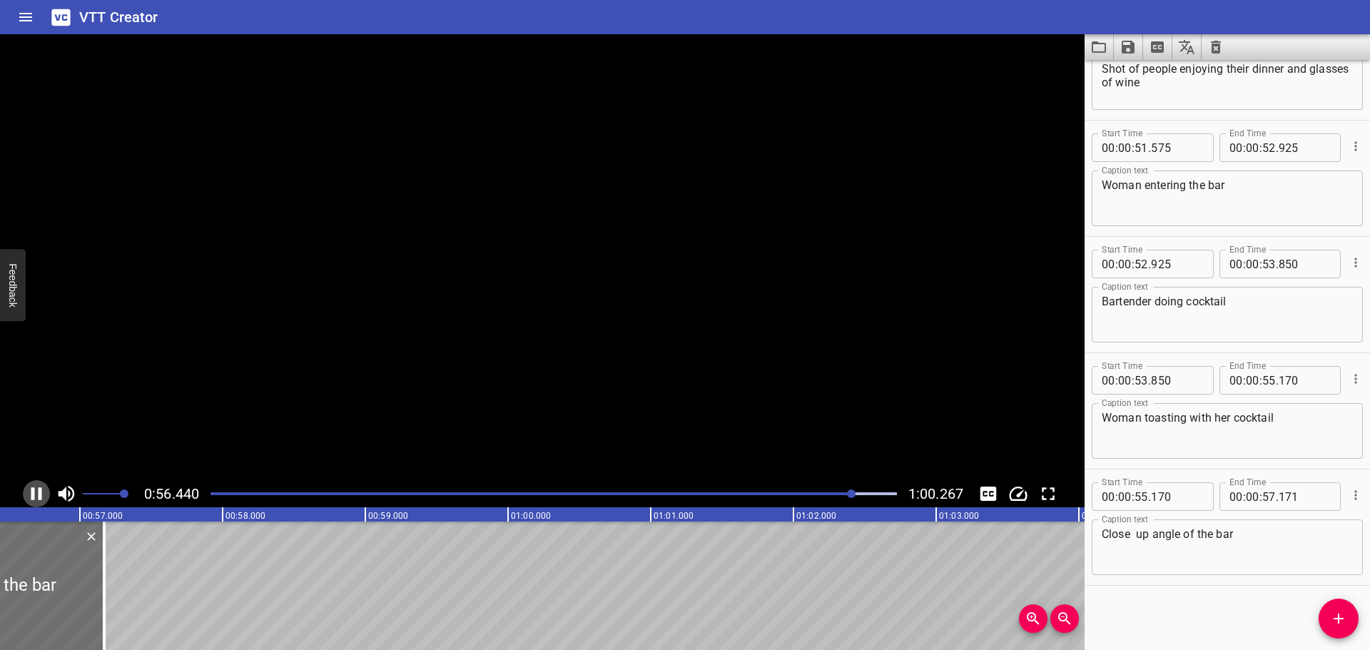
click at [36, 494] on icon "Play/Pause" at bounding box center [36, 493] width 21 height 21
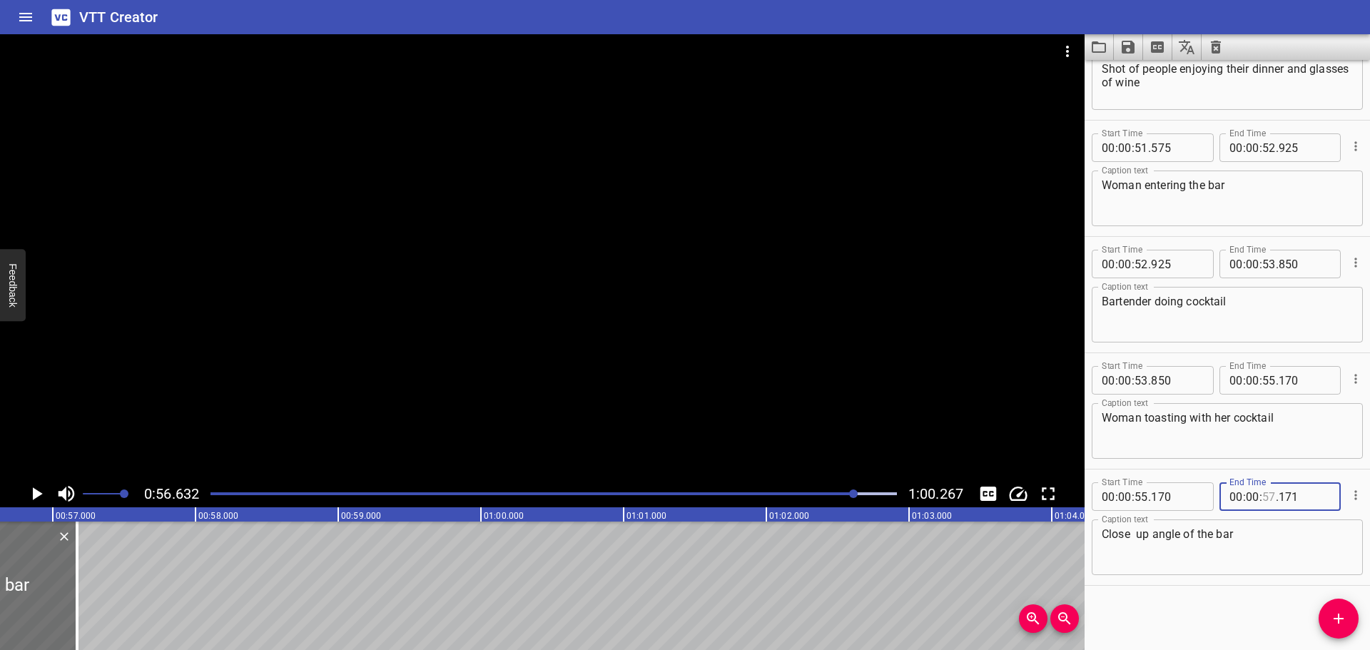
click at [1263, 500] on input "number" at bounding box center [1269, 496] width 14 height 29
click at [1302, 503] on input "number" at bounding box center [1305, 496] width 52 height 29
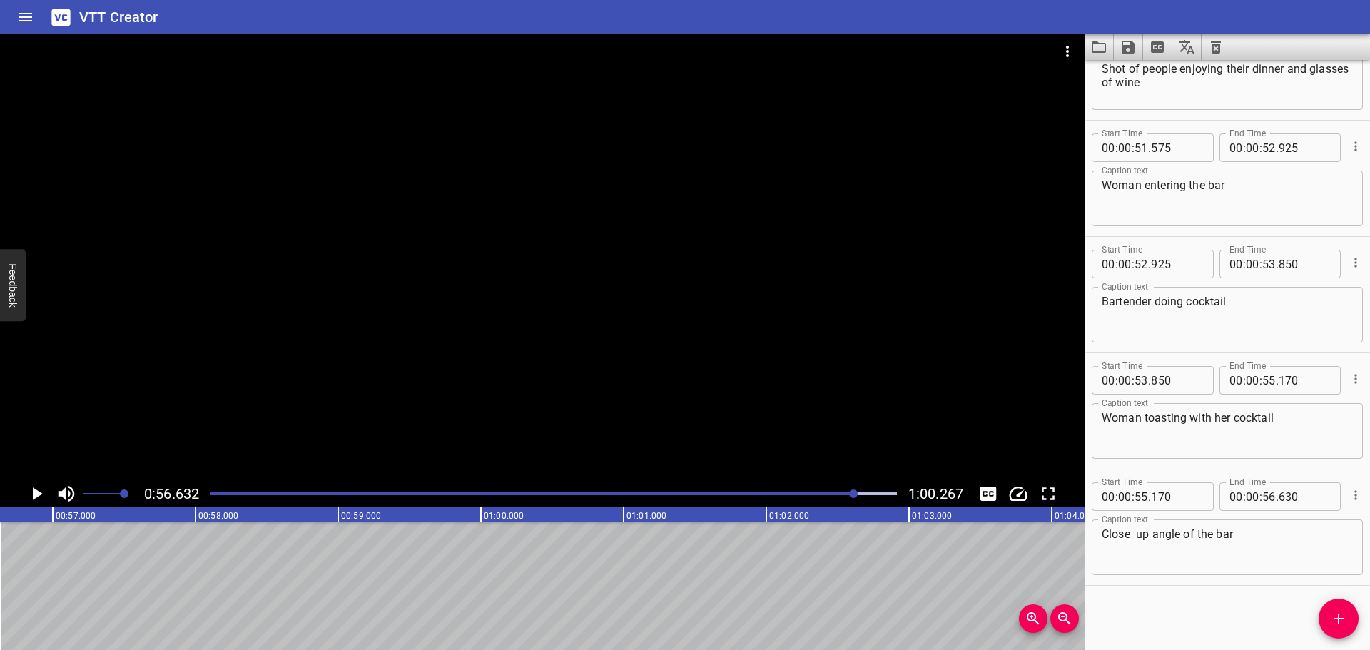
click at [1277, 630] on div "Start Time 00 : 00 : 00 . 000 Start Time End Time 00 : 00 : 01 . 029 End Time C…" at bounding box center [1227, 355] width 285 height 590
click at [1340, 608] on button "Add Cue" at bounding box center [1339, 619] width 40 height 40
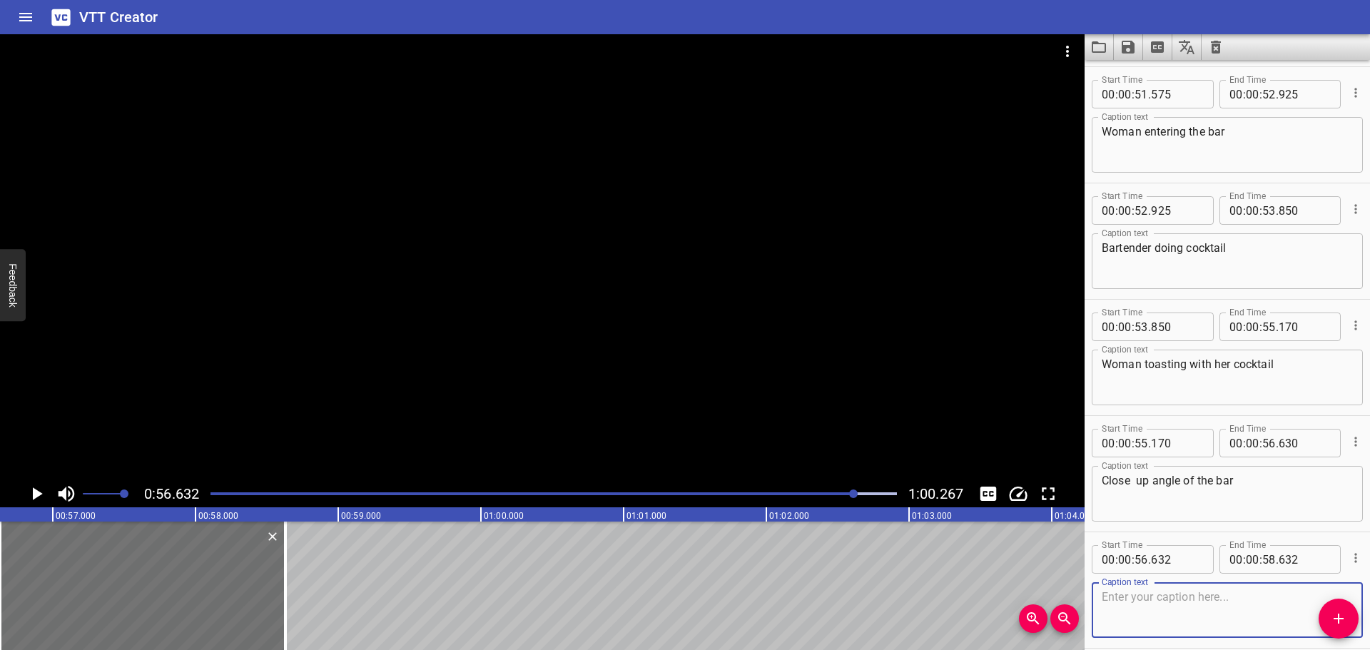
scroll to position [4674, 0]
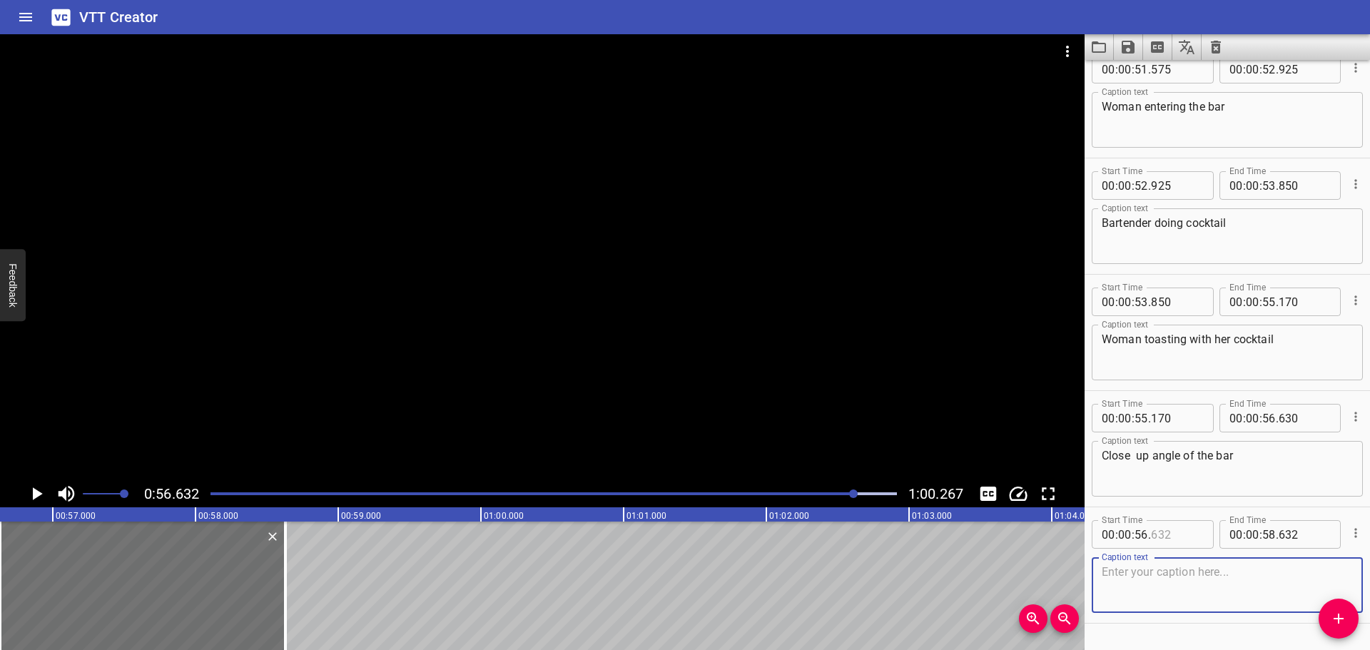
click at [1177, 525] on input "number" at bounding box center [1177, 534] width 52 height 29
click at [1153, 597] on textarea at bounding box center [1227, 585] width 251 height 41
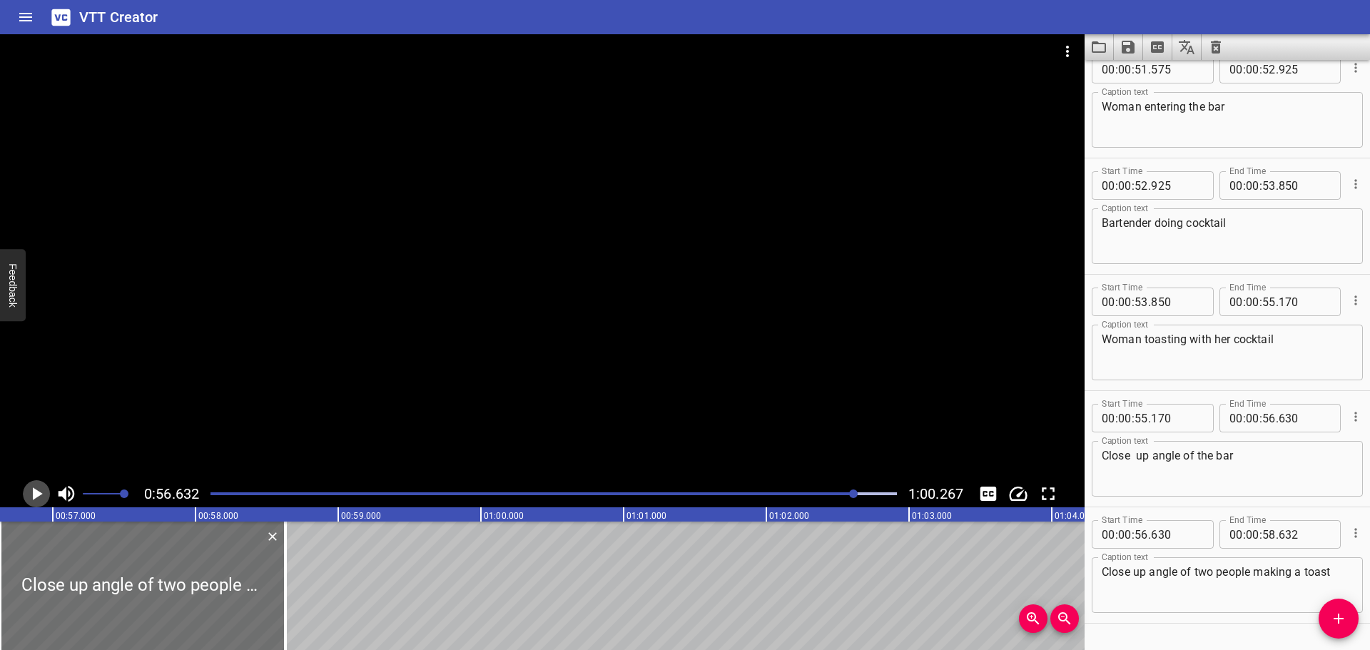
click at [42, 498] on icon "Play/Pause" at bounding box center [36, 493] width 21 height 21
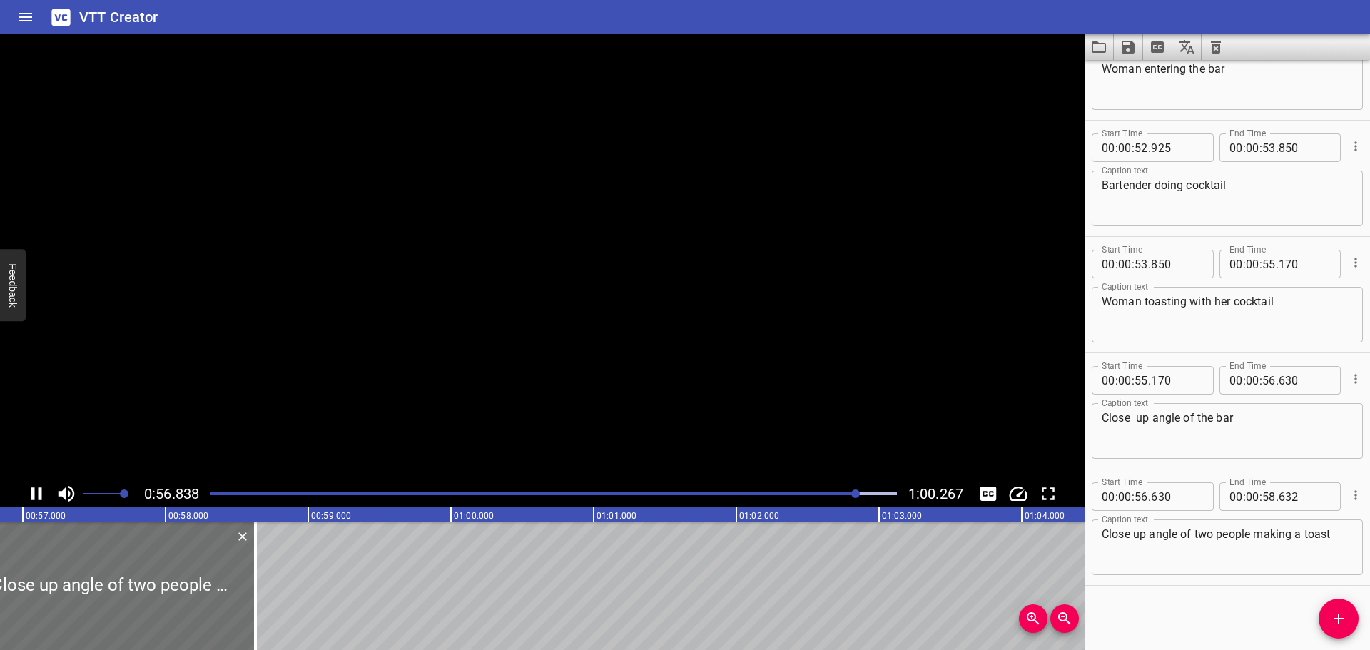
click at [42, 498] on icon "Play/Pause" at bounding box center [36, 493] width 21 height 21
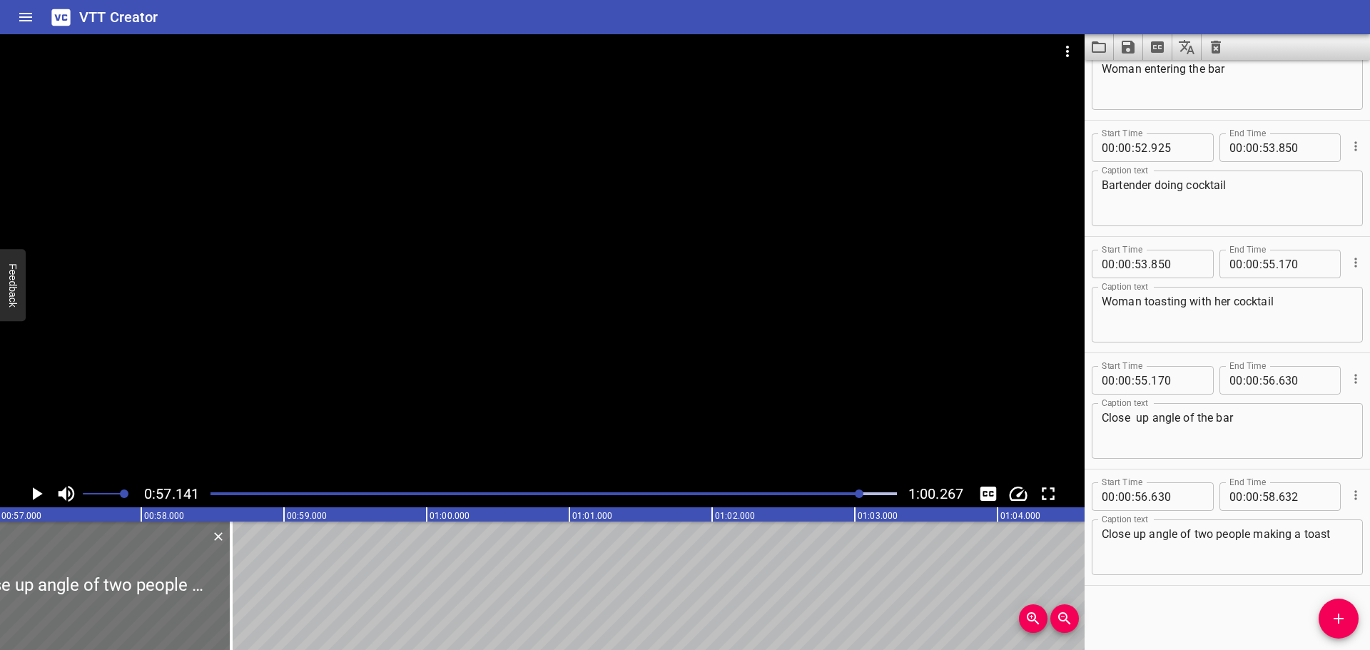
scroll to position [0, 8156]
click at [1262, 490] on input "number" at bounding box center [1269, 496] width 14 height 29
click at [1240, 588] on div "Start Time 00 : 00 : 00 . 000 Start Time End Time 00 : 00 : 01 . 029 End Time C…" at bounding box center [1227, 355] width 285 height 590
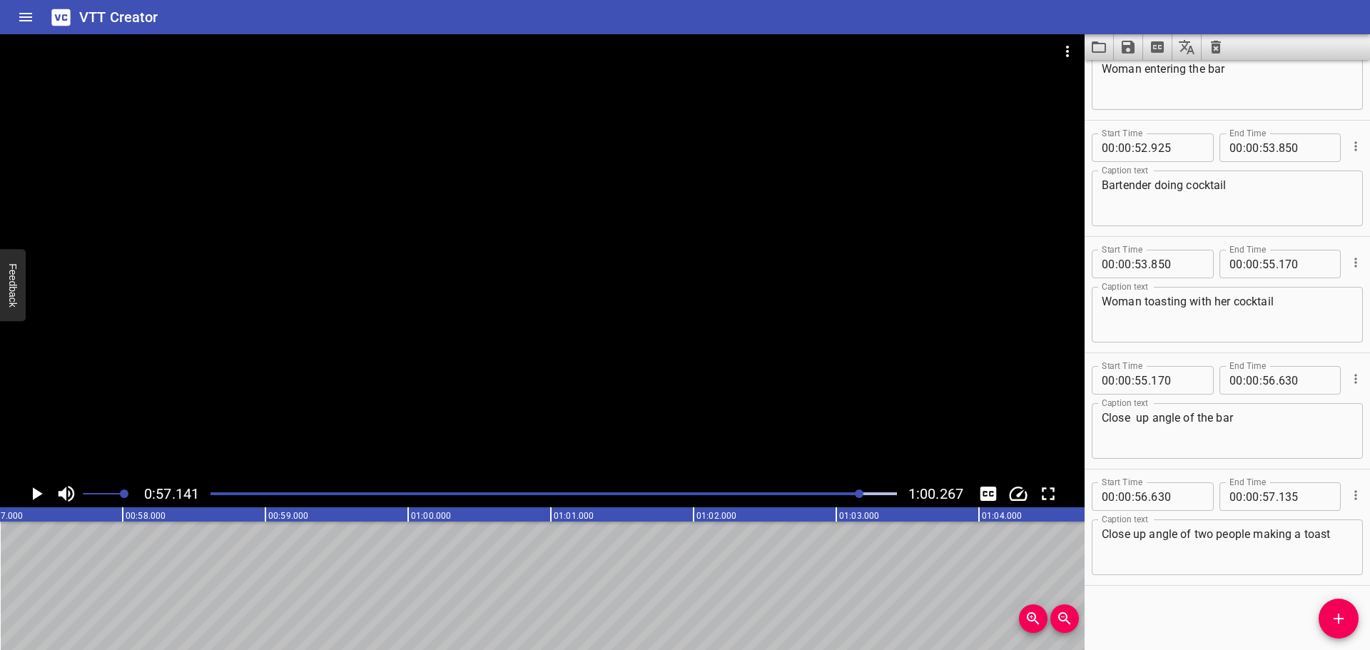
click at [1327, 609] on button "Add Cue" at bounding box center [1339, 619] width 40 height 40
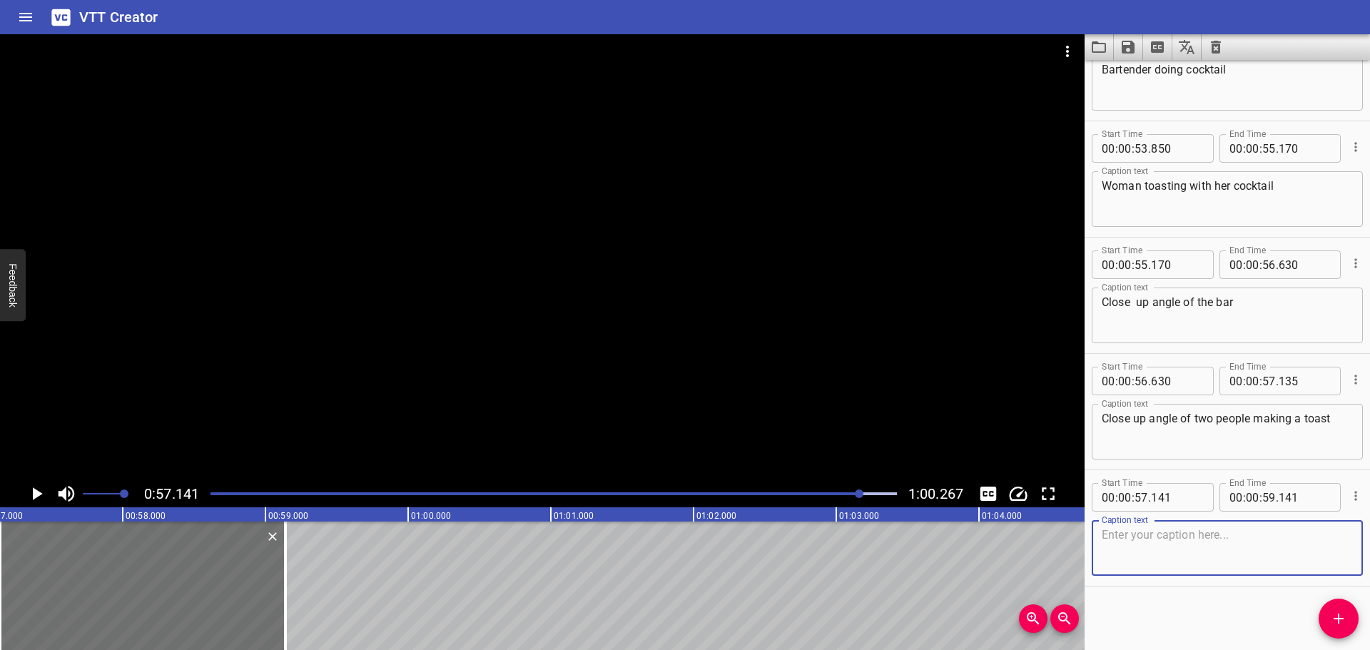
scroll to position [4828, 0]
click at [1198, 496] on div "00 : 00 : 57 . 141" at bounding box center [1153, 496] width 122 height 29
click at [1186, 492] on input "number" at bounding box center [1177, 496] width 52 height 29
click at [1174, 547] on textarea at bounding box center [1227, 547] width 251 height 41
click at [29, 492] on icon "Play/Pause" at bounding box center [36, 493] width 21 height 21
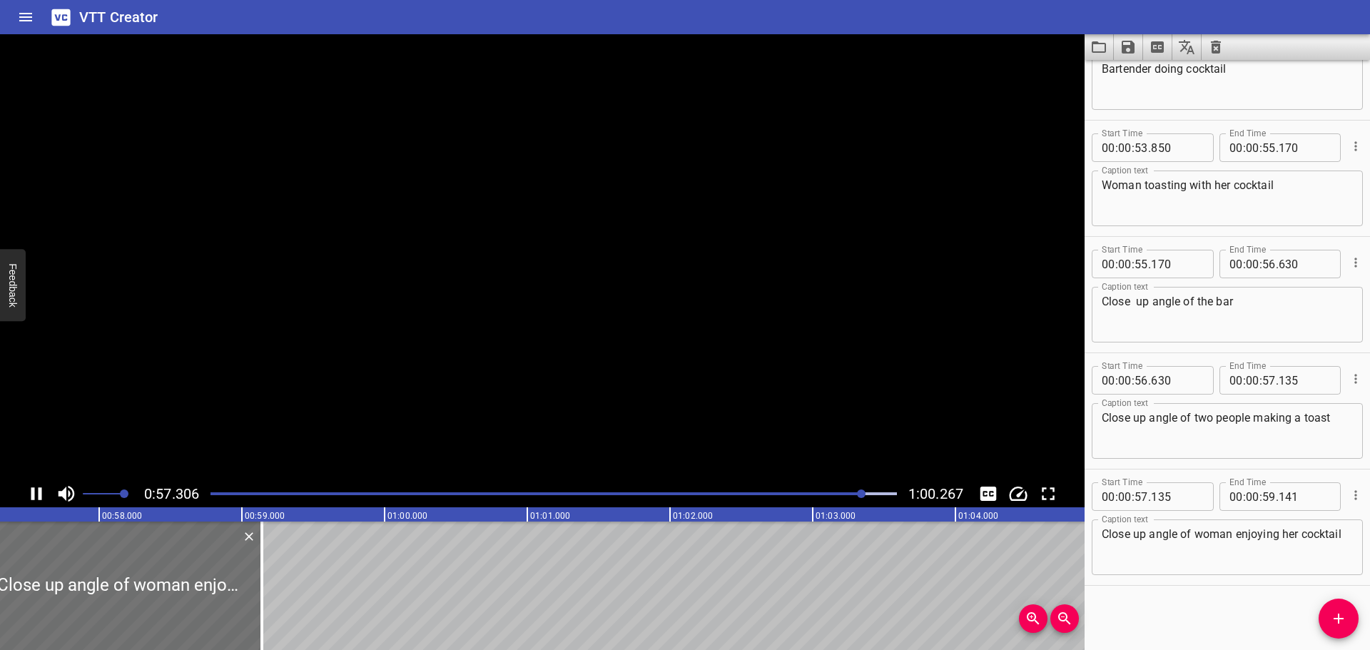
click at [29, 492] on icon "Play/Pause" at bounding box center [36, 493] width 21 height 21
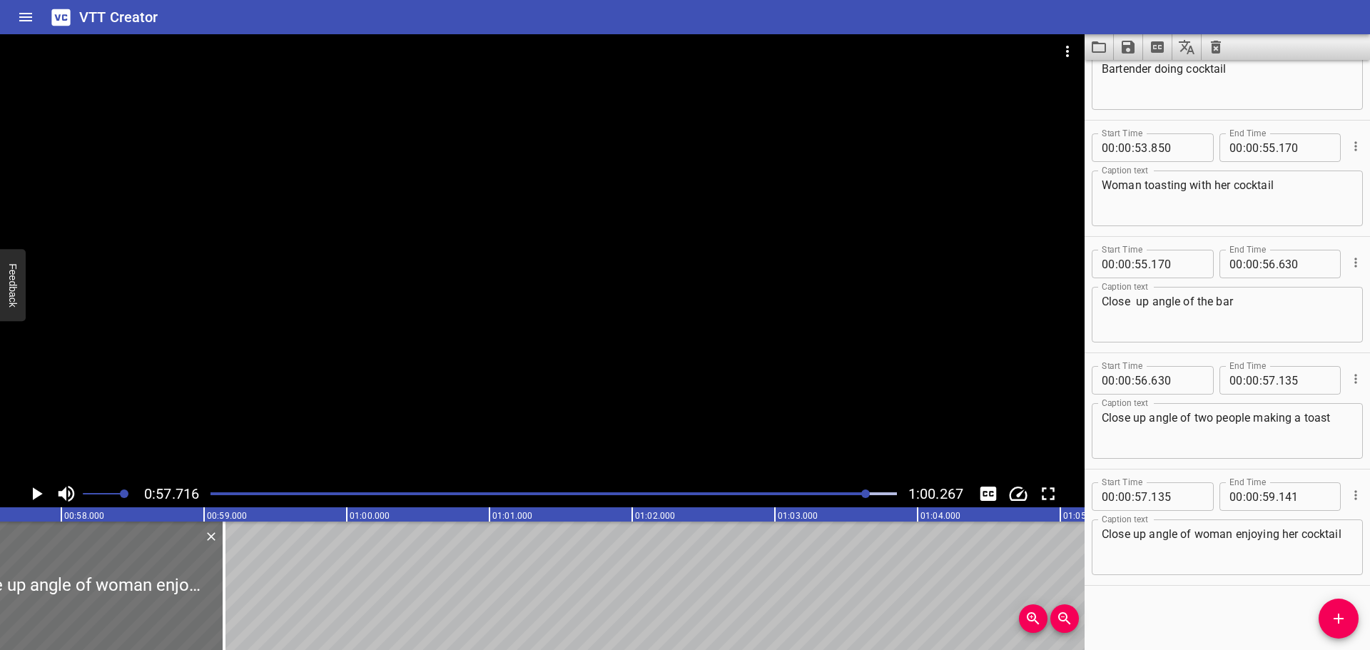
scroll to position [0, 8238]
click at [29, 492] on icon "Play/Pause" at bounding box center [36, 493] width 21 height 21
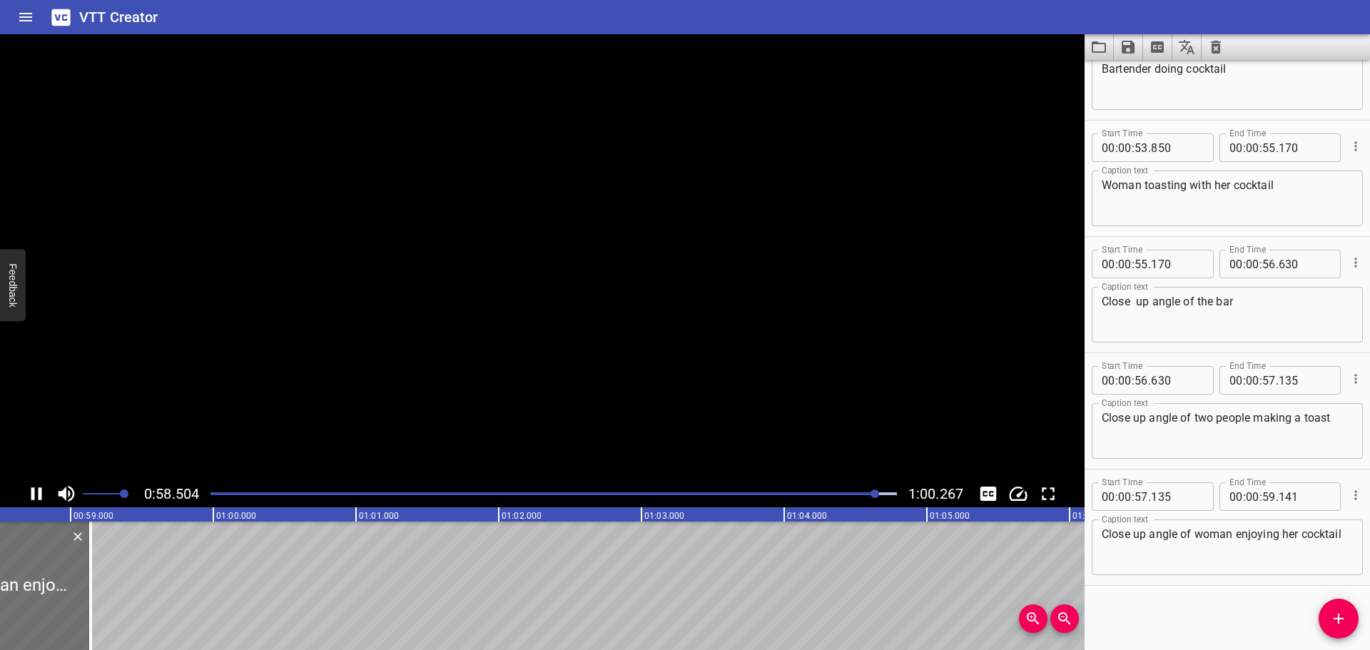
click at [29, 492] on icon "Play/Pause" at bounding box center [36, 493] width 21 height 21
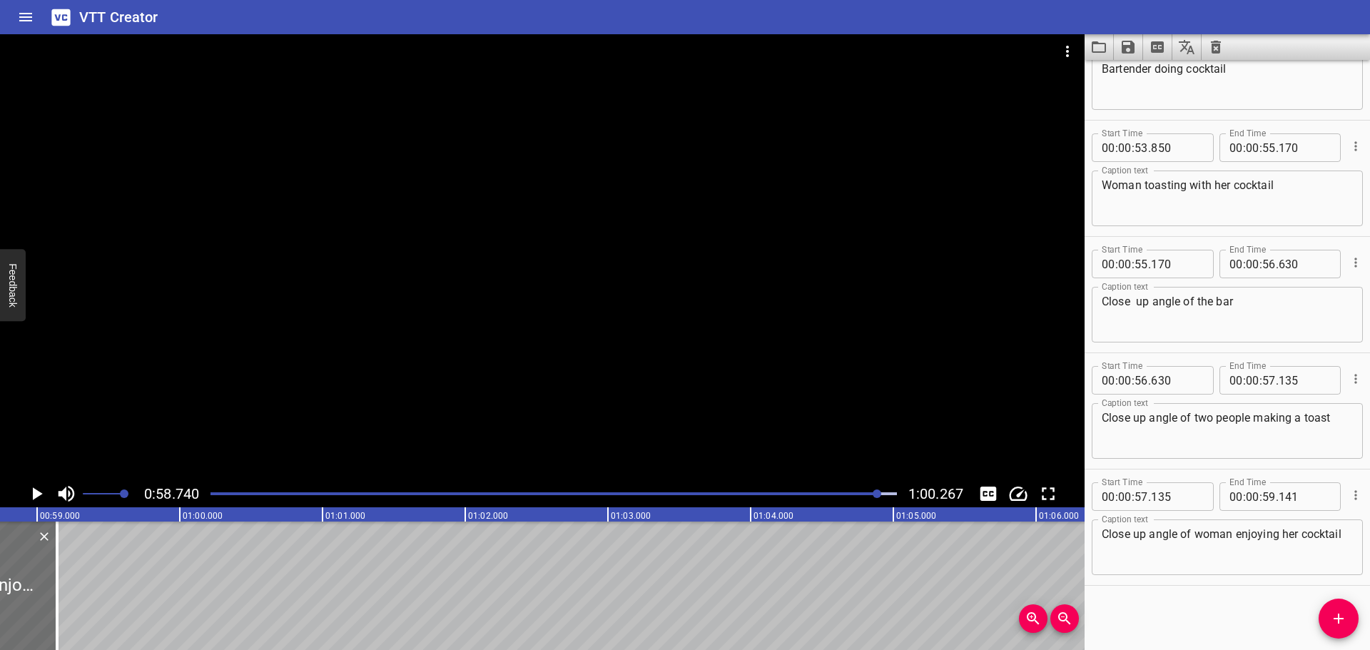
click at [1347, 543] on div "Close up angle of woman enjoying her cocktail Caption text" at bounding box center [1227, 548] width 271 height 56
click at [1265, 499] on input "number" at bounding box center [1269, 496] width 14 height 29
click at [1244, 627] on div "Start Time 00 : 00 : 00 . 000 Start Time End Time 00 : 00 : 01 . 029 End Time C…" at bounding box center [1227, 355] width 285 height 590
click at [1331, 617] on icon "Add Cue" at bounding box center [1338, 618] width 17 height 17
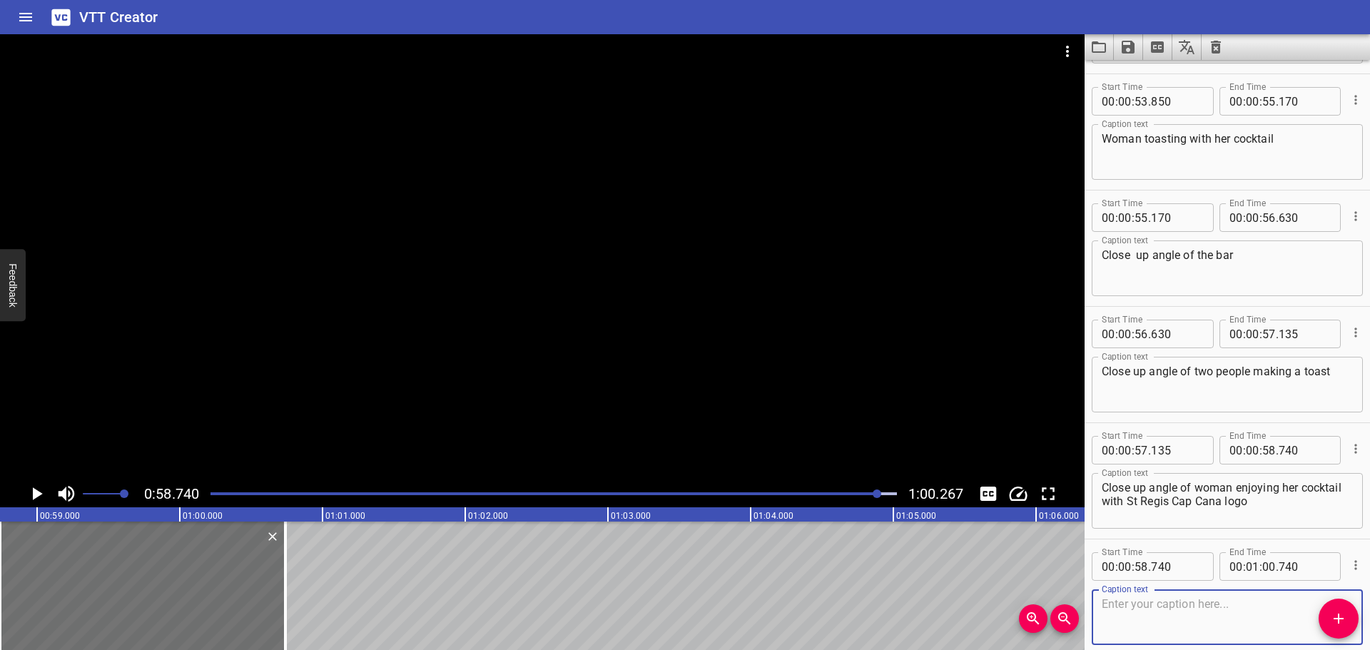
scroll to position [4906, 0]
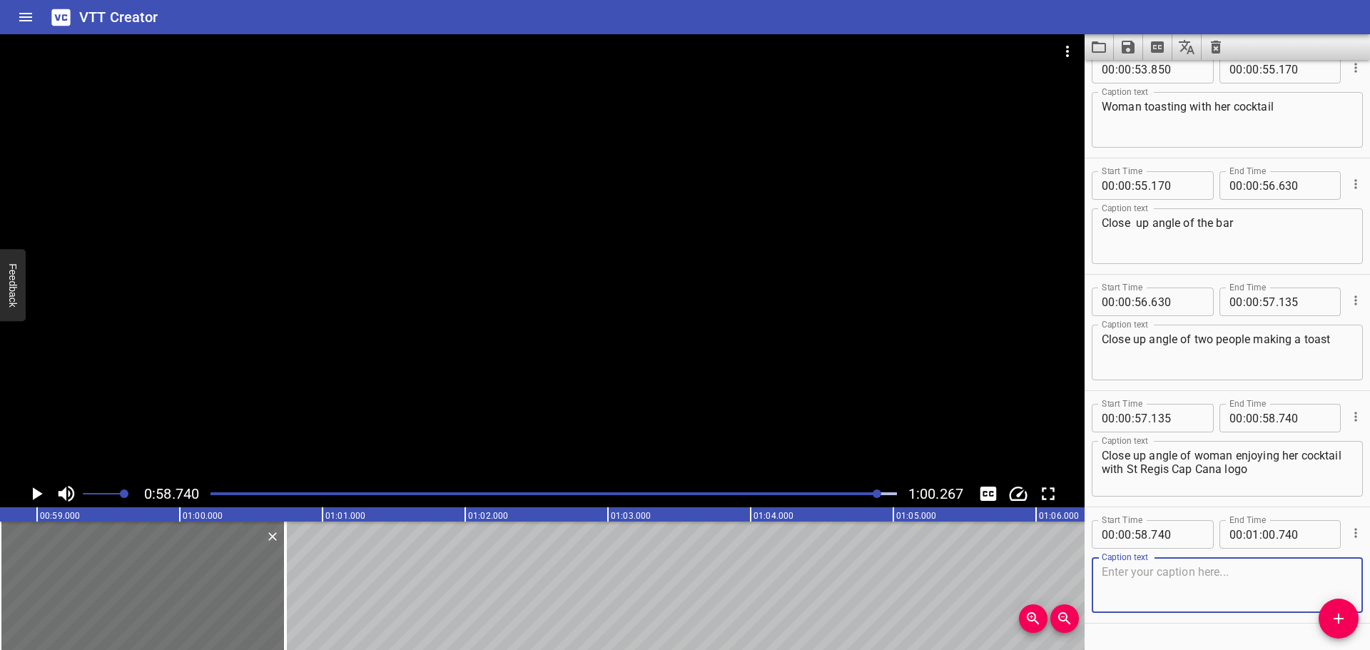
click at [41, 487] on icon "Play/Pause" at bounding box center [36, 493] width 21 height 21
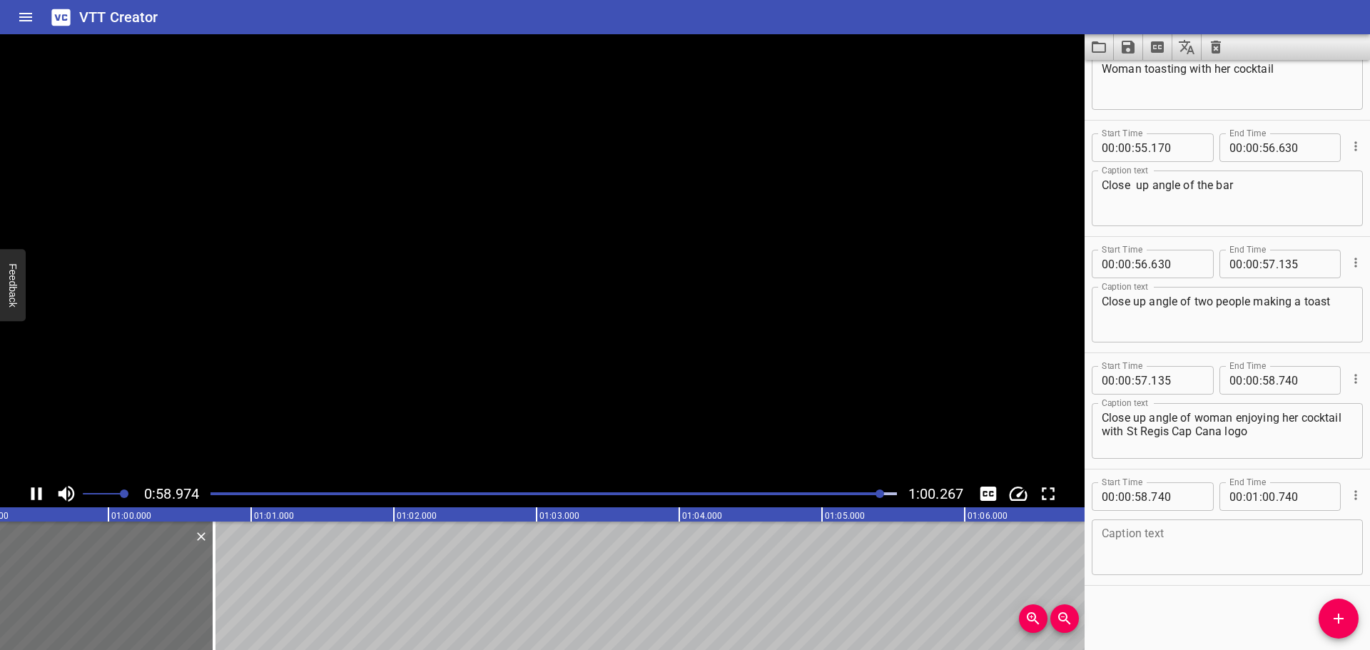
click at [41, 487] on icon "Play/Pause" at bounding box center [36, 493] width 21 height 21
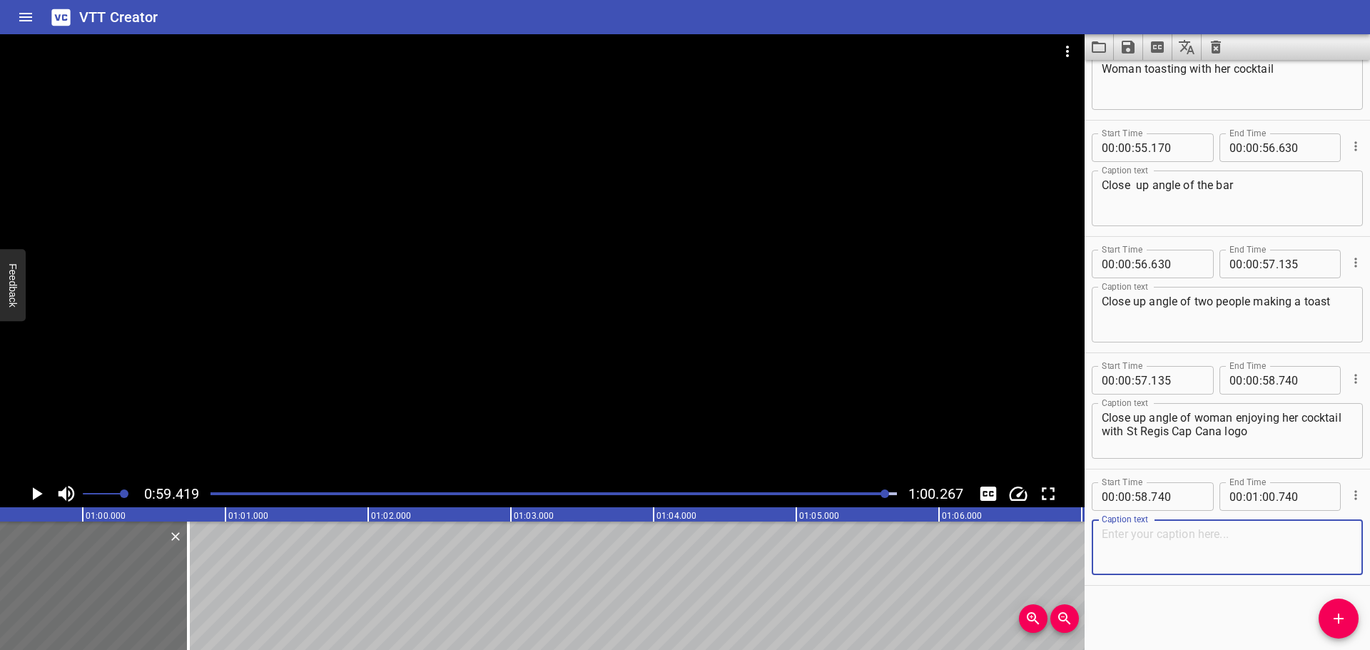
click at [1168, 534] on textarea at bounding box center [1227, 547] width 251 height 41
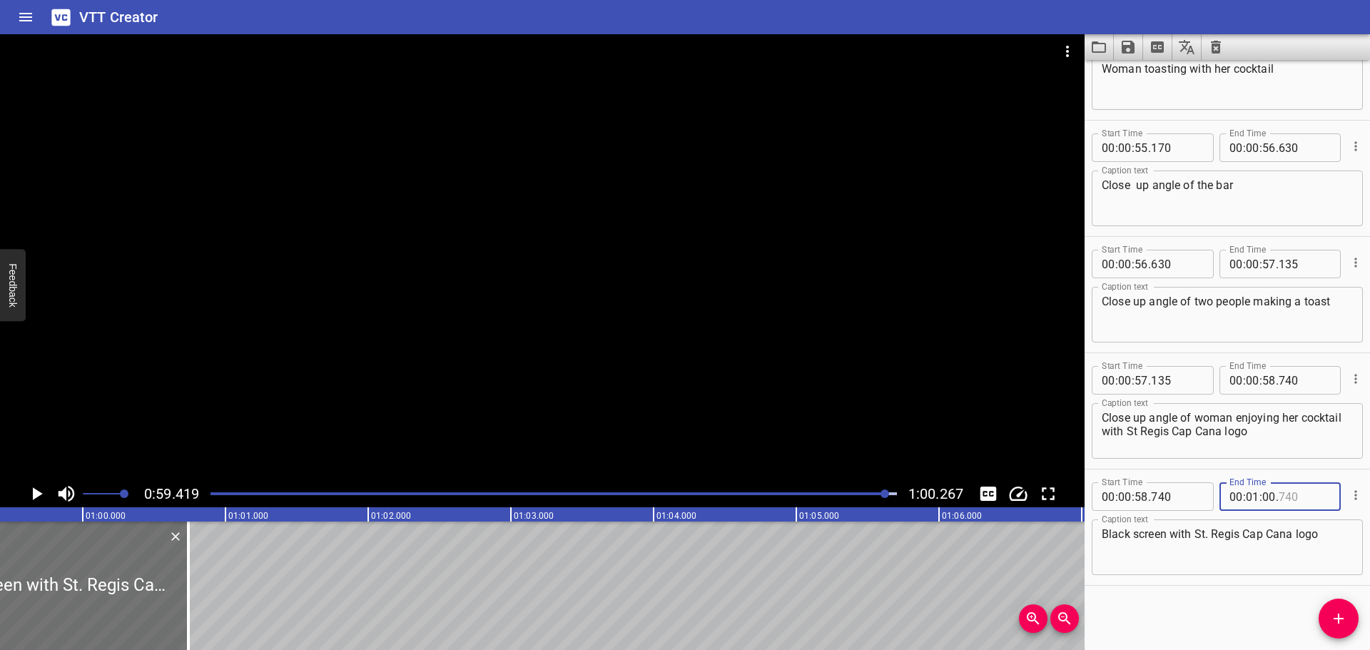
click at [1297, 493] on input "number" at bounding box center [1305, 496] width 52 height 29
click at [34, 492] on icon "Play/Pause" at bounding box center [38, 493] width 10 height 13
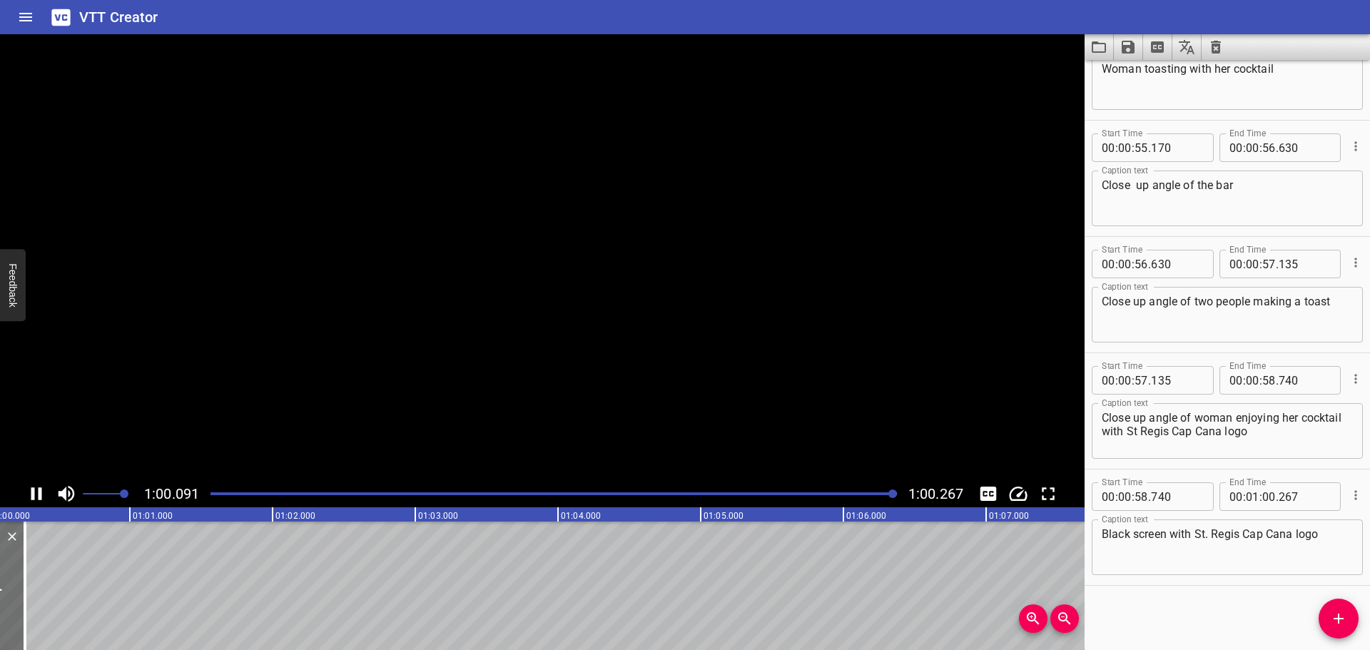
scroll to position [0, 8602]
click at [1172, 613] on div "Start Time 00 : 00 : 00 . 000 Start Time End Time 00 : 00 : 01 . 029 End Time C…" at bounding box center [1227, 355] width 285 height 590
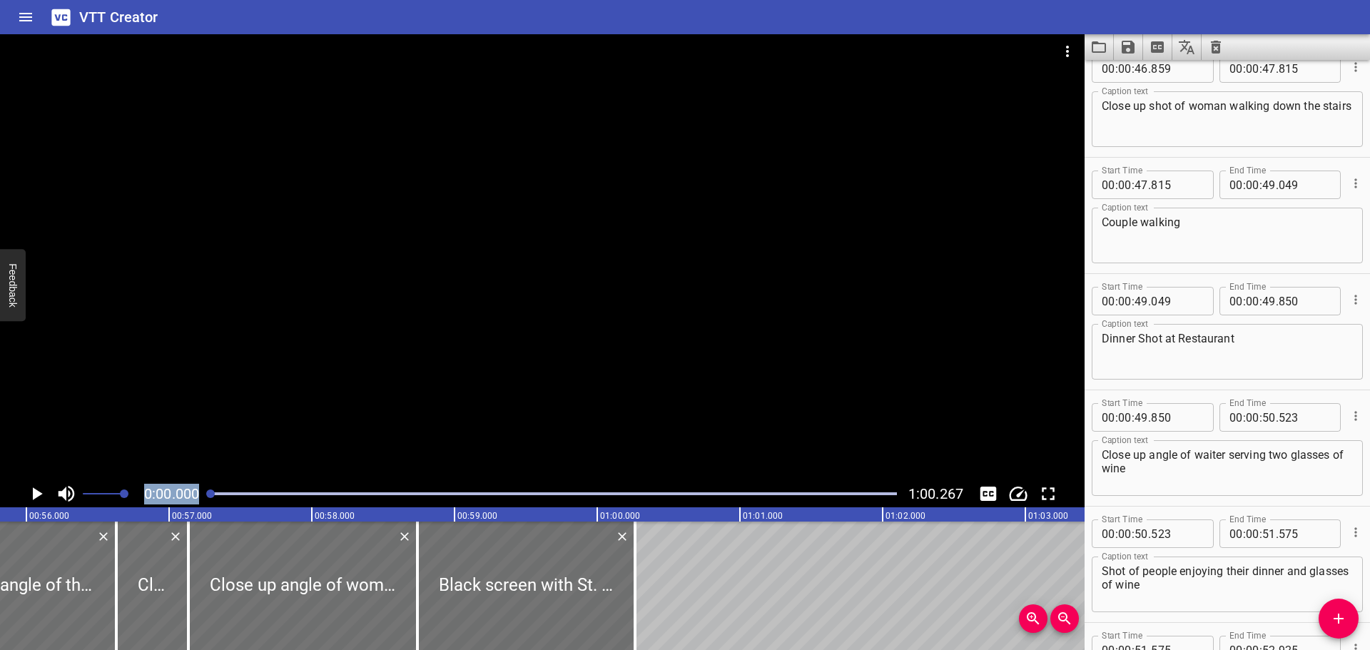
scroll to position [4412, 0]
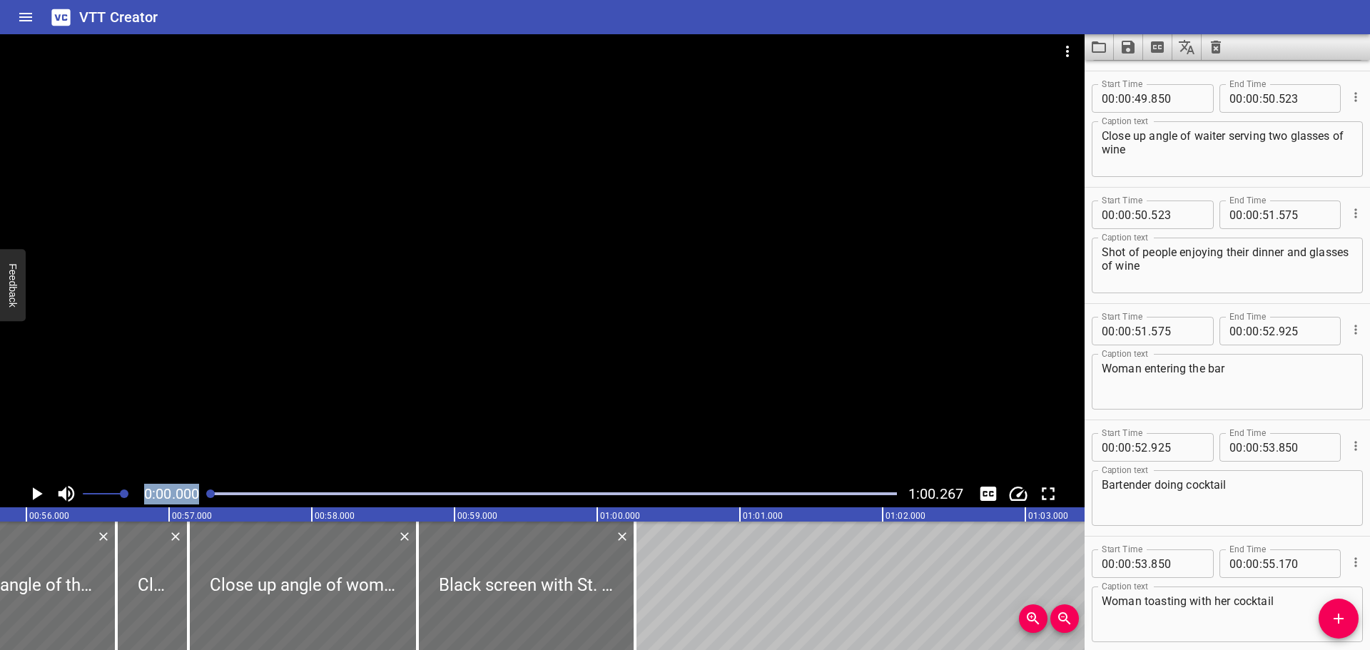
drag, startPoint x: 899, startPoint y: 492, endPoint x: 133, endPoint y: 480, distance: 766.6
click at [133, 480] on div "0:00.000 1:00.267" at bounding box center [542, 270] width 1085 height 473
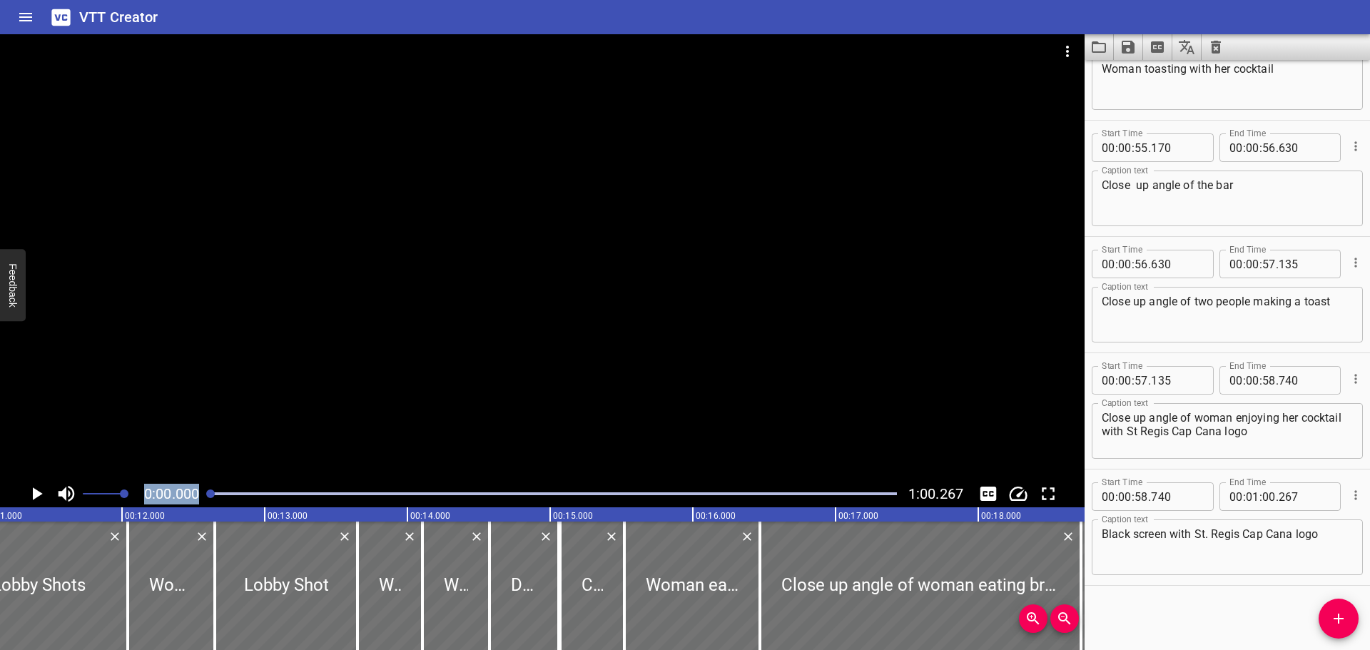
scroll to position [0, 0]
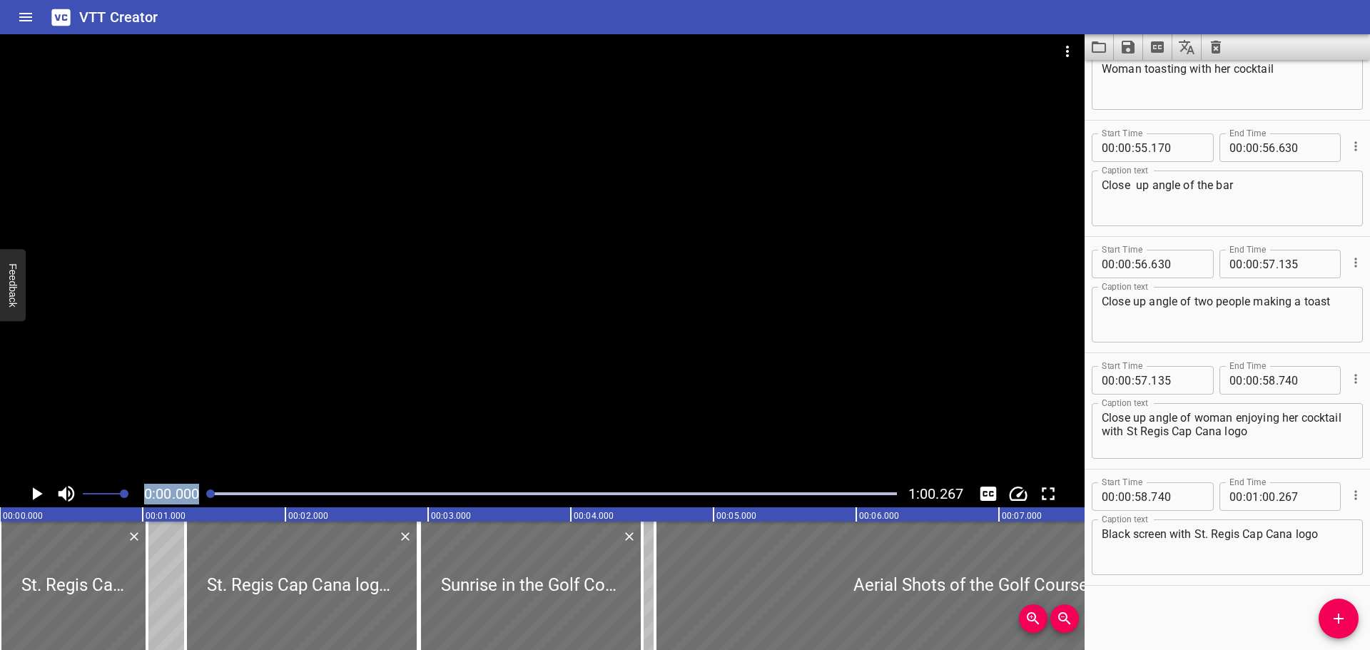
click at [25, 490] on button "Play/Pause" at bounding box center [36, 493] width 27 height 27
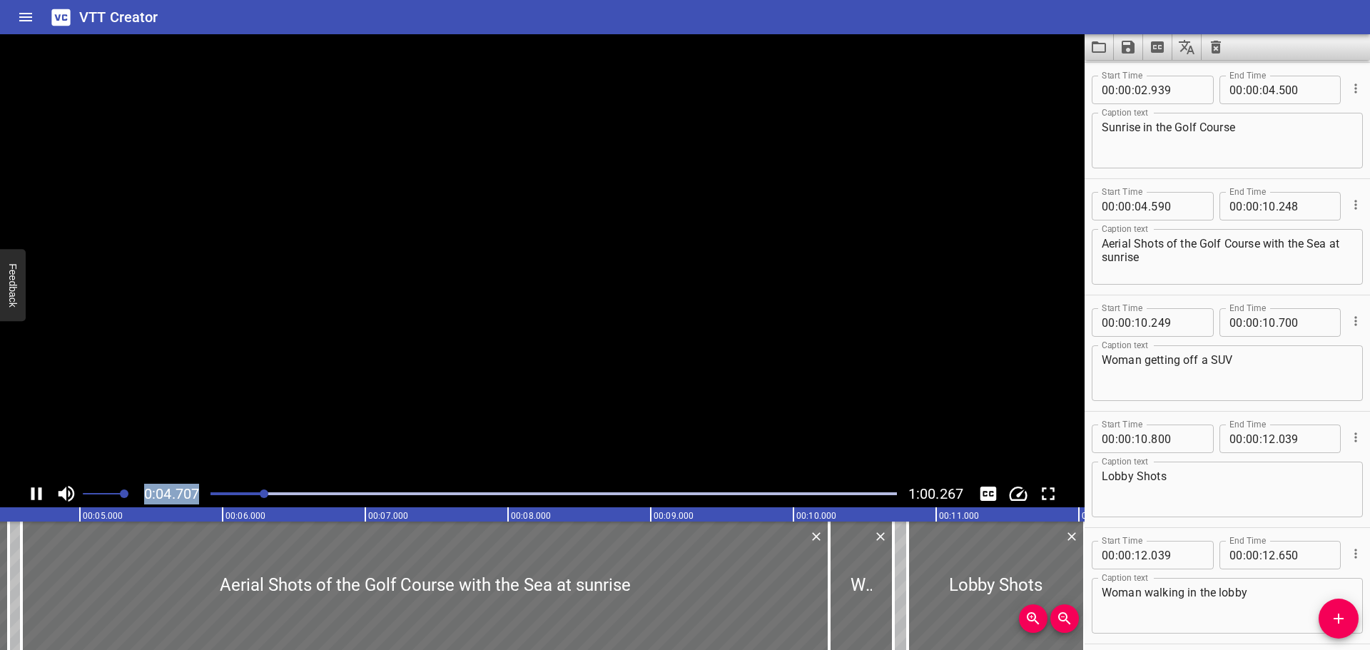
scroll to position [349, 0]
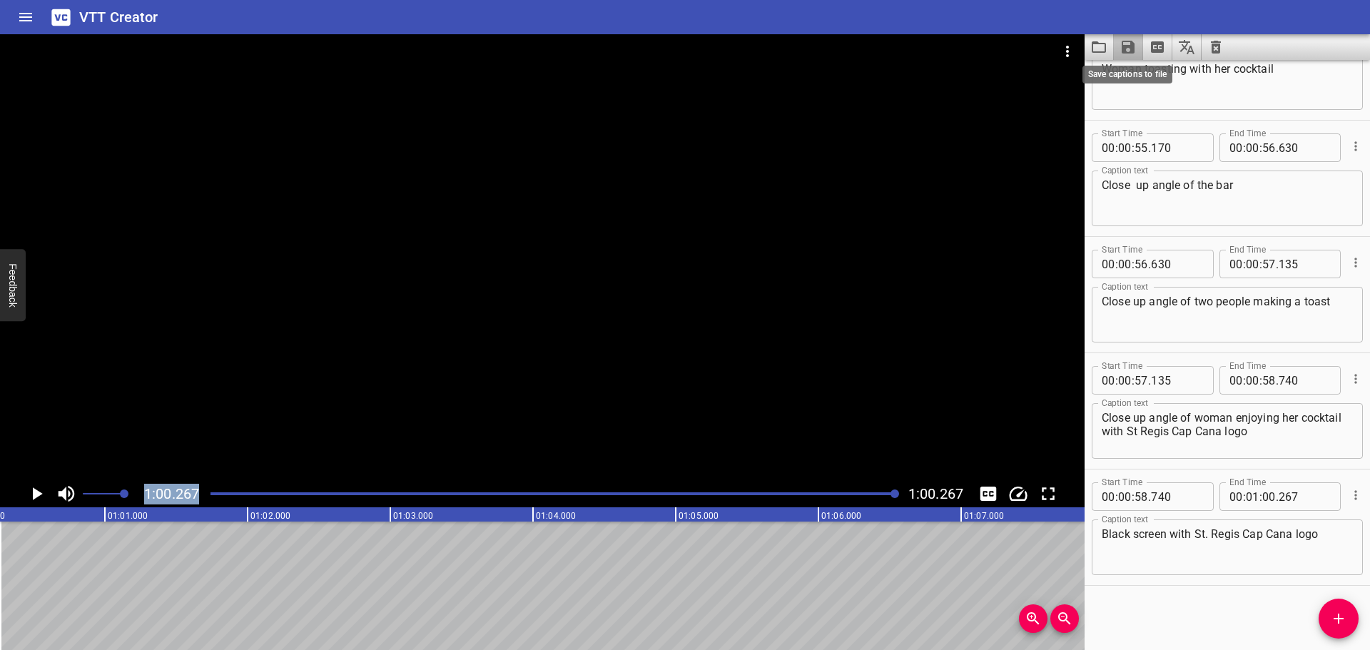
click at [1124, 49] on icon "Save captions to file" at bounding box center [1128, 47] width 13 height 13
click at [1165, 84] on li "Save to VTT file" at bounding box center [1166, 79] width 105 height 26
